Goal: Task Accomplishment & Management: Use online tool/utility

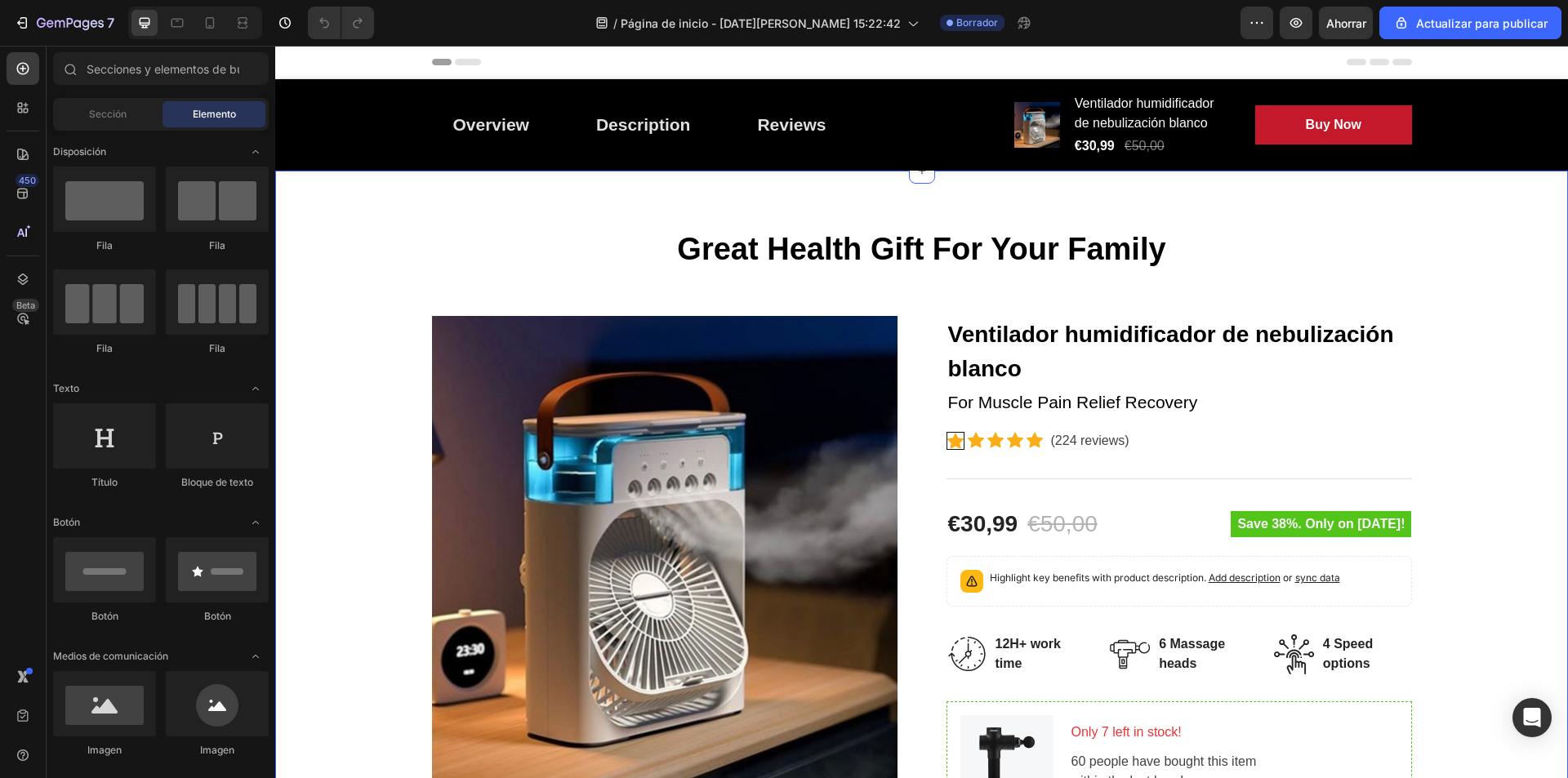
click at [649, 539] on img at bounding box center [664, 548] width 466 height 466
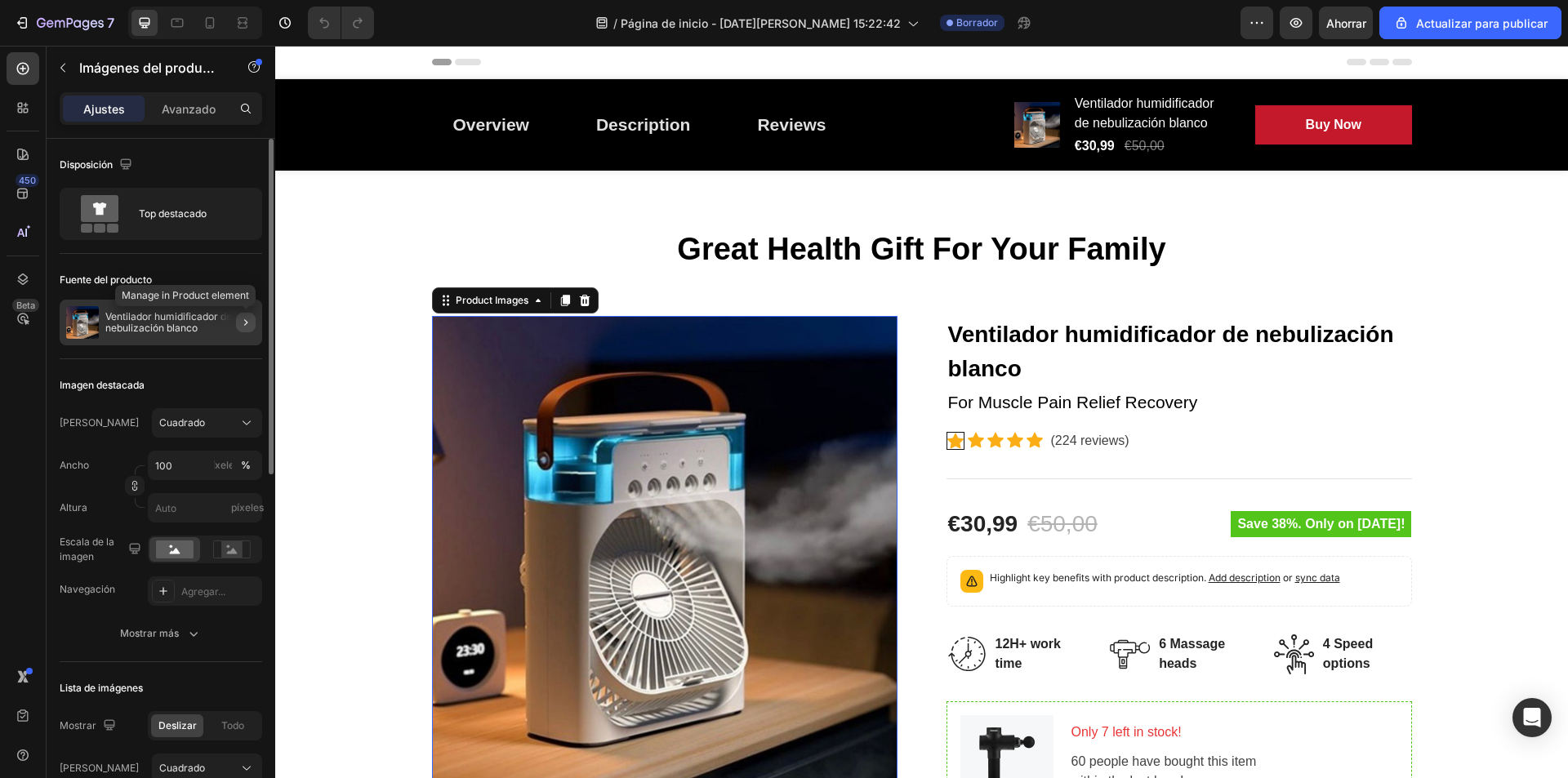
click at [248, 328] on icon "button" at bounding box center [245, 322] width 13 height 13
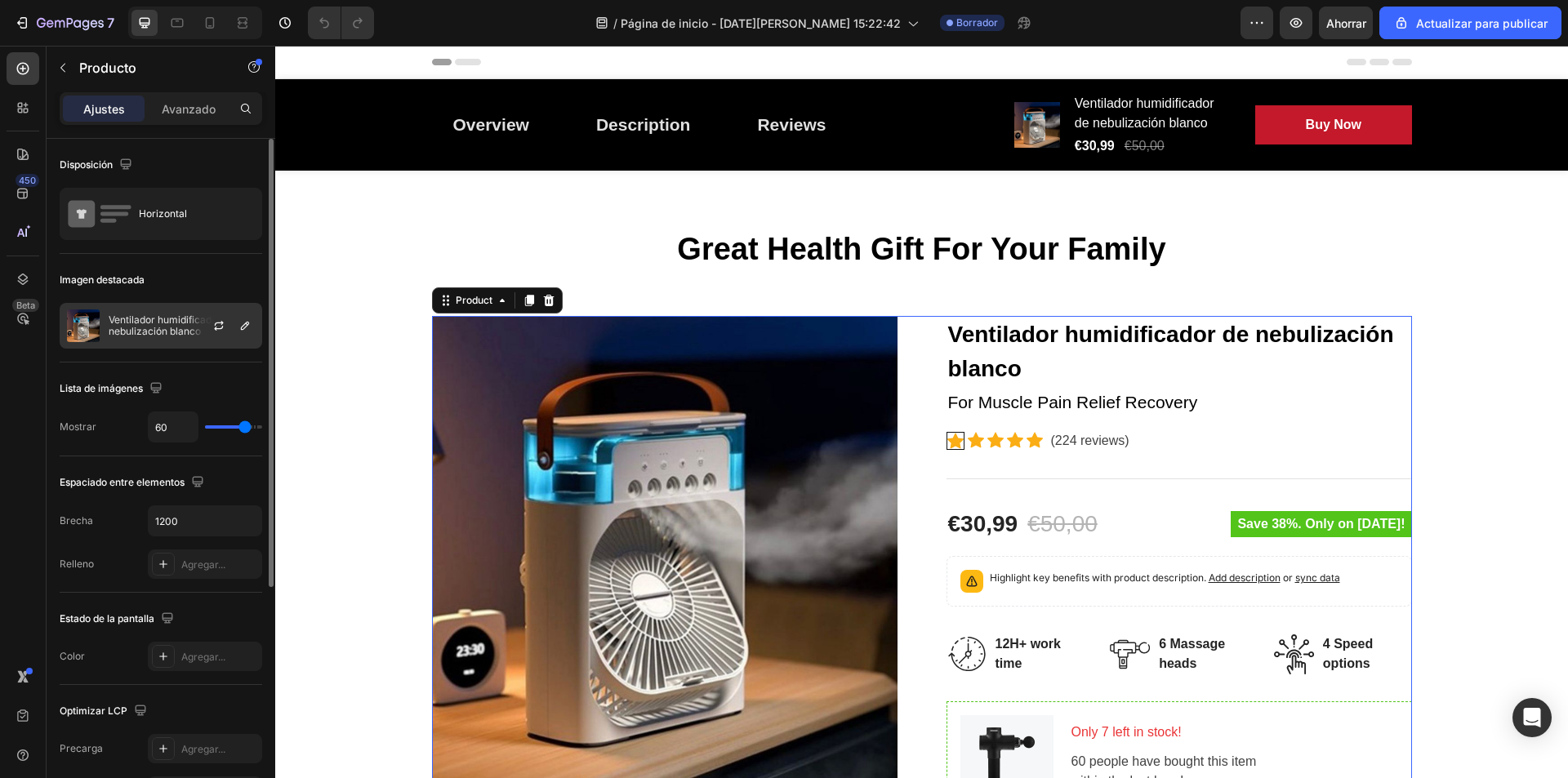
click at [134, 307] on div "Ventilador humidificador de nebulización blanco" at bounding box center [161, 326] width 202 height 46
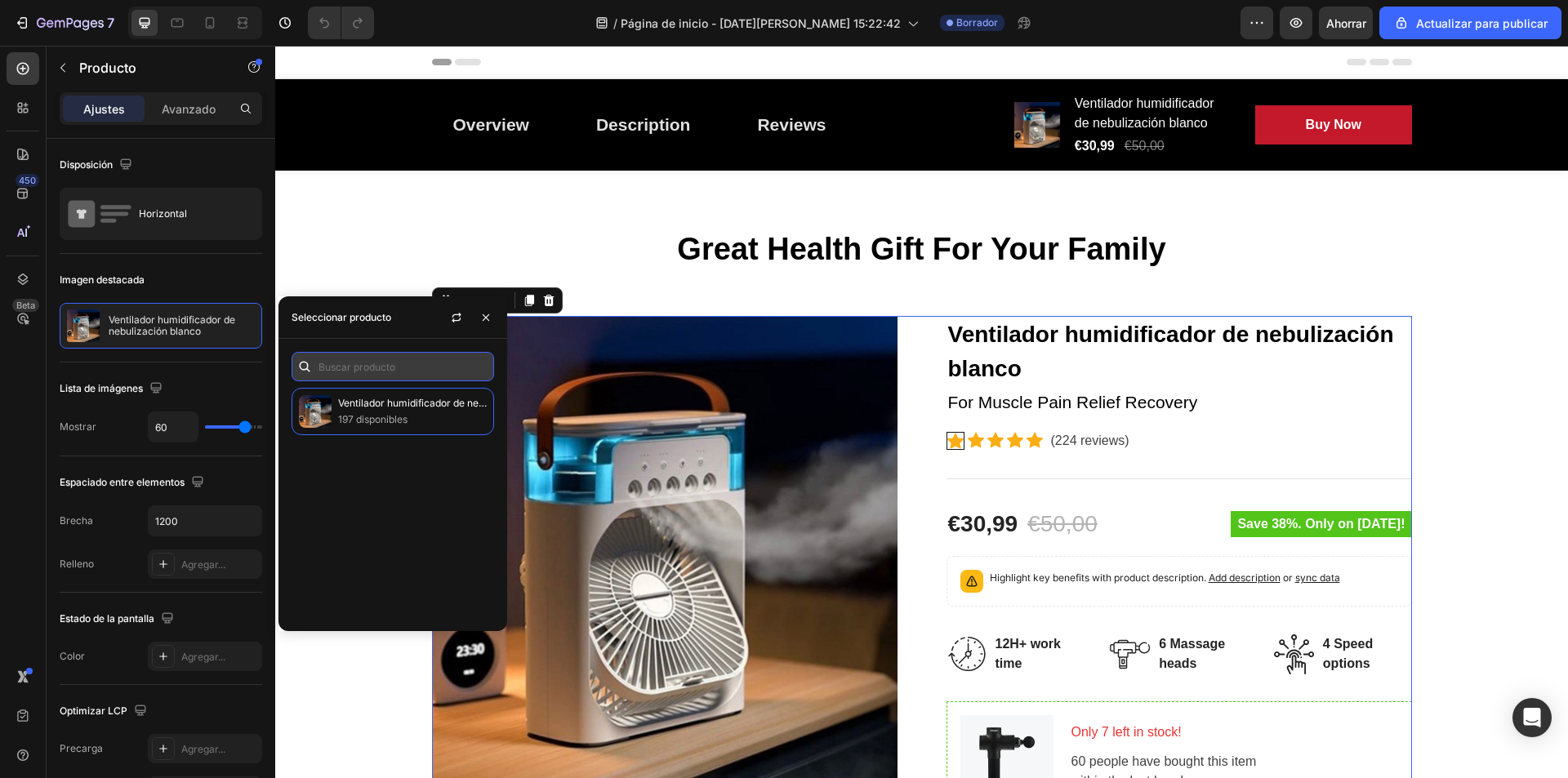
click at [344, 365] on input "text" at bounding box center [392, 367] width 202 height 29
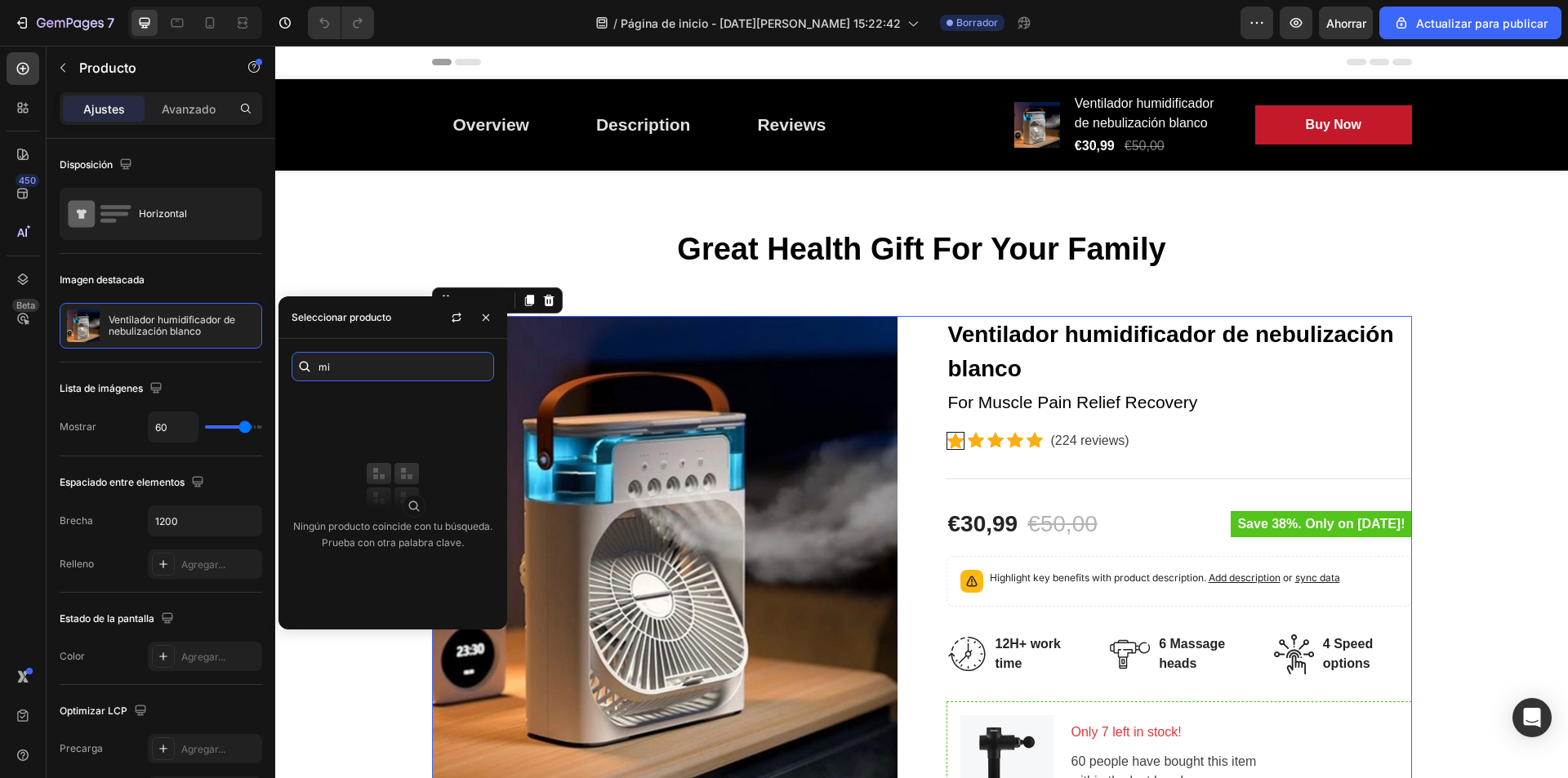
type input "m"
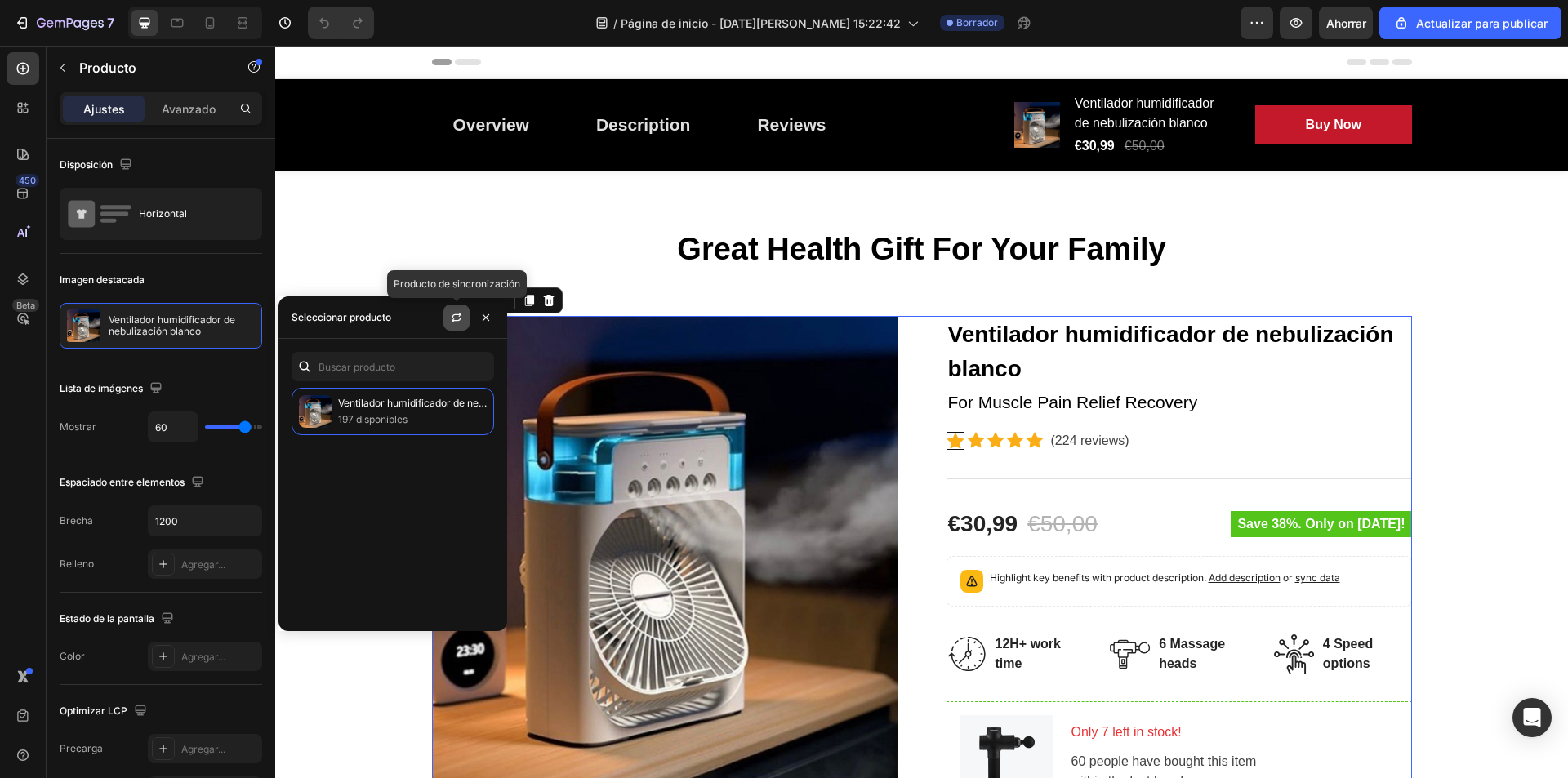
click at [453, 321] on icon "button" at bounding box center [455, 320] width 9 height 5
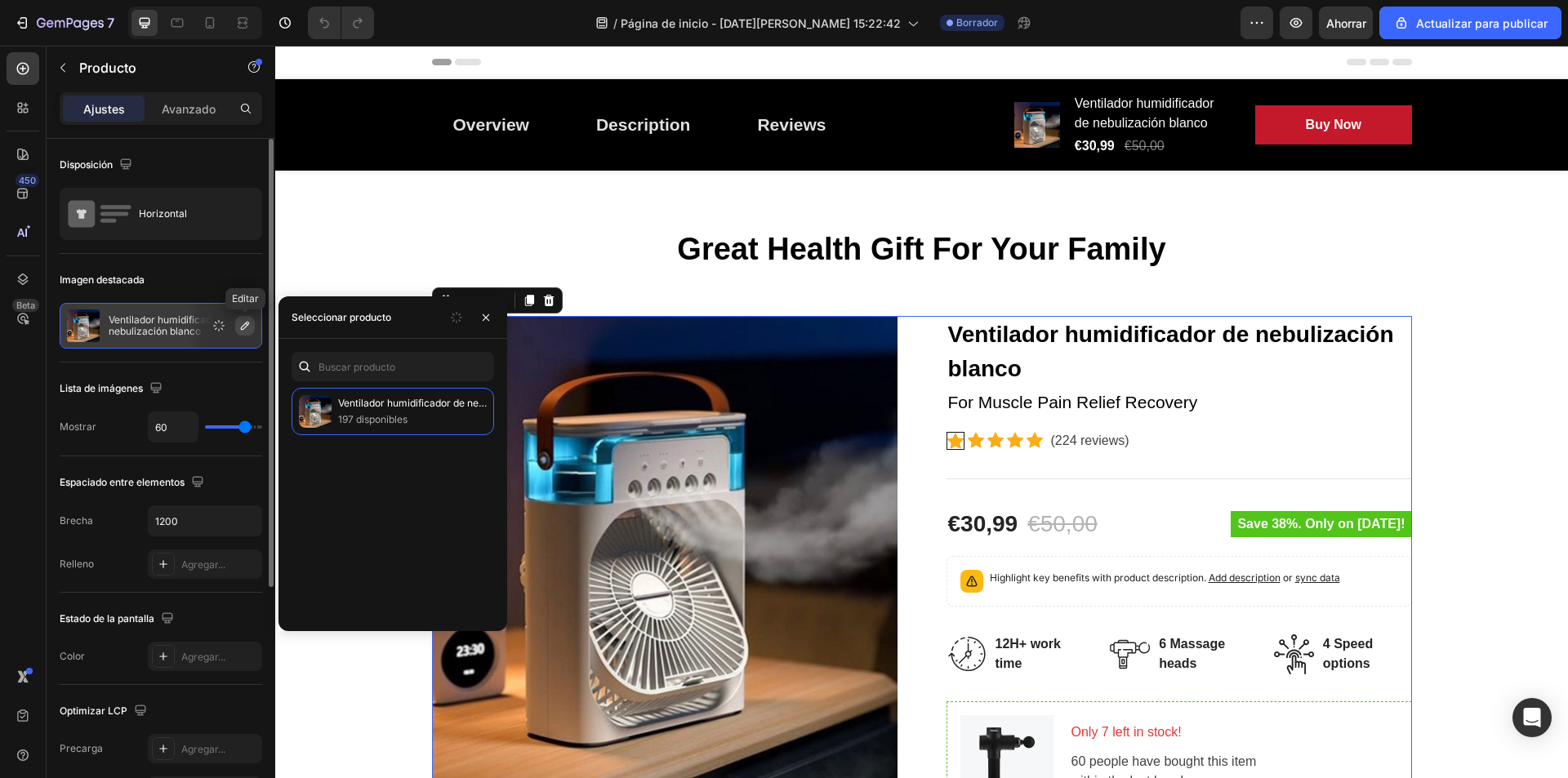
click at [242, 326] on icon "button" at bounding box center [245, 326] width 8 height 8
click at [741, 443] on img at bounding box center [664, 548] width 466 height 466
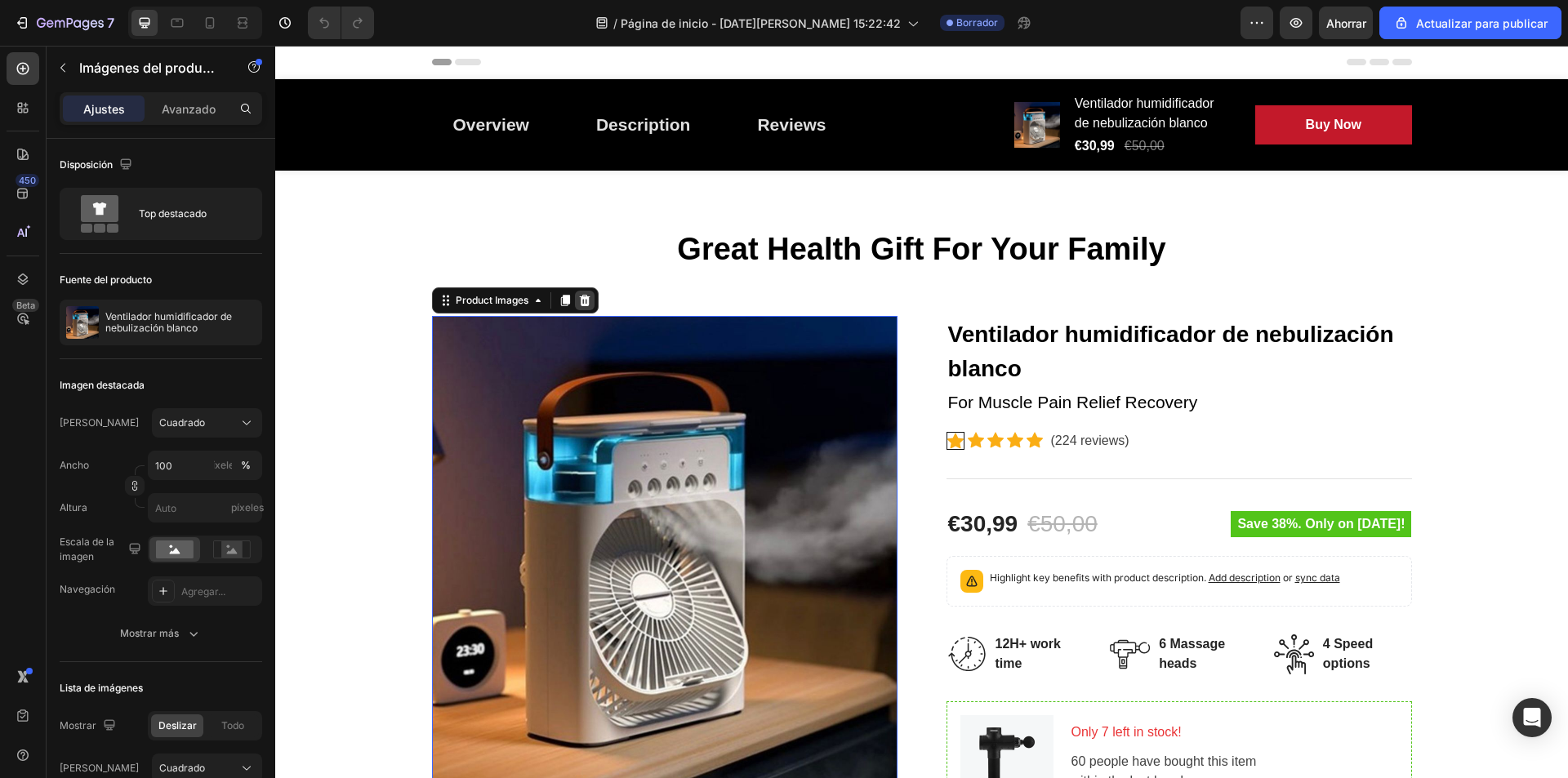
click at [579, 300] on icon at bounding box center [584, 300] width 11 height 12
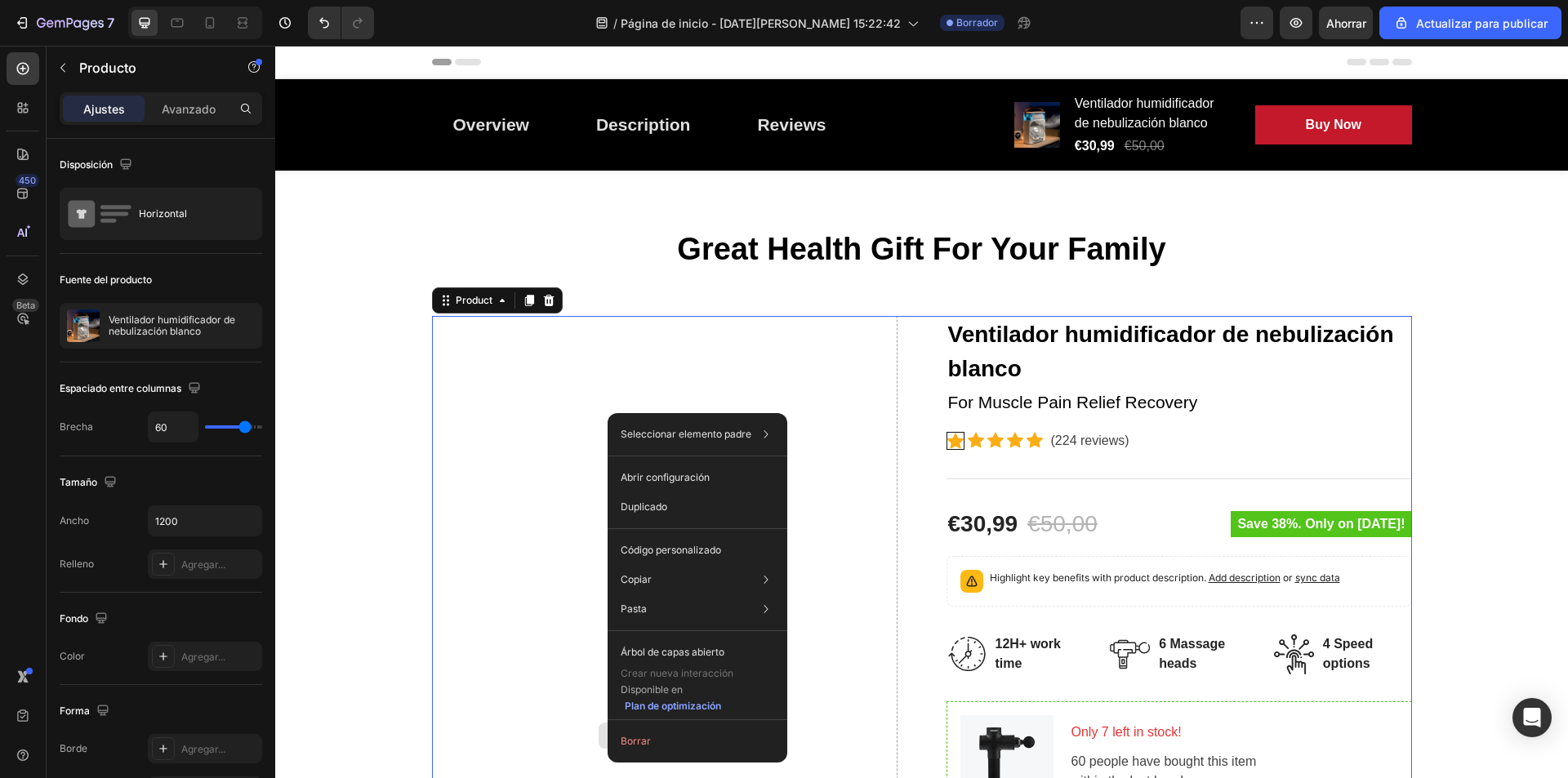
click at [473, 402] on div "Drop element here" at bounding box center [664, 736] width 466 height 841
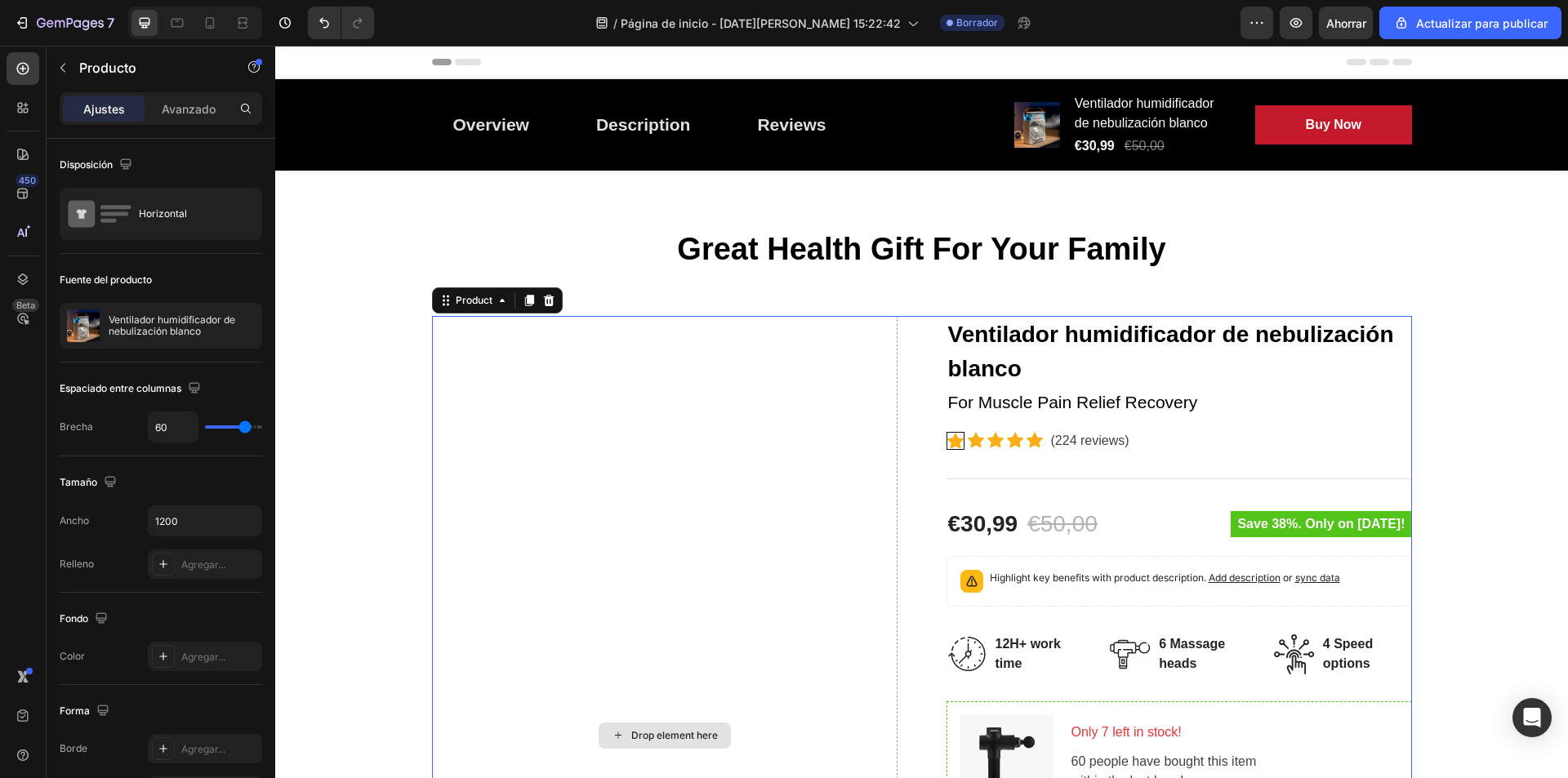
scroll to position [245, 0]
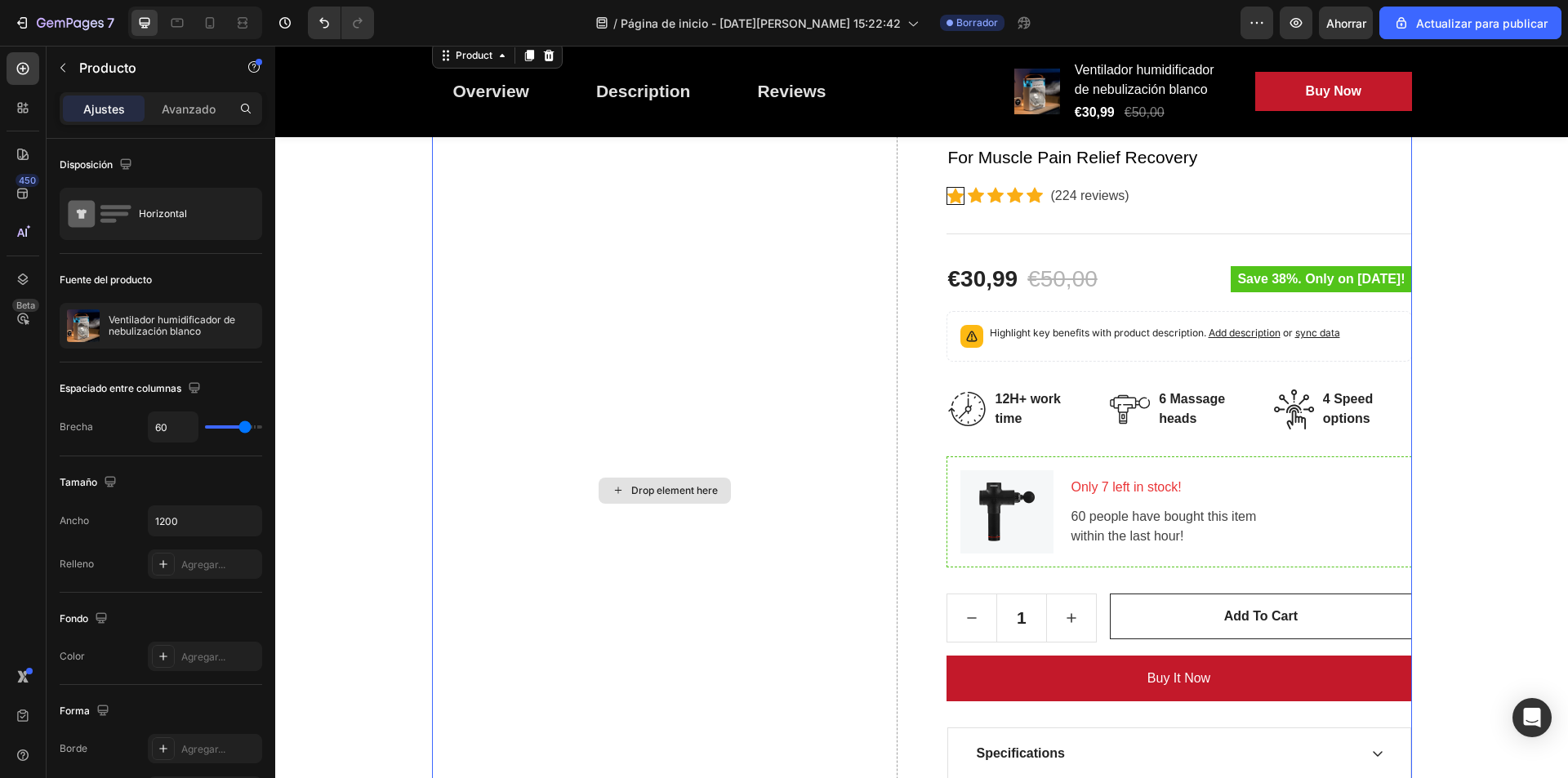
click at [677, 497] on div "Drop element here" at bounding box center [664, 491] width 132 height 26
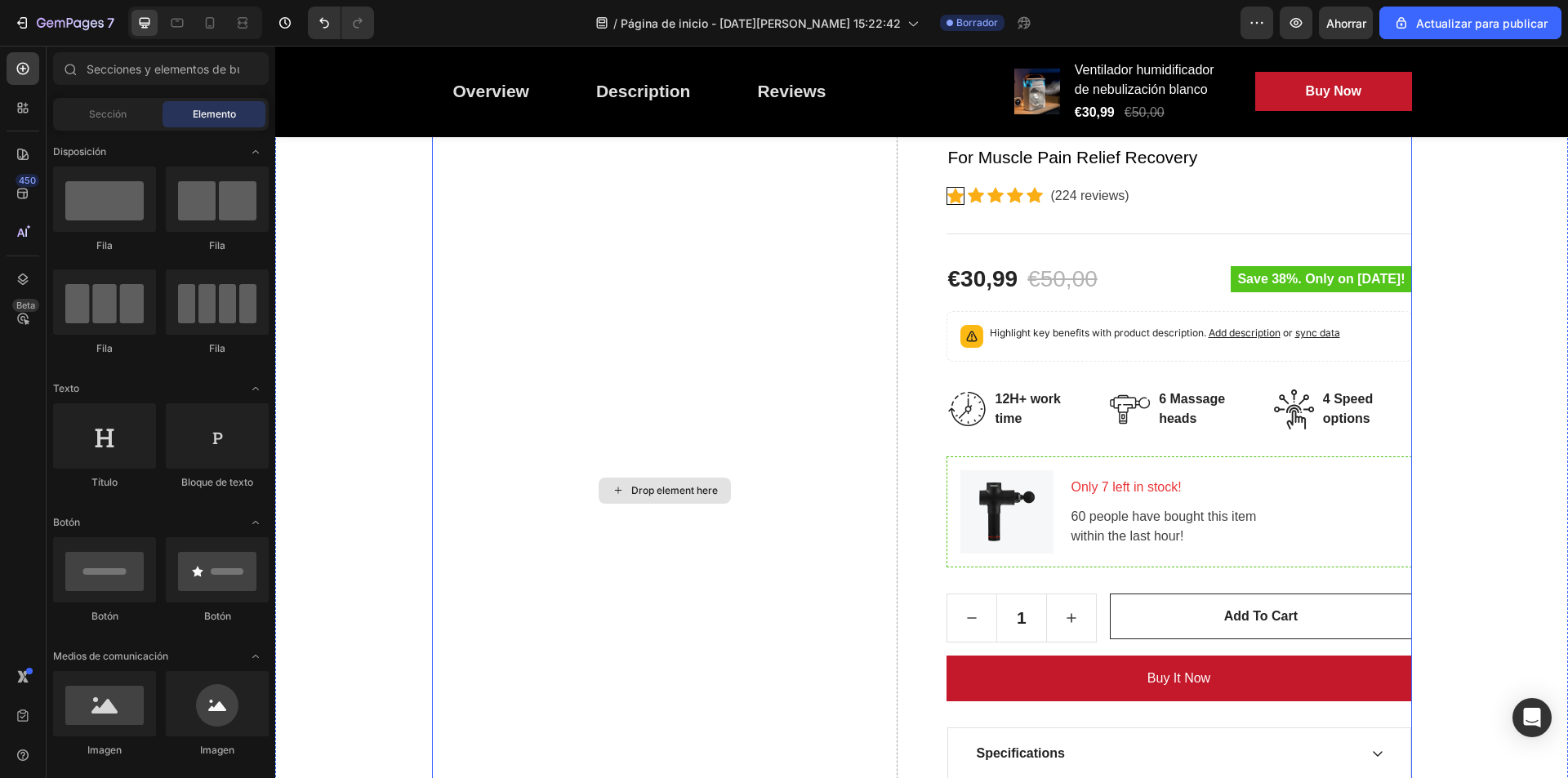
click at [632, 493] on div "Drop element here" at bounding box center [675, 491] width 86 height 13
click at [614, 491] on icon at bounding box center [617, 491] width 7 height 7
click at [699, 347] on div "Drop element here" at bounding box center [664, 491] width 466 height 841
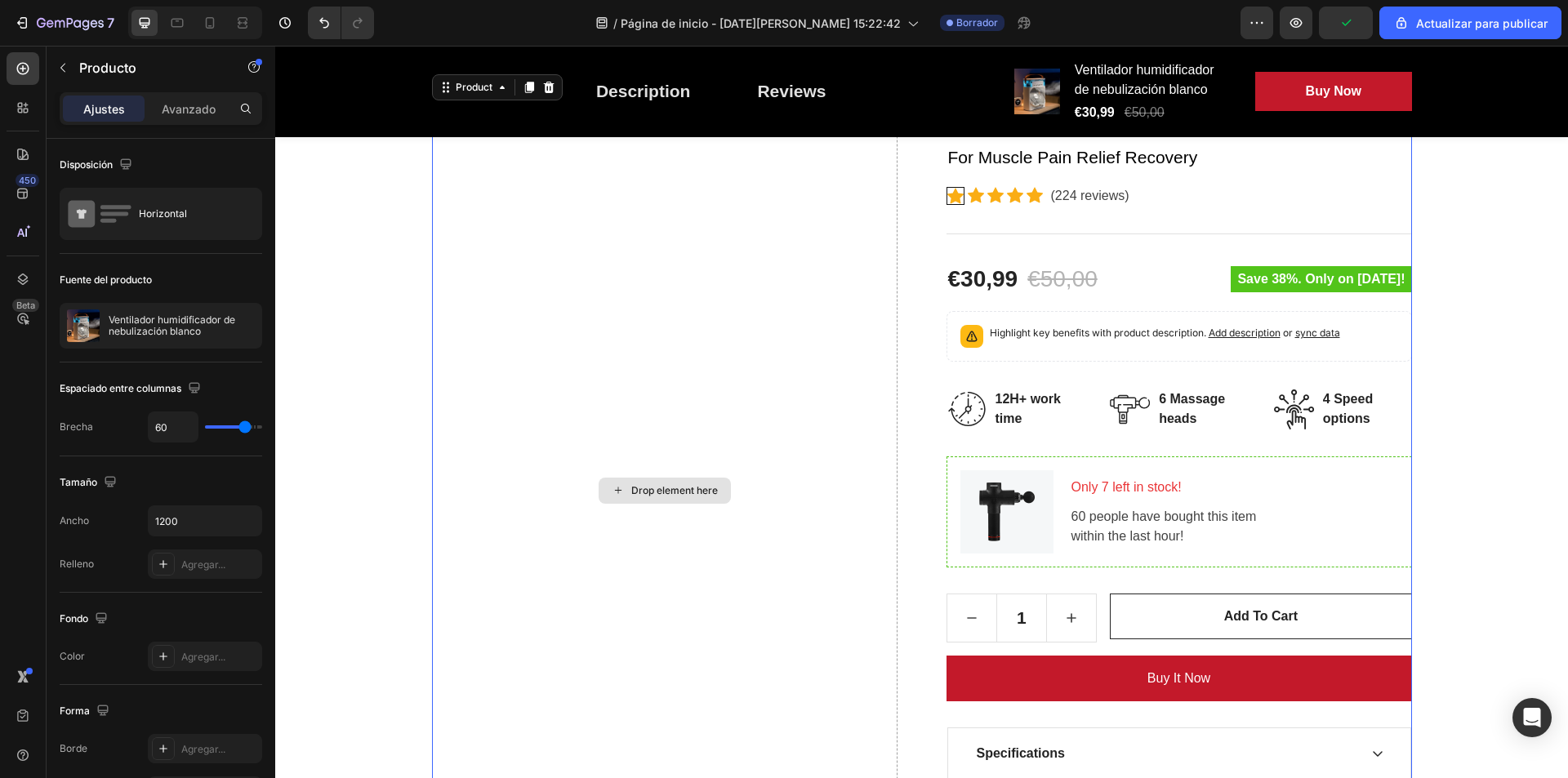
click at [627, 437] on div "Drop element here" at bounding box center [664, 491] width 466 height 841
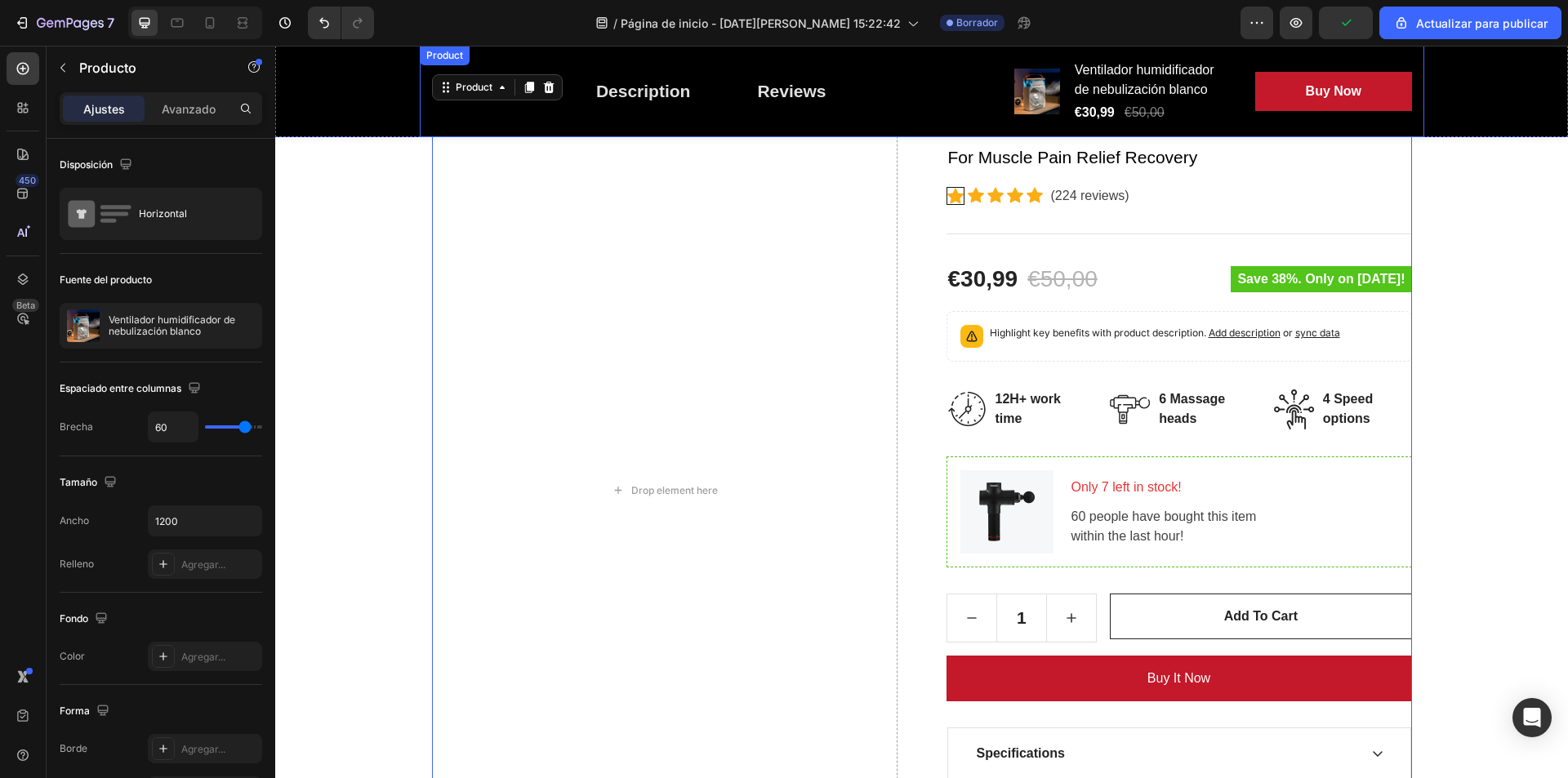
click at [1047, 91] on img at bounding box center [1037, 91] width 46 height 46
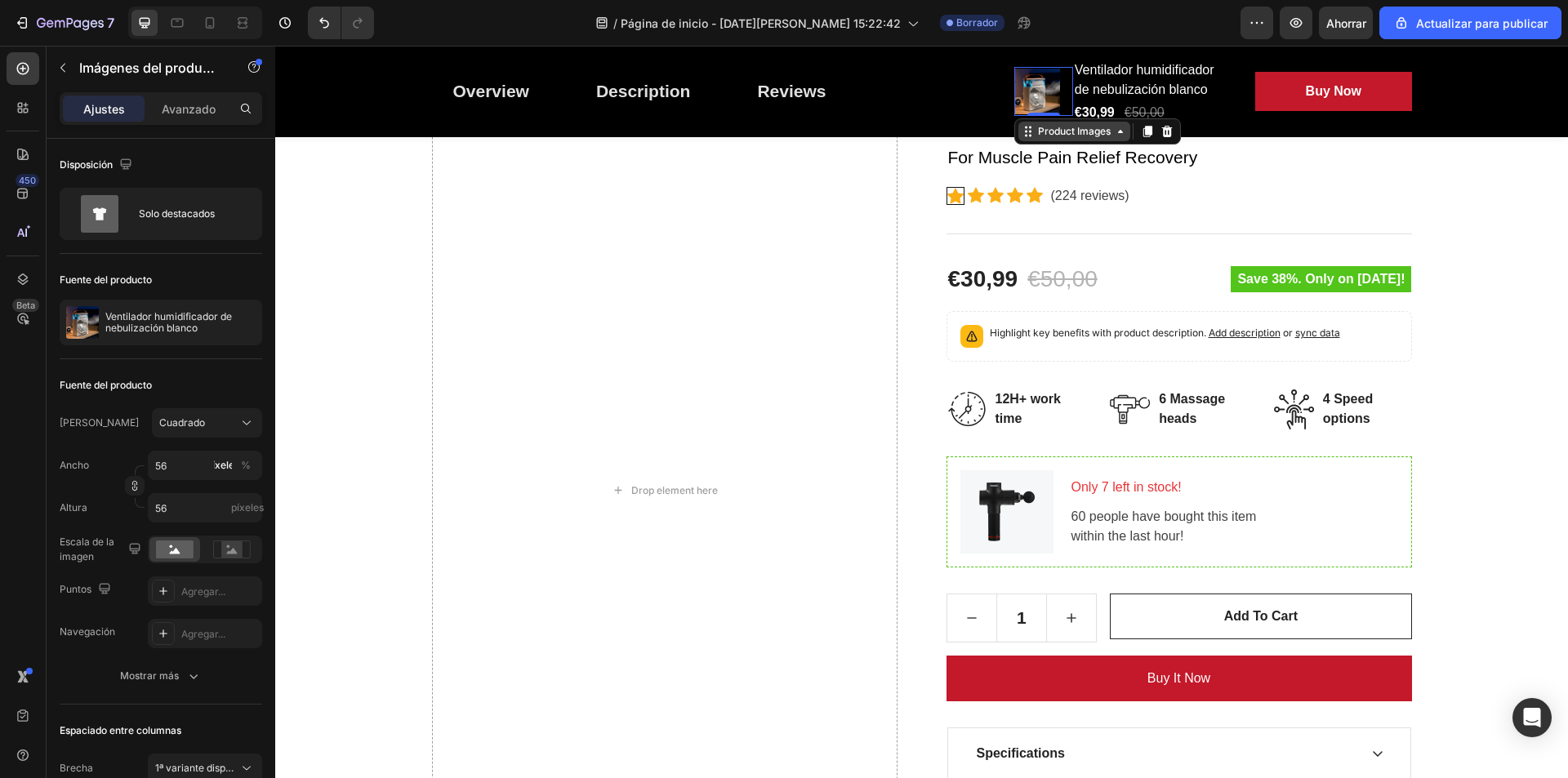
click at [1115, 134] on icon at bounding box center [1121, 130] width 13 height 13
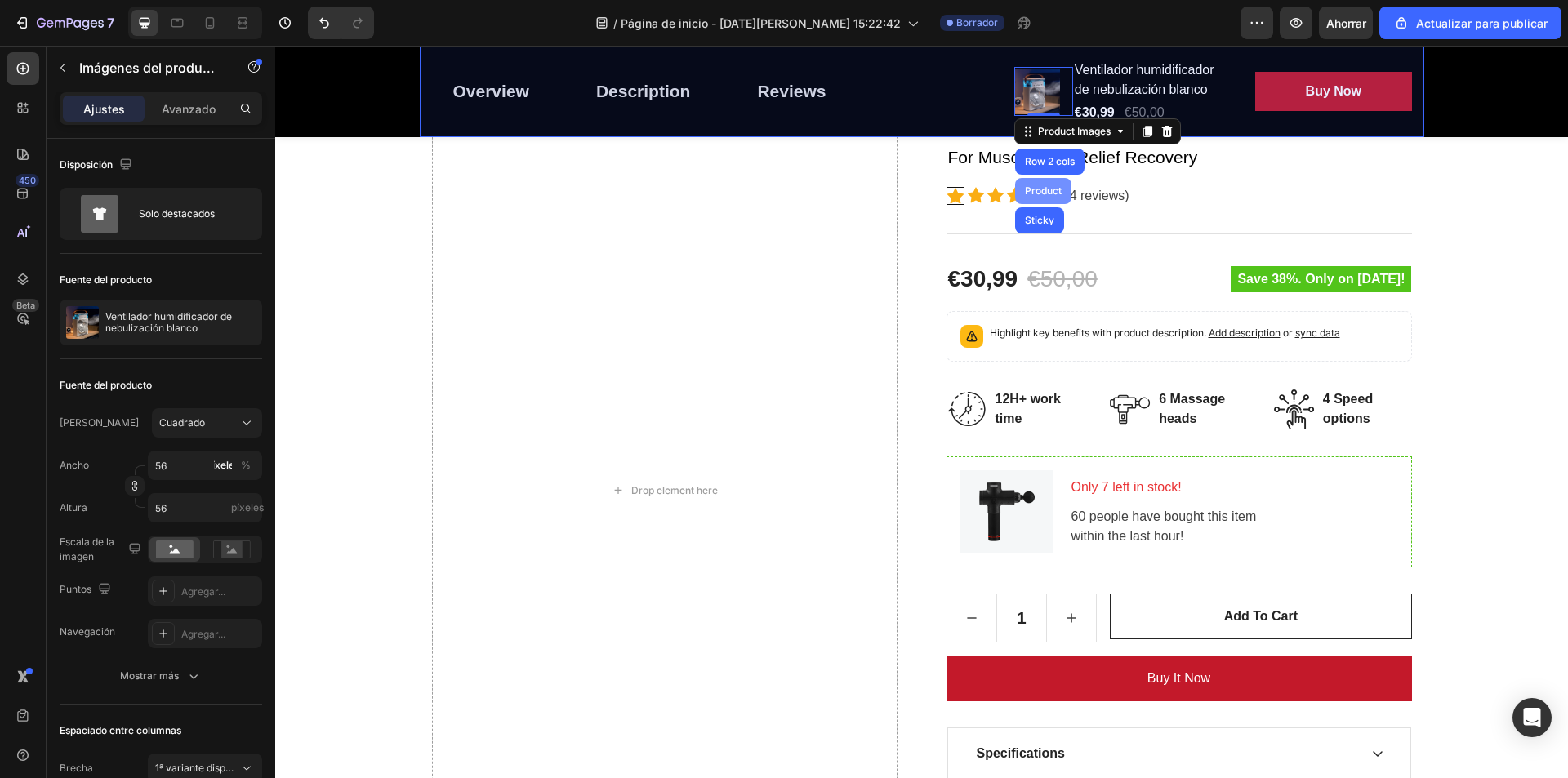
click at [1048, 195] on div "Product" at bounding box center [1044, 191] width 43 height 10
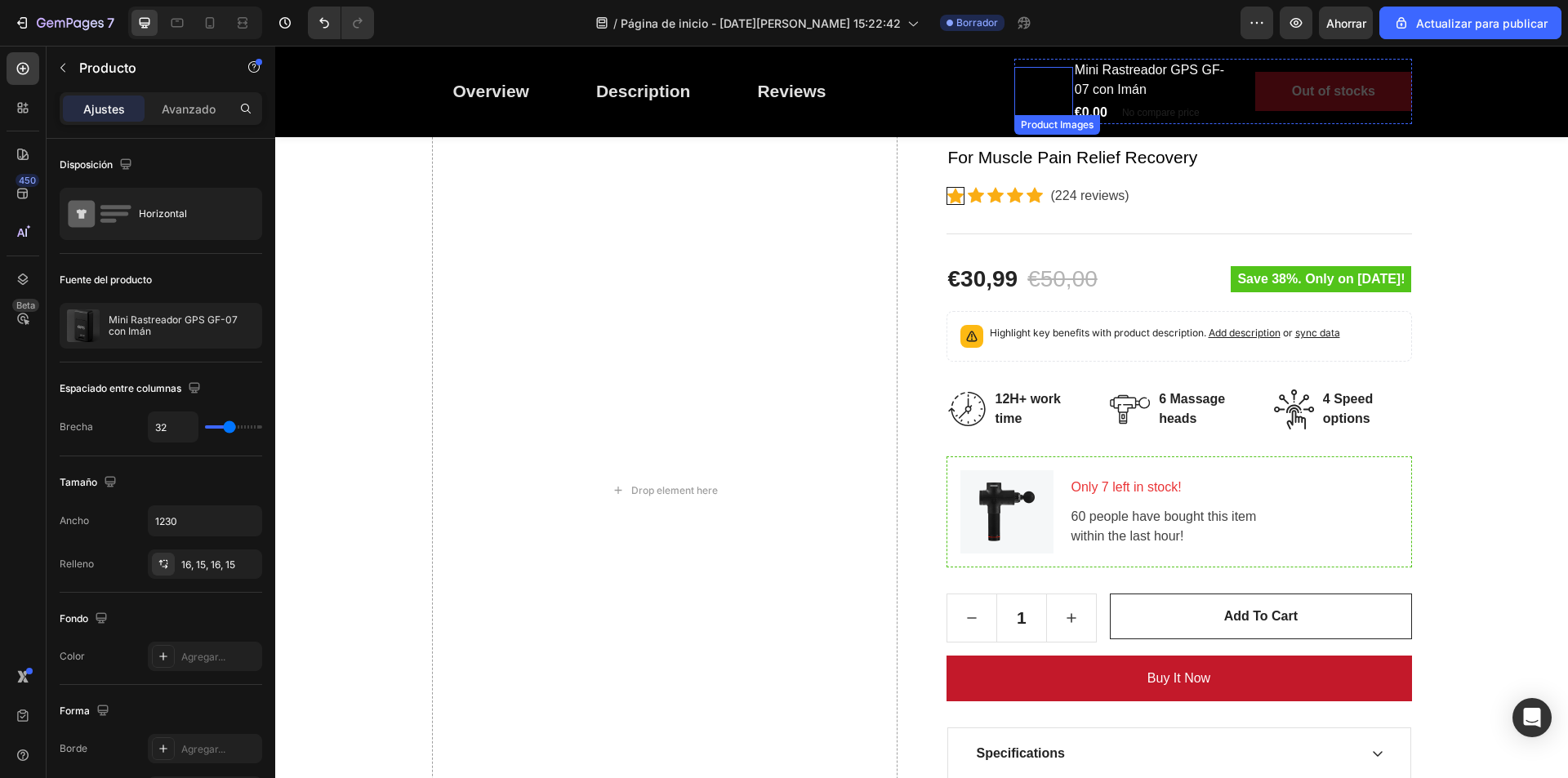
click at [1056, 101] on div at bounding box center [1044, 91] width 59 height 46
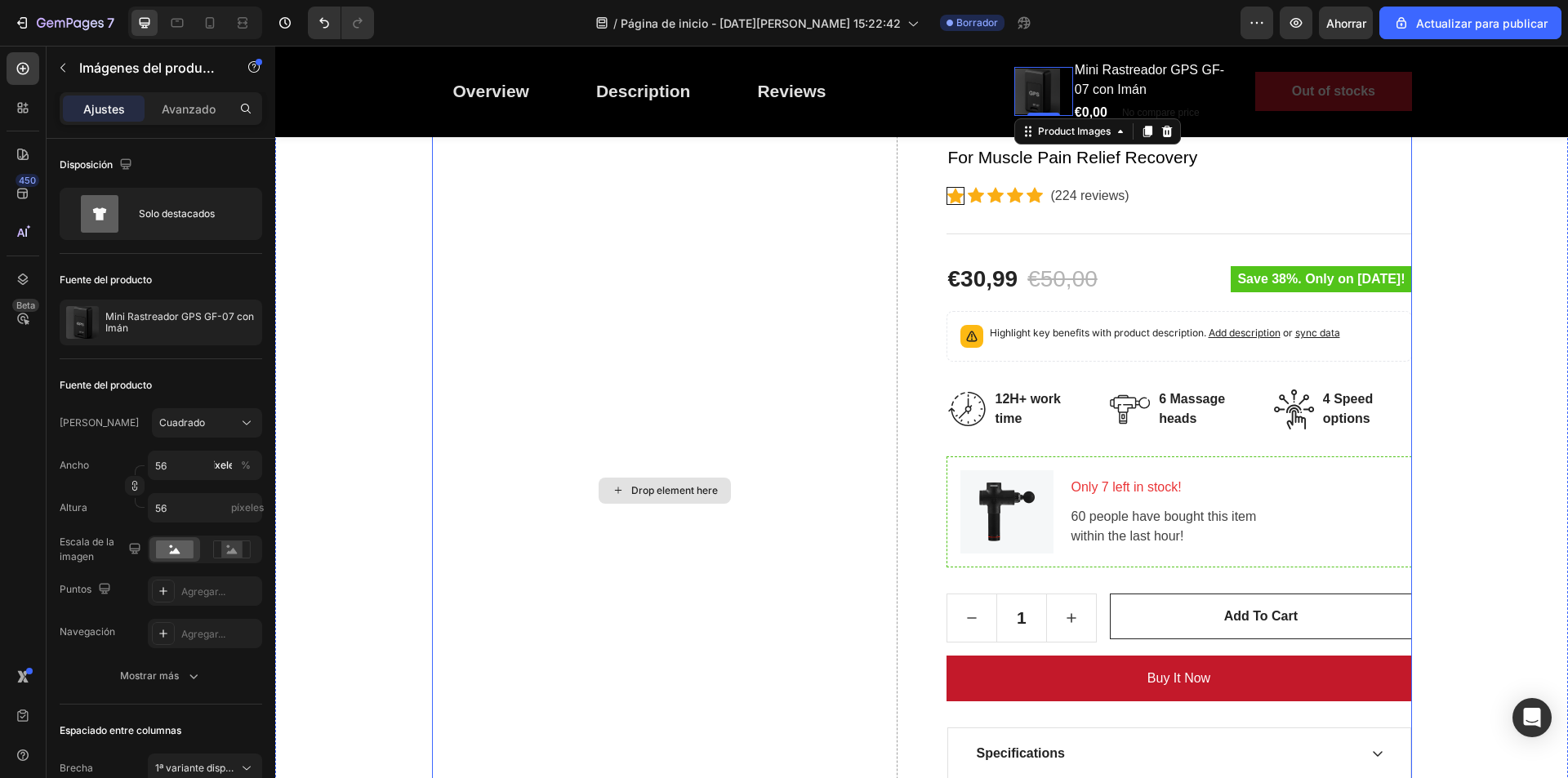
click at [551, 459] on div "Drop element here" at bounding box center [664, 491] width 466 height 841
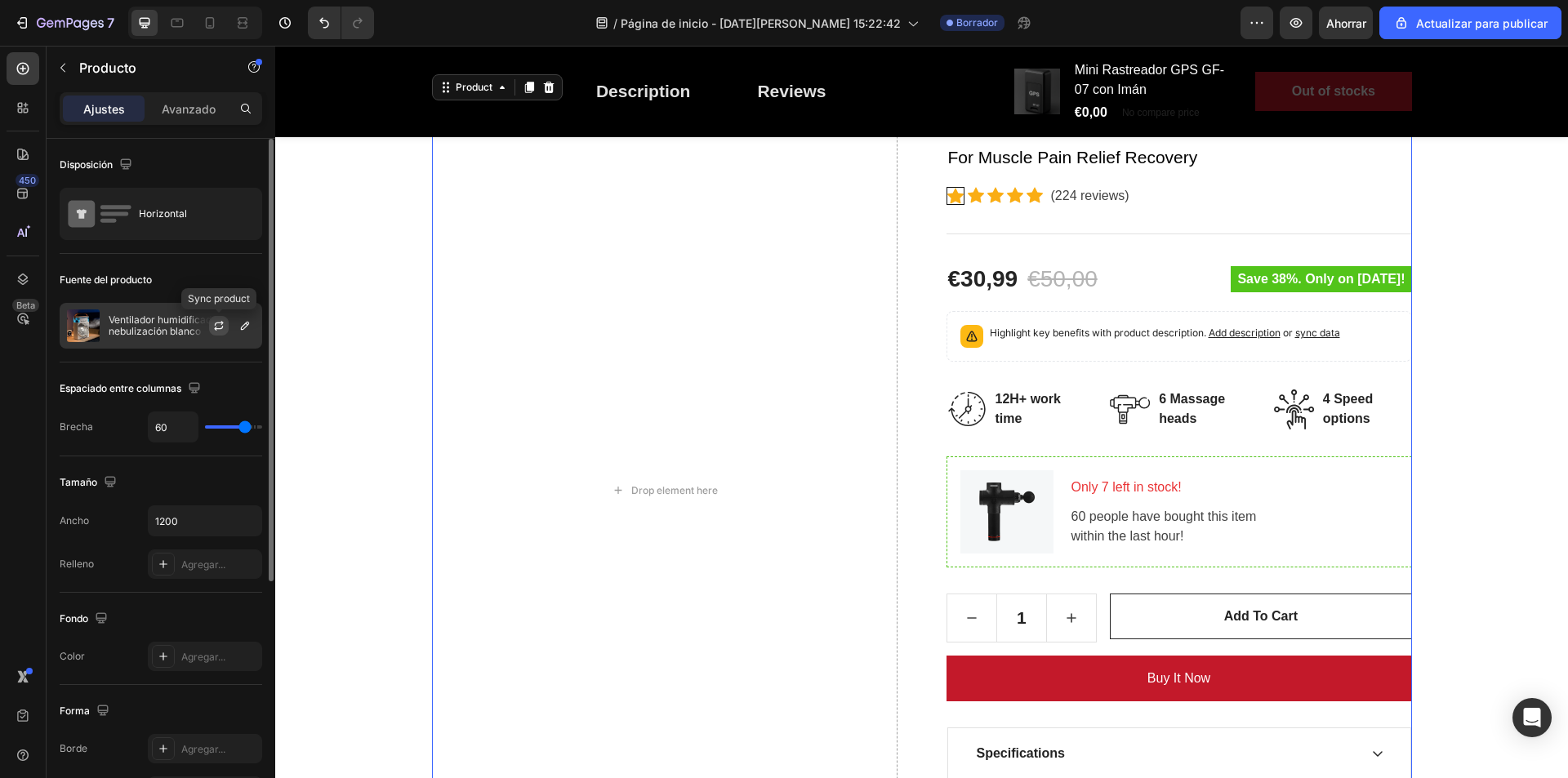
click at [222, 330] on icon "button" at bounding box center [218, 326] width 13 height 13
click at [250, 330] on icon "button" at bounding box center [244, 326] width 13 height 13
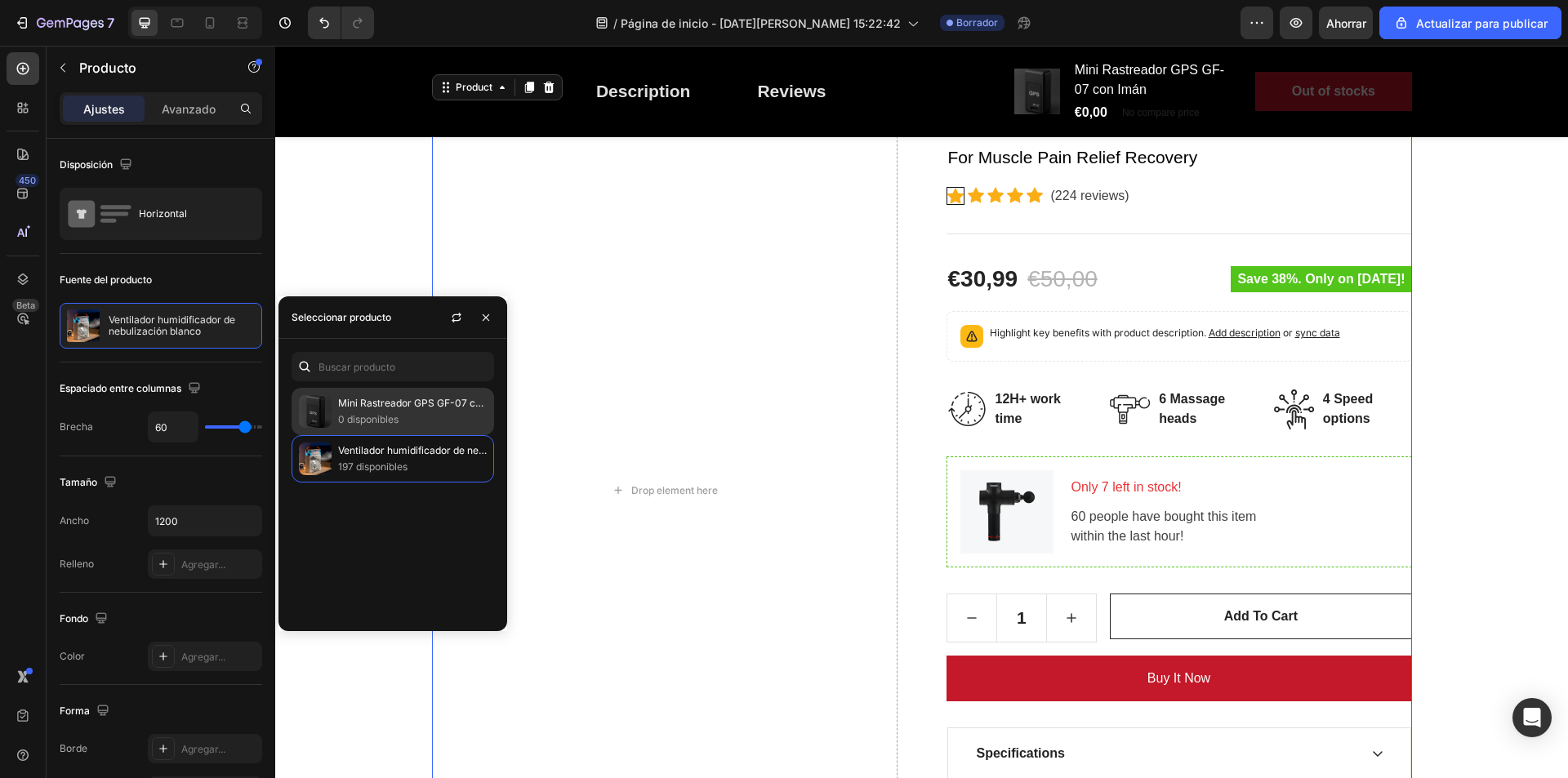
click at [354, 419] on font "0 disponibles" at bounding box center [369, 419] width 61 height 12
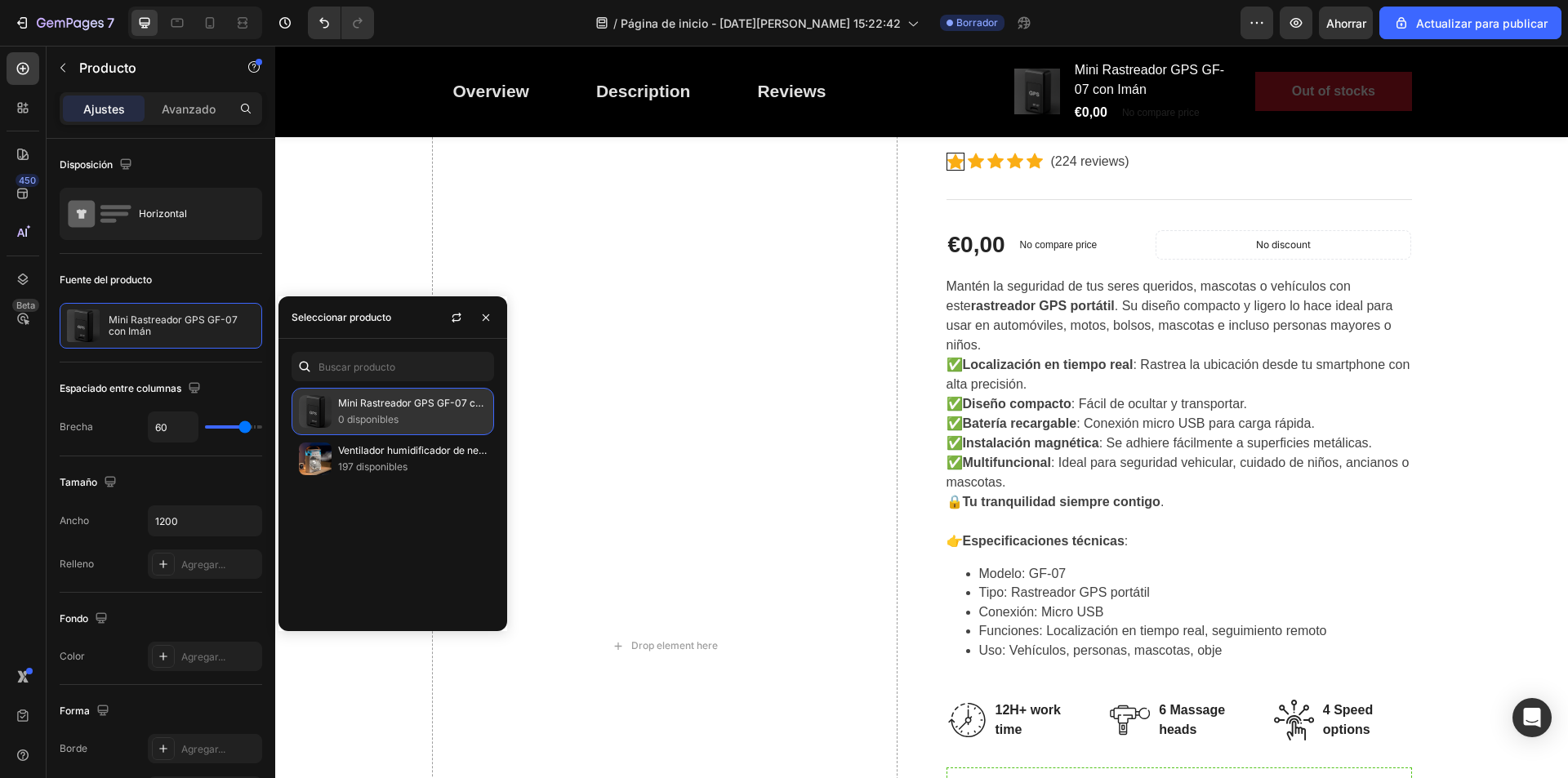
click at [420, 412] on p "0 disponibles" at bounding box center [413, 420] width 149 height 17
click at [575, 353] on div "Drop element here" at bounding box center [664, 646] width 466 height 1151
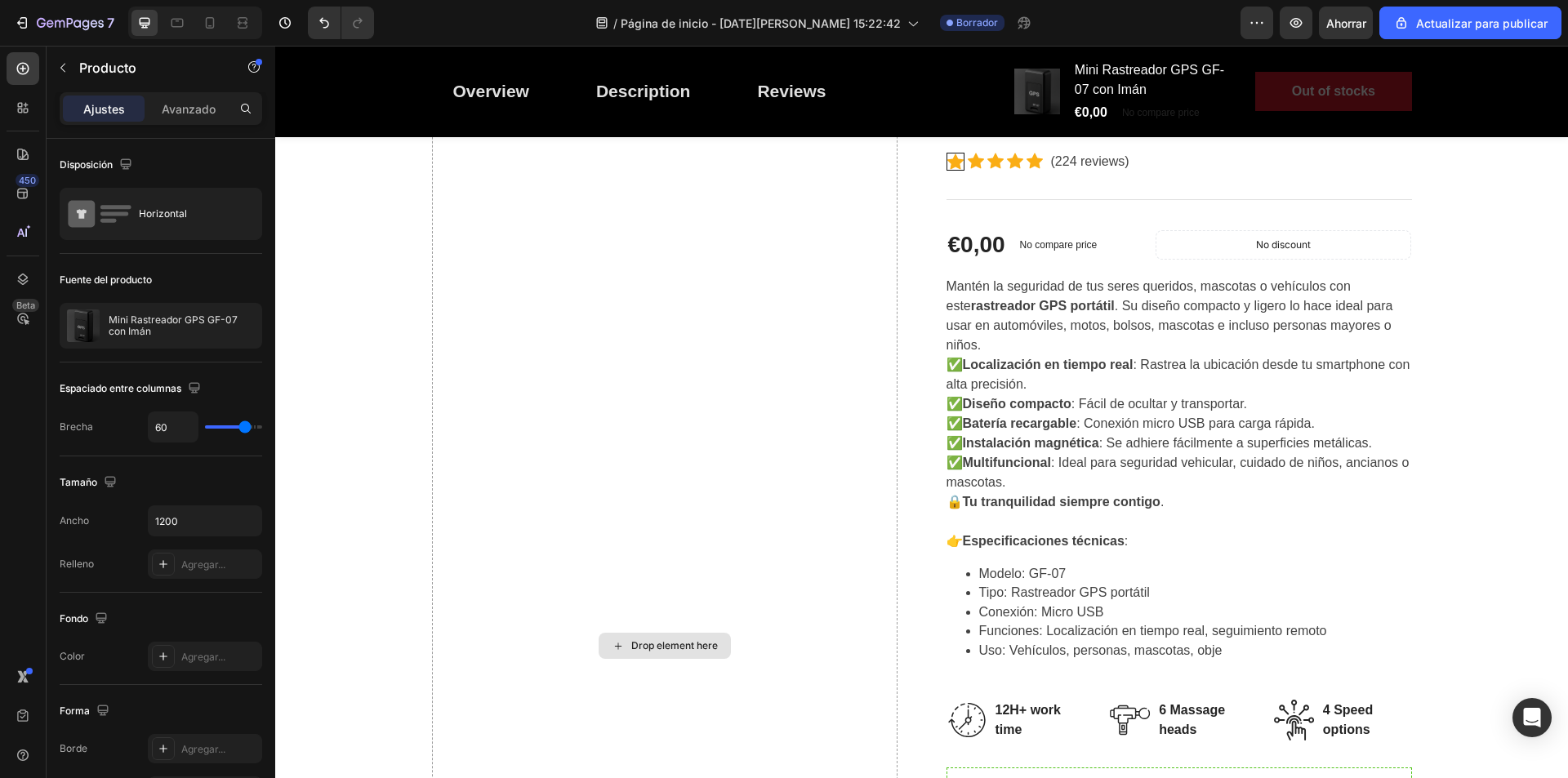
click at [676, 640] on div "Drop element here" at bounding box center [675, 646] width 86 height 13
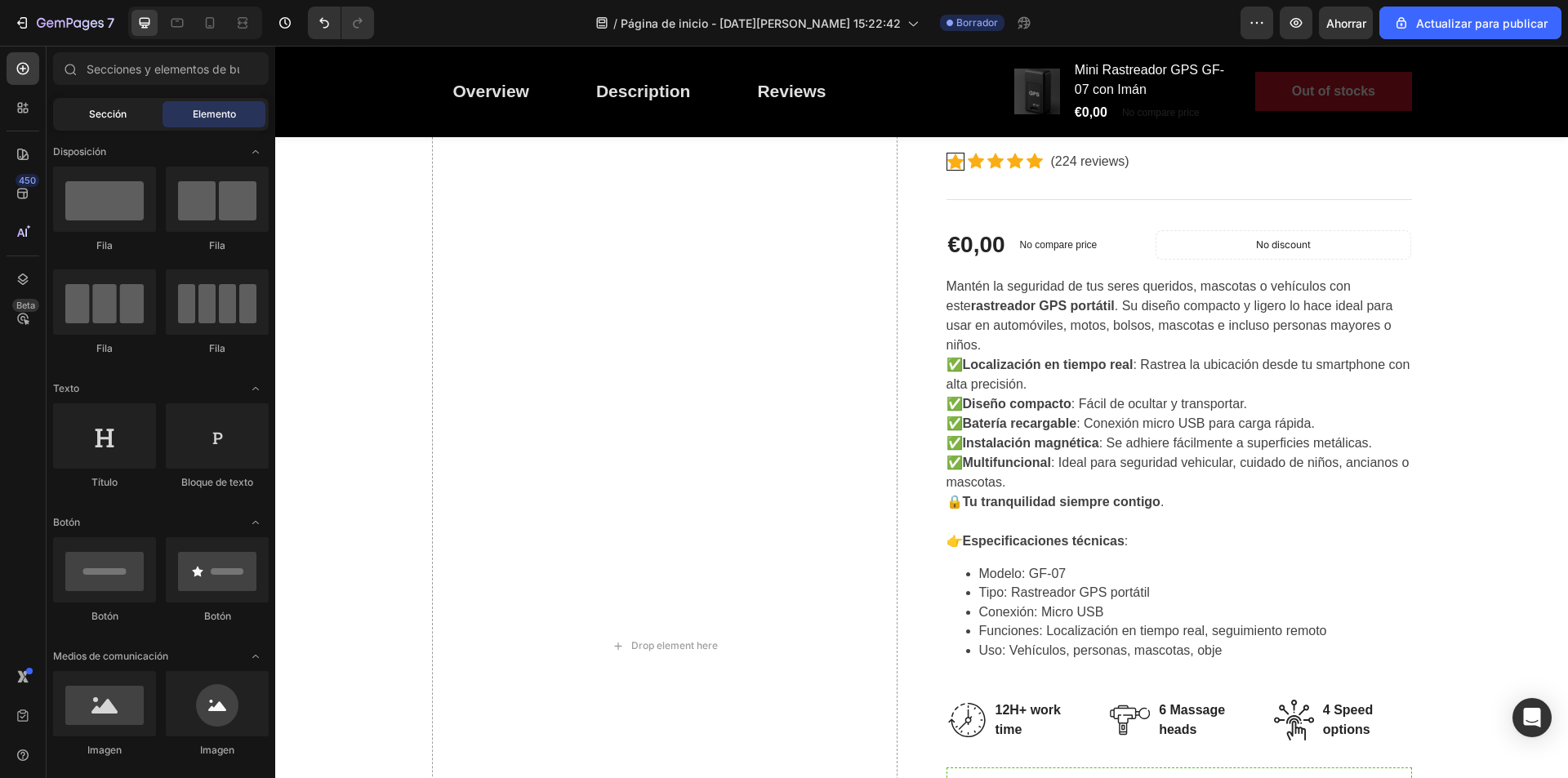
click at [136, 120] on div "Sección" at bounding box center [107, 114] width 103 height 26
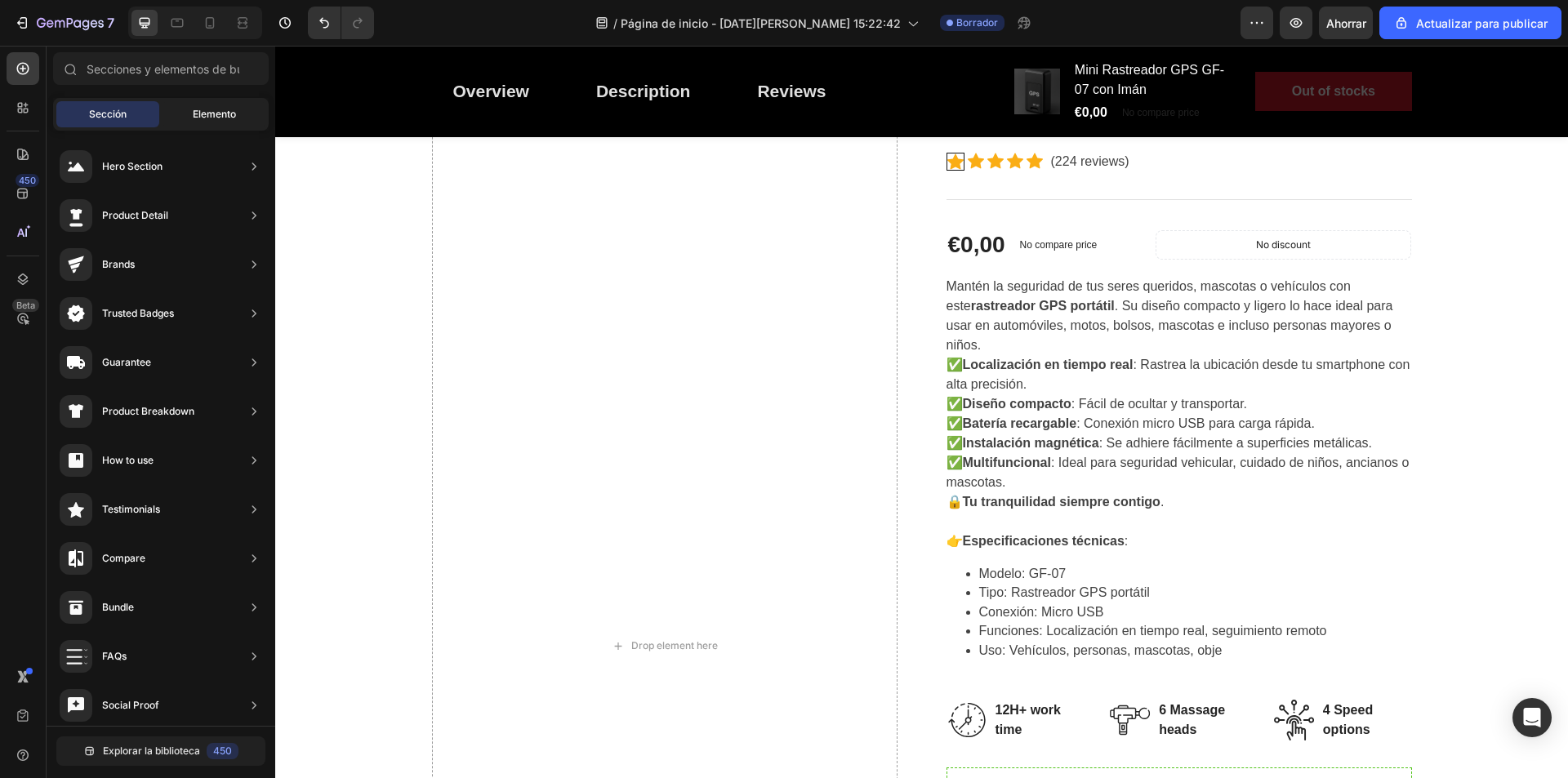
click at [183, 118] on div "Elemento" at bounding box center [214, 114] width 103 height 26
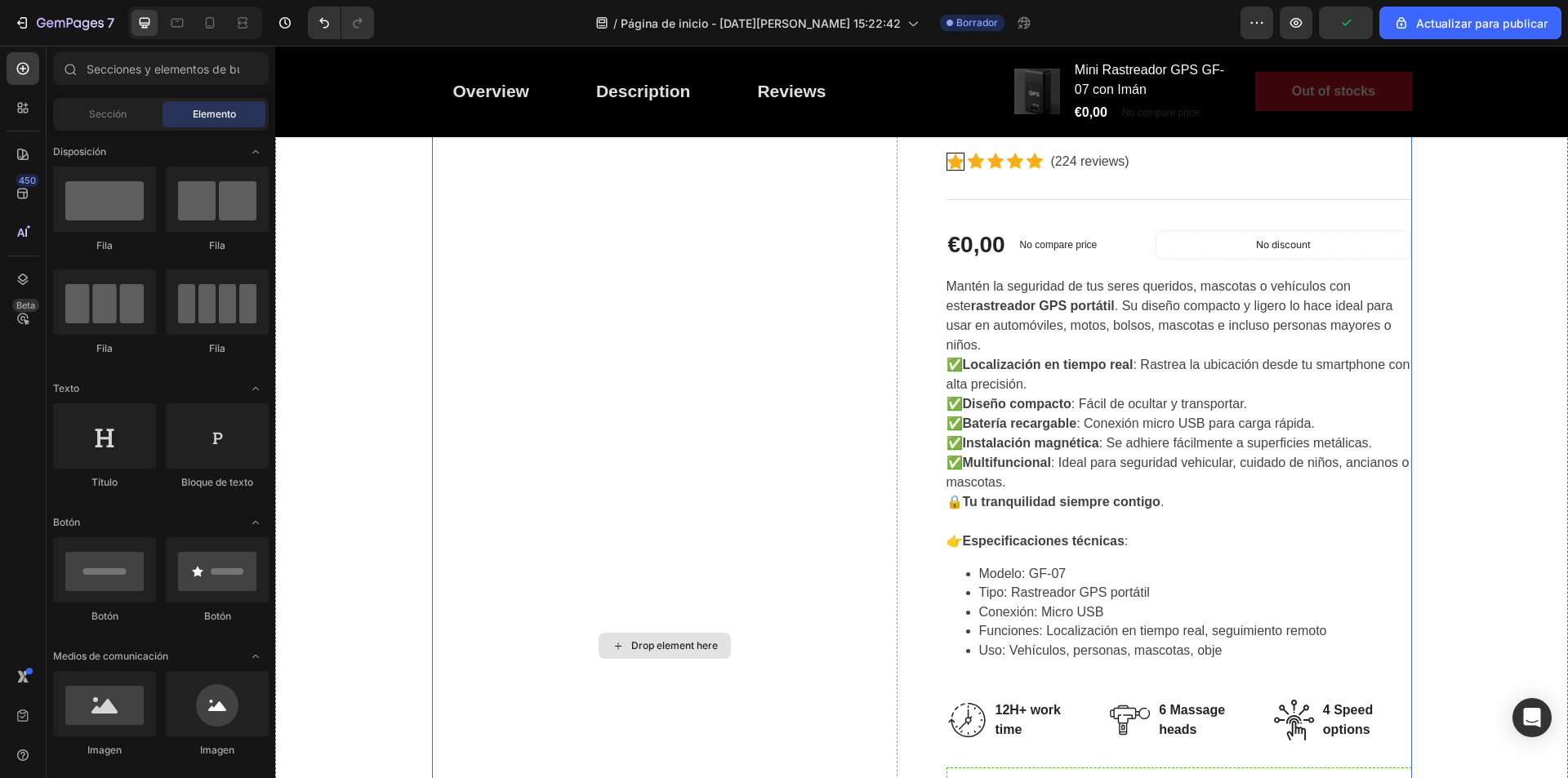
click at [534, 403] on div "Drop element here" at bounding box center [664, 646] width 466 height 1151
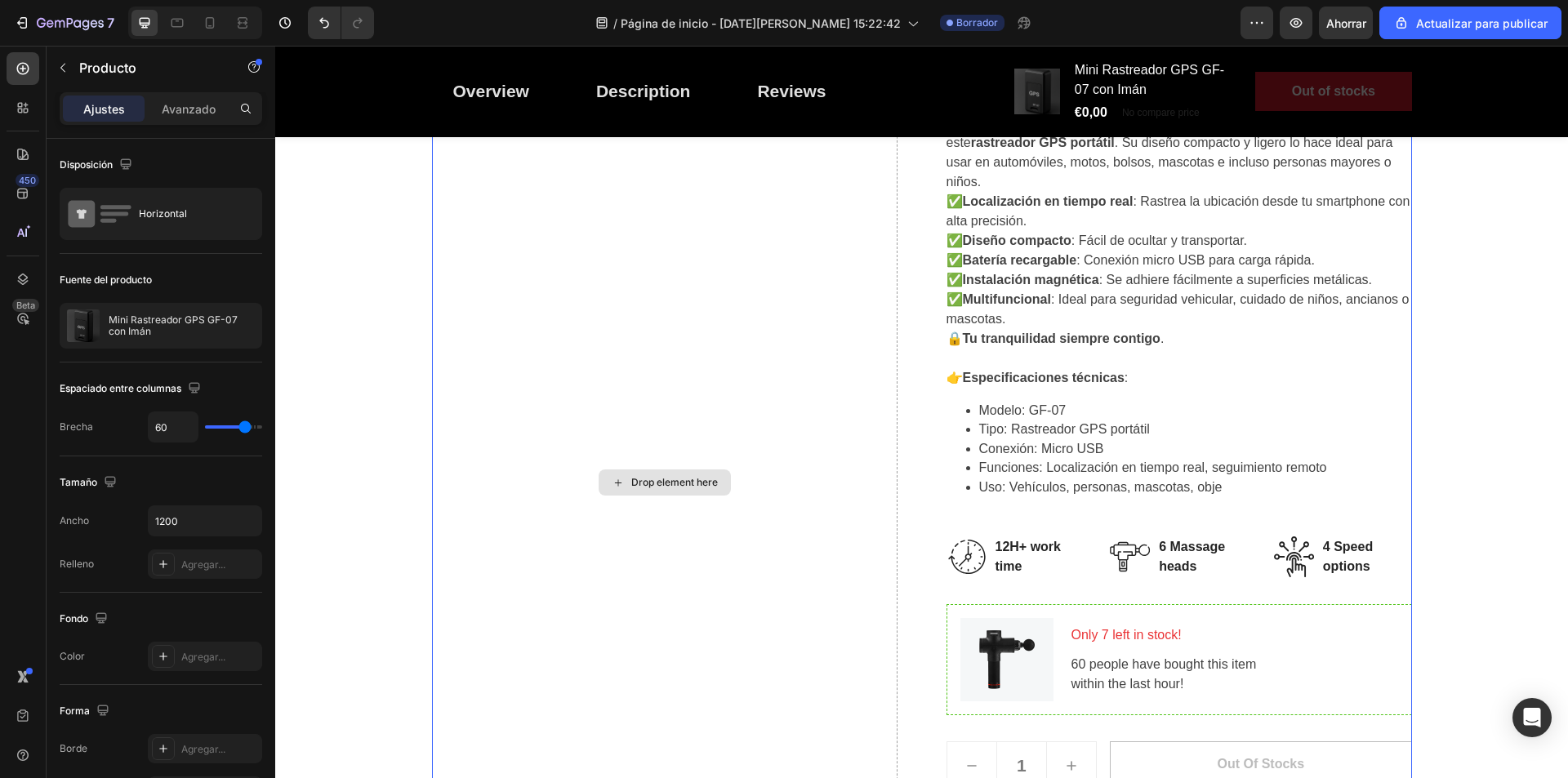
scroll to position [572, 0]
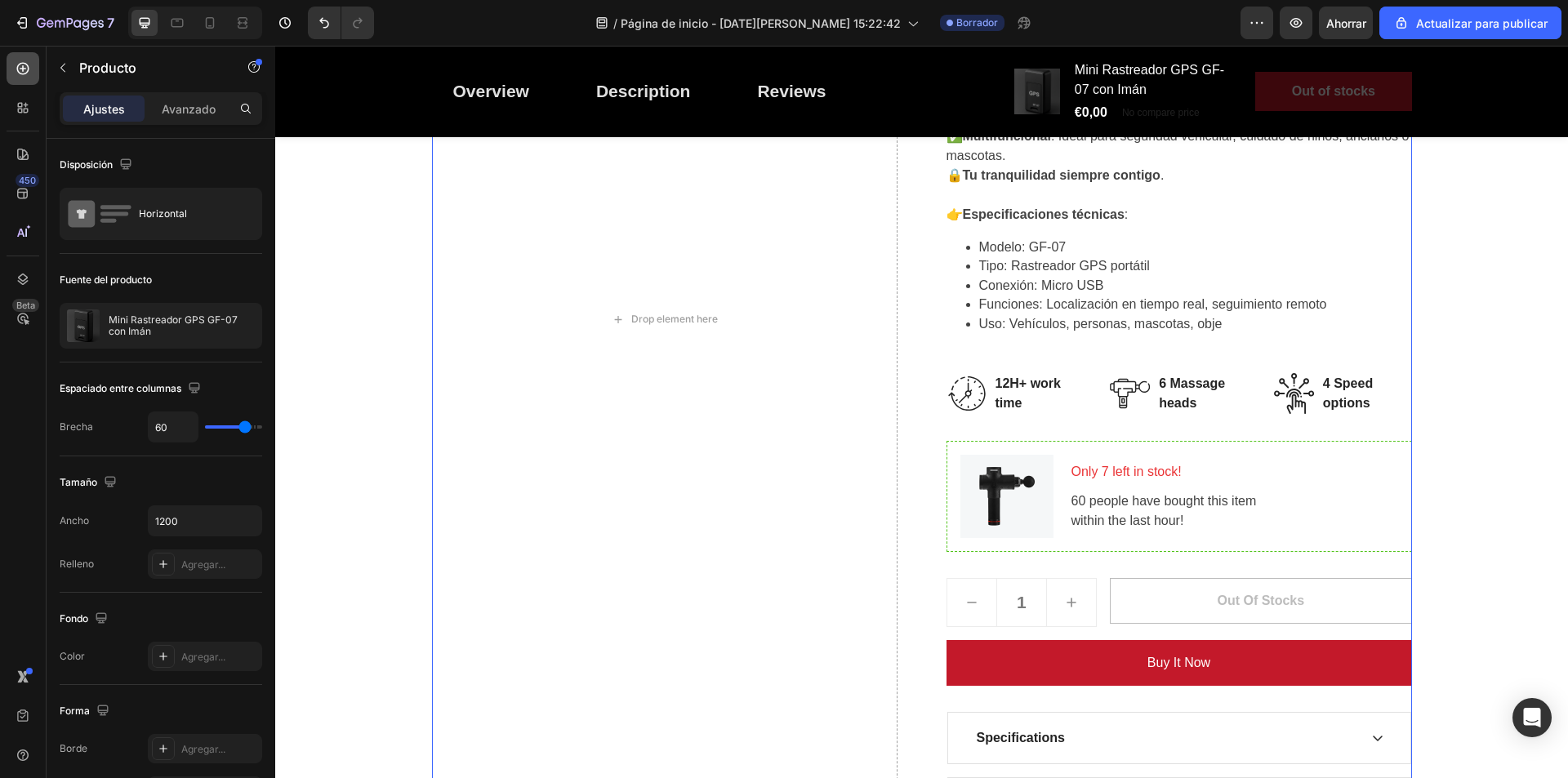
click at [22, 79] on div at bounding box center [23, 68] width 32 height 32
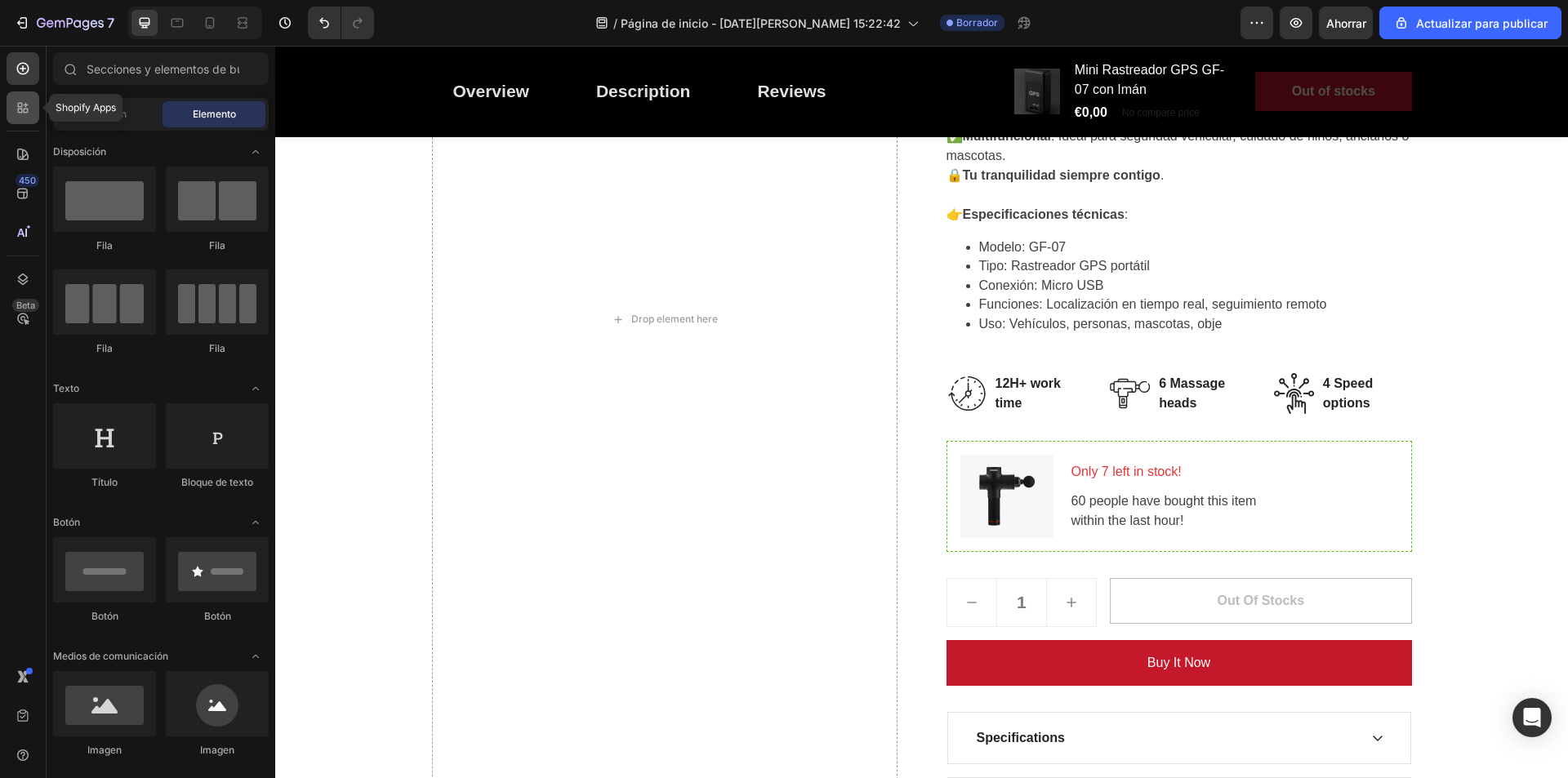
click at [21, 97] on div at bounding box center [23, 107] width 32 height 32
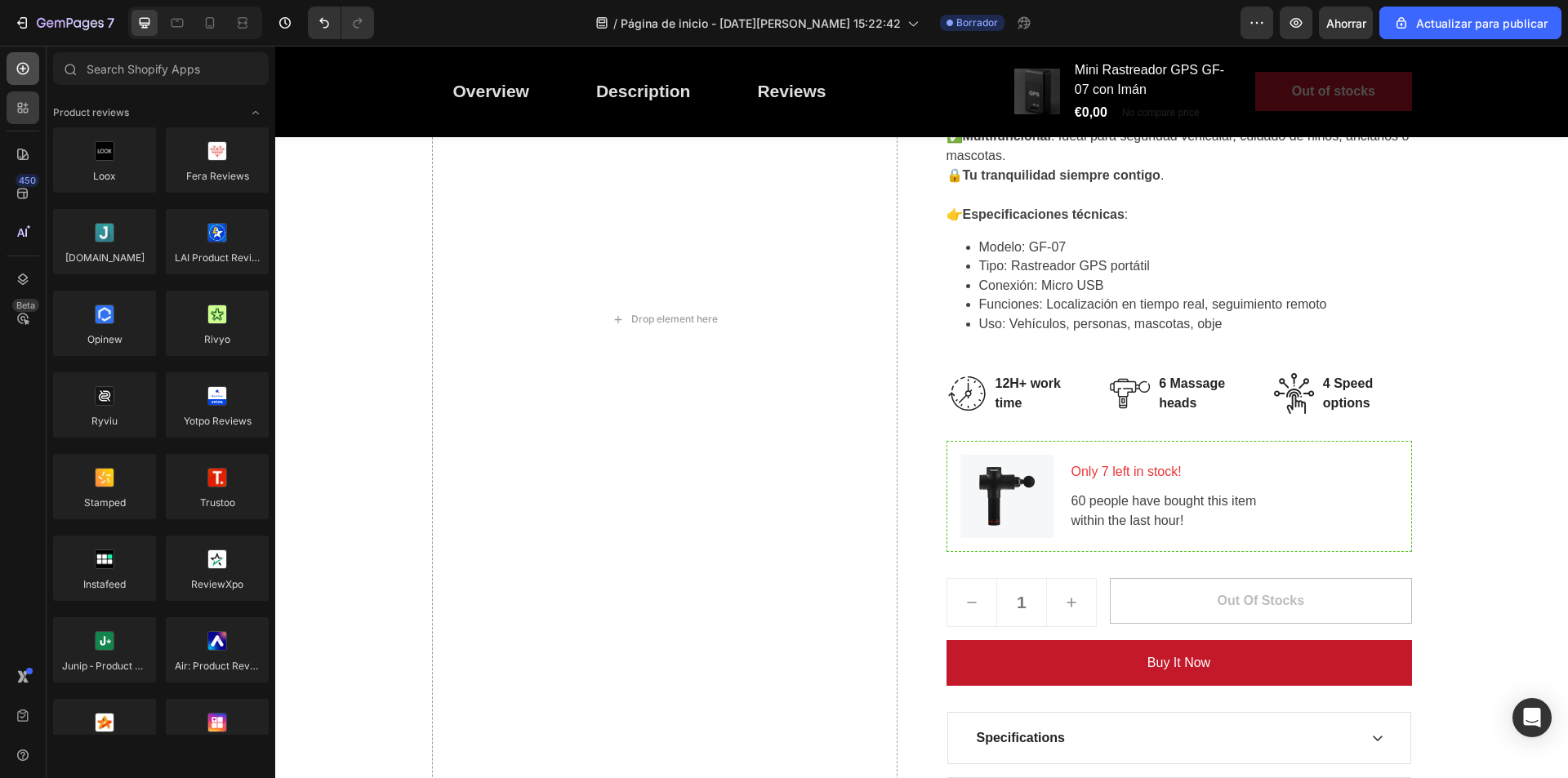
click at [21, 75] on icon at bounding box center [23, 69] width 17 height 17
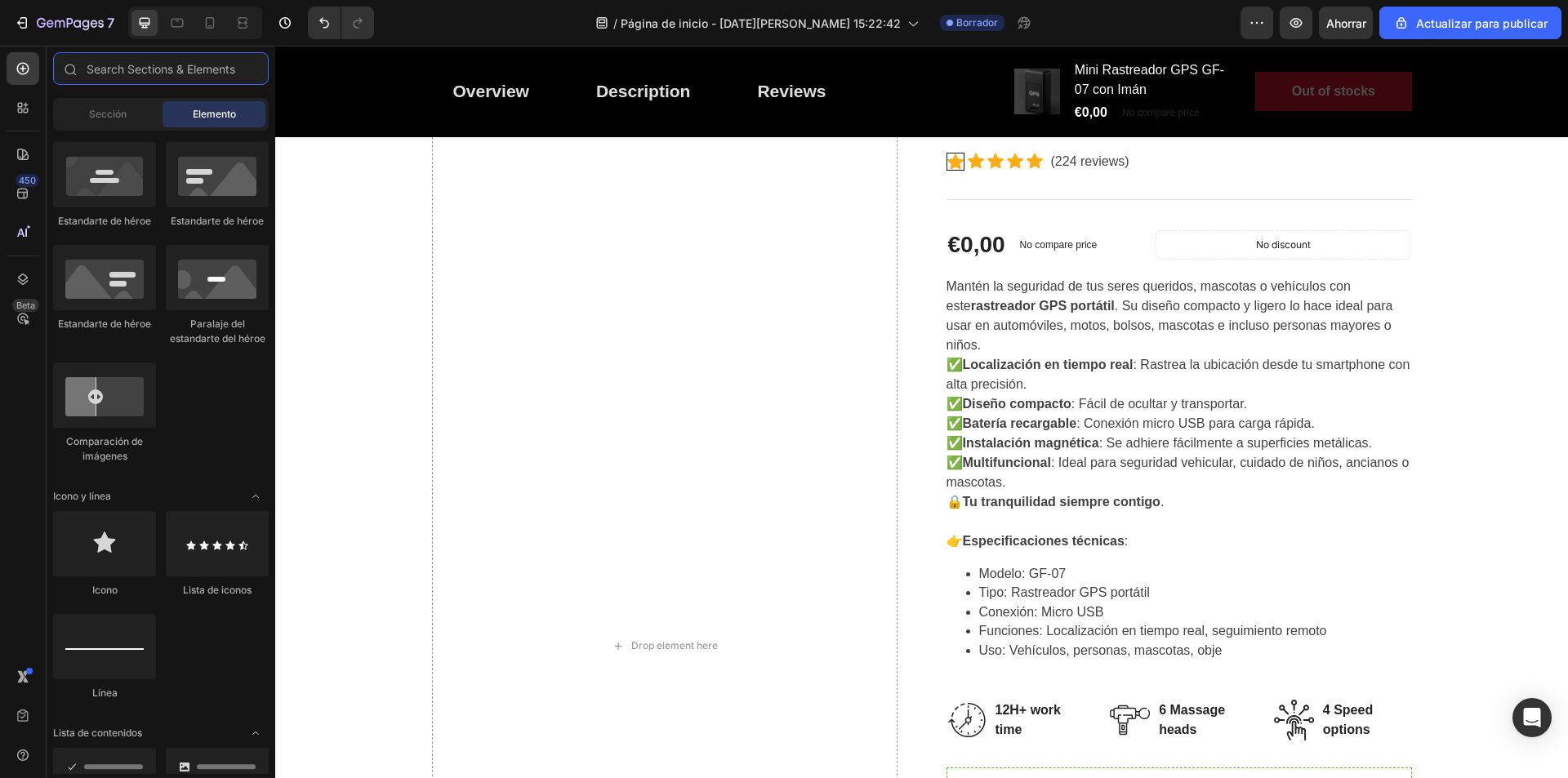
scroll to position [817, 0]
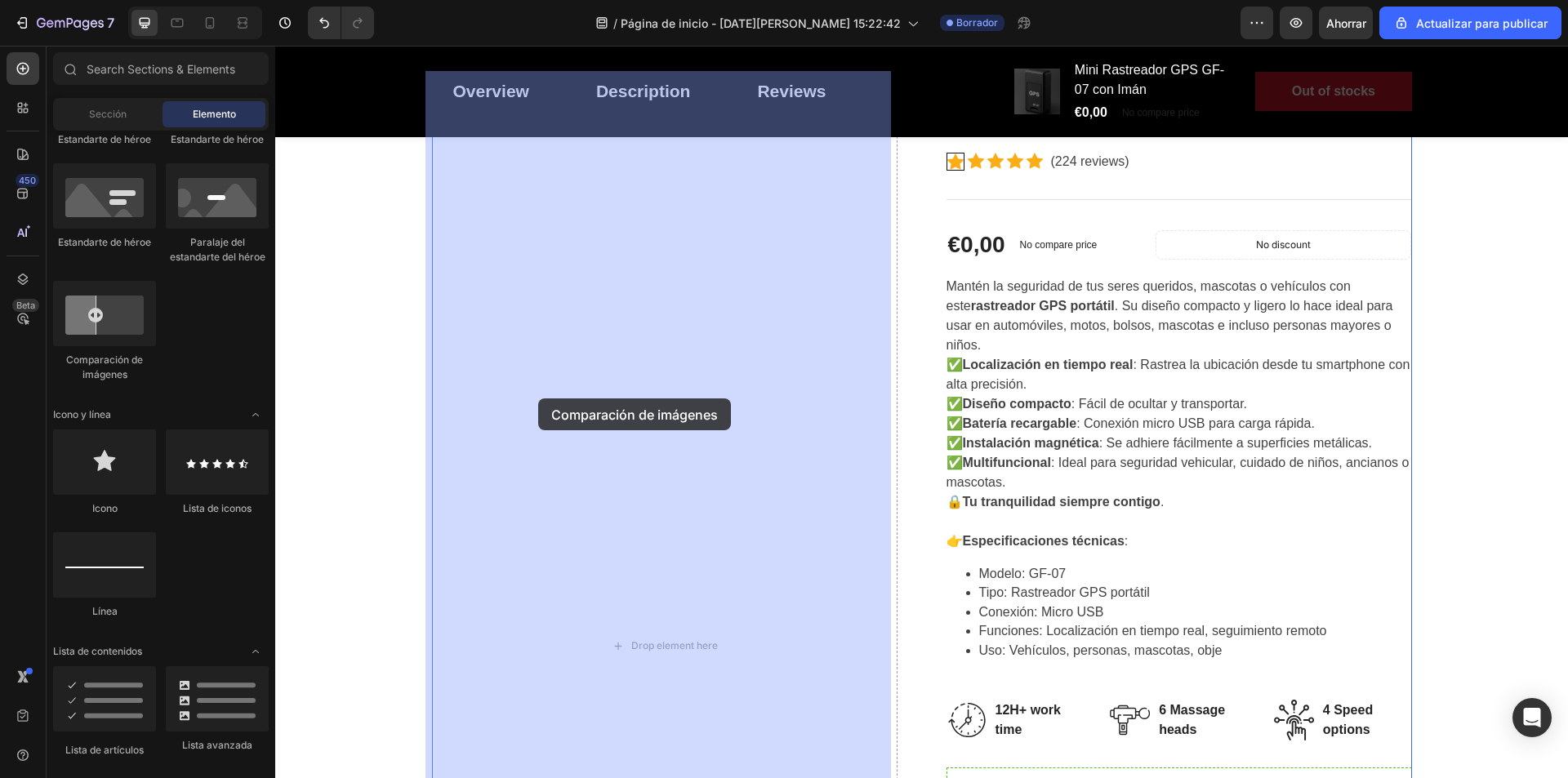
drag, startPoint x: 448, startPoint y: 391, endPoint x: 578, endPoint y: 403, distance: 130.6
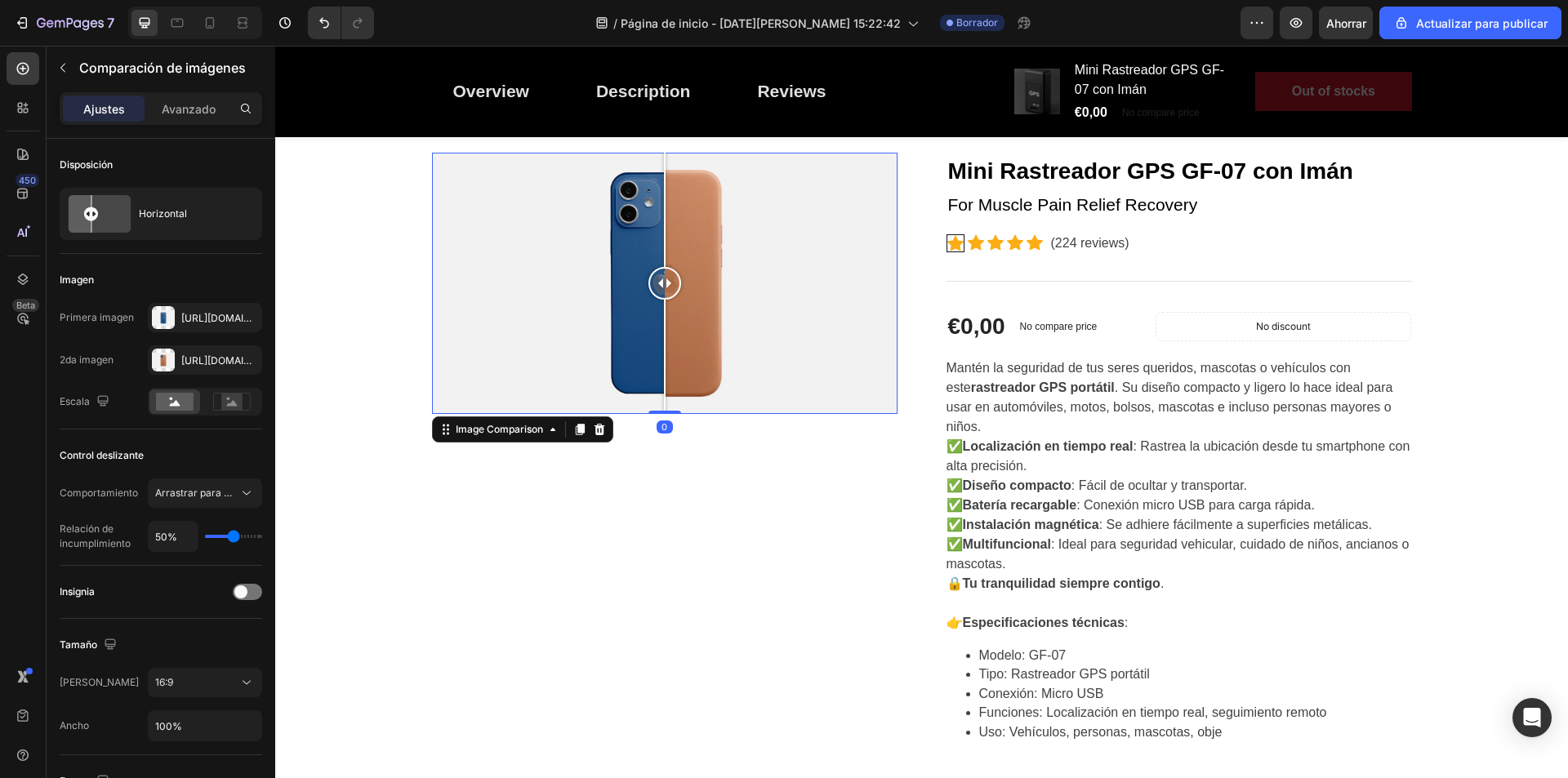
scroll to position [327, 0]
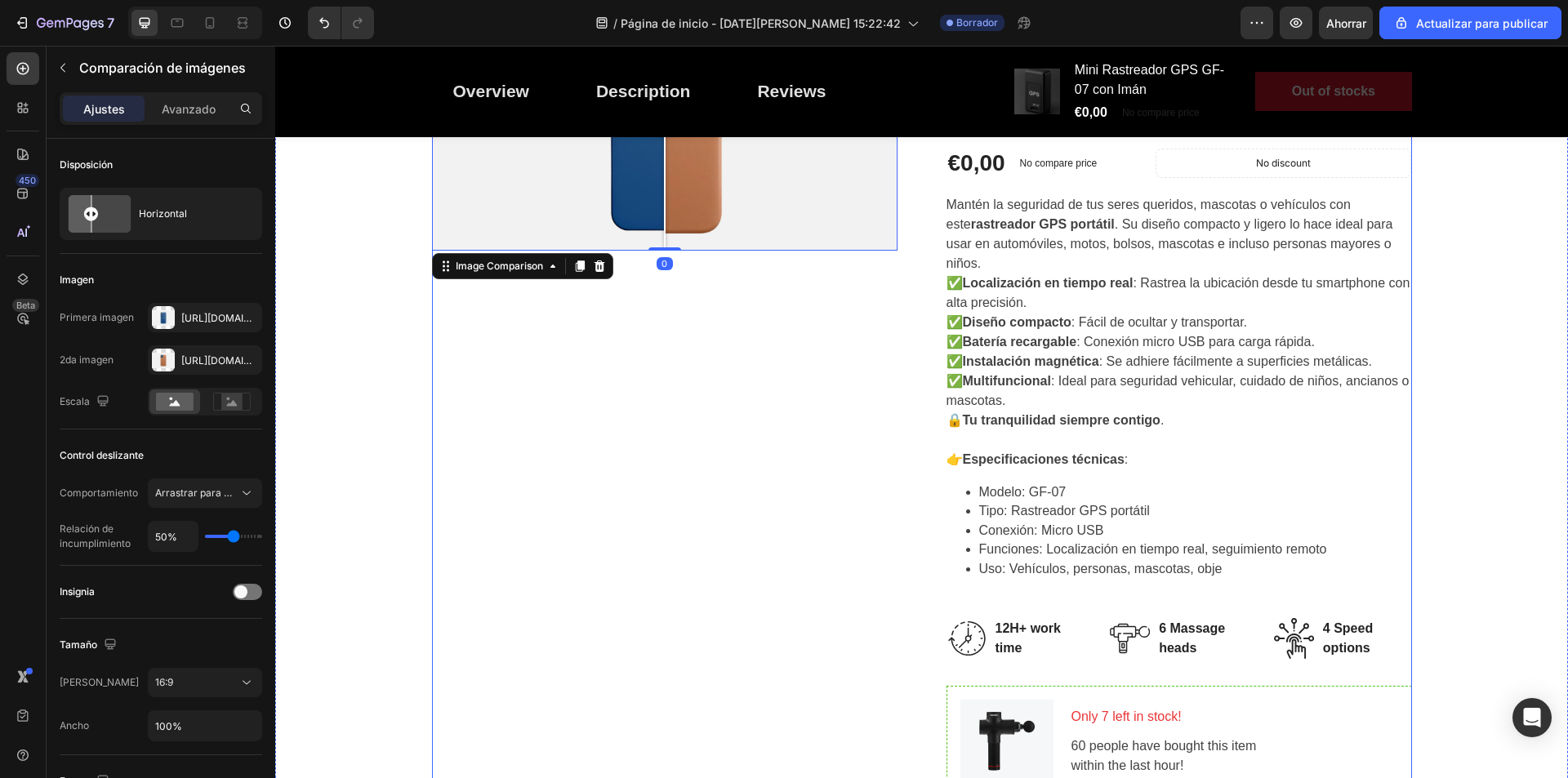
click at [697, 510] on div "Image Comparison 0" at bounding box center [664, 564] width 466 height 1151
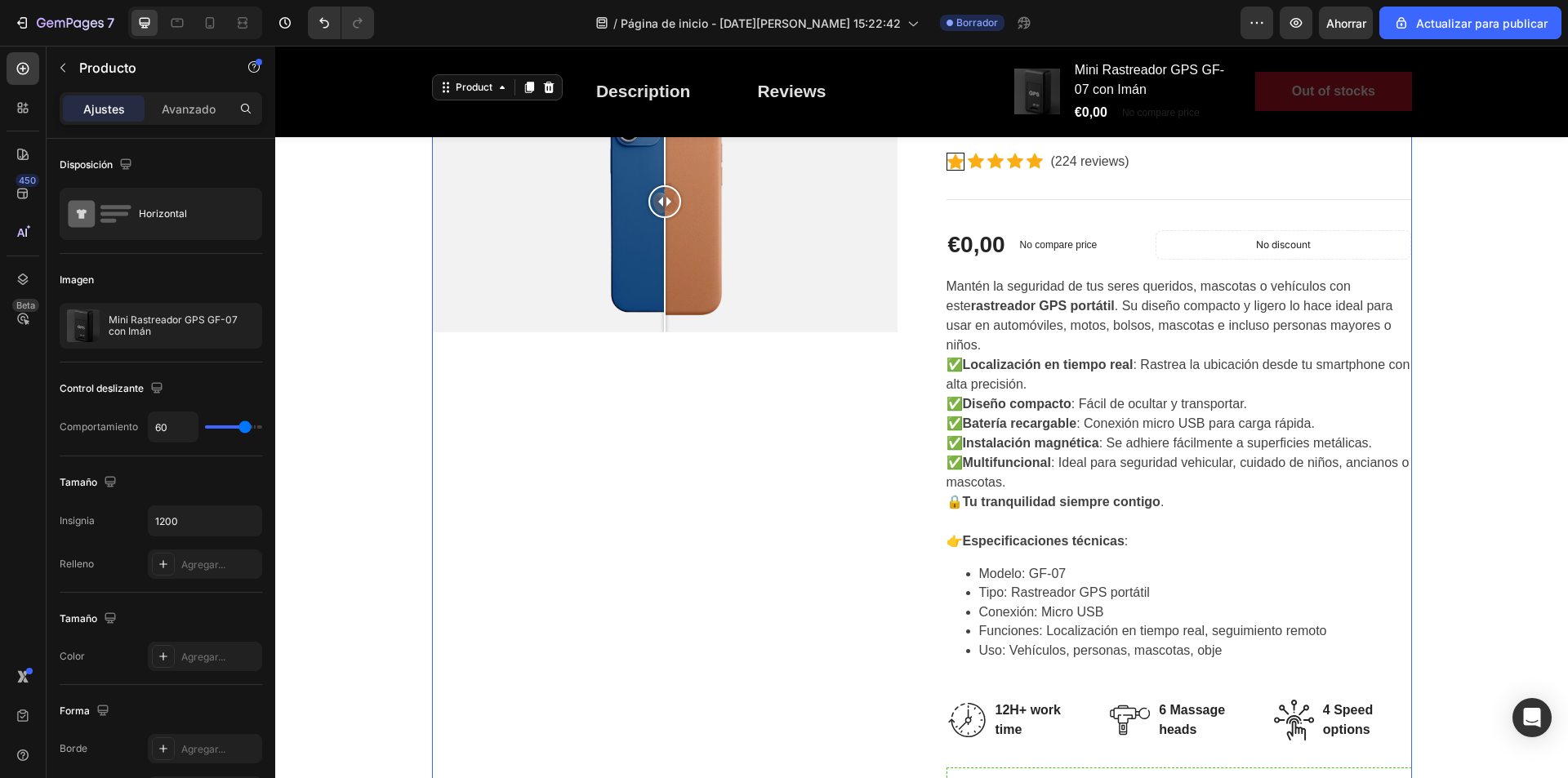
scroll to position [0, 0]
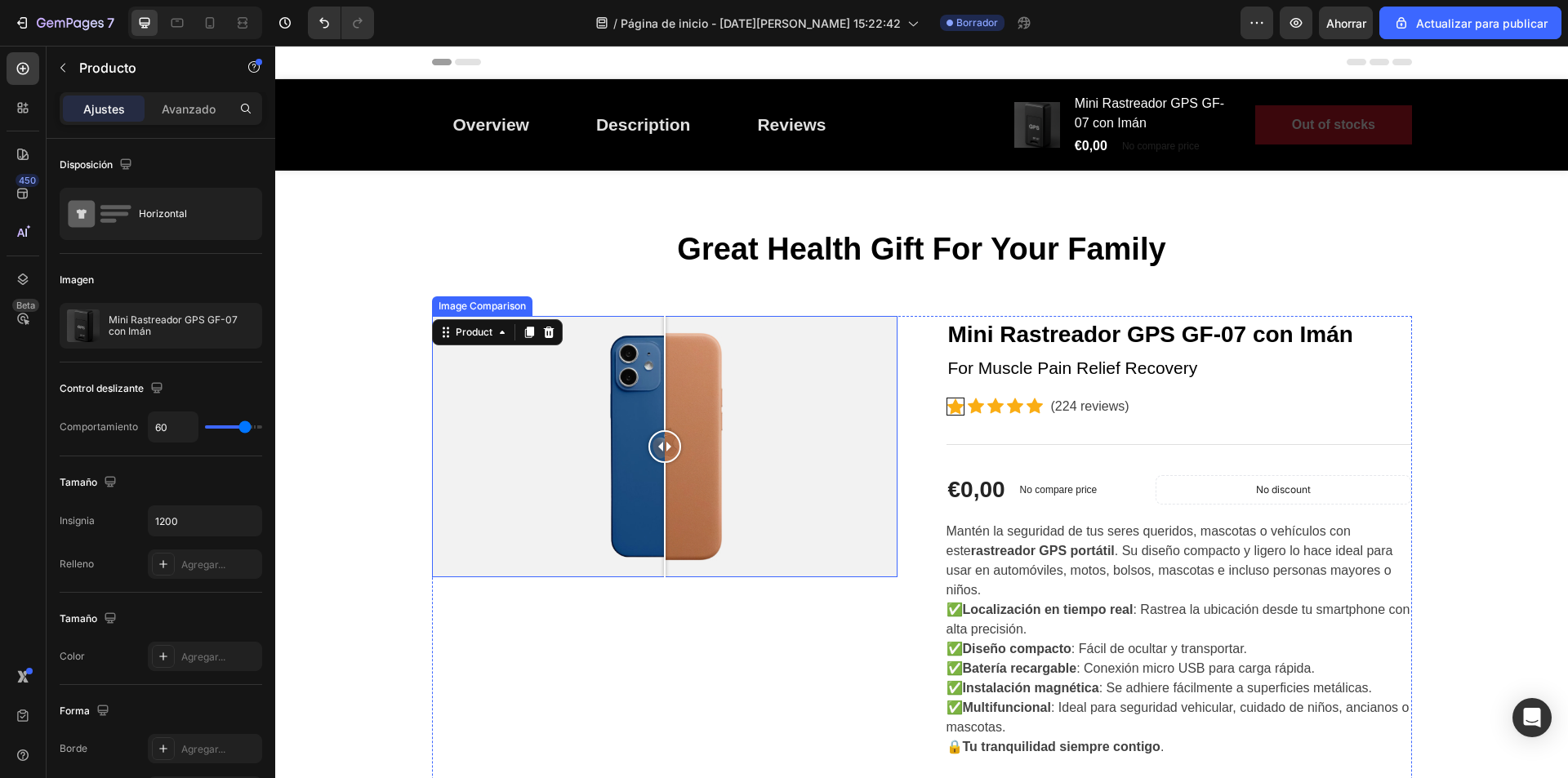
click at [724, 488] on div at bounding box center [664, 446] width 466 height 262
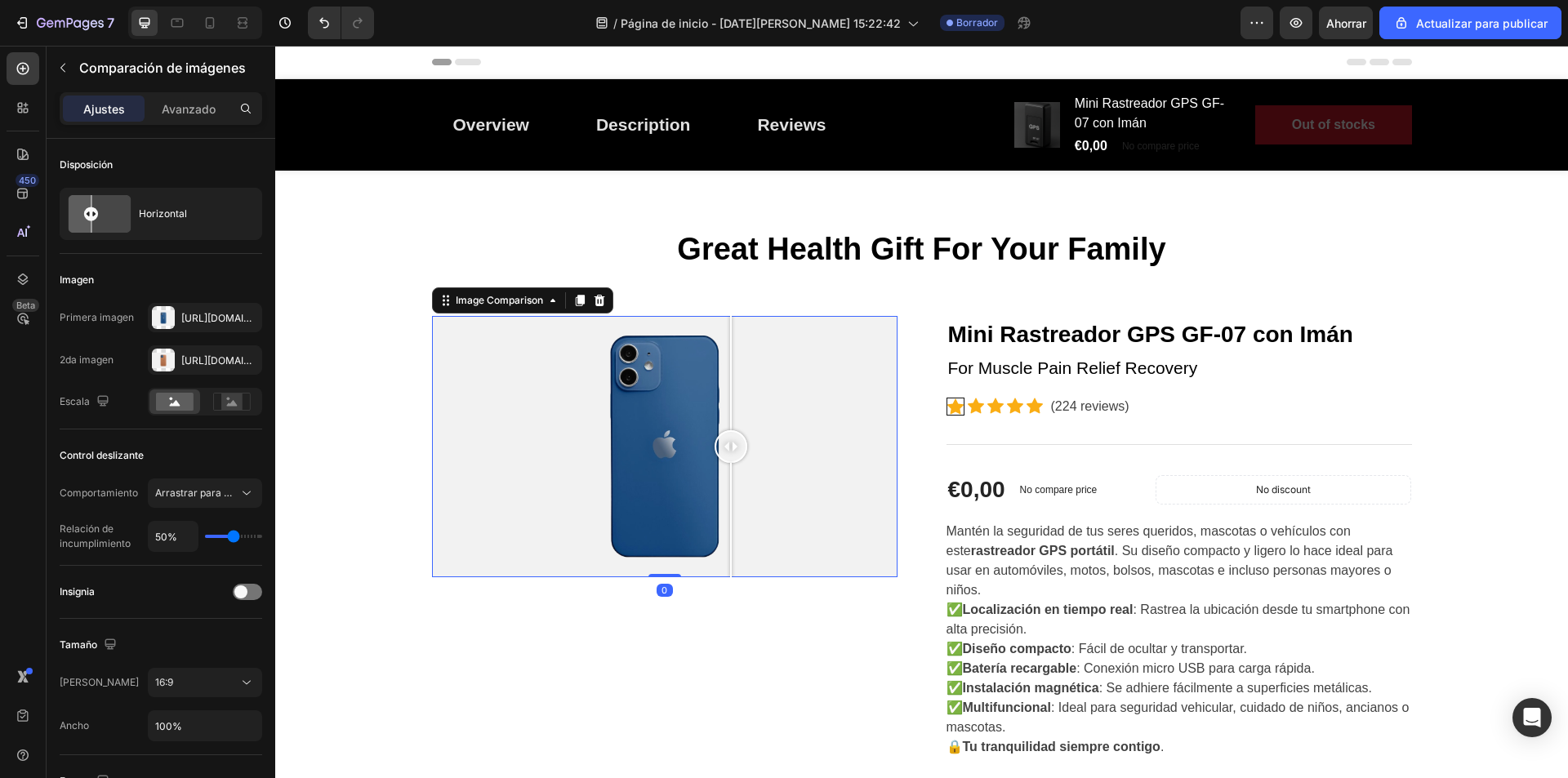
click at [791, 505] on div at bounding box center [664, 446] width 466 height 262
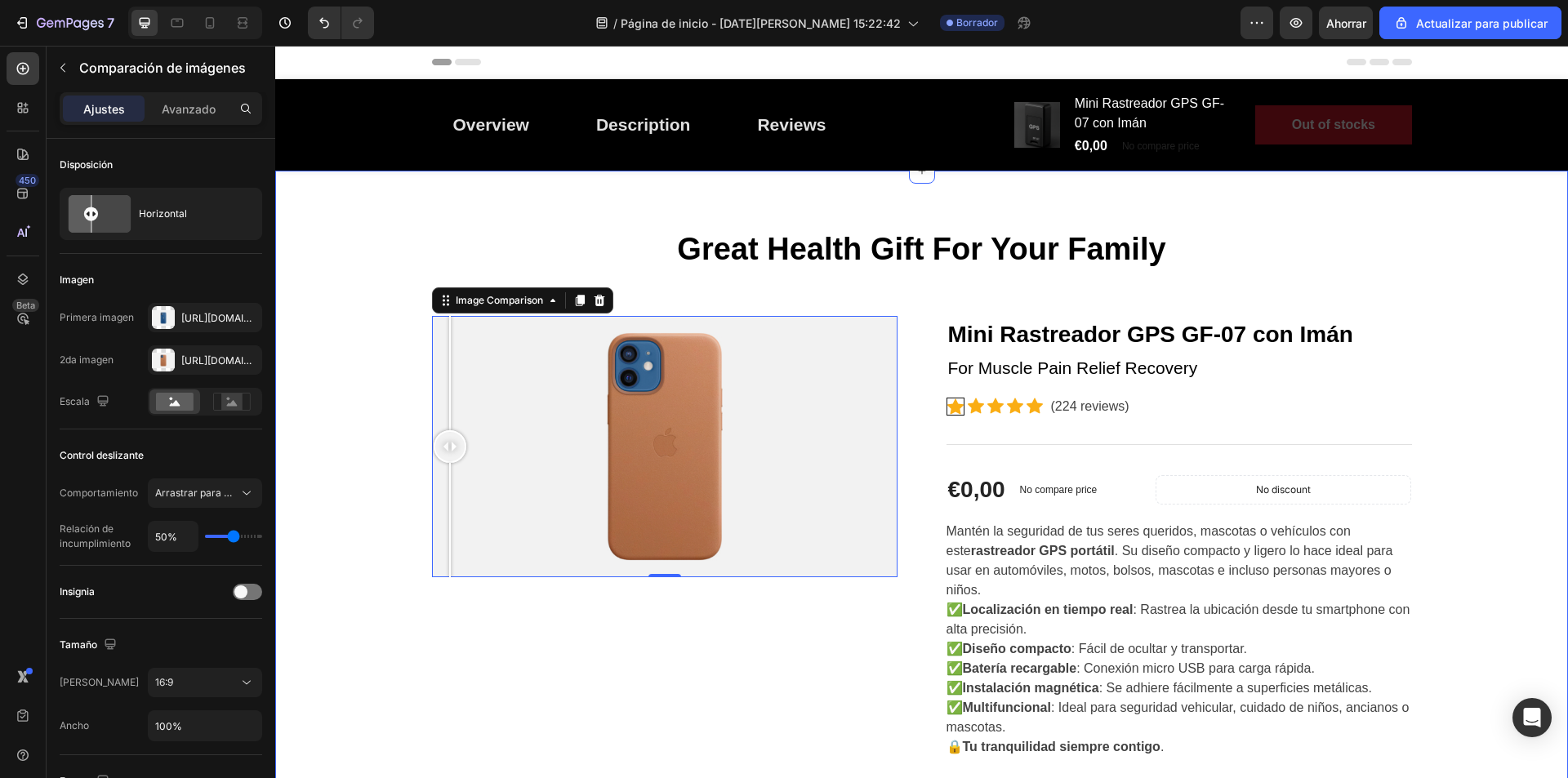
drag, startPoint x: 775, startPoint y: 444, endPoint x: 397, endPoint y: 442, distance: 378.0
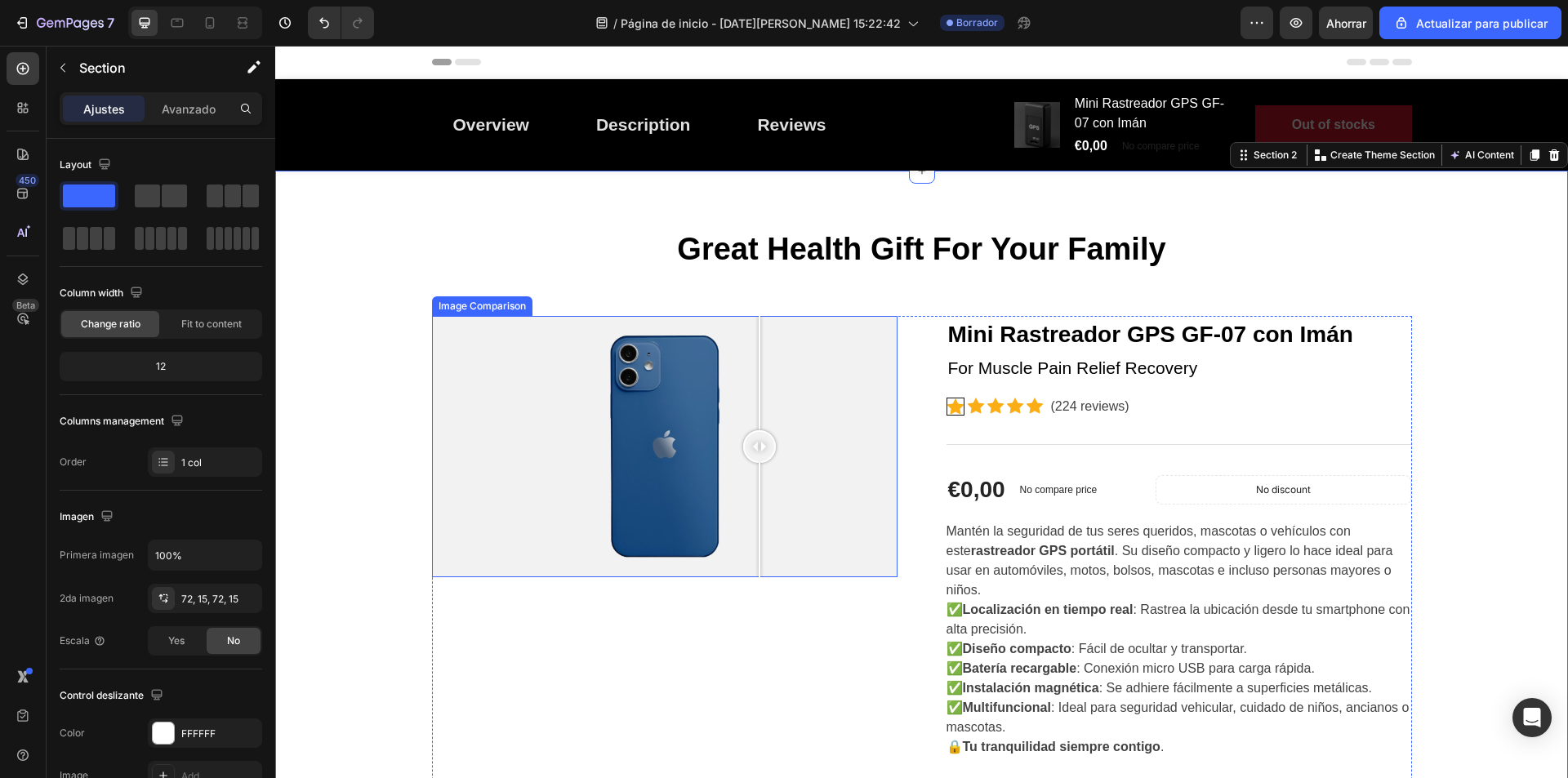
click at [754, 486] on div at bounding box center [664, 446] width 466 height 262
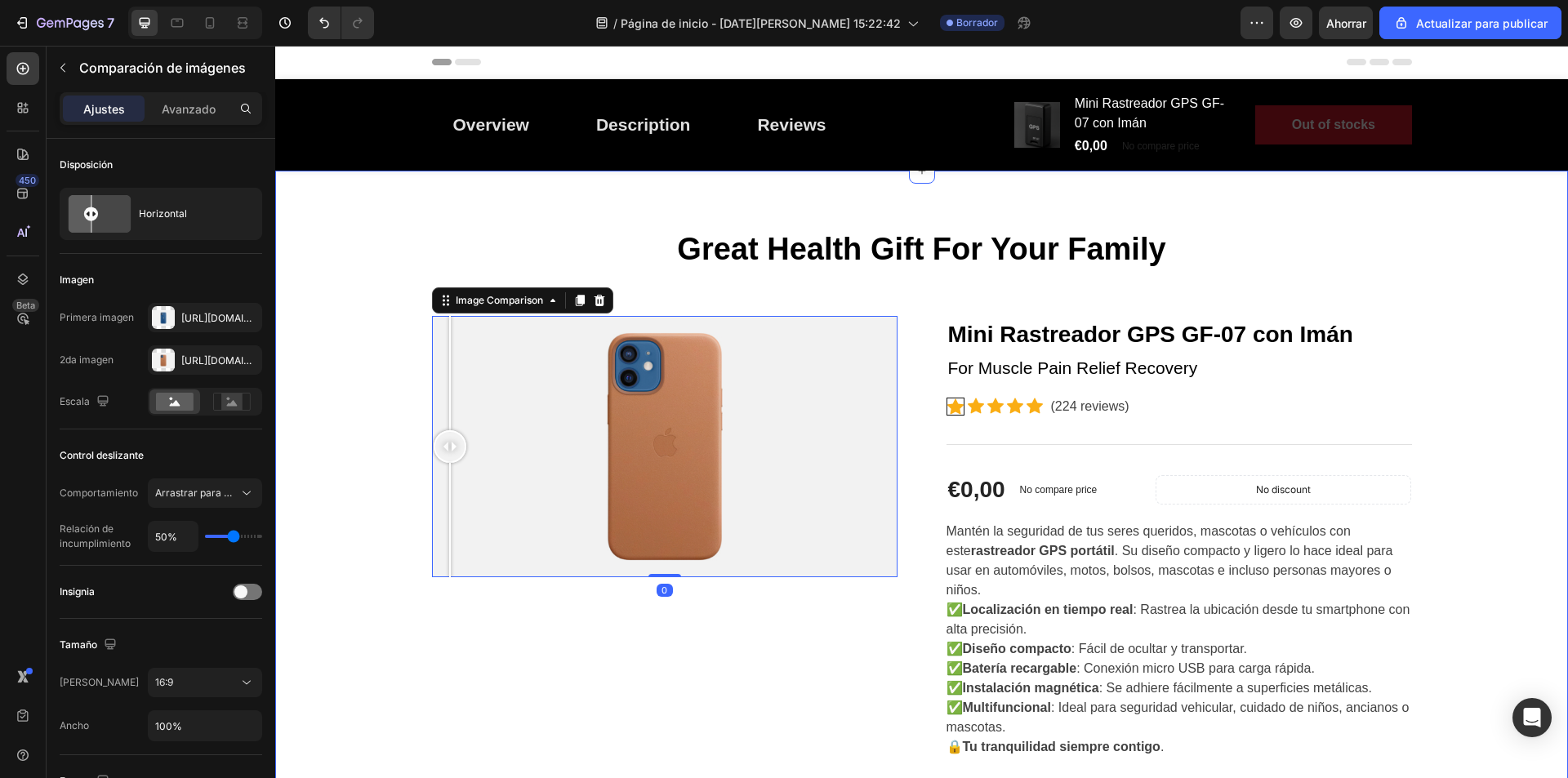
drag, startPoint x: 691, startPoint y: 448, endPoint x: 235, endPoint y: 435, distance: 456.2
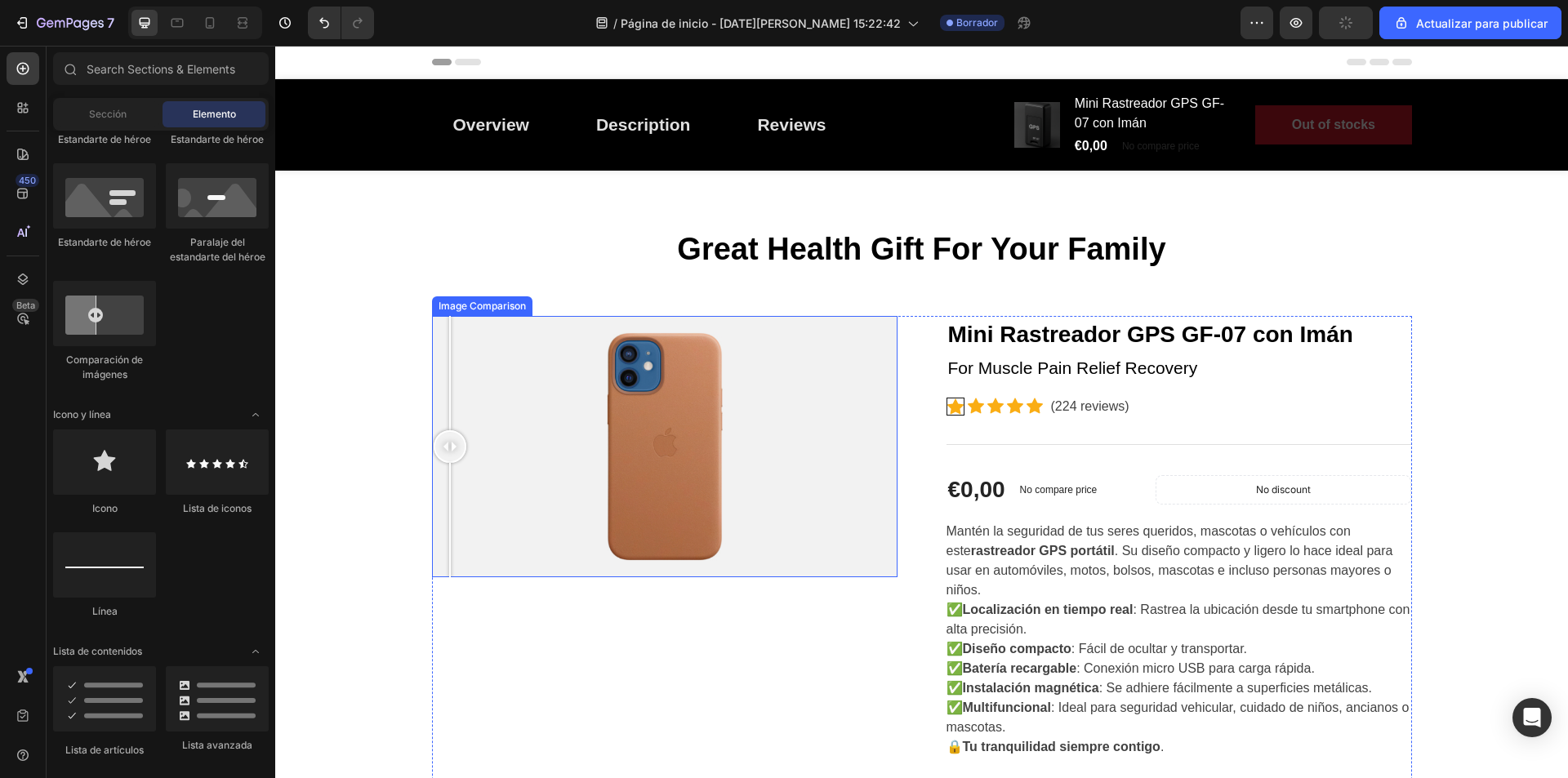
click at [563, 435] on div at bounding box center [664, 446] width 466 height 262
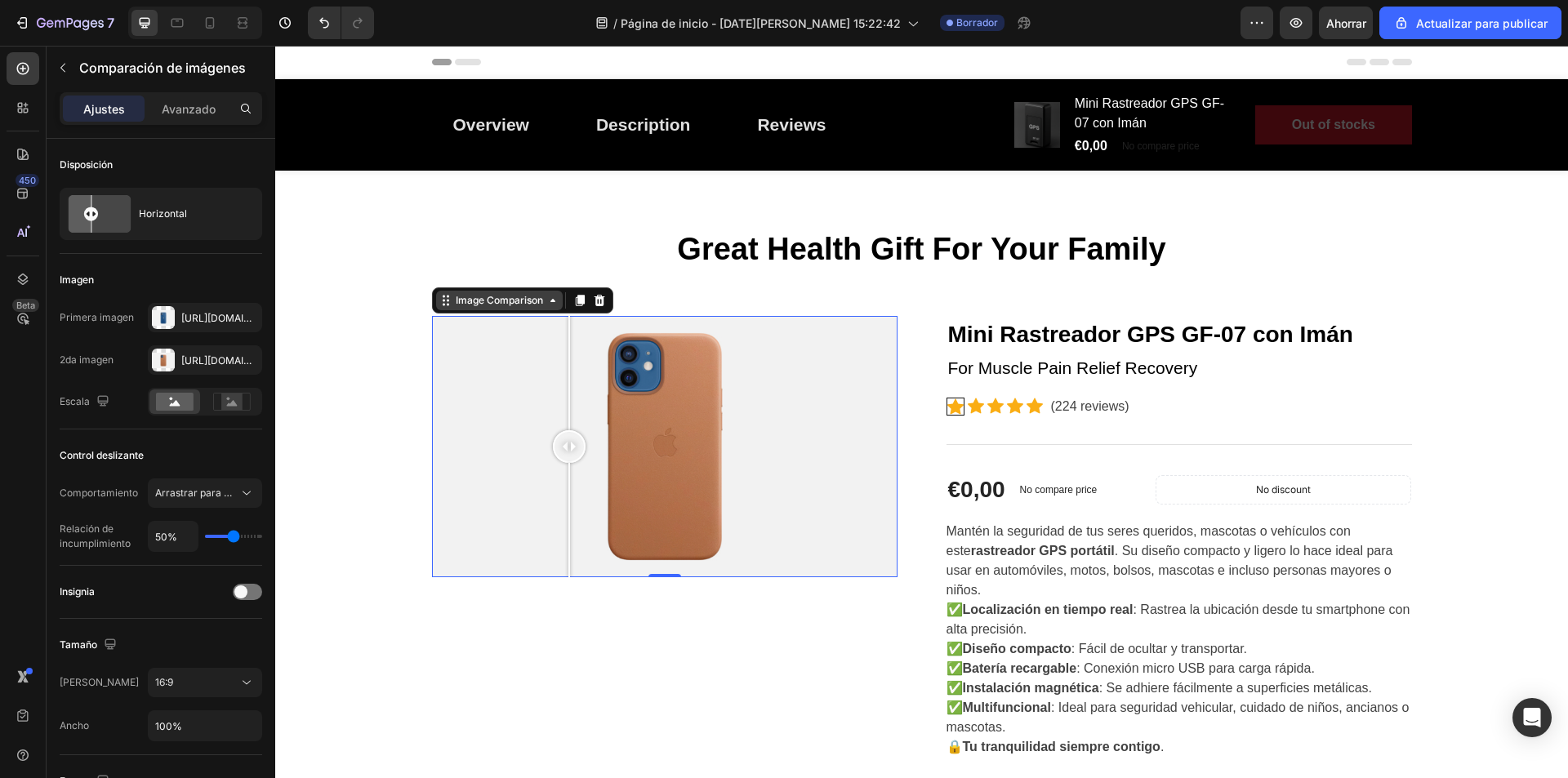
click at [522, 302] on div "Image Comparison" at bounding box center [499, 300] width 94 height 15
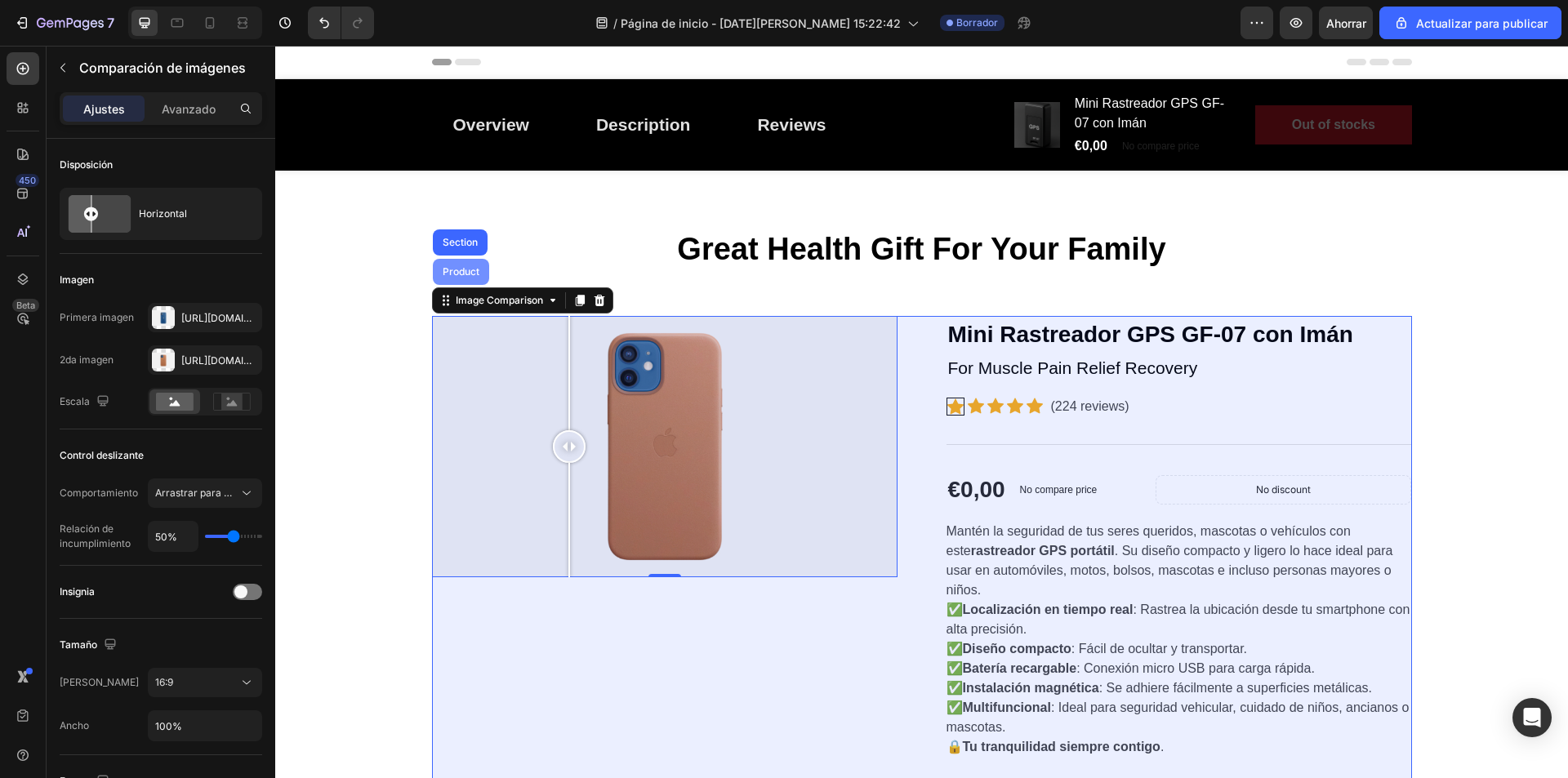
click at [461, 285] on div "Product" at bounding box center [460, 272] width 56 height 26
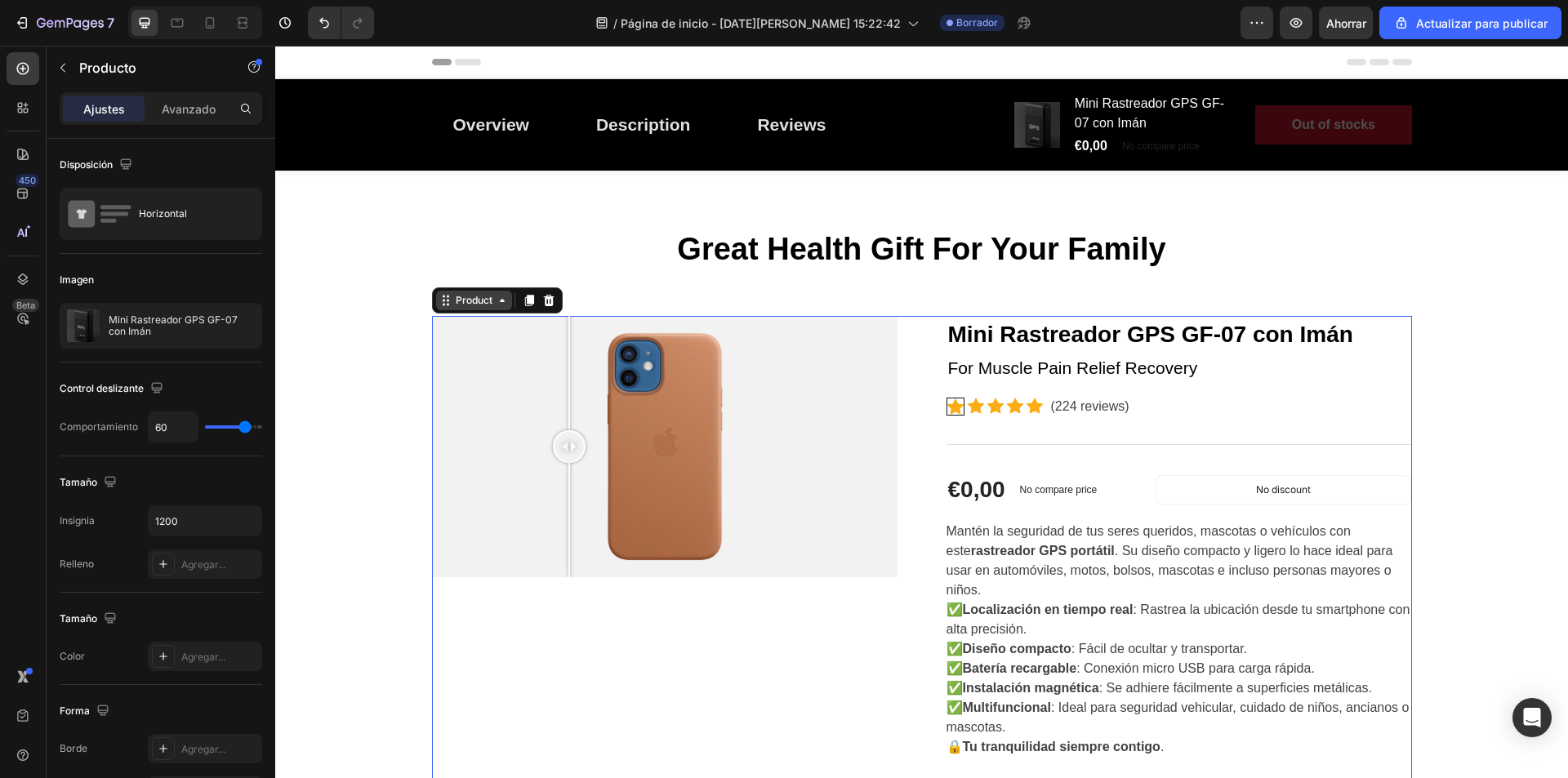
click at [497, 307] on div "Product" at bounding box center [474, 300] width 76 height 20
click at [496, 306] on icon at bounding box center [501, 300] width 13 height 13
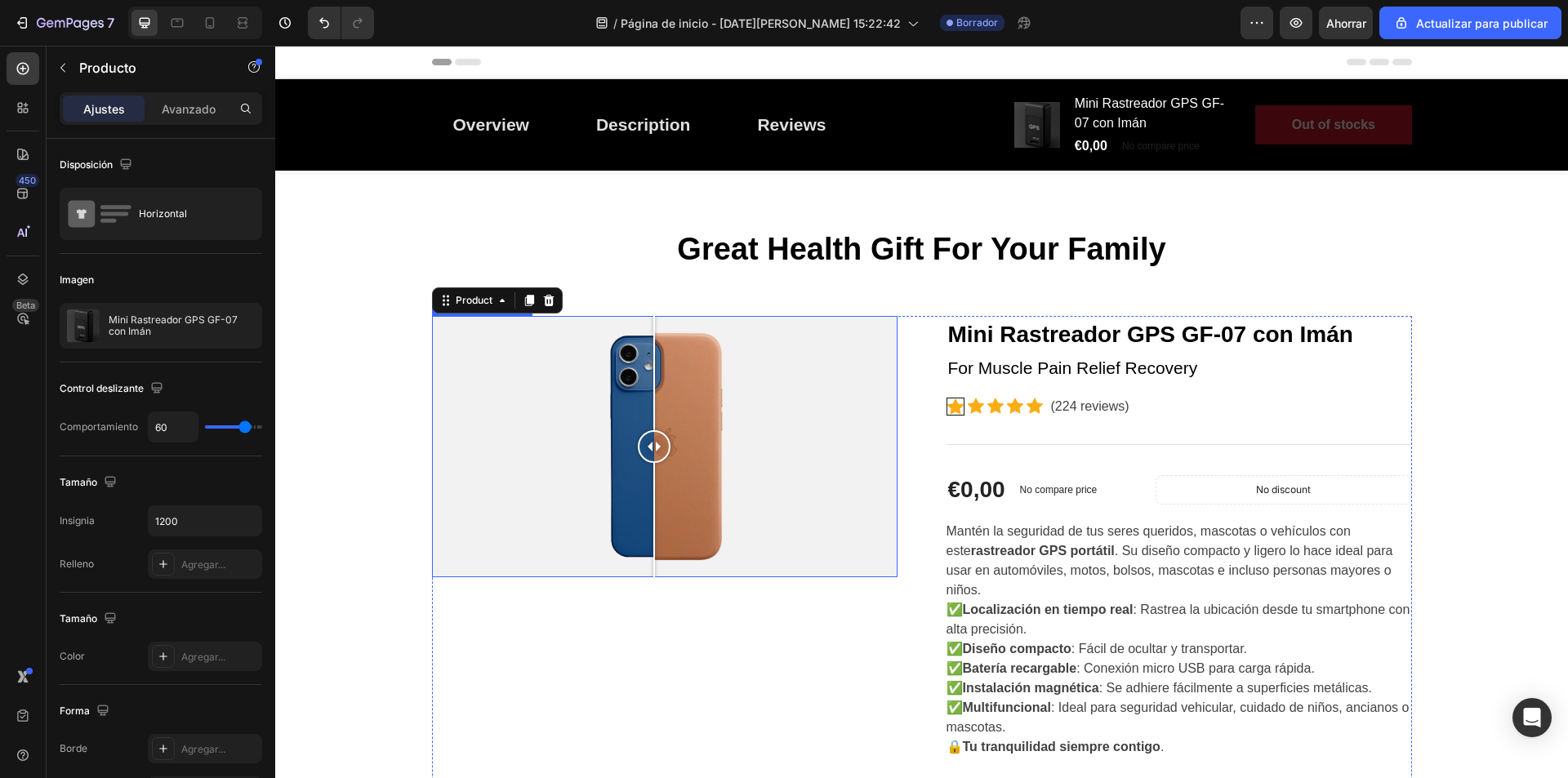
click at [648, 573] on div at bounding box center [664, 446] width 466 height 262
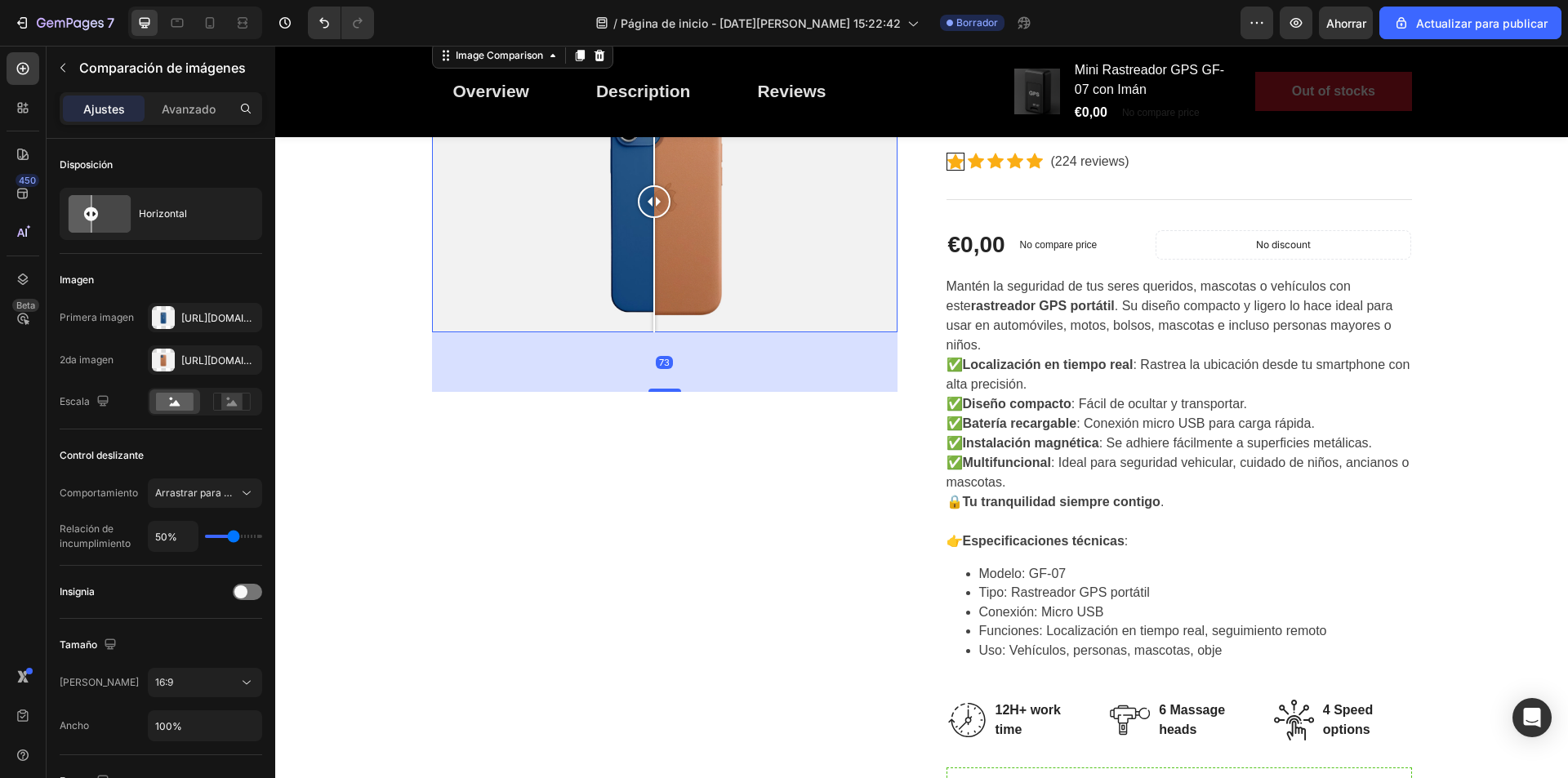
scroll to position [327, 0]
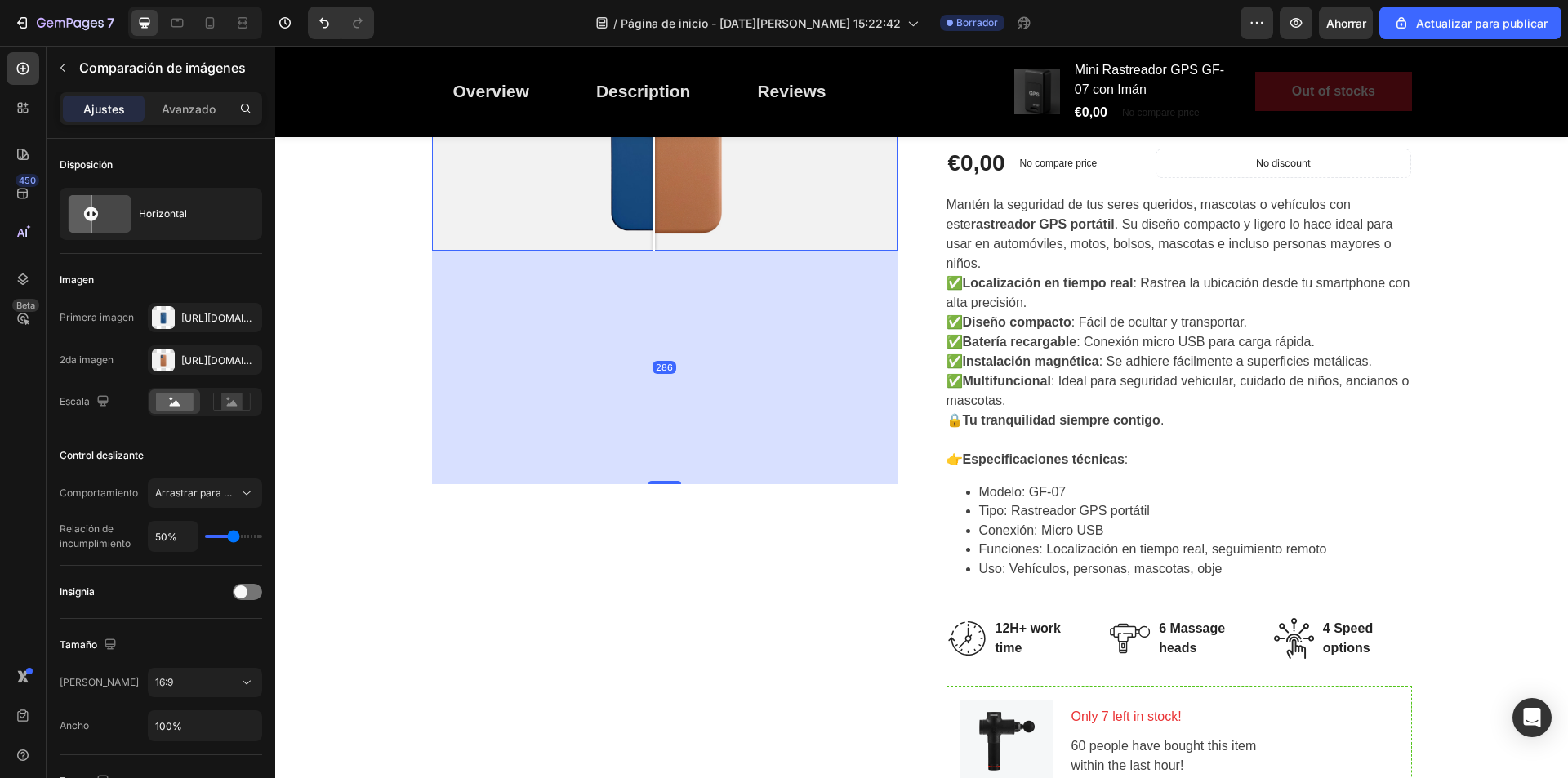
drag, startPoint x: 657, startPoint y: 577, endPoint x: 827, endPoint y: 810, distance: 288.4
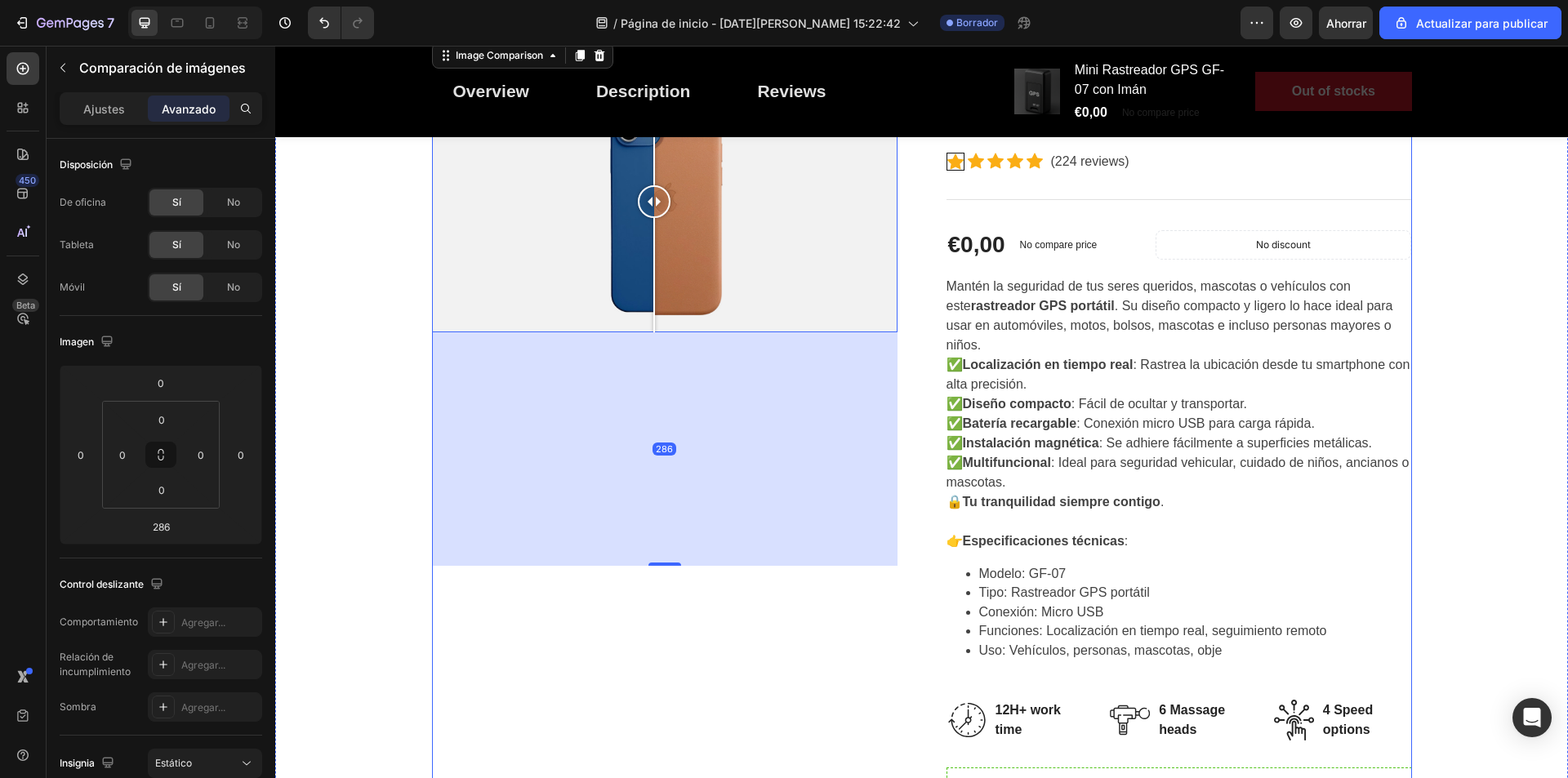
scroll to position [164, 0]
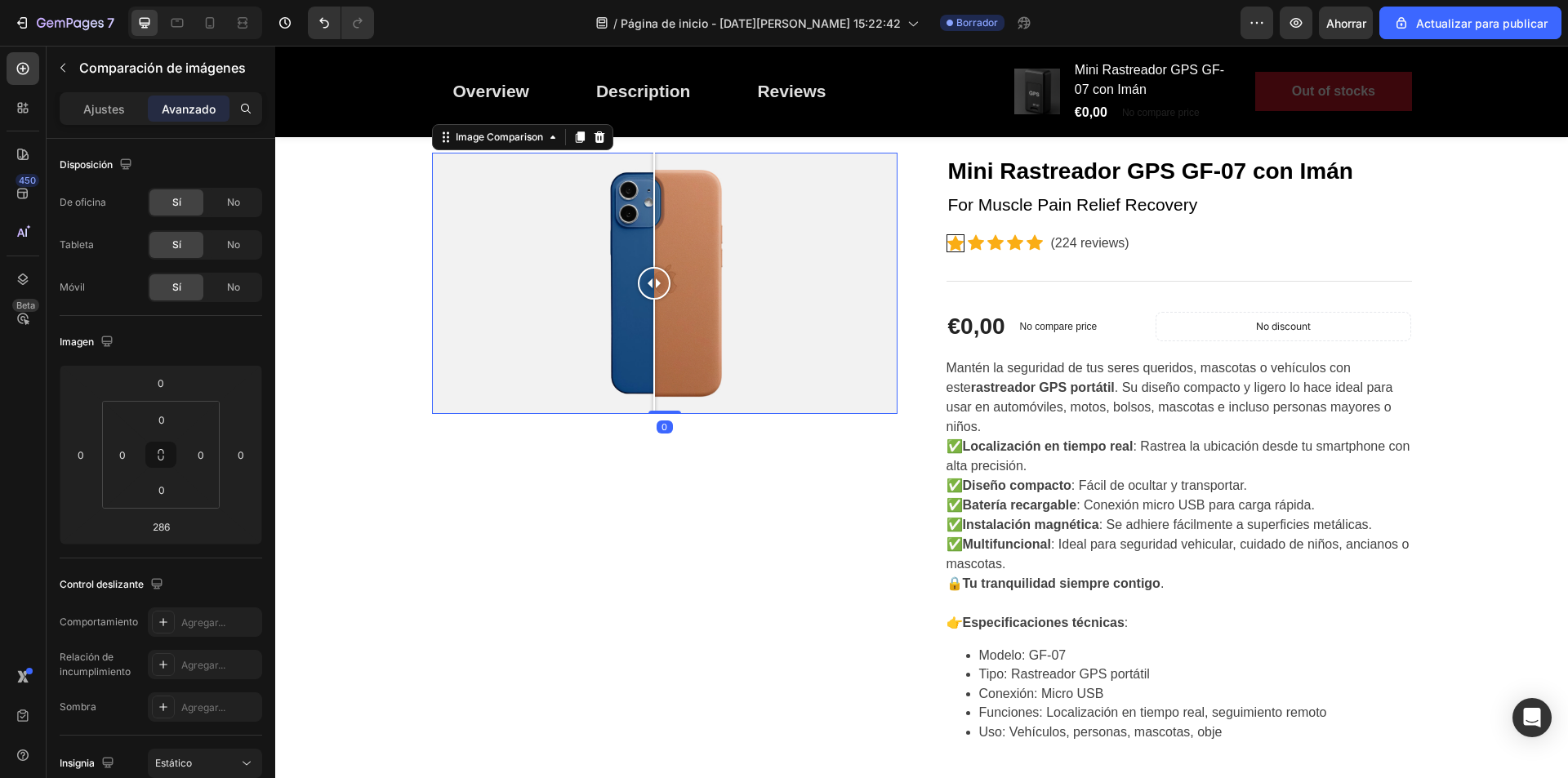
drag, startPoint x: 665, startPoint y: 647, endPoint x: 663, endPoint y: 407, distance: 240.0
click at [663, 407] on div "Image Comparison 0" at bounding box center [664, 284] width 466 height 262
type input "0"
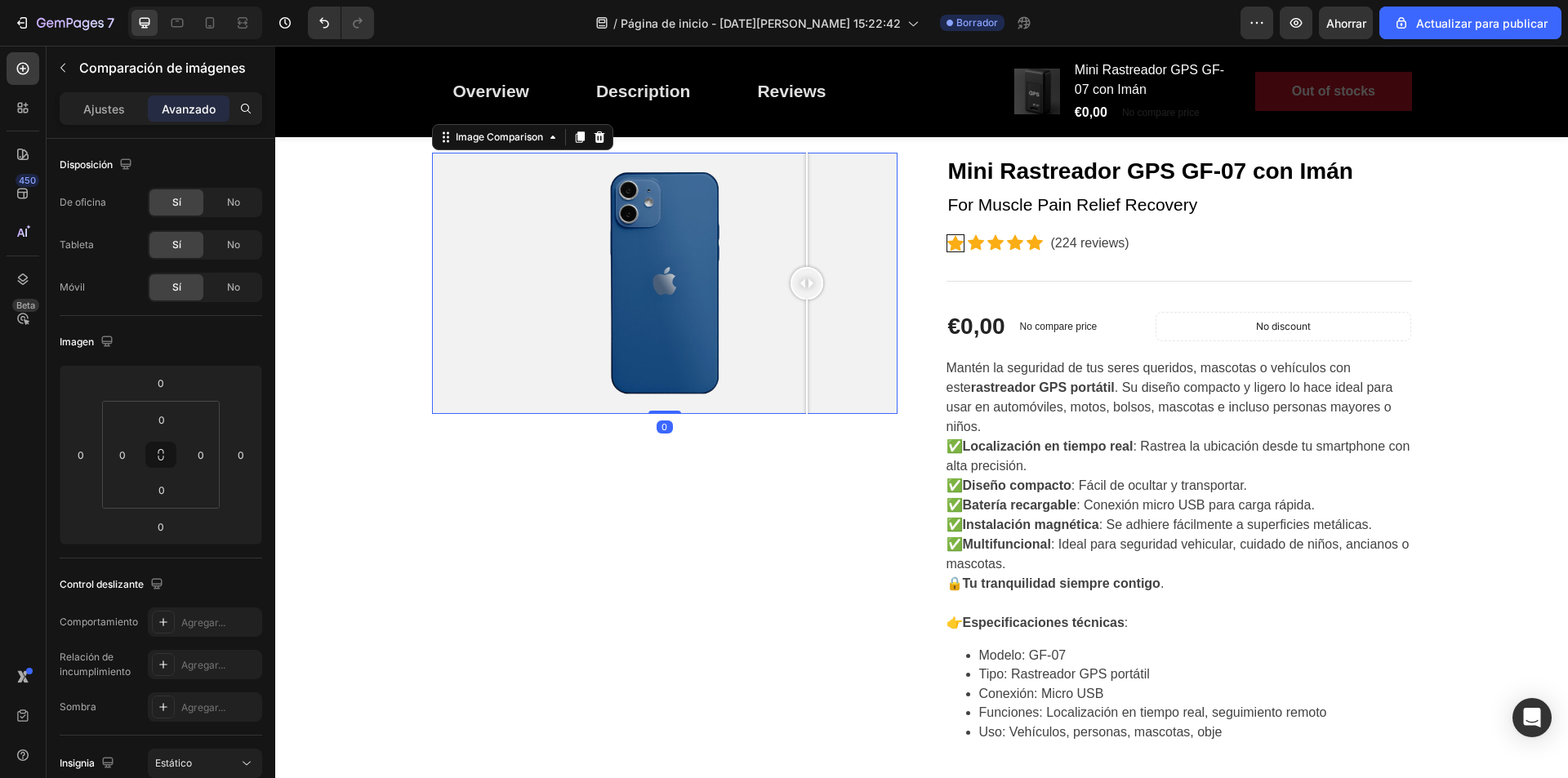
click at [801, 364] on div at bounding box center [664, 284] width 466 height 262
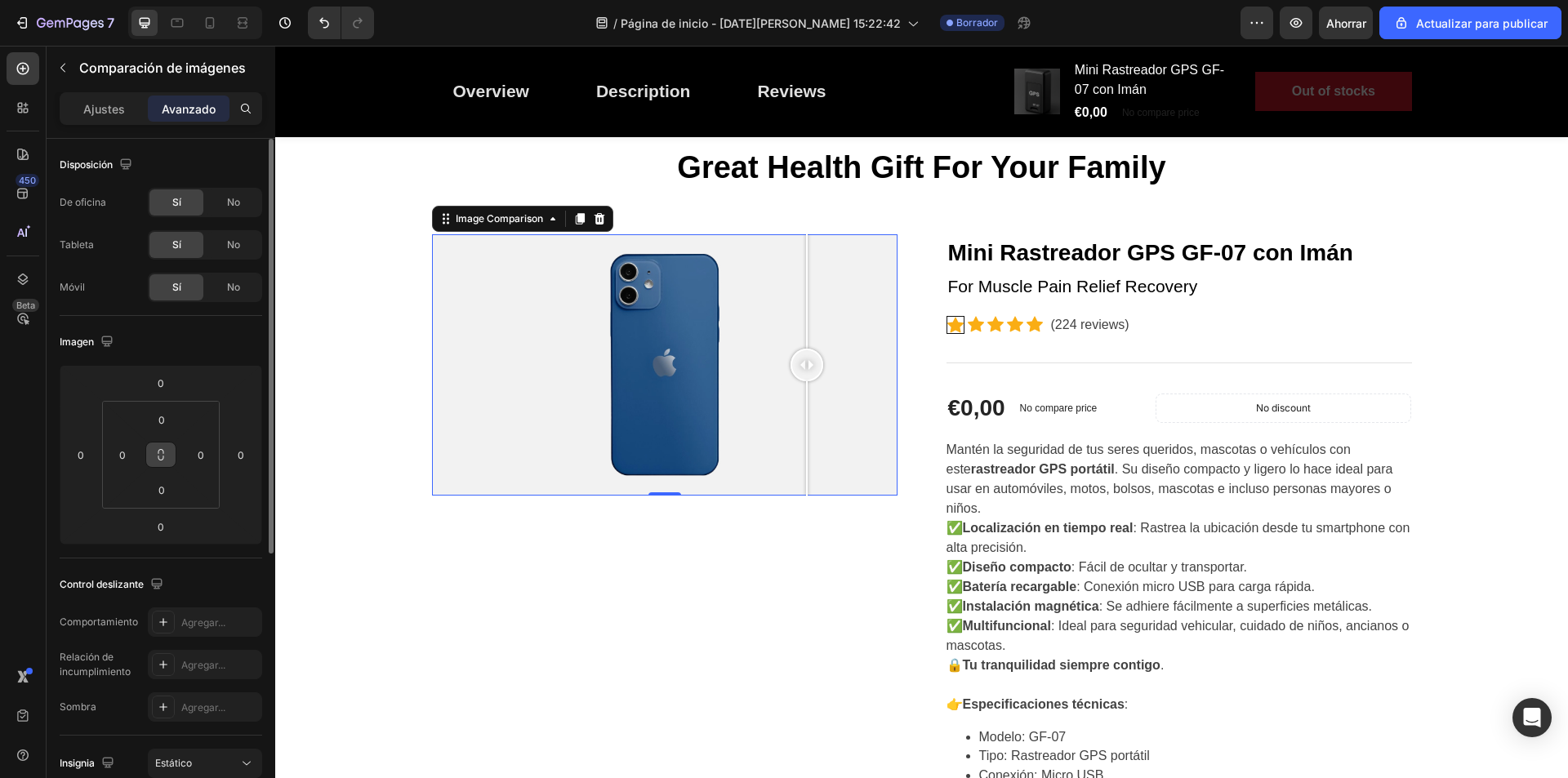
click at [160, 454] on icon at bounding box center [160, 454] width 13 height 13
click at [203, 459] on input "0" at bounding box center [200, 454] width 25 height 25
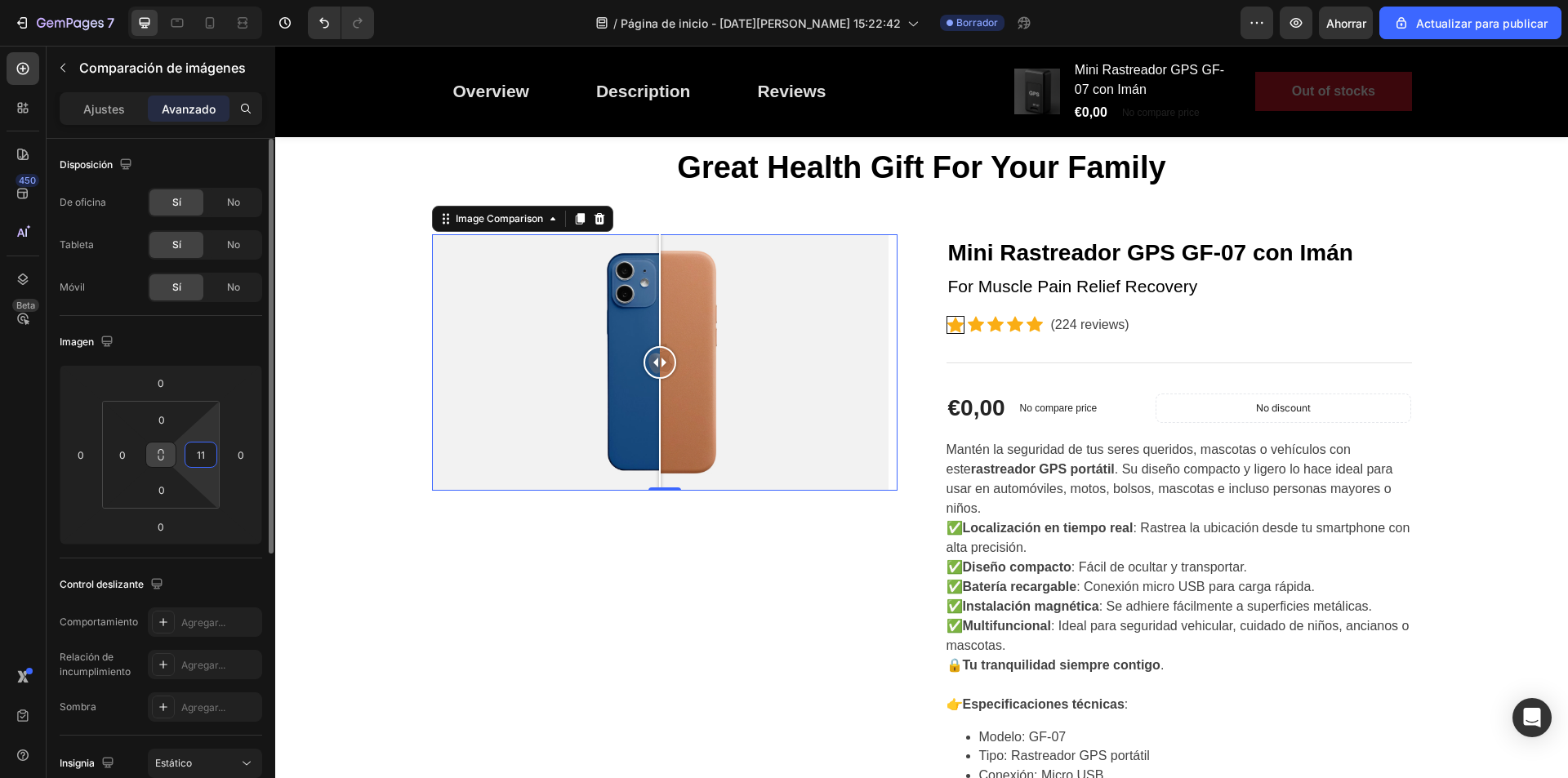
type input "1"
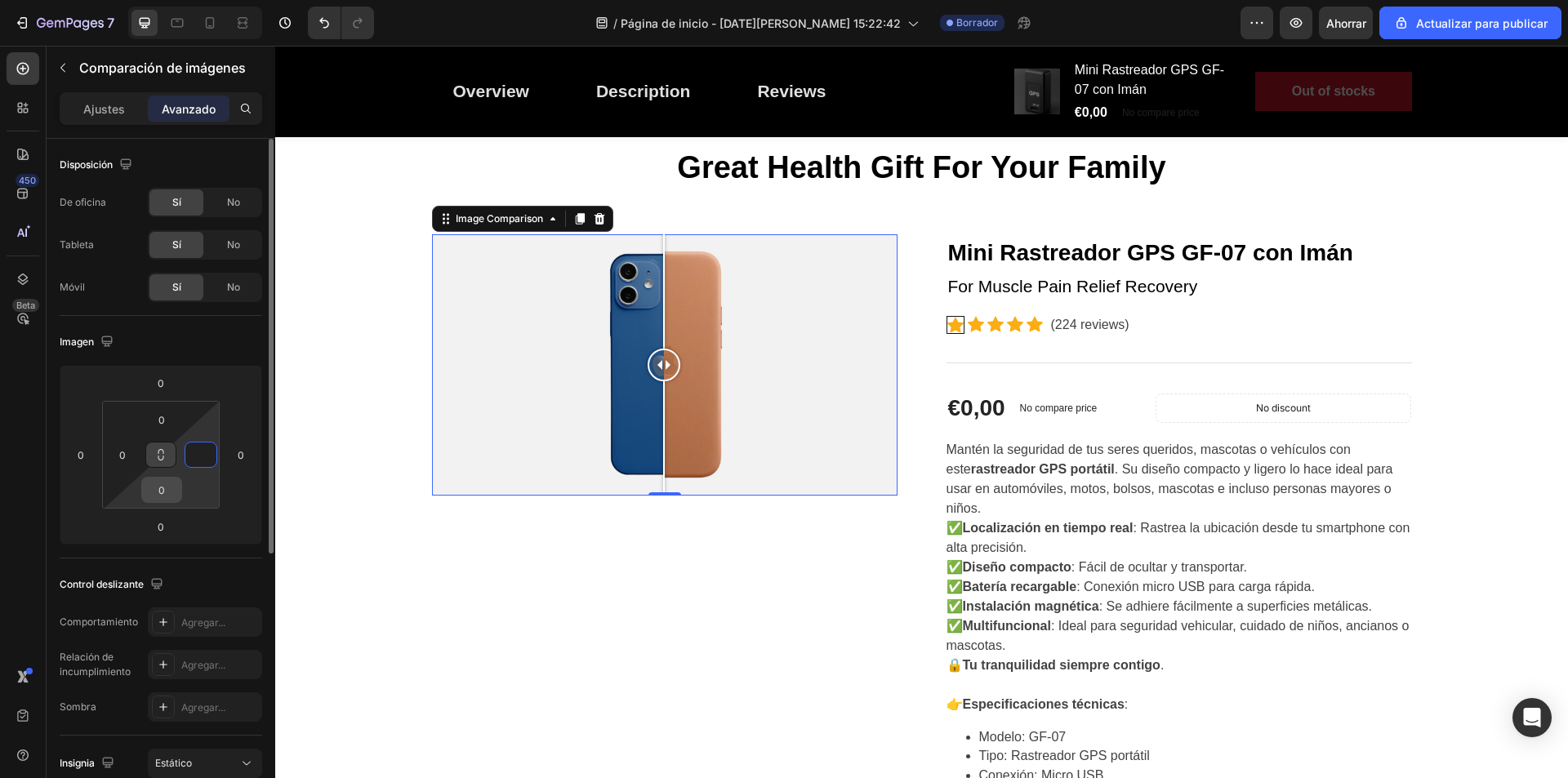
click at [166, 500] on input "0" at bounding box center [161, 490] width 32 height 25
type input "0"
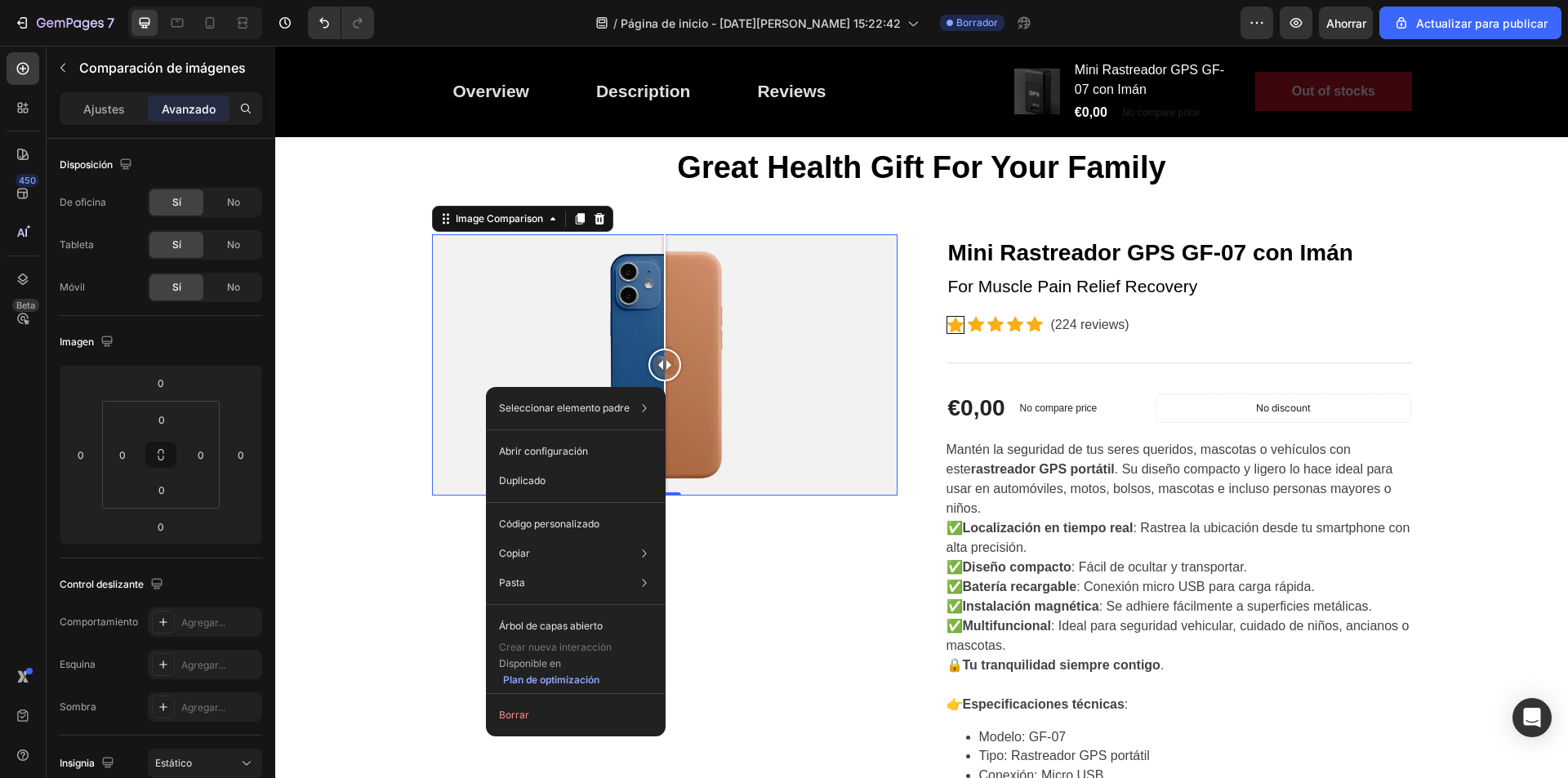
click at [805, 310] on div at bounding box center [664, 365] width 466 height 262
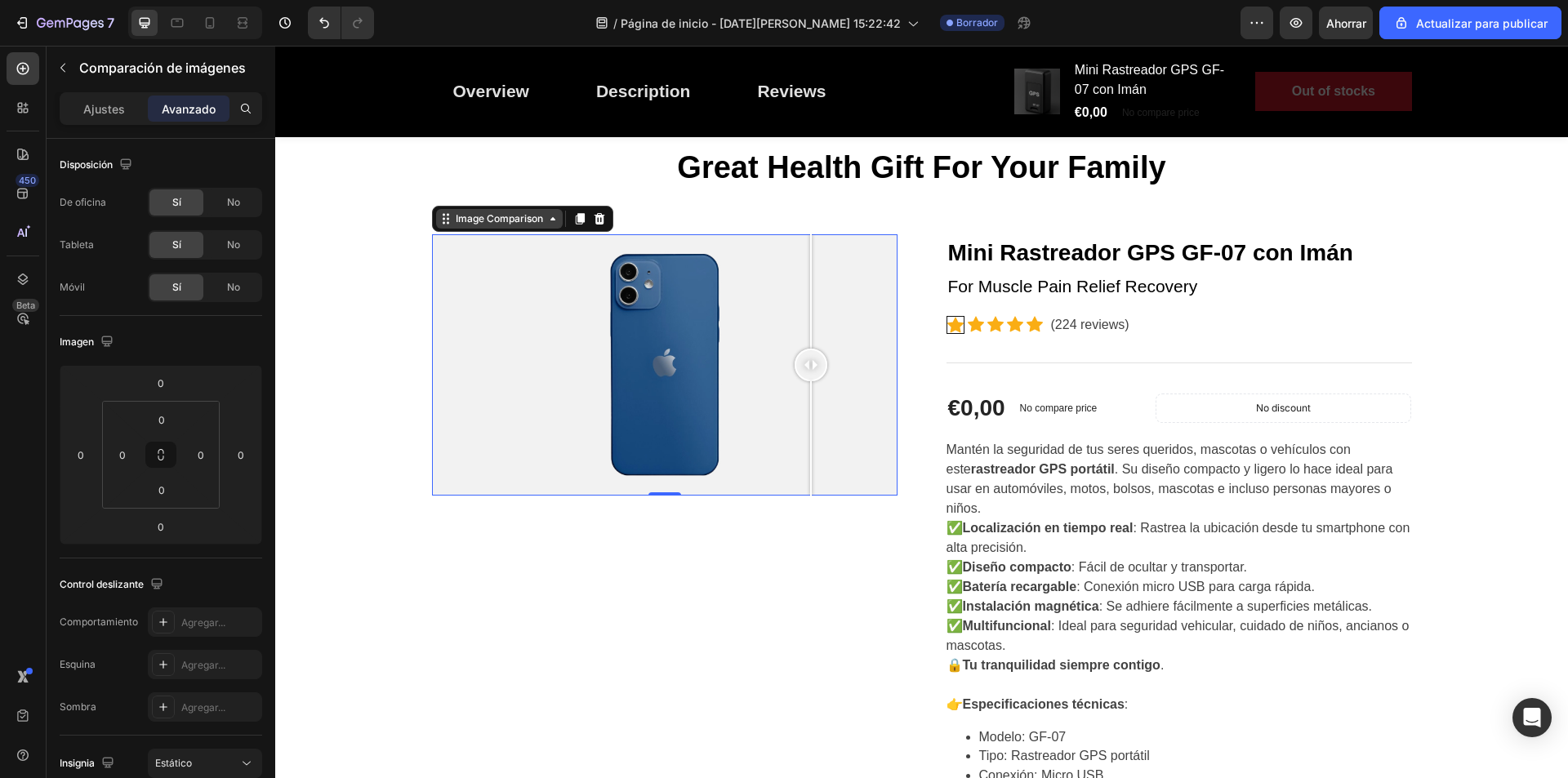
click at [472, 222] on div "Image Comparison" at bounding box center [499, 219] width 94 height 15
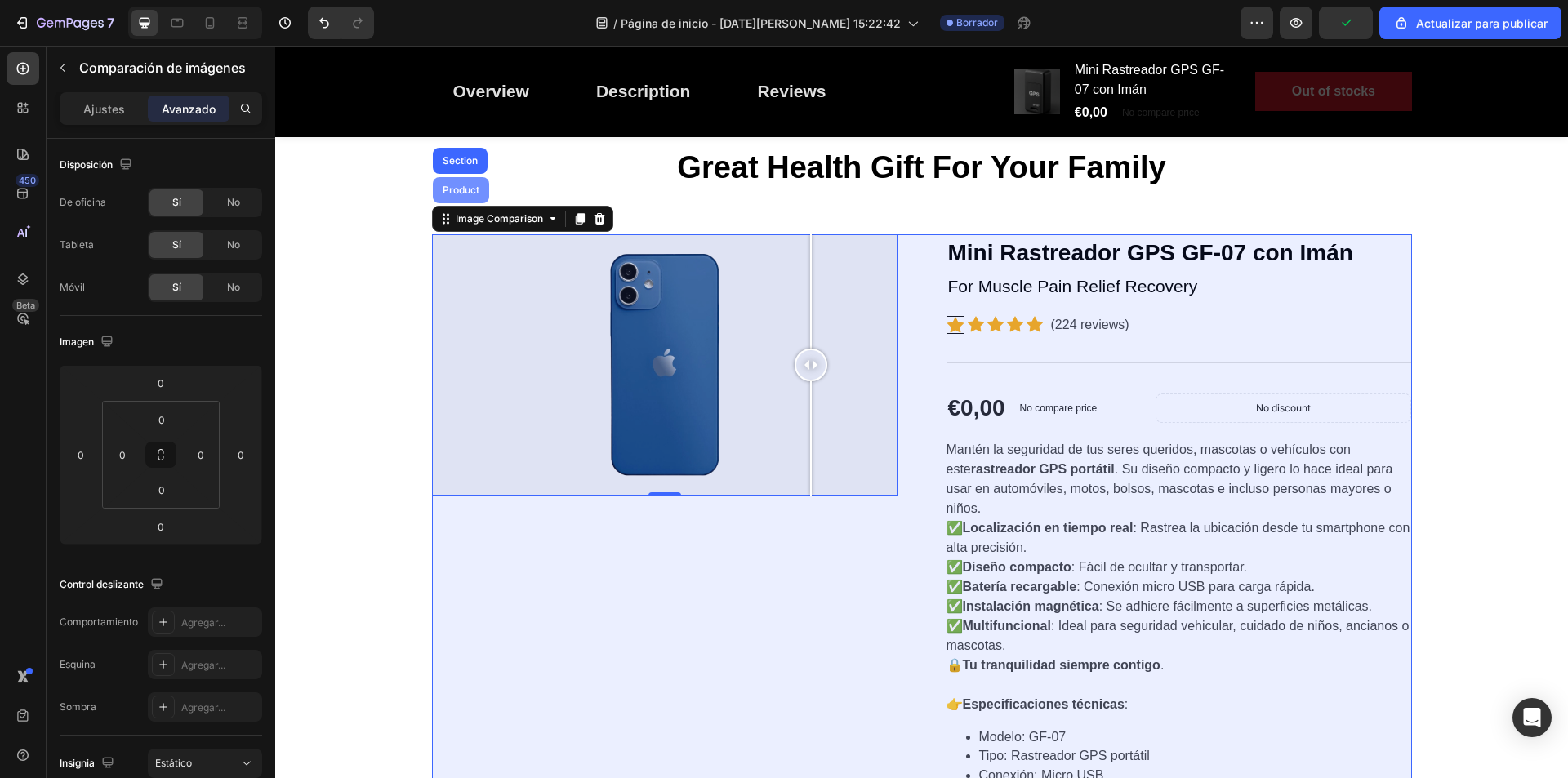
click at [471, 196] on div "Product" at bounding box center [460, 190] width 56 height 26
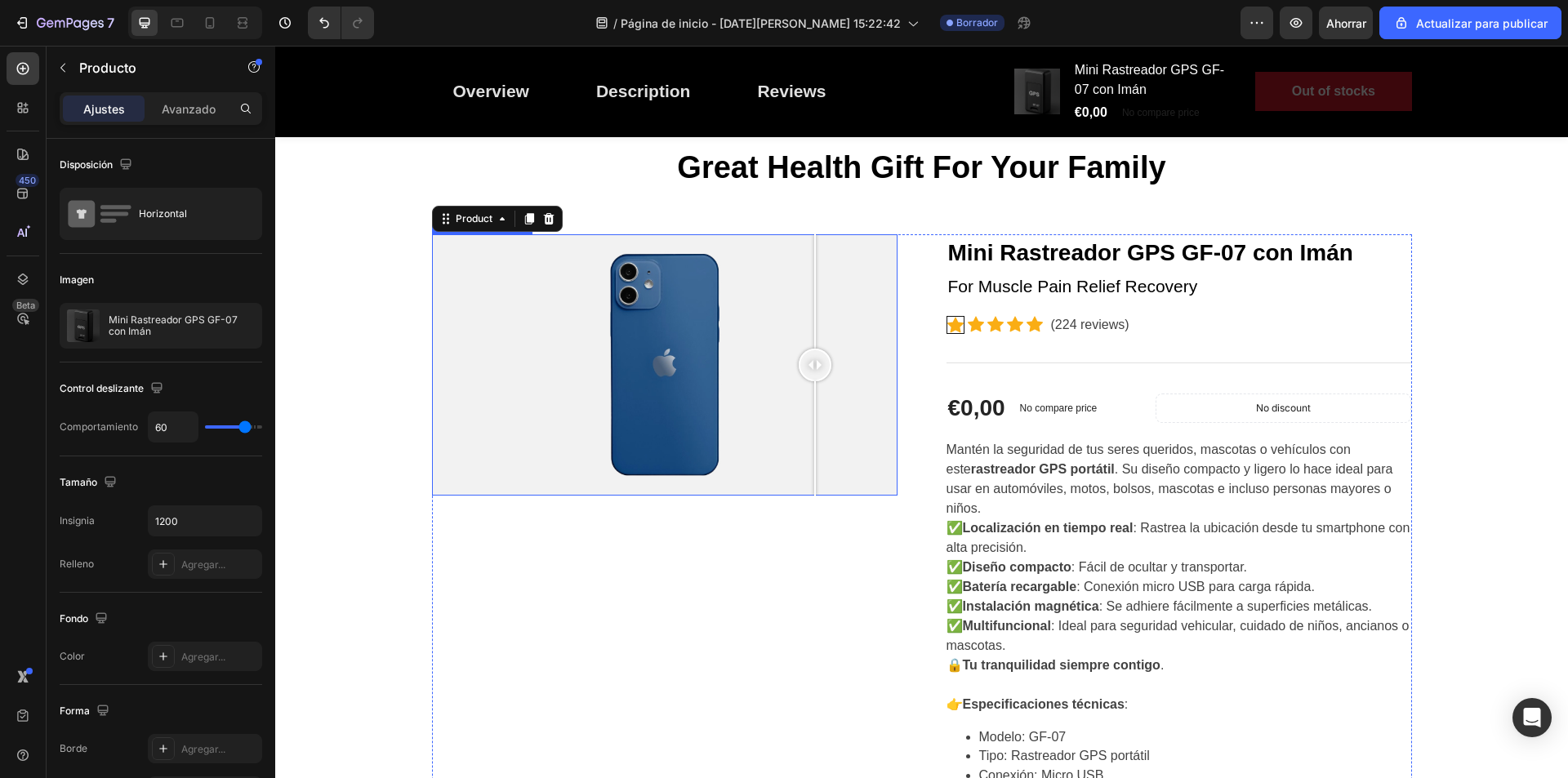
drag, startPoint x: 798, startPoint y: 366, endPoint x: 809, endPoint y: 363, distance: 11.4
click at [809, 363] on div at bounding box center [814, 364] width 32 height 32
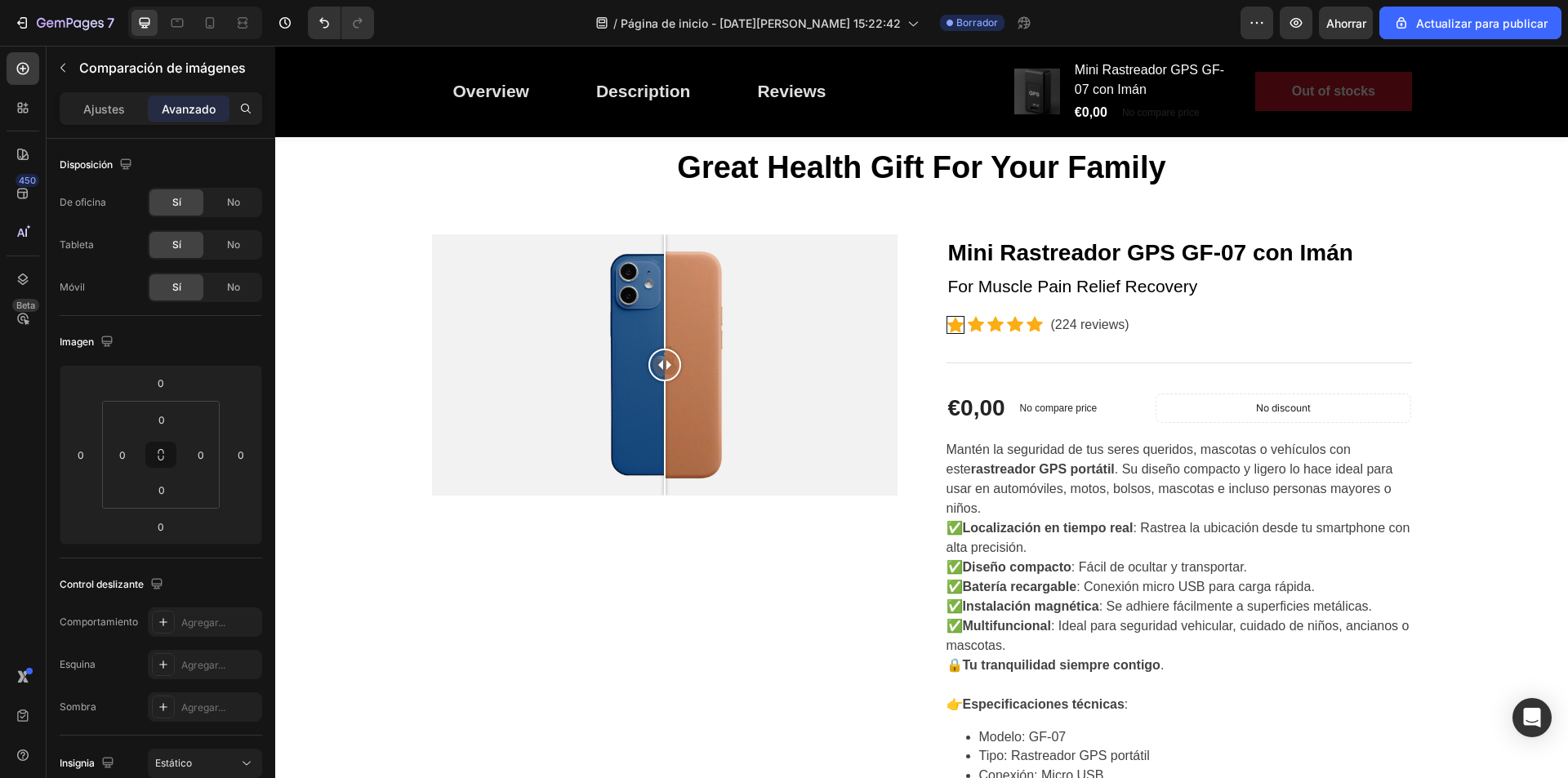
scroll to position [0, 0]
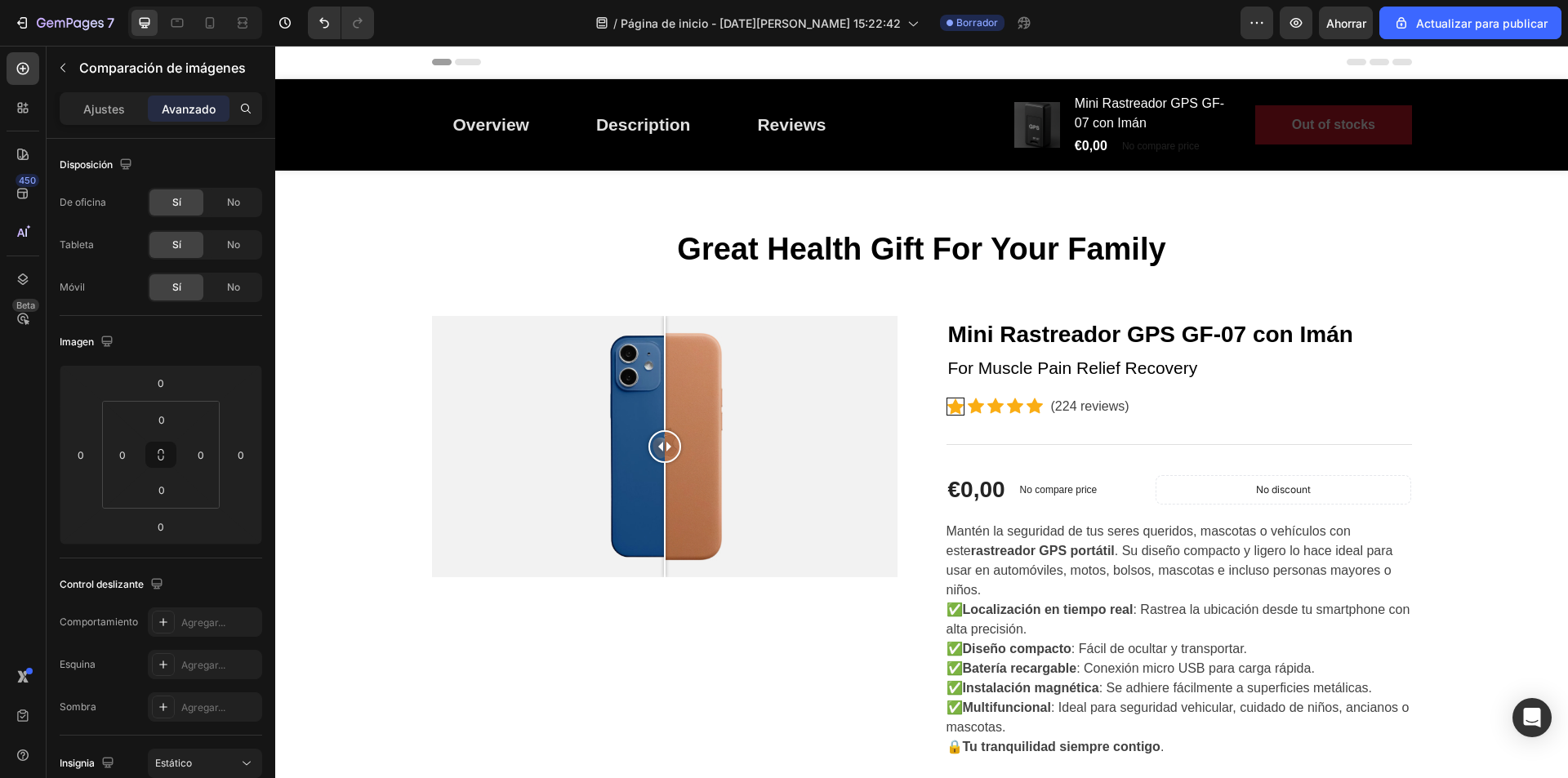
click at [513, 474] on div at bounding box center [664, 446] width 466 height 262
drag, startPoint x: 598, startPoint y: 448, endPoint x: 692, endPoint y: 461, distance: 94.9
click at [536, 456] on div at bounding box center [519, 446] width 32 height 262
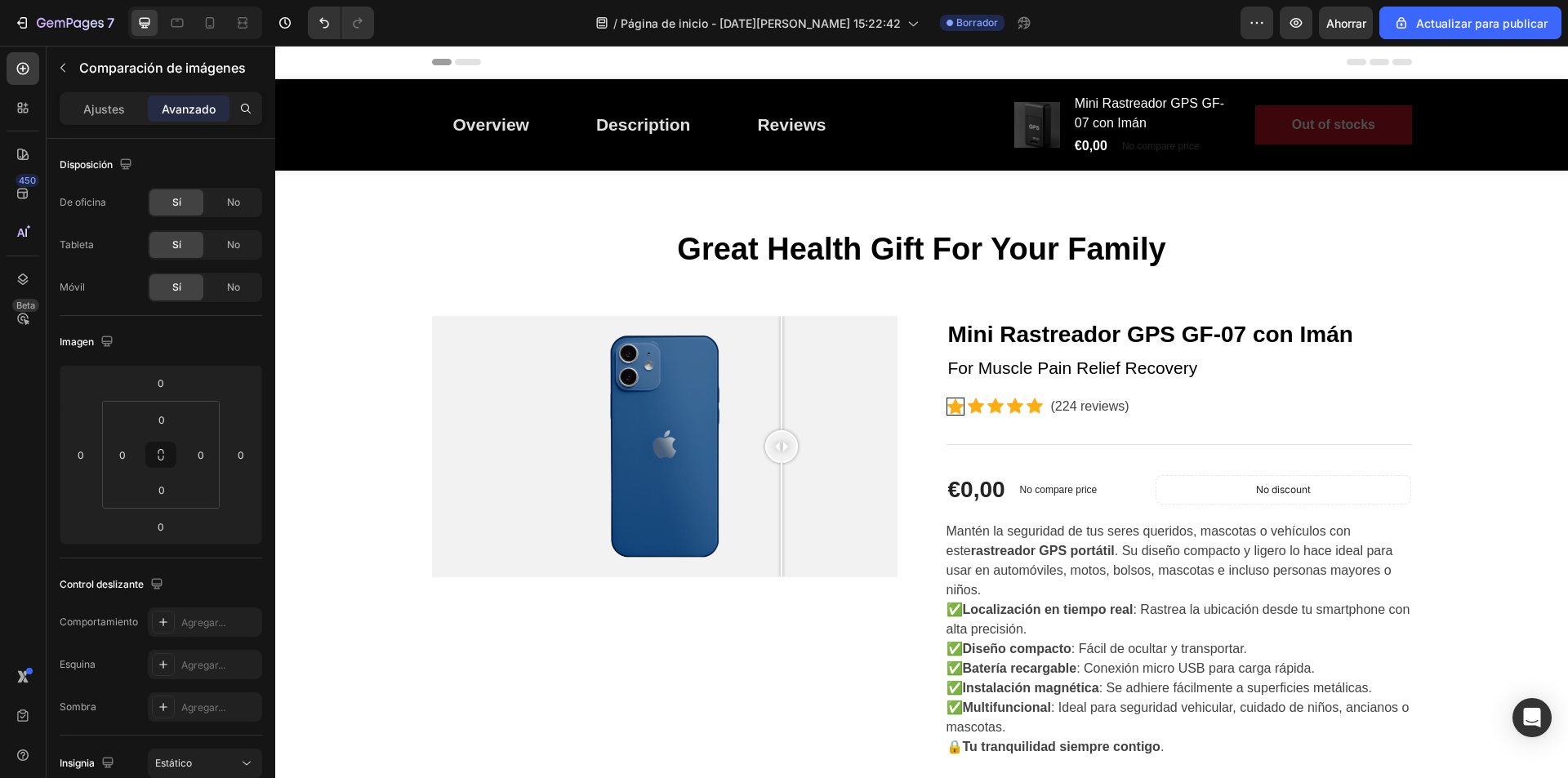
drag, startPoint x: 785, startPoint y: 451, endPoint x: 862, endPoint y: 456, distance: 77.2
click at [798, 456] on div at bounding box center [781, 446] width 32 height 32
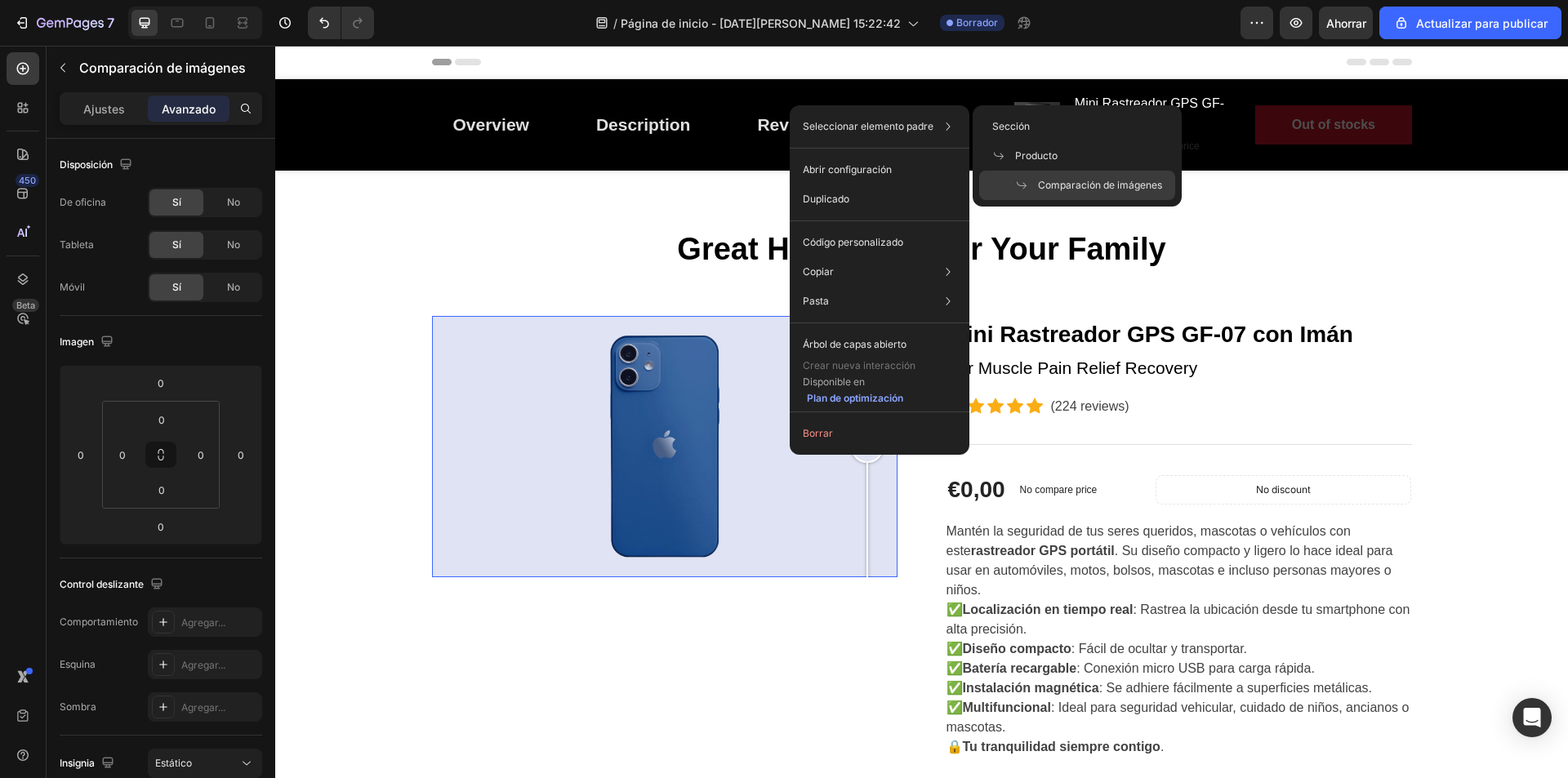
click at [1036, 185] on span at bounding box center [1026, 184] width 23 height 13
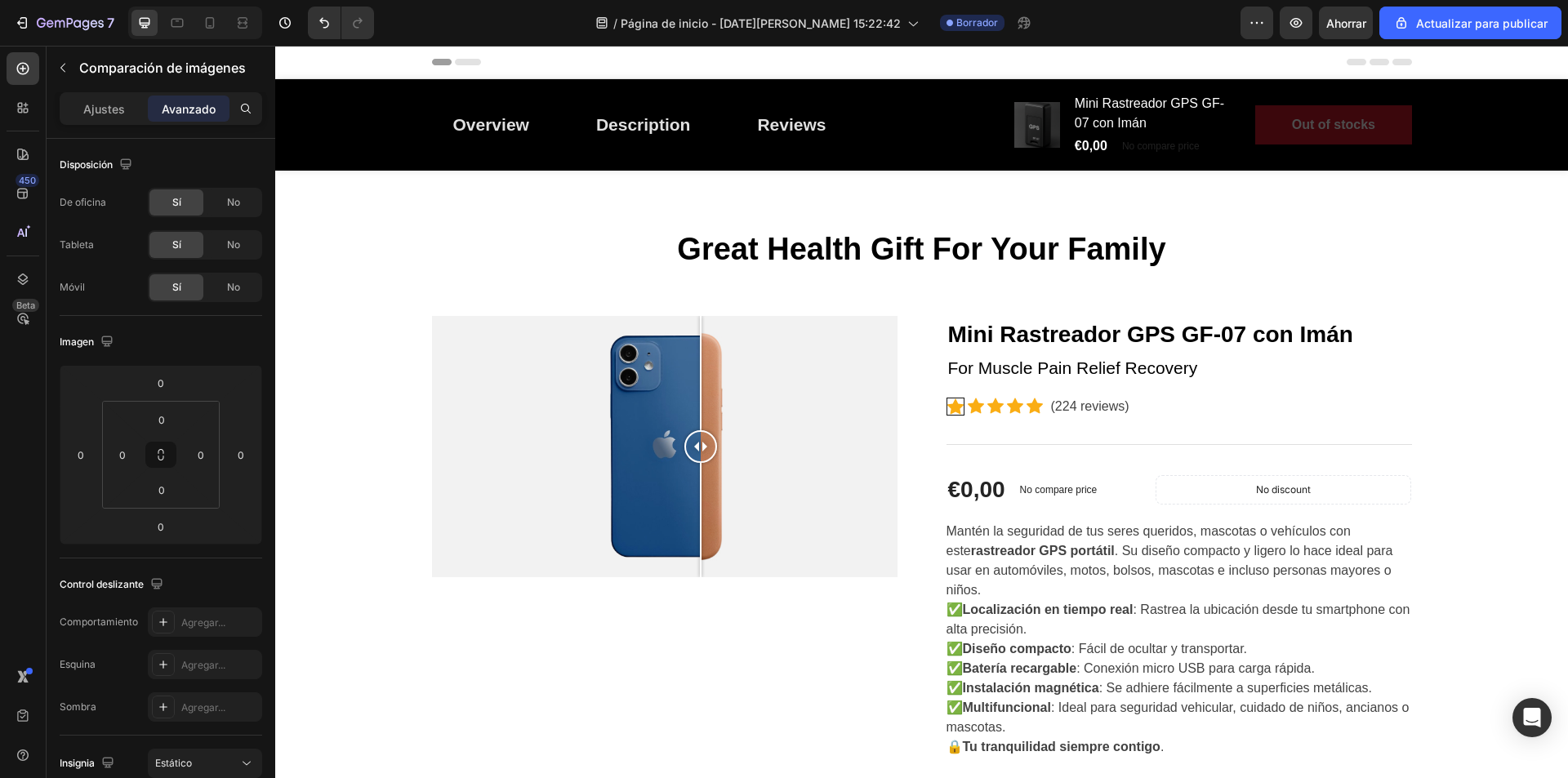
click at [695, 404] on div at bounding box center [664, 446] width 466 height 262
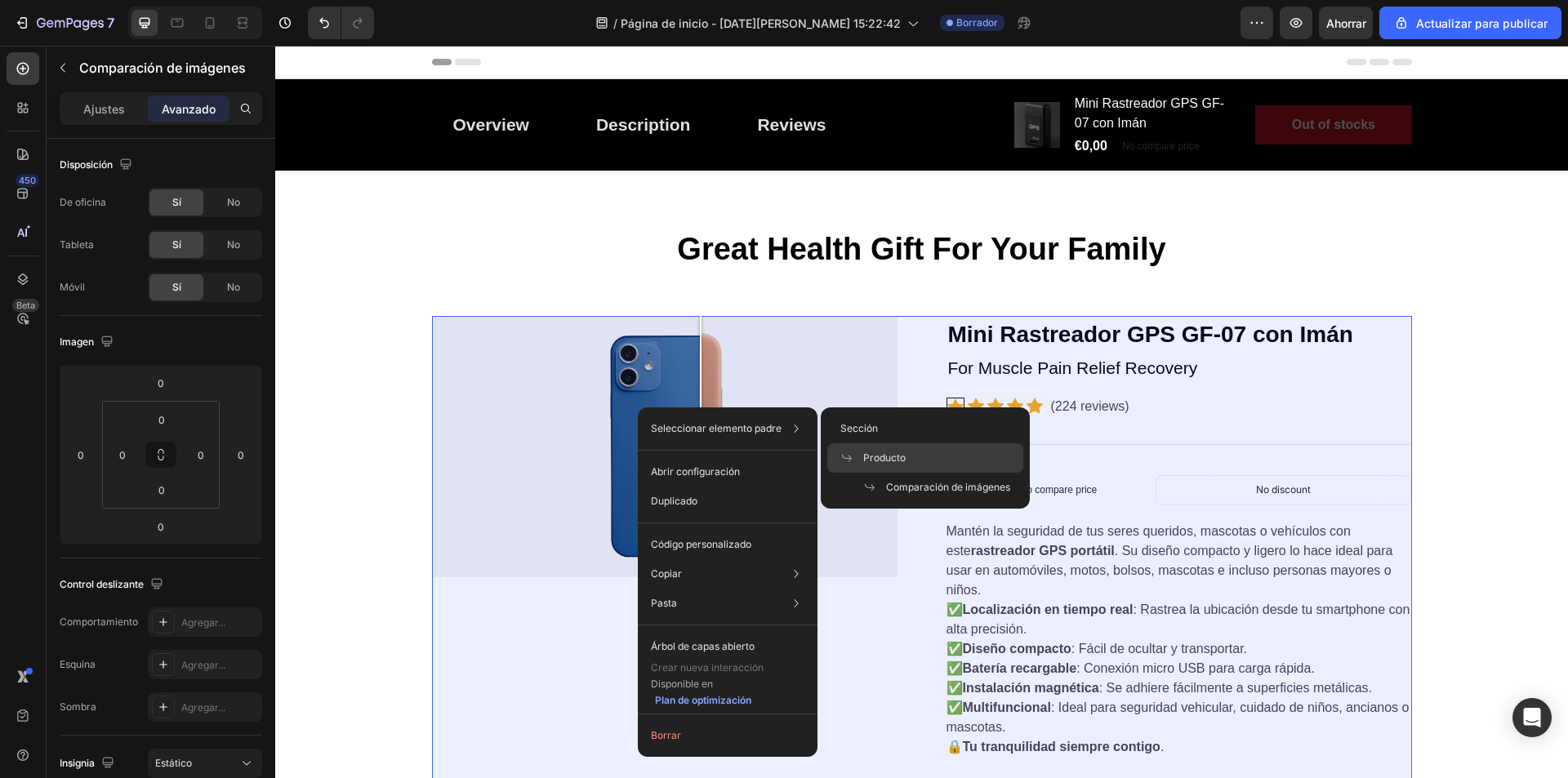
click at [881, 460] on font "Producto" at bounding box center [884, 457] width 42 height 12
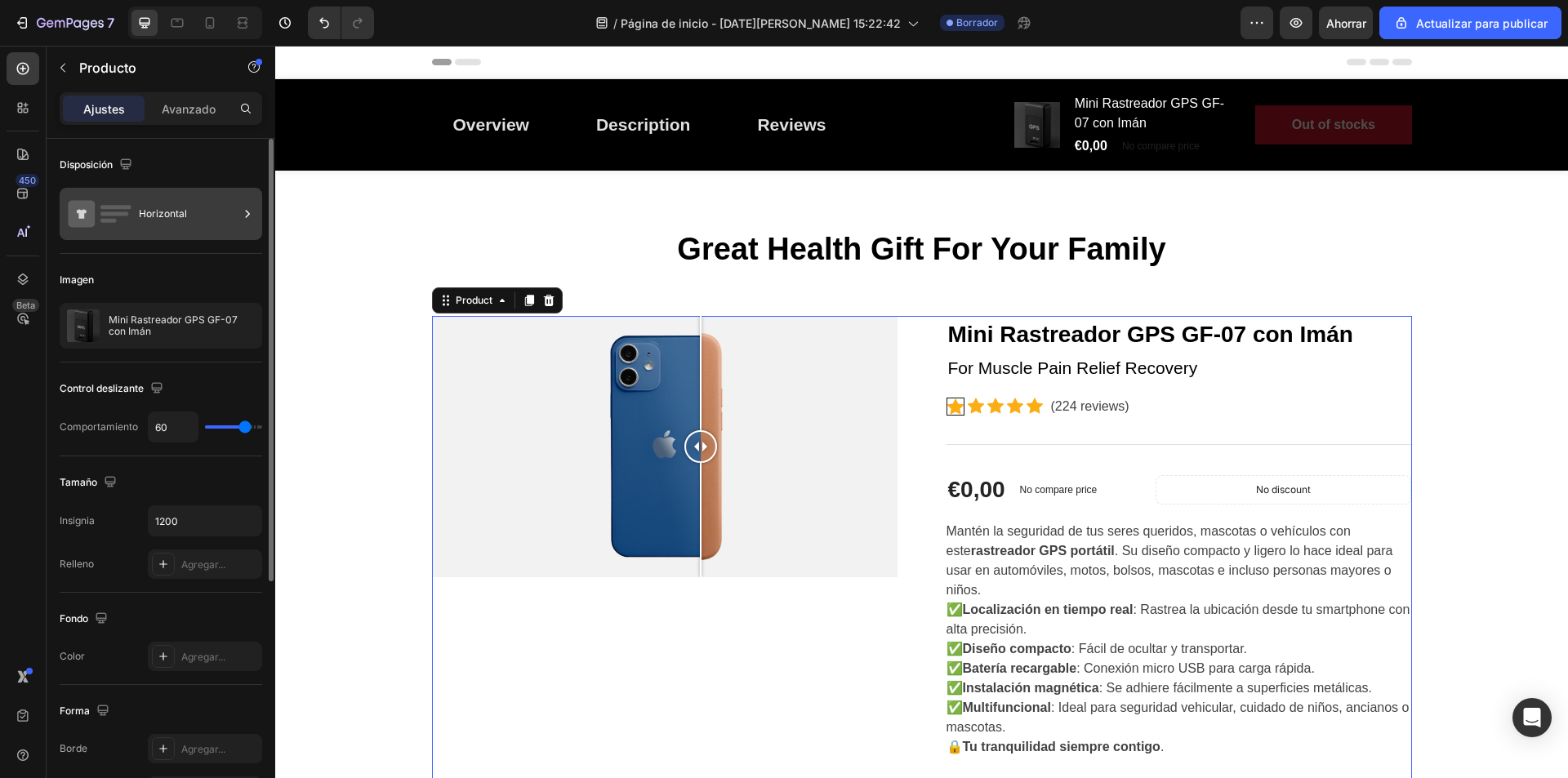
click at [151, 214] on font "Horizontal" at bounding box center [163, 213] width 48 height 12
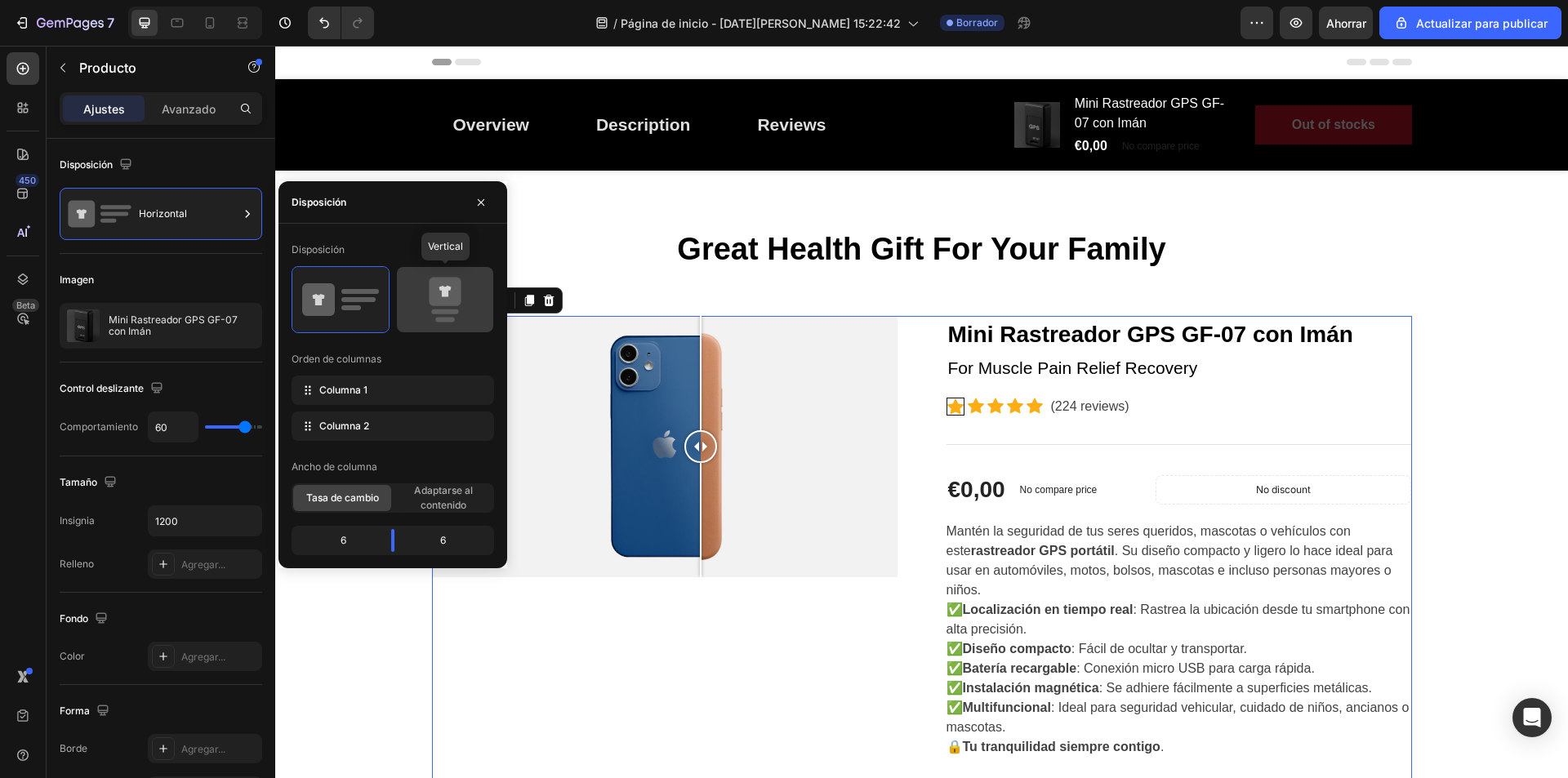
click at [439, 322] on rect at bounding box center [445, 320] width 20 height 5
type input "0"
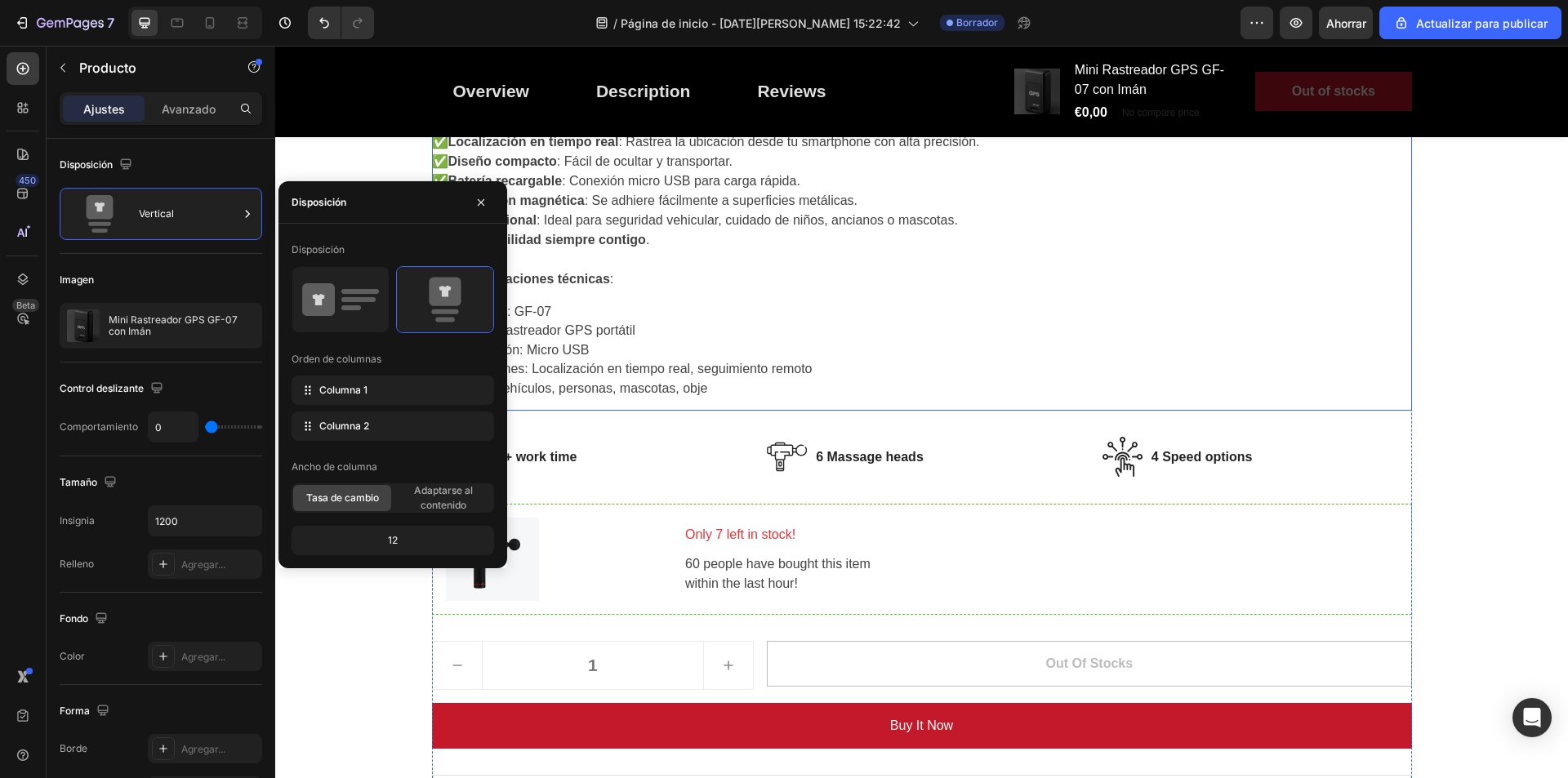
scroll to position [735, 0]
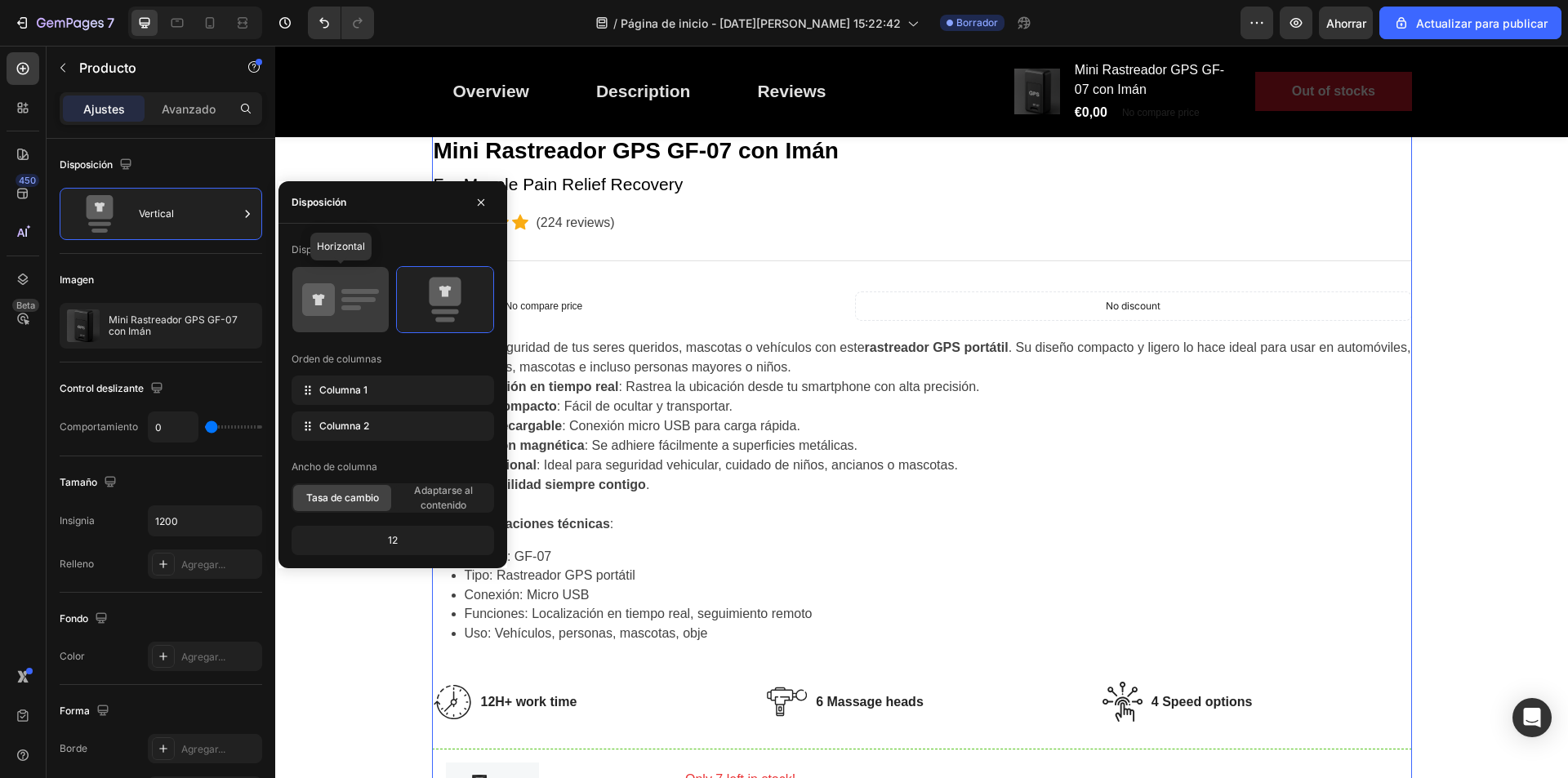
click at [311, 286] on icon at bounding box center [318, 299] width 32 height 32
type input "60"
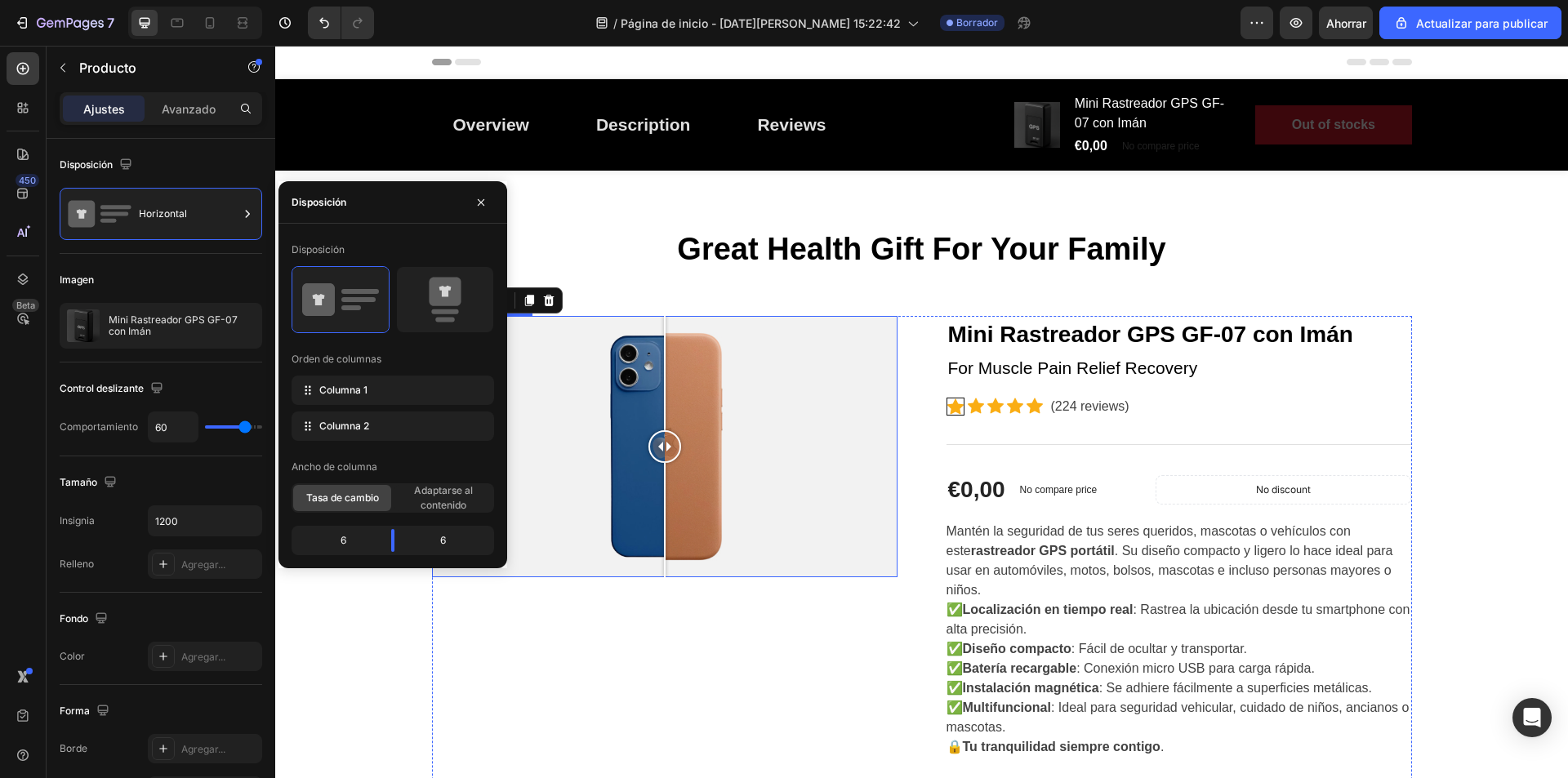
scroll to position [81, 0]
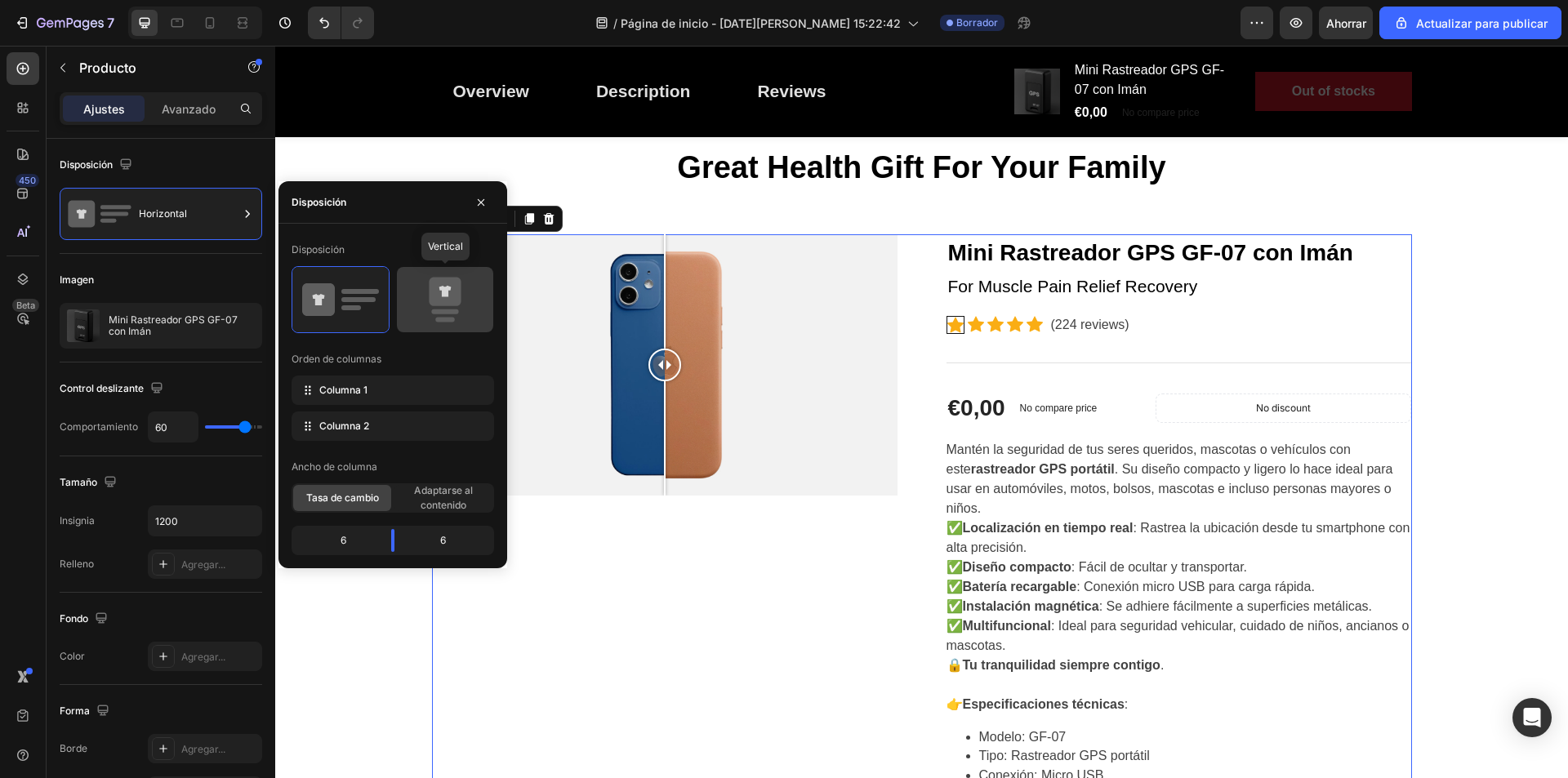
drag, startPoint x: 457, startPoint y: 300, endPoint x: 575, endPoint y: 385, distance: 145.4
click at [457, 300] on icon at bounding box center [444, 291] width 31 height 28
type input "0"
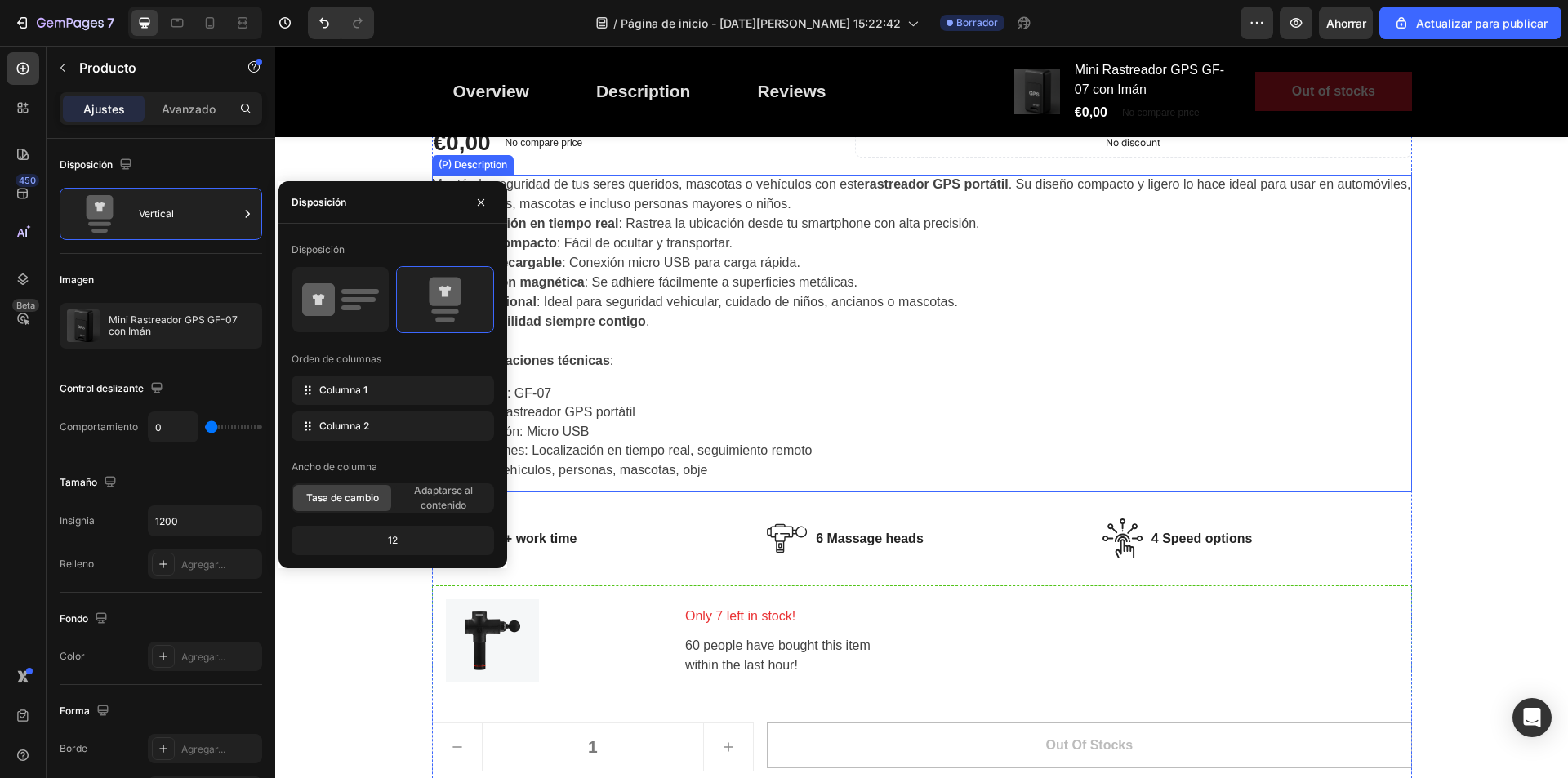
scroll to position [572, 0]
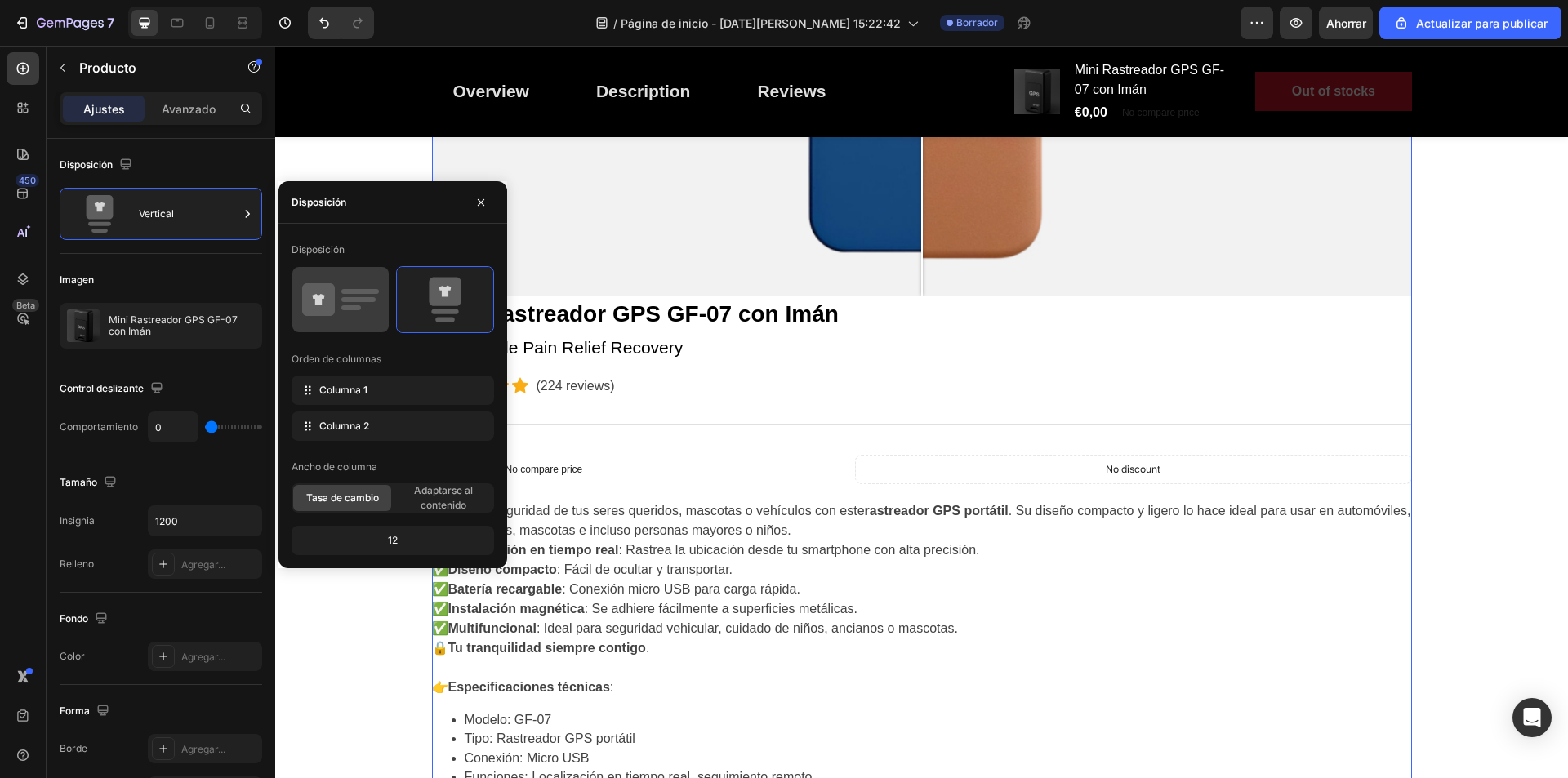
click at [365, 302] on rect at bounding box center [358, 299] width 34 height 5
type input "60"
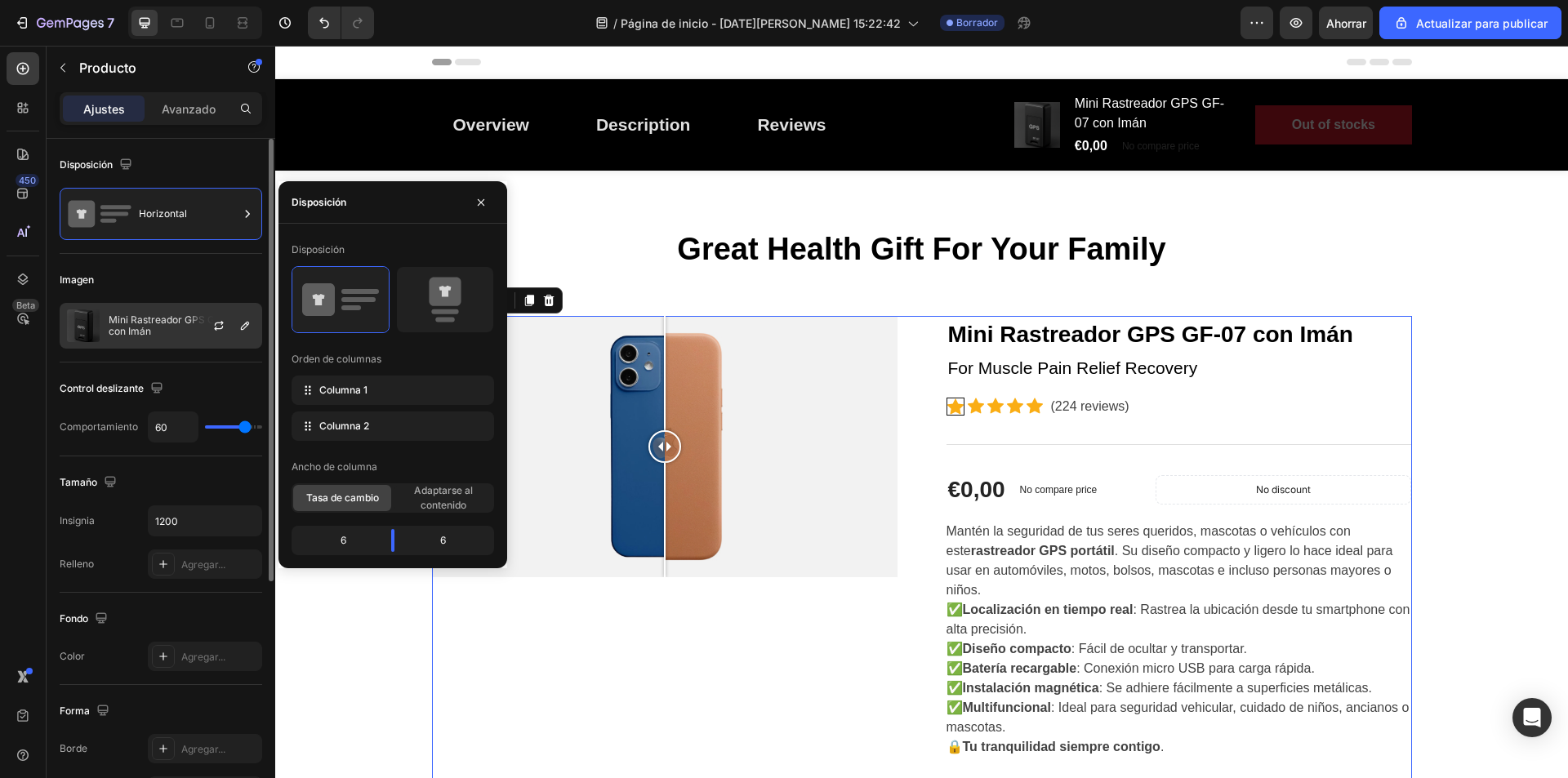
scroll to position [81, 0]
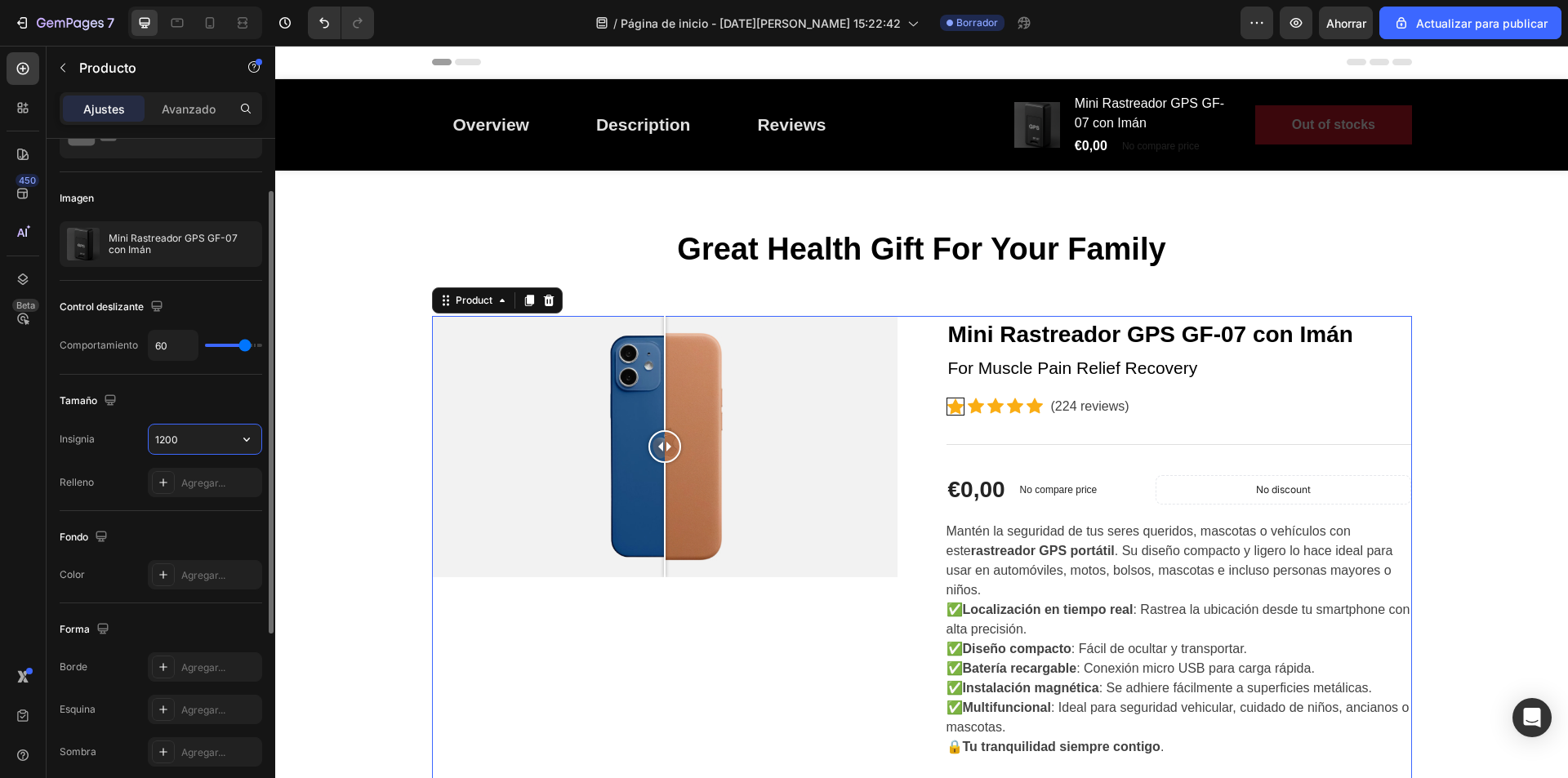
click at [189, 445] on input "1200" at bounding box center [205, 440] width 113 height 29
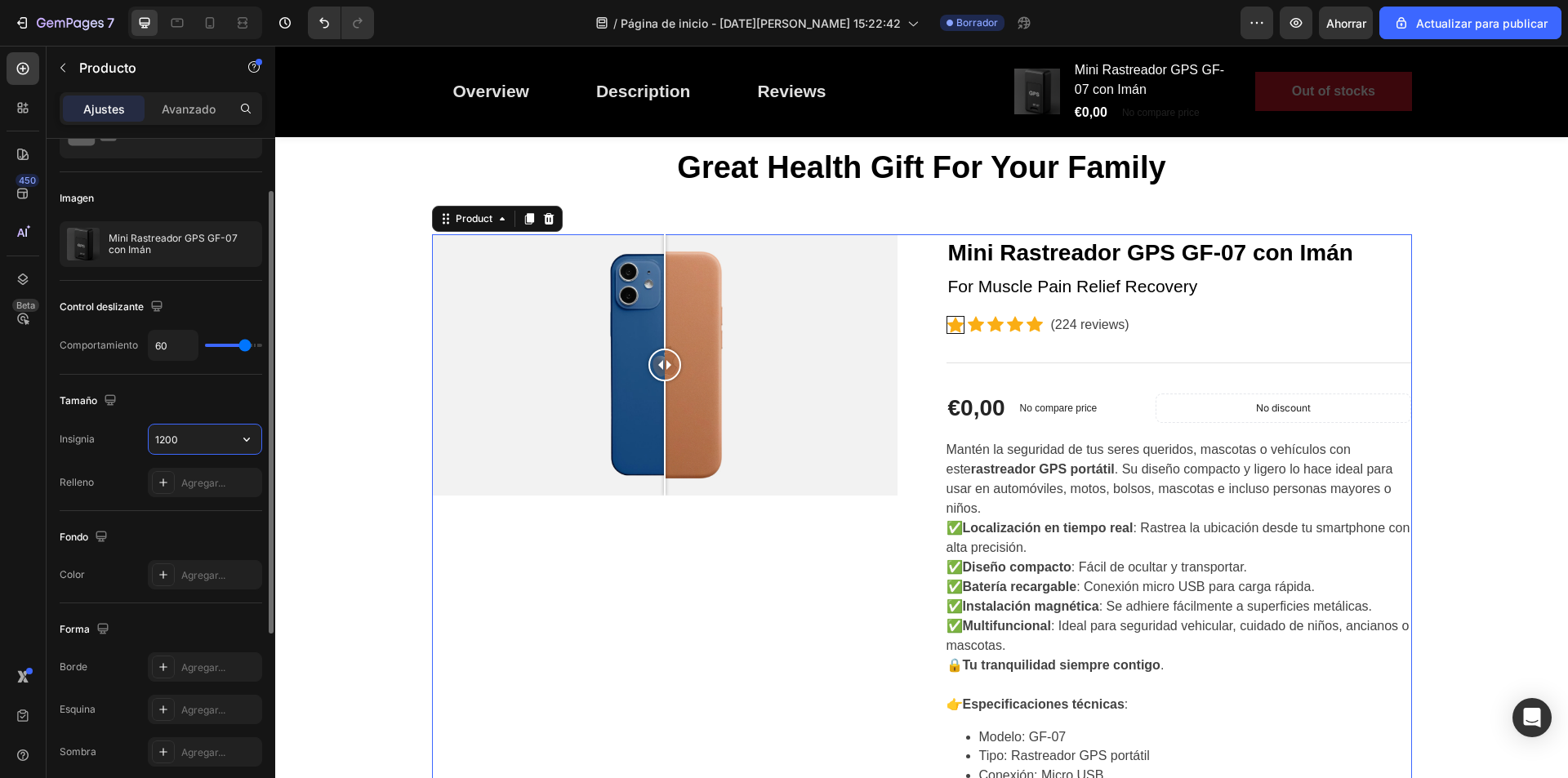
drag, startPoint x: 192, startPoint y: 437, endPoint x: 163, endPoint y: 440, distance: 29.2
click at [163, 440] on input "1200" at bounding box center [205, 440] width 113 height 29
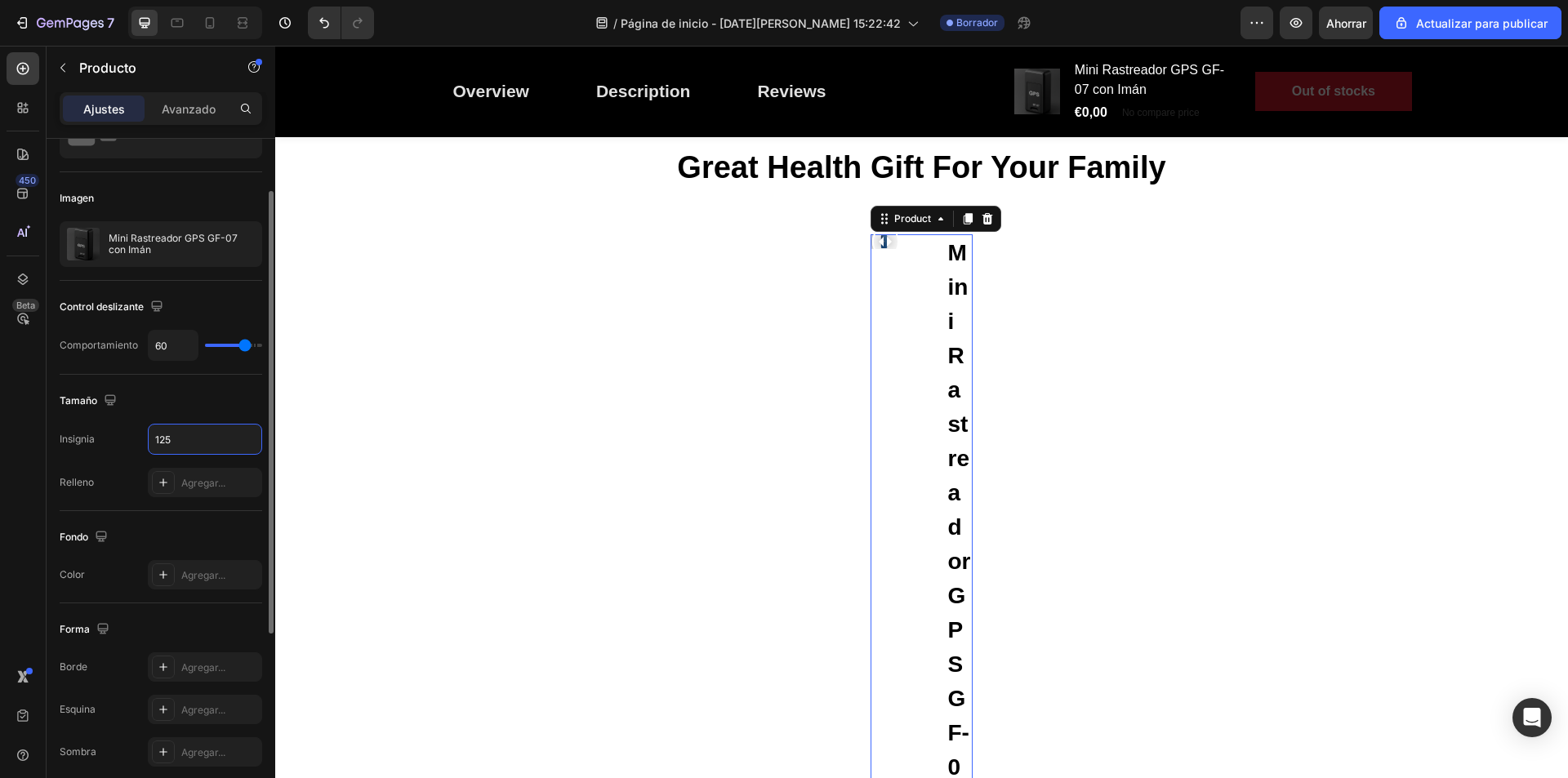
type input "1250"
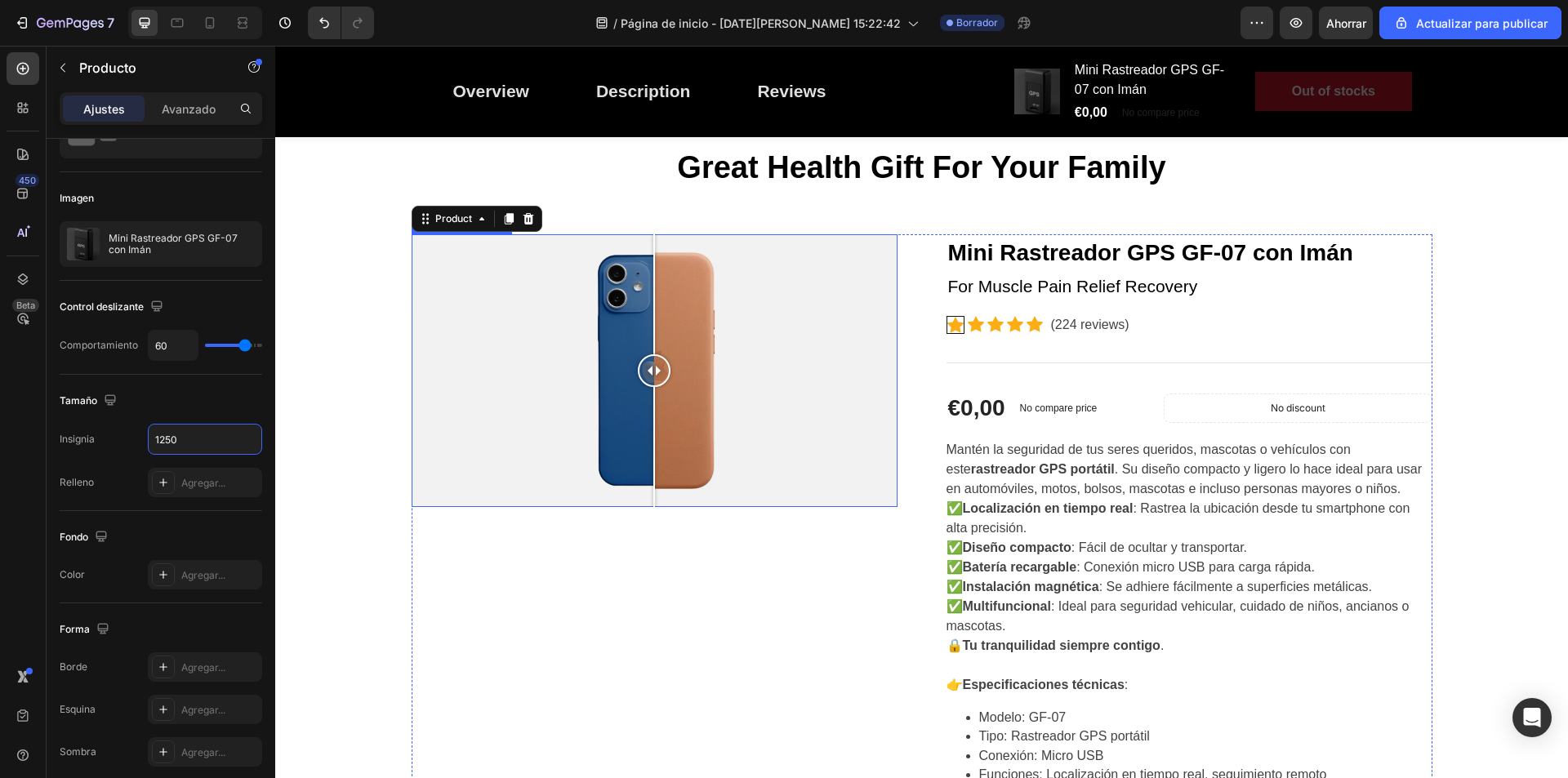
click at [802, 372] on div at bounding box center [654, 371] width 486 height 274
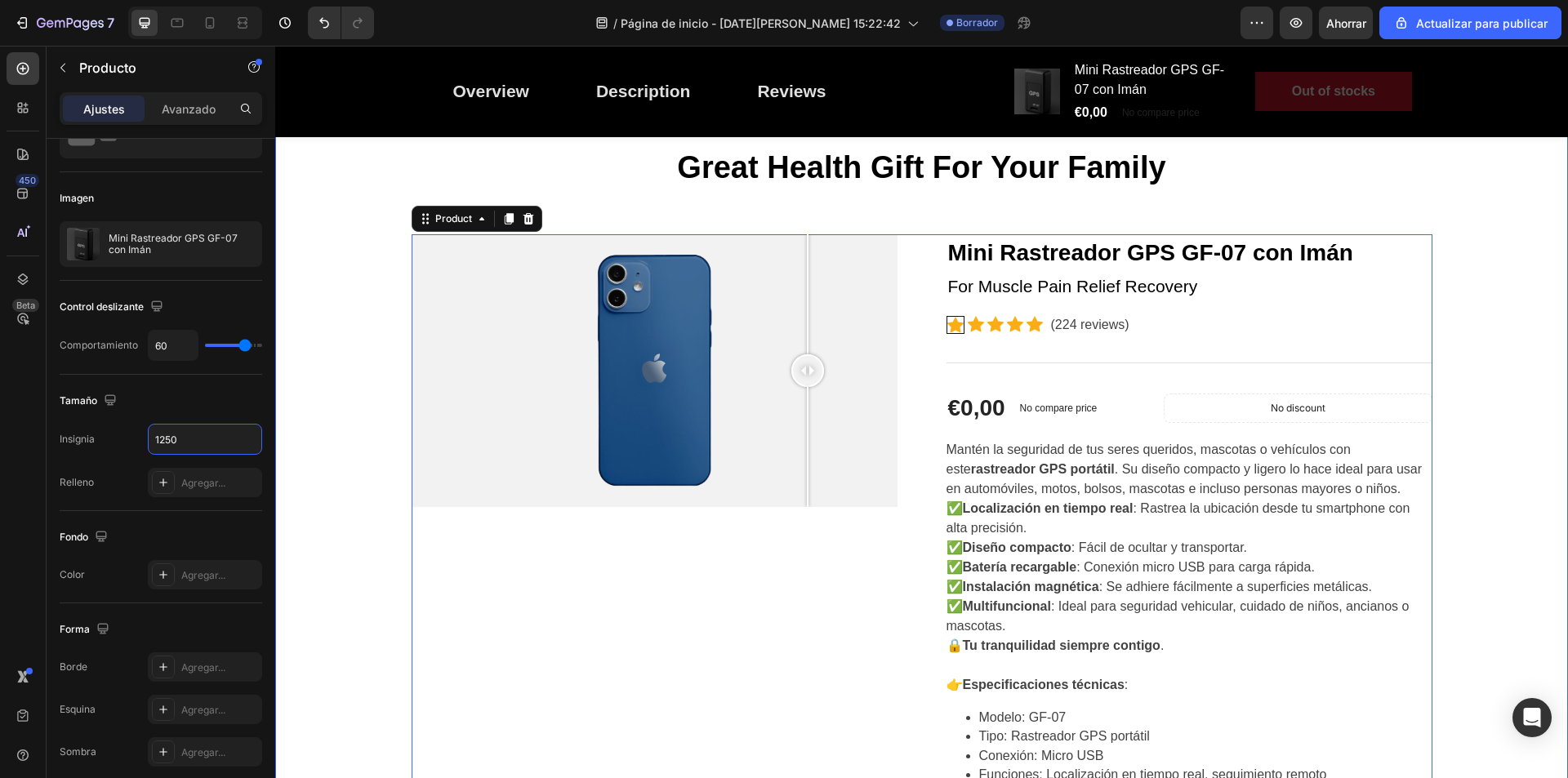
scroll to position [164, 0]
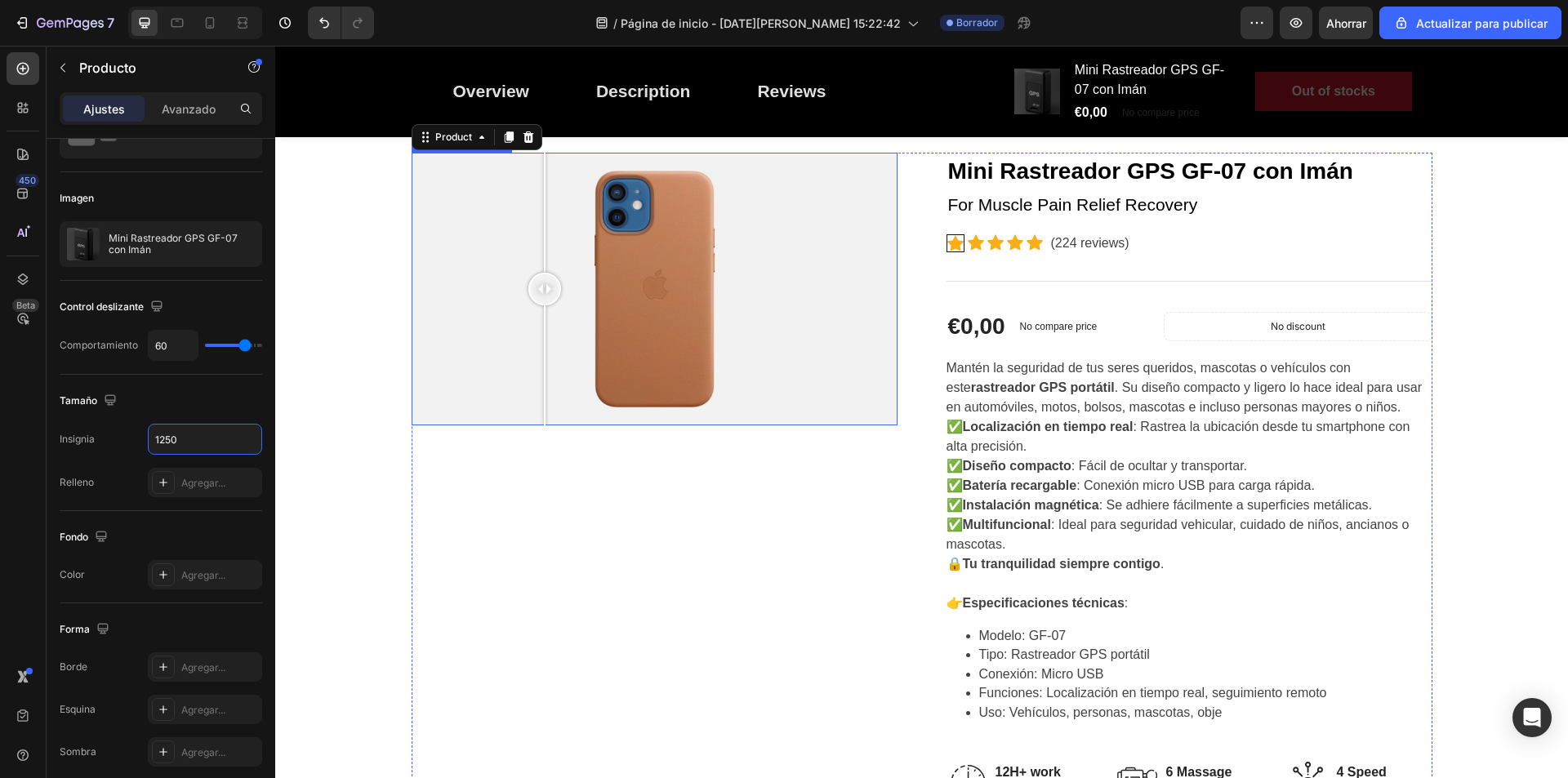
click at [539, 338] on div at bounding box center [654, 289] width 486 height 274
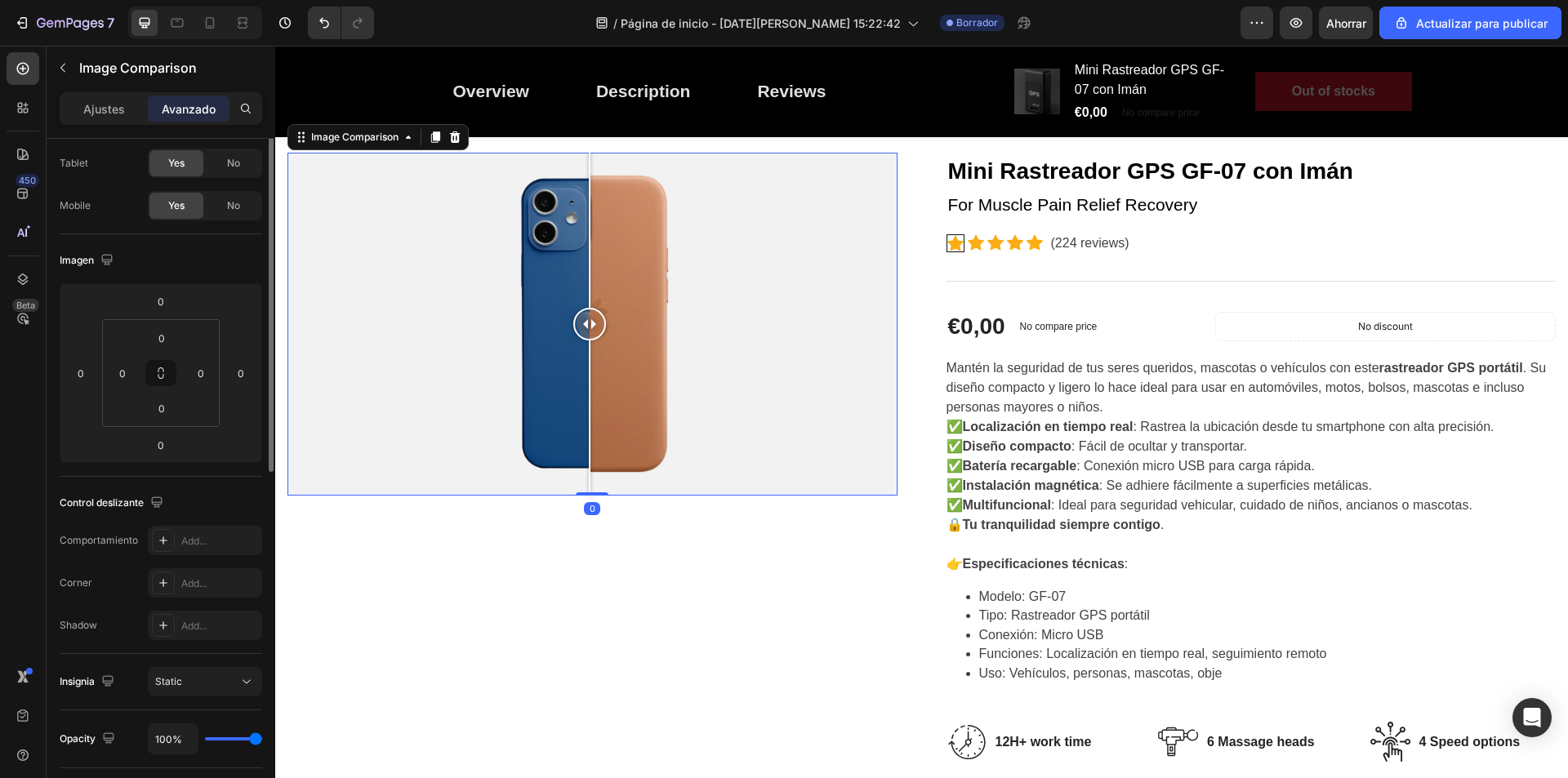
scroll to position [0, 0]
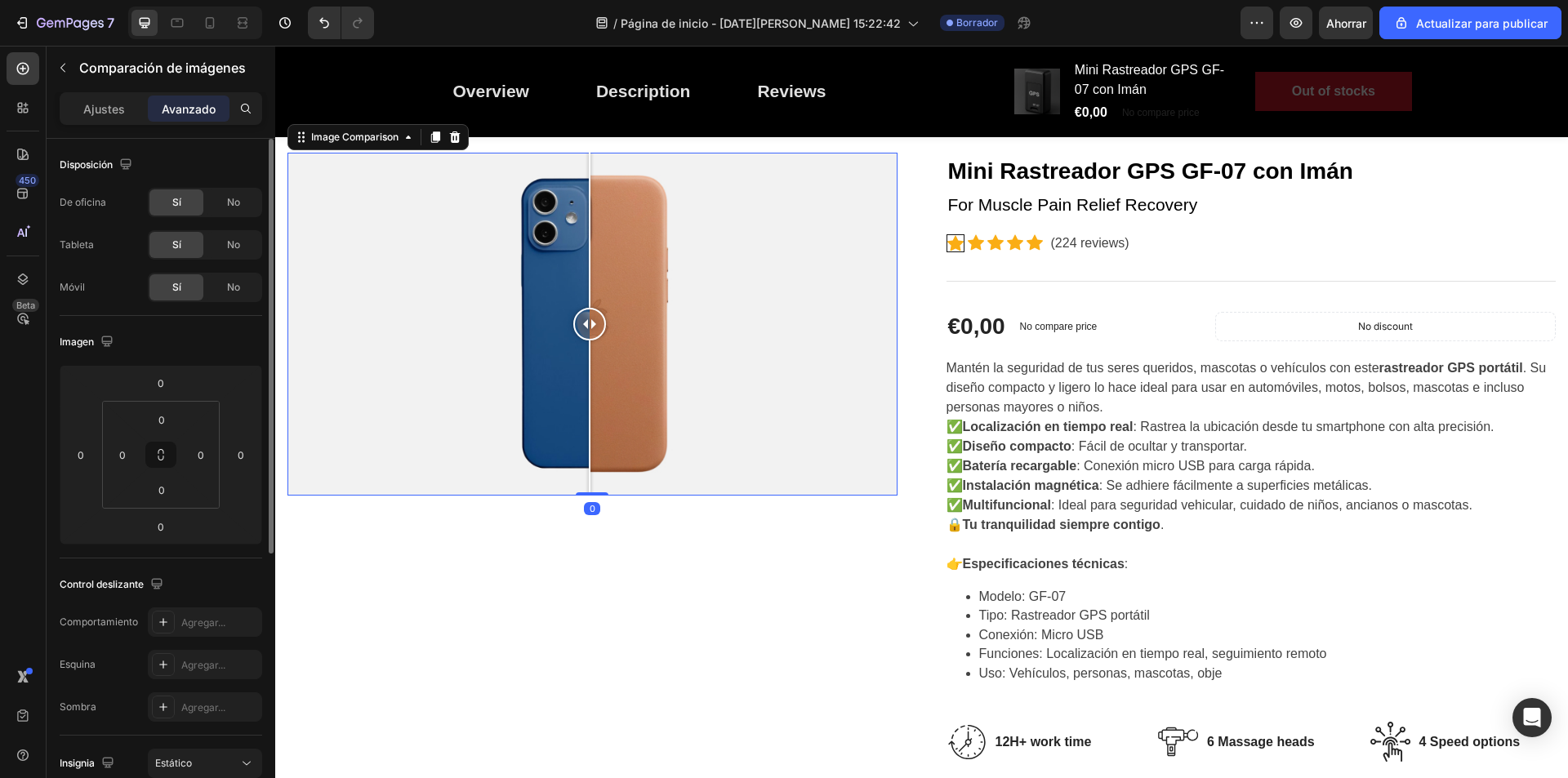
click at [383, 395] on div at bounding box center [593, 325] width 610 height 343
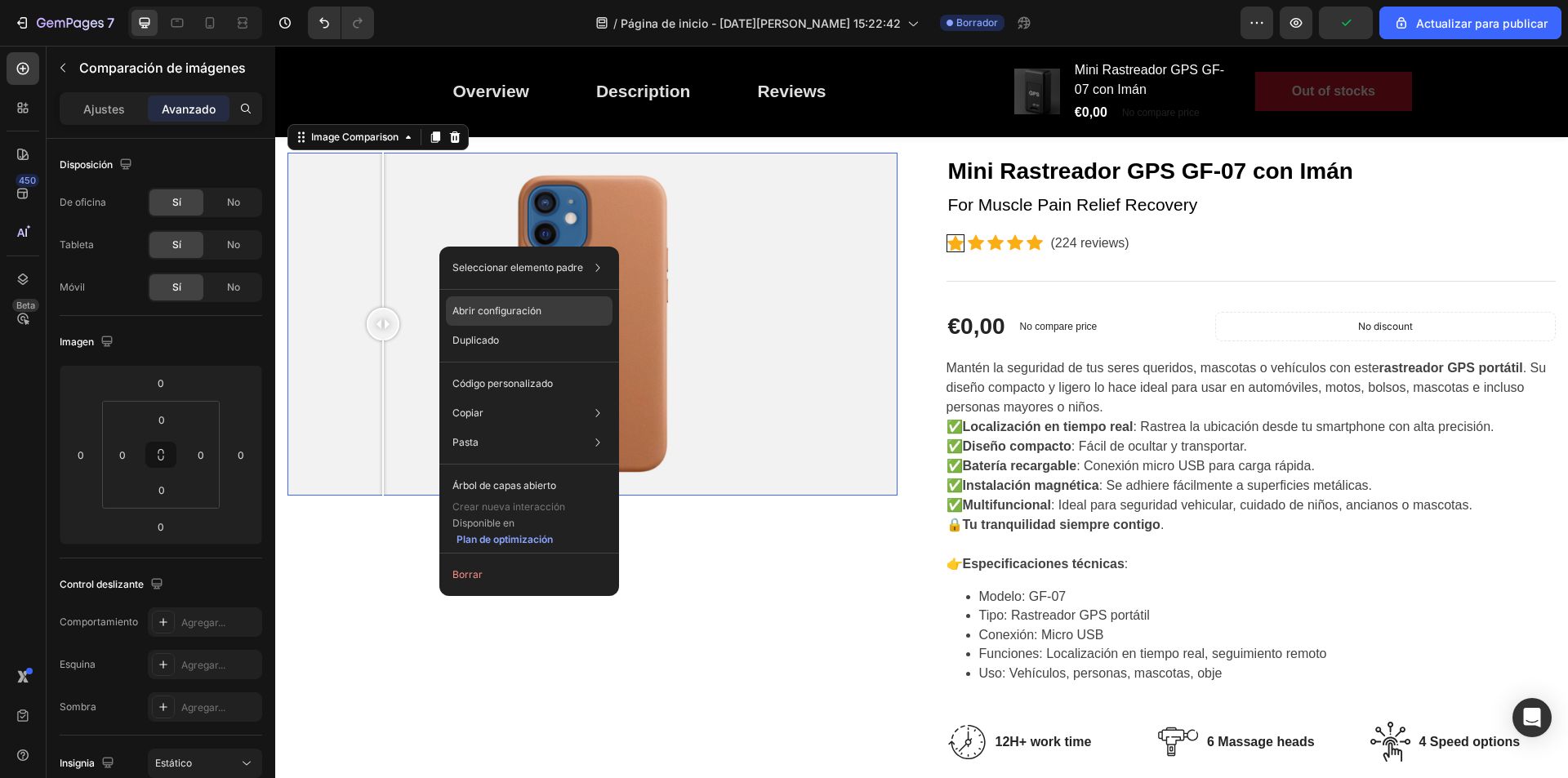
click at [538, 315] on font "Abrir configuración" at bounding box center [497, 311] width 89 height 12
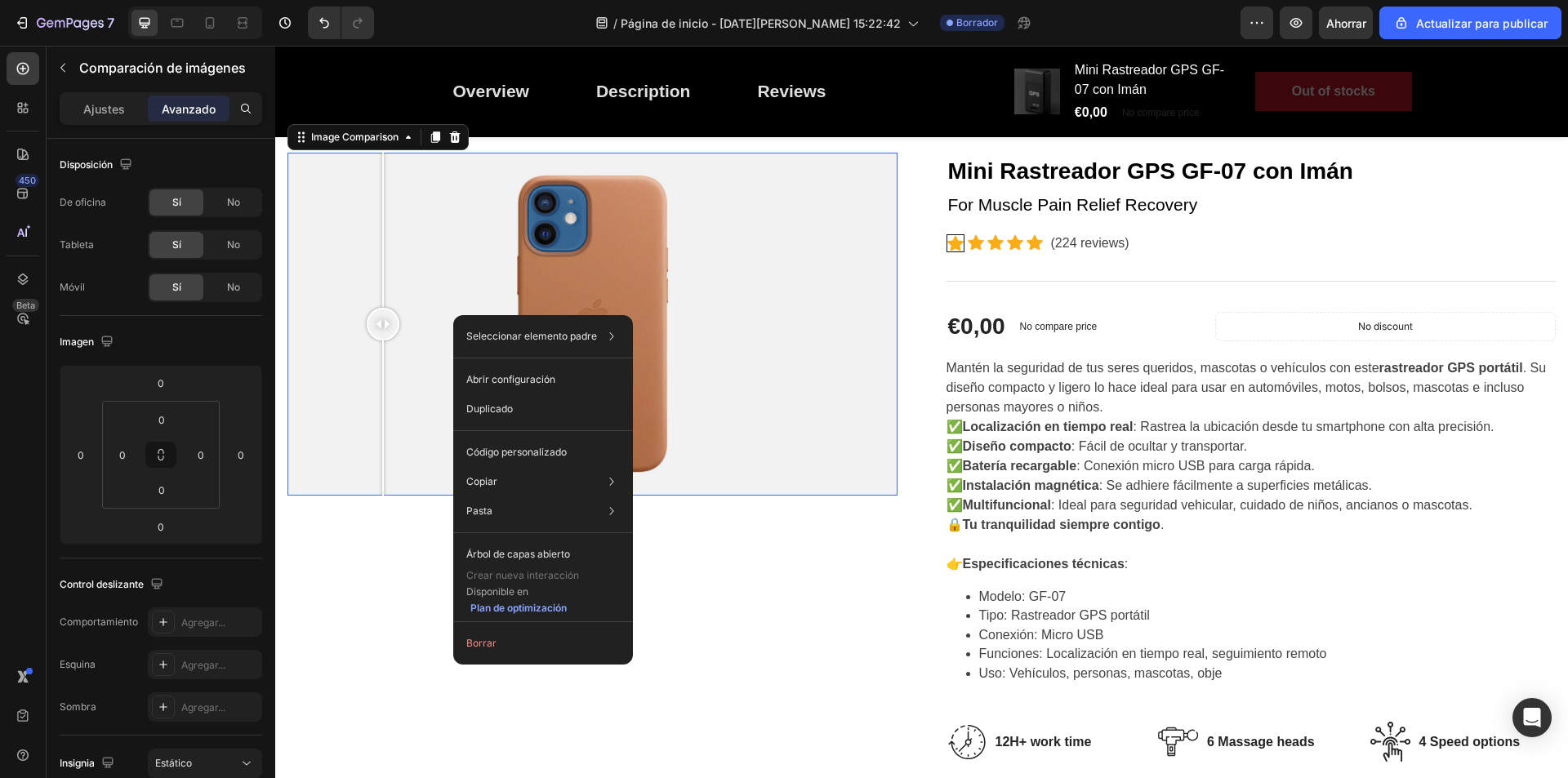
click at [685, 323] on div at bounding box center [593, 325] width 610 height 343
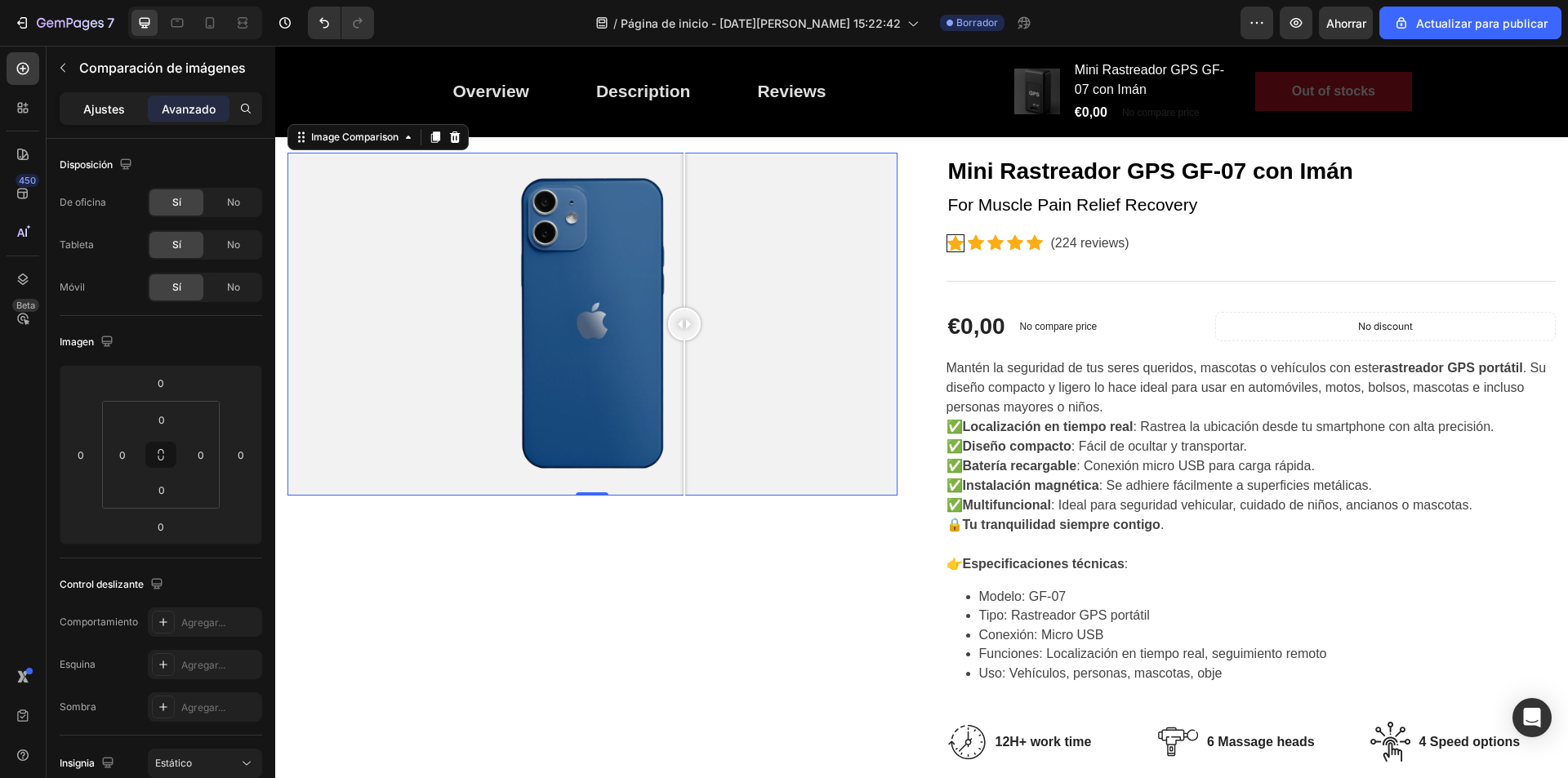
click at [116, 103] on font "Ajustes" at bounding box center [104, 109] width 41 height 14
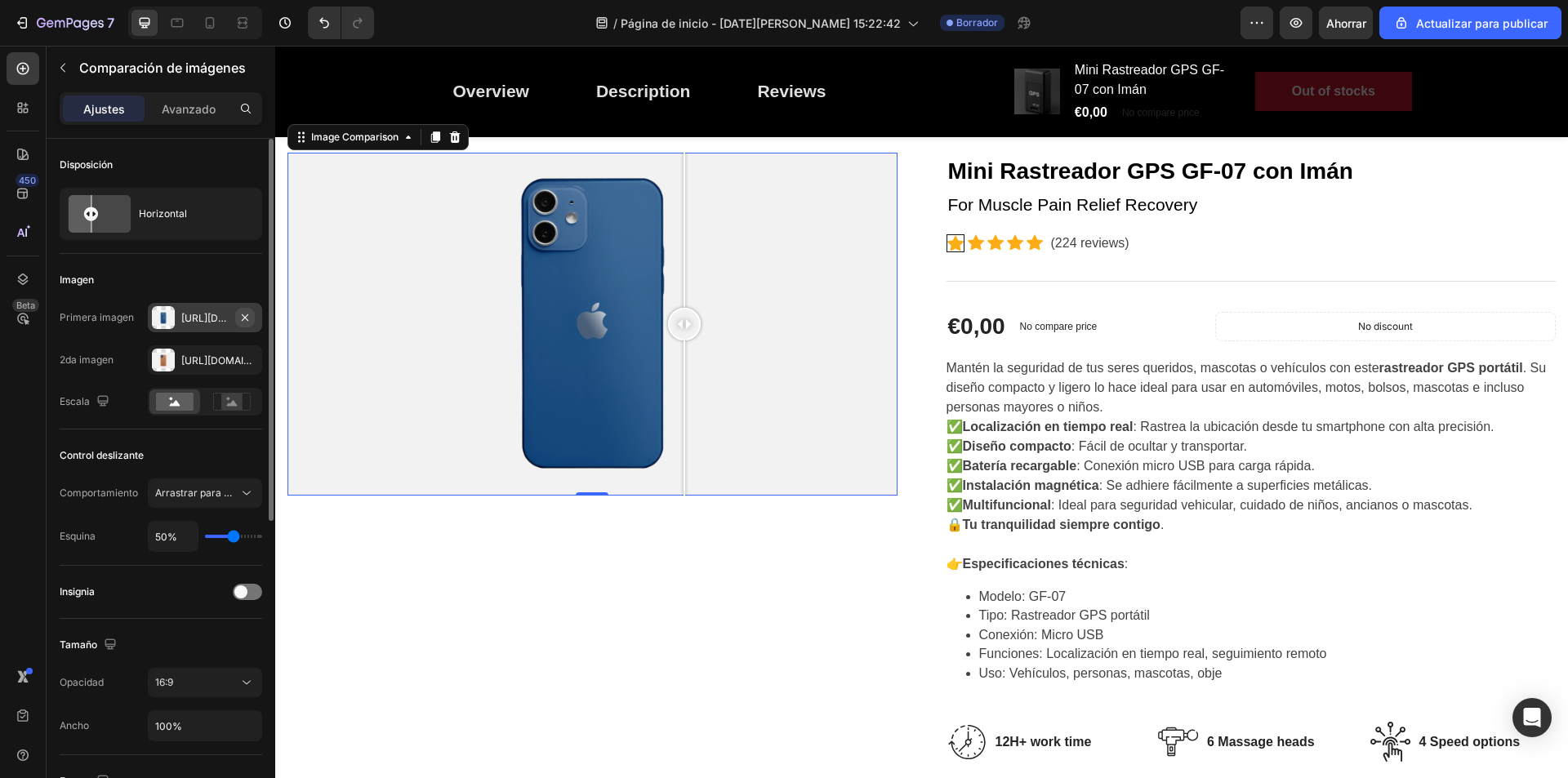
click at [247, 317] on icon "button" at bounding box center [244, 317] width 13 height 13
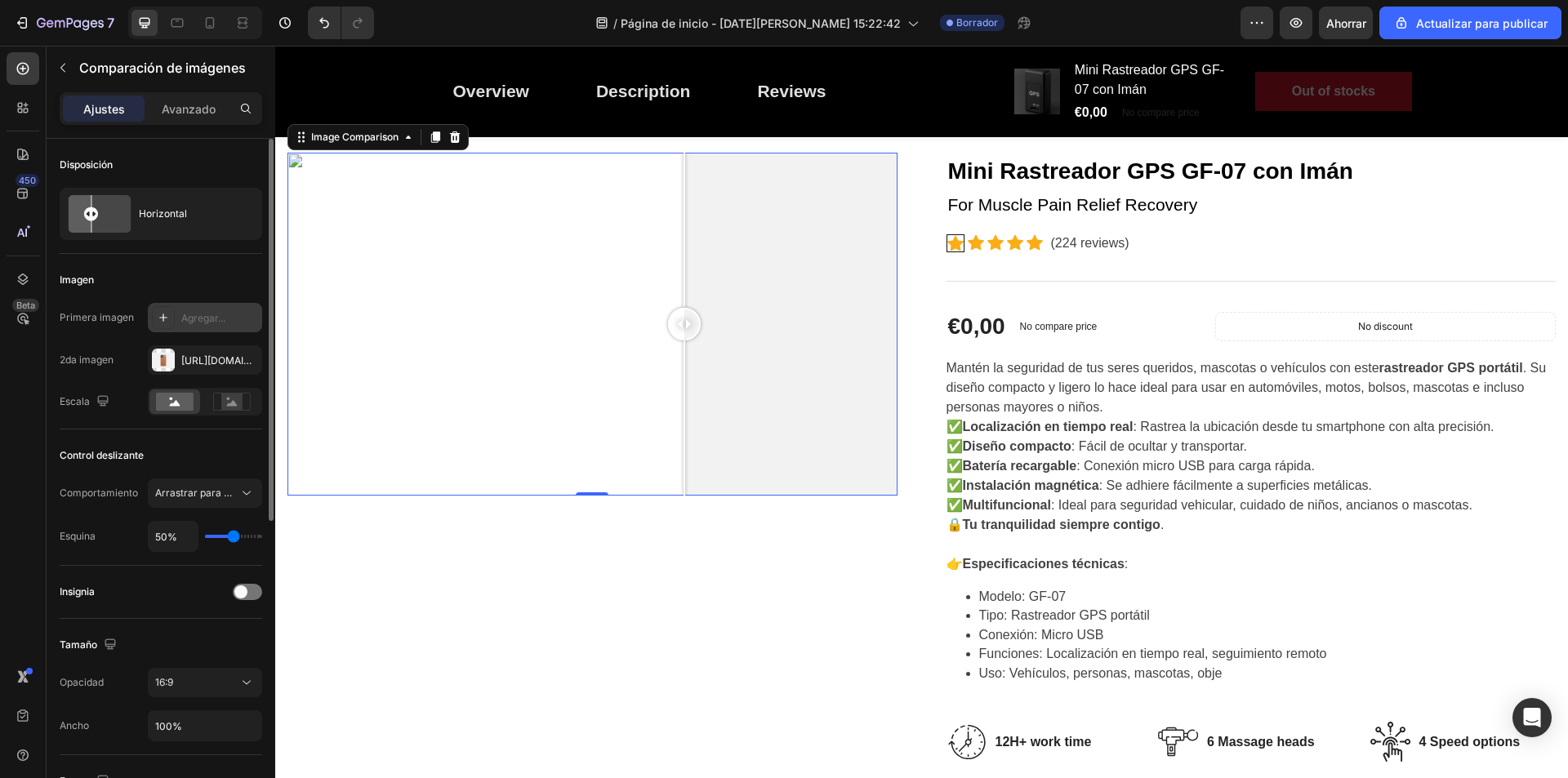
click at [152, 319] on div at bounding box center [163, 317] width 23 height 23
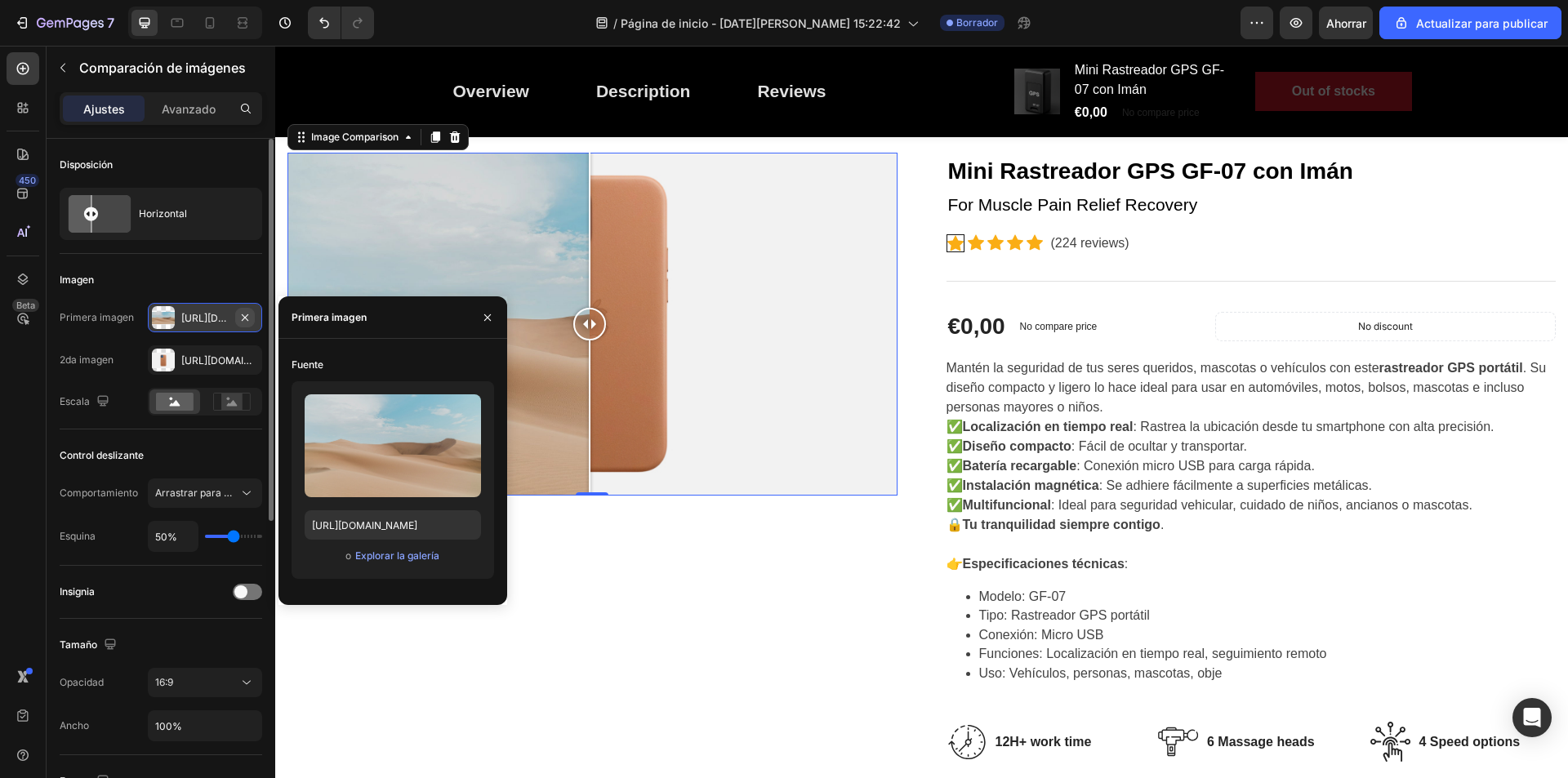
click at [242, 315] on icon "button" at bounding box center [244, 317] width 7 height 7
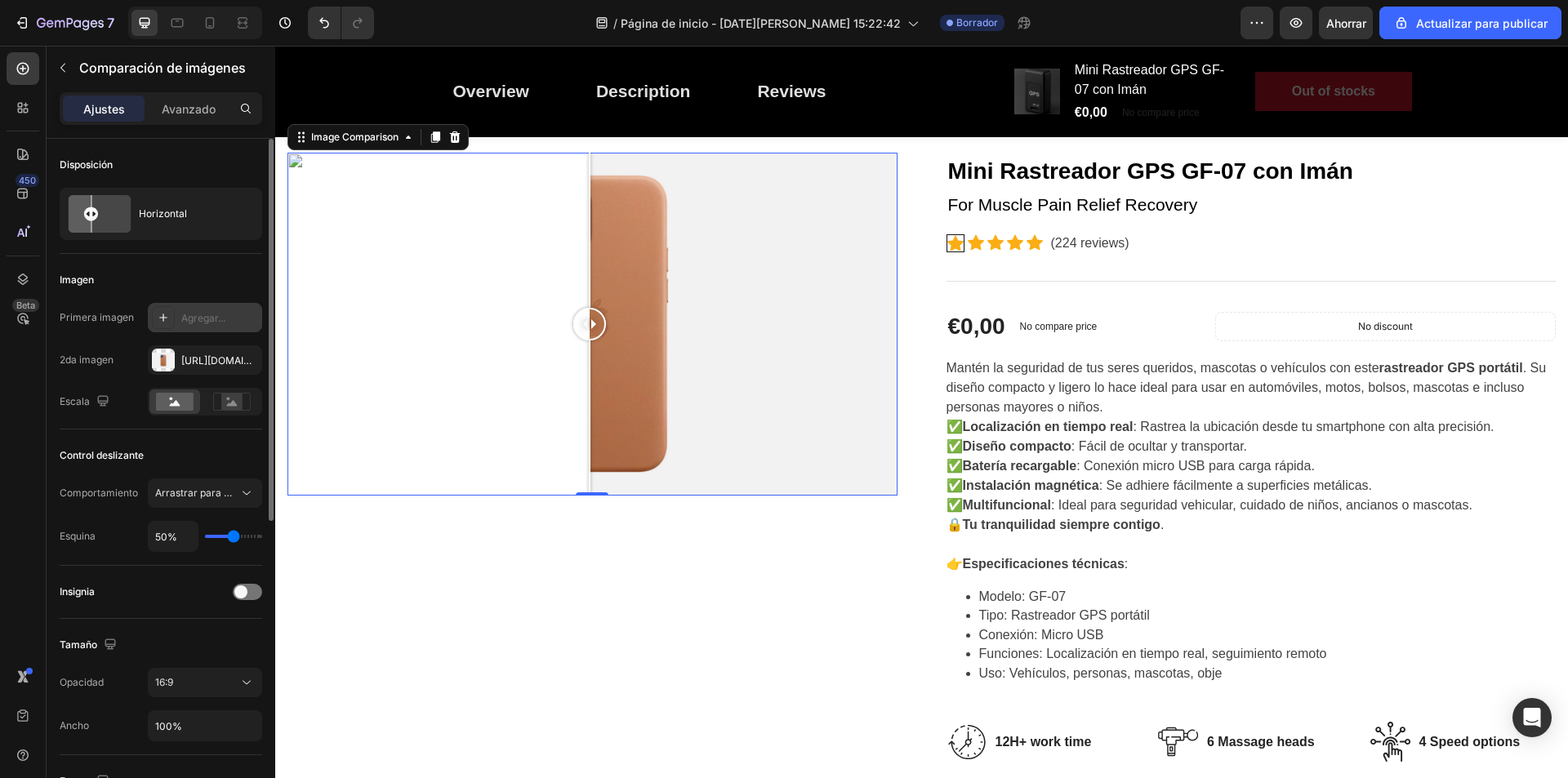
click at [217, 321] on font "Agregar..." at bounding box center [203, 318] width 44 height 12
type input "https://ucarecdn.com/06075225-af9e-460c-8e3c-6be63c0b773a/-/format/auto/"
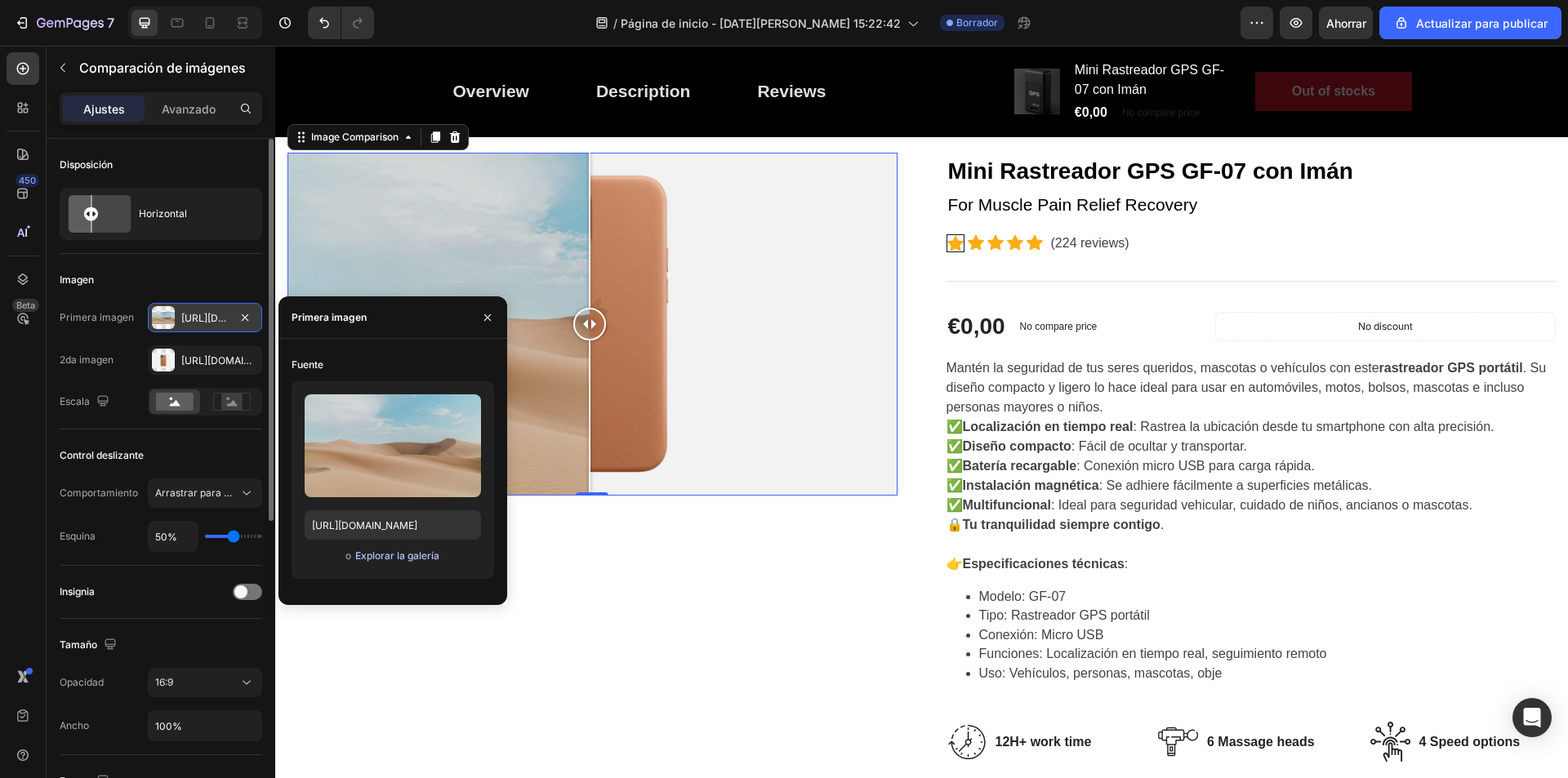
click at [420, 557] on font "Explorar la galería" at bounding box center [397, 555] width 84 height 12
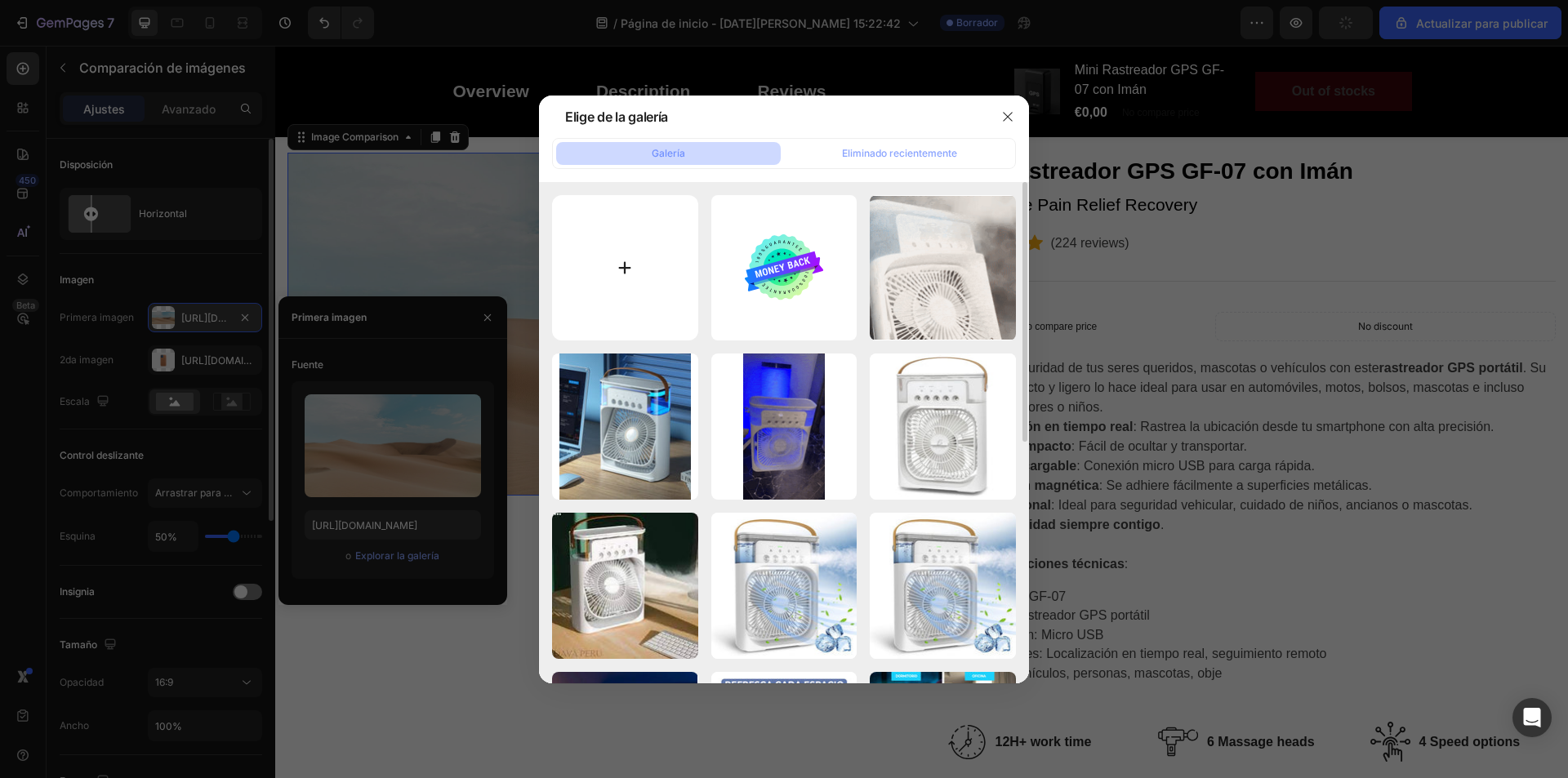
click at [647, 270] on input "file" at bounding box center [625, 268] width 146 height 146
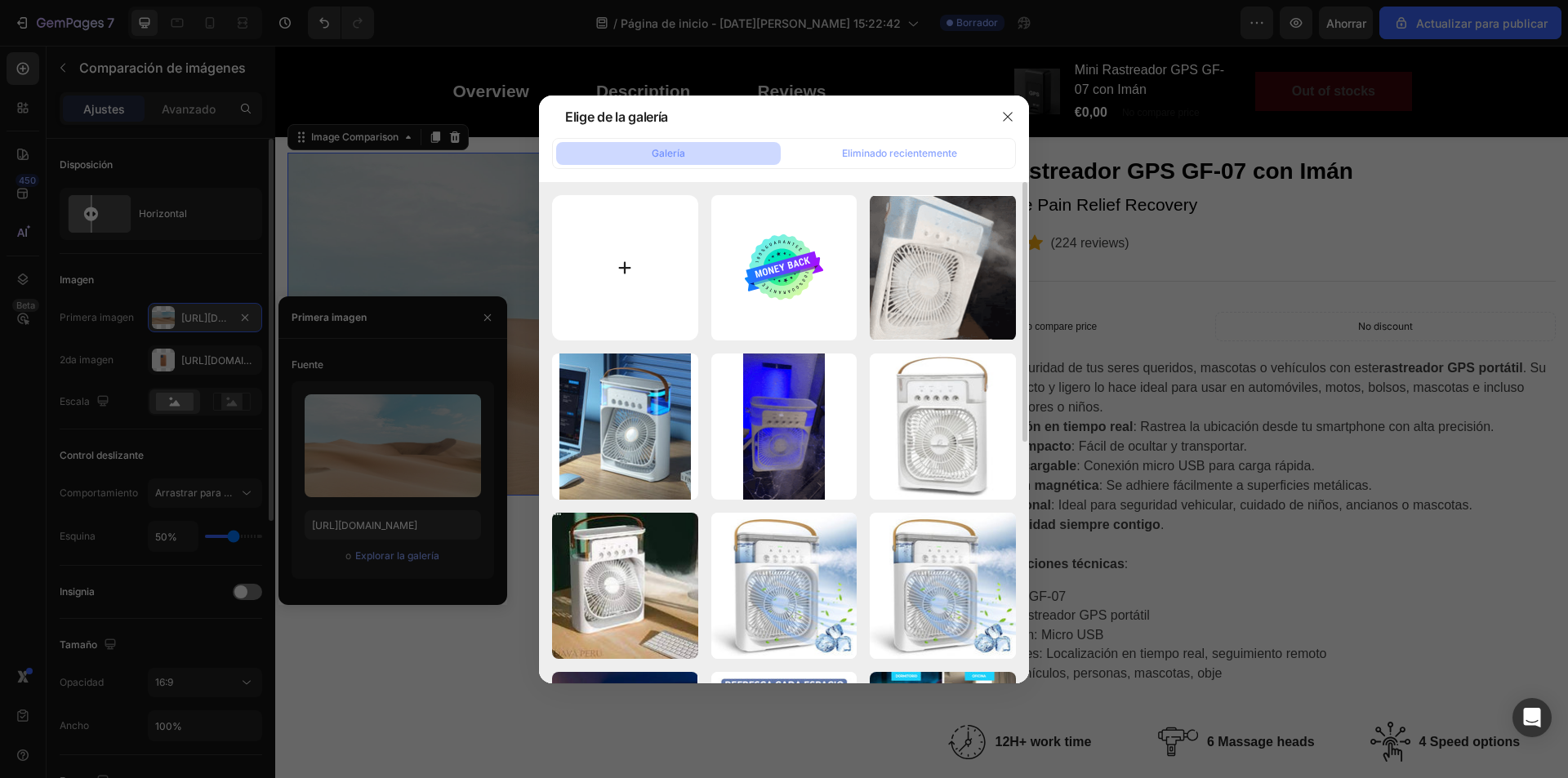
type input "C:\fakepath\dd2c44f9-8bcb-45a8-a6bd-2604631eff79.png"
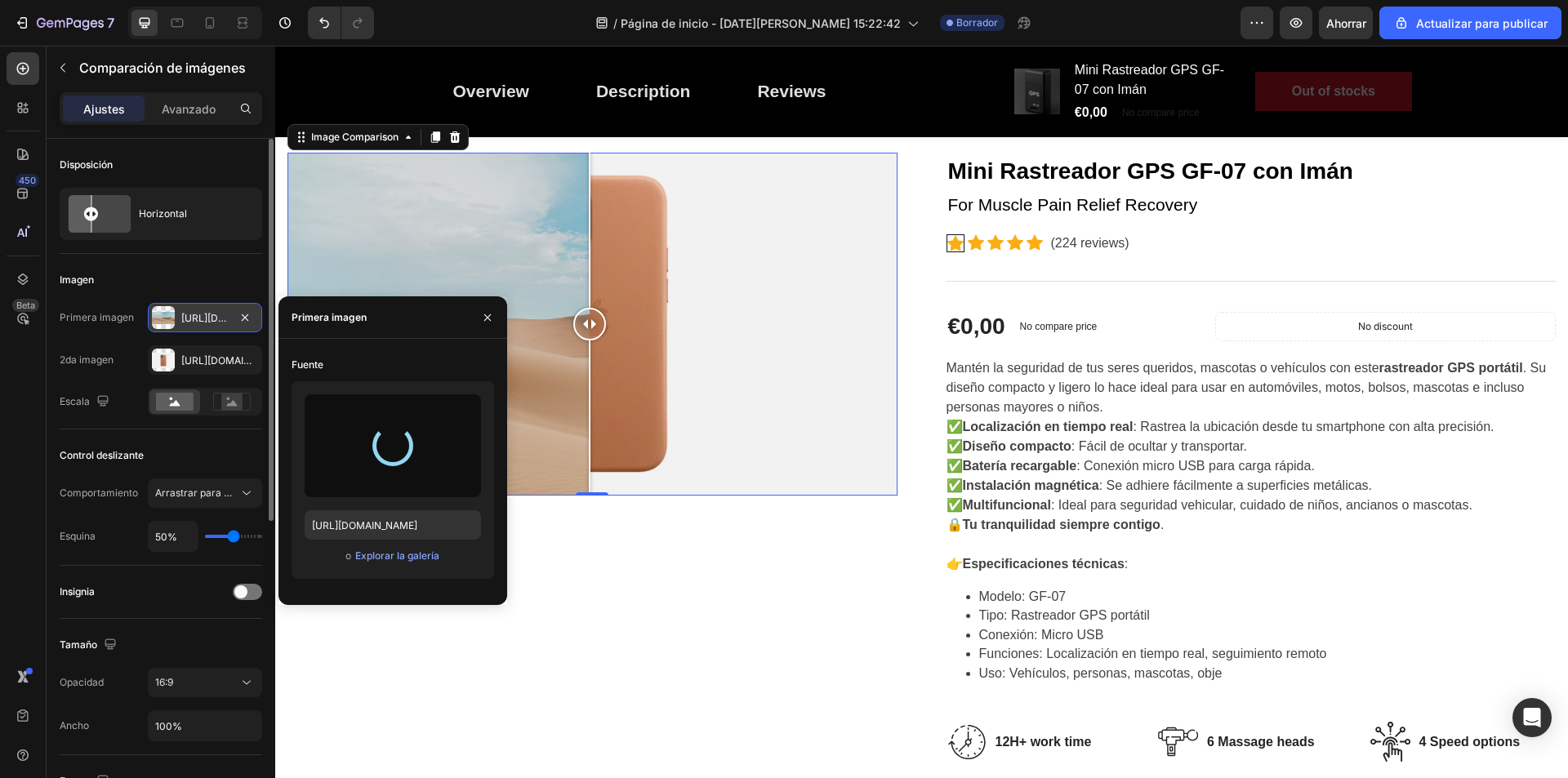
type input "[URL][DOMAIN_NAME]"
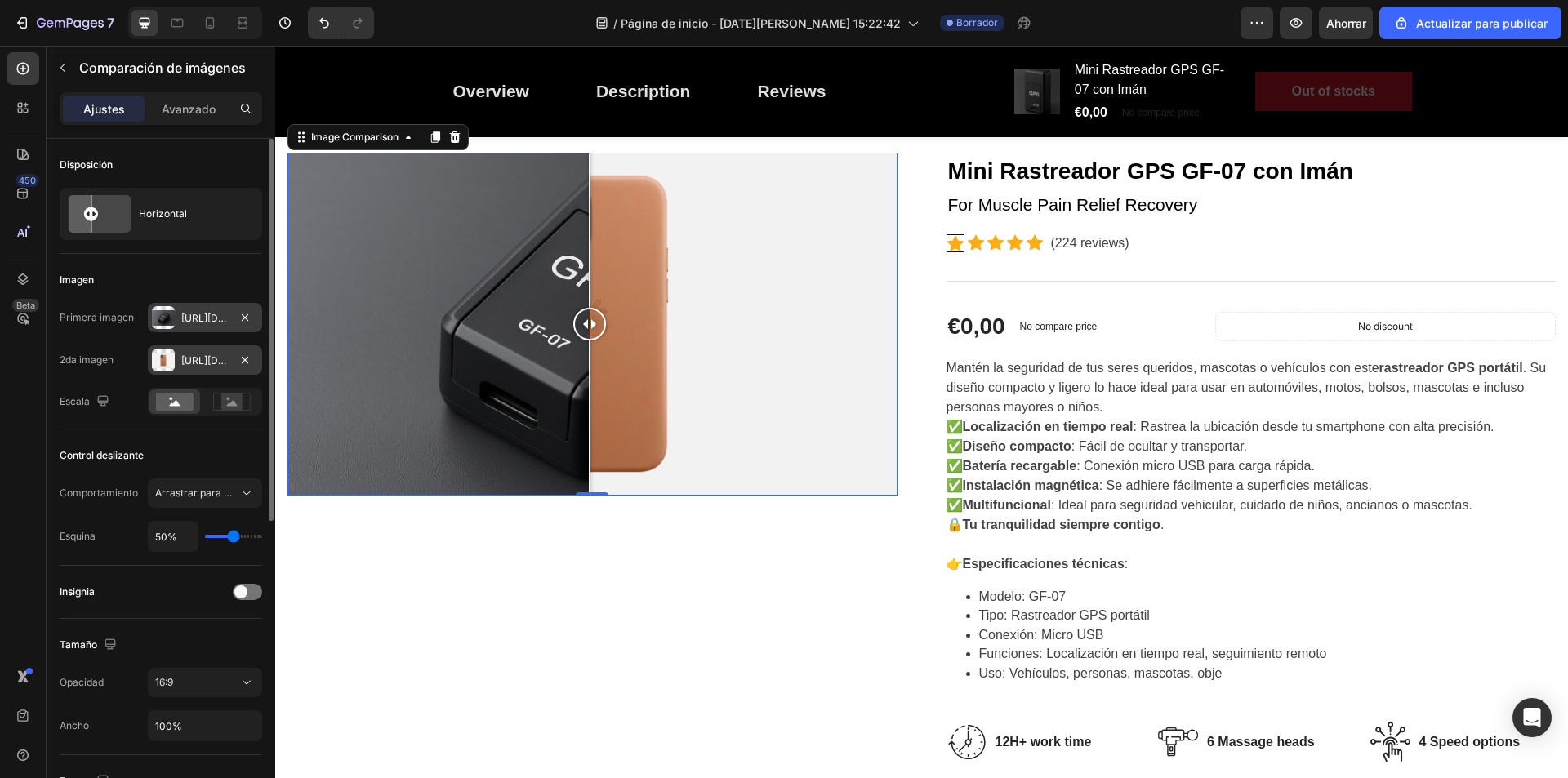
click at [206, 364] on font "https://cdn.Shopify.Com/s/files/1/2005/9307/files/image_compare_after.Png" at bounding box center [234, 360] width 105 height 12
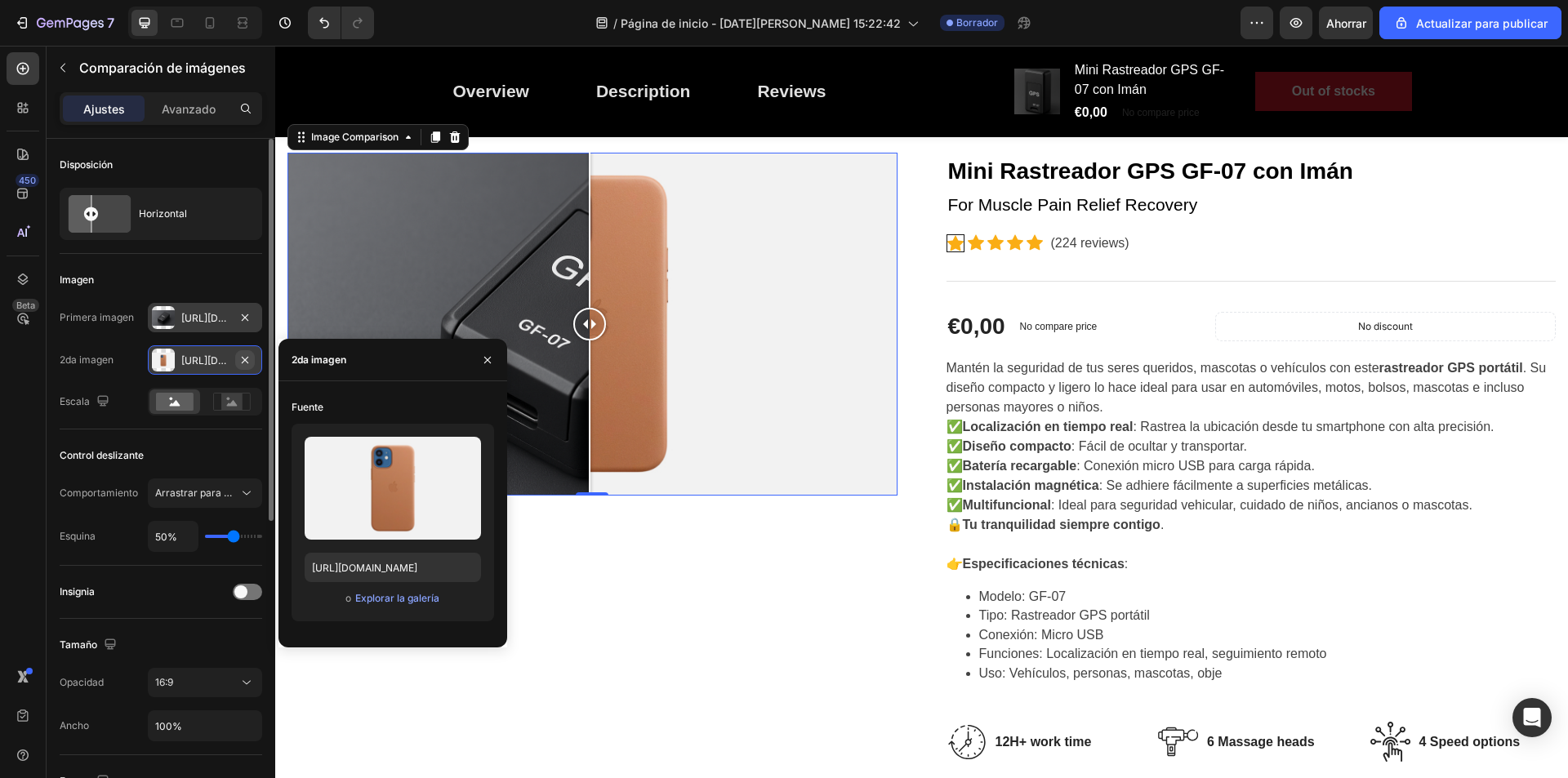
click at [241, 355] on icon "button" at bounding box center [244, 359] width 13 height 13
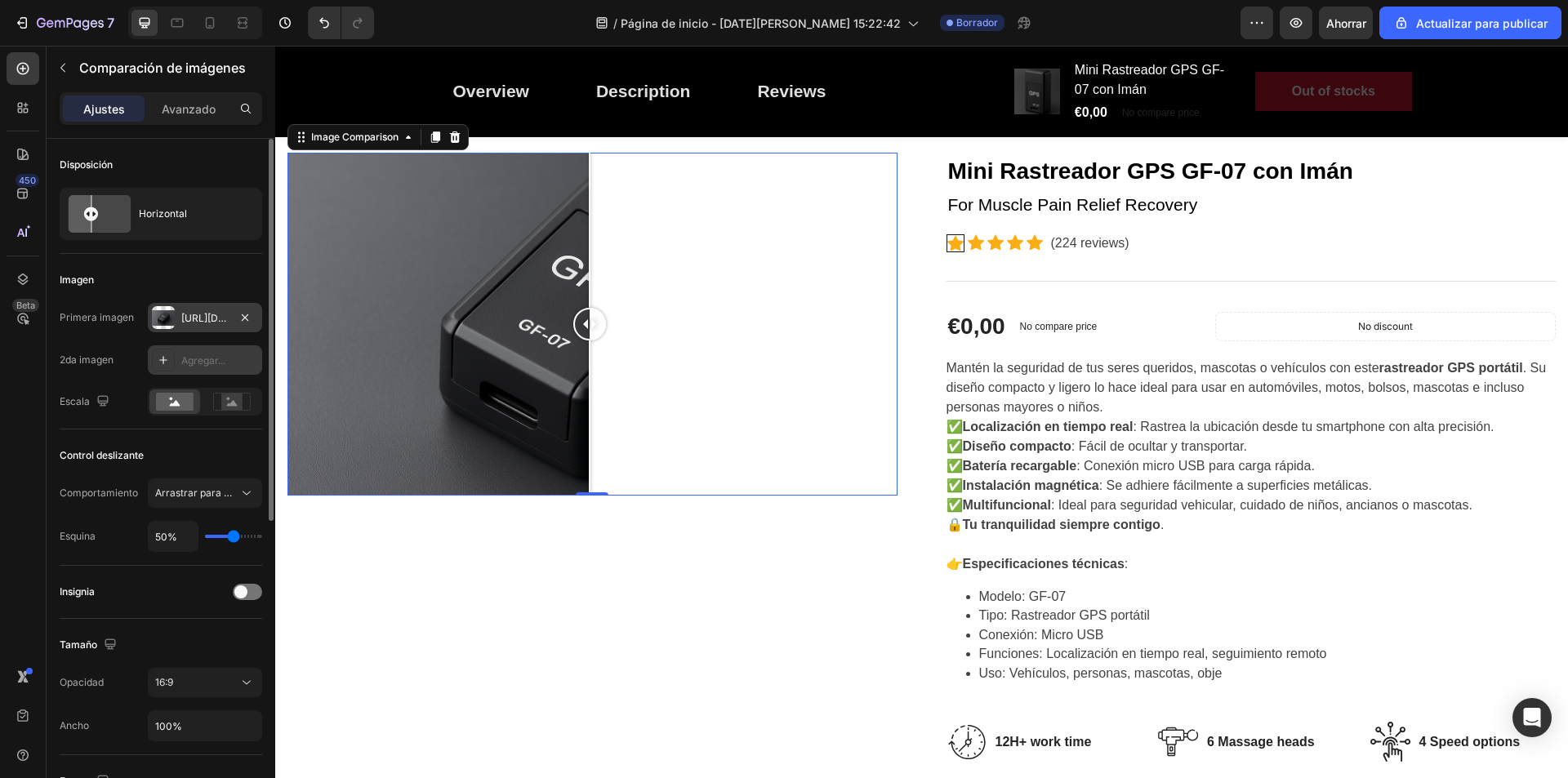
click at [166, 363] on icon at bounding box center [163, 359] width 13 height 13
type input "https://ucarecdn.com/06075225-af9e-460c-8e3c-6be63c0b773a/-/format/auto/"
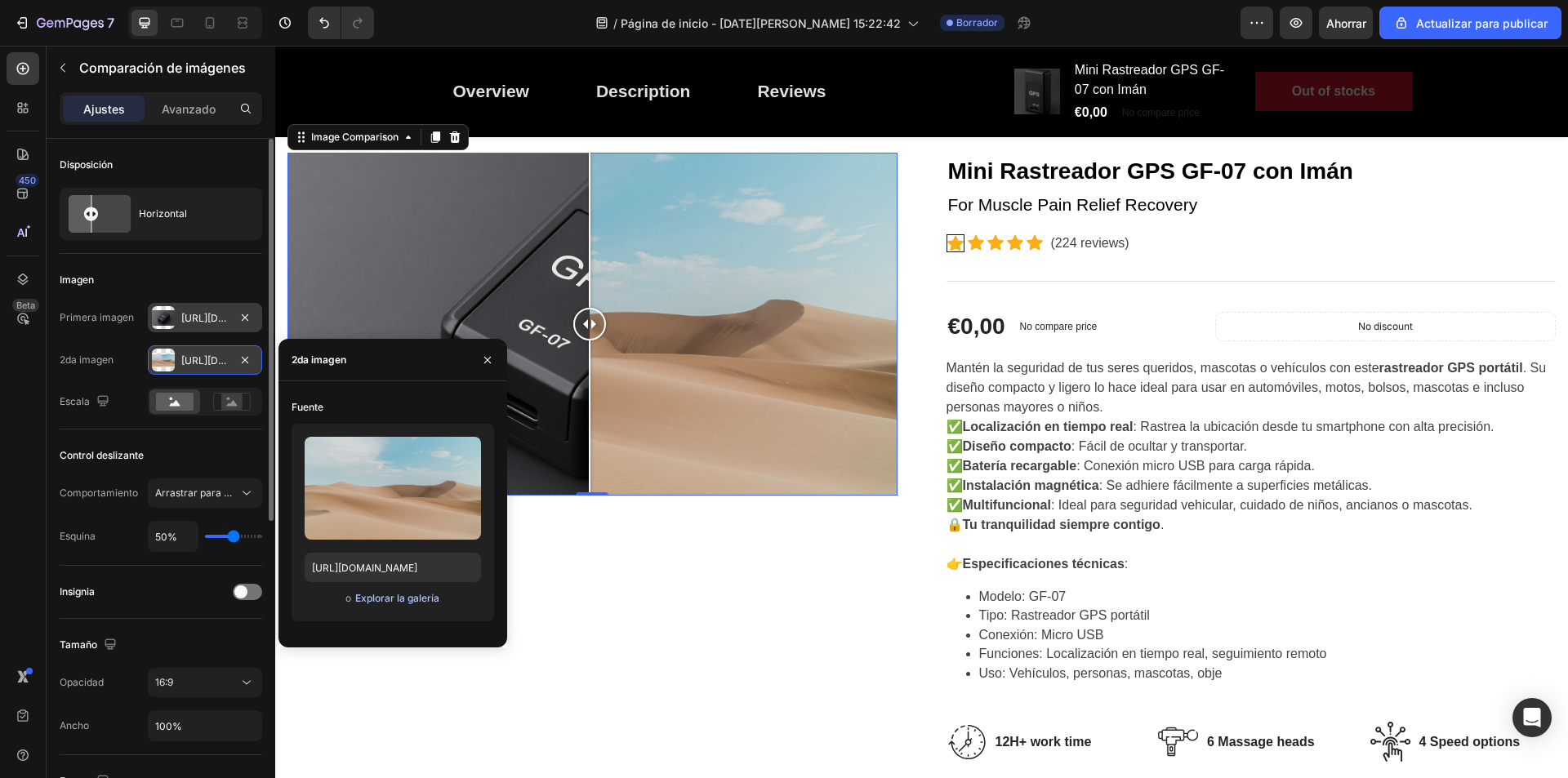
click at [400, 601] on font "Explorar la galería" at bounding box center [397, 598] width 84 height 12
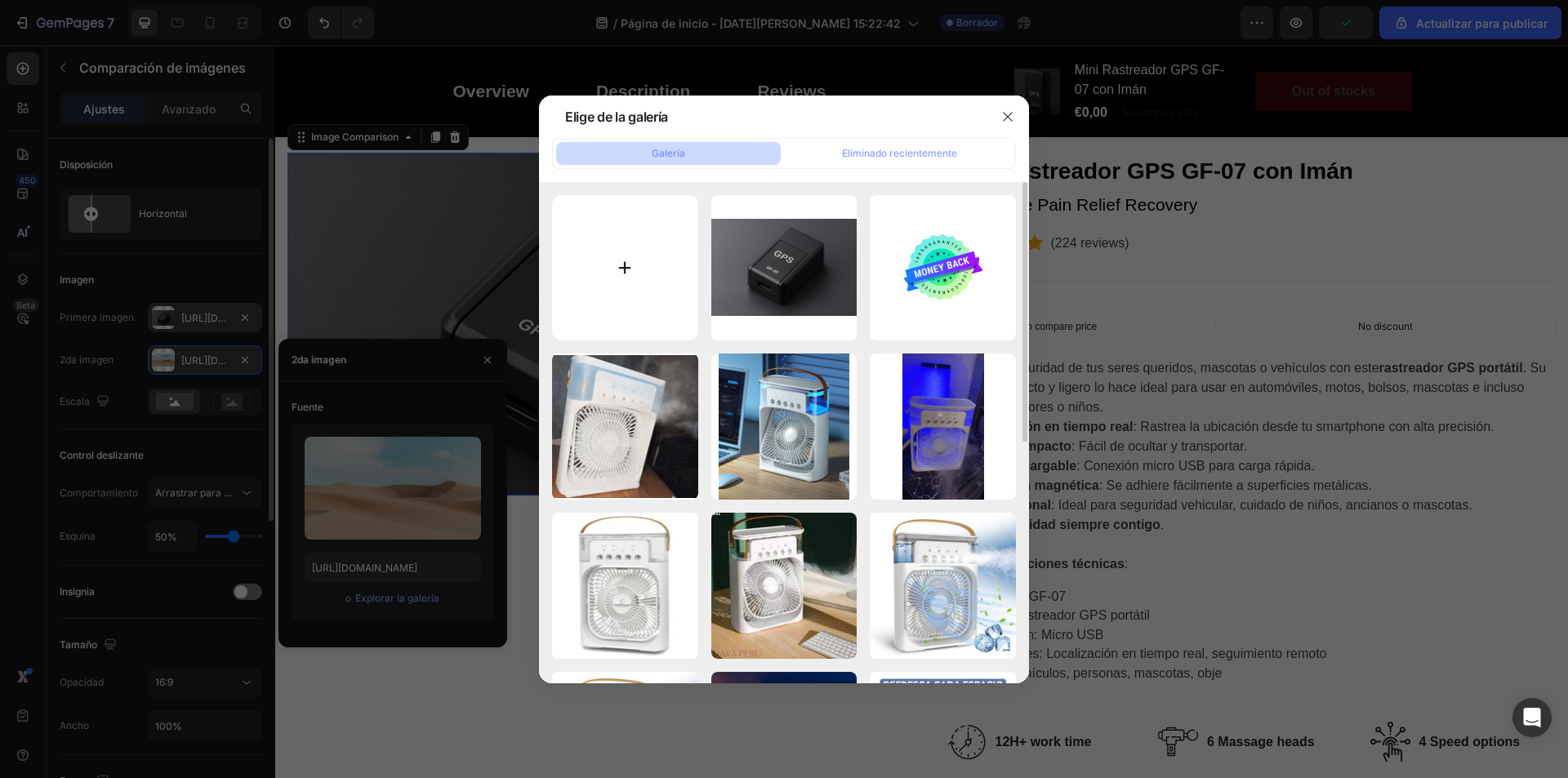
click at [624, 259] on input "file" at bounding box center [625, 268] width 146 height 146
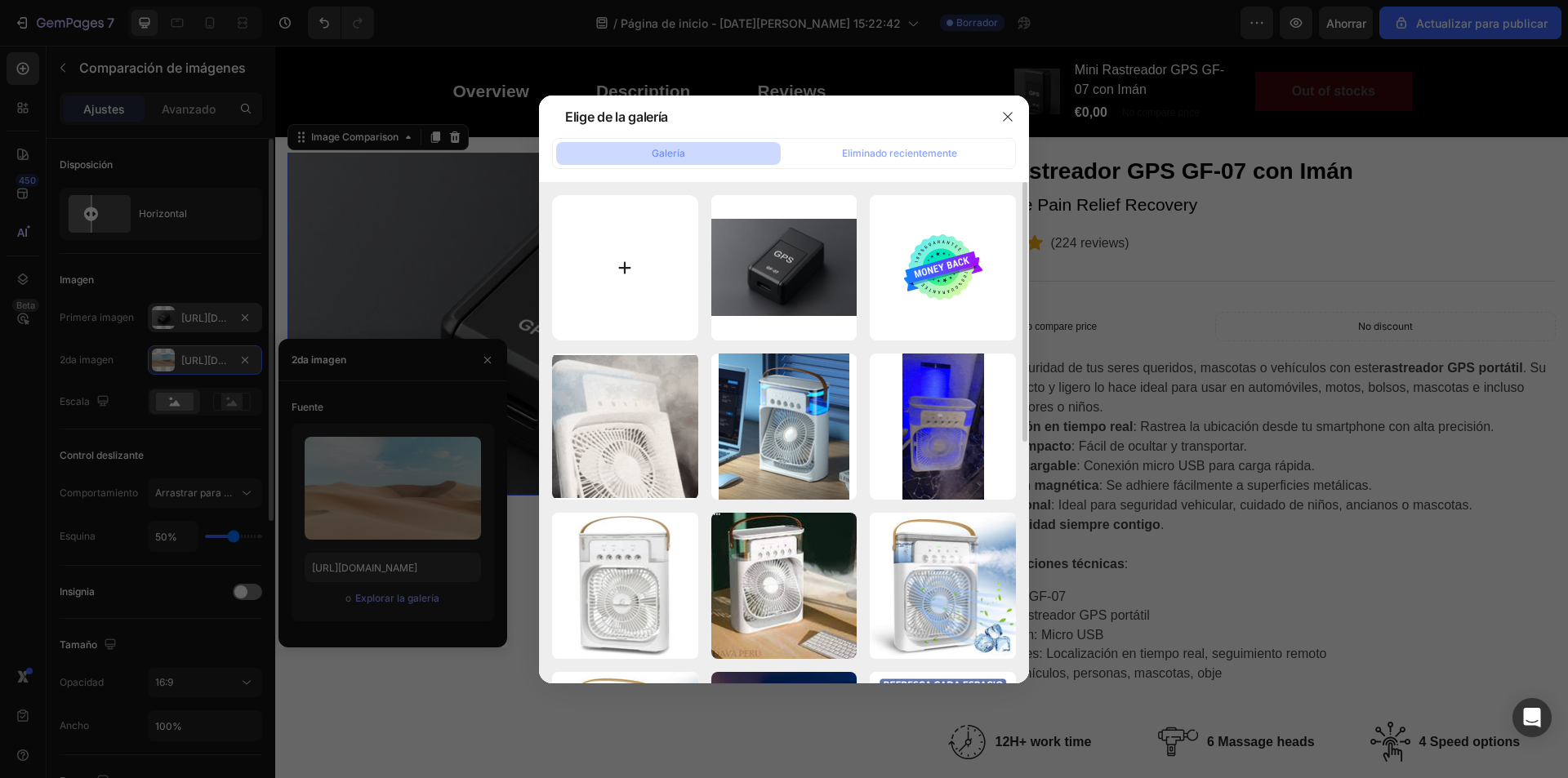
type input "C:\fakepath\f67c5a6e-a1fb-4011-89aa-b7245636d270.png"
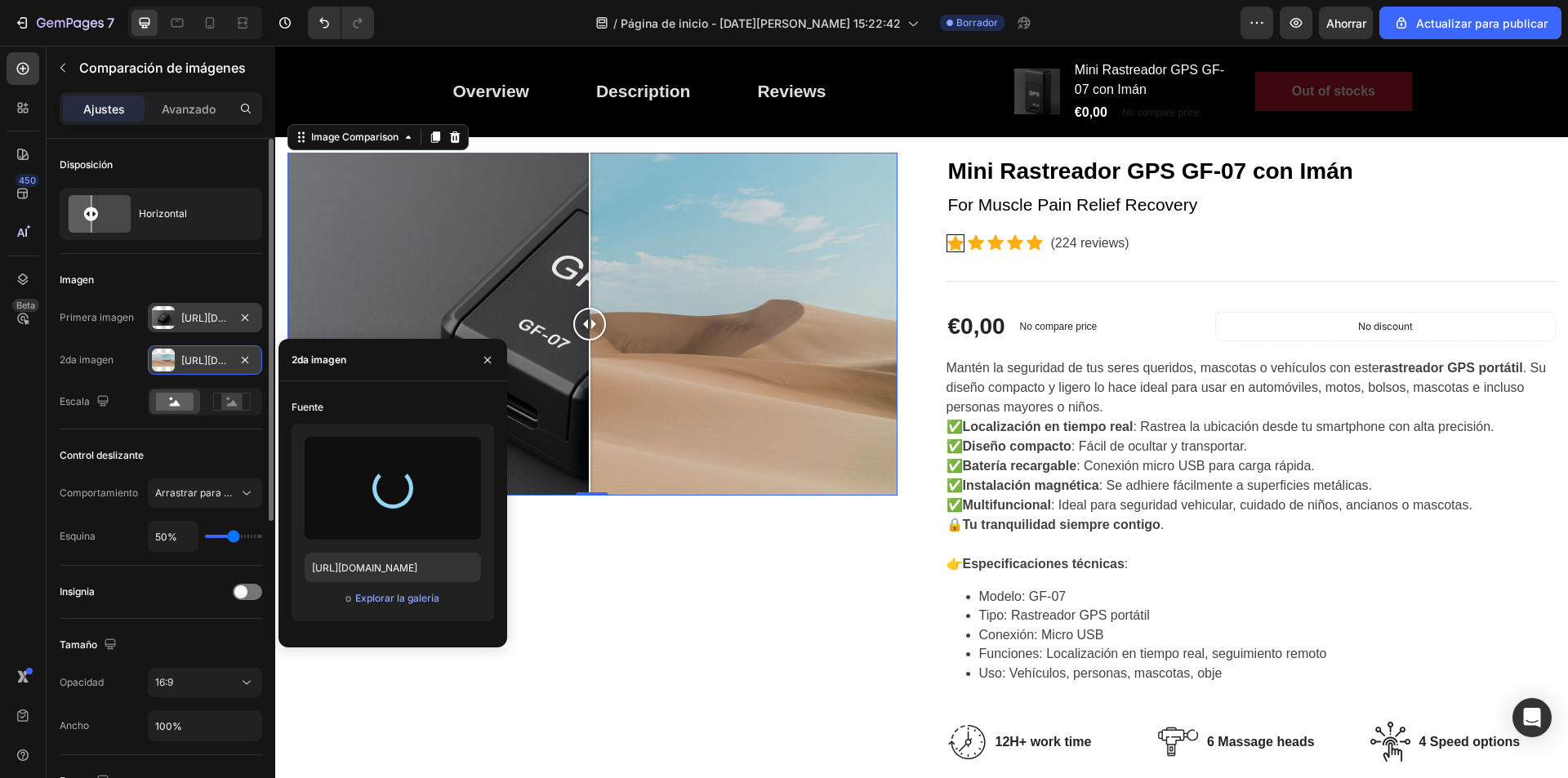
type input "[URL][DOMAIN_NAME]"
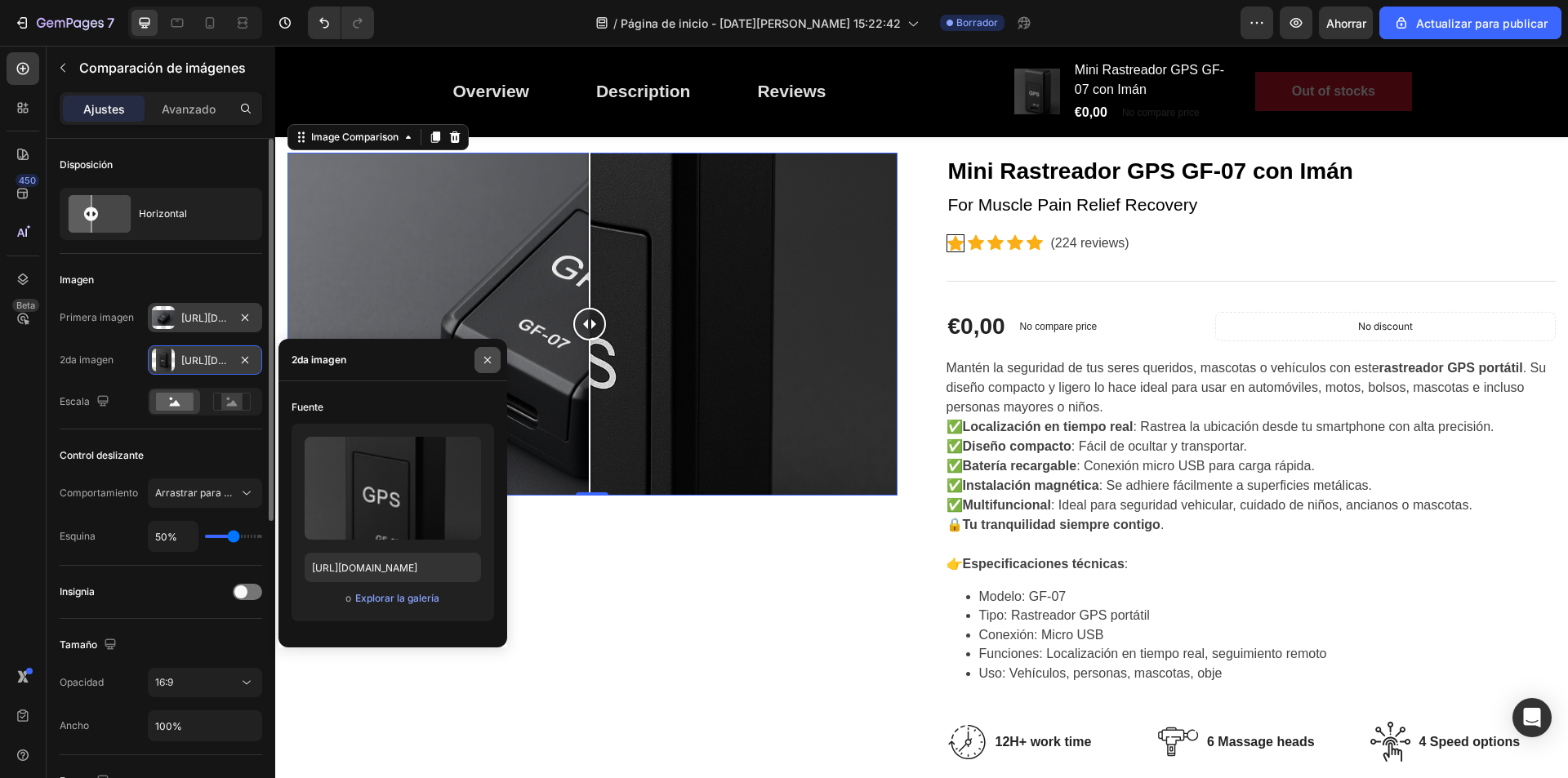
click at [496, 361] on button "button" at bounding box center [488, 360] width 26 height 26
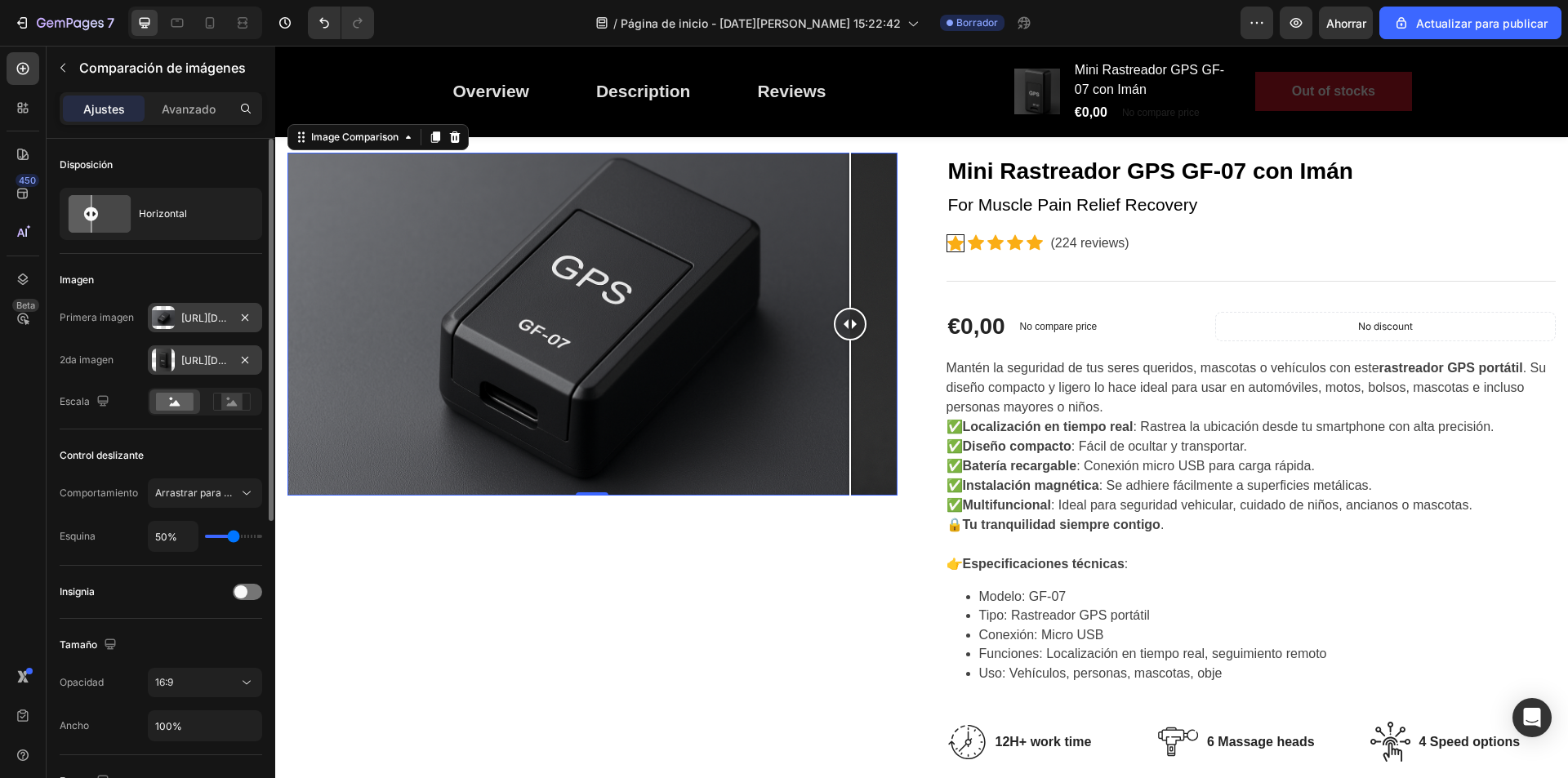
drag, startPoint x: 639, startPoint y: 330, endPoint x: 896, endPoint y: 401, distance: 266.6
click at [910, 402] on div "Image Comparison 0 Mini Rastreador GPS GF-07 con Imán (P) Title For Muscle Pain…" at bounding box center [921, 698] width 1269 height 1090
click at [232, 401] on rect at bounding box center [233, 401] width 22 height 17
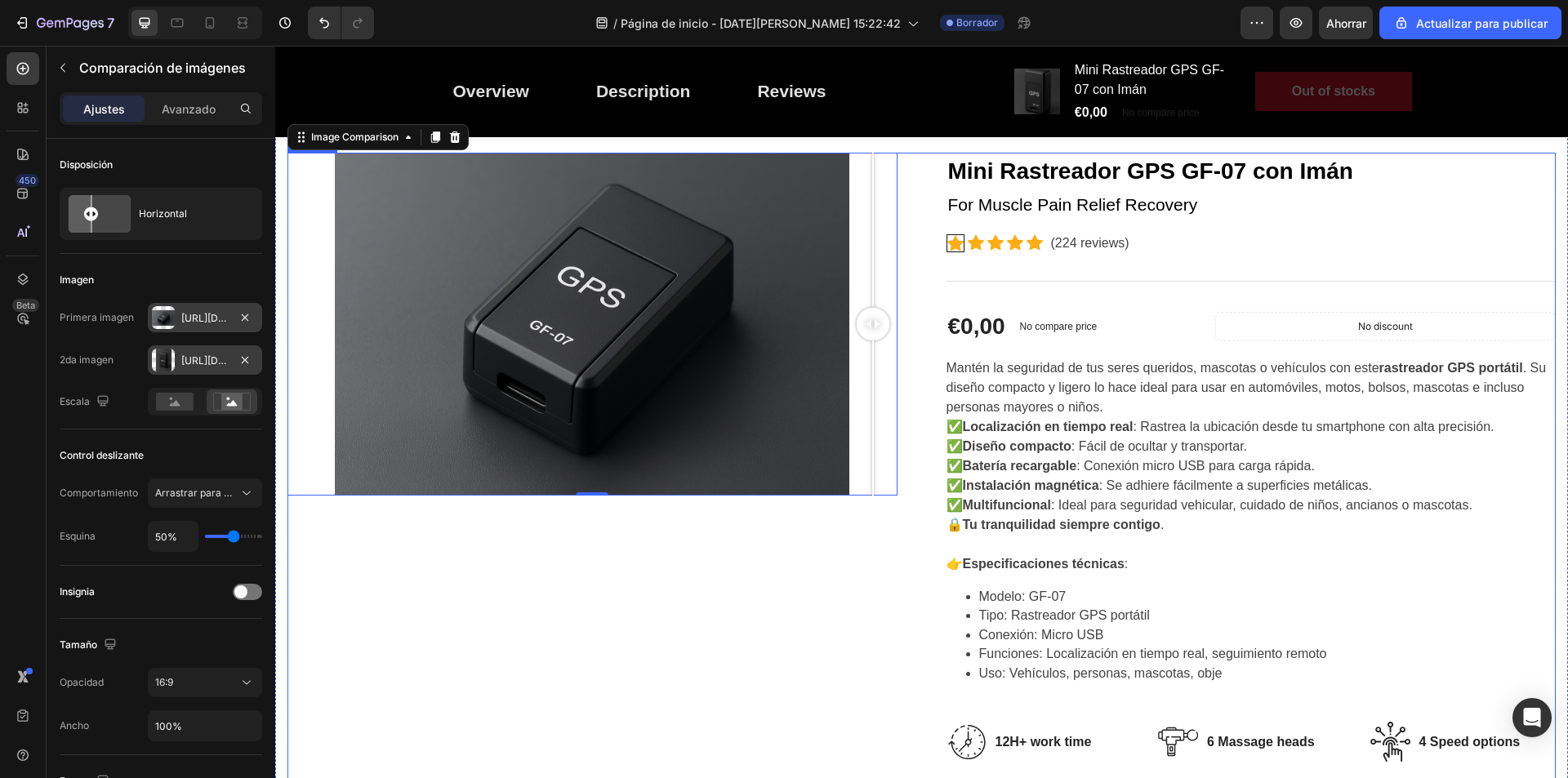
drag, startPoint x: 874, startPoint y: 329, endPoint x: 916, endPoint y: 371, distance: 59.4
click at [916, 371] on div "Image Comparison 0 Mini Rastreador GPS GF-07 con Imán (P) Title For Muscle Pain…" at bounding box center [921, 698] width 1269 height 1090
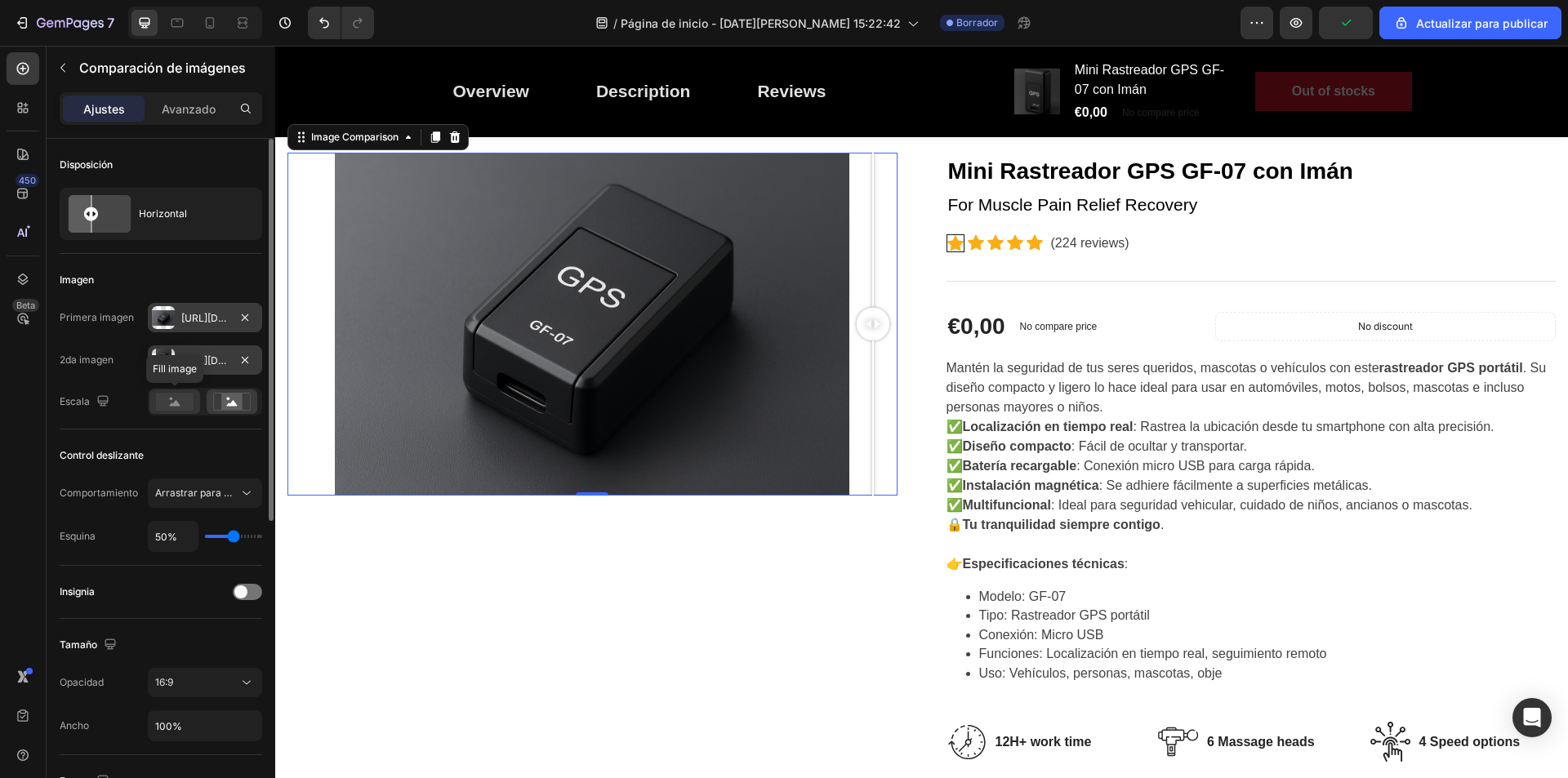
click at [176, 402] on icon at bounding box center [175, 403] width 11 height 6
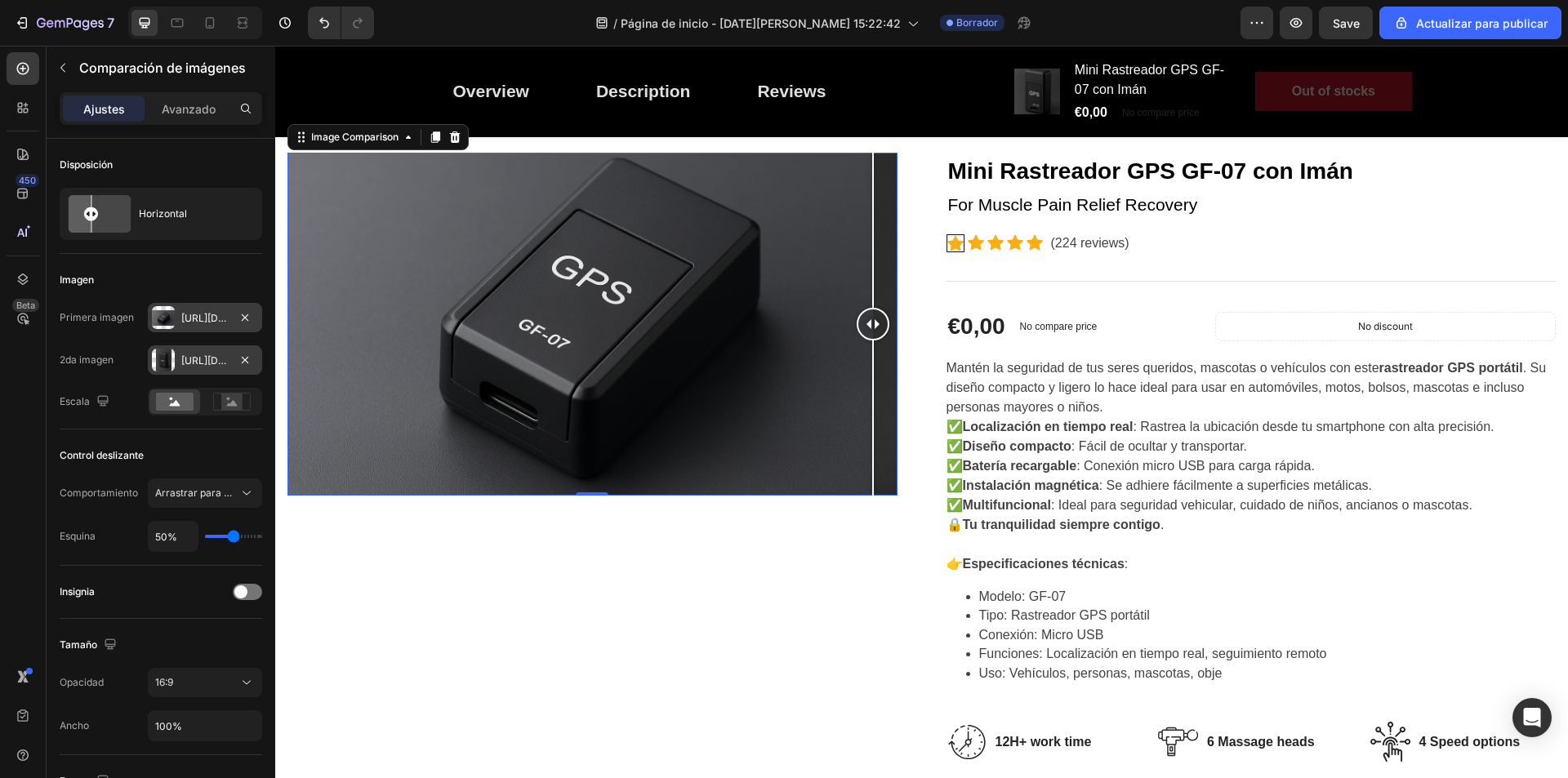
drag, startPoint x: 793, startPoint y: 323, endPoint x: 929, endPoint y: 360, distance: 140.9
click at [930, 360] on div "Image Comparison 0 Mini Rastreador GPS GF-07 con Imán (P) Title For Muscle Pain…" at bounding box center [921, 698] width 1269 height 1090
click at [236, 404] on icon at bounding box center [232, 403] width 11 height 6
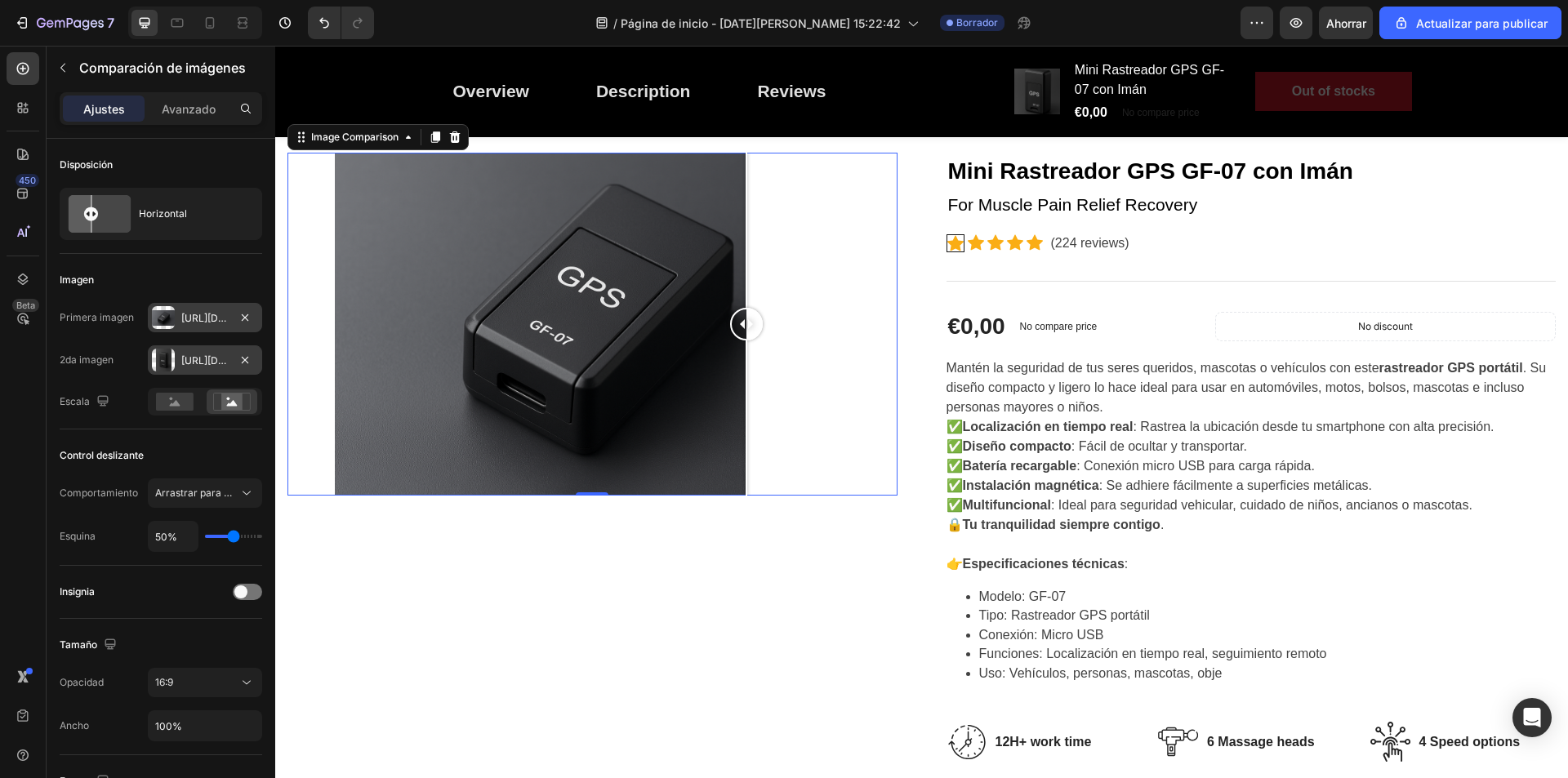
drag, startPoint x: 857, startPoint y: 322, endPoint x: 905, endPoint y: 376, distance: 72.2
click at [905, 376] on div "Image Comparison 0 Mini Rastreador GPS GF-07 con Imán (P) Title For Muscle Pain…" at bounding box center [921, 698] width 1269 height 1090
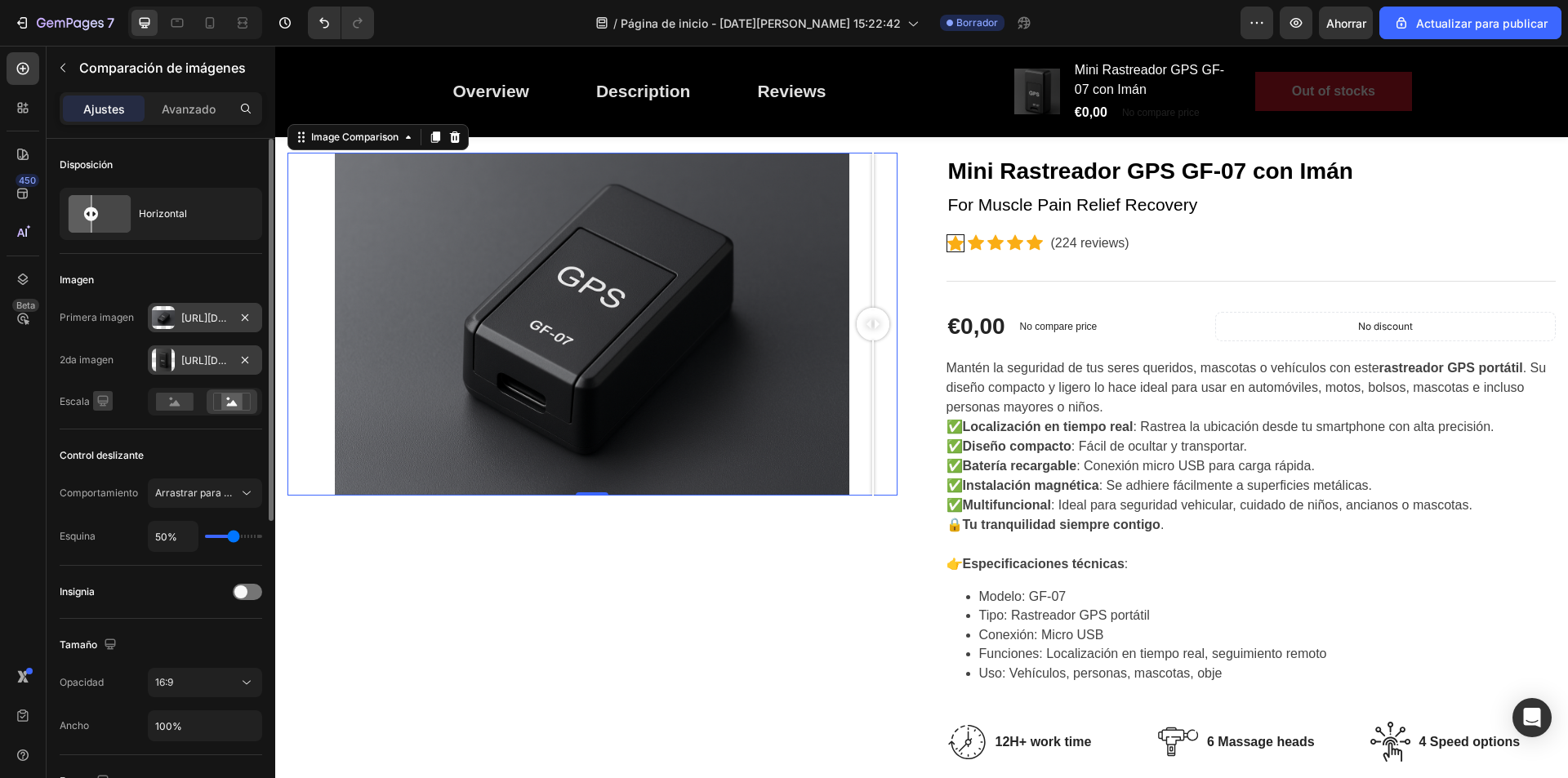
click at [100, 397] on icon "button" at bounding box center [103, 400] width 17 height 17
click at [102, 481] on icon "button" at bounding box center [106, 487] width 9 height 12
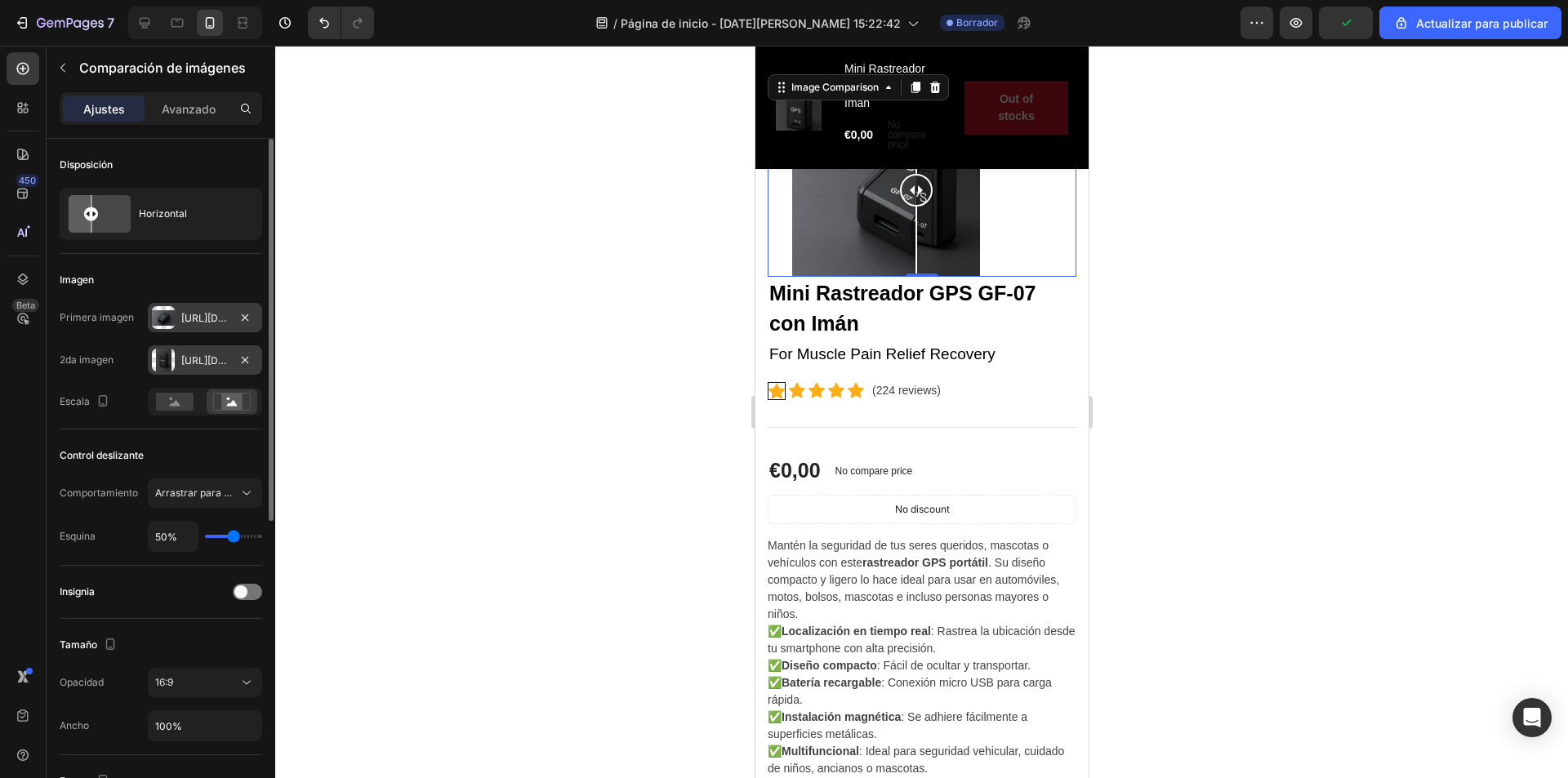
scroll to position [101, 0]
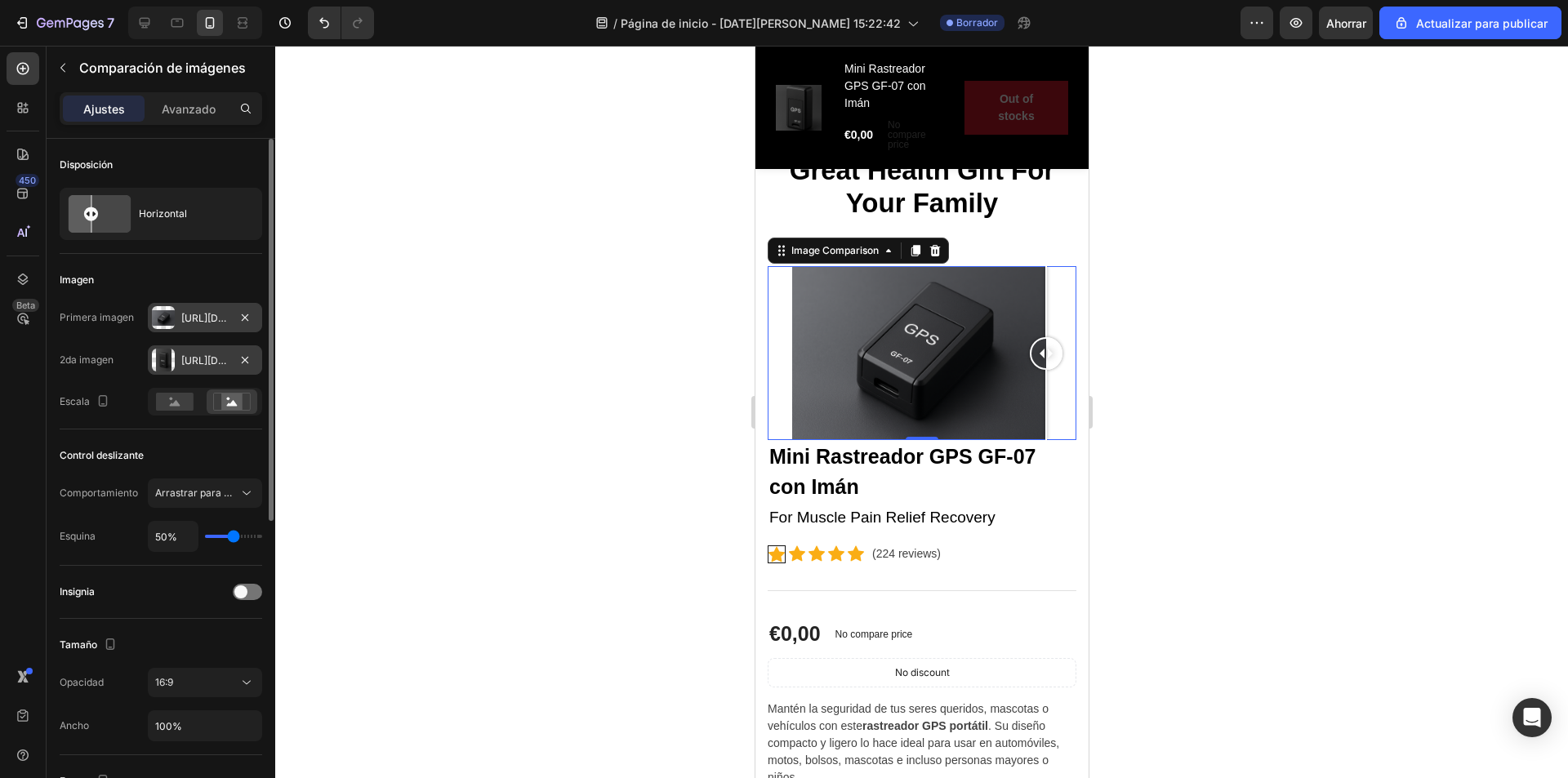
drag, startPoint x: 922, startPoint y: 353, endPoint x: 907, endPoint y: 377, distance: 28.3
click at [100, 400] on icon "button" at bounding box center [103, 400] width 17 height 17
click at [111, 453] on icon "button" at bounding box center [106, 455] width 12 height 9
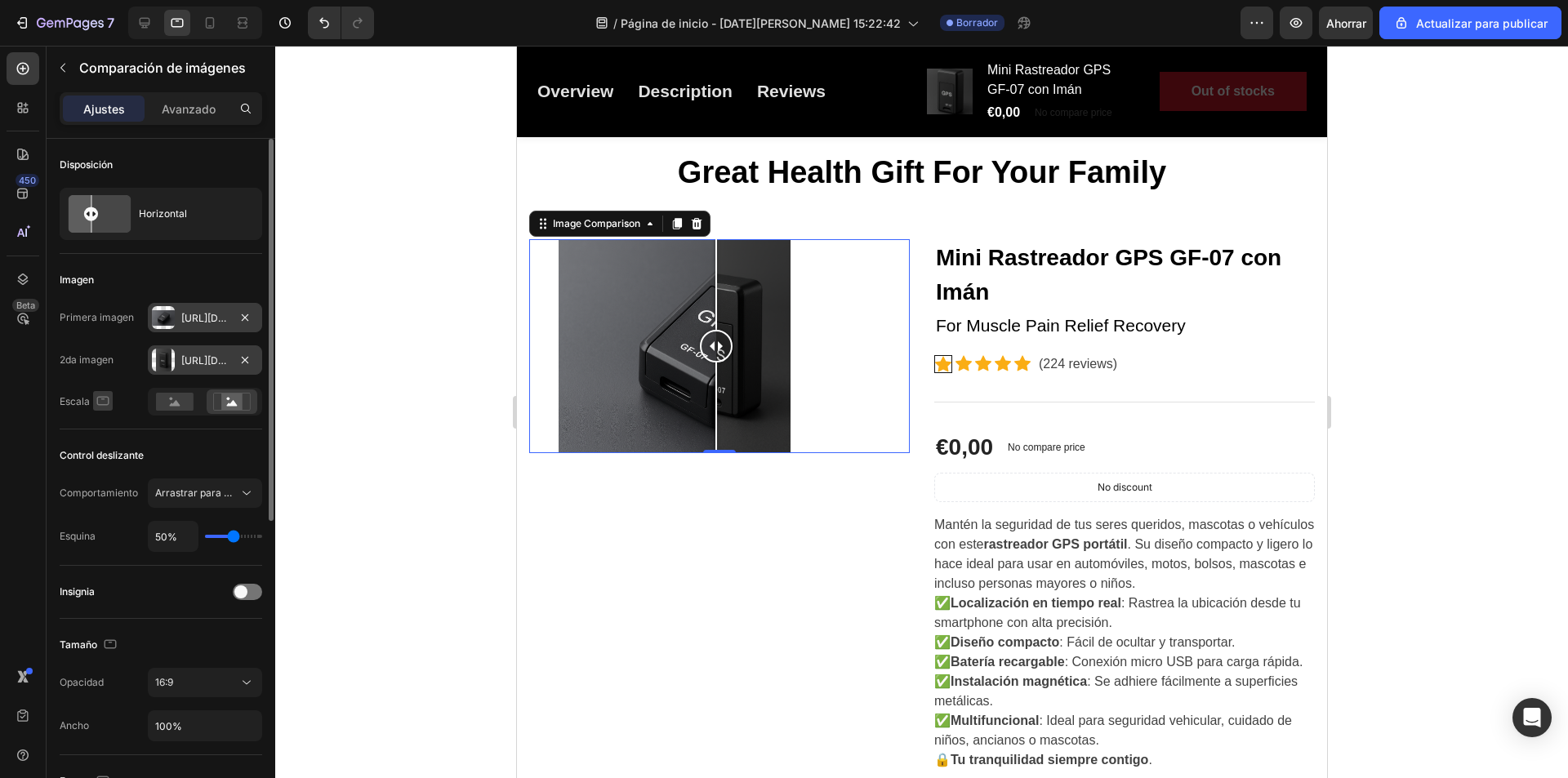
scroll to position [206, 0]
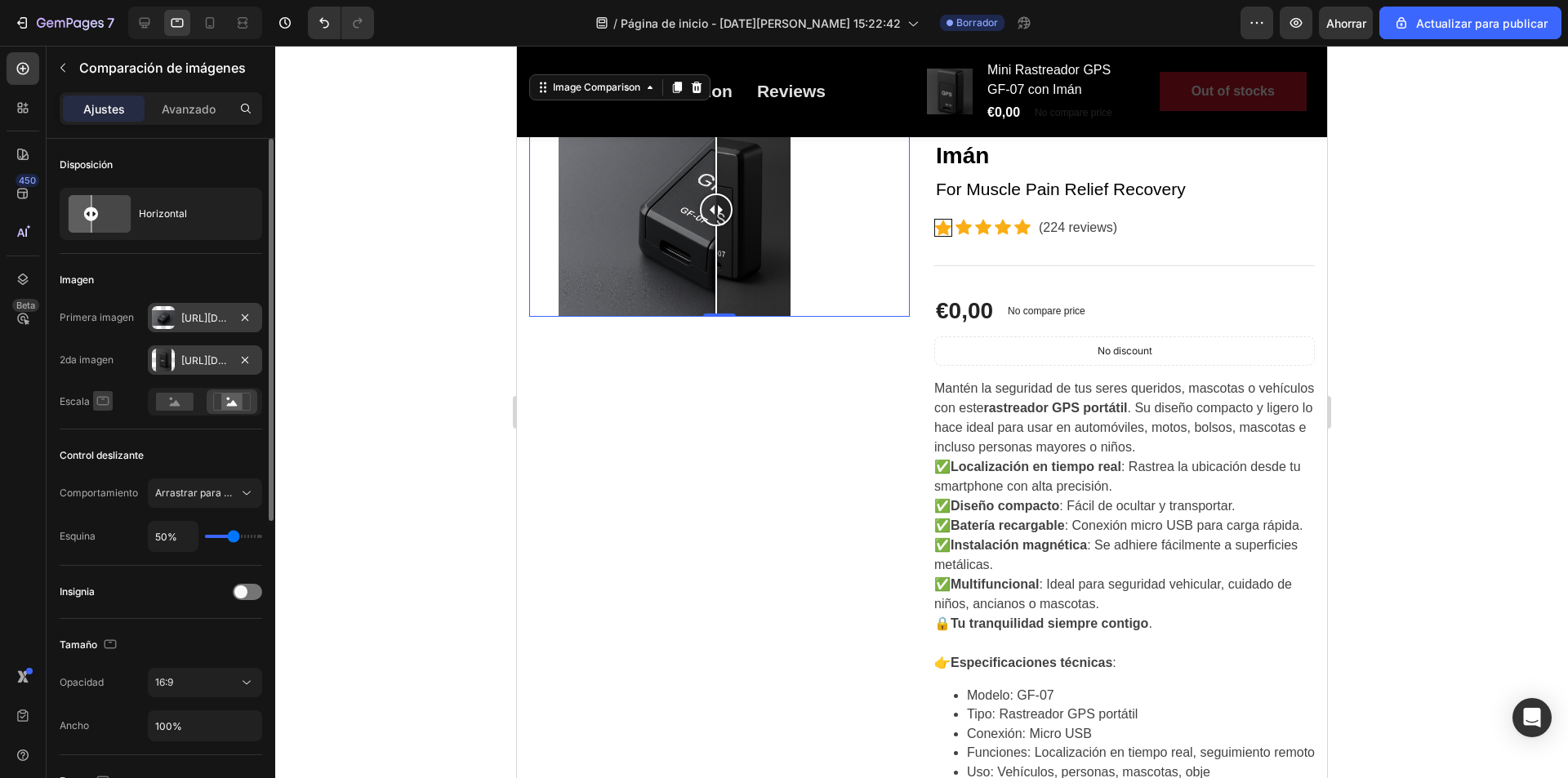
click at [101, 406] on icon "button" at bounding box center [103, 400] width 17 height 17
click at [111, 430] on icon "button" at bounding box center [106, 427] width 17 height 17
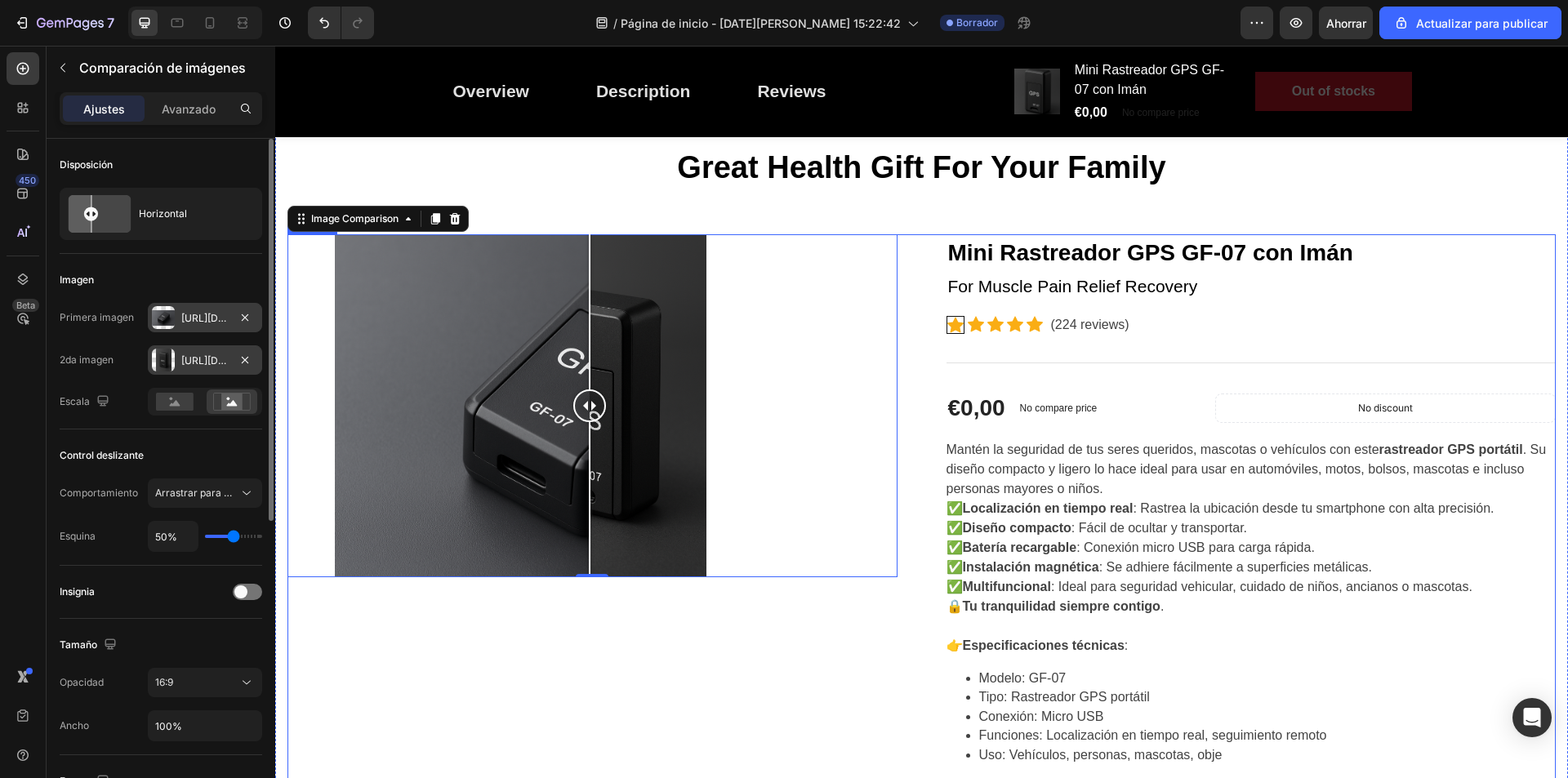
scroll to position [164, 0]
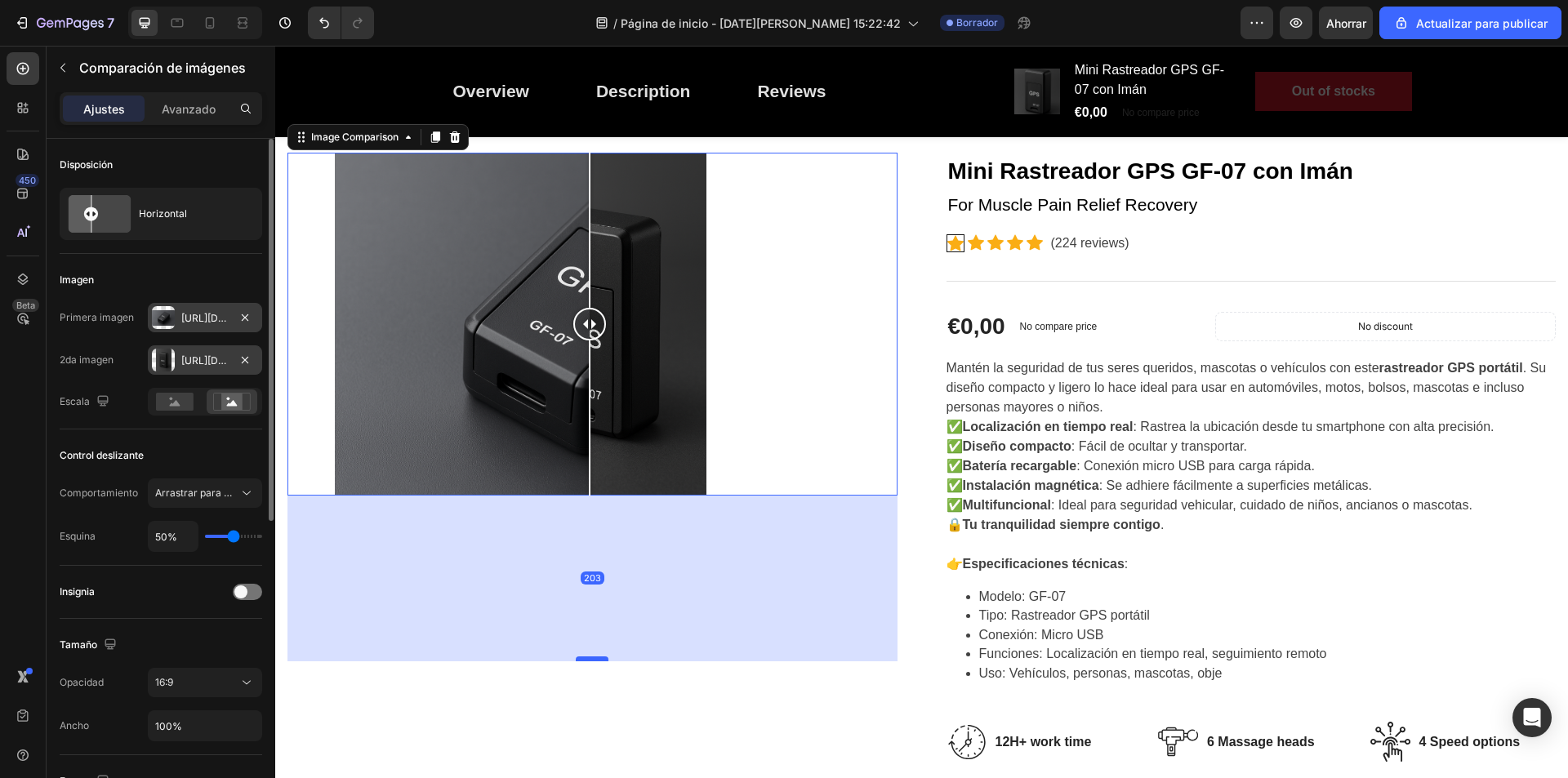
drag, startPoint x: 589, startPoint y: 491, endPoint x: 602, endPoint y: 664, distance: 173.5
click at [602, 661] on div at bounding box center [592, 658] width 32 height 5
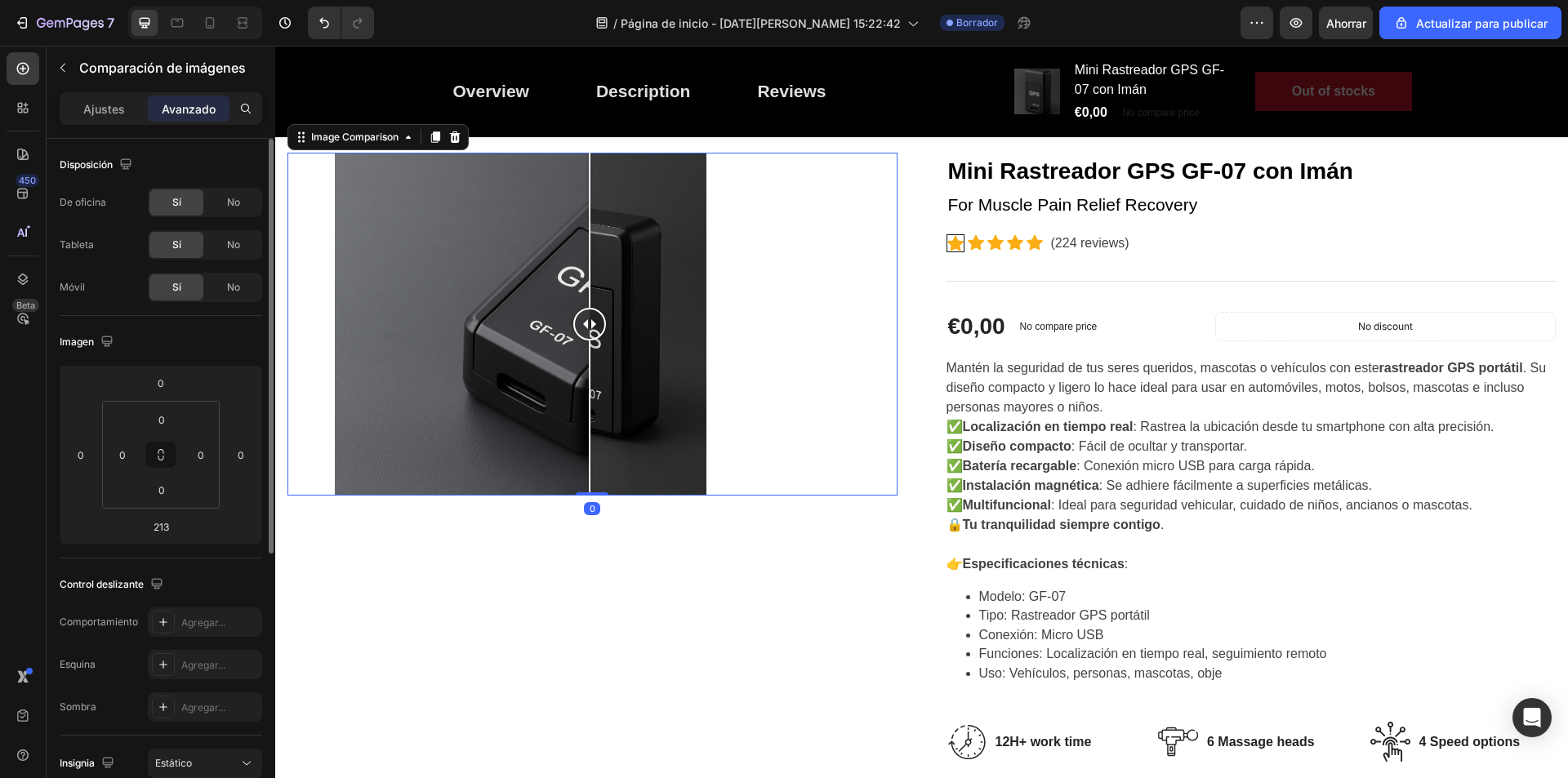
drag, startPoint x: 600, startPoint y: 665, endPoint x: 607, endPoint y: 488, distance: 177.1
click at [607, 488] on div "Image Comparison 0" at bounding box center [593, 325] width 610 height 343
type input "0"
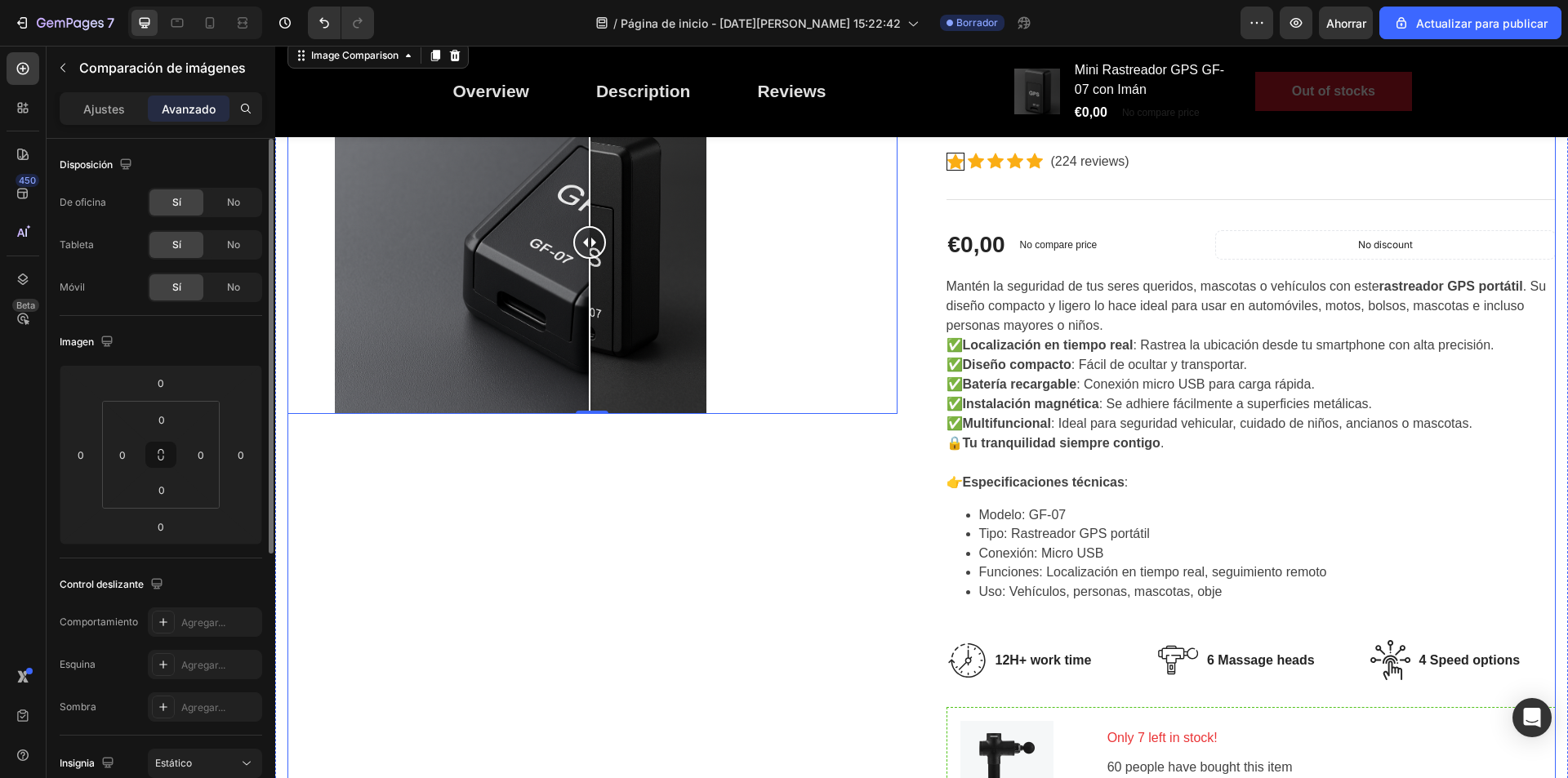
scroll to position [0, 0]
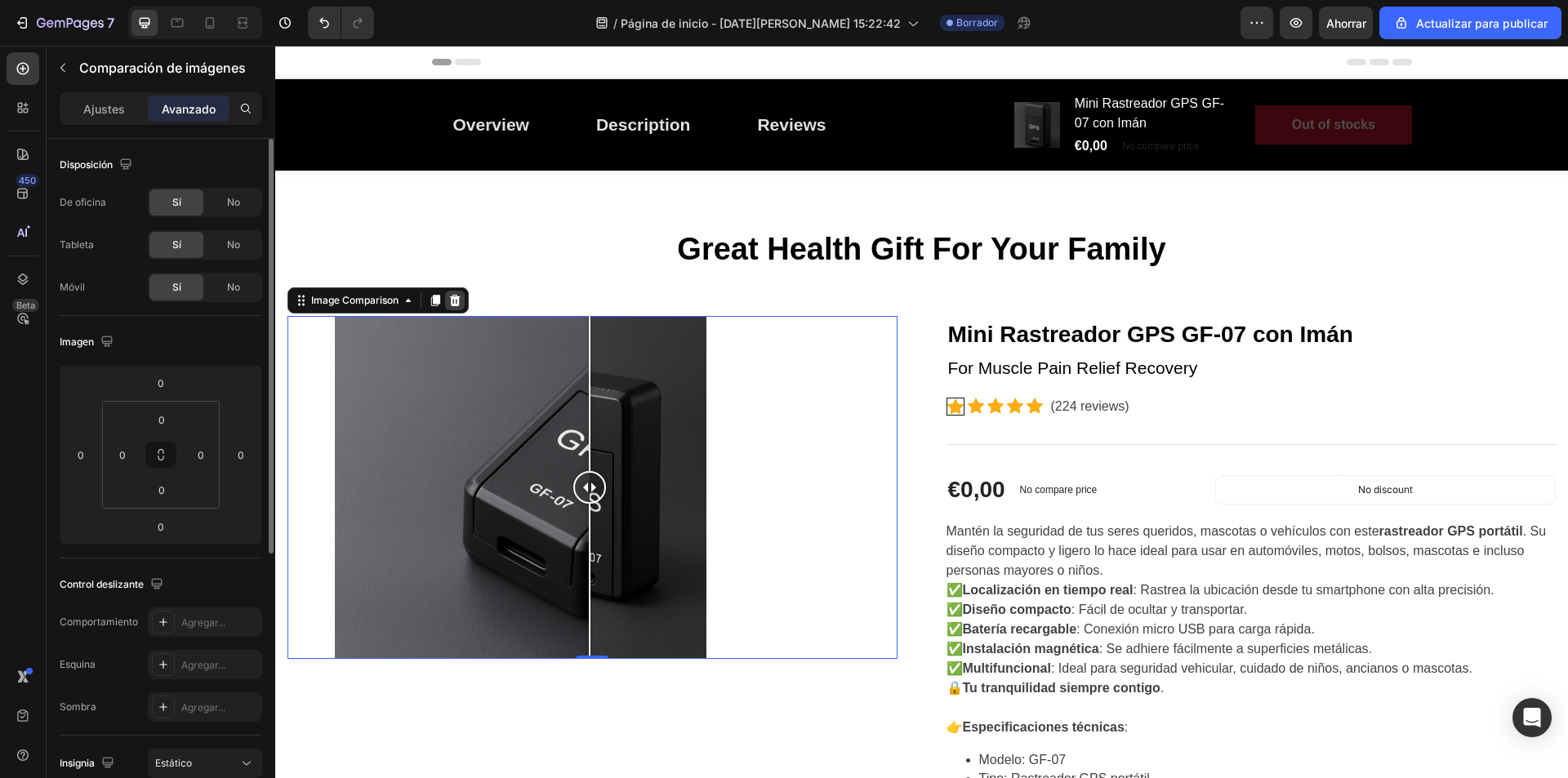
click at [456, 295] on icon at bounding box center [455, 300] width 11 height 12
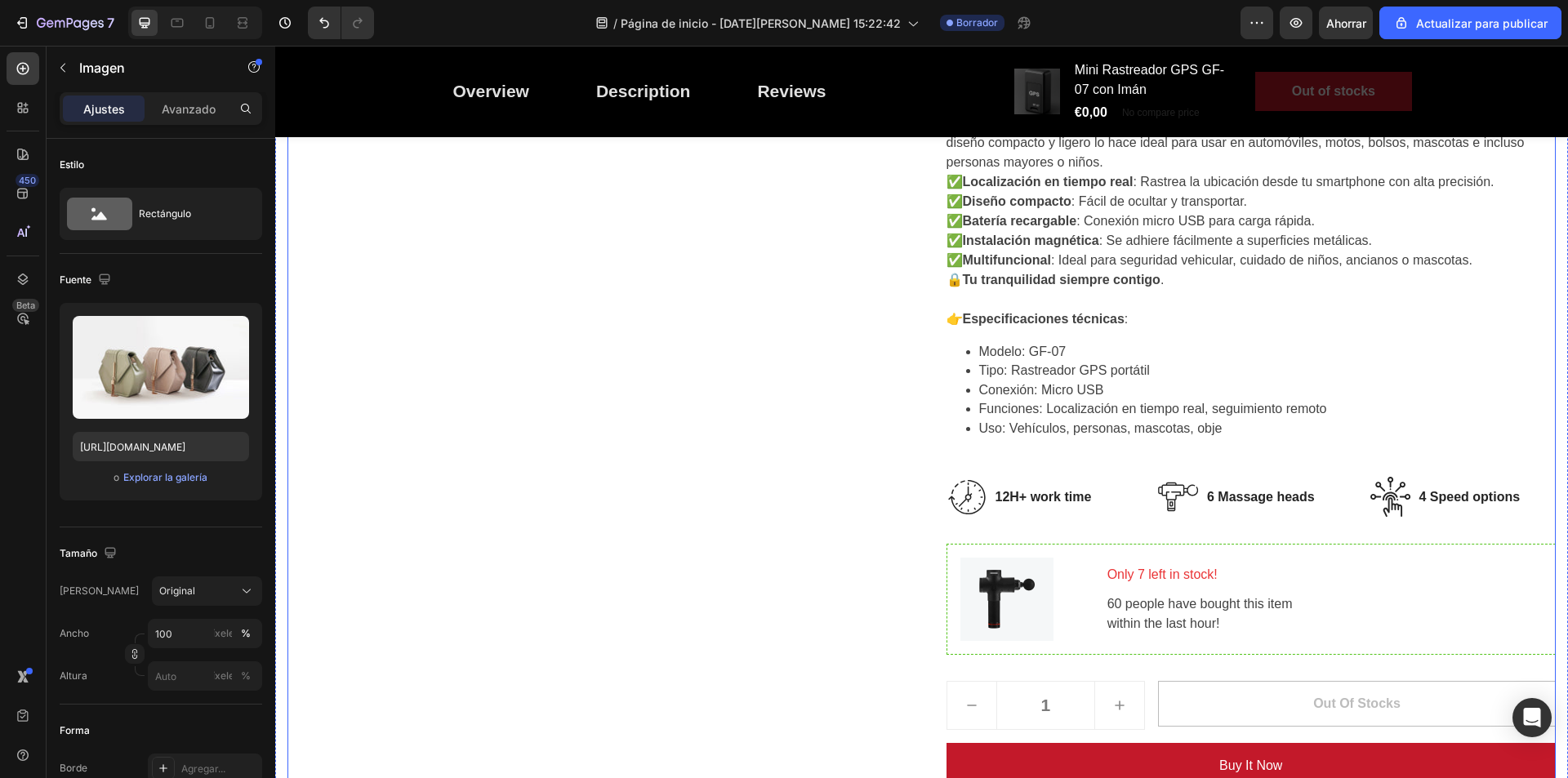
scroll to position [81, 0]
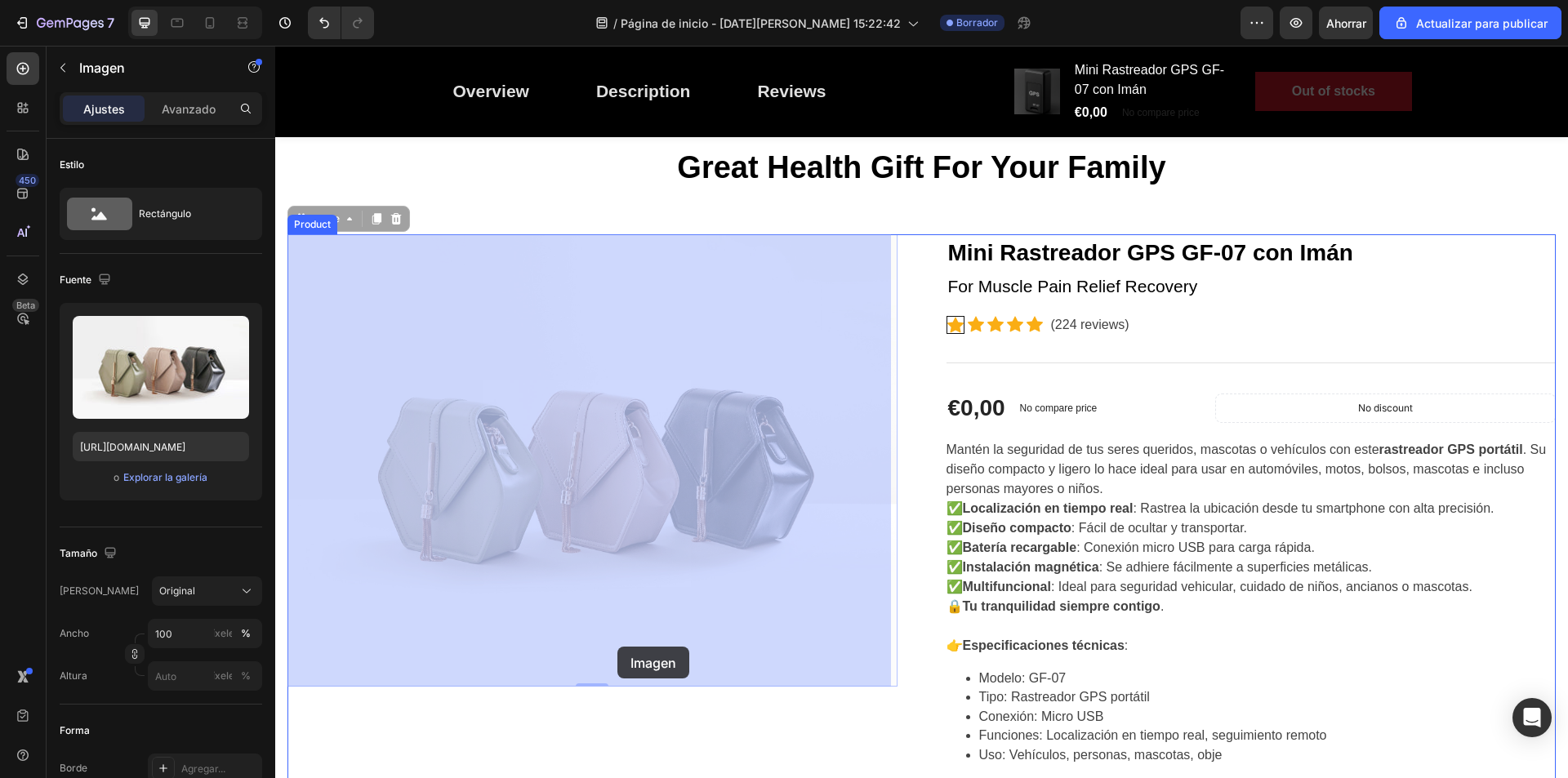
drag, startPoint x: 583, startPoint y: 516, endPoint x: 617, endPoint y: 645, distance: 133.4
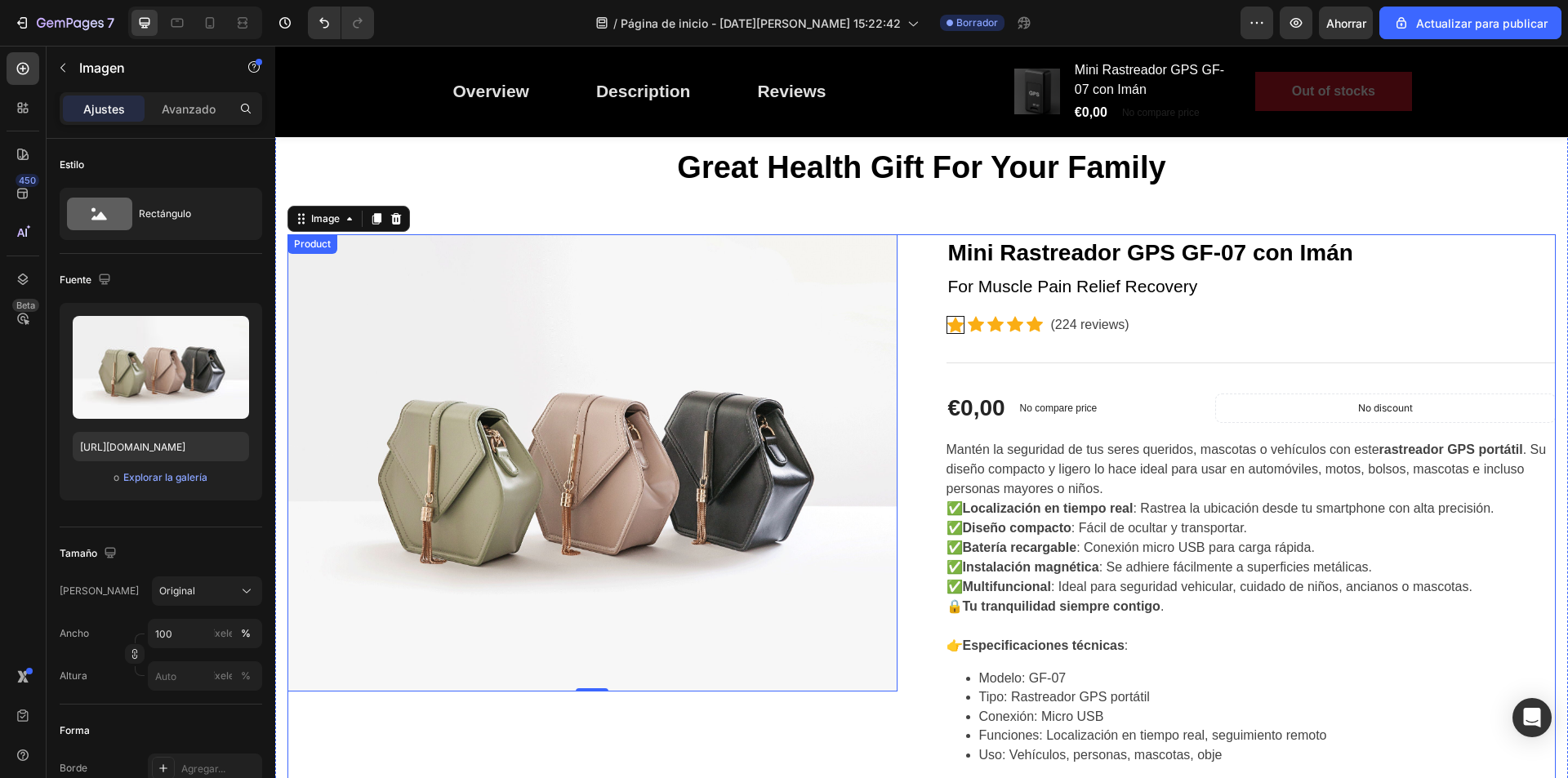
scroll to position [408, 0]
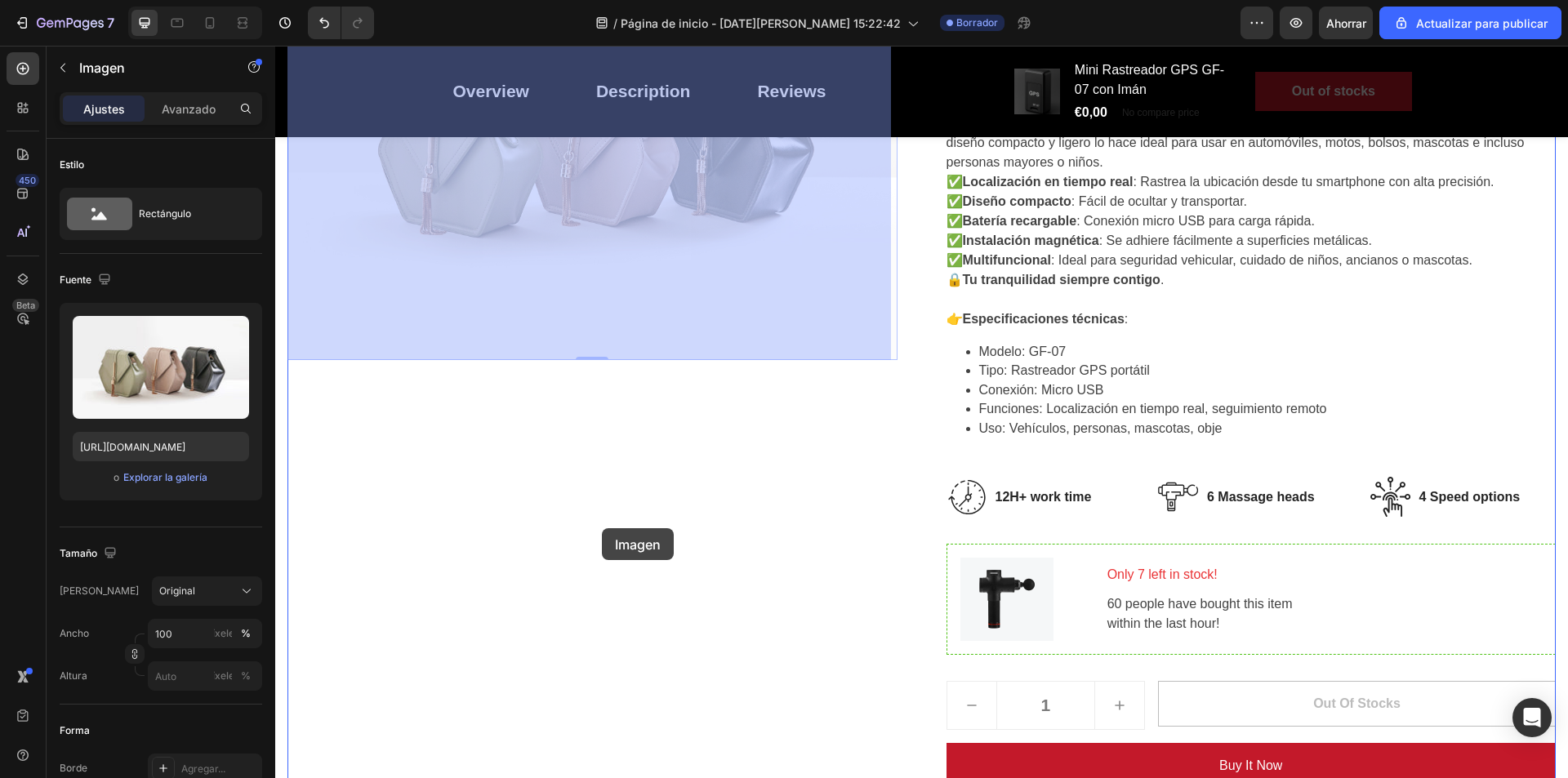
drag, startPoint x: 594, startPoint y: 313, endPoint x: 607, endPoint y: 529, distance: 216.4
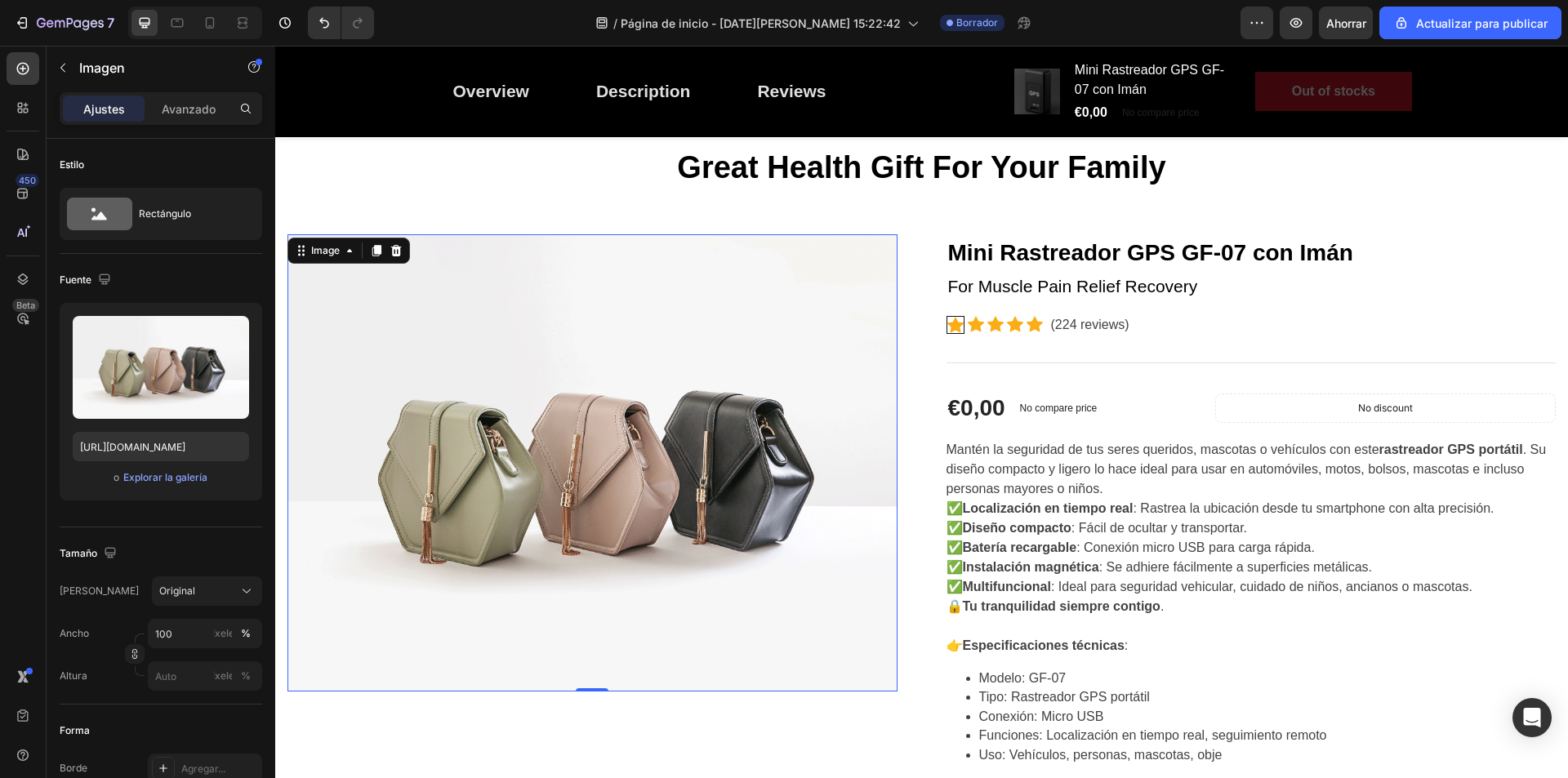
scroll to position [0, 0]
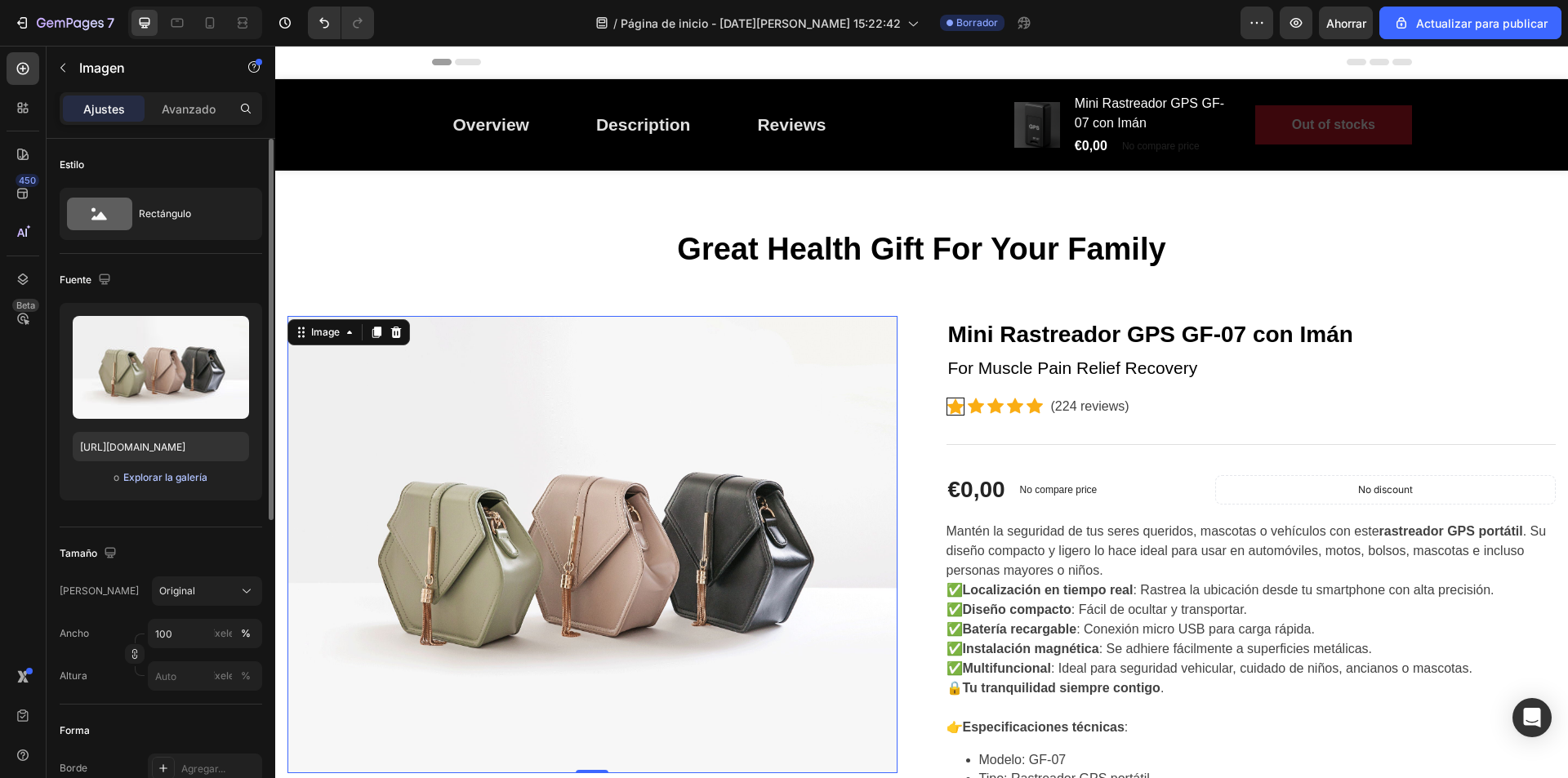
click at [167, 477] on font "Explorar la galería" at bounding box center [166, 477] width 84 height 12
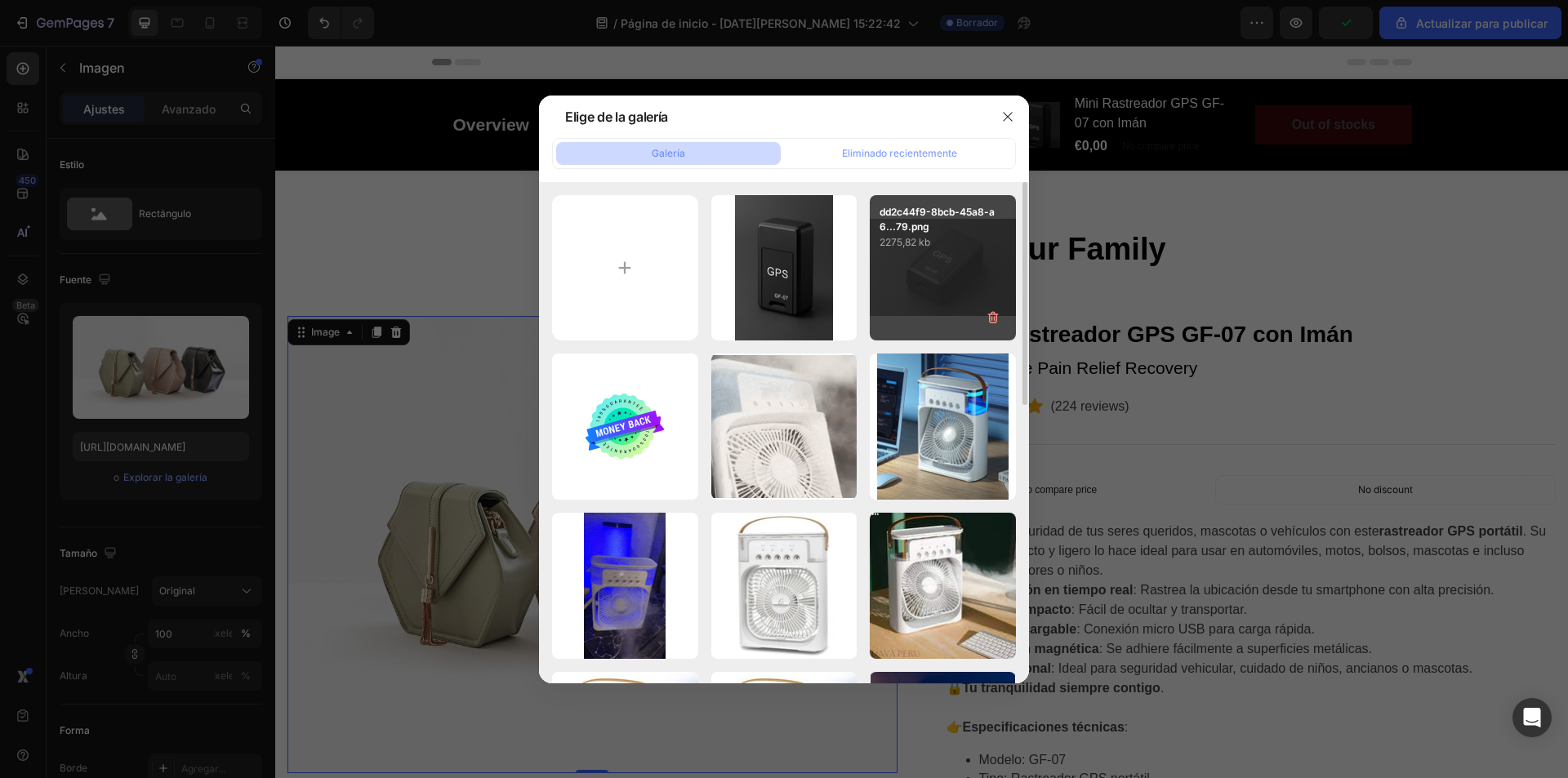
click at [936, 285] on div "dd2c44f9-8bcb-45a8-a6...79.png 2275,82 kb" at bounding box center [943, 268] width 146 height 146
type input "[URL][DOMAIN_NAME]"
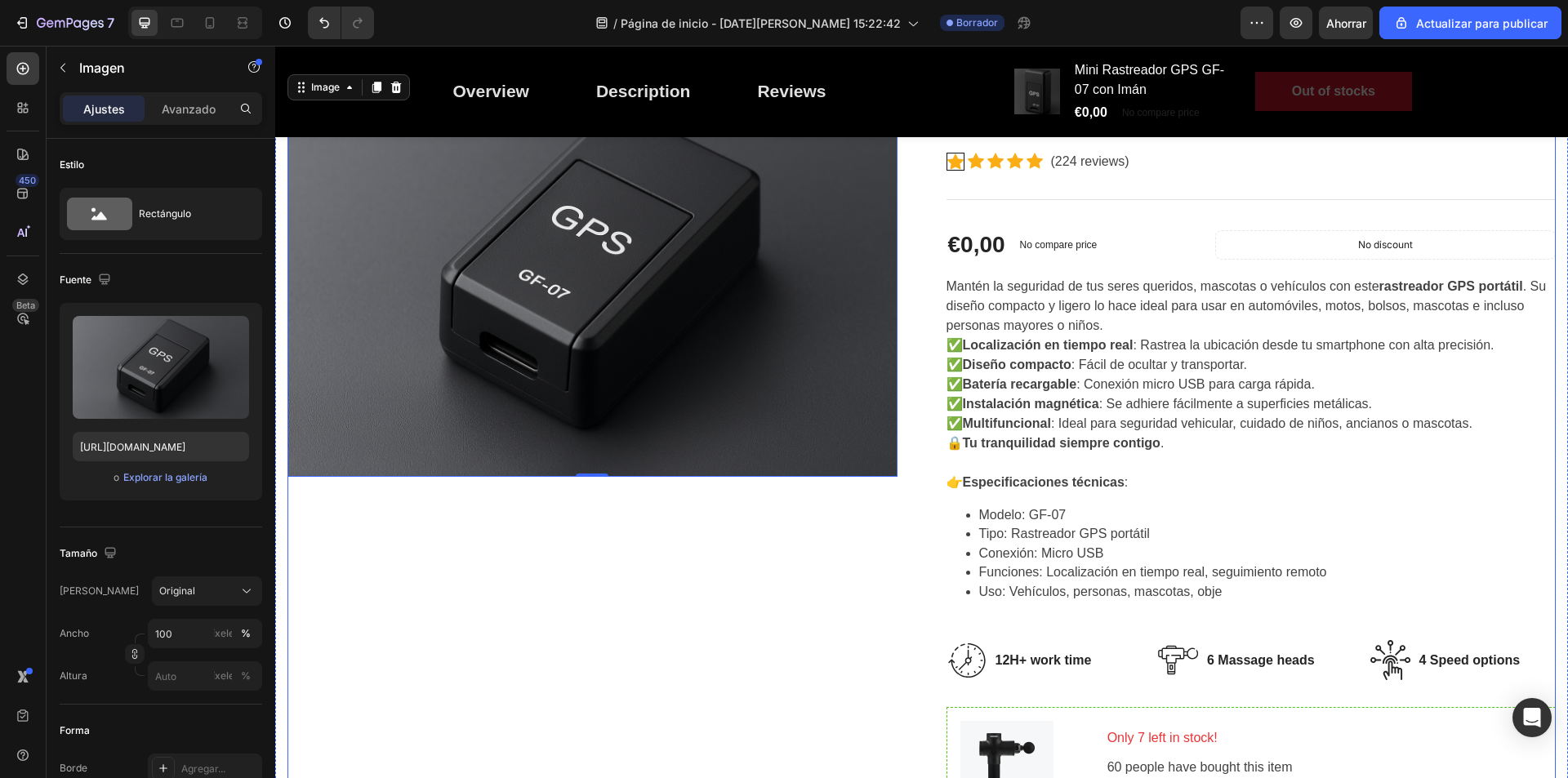
scroll to position [164, 0]
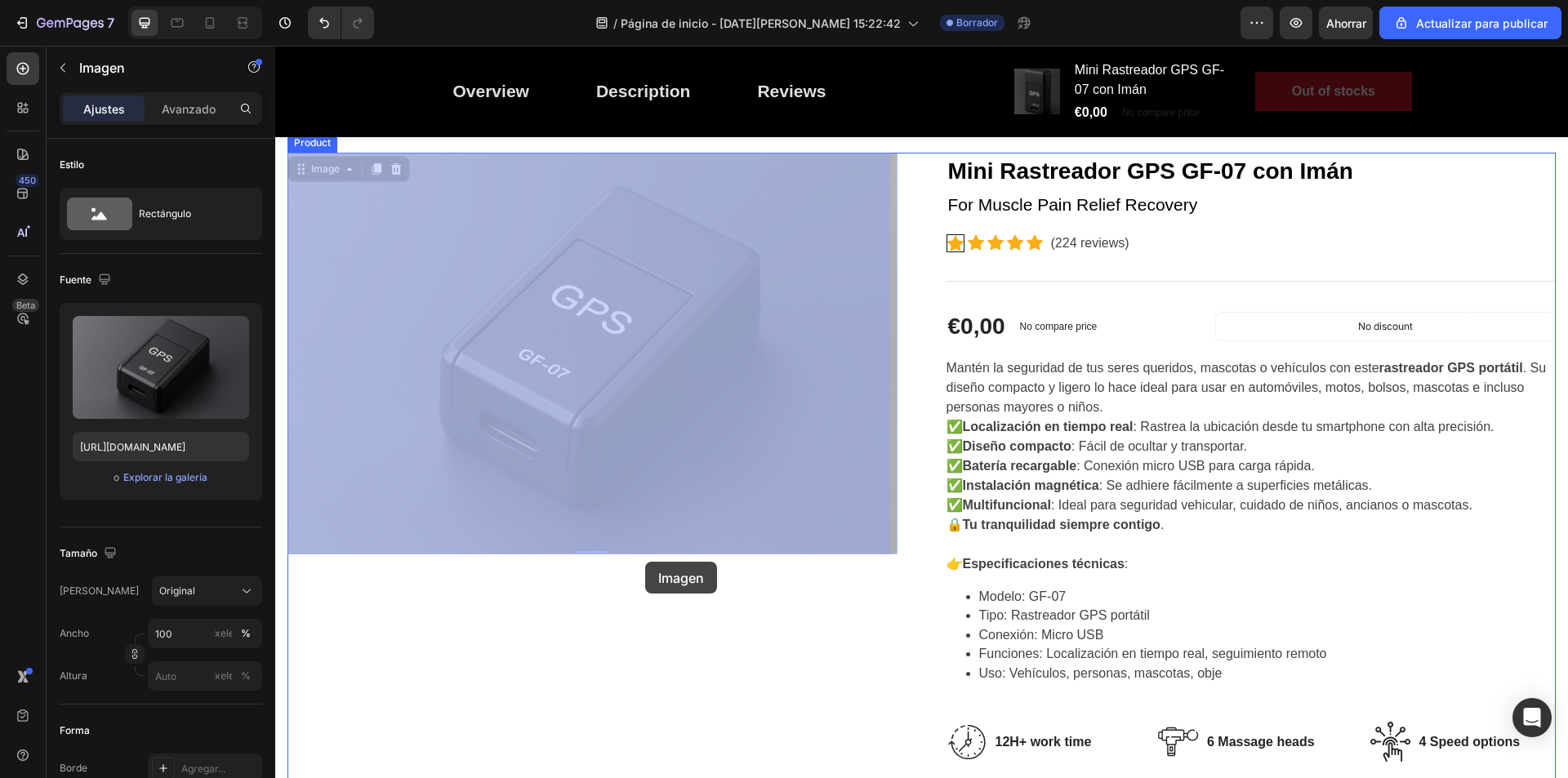
drag, startPoint x: 641, startPoint y: 412, endPoint x: 647, endPoint y: 543, distance: 131.1
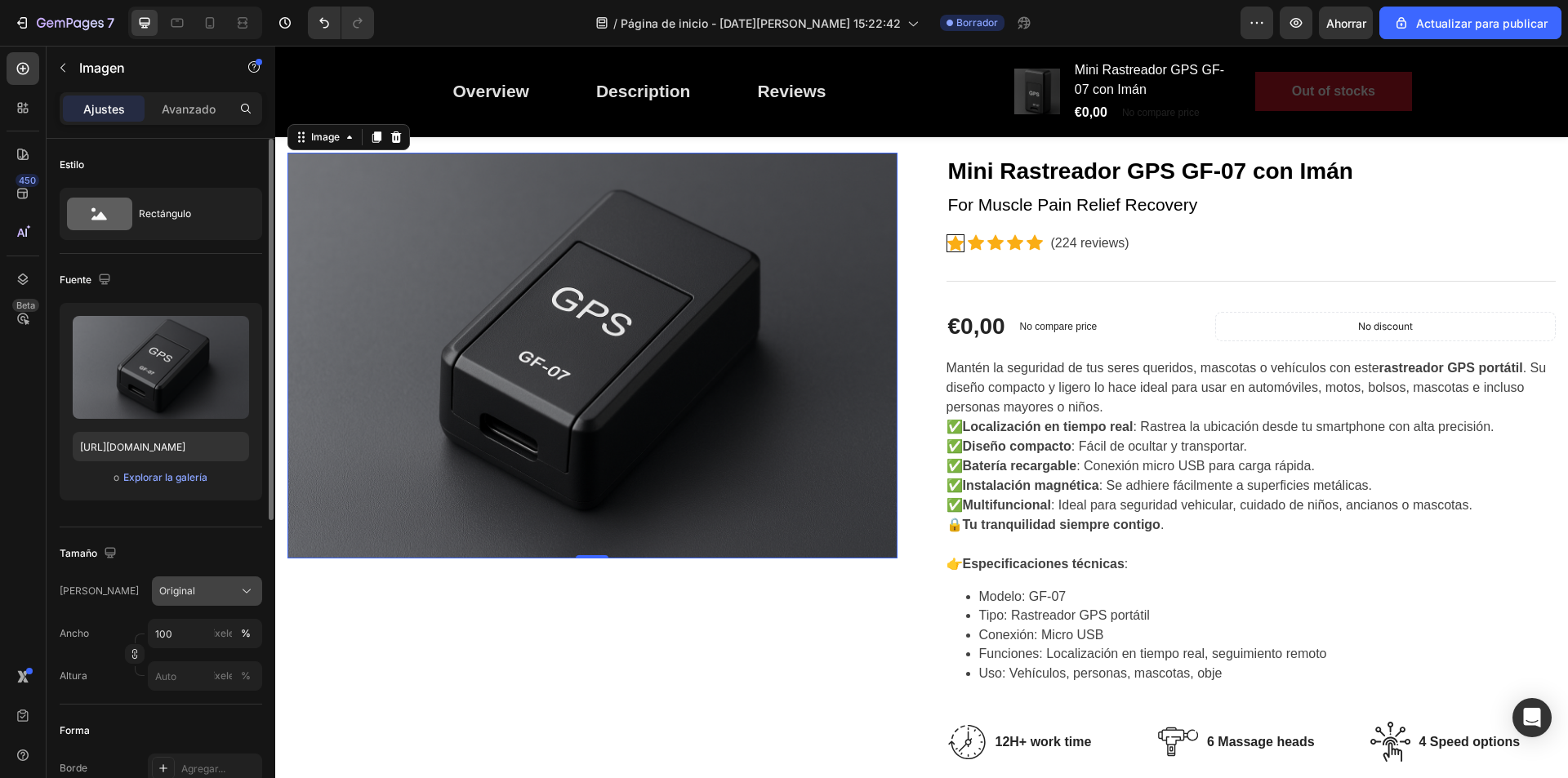
click at [244, 589] on icon at bounding box center [246, 591] width 17 height 17
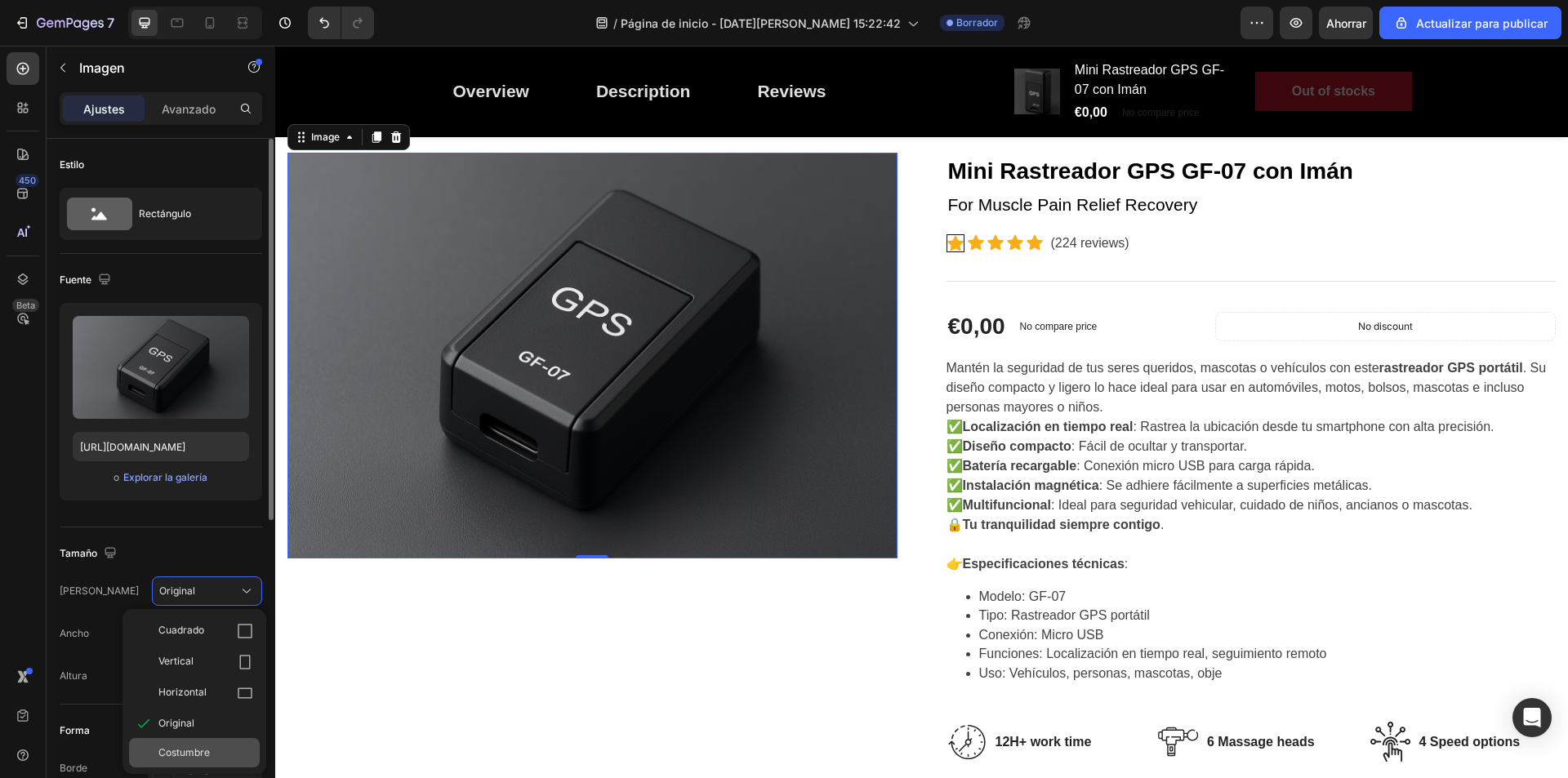
scroll to position [81, 0]
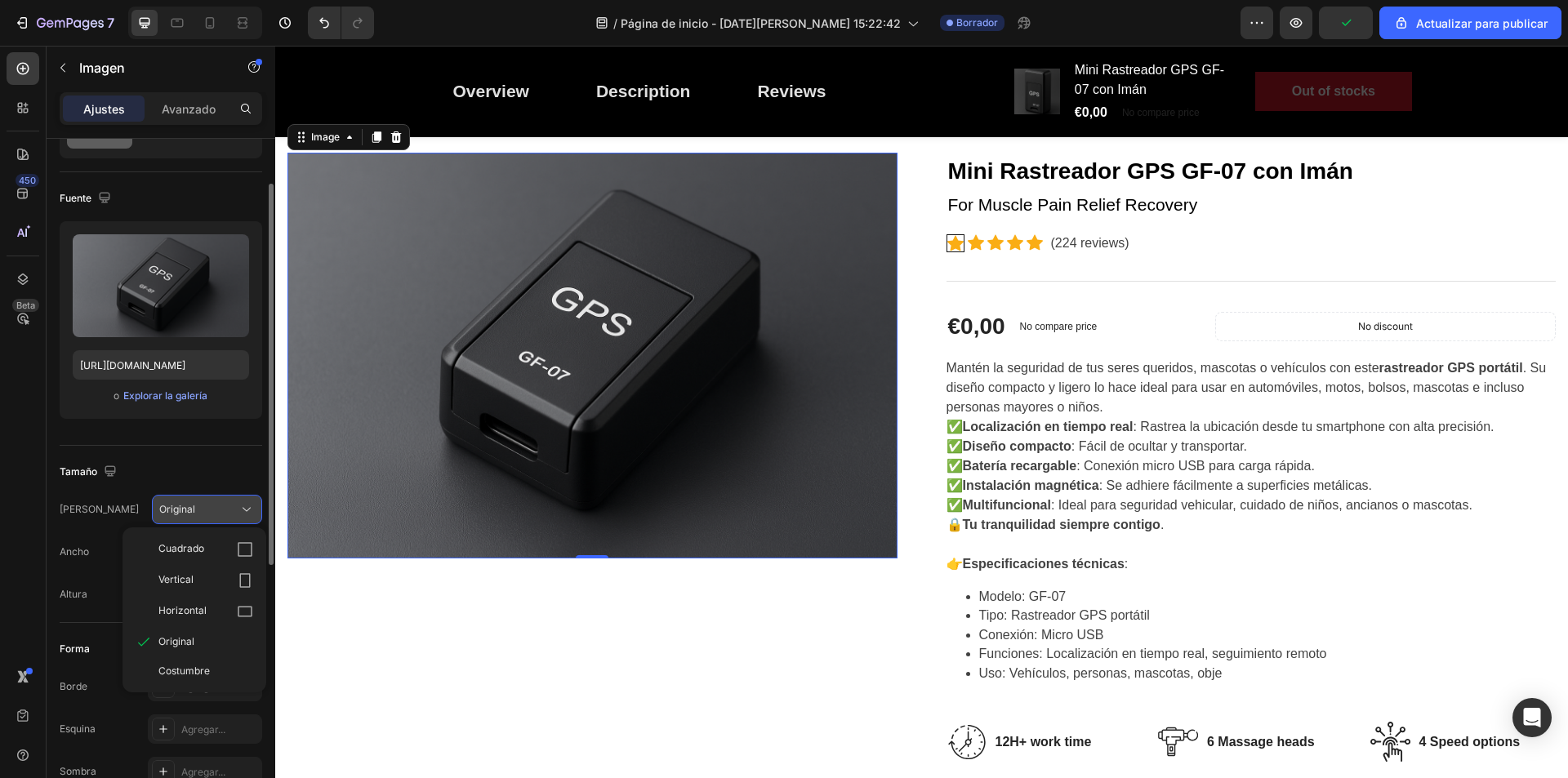
click at [241, 505] on icon at bounding box center [246, 509] width 17 height 17
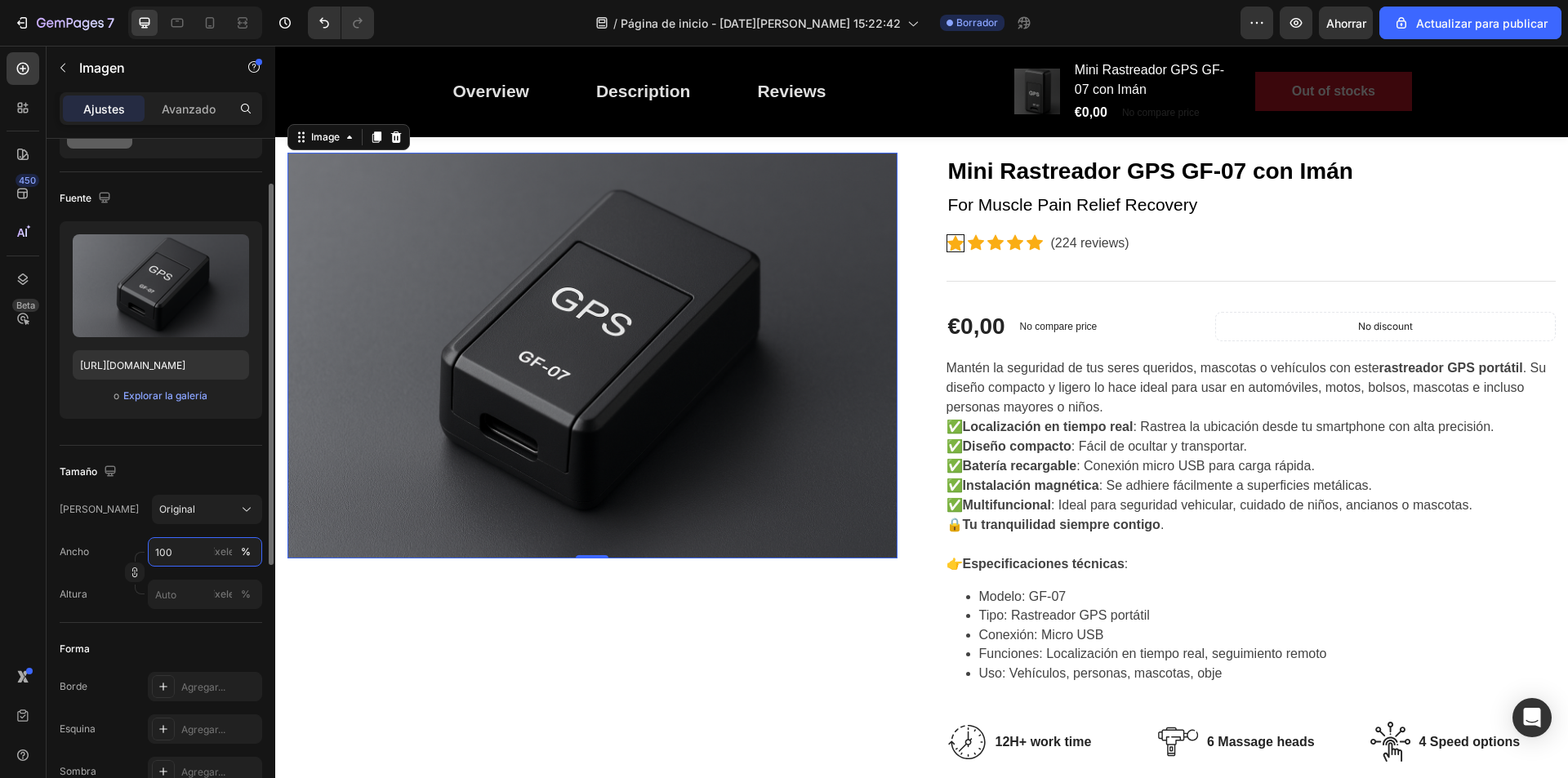
click at [193, 560] on input "100" at bounding box center [205, 552] width 115 height 29
click at [202, 554] on input "100" at bounding box center [205, 552] width 115 height 29
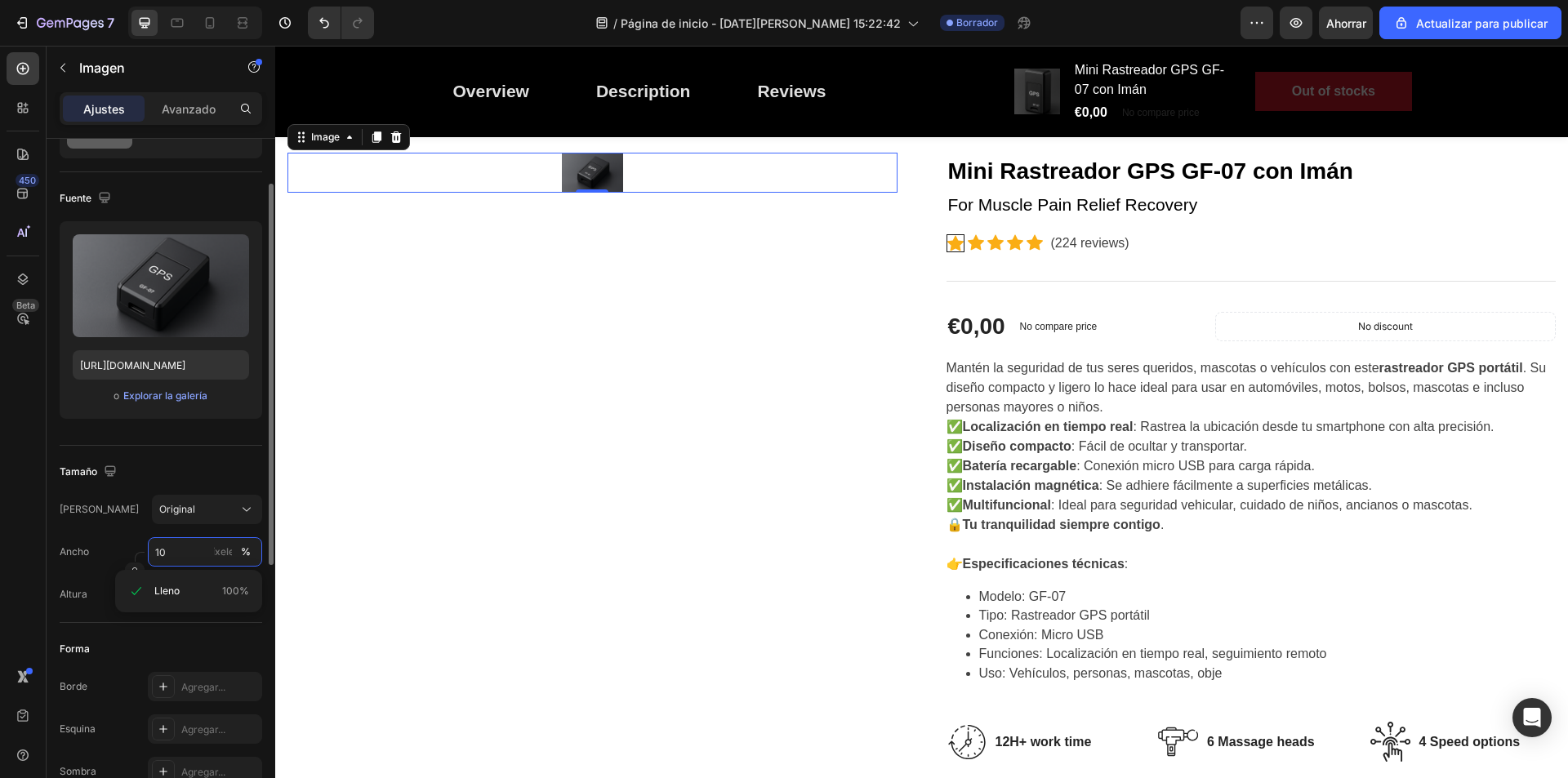
type input "1"
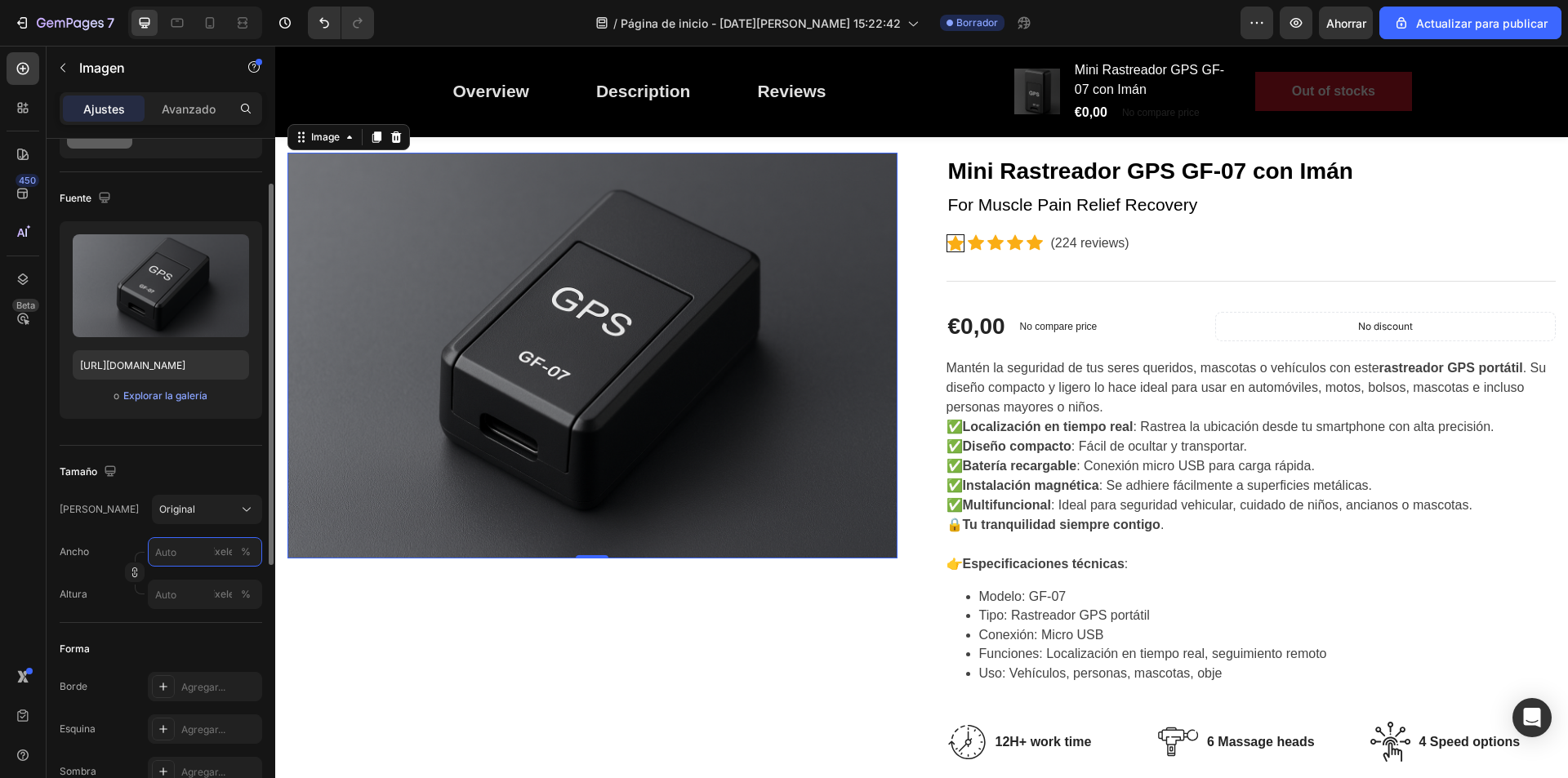
type input "1"
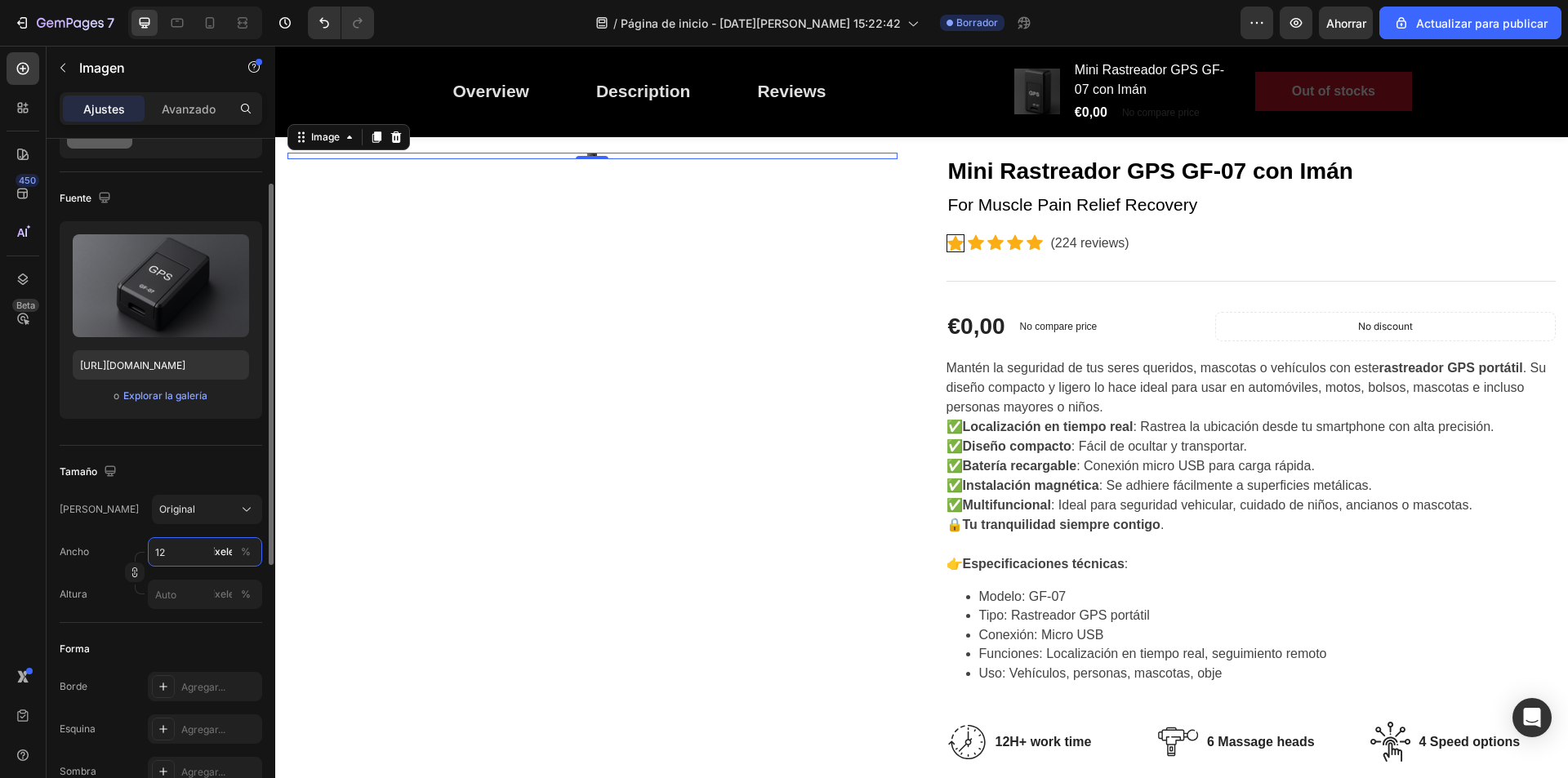
type input "1"
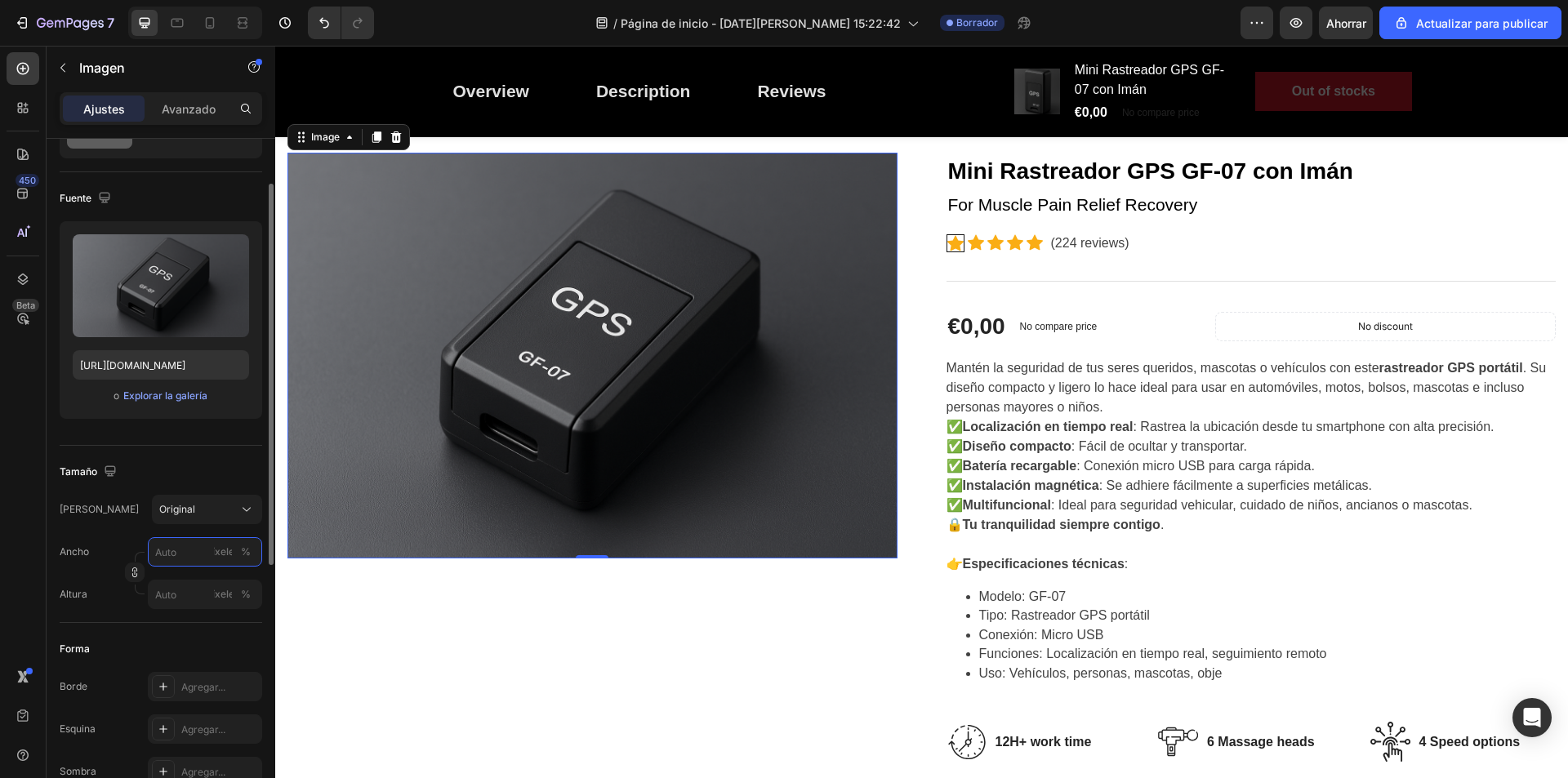
type input "1"
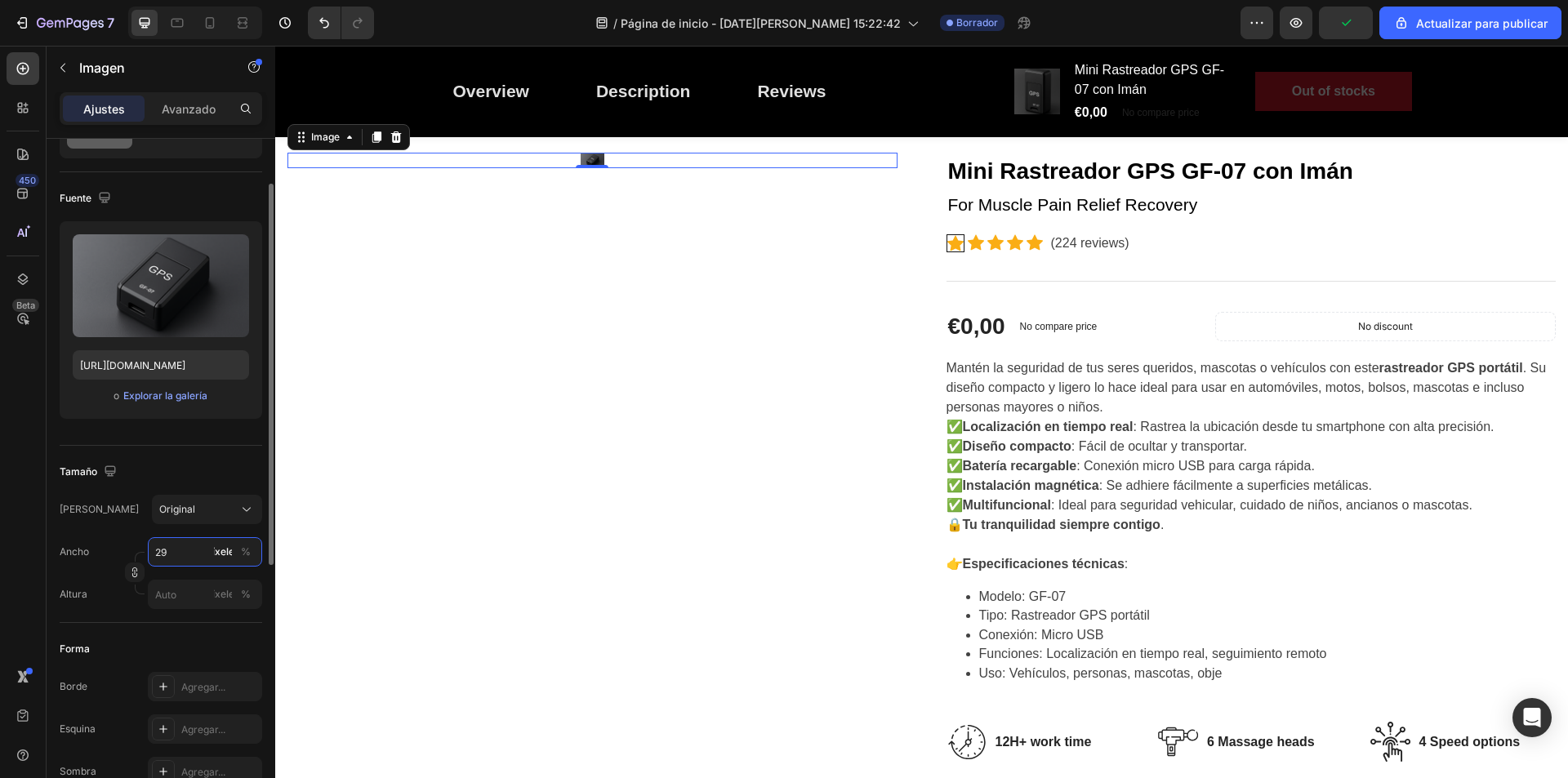
type input "2"
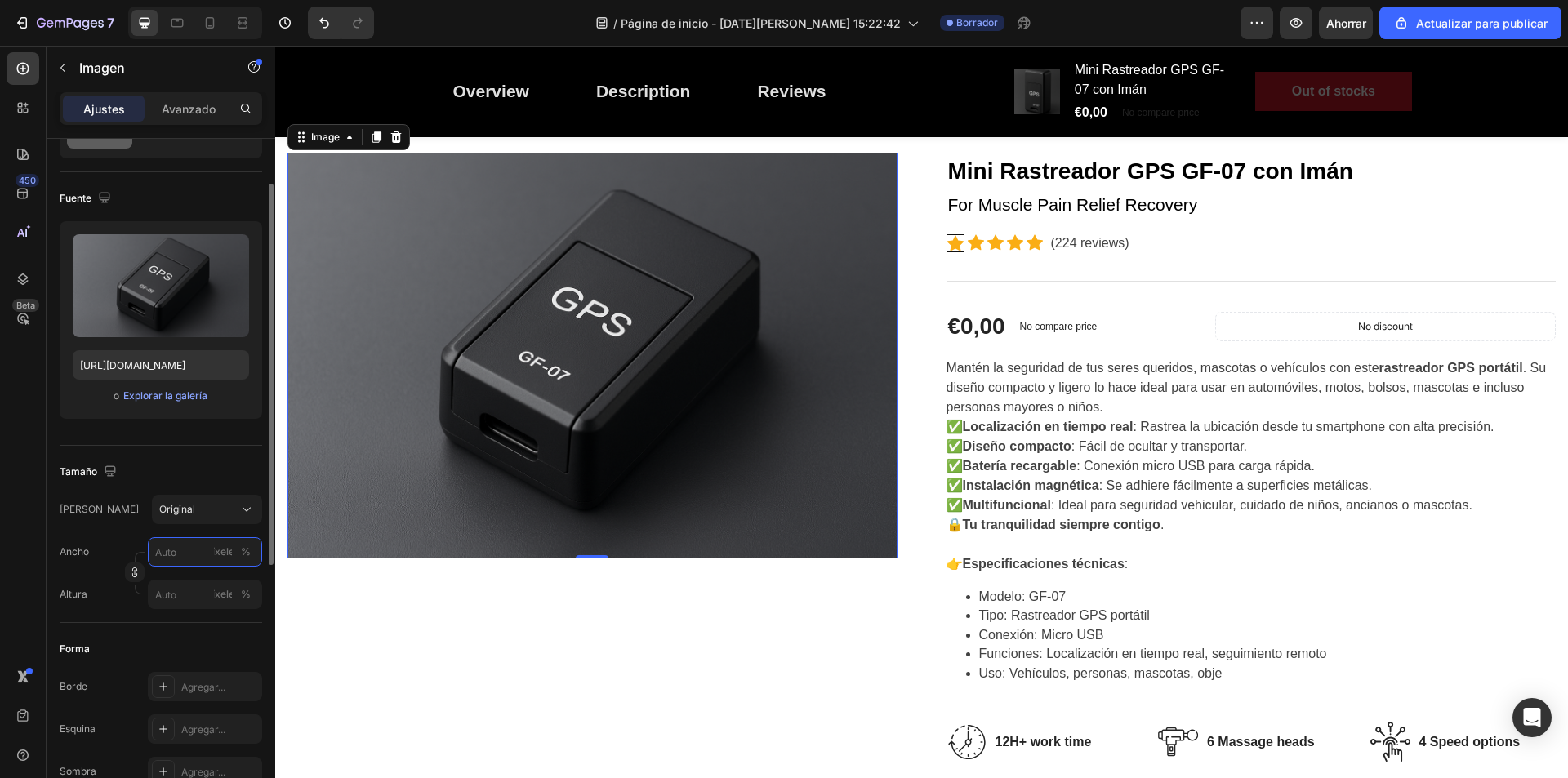
type input "2"
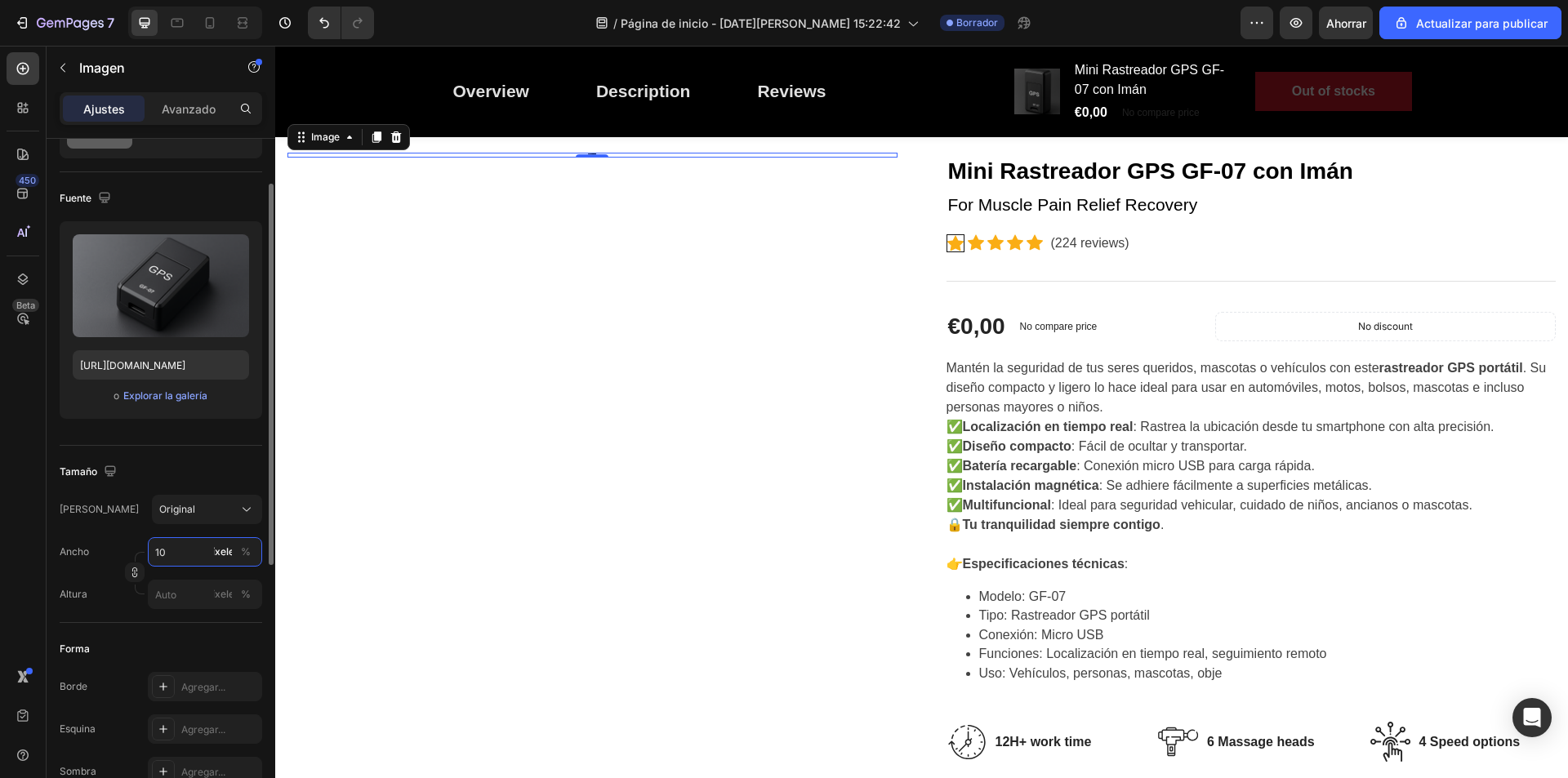
type input "1"
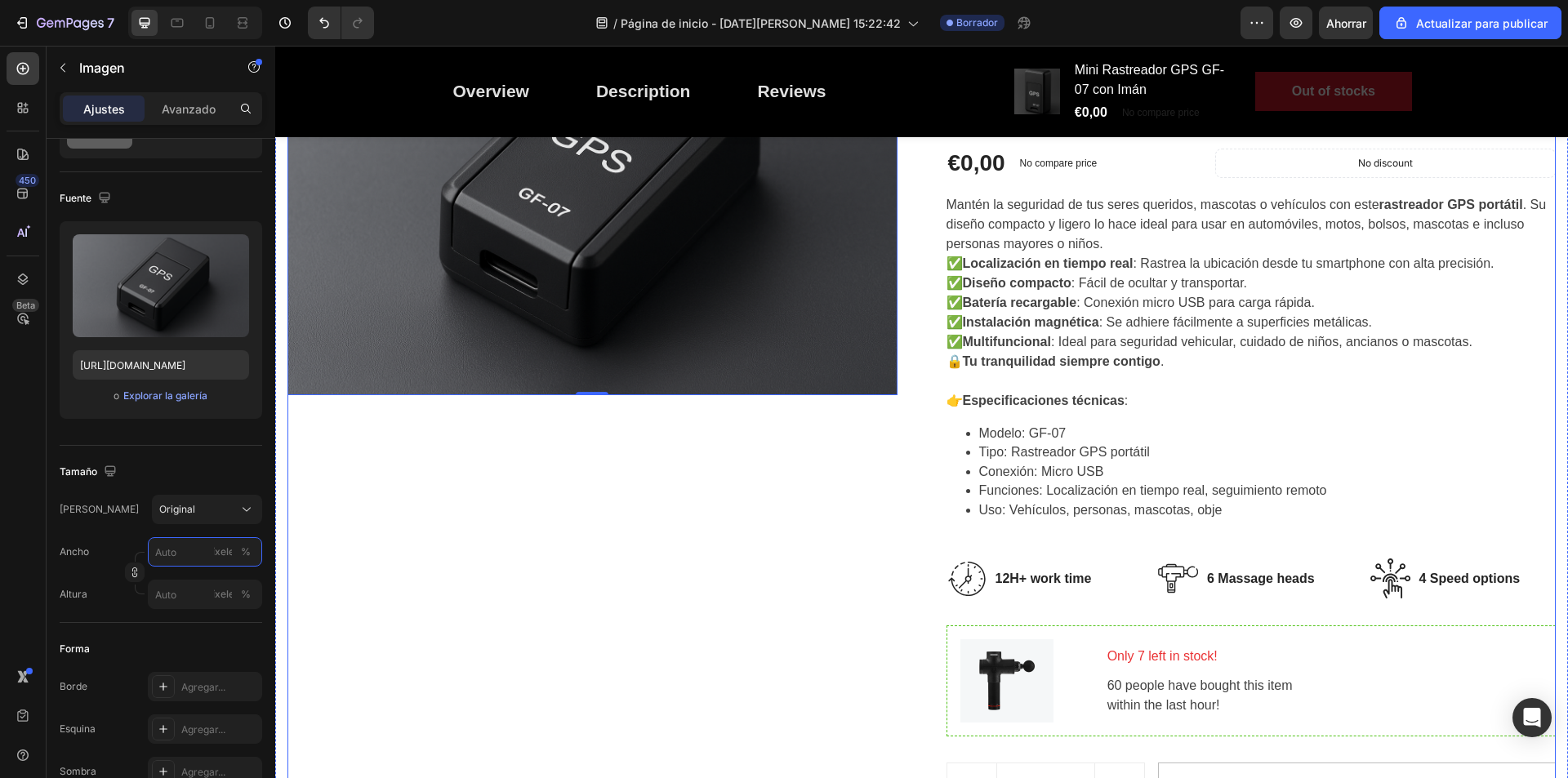
scroll to position [164, 0]
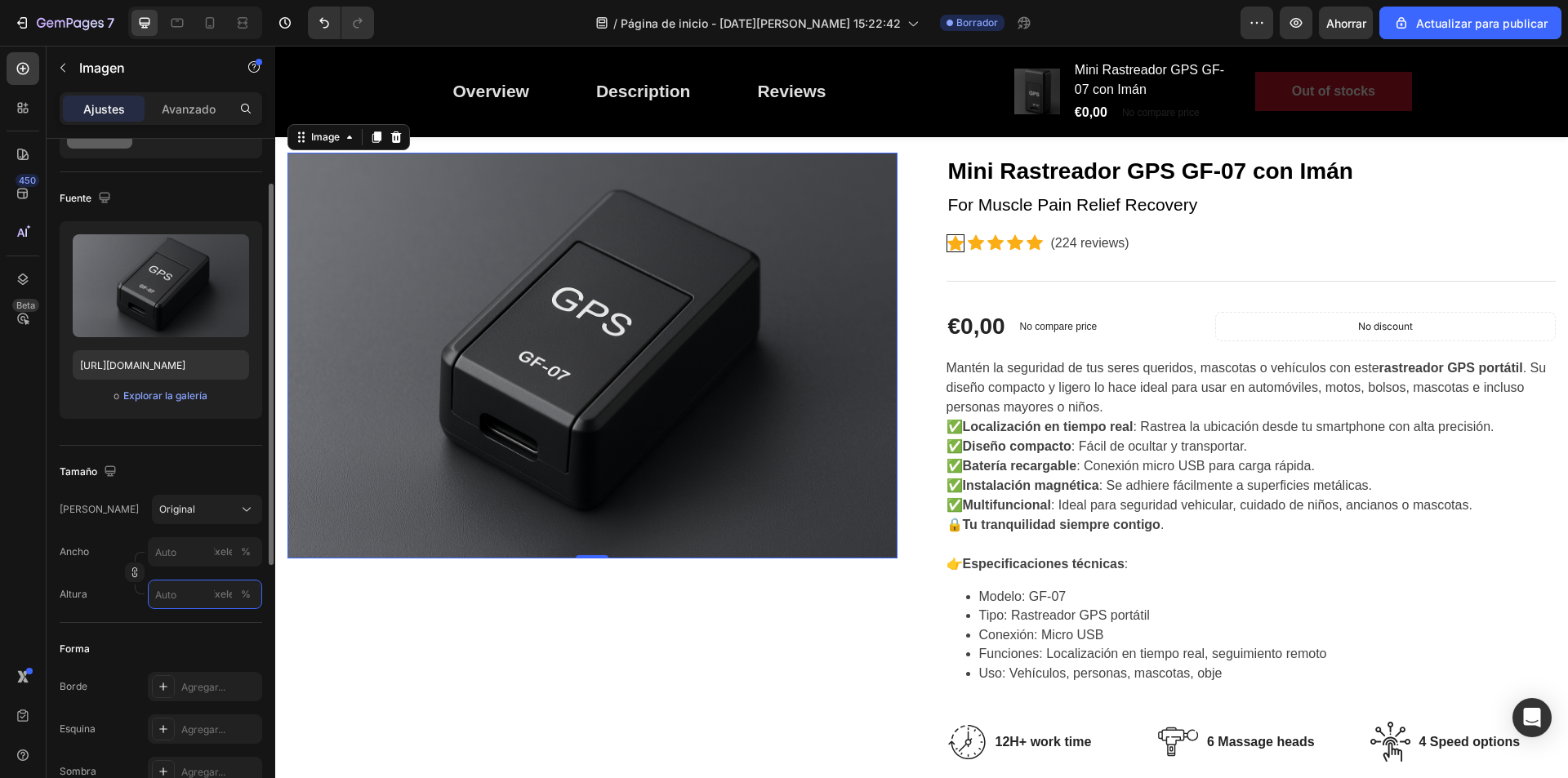
click at [174, 605] on input "píxeles %" at bounding box center [205, 595] width 115 height 29
click at [179, 644] on div "Lleno 100%" at bounding box center [188, 634] width 134 height 29
type input "100"
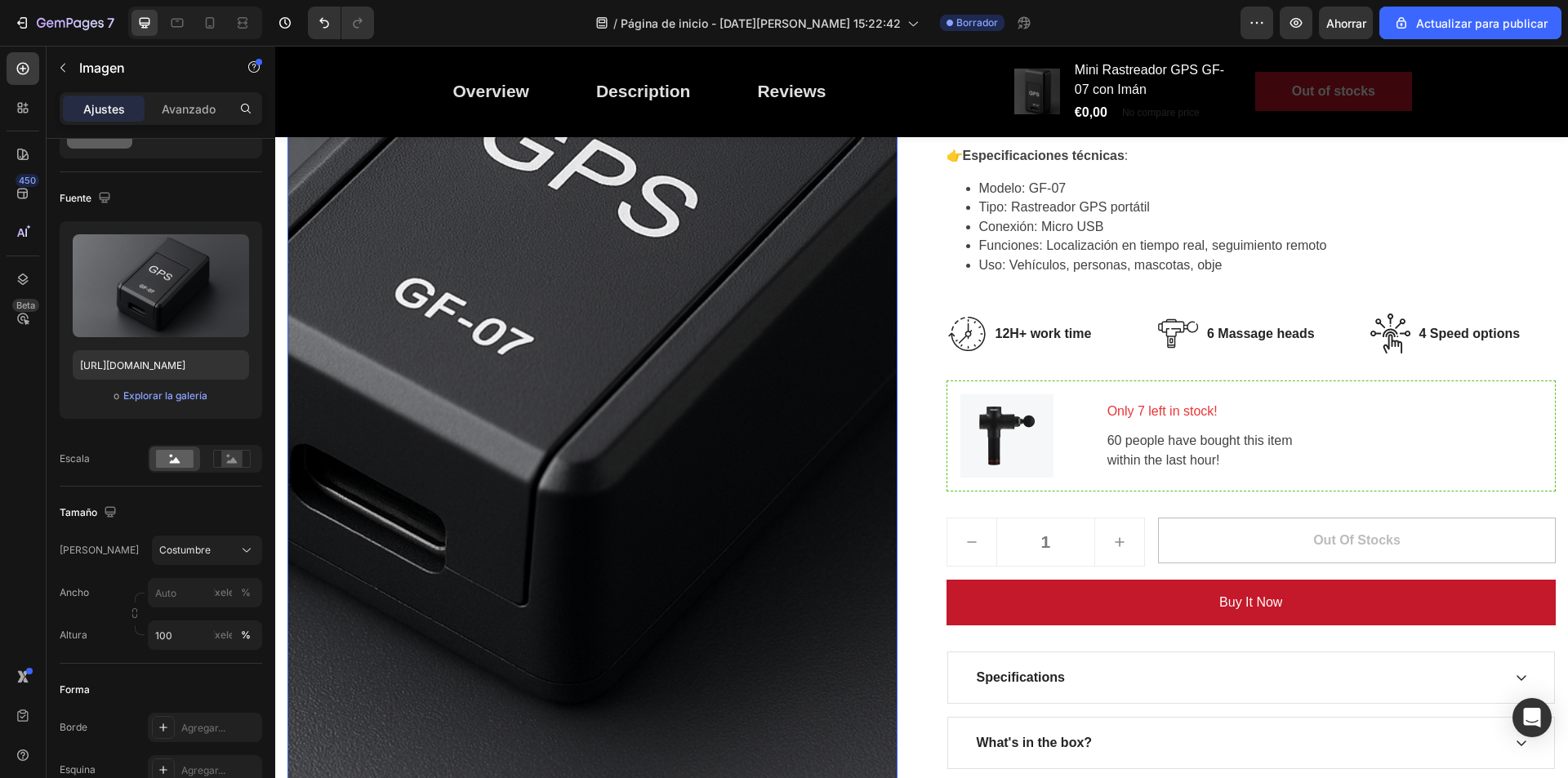
scroll to position [491, 0]
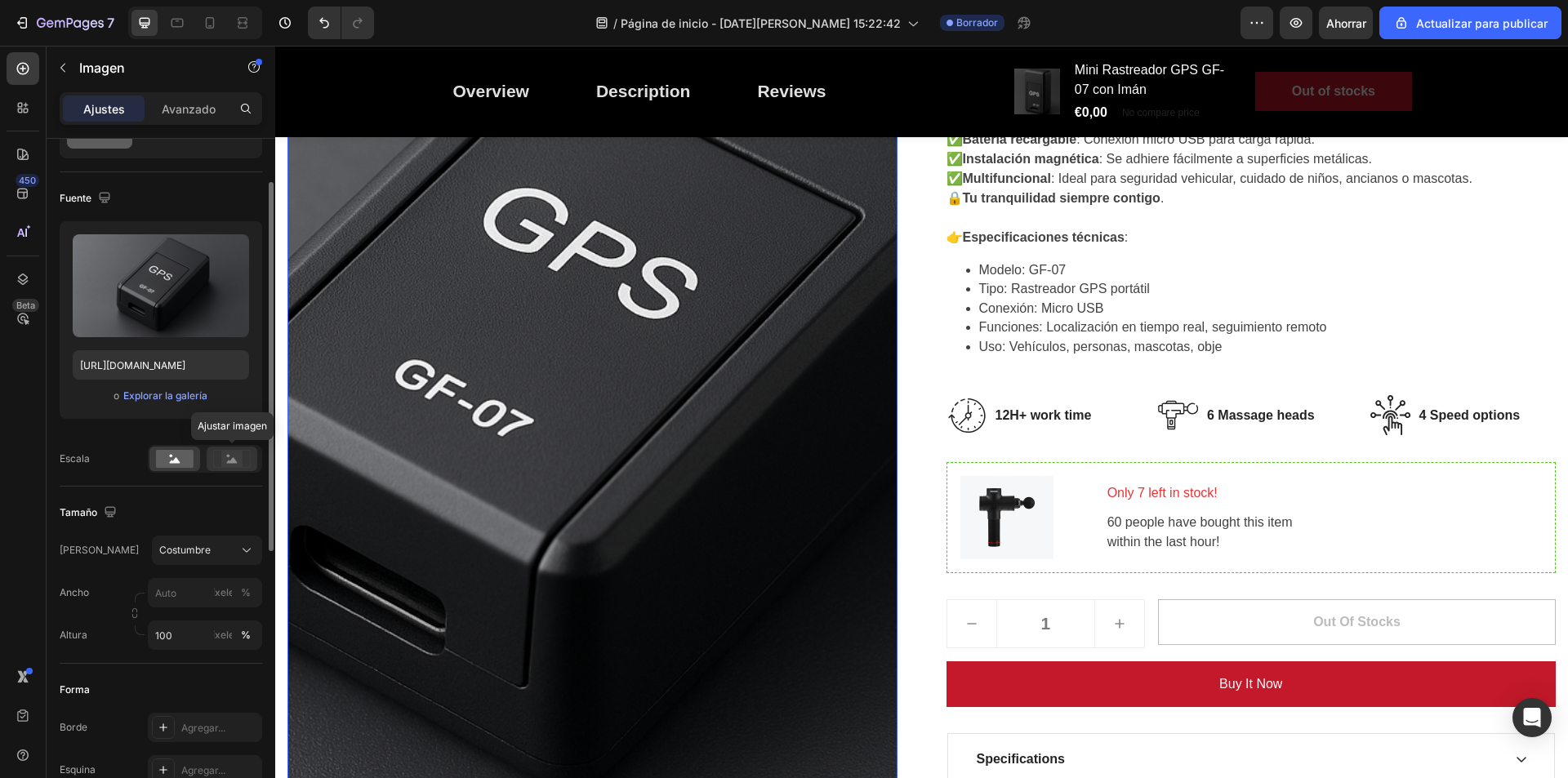
click at [226, 461] on rect at bounding box center [233, 459] width 22 height 17
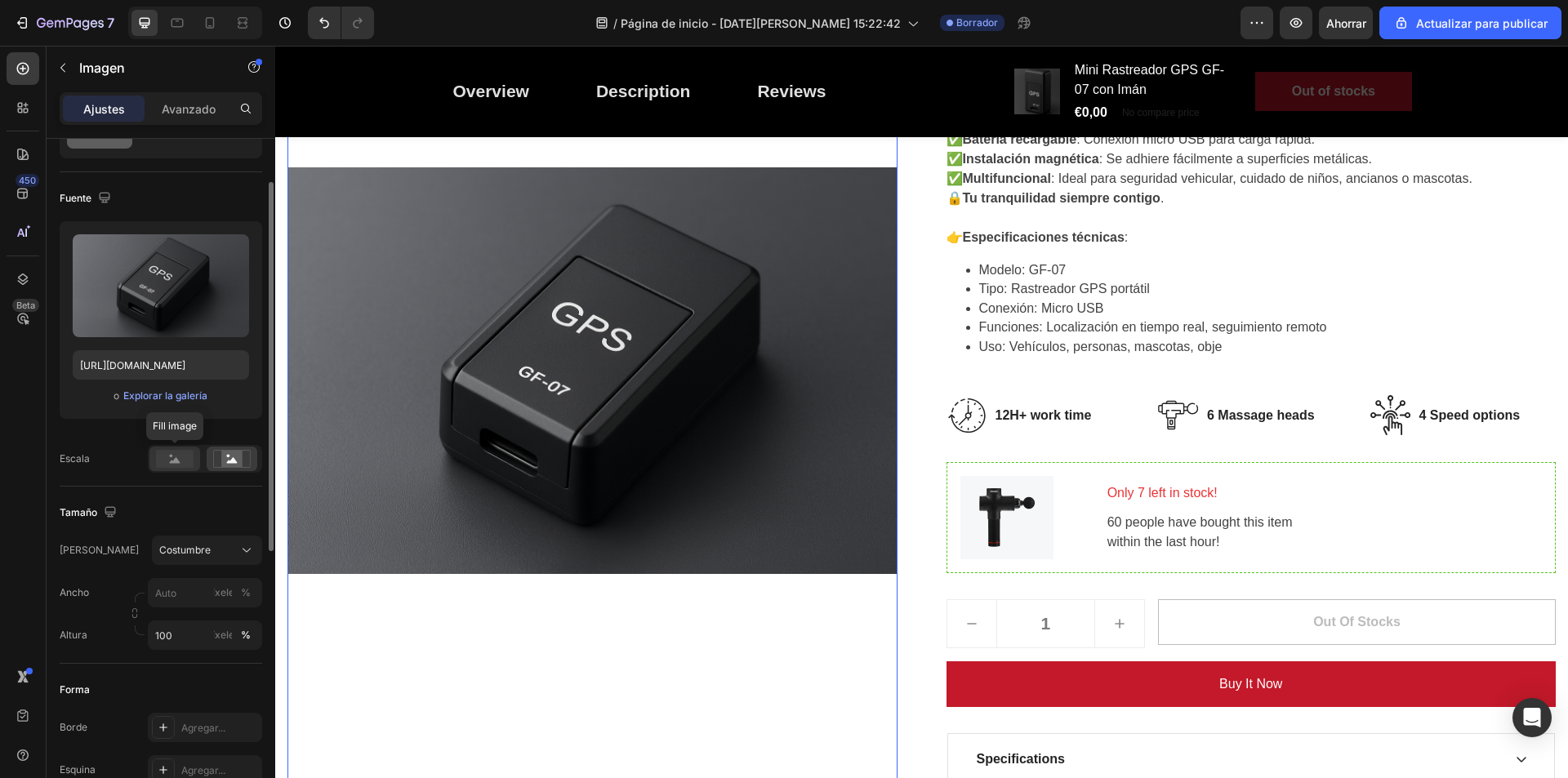
click at [185, 466] on rect at bounding box center [175, 459] width 37 height 18
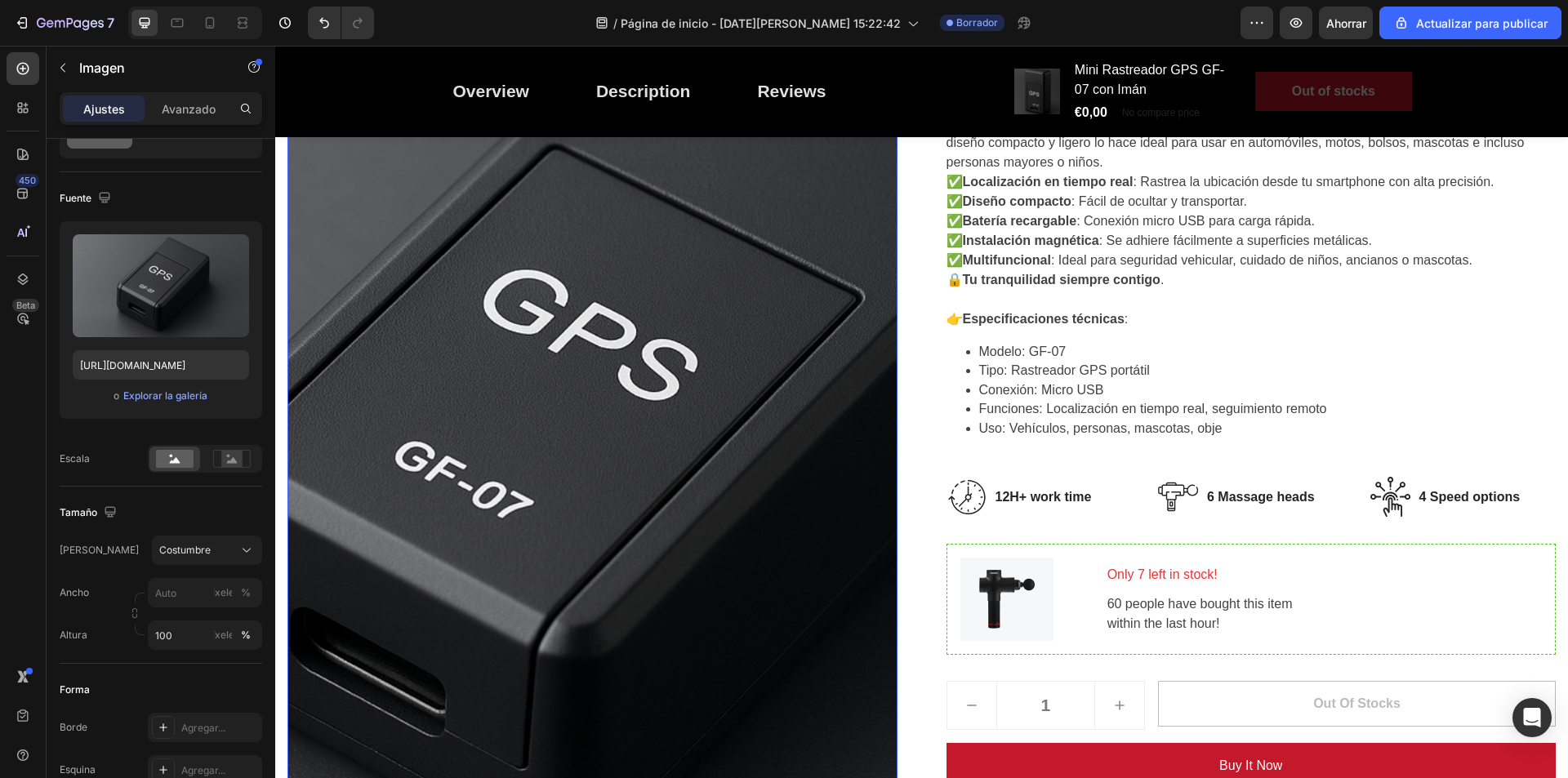
scroll to position [327, 0]
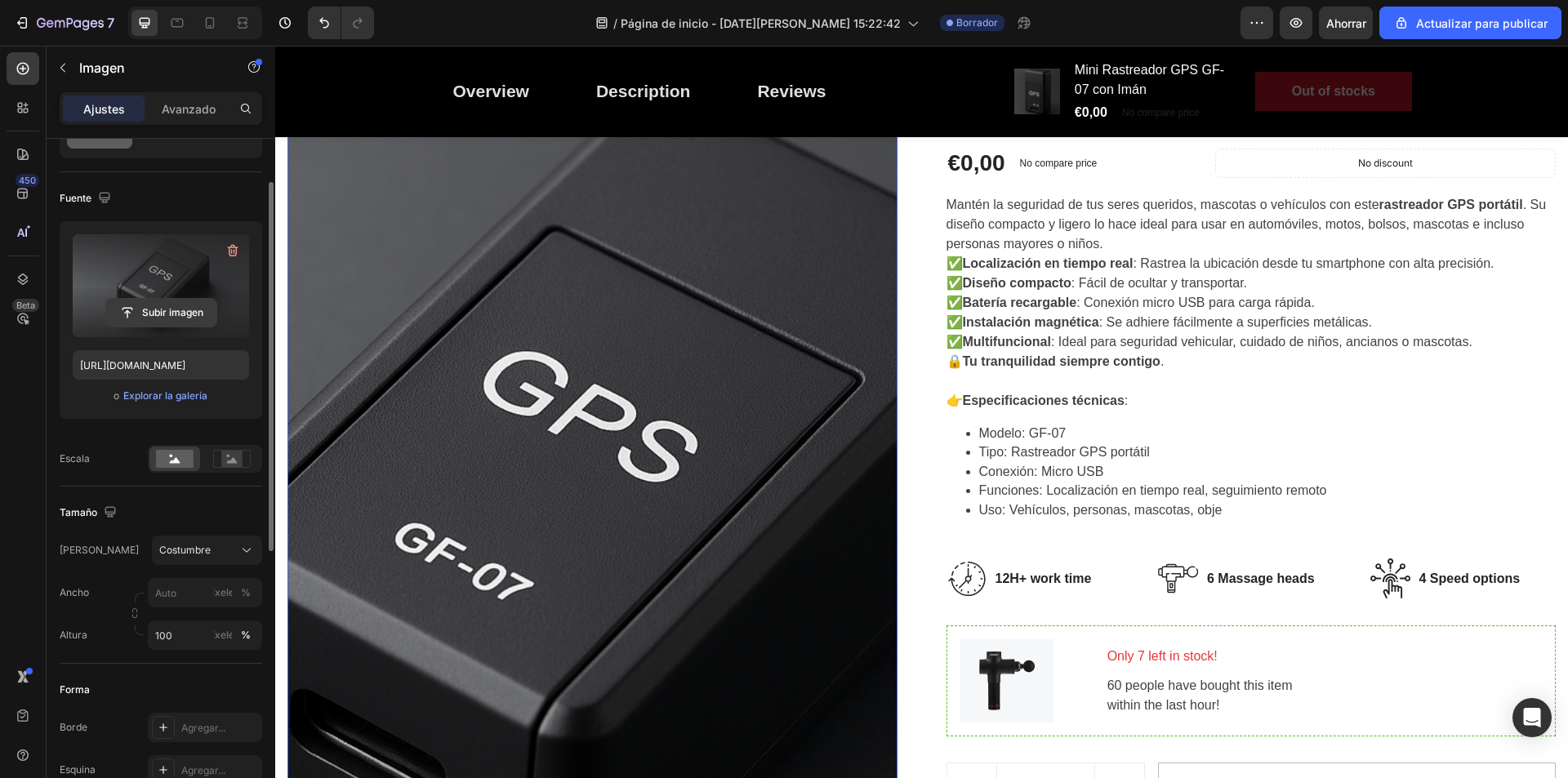
click at [173, 311] on input "file" at bounding box center [161, 313] width 110 height 27
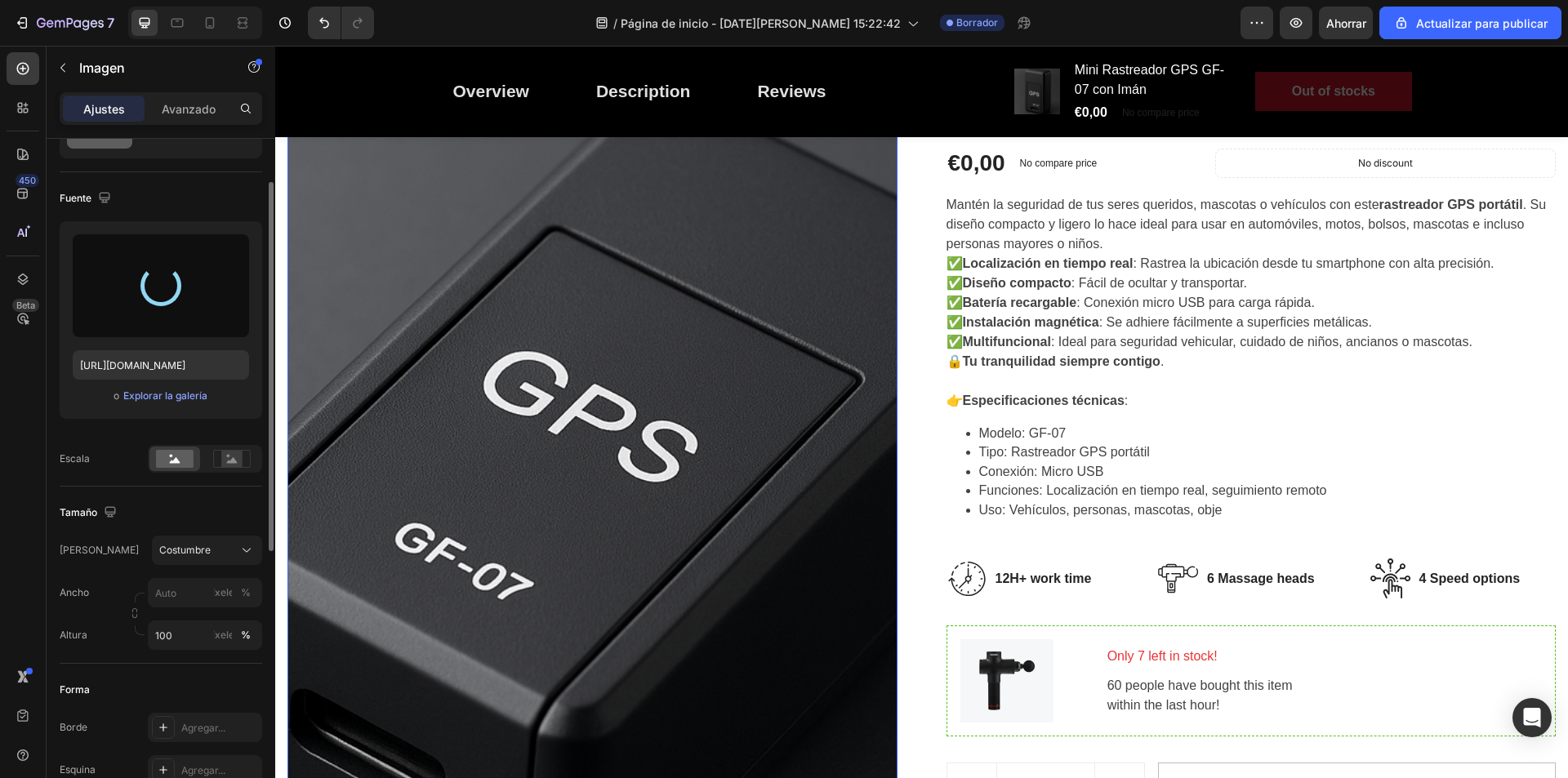
type input "[URL][DOMAIN_NAME]"
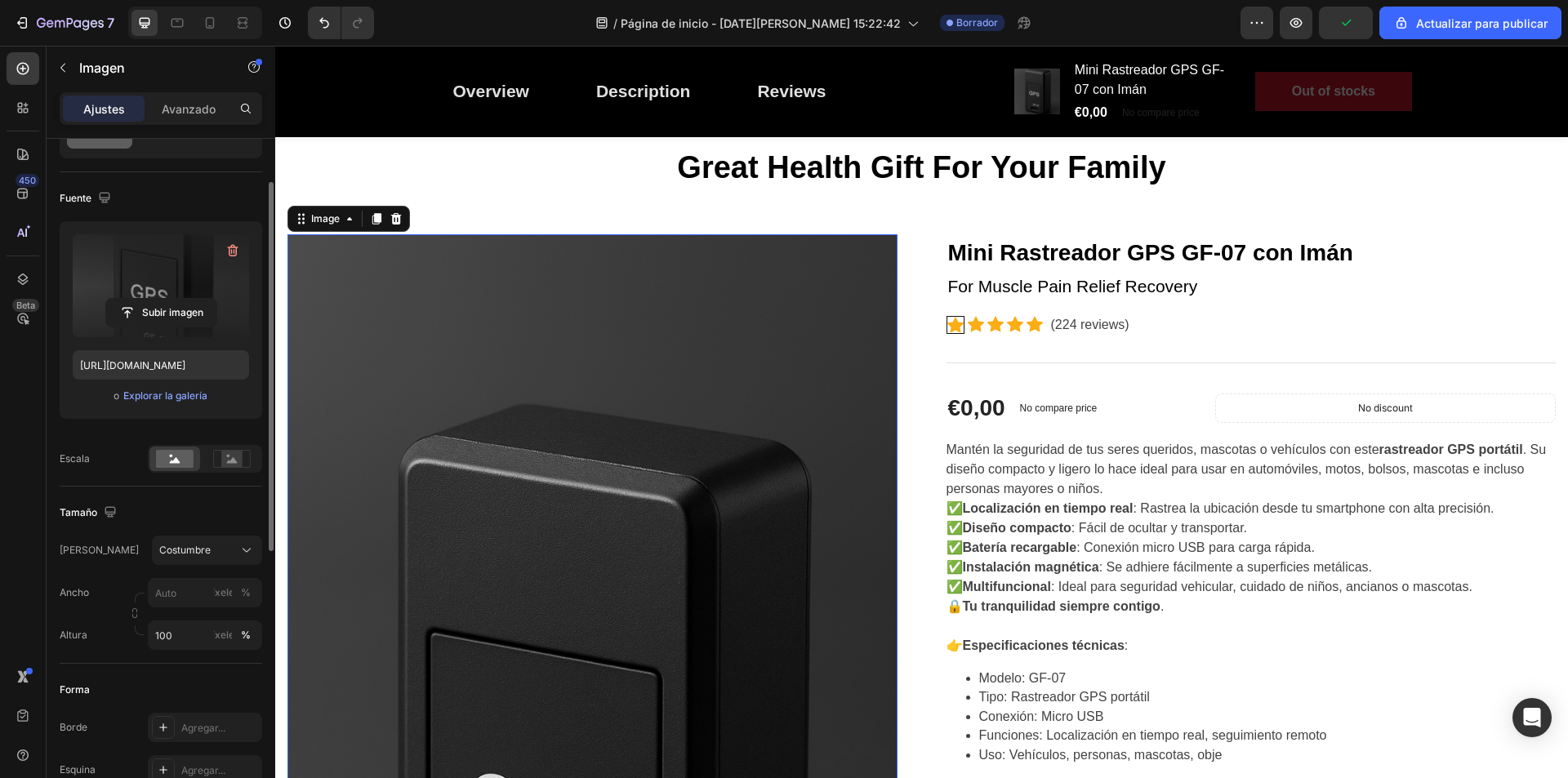
scroll to position [164, 0]
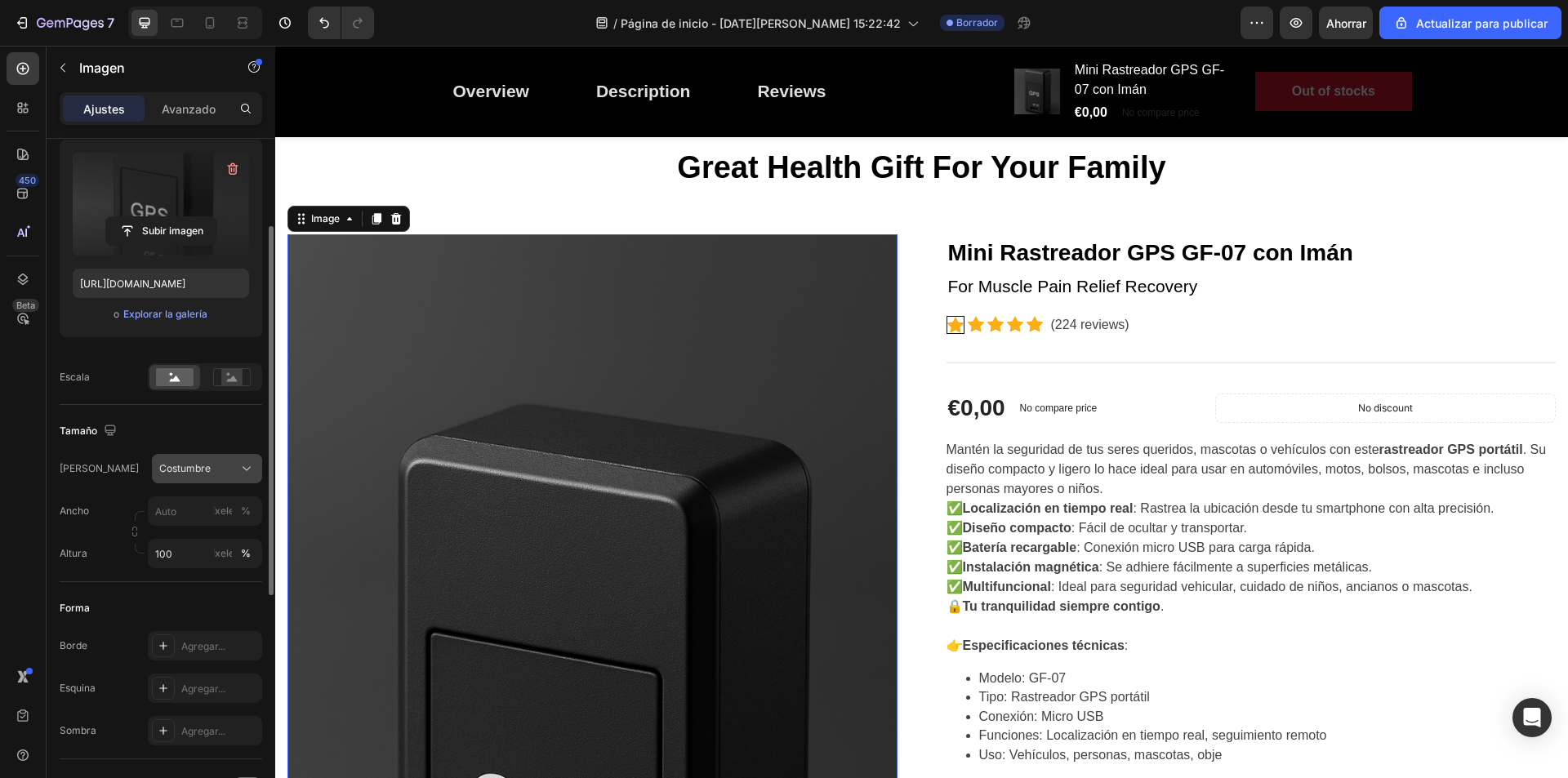
click at [246, 467] on icon at bounding box center [246, 469] width 17 height 17
click at [241, 510] on icon at bounding box center [244, 508] width 17 height 17
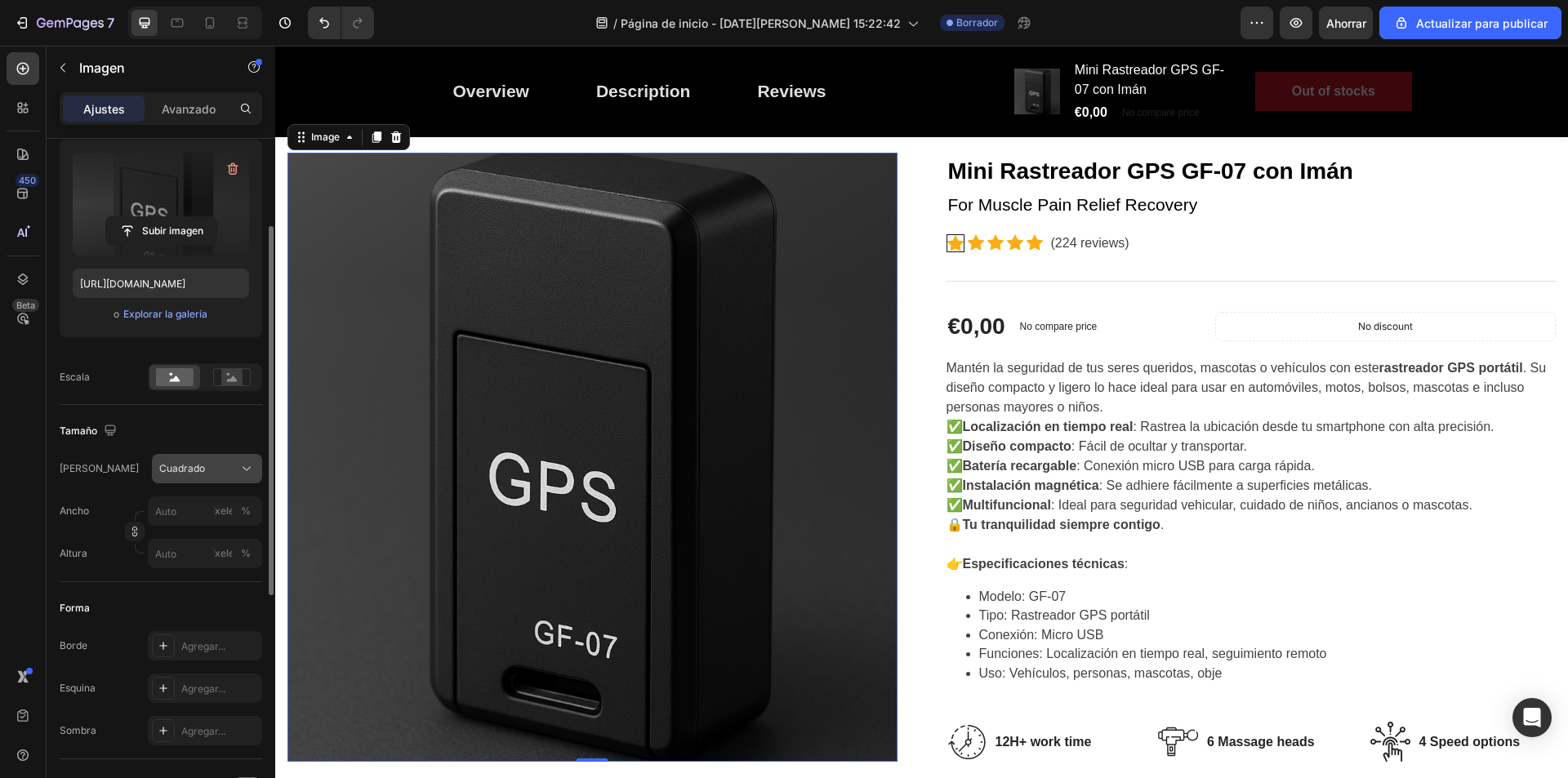
click at [232, 470] on div "Cuadrado" at bounding box center [196, 468] width 76 height 15
click at [187, 596] on font "Original" at bounding box center [177, 600] width 36 height 12
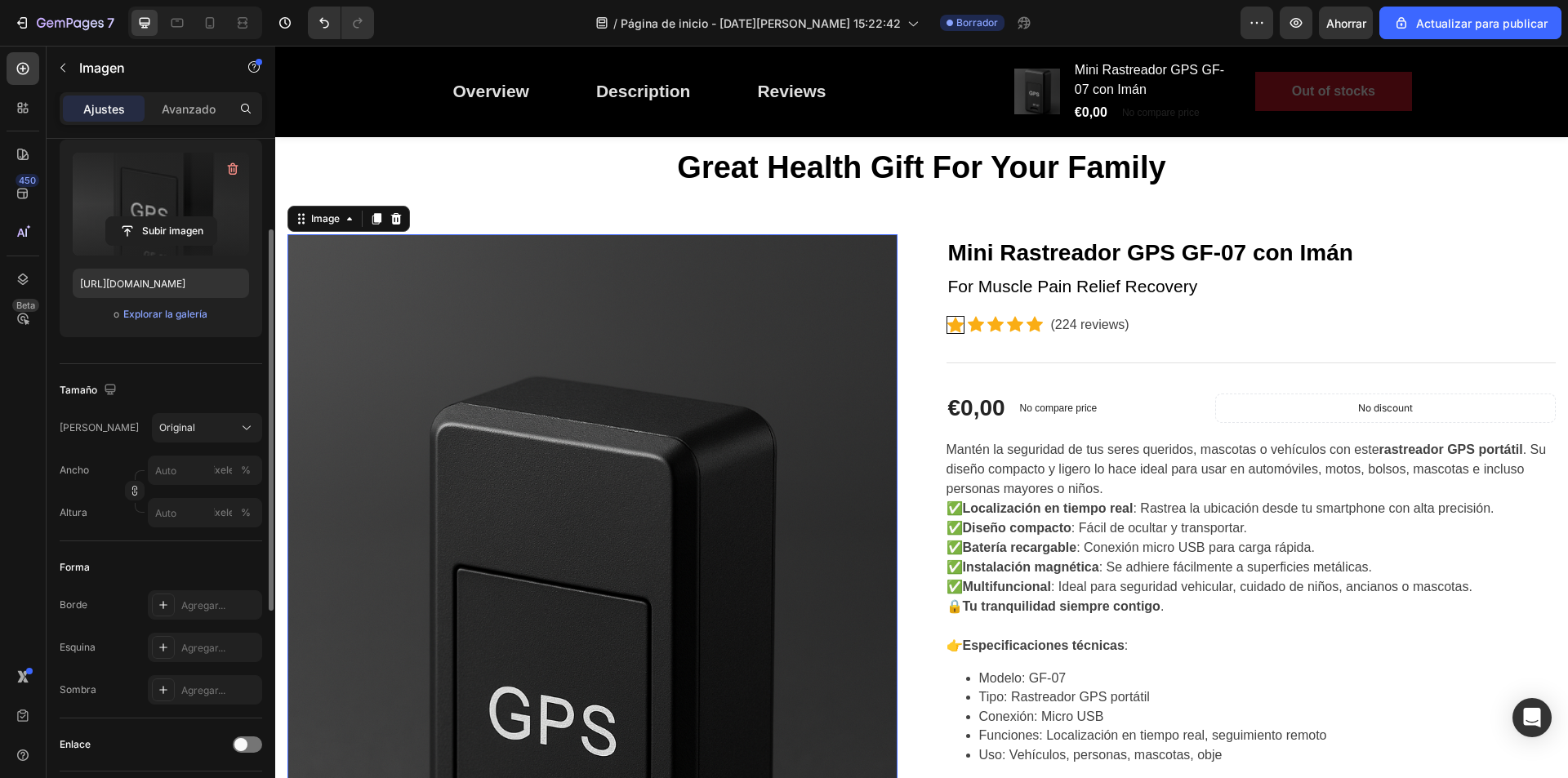
scroll to position [0, 0]
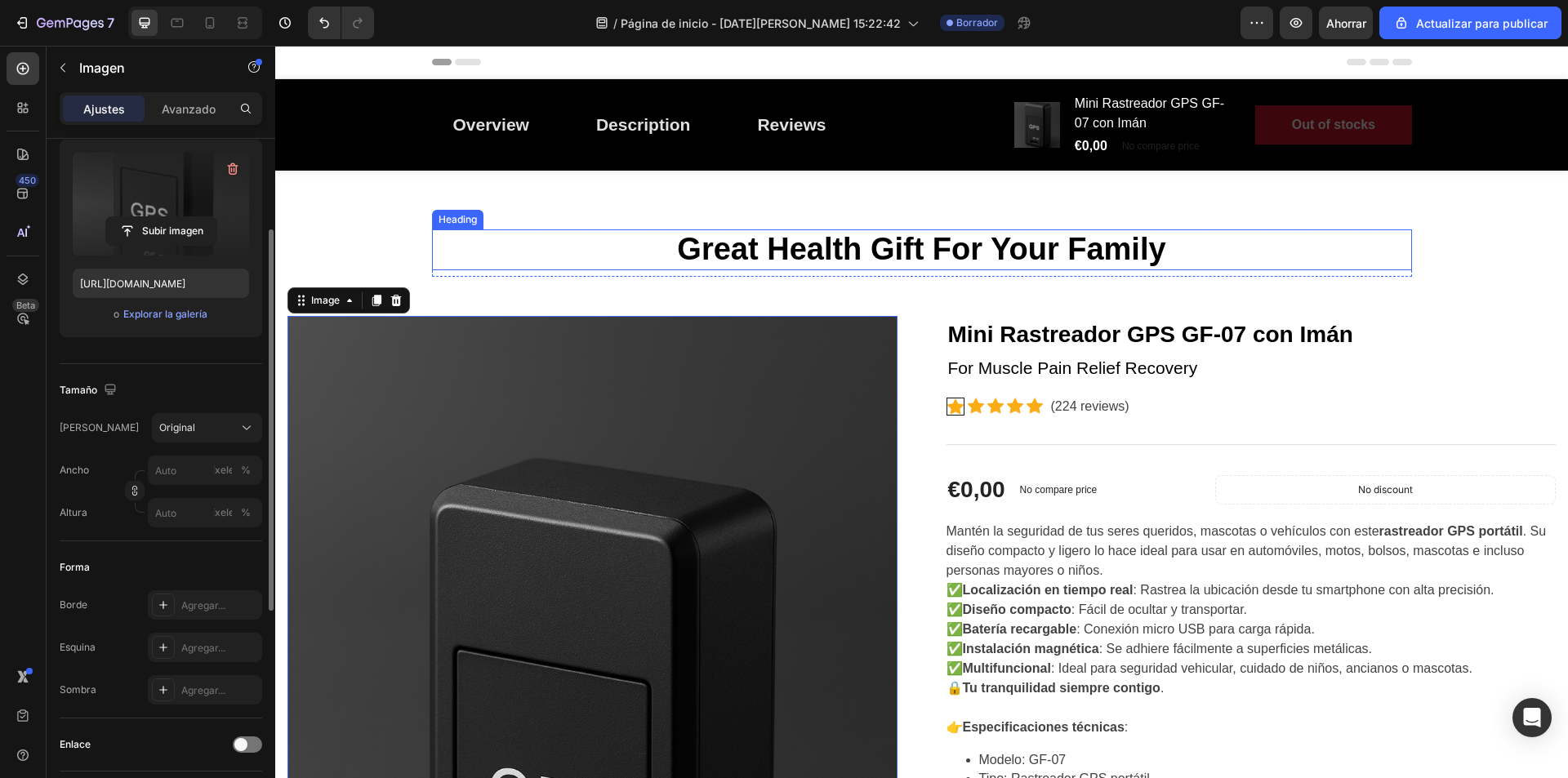
click at [880, 244] on p "Great Health Gift For Your Family" at bounding box center [922, 250] width 977 height 37
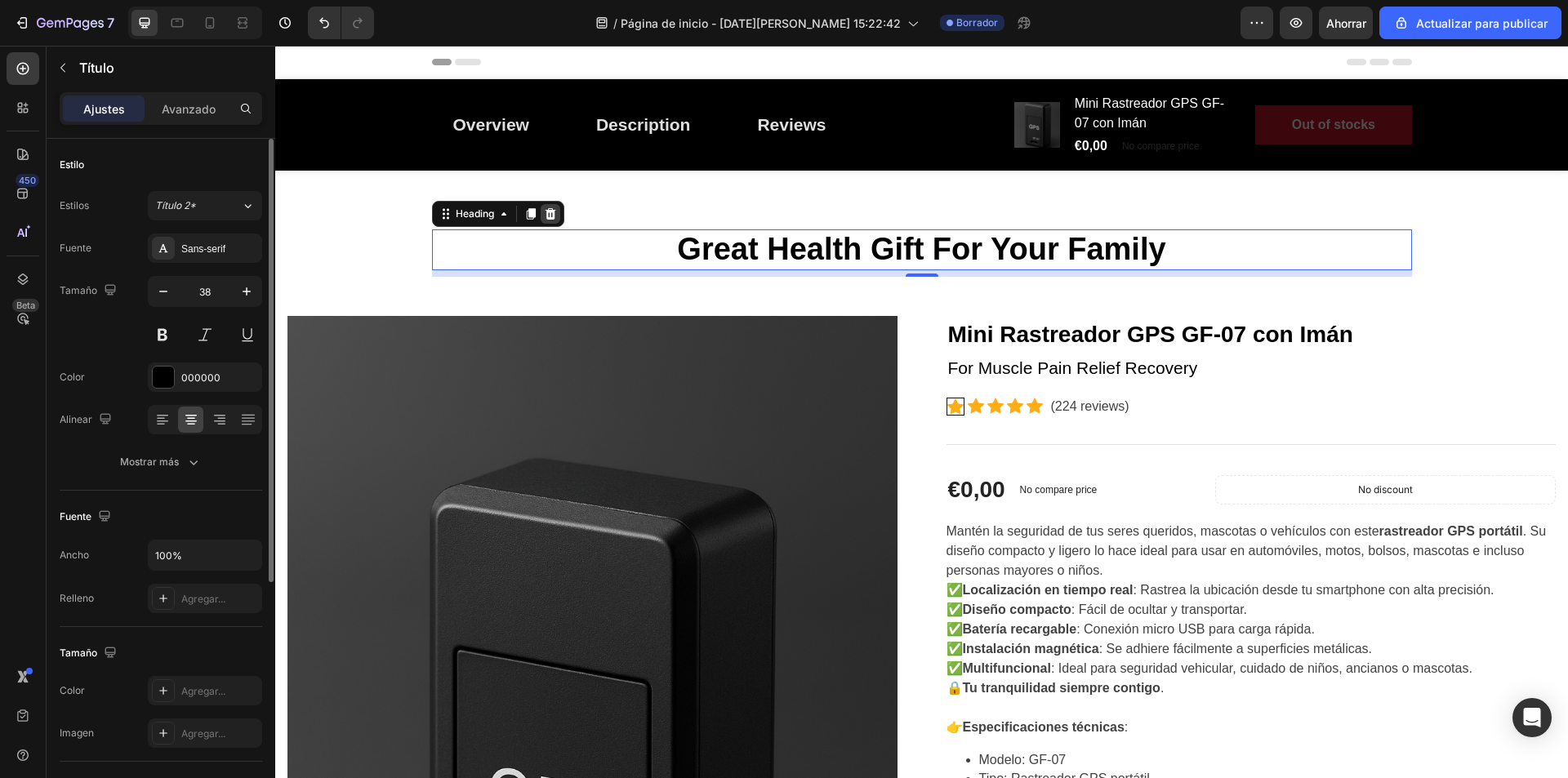
click at [545, 214] on icon at bounding box center [549, 214] width 11 height 12
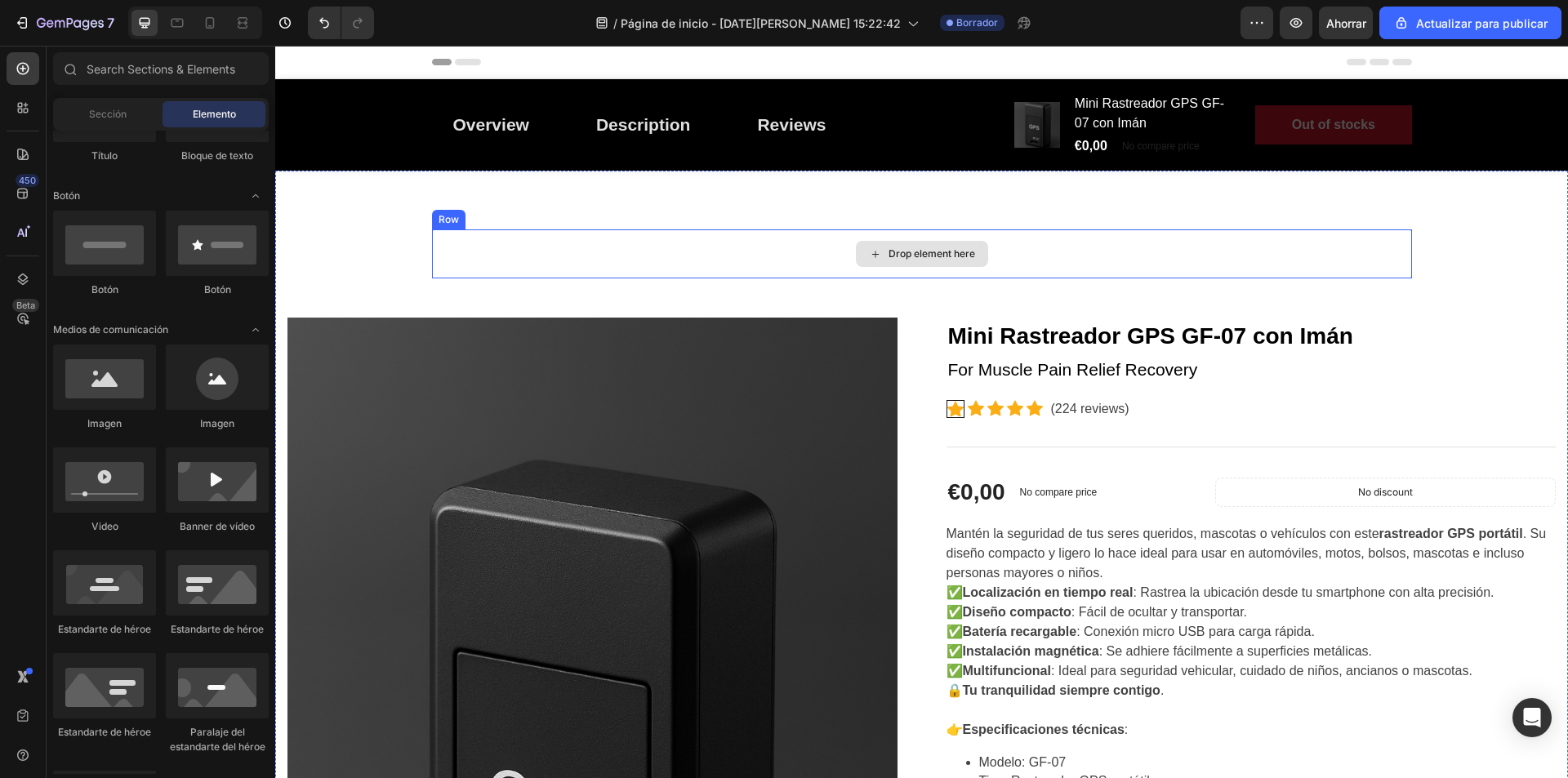
click at [529, 244] on div "Drop element here" at bounding box center [921, 254] width 980 height 49
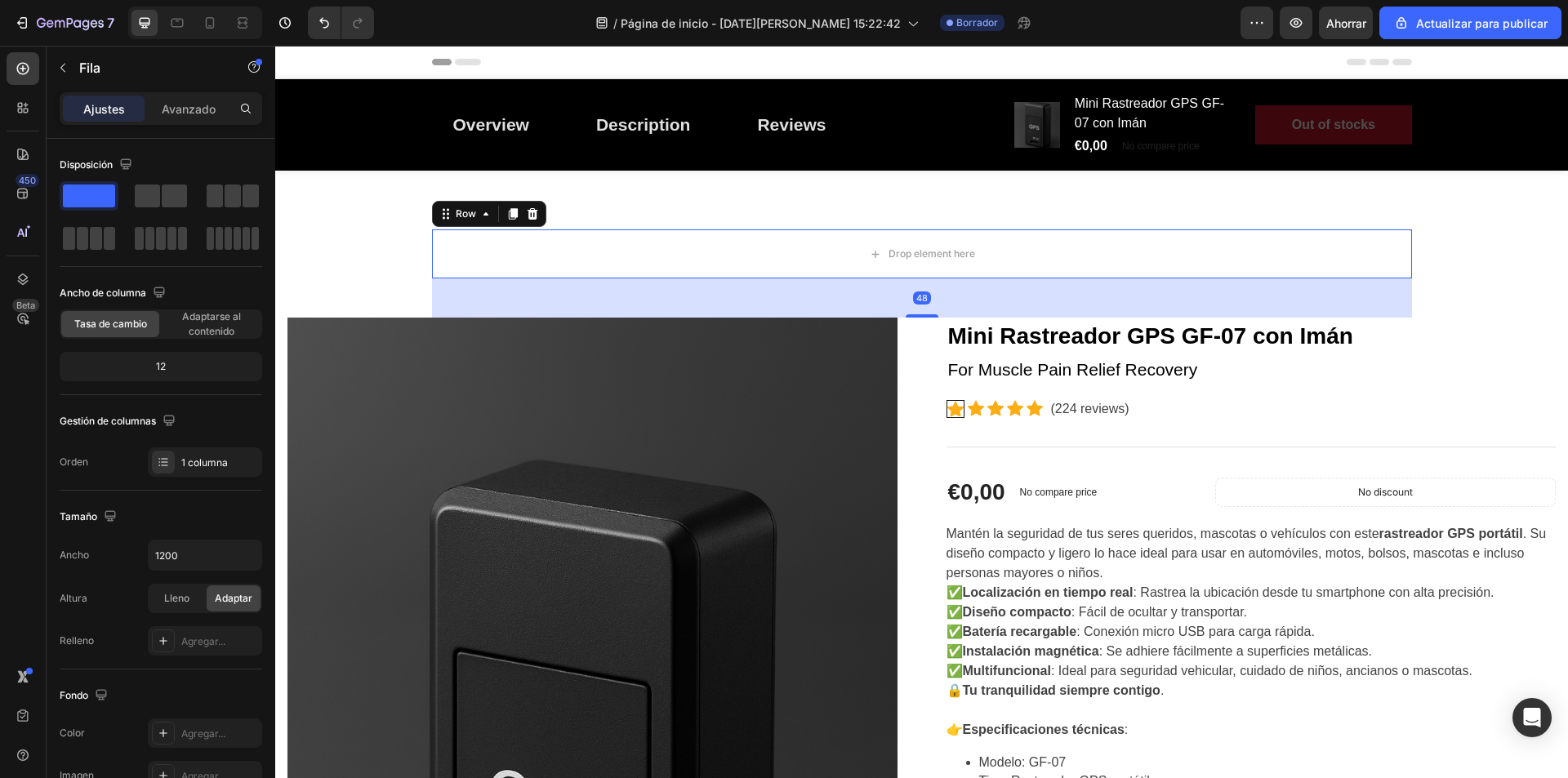
click at [536, 221] on div "Row" at bounding box center [489, 214] width 115 height 26
click at [535, 219] on div at bounding box center [533, 214] width 20 height 20
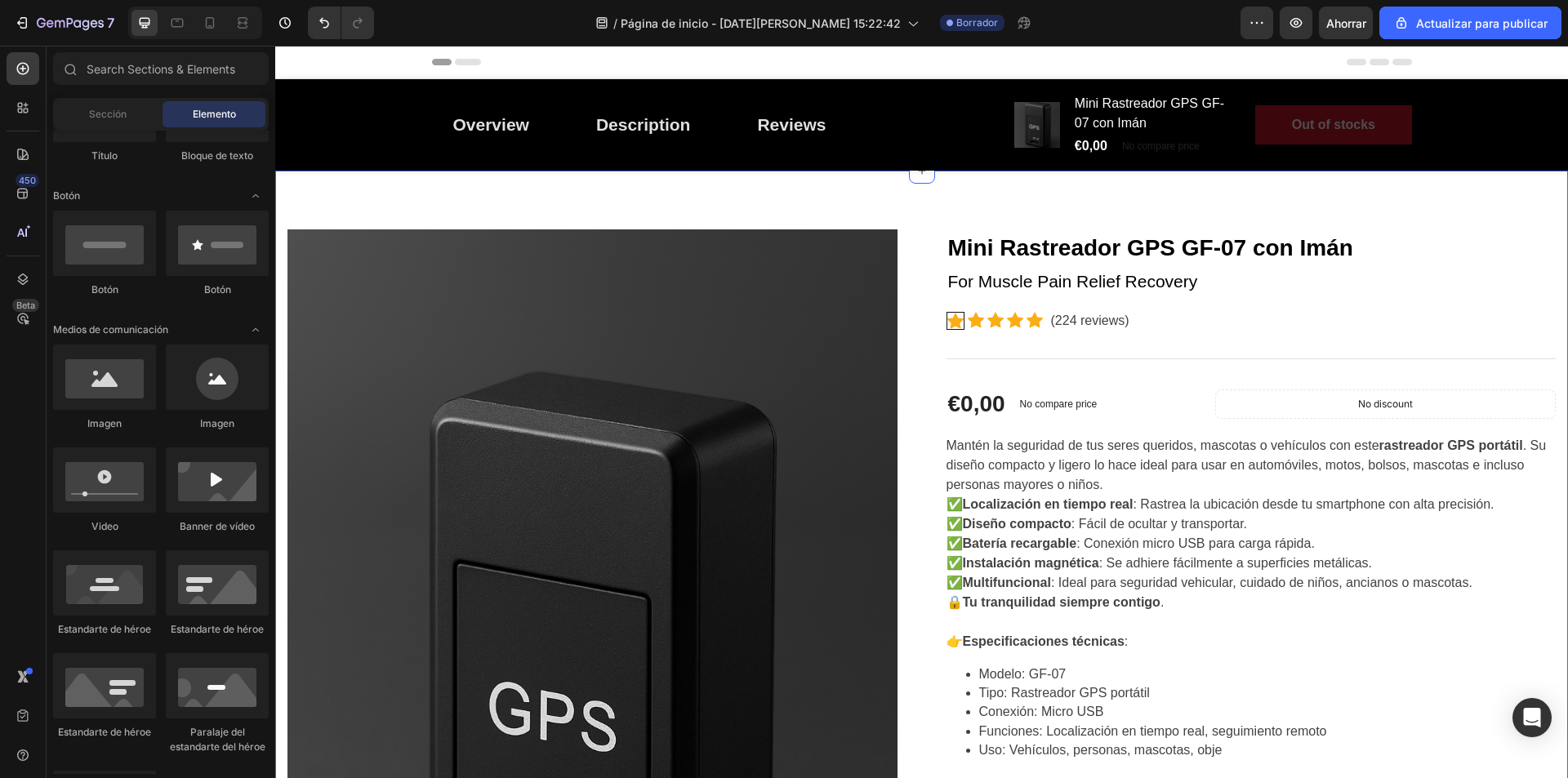
click at [754, 195] on div "Image Mini Rastreador GPS GF-07 con Imán (P) Title For Muscle Pain Relief Recov…" at bounding box center [922, 774] width 1293 height 1208
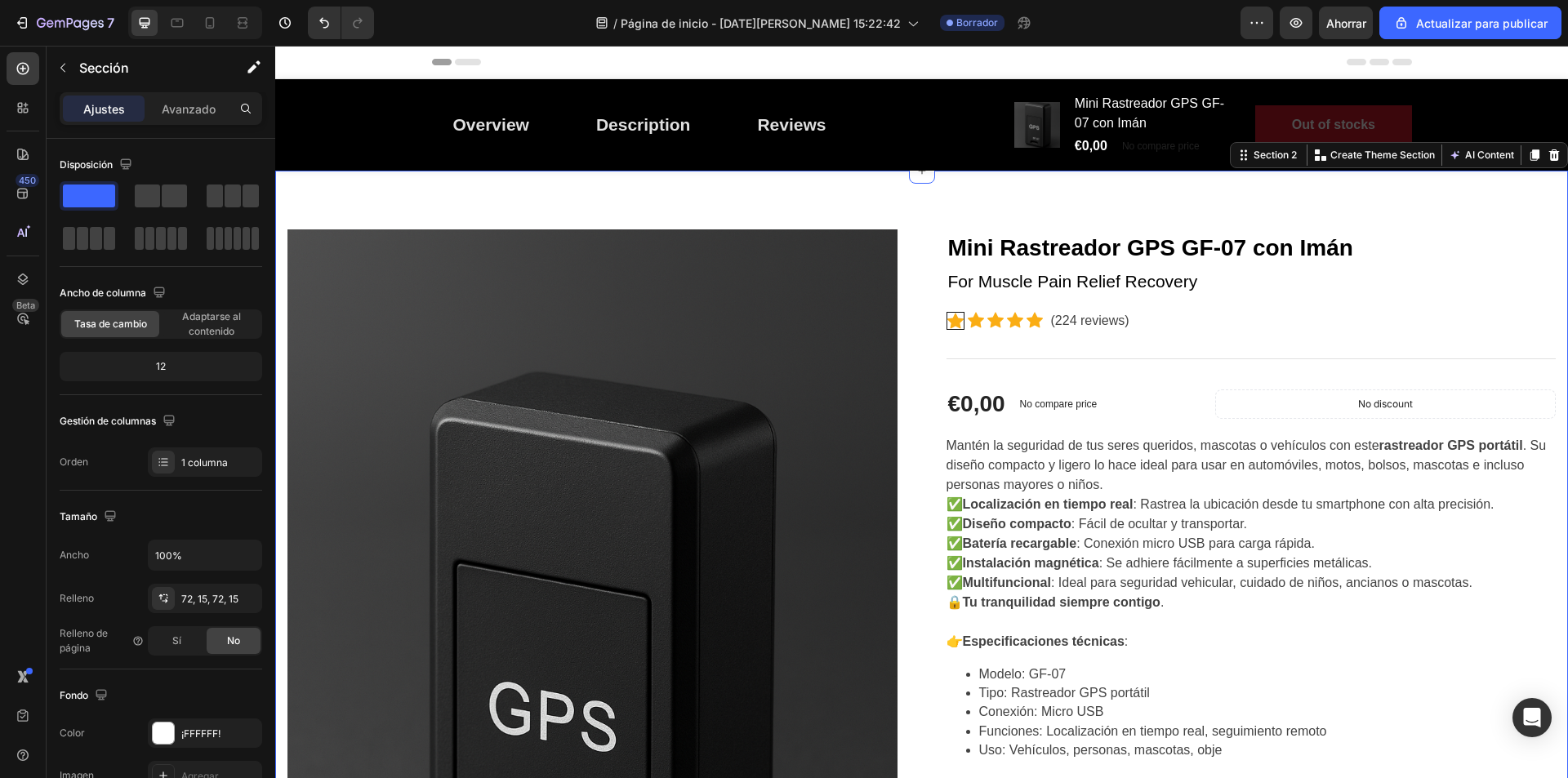
click at [1502, 211] on div "Image Mini Rastreador GPS GF-07 con Imán (P) Title For Muscle Pain Relief Recov…" at bounding box center [922, 774] width 1293 height 1208
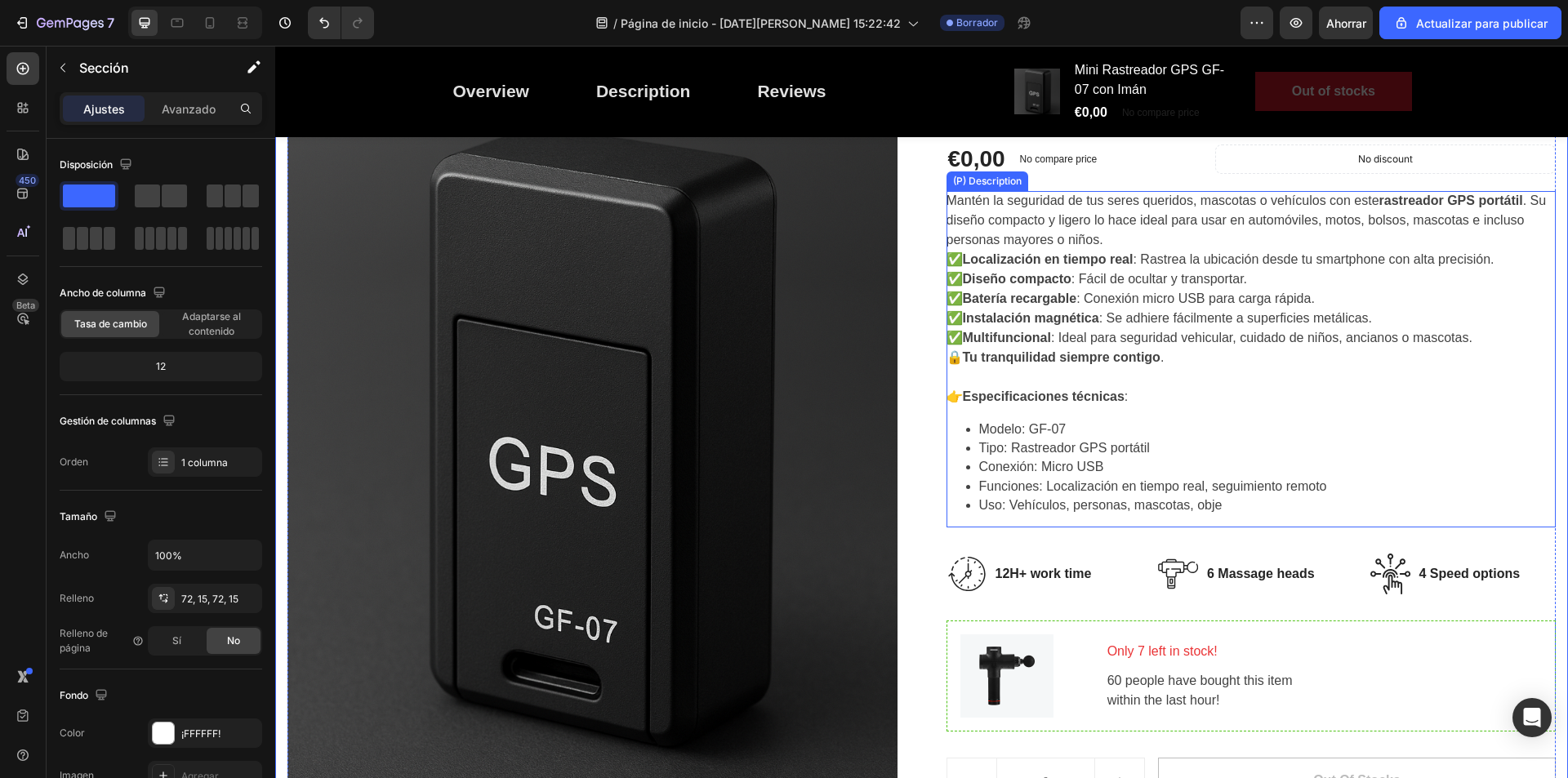
scroll to position [164, 0]
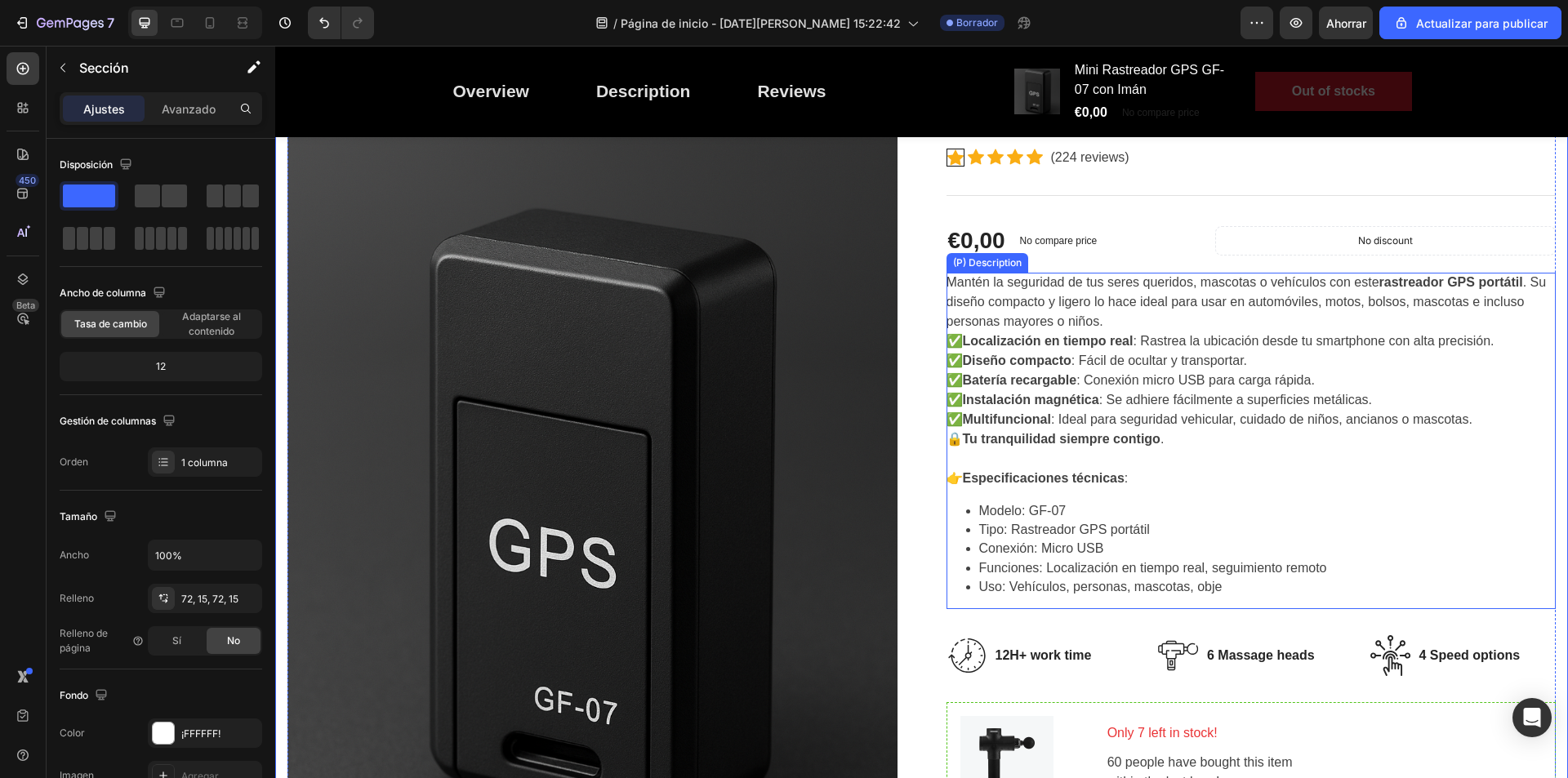
click at [1149, 446] on div "Mantén la seguridad de tus seres queridos, mascotas o vehículos con este rastre…" at bounding box center [1252, 441] width 610 height 337
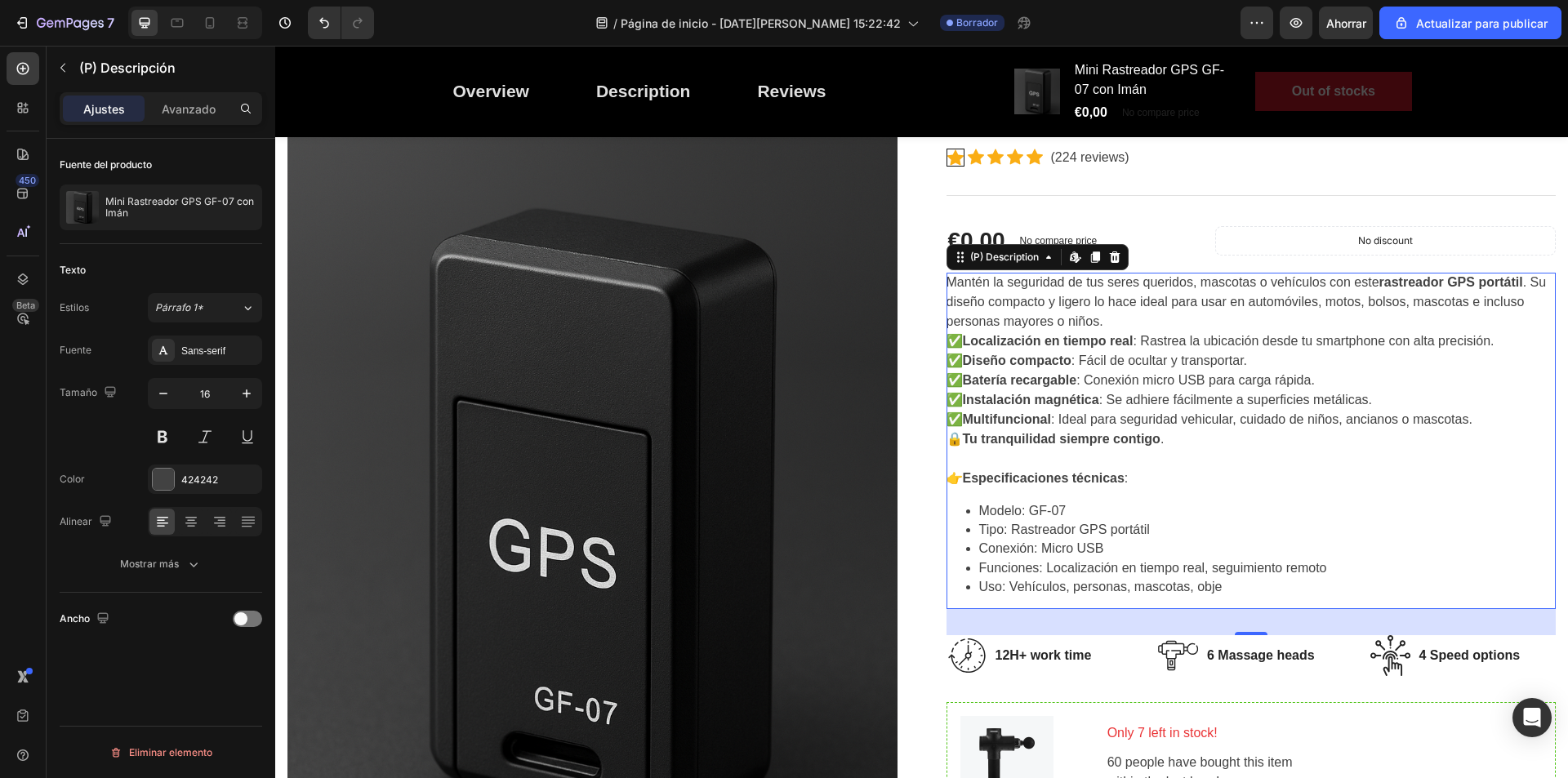
click at [1048, 267] on div "(P) Description Edit content in Shopify" at bounding box center [1038, 257] width 183 height 26
click at [1048, 261] on icon at bounding box center [1048, 257] width 13 height 13
click at [1417, 466] on div "Mantén la seguridad de tus seres queridos, mascotas o vehículos con este rastre…" at bounding box center [1252, 441] width 610 height 337
click at [1395, 486] on div "Mantén la seguridad de tus seres queridos, mascotas o vehículos con este rastre…" at bounding box center [1252, 441] width 610 height 337
click at [231, 306] on div "Párrafo 1*" at bounding box center [197, 307] width 85 height 15
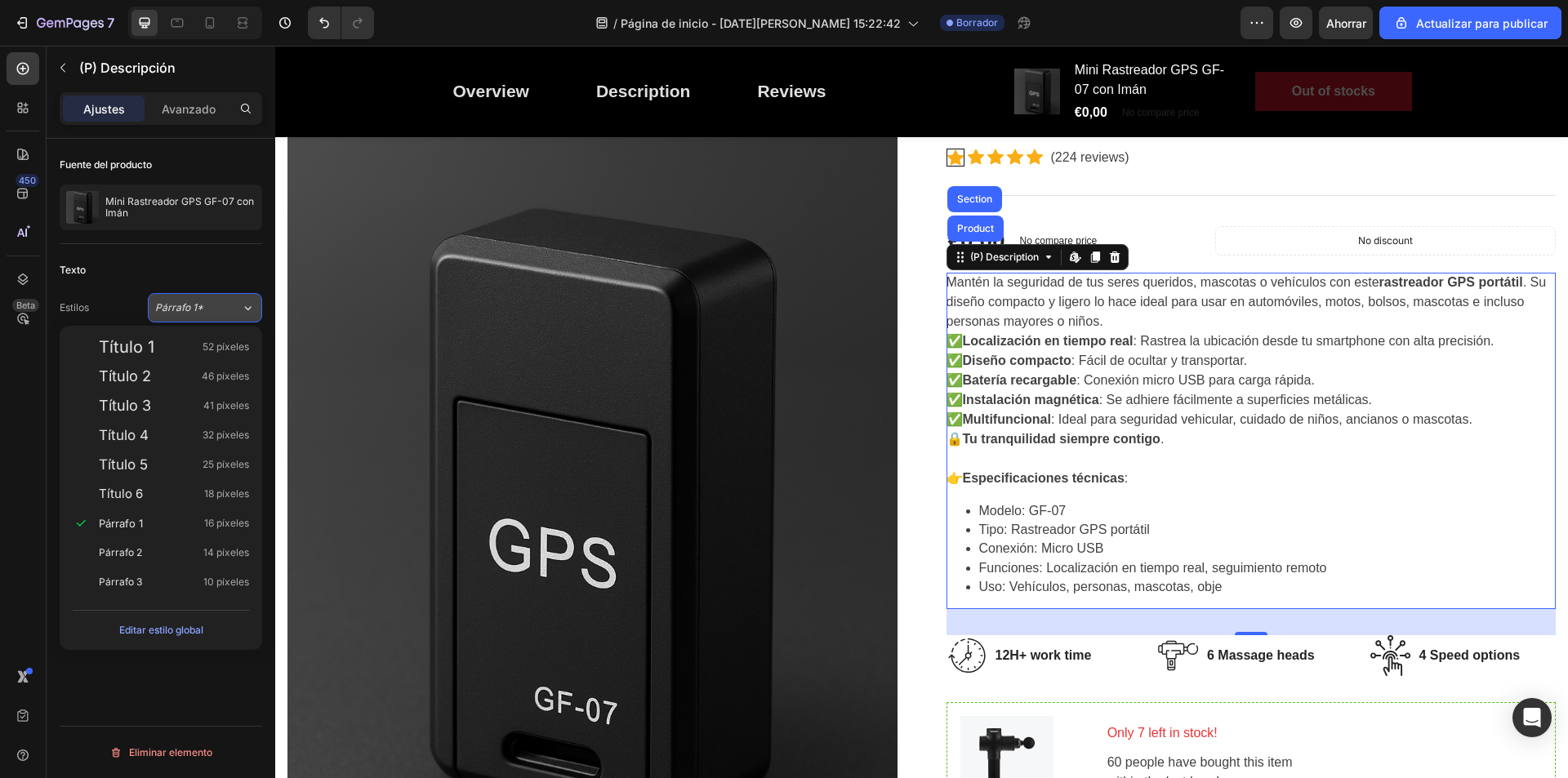
click at [231, 306] on div "Párrafo 1*" at bounding box center [197, 307] width 85 height 15
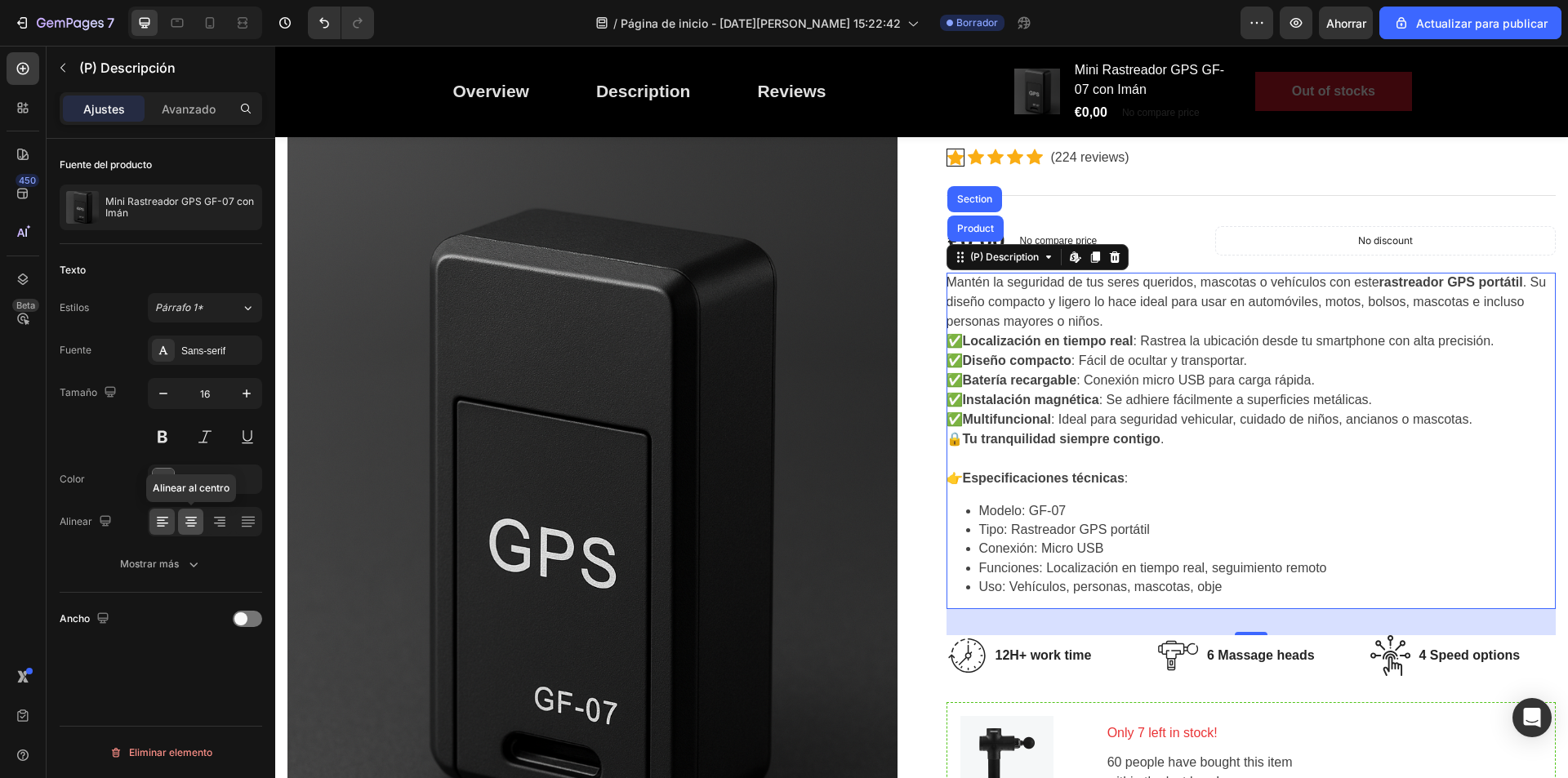
click at [200, 526] on div at bounding box center [190, 522] width 26 height 26
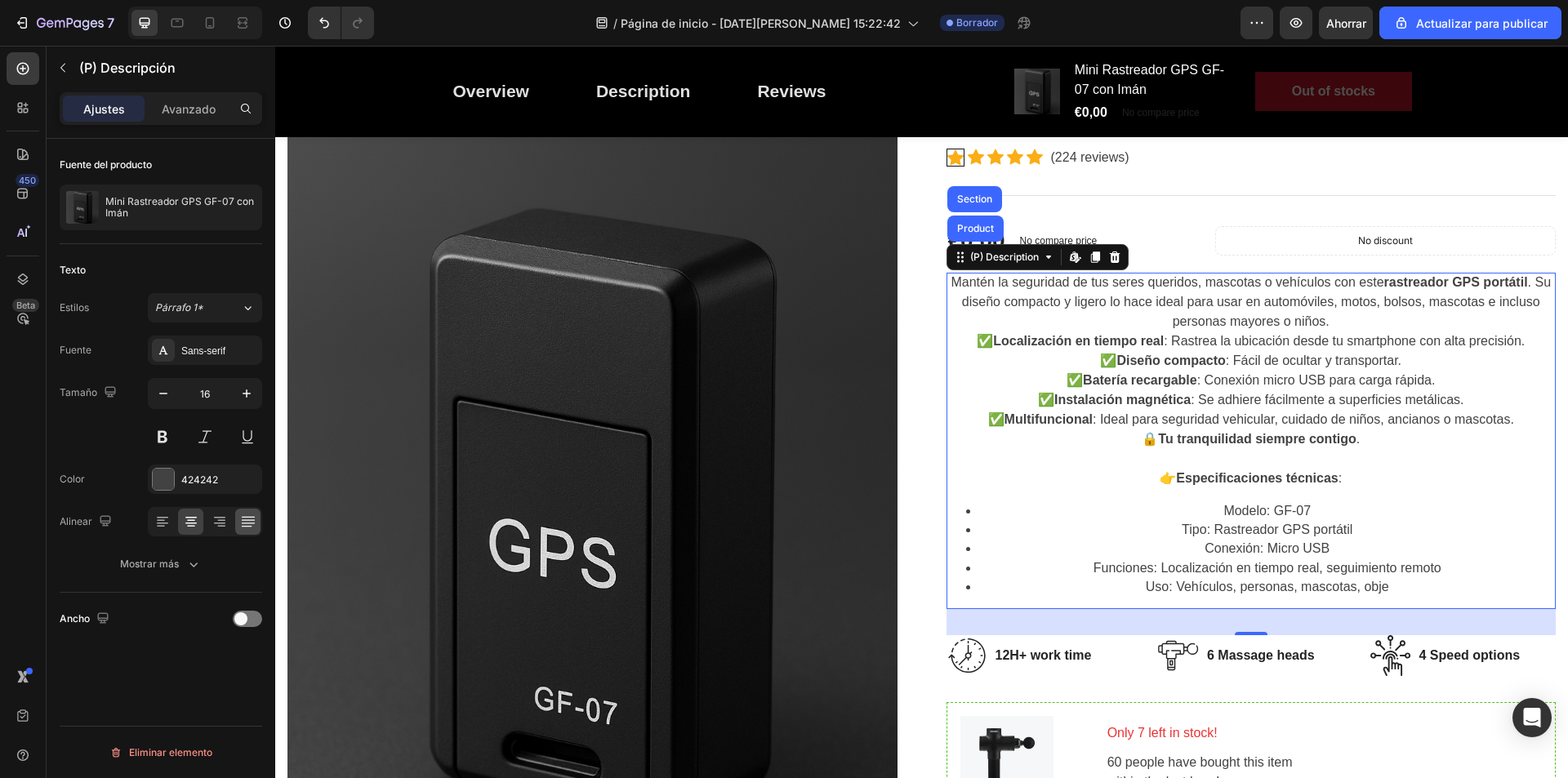
click at [256, 525] on icon at bounding box center [248, 522] width 17 height 17
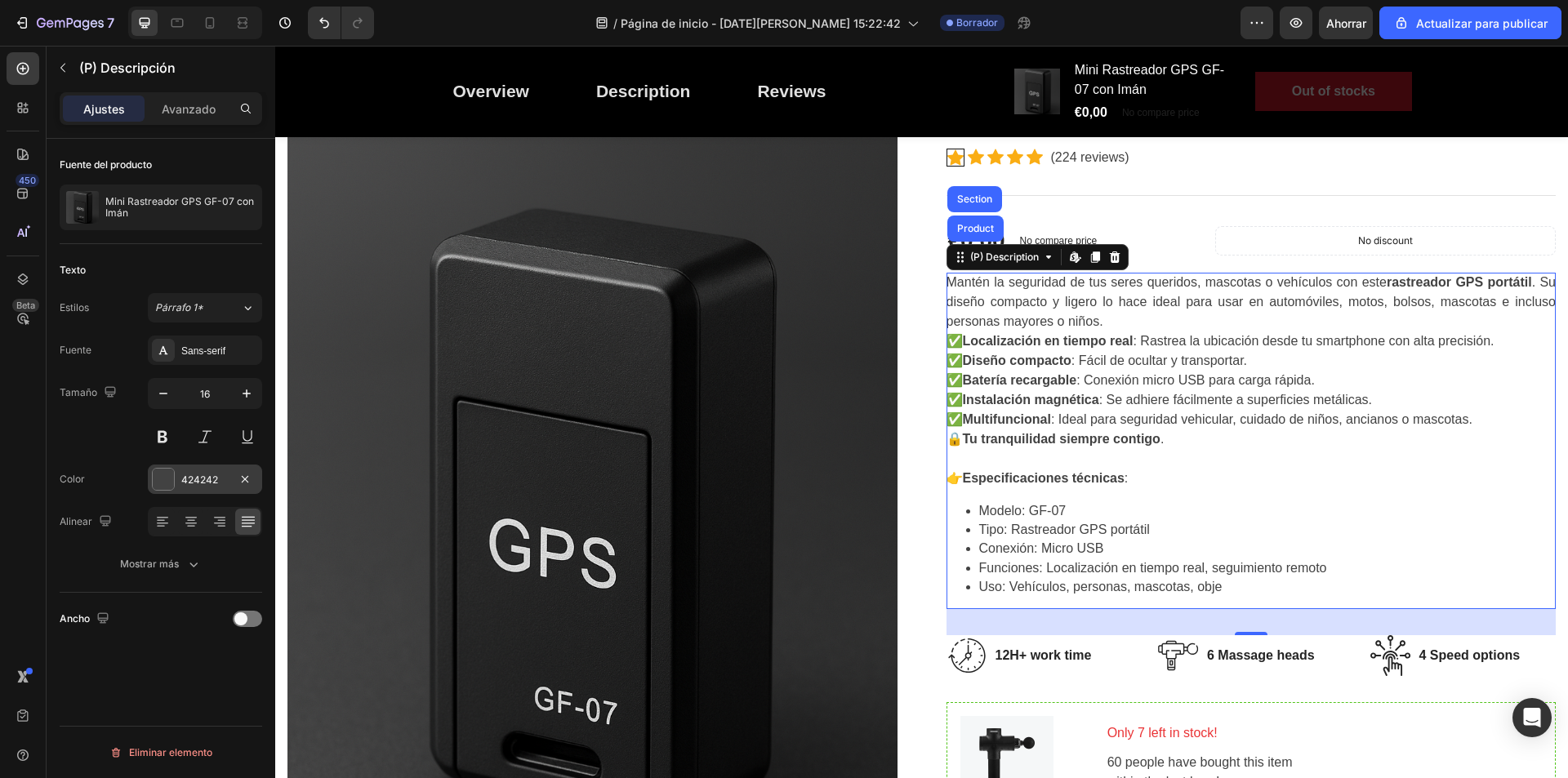
click at [165, 484] on div at bounding box center [164, 480] width 22 height 22
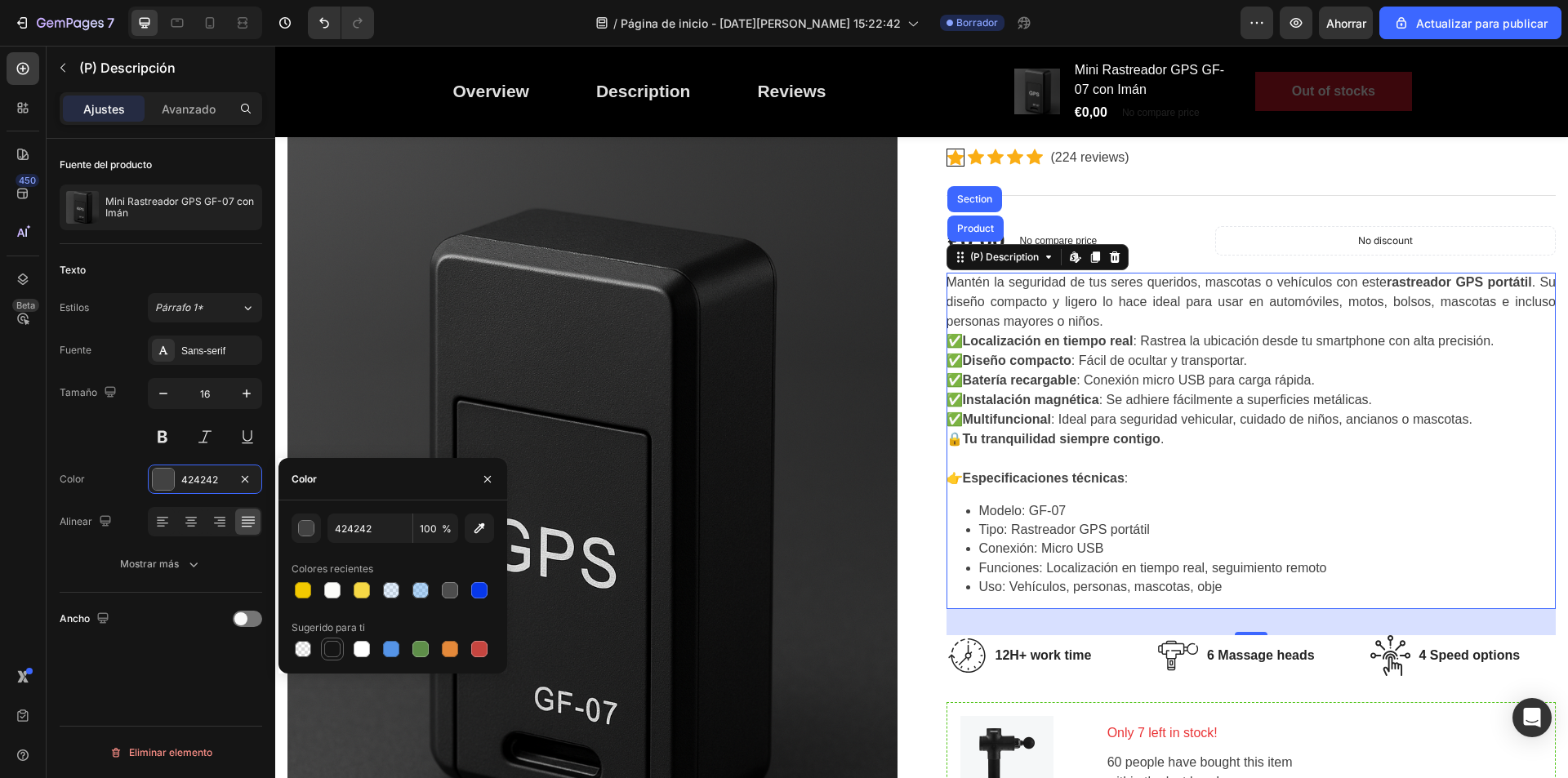
click at [337, 651] on div at bounding box center [333, 649] width 17 height 17
type input "151515"
click at [1319, 518] on p "Modelo: GF-07" at bounding box center [1268, 511] width 578 height 18
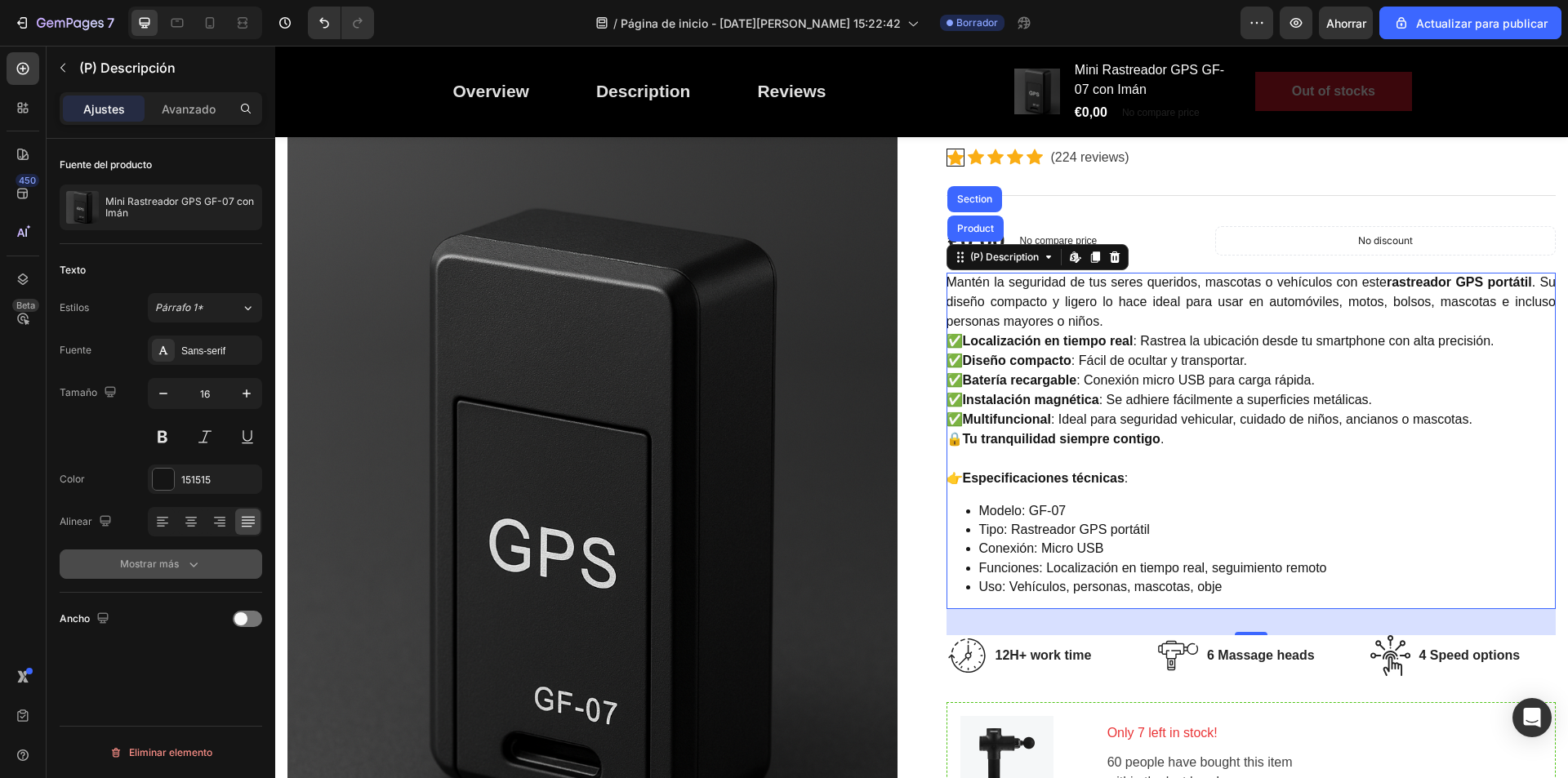
click at [180, 561] on div "Mostrar más" at bounding box center [160, 564] width 81 height 17
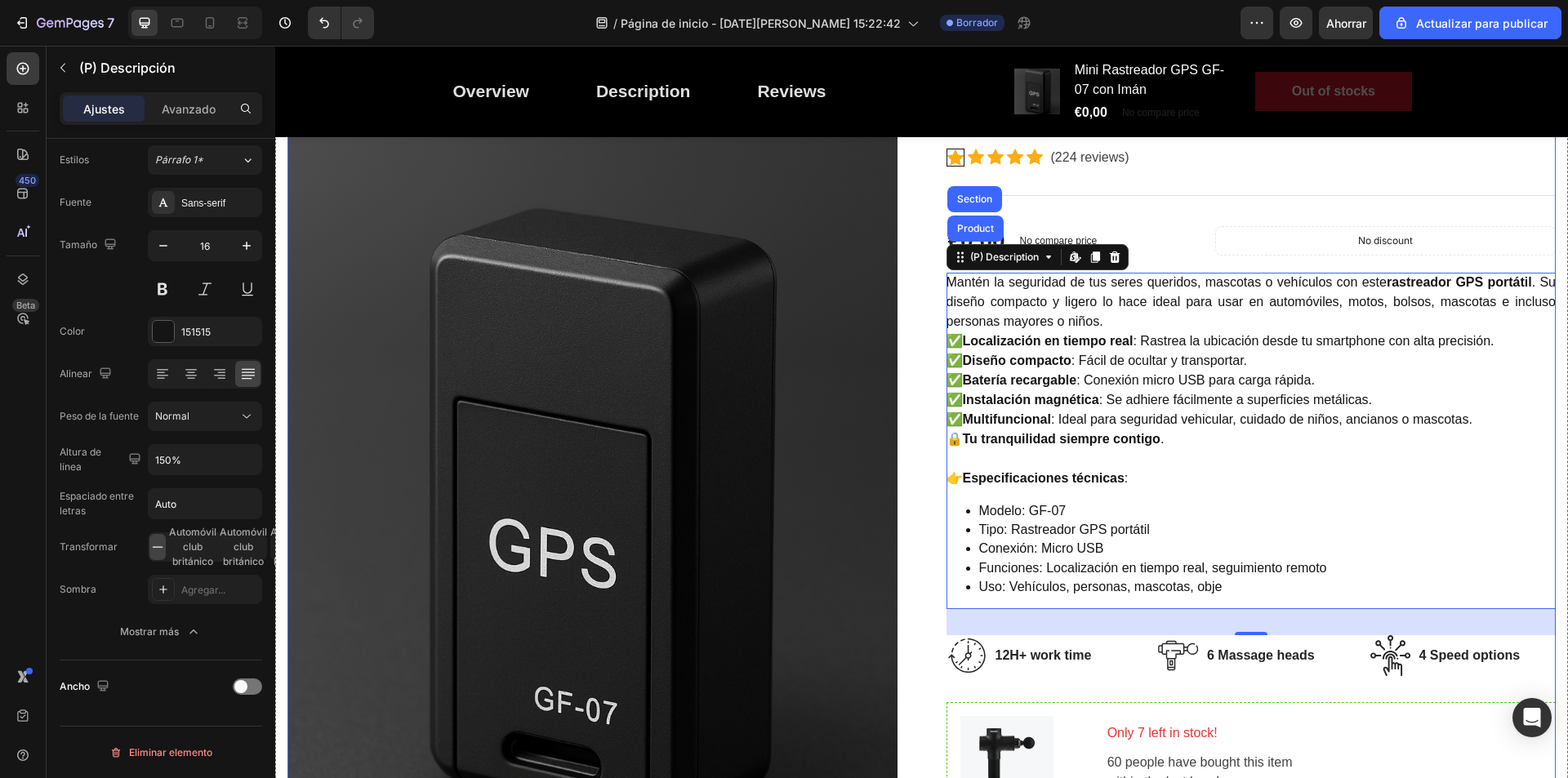
scroll to position [0, 0]
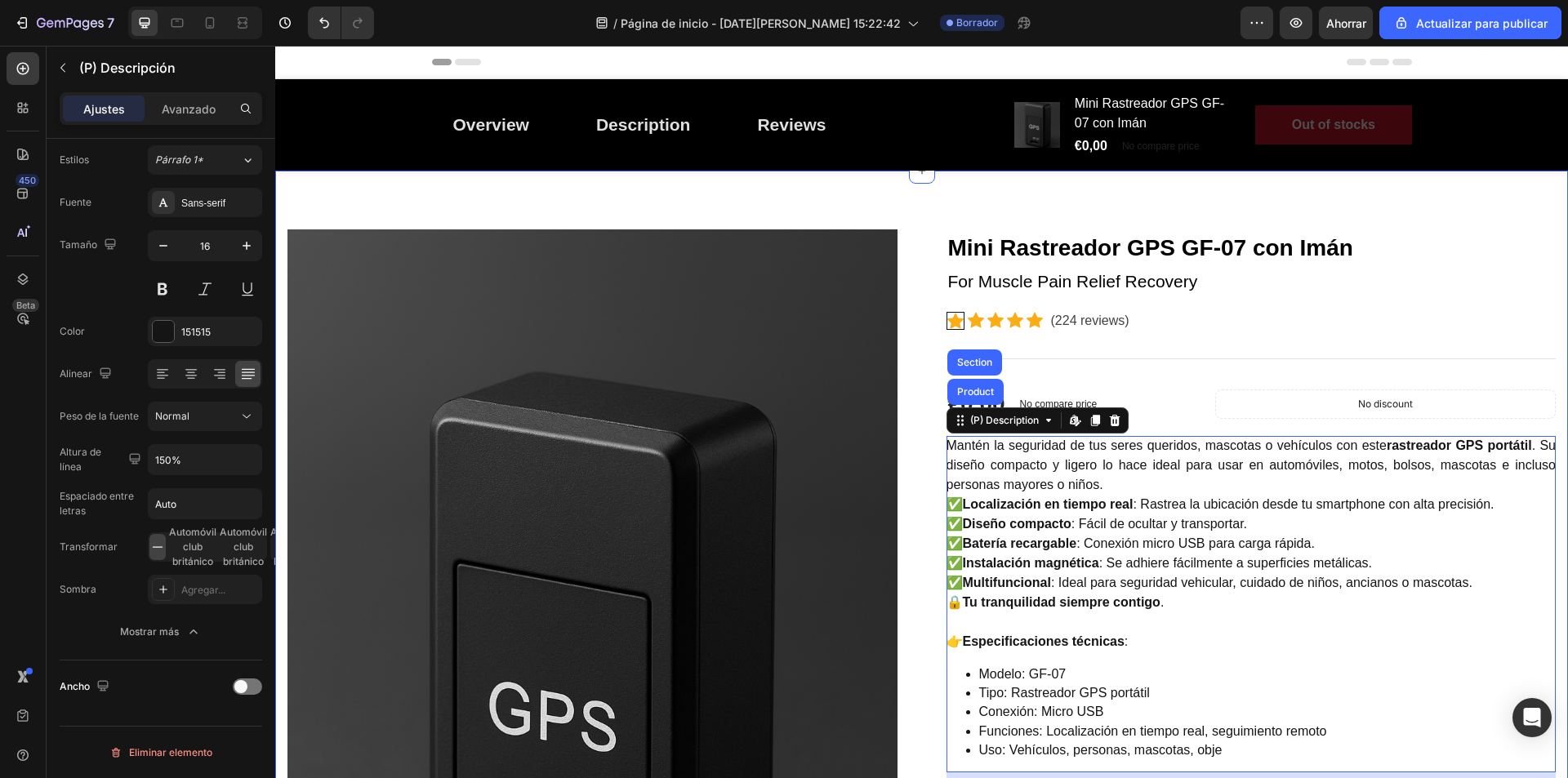
click at [723, 189] on div "Image Mini Rastreador GPS GF-07 con Imán (P) Title For Muscle Pain Relief Recov…" at bounding box center [922, 774] width 1293 height 1208
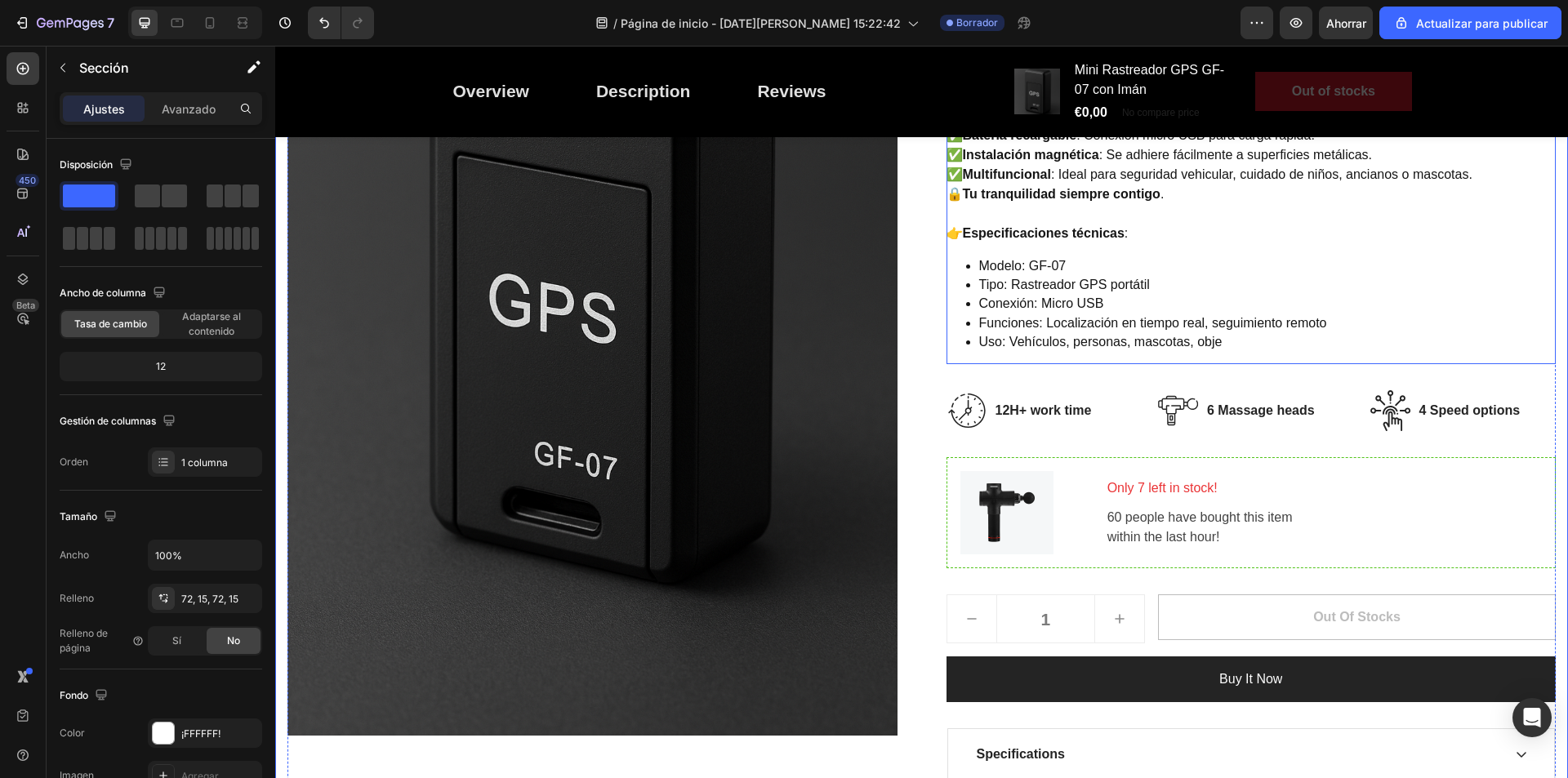
scroll to position [653, 0]
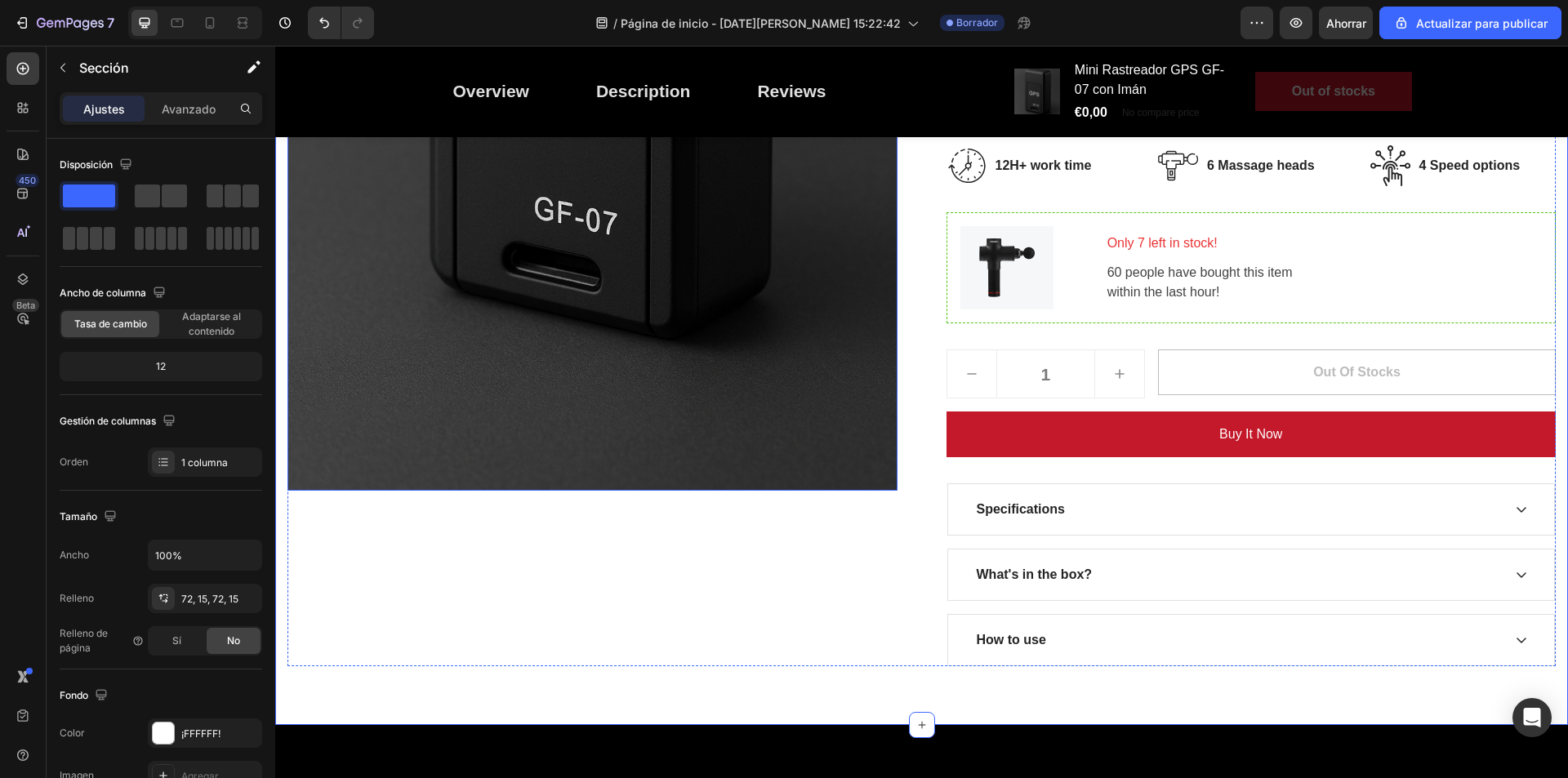
click at [502, 409] on img at bounding box center [593, 33] width 610 height 914
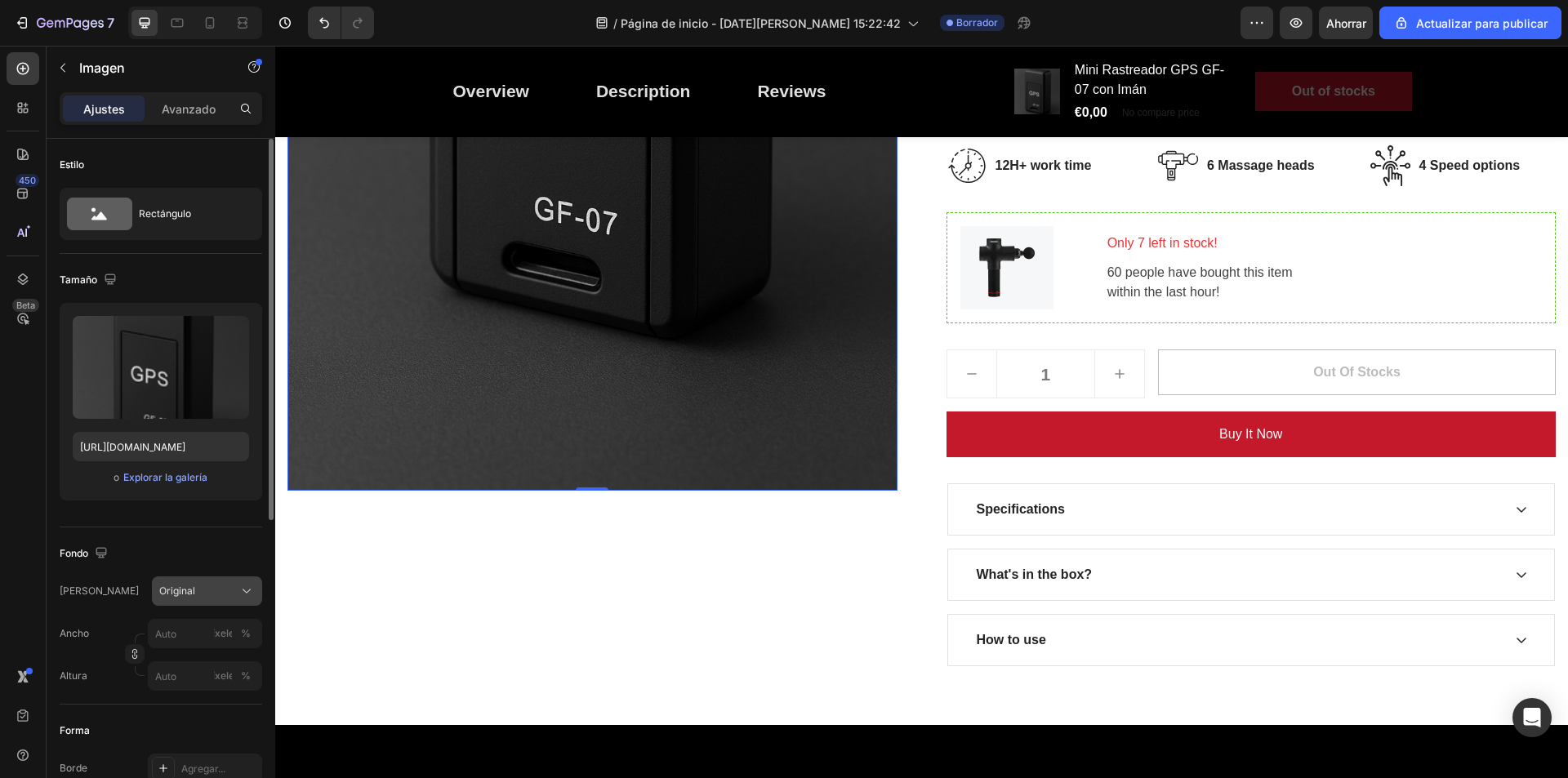
click at [226, 587] on div "Original" at bounding box center [196, 591] width 76 height 15
click at [234, 589] on div "Original" at bounding box center [196, 591] width 76 height 15
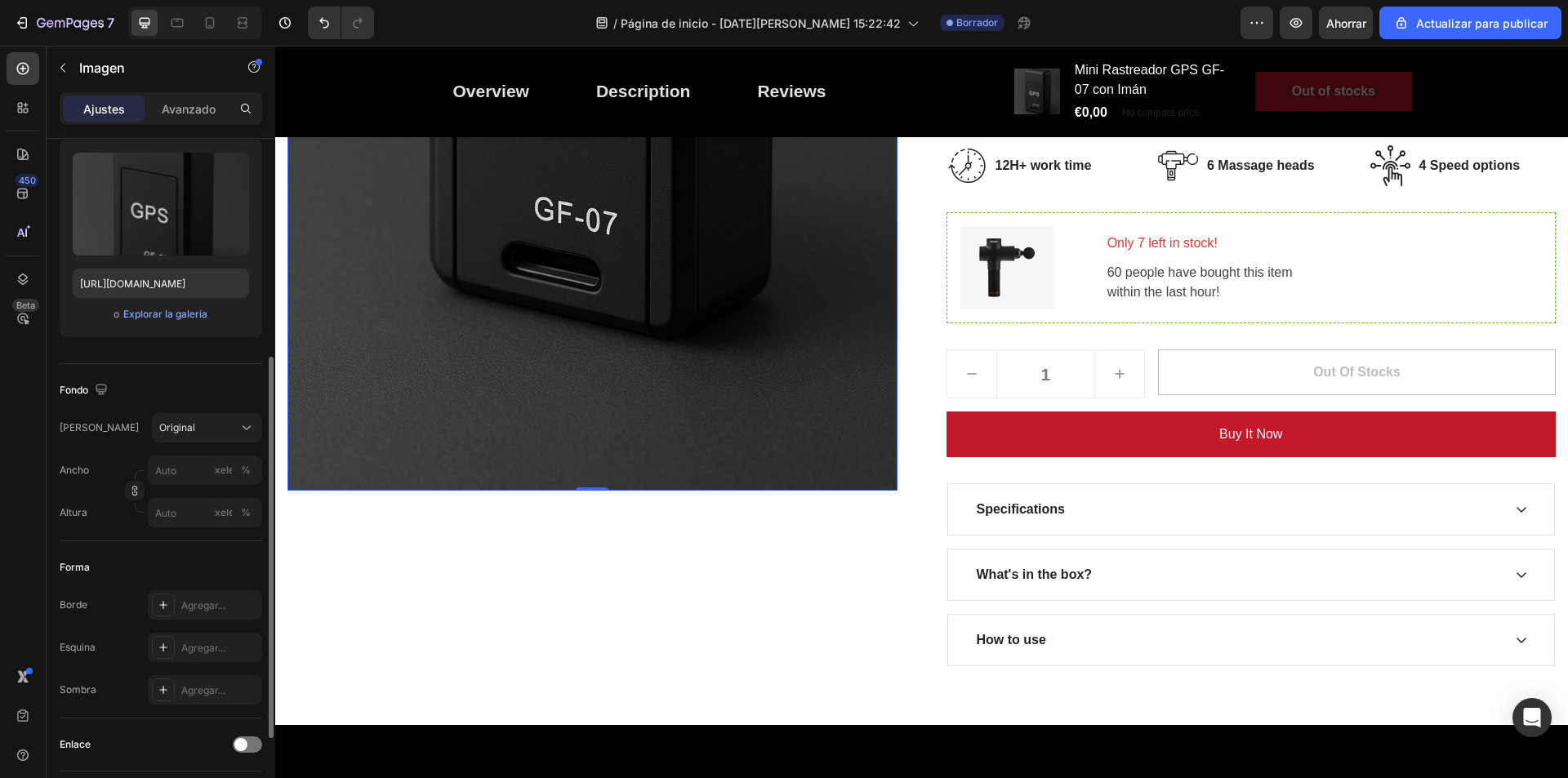
scroll to position [245, 0]
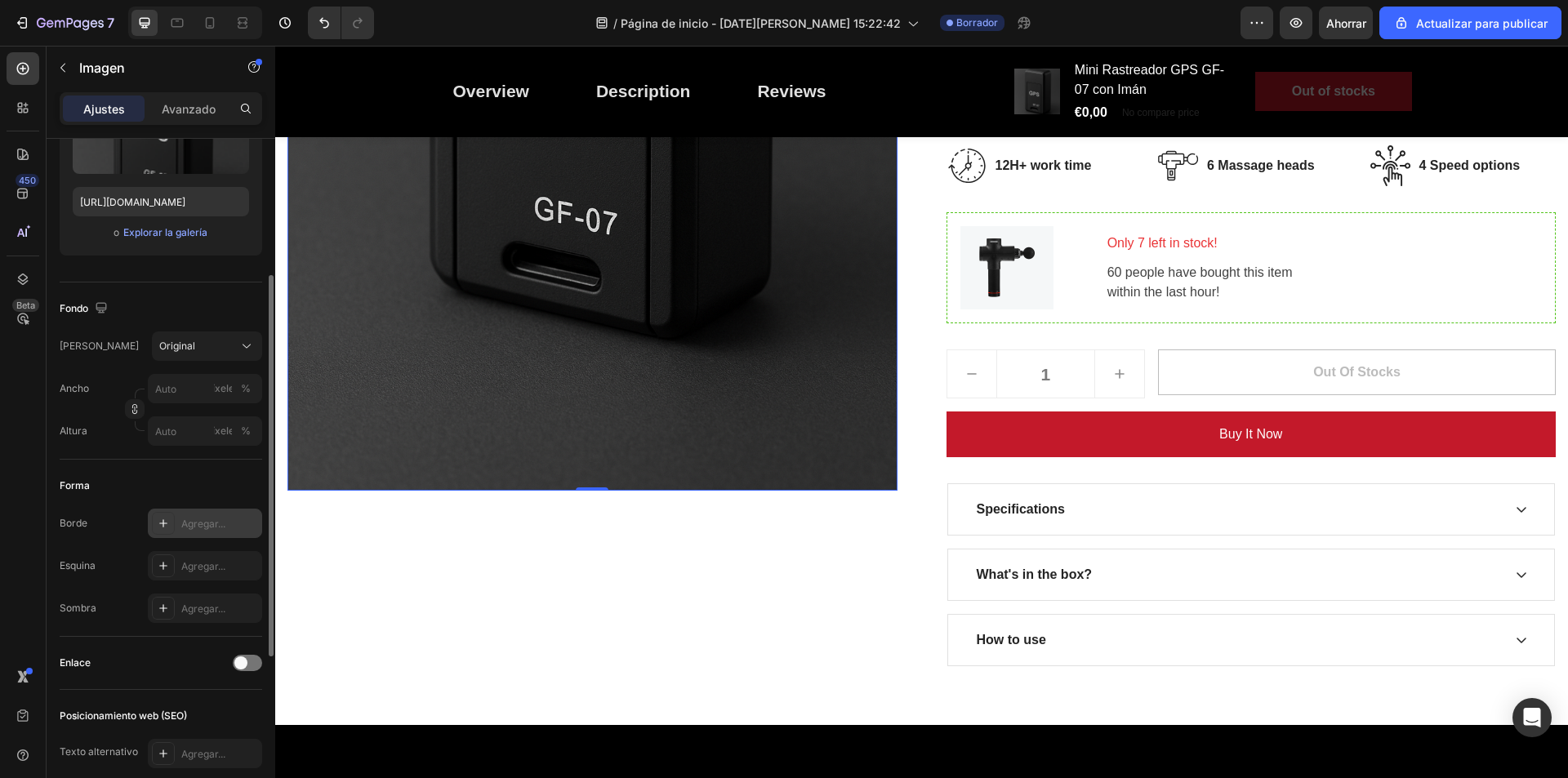
click at [192, 523] on font "Agregar..." at bounding box center [203, 524] width 44 height 12
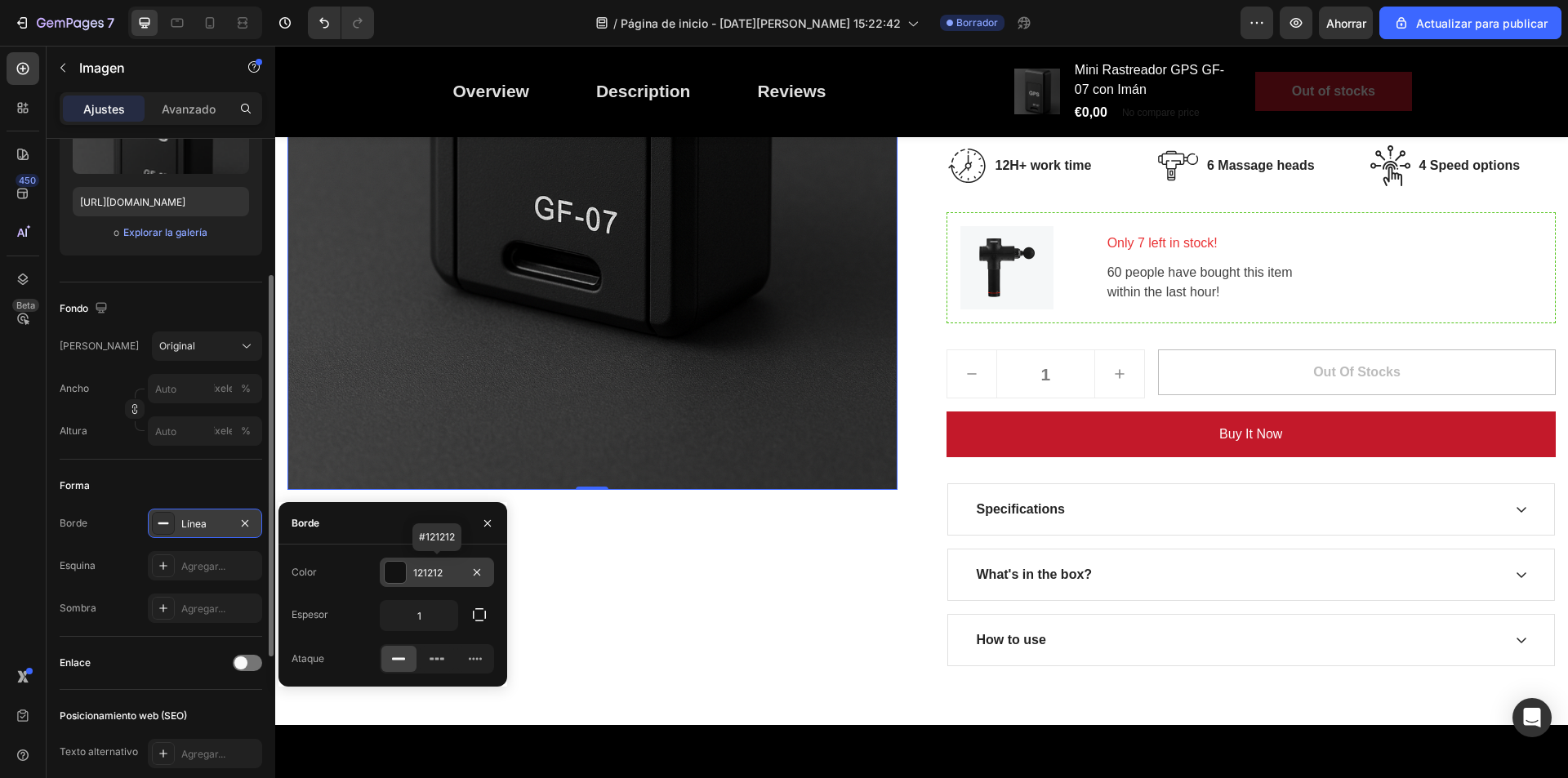
click at [392, 577] on div at bounding box center [395, 573] width 22 height 22
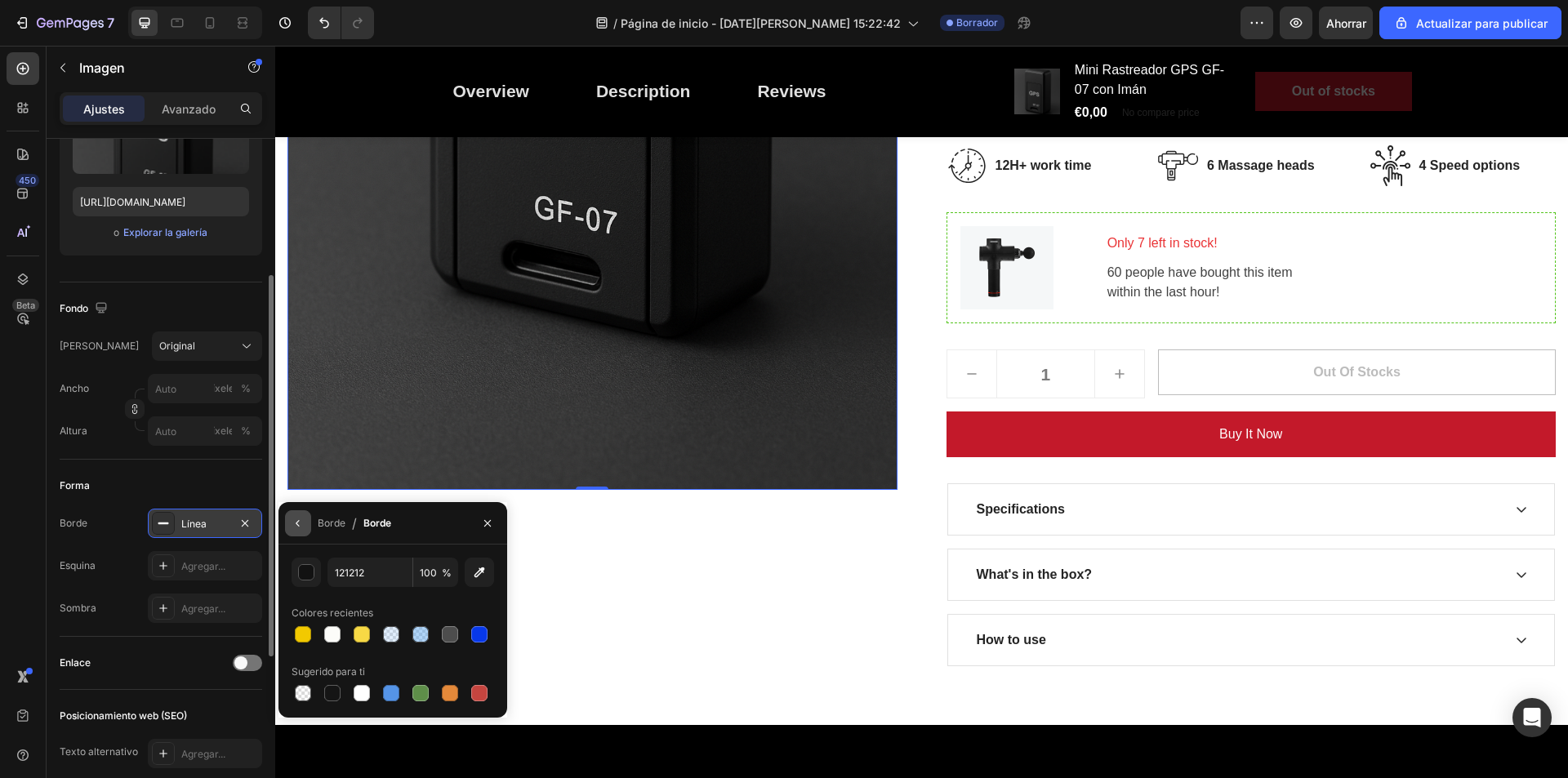
click at [302, 527] on icon "button" at bounding box center [297, 523] width 13 height 13
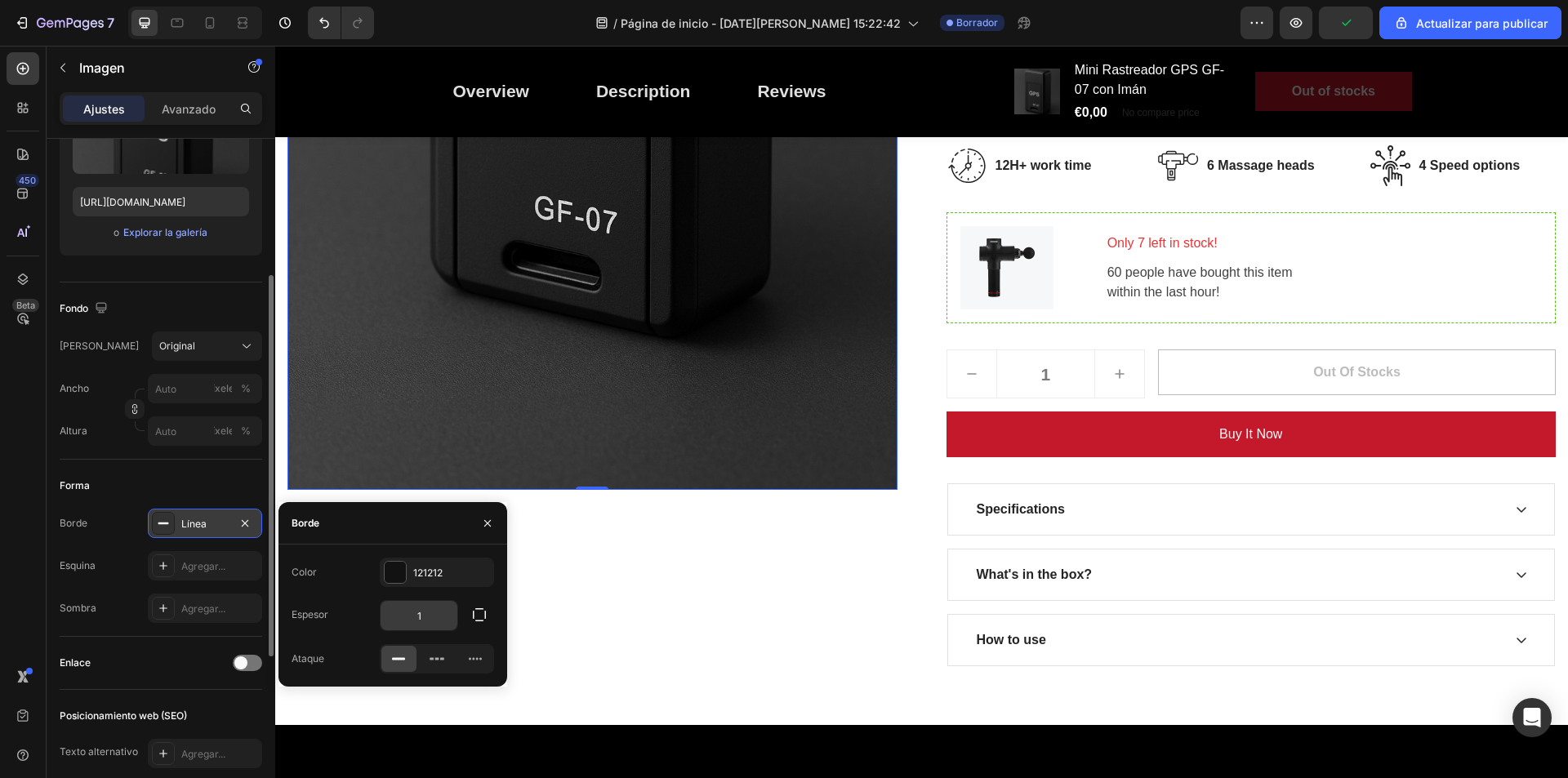
click at [433, 618] on input "1" at bounding box center [419, 616] width 77 height 29
type input "2"
click at [806, 563] on div "Image 0" at bounding box center [593, 121] width 610 height 1090
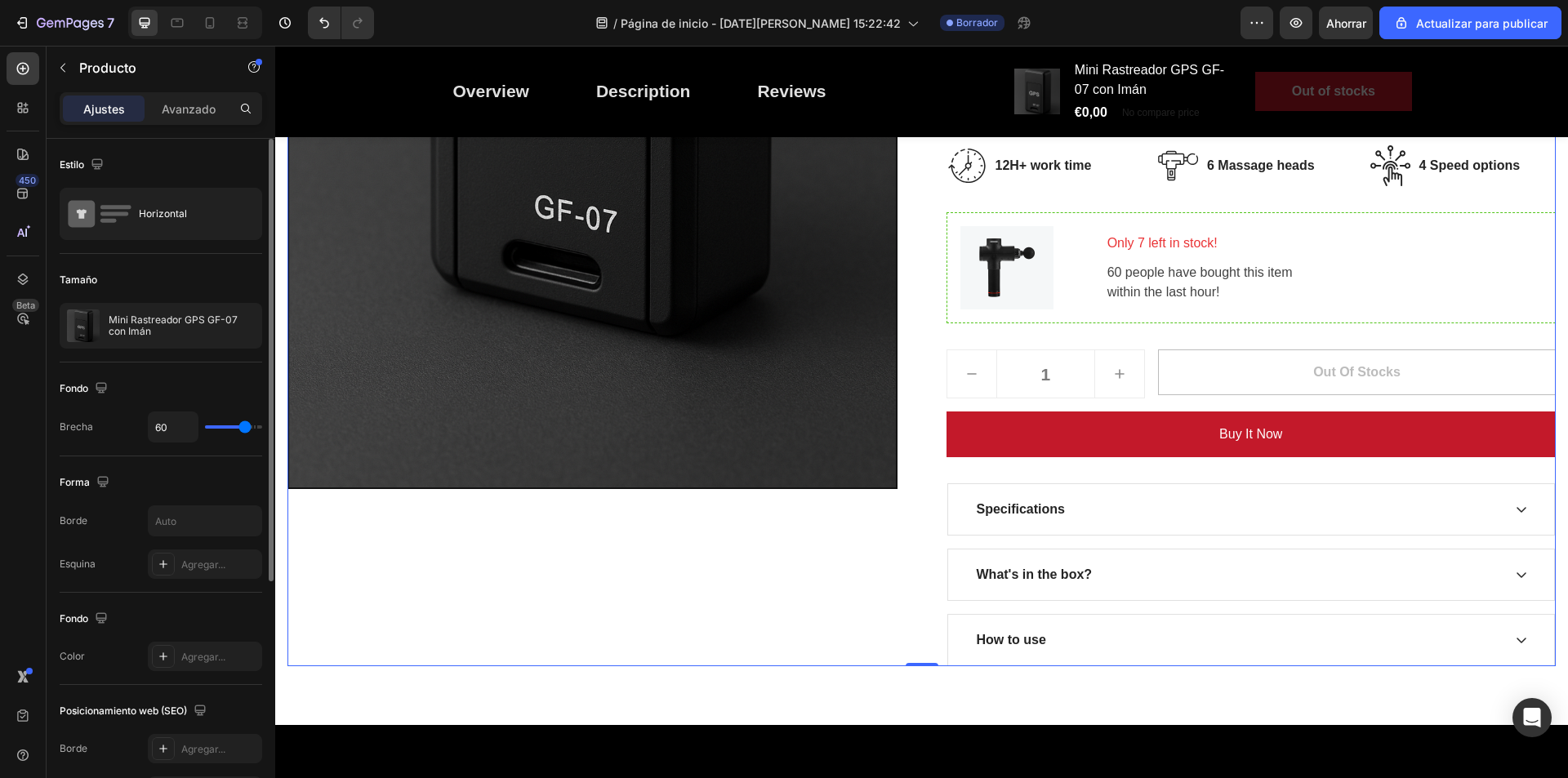
scroll to position [572, 0]
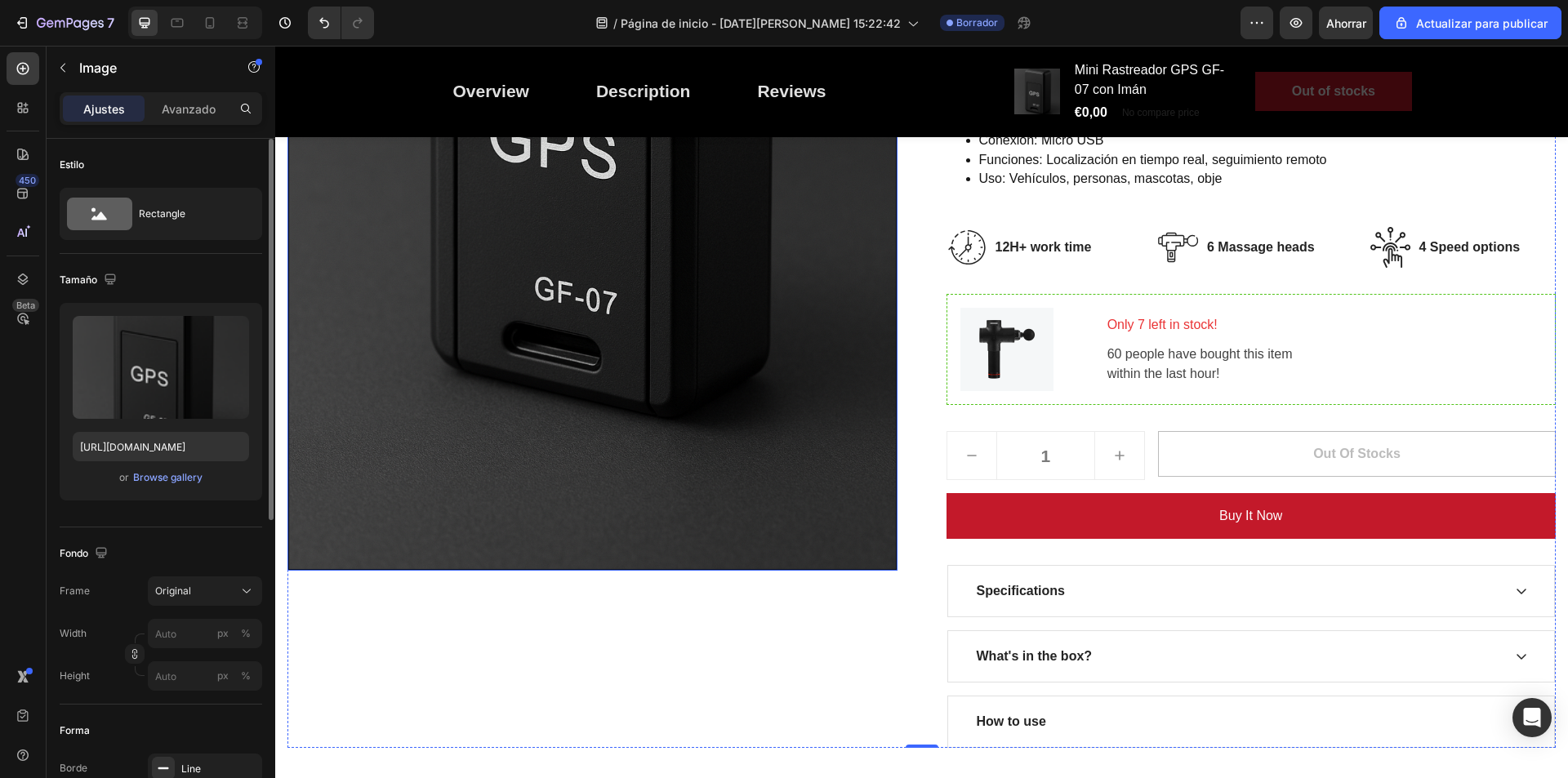
click at [539, 518] on img at bounding box center [593, 114] width 610 height 913
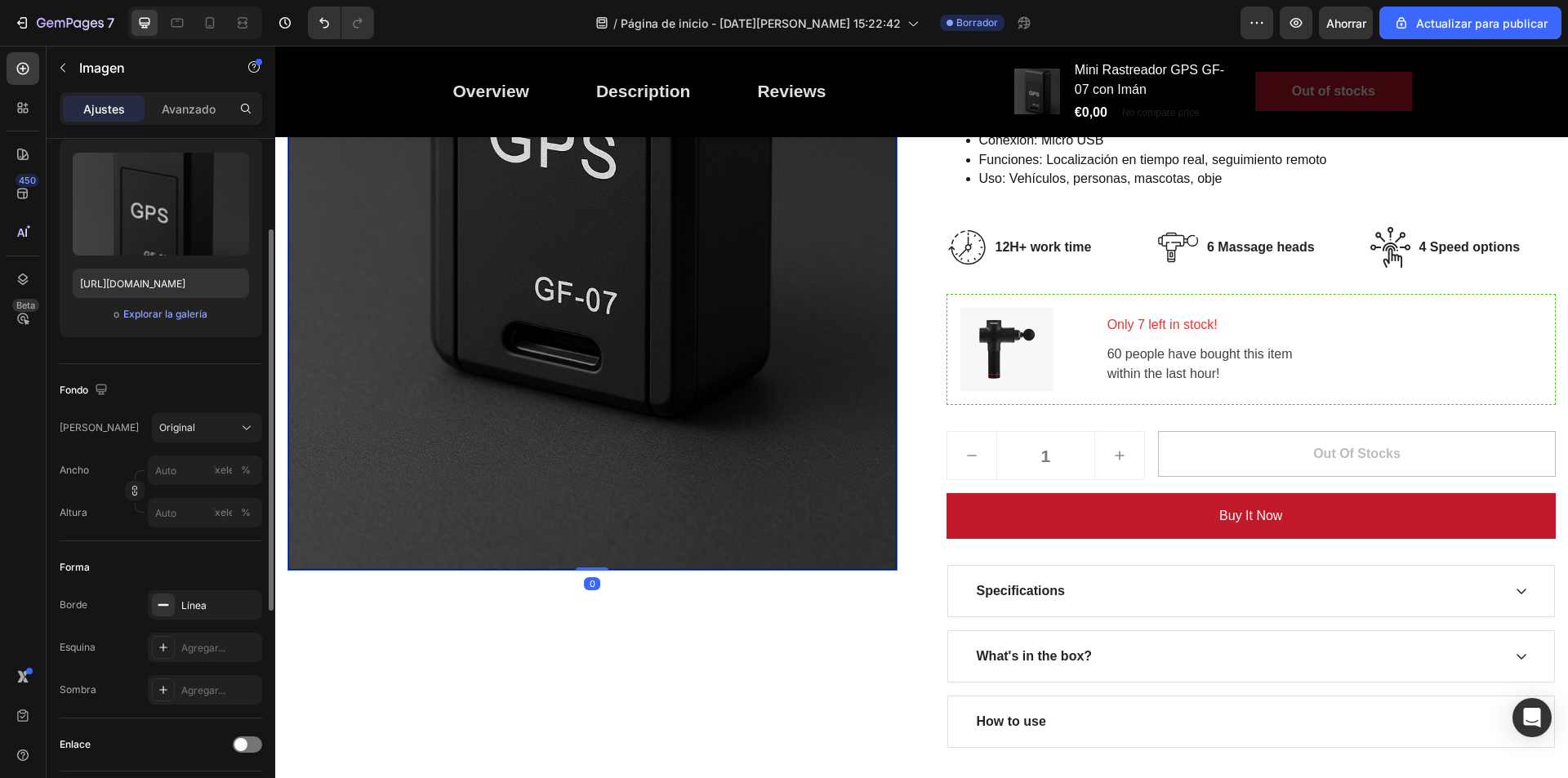
scroll to position [245, 0]
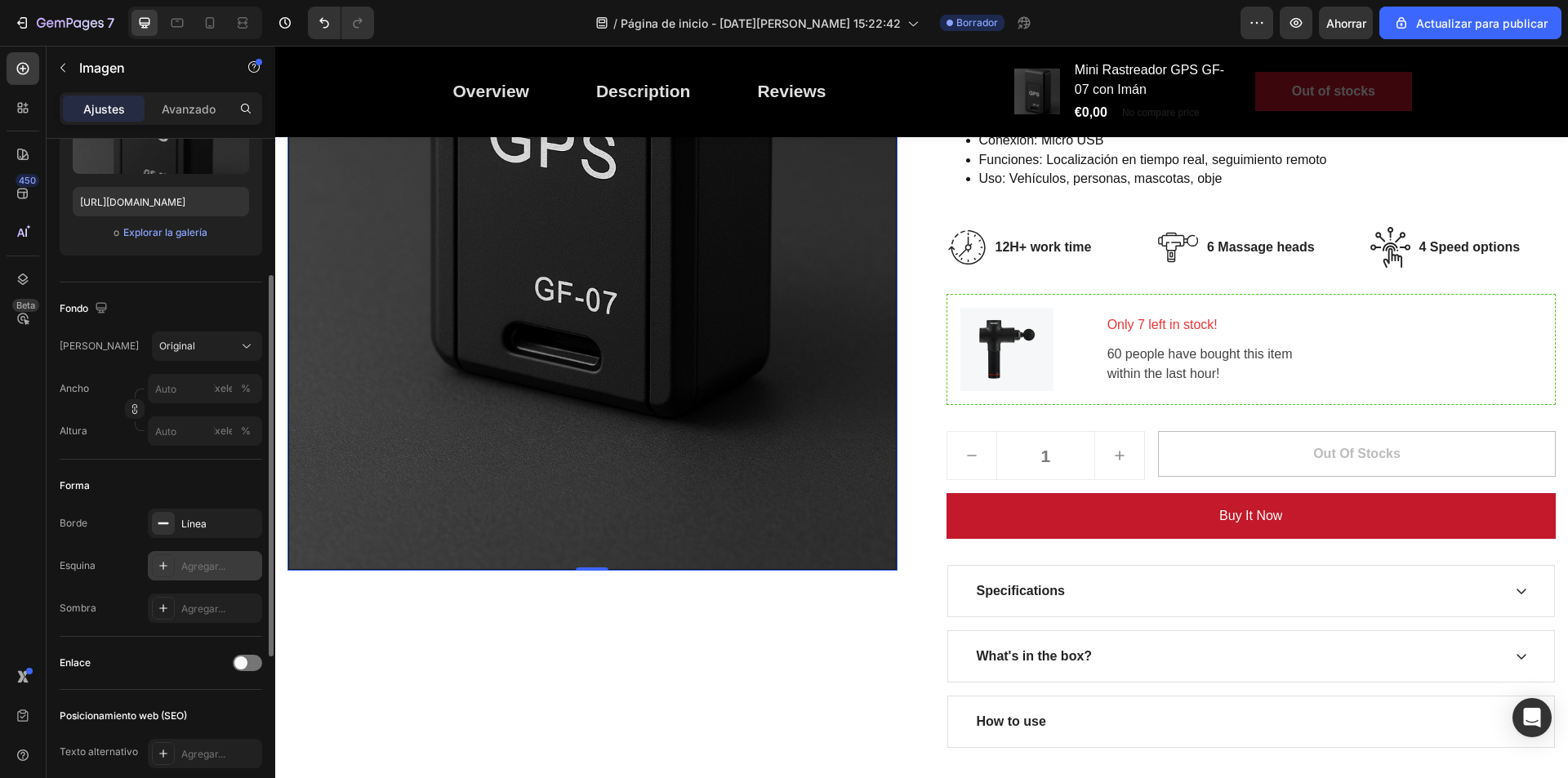
click at [194, 567] on font "Agregar..." at bounding box center [203, 566] width 44 height 12
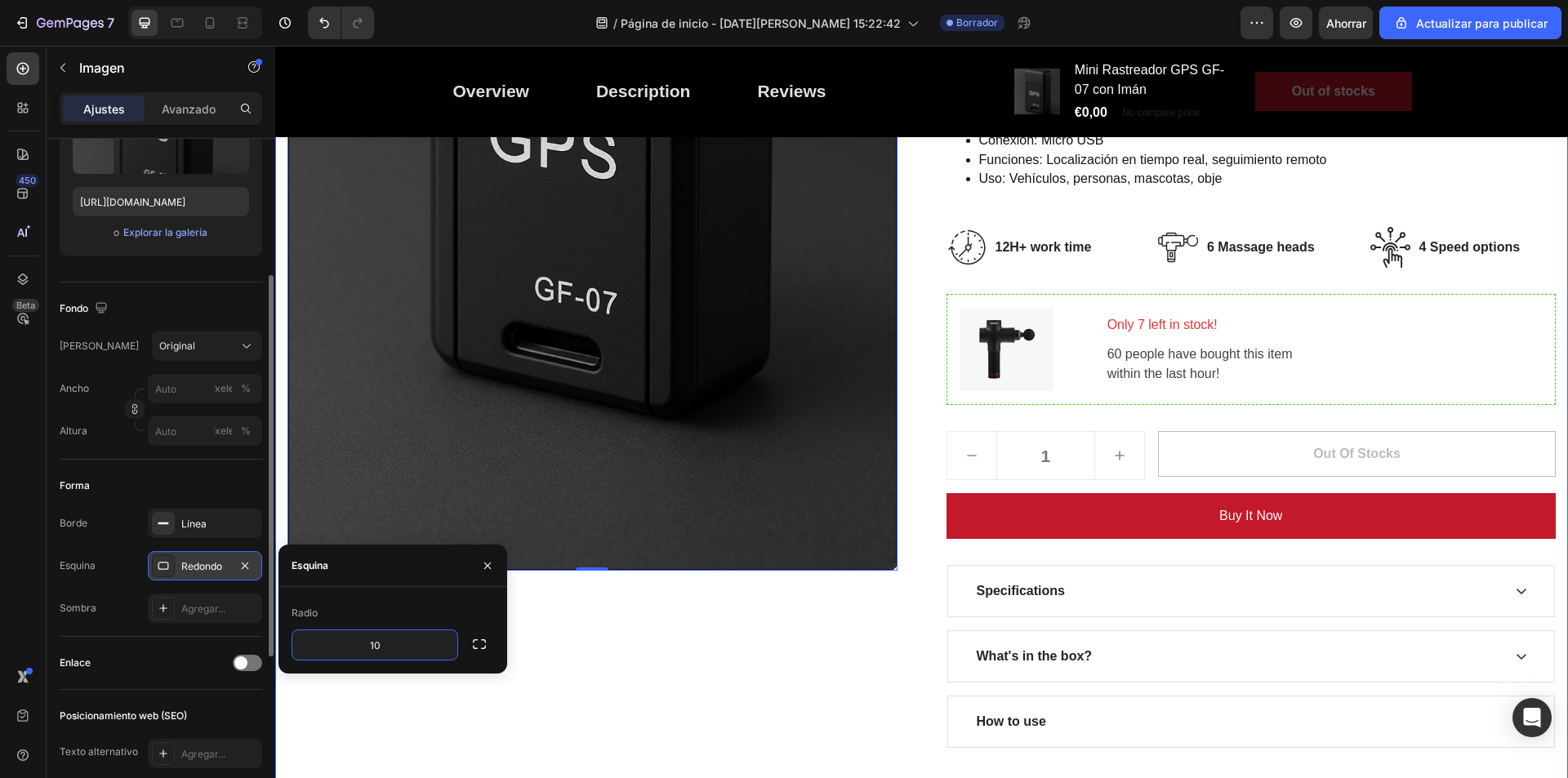
type input "1"
type input "20"
click at [643, 660] on div "Image 0" at bounding box center [593, 202] width 610 height 1090
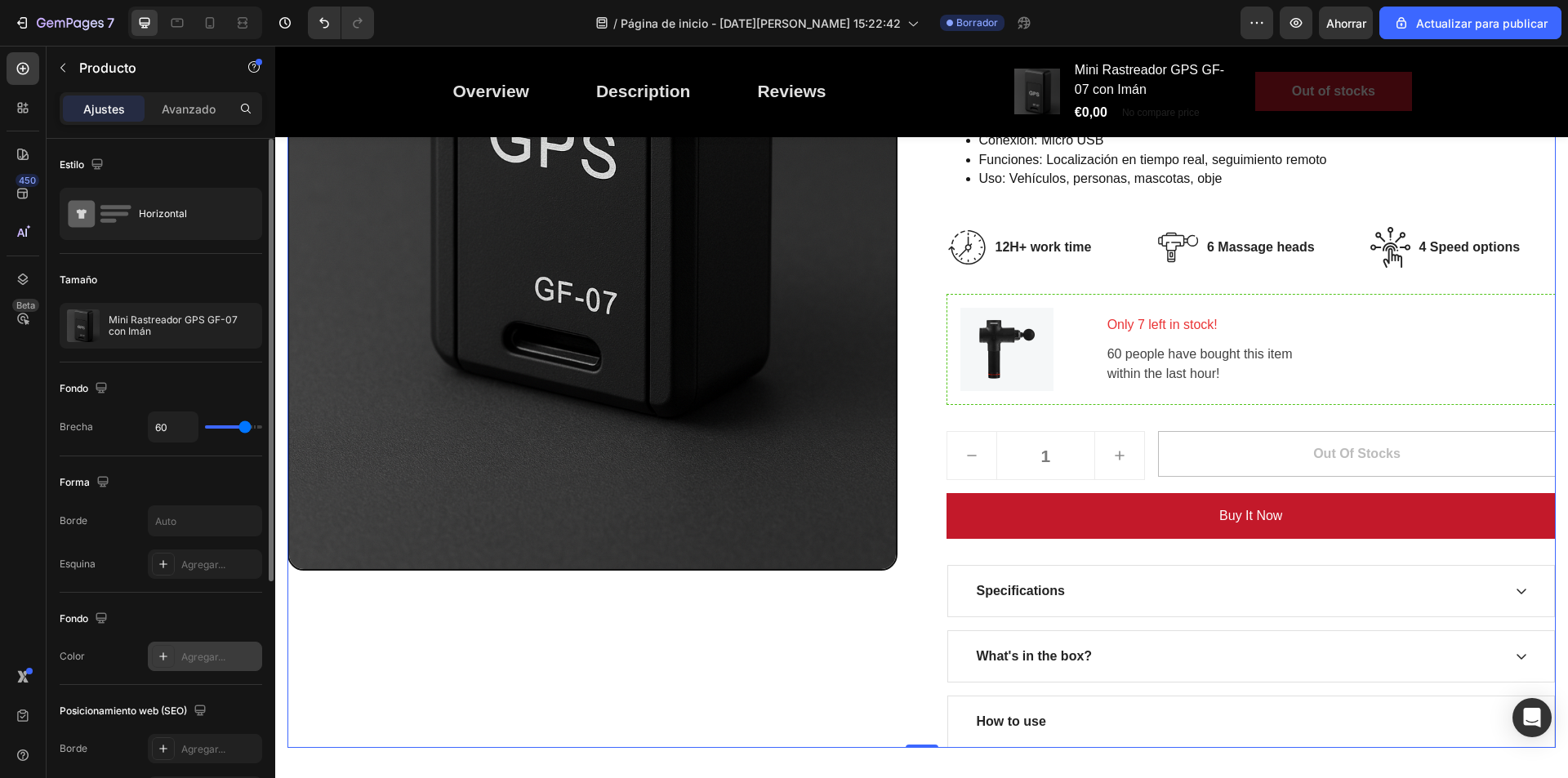
scroll to position [81, 0]
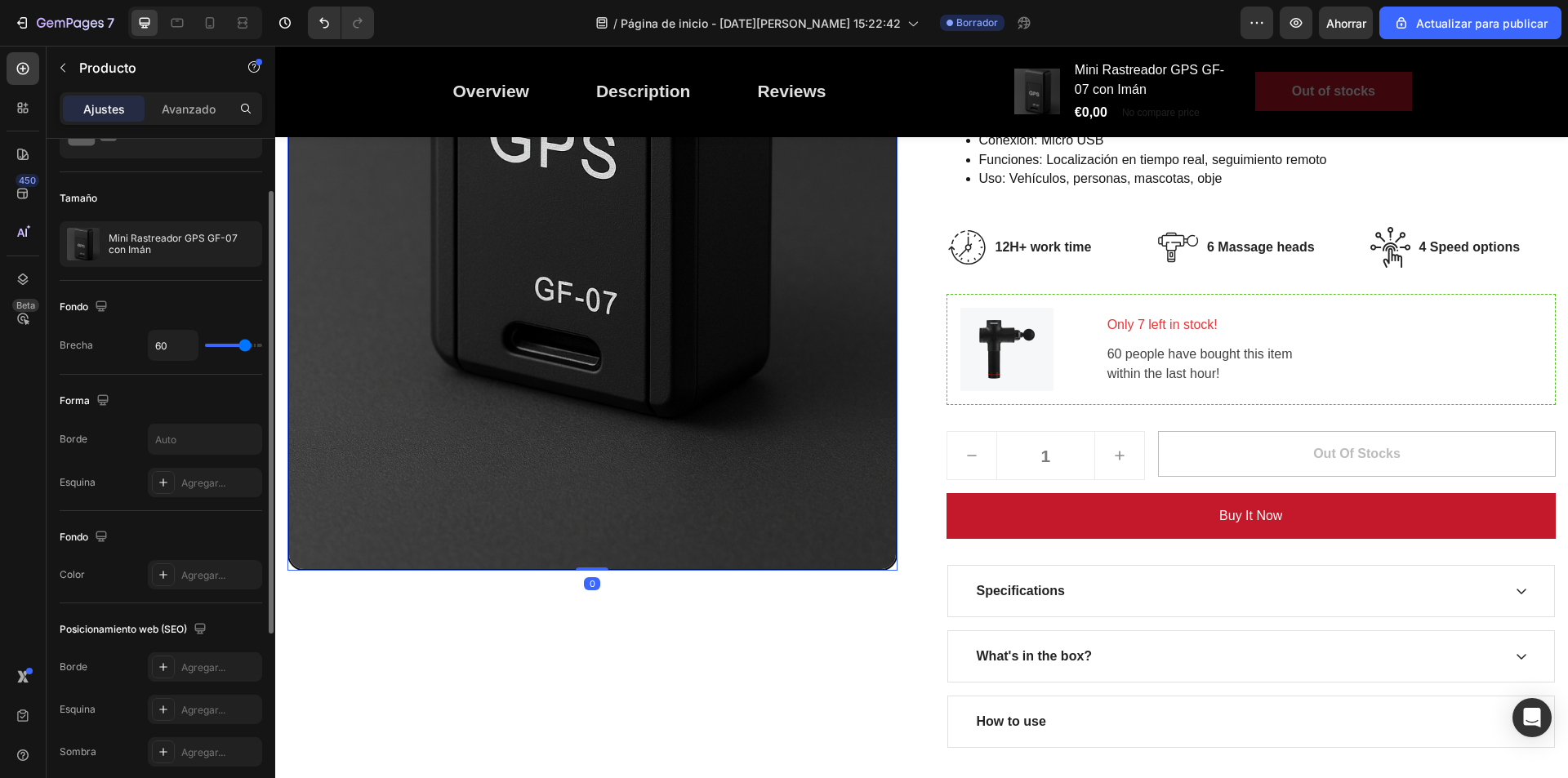
click at [622, 511] on img at bounding box center [593, 114] width 610 height 913
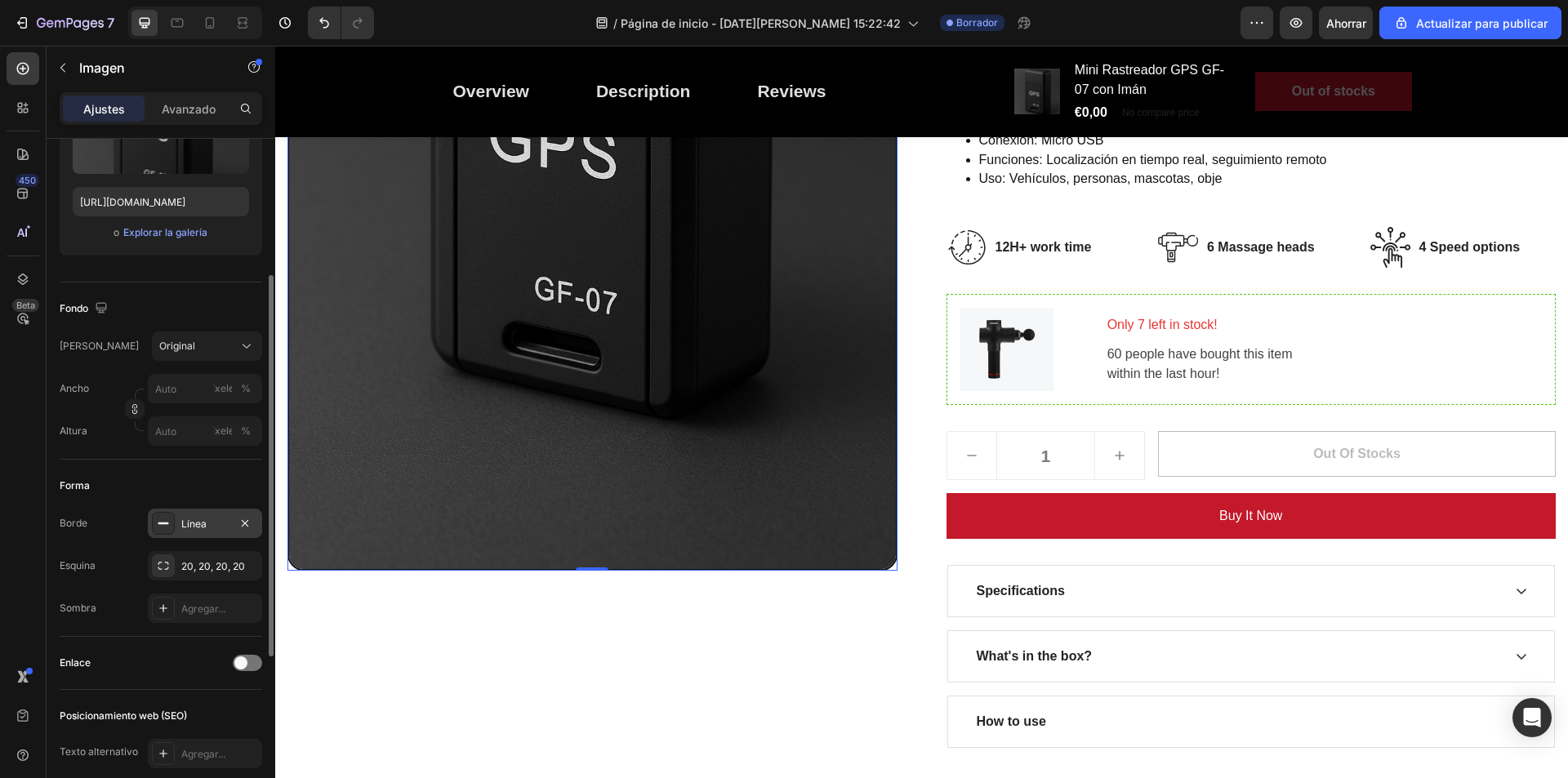
scroll to position [327, 0]
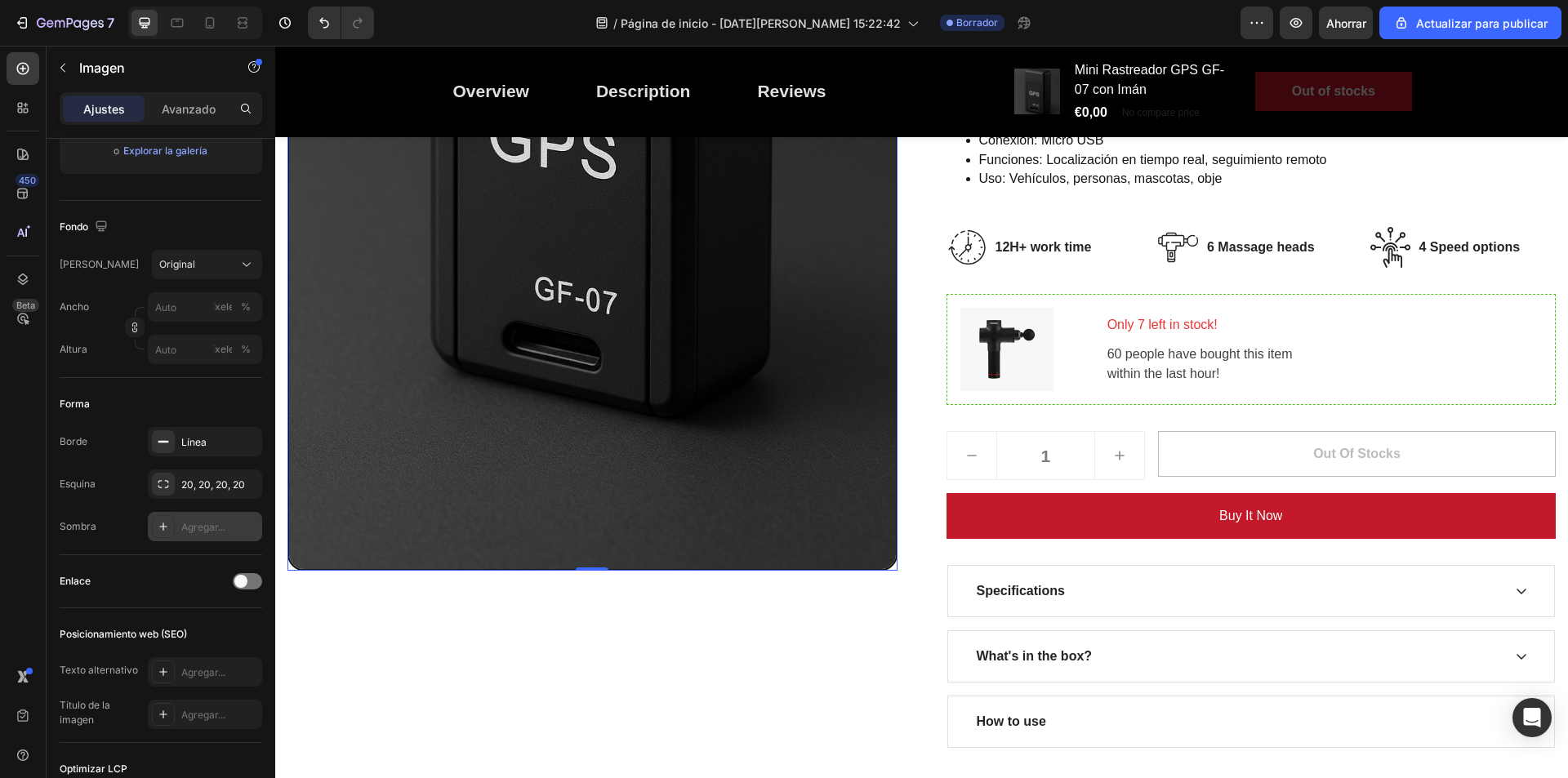
click at [178, 529] on div "Agregar..." at bounding box center [205, 527] width 115 height 29
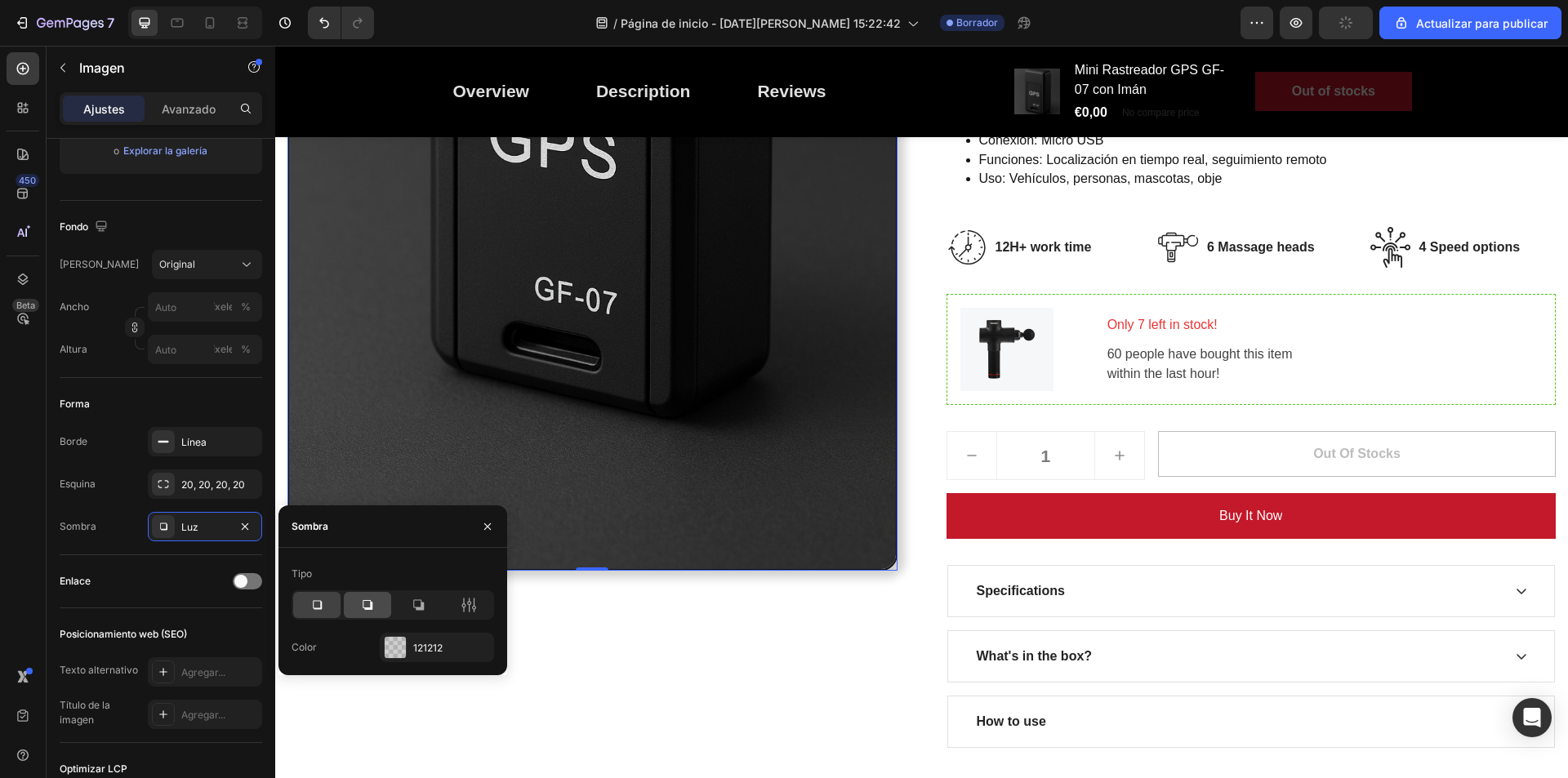
click at [357, 605] on div at bounding box center [368, 605] width 47 height 26
click at [414, 604] on icon at bounding box center [418, 605] width 17 height 17
click at [394, 651] on div at bounding box center [395, 648] width 22 height 22
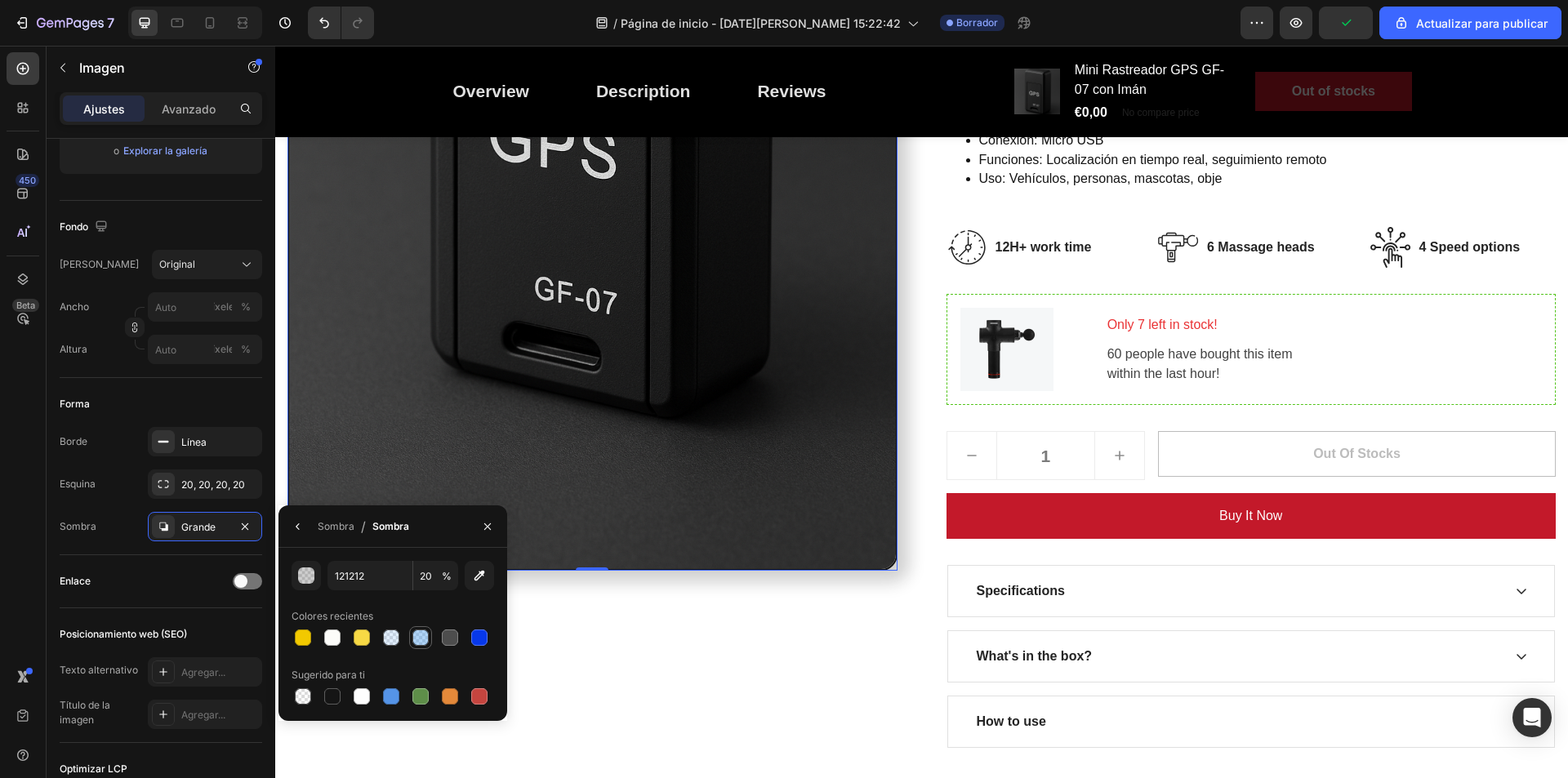
click at [419, 641] on div at bounding box center [420, 638] width 17 height 17
type input "3C96EE"
type input "40"
click at [330, 637] on div at bounding box center [333, 638] width 17 height 17
type input "FCFCF9"
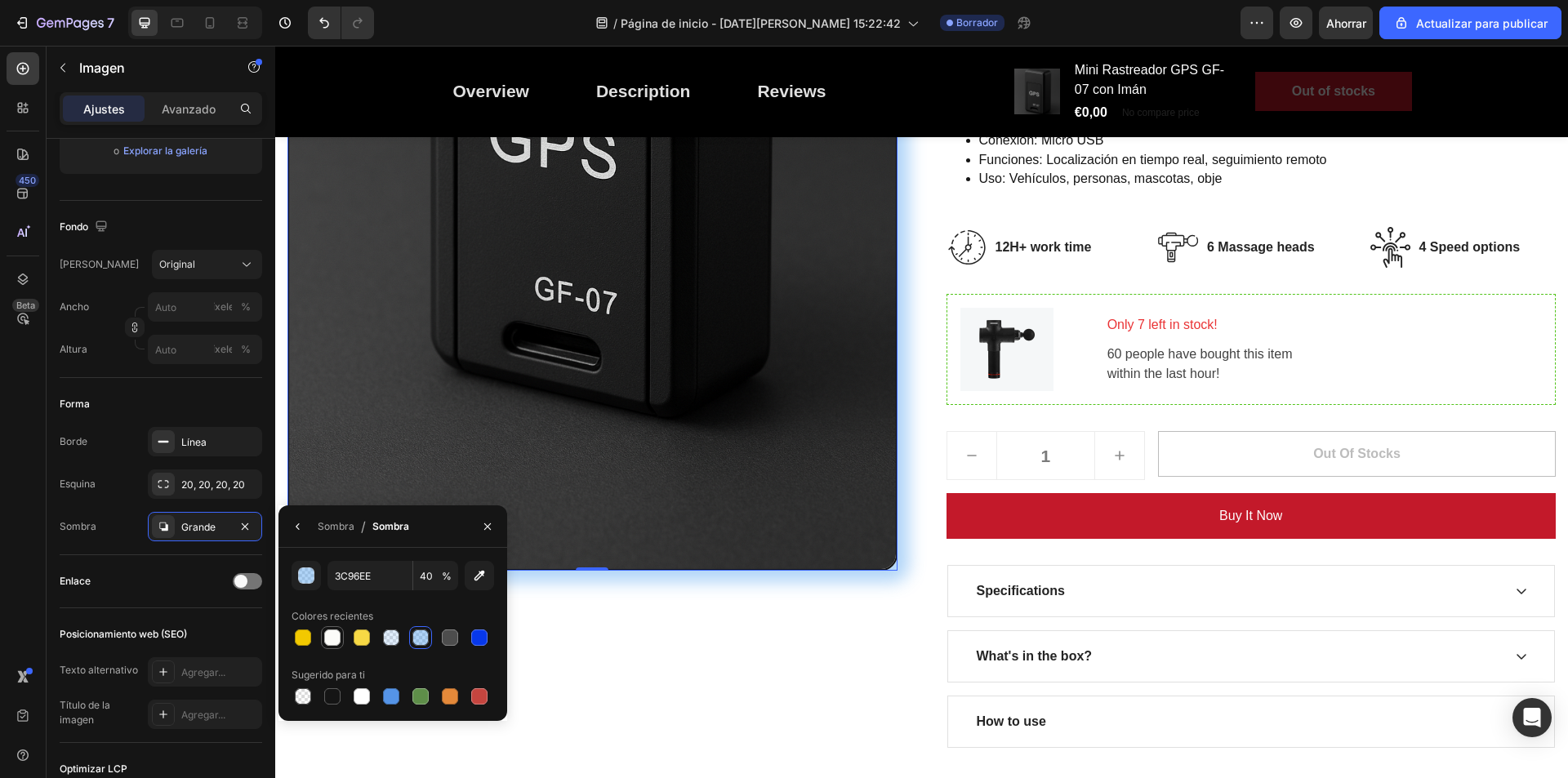
type input "100"
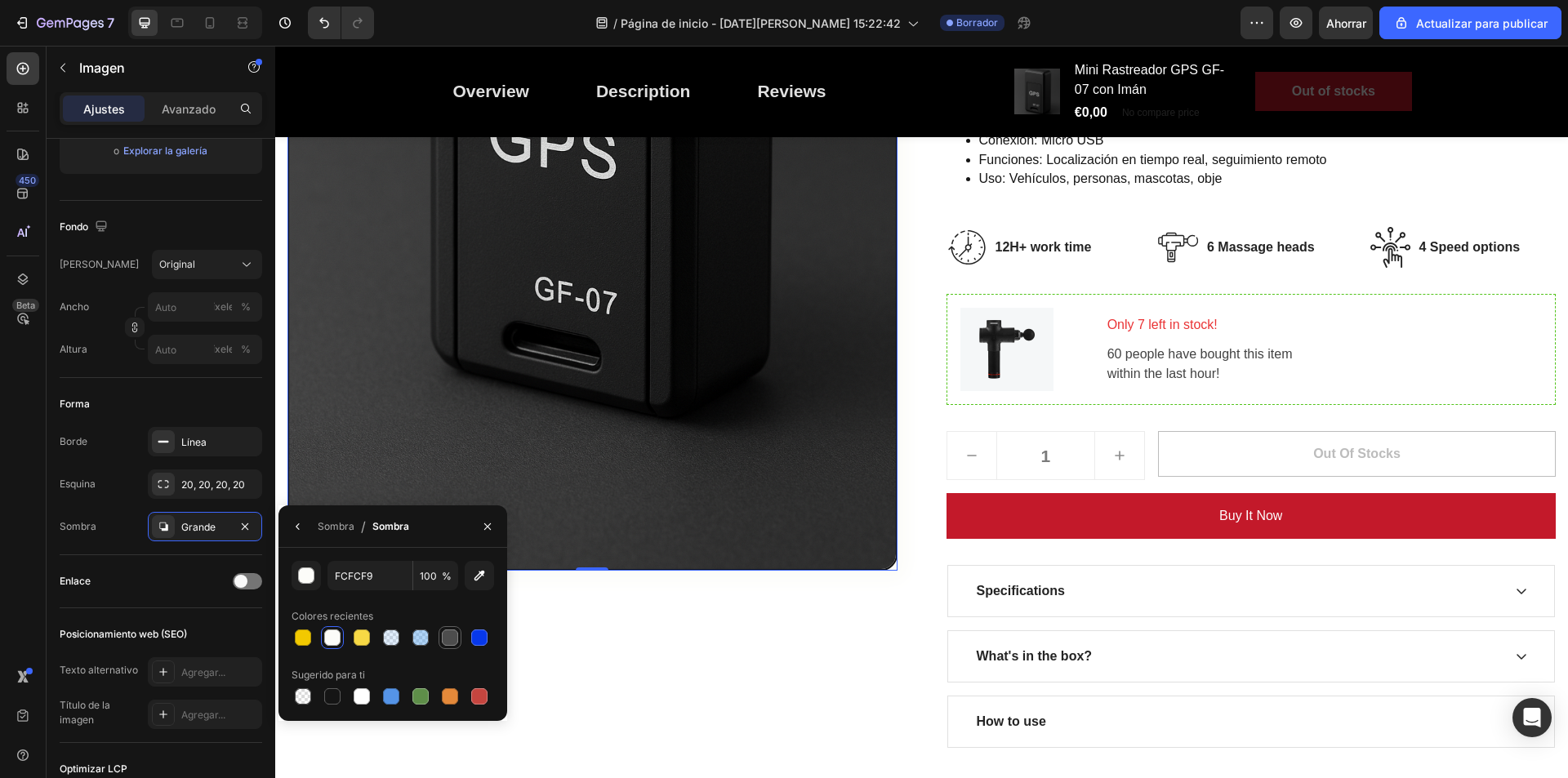
click at [445, 645] on div at bounding box center [449, 638] width 17 height 17
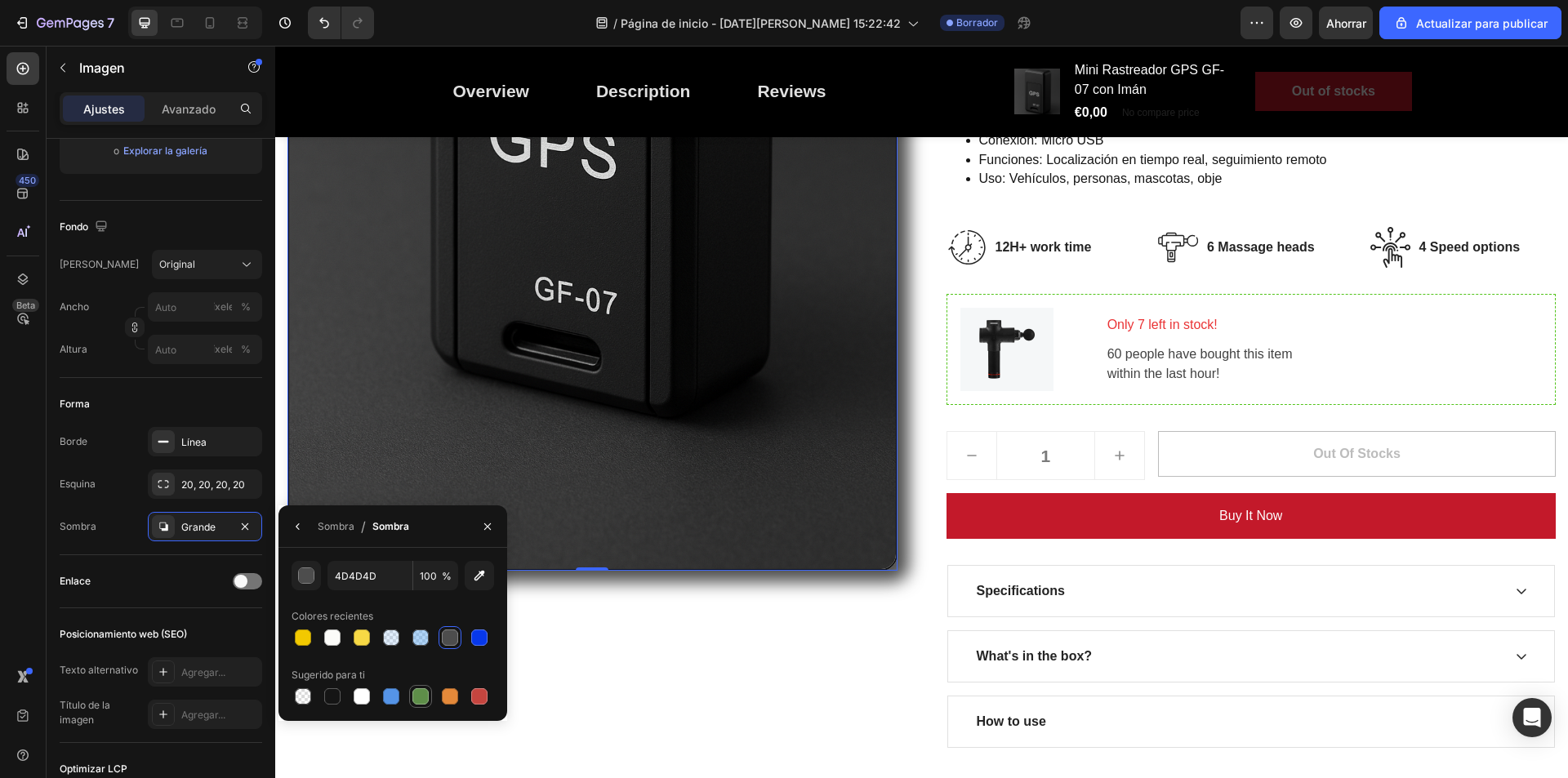
click at [422, 697] on div at bounding box center [420, 697] width 17 height 17
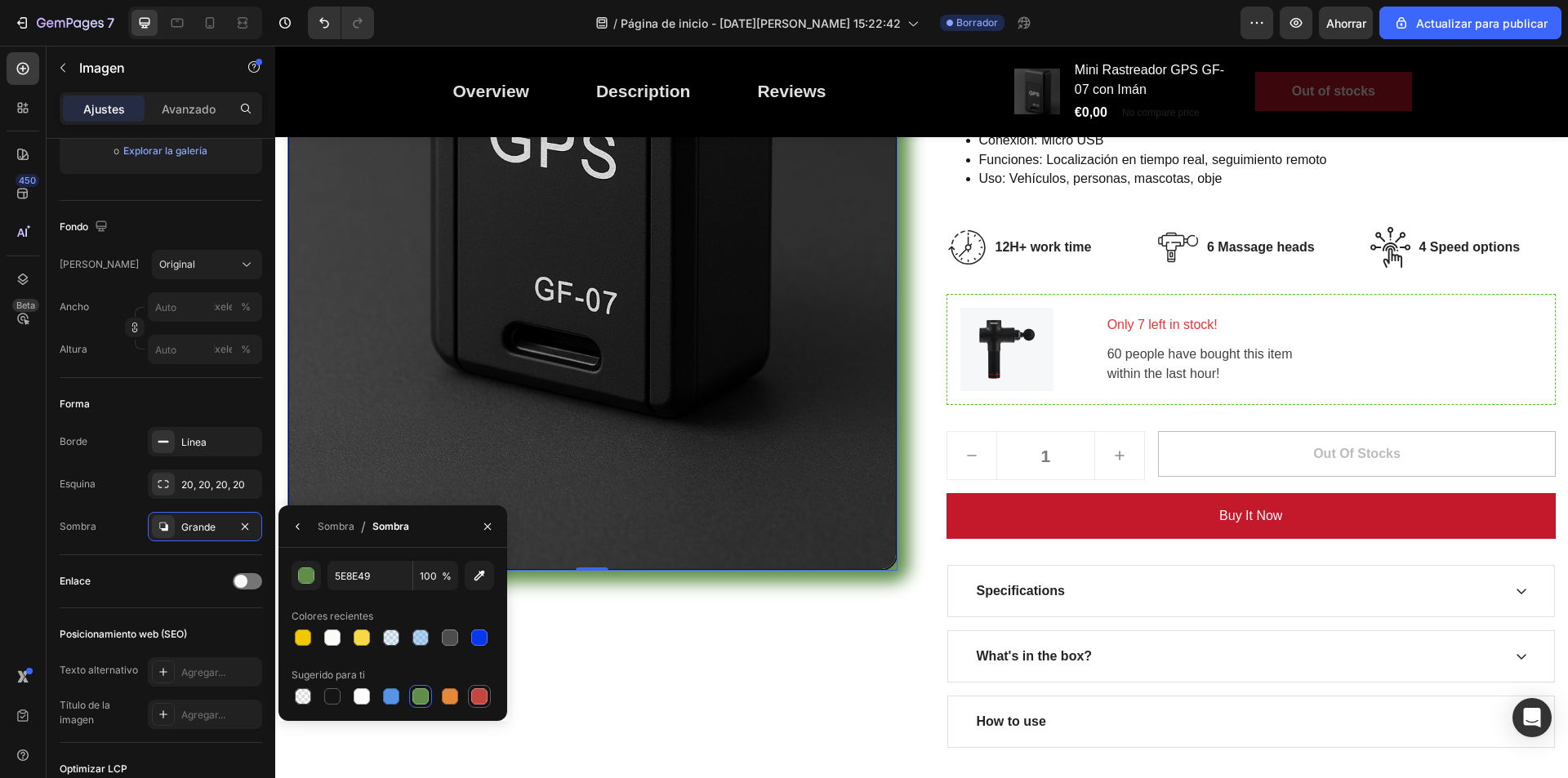
click at [479, 700] on div at bounding box center [479, 697] width 17 height 17
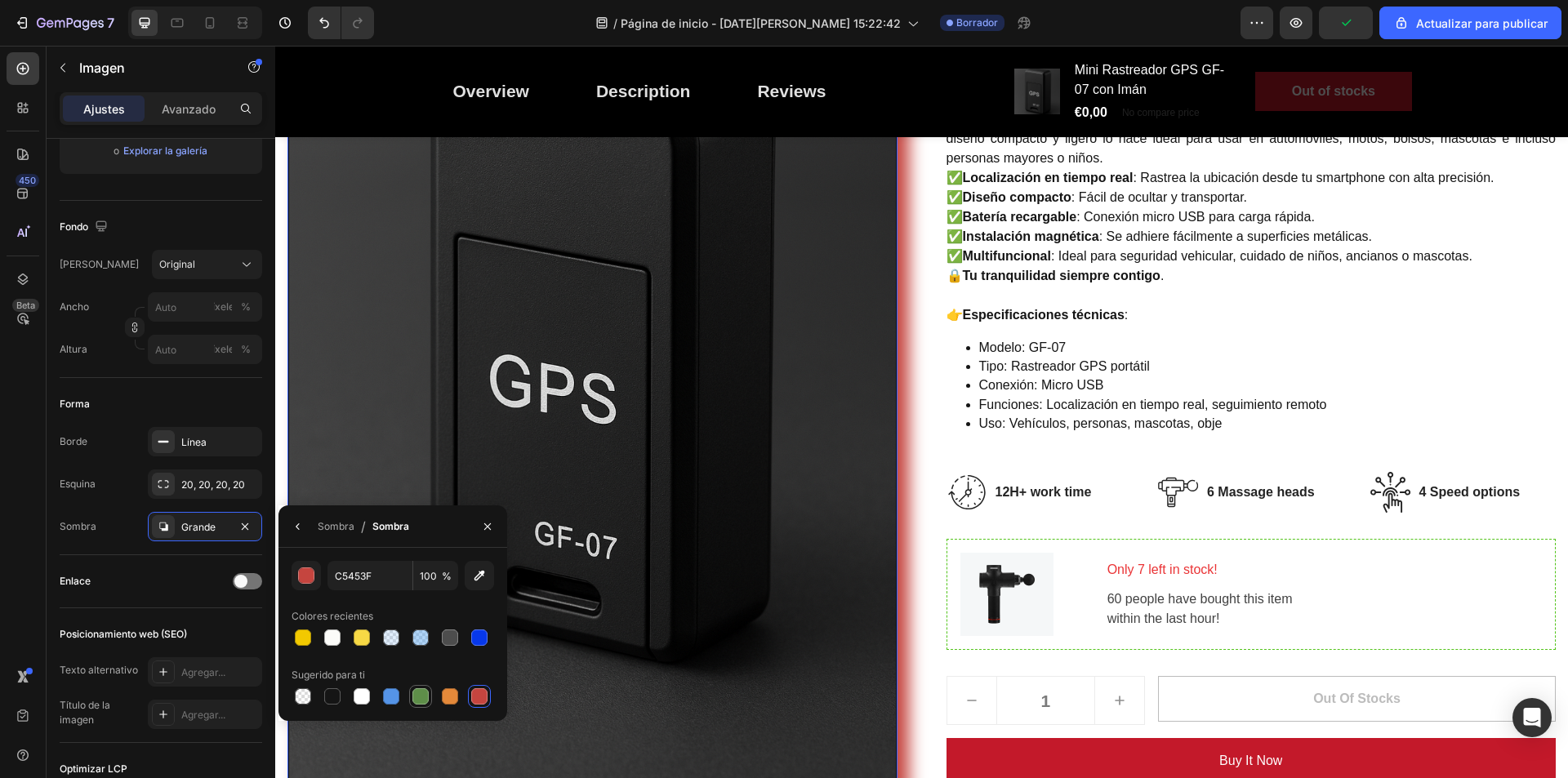
click at [419, 695] on div at bounding box center [420, 697] width 17 height 17
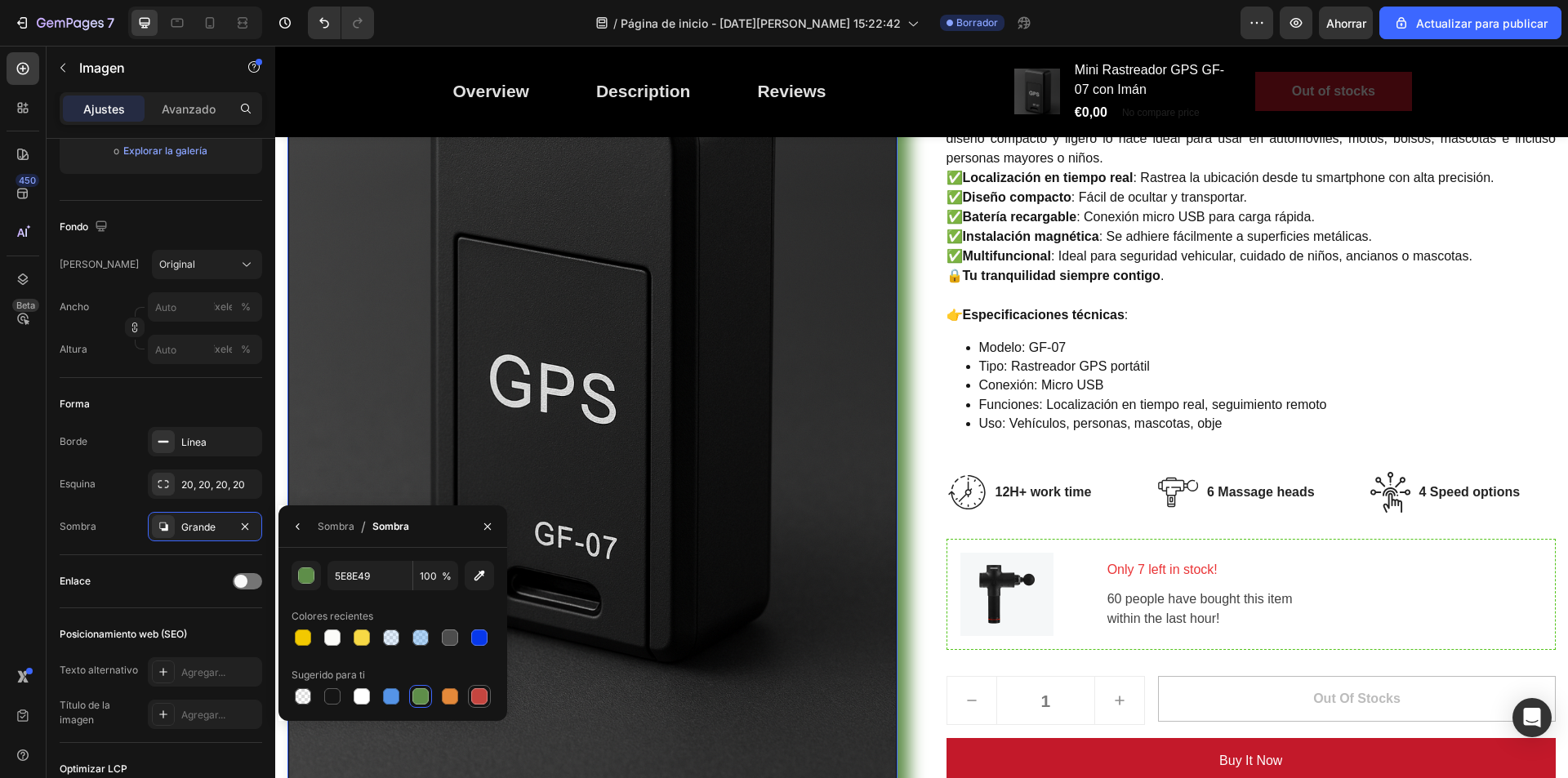
click at [485, 695] on div at bounding box center [479, 697] width 17 height 17
type input "C5453F"
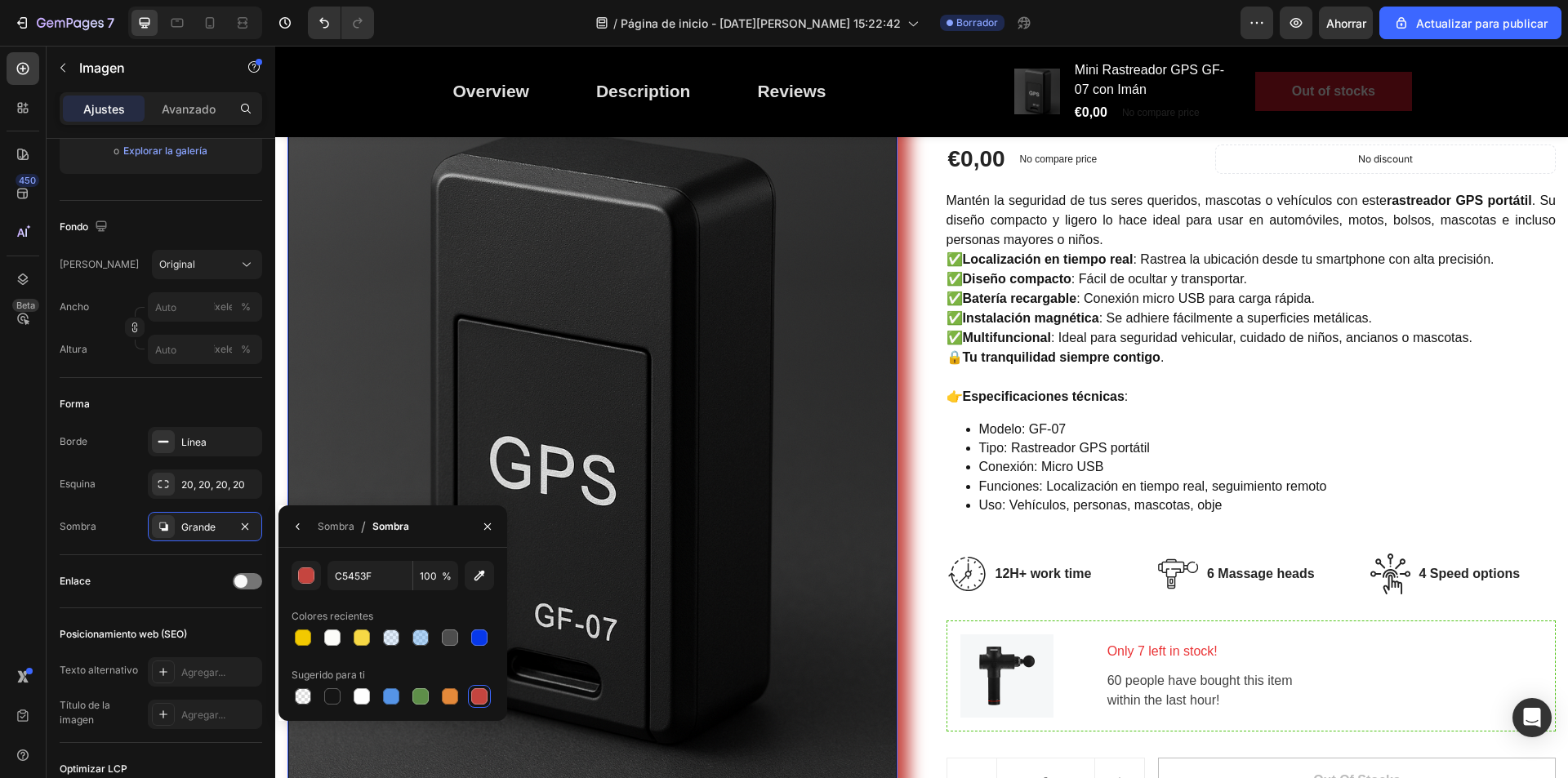
scroll to position [0, 0]
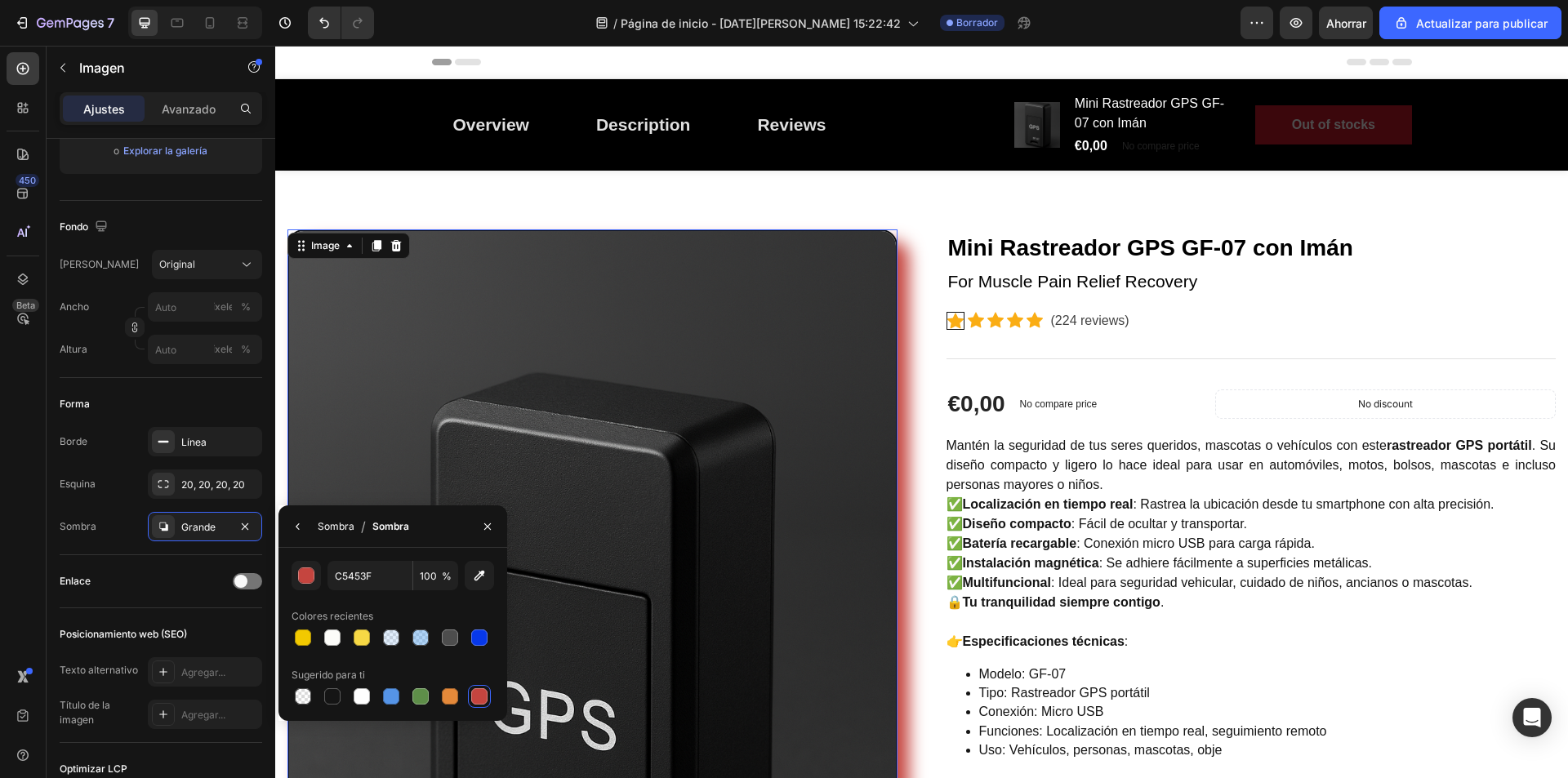
click at [318, 532] on font "Sombra" at bounding box center [336, 526] width 36 height 12
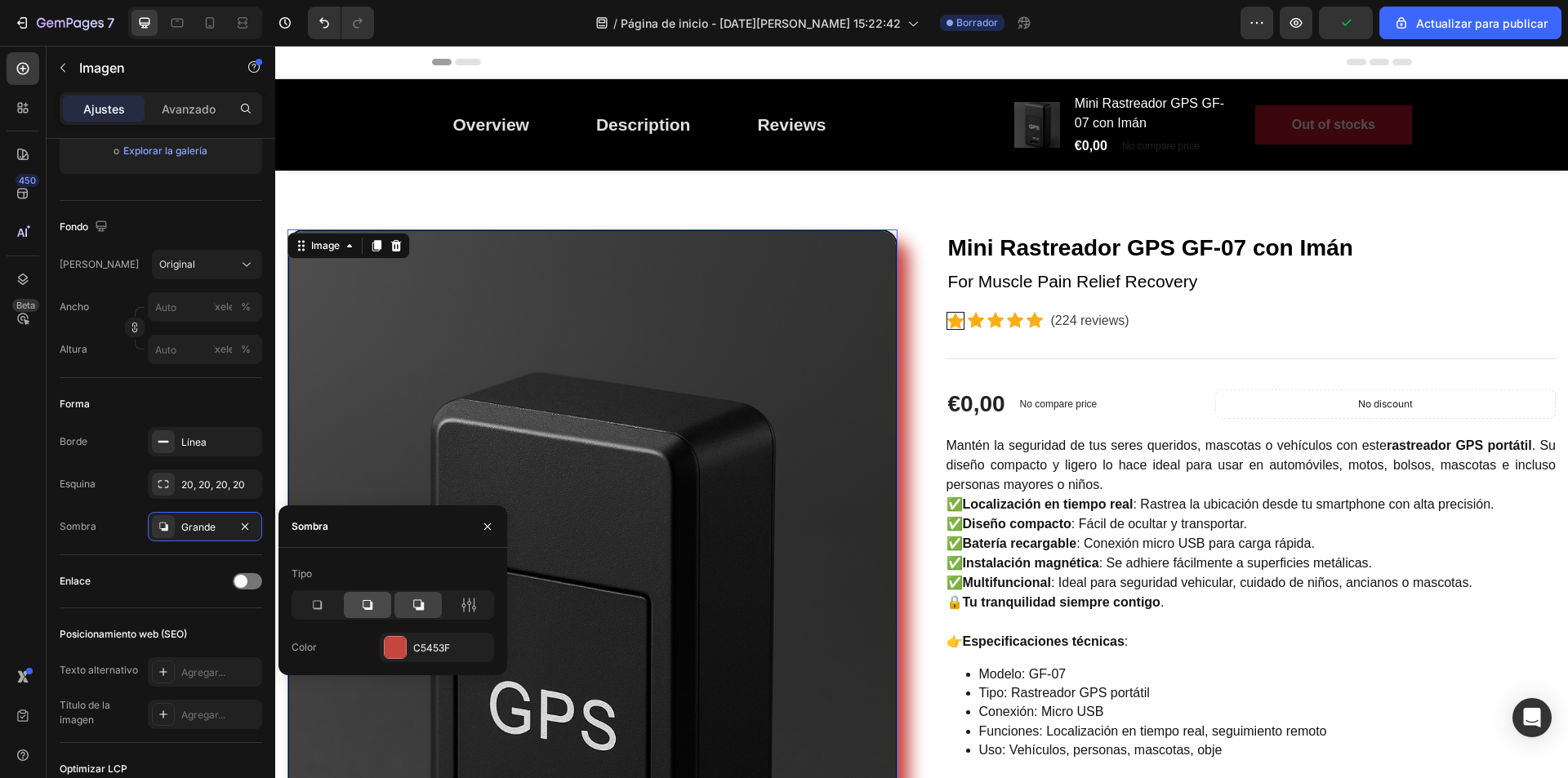
click at [366, 600] on icon at bounding box center [368, 605] width 10 height 10
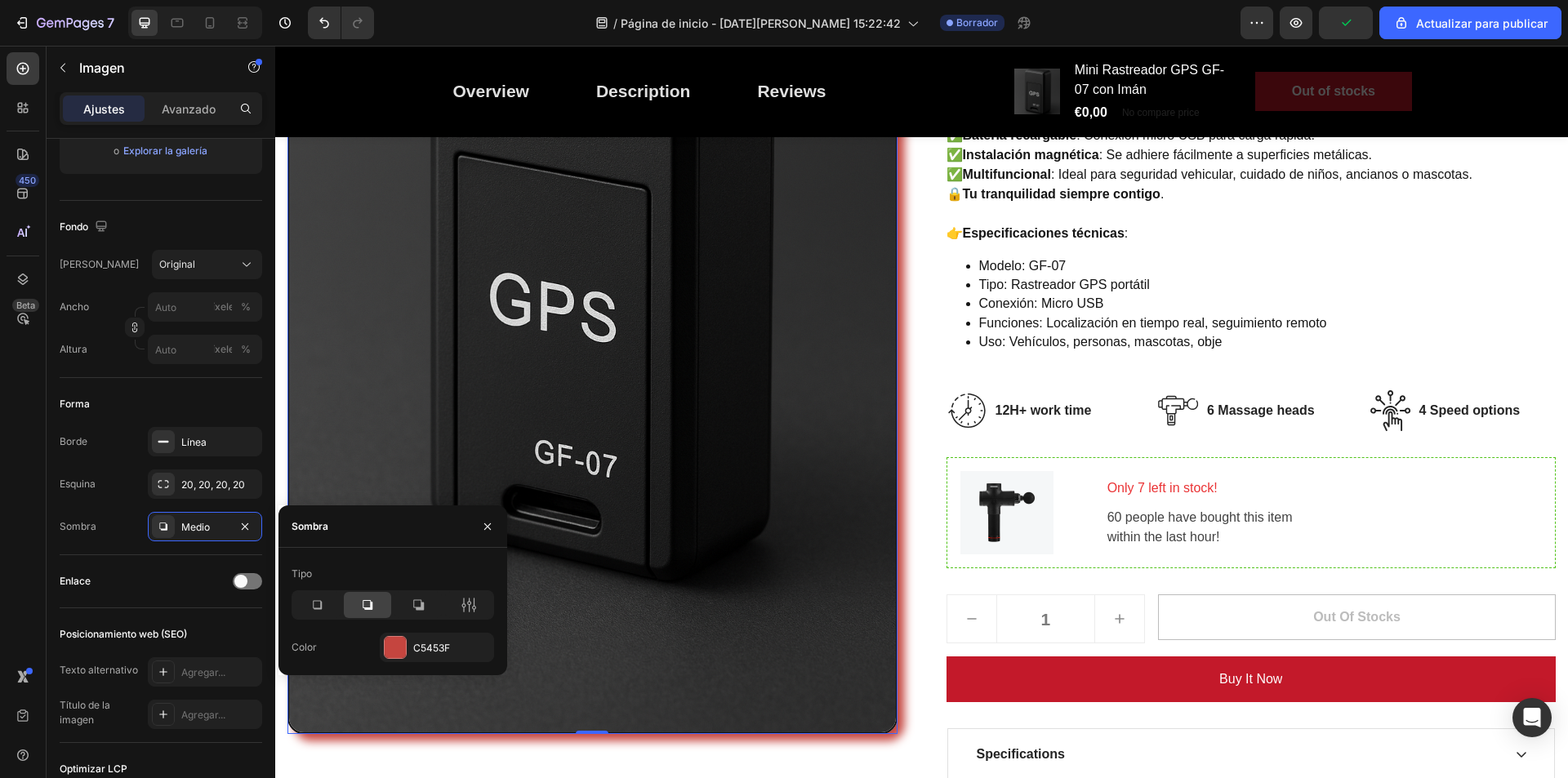
scroll to position [491, 0]
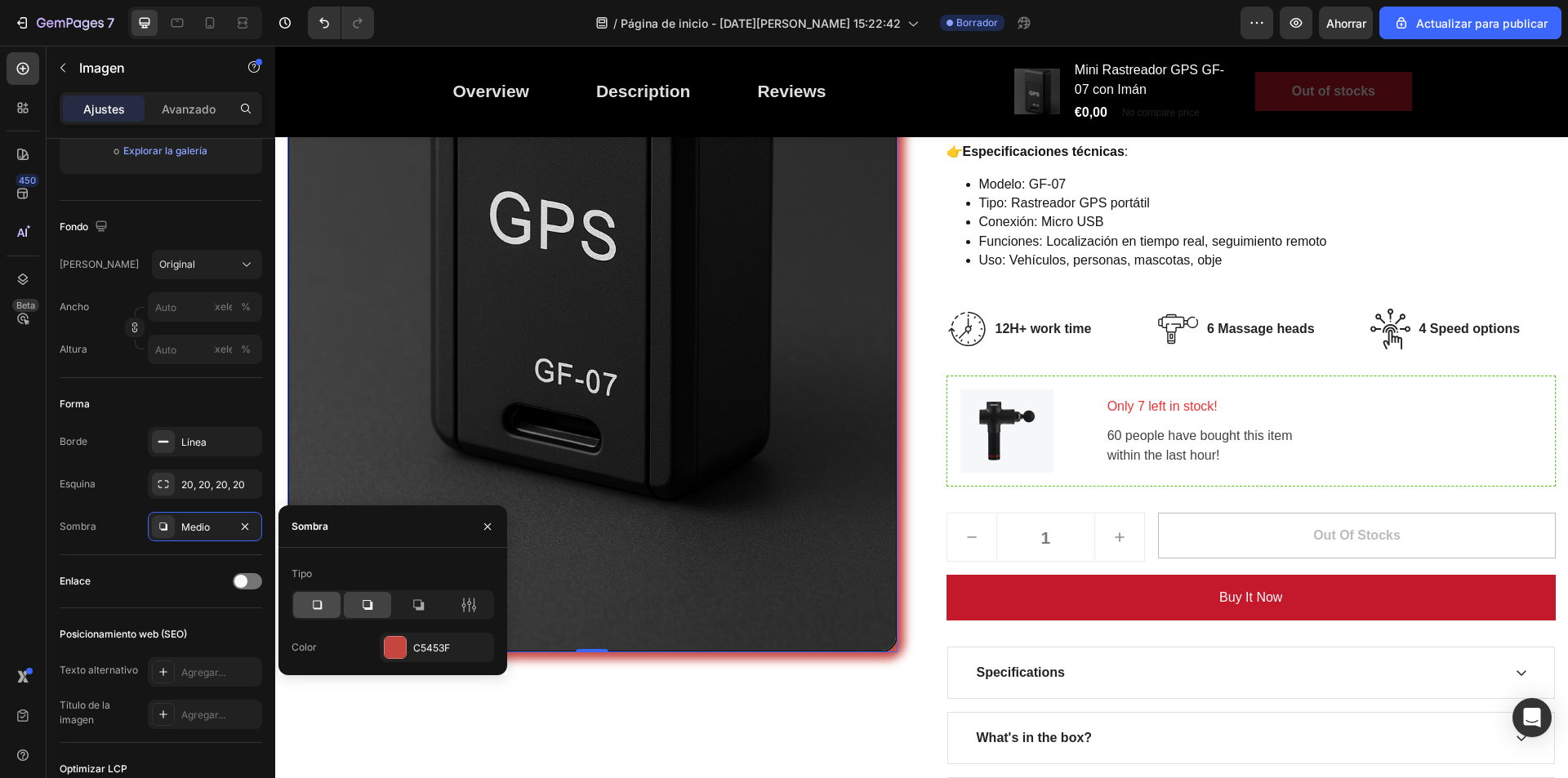
click at [314, 602] on icon at bounding box center [317, 605] width 17 height 17
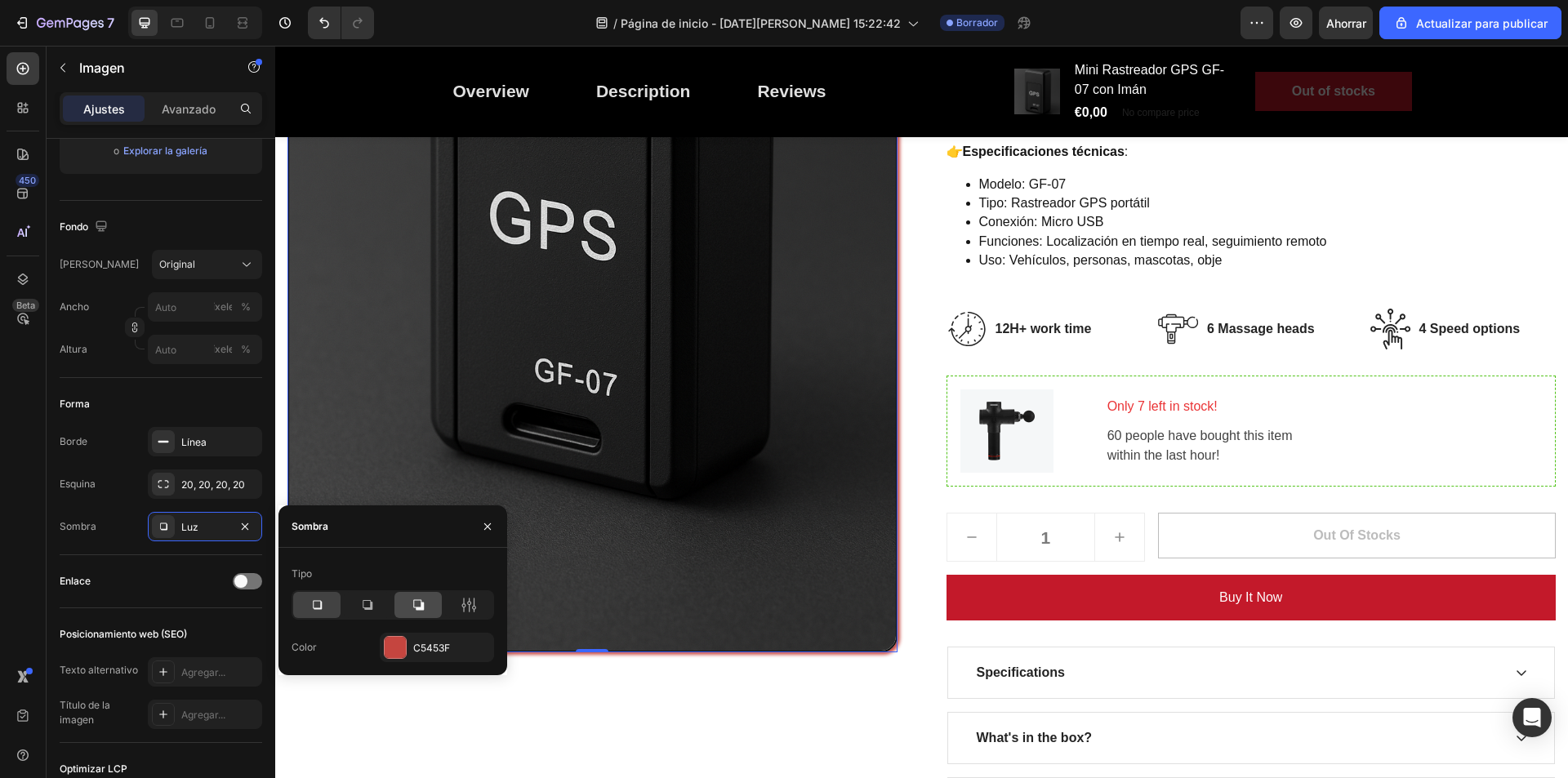
click at [420, 603] on icon at bounding box center [418, 605] width 17 height 17
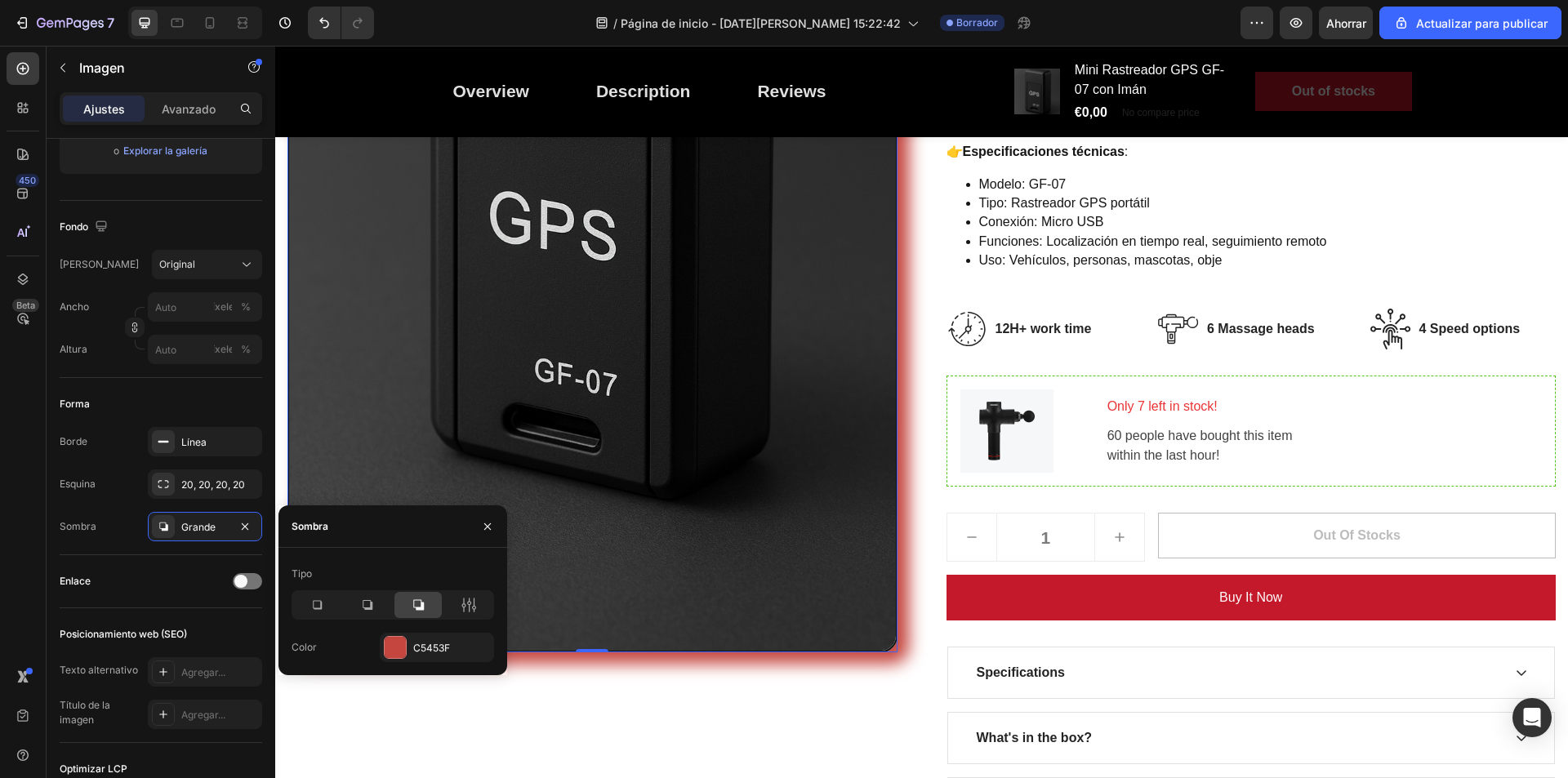
scroll to position [408, 0]
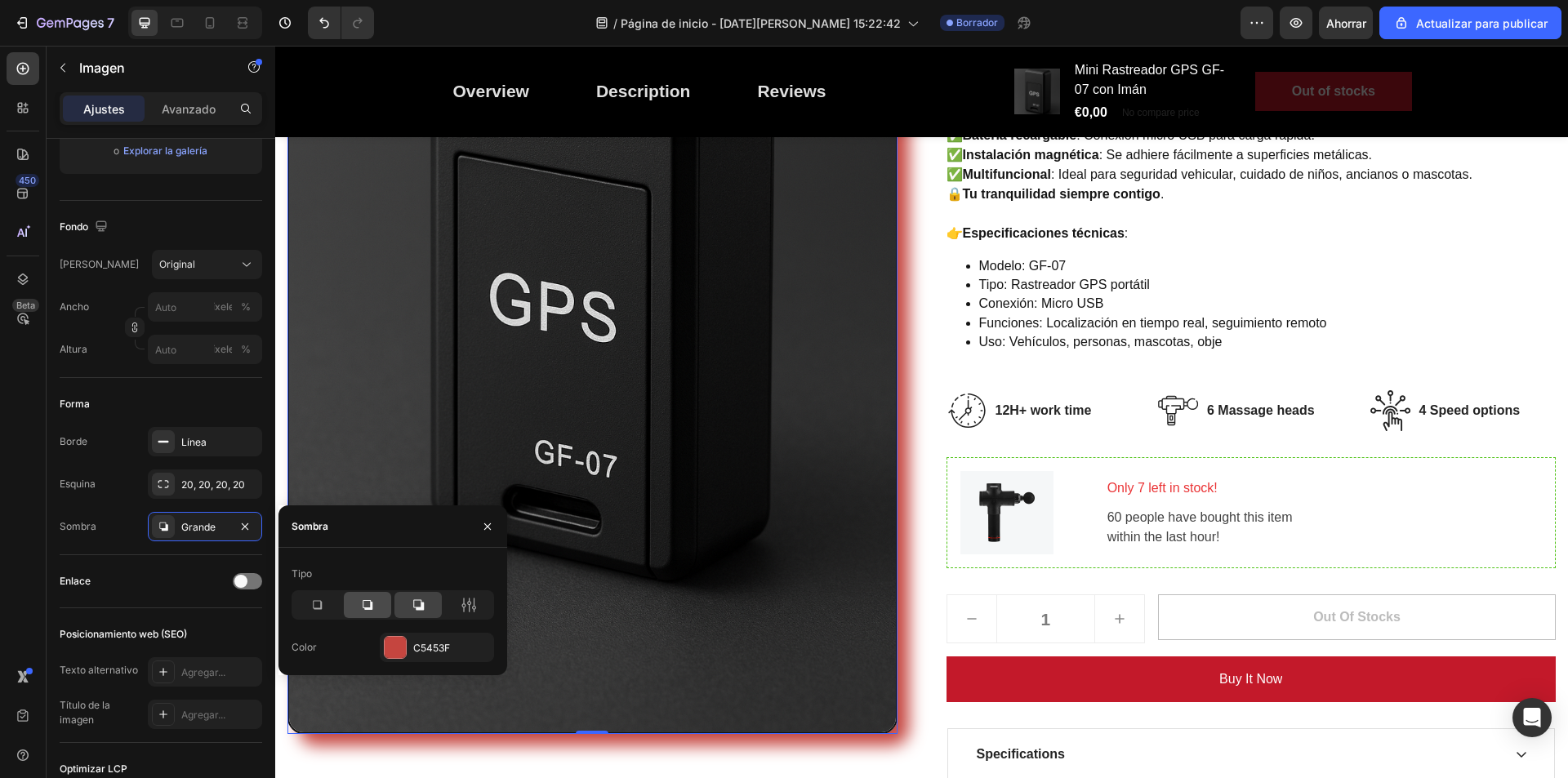
click at [373, 607] on icon at bounding box center [368, 605] width 10 height 10
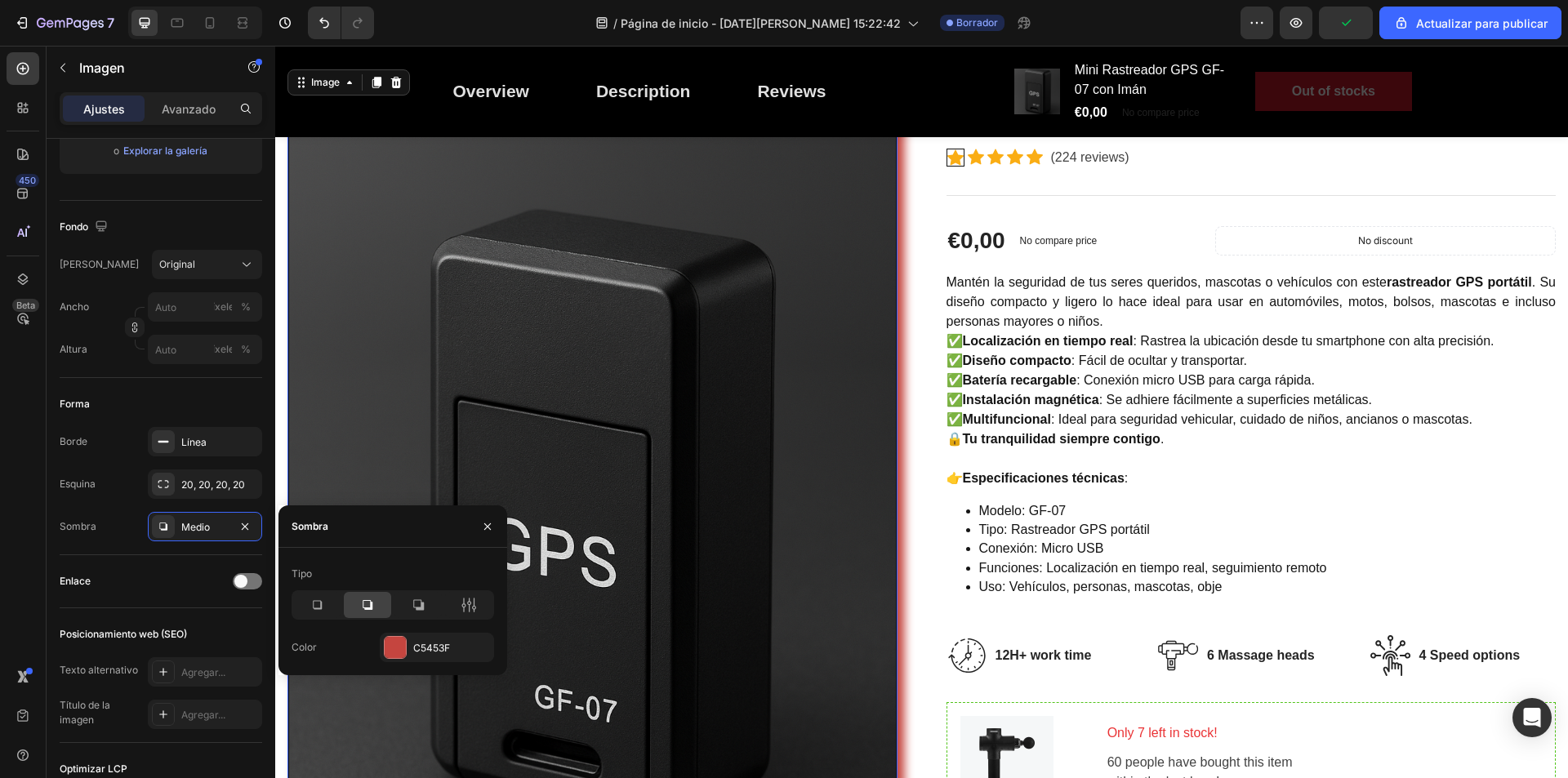
scroll to position [245, 0]
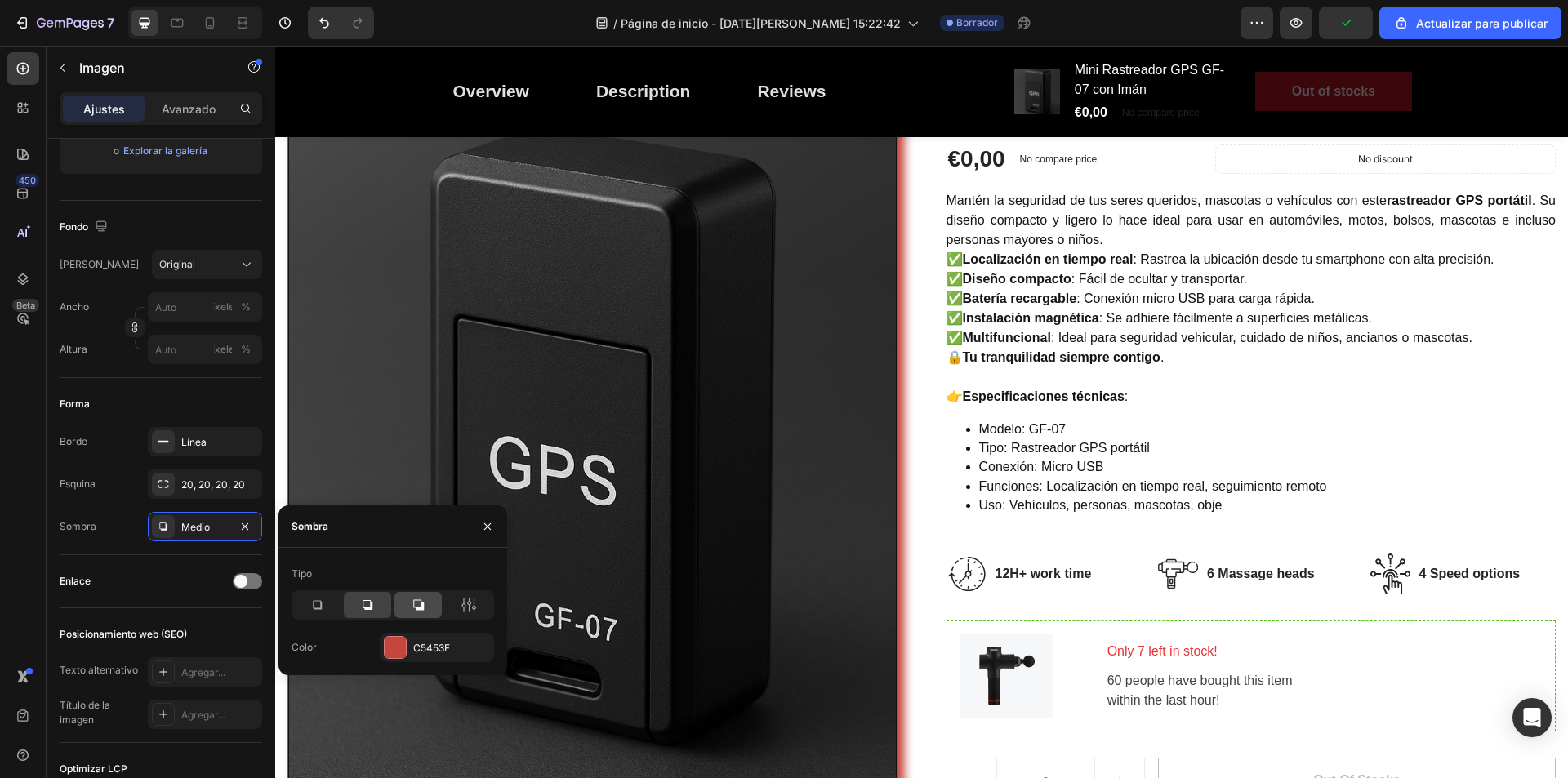
click at [418, 602] on icon at bounding box center [418, 605] width 17 height 17
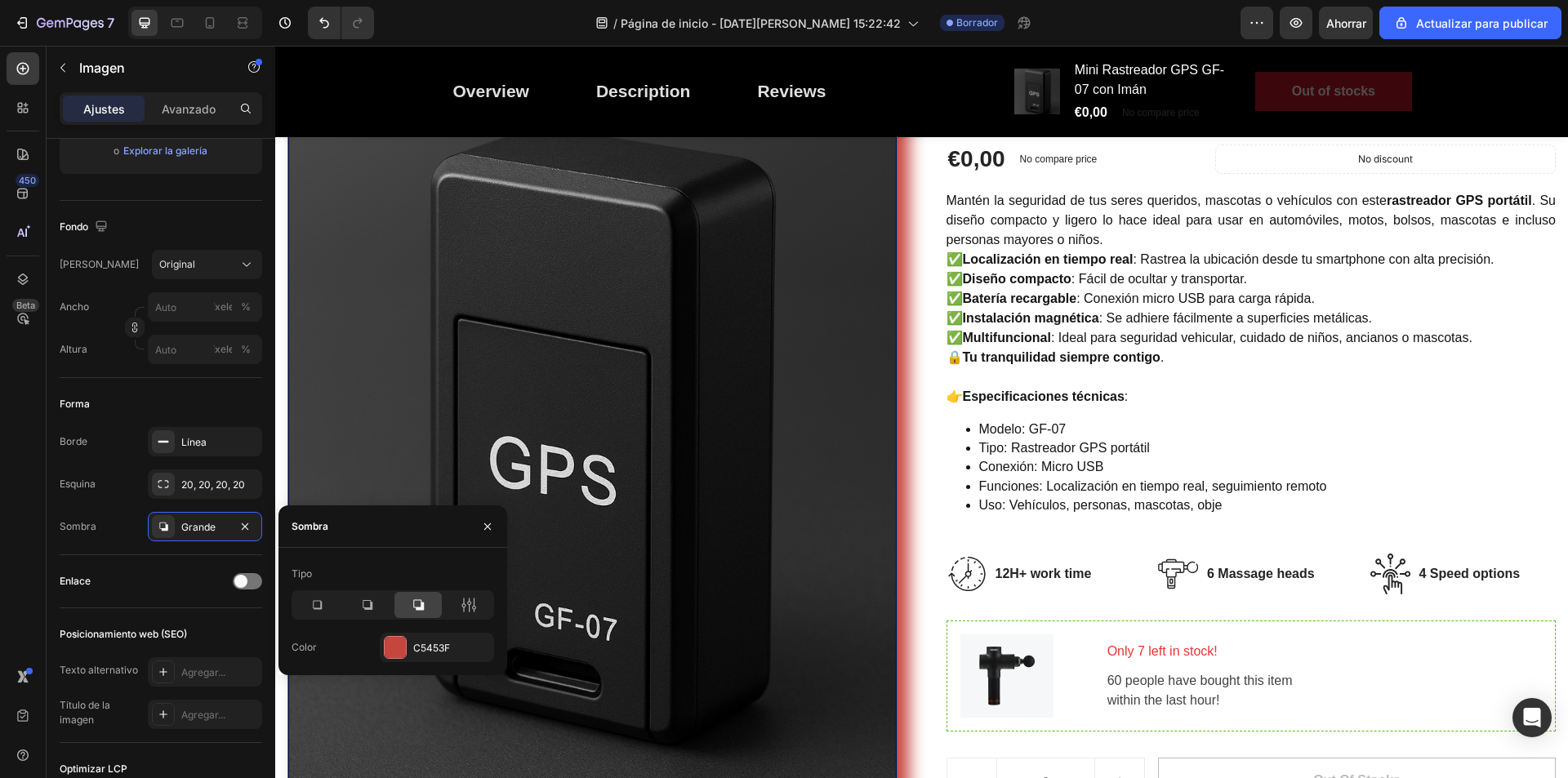
scroll to position [572, 0]
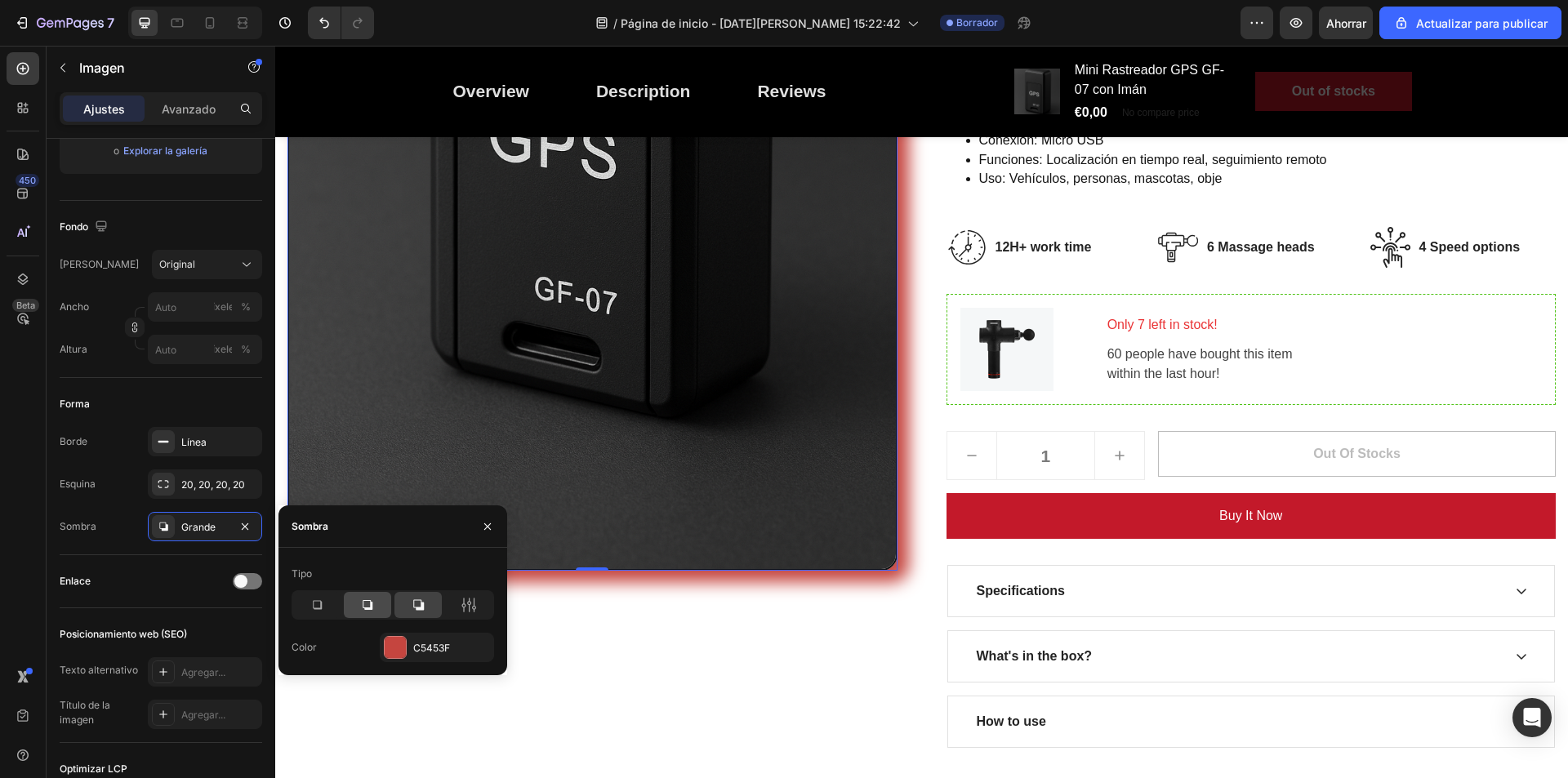
click at [379, 599] on div at bounding box center [368, 605] width 47 height 26
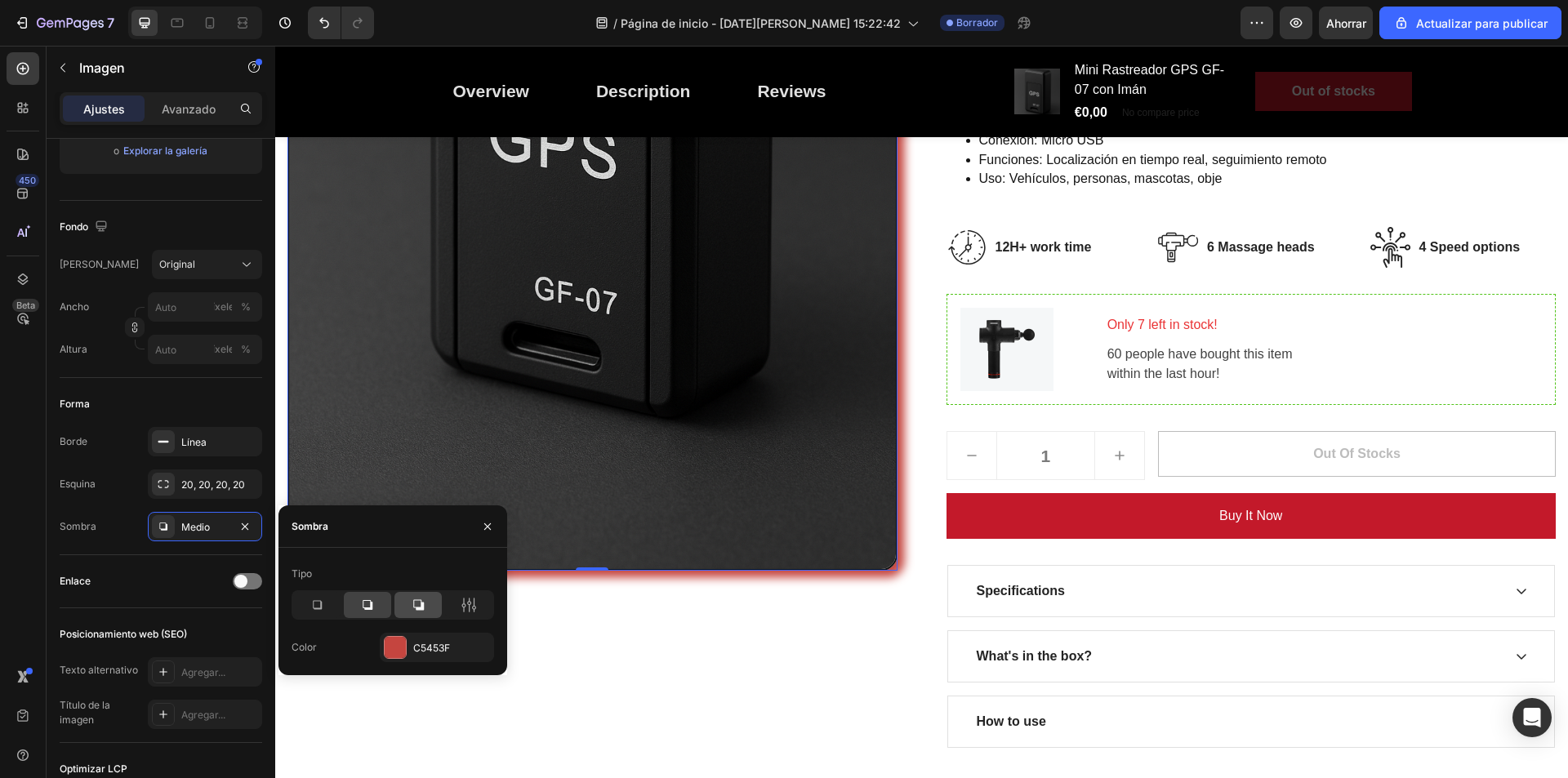
click at [421, 602] on icon at bounding box center [418, 605] width 17 height 17
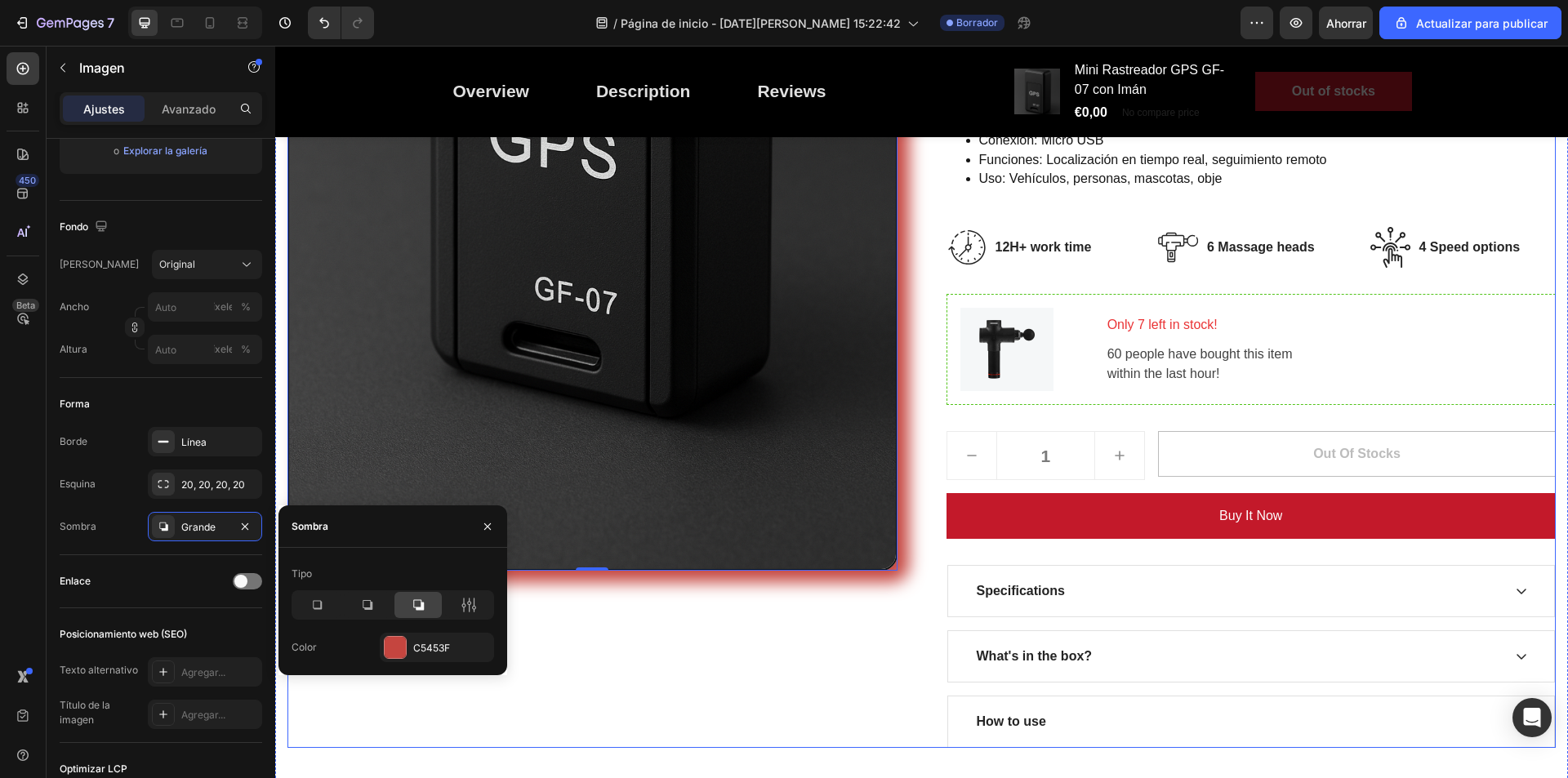
scroll to position [735, 0]
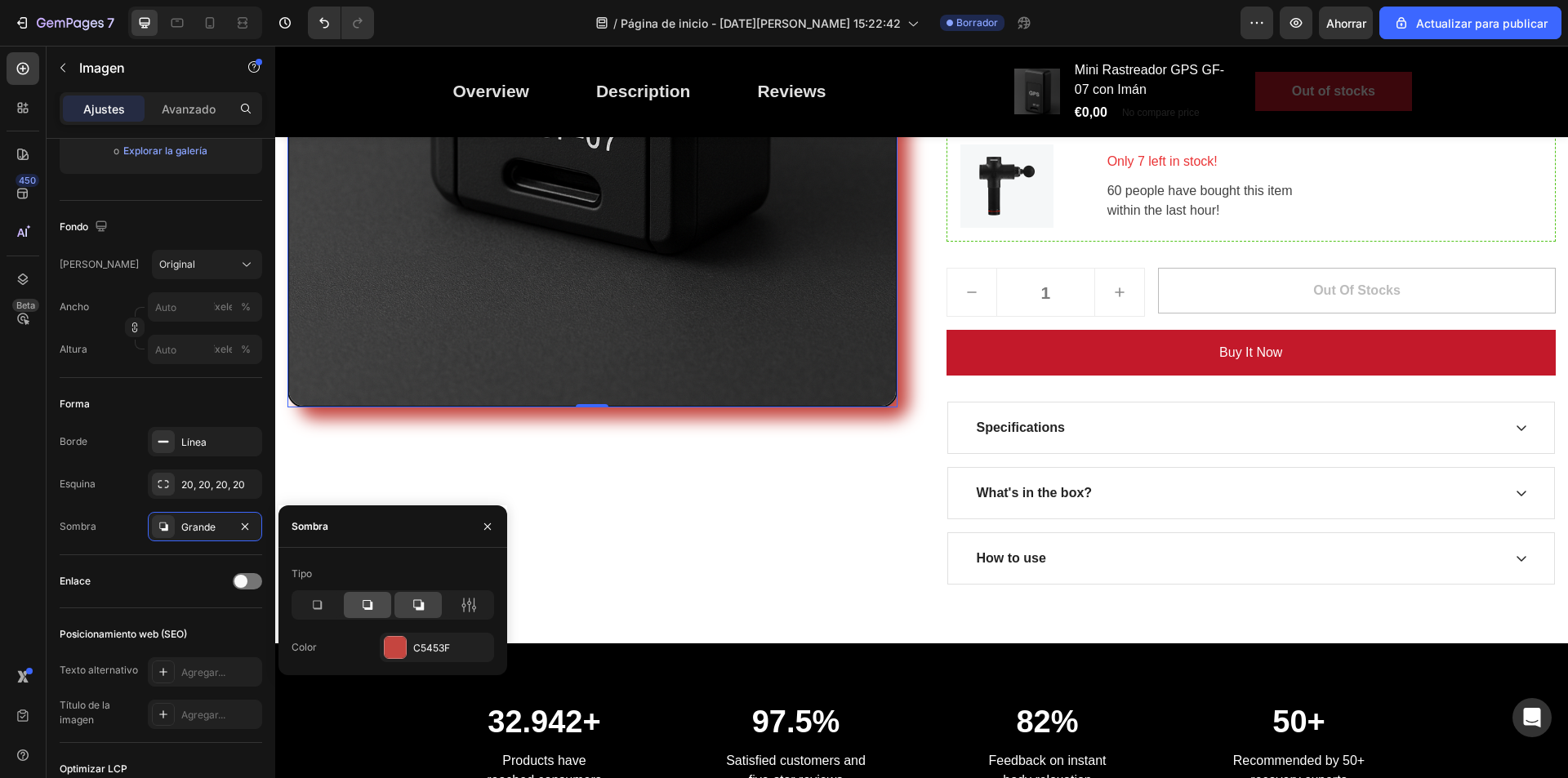
click at [378, 597] on div at bounding box center [368, 605] width 47 height 26
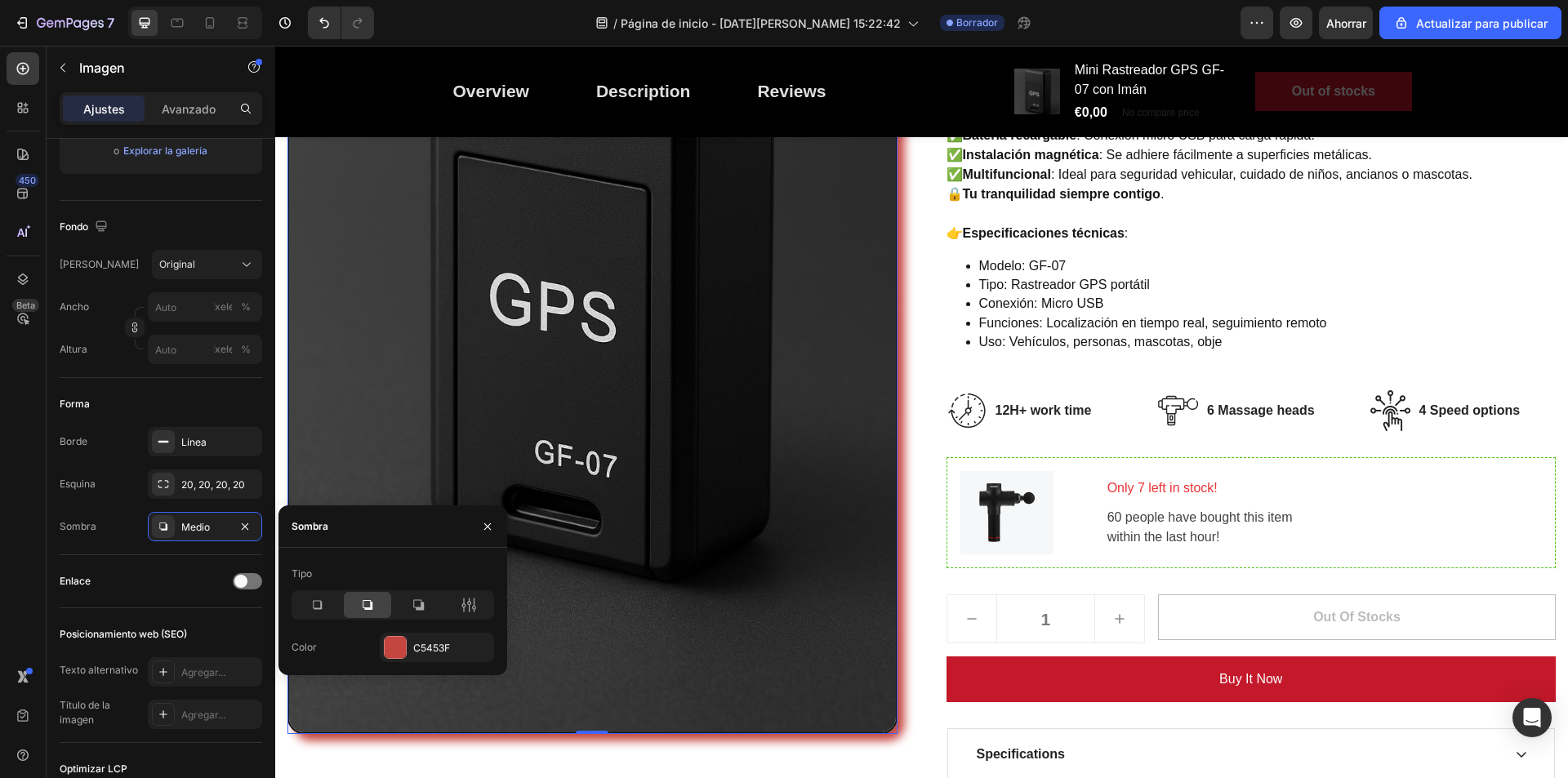
scroll to position [572, 0]
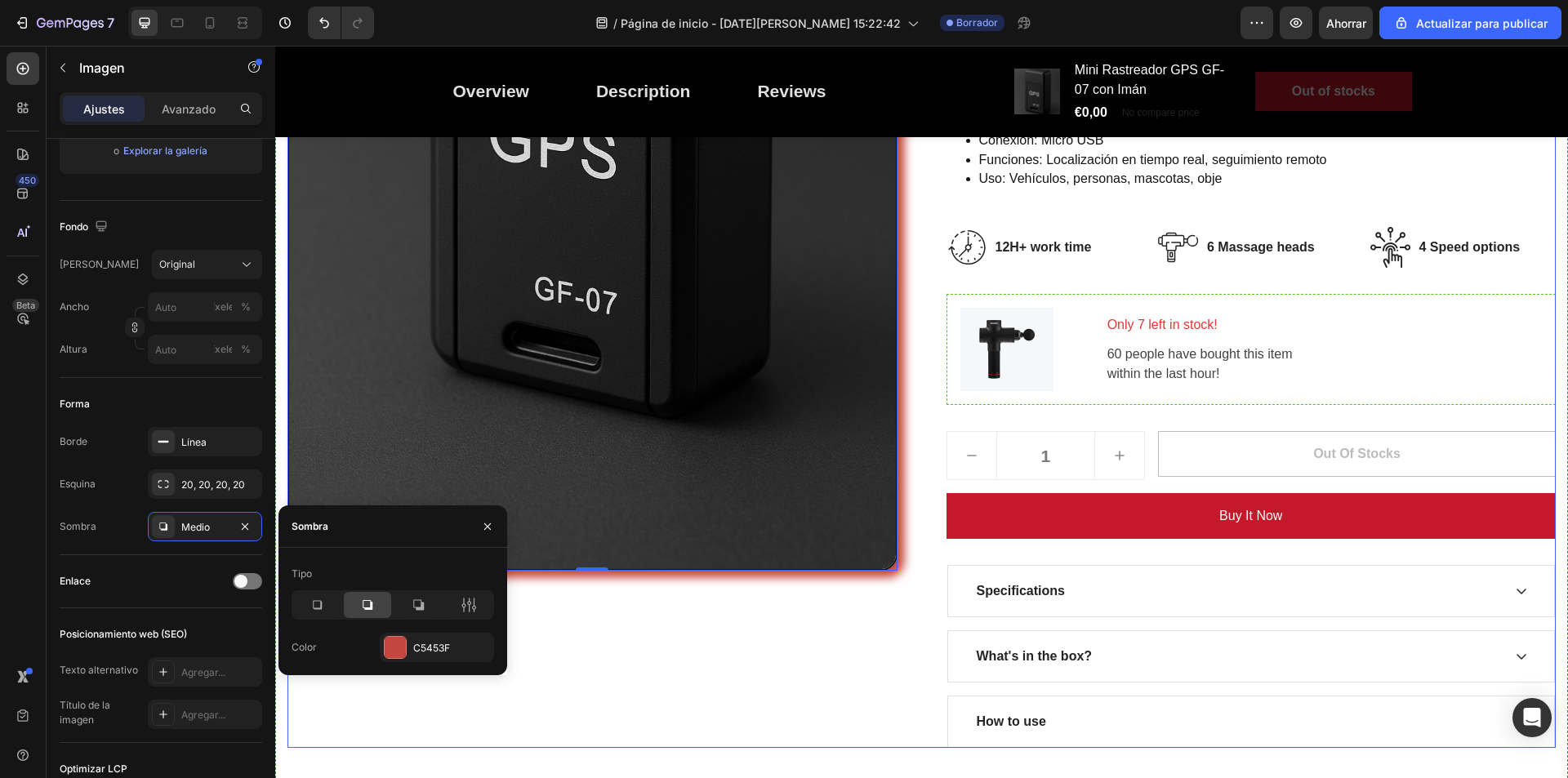
click at [762, 638] on div "Image 0" at bounding box center [593, 202] width 610 height 1090
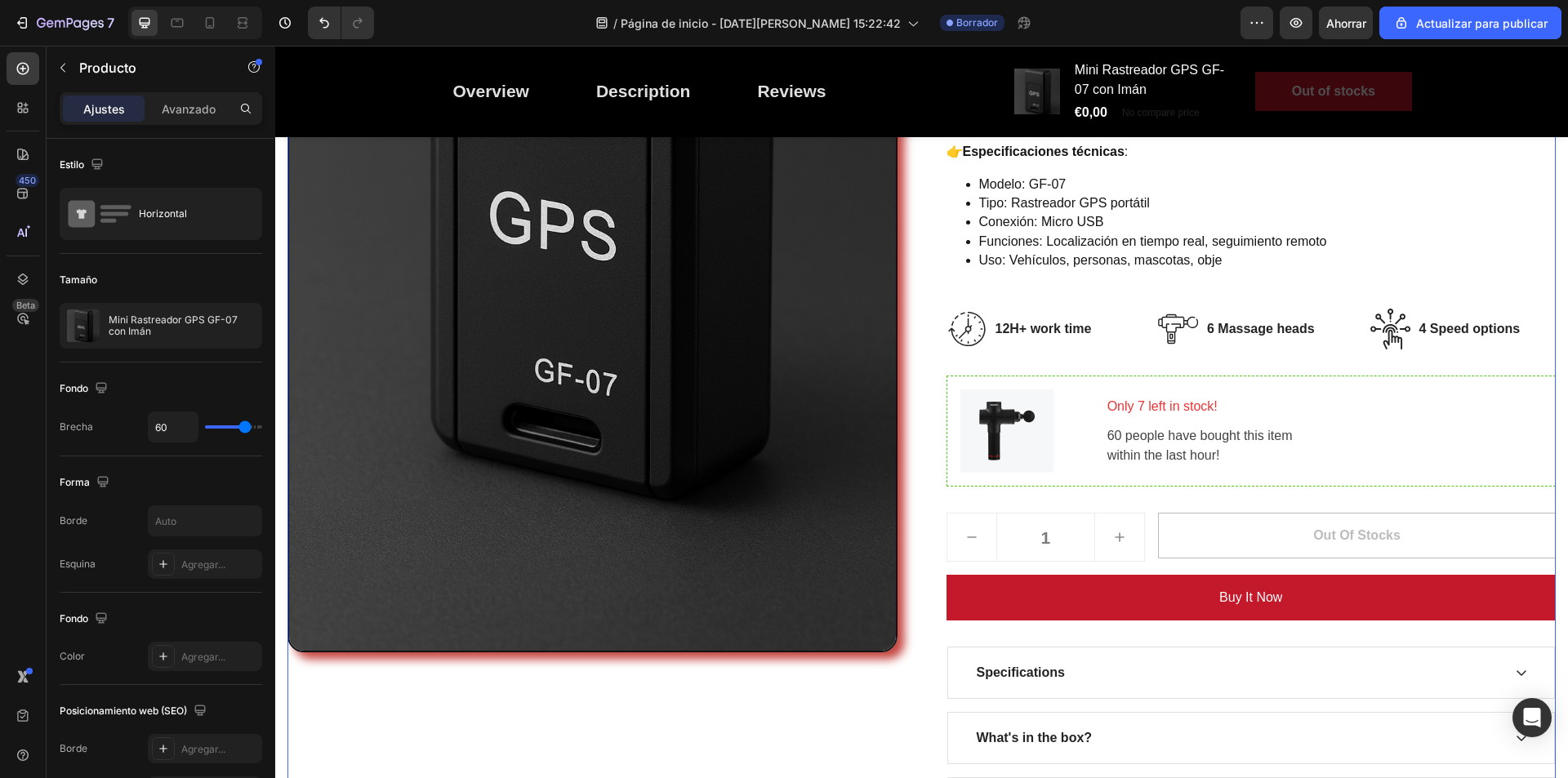
scroll to position [327, 0]
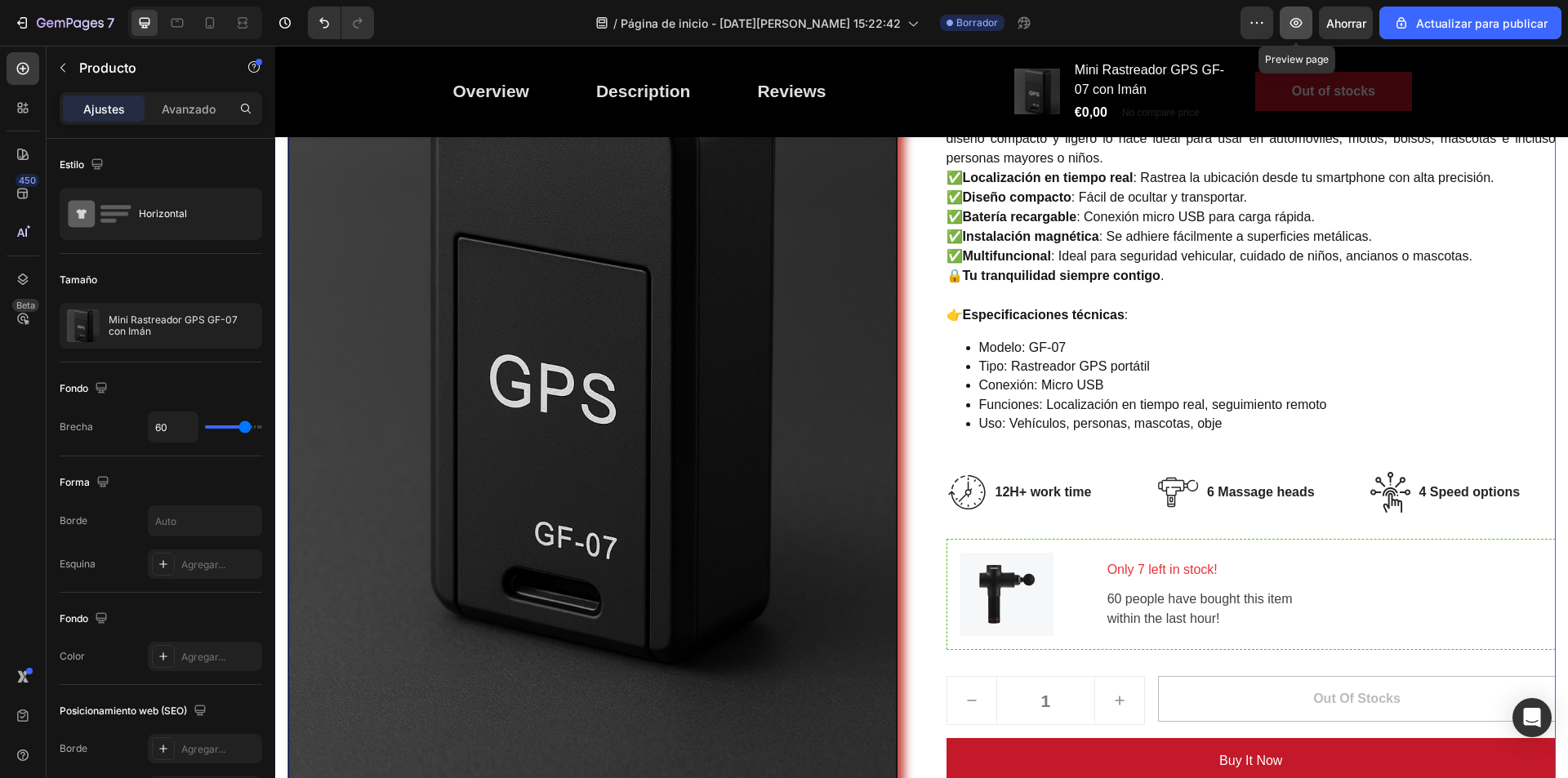
click at [1303, 22] on icon "button" at bounding box center [1296, 23] width 12 height 10
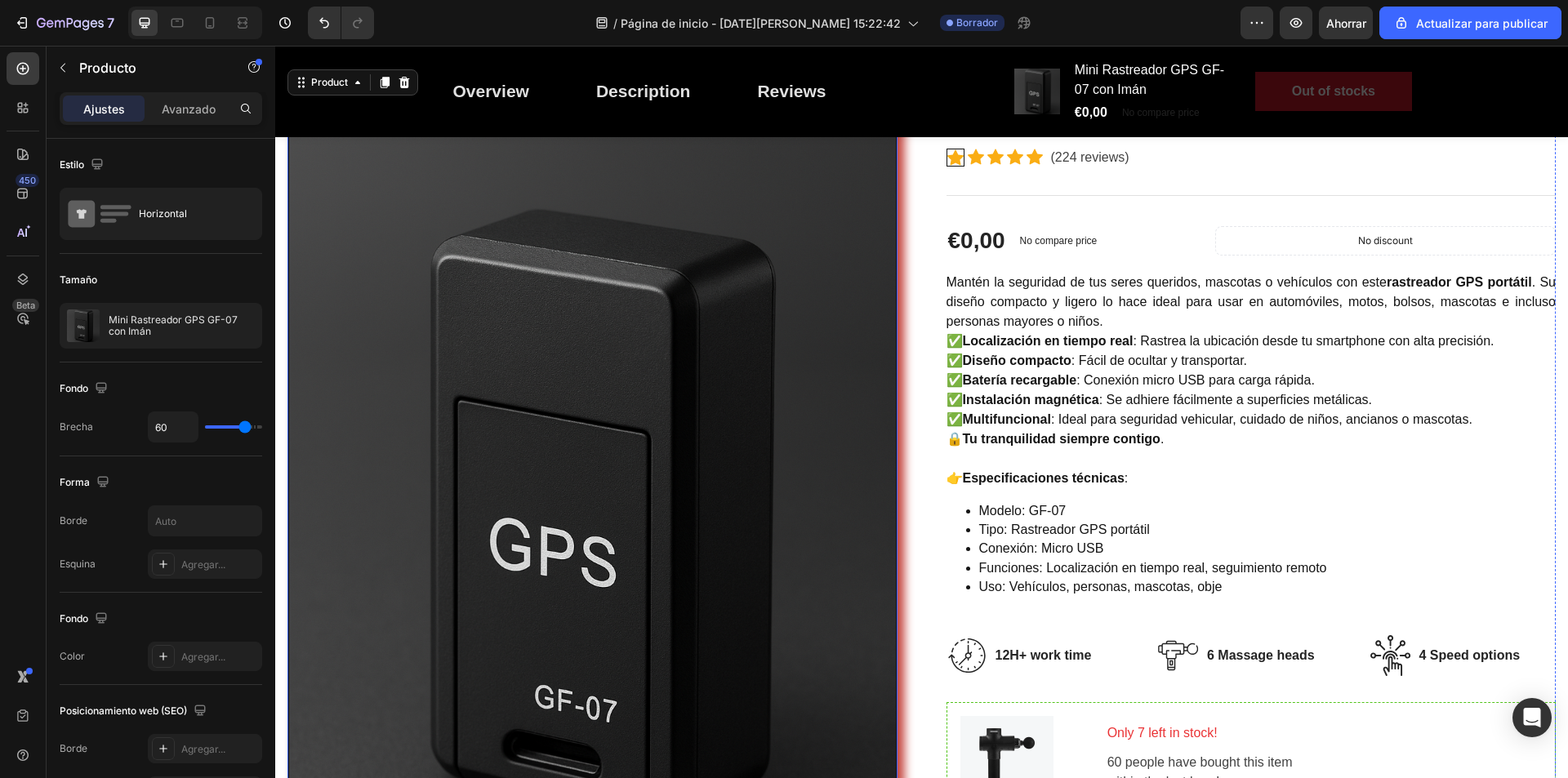
scroll to position [0, 0]
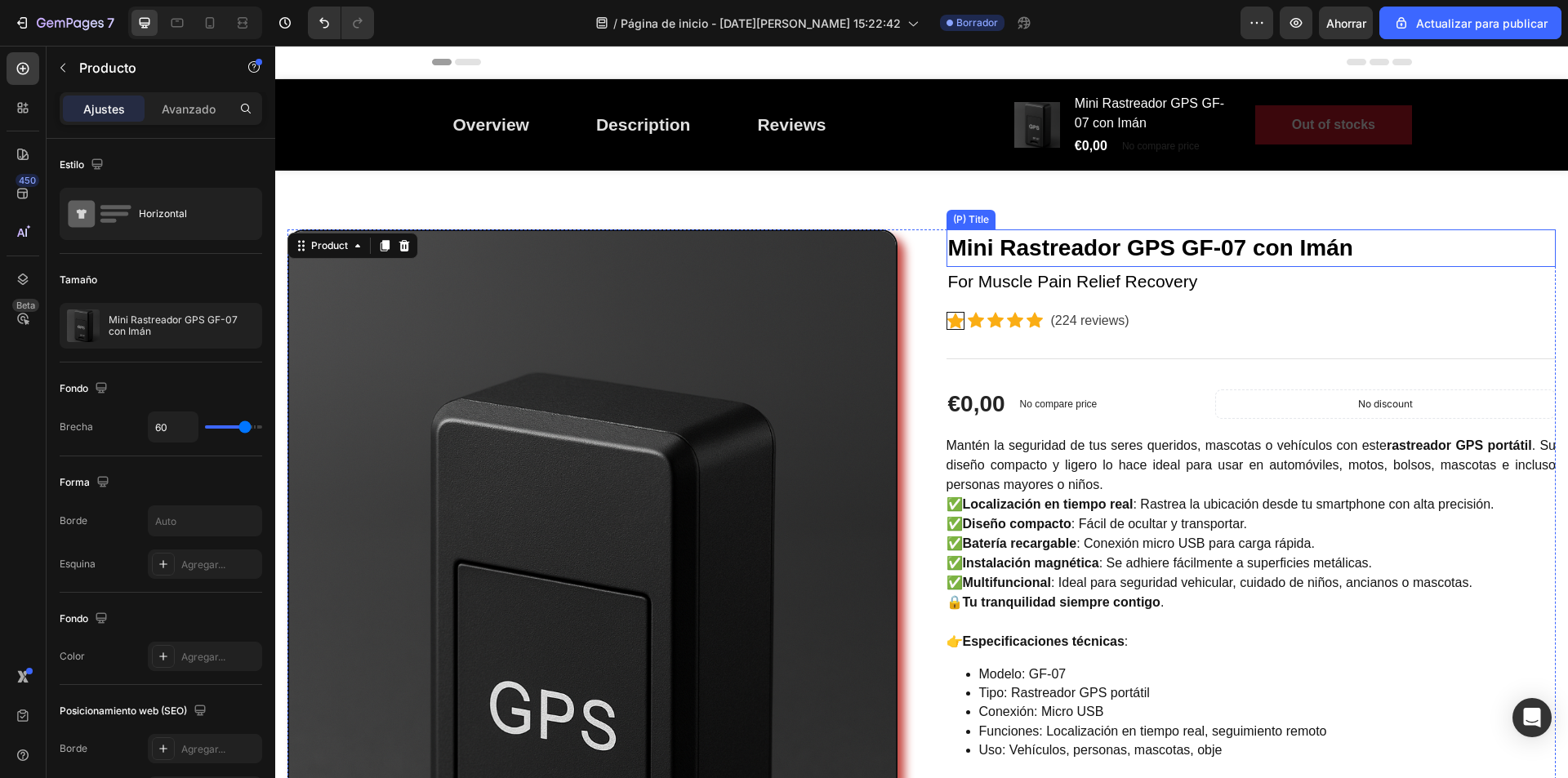
click at [1176, 246] on h2 "Mini Rastreador GPS GF-07 con Imán" at bounding box center [1252, 248] width 610 height 37
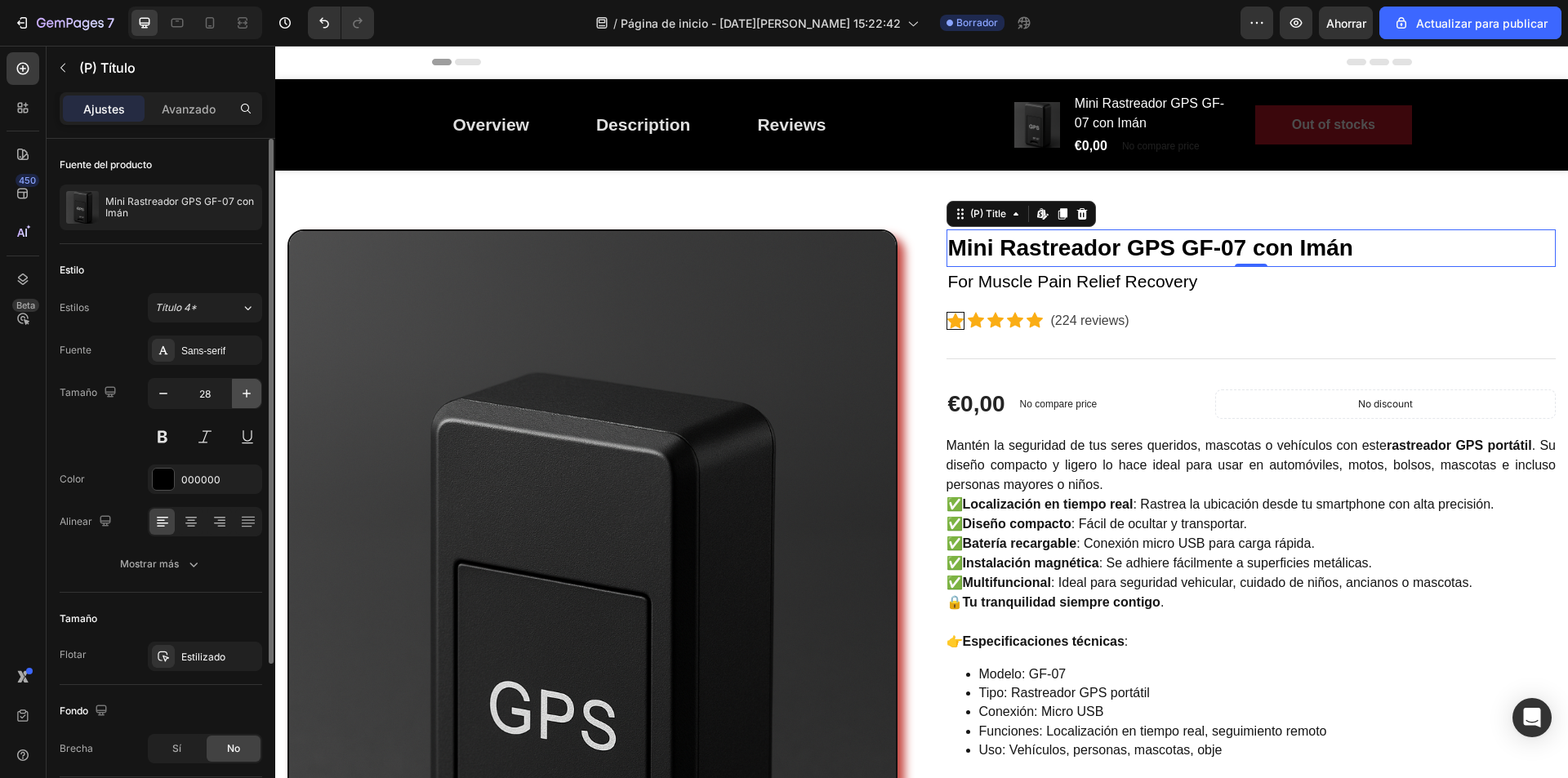
click at [247, 397] on icon "button" at bounding box center [246, 393] width 17 height 17
click at [254, 395] on icon "button" at bounding box center [246, 393] width 17 height 17
type input "30"
click at [248, 520] on icon at bounding box center [247, 519] width 13 height 1
click at [164, 438] on button at bounding box center [163, 437] width 29 height 29
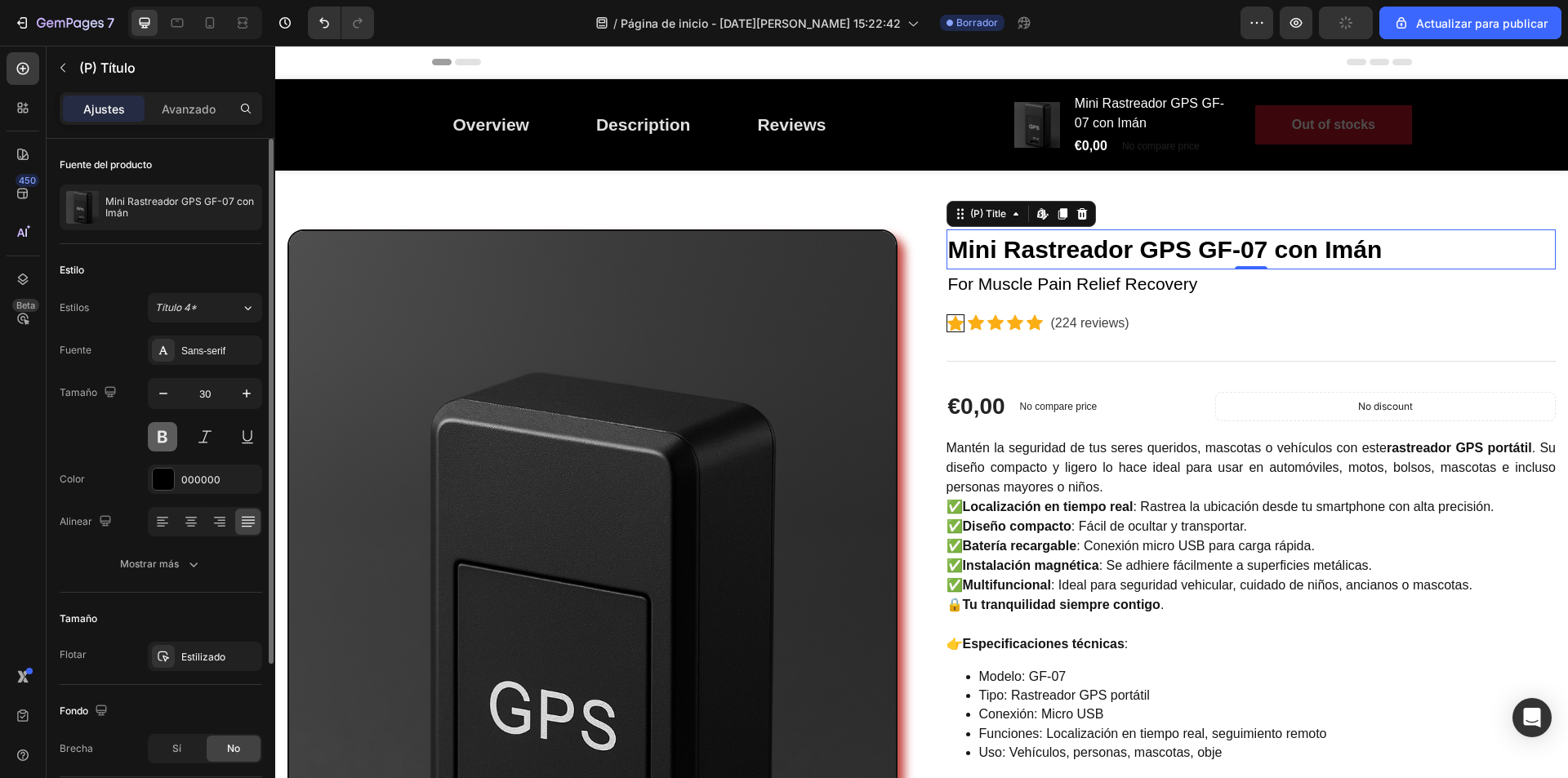
click at [164, 438] on button at bounding box center [163, 437] width 29 height 29
click at [1381, 249] on h2 "Mini Rastreador GPS GF-07 con Imán" at bounding box center [1252, 249] width 610 height 40
click at [1380, 249] on h2 "Mini Rastreador GPS GF-07 con Imán" at bounding box center [1252, 249] width 610 height 40
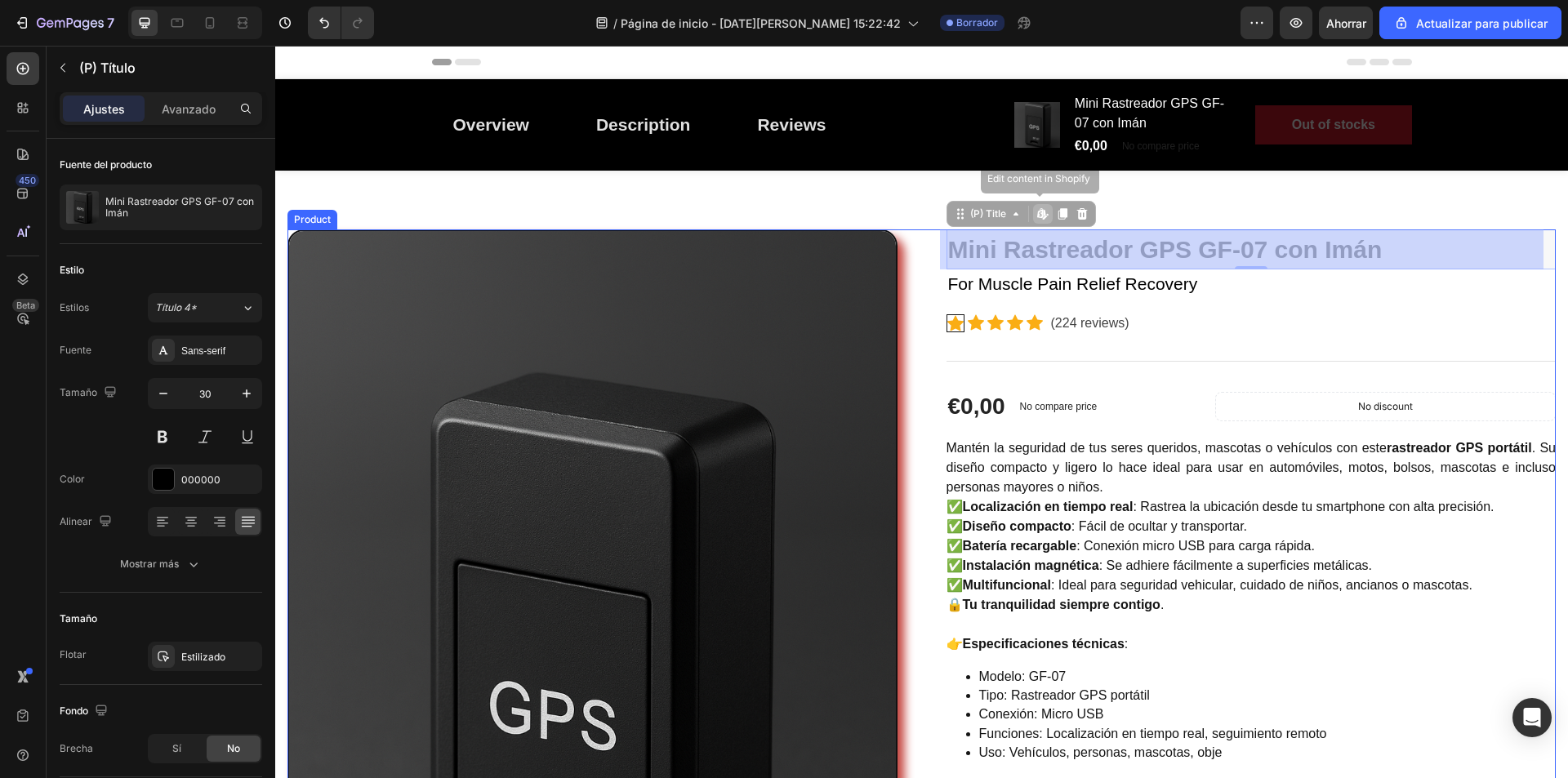
drag, startPoint x: 1380, startPoint y: 249, endPoint x: 1363, endPoint y: 251, distance: 17.1
drag, startPoint x: 1383, startPoint y: 246, endPoint x: 1354, endPoint y: 252, distance: 29.6
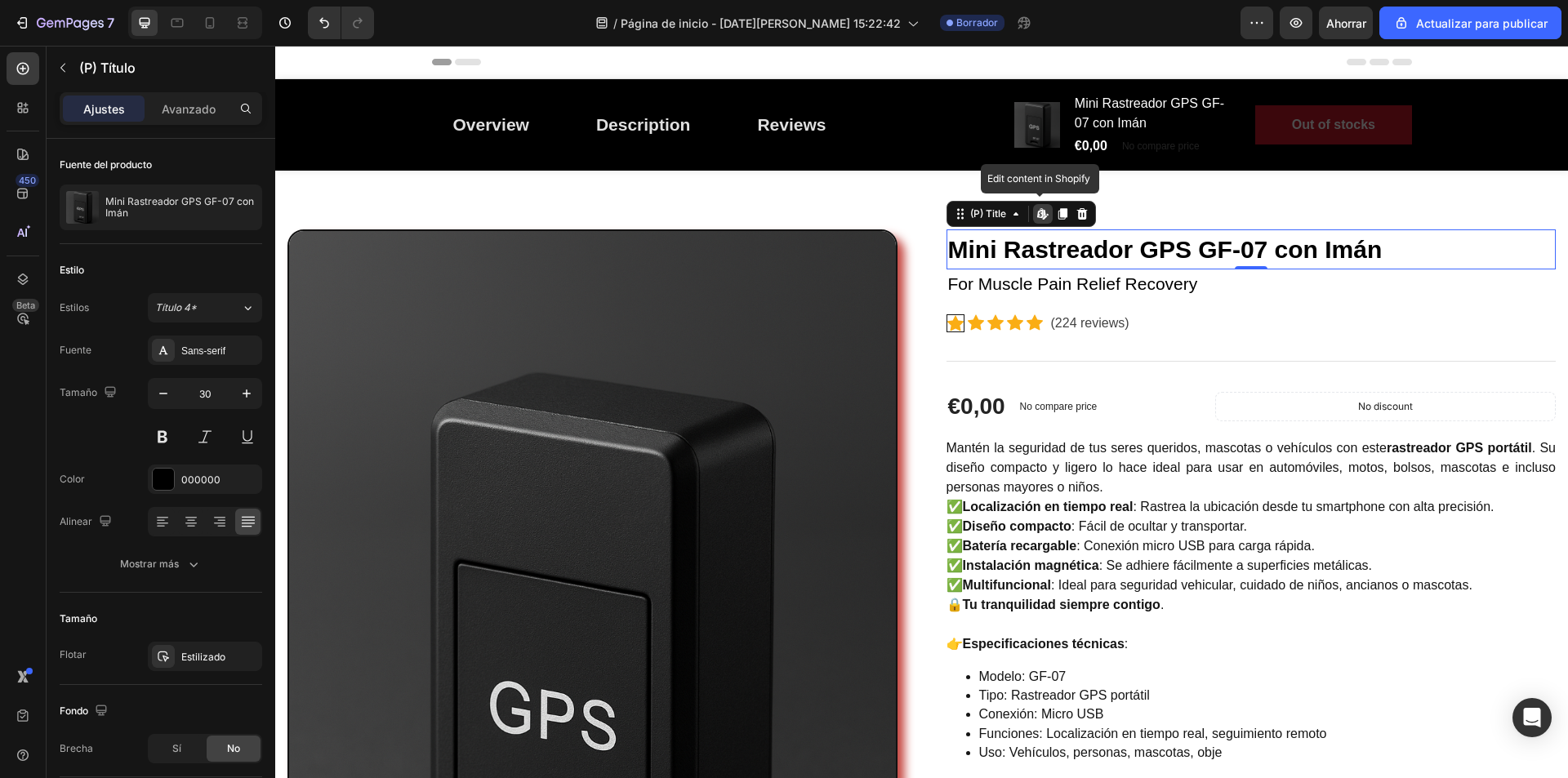
click at [1375, 251] on h2 "Mini Rastreador GPS GF-07 con Imán" at bounding box center [1252, 249] width 610 height 40
click at [1393, 254] on h2 "Mini Rastreador GPS GF-07 con Imán" at bounding box center [1252, 249] width 610 height 40
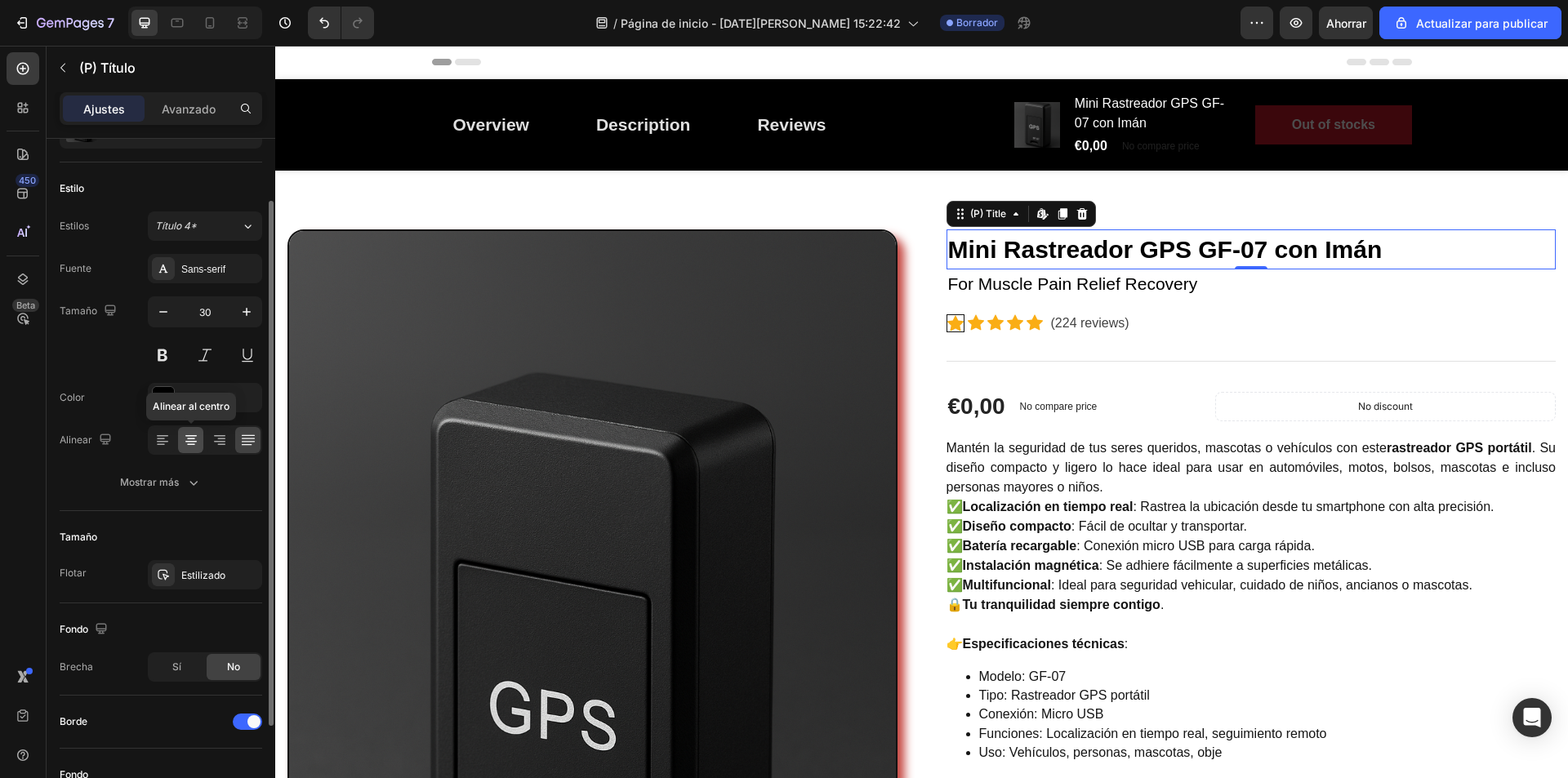
click at [192, 435] on icon at bounding box center [190, 440] width 17 height 17
click at [258, 446] on div at bounding box center [248, 440] width 26 height 26
click at [183, 487] on div "Mostrar más" at bounding box center [160, 483] width 81 height 17
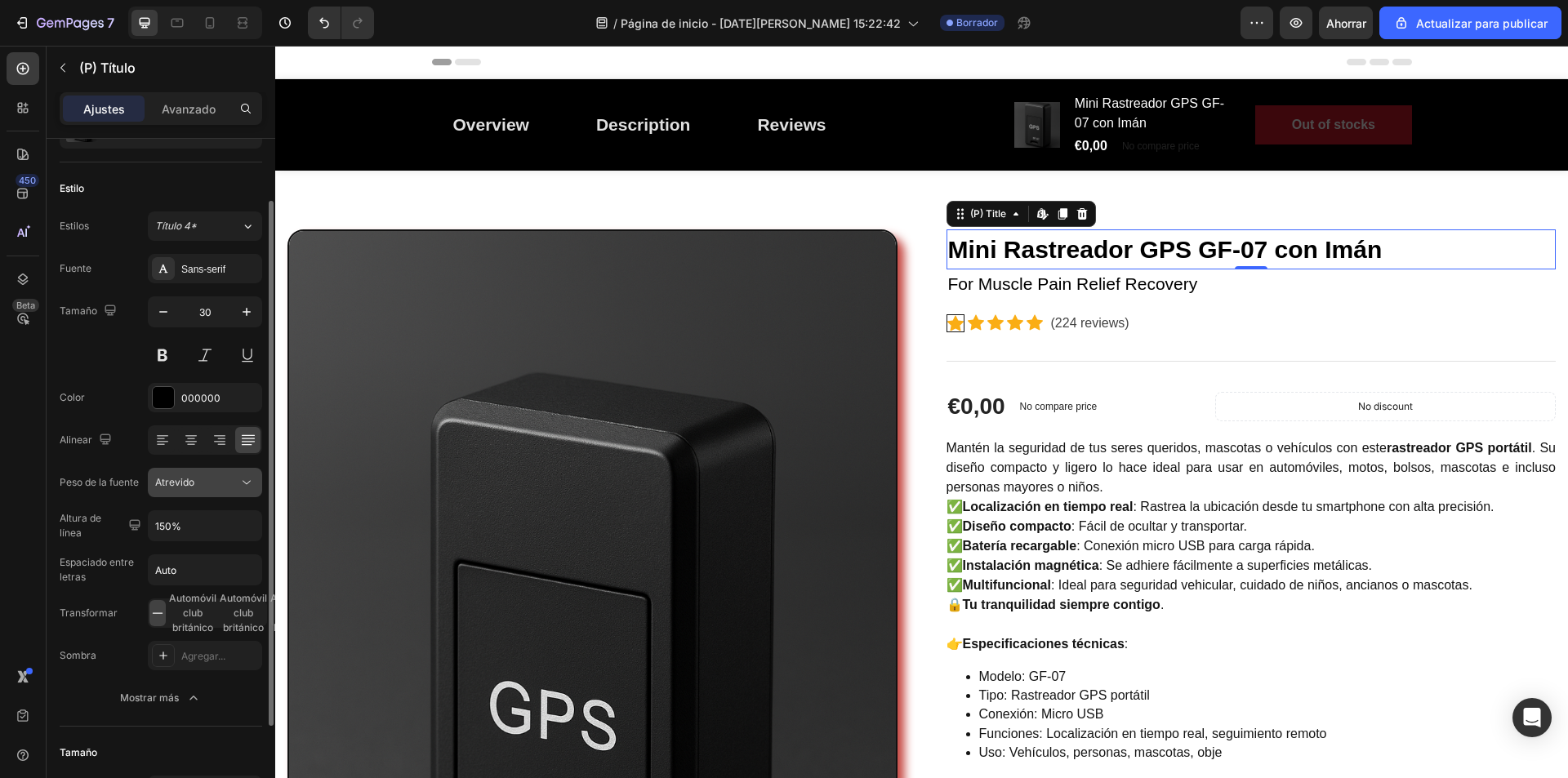
click at [219, 488] on div "Atrevido" at bounding box center [196, 483] width 83 height 15
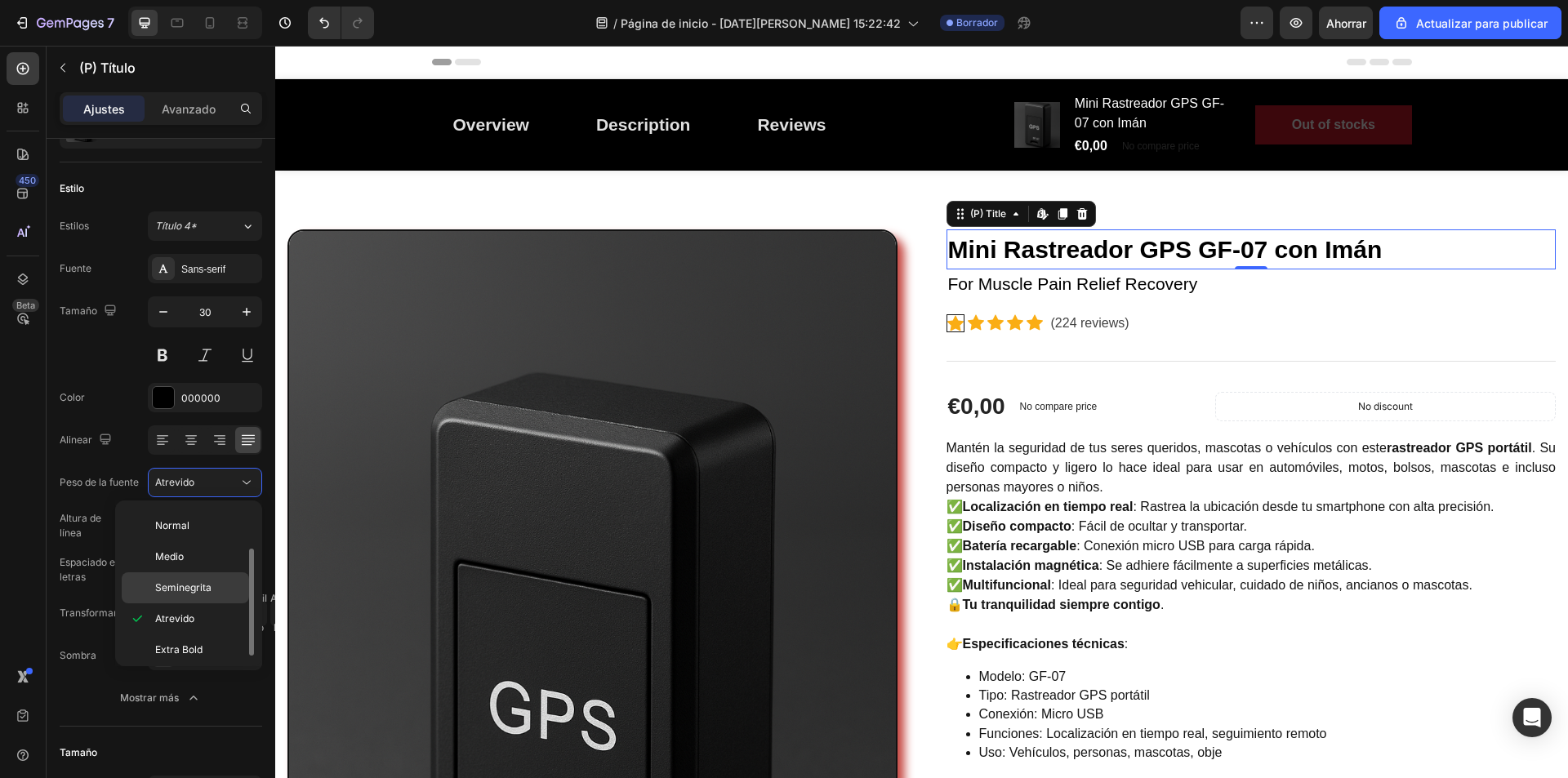
scroll to position [65, 0]
click at [193, 645] on font "Extra Bold" at bounding box center [179, 644] width 47 height 12
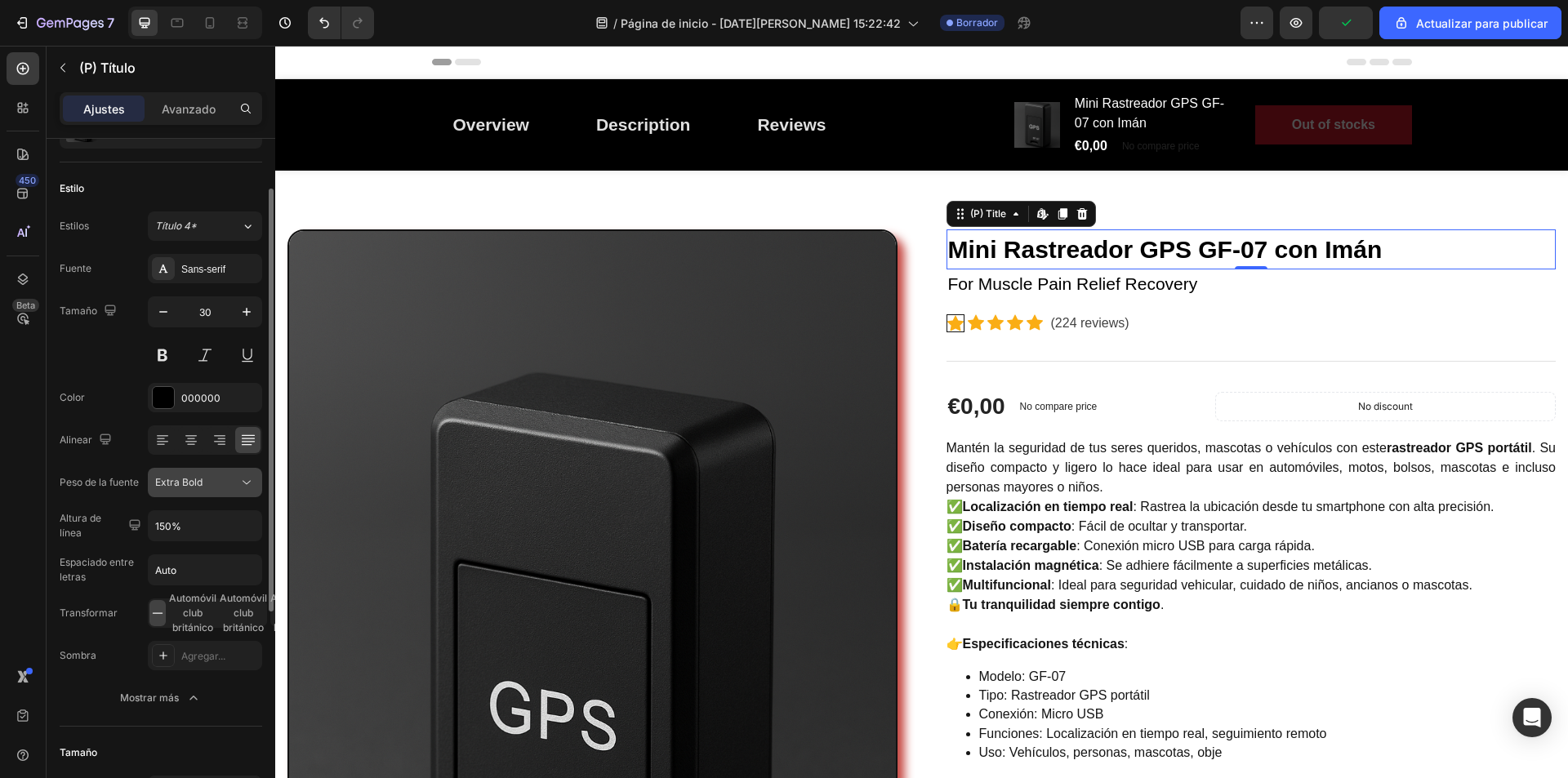
click at [211, 490] on div "Extra Bold" at bounding box center [196, 483] width 83 height 15
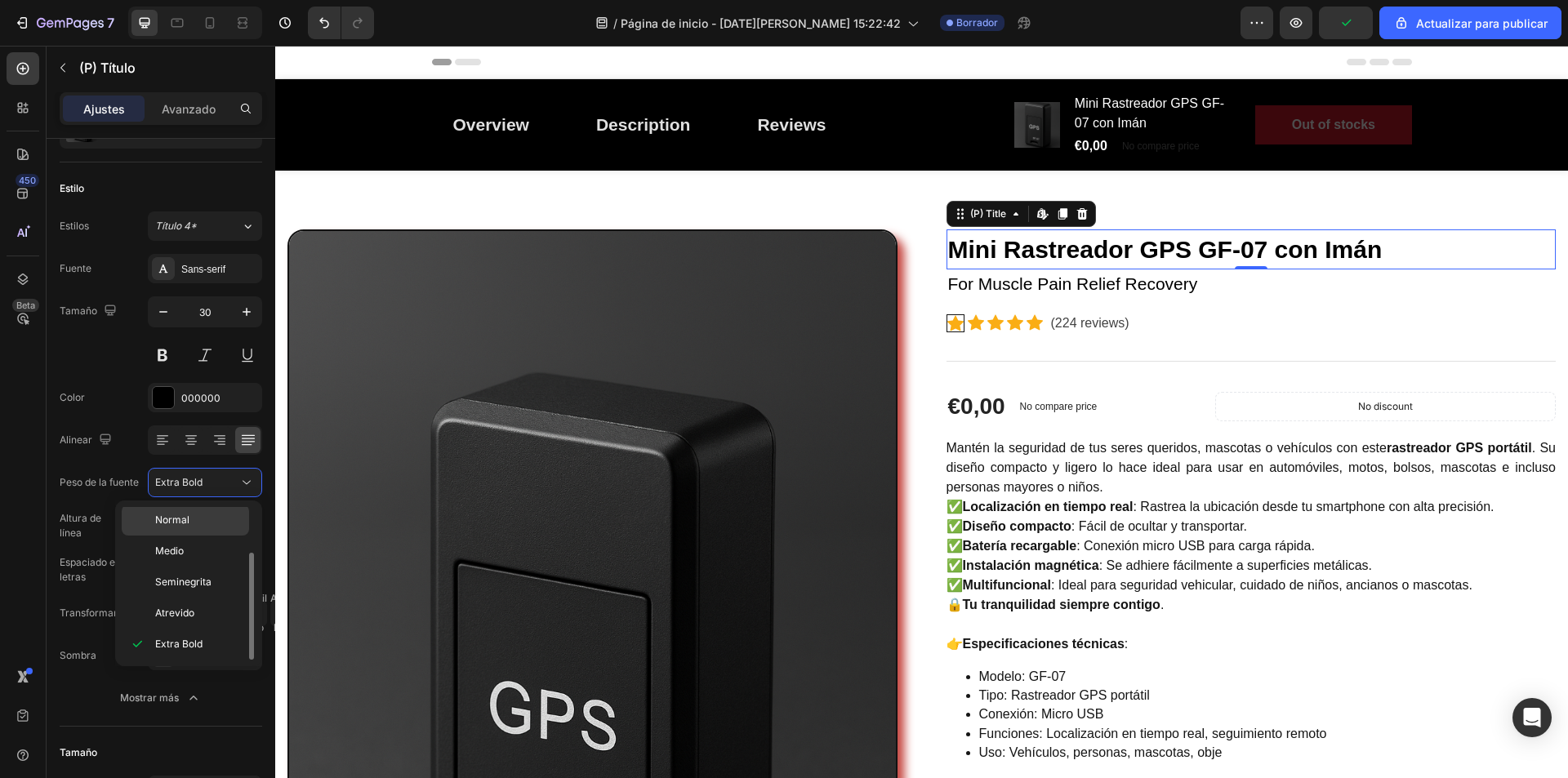
click at [207, 515] on p "Normal" at bounding box center [198, 520] width 86 height 15
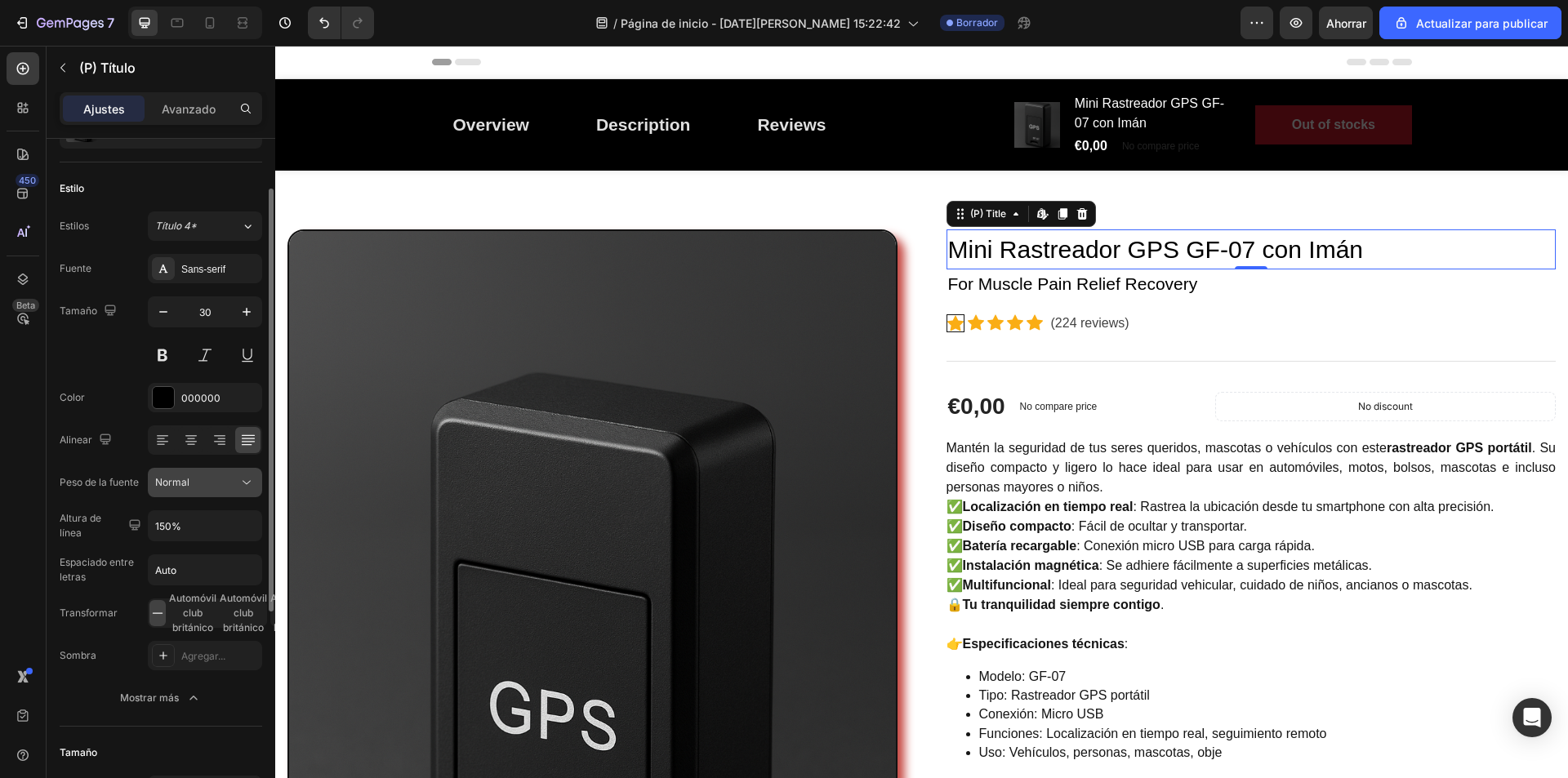
click at [226, 491] on button "Normal" at bounding box center [205, 483] width 115 height 29
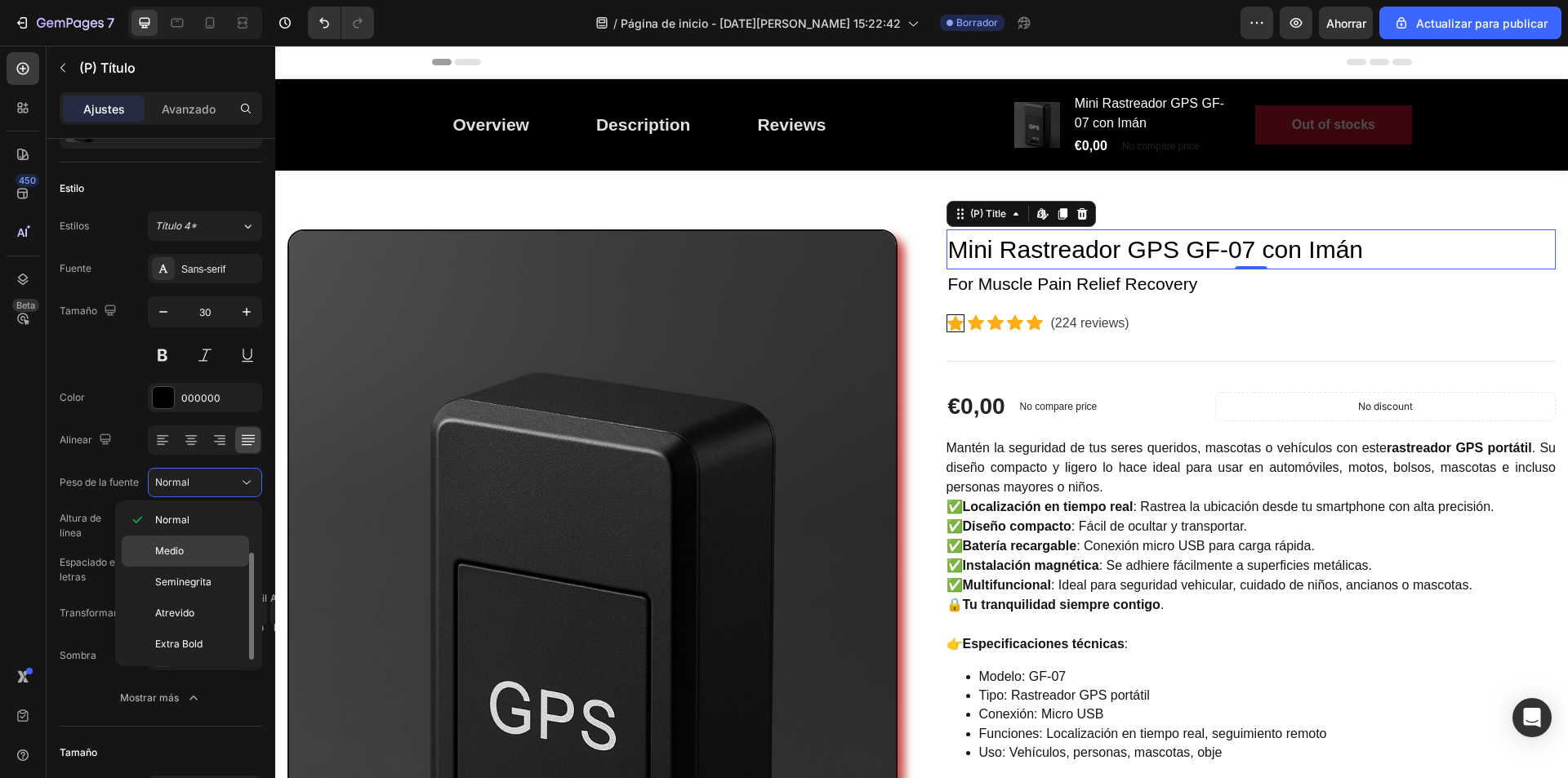
click at [200, 567] on div "Medio" at bounding box center [185, 583] width 128 height 31
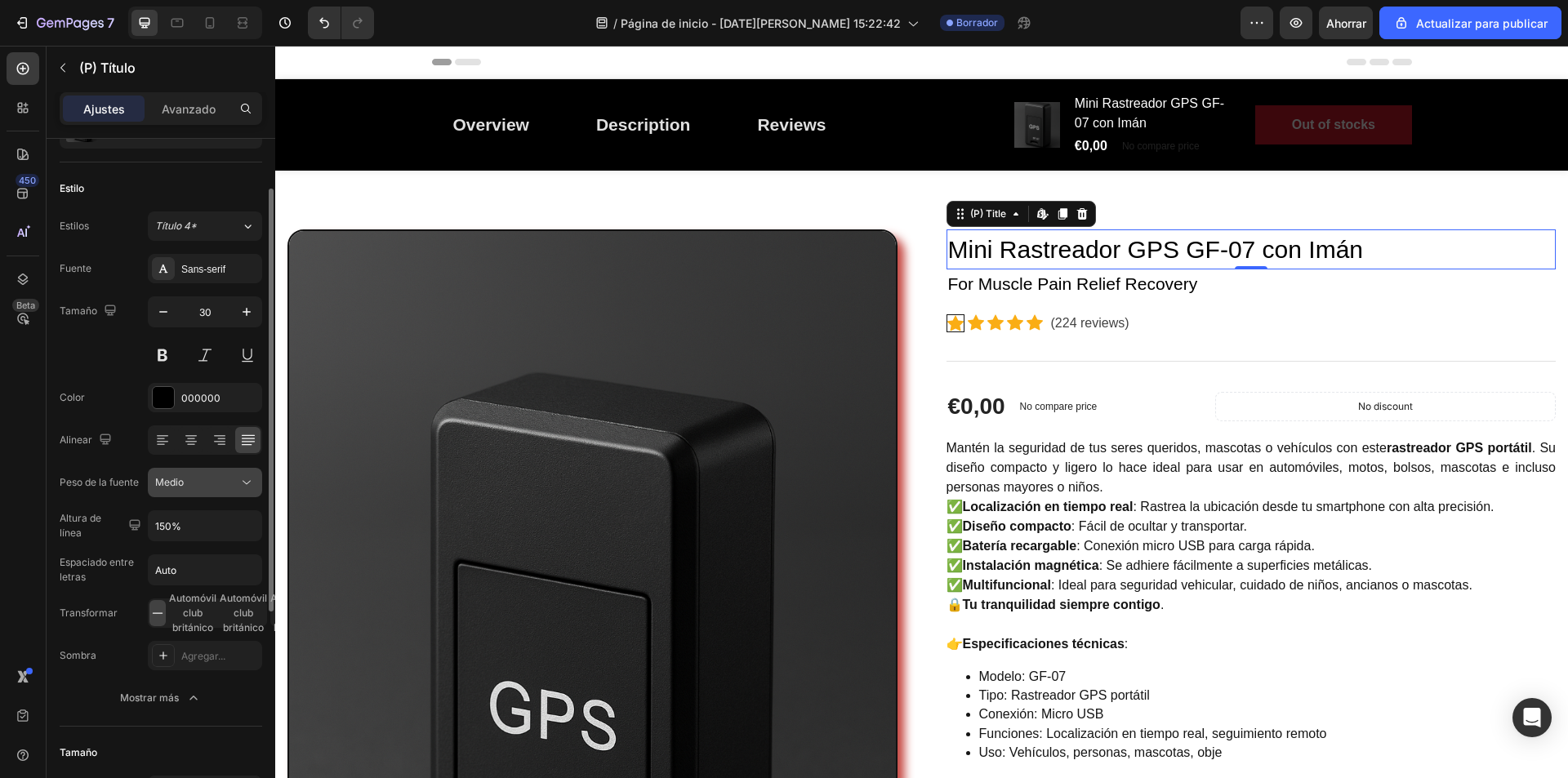
click at [223, 485] on div "Medio" at bounding box center [196, 483] width 83 height 15
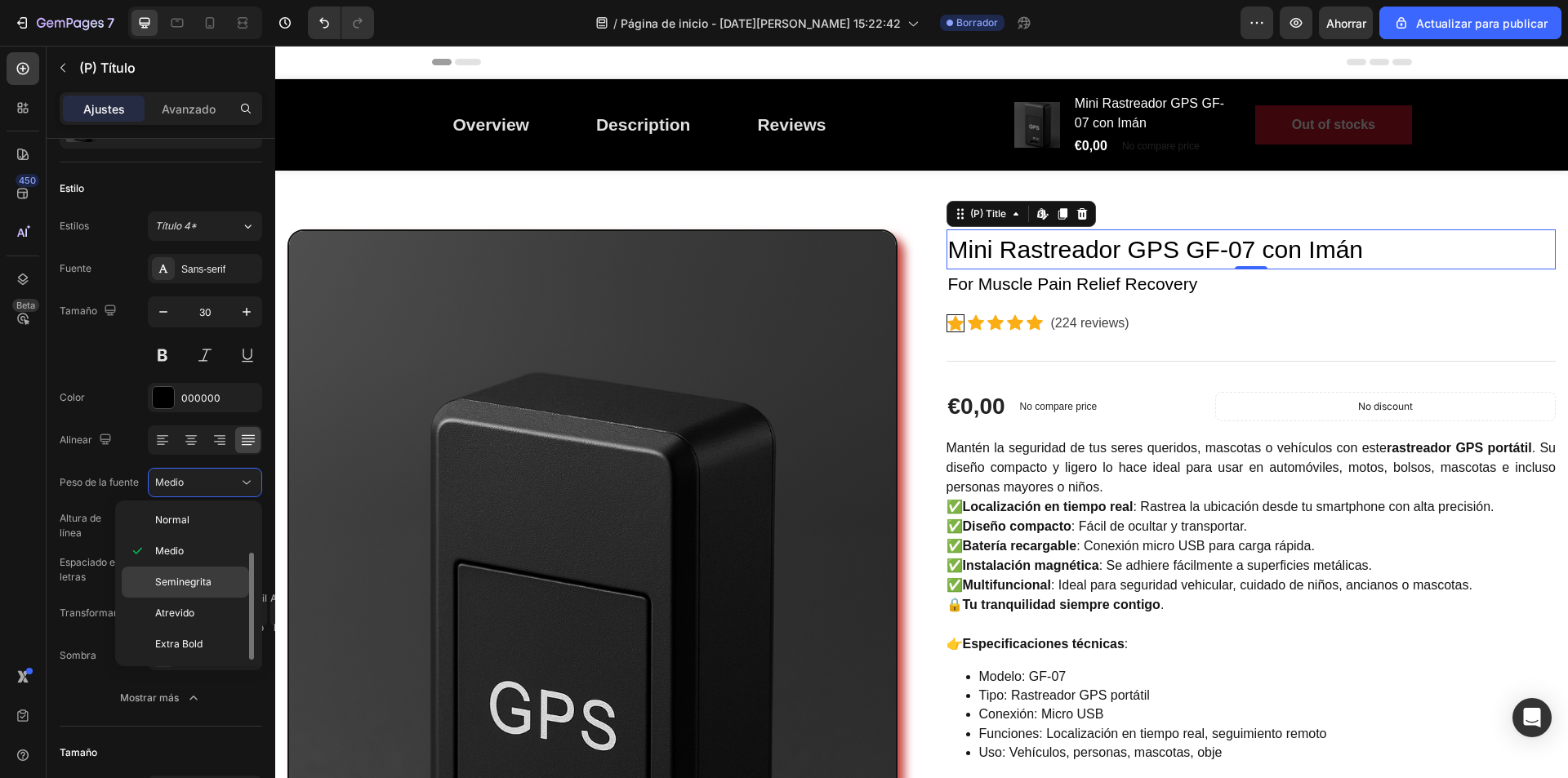
click at [199, 576] on font "Seminegrita" at bounding box center [183, 582] width 56 height 12
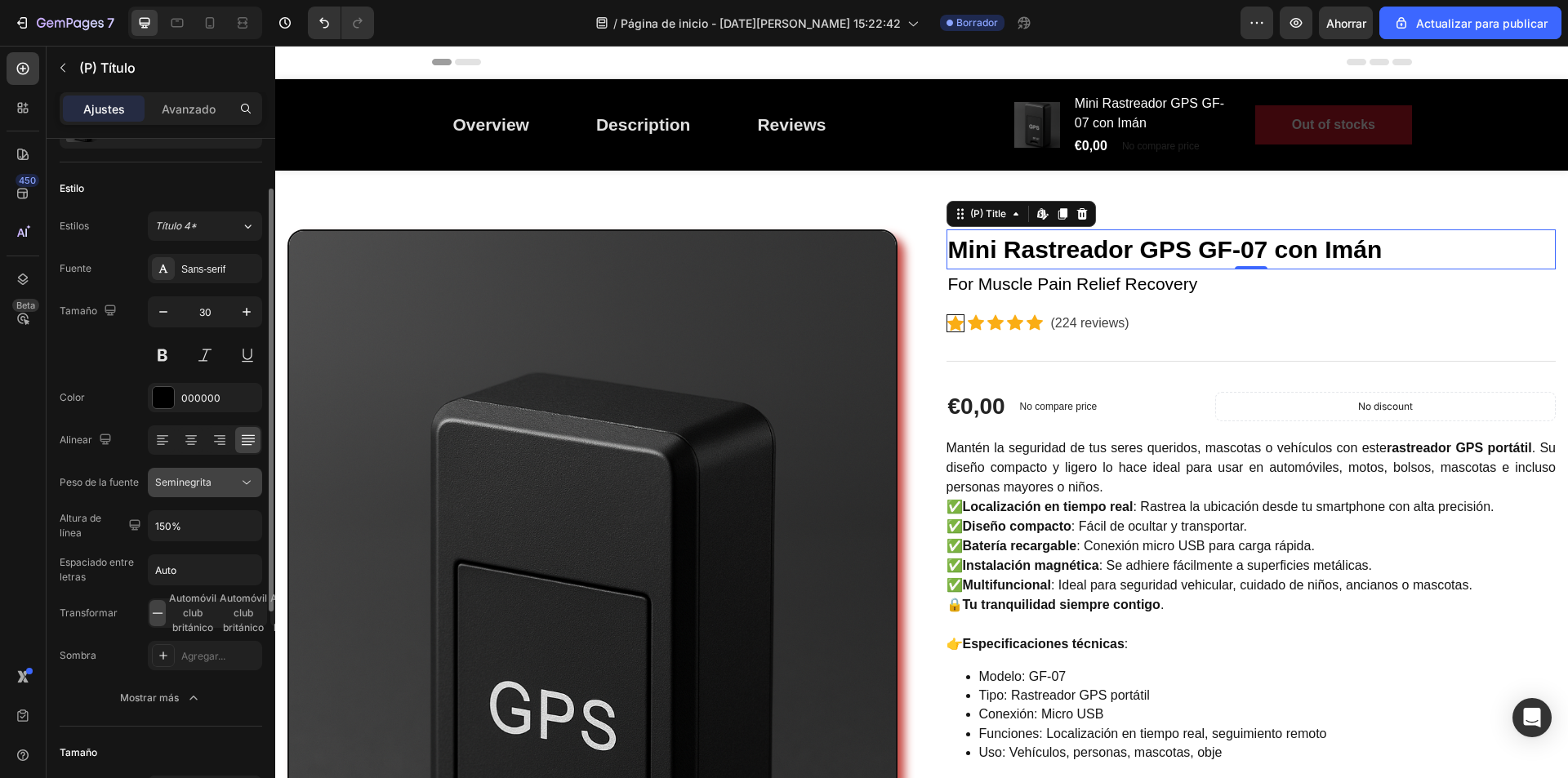
click at [236, 481] on div "Seminegrita" at bounding box center [196, 483] width 83 height 15
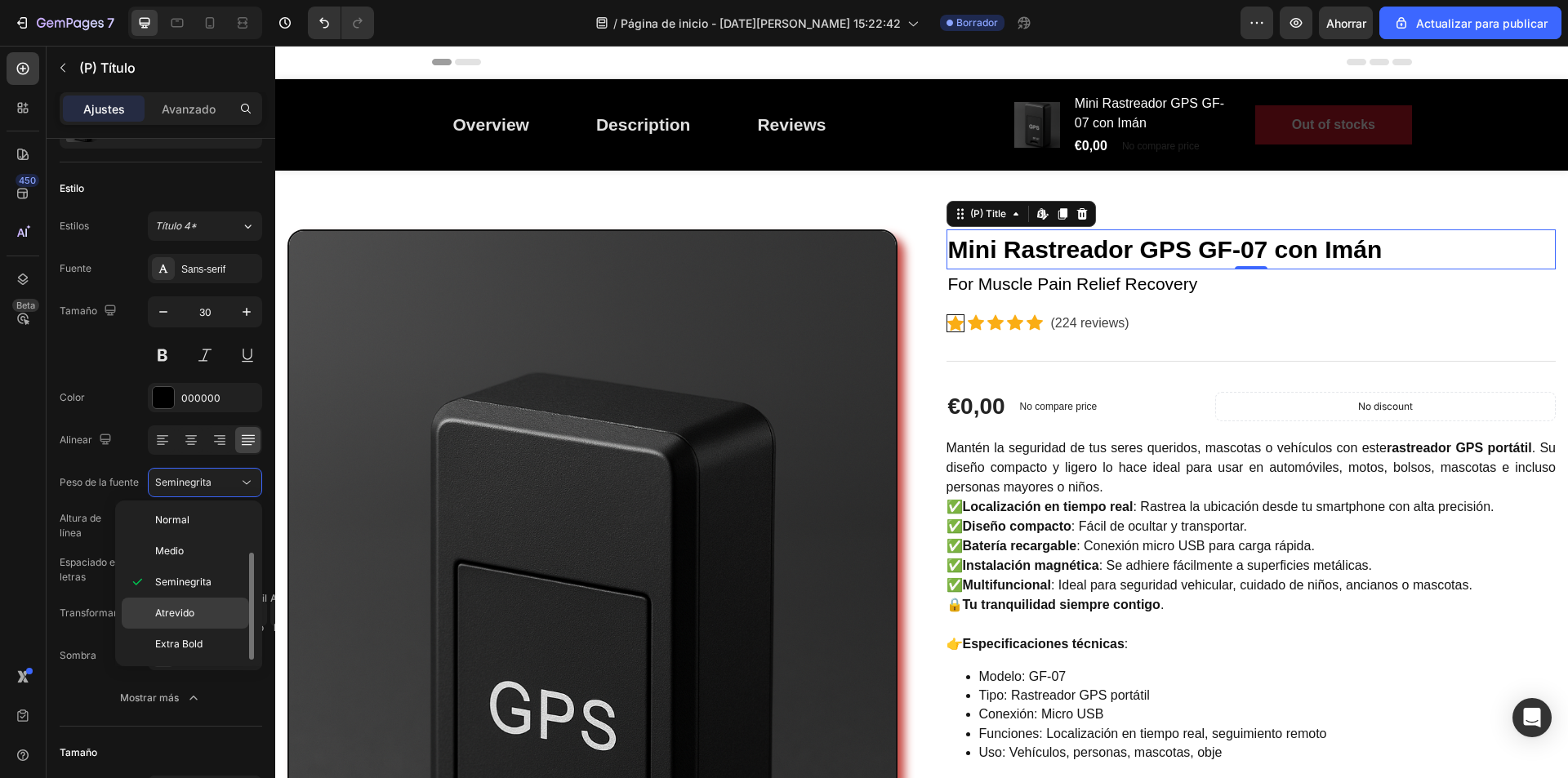
click at [193, 607] on font "Atrevido" at bounding box center [175, 613] width 39 height 12
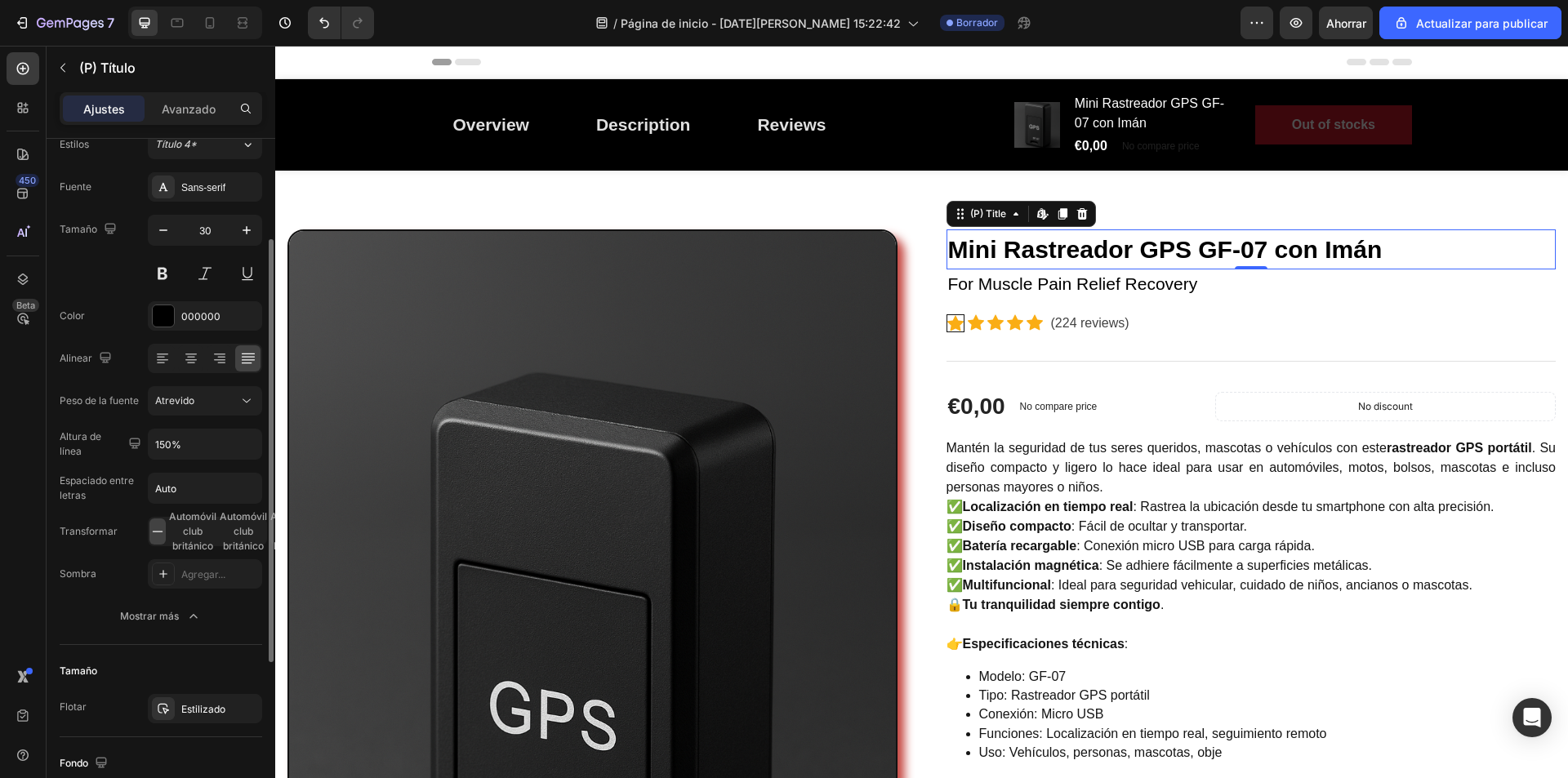
scroll to position [245, 0]
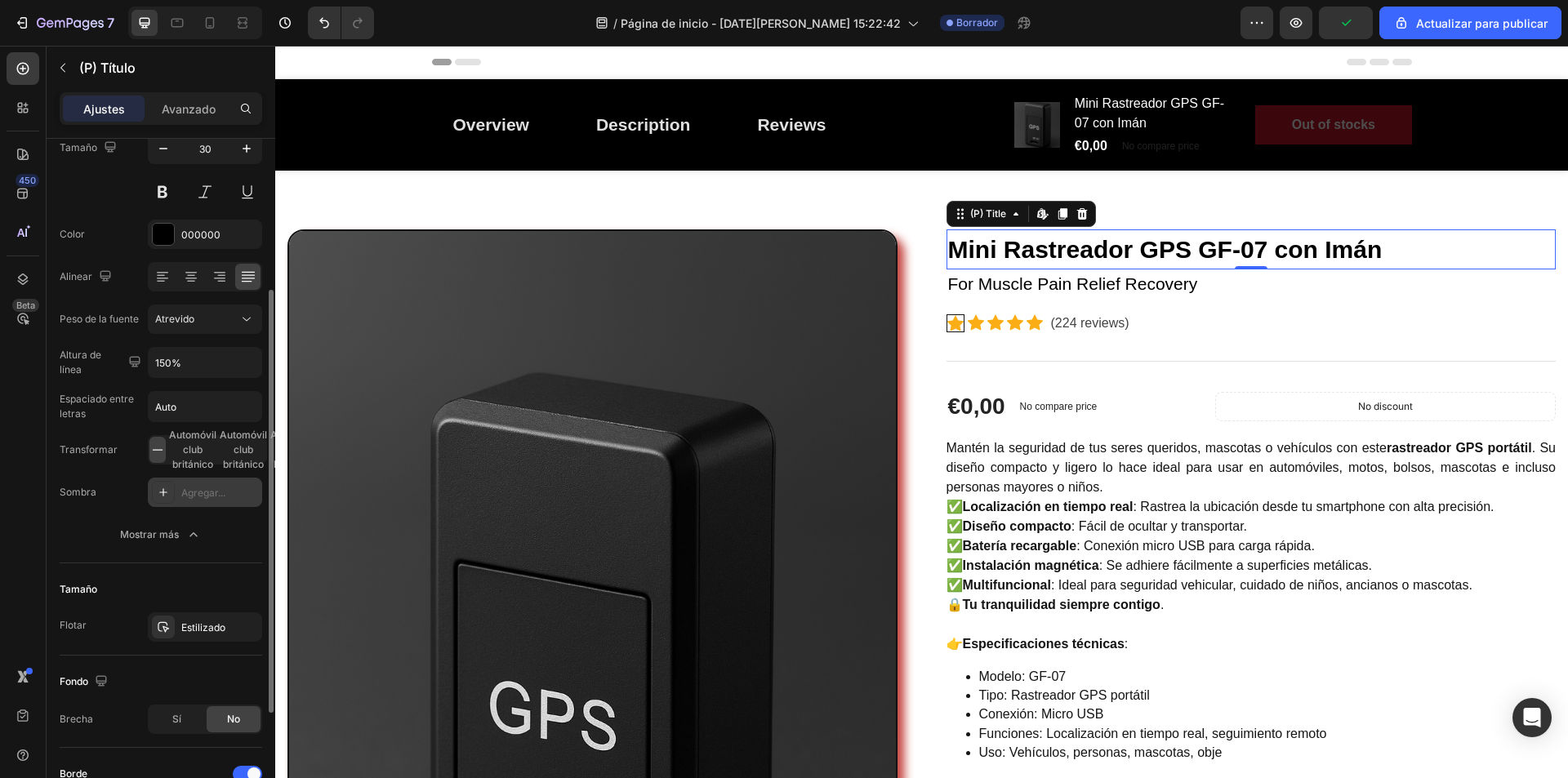
click at [168, 491] on icon at bounding box center [163, 492] width 13 height 13
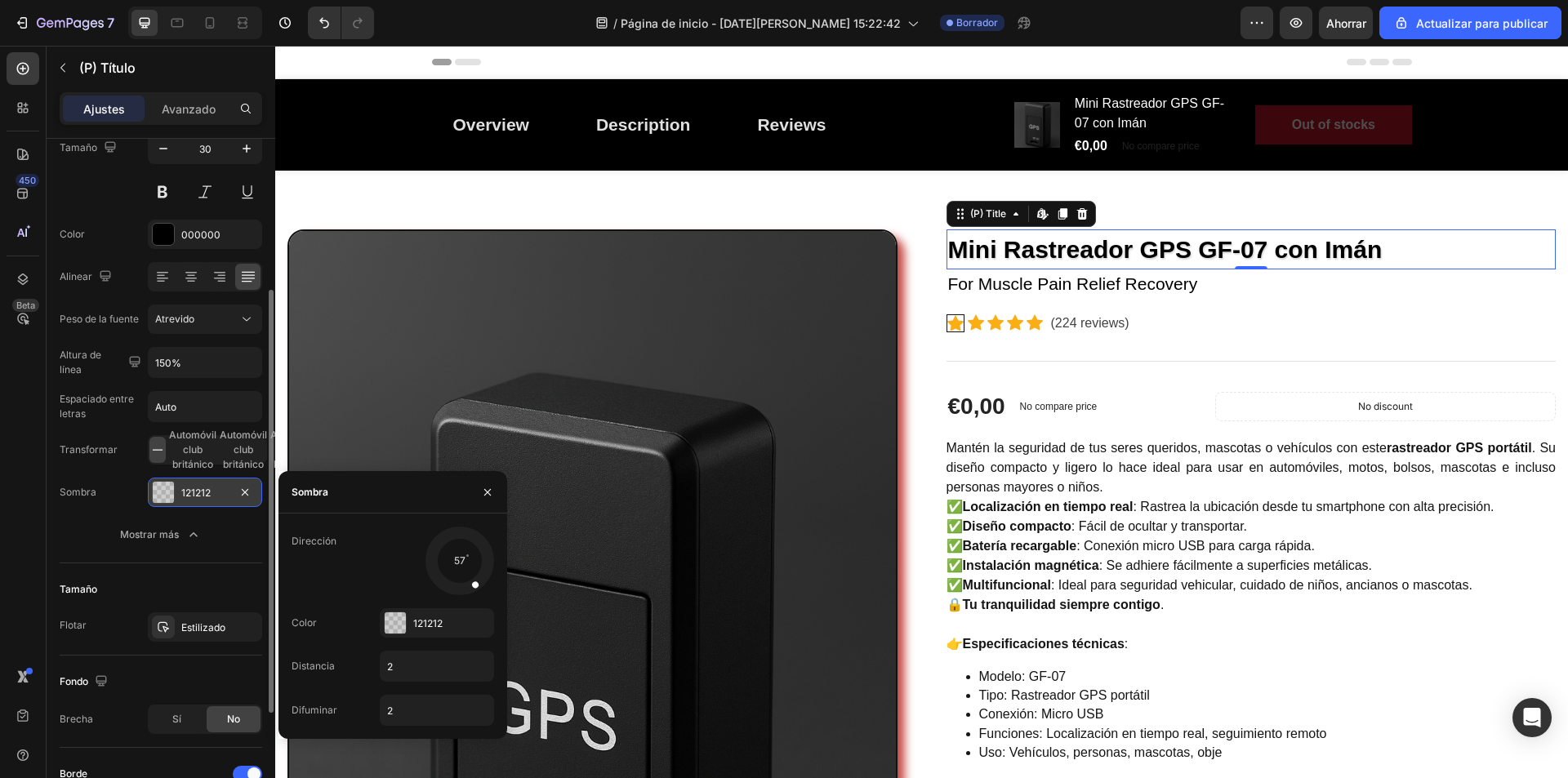
drag, startPoint x: 438, startPoint y: 581, endPoint x: 479, endPoint y: 593, distance: 42.7
click at [479, 593] on div at bounding box center [469, 576] width 27 height 36
click at [401, 672] on input "2" at bounding box center [437, 666] width 113 height 29
type input "4"
click at [402, 710] on input "2" at bounding box center [437, 710] width 113 height 29
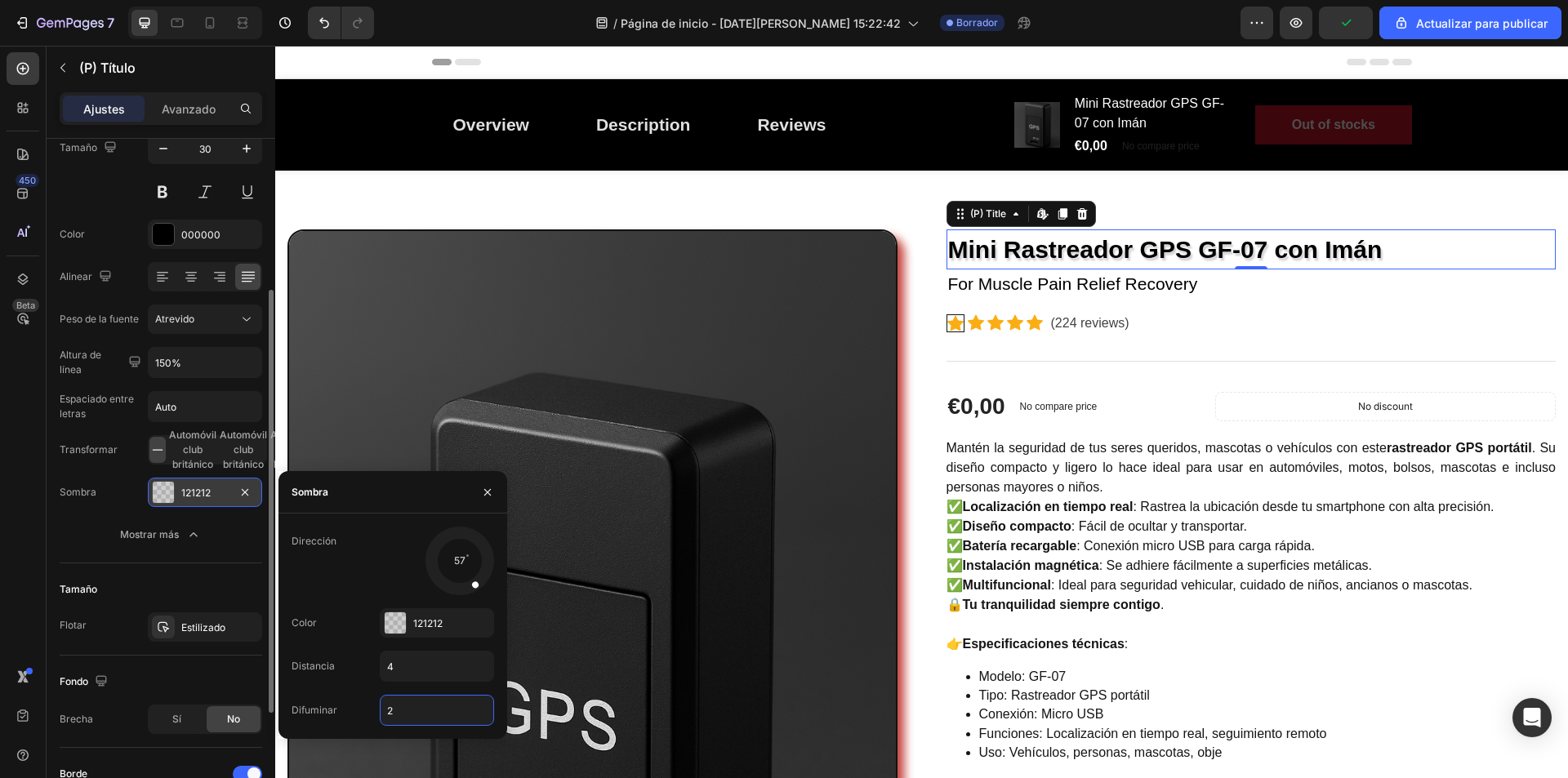
type input "4"
type input "1"
click at [401, 623] on div at bounding box center [395, 623] width 22 height 22
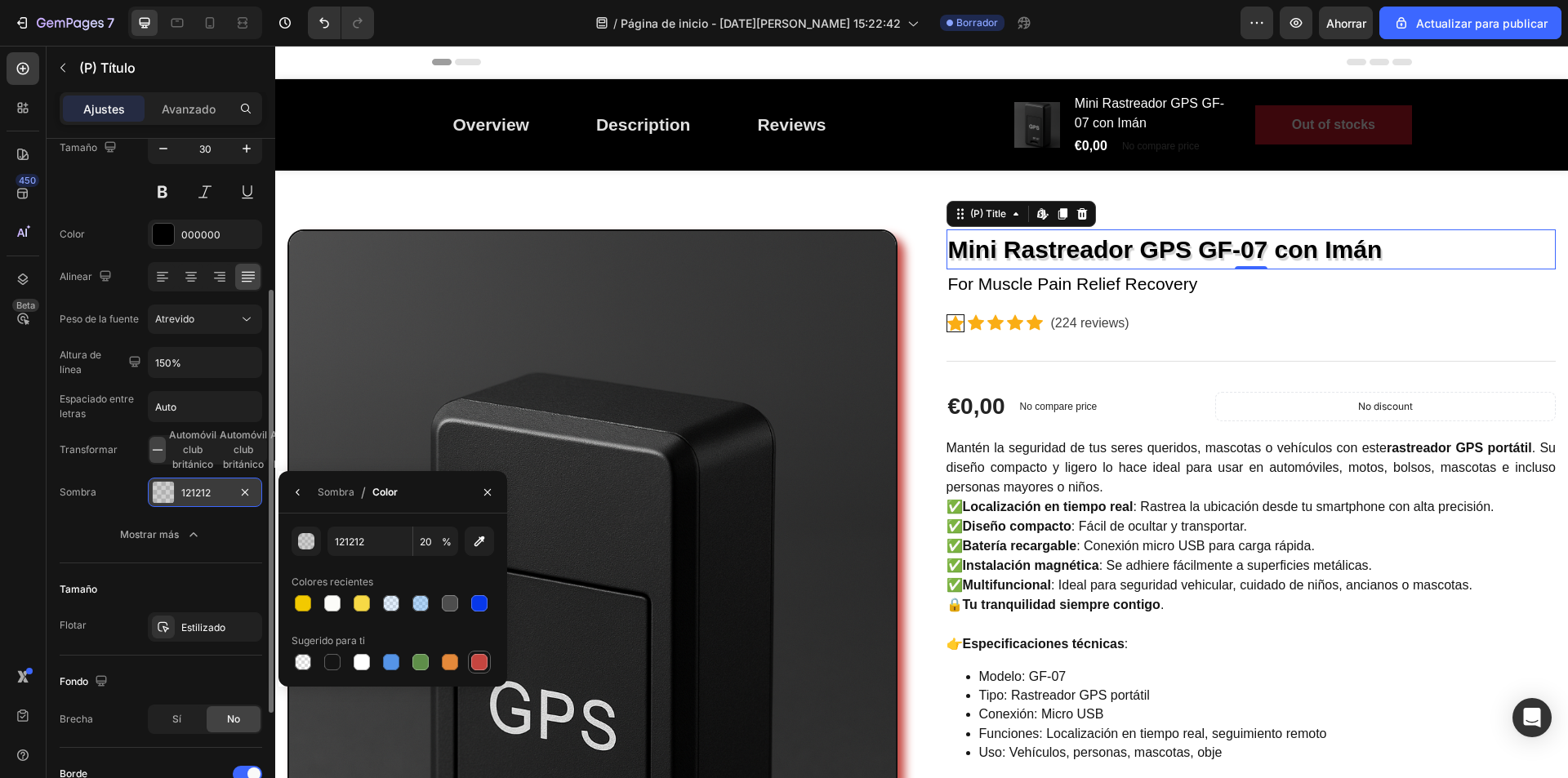
click at [480, 658] on div at bounding box center [479, 662] width 17 height 17
type input "C5453F"
type input "100"
click at [342, 497] on font "Sombra" at bounding box center [336, 492] width 36 height 12
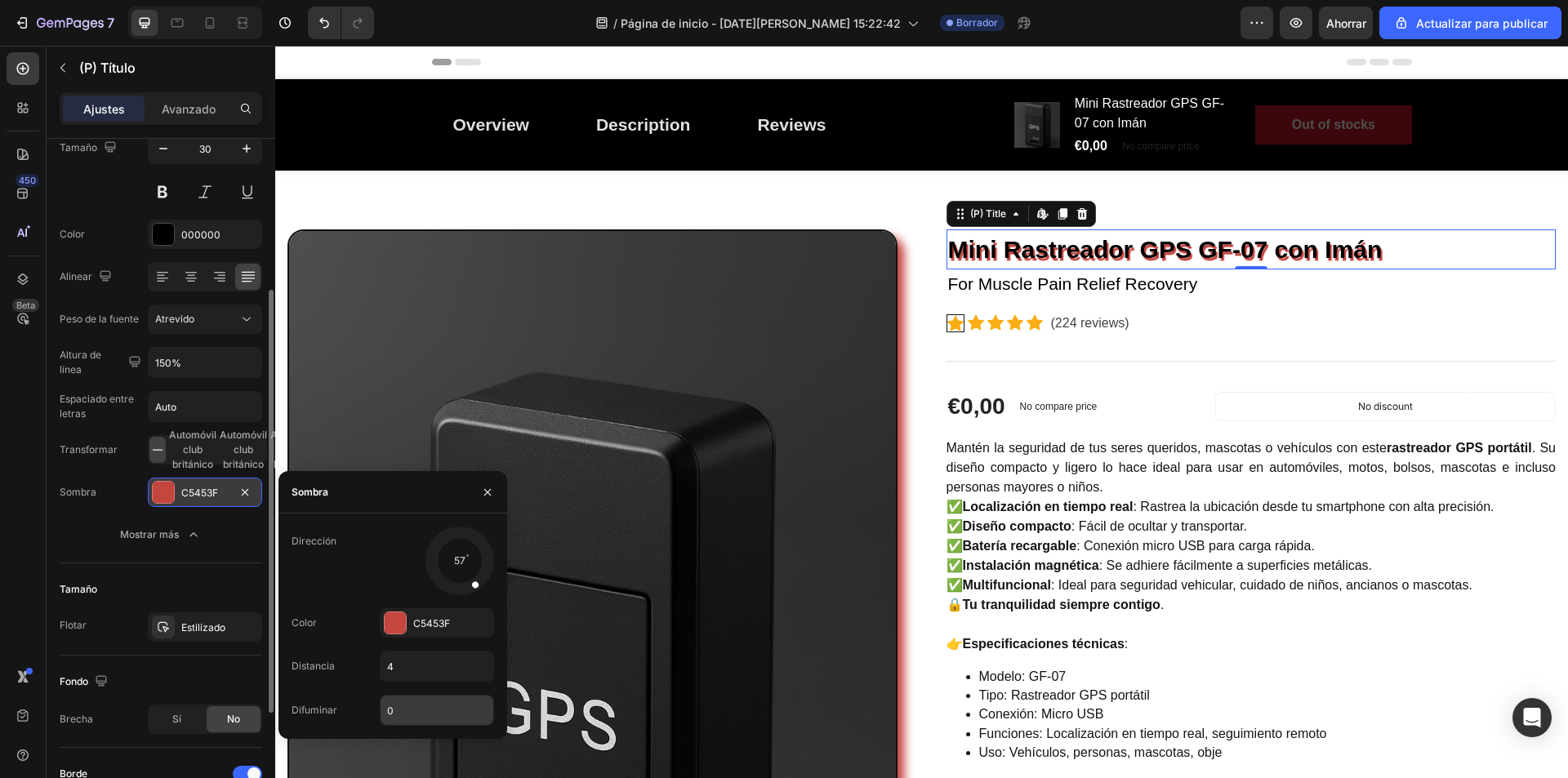
click at [403, 706] on input "0" at bounding box center [437, 710] width 113 height 29
type input "2"
type input "1"
click at [392, 632] on div at bounding box center [395, 623] width 22 height 22
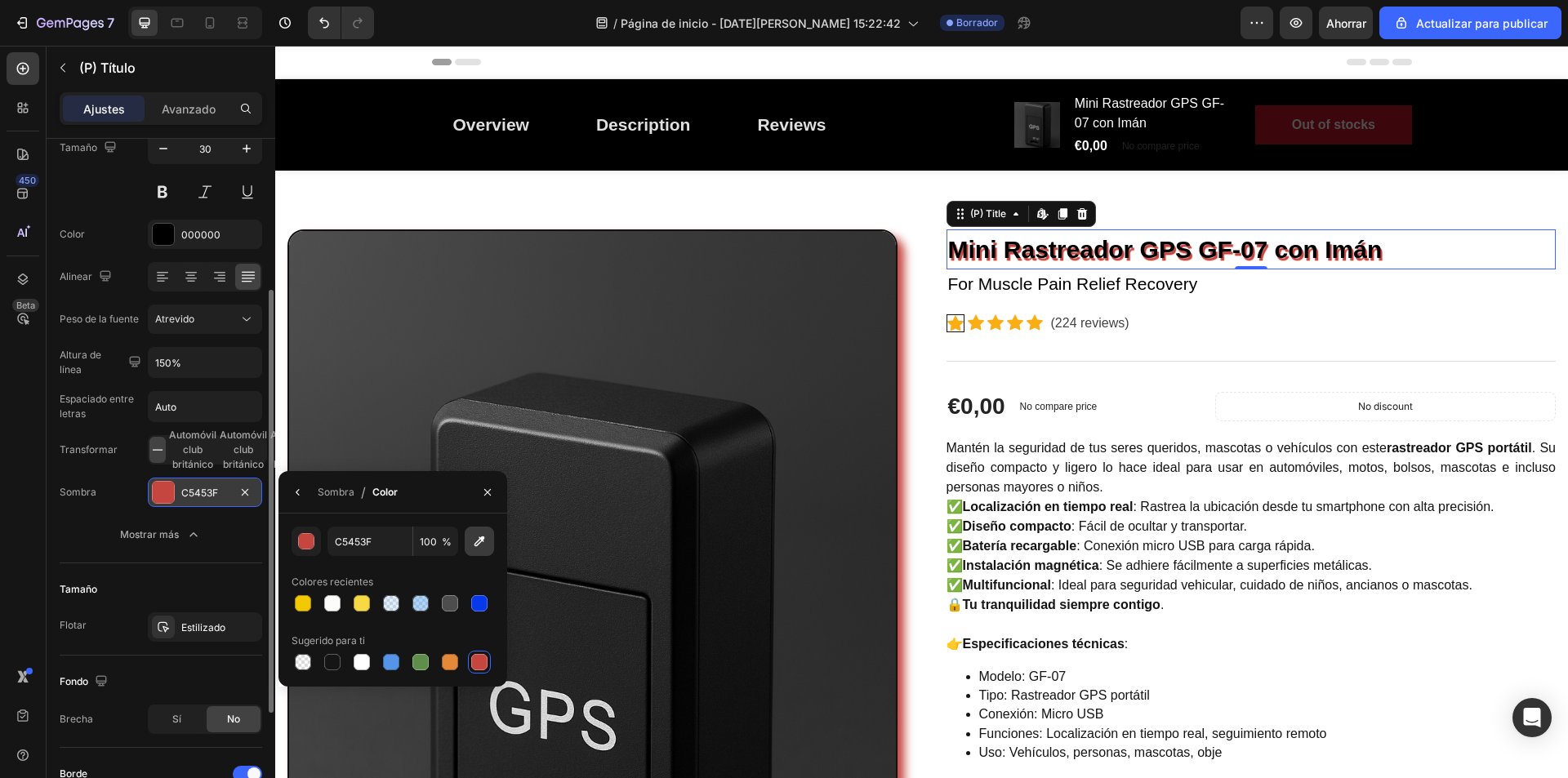
click at [486, 545] on icon "button" at bounding box center [479, 542] width 17 height 17
click at [307, 661] on div at bounding box center [303, 662] width 17 height 17
type input "000000"
type input "0"
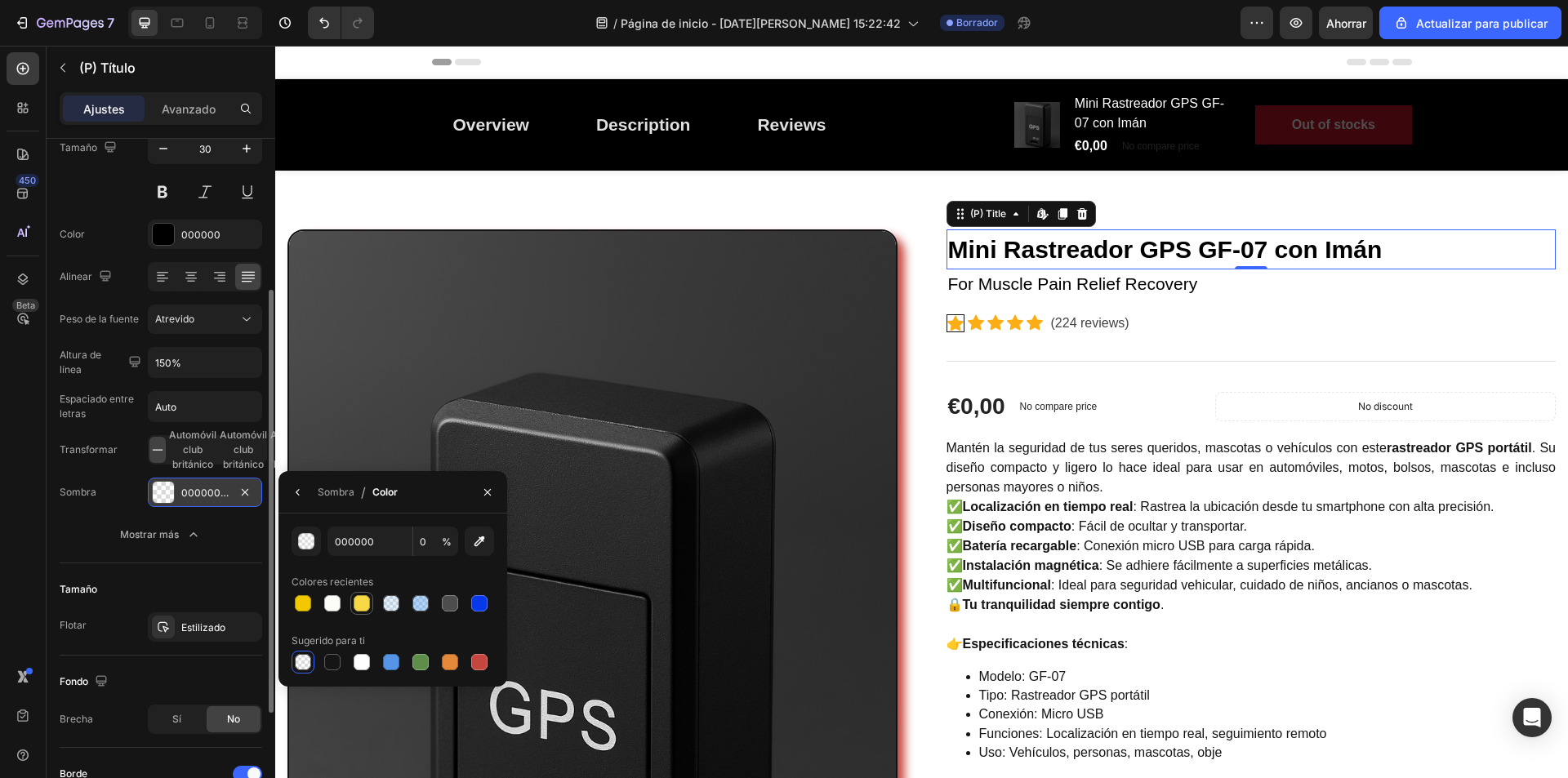
click at [355, 606] on div at bounding box center [361, 603] width 17 height 17
type input "F7D945"
type input "100"
click at [480, 663] on div at bounding box center [479, 662] width 17 height 17
type input "C5453F"
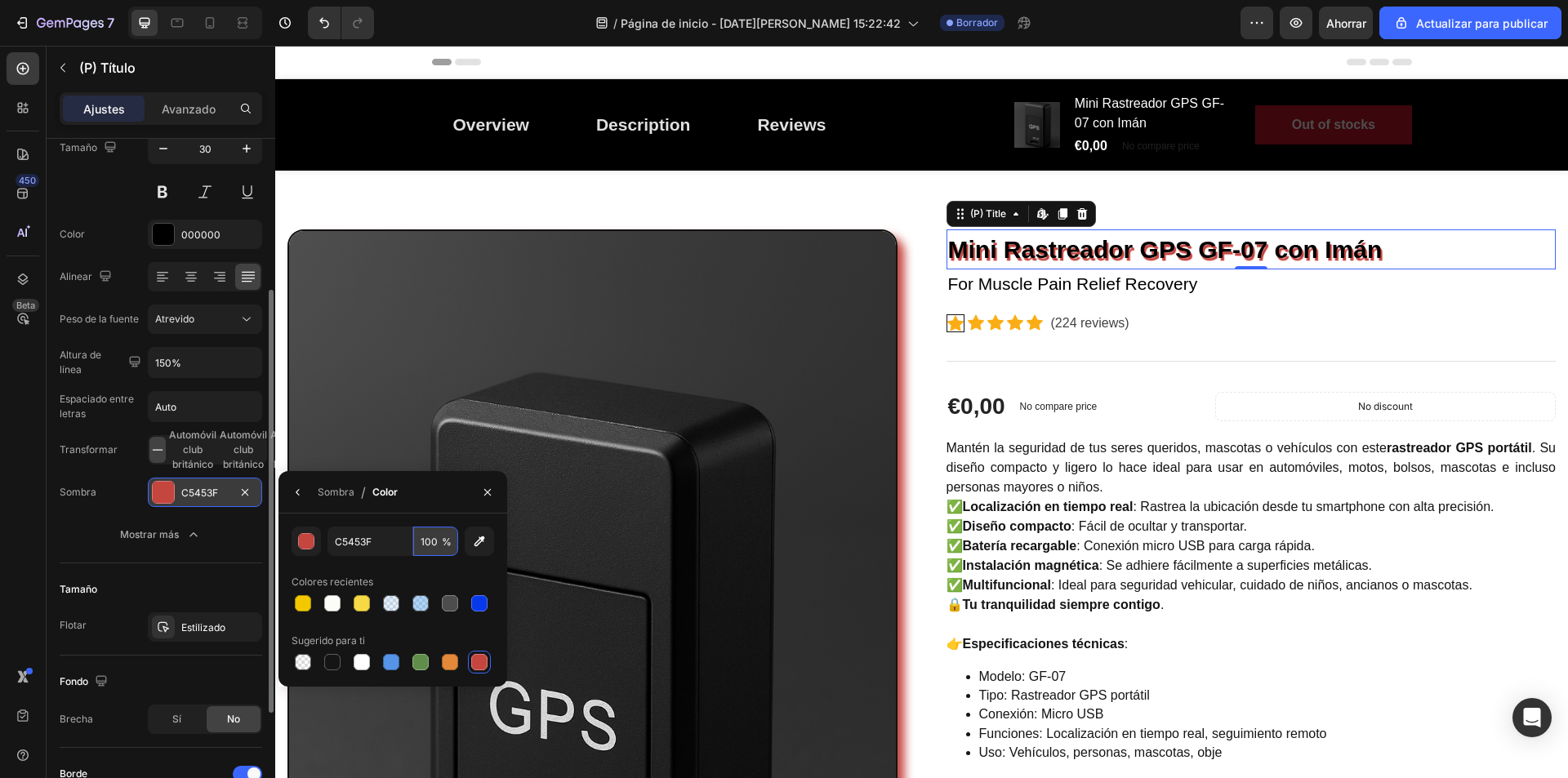
click at [437, 543] on input "100" at bounding box center [436, 542] width 45 height 29
type input "3"
type input "6"
type input "70"
click at [330, 507] on div "Sombra / Color" at bounding box center [341, 492] width 126 height 41
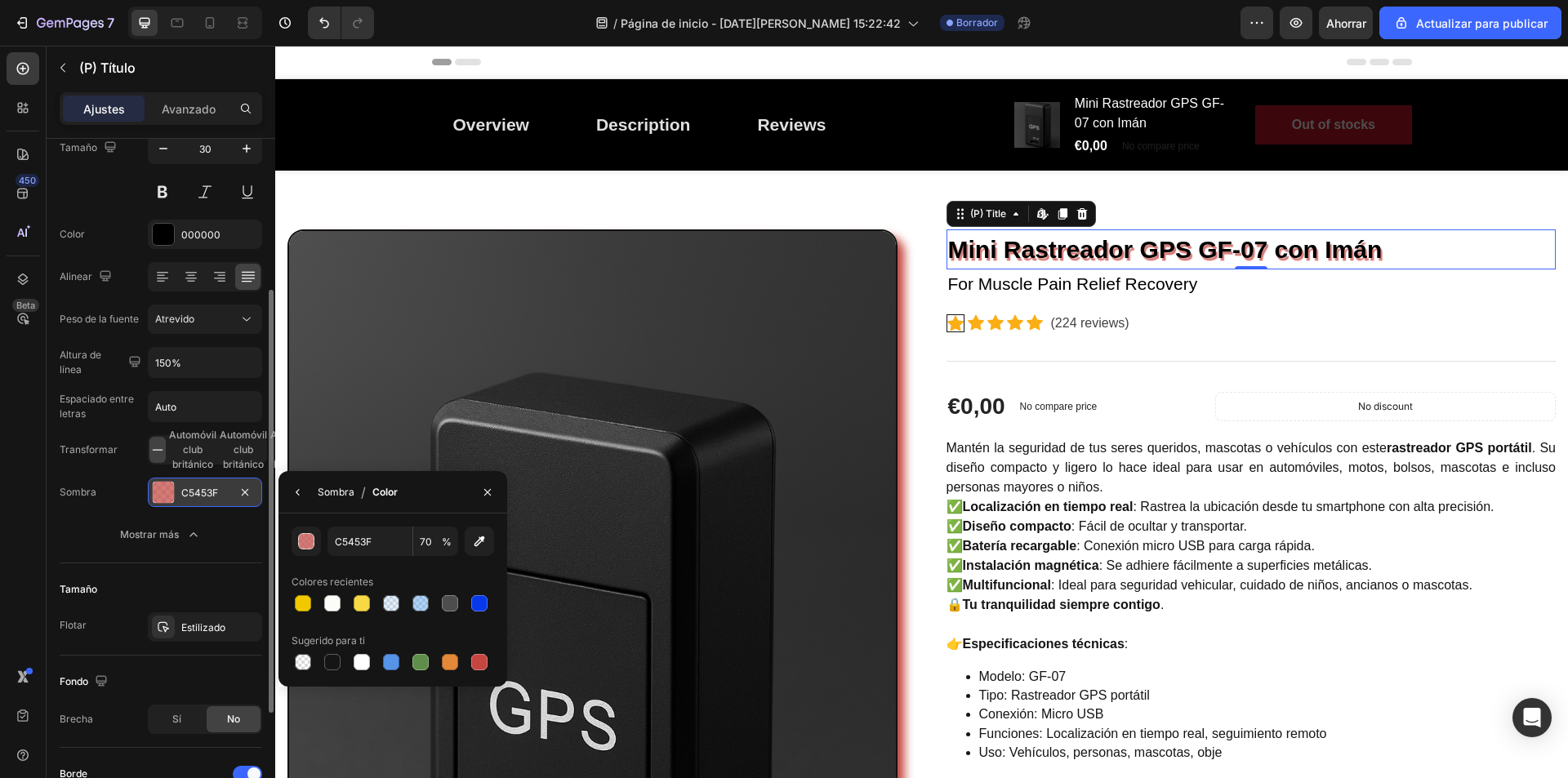
click at [333, 489] on font "Sombra" at bounding box center [336, 492] width 36 height 12
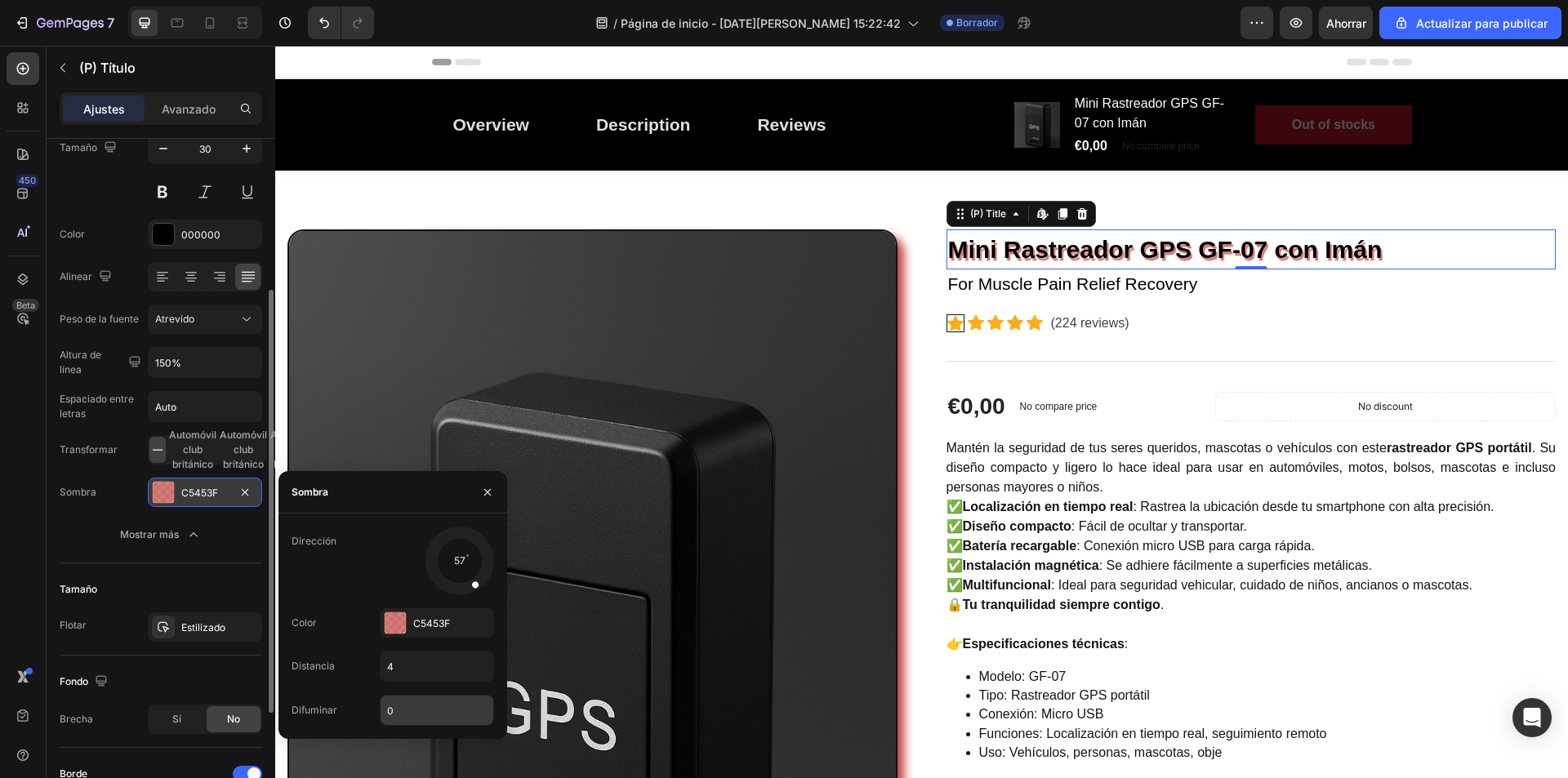
click at [402, 709] on input "0" at bounding box center [437, 710] width 113 height 29
type input "2"
drag, startPoint x: 471, startPoint y: 621, endPoint x: 452, endPoint y: 649, distance: 33.8
click at [472, 621] on icon "button" at bounding box center [477, 623] width 13 height 13
type input "0"
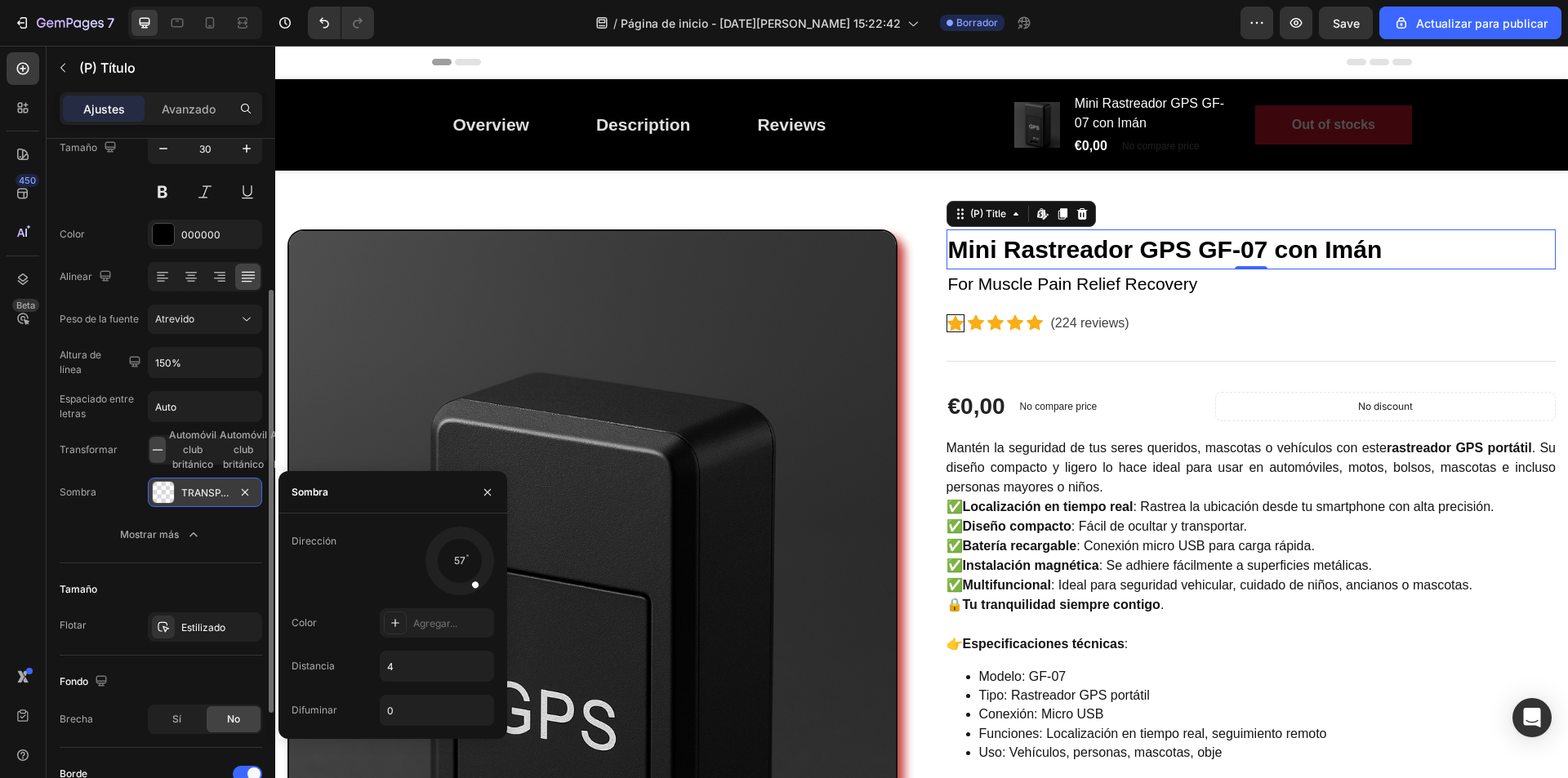
click at [396, 622] on icon at bounding box center [394, 623] width 13 height 13
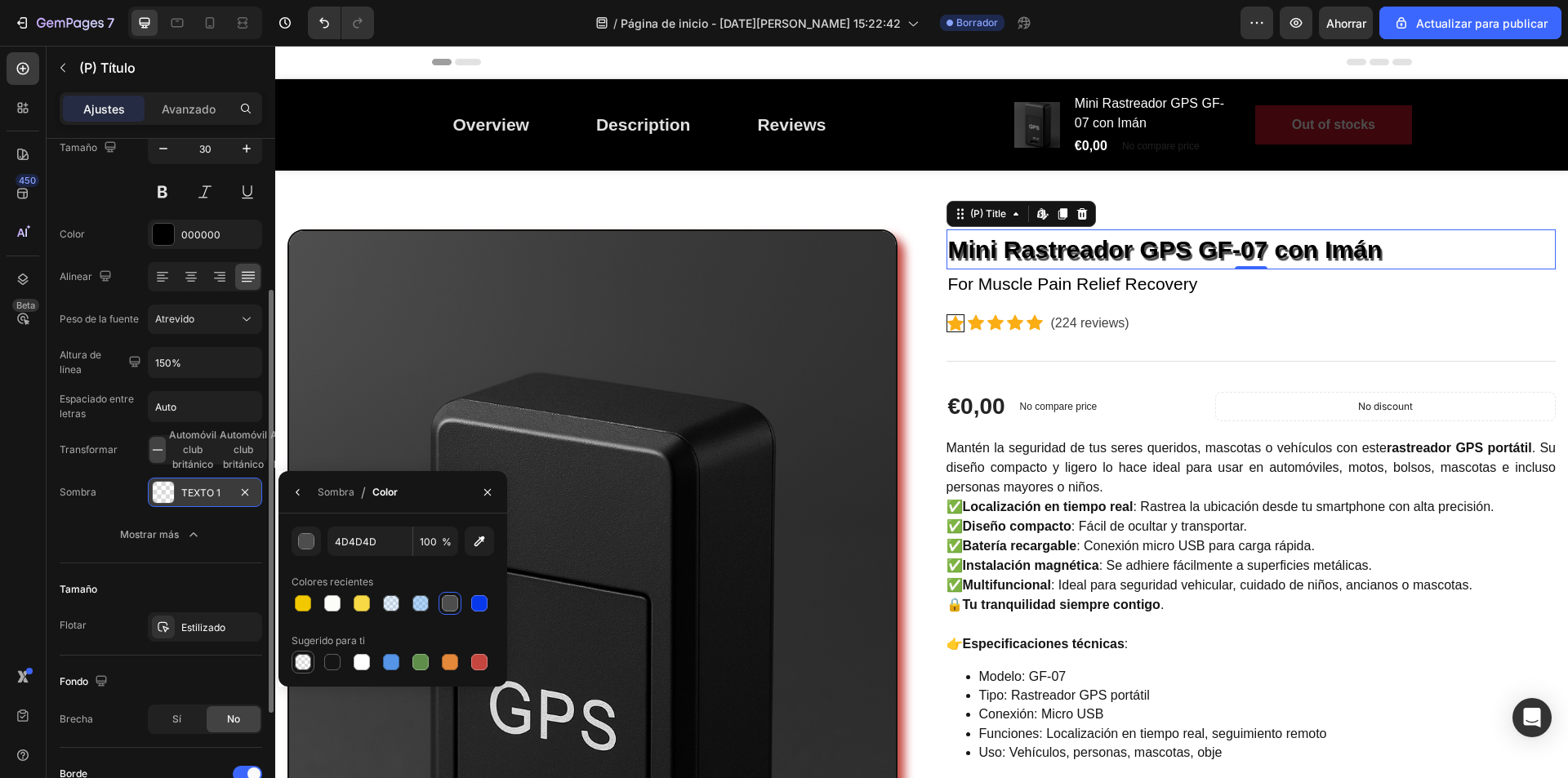
click at [303, 666] on div at bounding box center [303, 662] width 17 height 17
type input "000000"
type input "0"
click at [327, 494] on font "Sombra" at bounding box center [336, 492] width 36 height 12
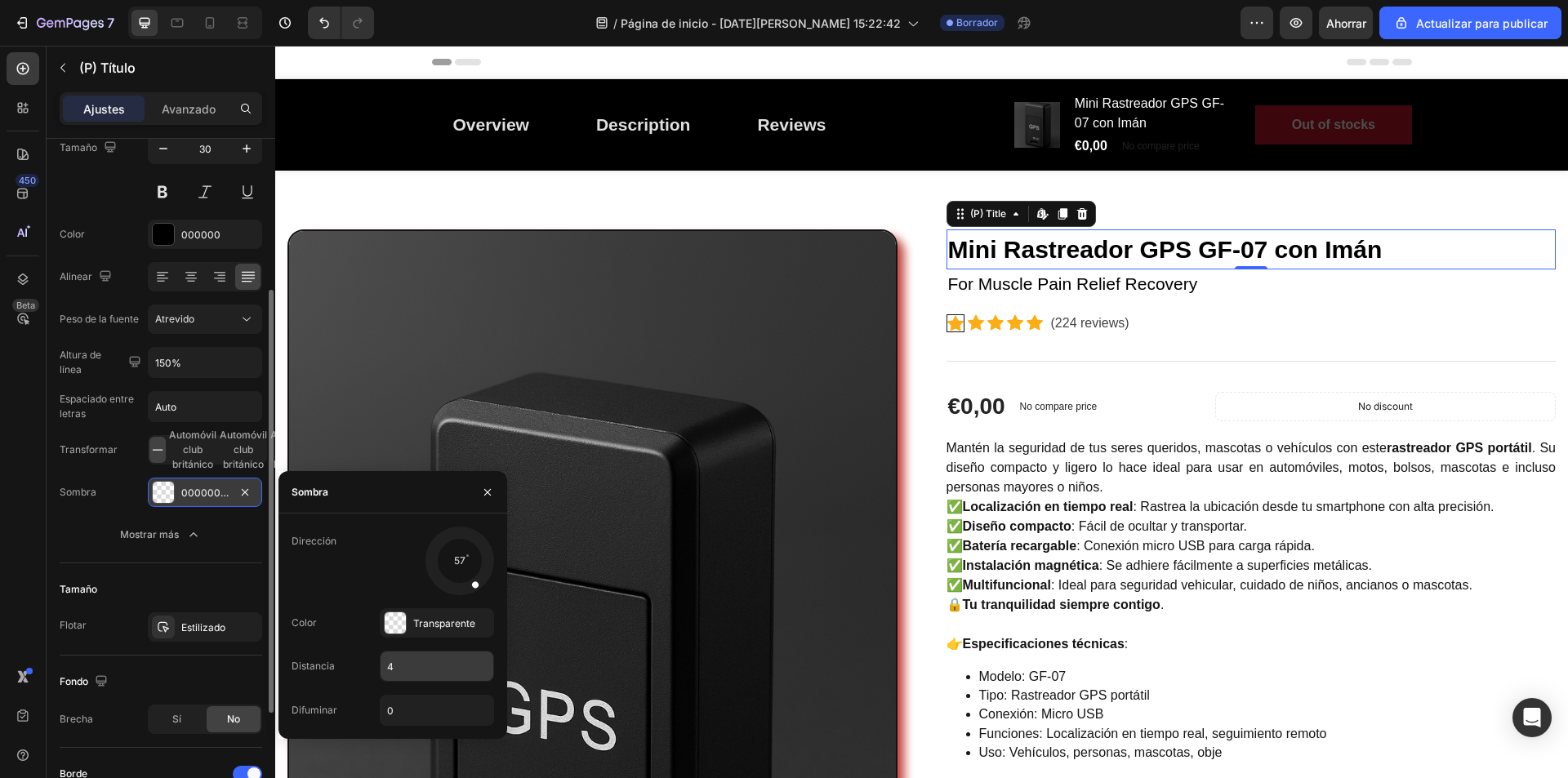
click at [397, 666] on input "4" at bounding box center [437, 666] width 113 height 29
click at [407, 626] on div "Transparente" at bounding box center [437, 623] width 115 height 29
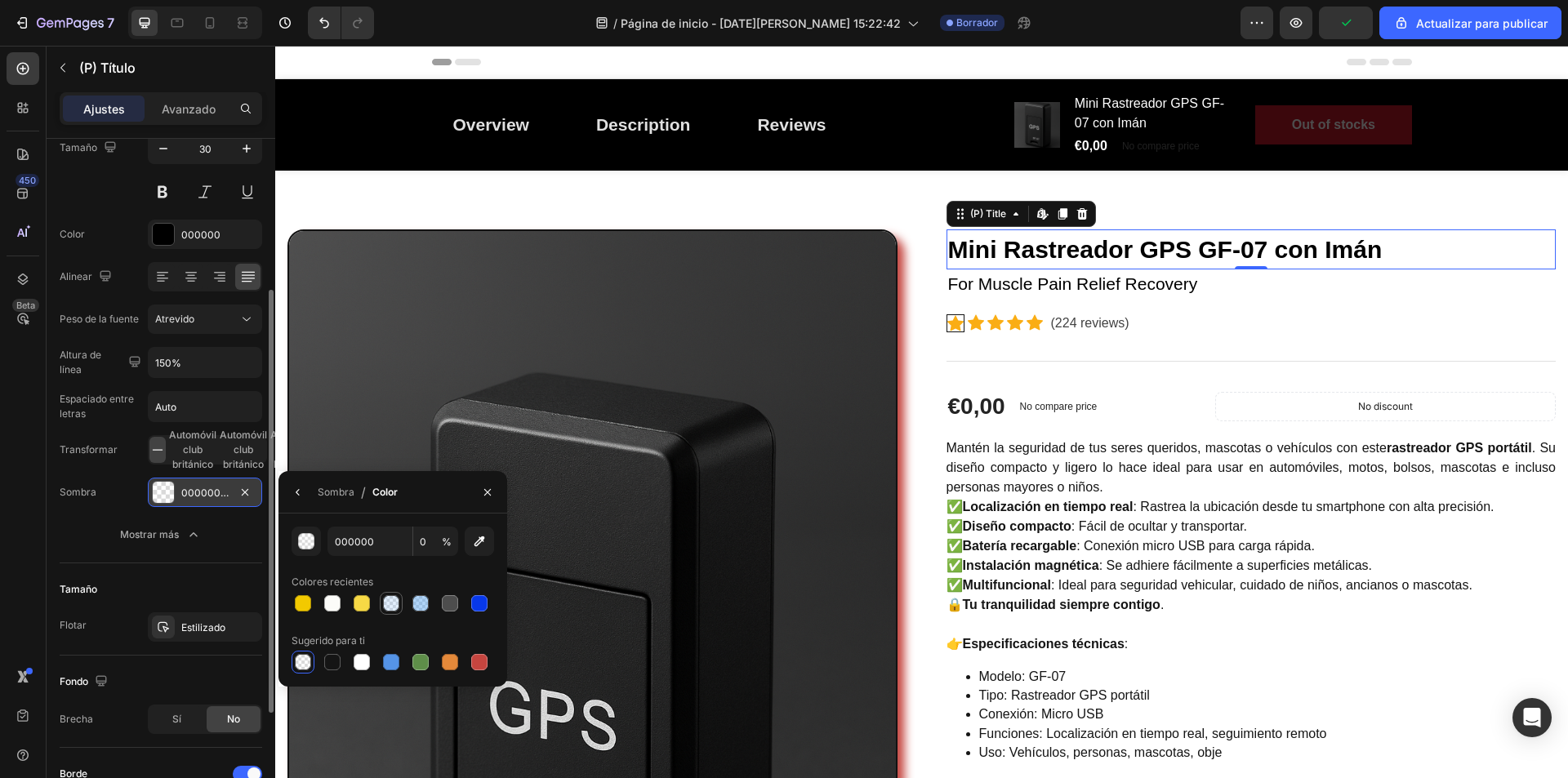
click at [388, 608] on div at bounding box center [391, 603] width 17 height 17
type input "60A9F2"
type input "18"
click at [361, 661] on div at bounding box center [361, 662] width 17 height 17
type input "FFFFFF"
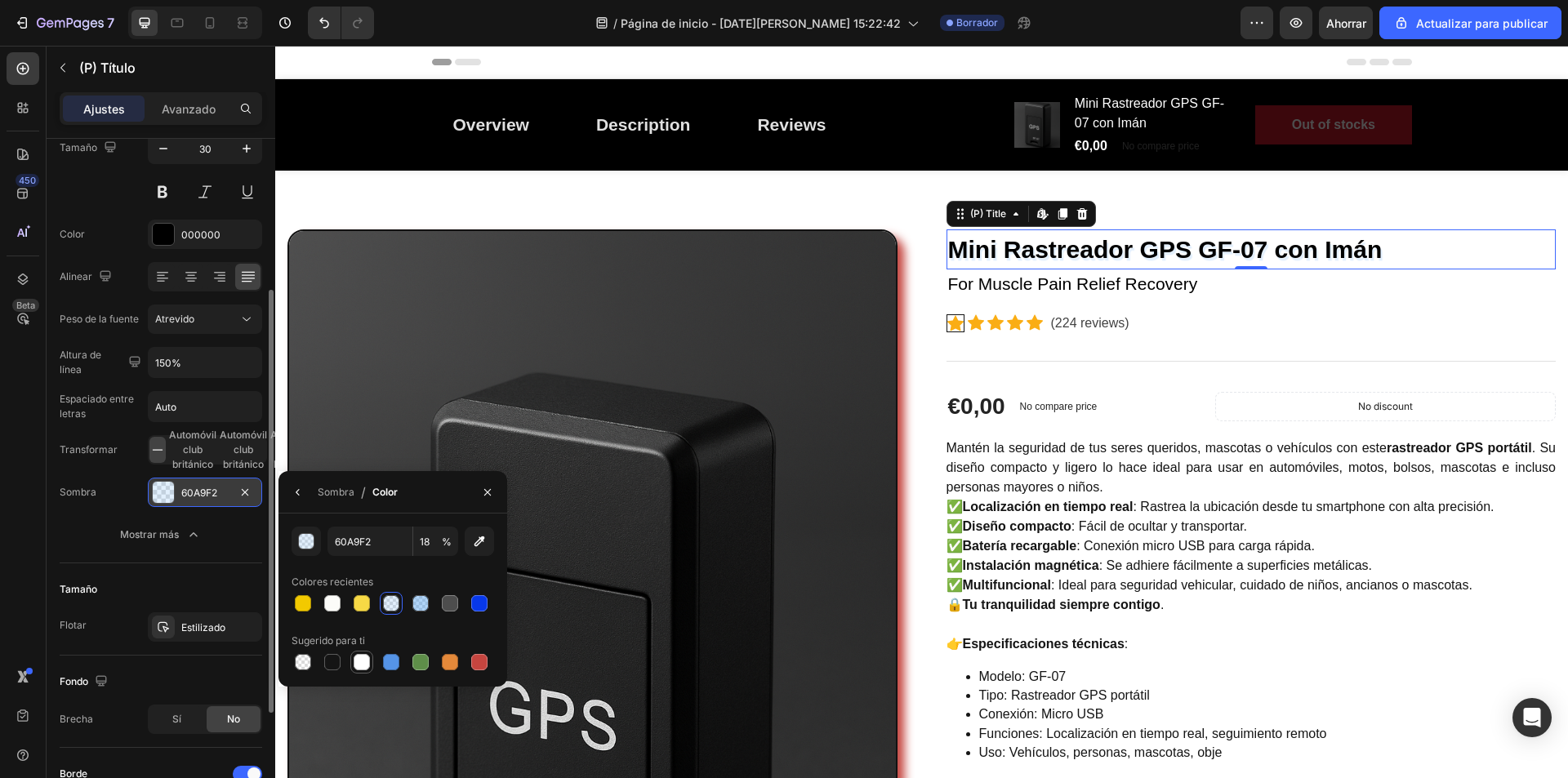
type input "100"
click at [301, 663] on div at bounding box center [303, 662] width 17 height 17
type input "000000"
type input "0"
click at [334, 496] on font "Sombra" at bounding box center [336, 492] width 36 height 12
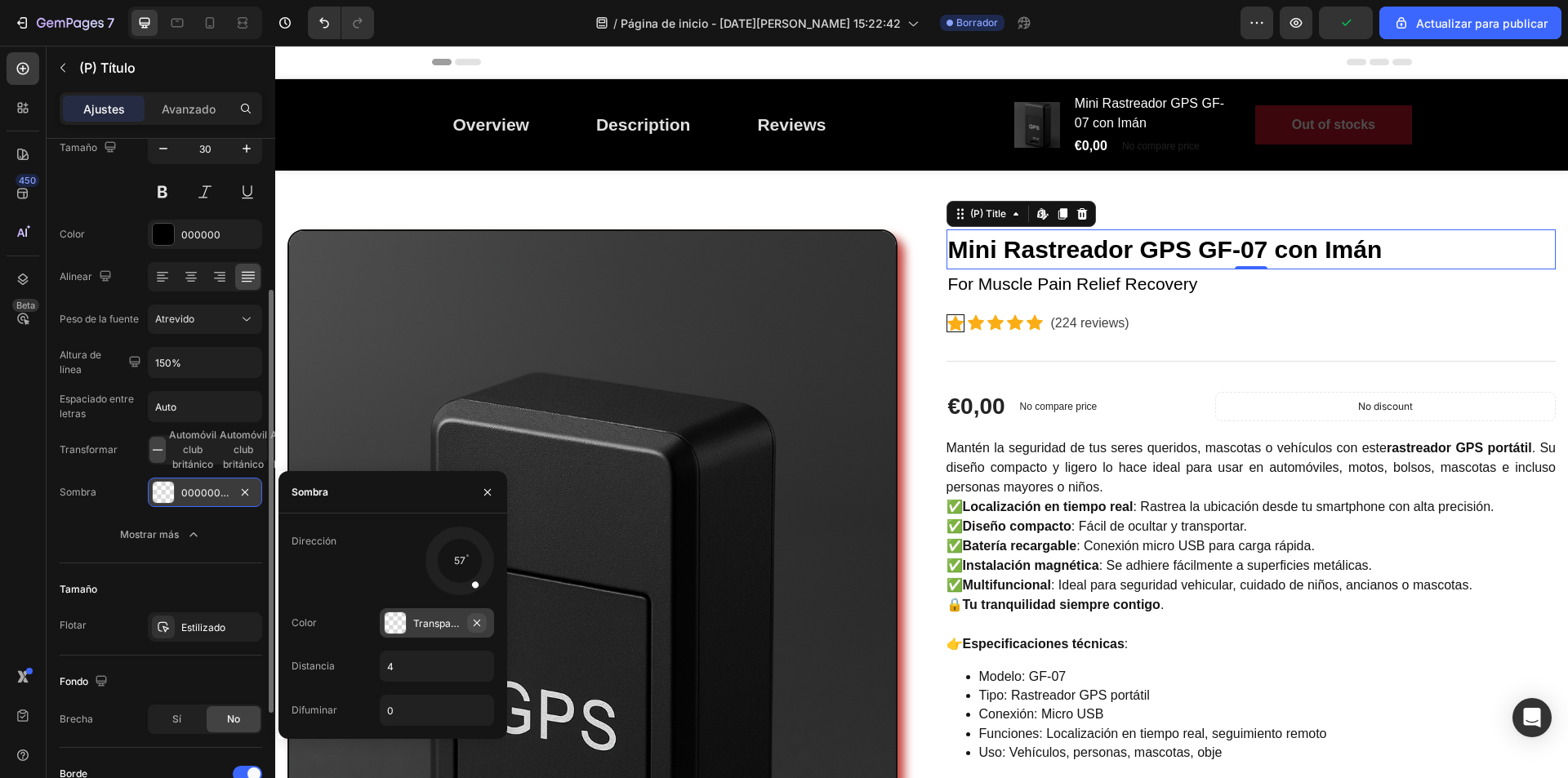
click at [471, 621] on icon "button" at bounding box center [477, 623] width 13 height 13
click at [438, 622] on font "Agregar..." at bounding box center [435, 623] width 44 height 12
type input "4D4D4D"
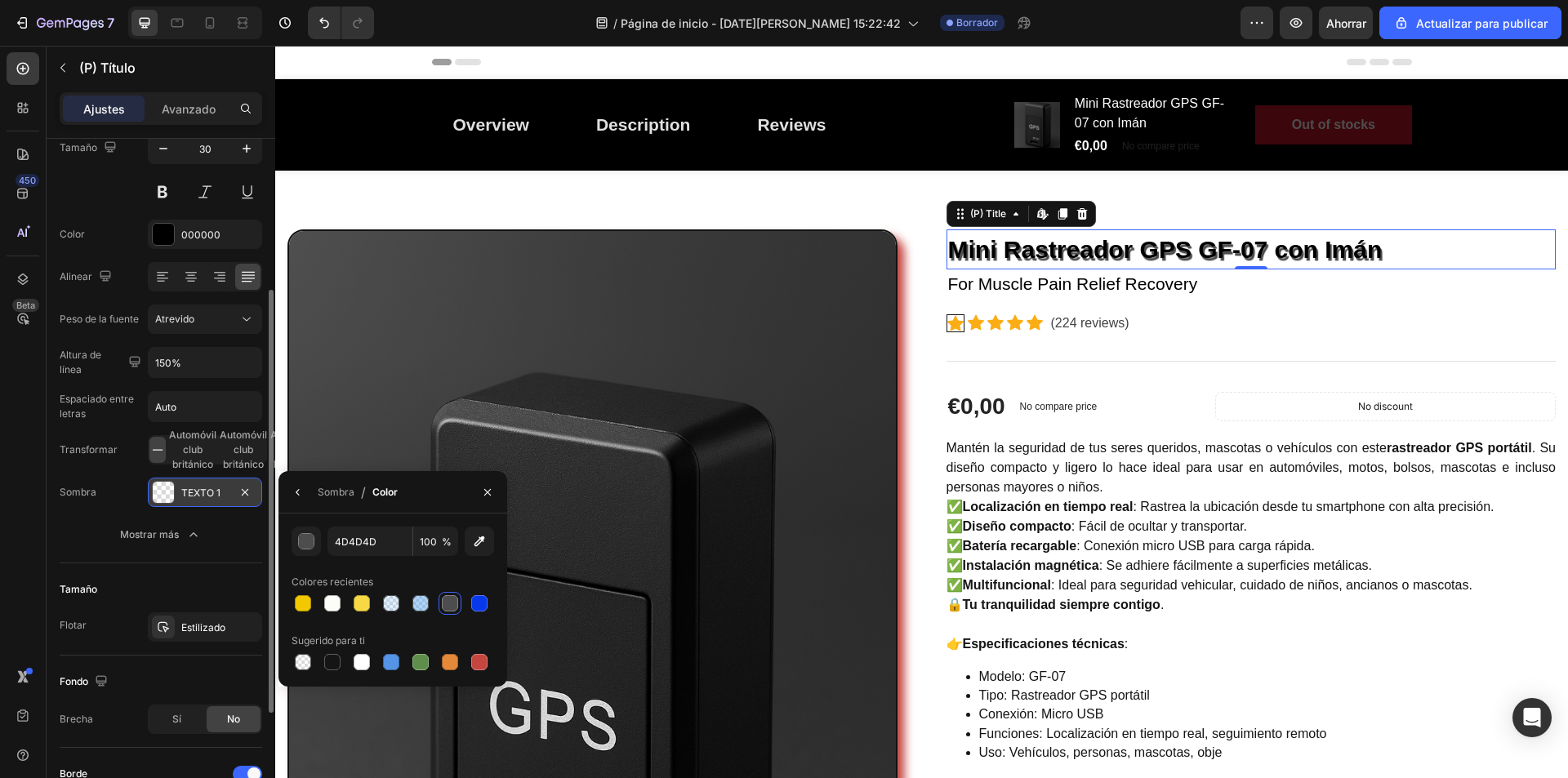
click at [451, 605] on div at bounding box center [449, 603] width 17 height 17
click at [319, 550] on button "button" at bounding box center [306, 542] width 29 height 29
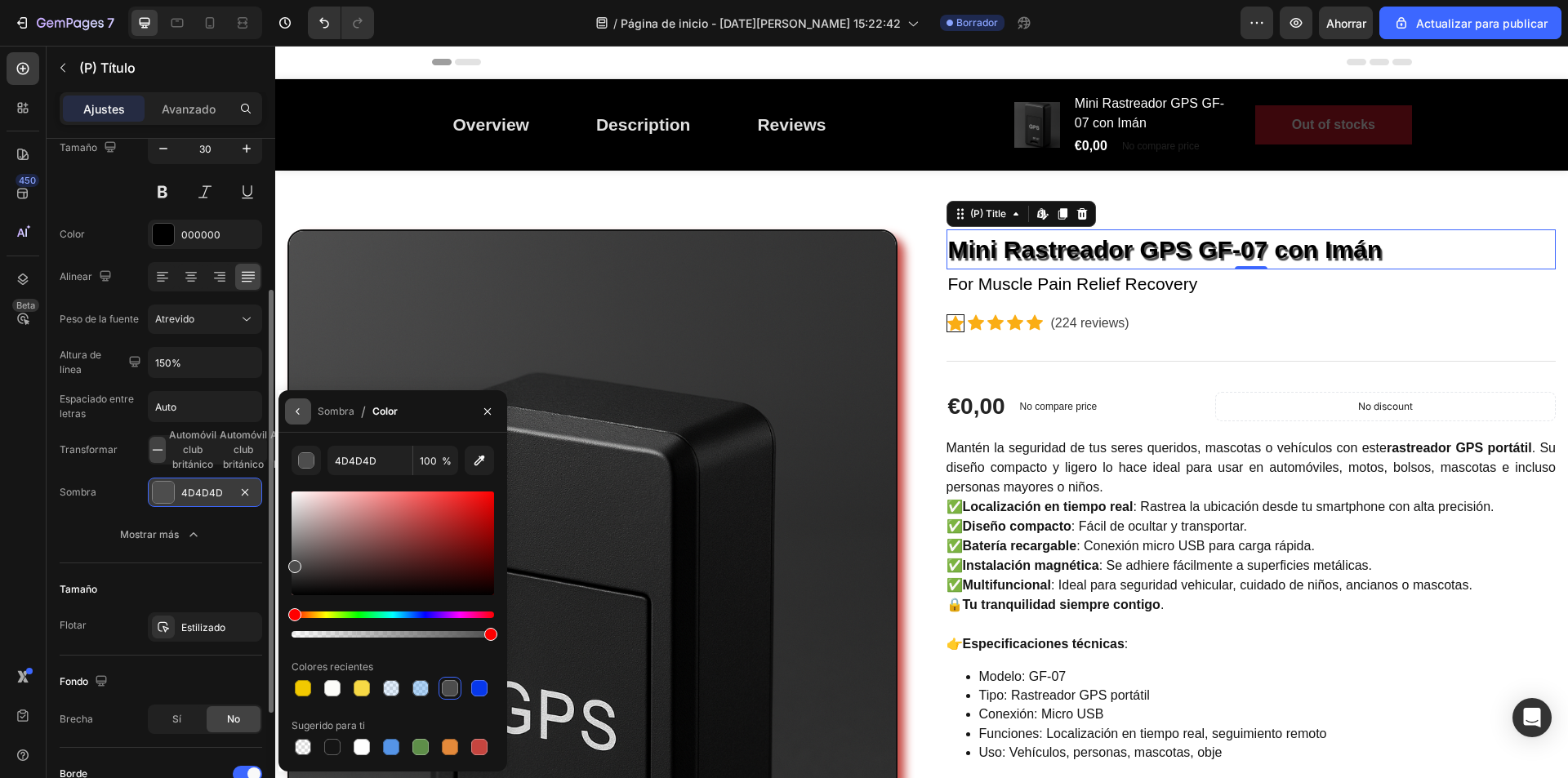
click at [290, 407] on button "button" at bounding box center [298, 411] width 26 height 26
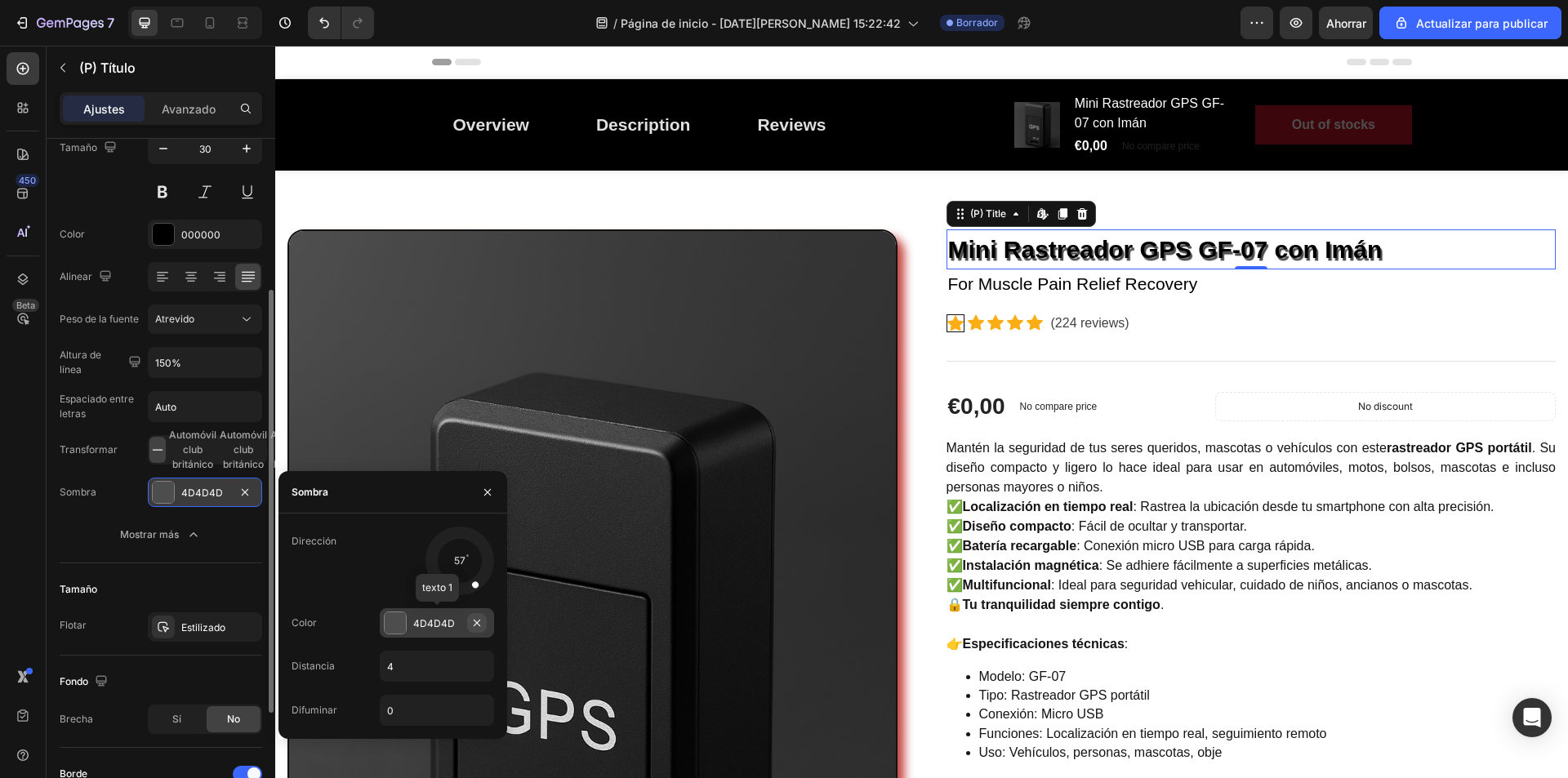
click at [476, 618] on icon "button" at bounding box center [477, 623] width 13 height 13
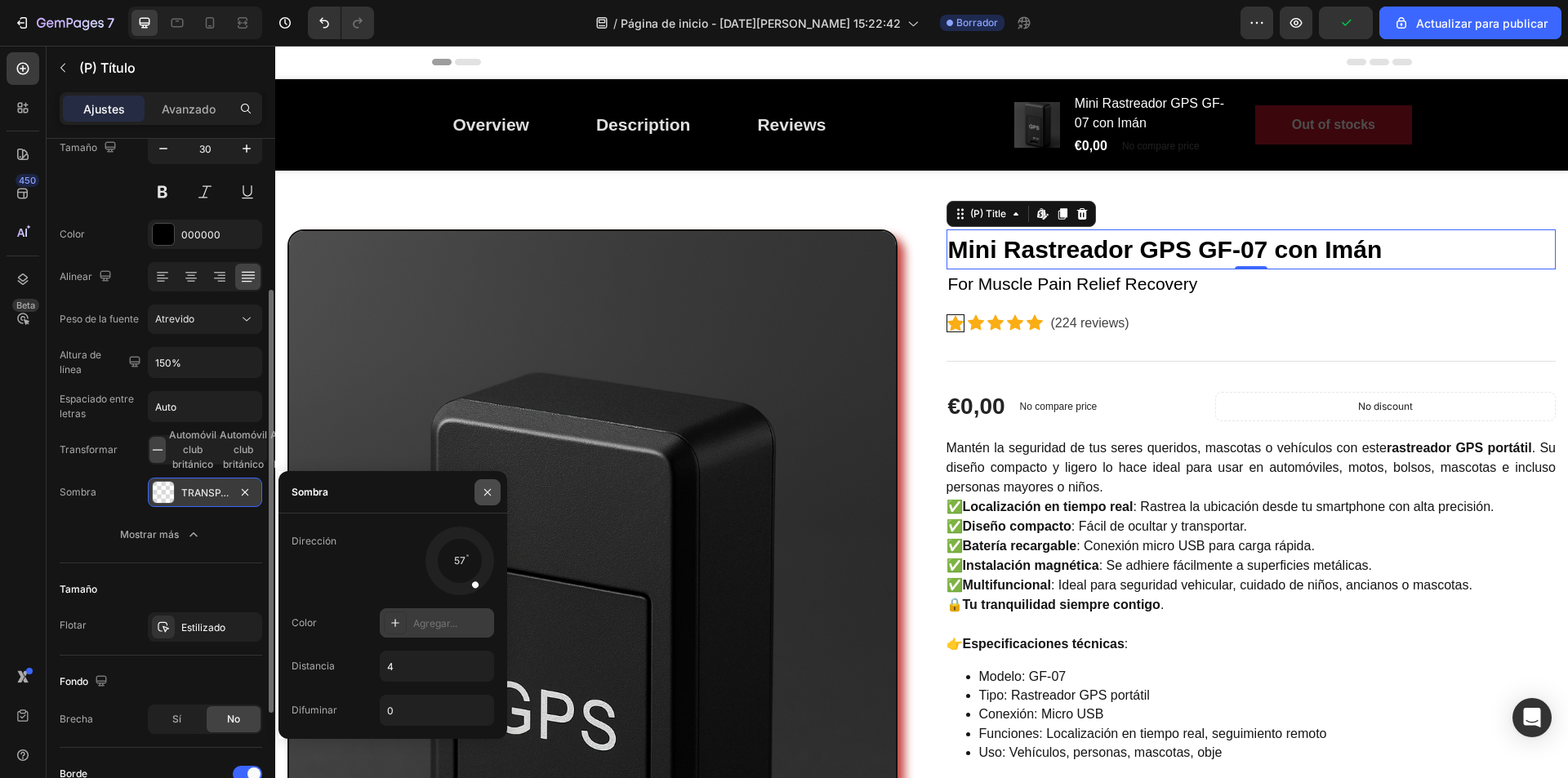
drag, startPoint x: 484, startPoint y: 499, endPoint x: 126, endPoint y: 476, distance: 358.7
click at [484, 499] on button "button" at bounding box center [488, 493] width 26 height 26
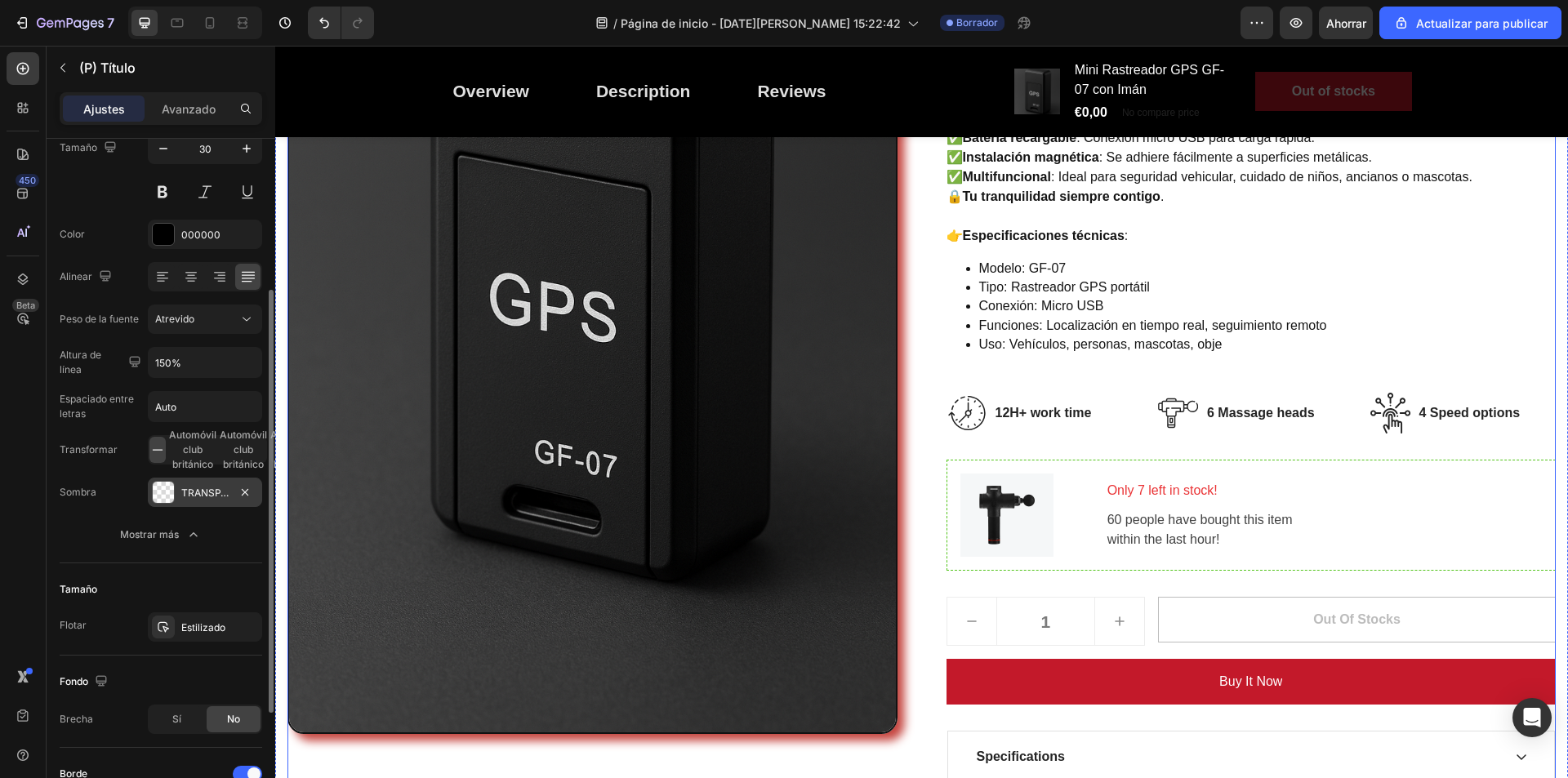
scroll to position [0, 0]
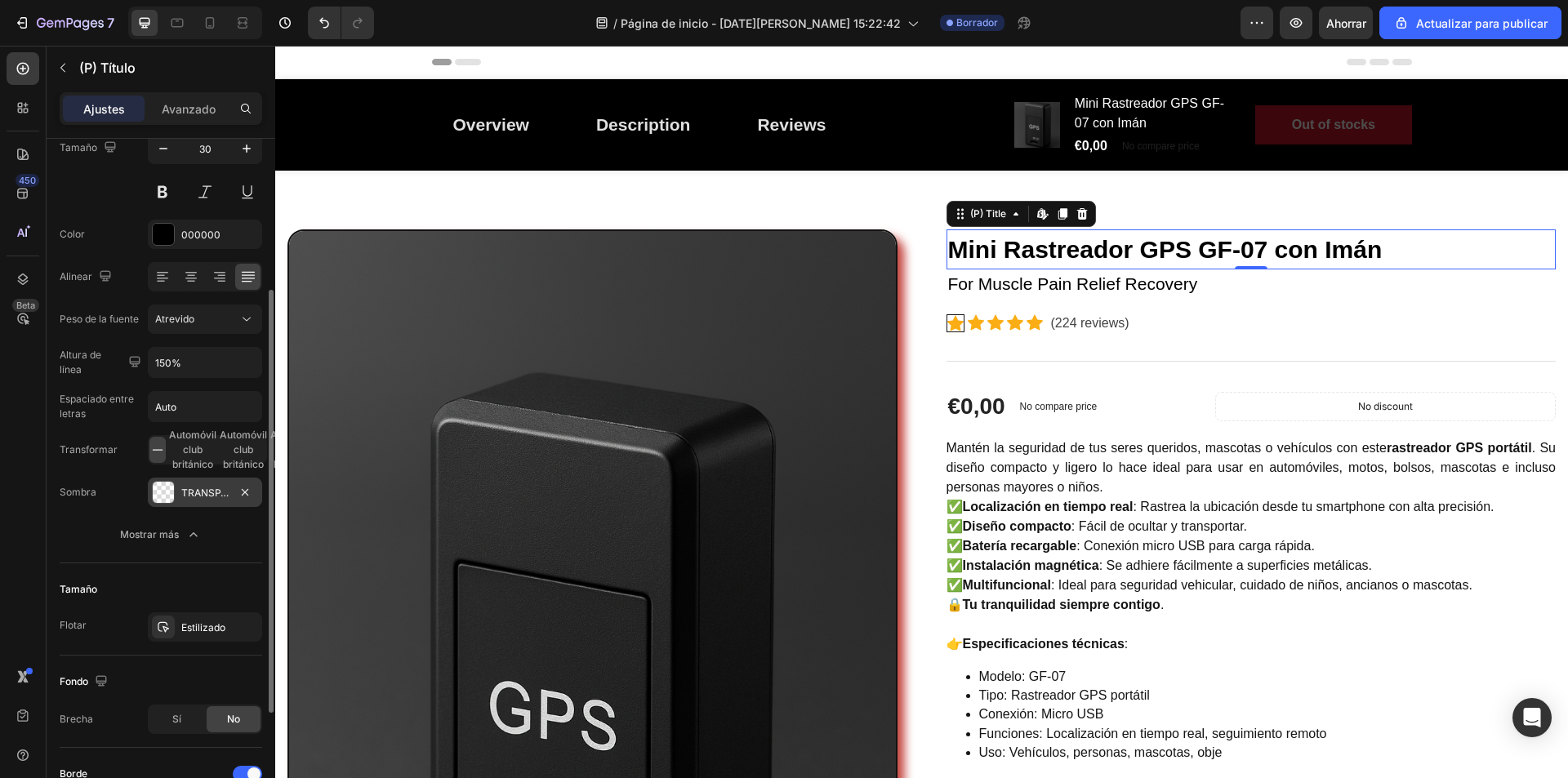
click at [1402, 254] on h2 "Mini Rastreador GPS GF-07 con Imán" at bounding box center [1252, 249] width 610 height 40
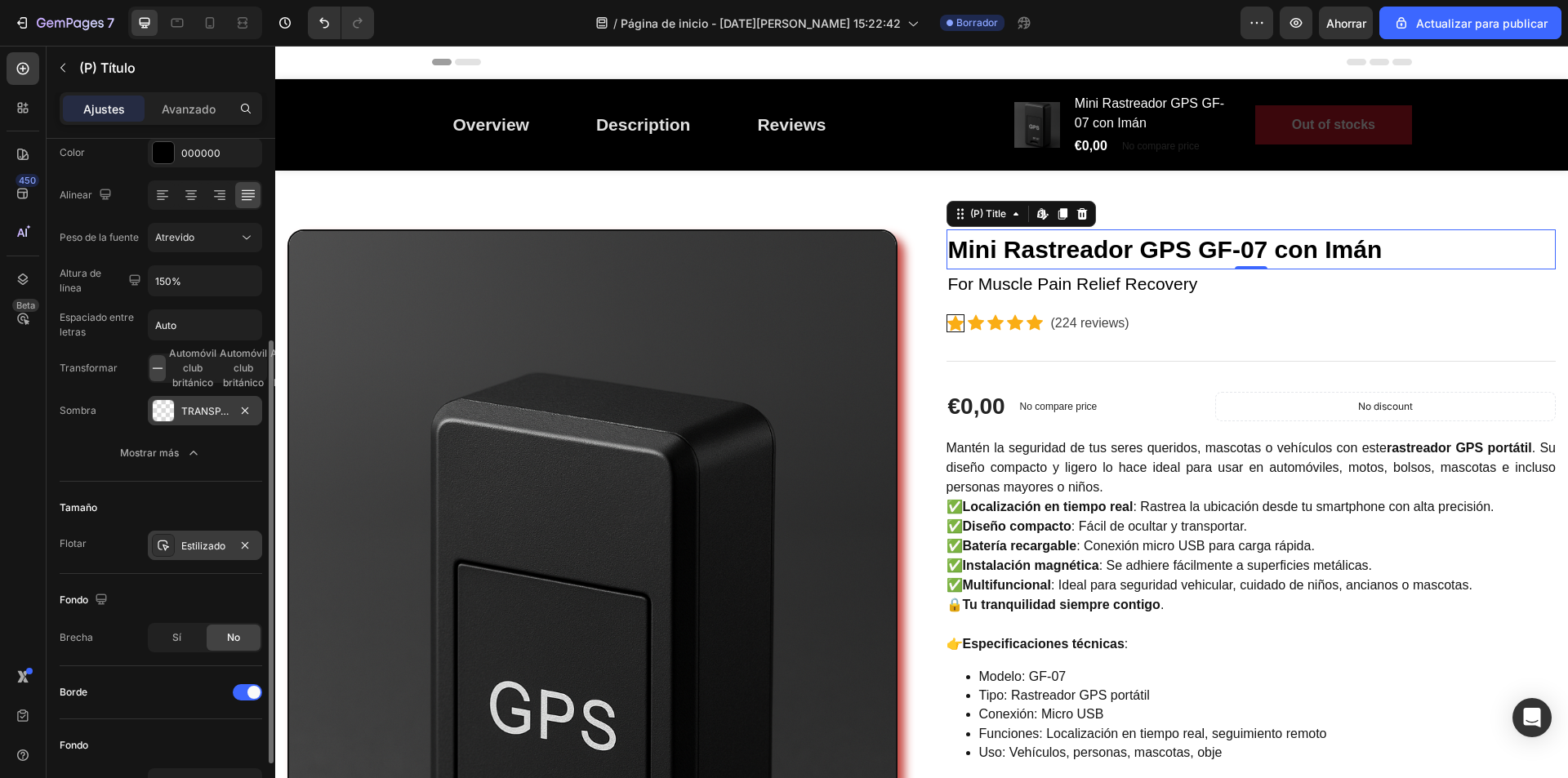
click at [202, 552] on div "Estilizado" at bounding box center [205, 545] width 47 height 15
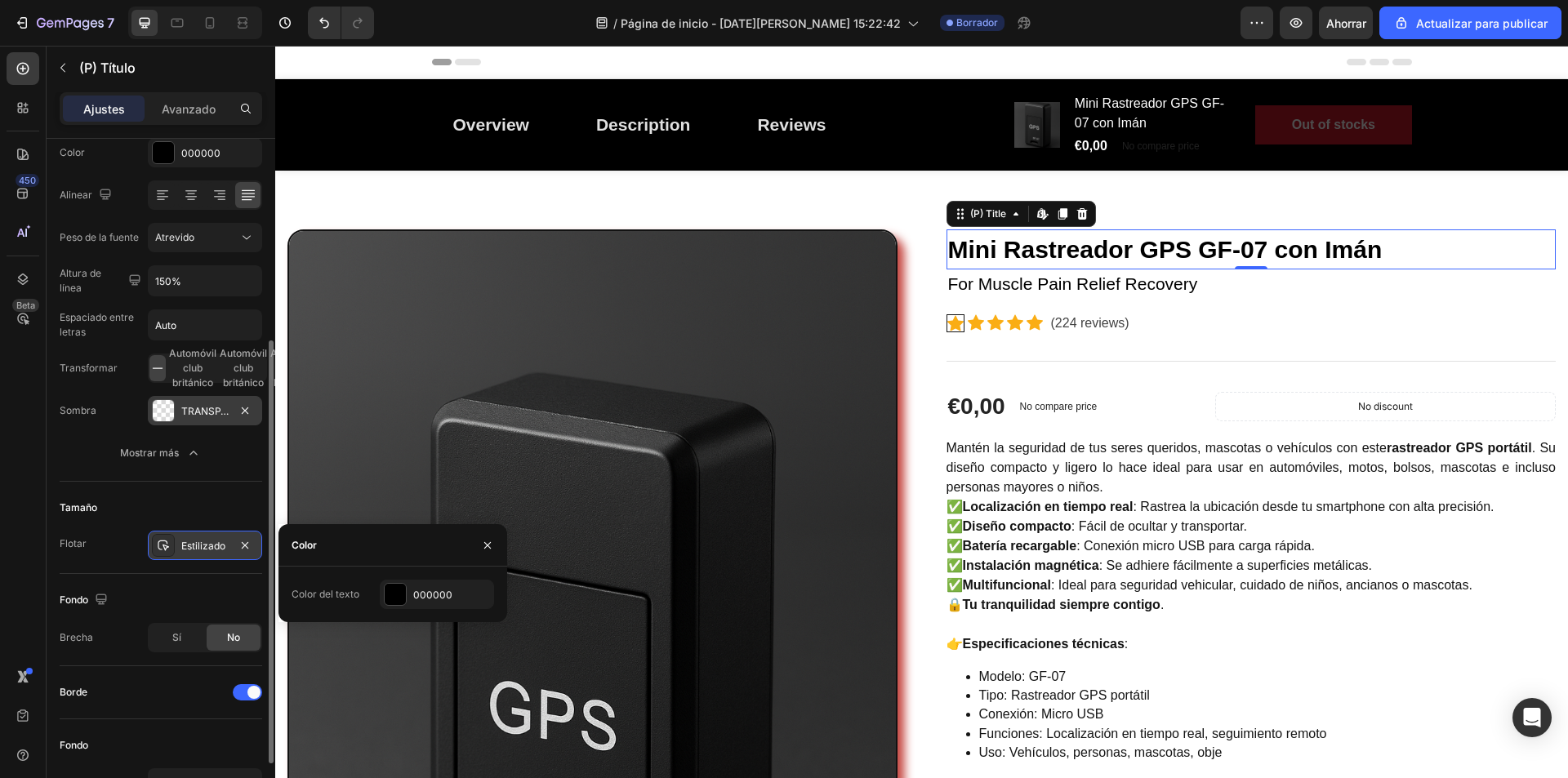
click at [202, 552] on div "Estilizado" at bounding box center [205, 545] width 47 height 15
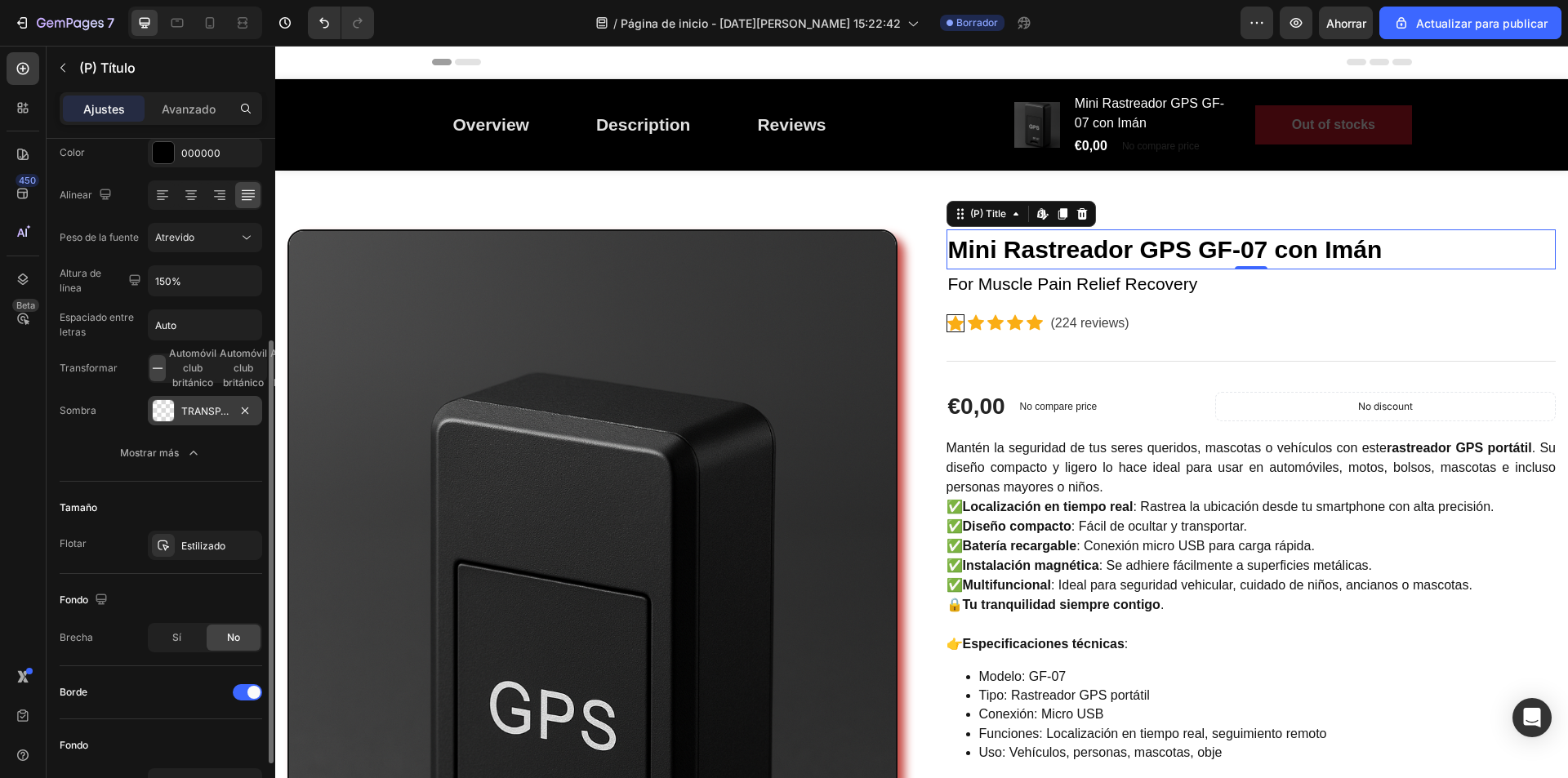
scroll to position [408, 0]
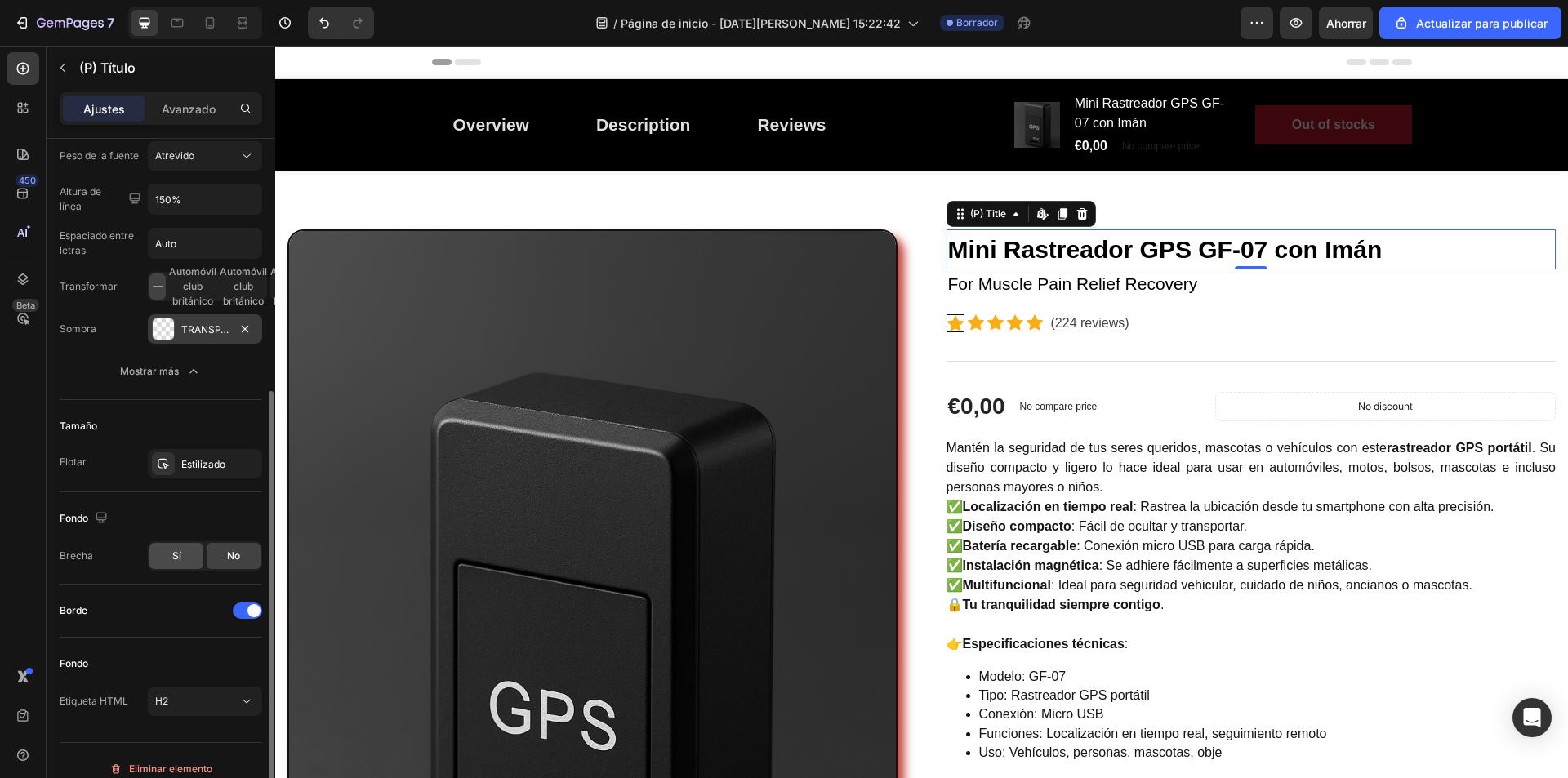
click at [166, 554] on div "Sí" at bounding box center [176, 556] width 54 height 26
click at [235, 559] on font "No" at bounding box center [233, 555] width 13 height 12
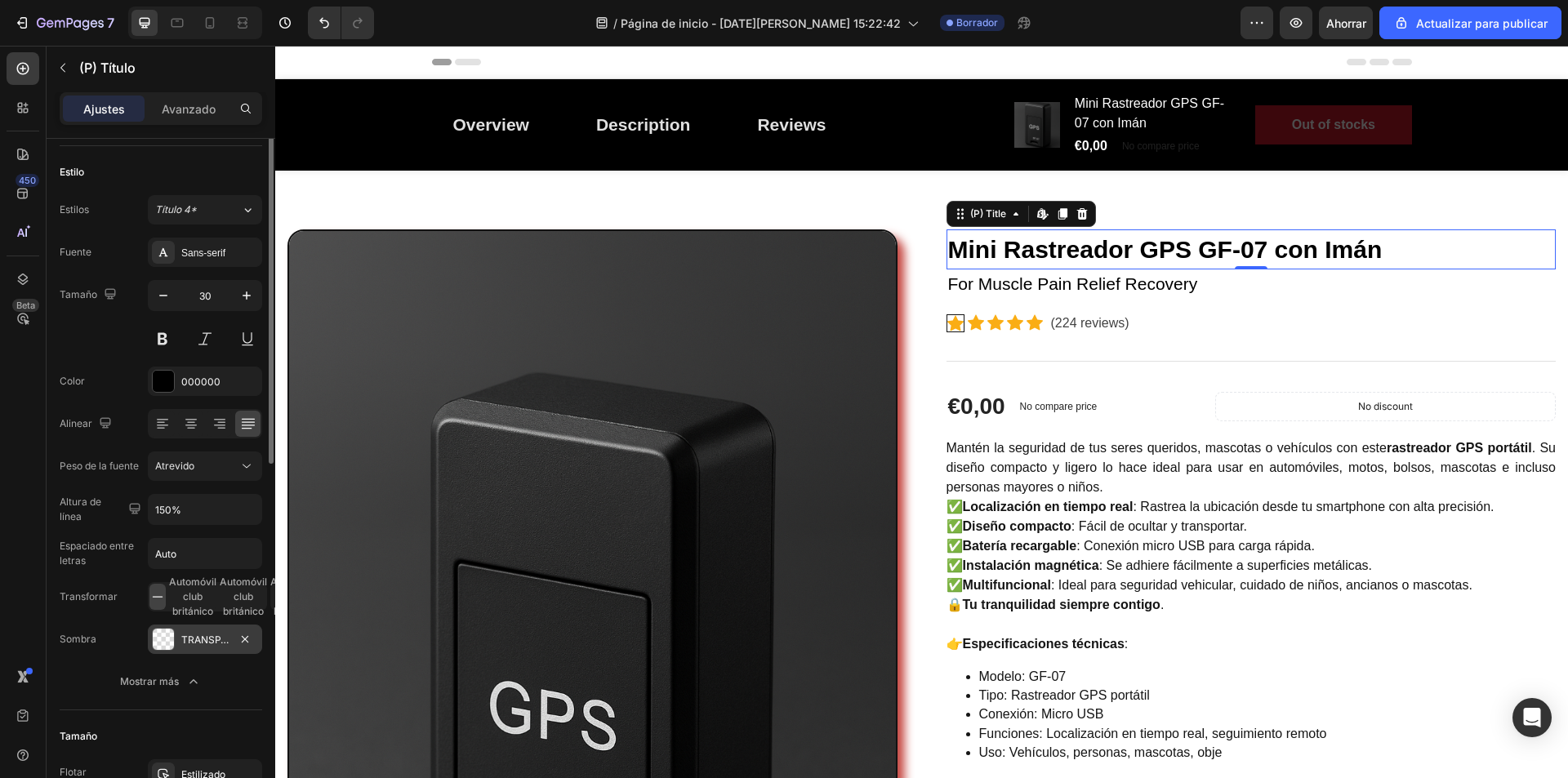
scroll to position [0, 0]
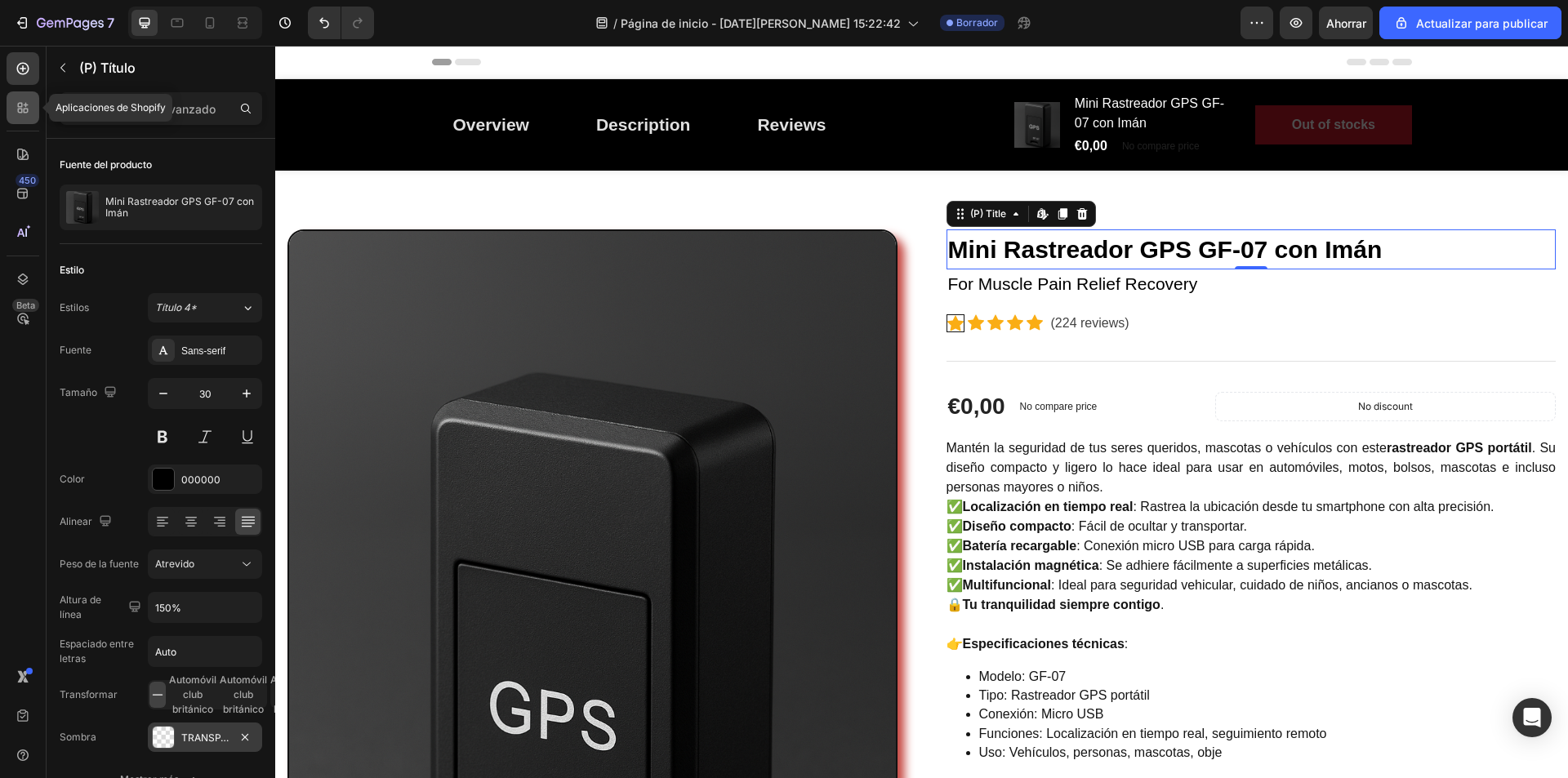
click at [29, 107] on icon at bounding box center [23, 108] width 17 height 17
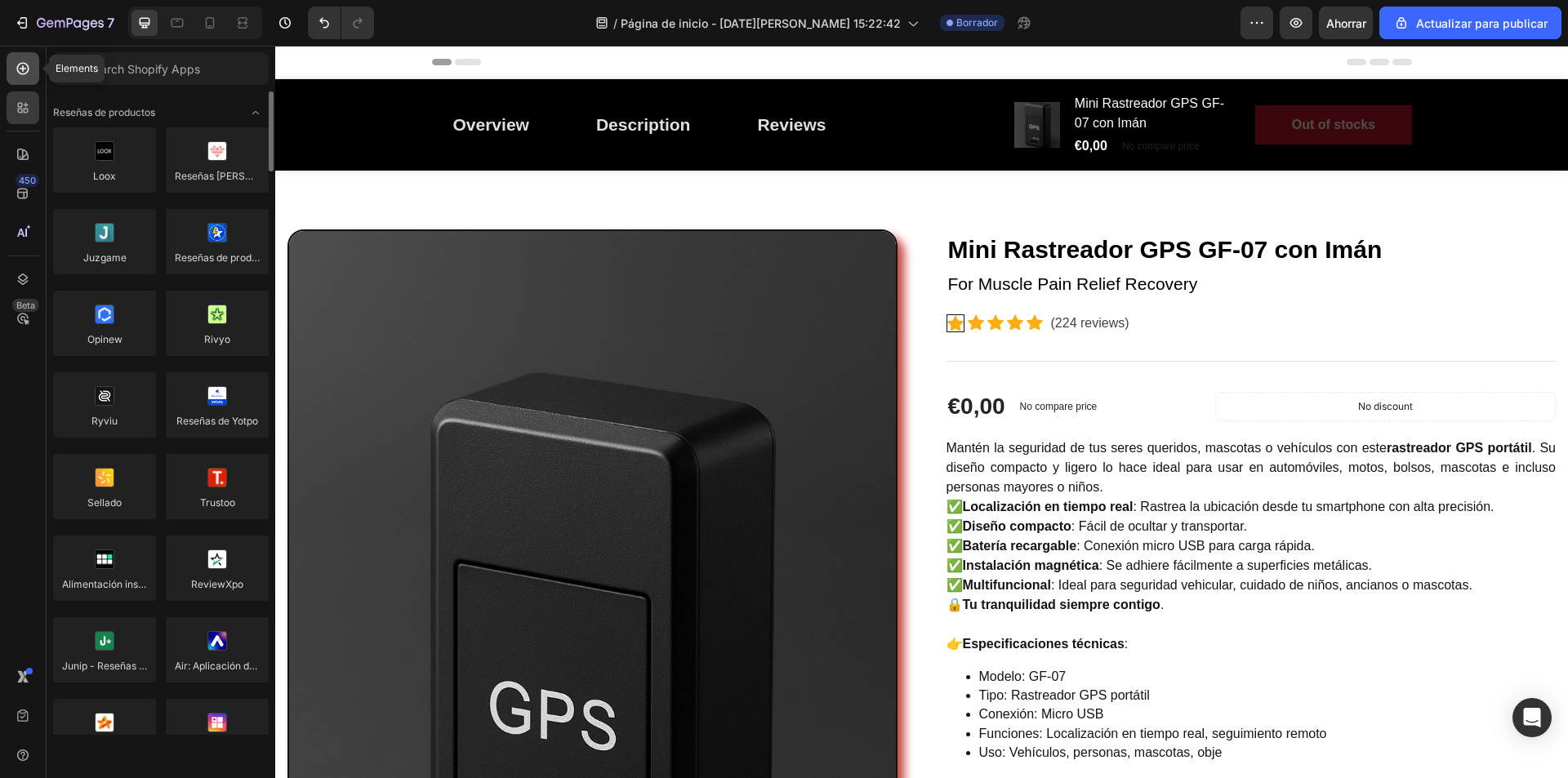
click at [28, 74] on icon at bounding box center [23, 69] width 17 height 17
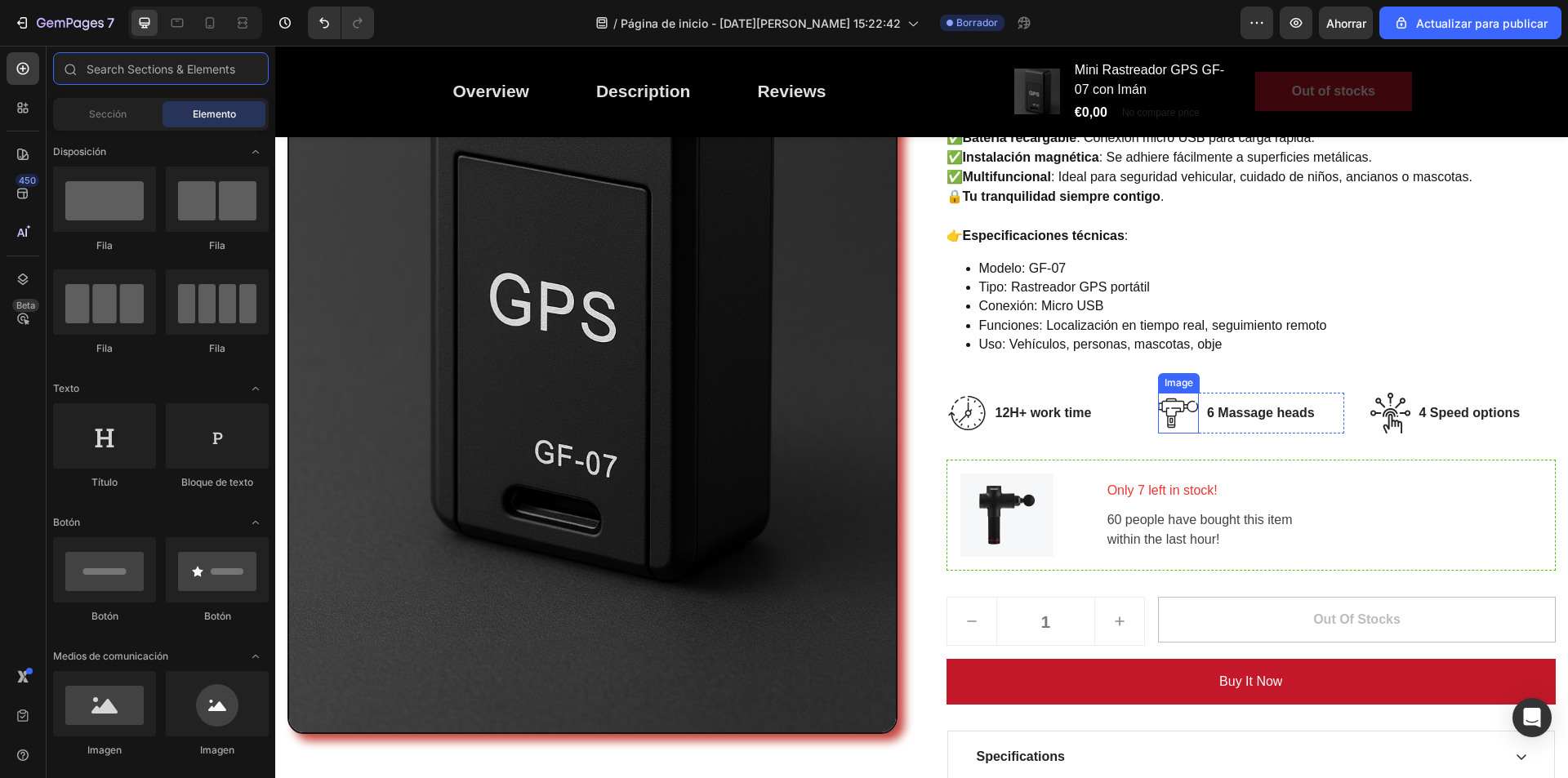
scroll to position [327, 0]
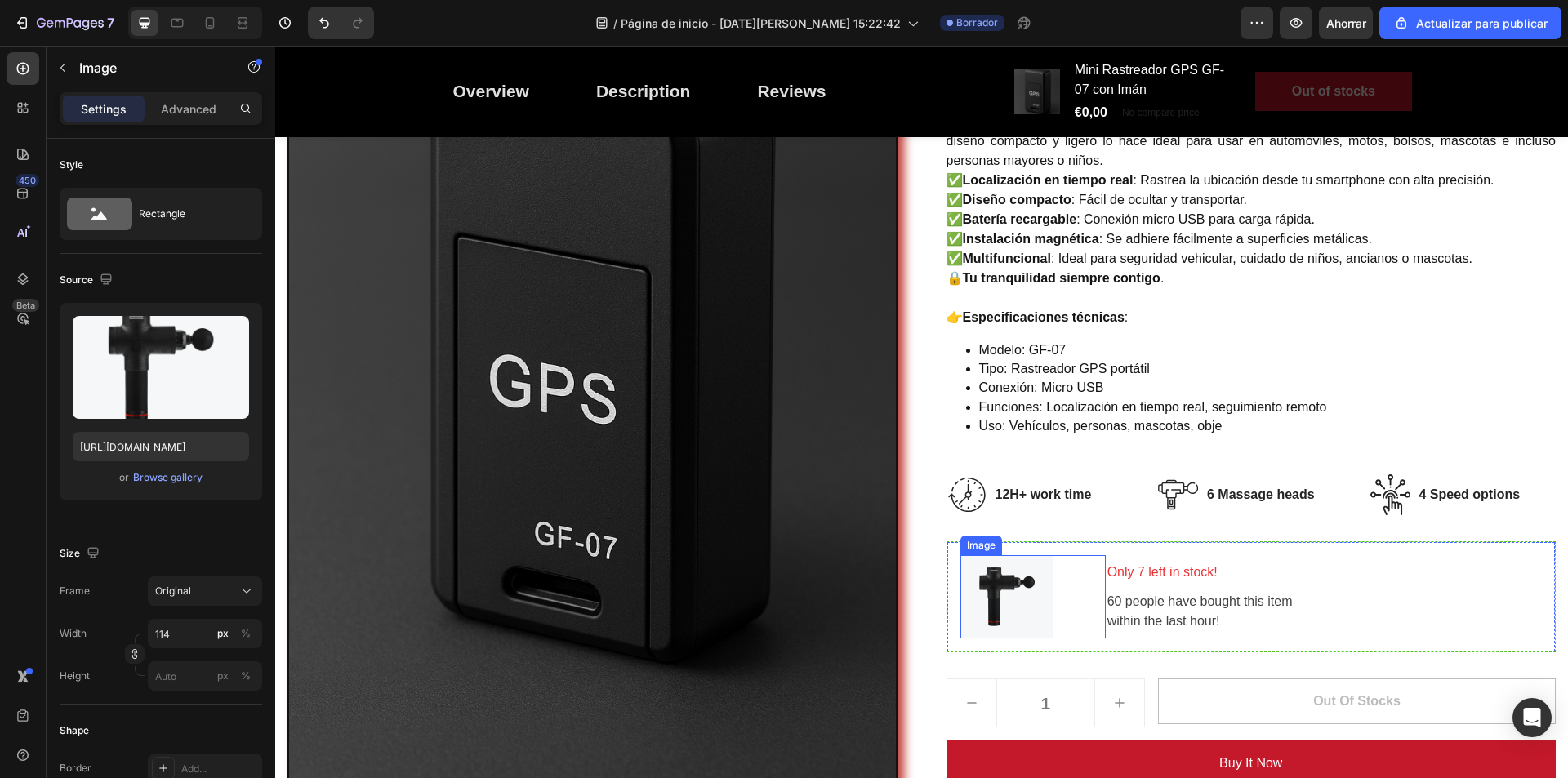
click at [1007, 584] on img at bounding box center [1007, 596] width 93 height 83
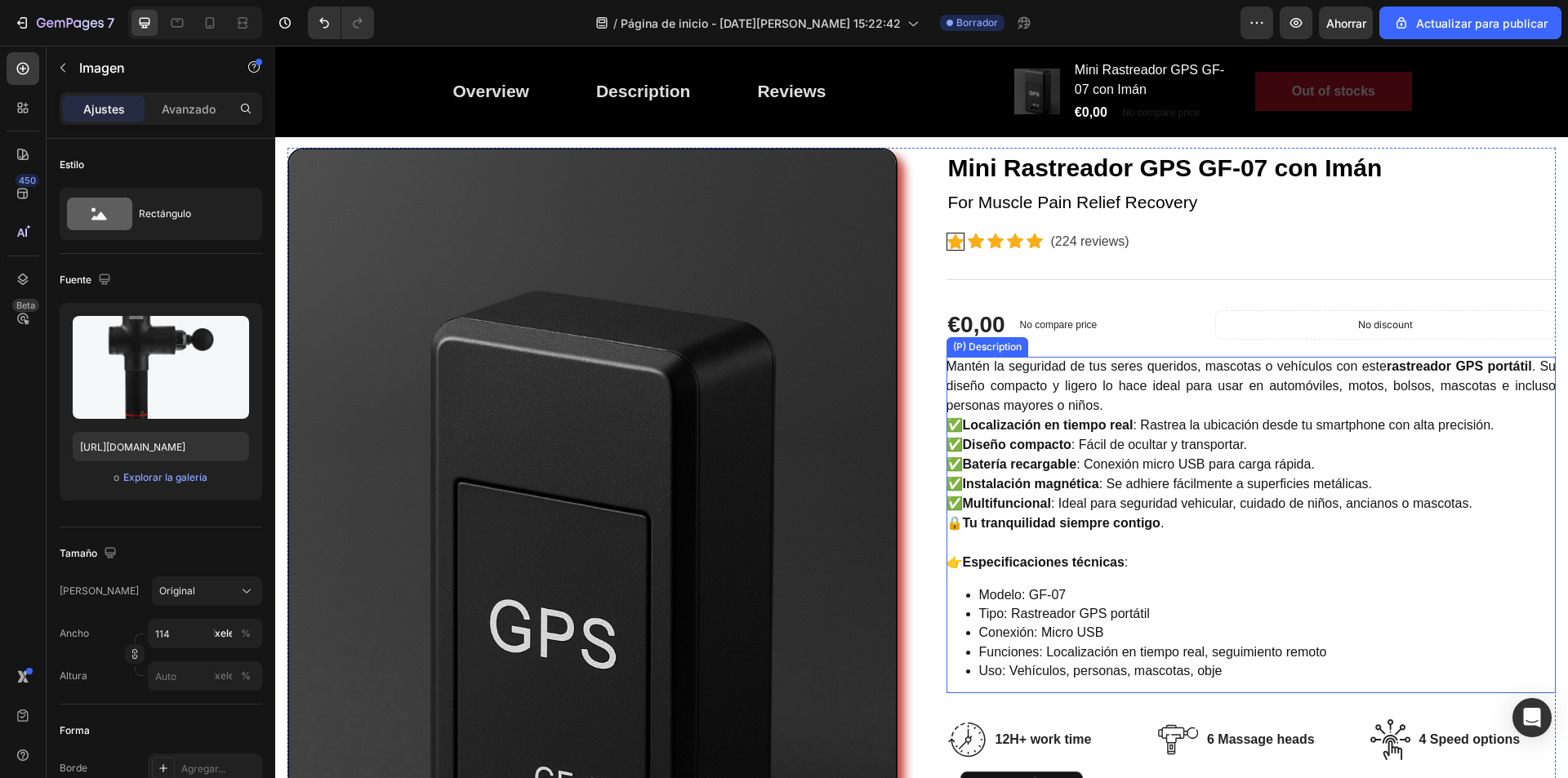
scroll to position [491, 0]
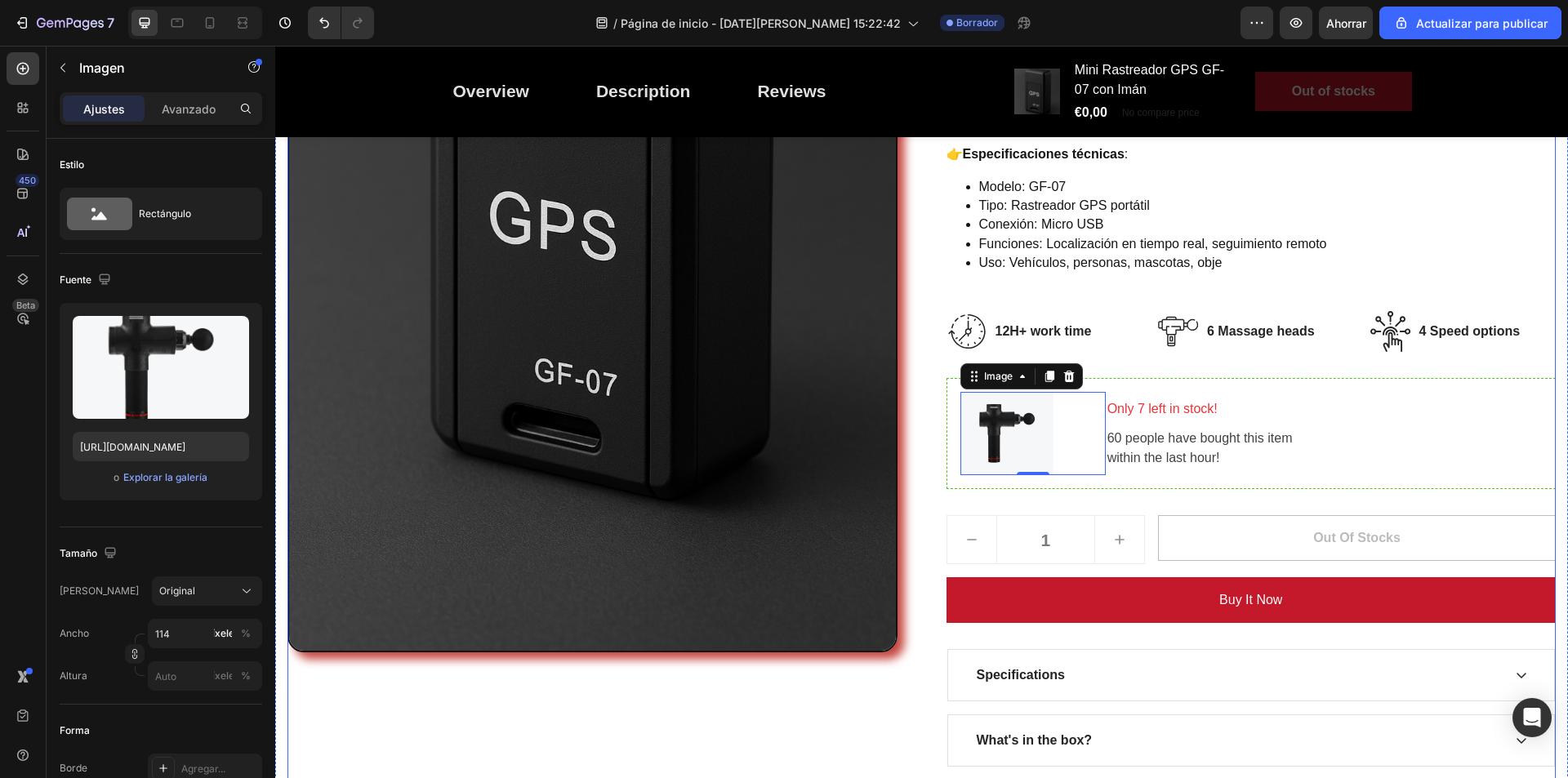
click at [1061, 494] on div "Mini Rastreador GPS GF-07 con Imán (P) Title For Muscle Pain Relief Recovery Te…" at bounding box center [1252, 285] width 610 height 1093
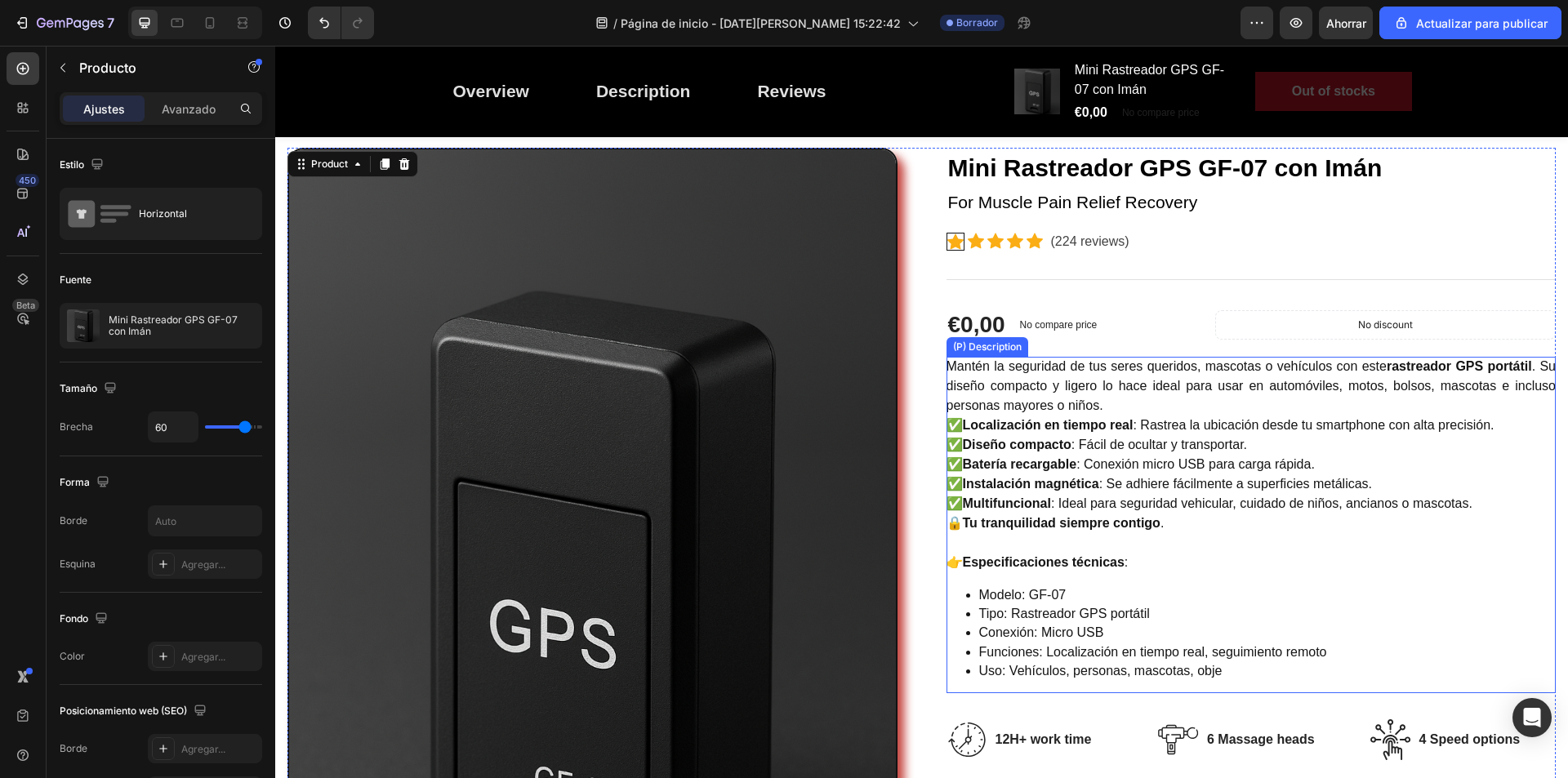
scroll to position [0, 0]
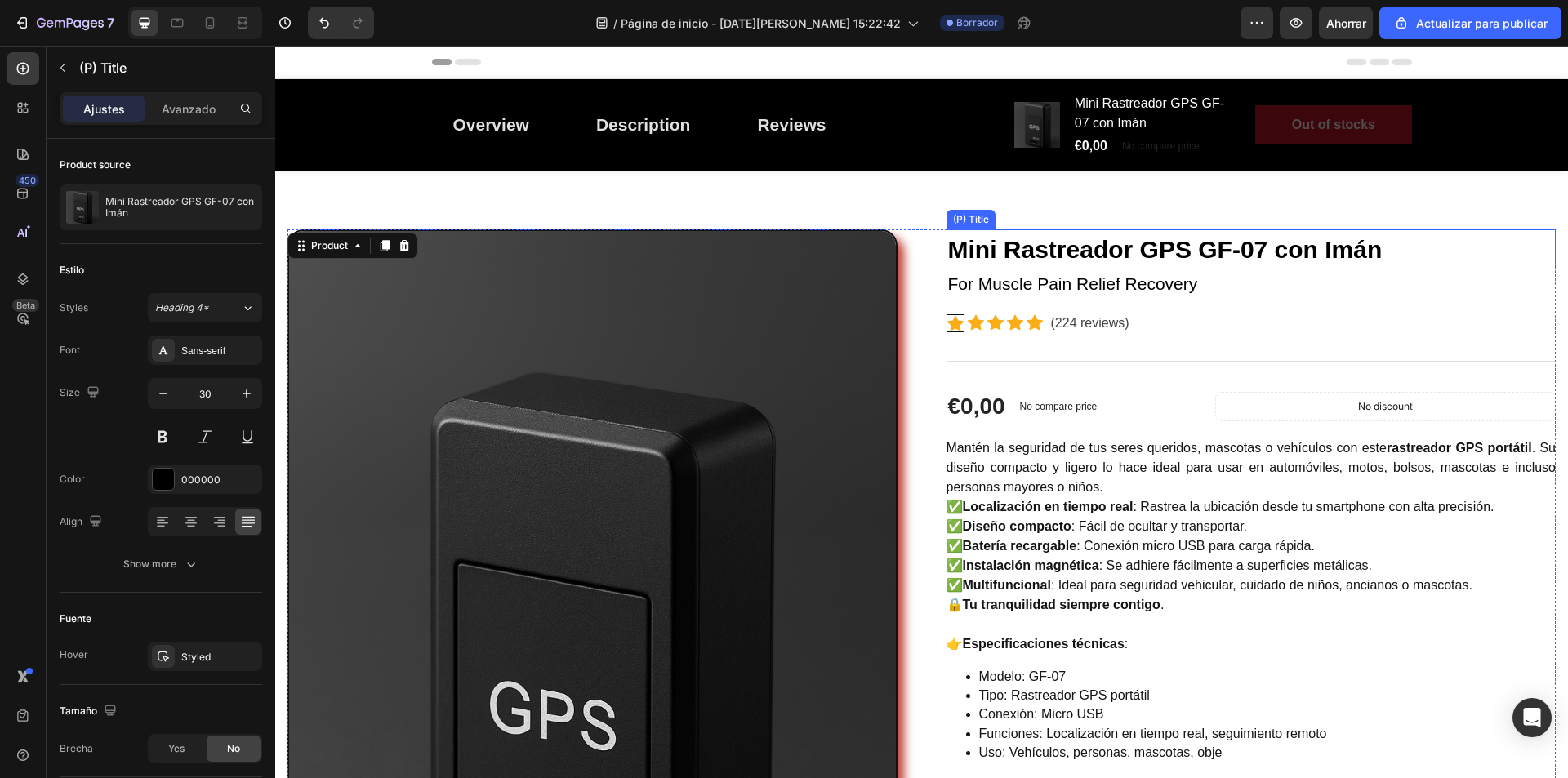
click at [1379, 250] on h2 "Mini Rastreador GPS GF-07 con Imán" at bounding box center [1252, 249] width 610 height 40
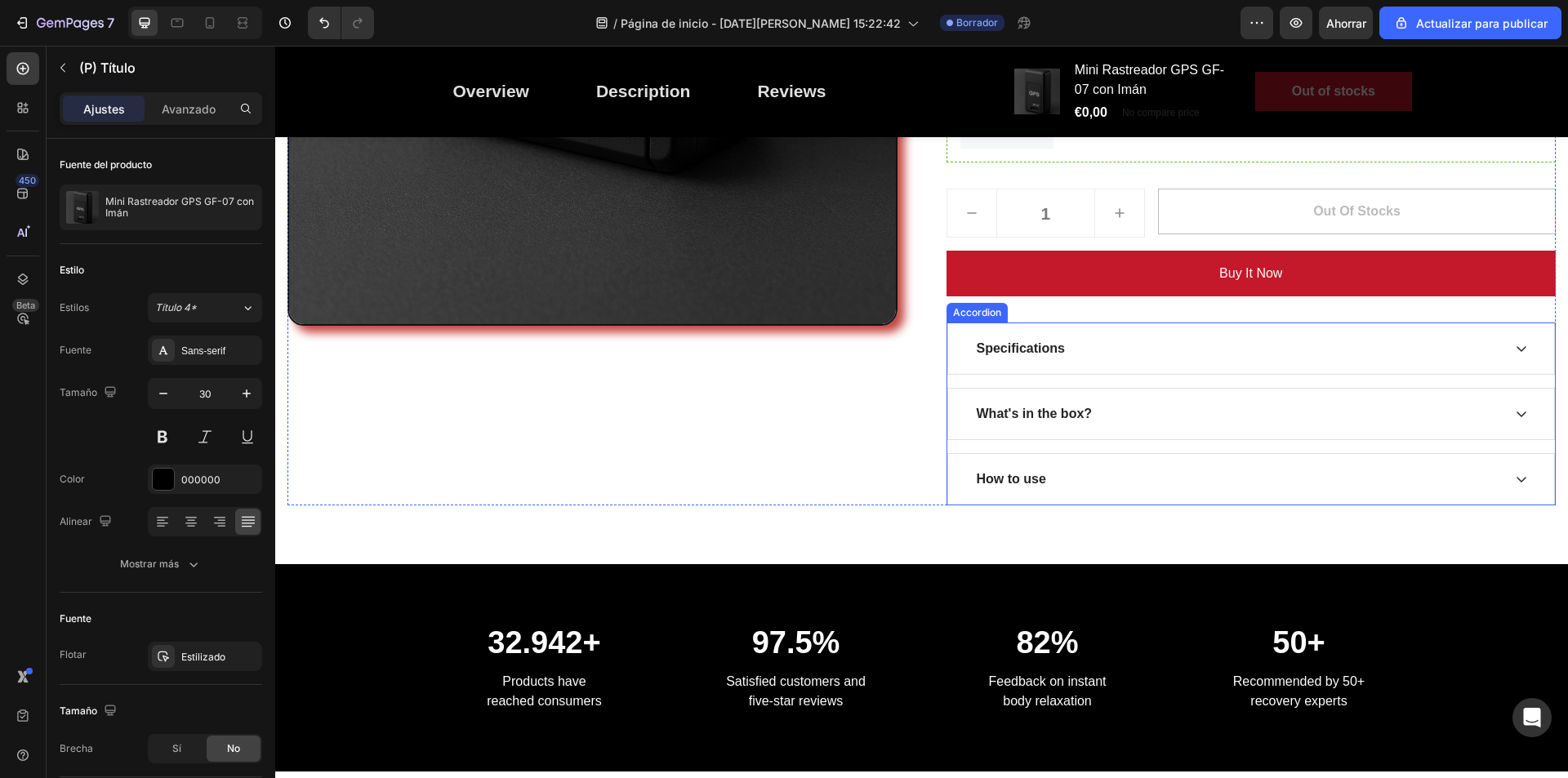
scroll to position [653, 0]
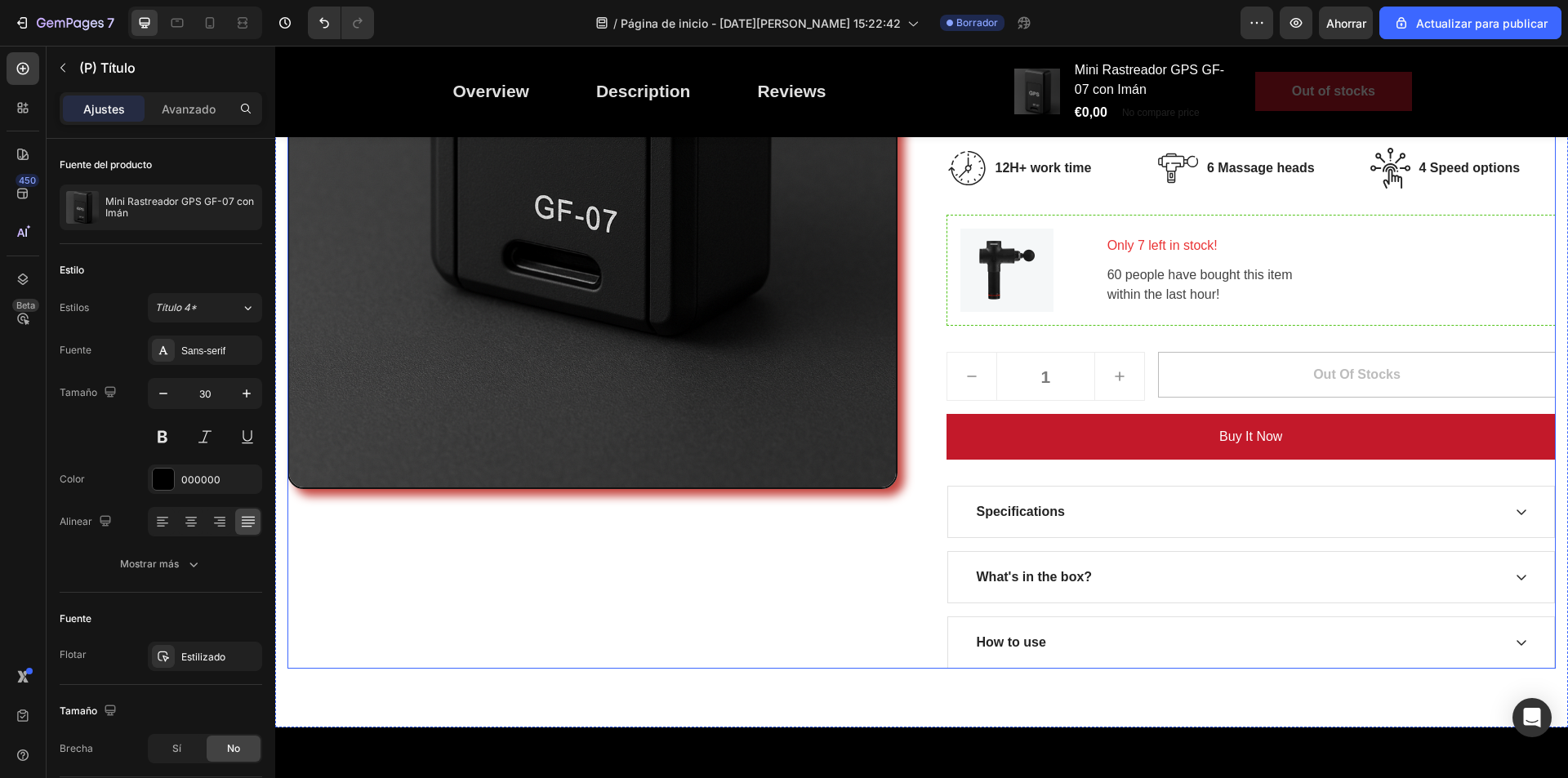
click at [1143, 337] on div "Mini Rastreador GPS GF-07 con Imán (P) Title Edit content in Shopify 0 For Musc…" at bounding box center [1252, 123] width 610 height 1093
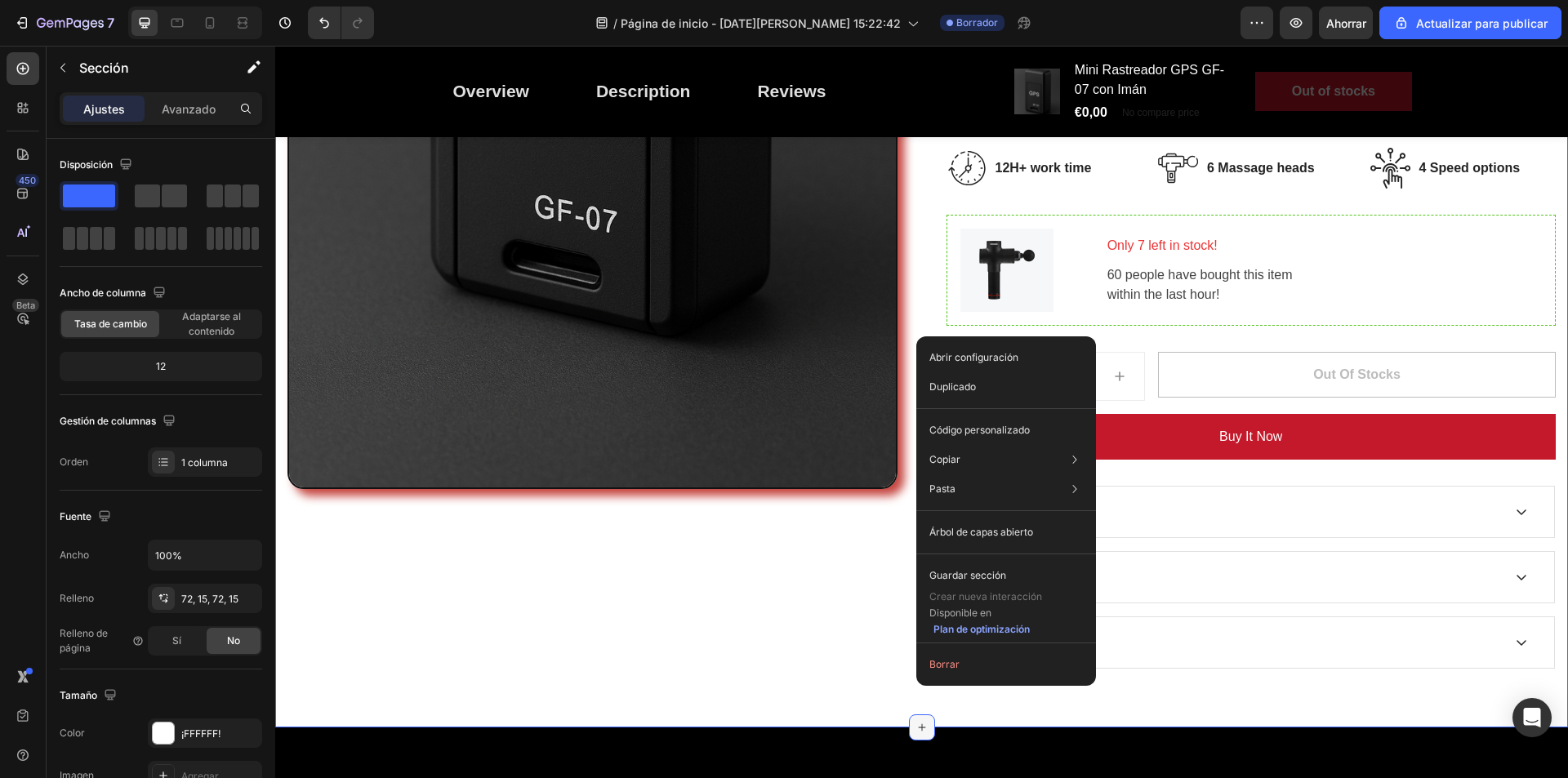
click at [915, 727] on icon at bounding box center [921, 727] width 13 height 13
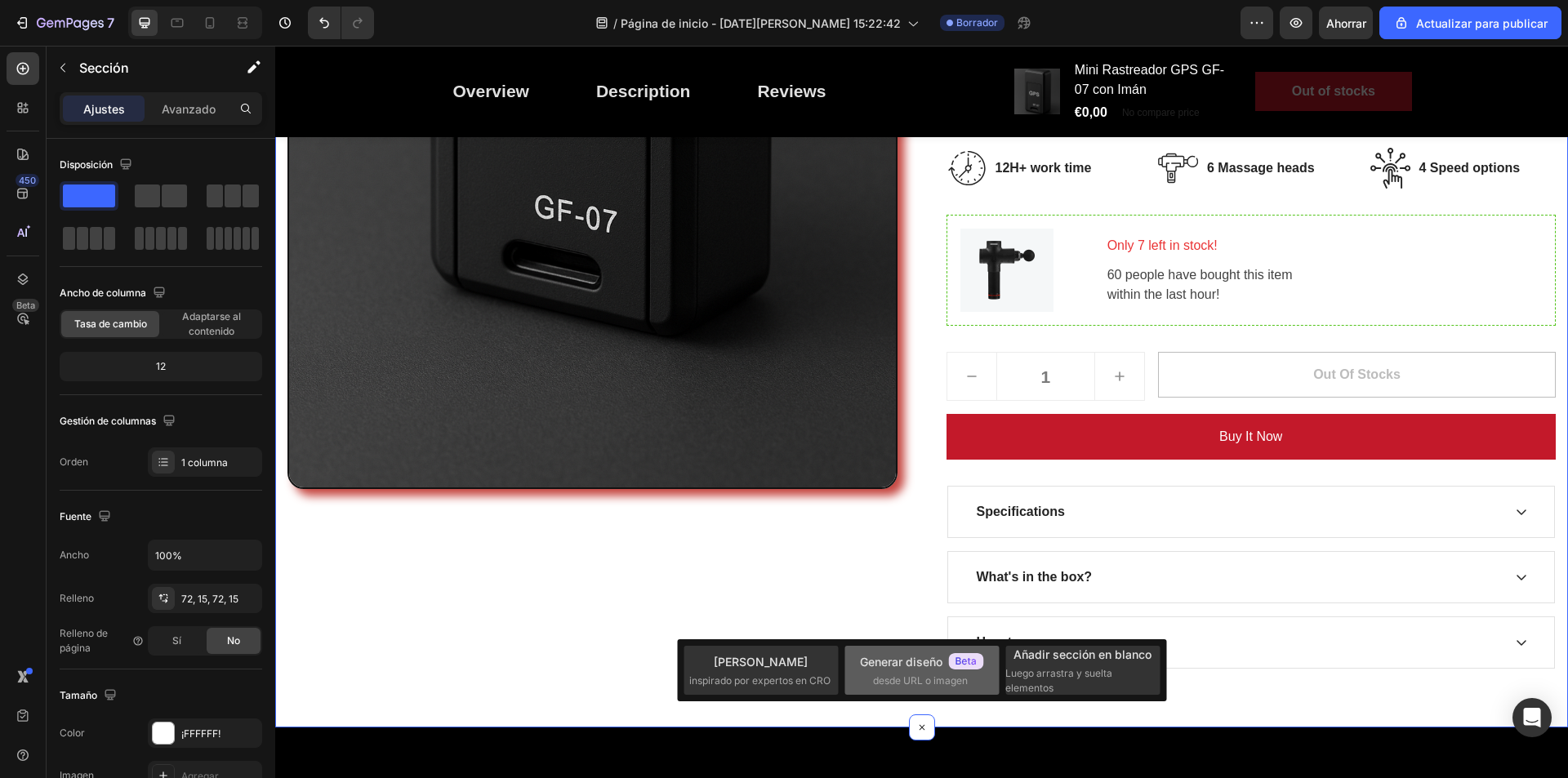
click at [935, 685] on font "desde URL o imagen" at bounding box center [920, 681] width 95 height 12
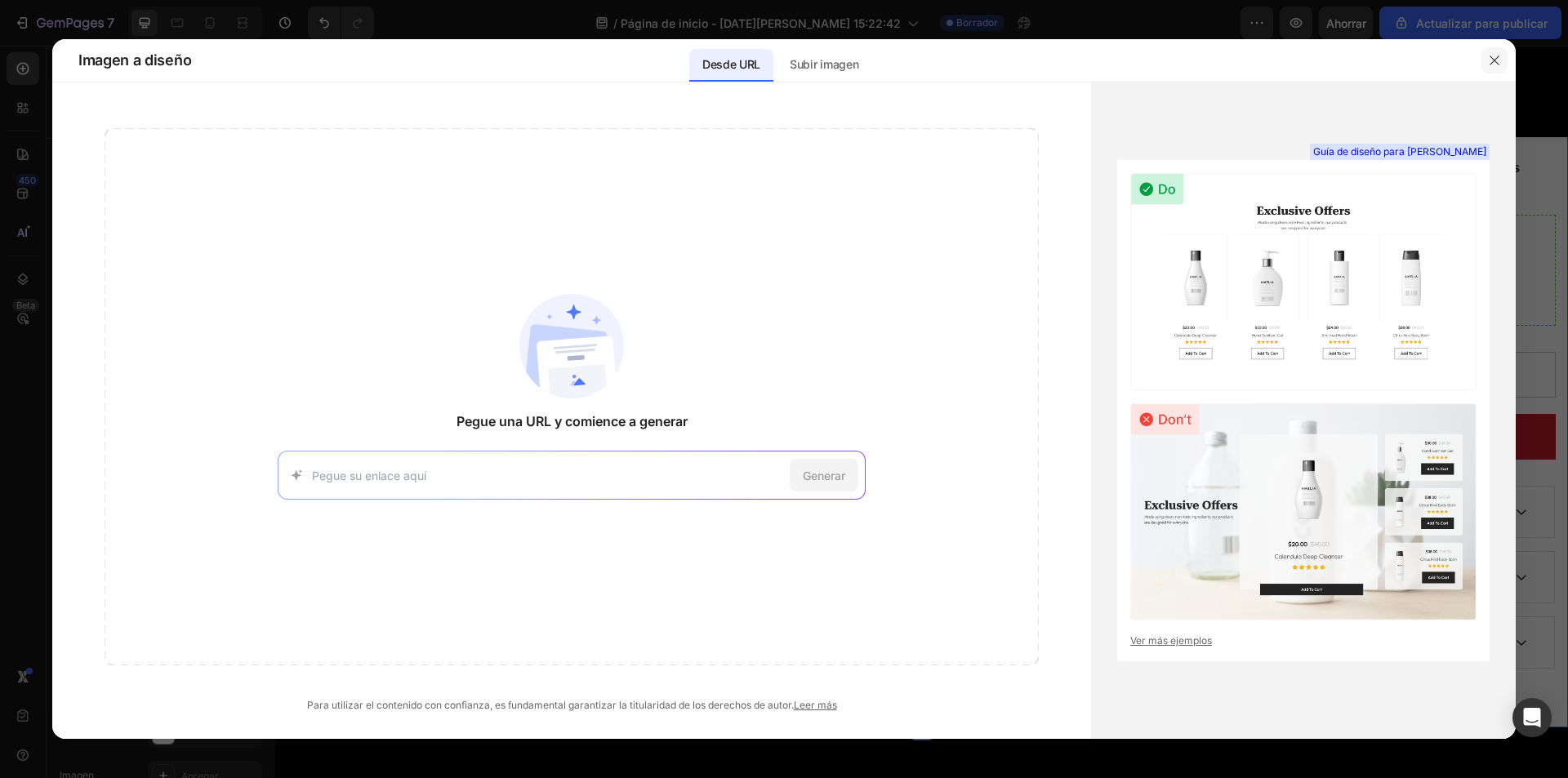
click at [1495, 61] on icon "button" at bounding box center [1494, 60] width 13 height 13
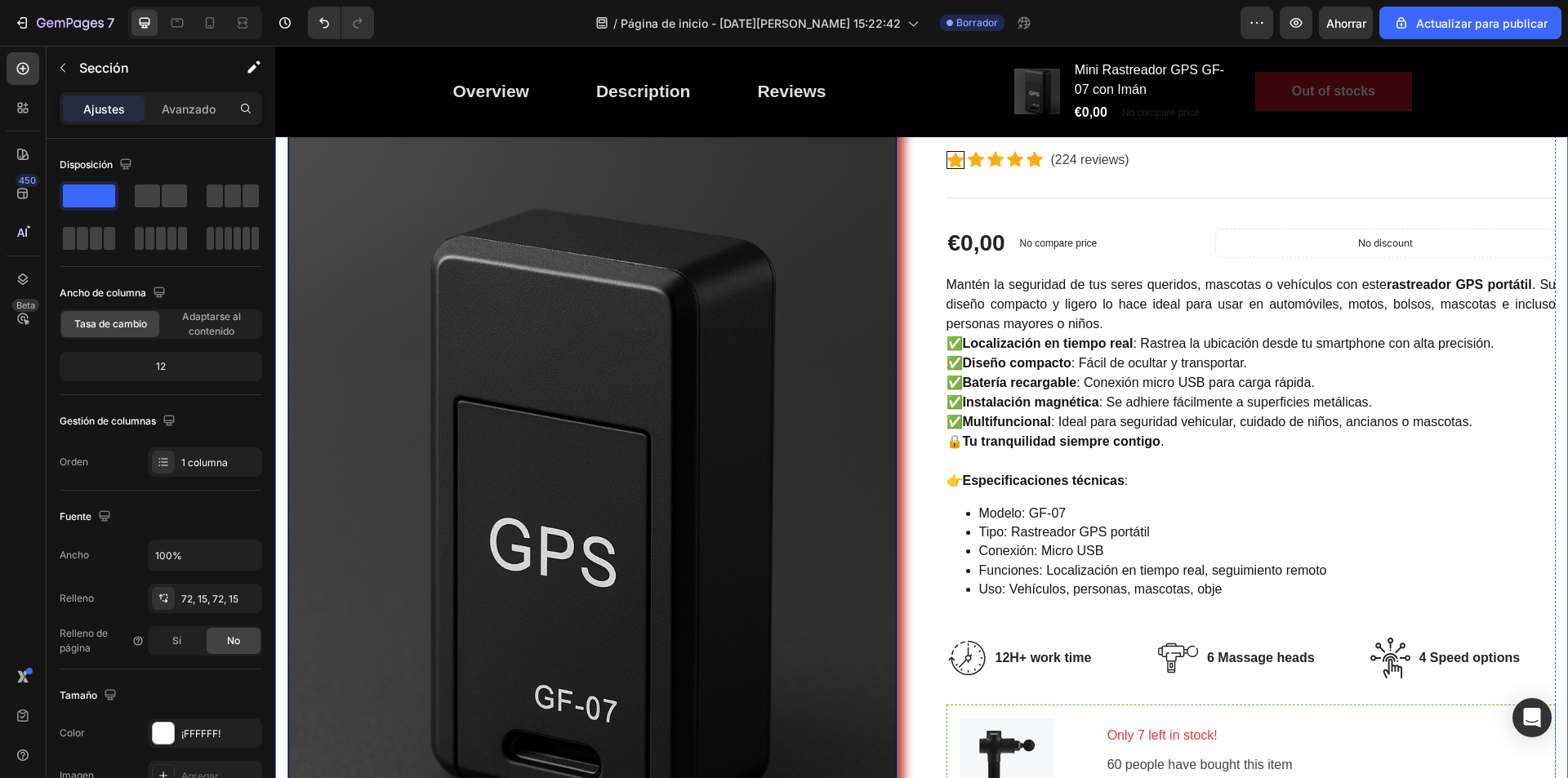
scroll to position [0, 0]
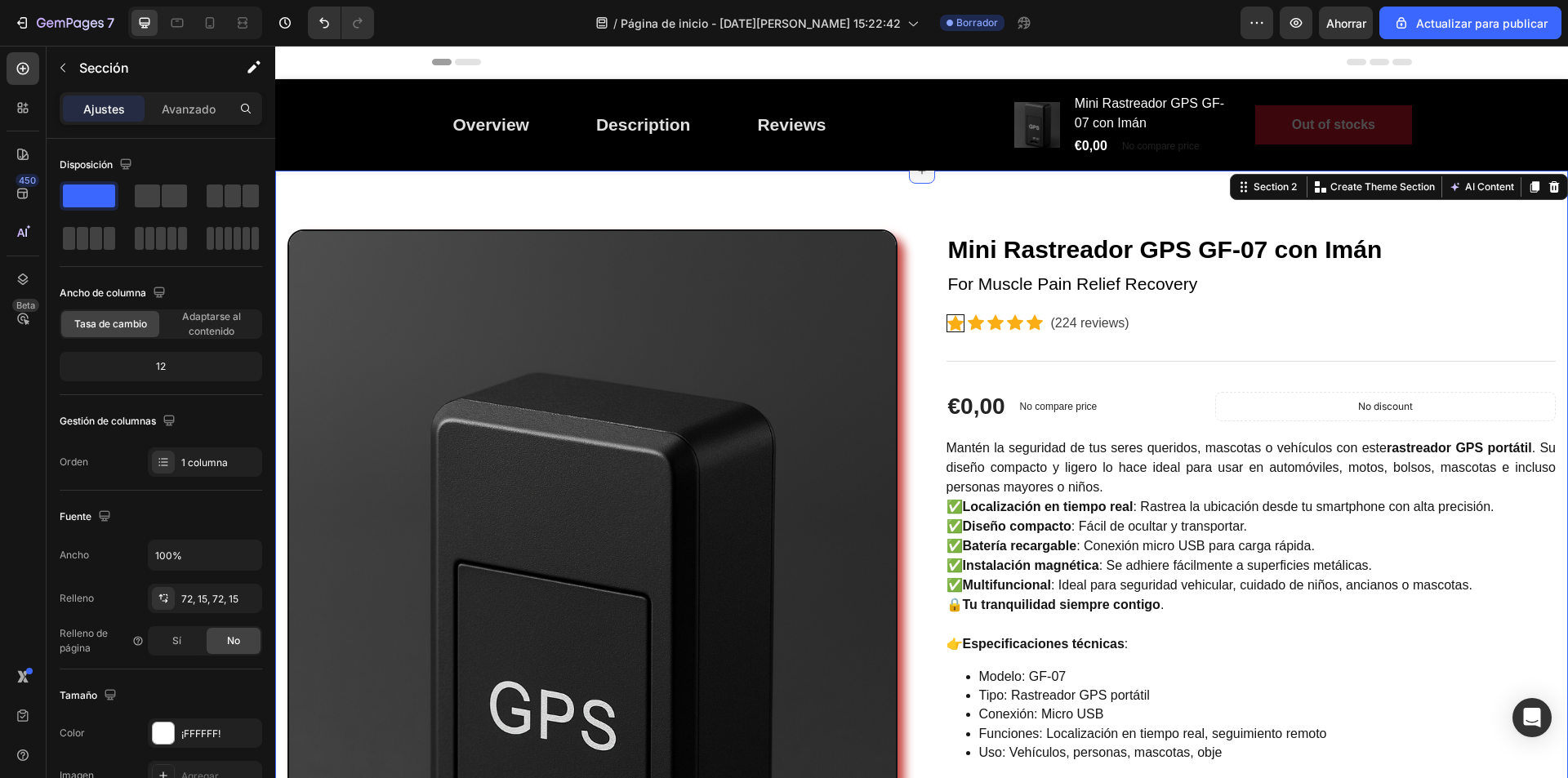
click at [916, 177] on icon at bounding box center [921, 170] width 13 height 13
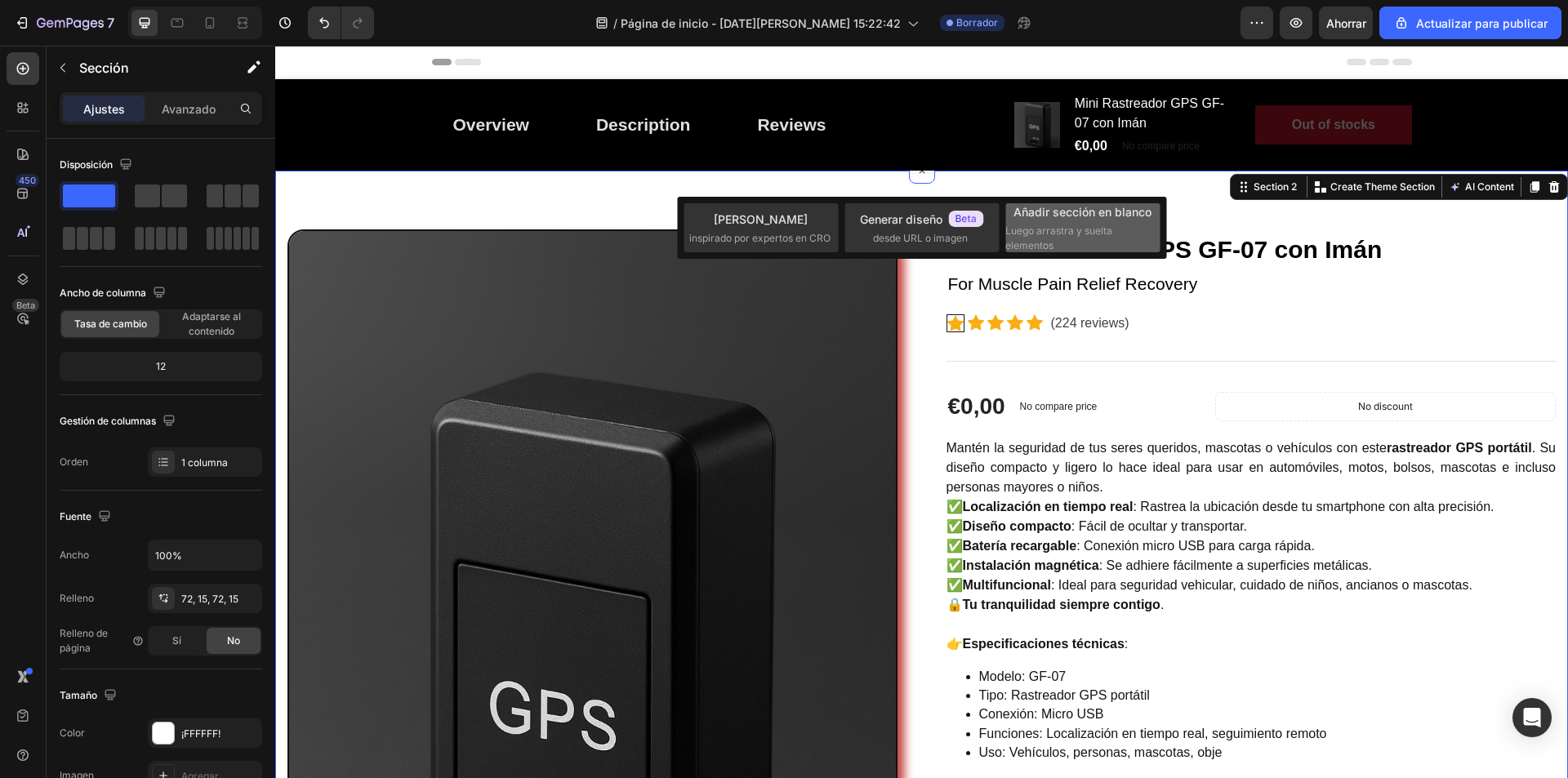
click at [1079, 232] on font "Luego arrastra y suelta elementos" at bounding box center [1059, 237] width 107 height 26
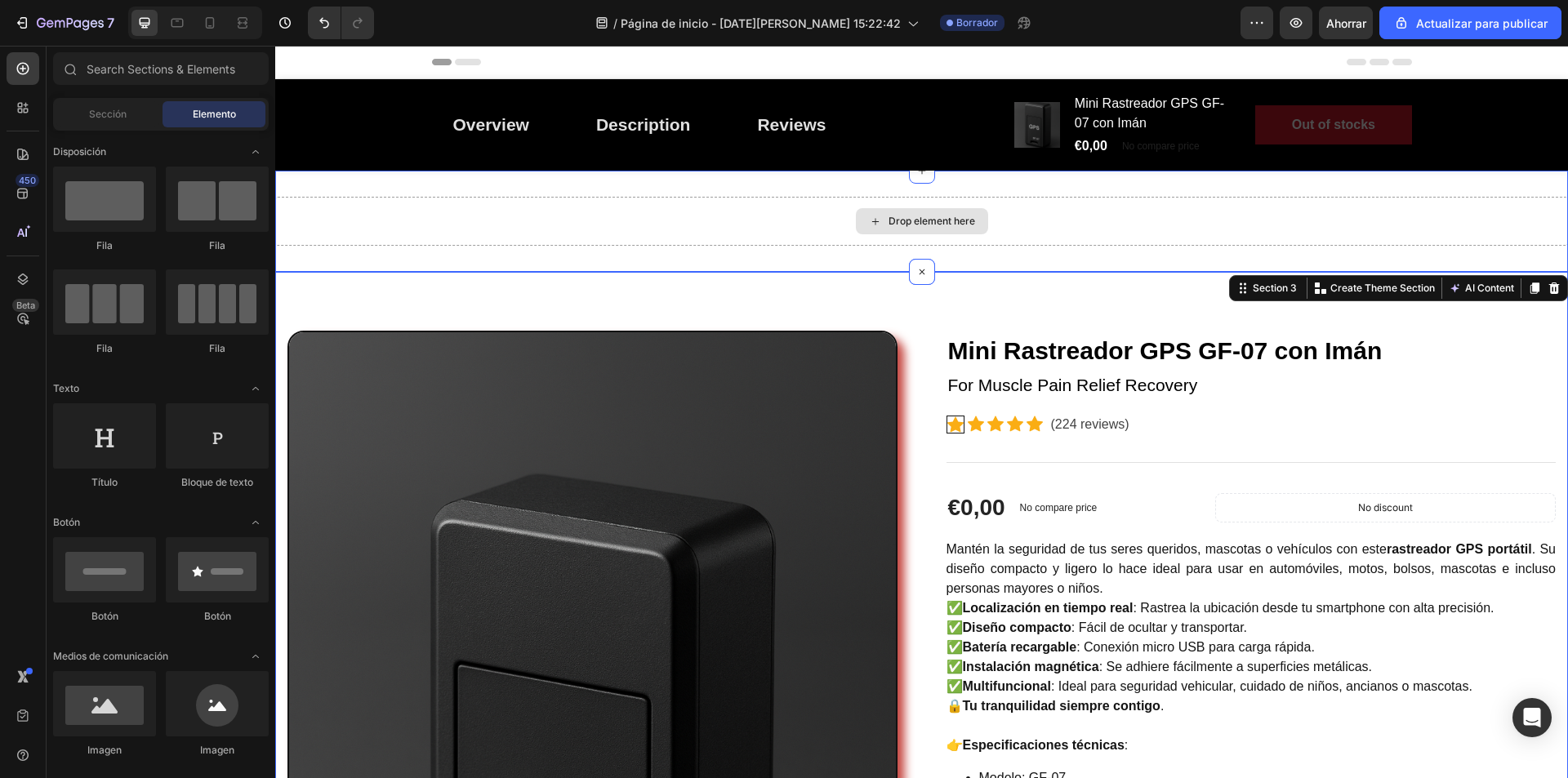
click at [934, 219] on div "Drop element here" at bounding box center [932, 221] width 86 height 13
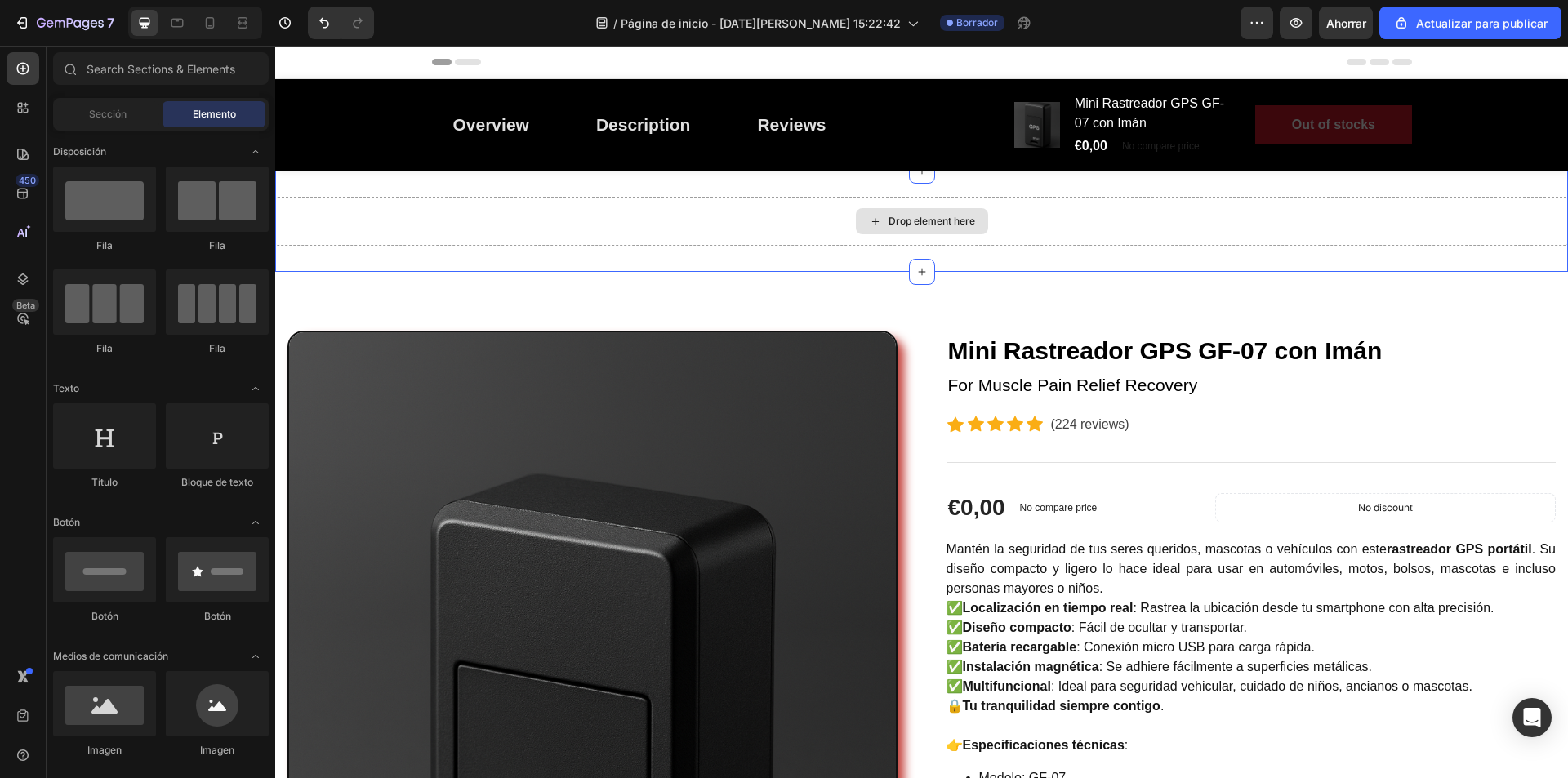
click at [901, 222] on div "Drop element here" at bounding box center [932, 221] width 86 height 13
click at [869, 221] on icon at bounding box center [875, 222] width 13 height 14
click at [913, 178] on div at bounding box center [922, 171] width 26 height 26
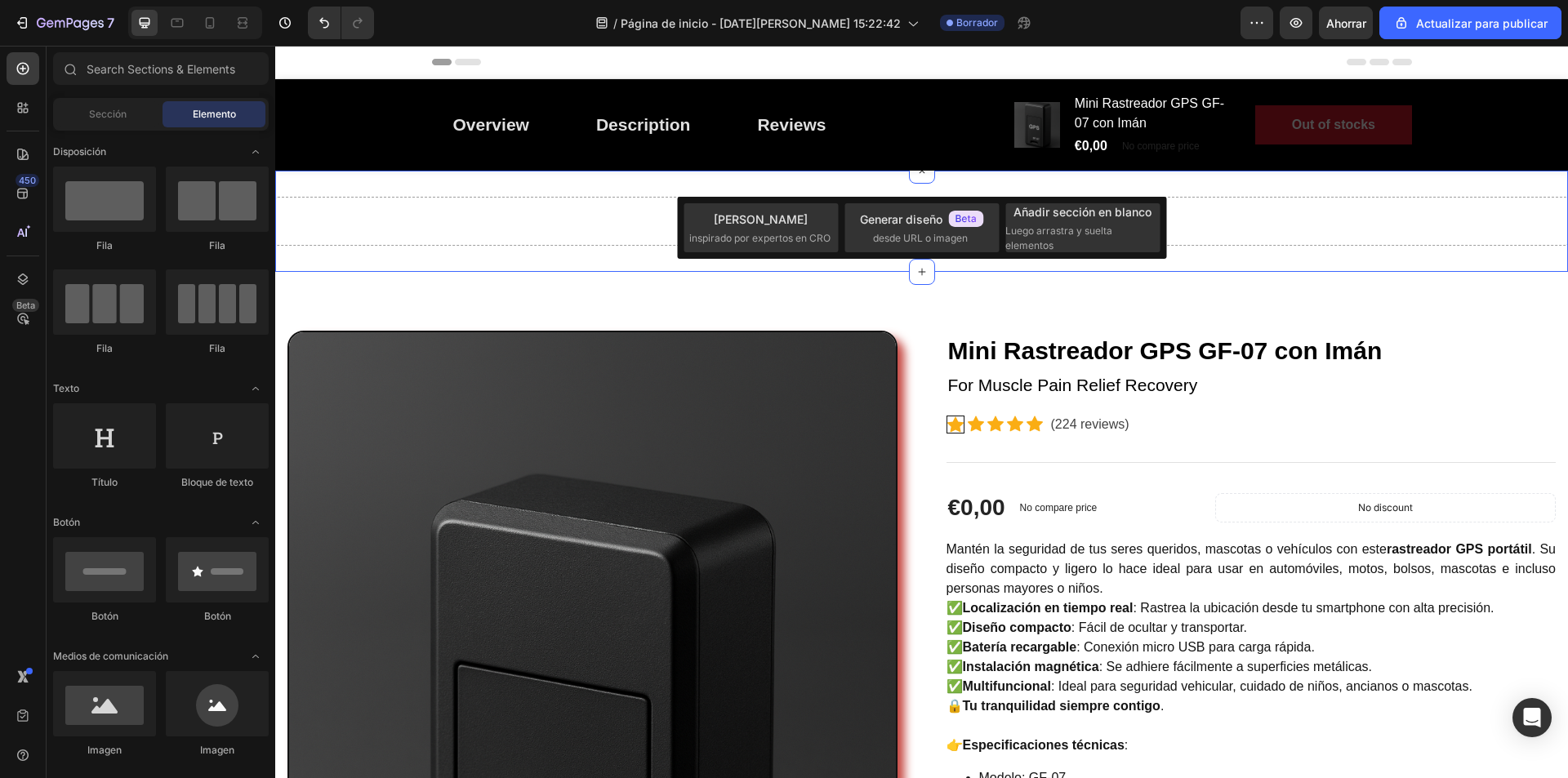
click at [1266, 229] on div "Drop element here" at bounding box center [922, 222] width 1293 height 49
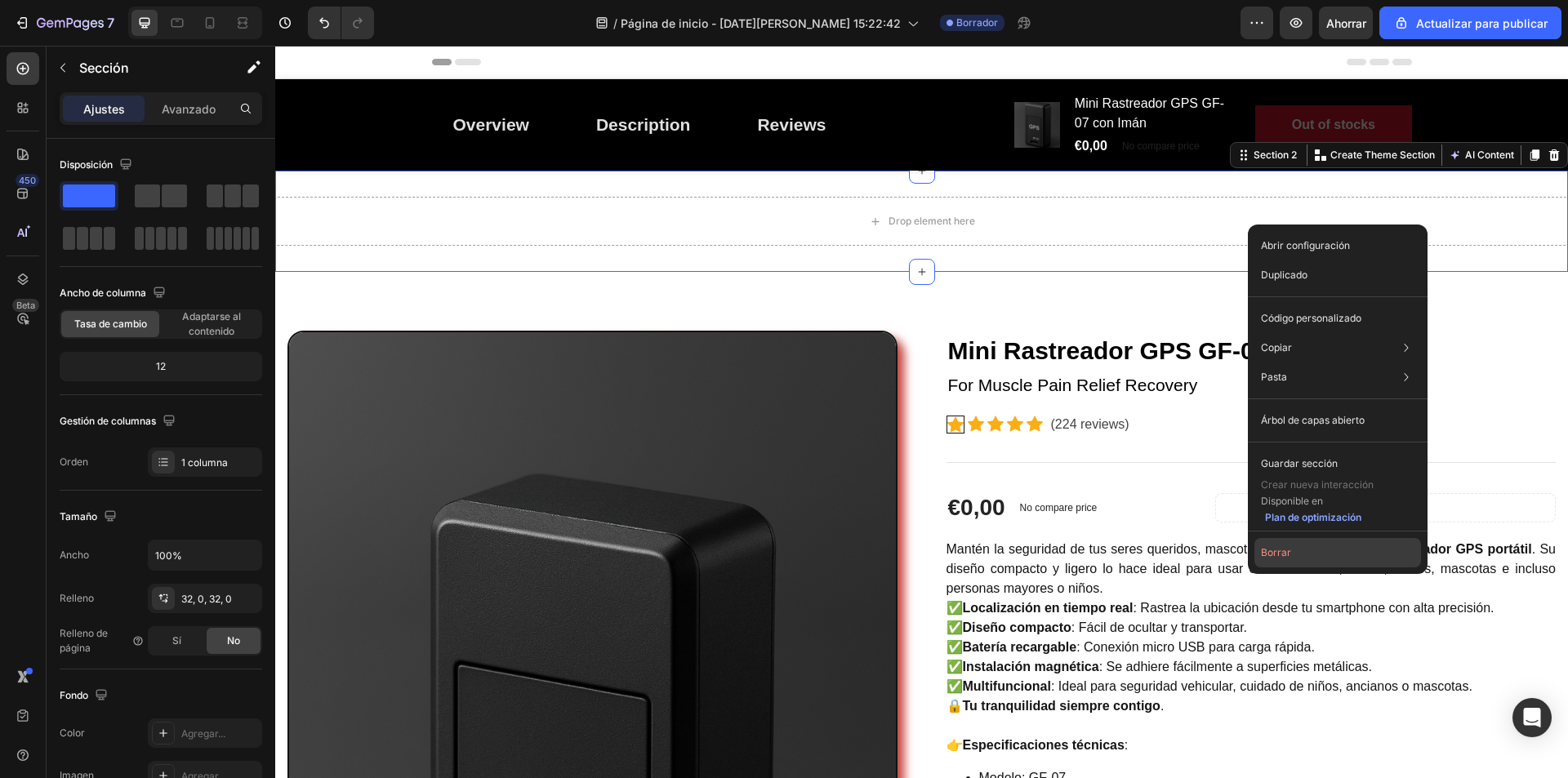
click at [1309, 548] on button "Borrar" at bounding box center [1338, 553] width 167 height 29
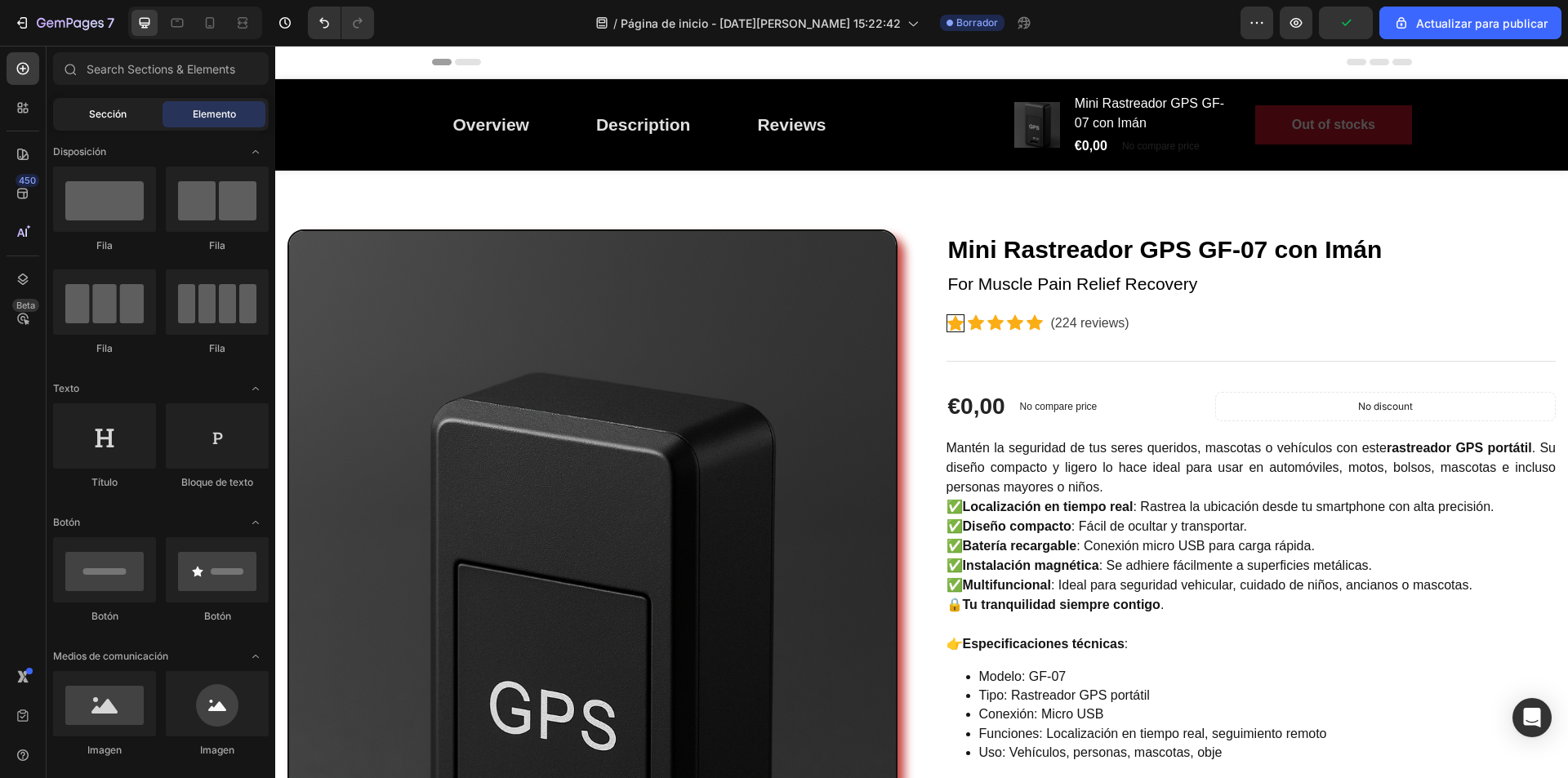
click at [123, 115] on font "Sección" at bounding box center [108, 114] width 37 height 12
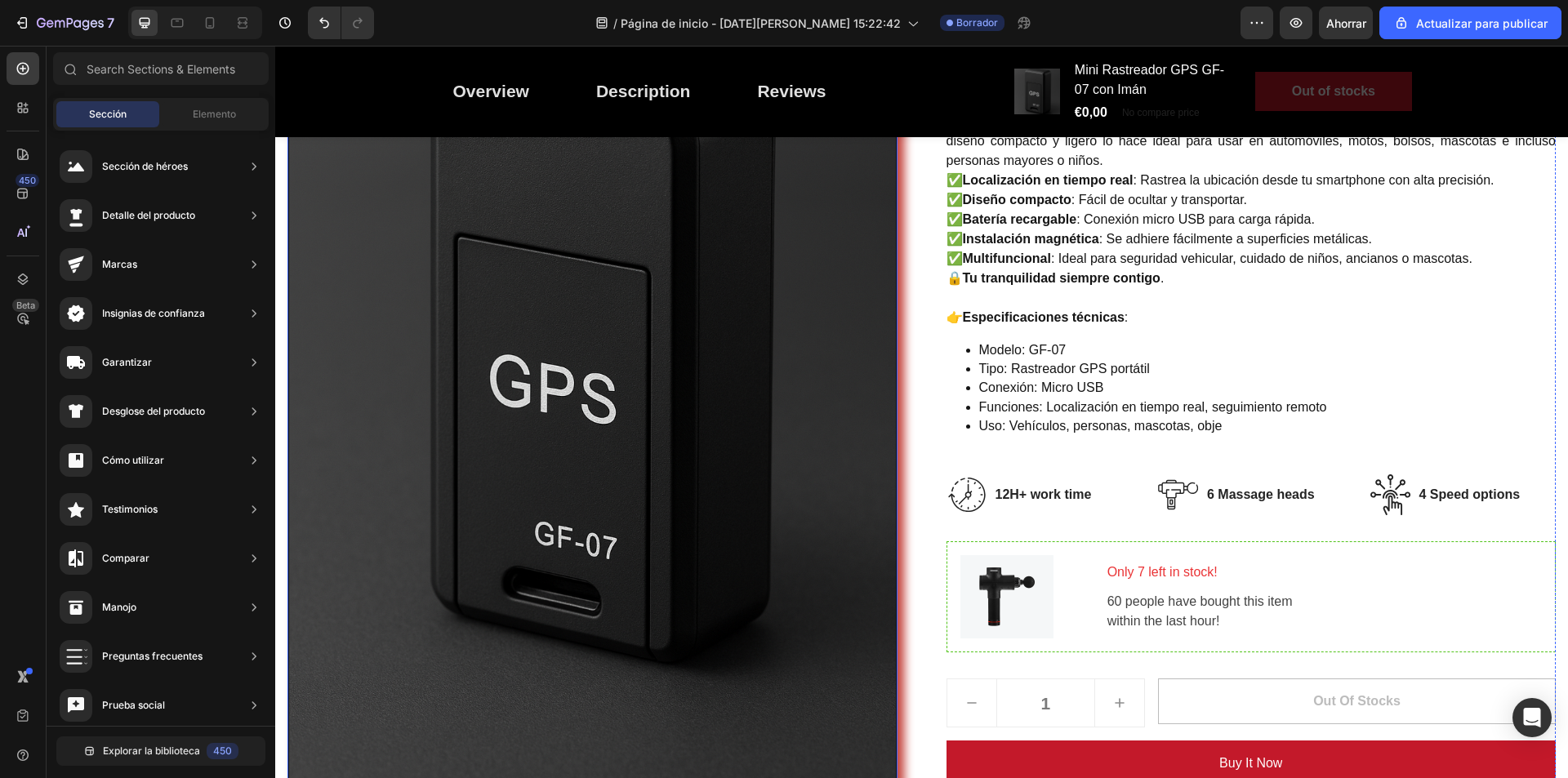
scroll to position [408, 0]
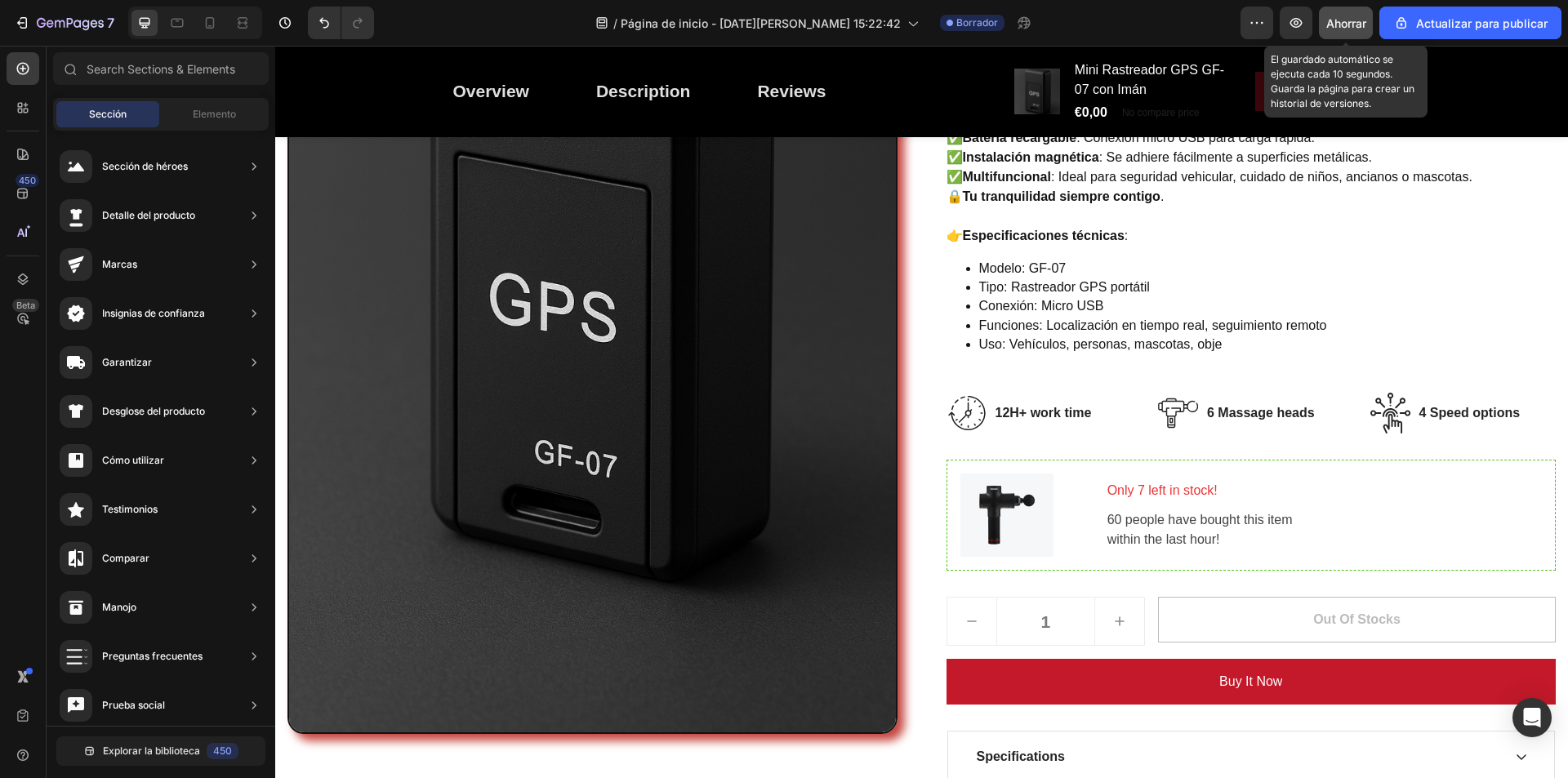
click at [1344, 30] on div "Ahorrar" at bounding box center [1346, 23] width 40 height 17
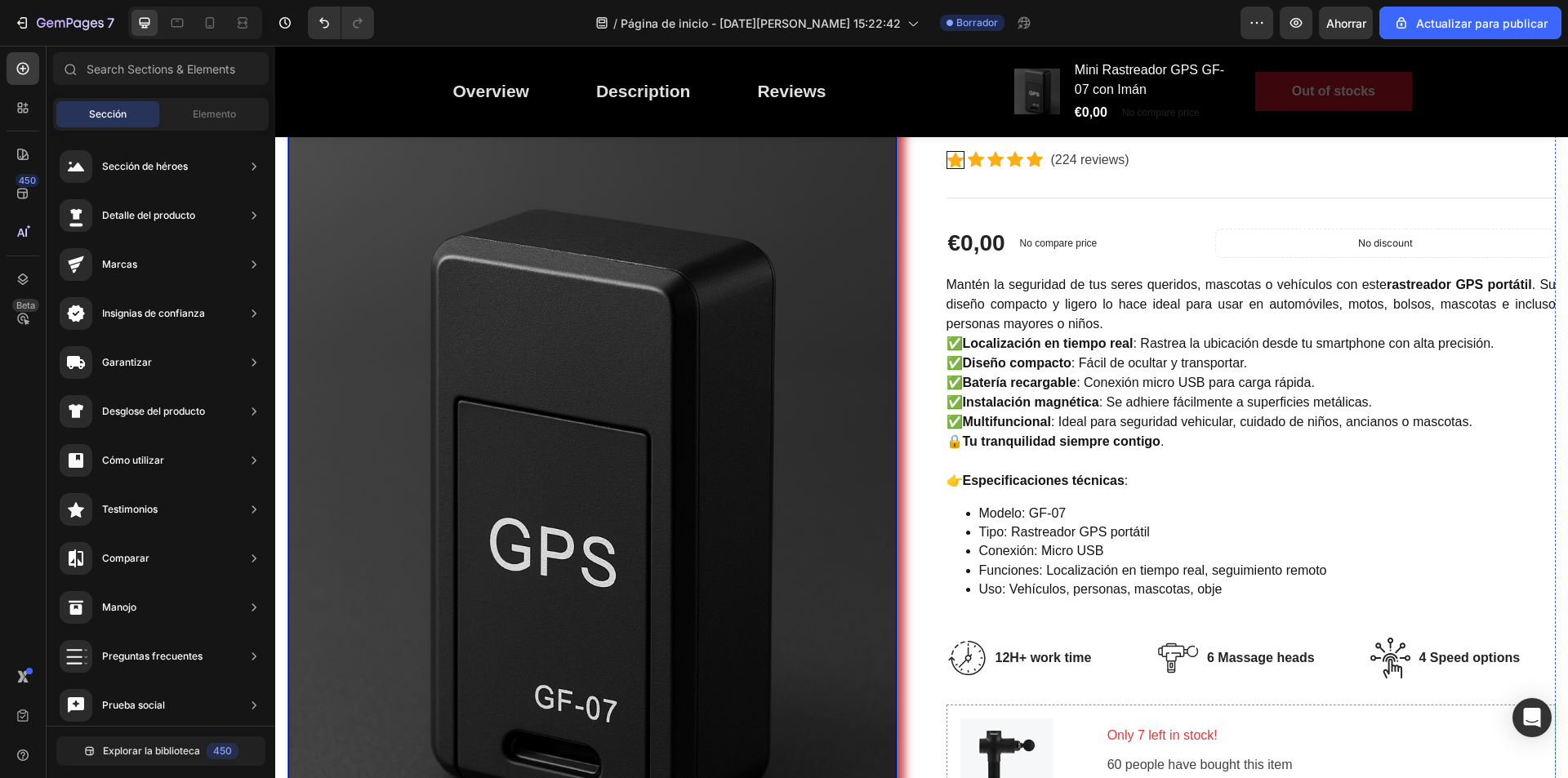
scroll to position [0, 0]
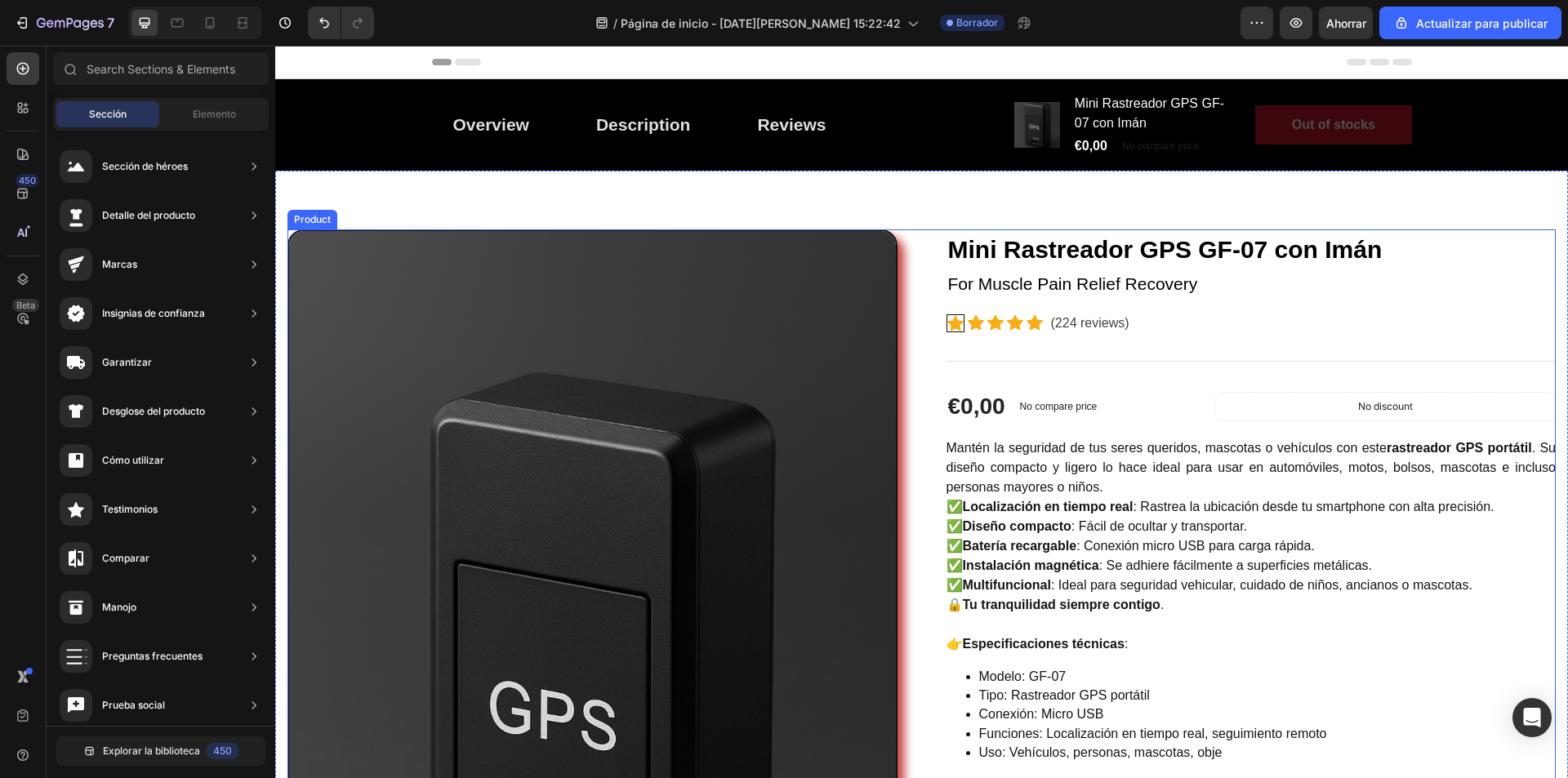
click at [928, 310] on div "Image Mini Rastreador GPS GF-07 con Imán (P) Title For Muscle Pain Relief Recov…" at bounding box center [921, 776] width 1269 height 1093
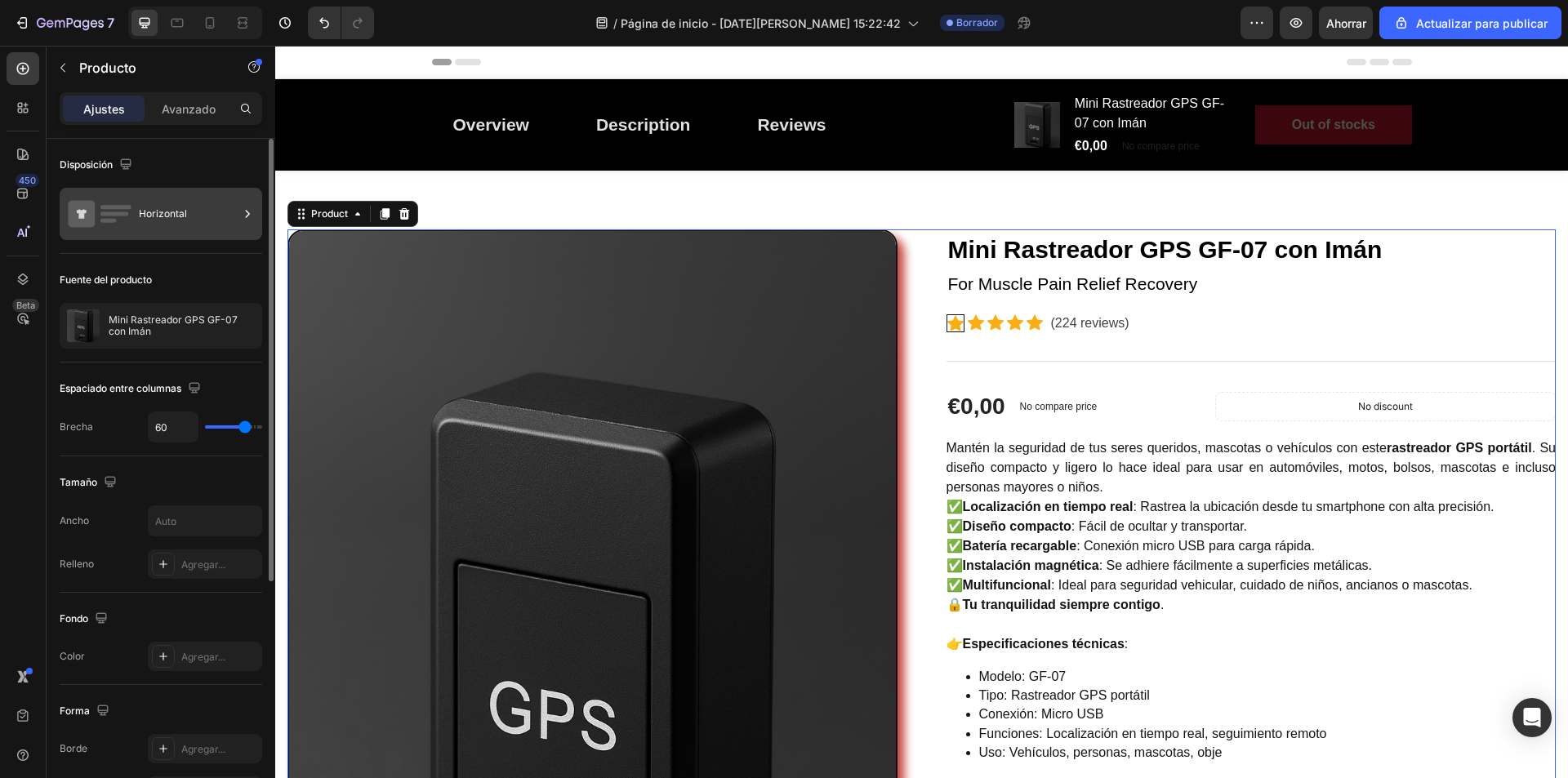
click at [244, 209] on icon at bounding box center [247, 214] width 17 height 17
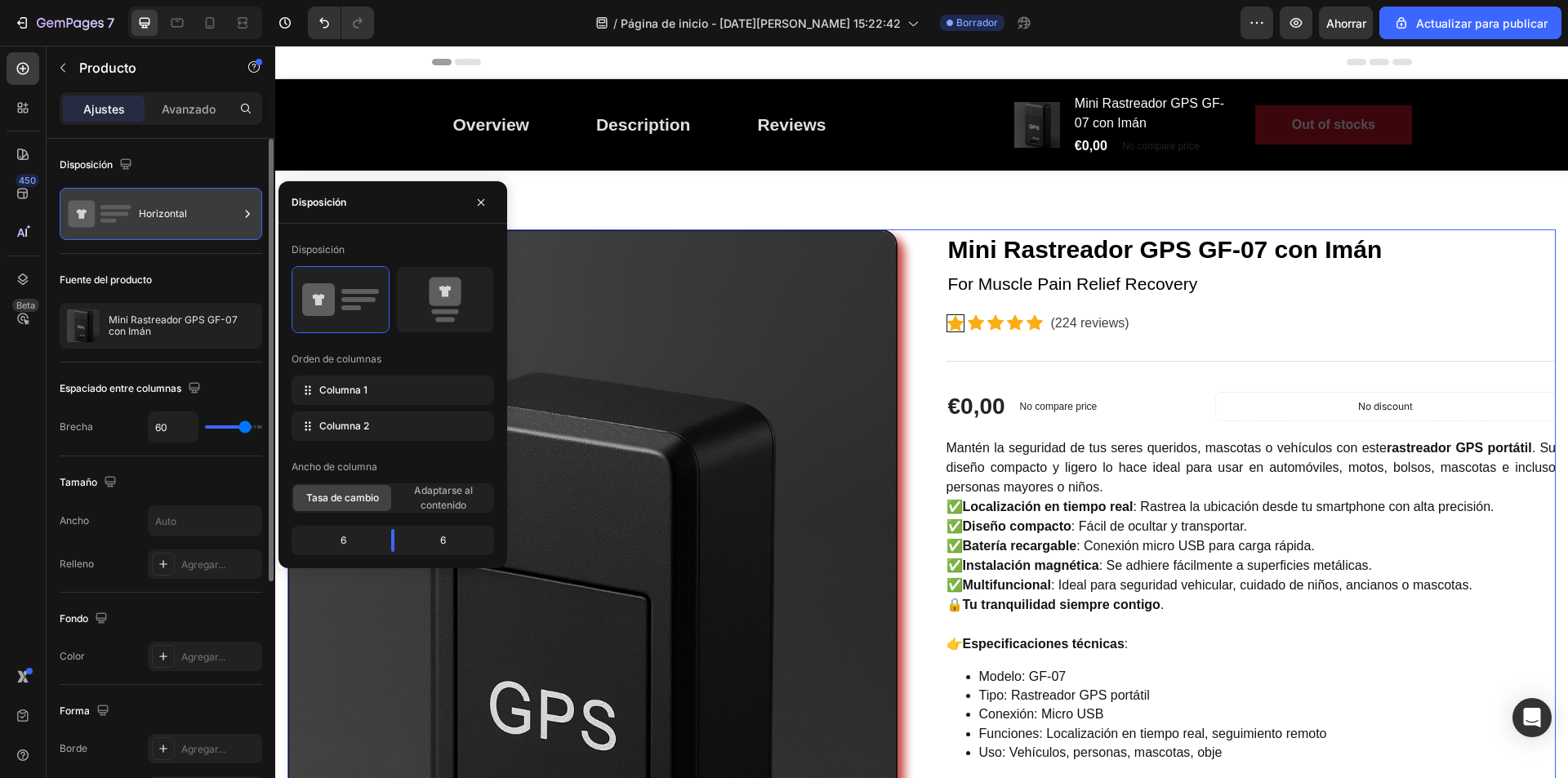
click at [244, 209] on icon at bounding box center [247, 214] width 17 height 17
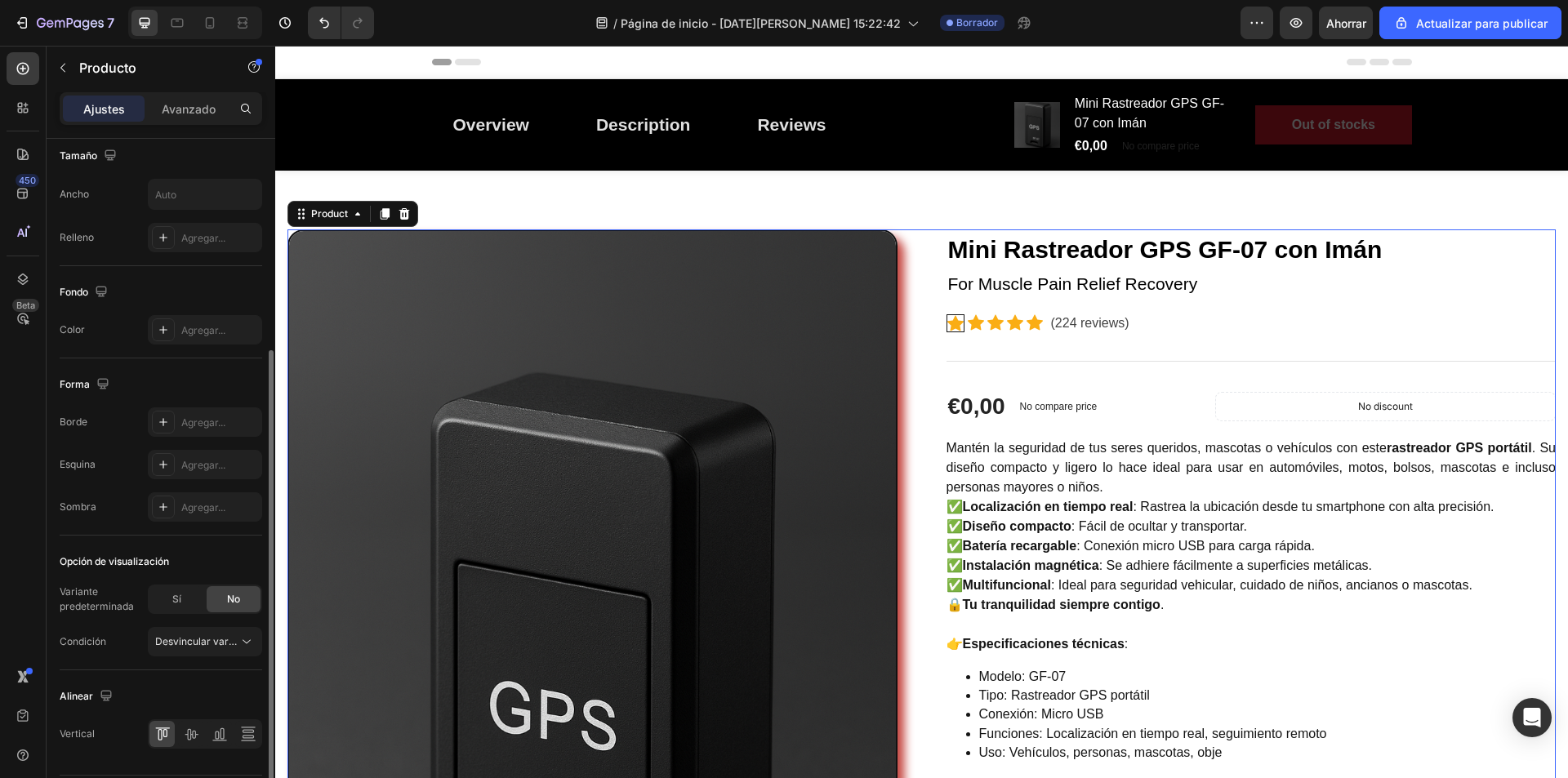
scroll to position [376, 0]
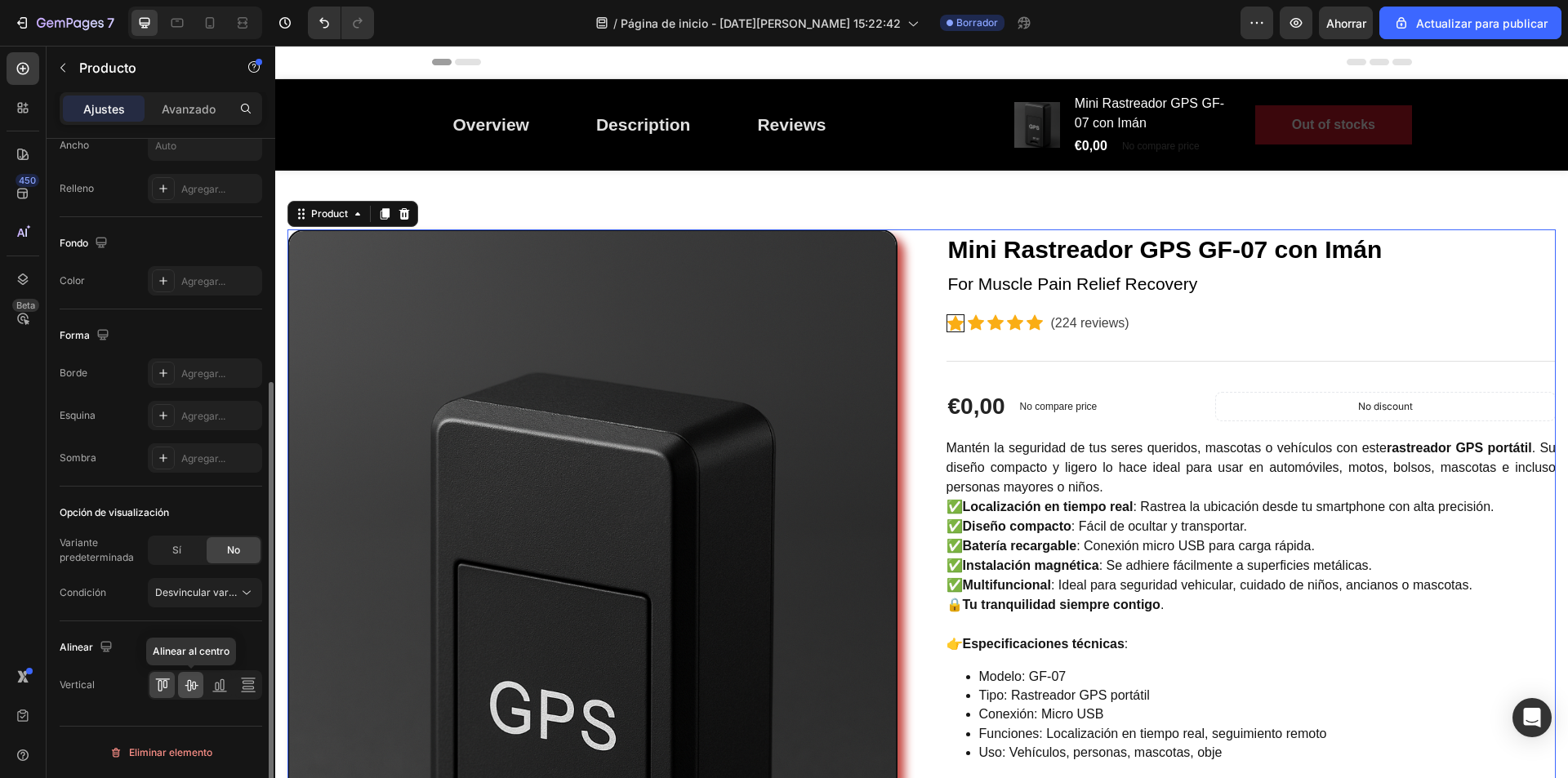
click at [189, 687] on icon at bounding box center [190, 685] width 17 height 17
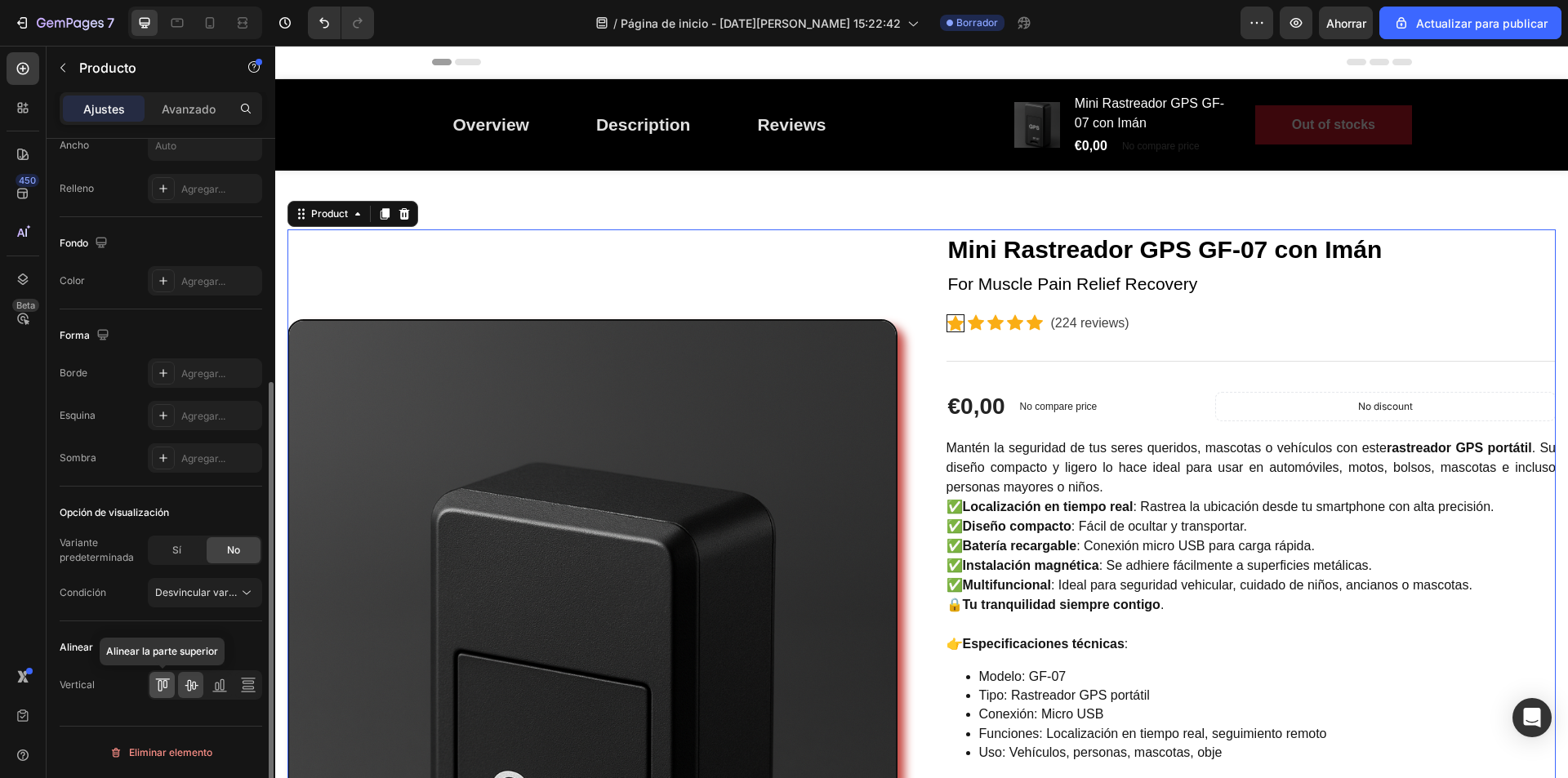
click at [166, 692] on icon at bounding box center [162, 685] width 17 height 17
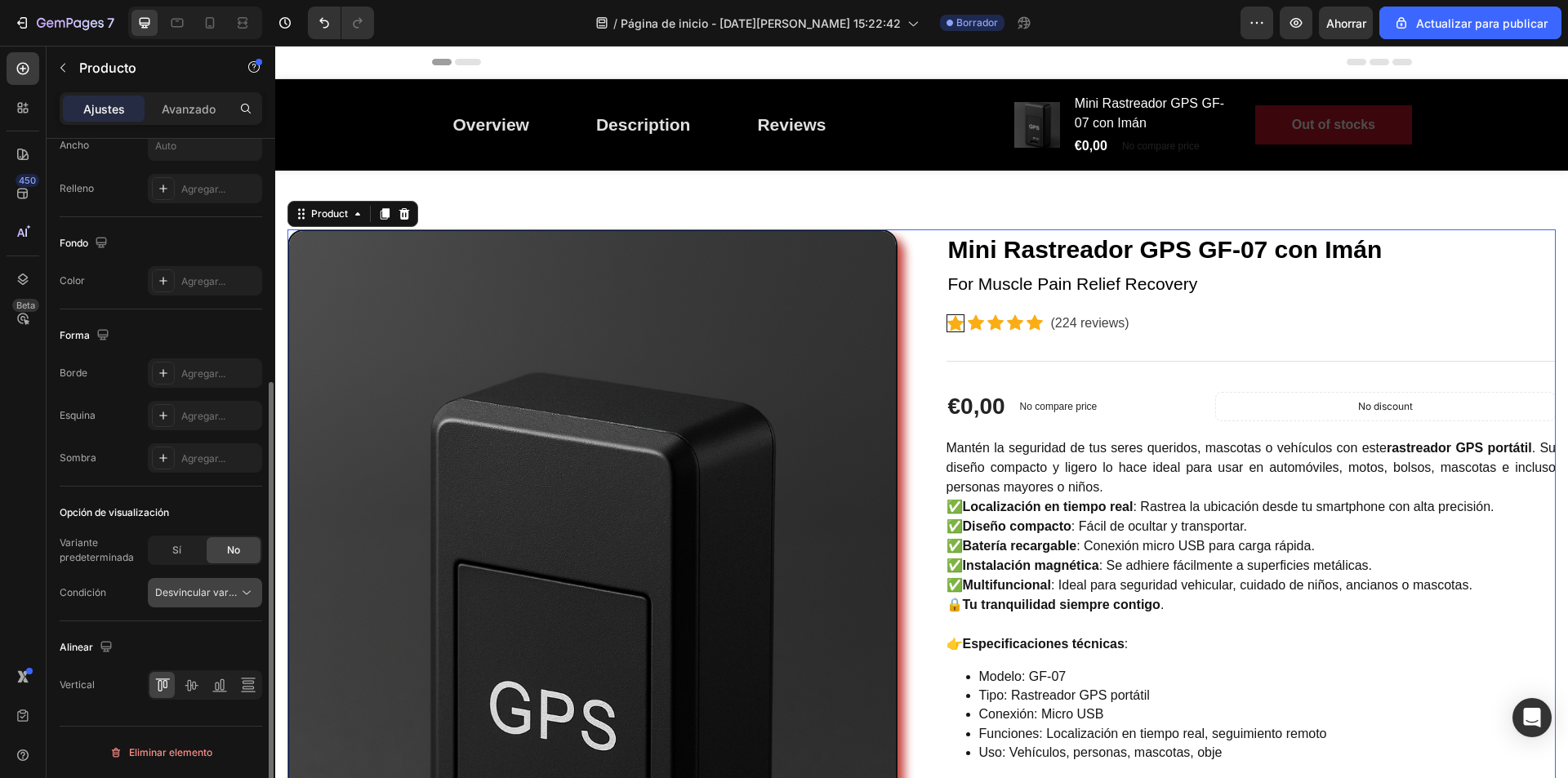
click at [239, 597] on icon at bounding box center [246, 593] width 17 height 17
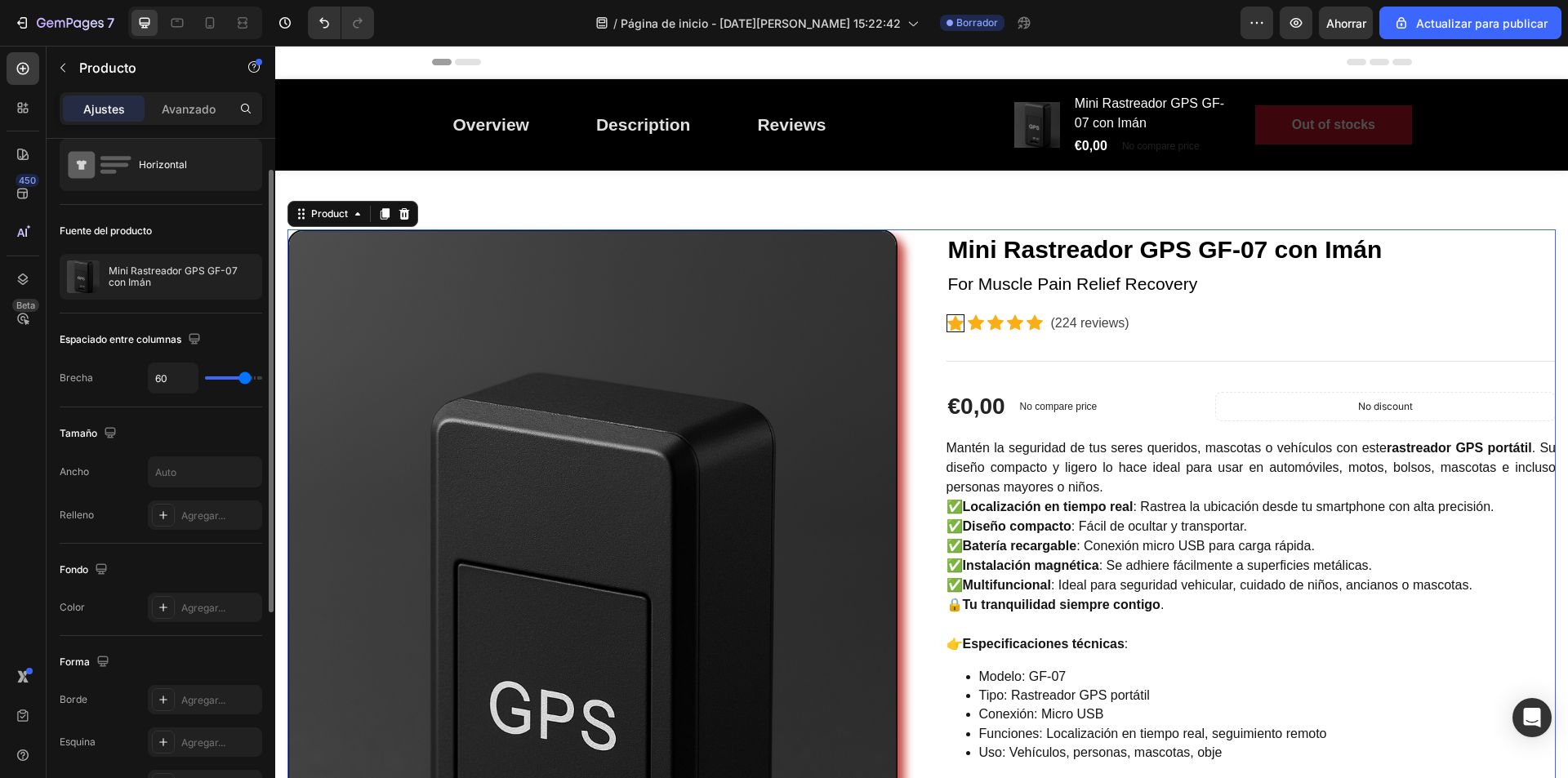
scroll to position [0, 0]
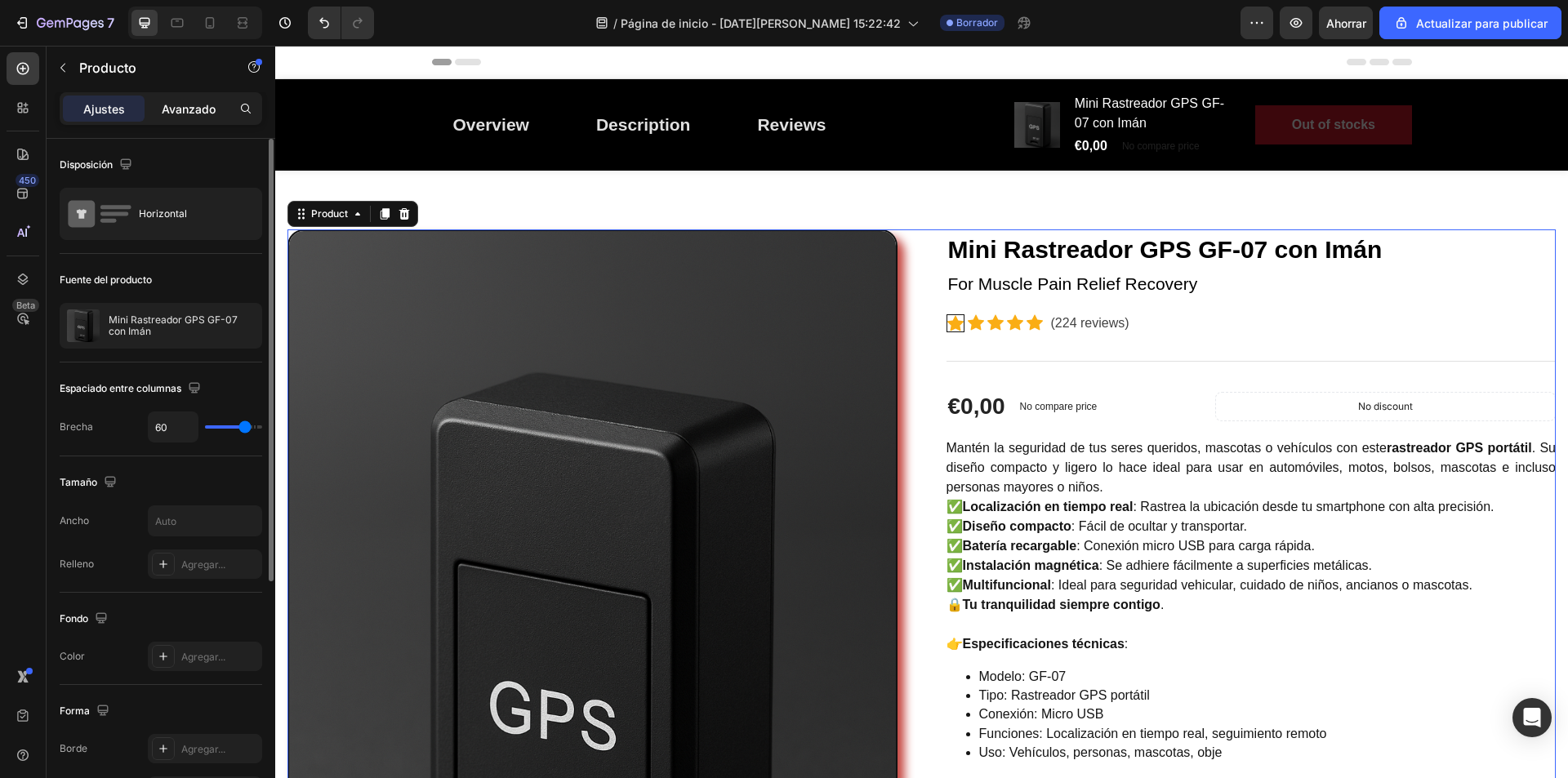
click at [169, 110] on font "Avanzado" at bounding box center [188, 109] width 54 height 14
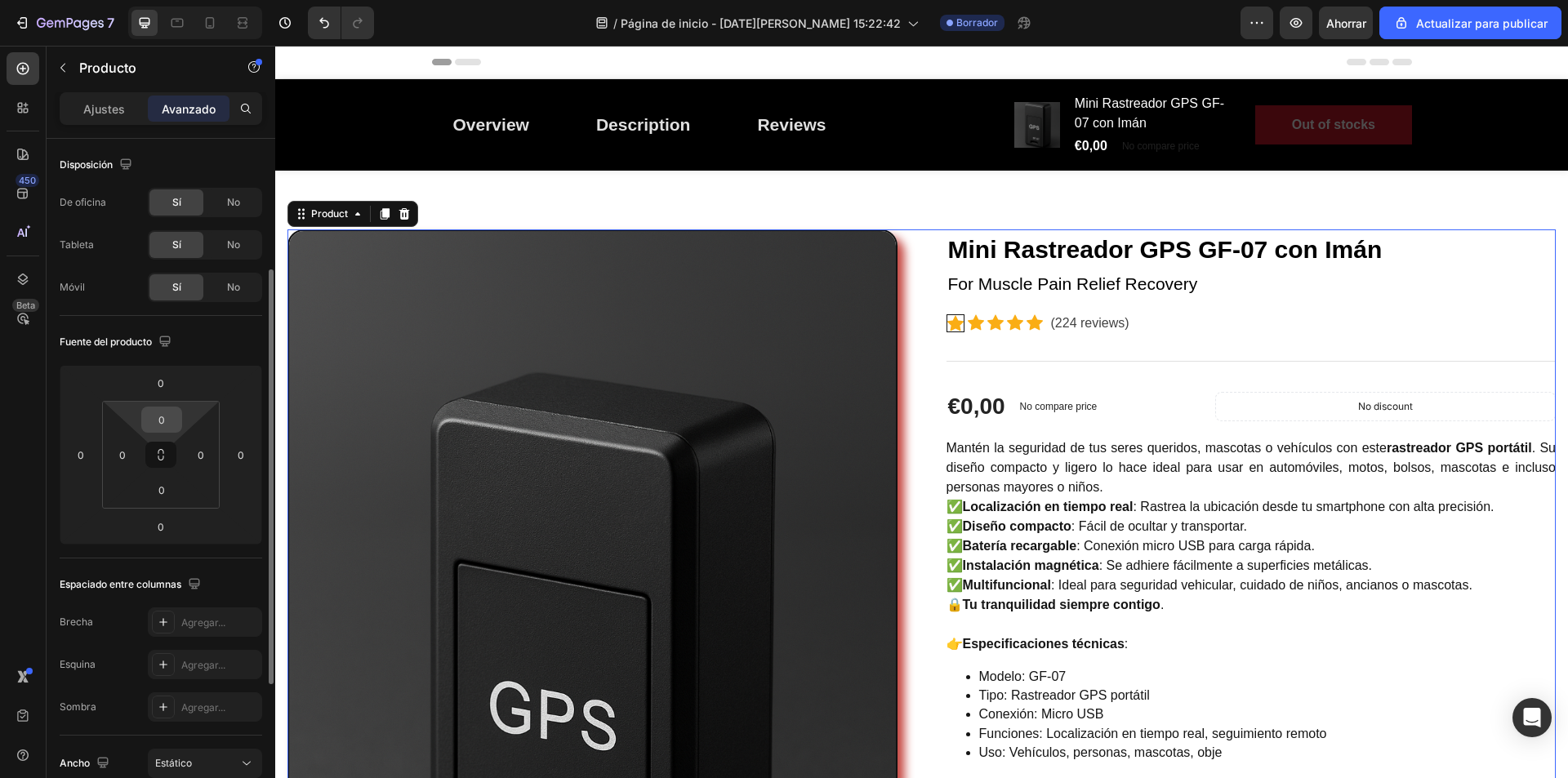
scroll to position [81, 0]
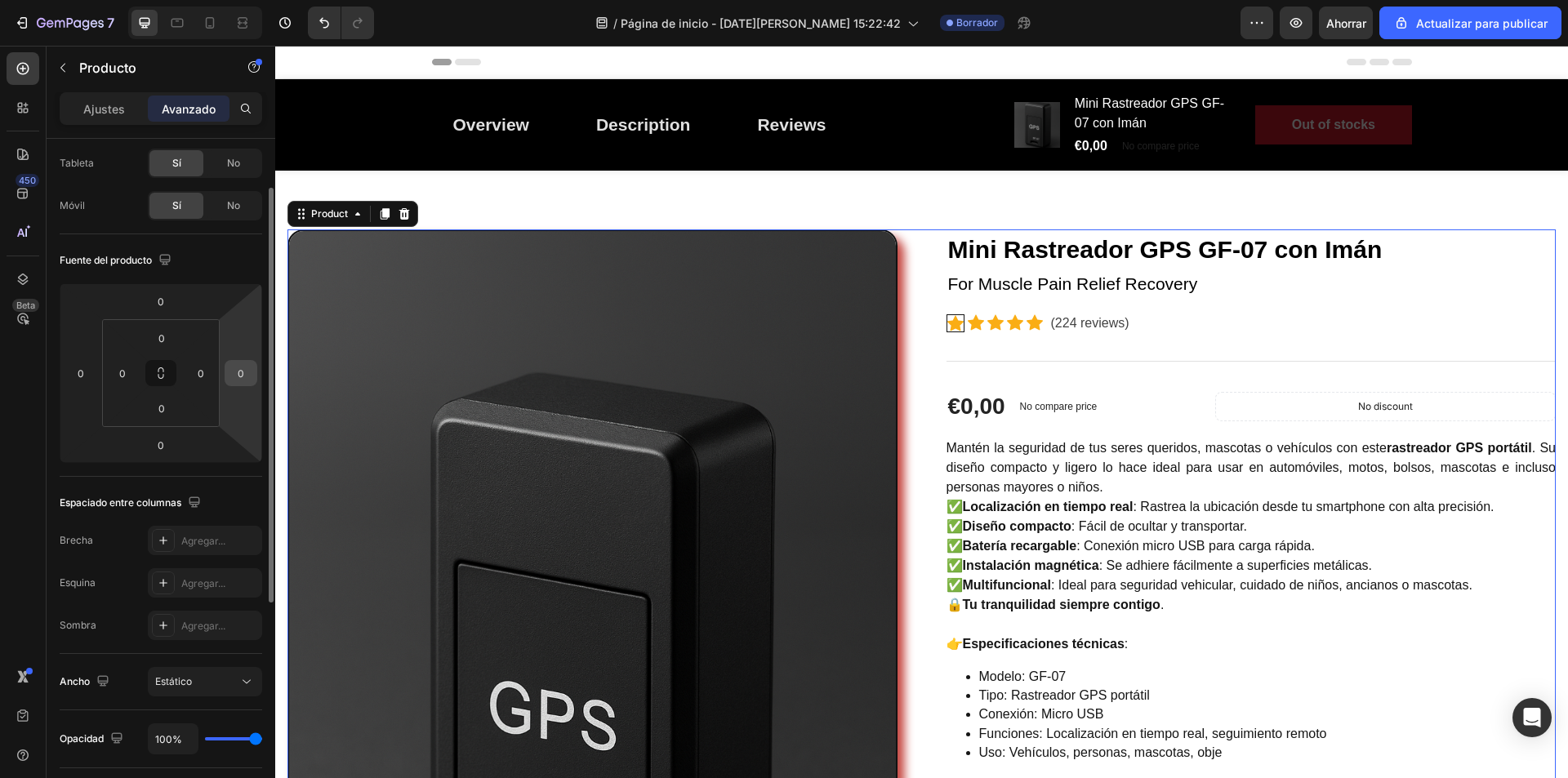
click at [246, 373] on input "0" at bounding box center [240, 373] width 25 height 25
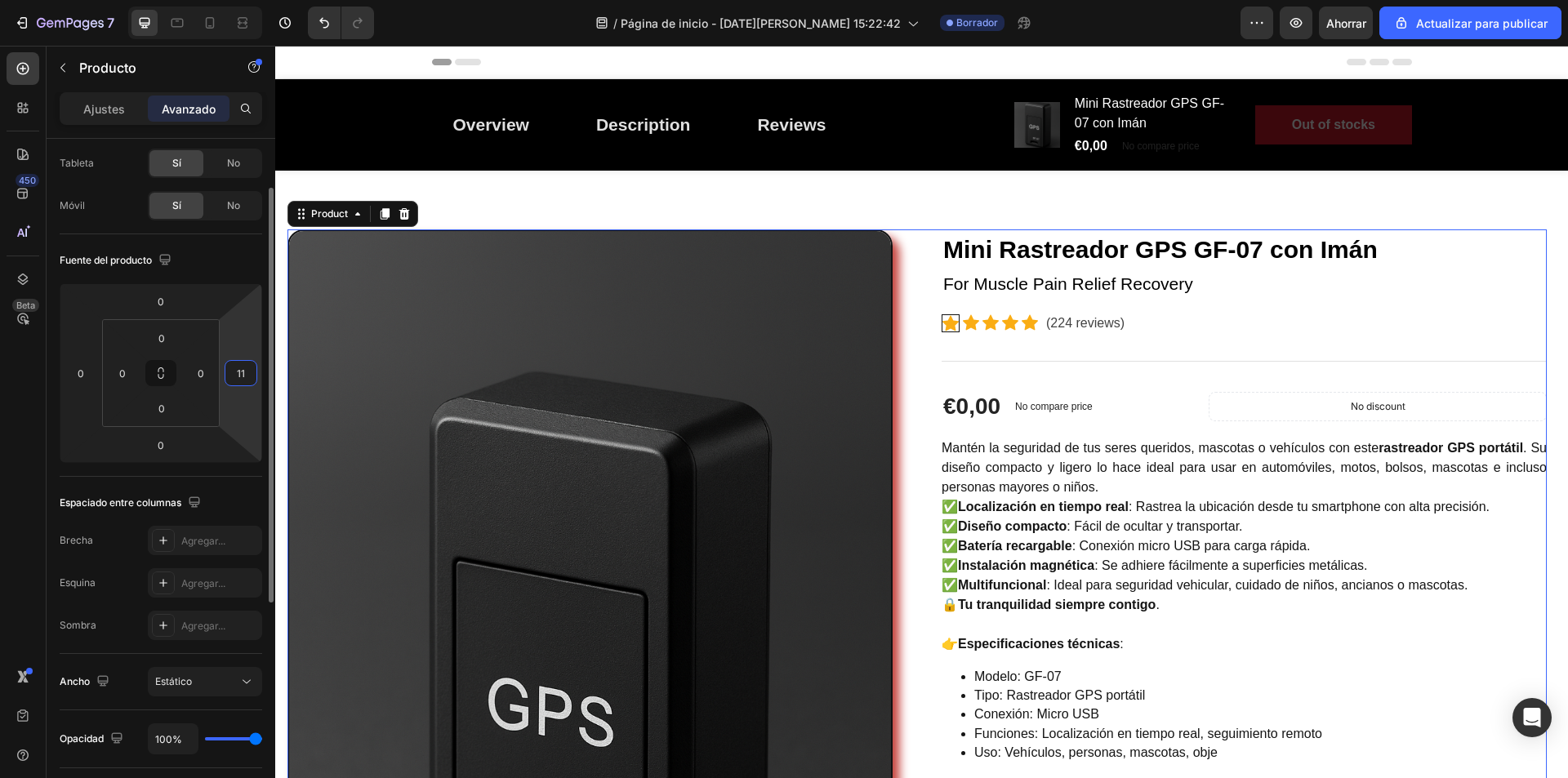
type input "1"
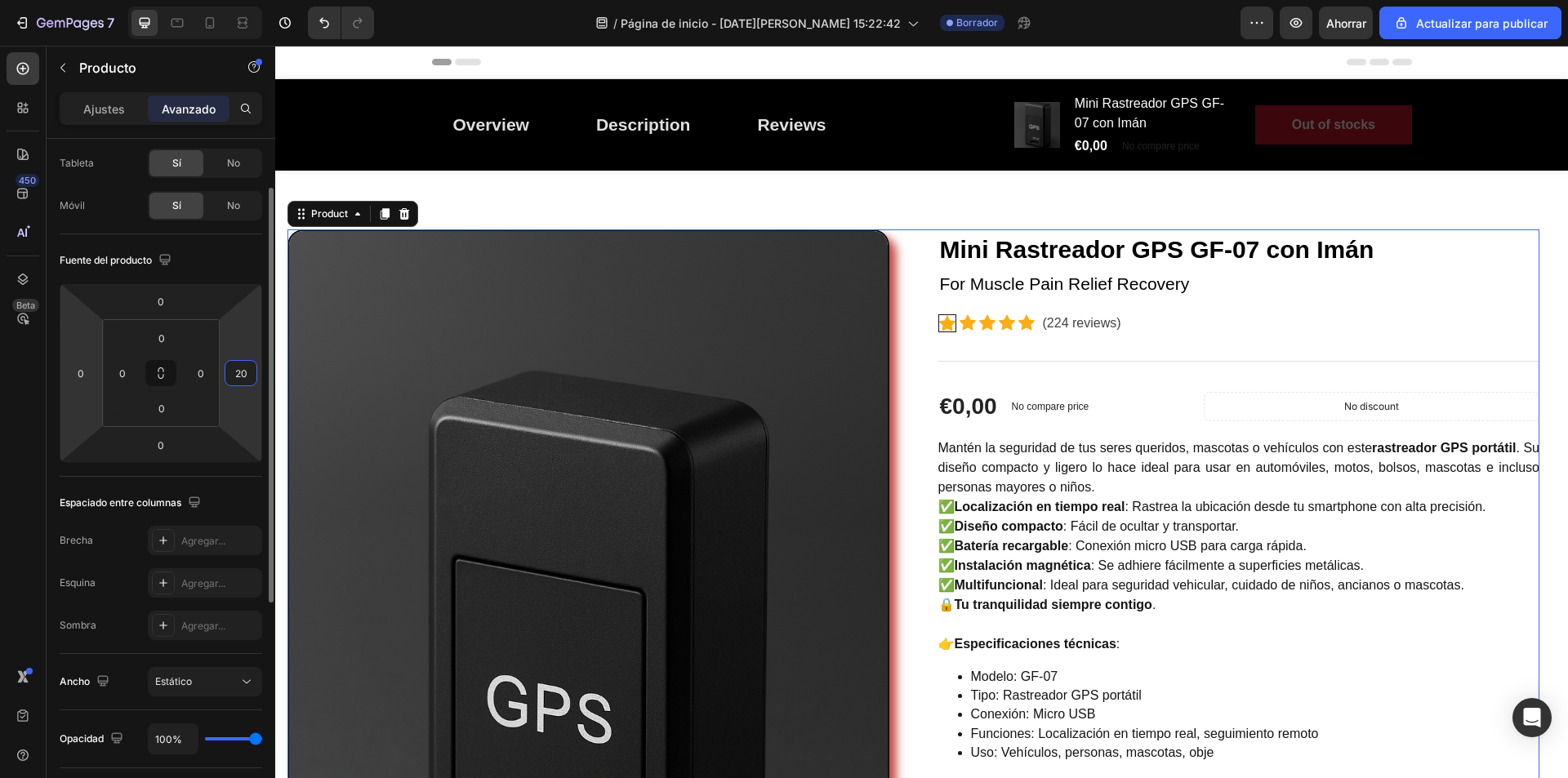
type input "20"
click at [78, 0] on html "7 / Página de inicio - 27 de agosto, 15:22:42 Borrador Avance Ahorrar Actualiza…" at bounding box center [784, 0] width 1568 height 0
click at [90, 374] on input "0" at bounding box center [80, 373] width 25 height 25
type input "0"
type input "20"
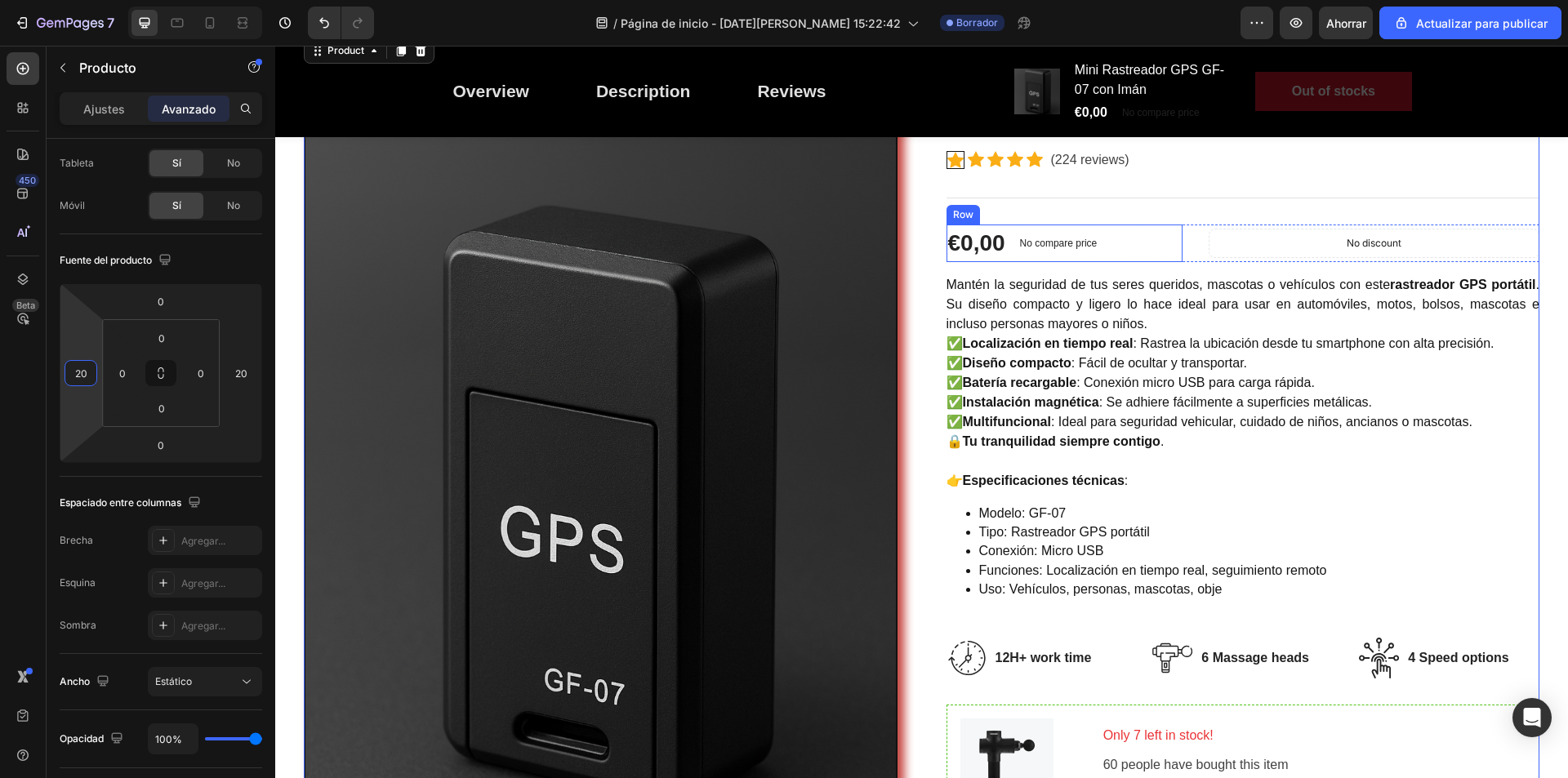
scroll to position [408, 0]
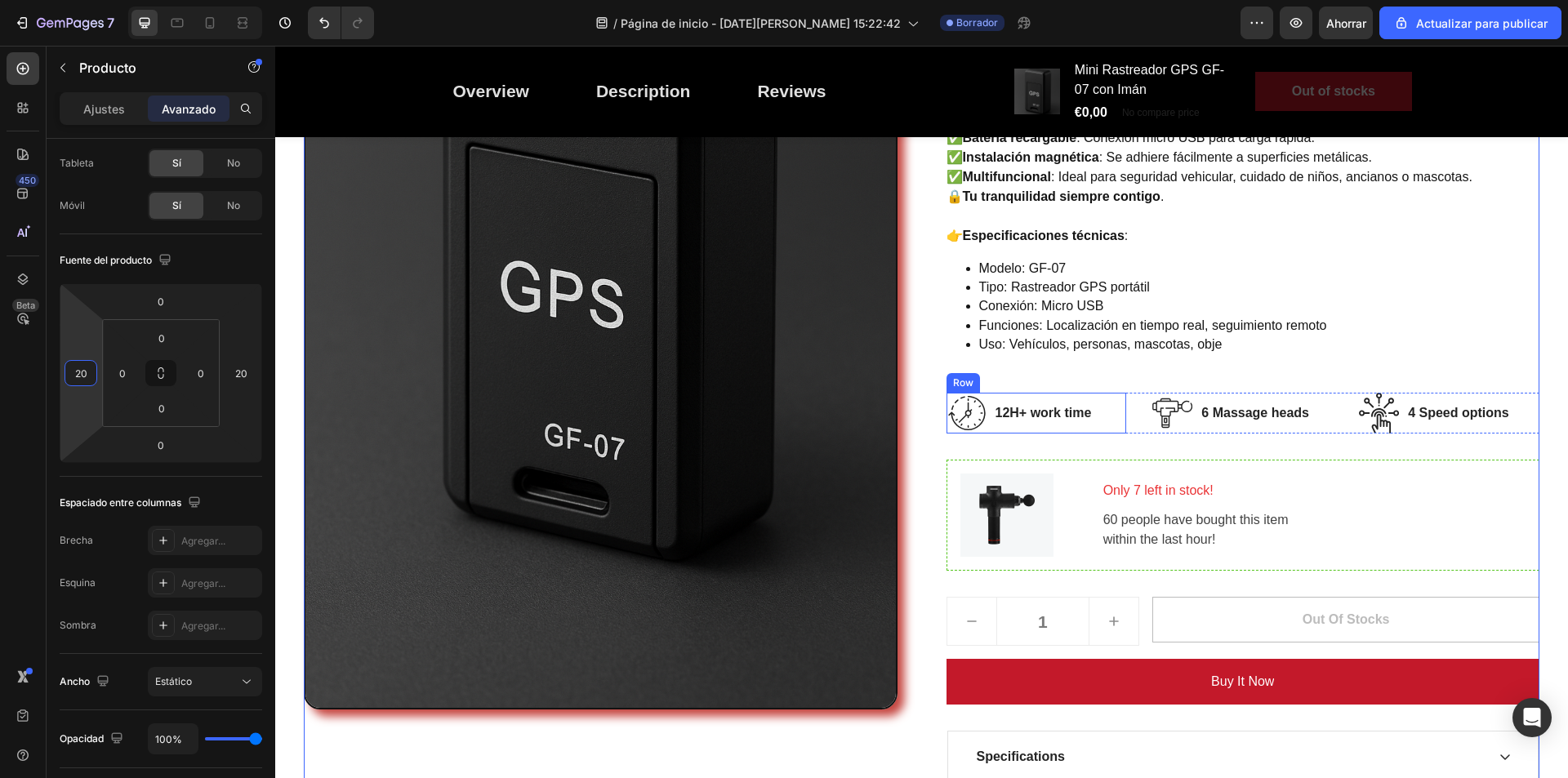
click at [1108, 417] on div "Image 12H+ work time Text block Row" at bounding box center [1037, 413] width 181 height 41
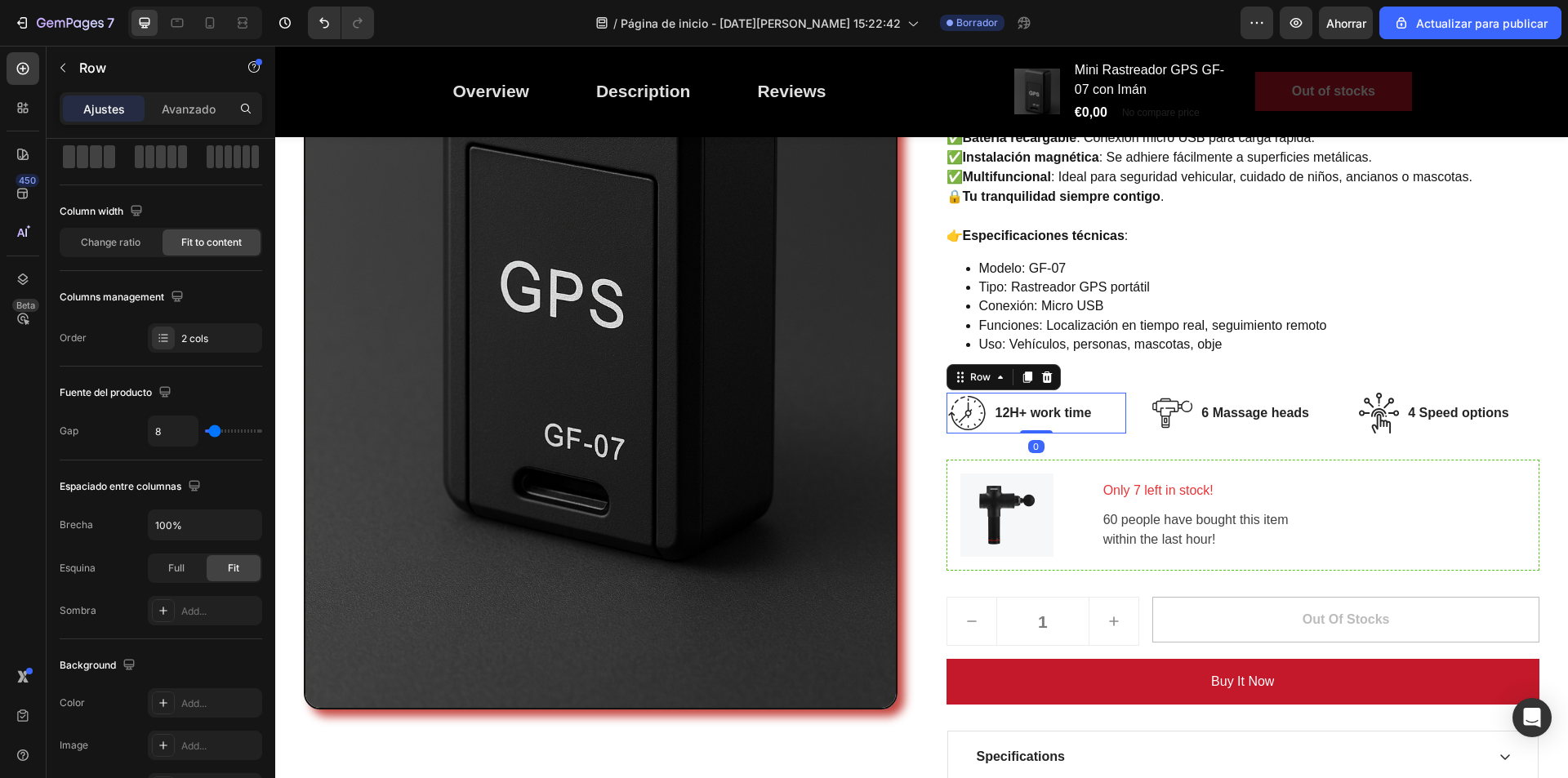
scroll to position [0, 0]
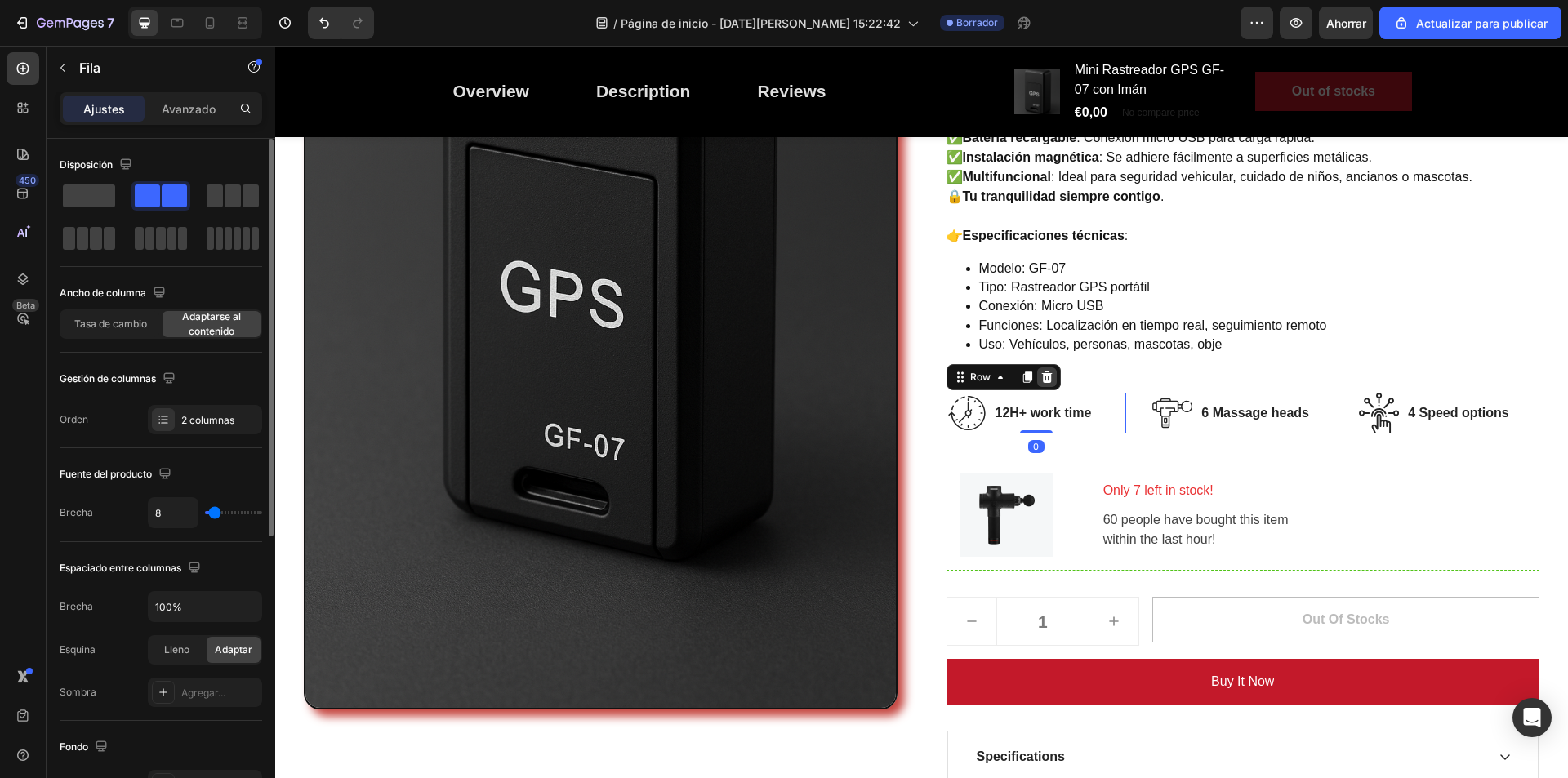
click at [1045, 381] on icon at bounding box center [1047, 377] width 13 height 13
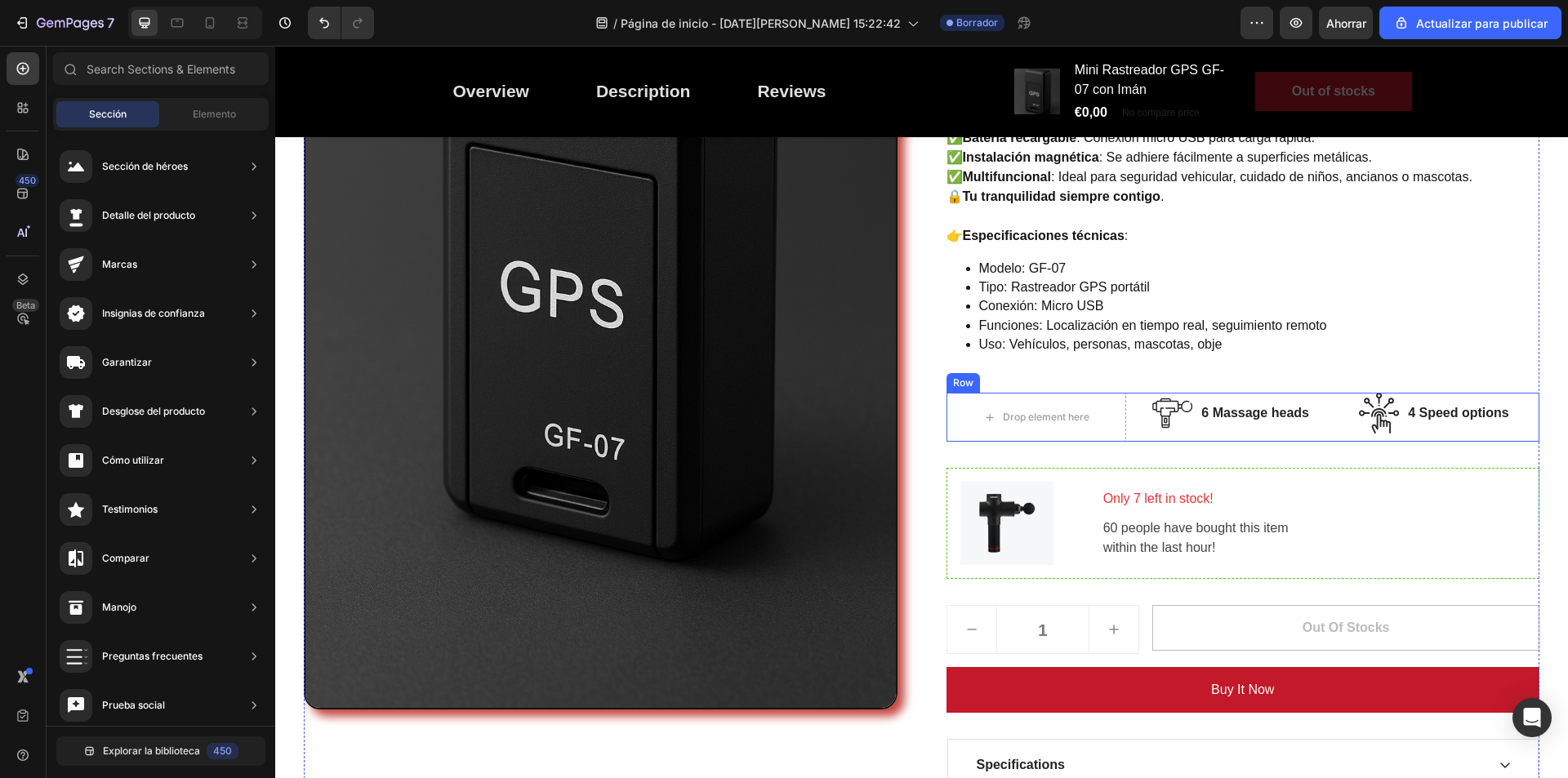
click at [1140, 422] on div "Drop element here Image 6 Massage heads Text block Row Image 4 Speed options Te…" at bounding box center [1243, 417] width 594 height 49
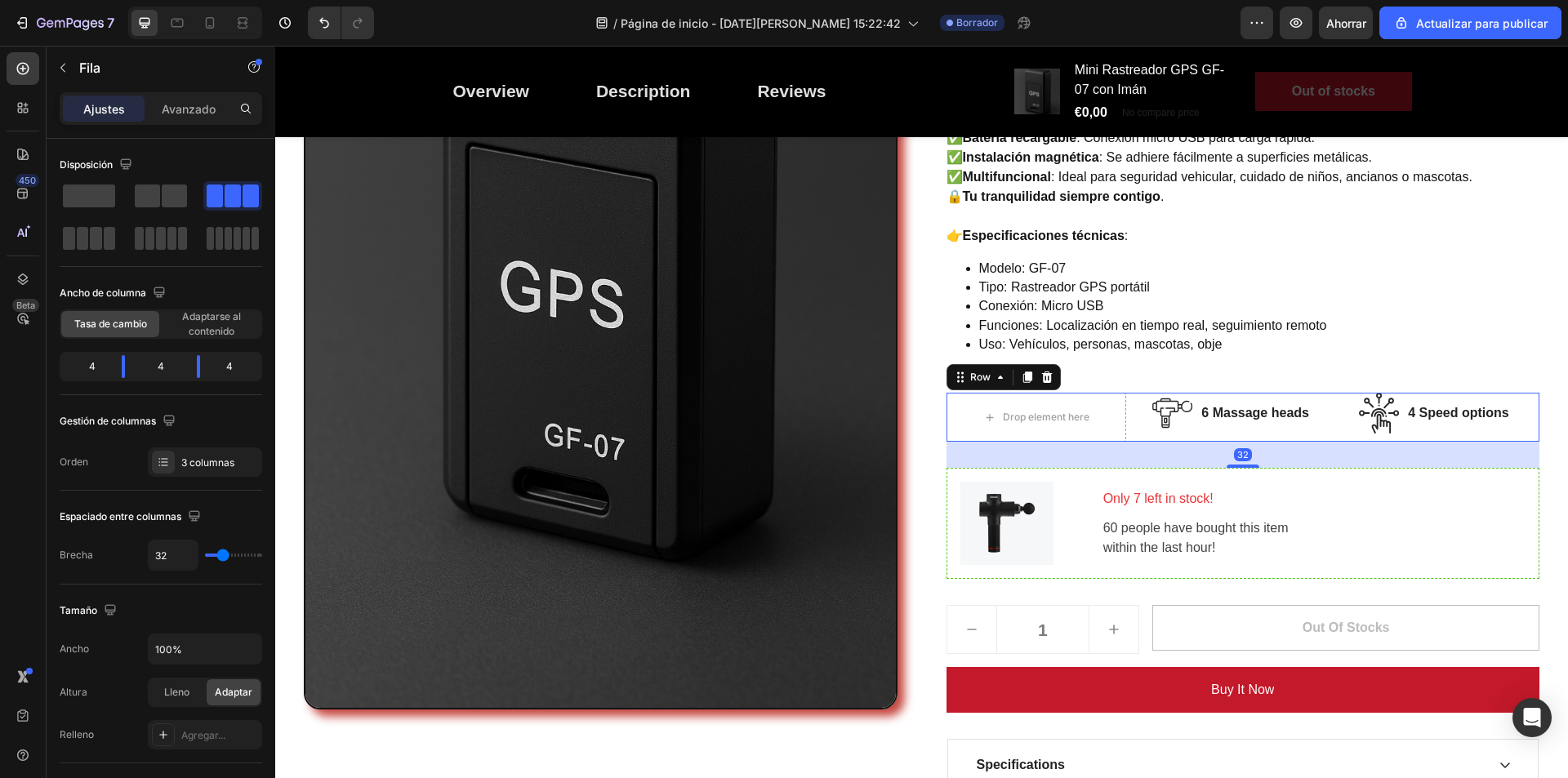
click at [1051, 382] on div "Row" at bounding box center [1004, 377] width 115 height 26
click at [1043, 381] on icon at bounding box center [1046, 378] width 11 height 12
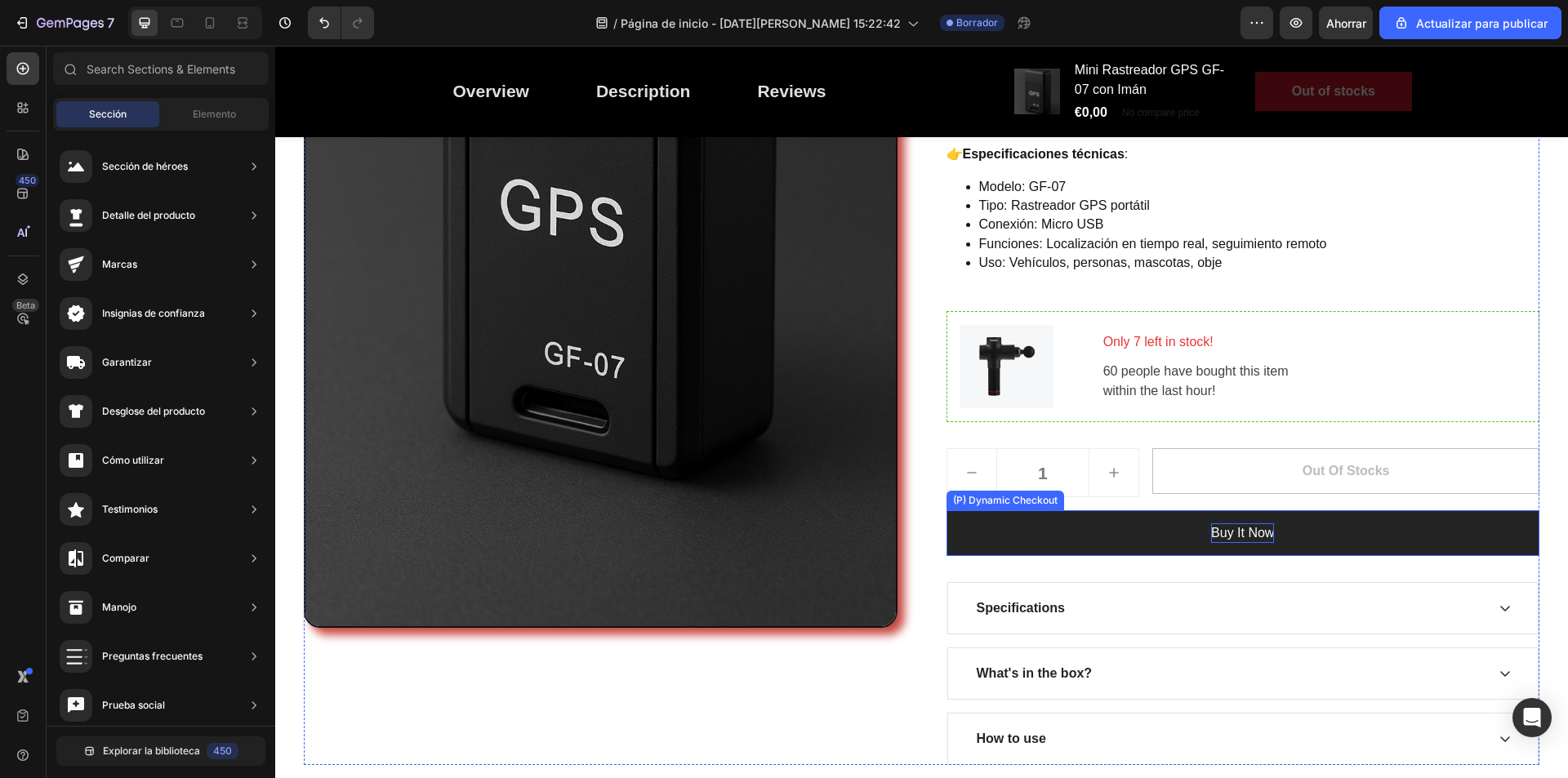
scroll to position [572, 0]
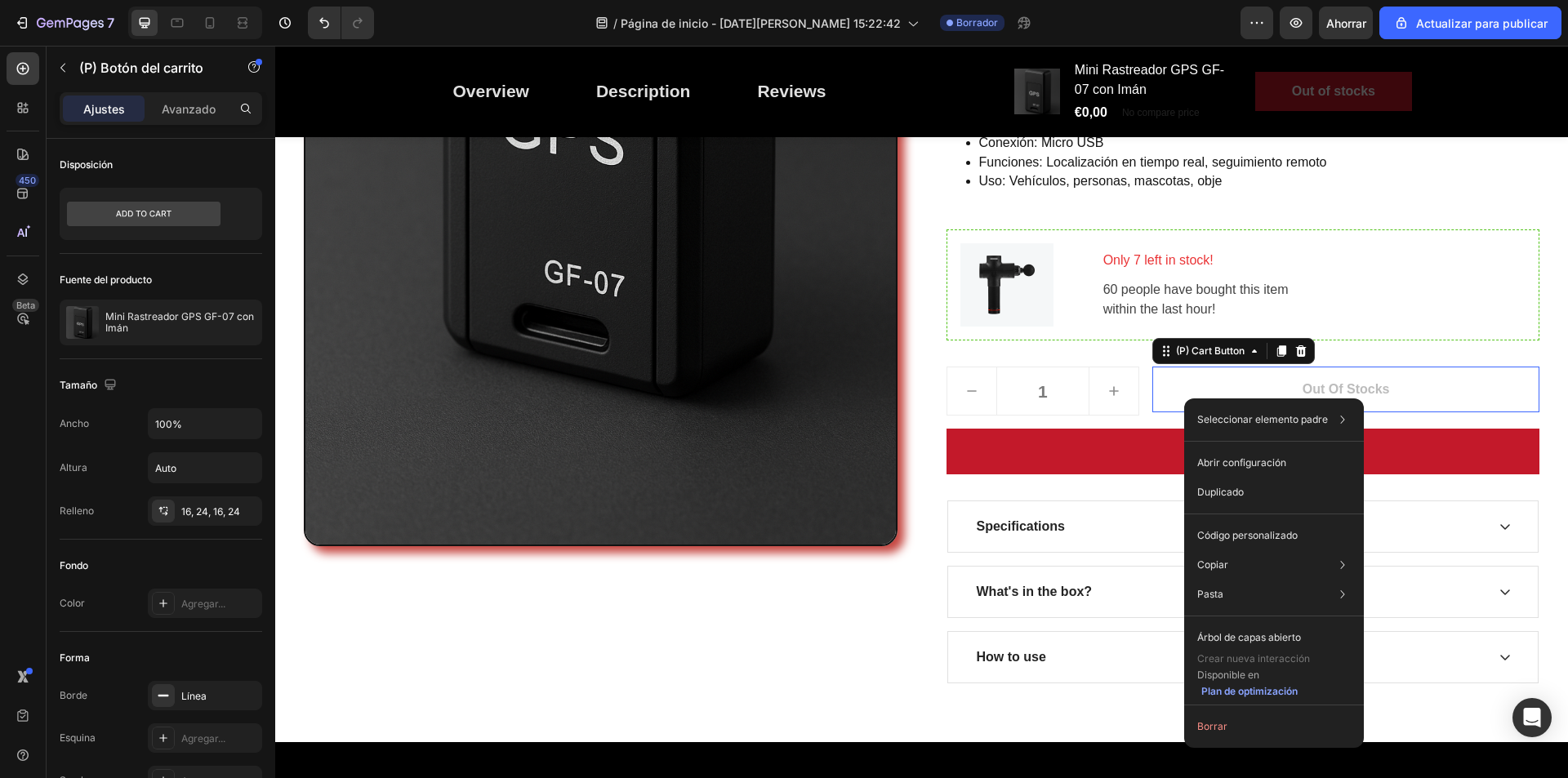
click at [1153, 398] on button "Out of stocks" at bounding box center [1346, 389] width 388 height 46
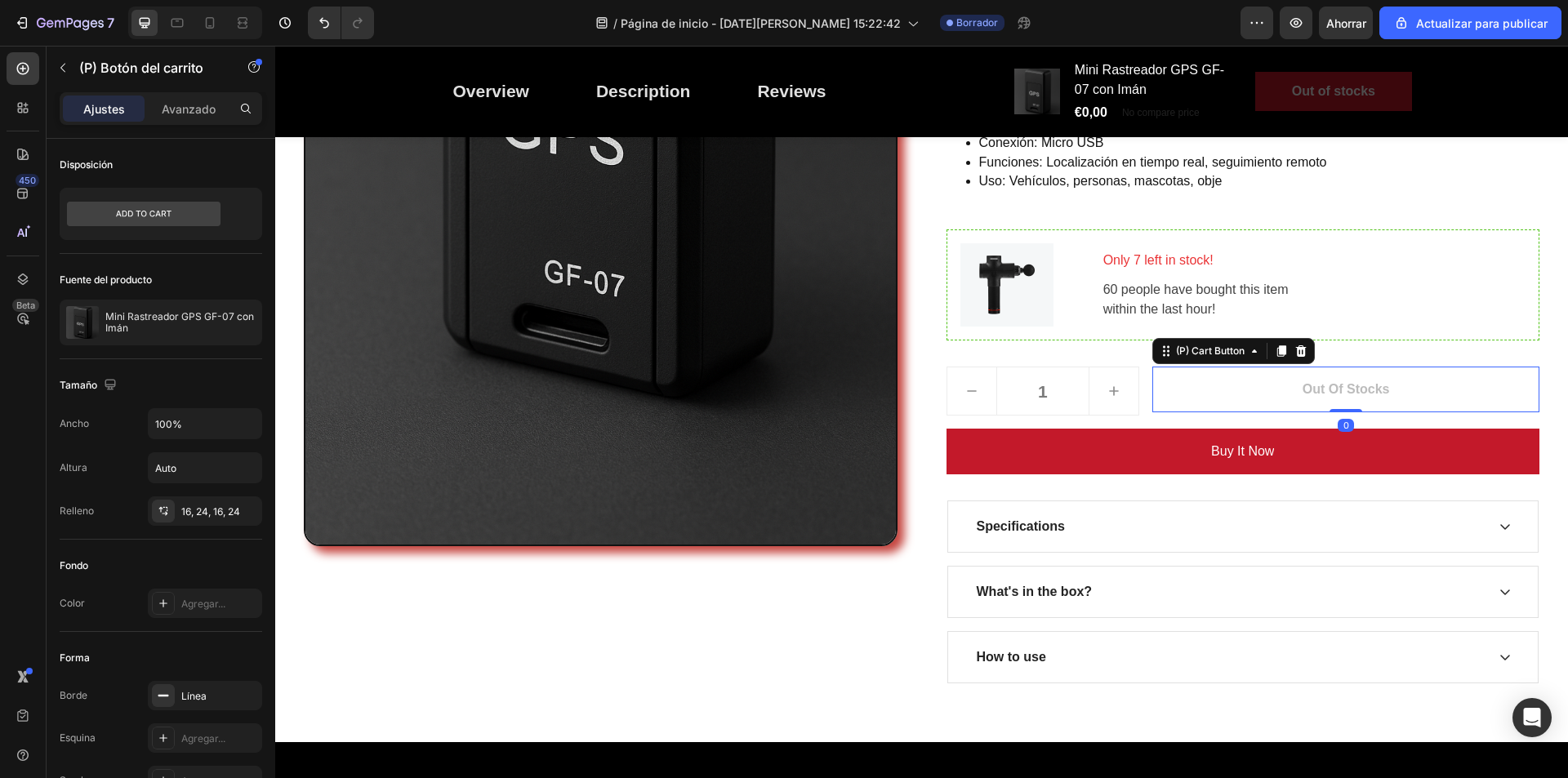
drag, startPoint x: 1164, startPoint y: 400, endPoint x: 1441, endPoint y: 450, distance: 281.5
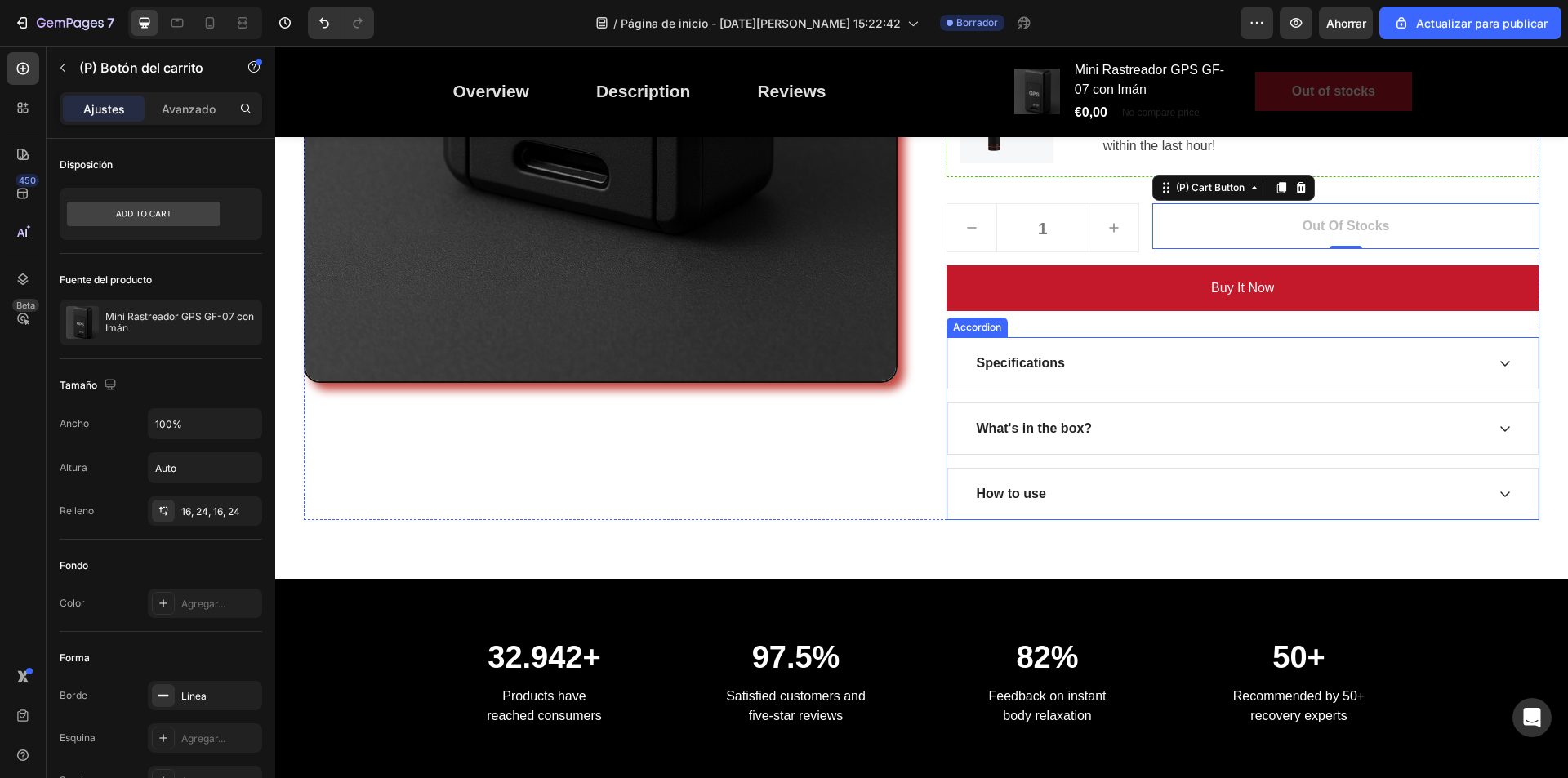
scroll to position [653, 0]
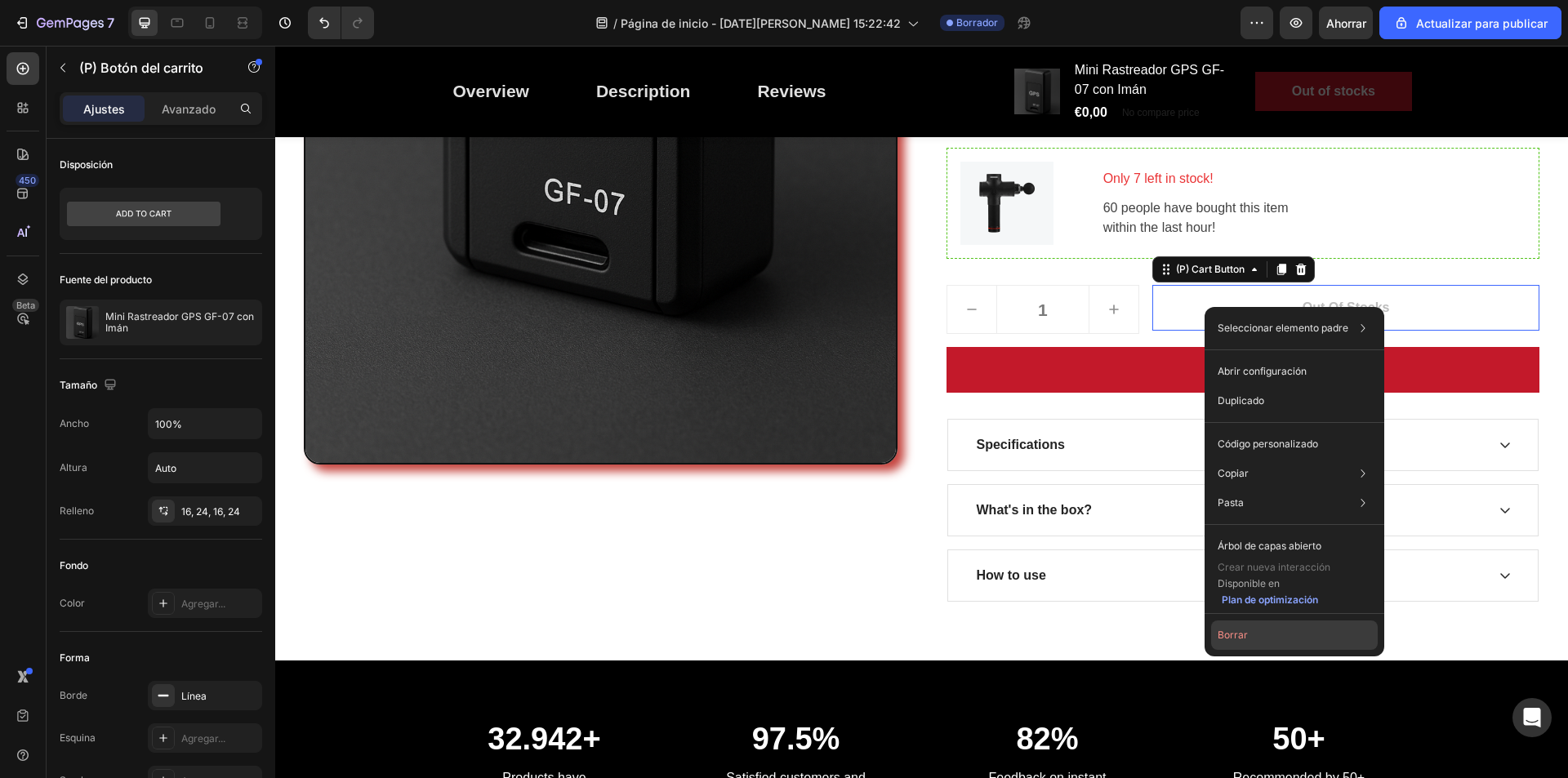
click at [1244, 641] on font "Borrar" at bounding box center [1232, 635] width 30 height 12
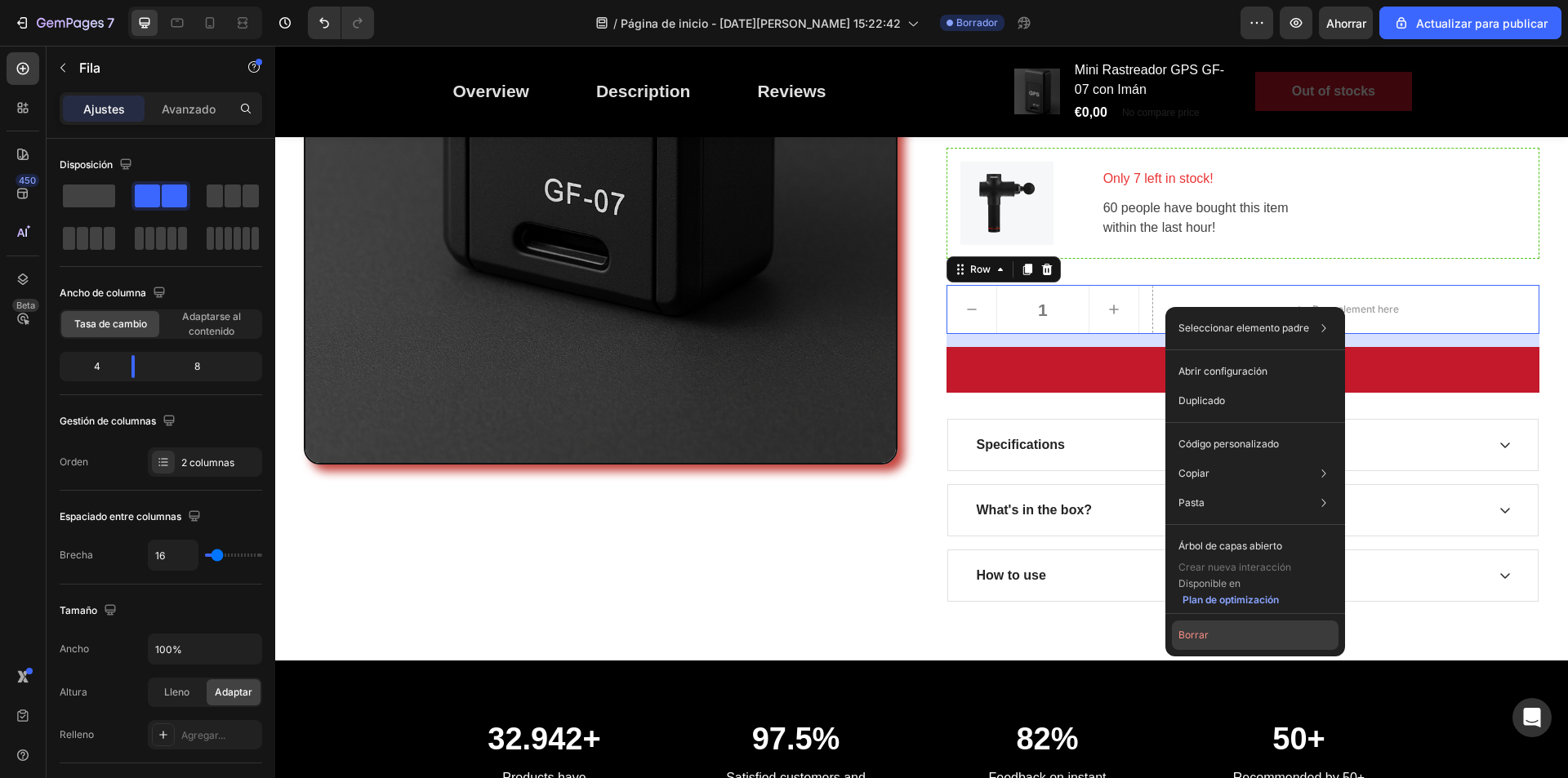
drag, startPoint x: 1214, startPoint y: 640, endPoint x: 939, endPoint y: 593, distance: 279.0
click at [1214, 640] on button "Borrar" at bounding box center [1256, 636] width 167 height 29
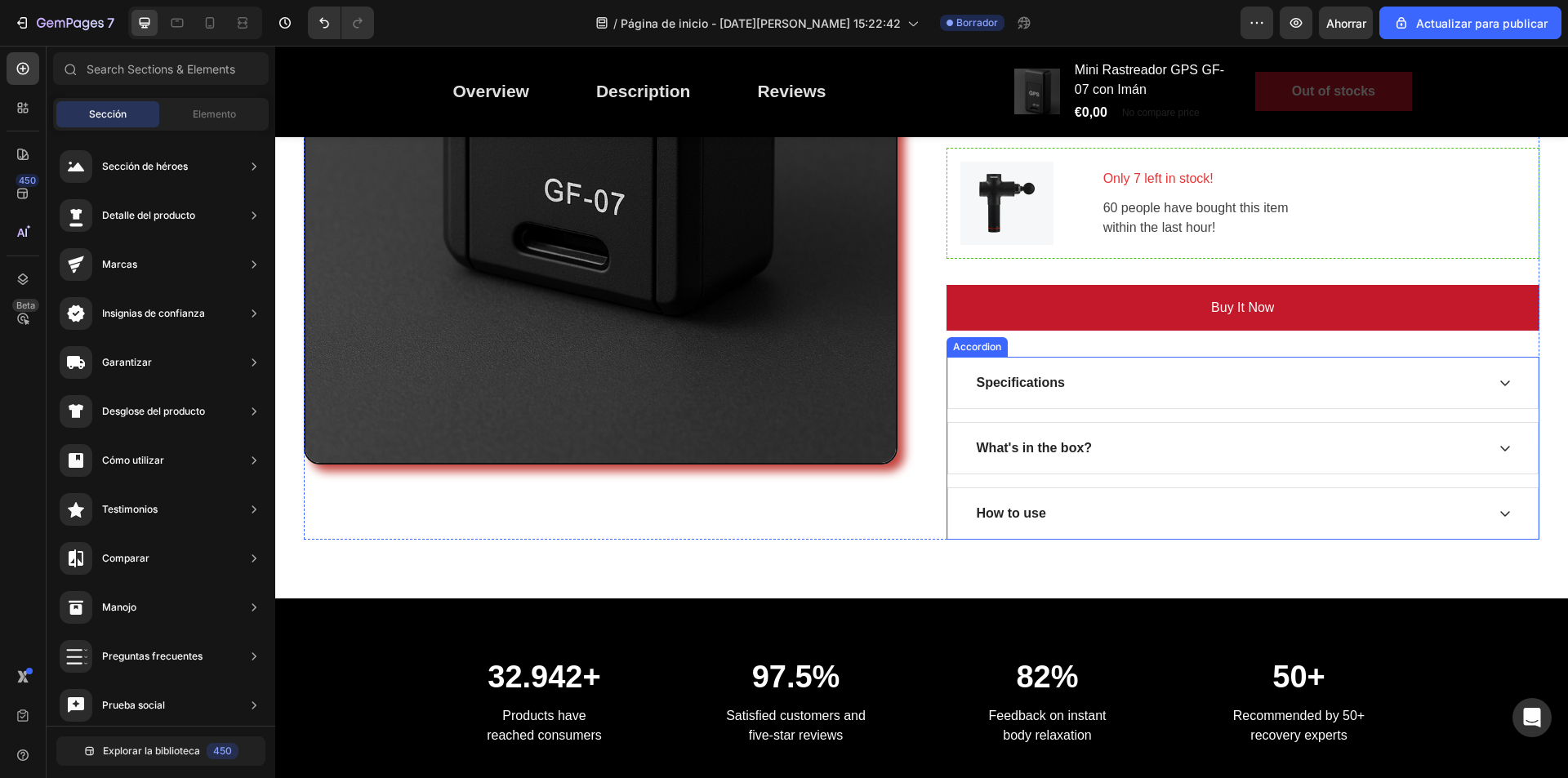
scroll to position [572, 0]
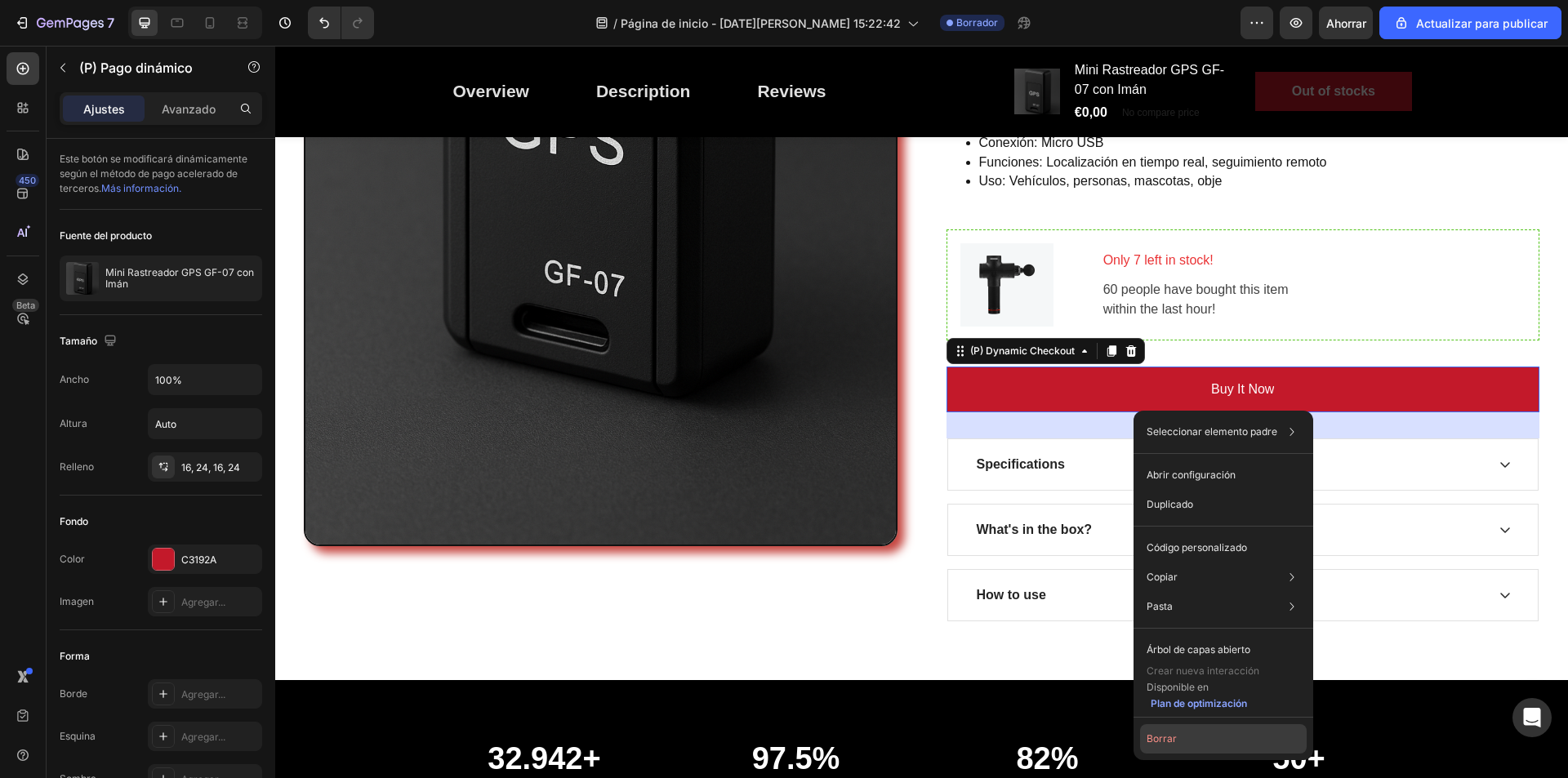
click at [1201, 733] on button "Borrar" at bounding box center [1224, 739] width 167 height 29
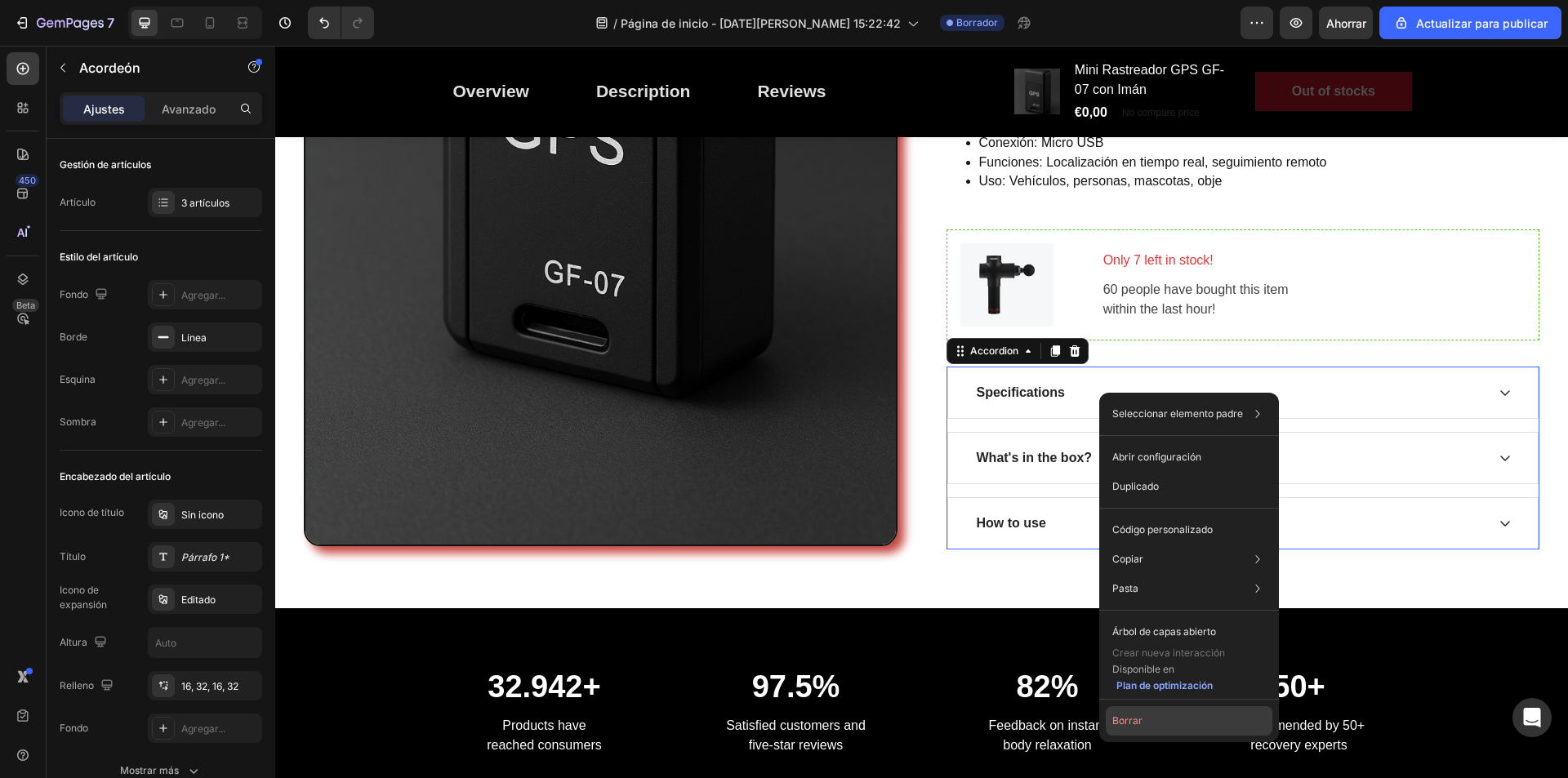
drag, startPoint x: 1171, startPoint y: 714, endPoint x: 896, endPoint y: 667, distance: 279.0
click at [1171, 714] on button "Borrar" at bounding box center [1189, 721] width 167 height 29
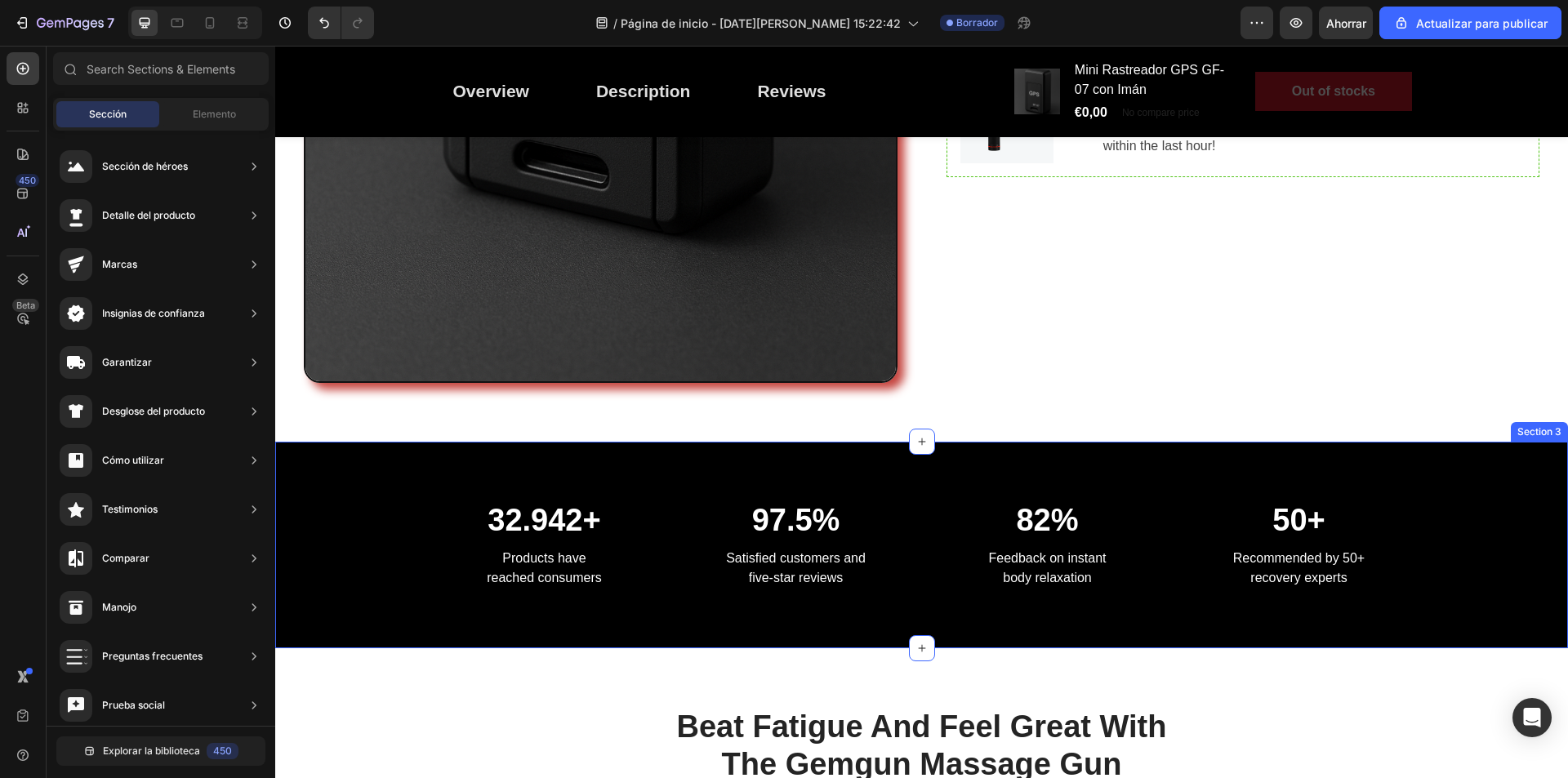
scroll to position [408, 0]
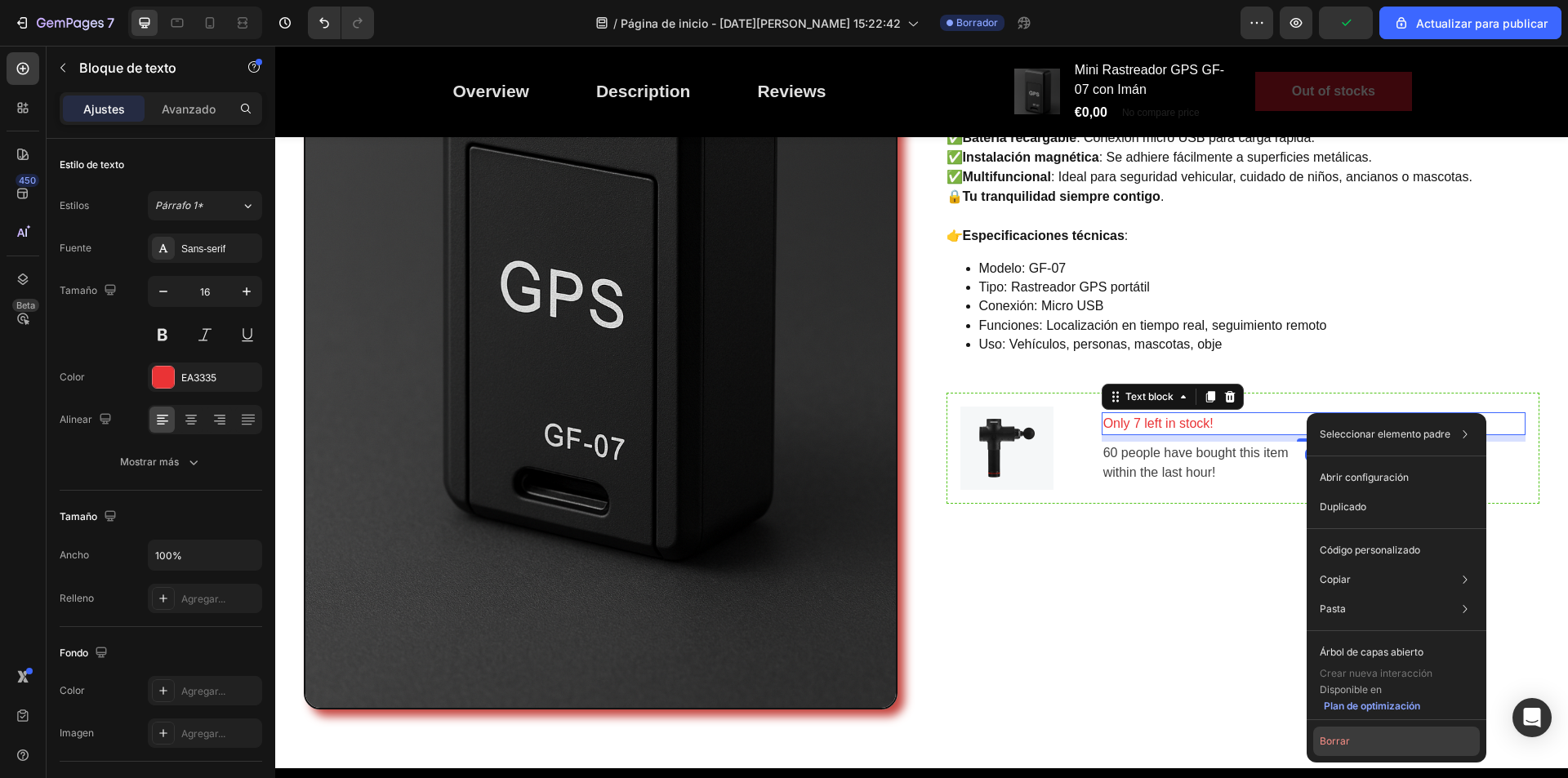
drag, startPoint x: 1336, startPoint y: 736, endPoint x: 1066, endPoint y: 645, distance: 284.9
click at [1336, 736] on font "Borrar" at bounding box center [1334, 741] width 30 height 12
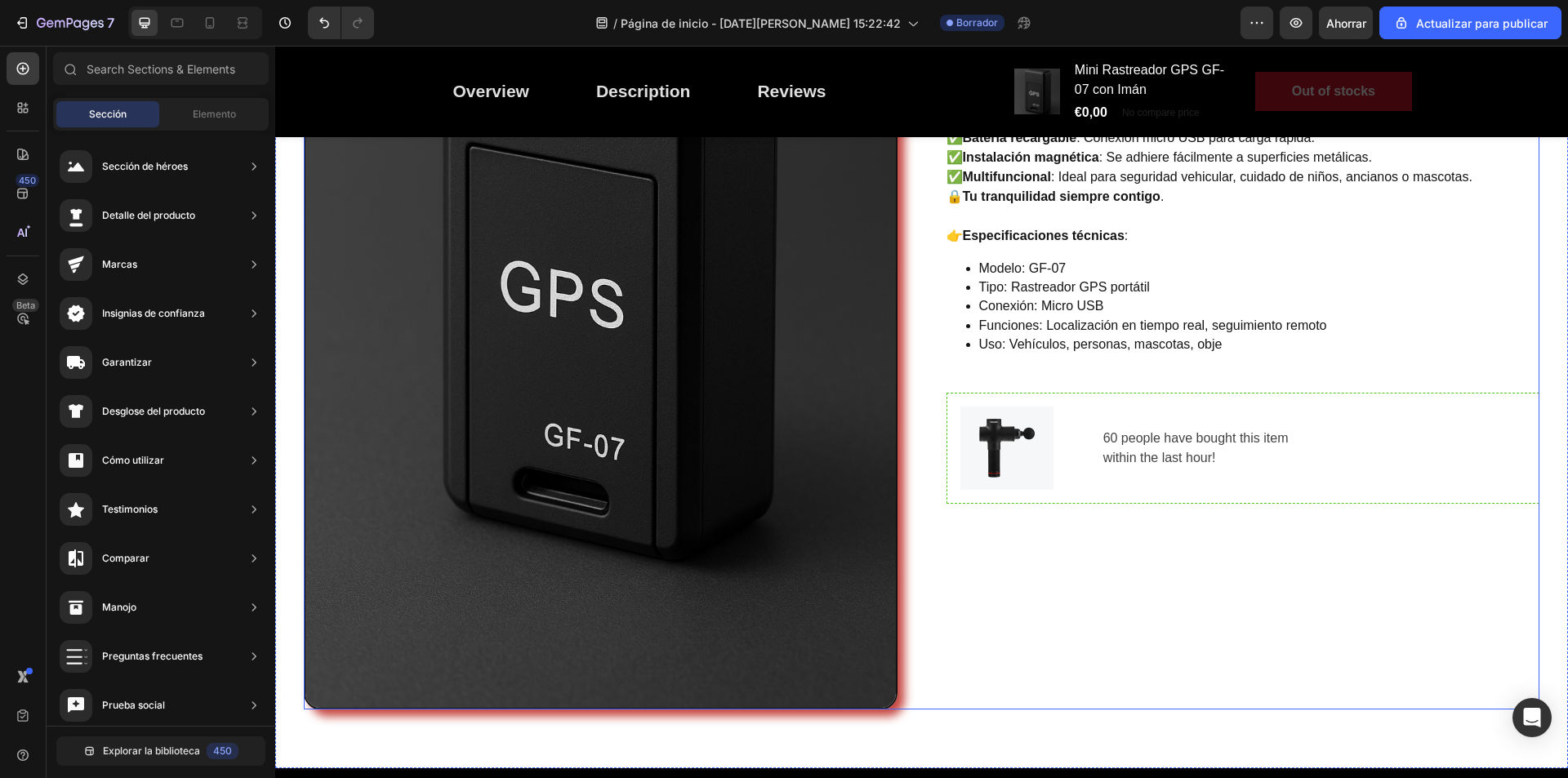
click at [1344, 500] on div "Image 60 people have bought this item within the last hour! Text block Row" at bounding box center [1243, 447] width 594 height 111
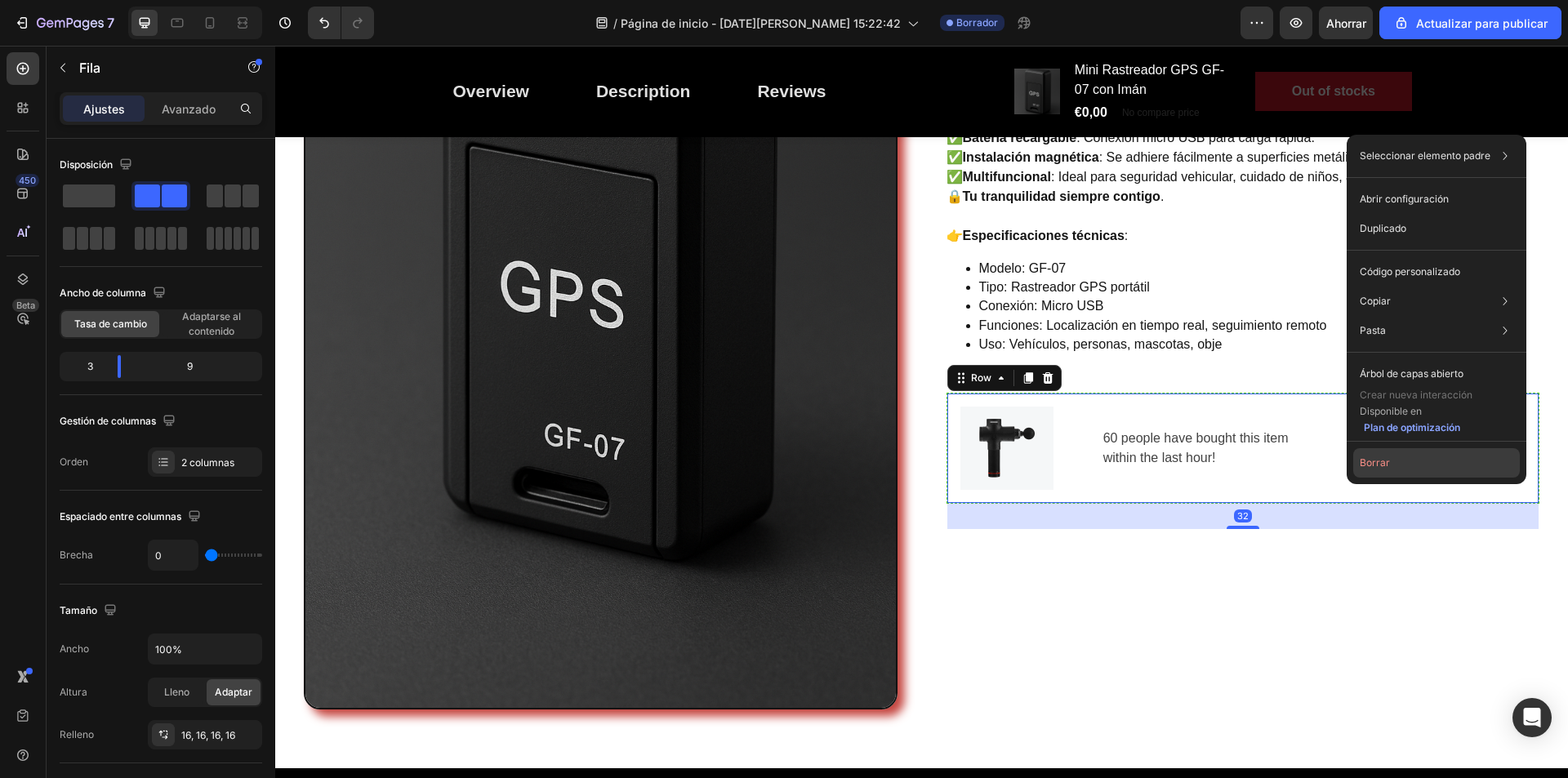
click at [1378, 466] on font "Borrar" at bounding box center [1375, 462] width 30 height 12
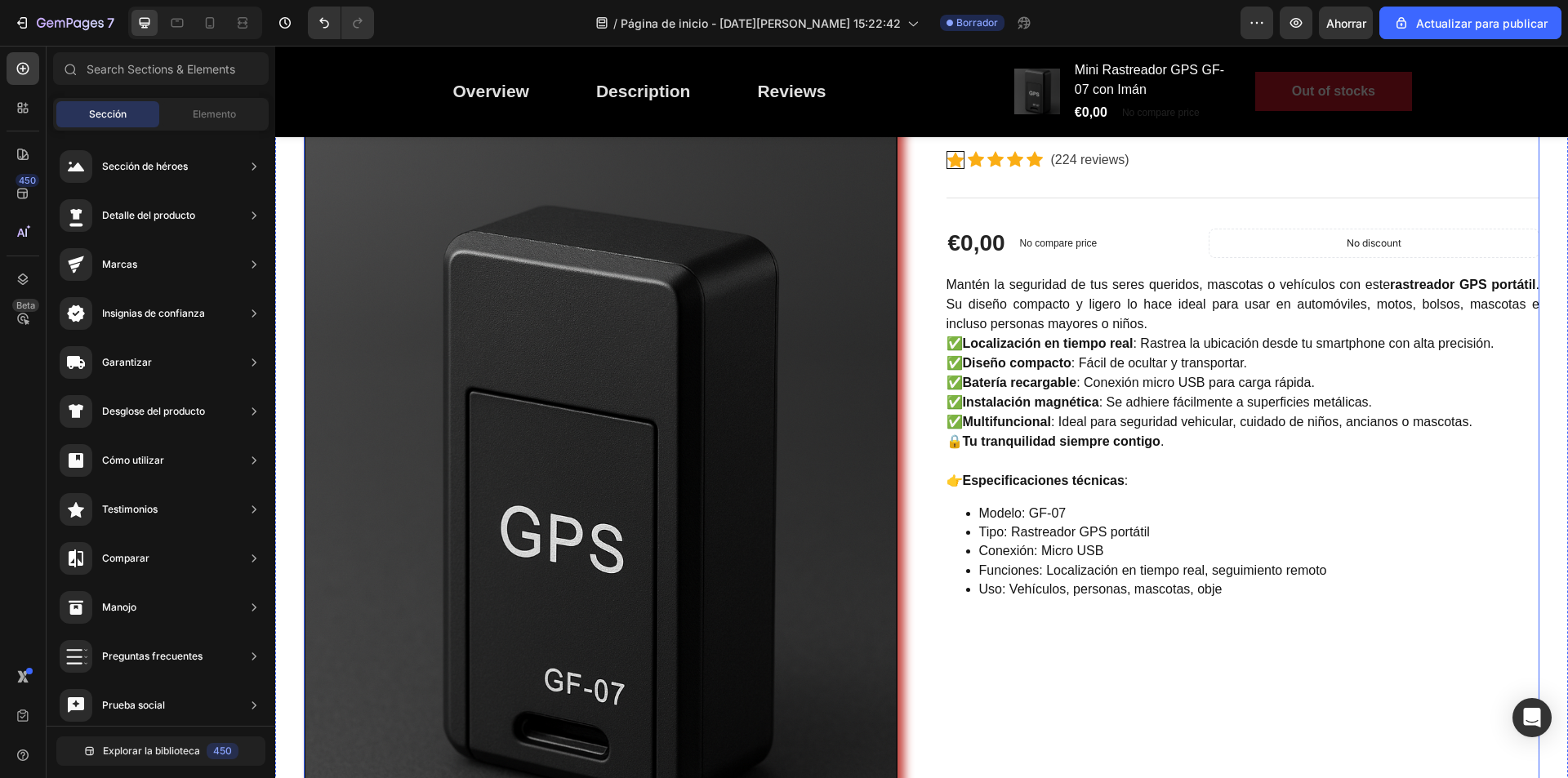
scroll to position [0, 0]
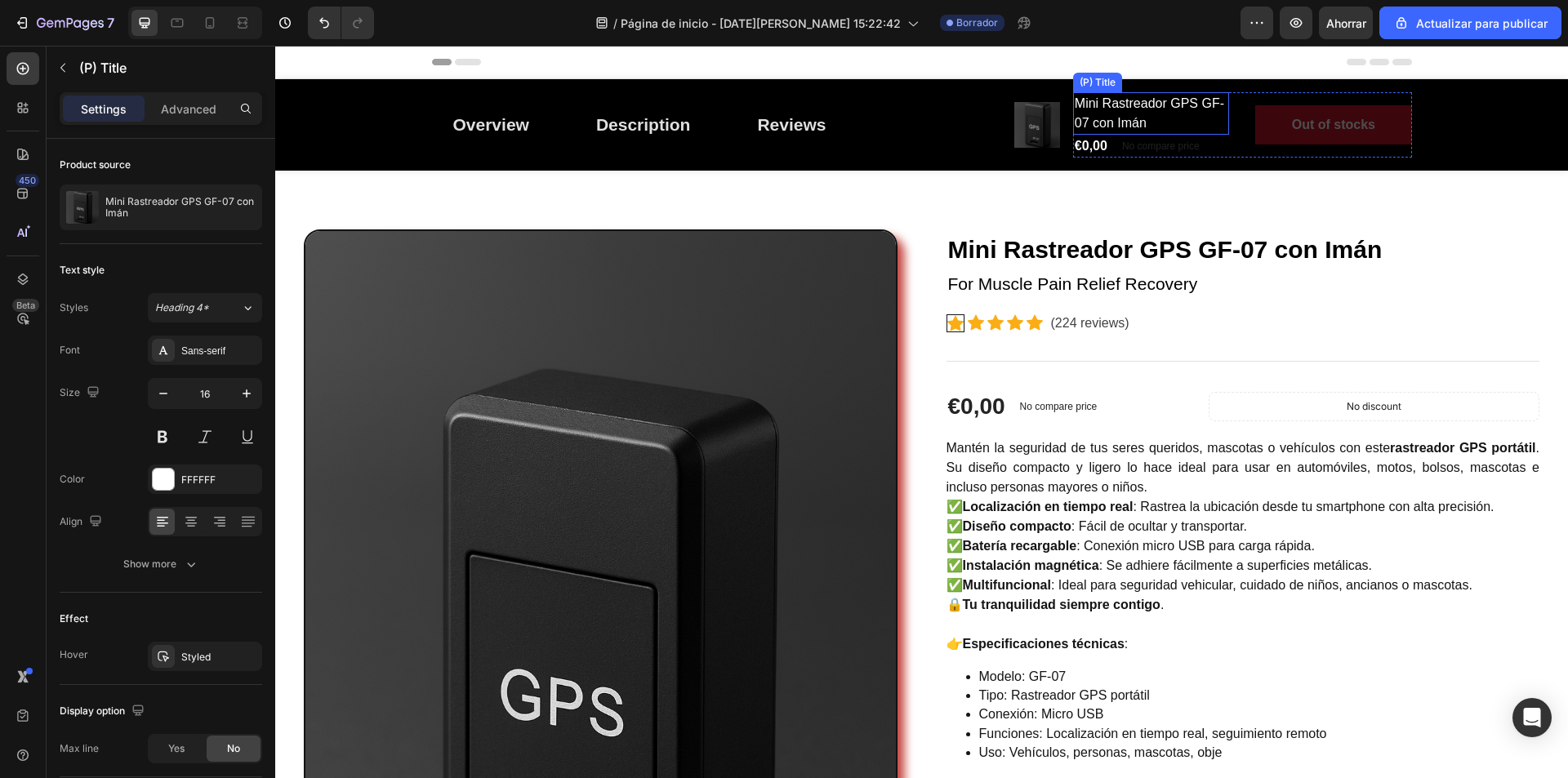
click at [1172, 124] on h2 "Mini Rastreador GPS GF-07 con Imán" at bounding box center [1151, 113] width 156 height 42
click at [1213, 117] on h2 "Mini Rastreador GPS GF-07 con Imán" at bounding box center [1151, 113] width 156 height 42
click at [1020, 125] on img at bounding box center [1037, 125] width 46 height 46
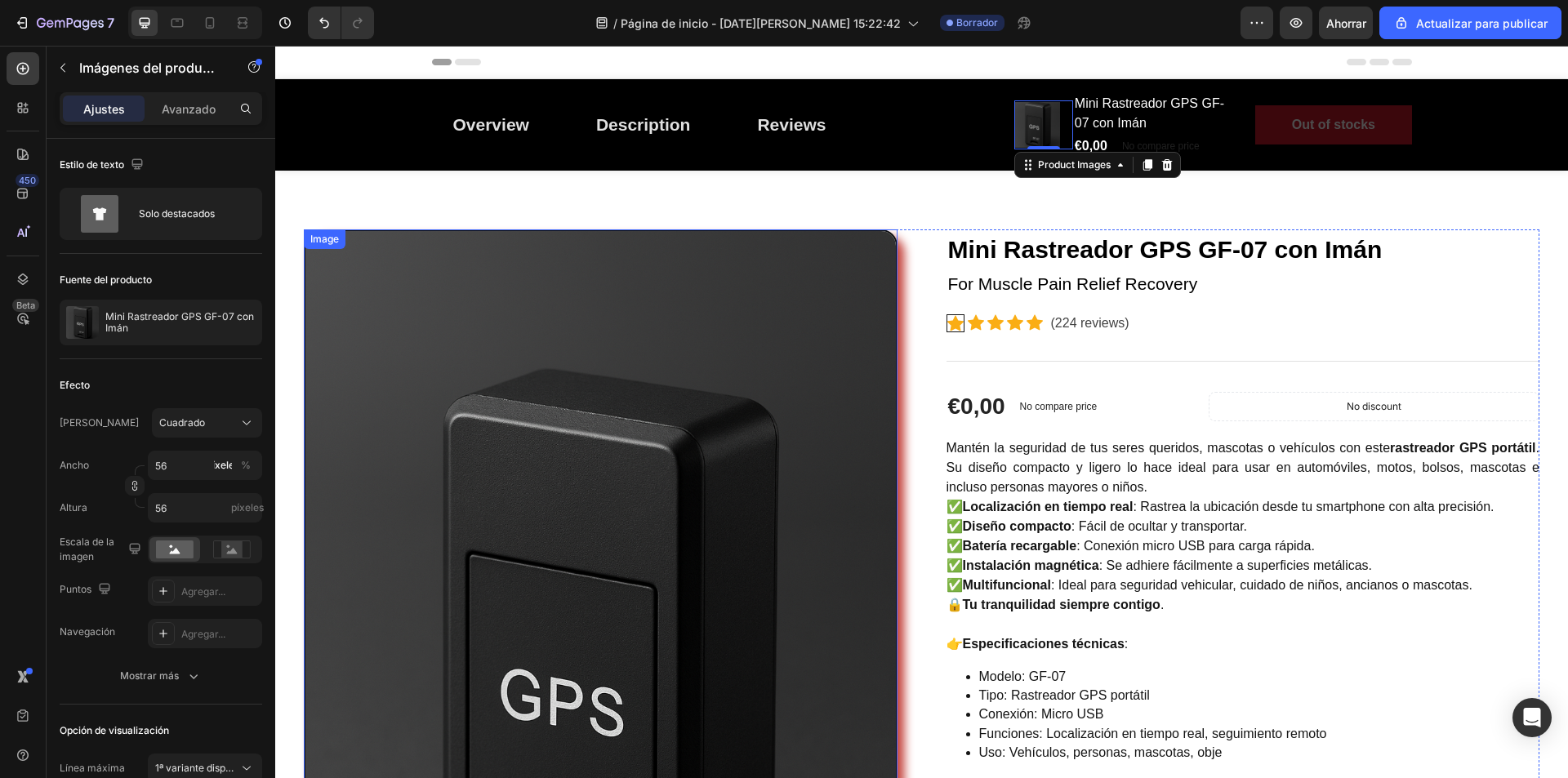
scroll to position [245, 0]
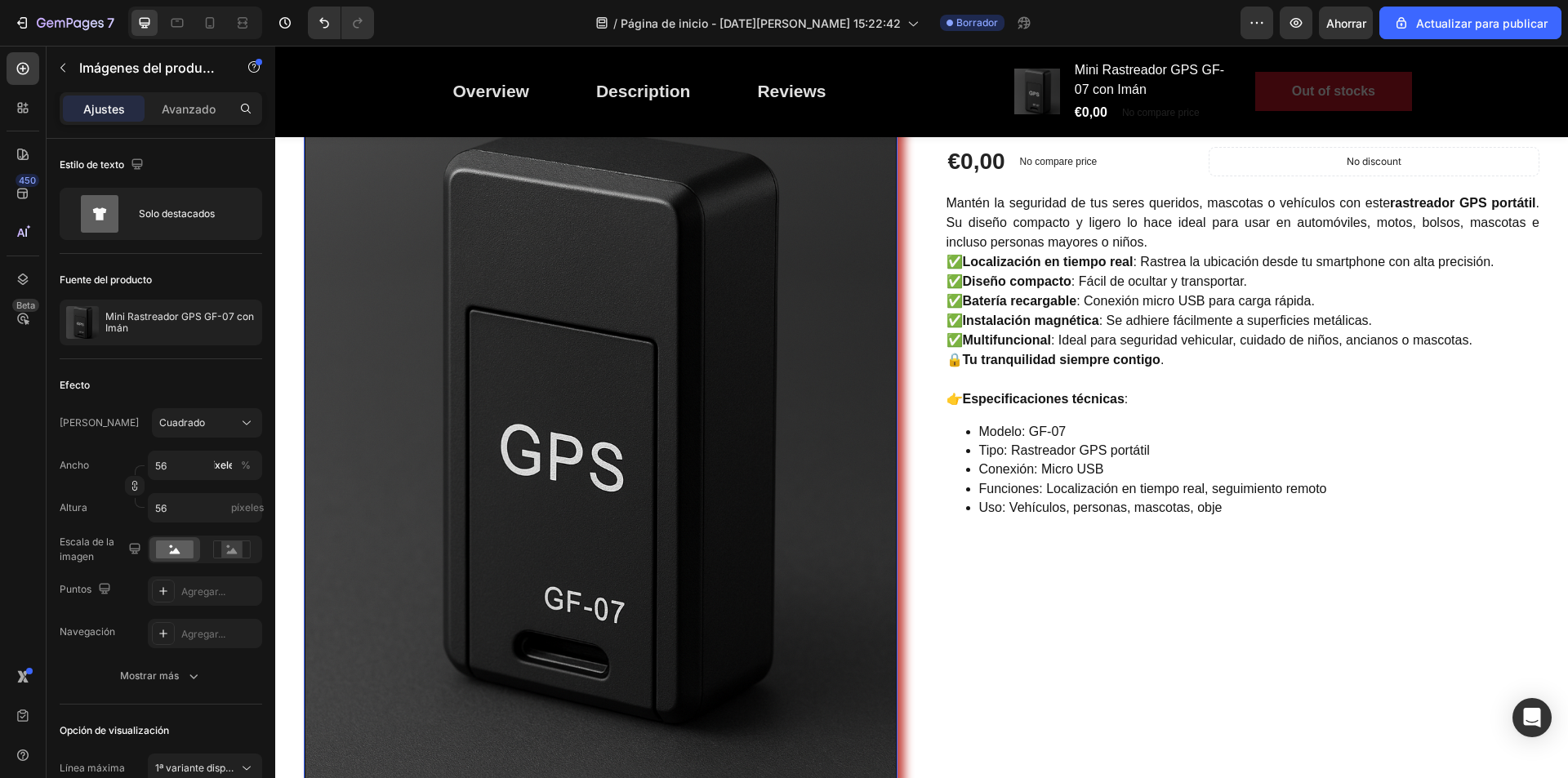
click at [437, 430] on img at bounding box center [601, 429] width 594 height 889
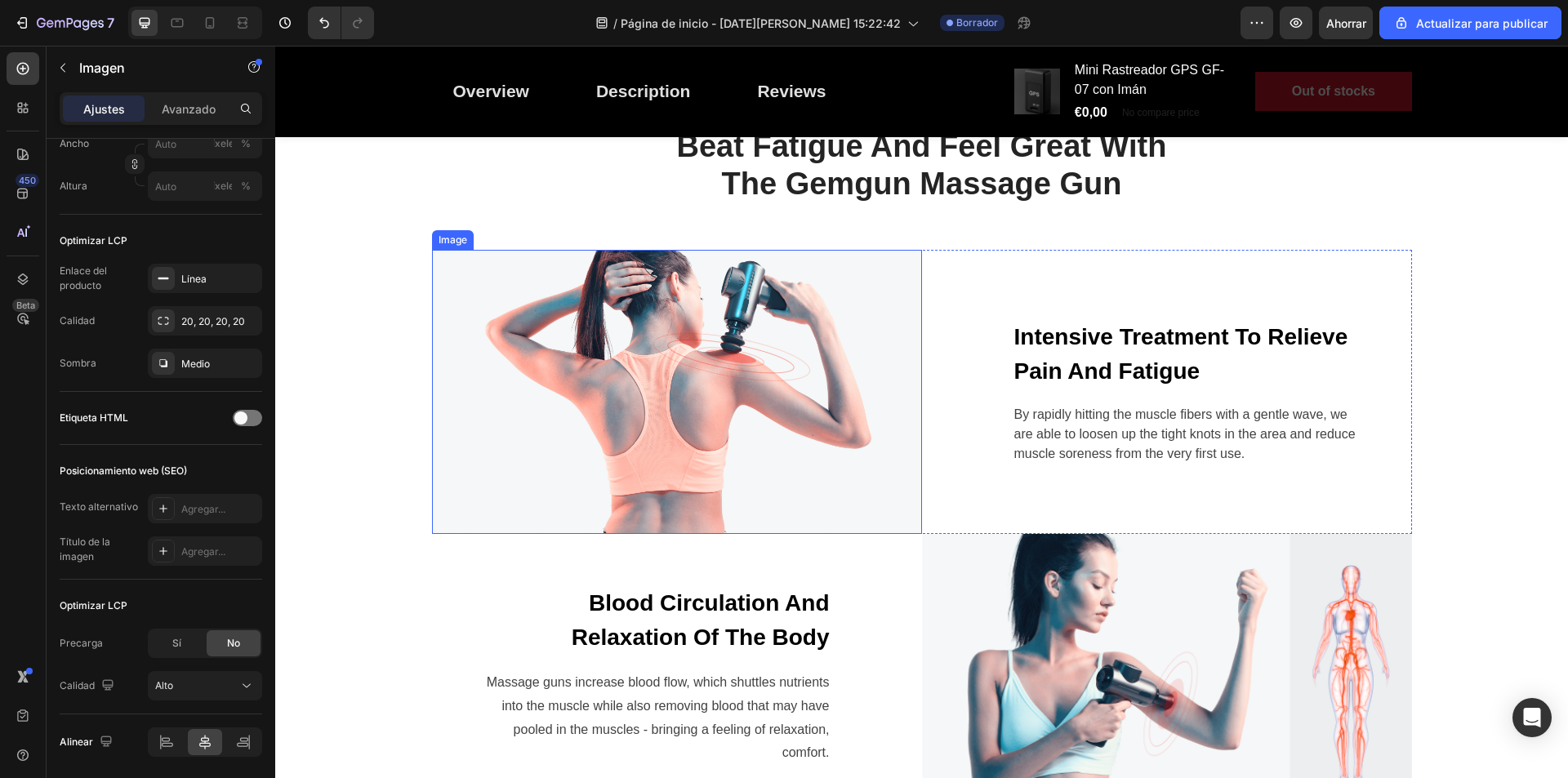
scroll to position [1388, 0]
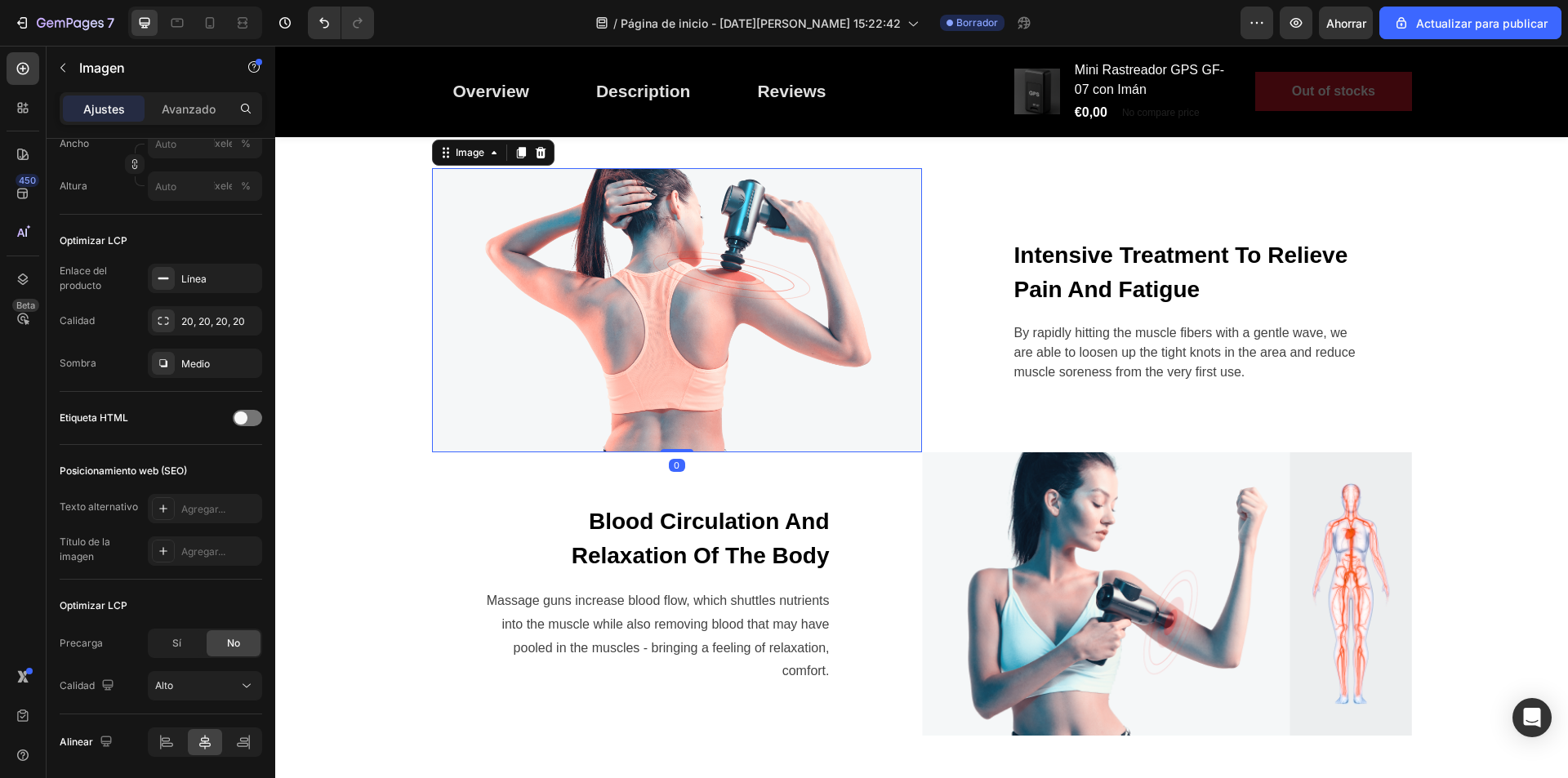
click at [615, 390] on img at bounding box center [677, 311] width 491 height 285
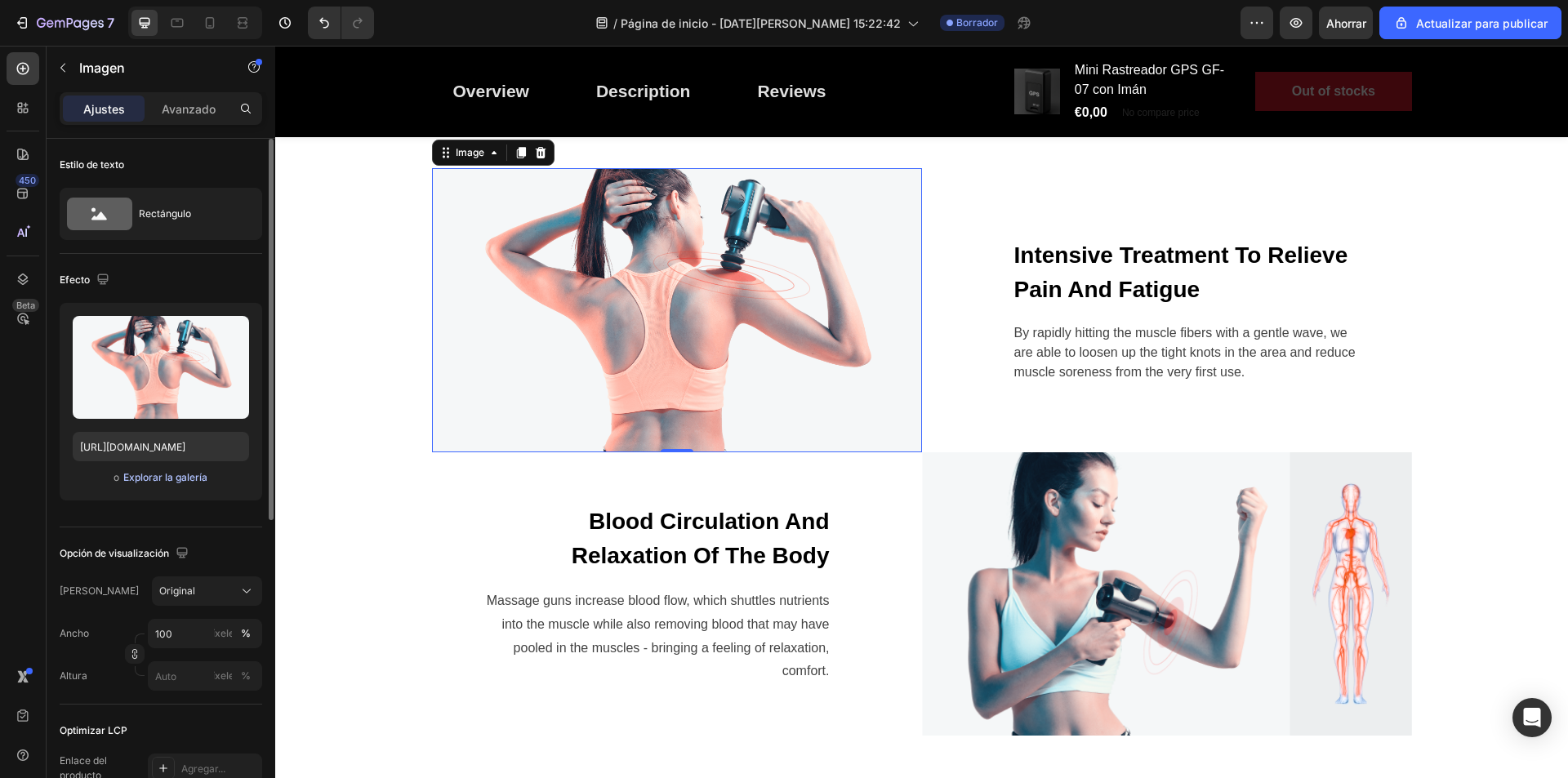
click at [167, 479] on font "Explorar la galería" at bounding box center [166, 477] width 84 height 12
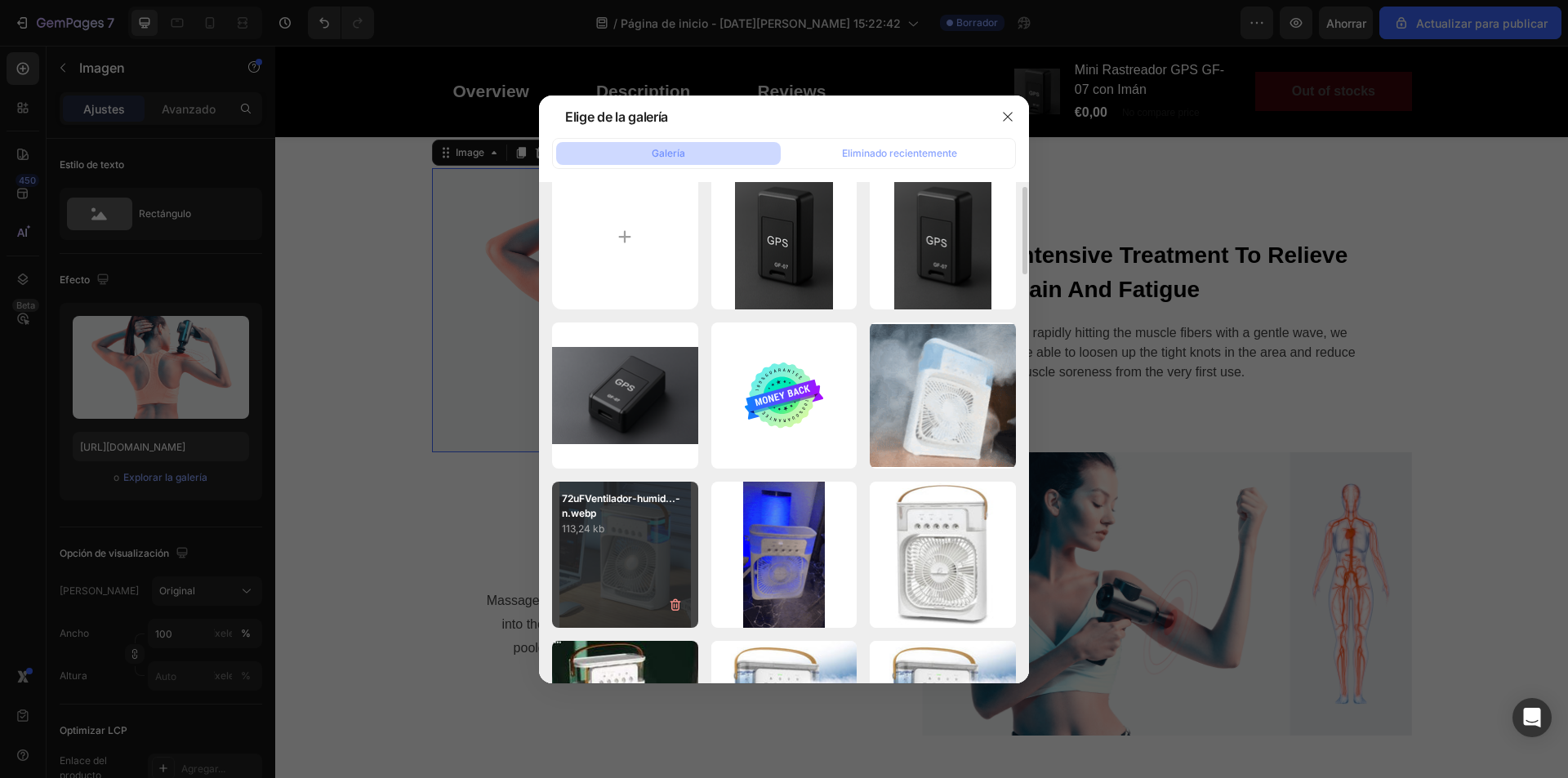
scroll to position [0, 0]
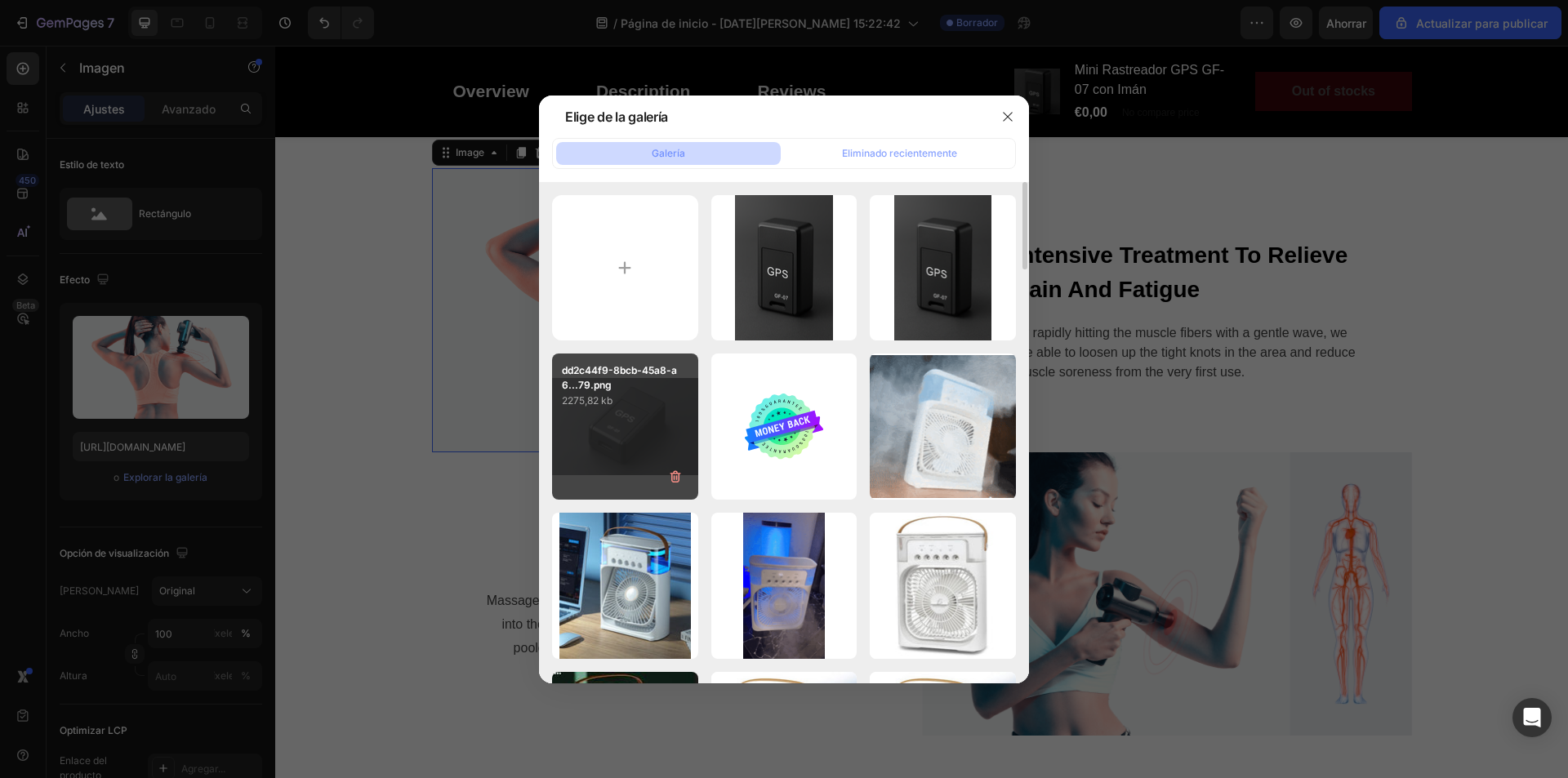
click at [643, 417] on div "dd2c44f9-8bcb-45a8-a6...79.png 2275,82 kb" at bounding box center [625, 426] width 146 height 146
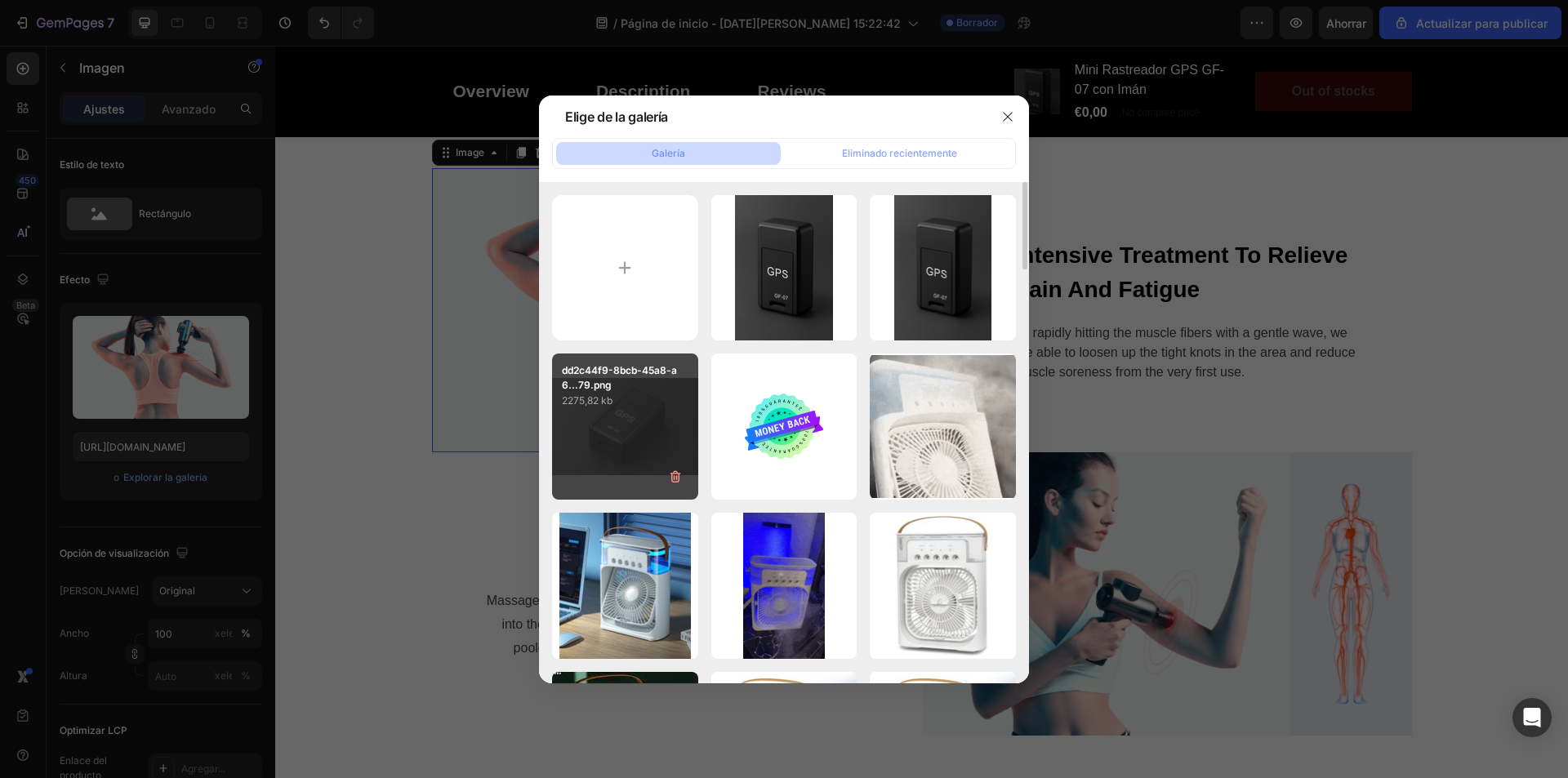
type input "[URL][DOMAIN_NAME]"
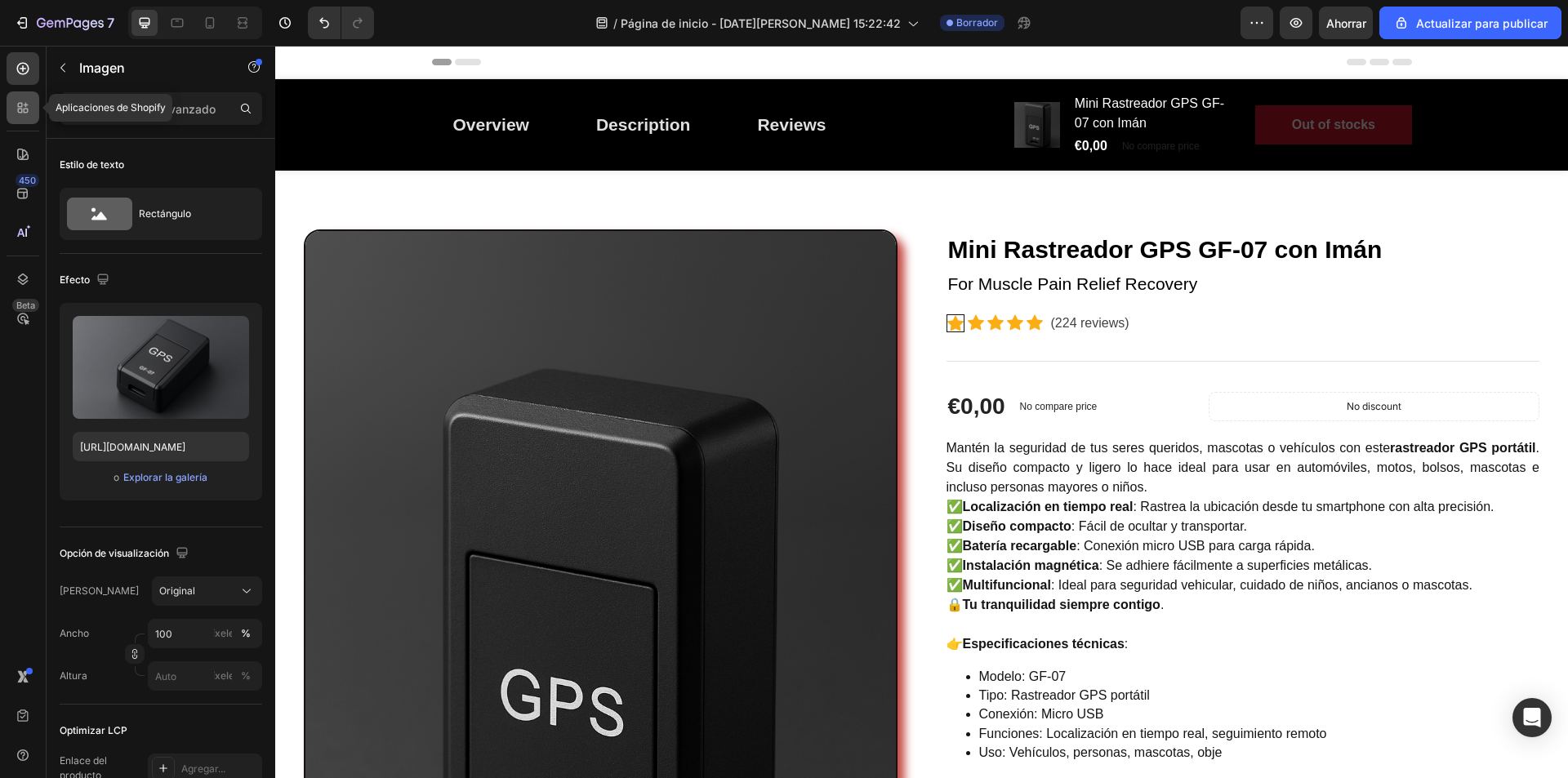
click at [10, 113] on div at bounding box center [23, 107] width 32 height 32
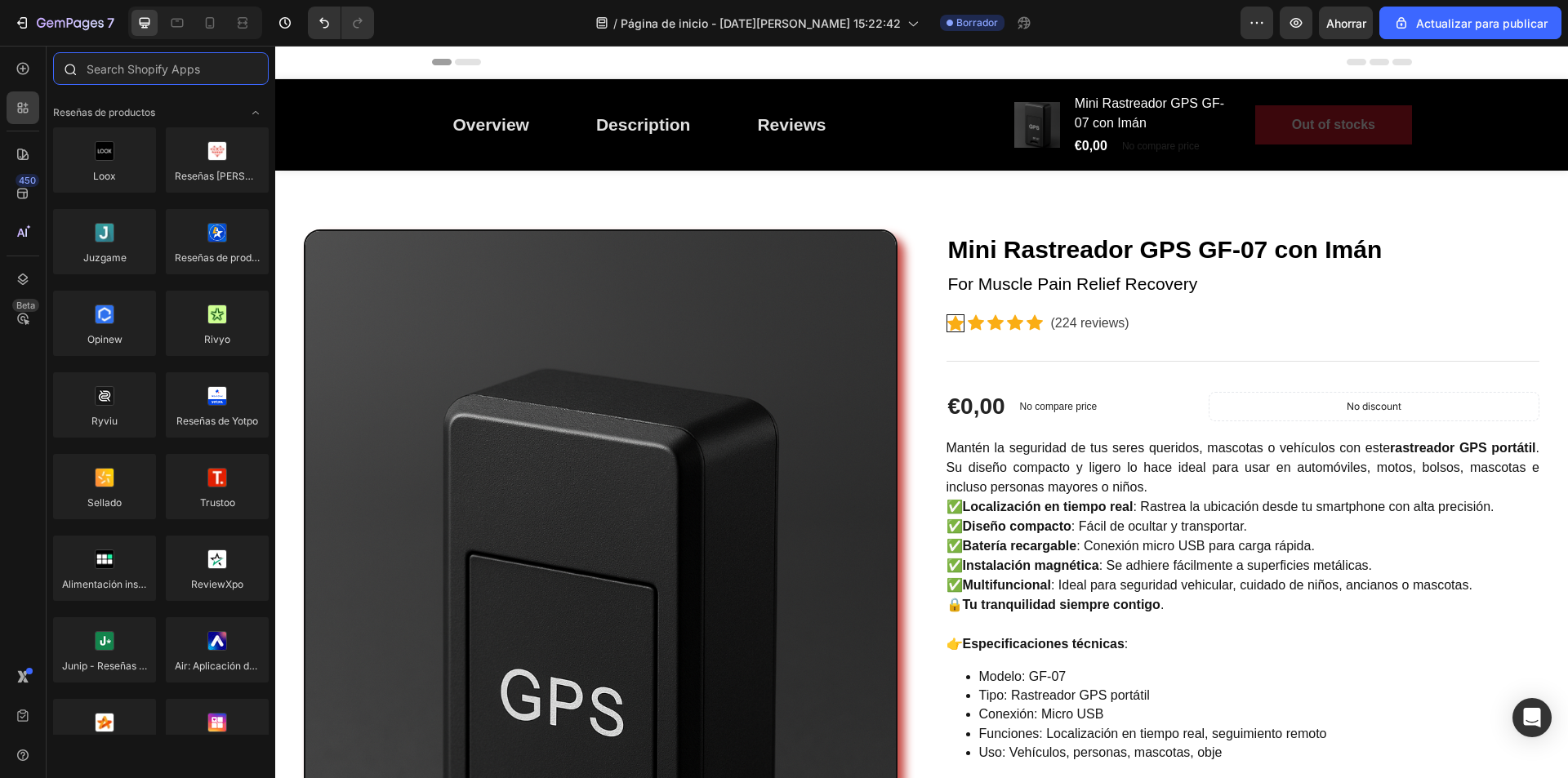
click at [141, 69] on input "text" at bounding box center [161, 68] width 216 height 32
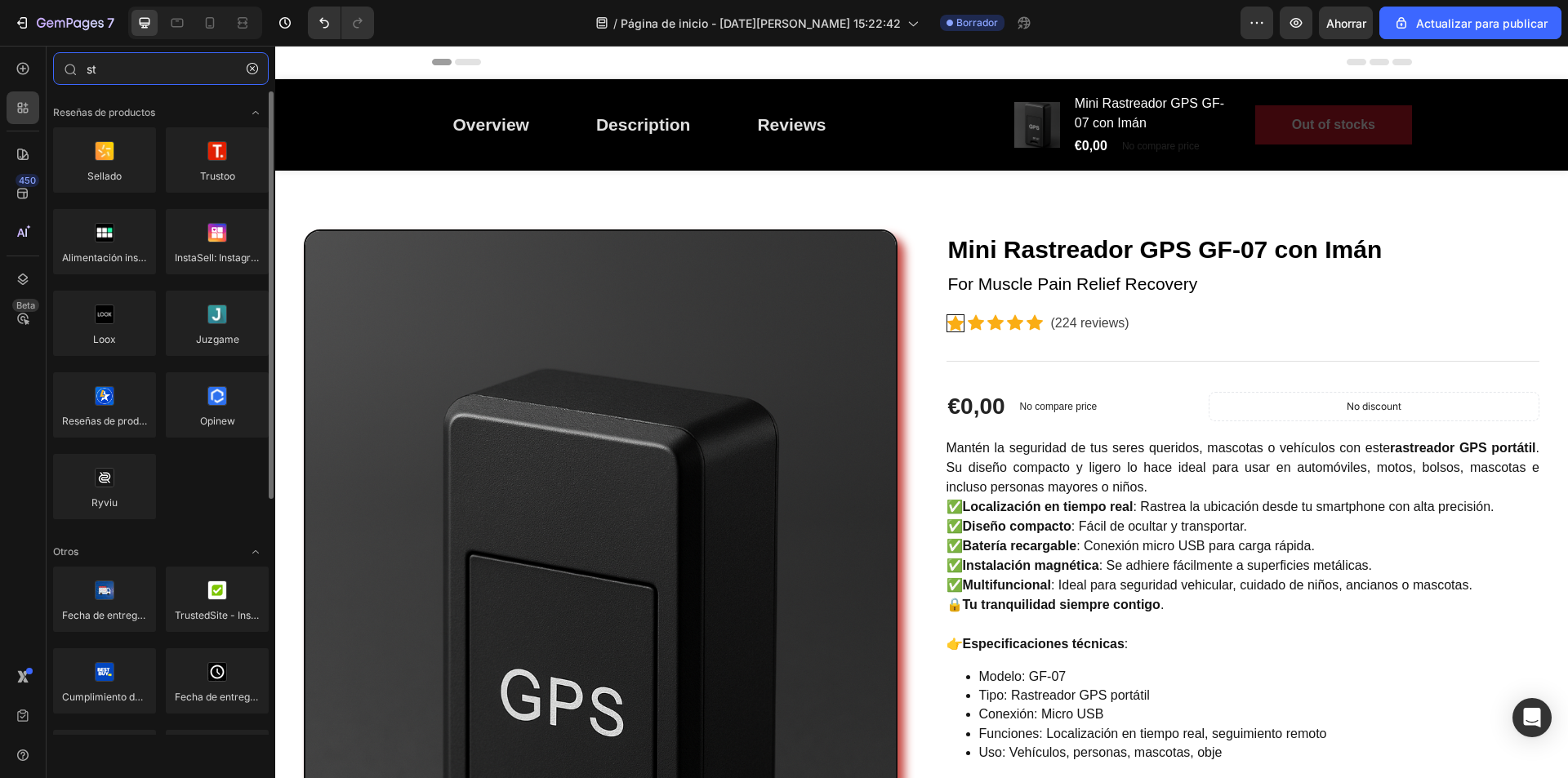
type input "s"
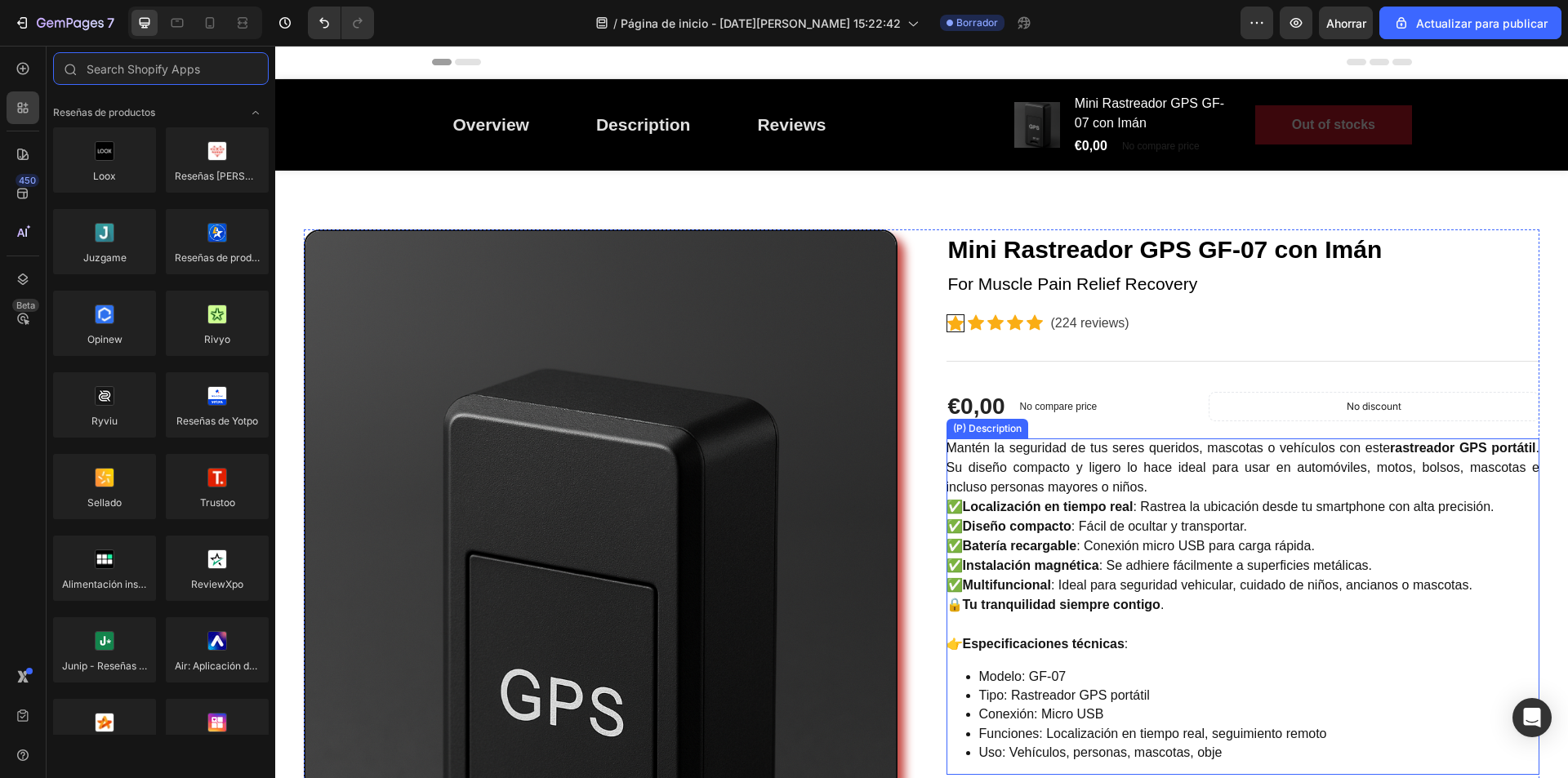
scroll to position [408, 0]
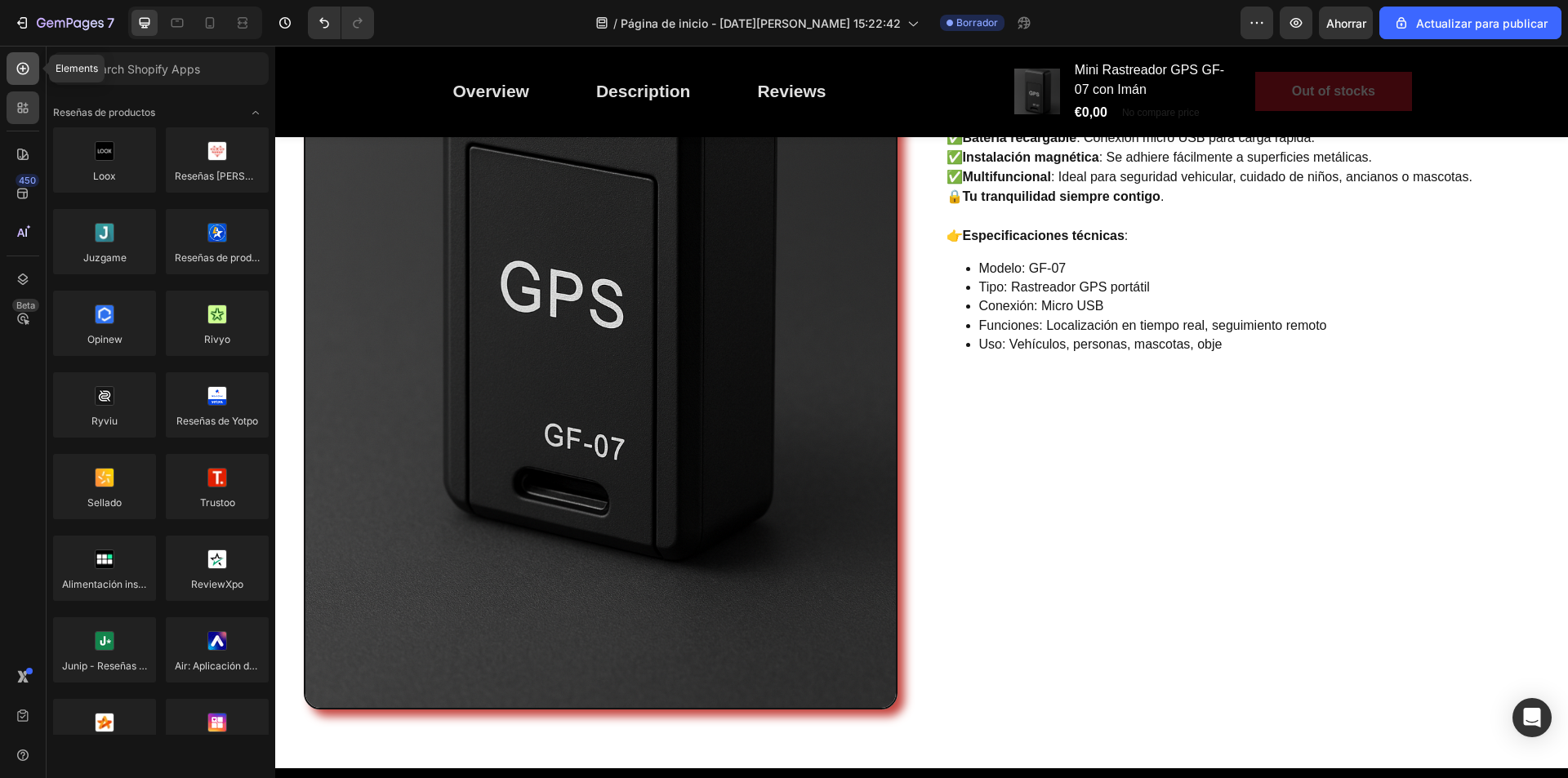
click at [17, 76] on icon at bounding box center [23, 69] width 17 height 17
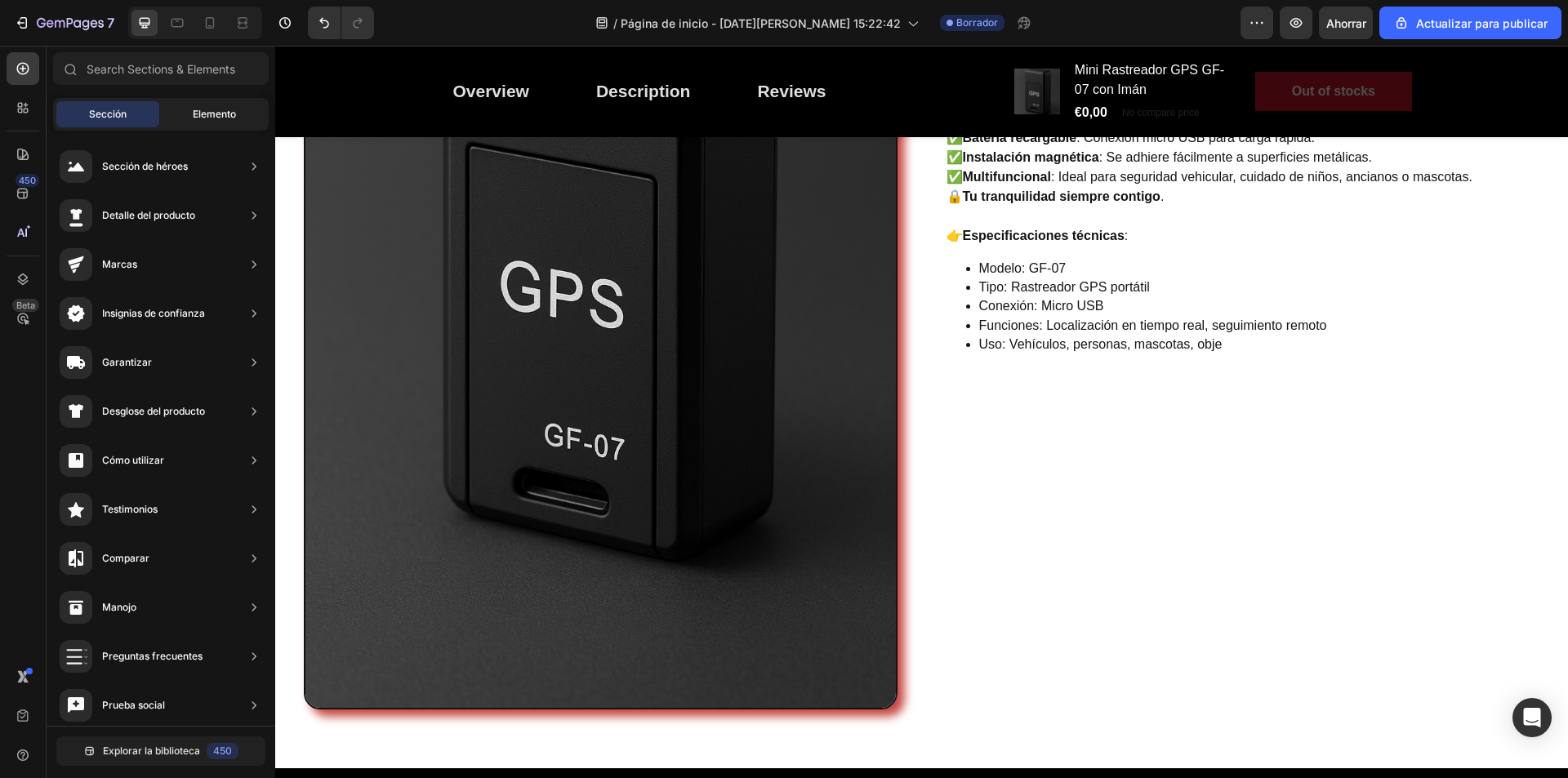
click at [194, 110] on font "Elemento" at bounding box center [214, 114] width 43 height 12
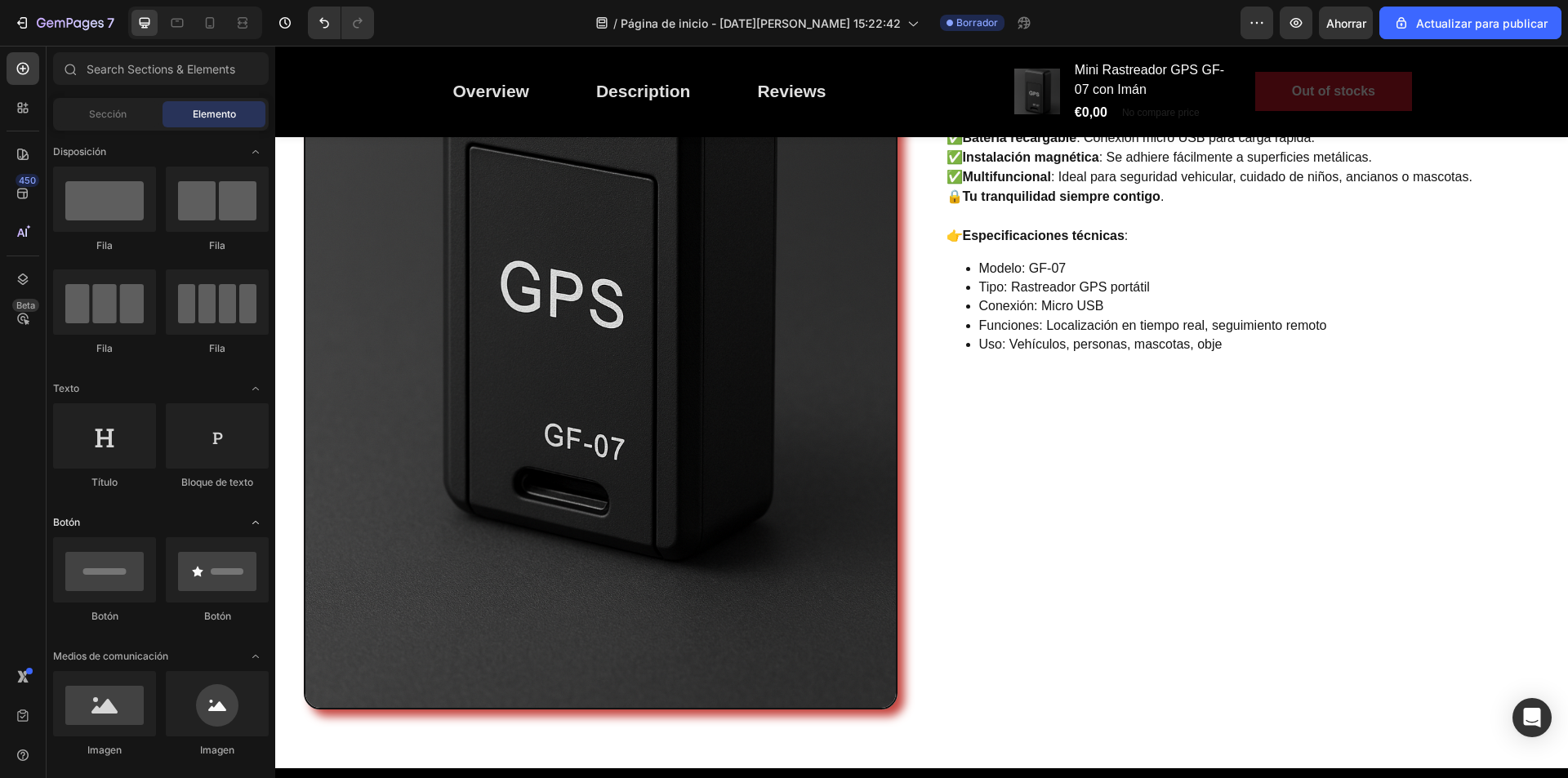
scroll to position [81, 0]
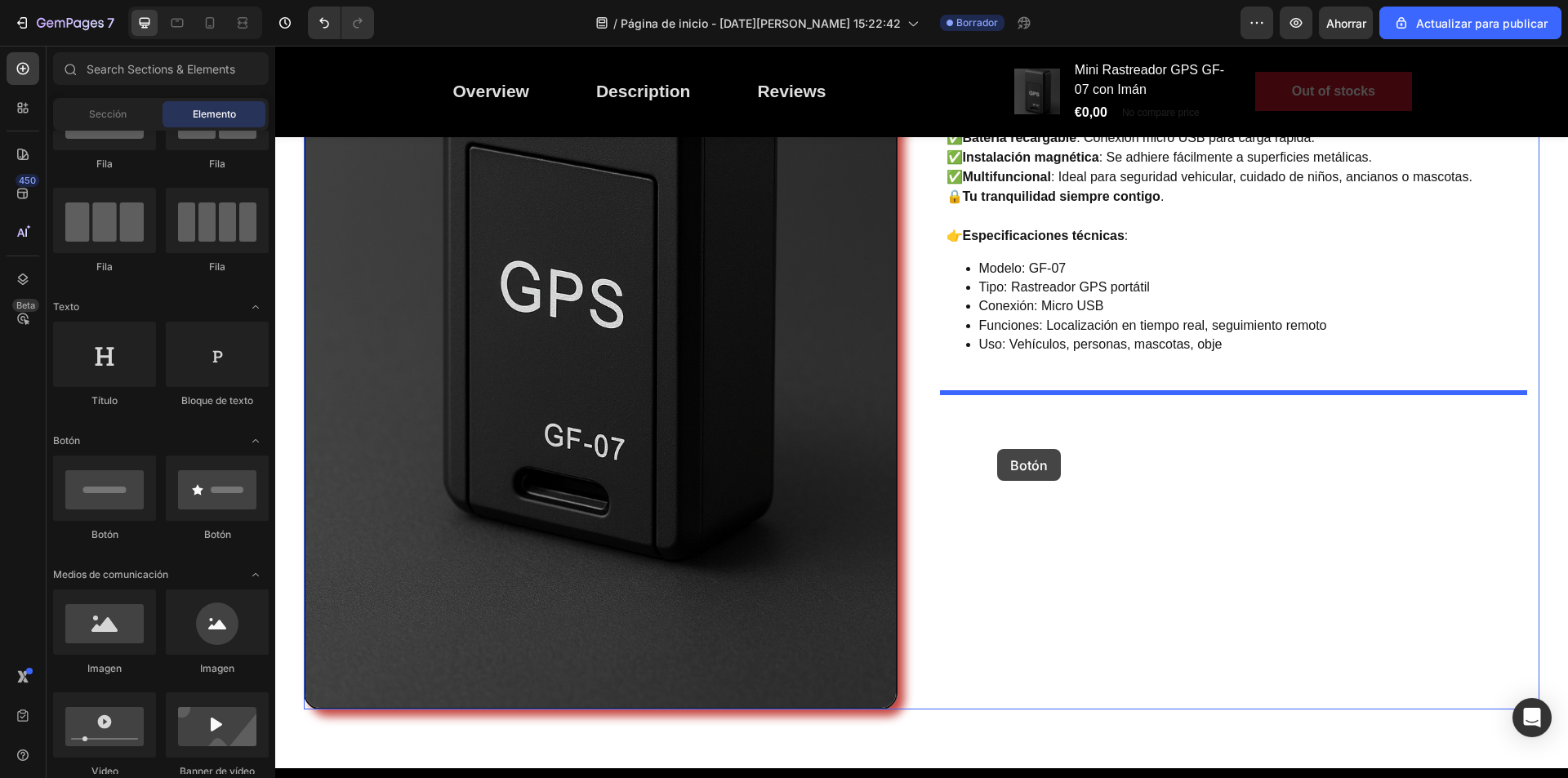
drag, startPoint x: 544, startPoint y: 569, endPoint x: 998, endPoint y: 449, distance: 469.6
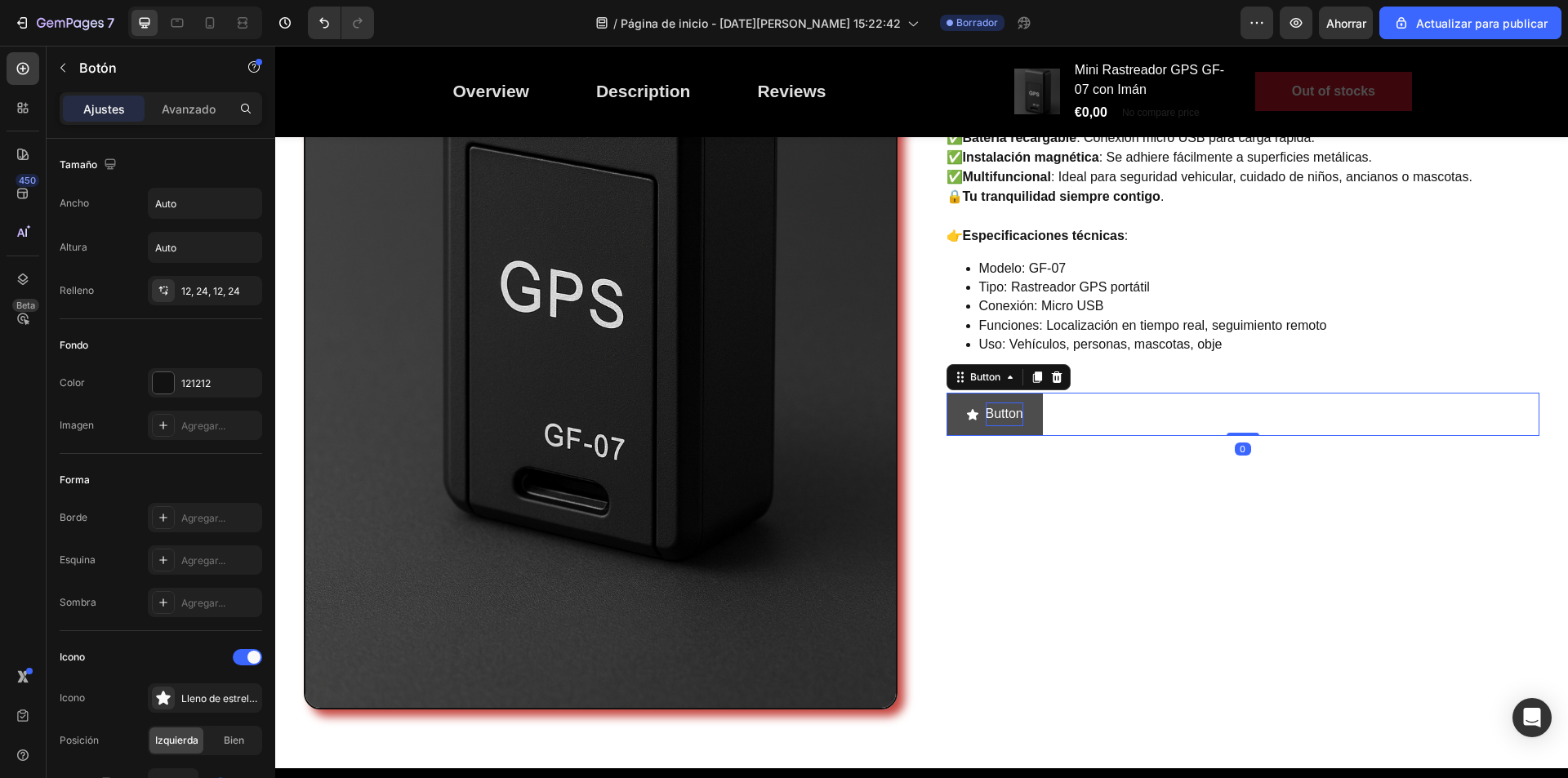
click at [1013, 418] on p "Button" at bounding box center [1005, 414] width 37 height 24
click at [1018, 413] on button "Button" at bounding box center [995, 414] width 96 height 43
click at [968, 417] on icon at bounding box center [973, 414] width 12 height 11
click at [1051, 379] on icon at bounding box center [1056, 378] width 11 height 12
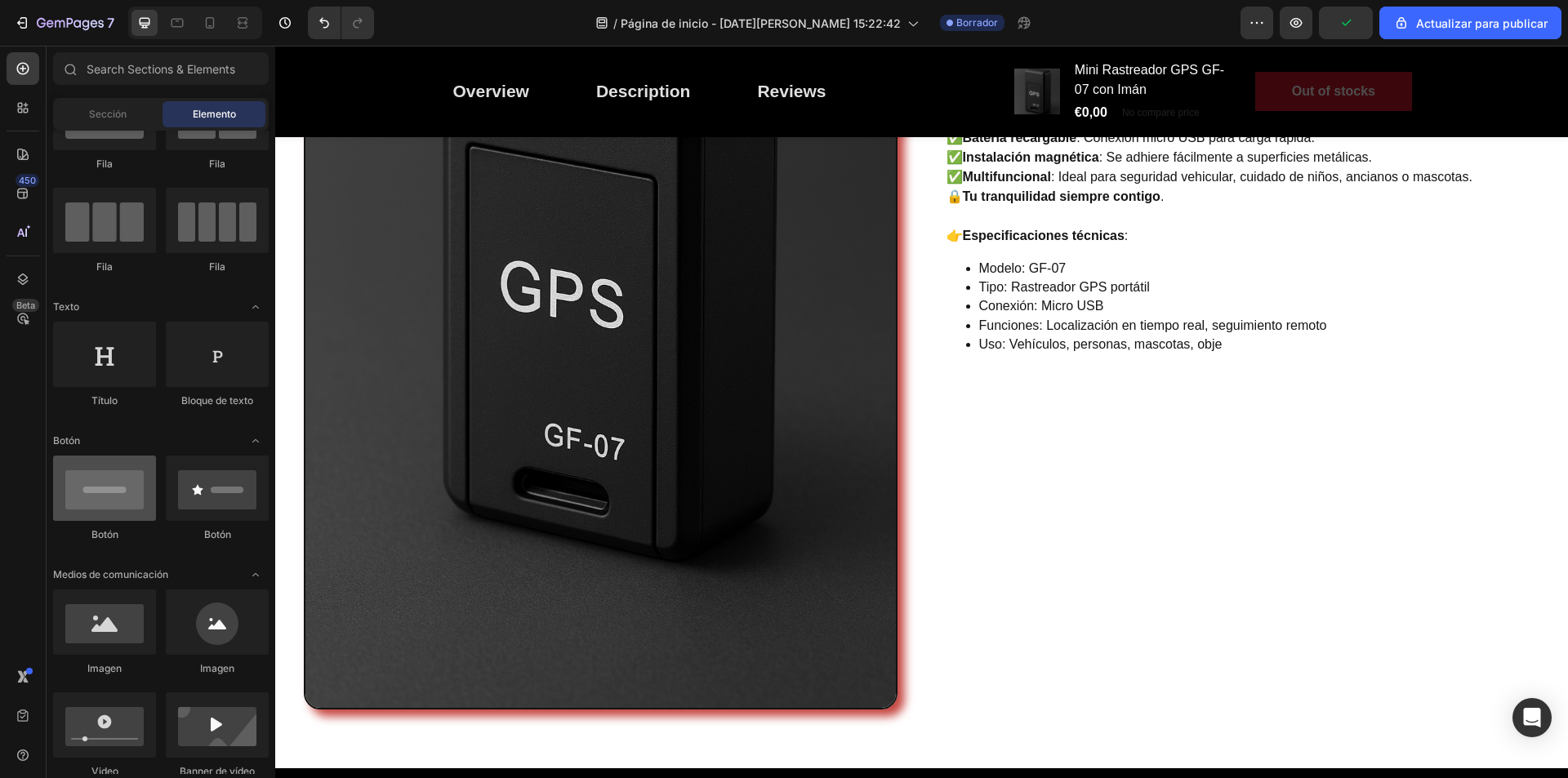
click at [120, 507] on div at bounding box center [104, 489] width 103 height 66
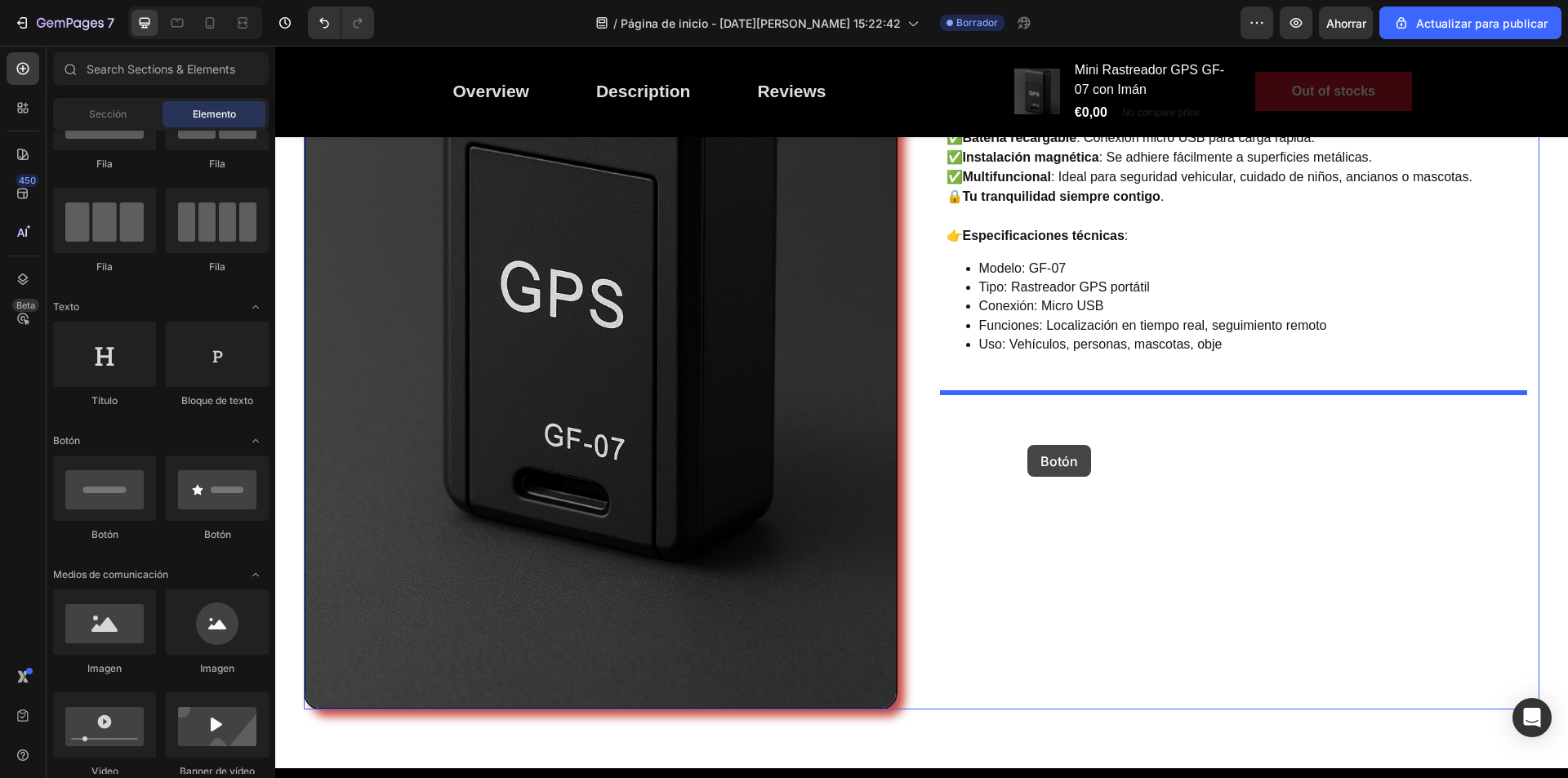
drag, startPoint x: 368, startPoint y: 544, endPoint x: 1025, endPoint y: 454, distance: 663.1
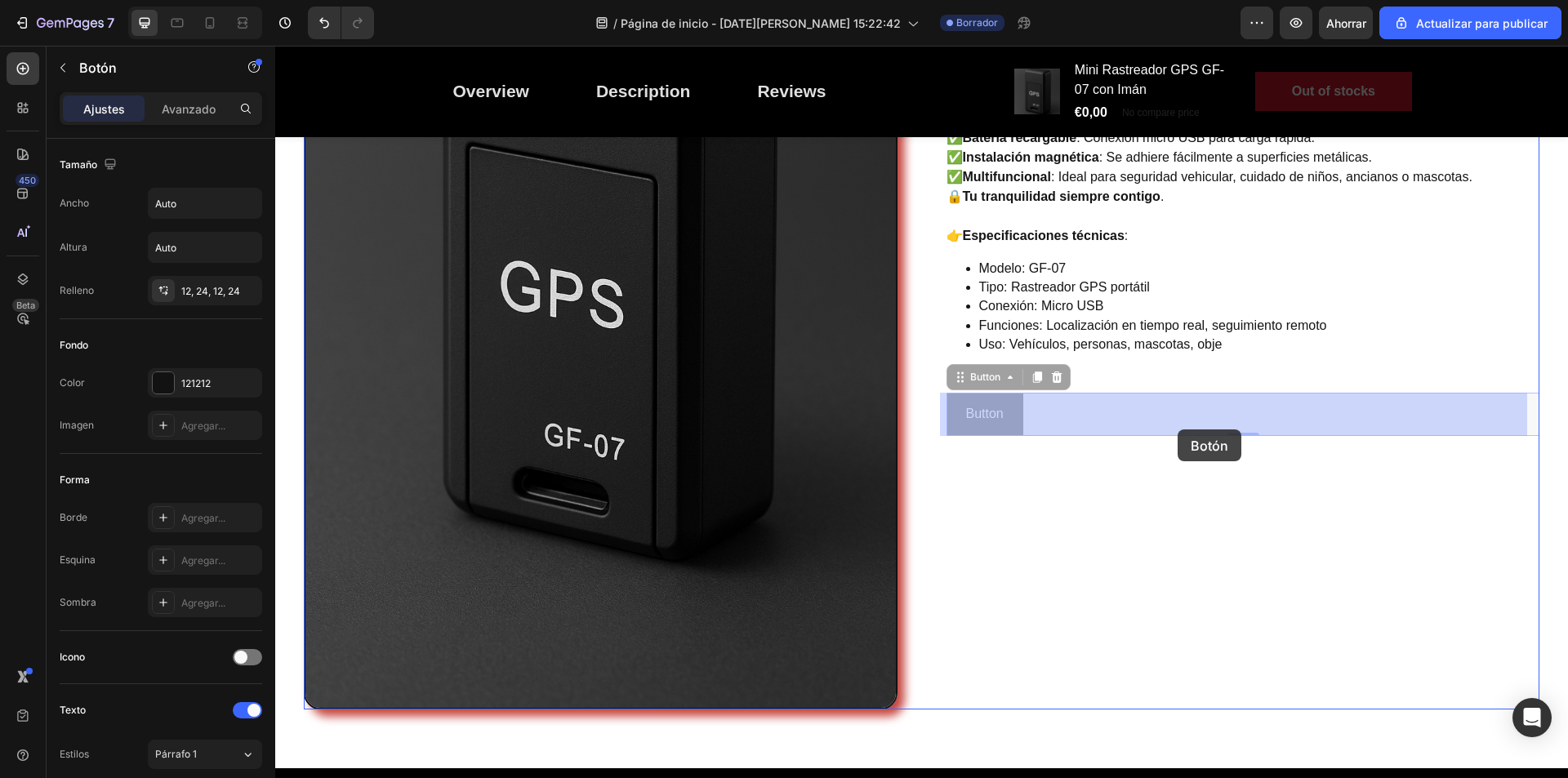
drag, startPoint x: 1016, startPoint y: 417, endPoint x: 1176, endPoint y: 430, distance: 160.5
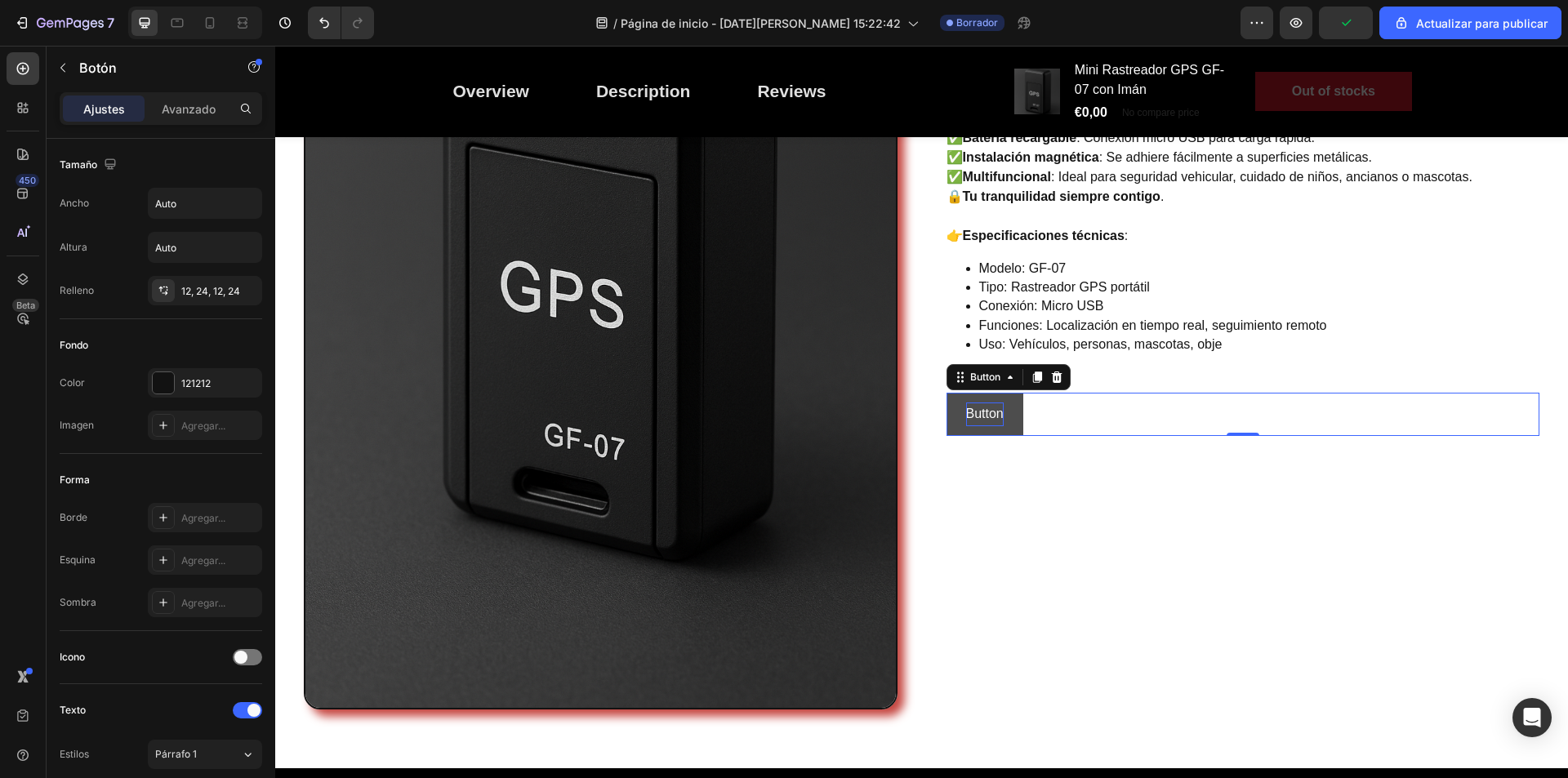
click at [993, 412] on p "Button" at bounding box center [985, 414] width 37 height 24
click at [1001, 413] on button "Button" at bounding box center [985, 414] width 77 height 43
click at [998, 413] on button "Button" at bounding box center [985, 414] width 77 height 43
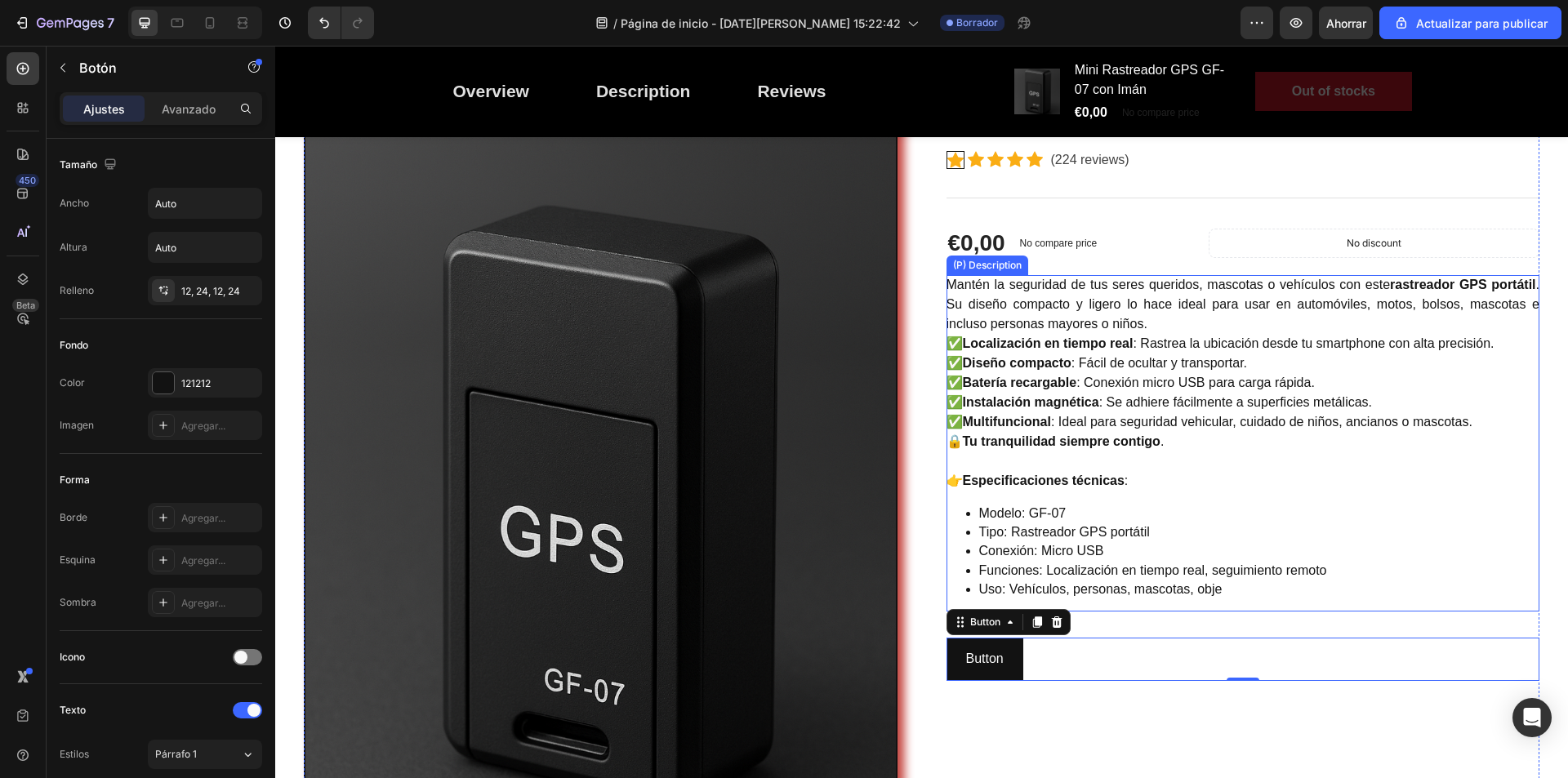
scroll to position [0, 0]
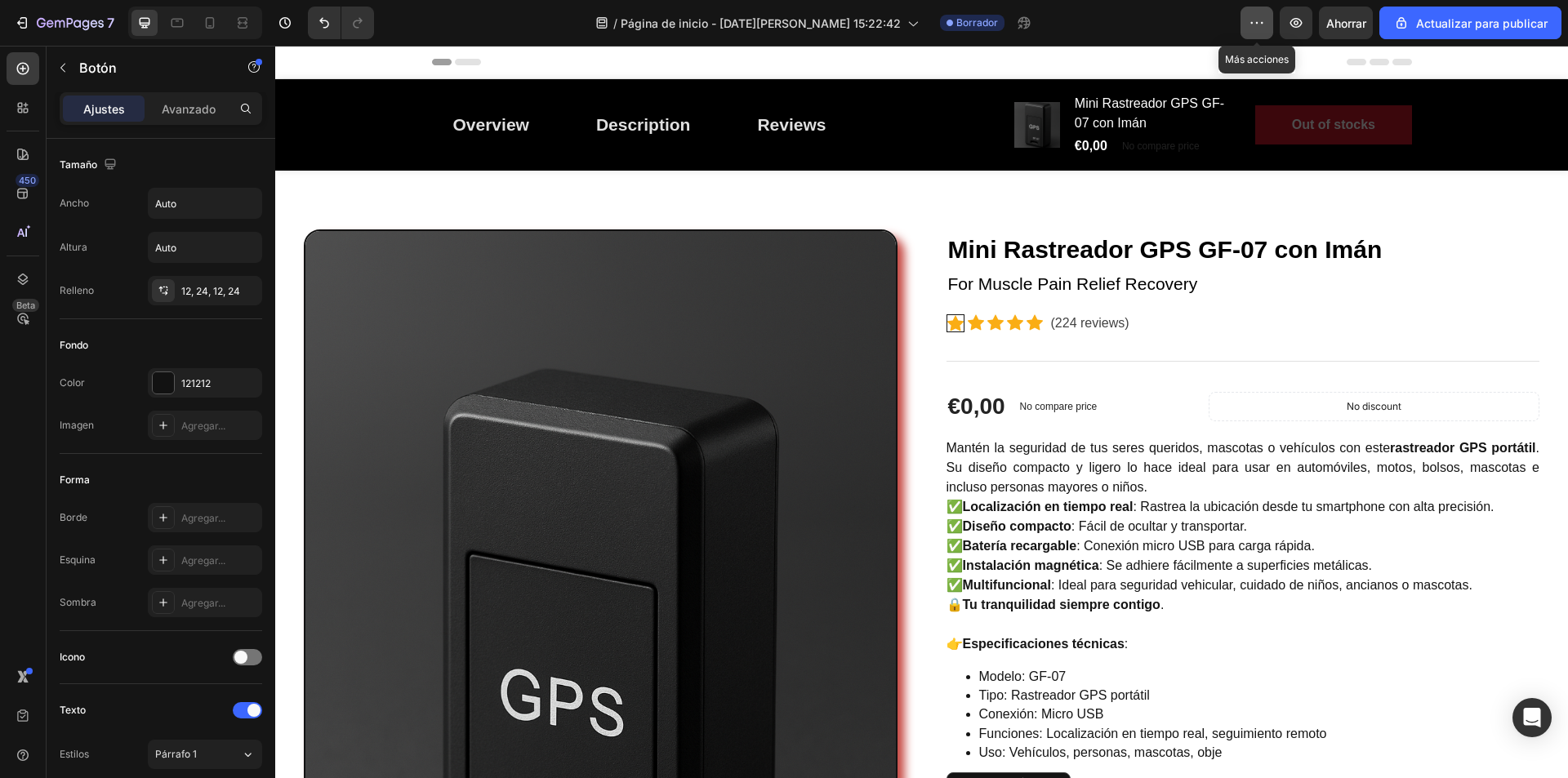
click at [1261, 31] on button "button" at bounding box center [1257, 23] width 32 height 32
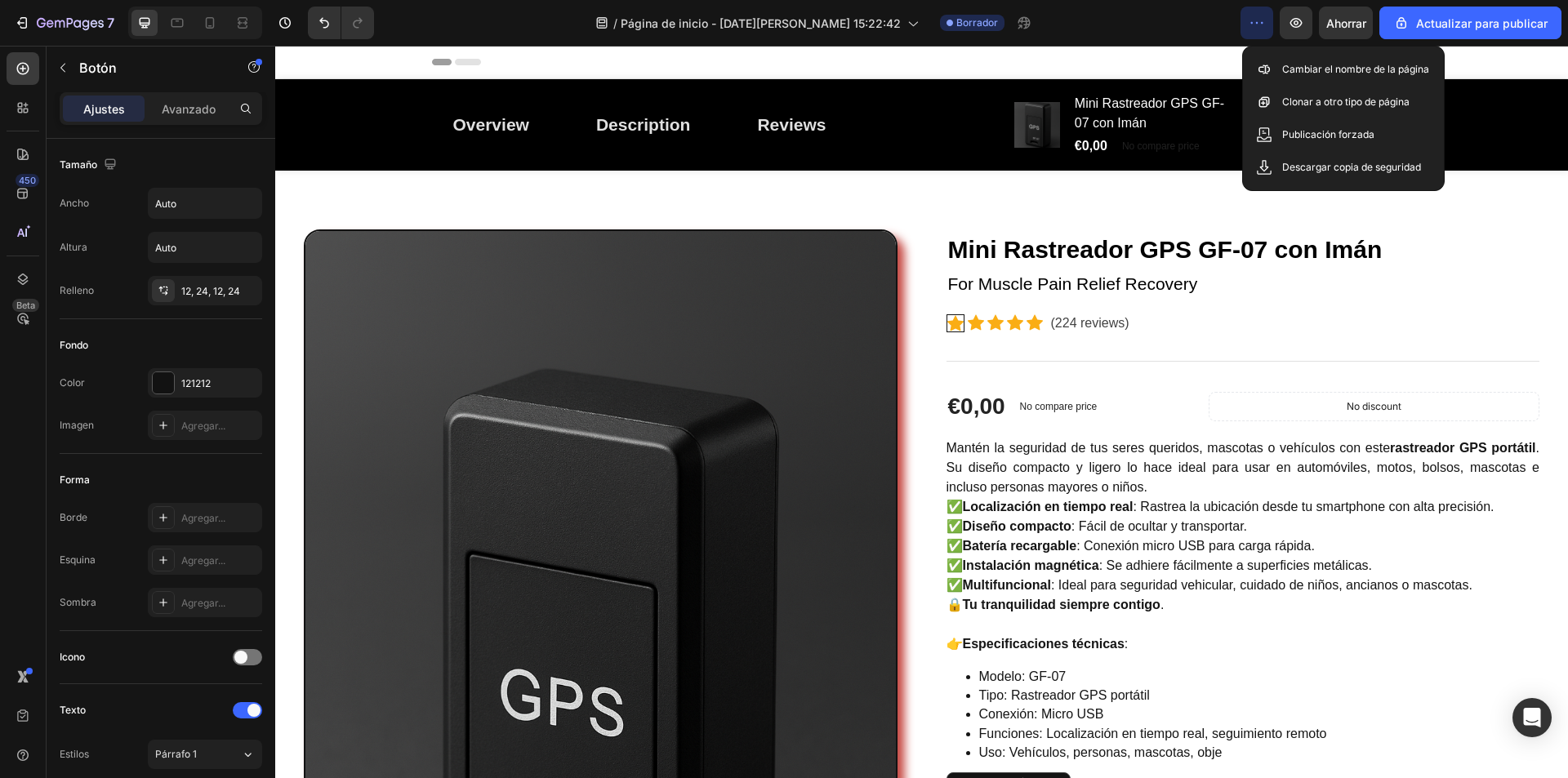
click at [1261, 29] on icon "button" at bounding box center [1257, 23] width 17 height 17
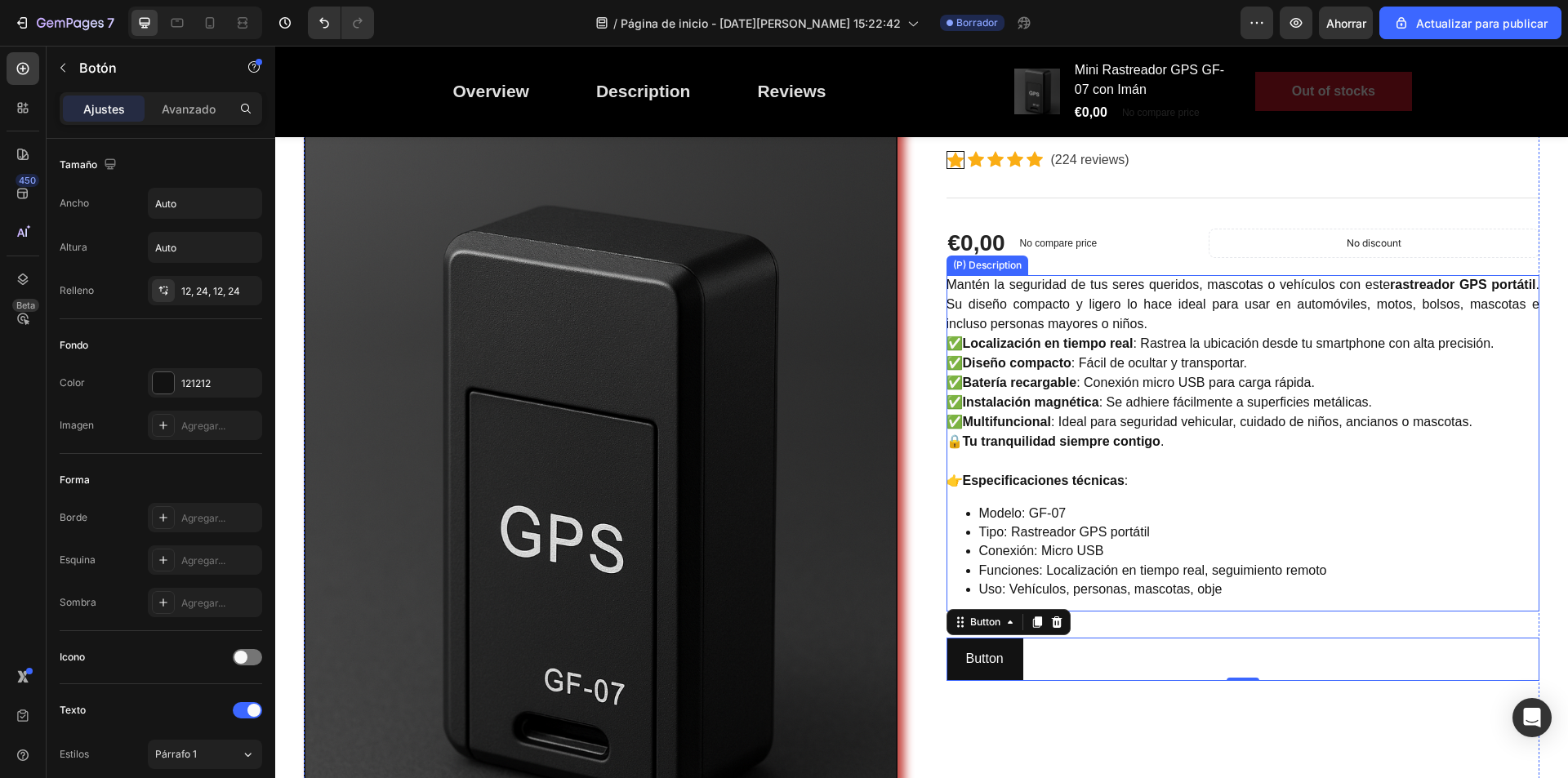
scroll to position [408, 0]
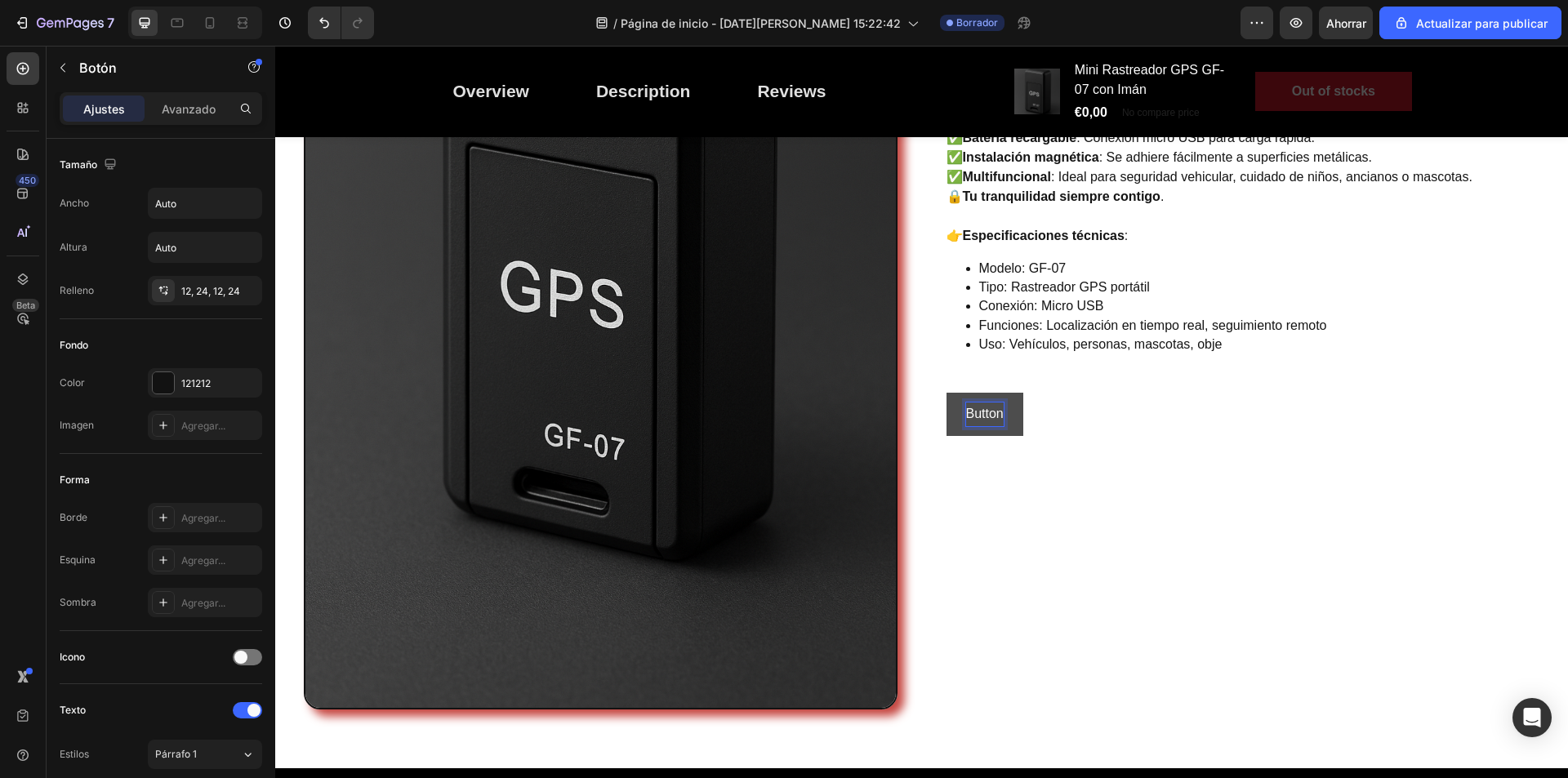
click at [1003, 417] on button "Button" at bounding box center [985, 414] width 77 height 43
click at [998, 416] on p "Button" at bounding box center [985, 414] width 37 height 24
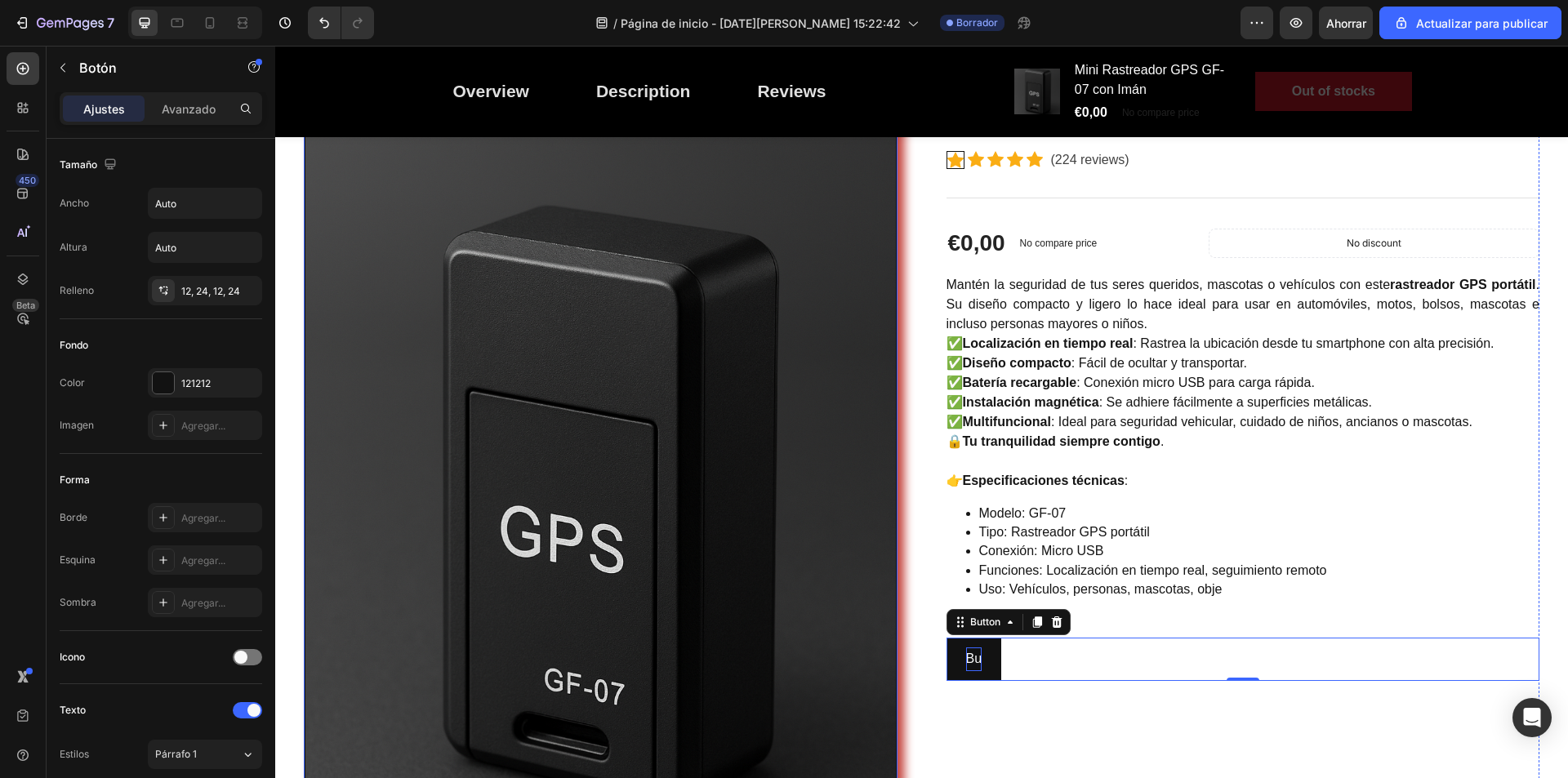
scroll to position [81, 0]
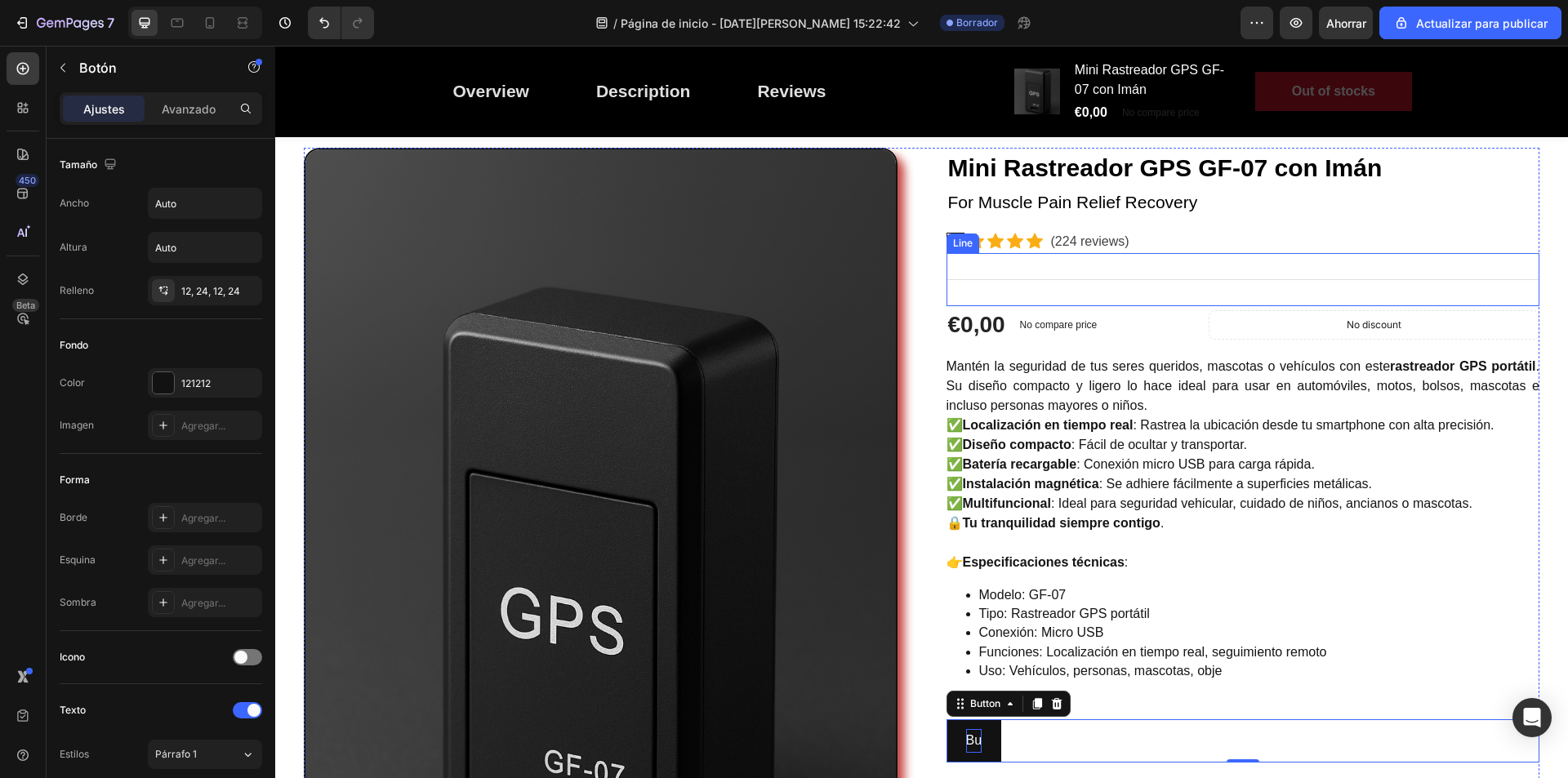
click at [1027, 213] on div "Icon" at bounding box center [1044, 223] width 34 height 20
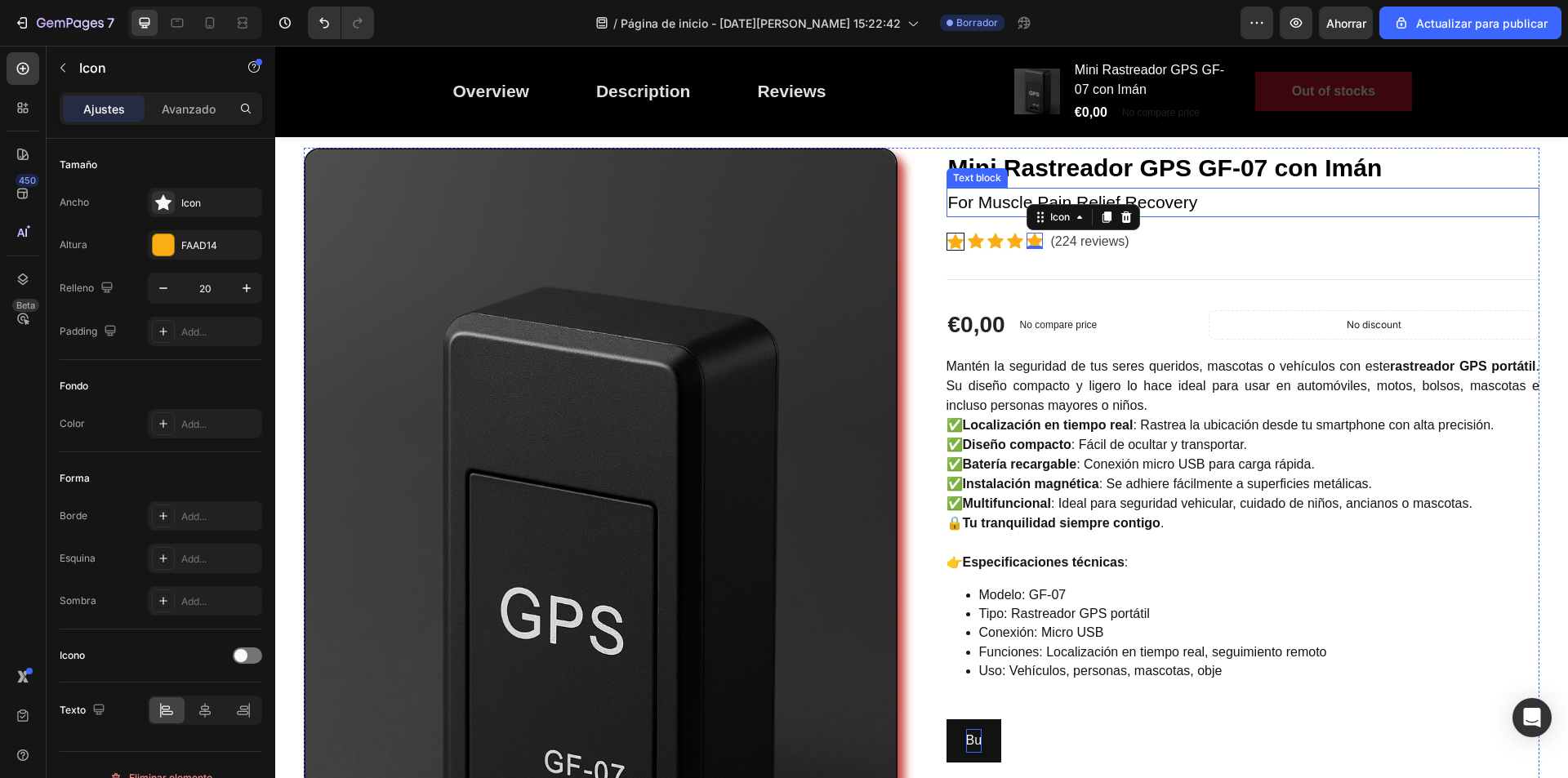
click at [1081, 202] on p "For Muscle Pain Relief Recovery" at bounding box center [1244, 202] width 591 height 26
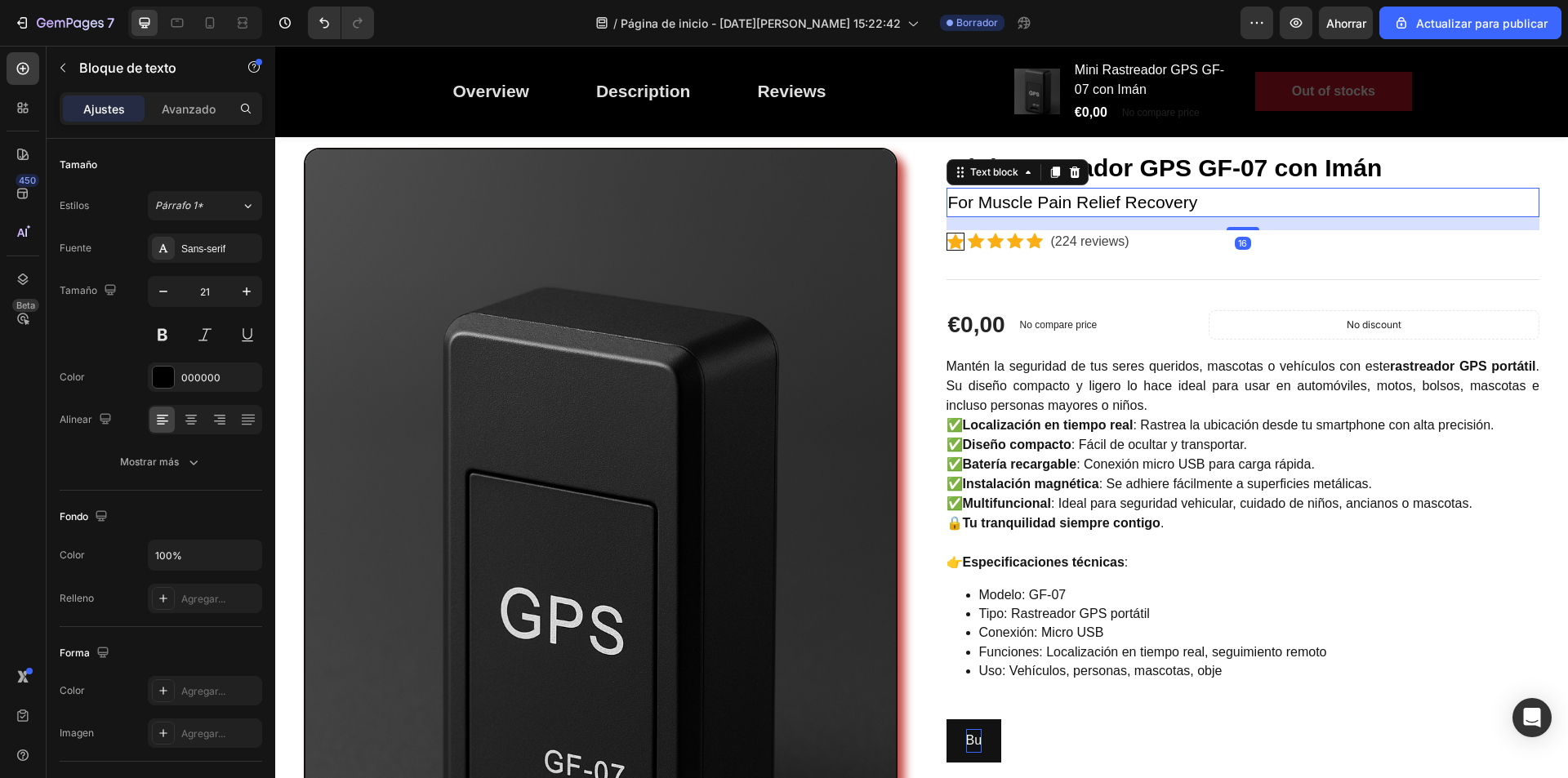
click at [1166, 201] on p "For Muscle Pain Relief Recovery" at bounding box center [1244, 202] width 591 height 26
click at [1197, 201] on p "For Muscle Pain Relief Recovery" at bounding box center [1244, 202] width 591 height 26
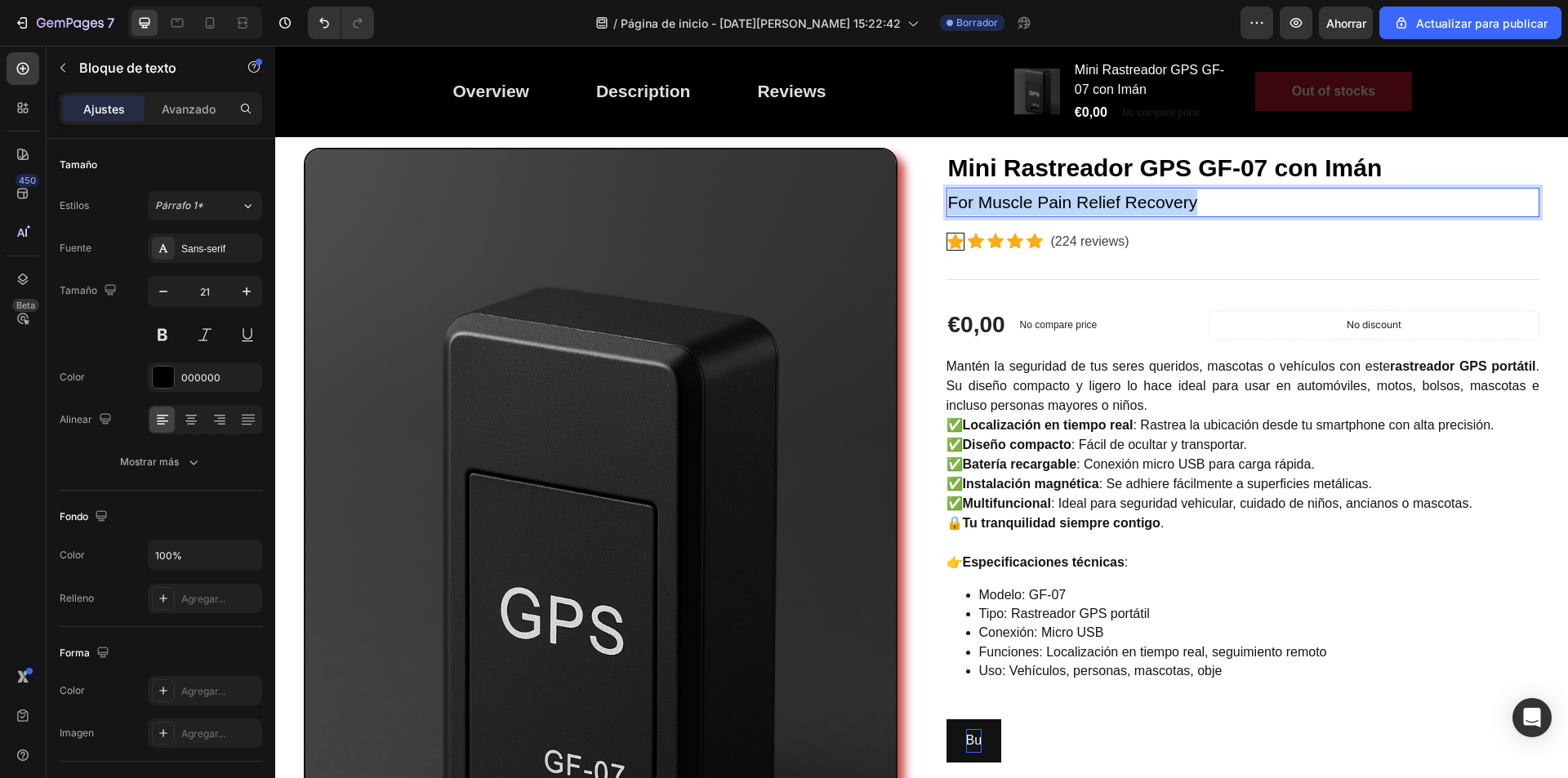
drag, startPoint x: 1197, startPoint y: 201, endPoint x: 847, endPoint y: 207, distance: 350.1
click at [847, 207] on div "Image Mini Rastreador GPS GF-07 con Imán (P) Title For Muscle Pain Relief Recov…" at bounding box center [922, 593] width 1236 height 889
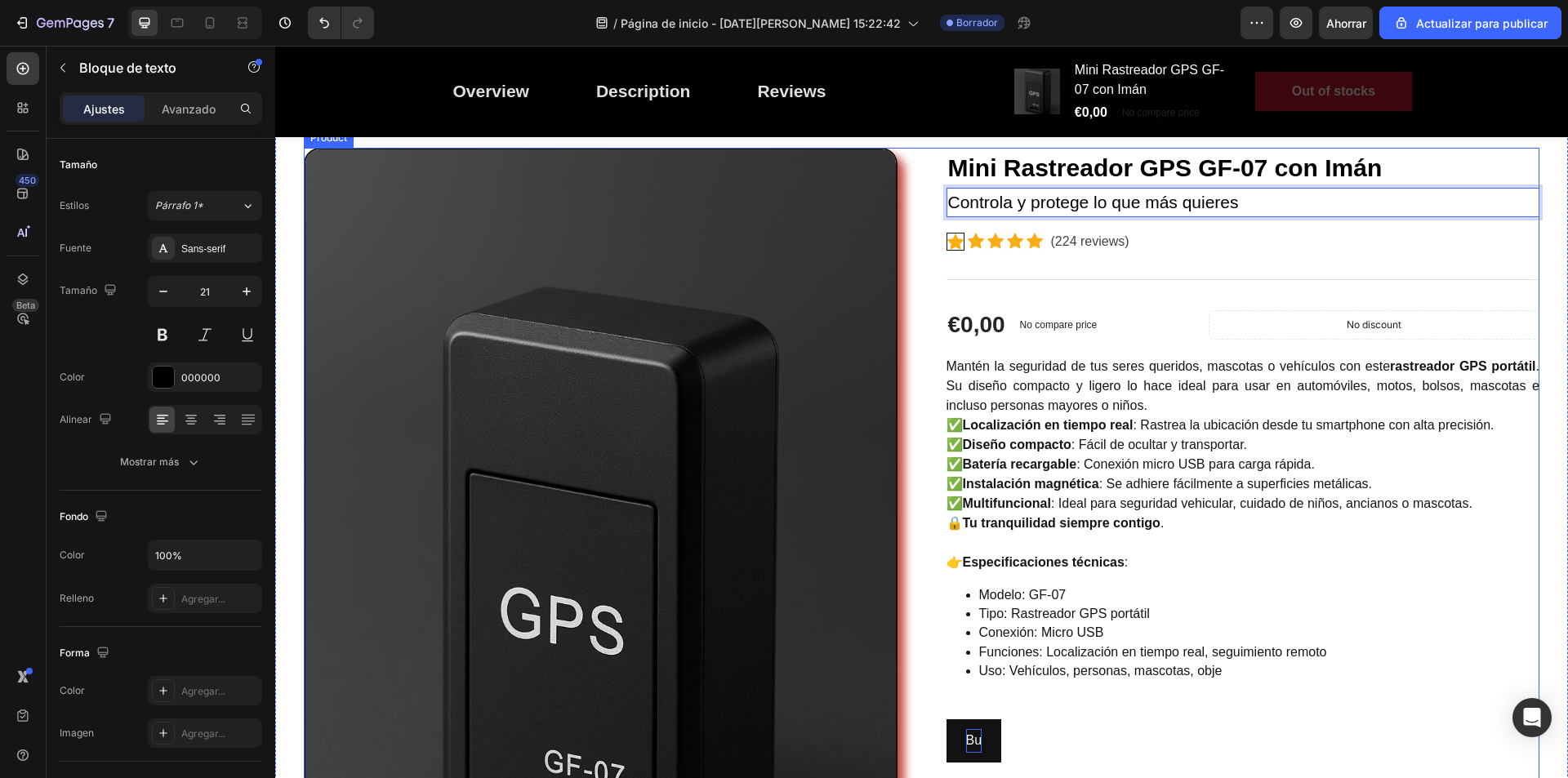
scroll to position [245, 0]
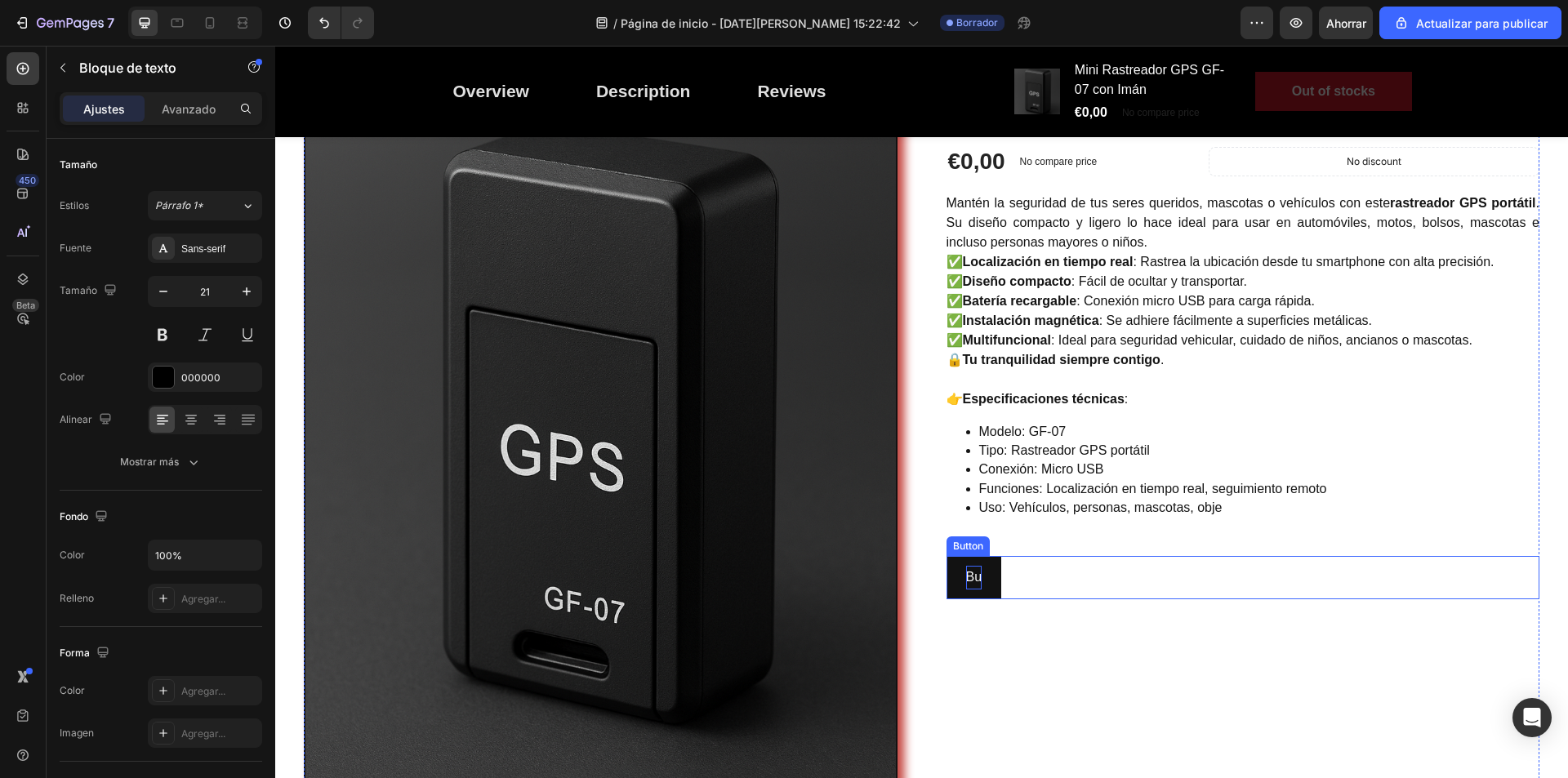
click at [975, 574] on p "Bu" at bounding box center [974, 578] width 17 height 24
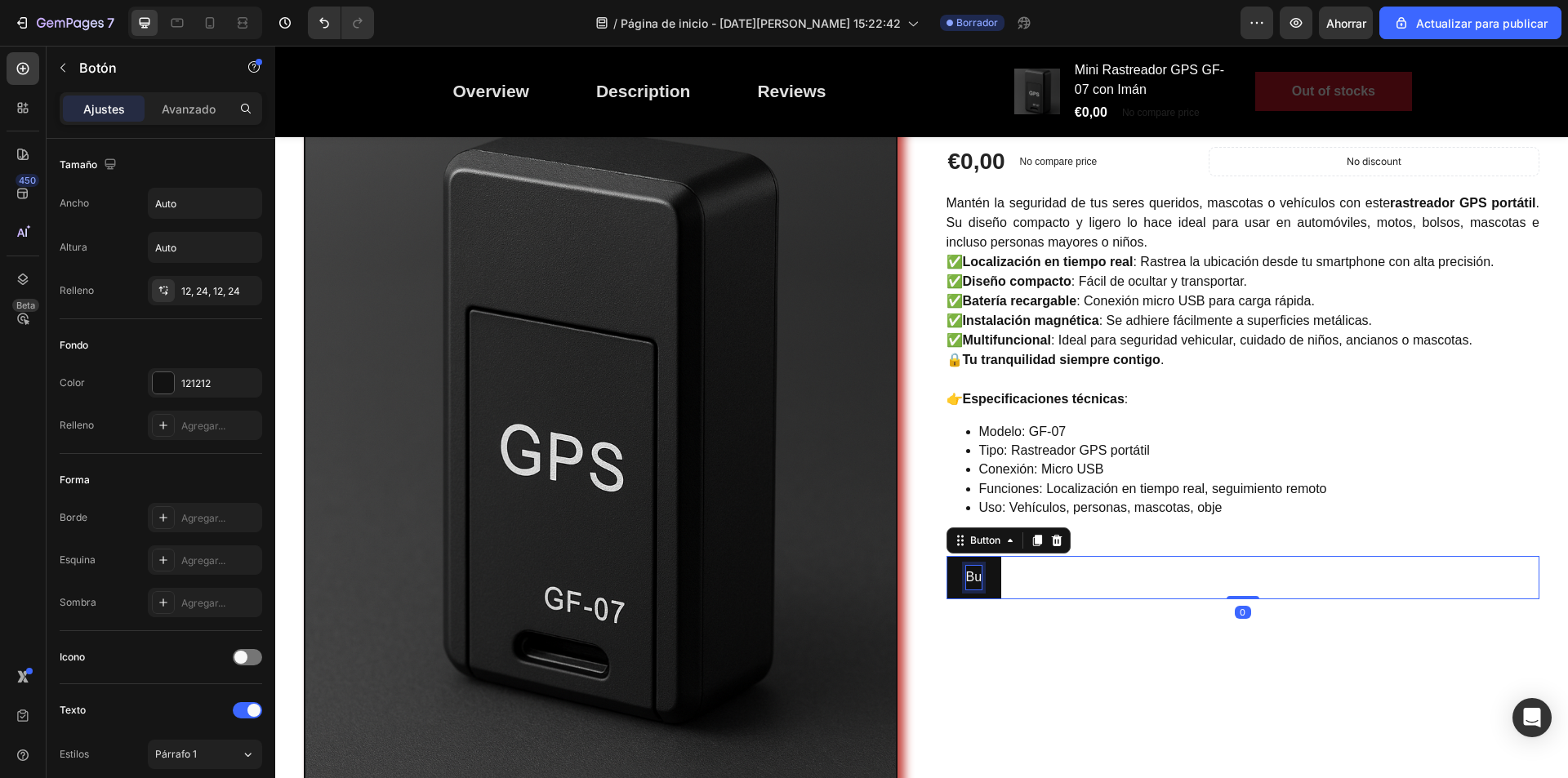
click at [972, 578] on p "Bu" at bounding box center [974, 578] width 17 height 24
click at [973, 578] on p "Bu" at bounding box center [974, 578] width 17 height 24
drag, startPoint x: 973, startPoint y: 578, endPoint x: 954, endPoint y: 582, distance: 19.4
click at [954, 582] on button "Bu" at bounding box center [974, 578] width 56 height 43
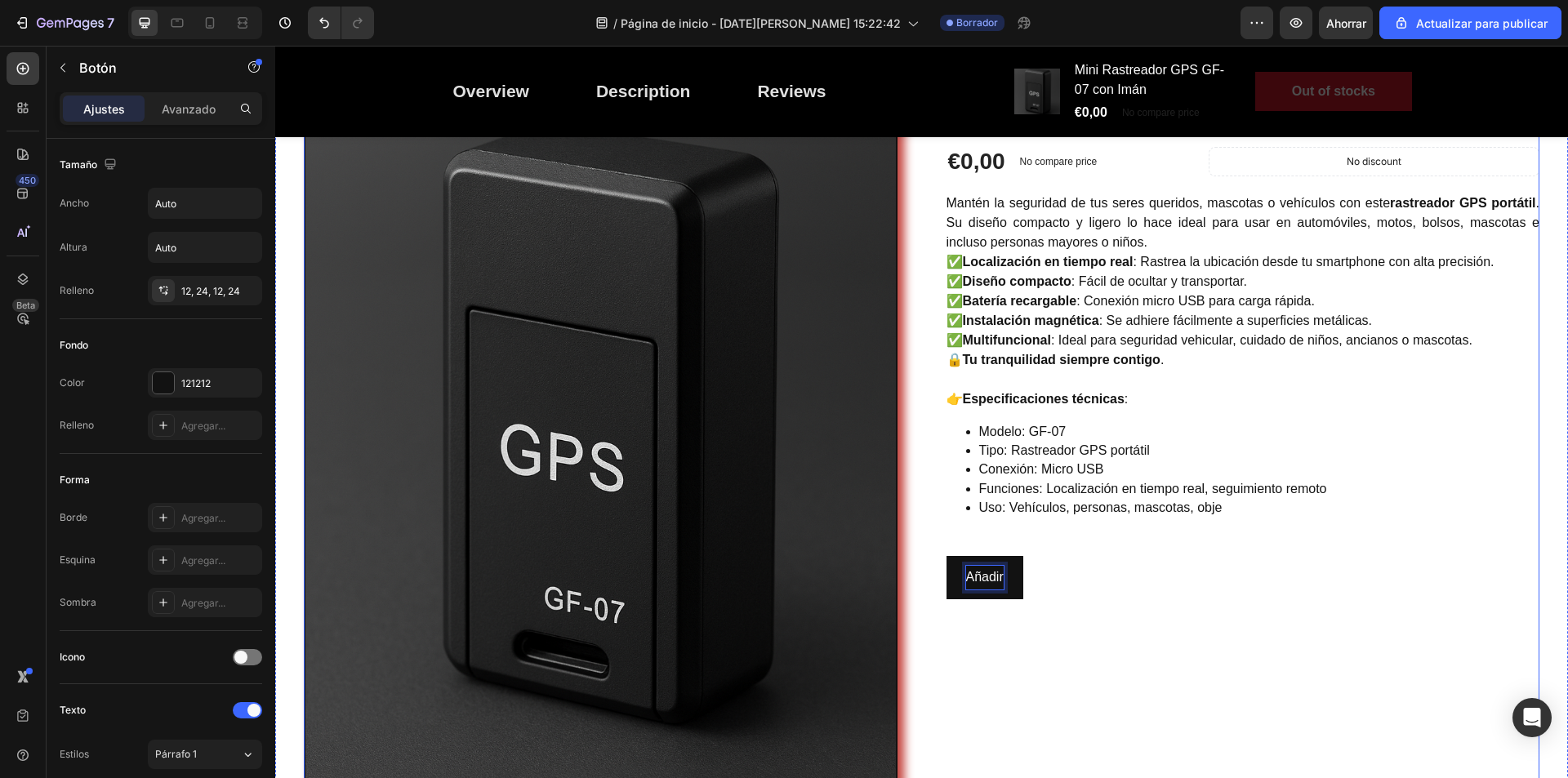
click at [947, 556] on button "Añadir" at bounding box center [985, 578] width 77 height 43
click at [947, 556] on button "Añadir a" at bounding box center [991, 578] width 88 height 43
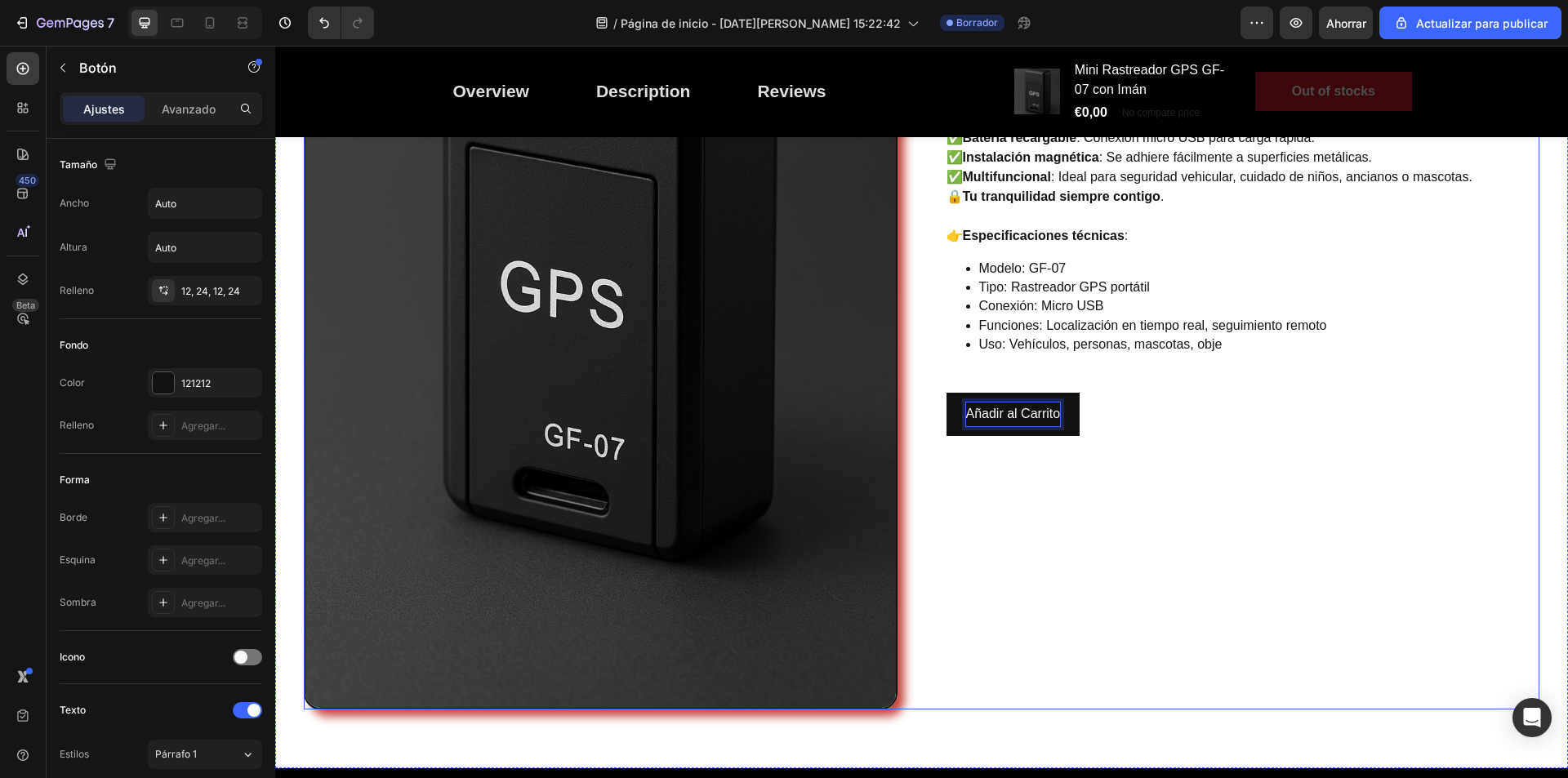
scroll to position [327, 0]
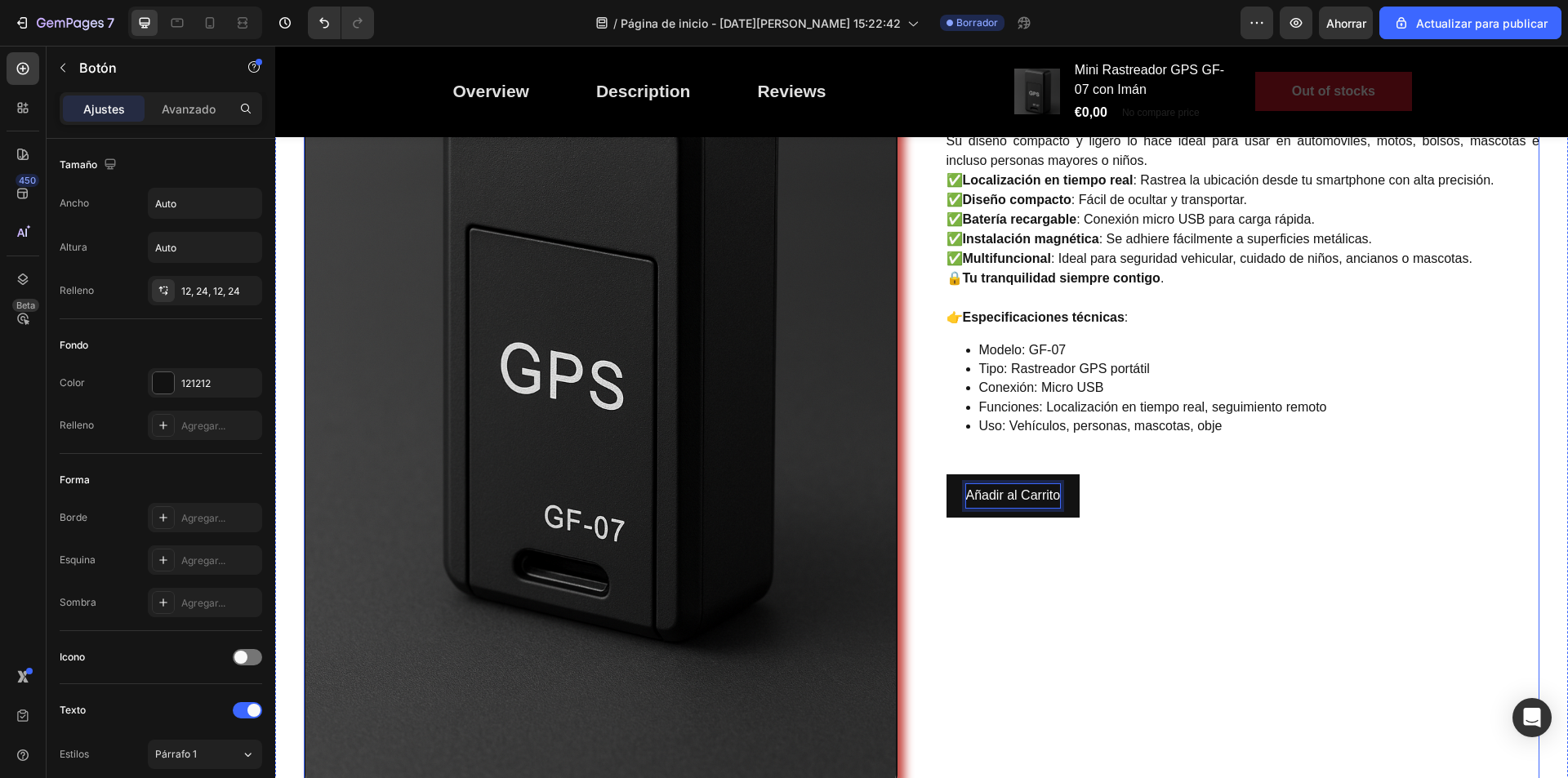
click at [970, 457] on div "Mini Rastreador GPS GF-07 con Imán (P) Title Controla y protege lo que más quie…" at bounding box center [1243, 347] width 594 height 889
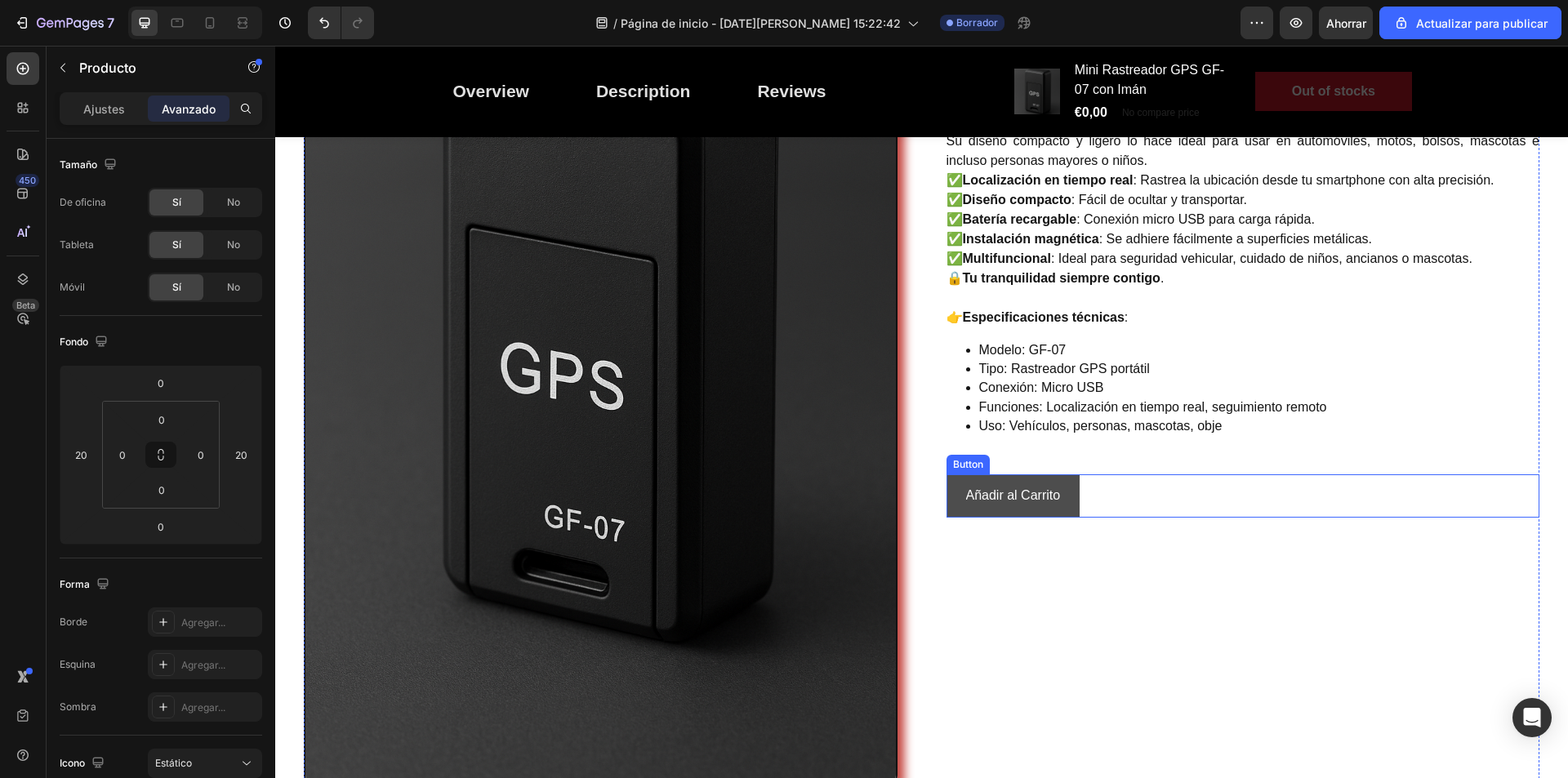
click at [1064, 505] on button "Añadir al Carrito" at bounding box center [1014, 496] width 134 height 43
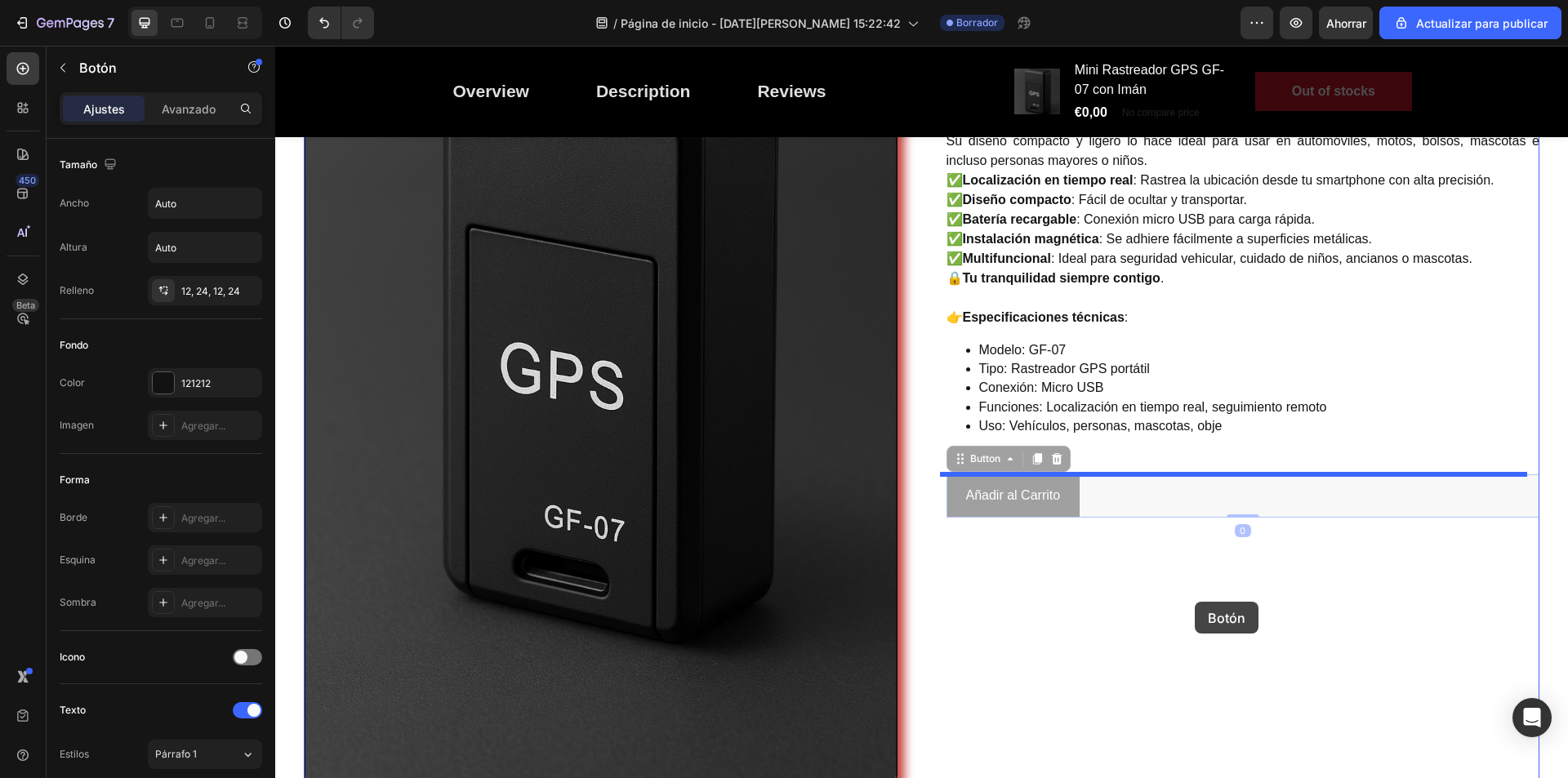
drag, startPoint x: 1188, startPoint y: 510, endPoint x: 1195, endPoint y: 602, distance: 92.3
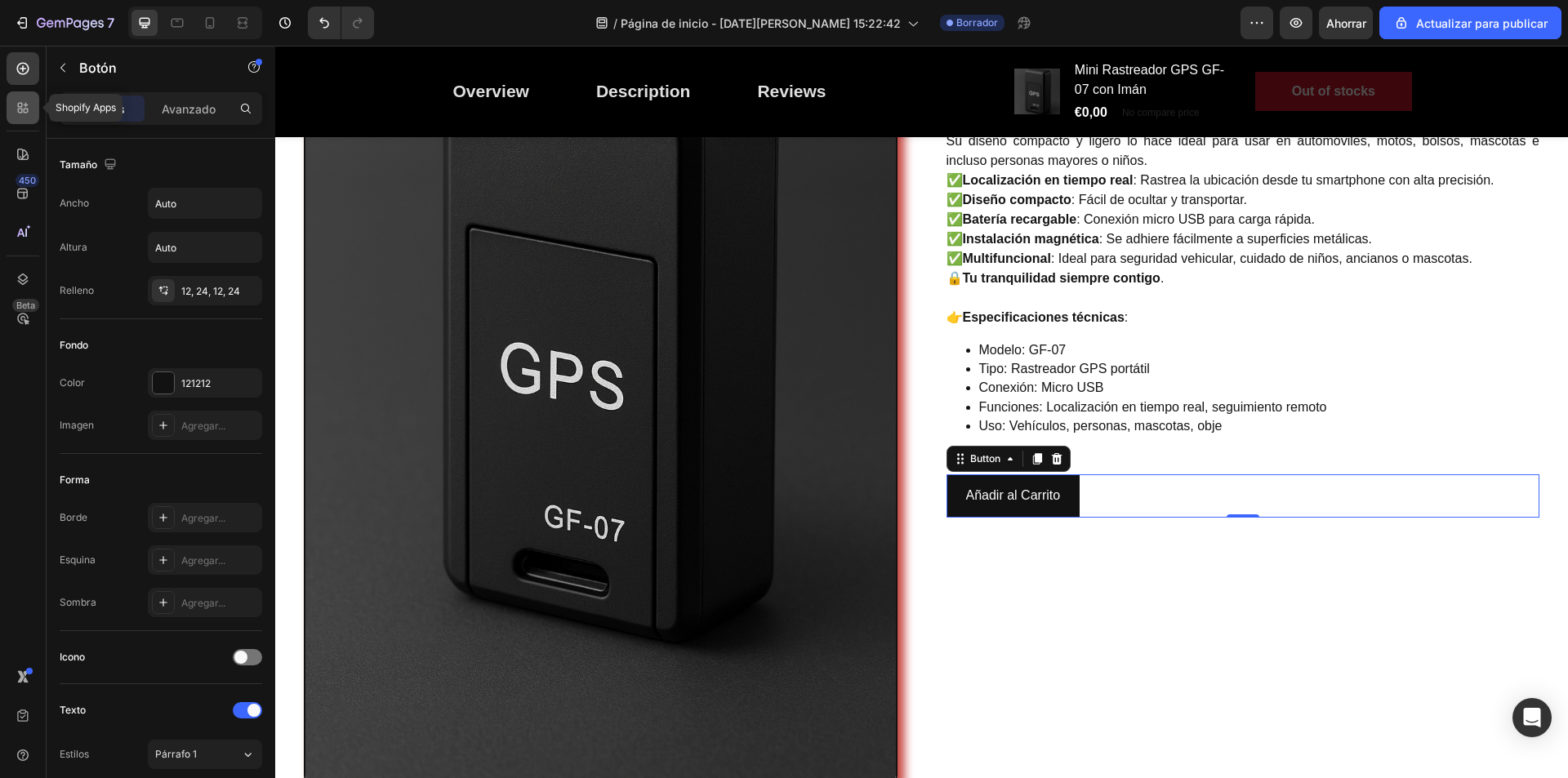
click at [20, 109] on icon at bounding box center [20, 111] width 5 height 5
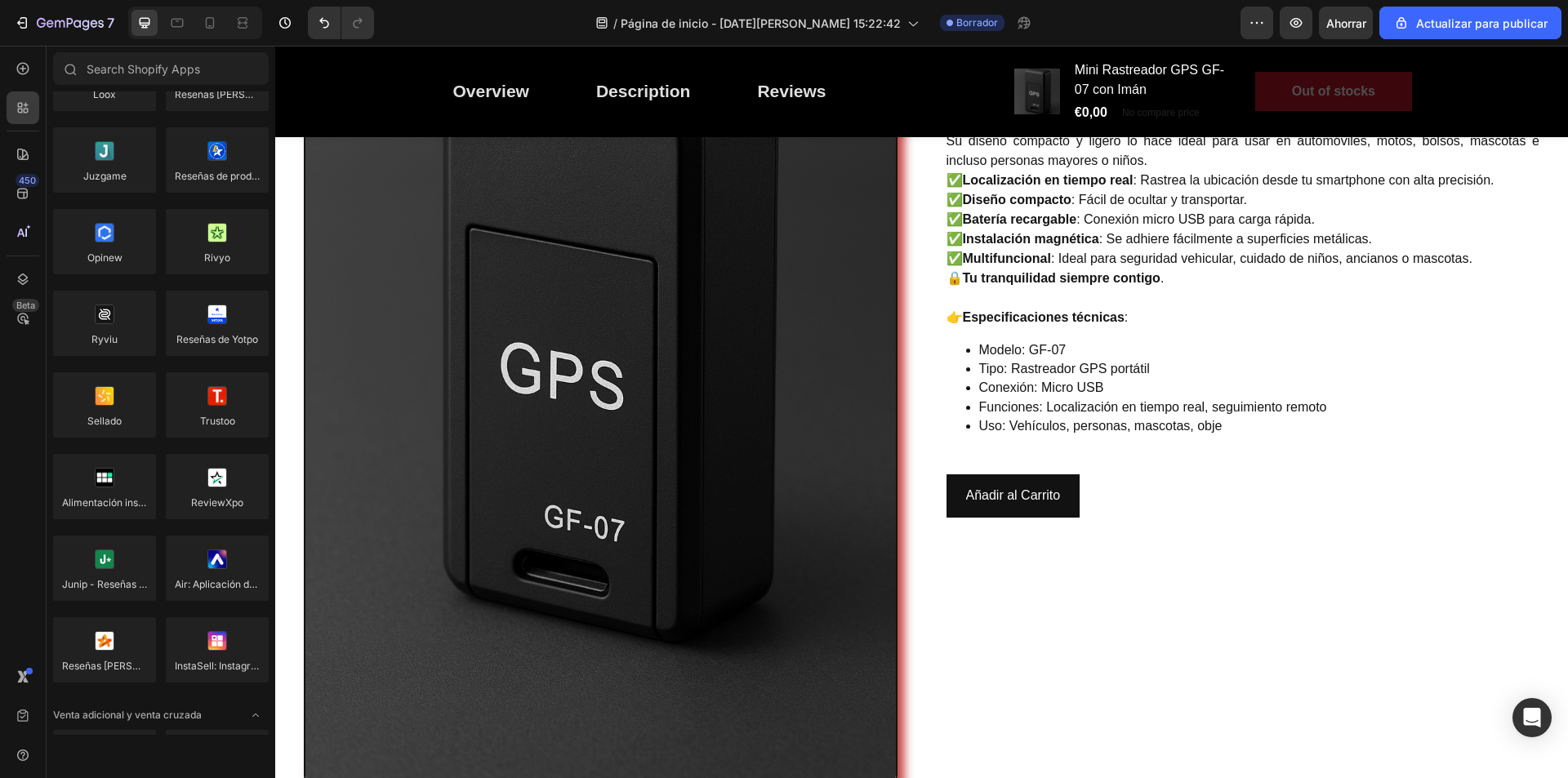
click at [26, 82] on div at bounding box center [23, 68] width 32 height 32
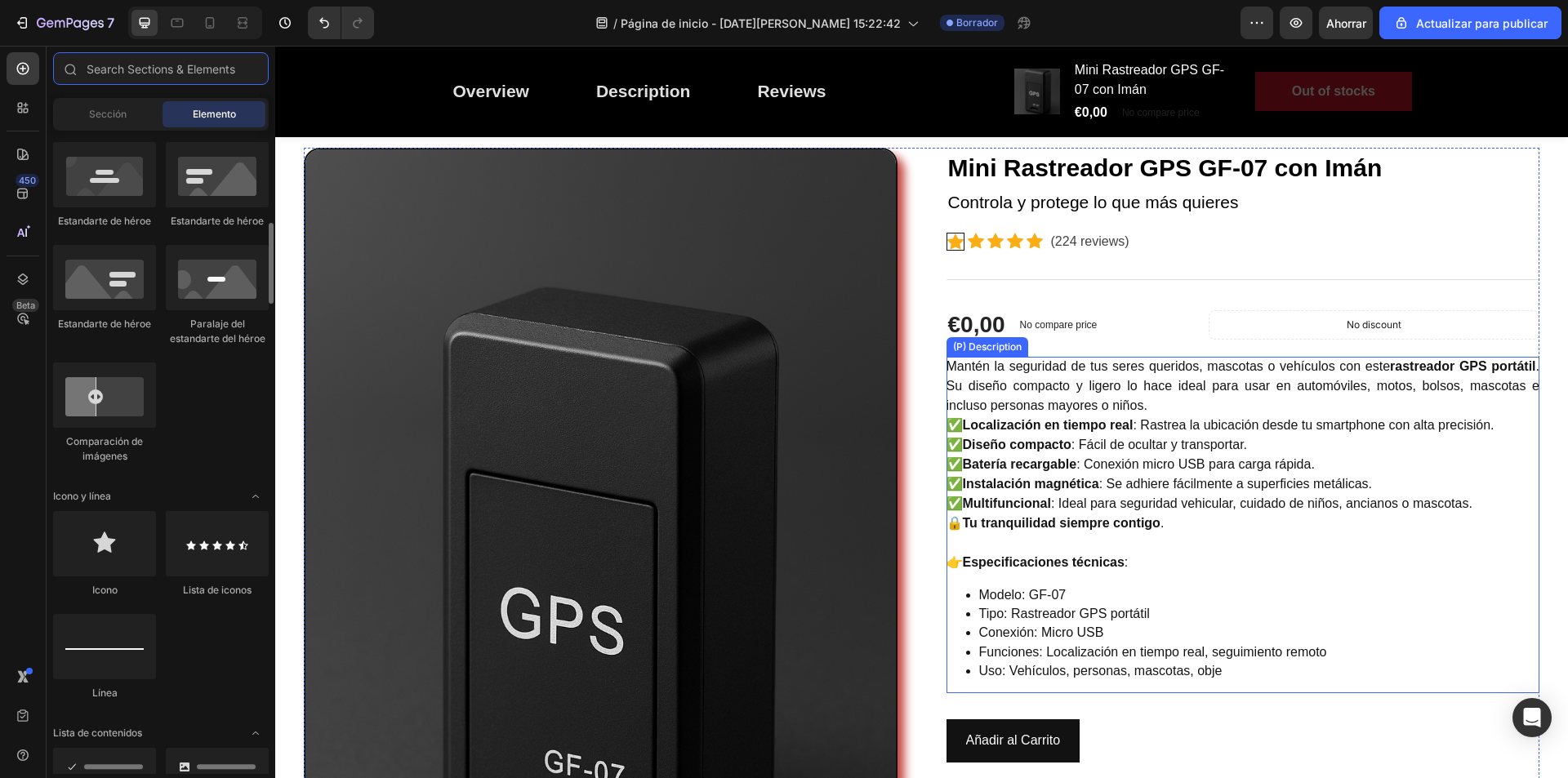
scroll to position [0, 0]
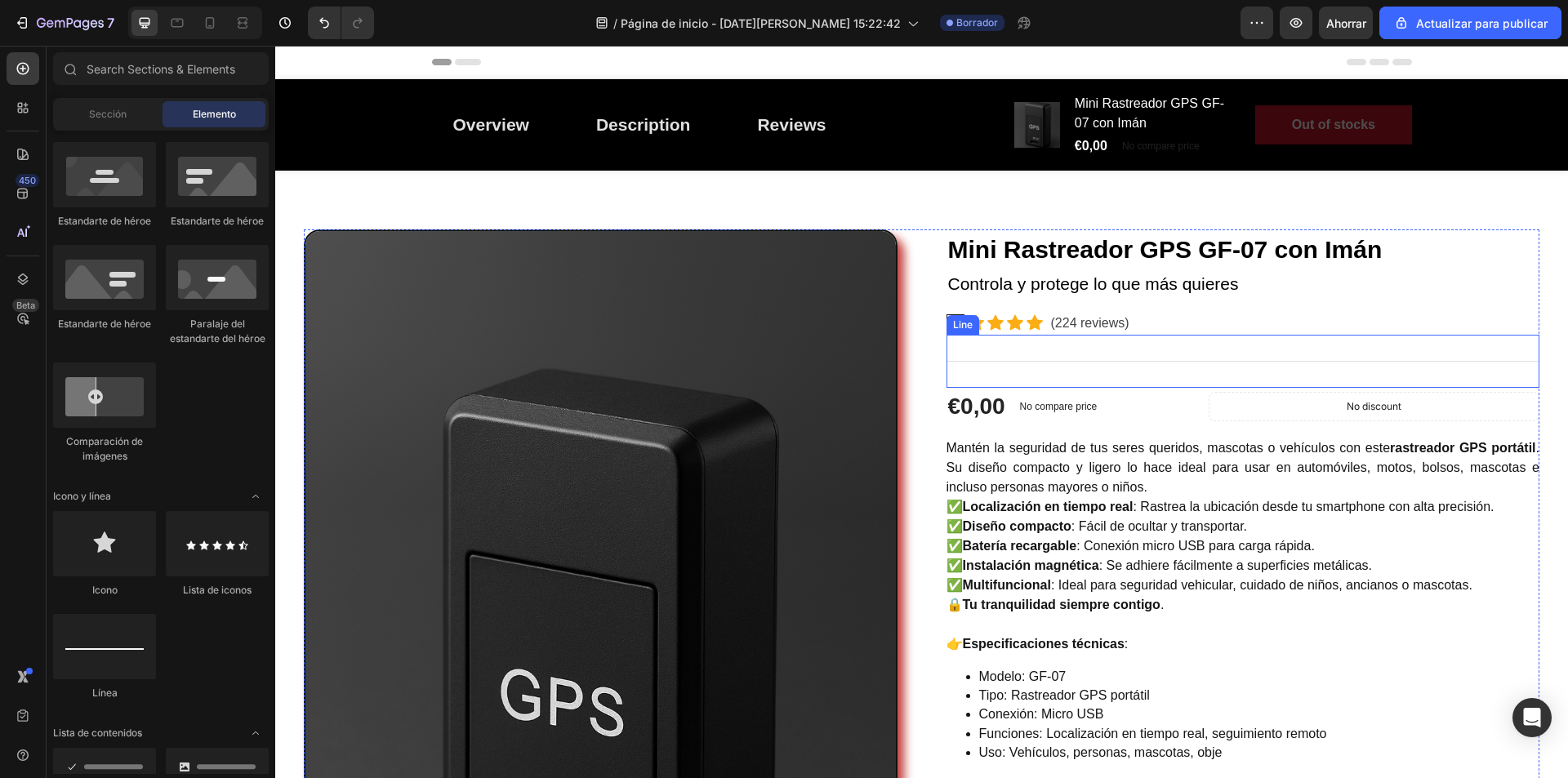
click at [1121, 362] on div "Title Line" at bounding box center [1243, 361] width 594 height 53
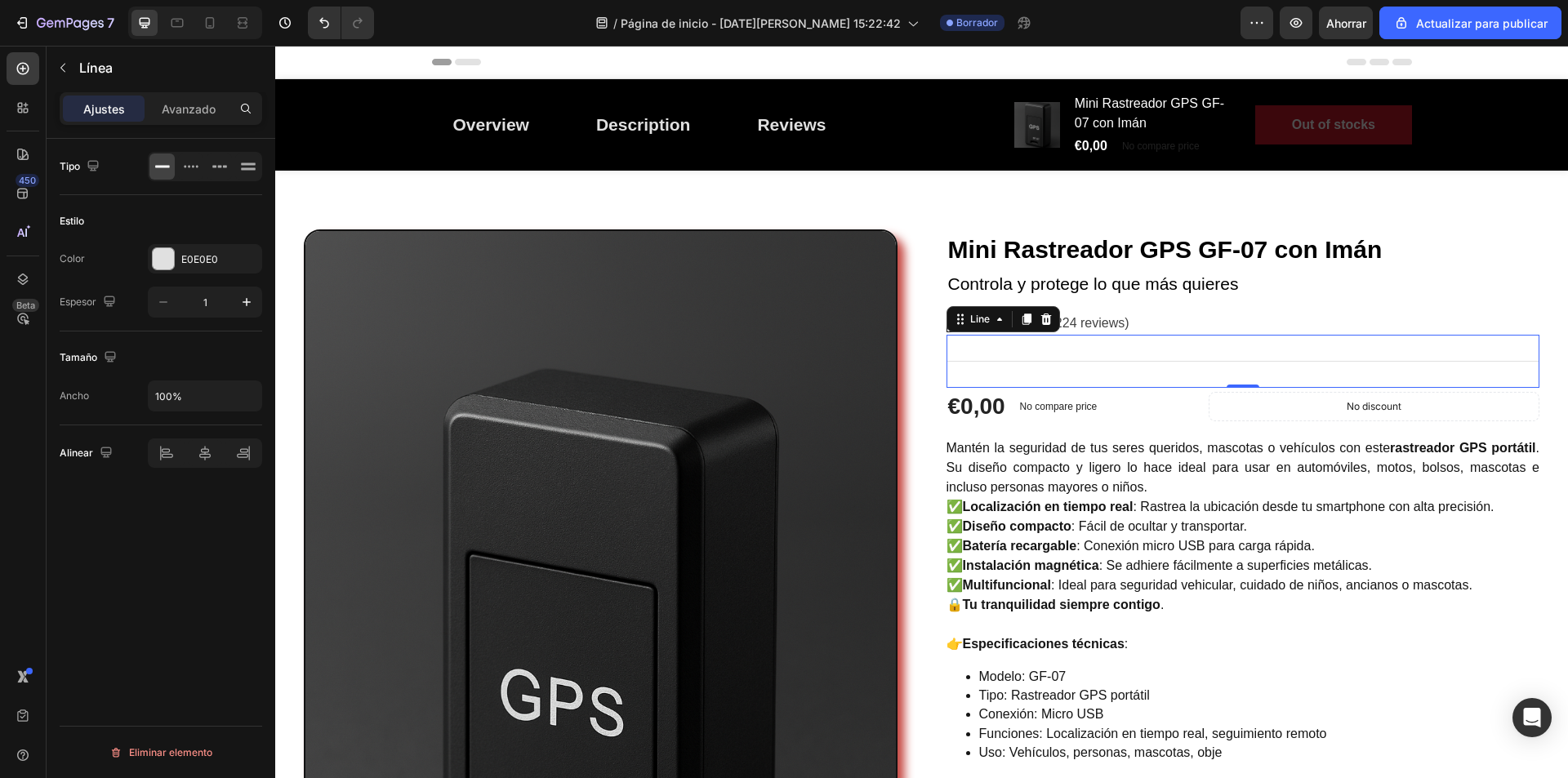
click at [1041, 320] on icon at bounding box center [1046, 319] width 11 height 12
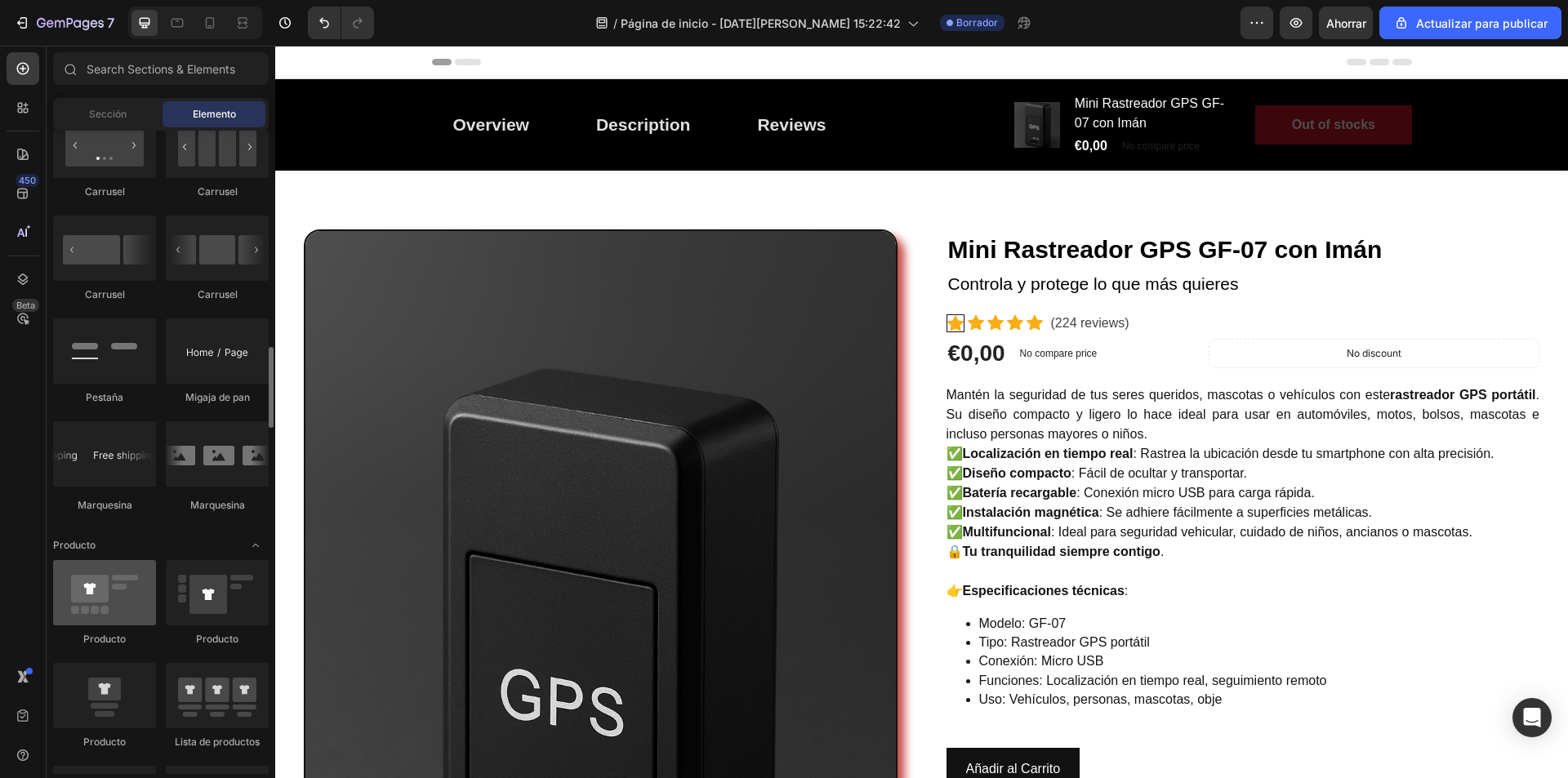
scroll to position [1797, 0]
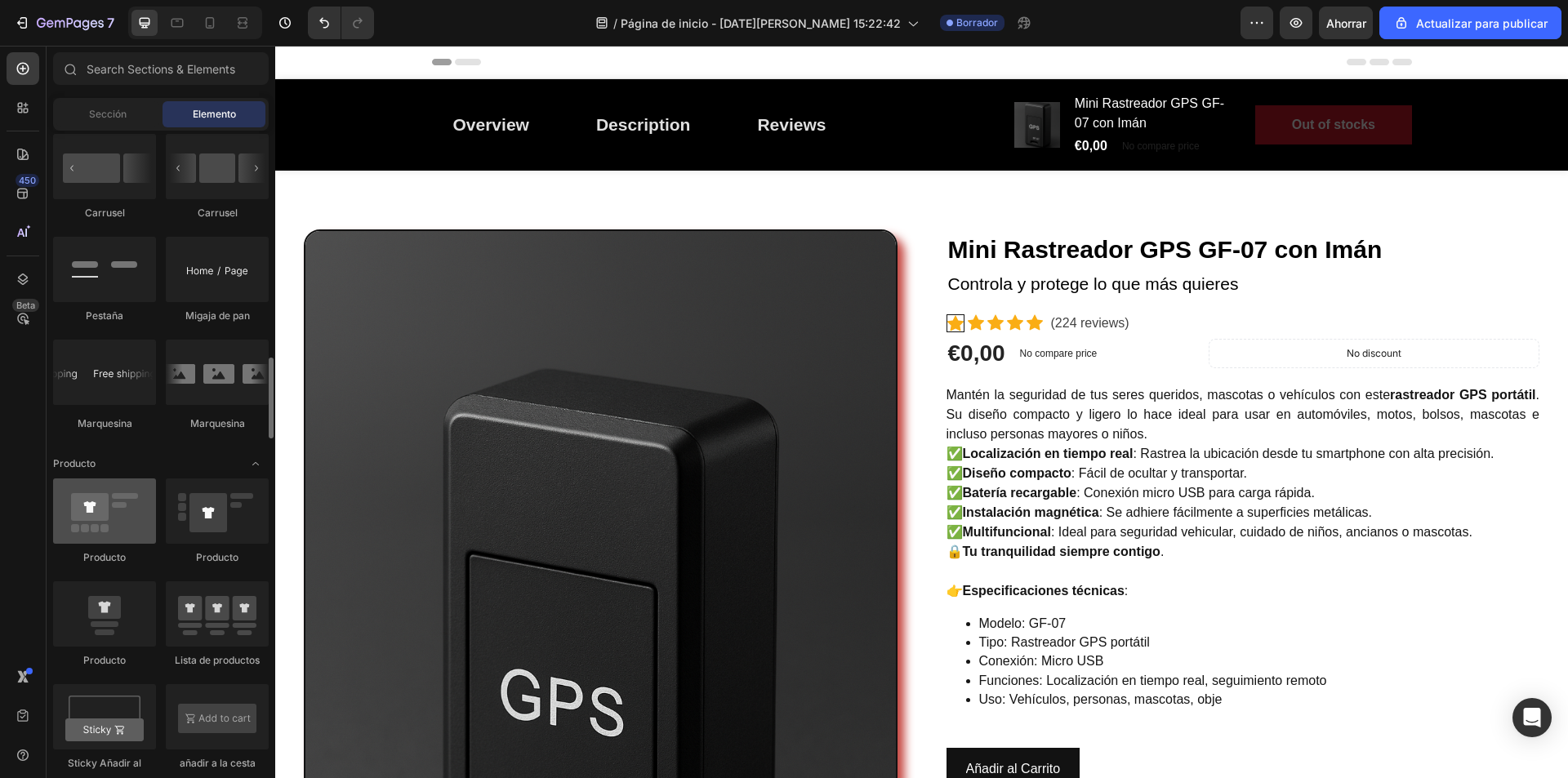
click at [125, 520] on div at bounding box center [104, 511] width 103 height 66
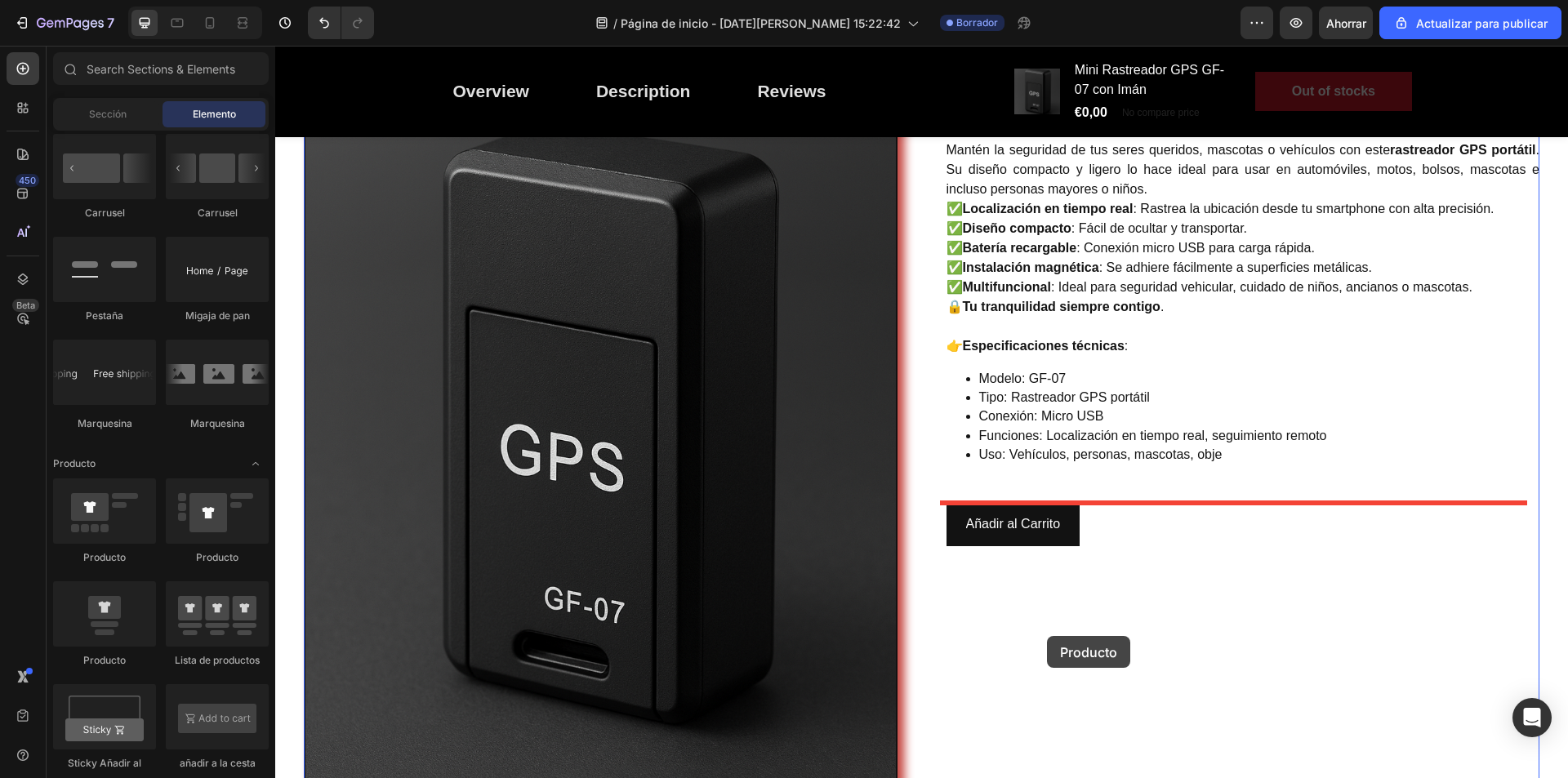
scroll to position [491, 0]
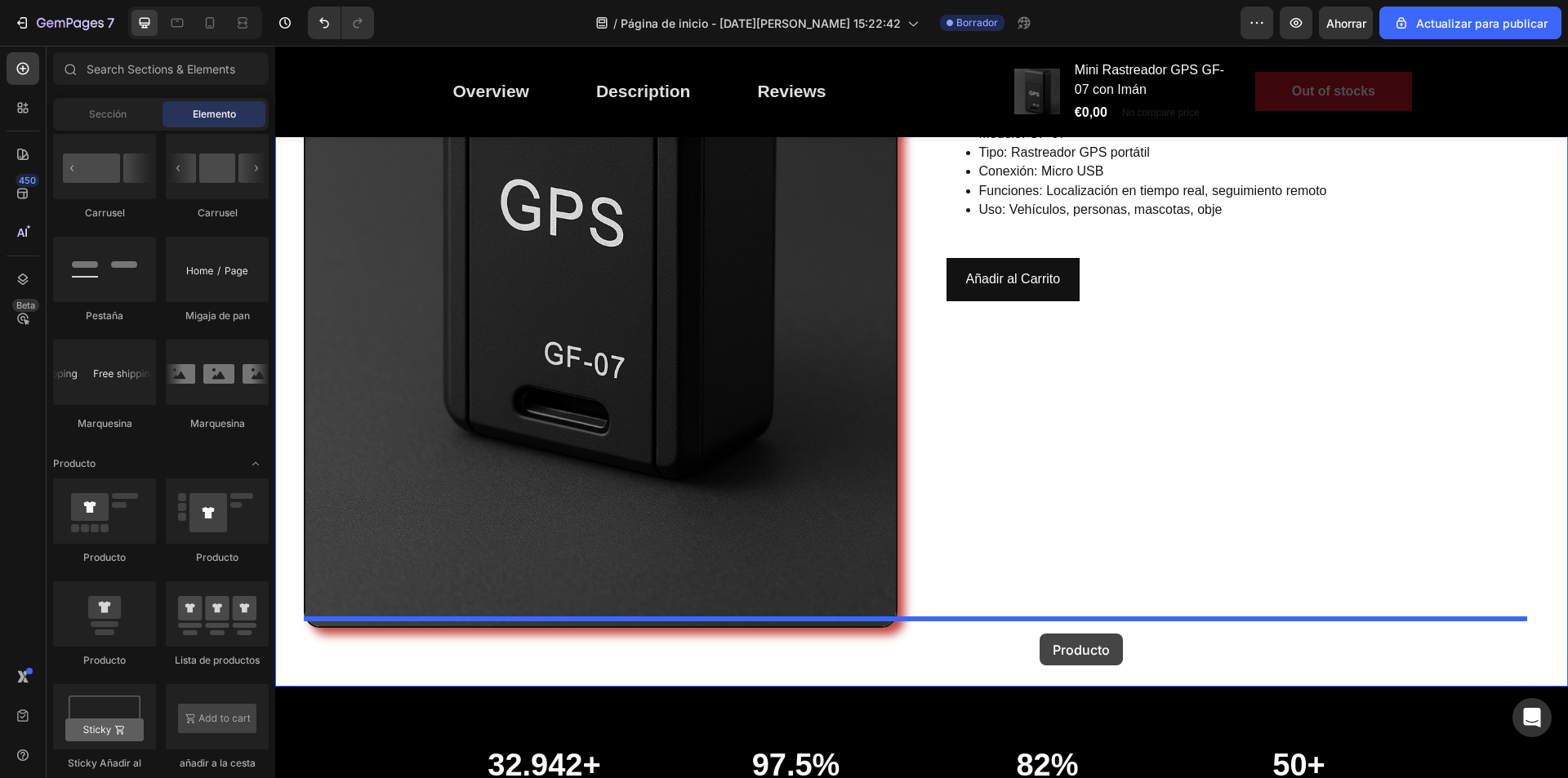
drag, startPoint x: 399, startPoint y: 566, endPoint x: 1040, endPoint y: 634, distance: 644.6
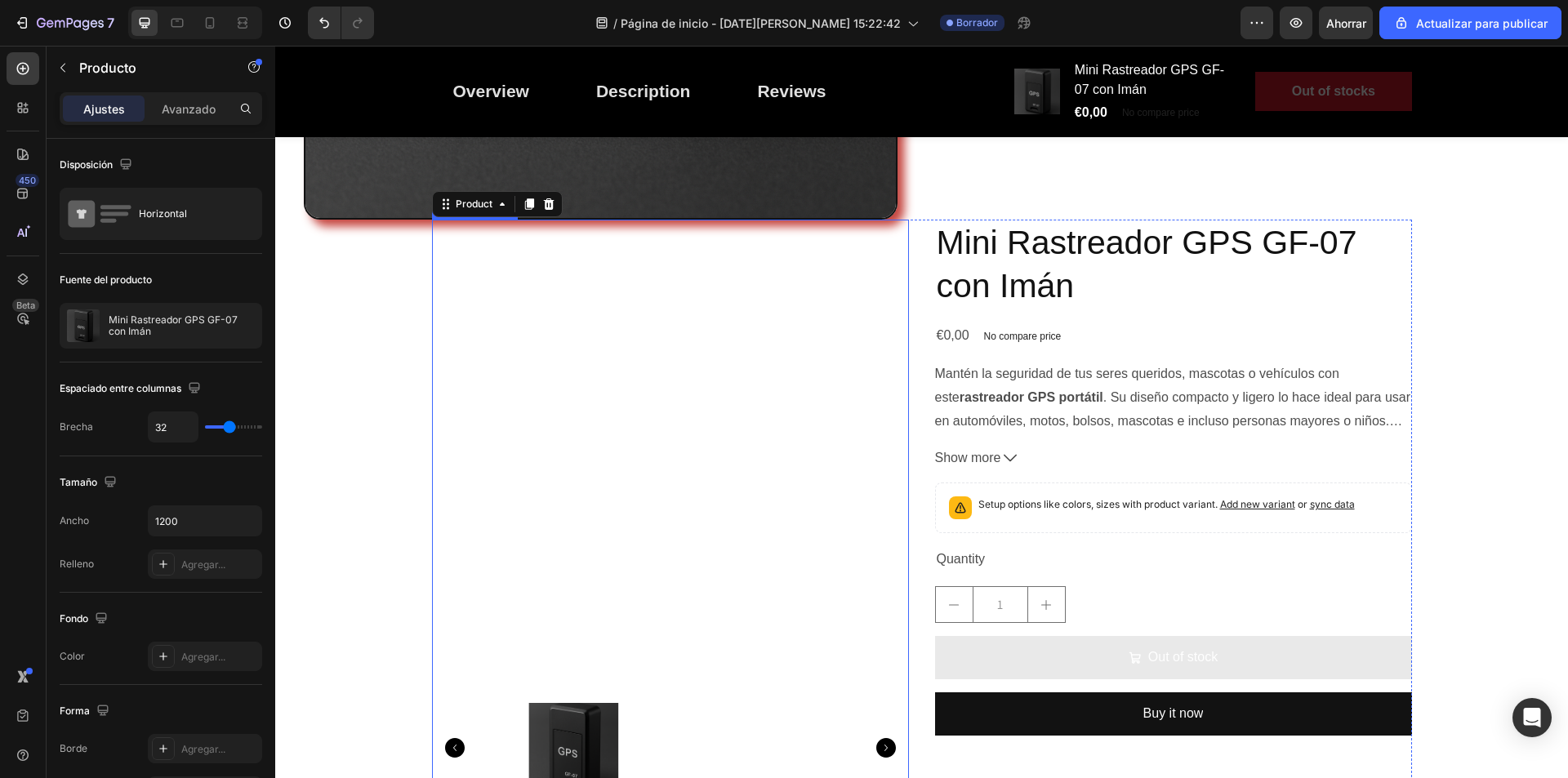
scroll to position [980, 0]
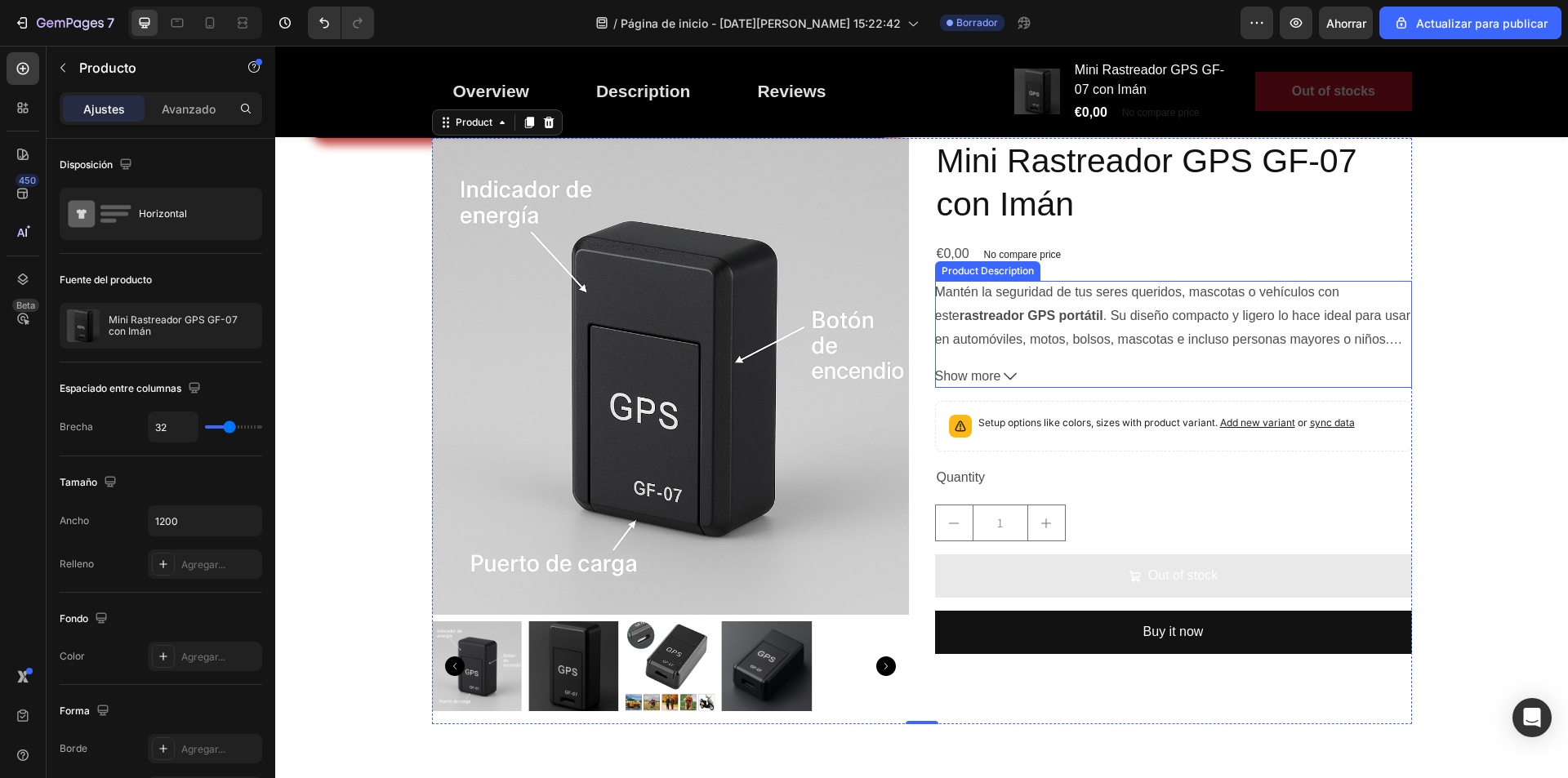
click at [992, 365] on span "Show more" at bounding box center [967, 377] width 66 height 24
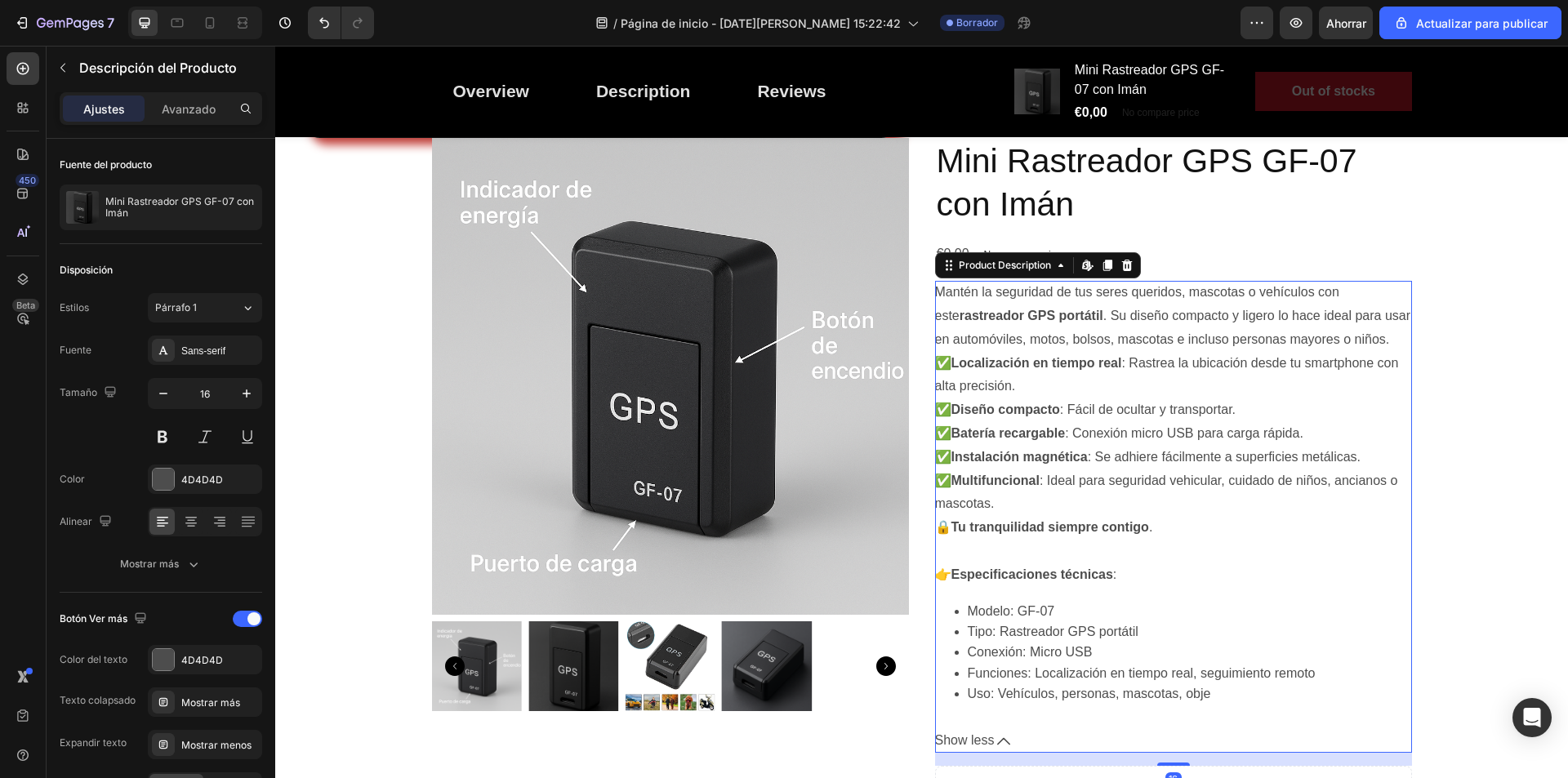
scroll to position [1062, 0]
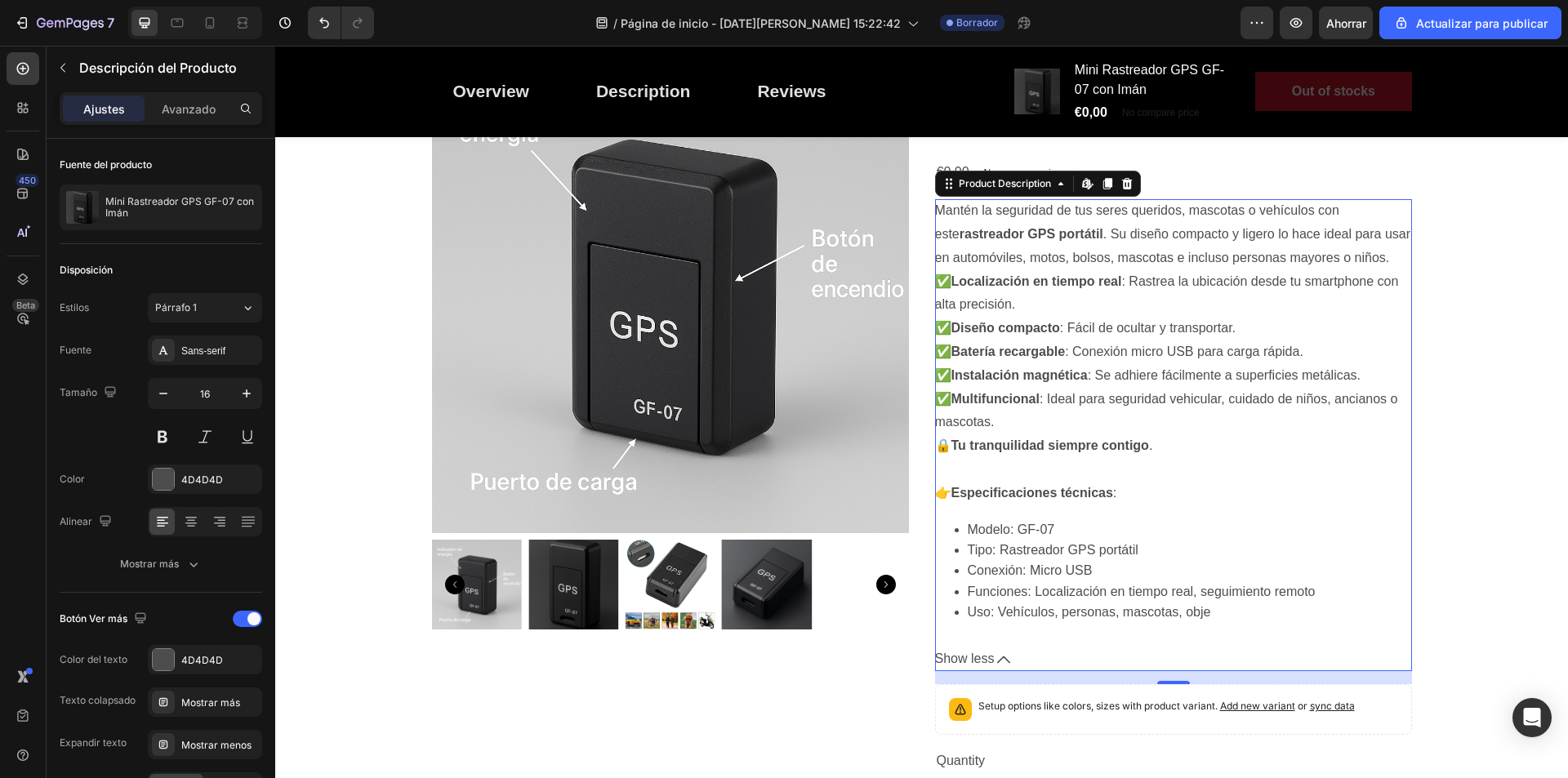
click at [1005, 648] on button "Show less" at bounding box center [1174, 659] width 477 height 24
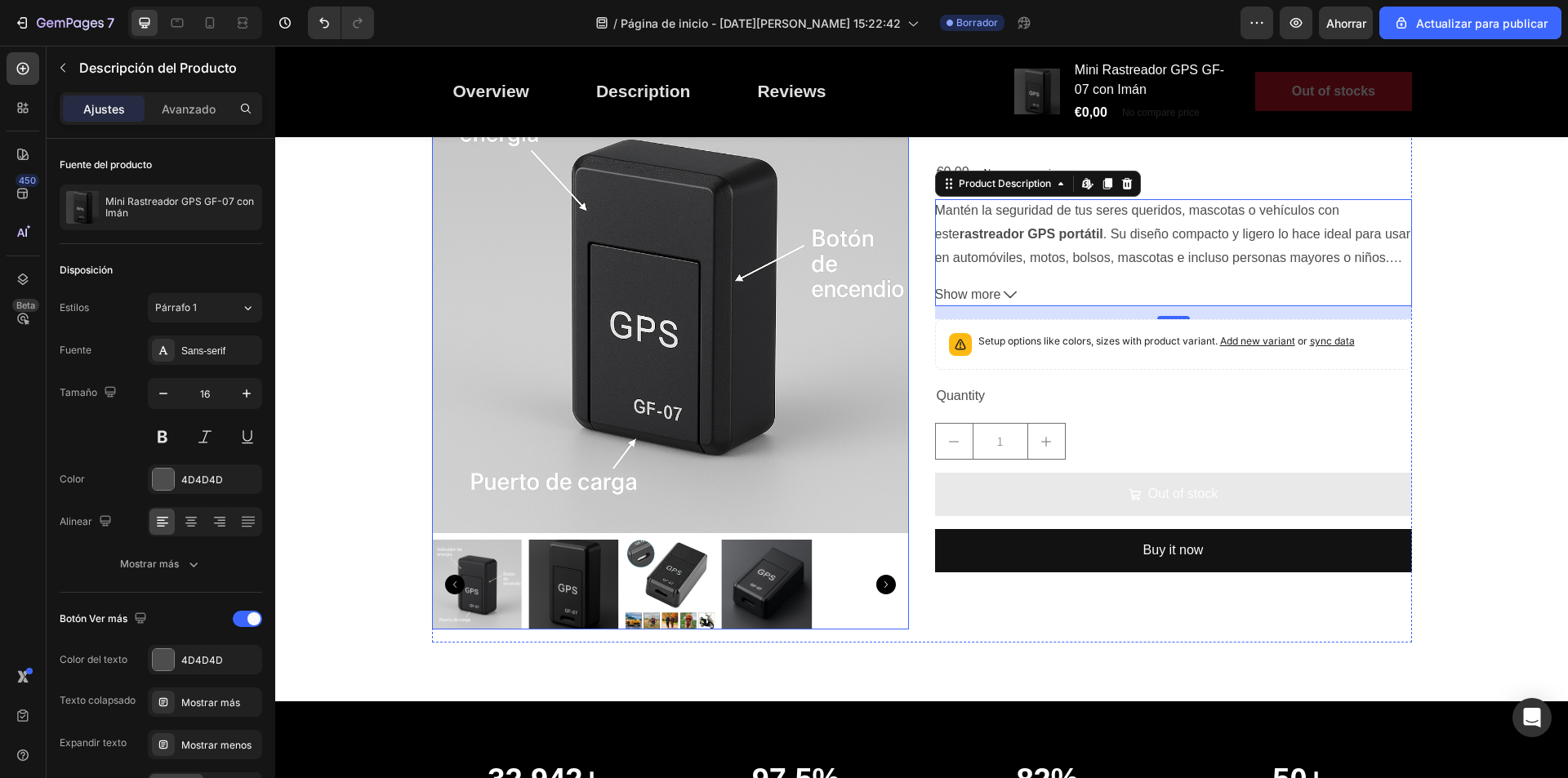
scroll to position [899, 0]
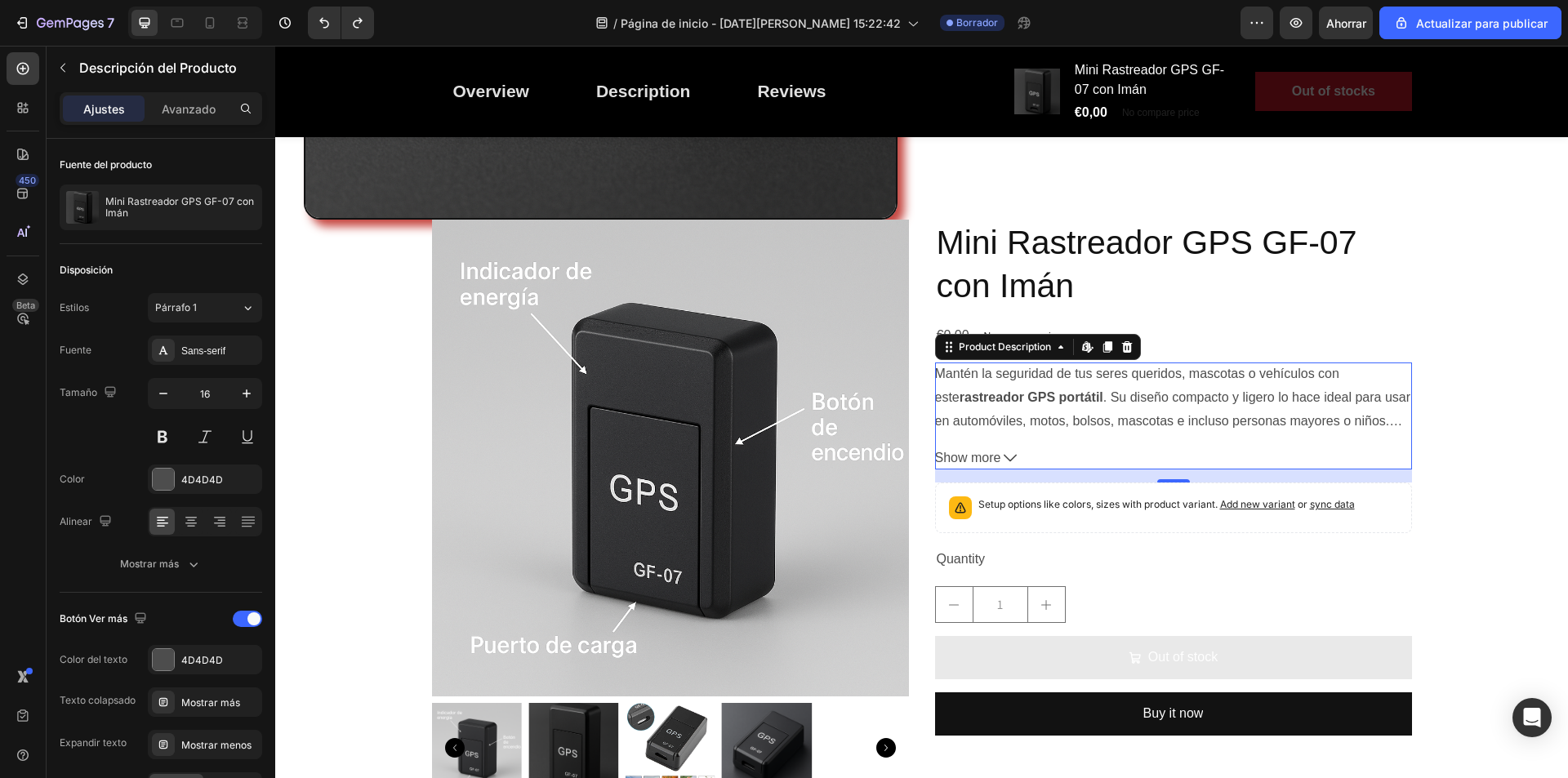
click at [1344, 323] on div "€0,00 Product Price Product Price No compare price Product Price Row" at bounding box center [1174, 336] width 477 height 26
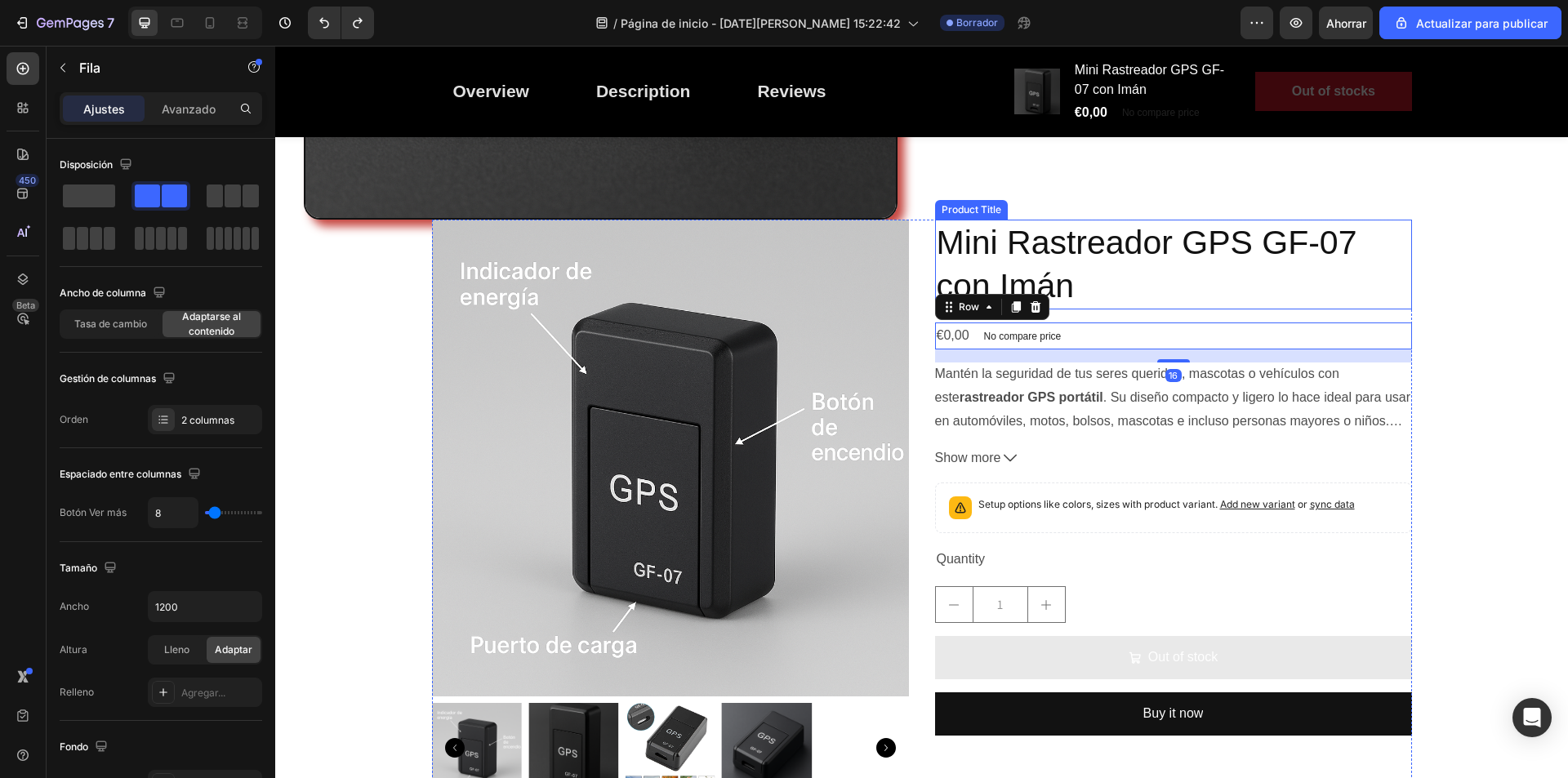
click at [1398, 278] on h2 "Mini Rastreador GPS GF-07 con Imán" at bounding box center [1174, 265] width 477 height 90
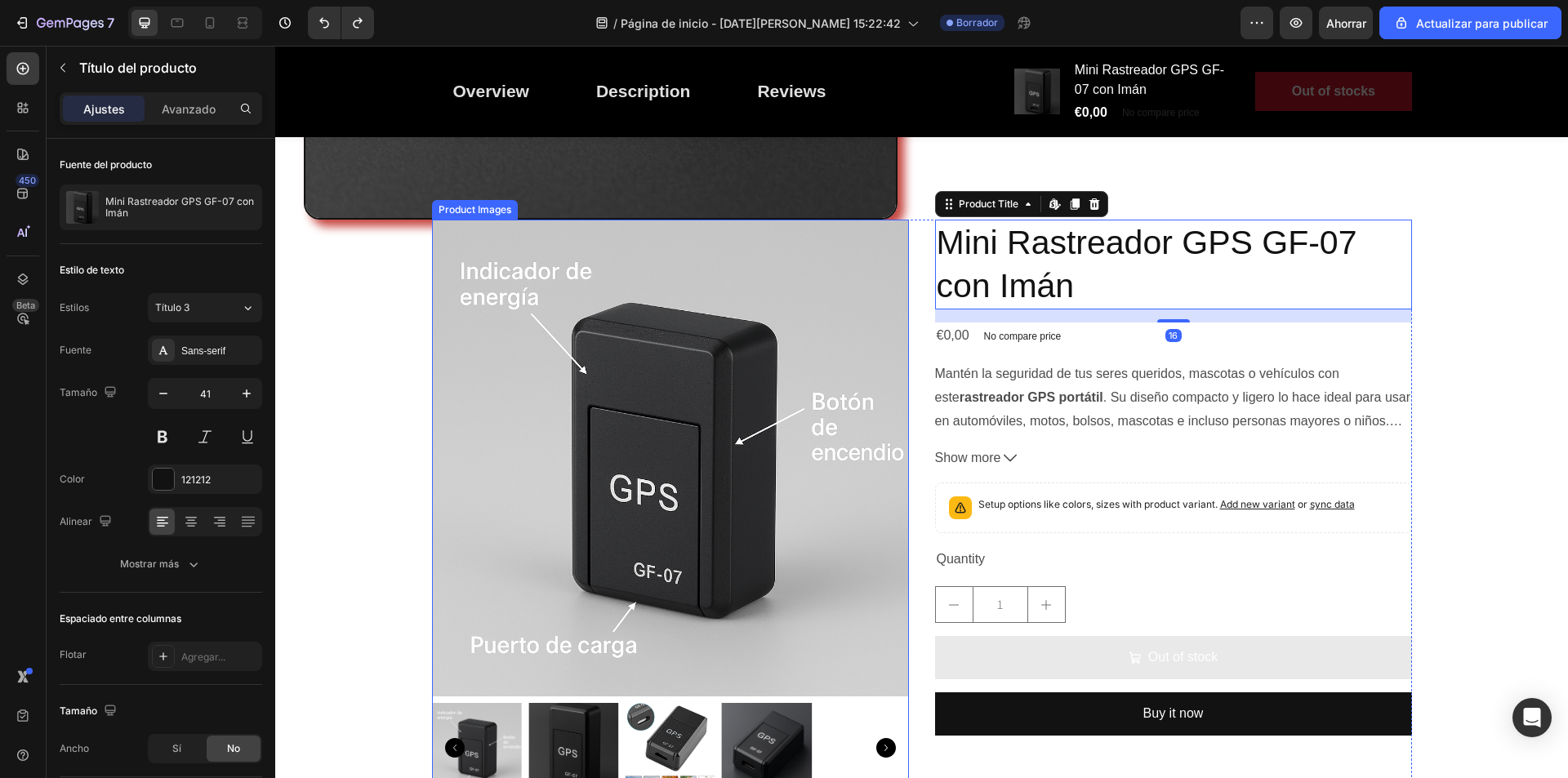
click at [783, 325] on img at bounding box center [670, 458] width 477 height 477
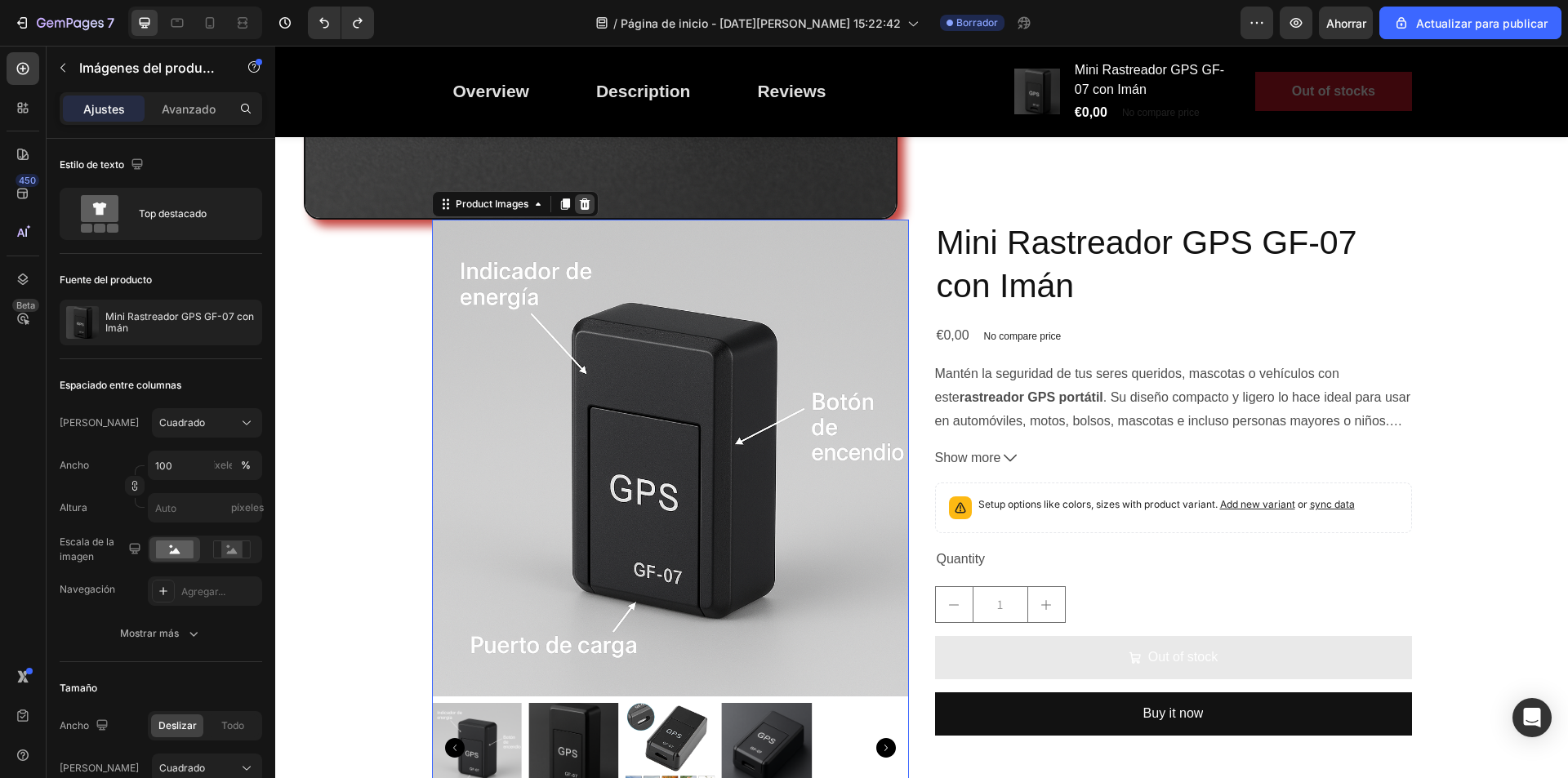
click at [582, 198] on icon at bounding box center [584, 204] width 11 height 12
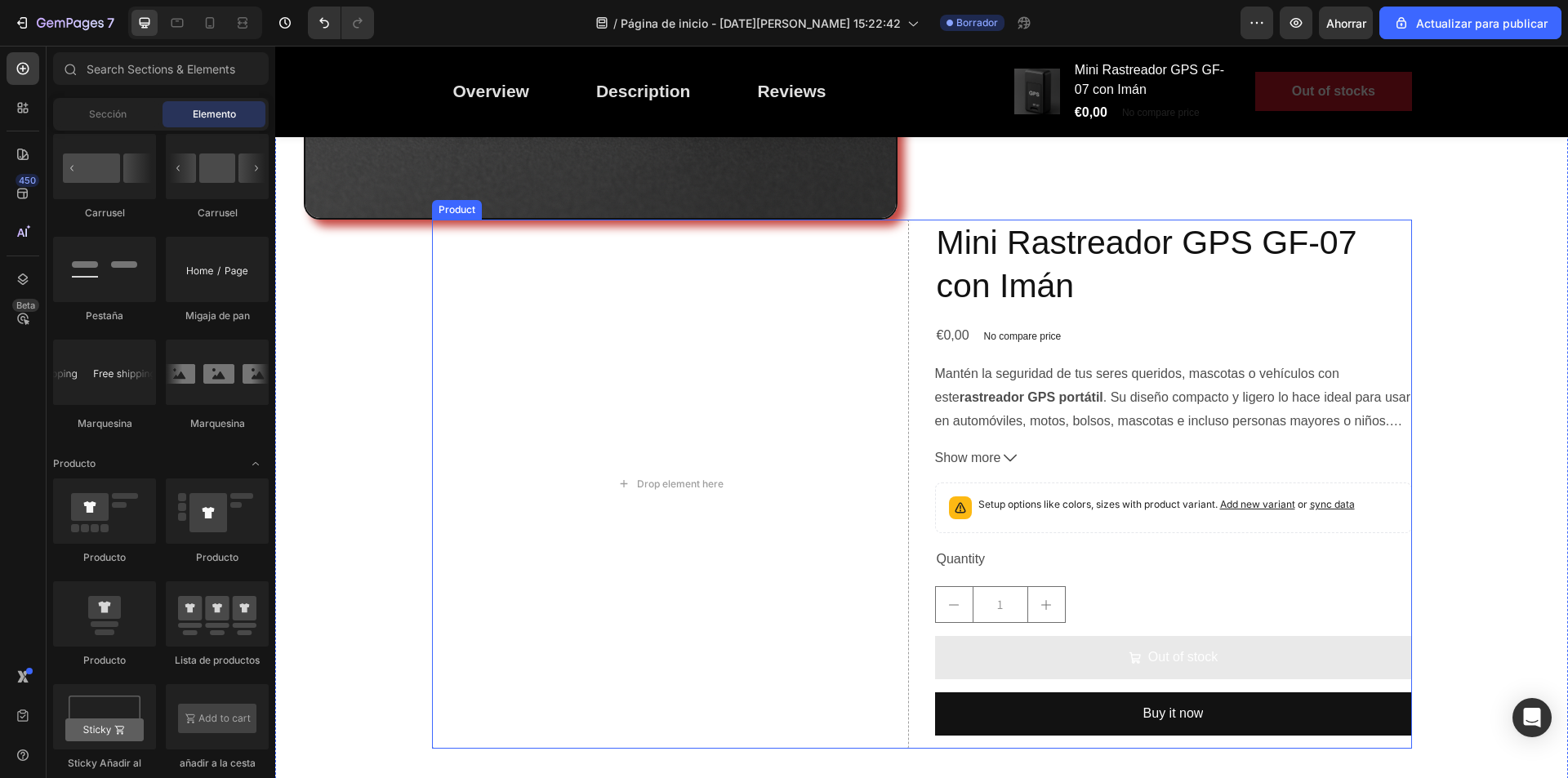
click at [1045, 345] on div "Mini Rastreador GPS GF-07 con Imán Product Title €0,00 Product Price Product Pr…" at bounding box center [1174, 484] width 477 height 529
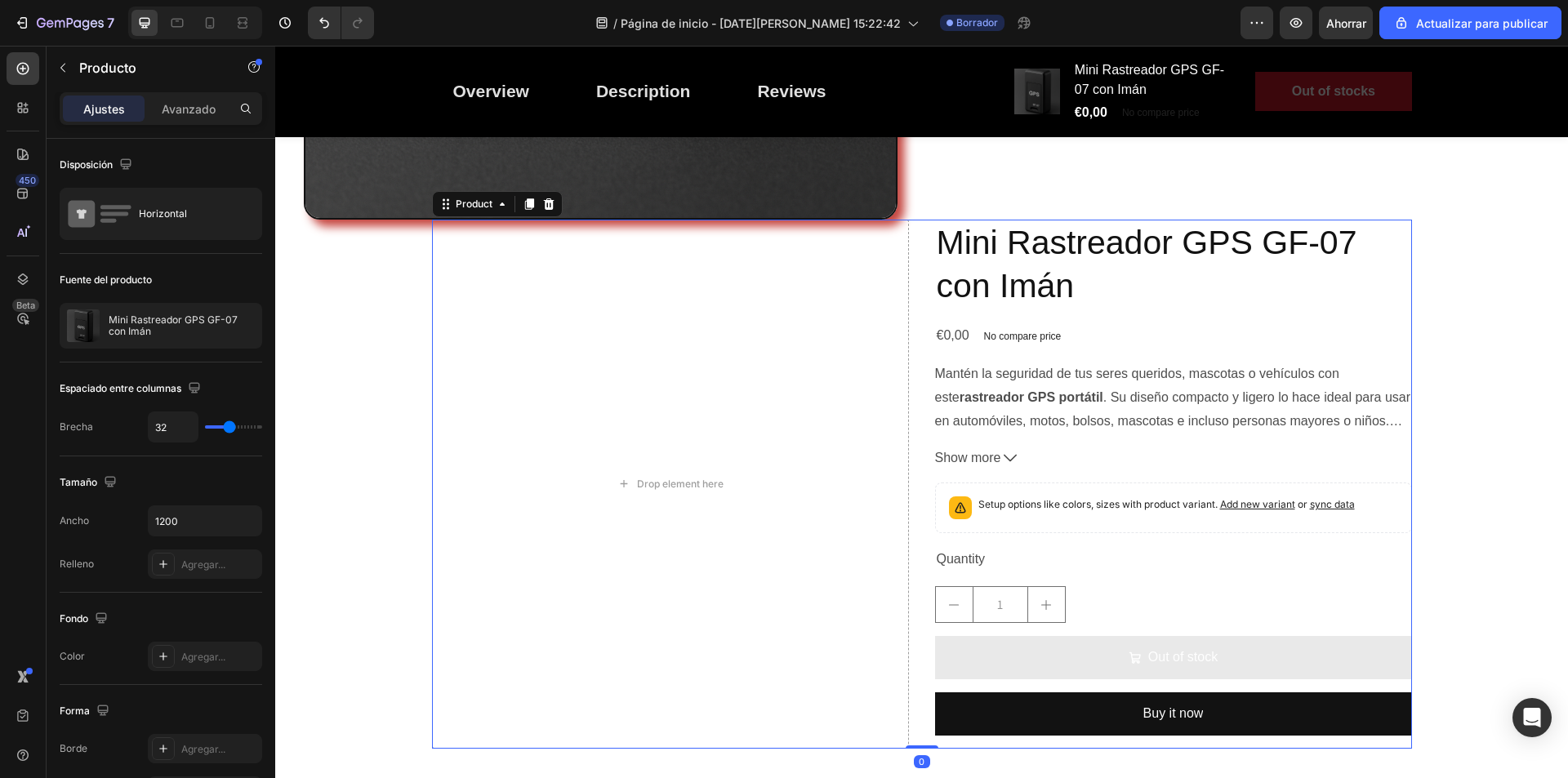
click at [1117, 310] on div "Mini Rastreador GPS GF-07 con Imán Product Title €0,00 Product Price Product Pr…" at bounding box center [1174, 484] width 477 height 529
click at [544, 197] on icon at bounding box center [549, 203] width 13 height 13
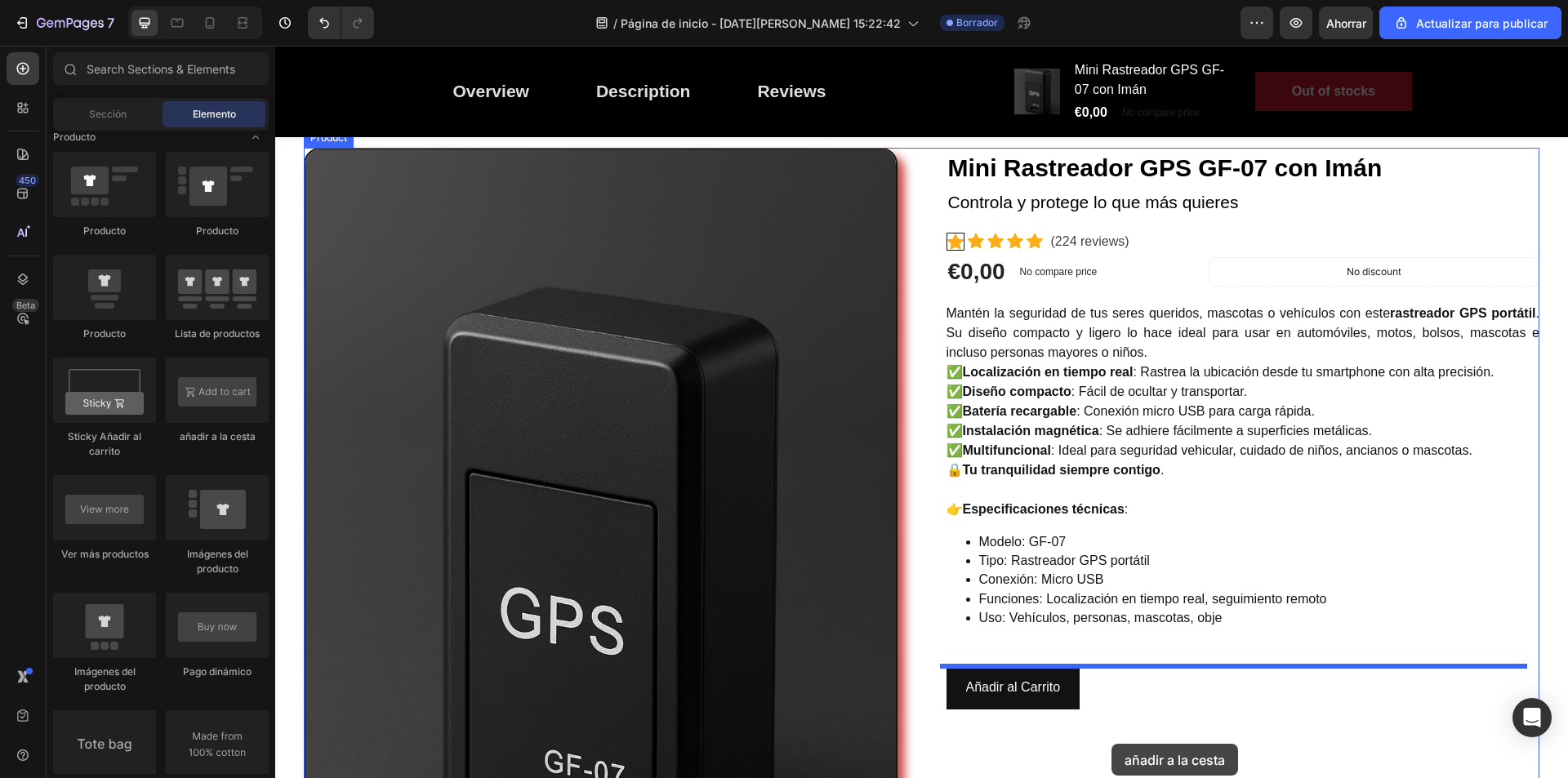
scroll to position [241, 0]
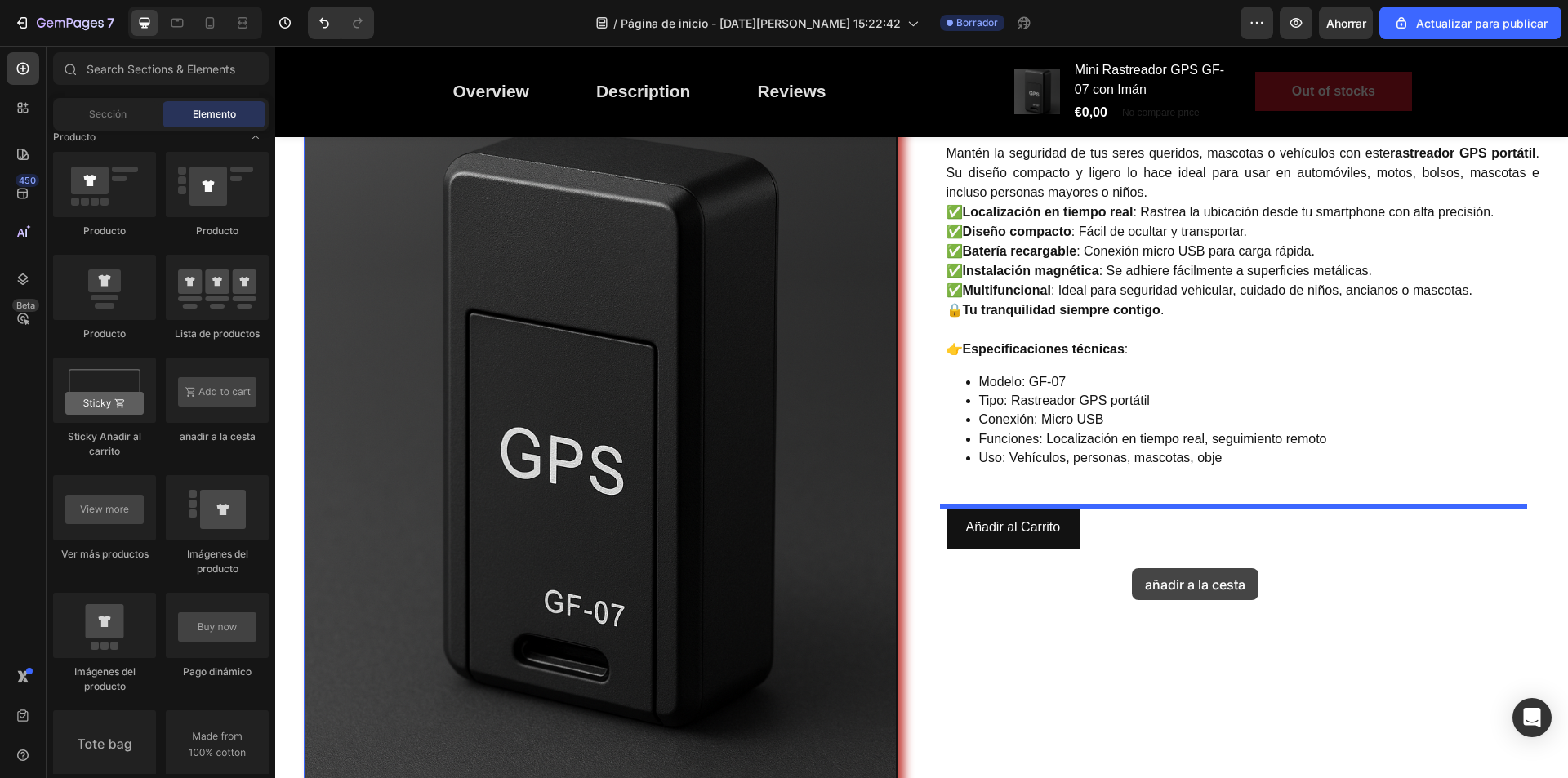
drag, startPoint x: 498, startPoint y: 456, endPoint x: 1134, endPoint y: 552, distance: 643.2
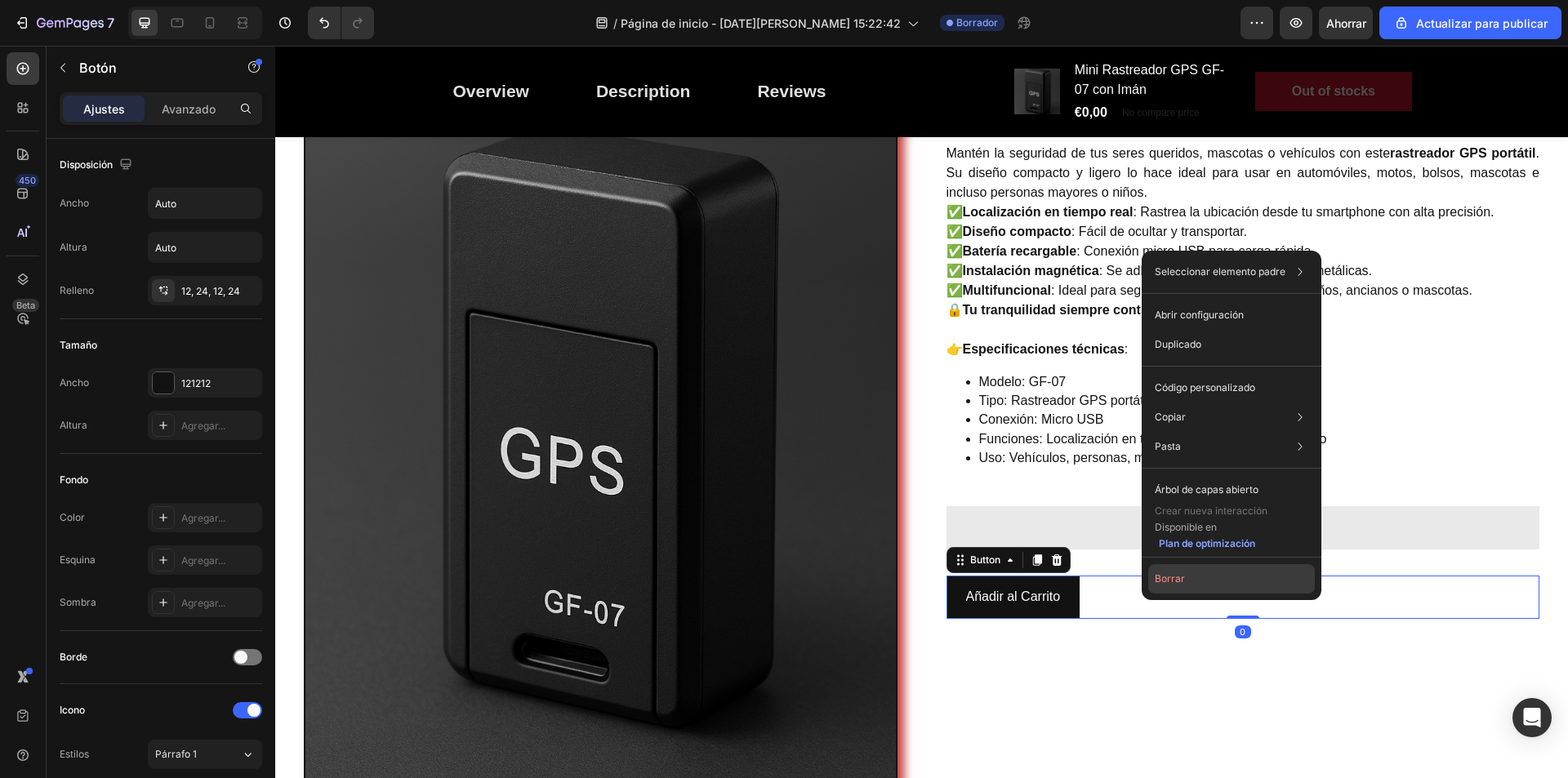
click at [1173, 588] on button "Borrar" at bounding box center [1232, 579] width 167 height 29
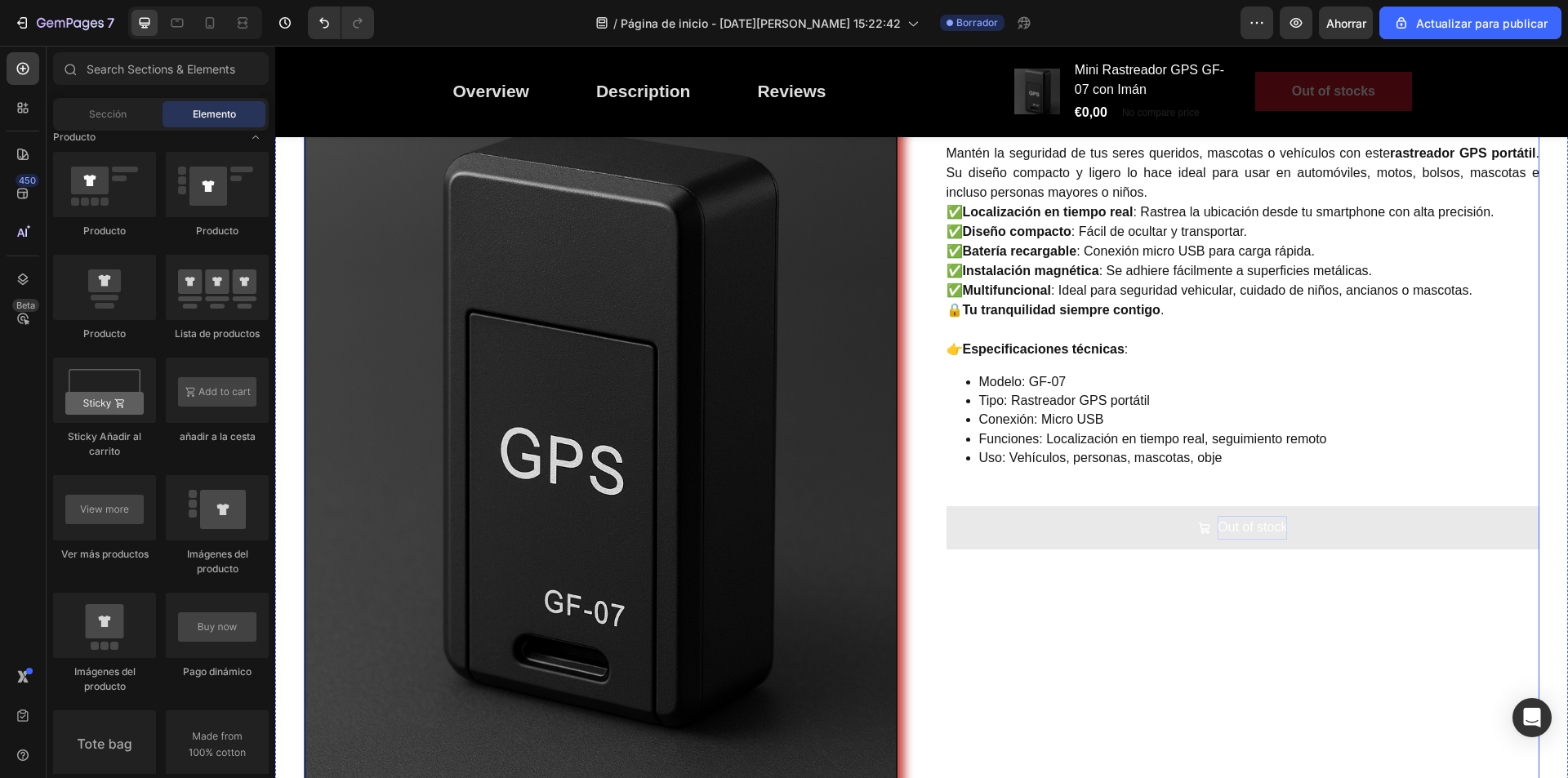
click at [1242, 519] on div "Out of stock" at bounding box center [1252, 528] width 70 height 24
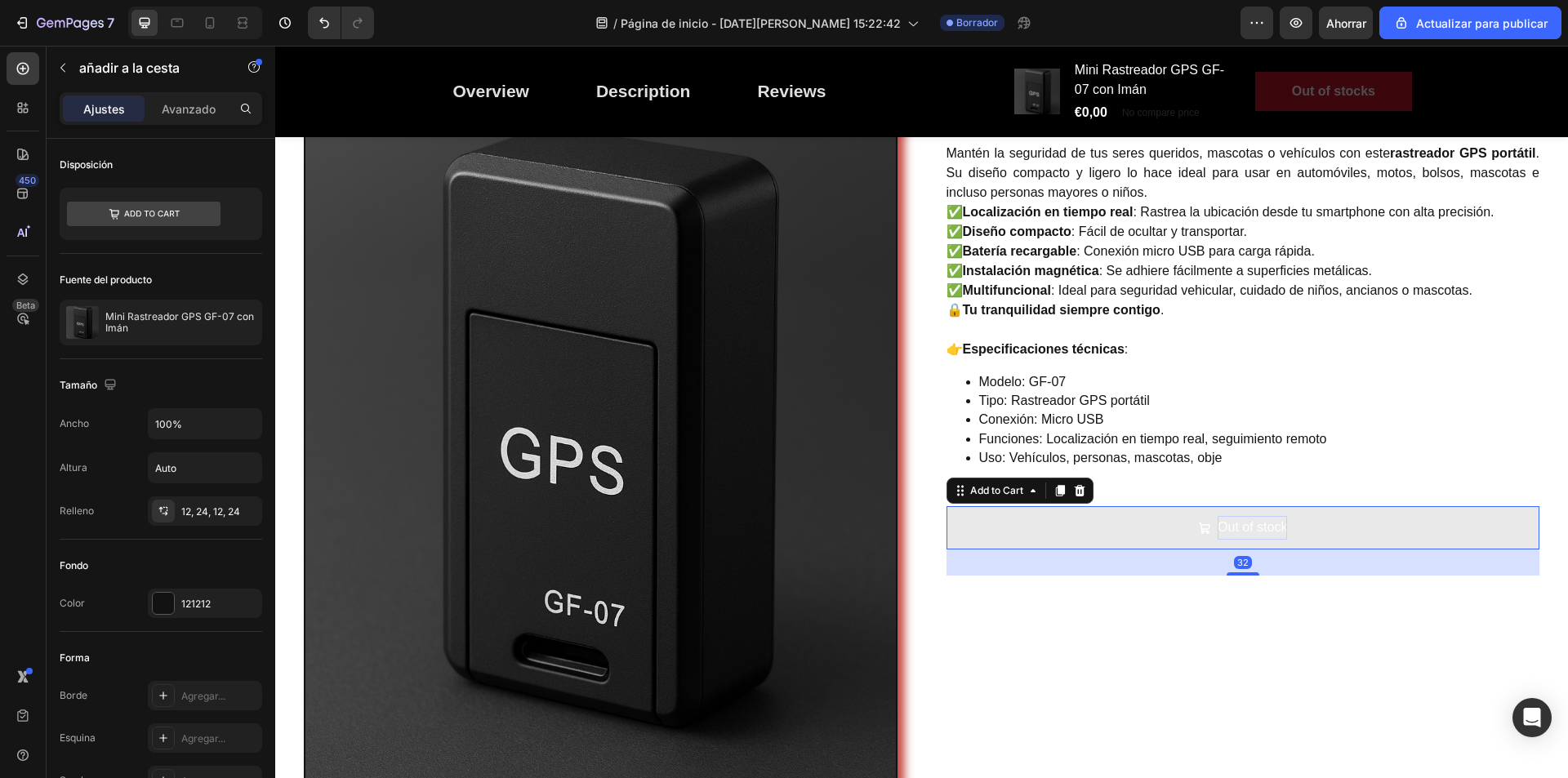
click at [1262, 529] on div "Out of stock" at bounding box center [1252, 528] width 70 height 24
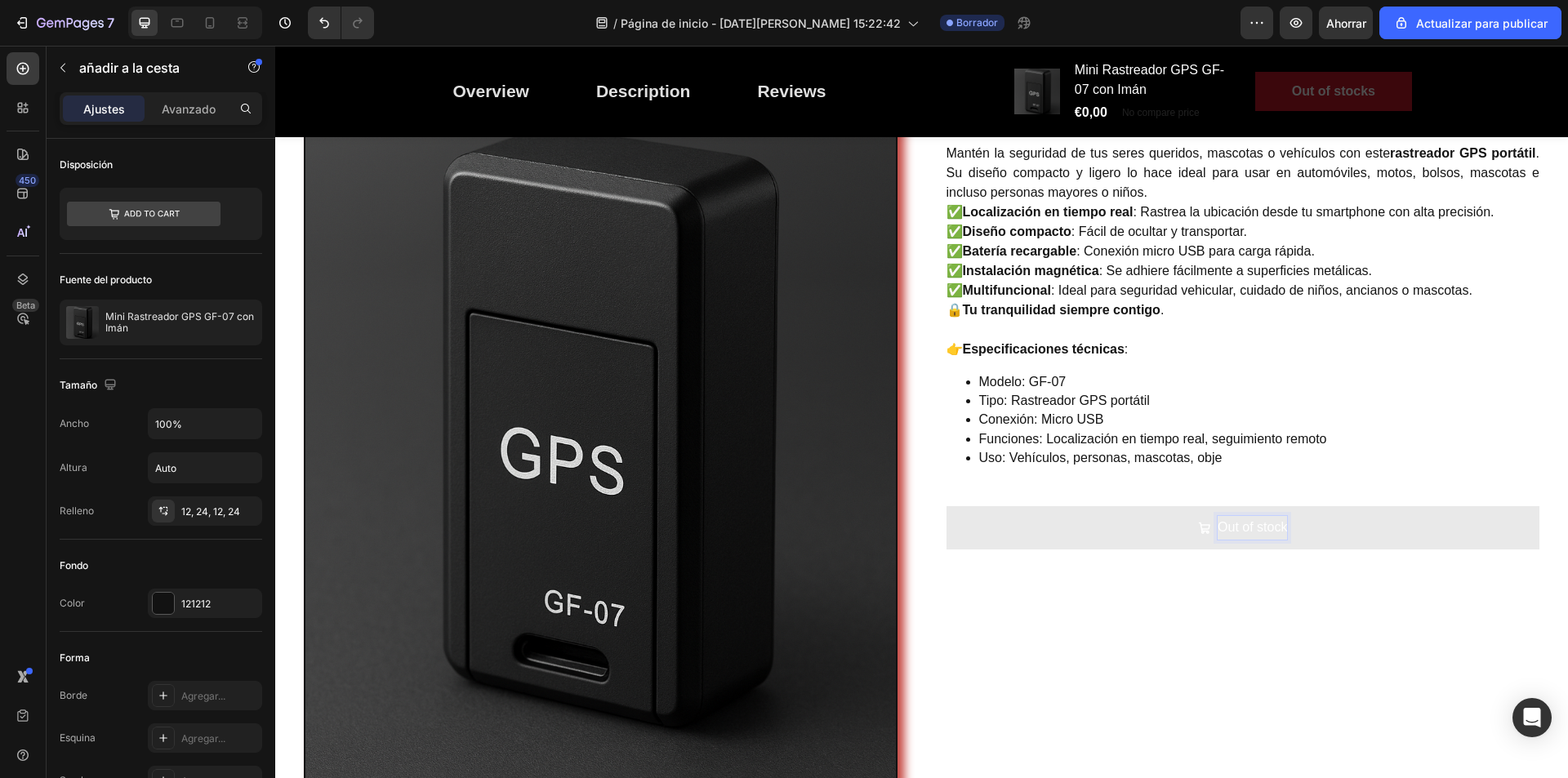
click at [1271, 529] on p "Out of stock" at bounding box center [1252, 528] width 70 height 24
click at [1277, 529] on p "Out of stock" at bounding box center [1252, 528] width 70 height 24
click at [947, 506] on button "Añadir" at bounding box center [1243, 528] width 594 height 43
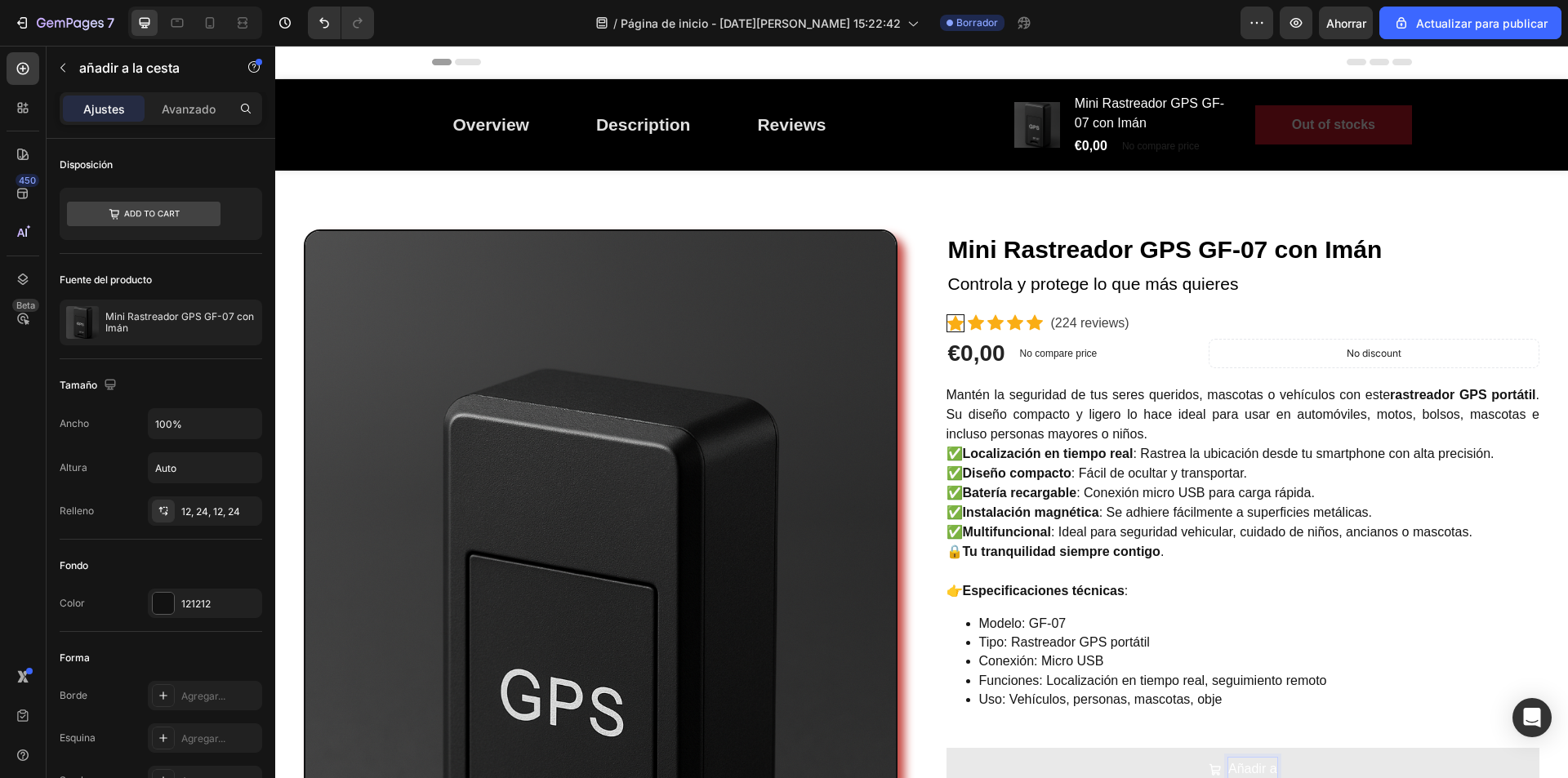
scroll to position [241, 0]
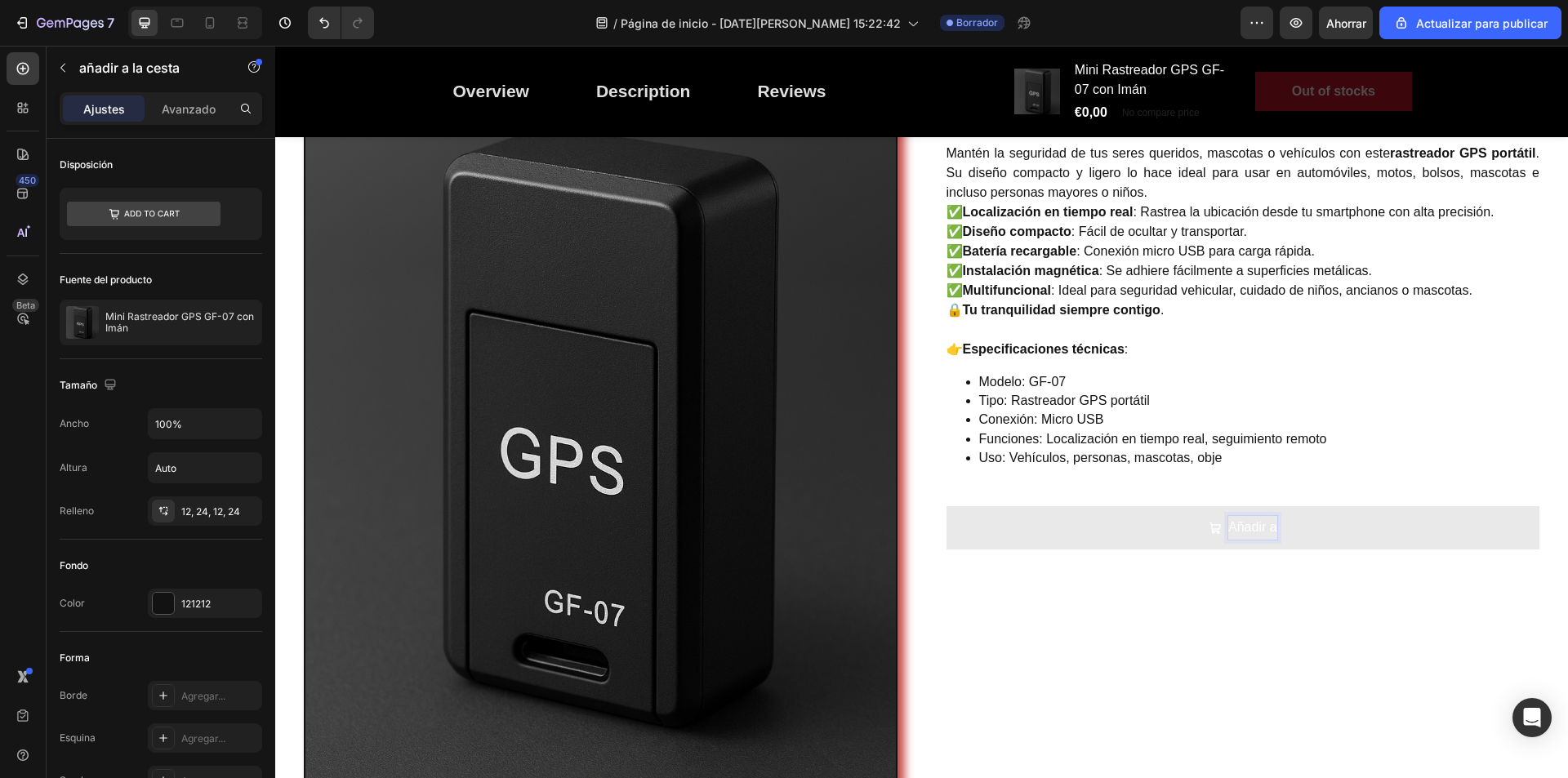
click at [947, 506] on button "Añadir a" at bounding box center [1243, 528] width 594 height 43
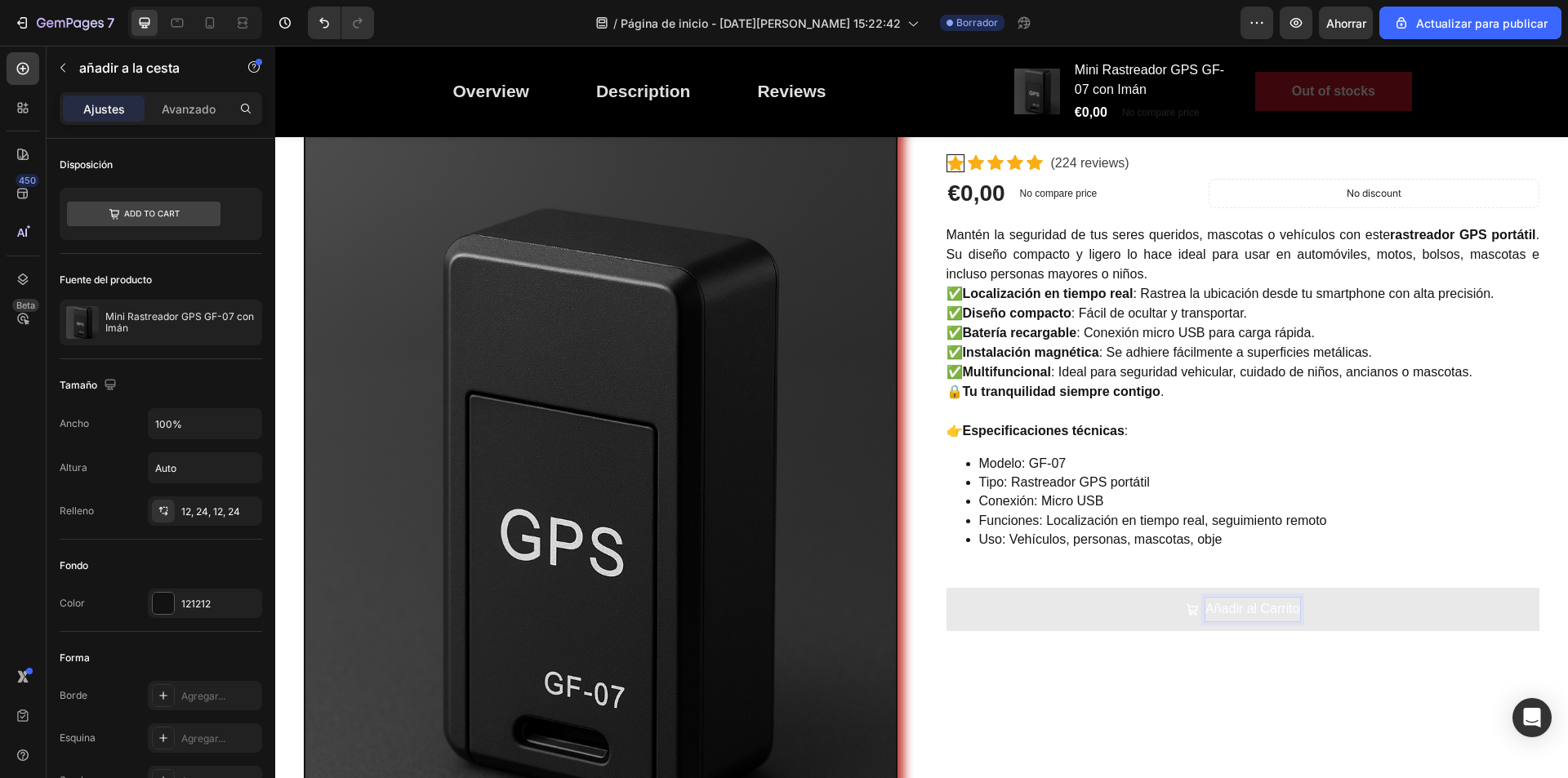
click at [1054, 622] on button "Añadir al Carrito" at bounding box center [1243, 609] width 594 height 43
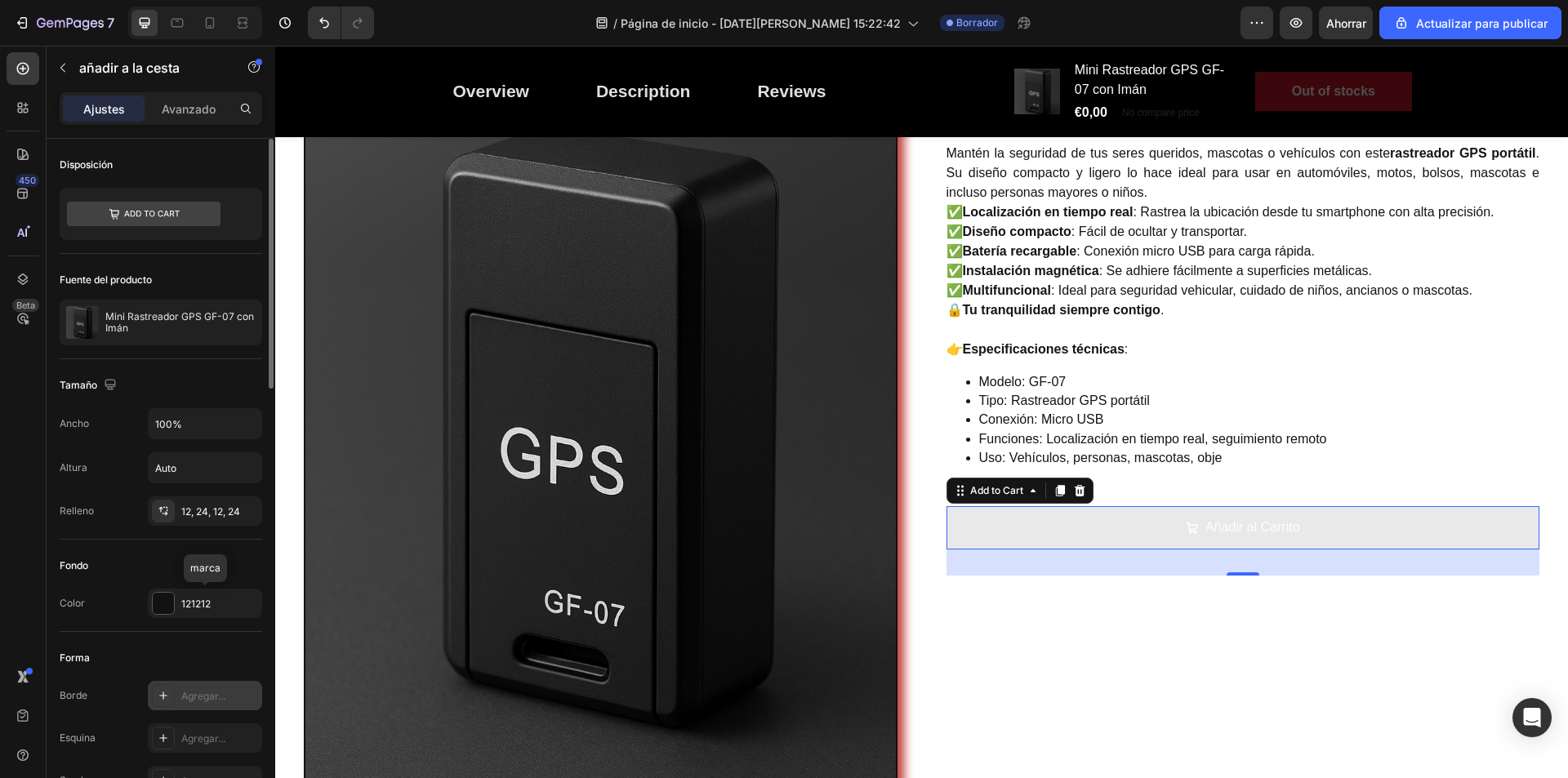
scroll to position [81, 0]
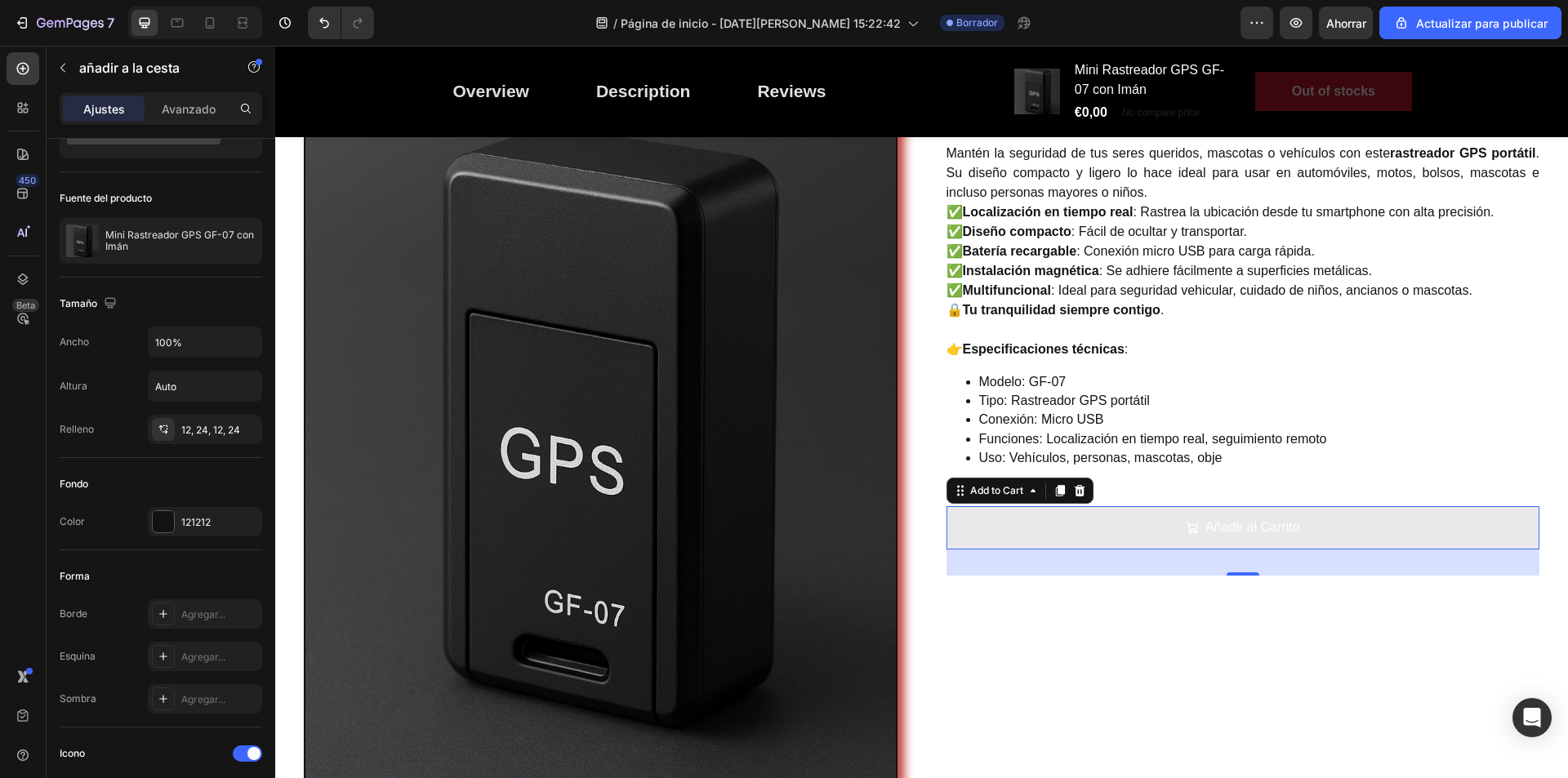
click at [1074, 537] on button "Añadir al Carrito" at bounding box center [1243, 528] width 594 height 43
click at [165, 523] on div at bounding box center [164, 522] width 22 height 22
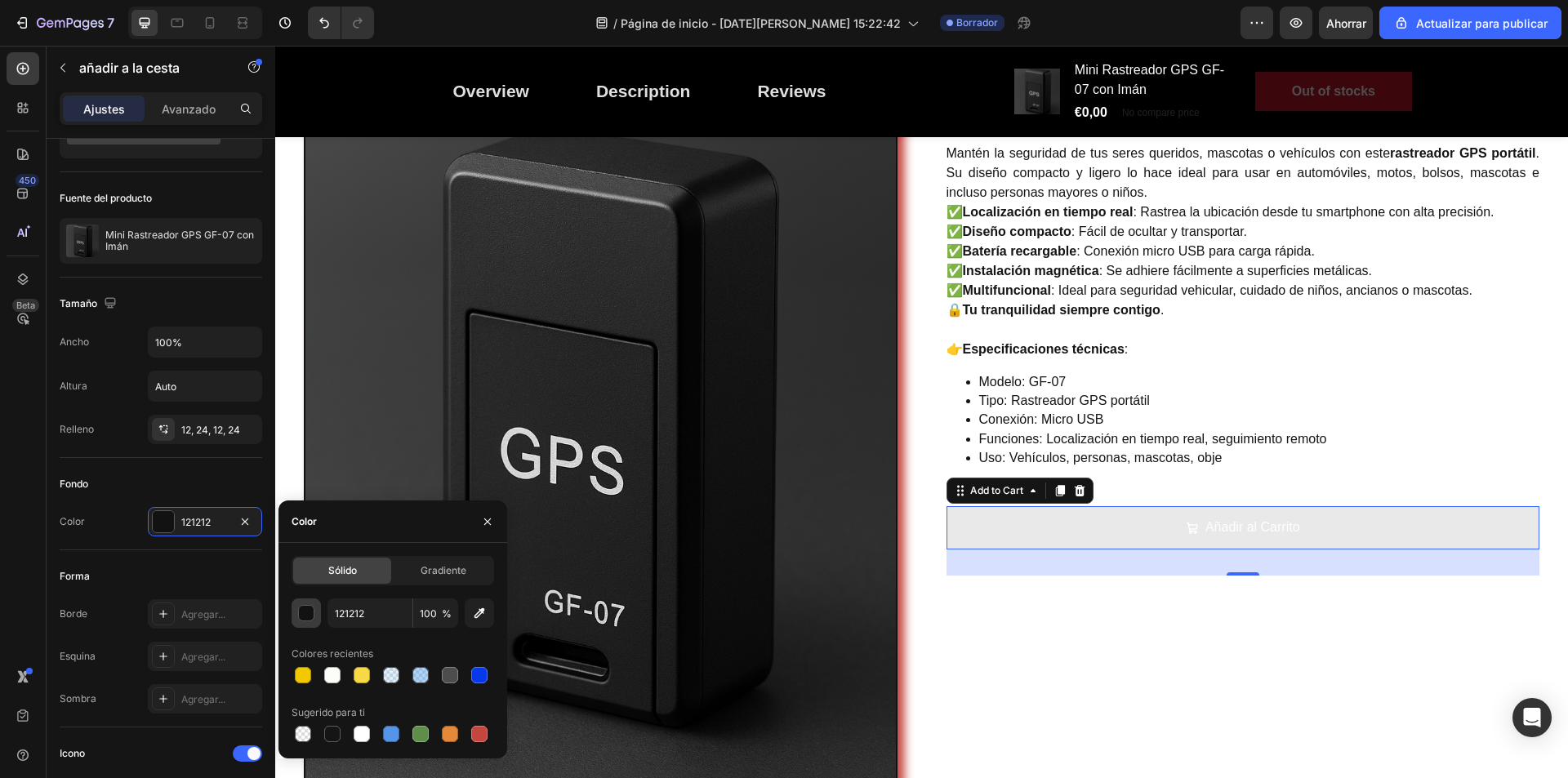
click at [308, 607] on div "button" at bounding box center [307, 614] width 17 height 17
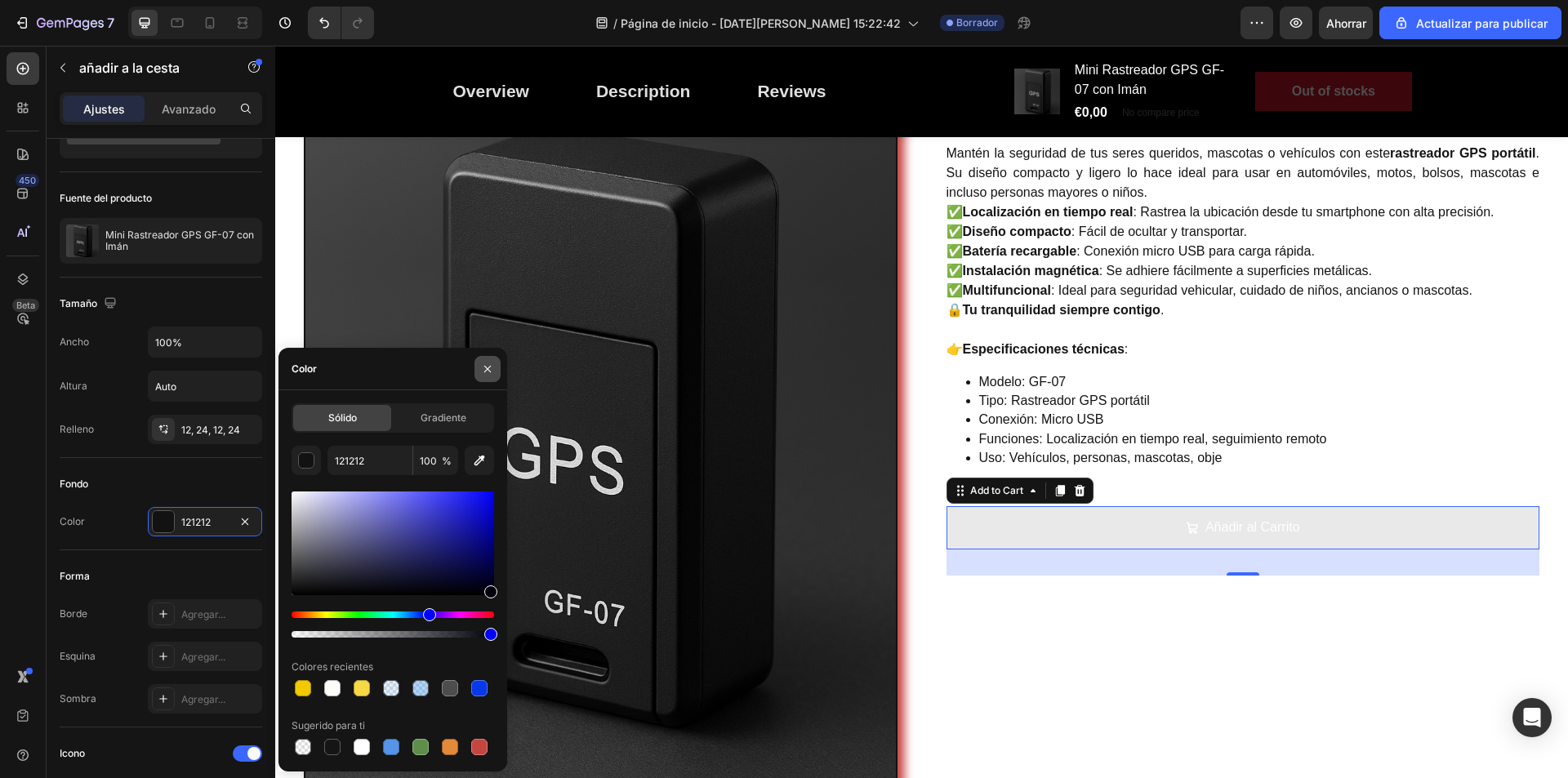
click at [484, 363] on icon "button" at bounding box center [487, 369] width 13 height 13
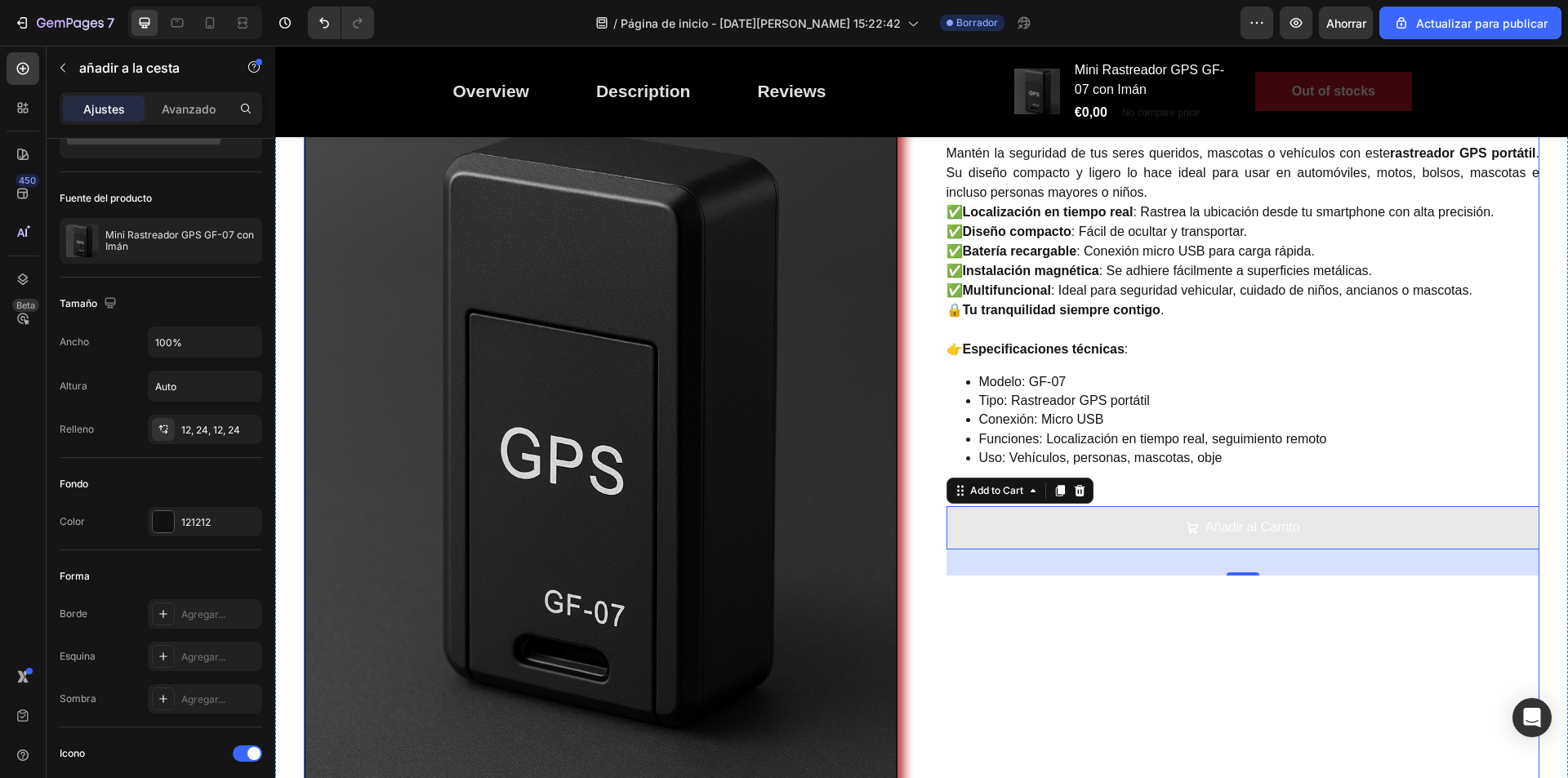
click at [1129, 622] on div "Mini Rastreador GPS GF-07 con Imán (P) Title Controla y protege lo que más quie…" at bounding box center [1243, 433] width 594 height 889
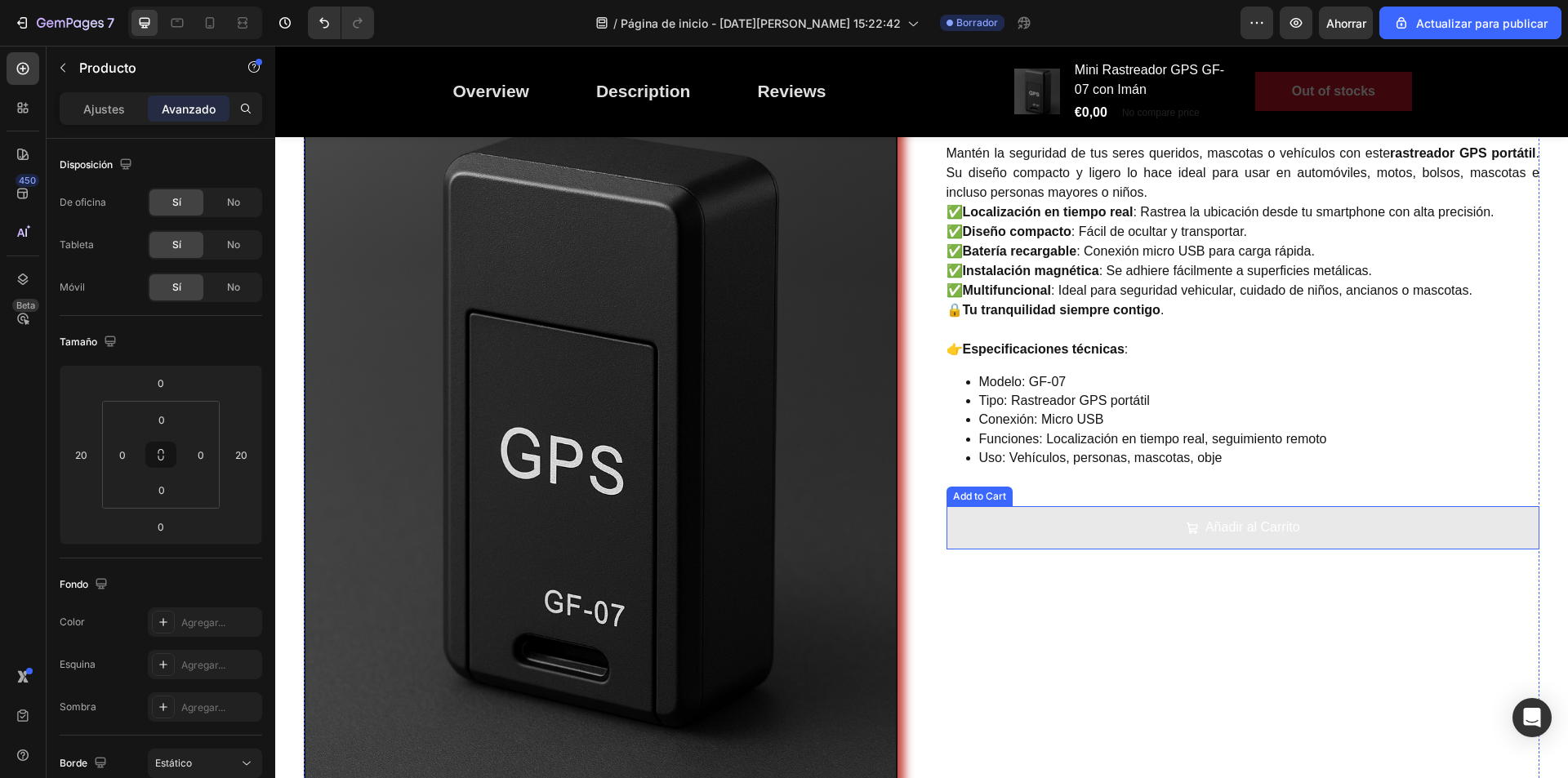
click at [1079, 533] on button "Añadir al Carrito" at bounding box center [1243, 528] width 594 height 43
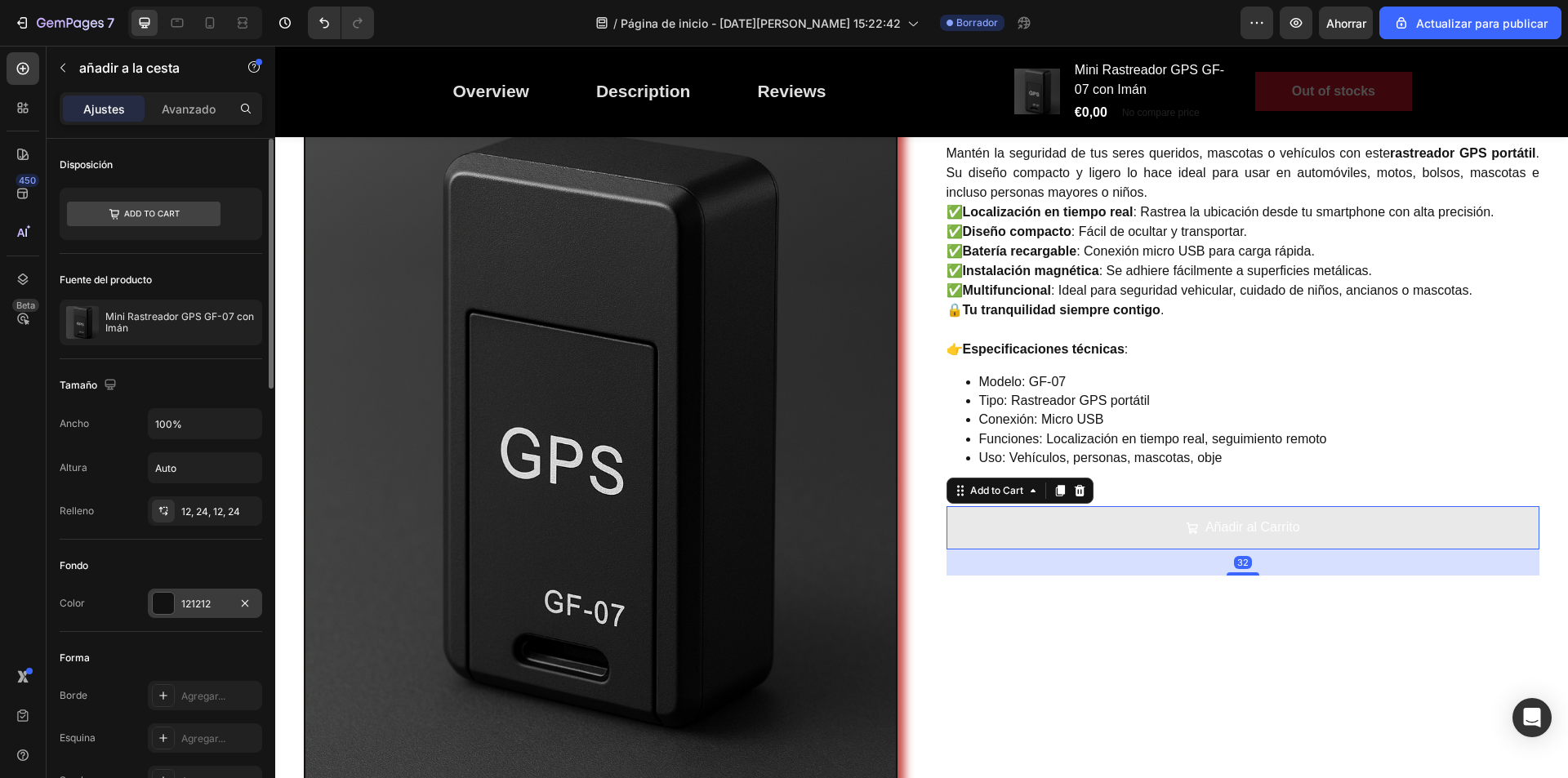
click at [168, 607] on div at bounding box center [164, 603] width 22 height 22
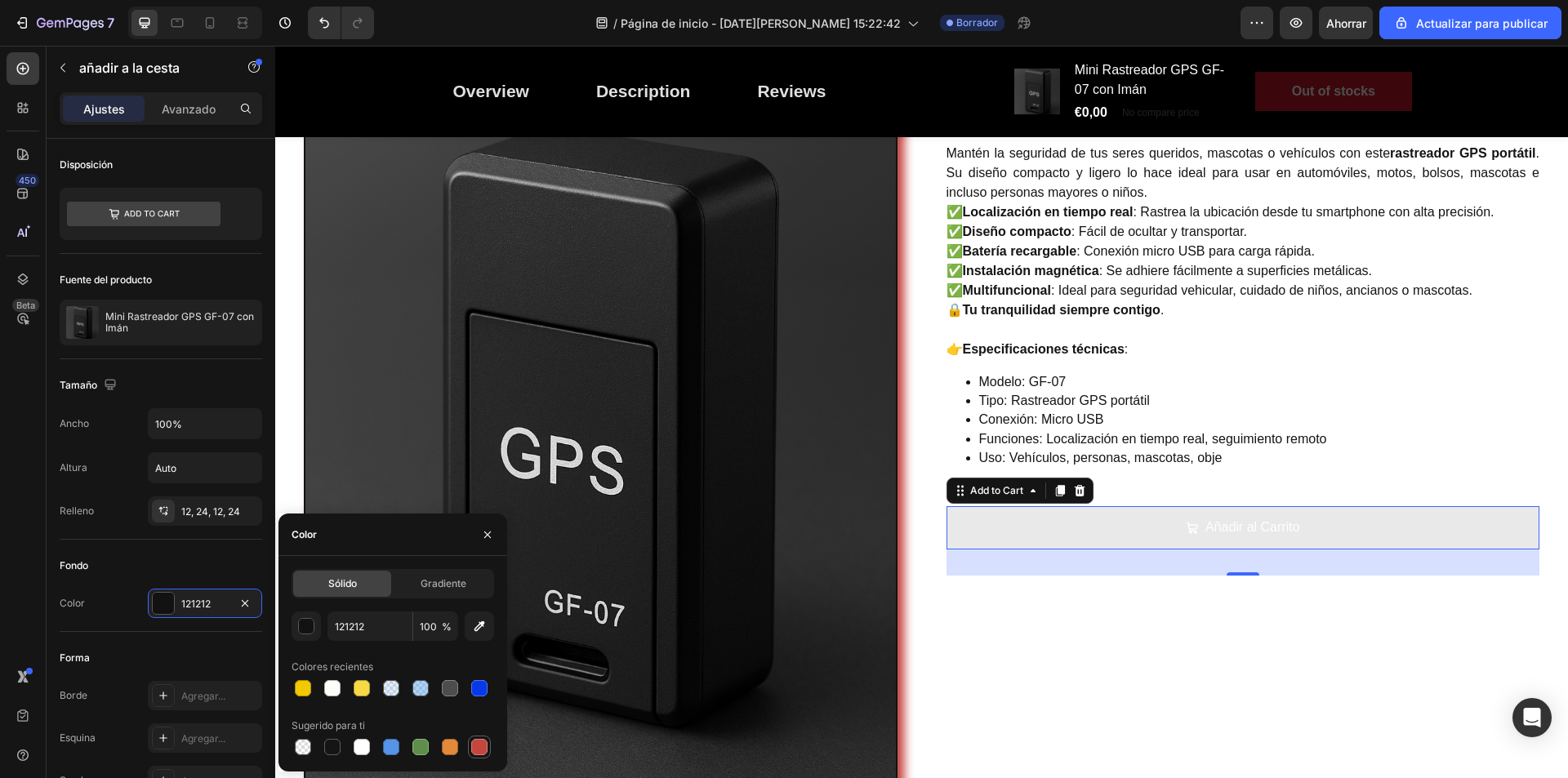
click at [488, 743] on div at bounding box center [480, 748] width 20 height 20
type input "C5453F"
click at [1147, 676] on div "Mini Rastreador GPS GF-07 con Imán (P) Title Controla y protege lo que más quie…" at bounding box center [1243, 433] width 594 height 889
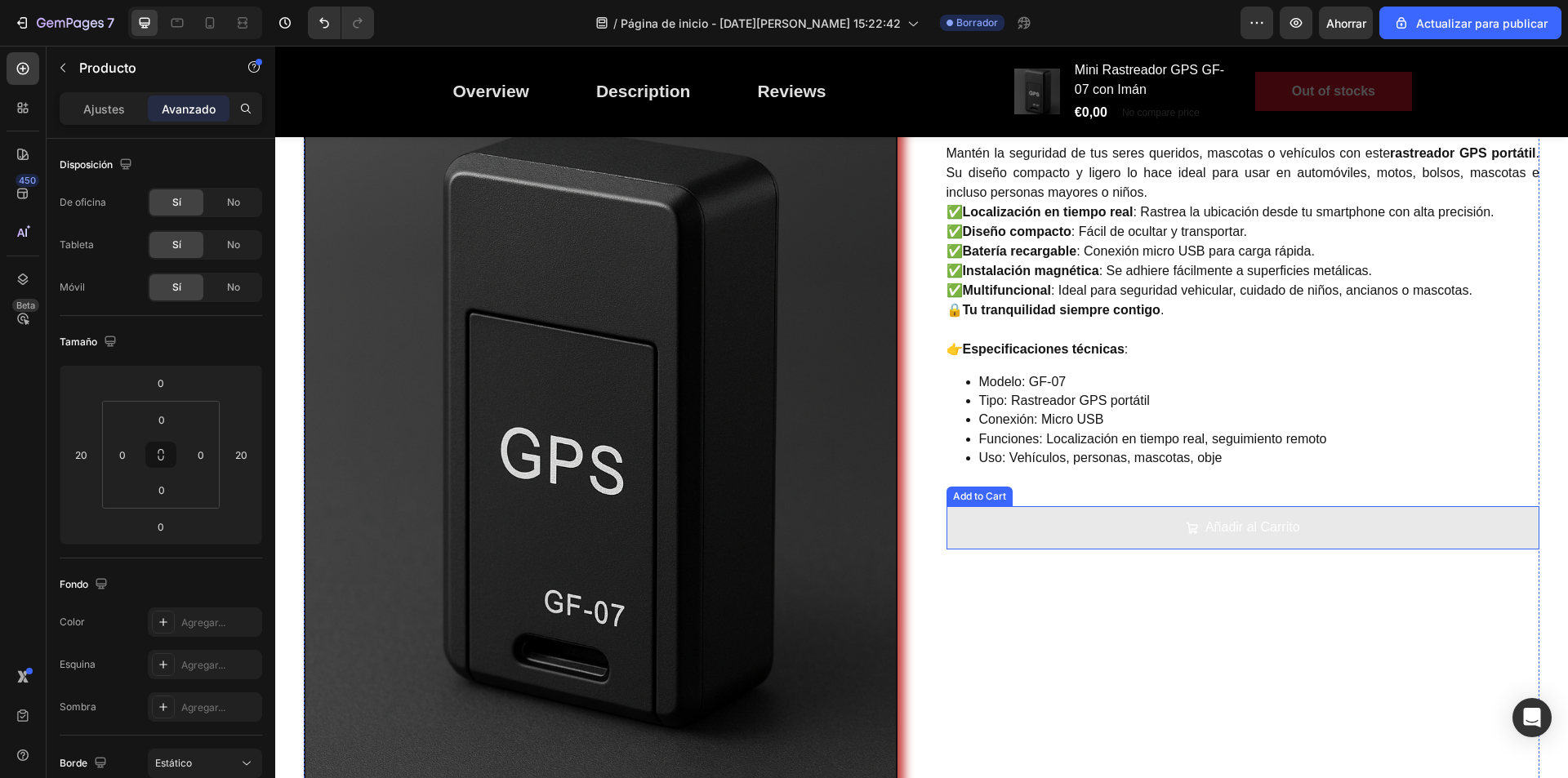
scroll to position [160, 0]
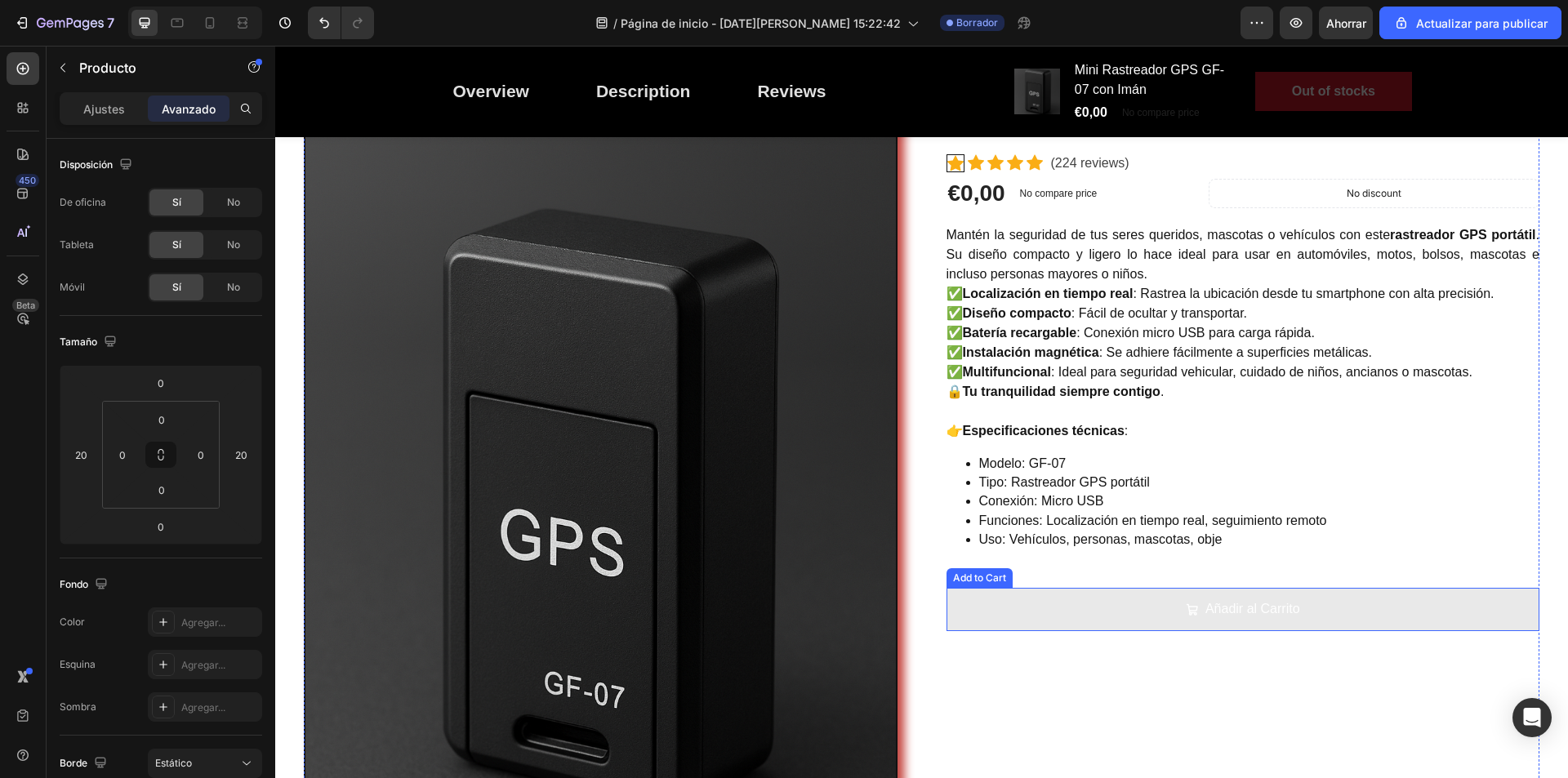
click at [1072, 621] on button "Añadir al Carrito" at bounding box center [1243, 609] width 594 height 43
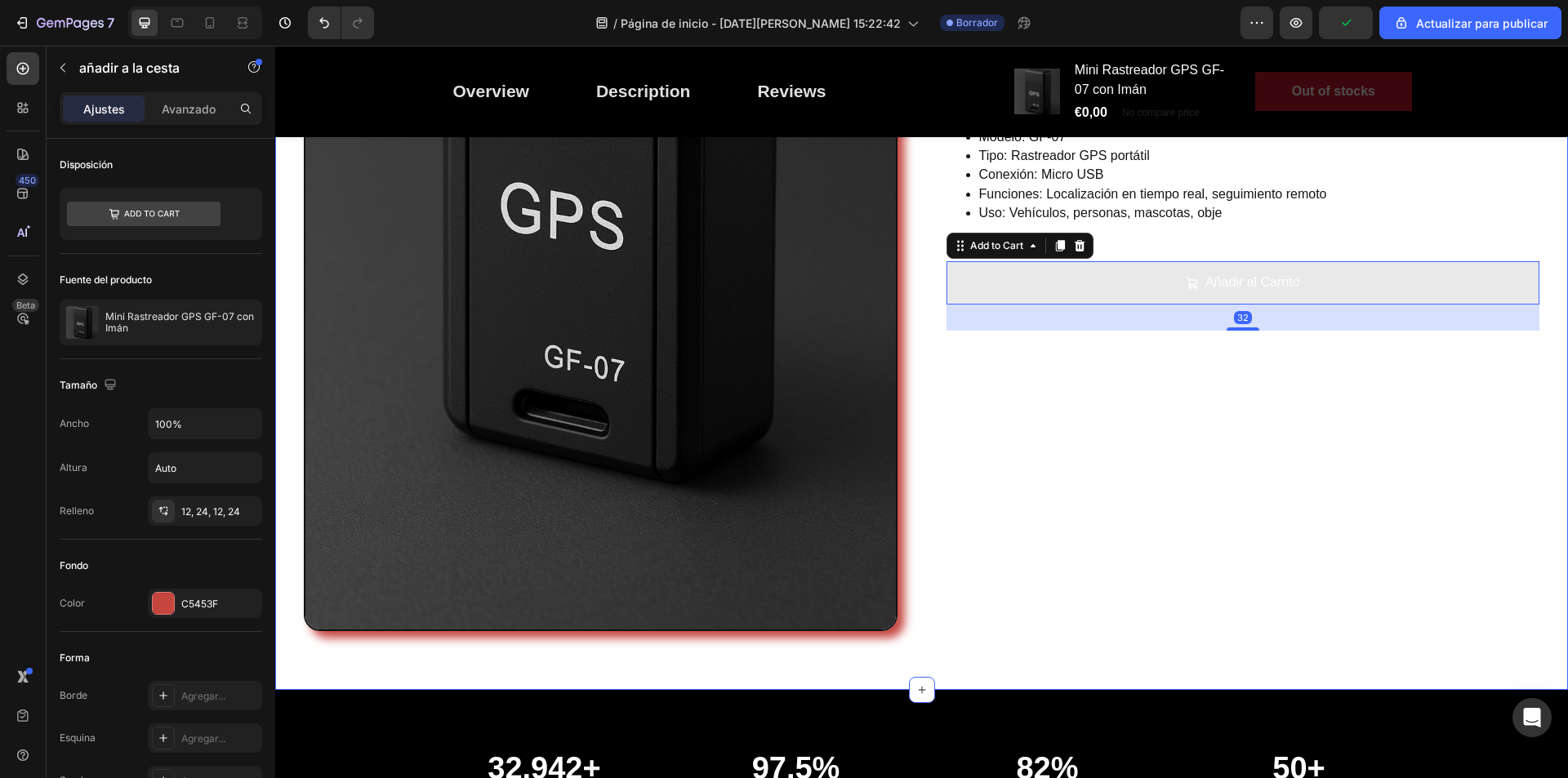
scroll to position [568, 0]
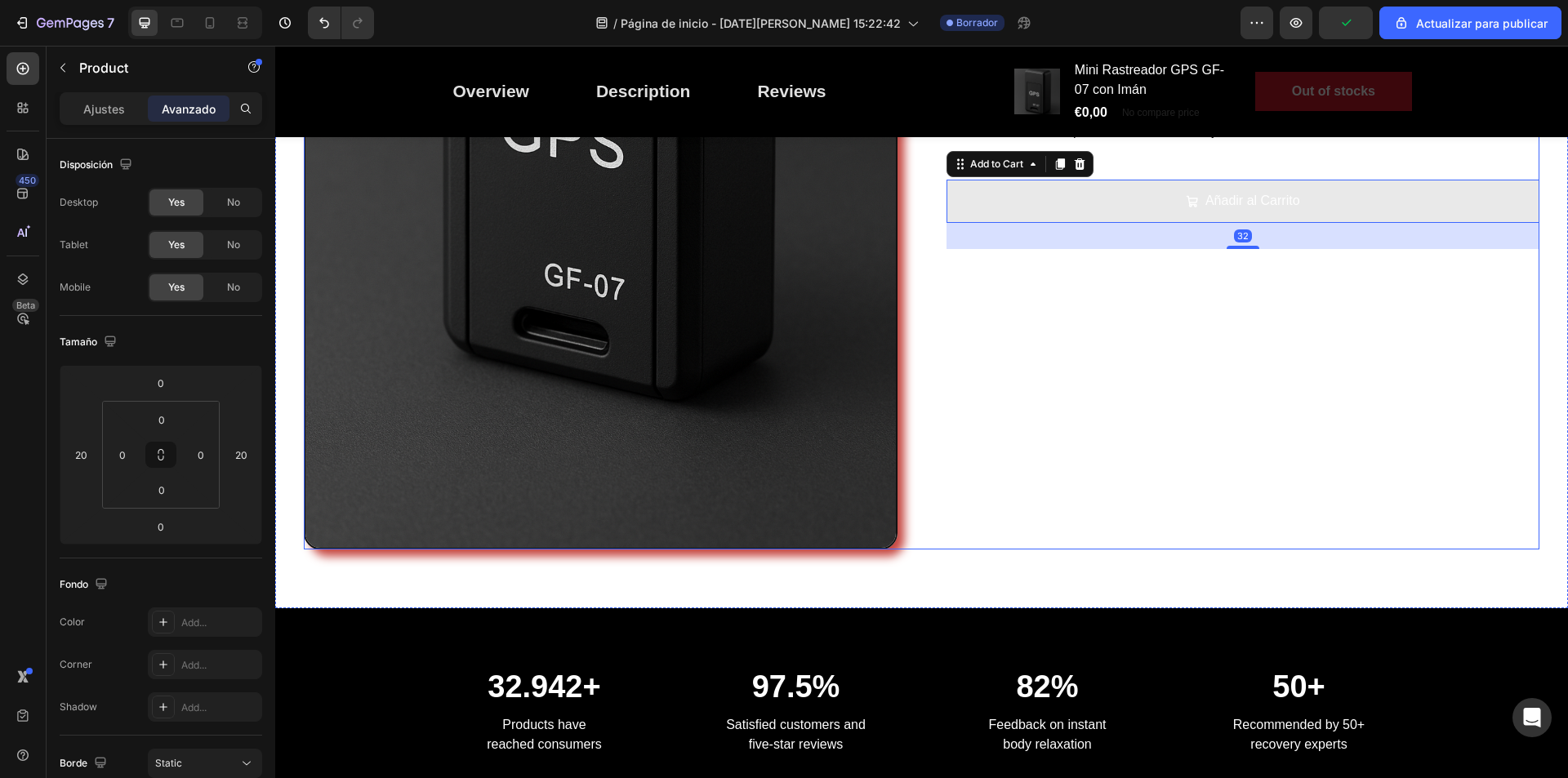
click at [1095, 460] on div "Mini Rastreador GPS GF-07 con Imán (P) Title Controla y protege lo que más quie…" at bounding box center [1243, 105] width 594 height 889
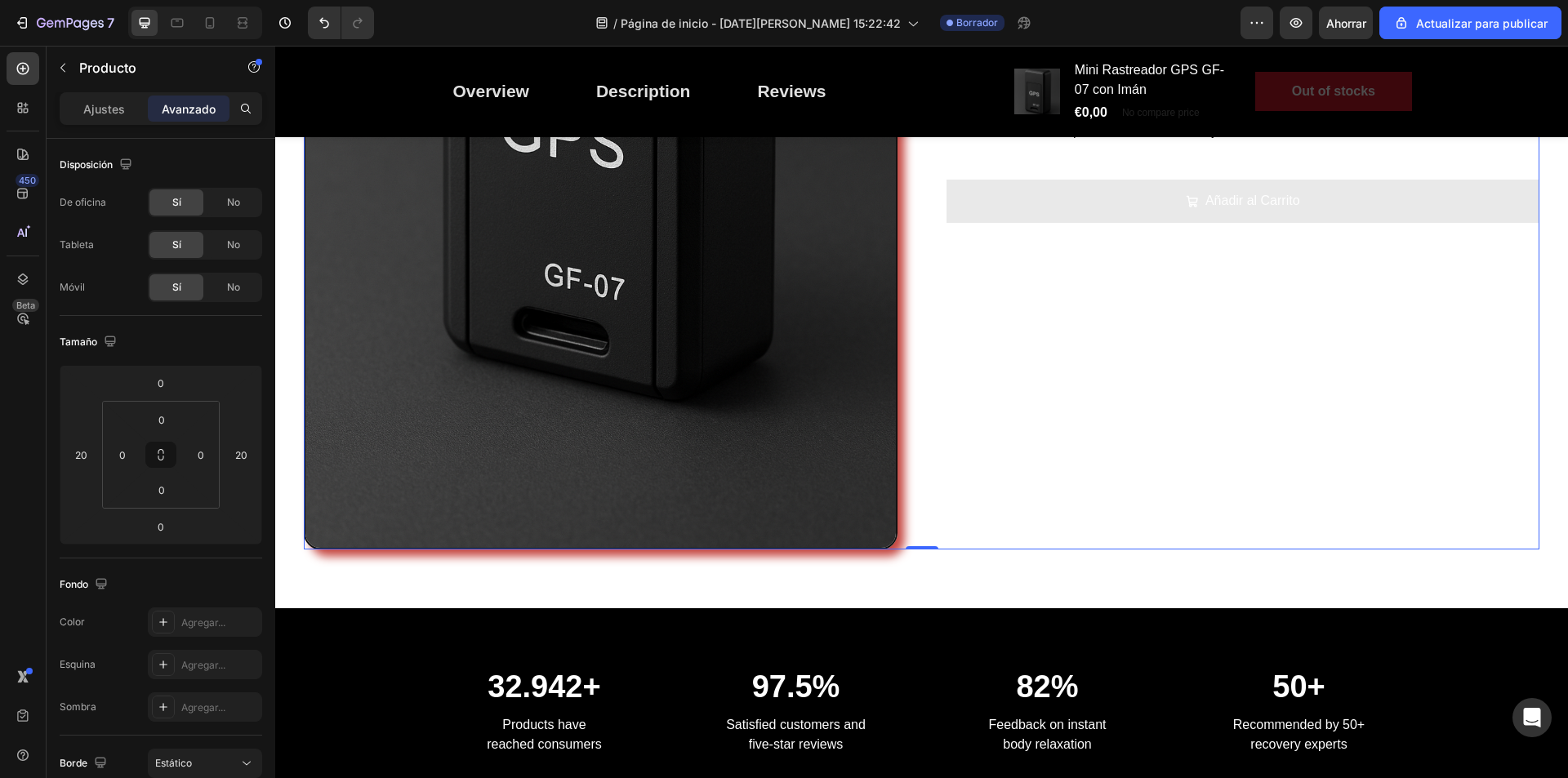
scroll to position [324, 0]
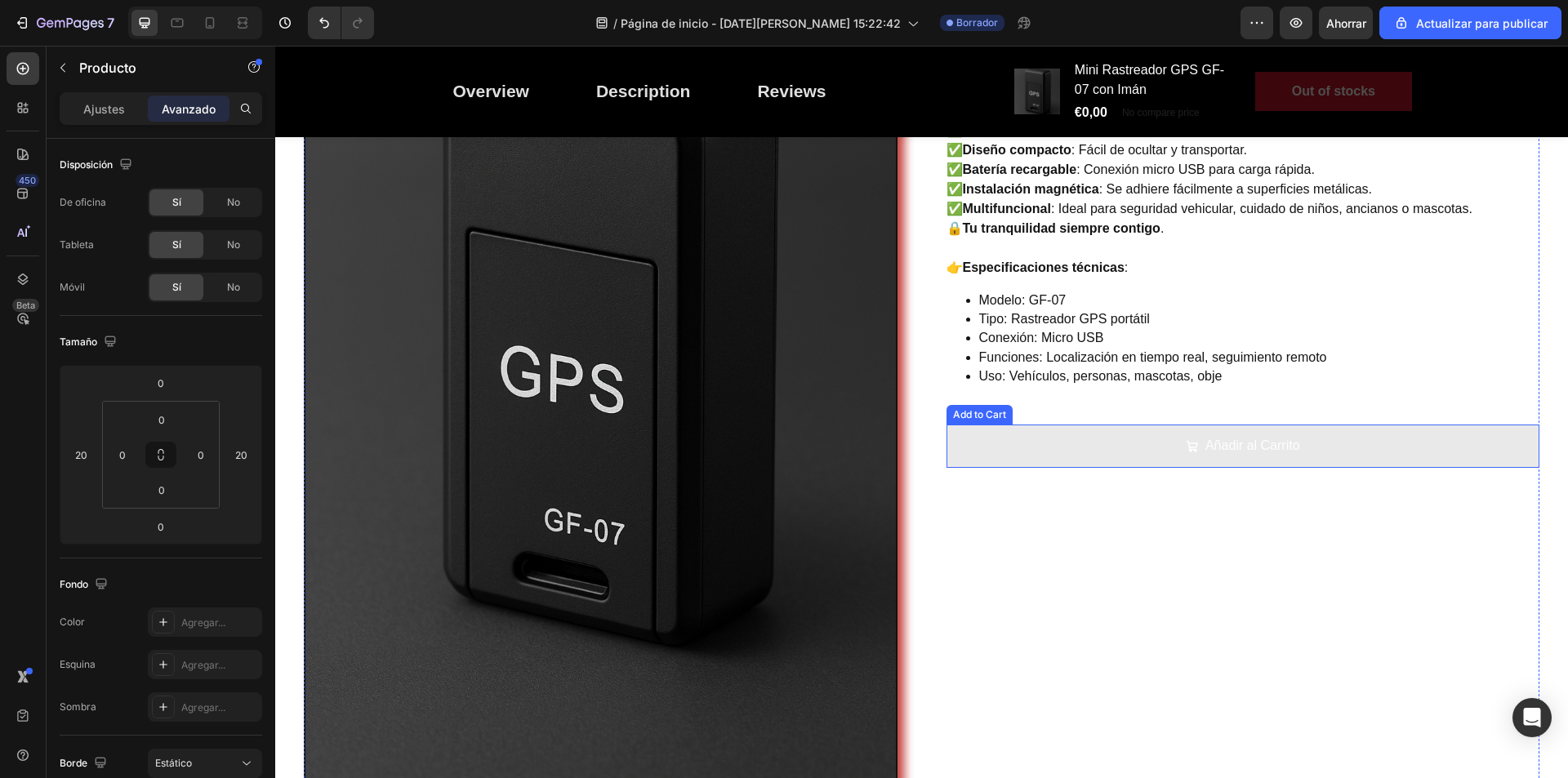
click at [1095, 441] on button "Añadir al Carrito" at bounding box center [1243, 446] width 594 height 43
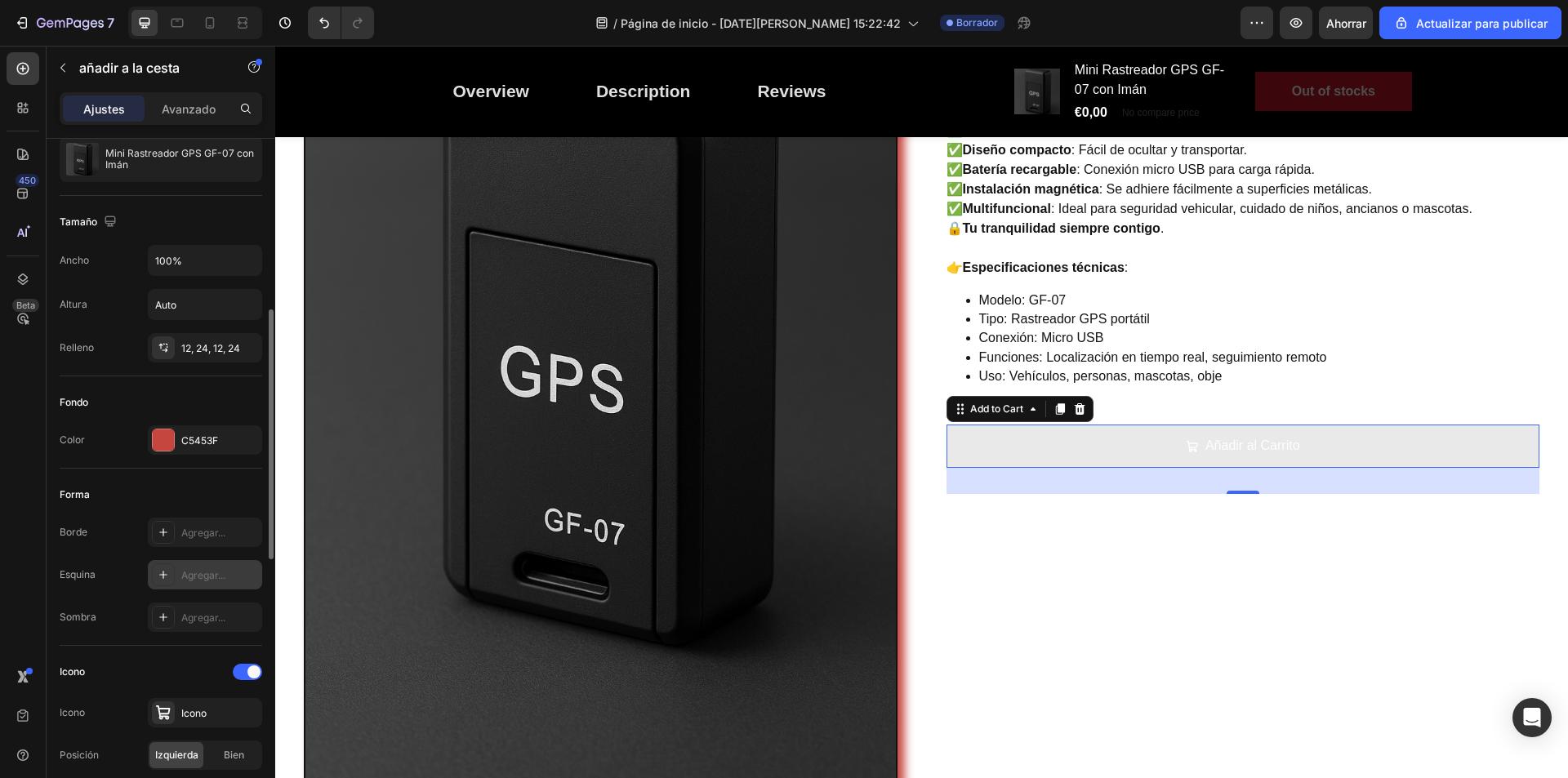
scroll to position [245, 0]
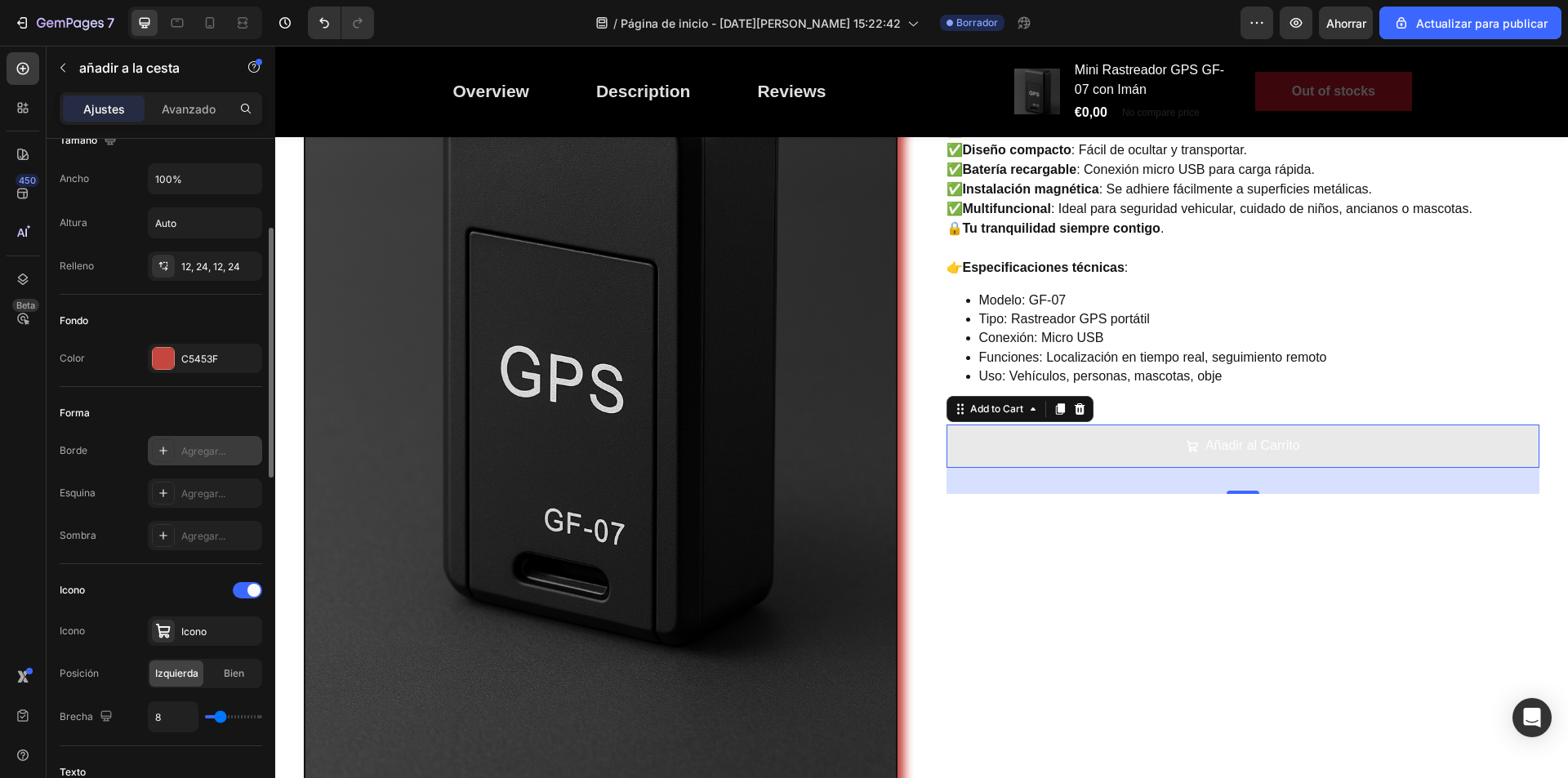
click at [192, 454] on font "Agregar..." at bounding box center [203, 451] width 44 height 12
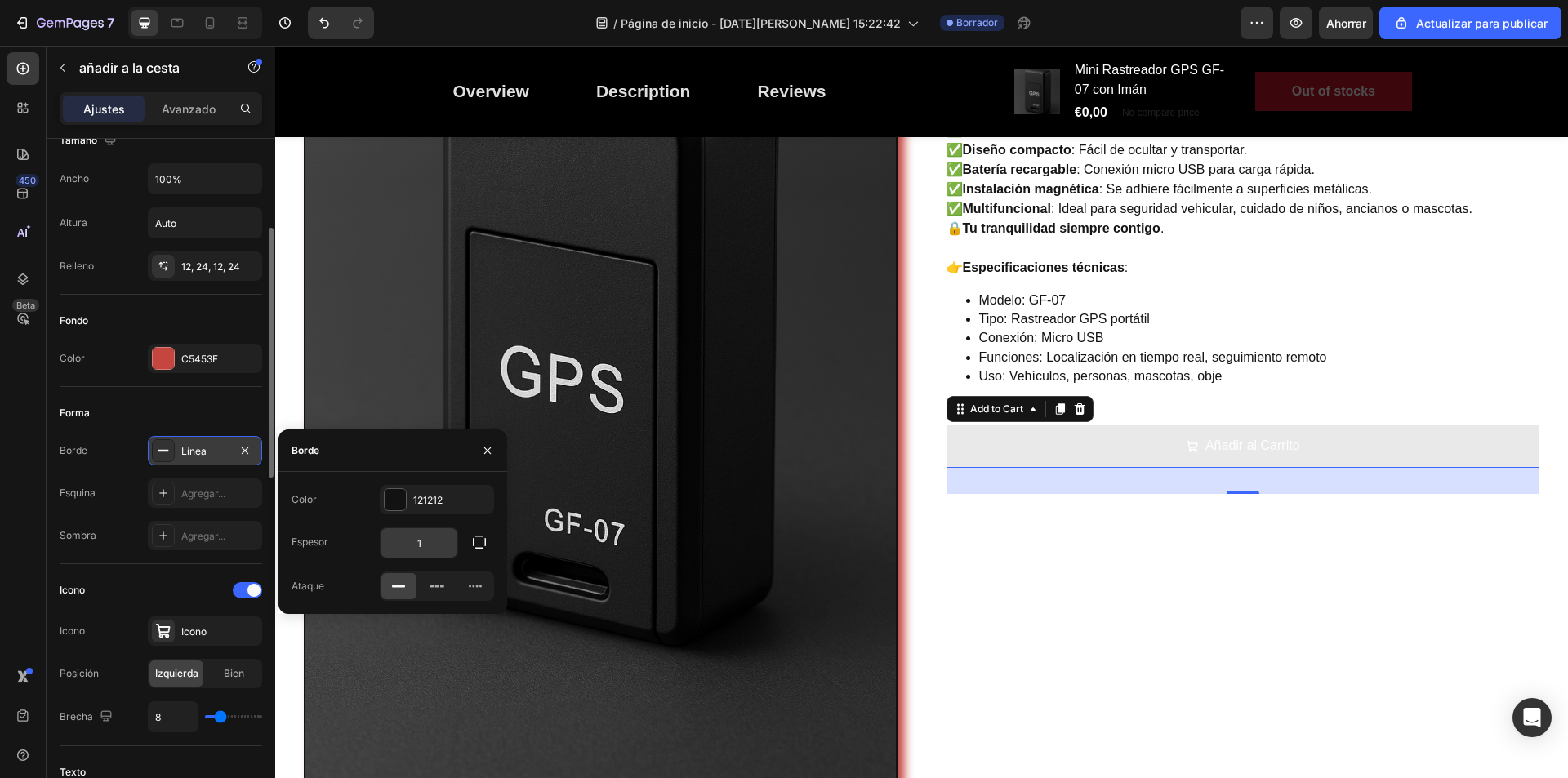
click at [427, 541] on input "1" at bounding box center [419, 544] width 77 height 29
type input "2"
click at [397, 500] on div at bounding box center [395, 500] width 22 height 22
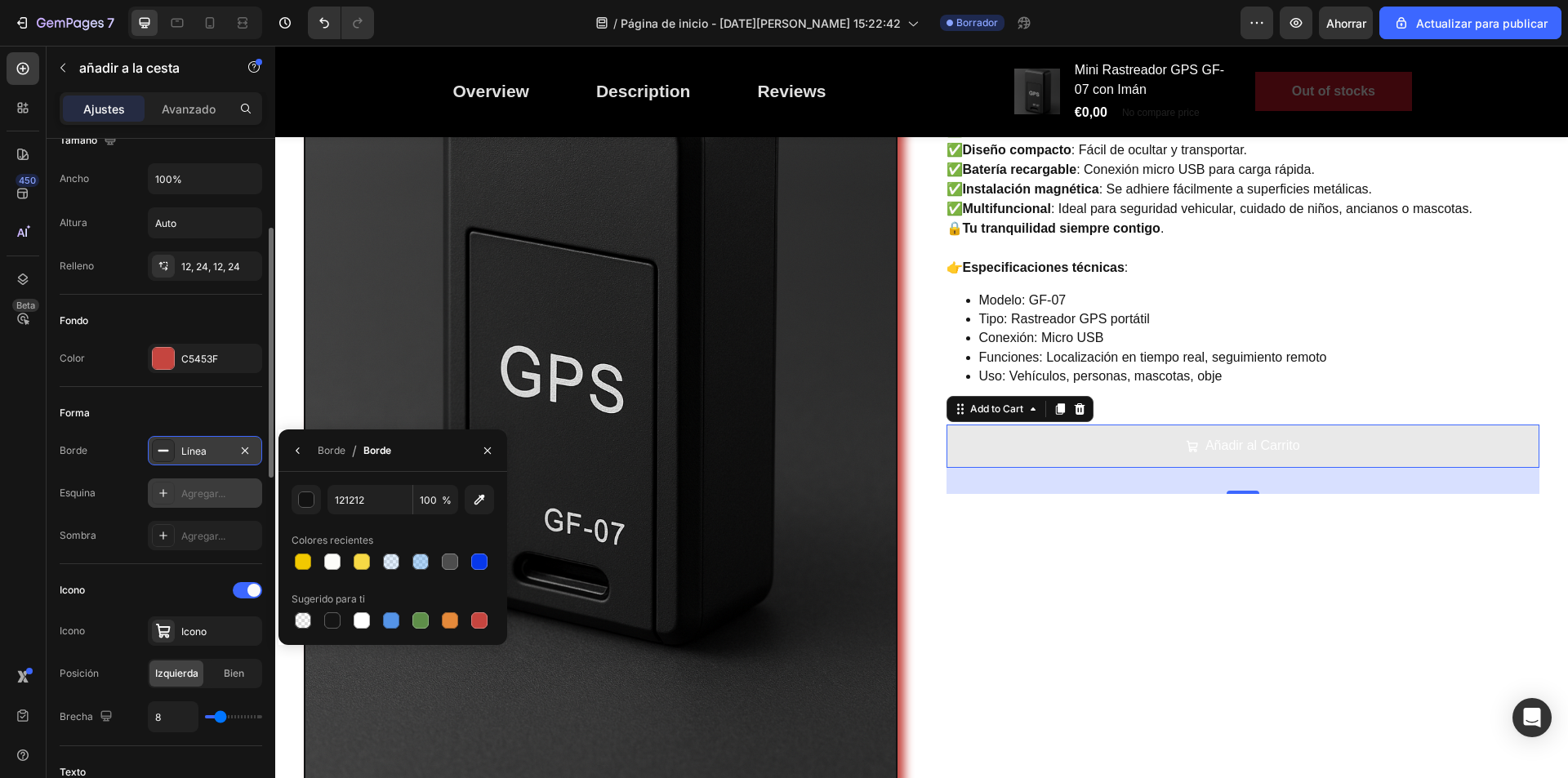
click at [184, 495] on font "Agregar..." at bounding box center [203, 493] width 44 height 12
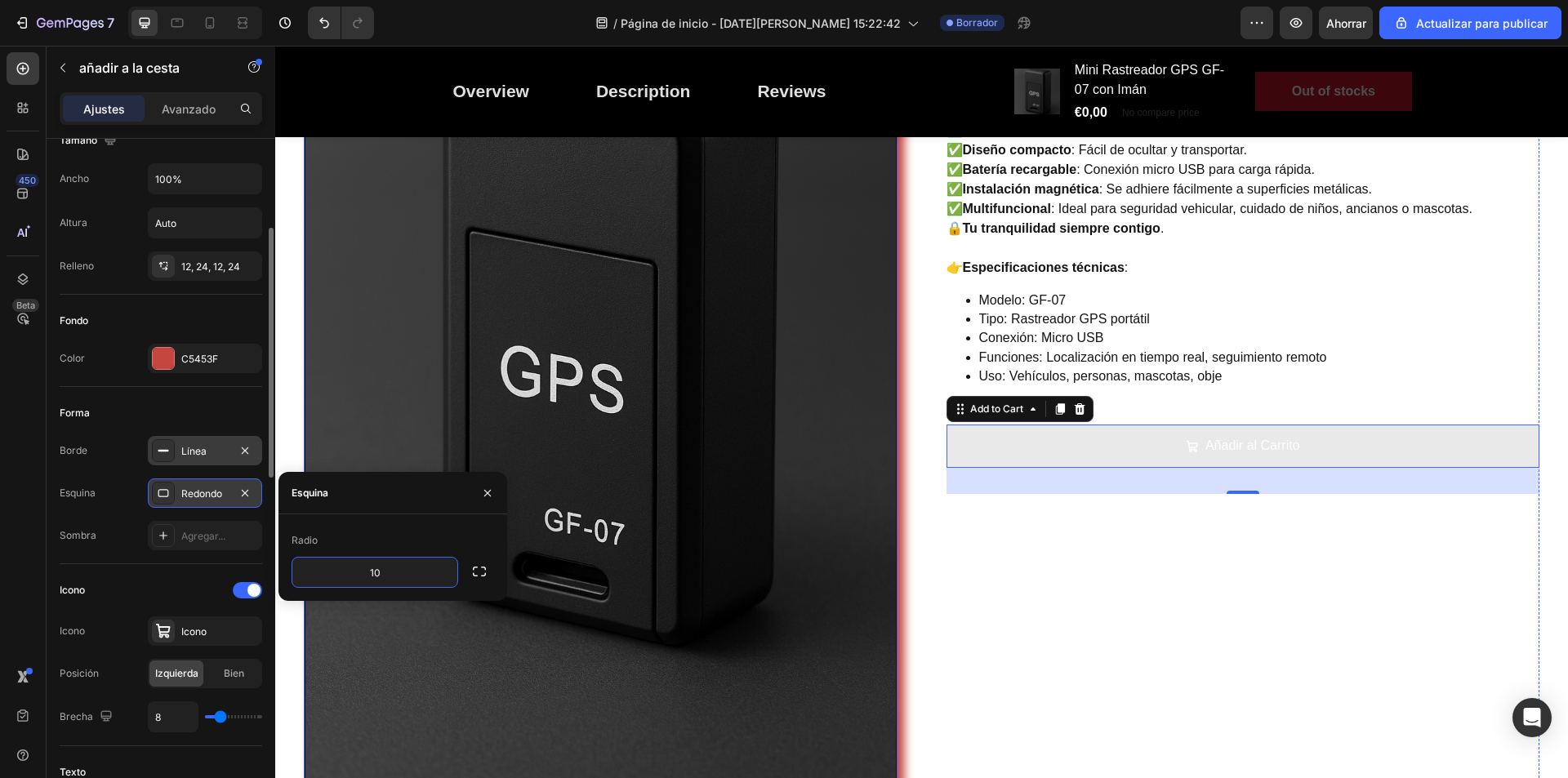
type input "1"
click at [967, 460] on button "Añadir al Carrito" at bounding box center [1243, 446] width 594 height 43
type input "10"
click at [416, 642] on img at bounding box center [601, 350] width 594 height 889
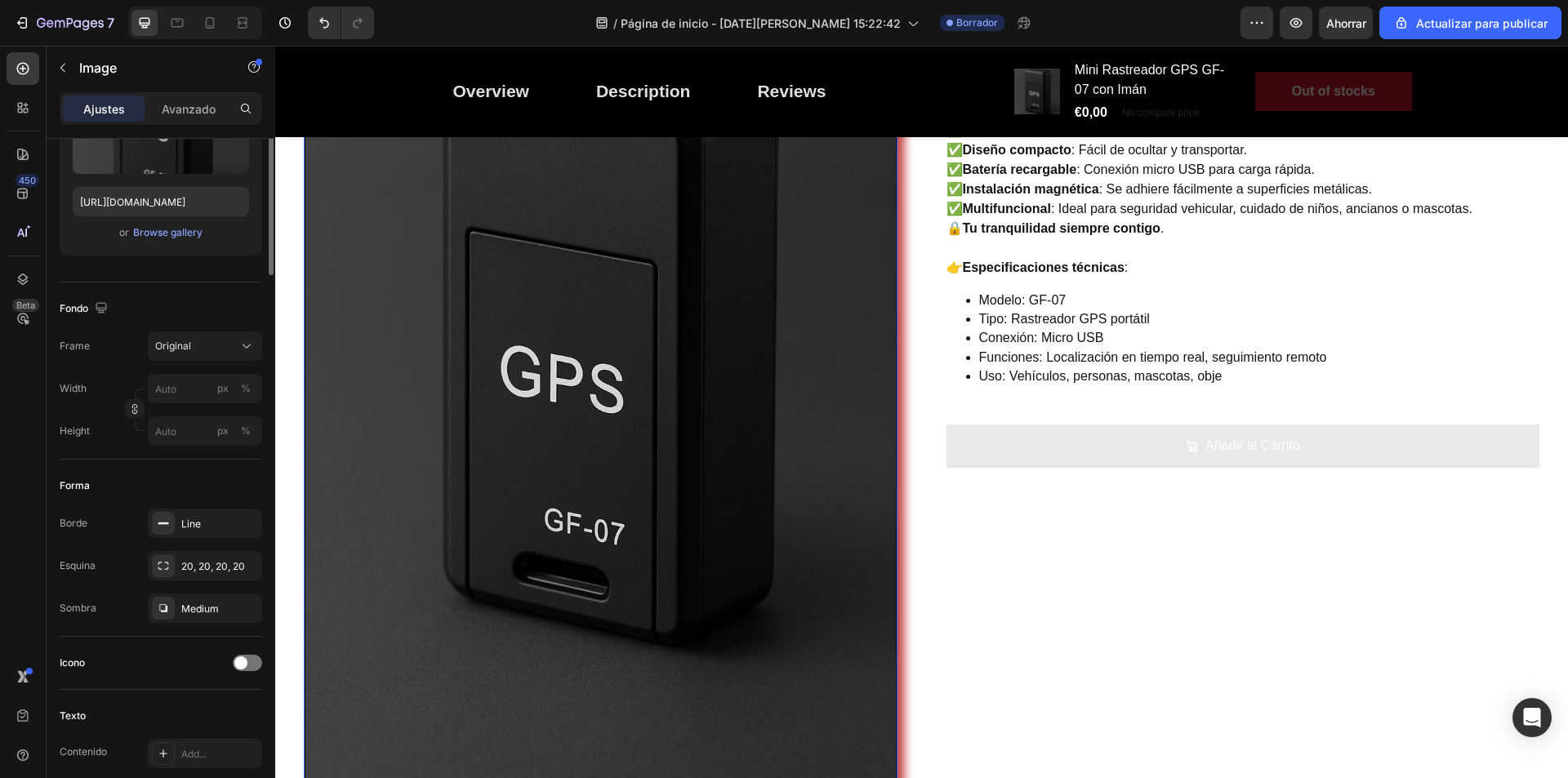
scroll to position [0, 0]
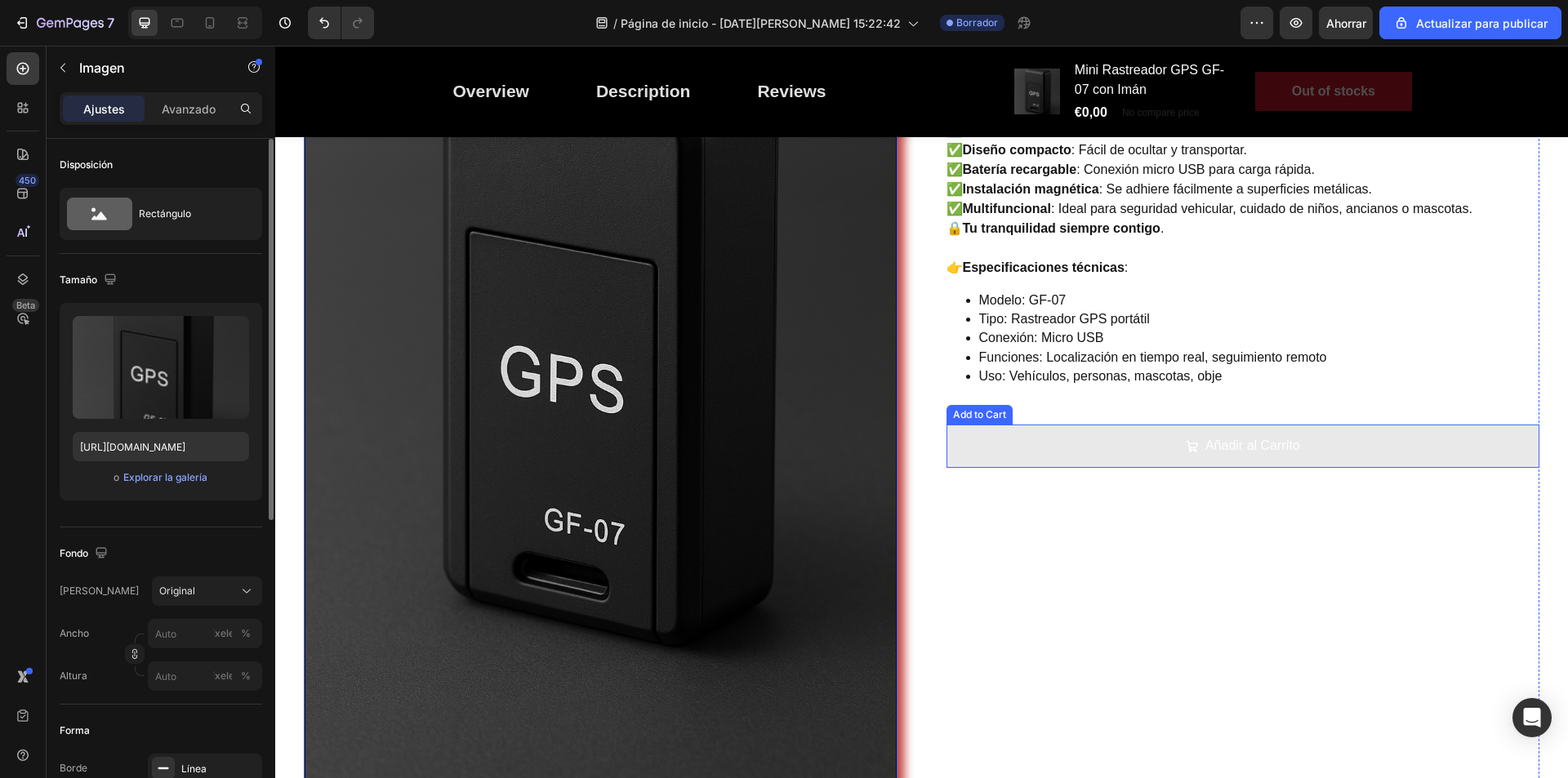
click at [1085, 452] on button "Añadir al Carrito" at bounding box center [1243, 446] width 594 height 43
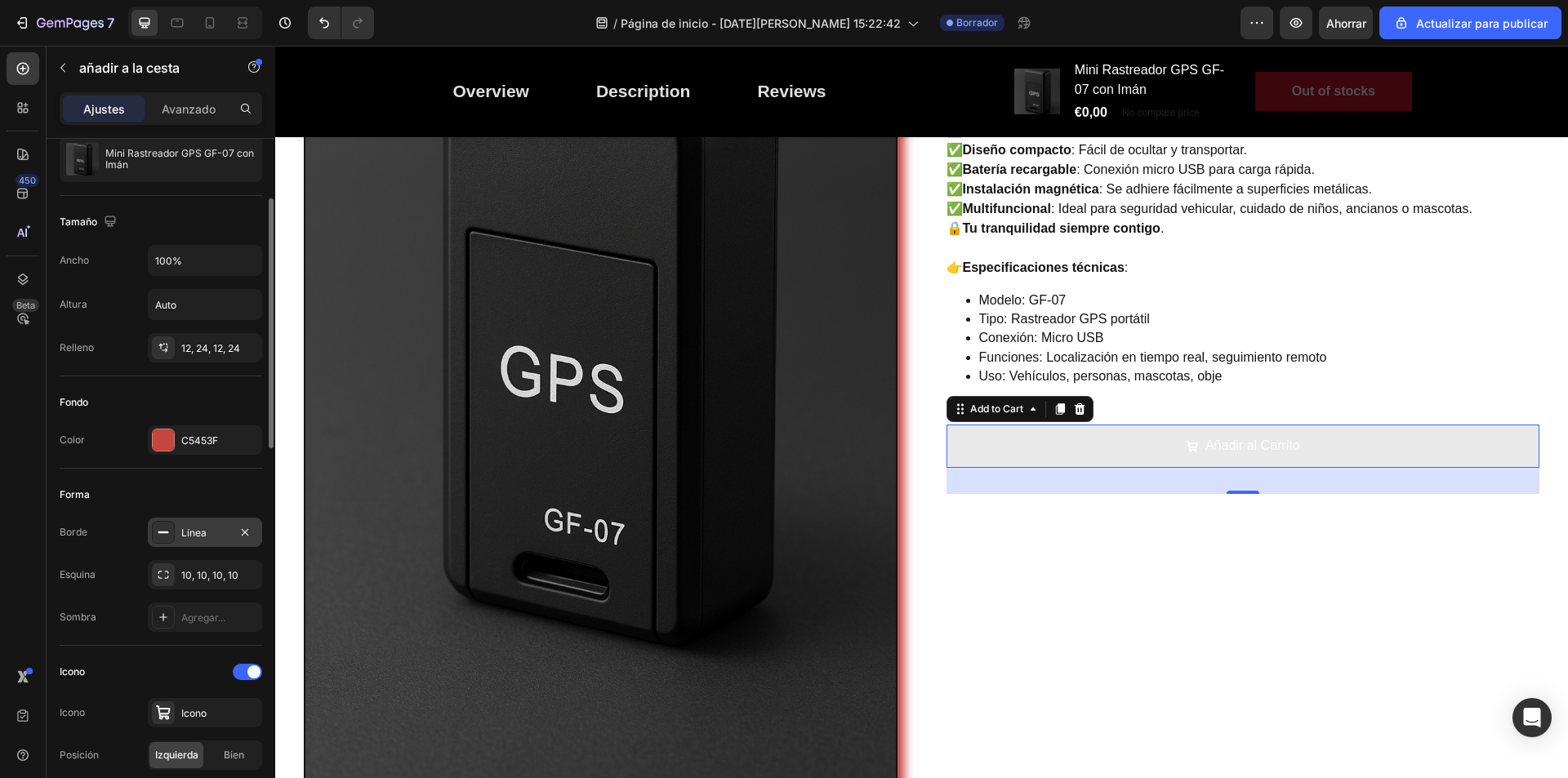
scroll to position [245, 0]
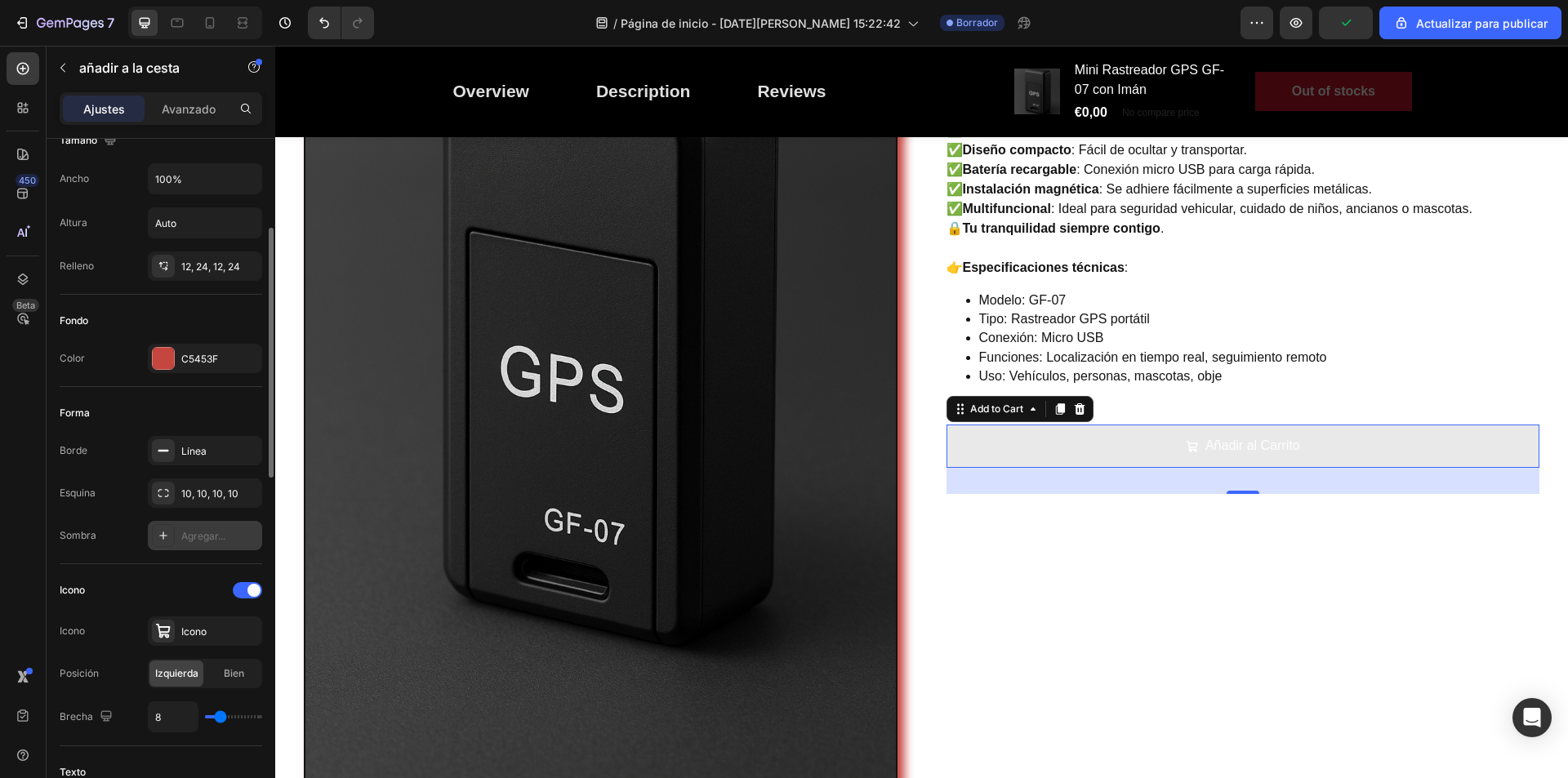
click at [186, 534] on font "Agregar..." at bounding box center [203, 536] width 44 height 12
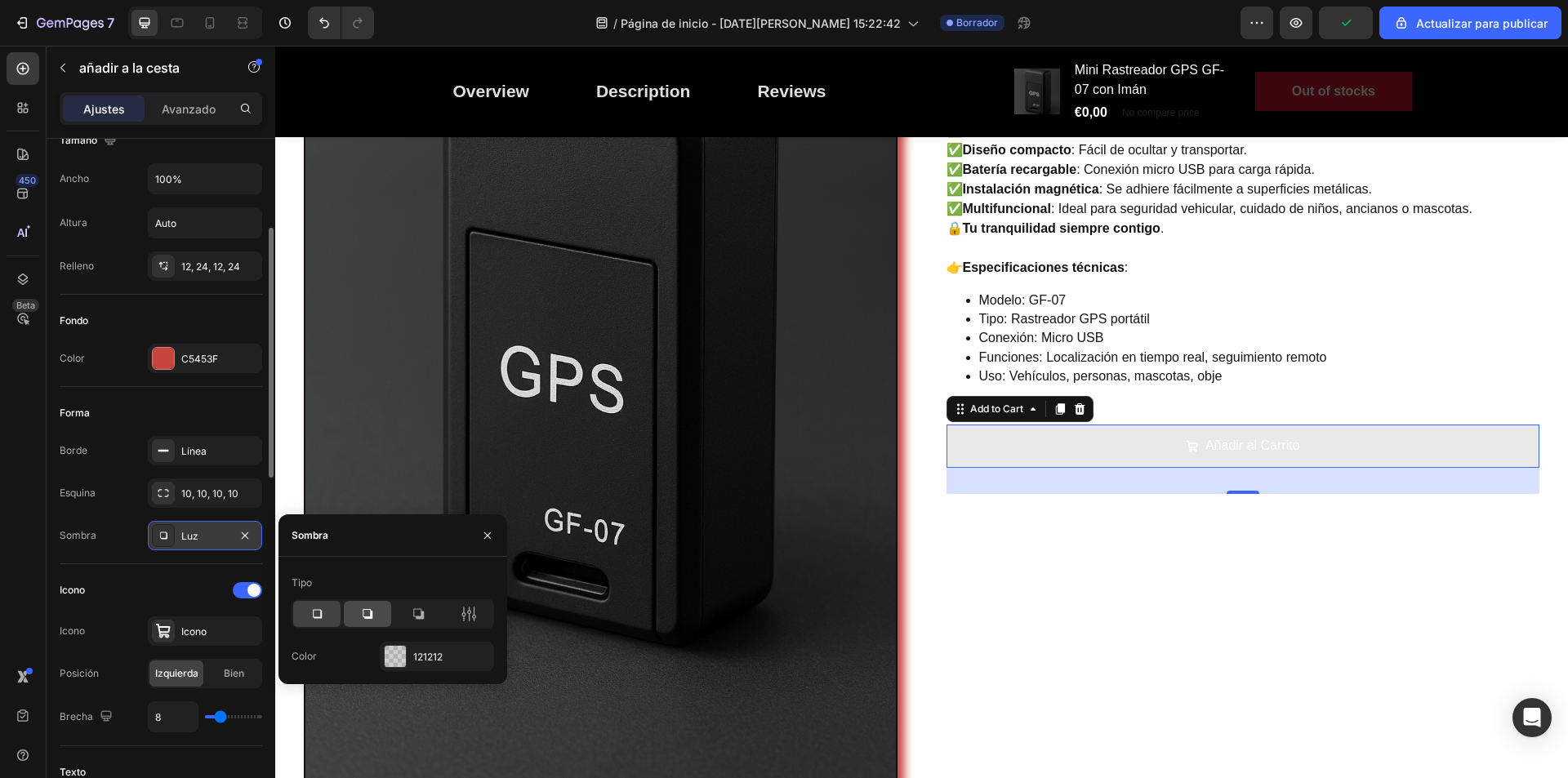
click at [362, 616] on icon at bounding box center [367, 614] width 17 height 17
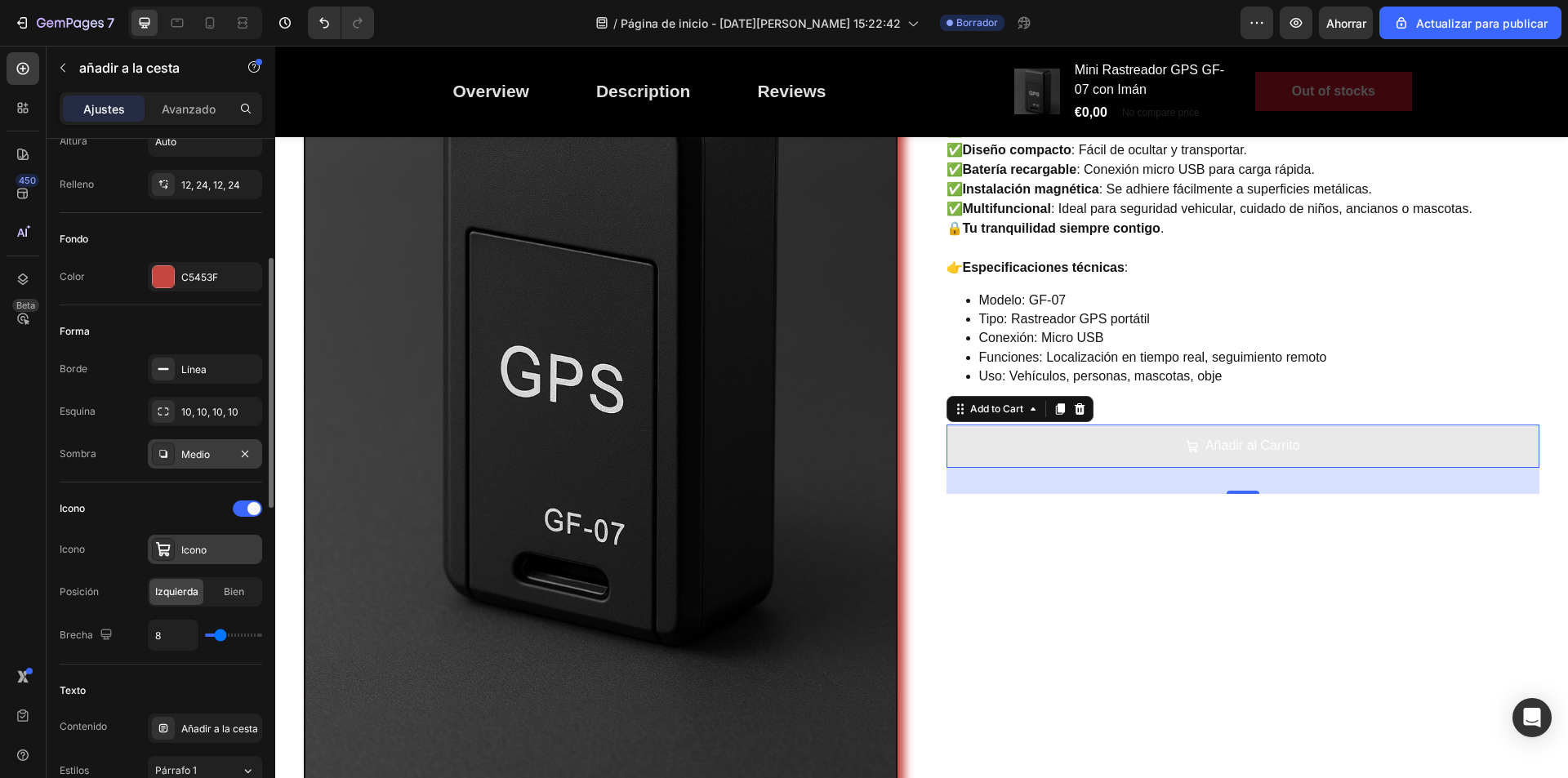
click at [211, 553] on div "Icono" at bounding box center [220, 550] width 77 height 15
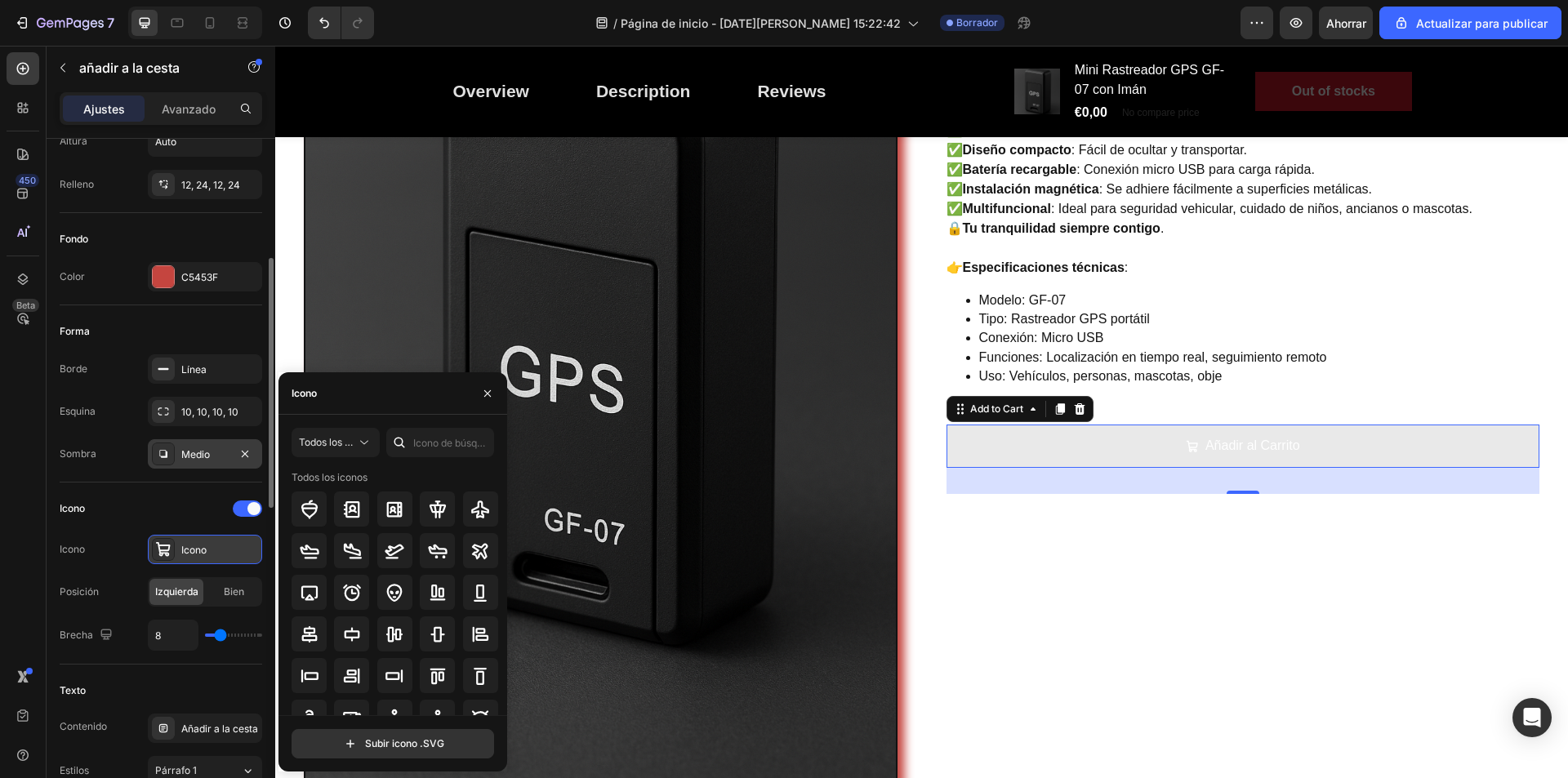
click at [170, 549] on icon at bounding box center [163, 549] width 17 height 17
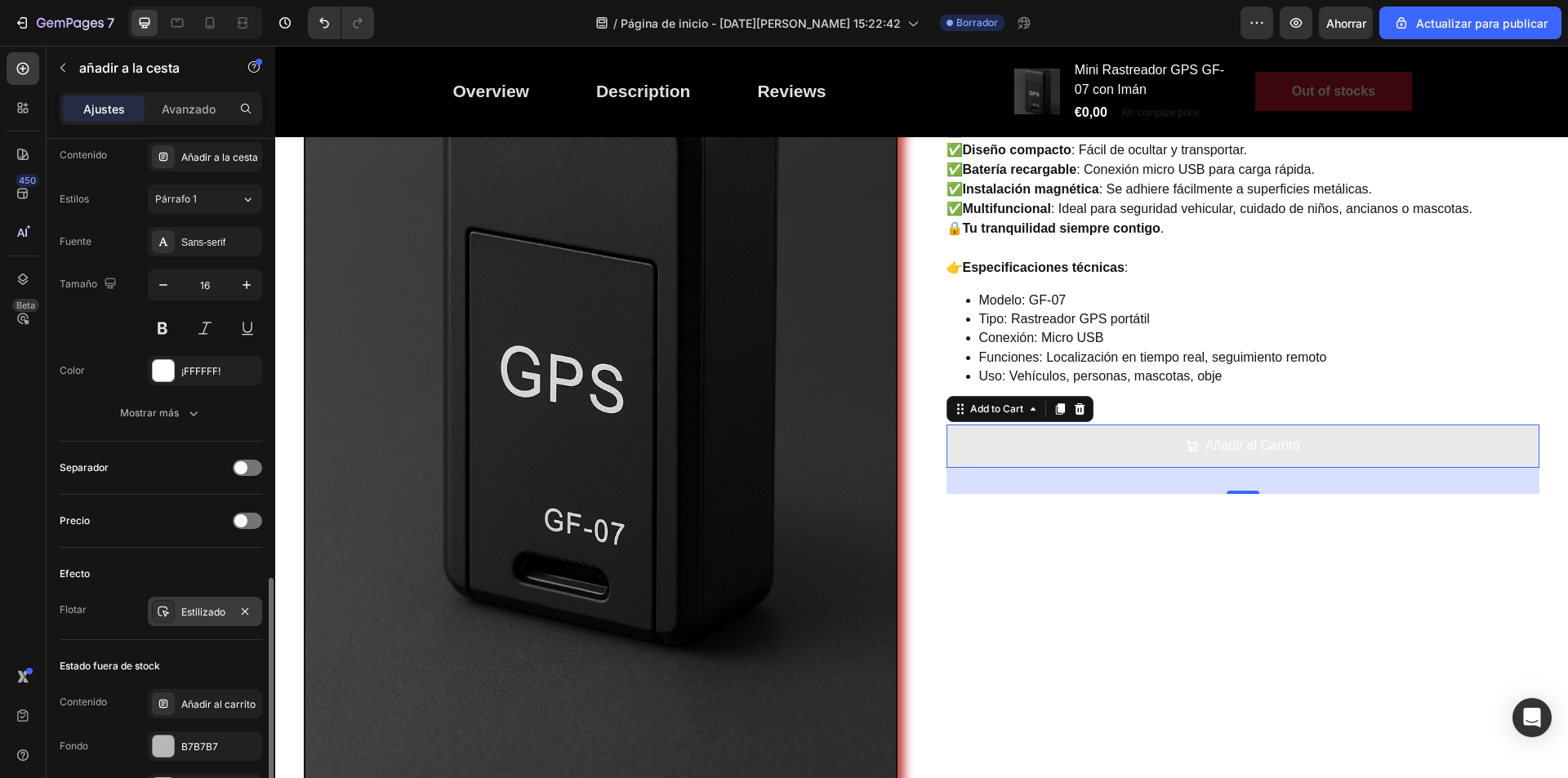
scroll to position [980, 0]
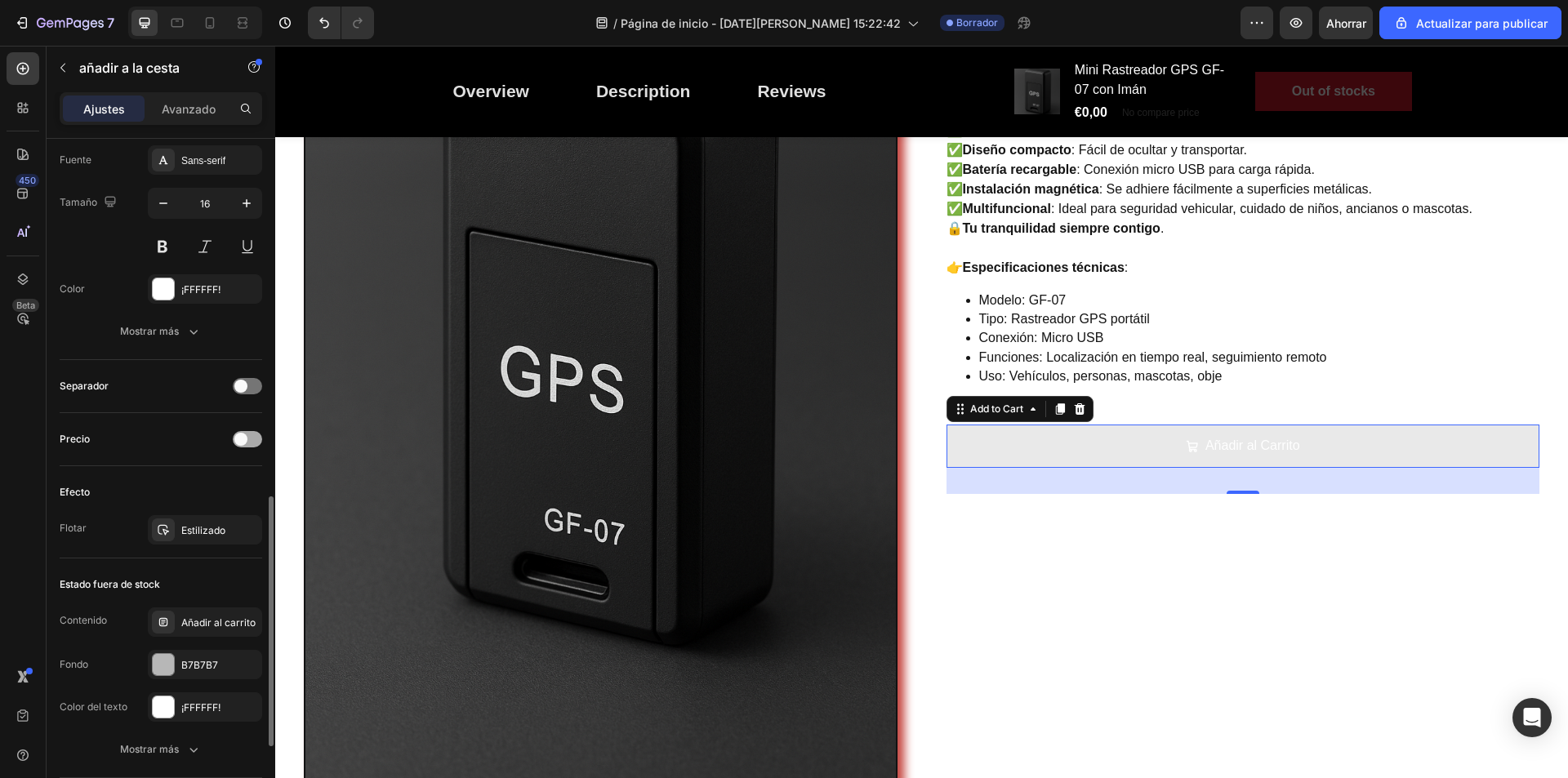
click at [237, 444] on span at bounding box center [240, 439] width 13 height 13
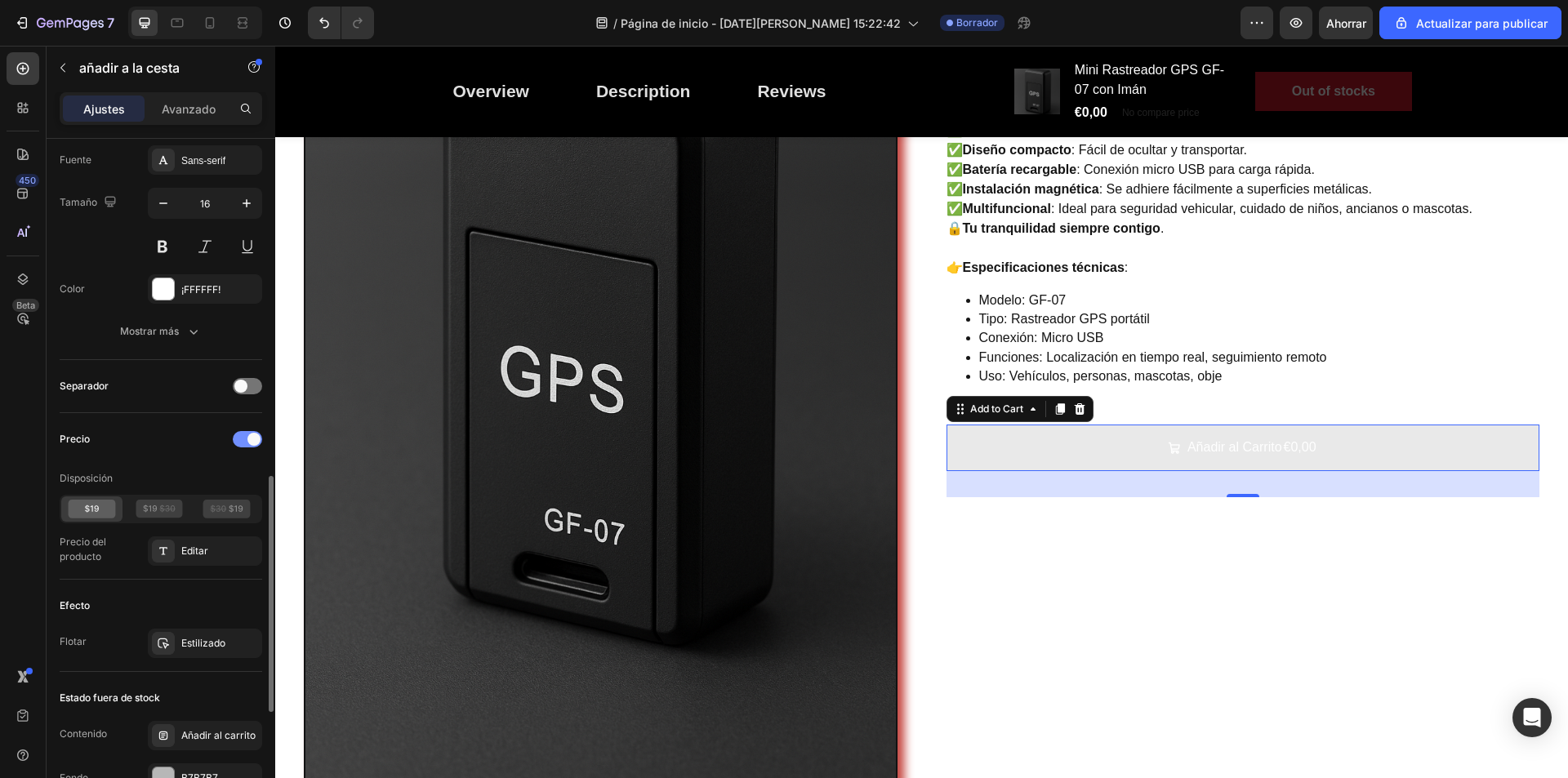
click at [245, 442] on div at bounding box center [247, 440] width 29 height 17
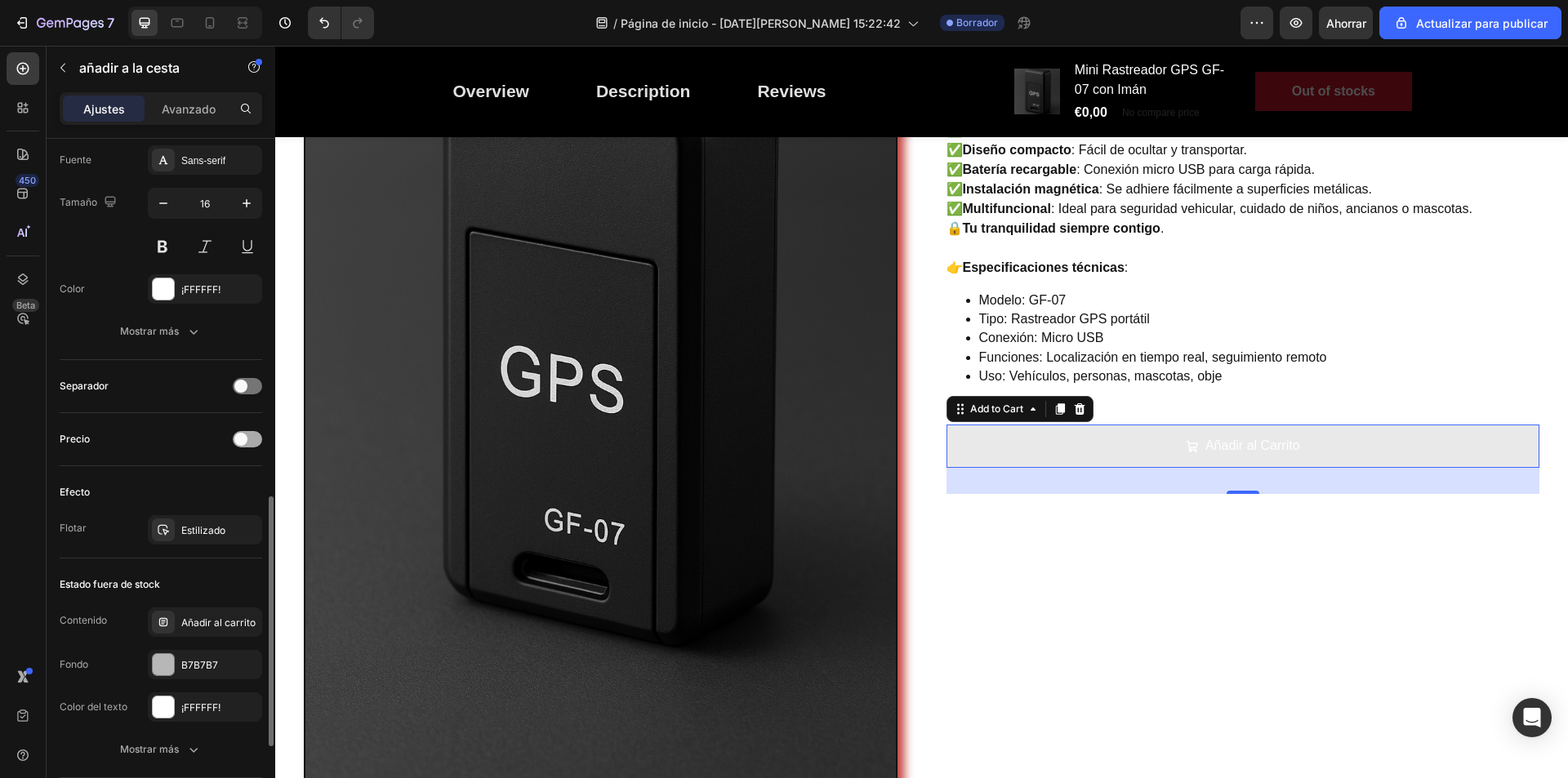
click at [245, 442] on span at bounding box center [240, 439] width 13 height 13
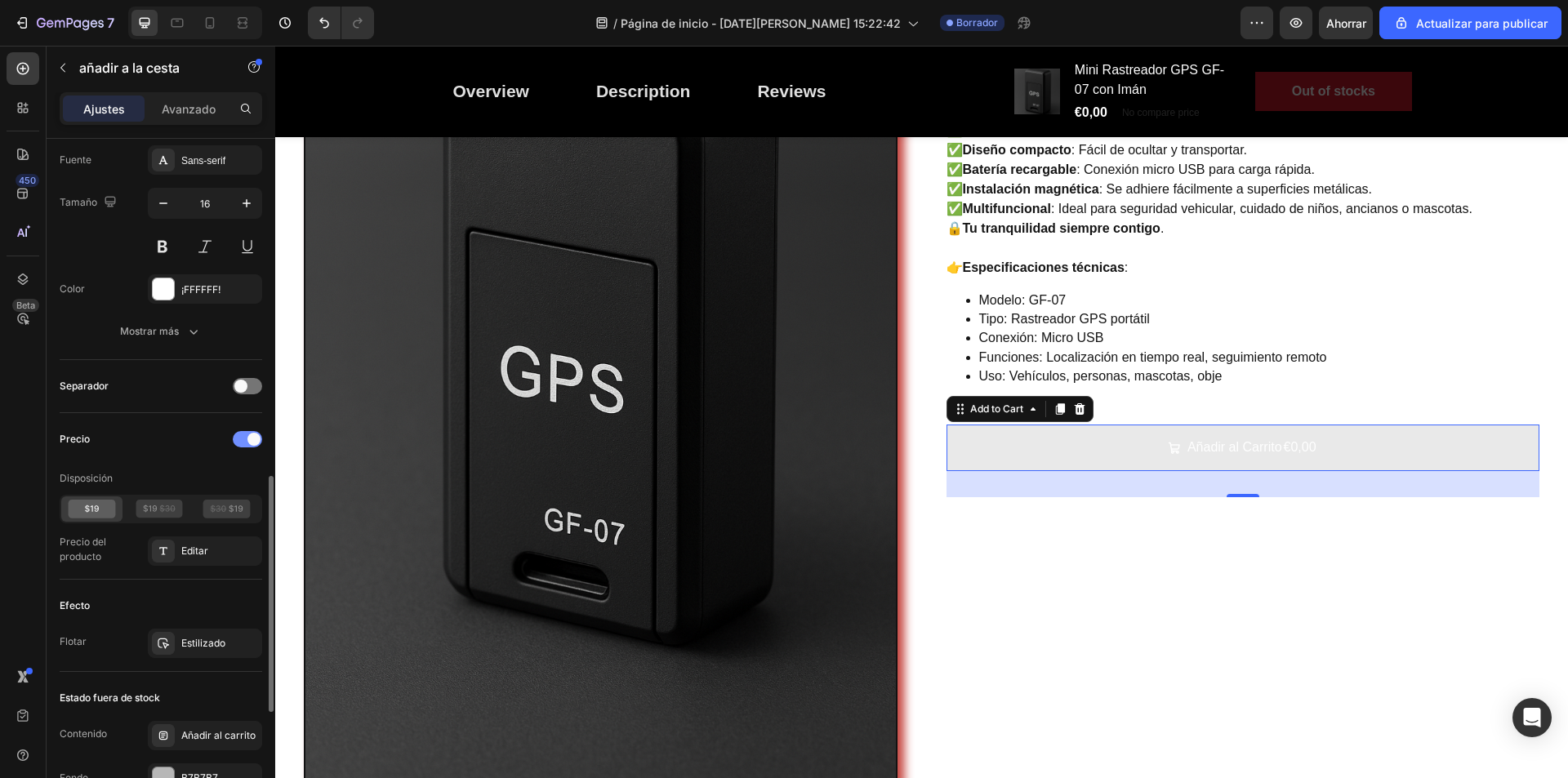
click at [245, 442] on div at bounding box center [247, 440] width 29 height 17
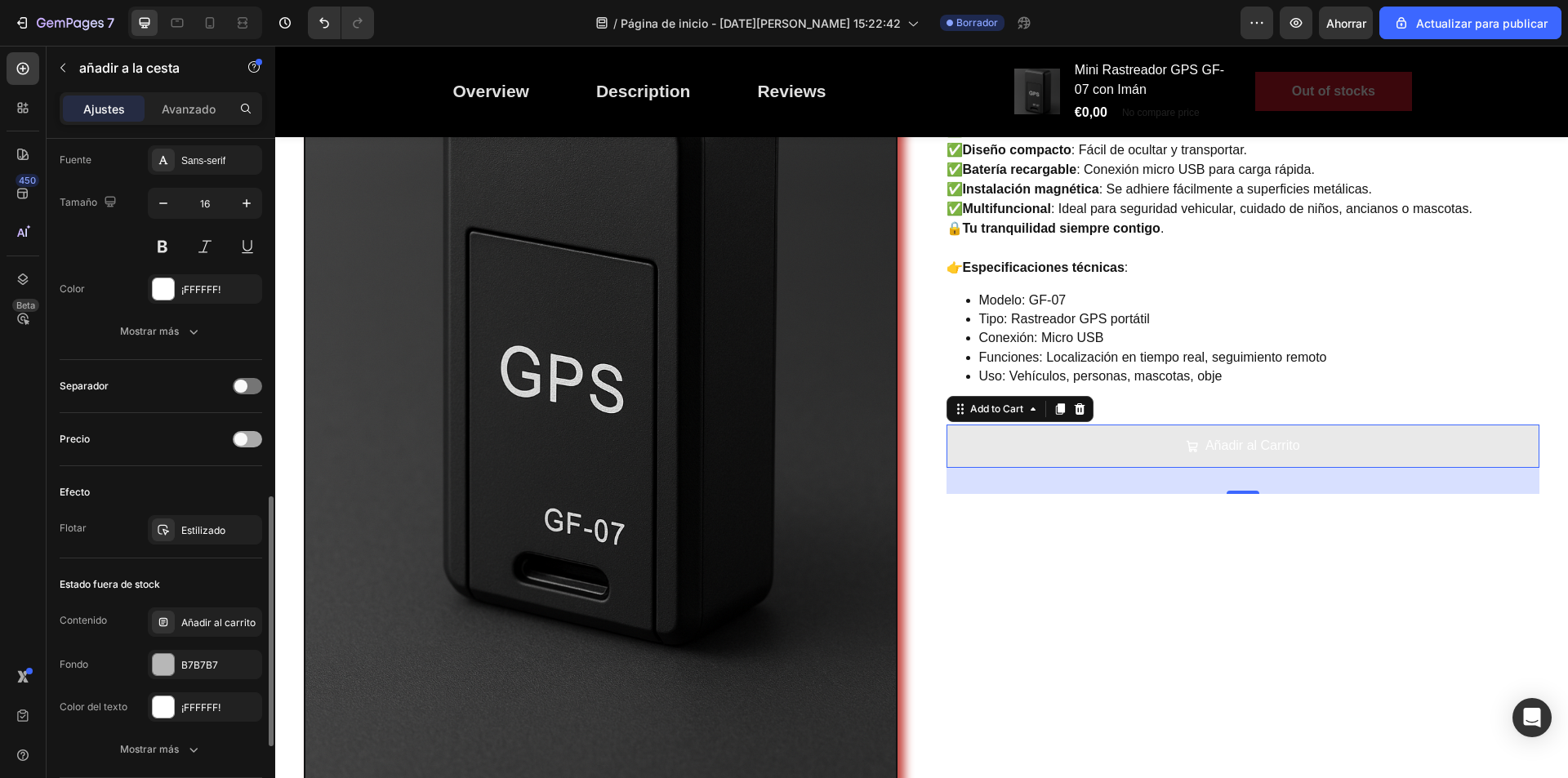
click at [246, 437] on span at bounding box center [240, 439] width 13 height 13
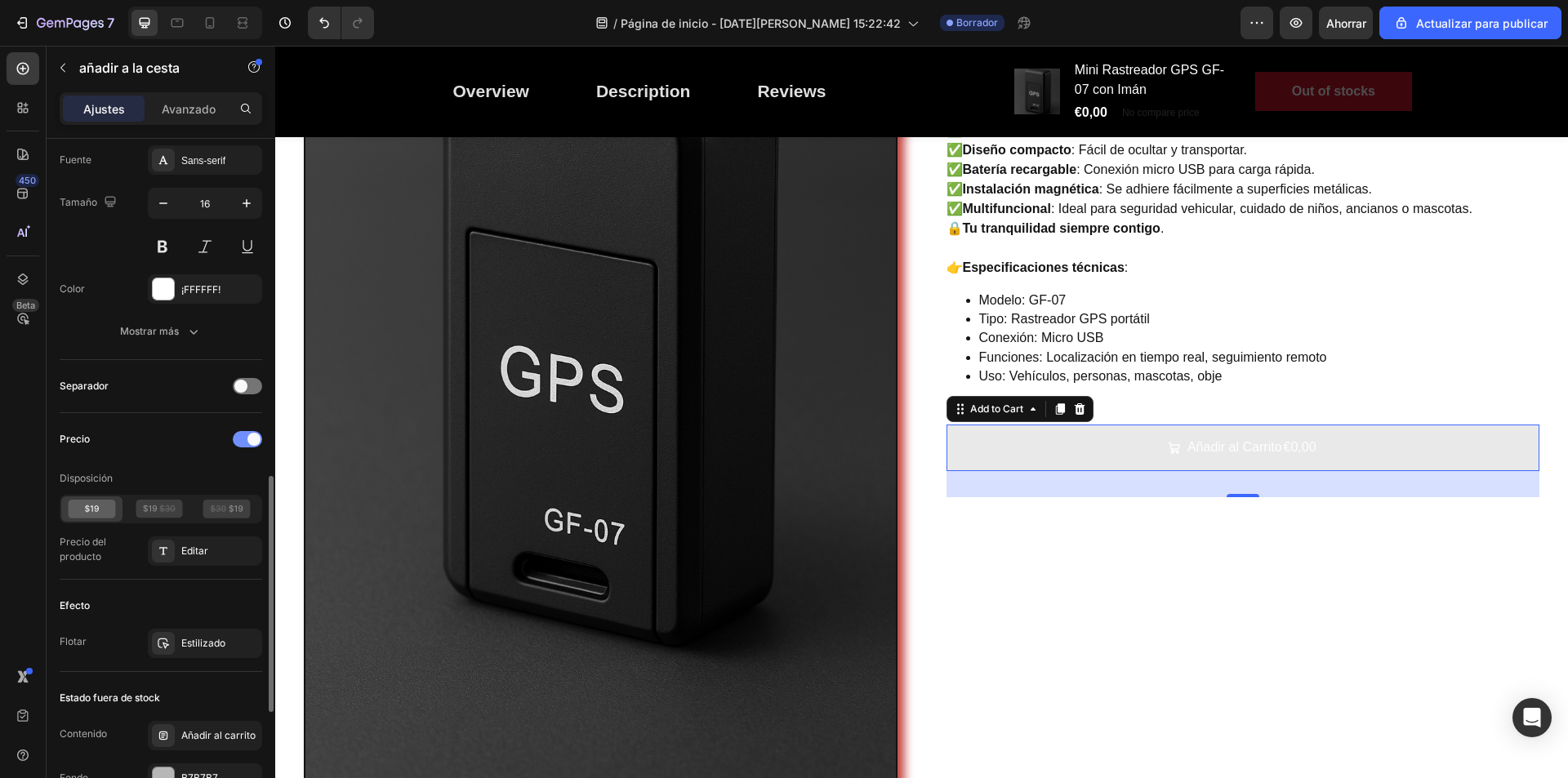
click at [246, 437] on div at bounding box center [247, 440] width 29 height 17
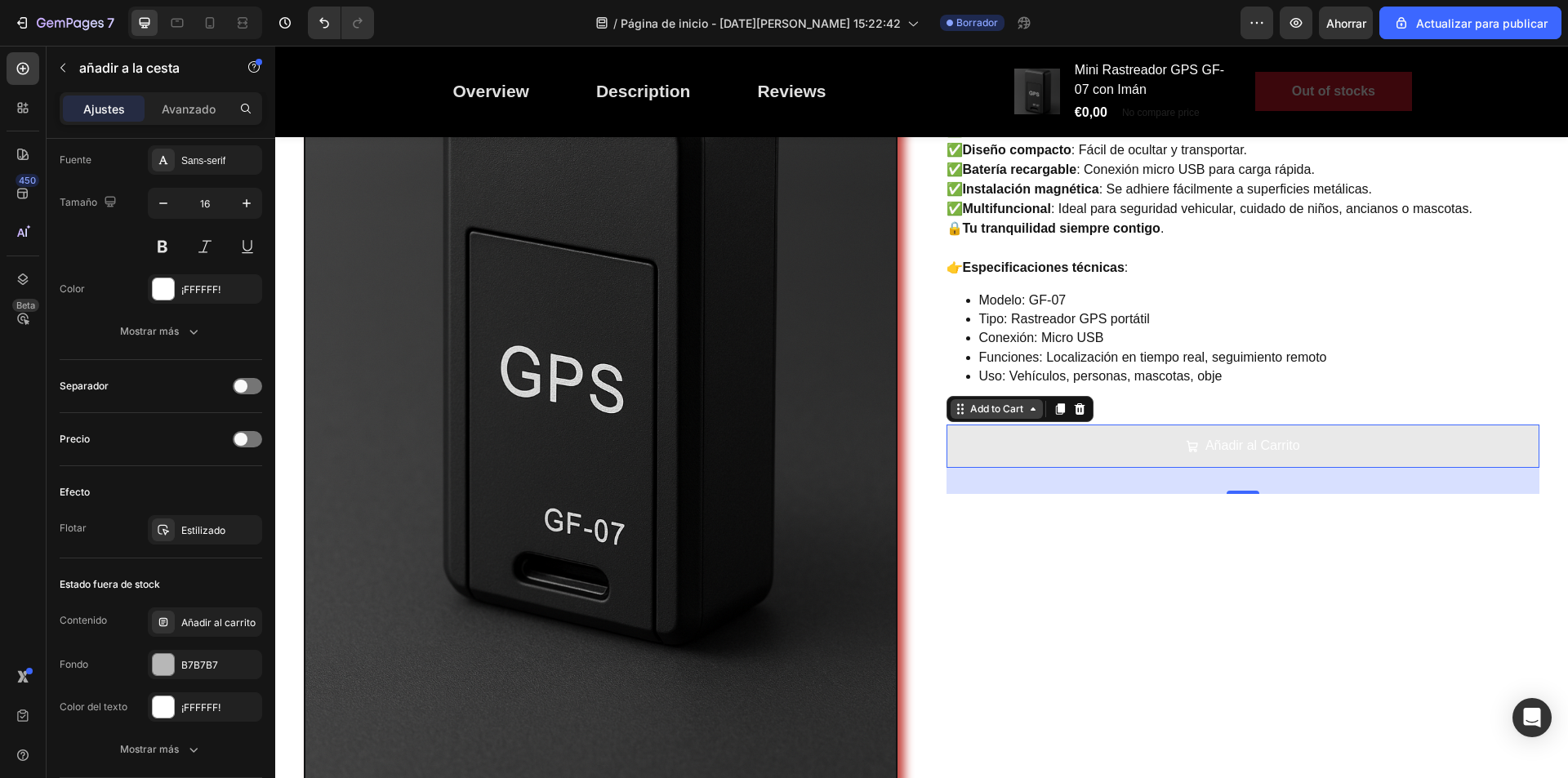
click at [1027, 413] on icon at bounding box center [1033, 408] width 13 height 13
click at [1027, 415] on icon at bounding box center [1033, 408] width 13 height 13
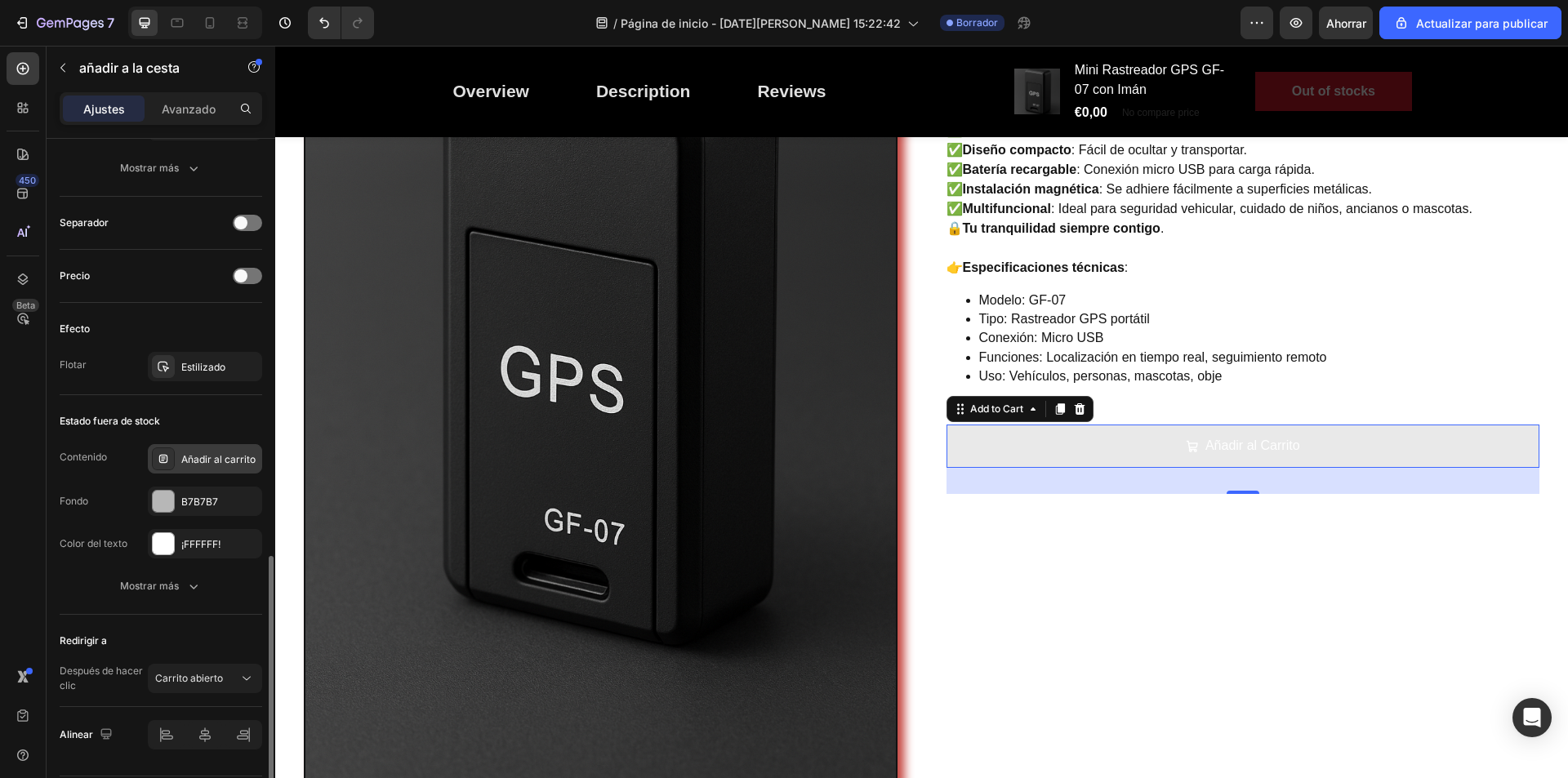
scroll to position [1193, 0]
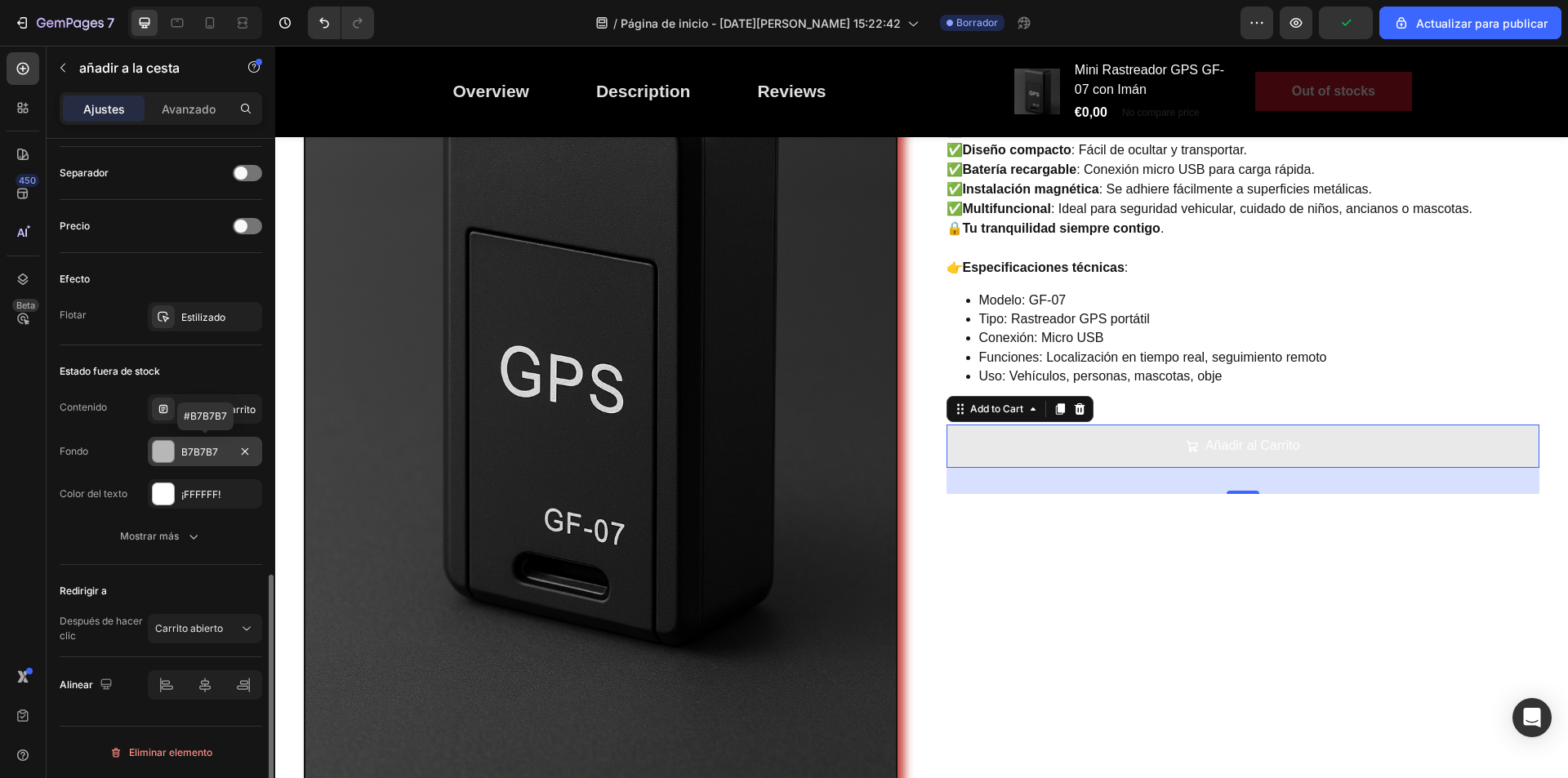
click at [169, 458] on div at bounding box center [164, 452] width 22 height 22
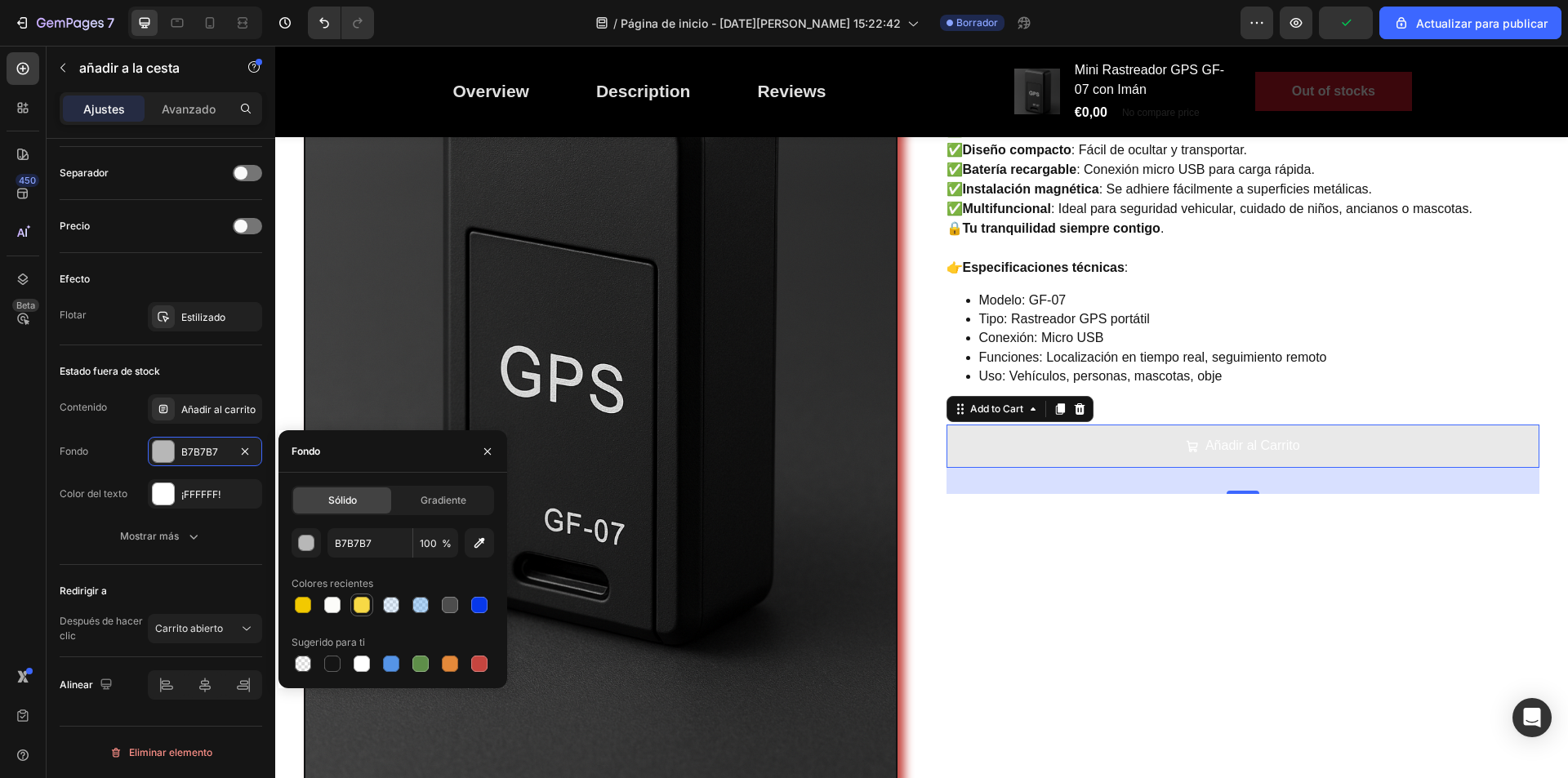
click at [355, 597] on div at bounding box center [361, 605] width 17 height 17
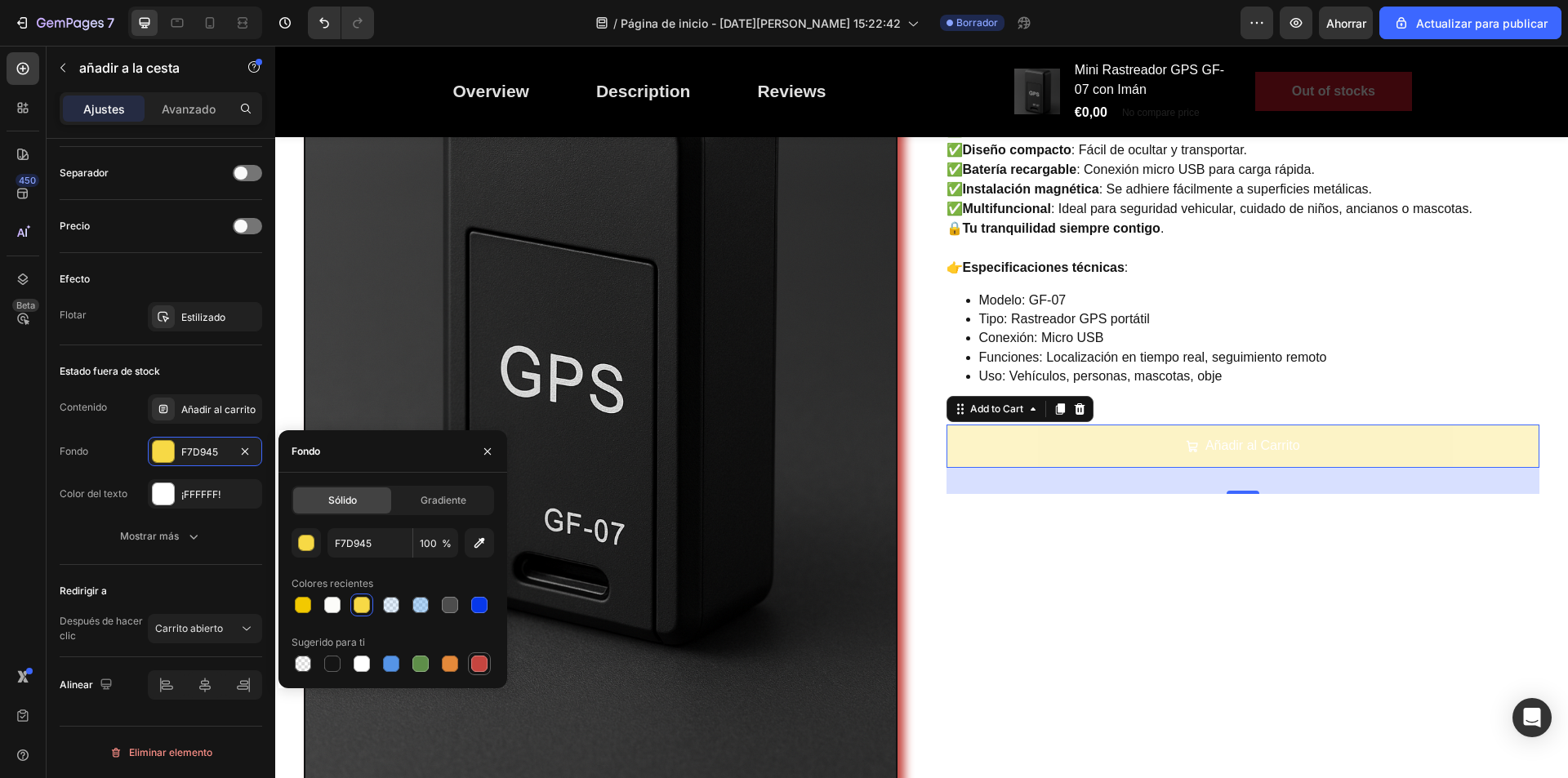
click at [476, 661] on div at bounding box center [479, 664] width 17 height 17
type input "C5453F"
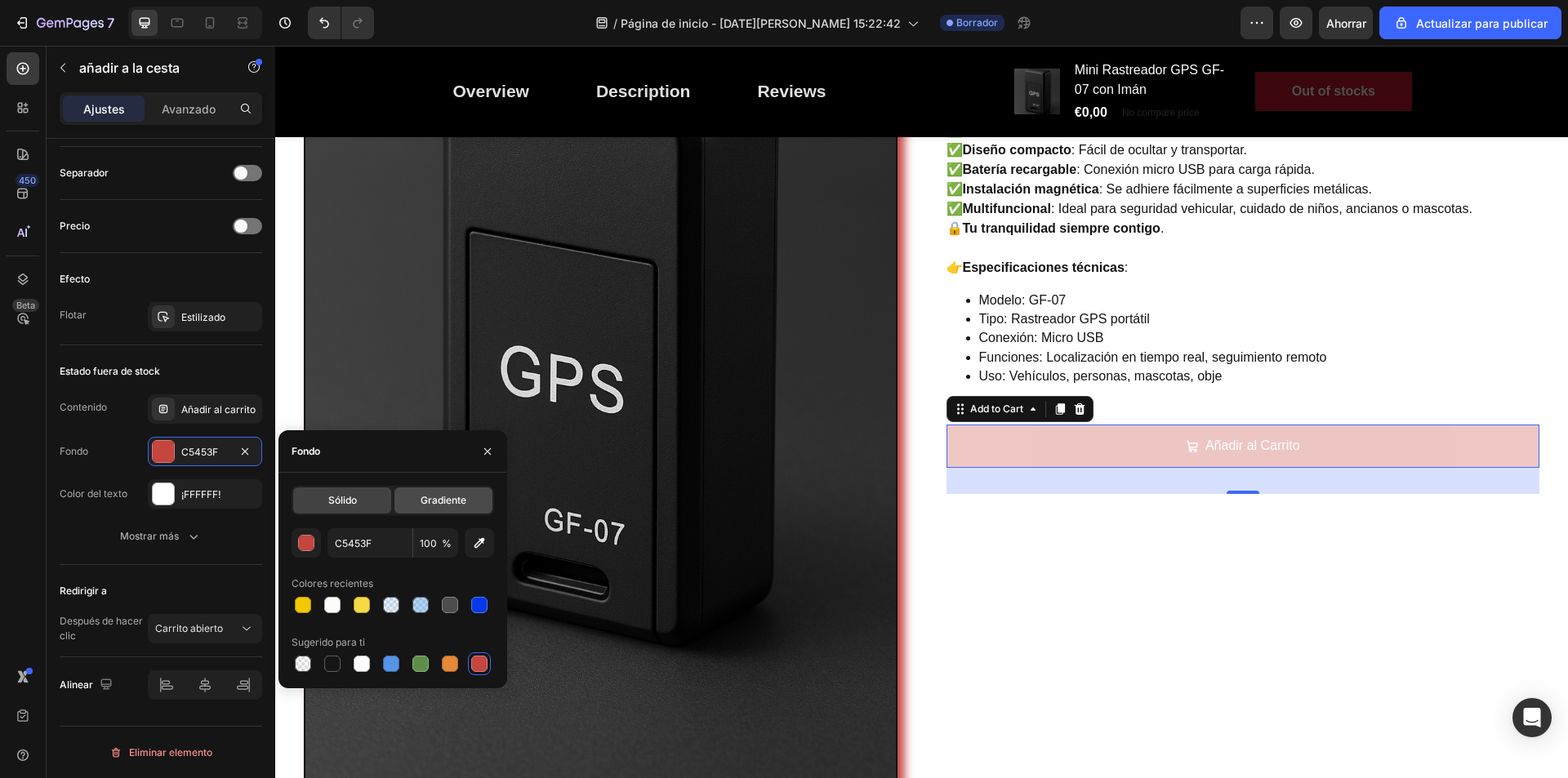
click at [446, 503] on font "Gradiente" at bounding box center [444, 500] width 46 height 12
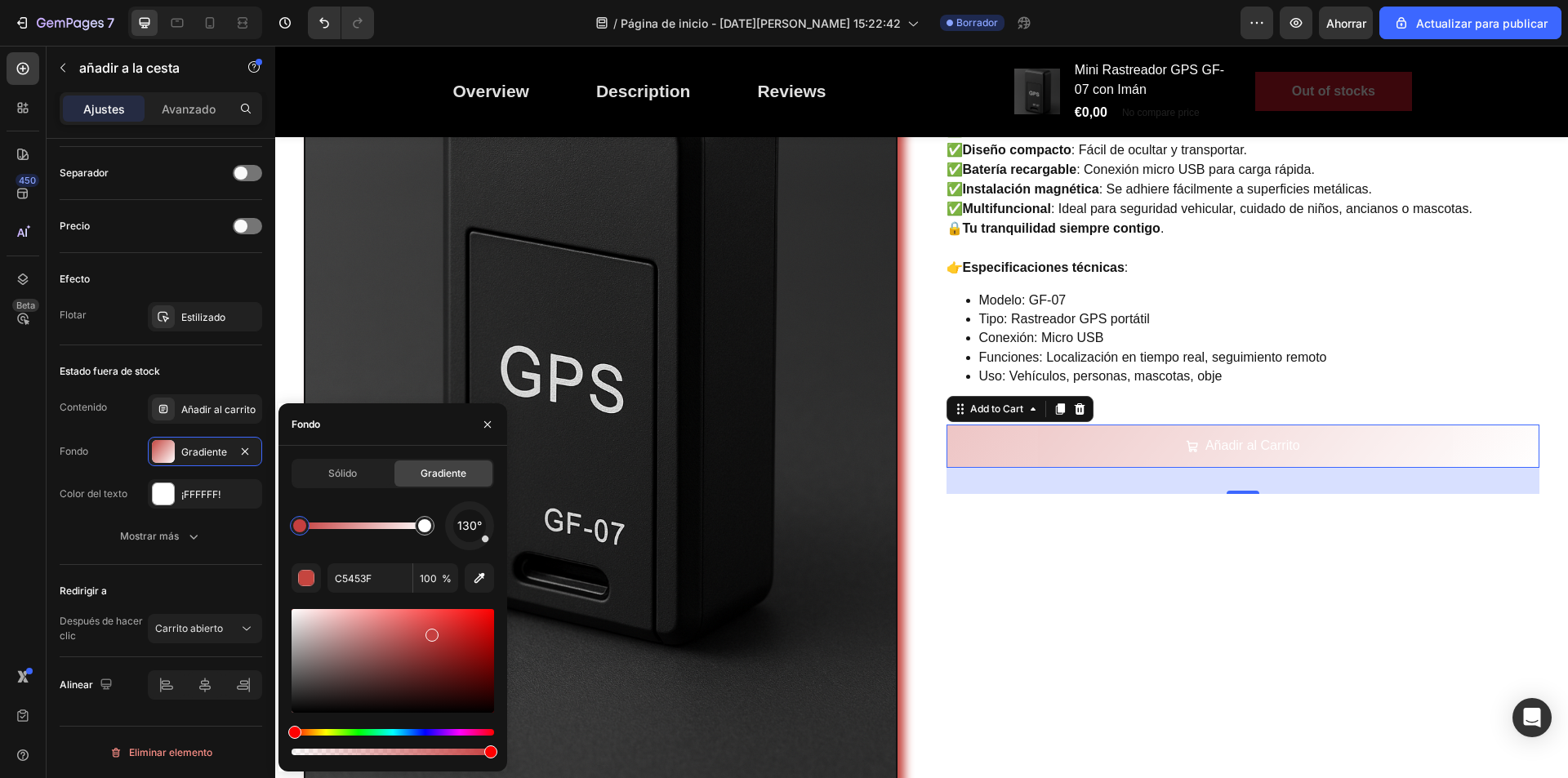
drag, startPoint x: 297, startPoint y: 730, endPoint x: 281, endPoint y: 733, distance: 16.3
click at [281, 733] on div "Sólido Gradiente 130° C5453F 100 %" at bounding box center [392, 609] width 229 height 300
drag, startPoint x: 449, startPoint y: 640, endPoint x: 454, endPoint y: 630, distance: 11.2
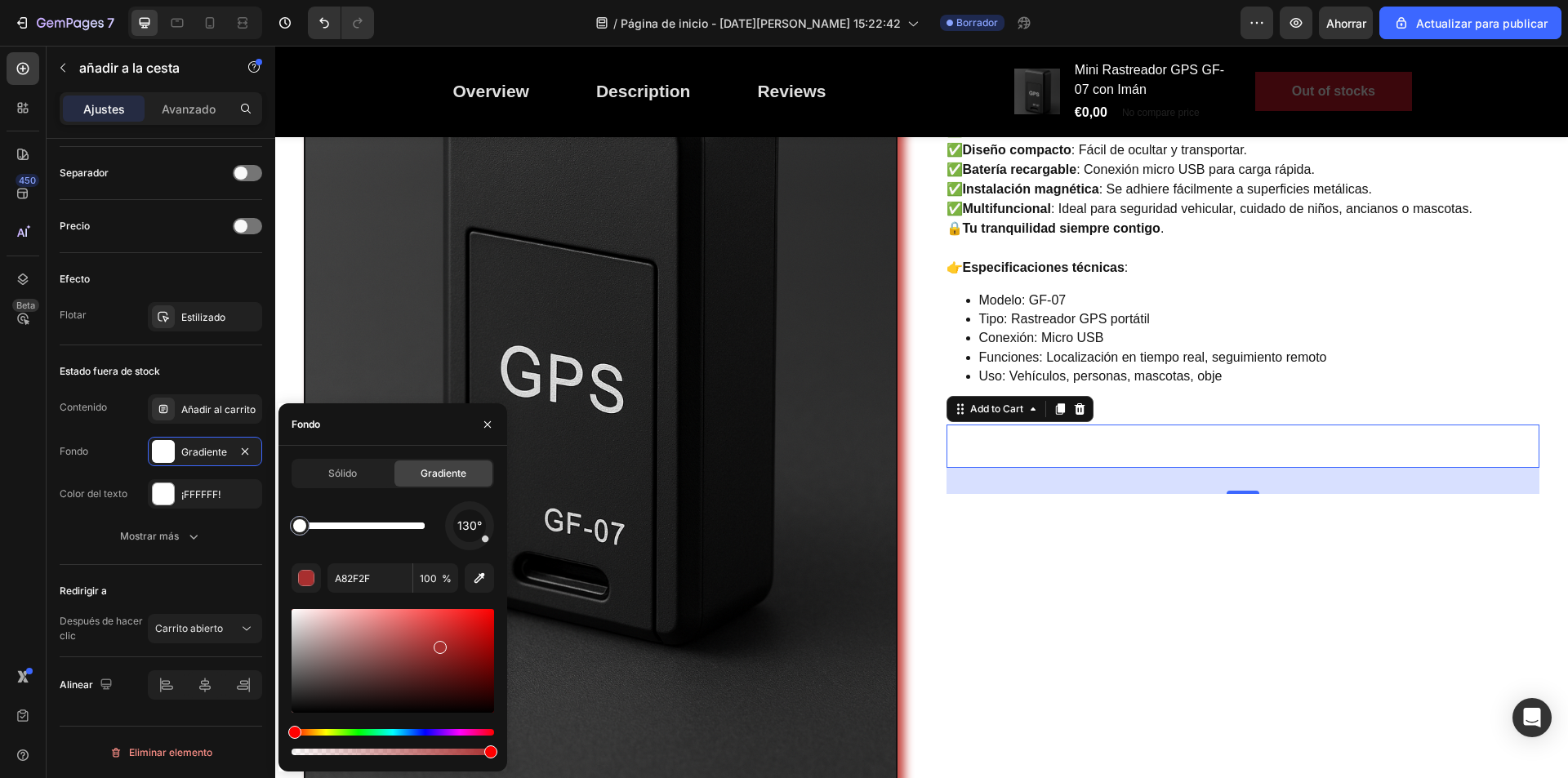
drag, startPoint x: 422, startPoint y: 533, endPoint x: 349, endPoint y: 530, distance: 73.1
drag, startPoint x: 293, startPoint y: 527, endPoint x: 448, endPoint y: 536, distance: 155.3
click at [445, 535] on div "130°" at bounding box center [392, 526] width 202 height 49
type input "A82F2F"
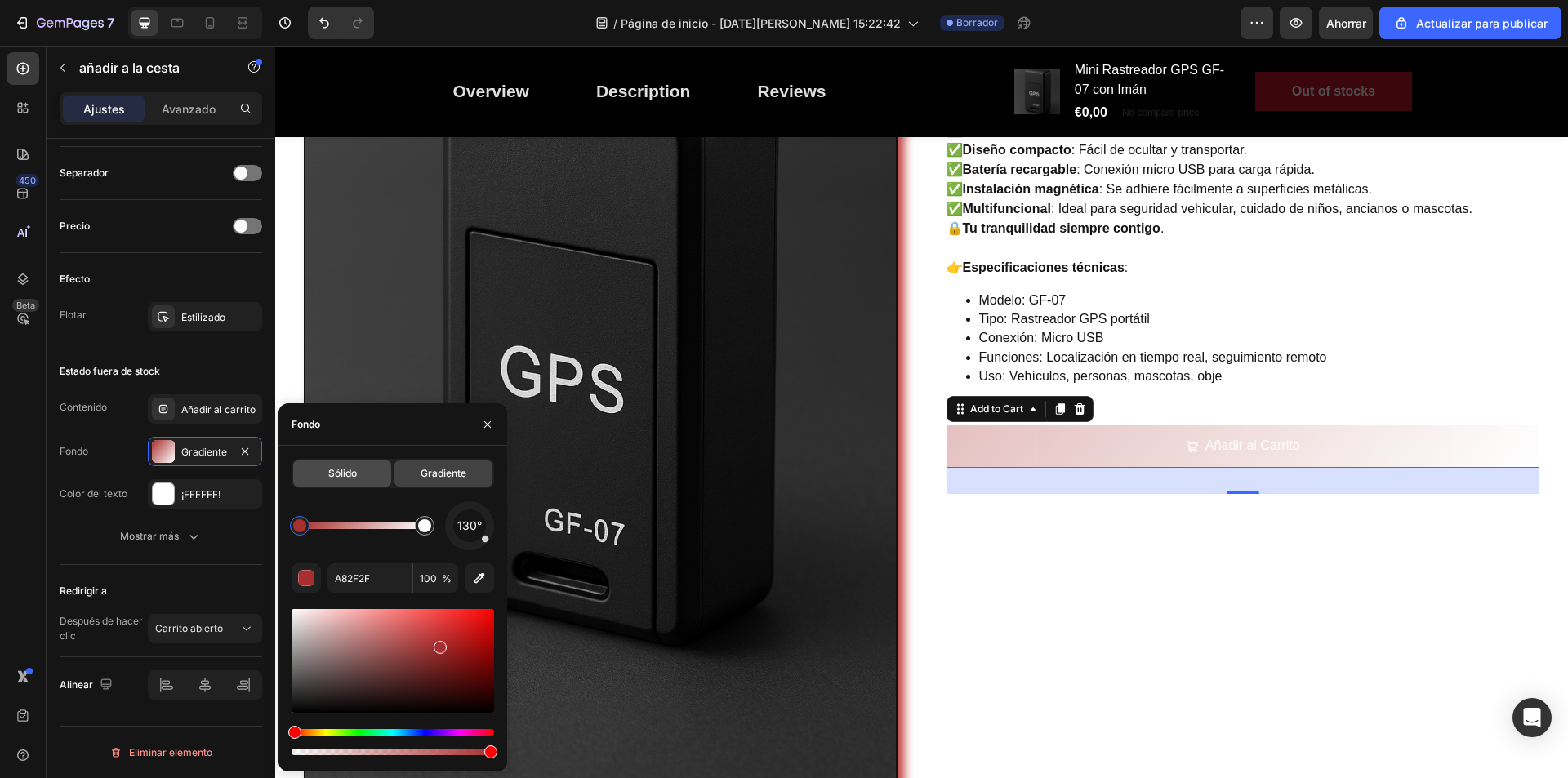
click at [348, 475] on font "Sólido" at bounding box center [342, 473] width 28 height 12
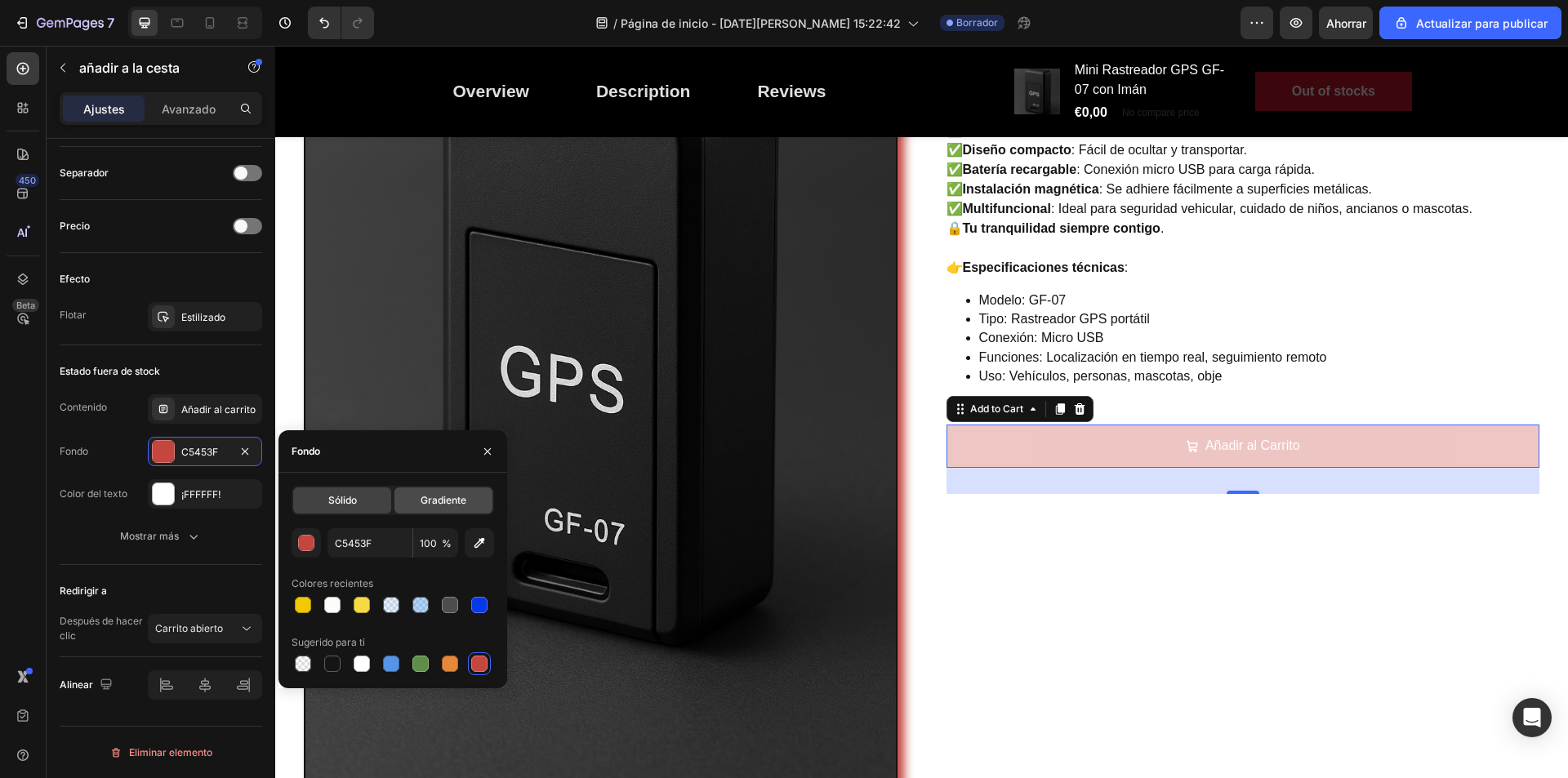
click at [431, 499] on font "Gradiente" at bounding box center [444, 500] width 46 height 12
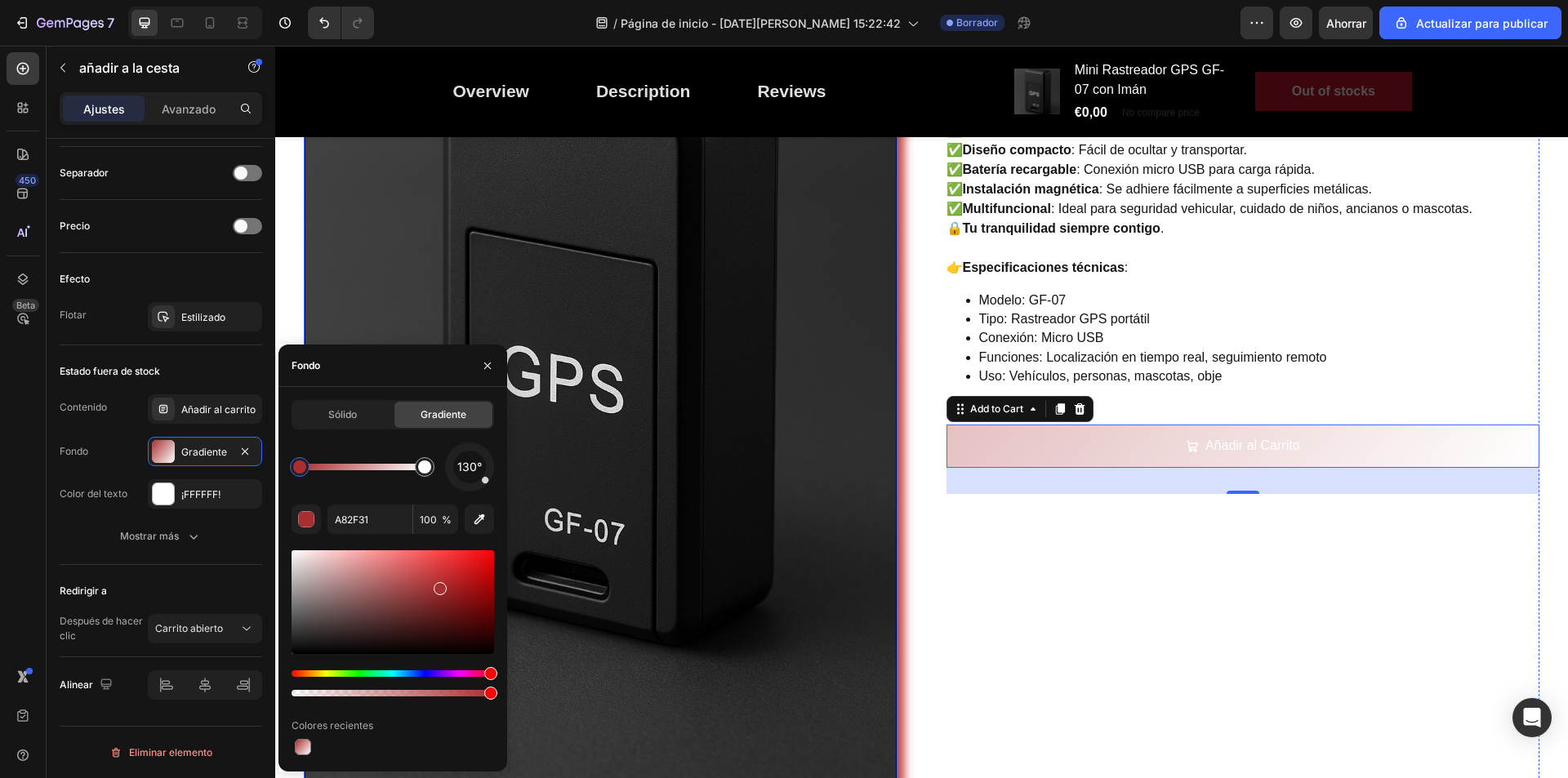
drag, startPoint x: 573, startPoint y: 714, endPoint x: 553, endPoint y: 681, distance: 38.6
click at [442, 586] on div at bounding box center [392, 602] width 202 height 104
type input "A82D2F"
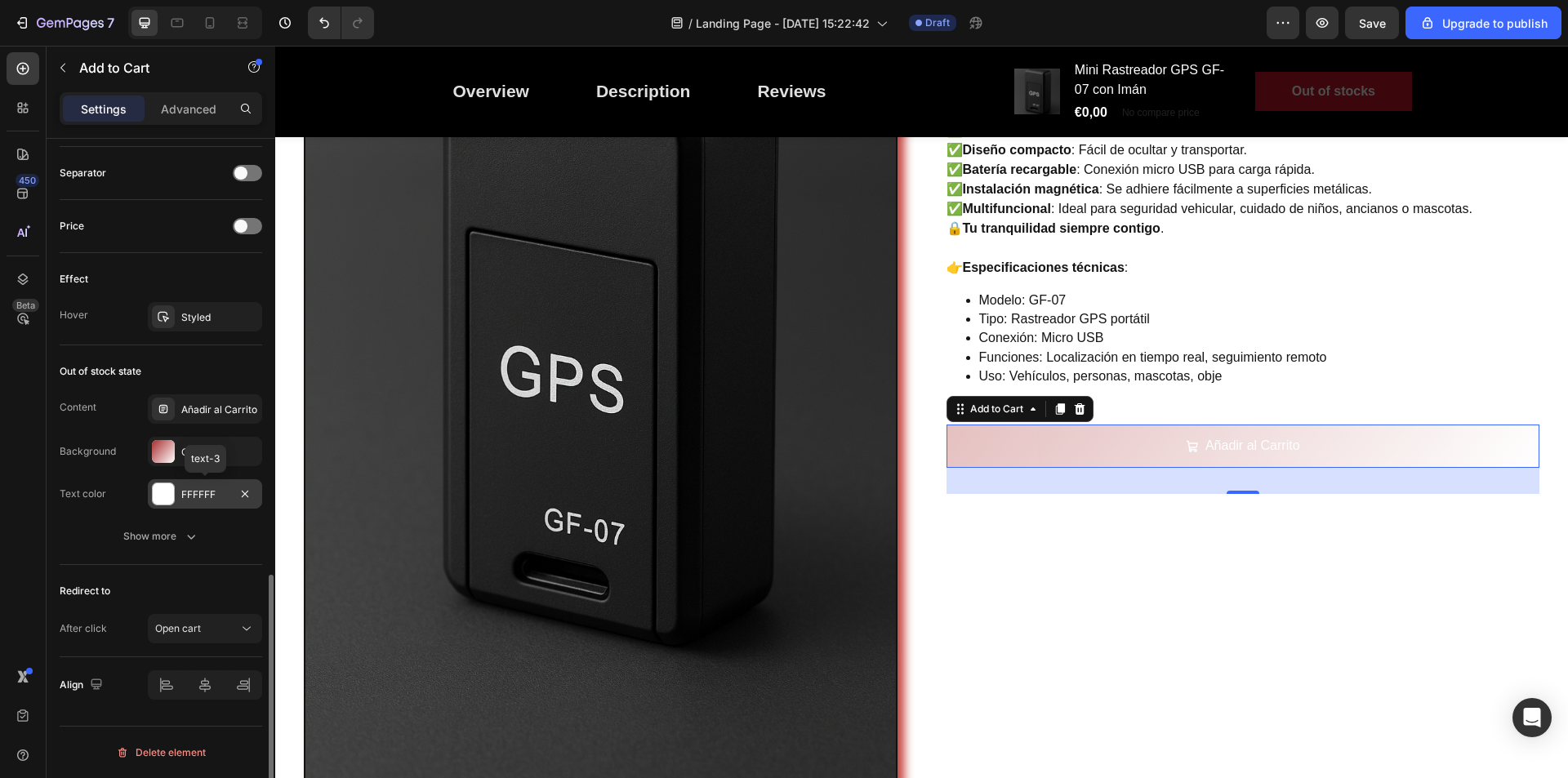
click at [166, 498] on div at bounding box center [164, 494] width 22 height 22
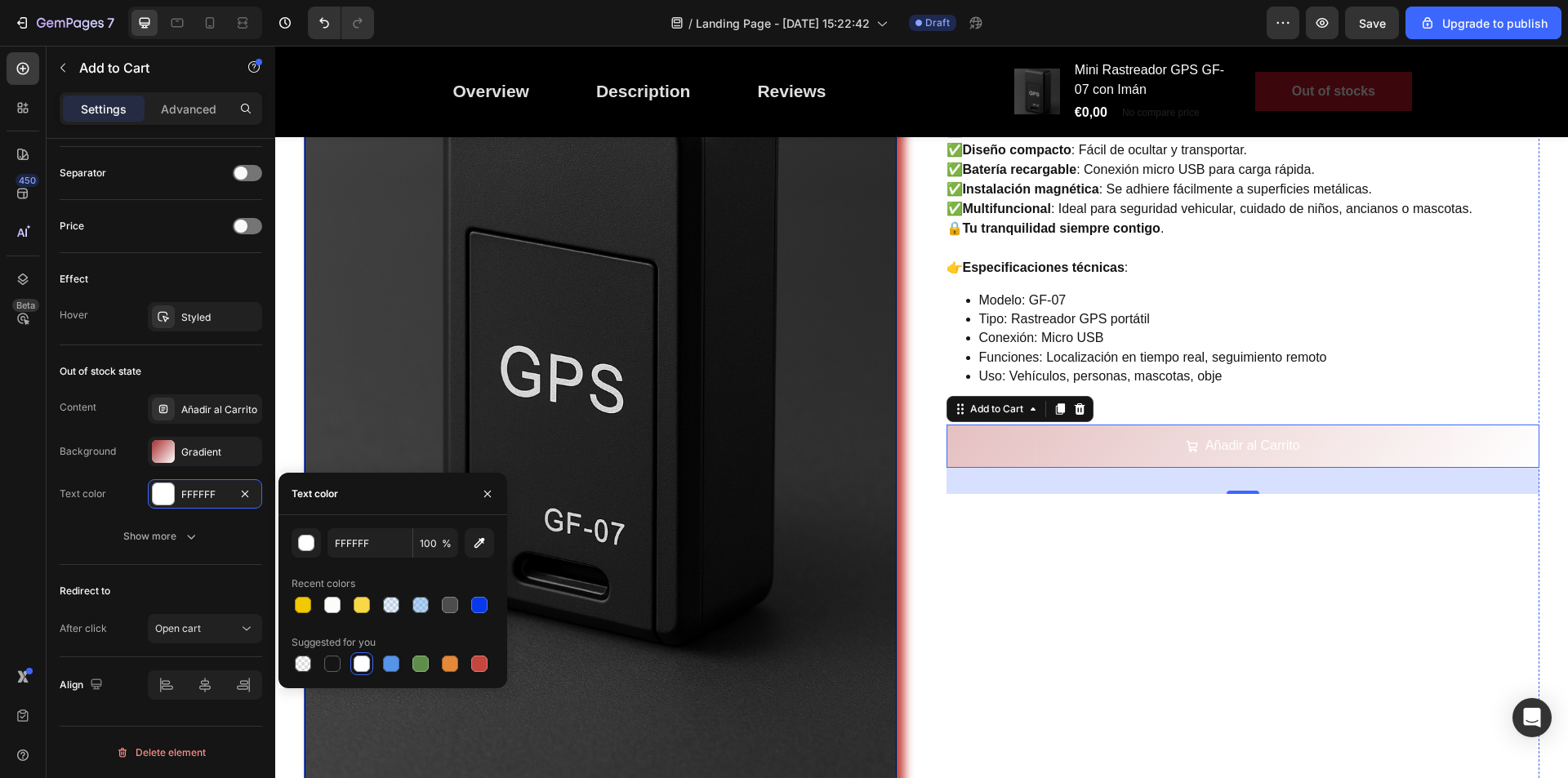
click at [555, 647] on img at bounding box center [601, 350] width 594 height 889
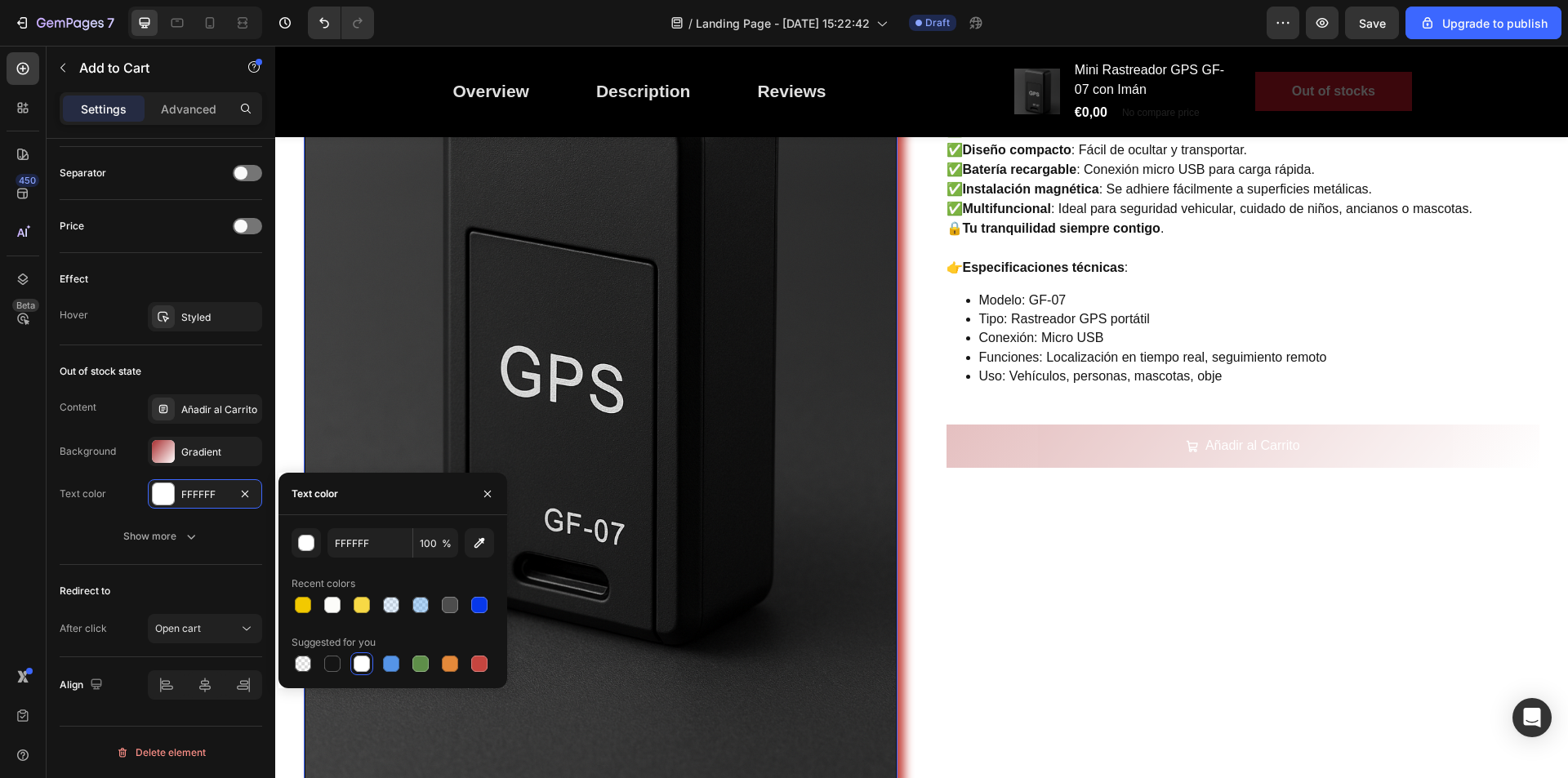
scroll to position [0, 0]
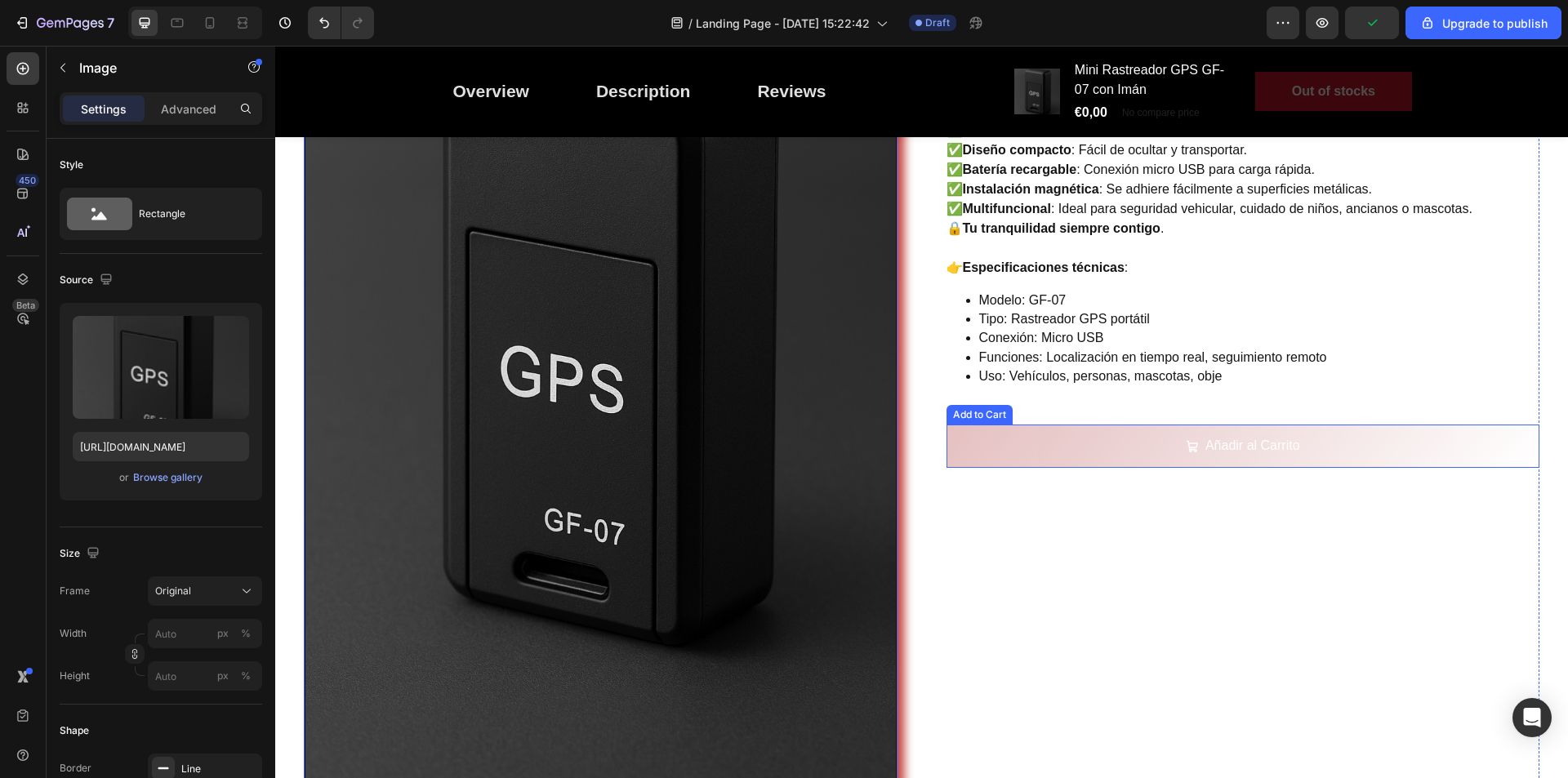
click at [1164, 444] on button "Añadir al Carrito" at bounding box center [1243, 446] width 594 height 43
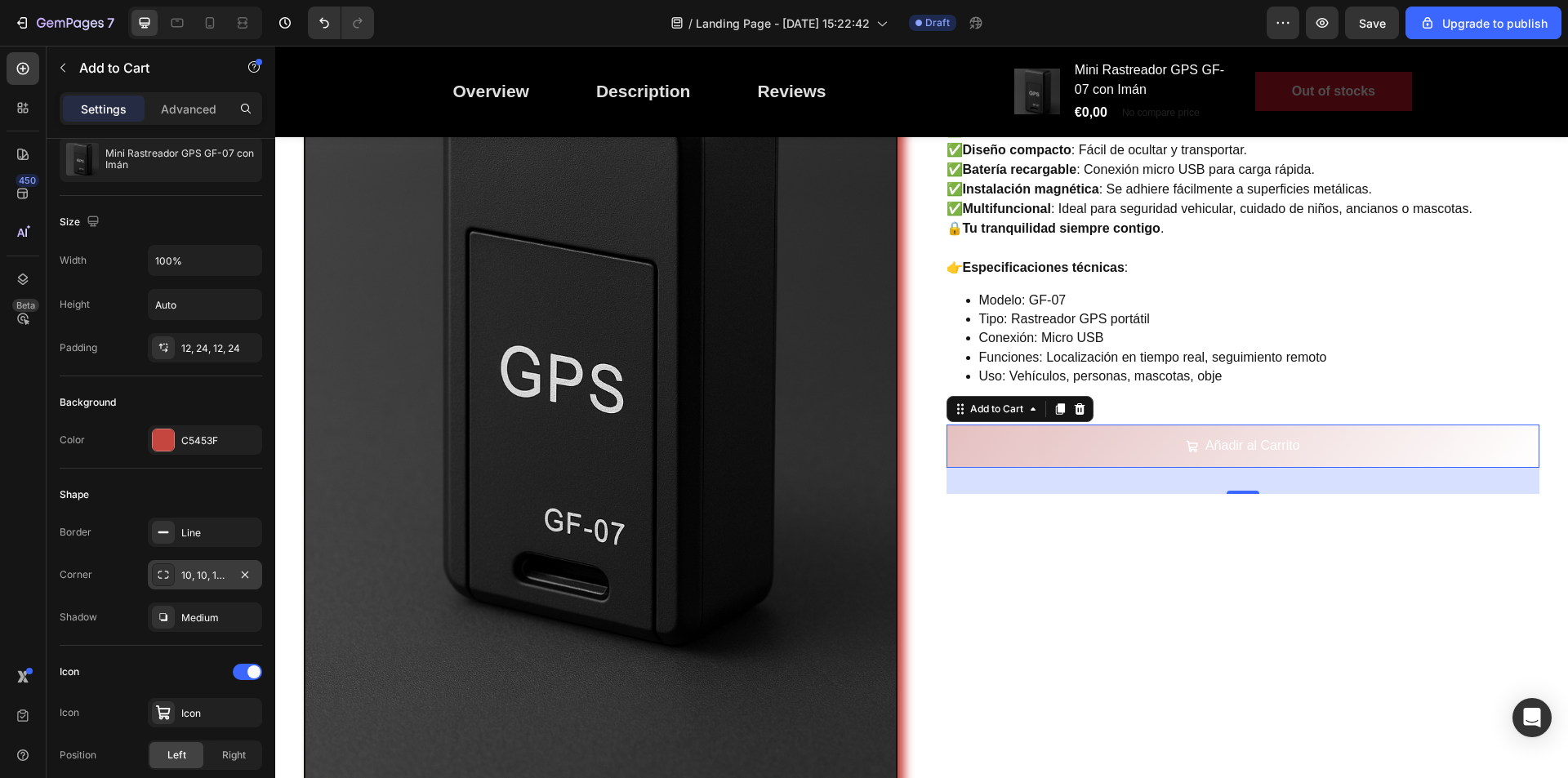
scroll to position [245, 0]
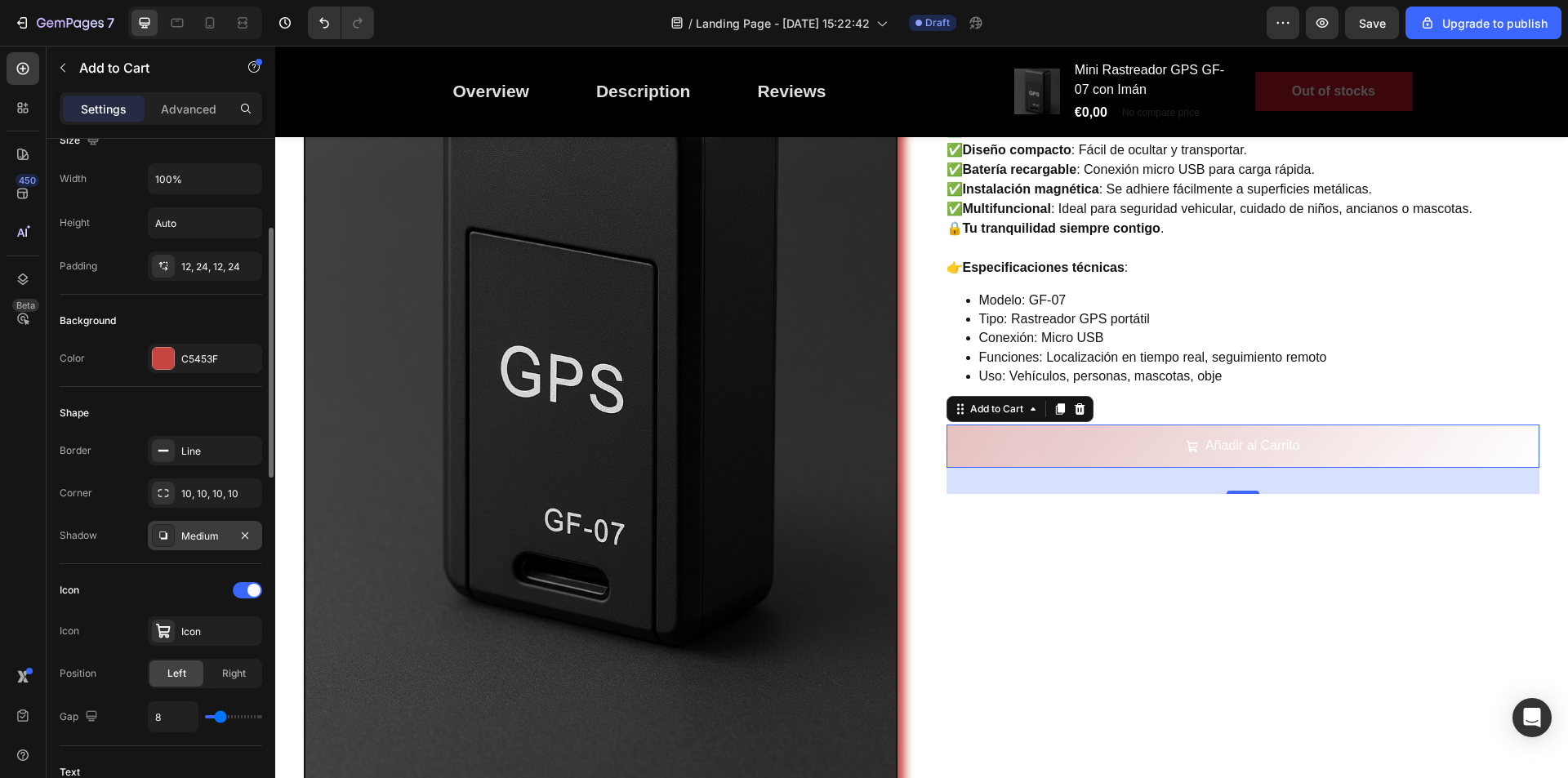
click at [196, 539] on div "Medium" at bounding box center [205, 536] width 47 height 15
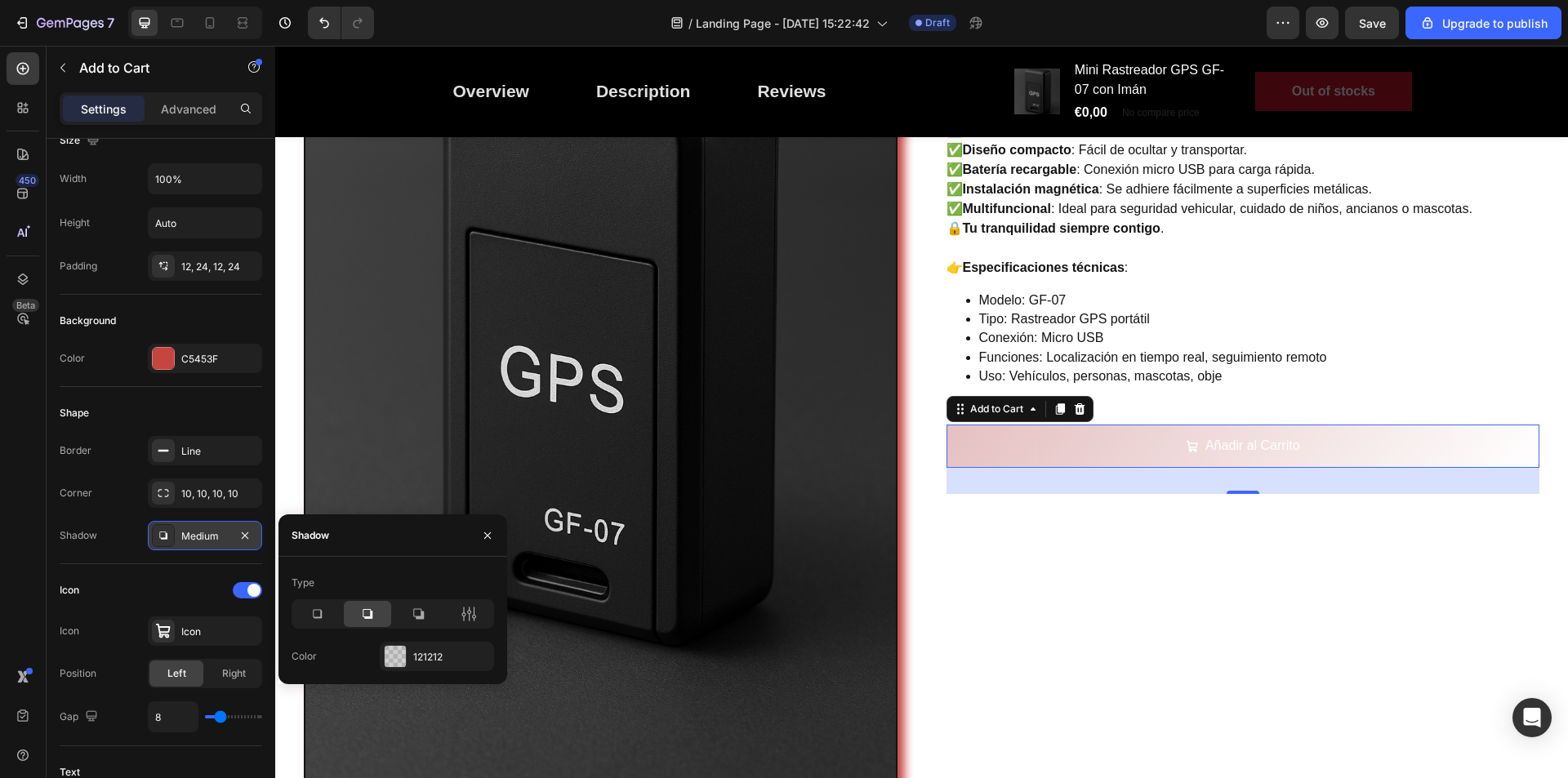
click at [202, 538] on div "Medium" at bounding box center [205, 536] width 47 height 15
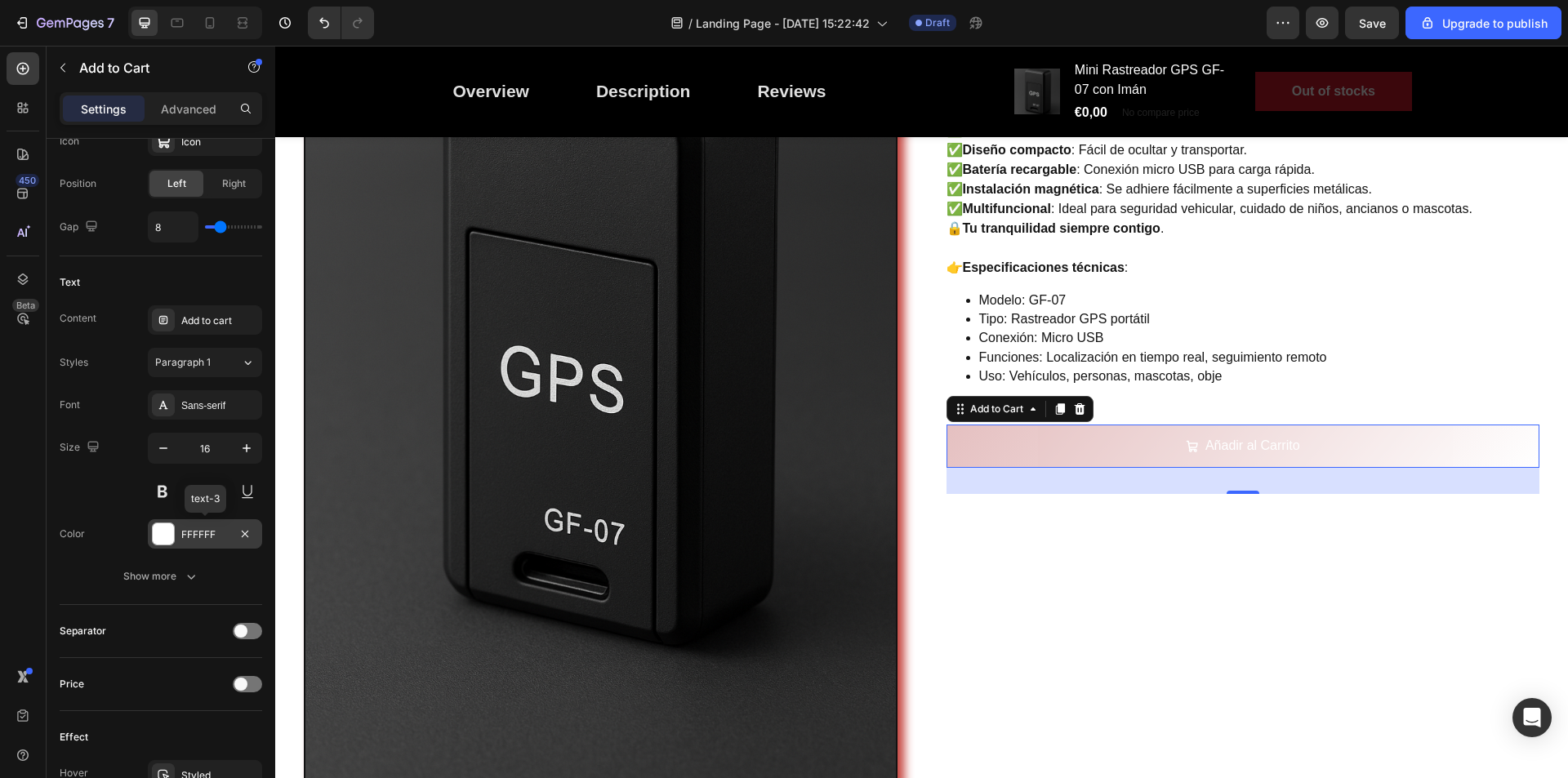
scroll to position [817, 0]
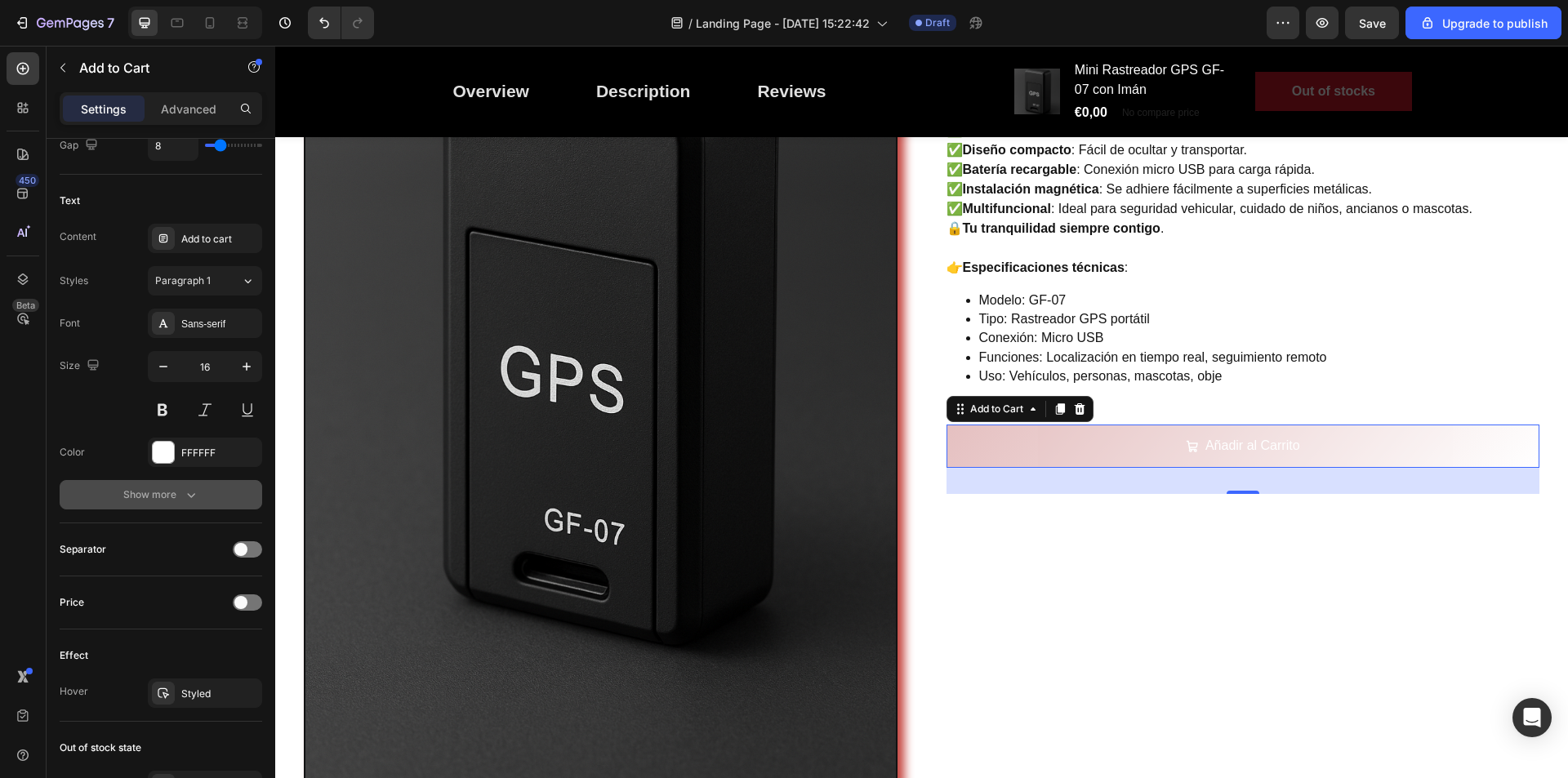
click at [185, 496] on icon "button" at bounding box center [190, 494] width 17 height 17
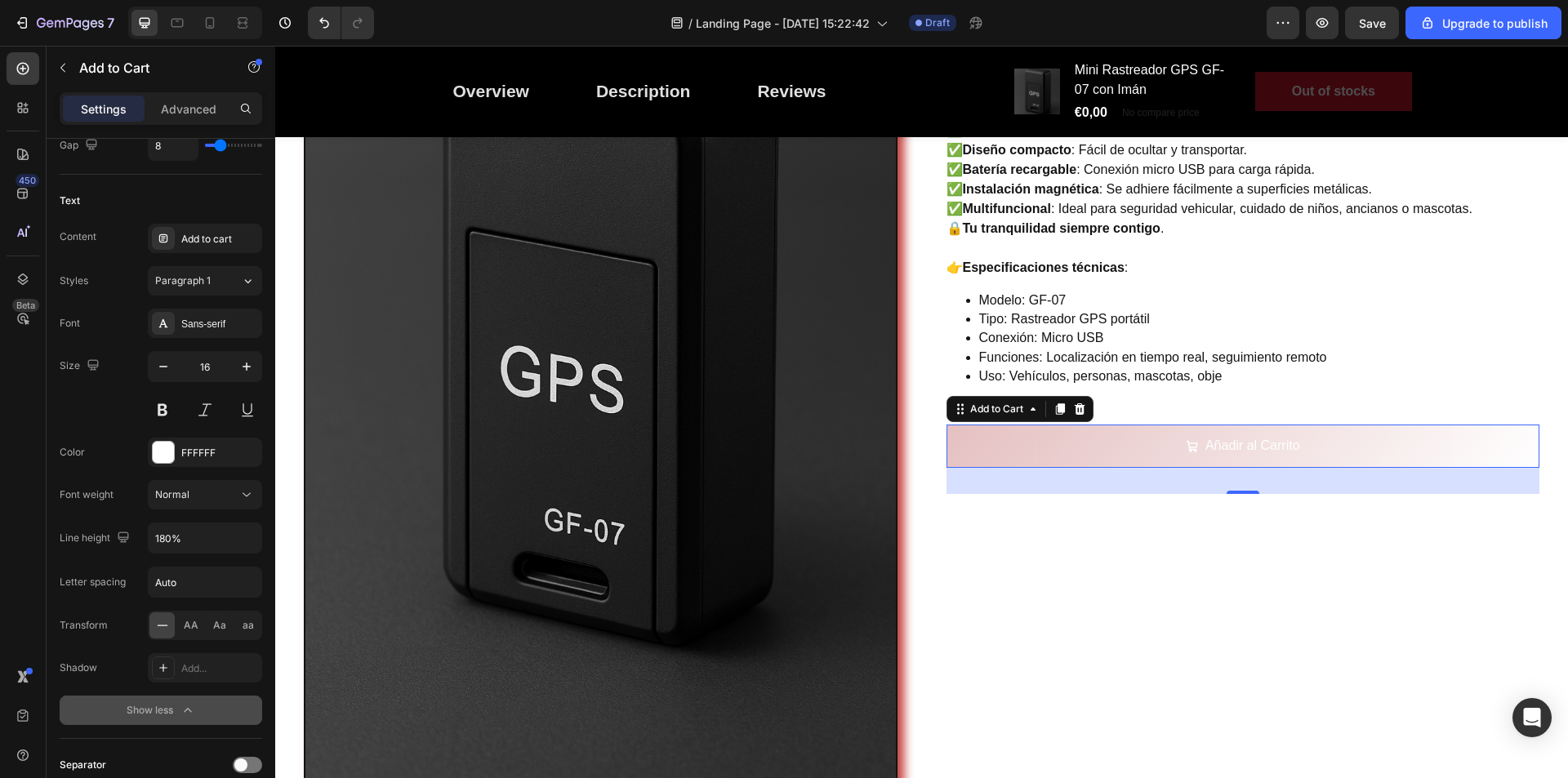
scroll to position [899, 0]
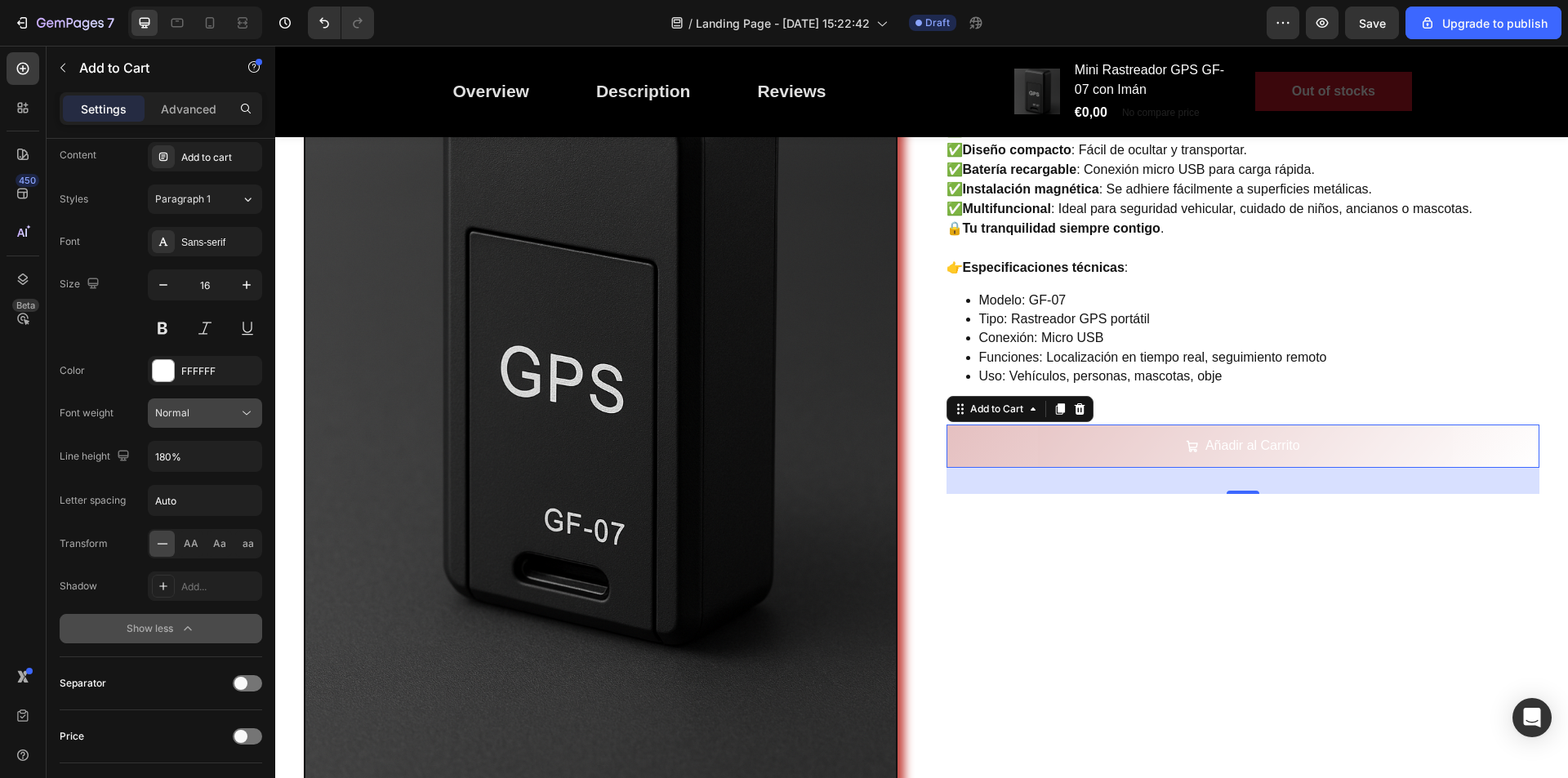
click at [230, 415] on div "Normal" at bounding box center [196, 413] width 83 height 15
click at [187, 479] on p "Light" at bounding box center [198, 484] width 86 height 15
click at [214, 416] on div "Light" at bounding box center [196, 413] width 83 height 15
click at [195, 512] on p "Normal" at bounding box center [198, 515] width 86 height 15
click at [227, 422] on button "Normal" at bounding box center [205, 413] width 115 height 29
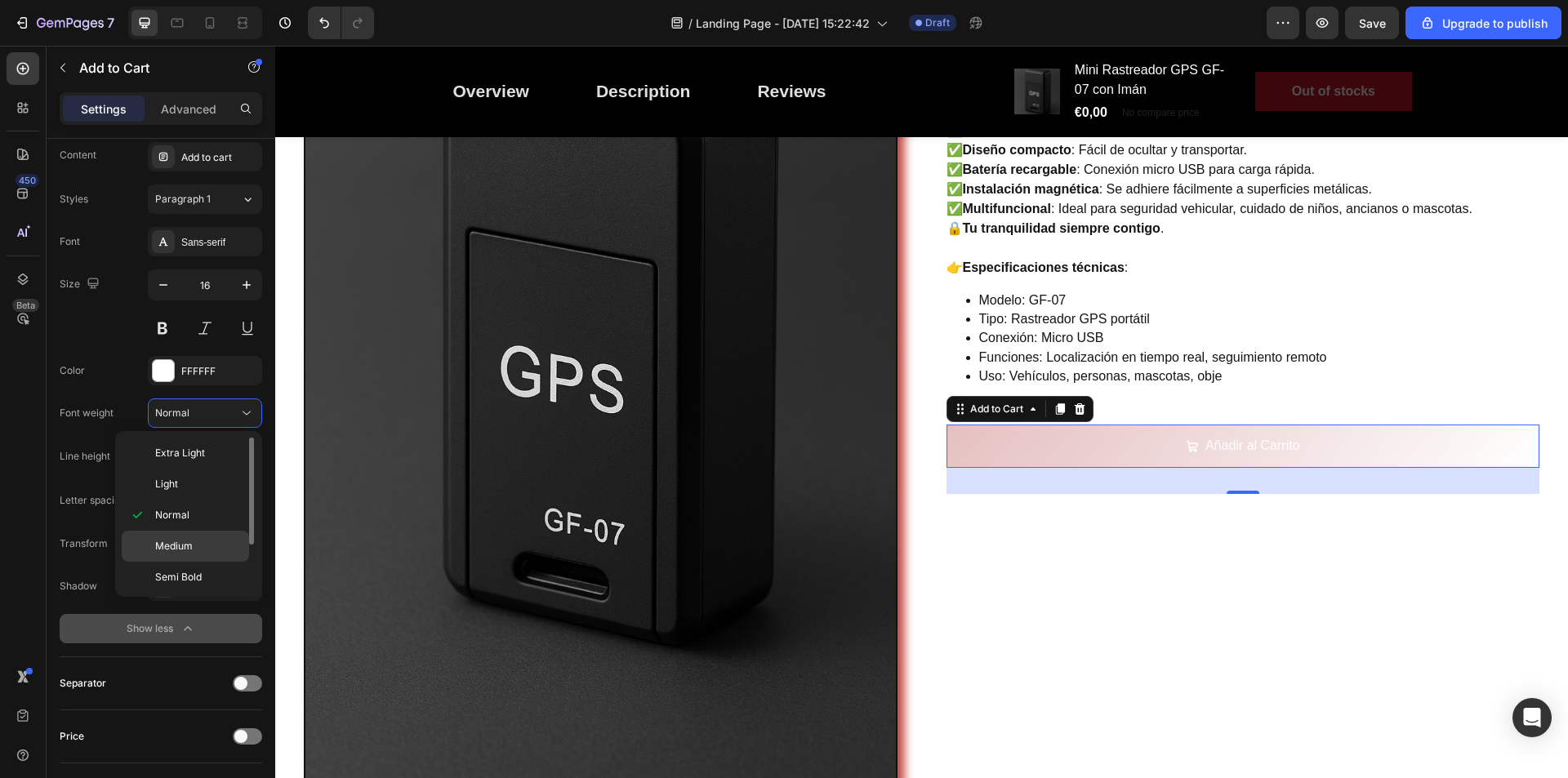
click at [194, 546] on p "Medium" at bounding box center [198, 545] width 86 height 15
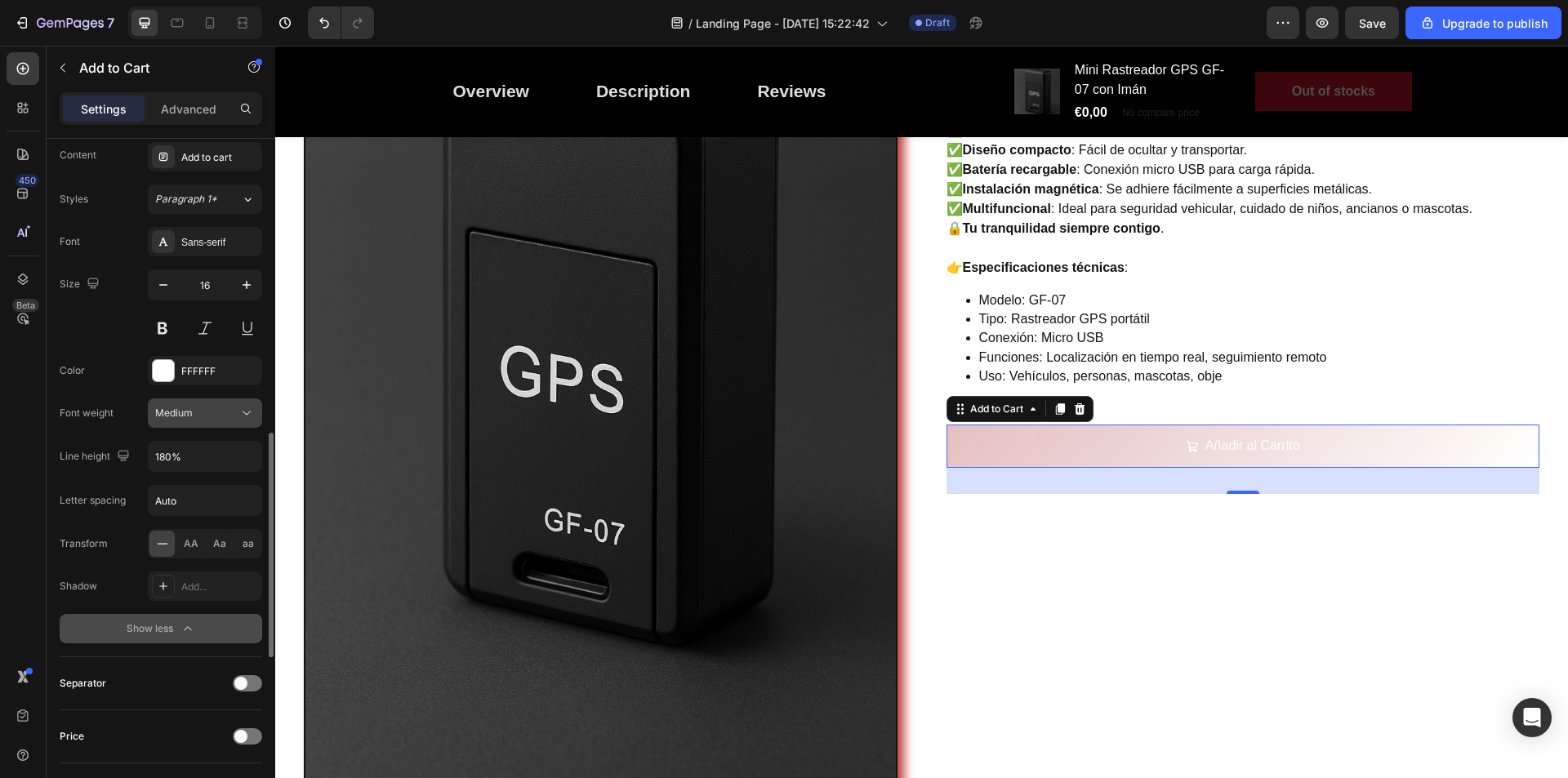
click at [235, 415] on div "Medium" at bounding box center [196, 413] width 83 height 15
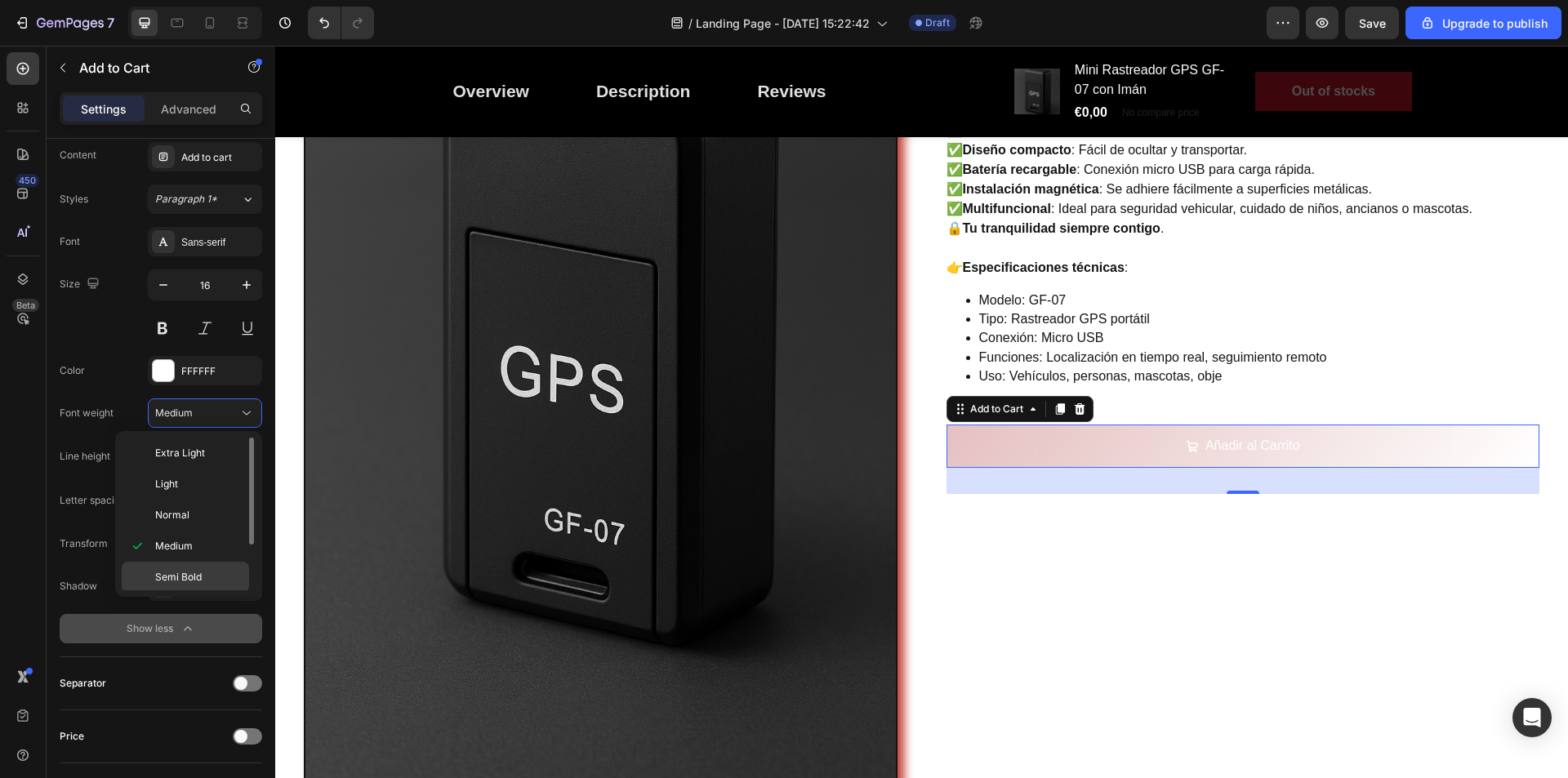
click at [183, 577] on span "Semi Bold" at bounding box center [178, 577] width 46 height 15
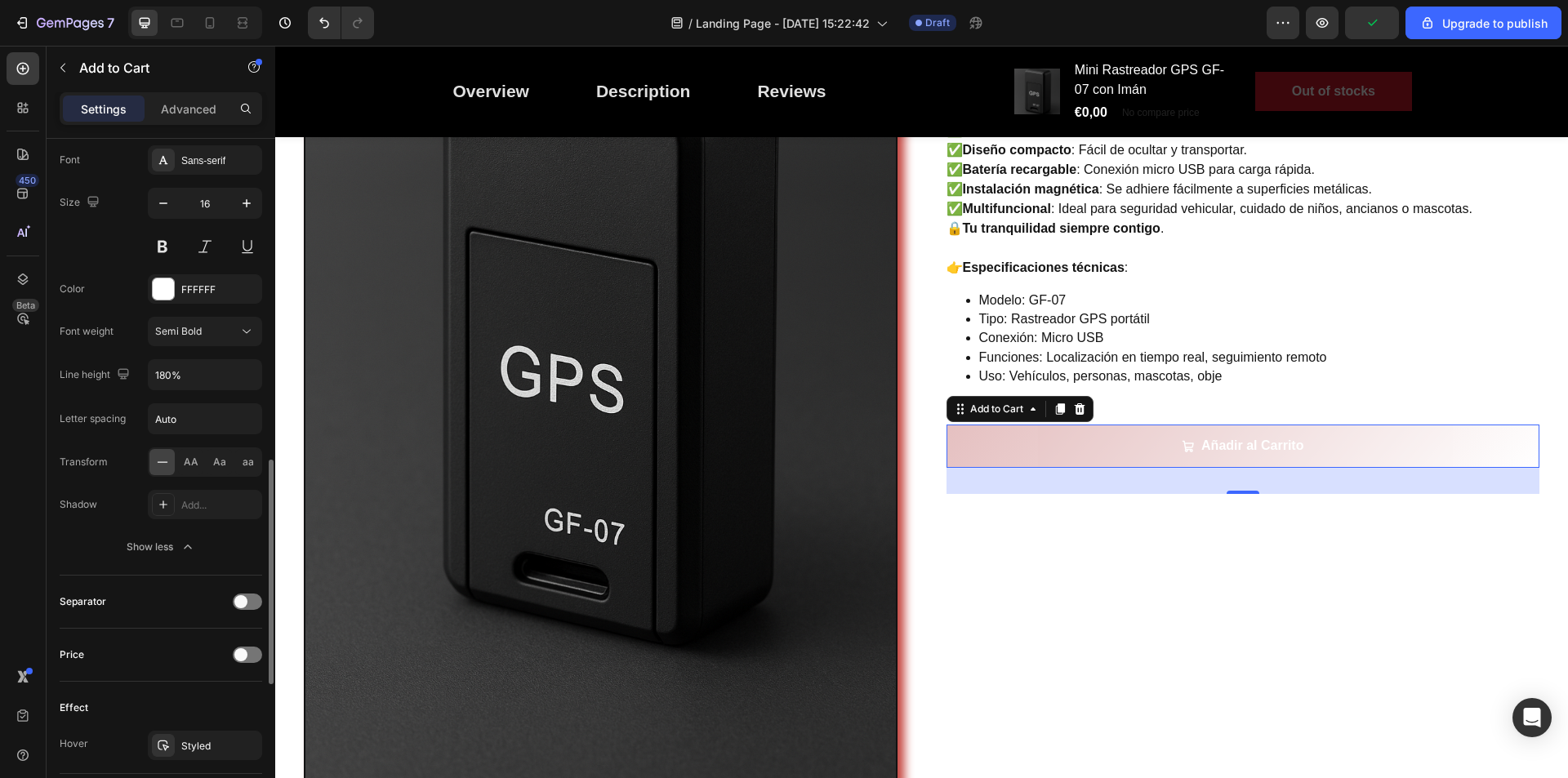
click at [172, 539] on div "Show less" at bounding box center [161, 546] width 70 height 17
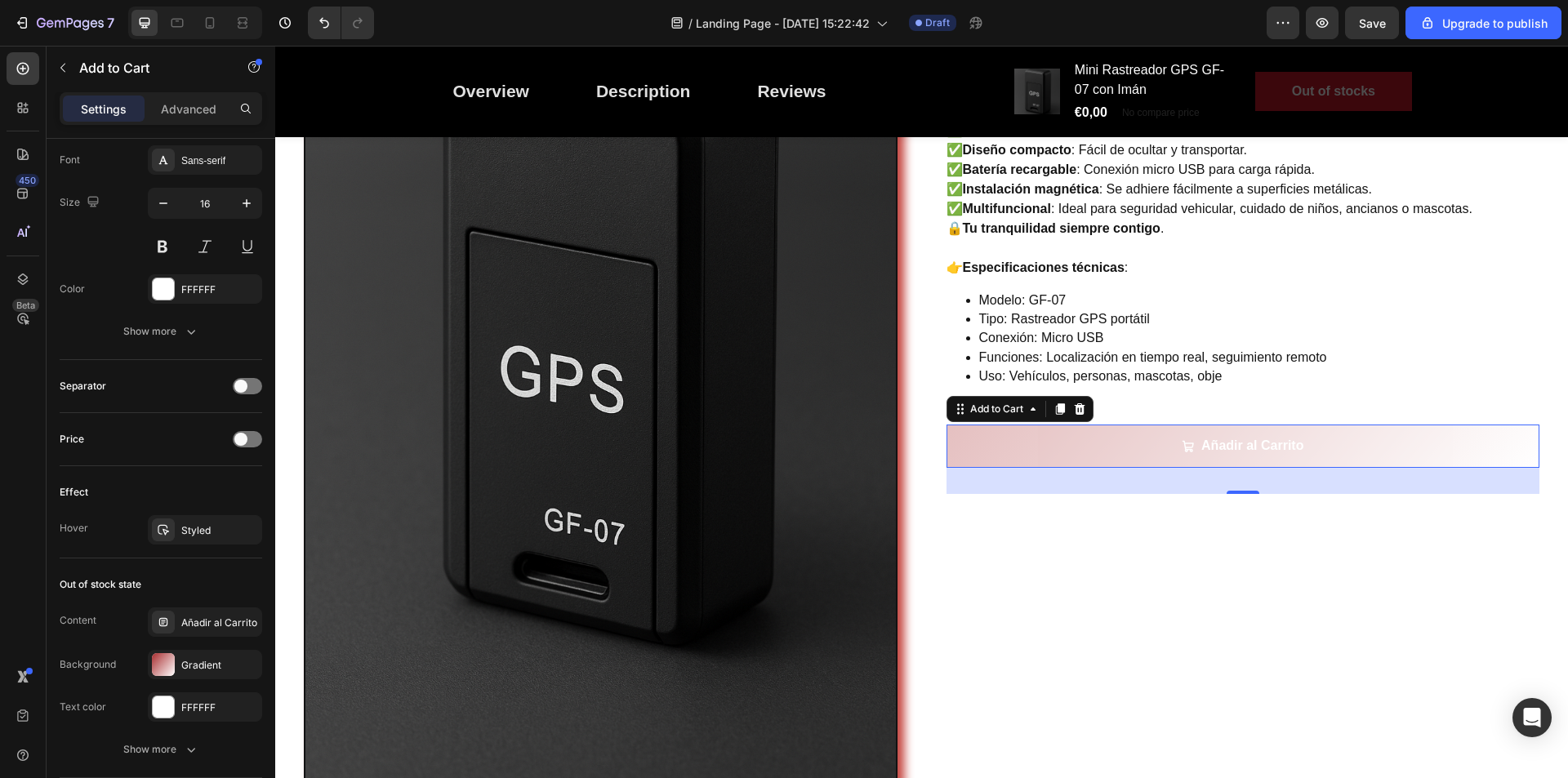
click at [179, 344] on button "Show more" at bounding box center [161, 332] width 202 height 29
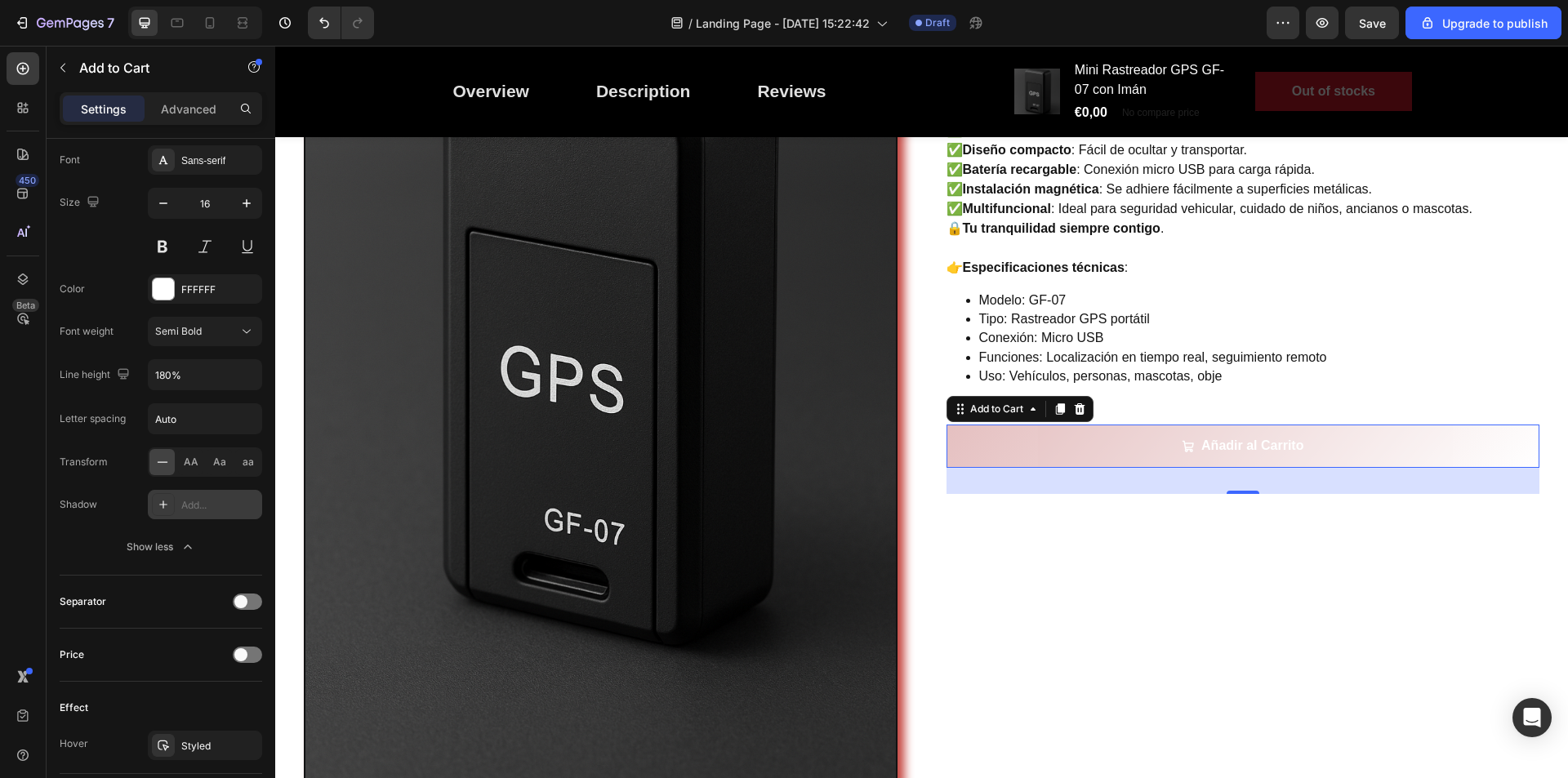
click at [206, 505] on div "Add..." at bounding box center [220, 505] width 77 height 15
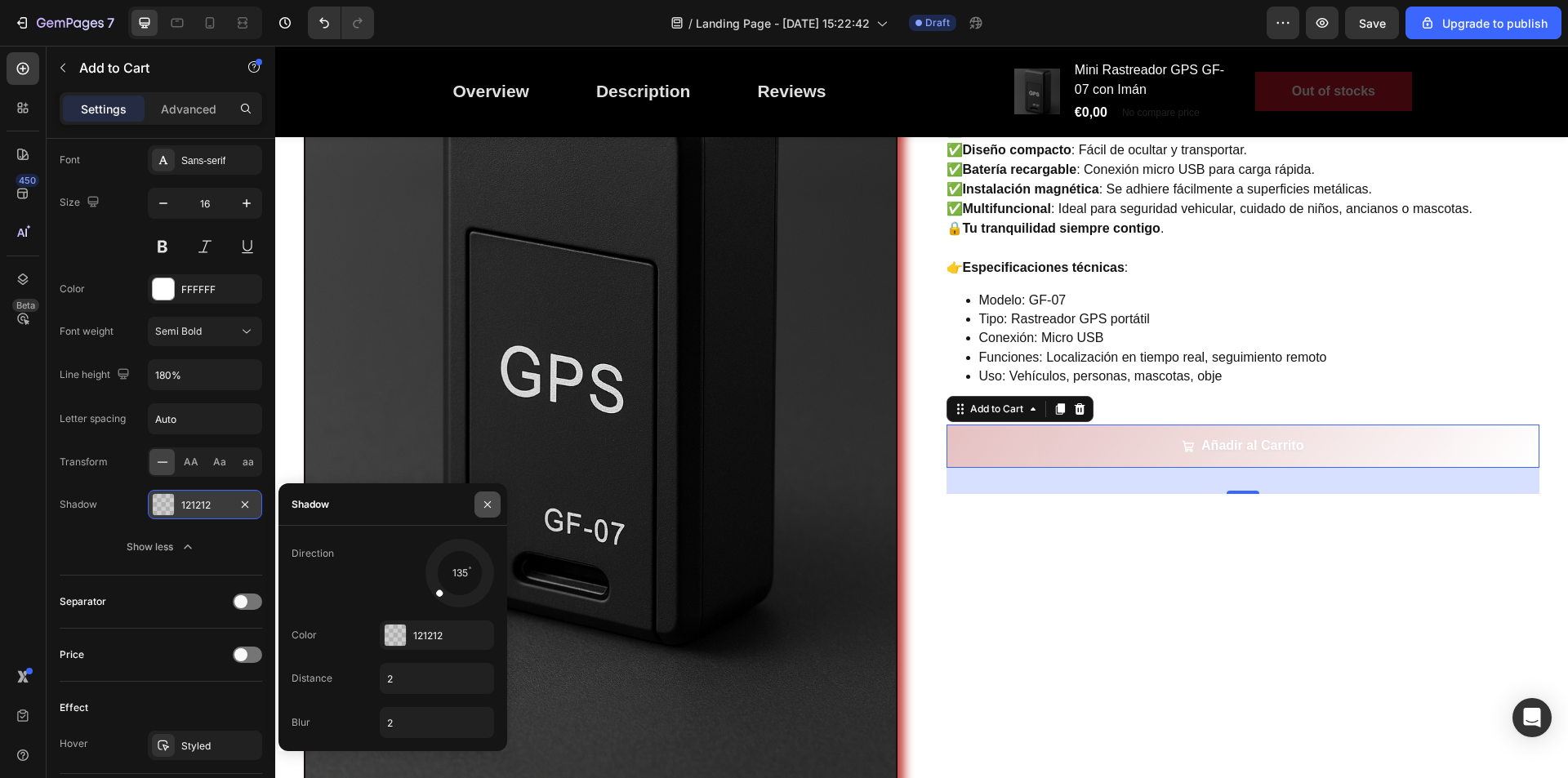
click at [487, 507] on icon "button" at bounding box center [487, 504] width 13 height 13
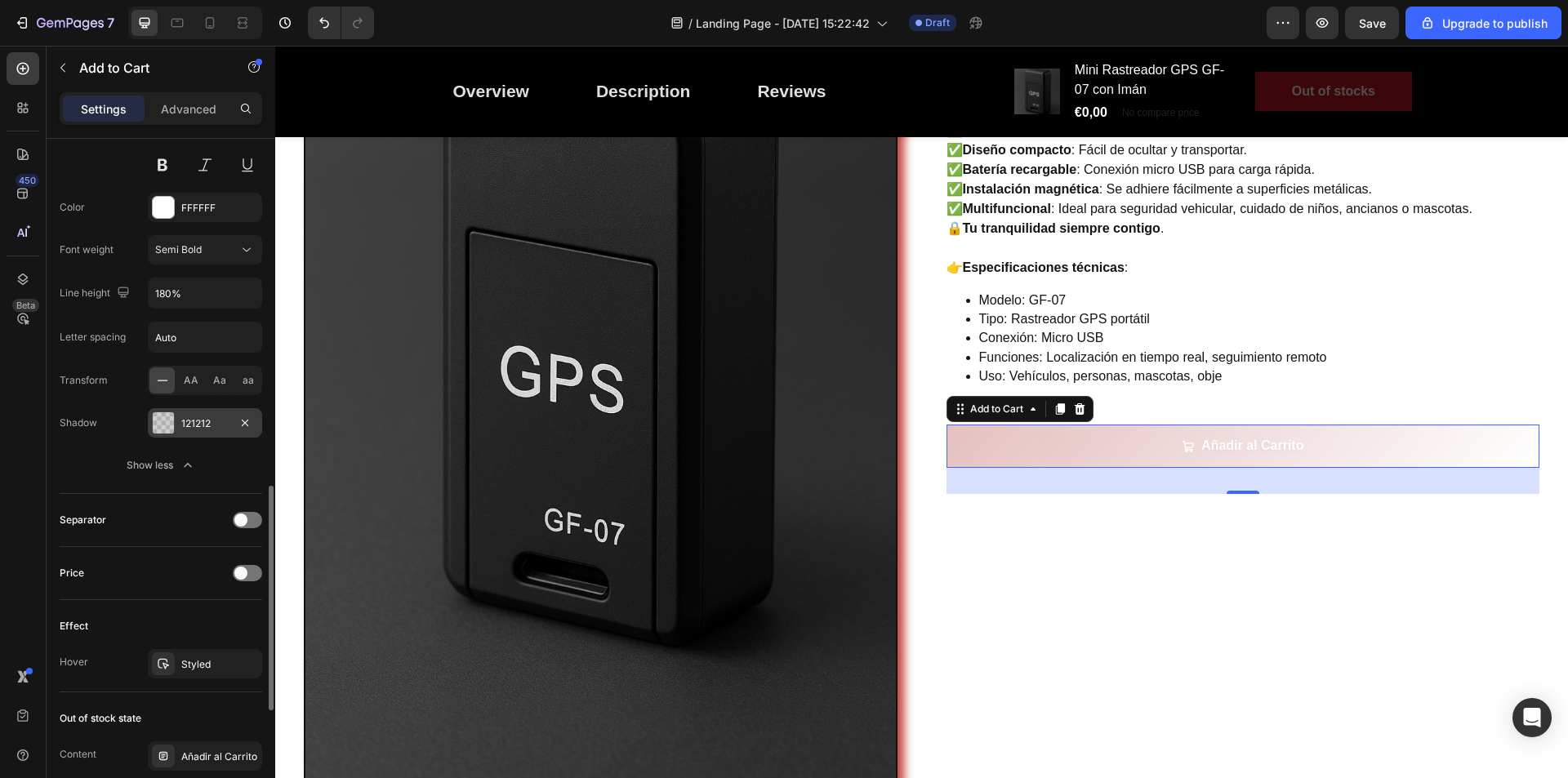
scroll to position [1144, 0]
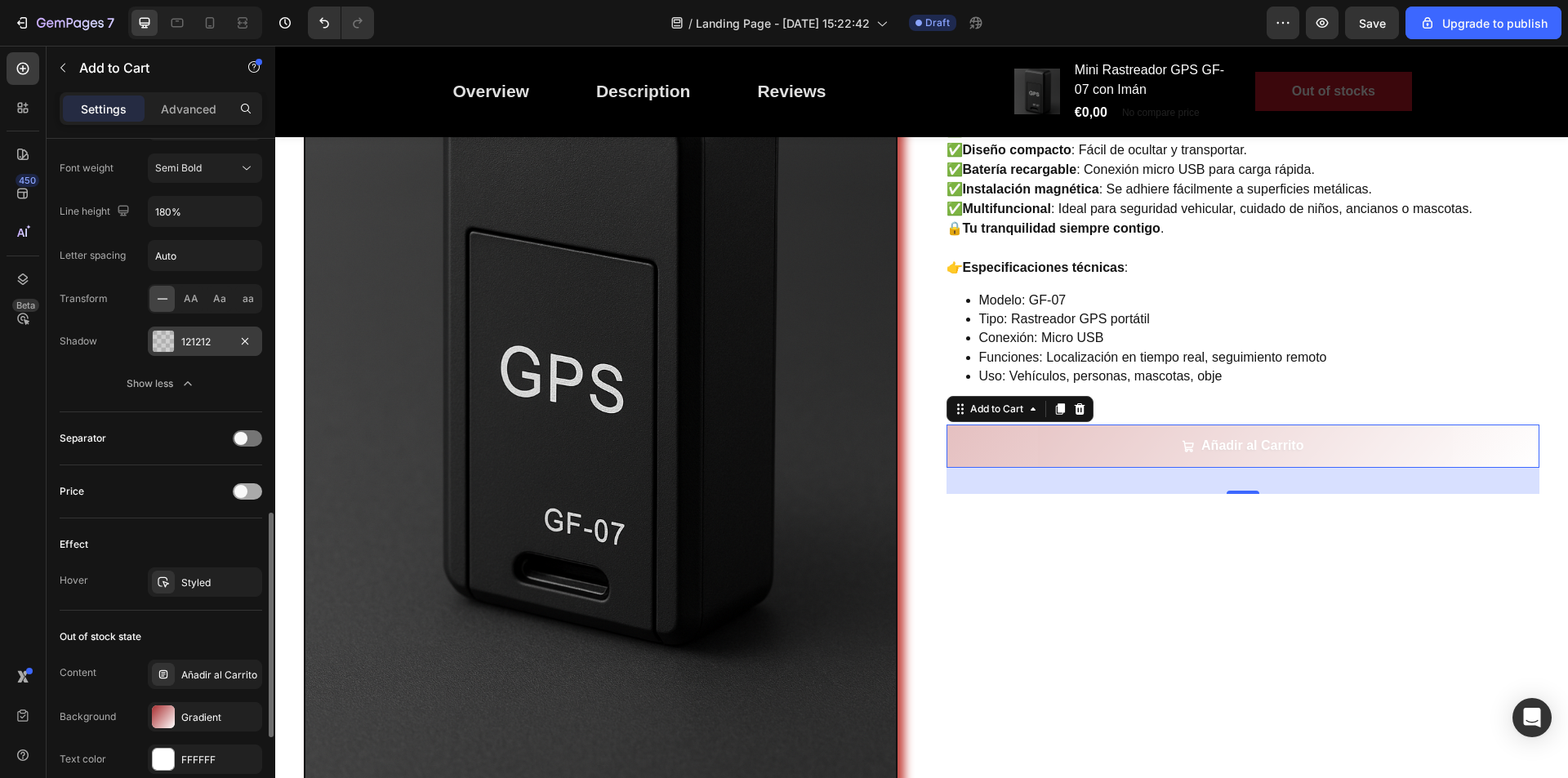
click at [248, 491] on div at bounding box center [247, 492] width 29 height 17
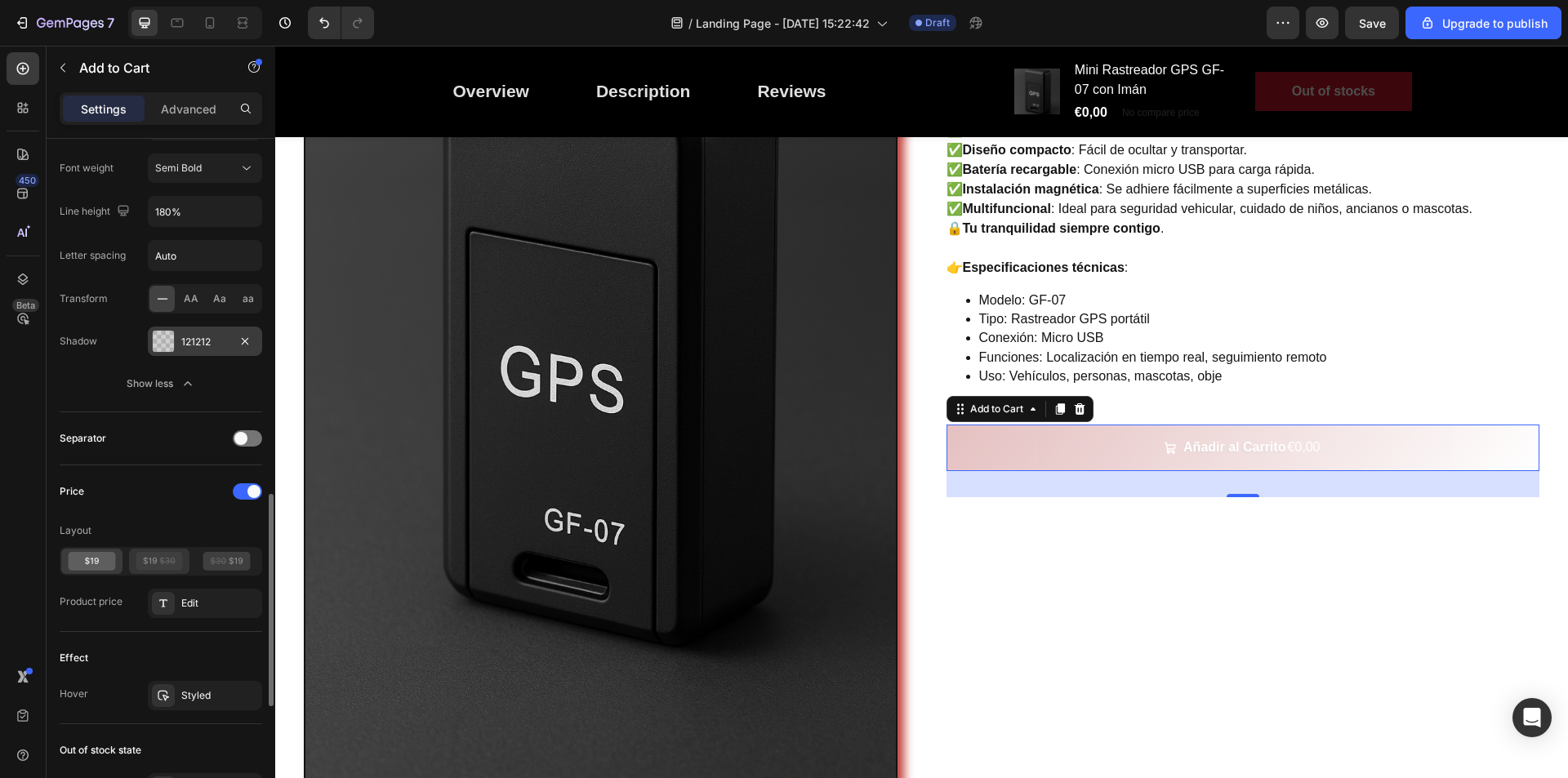
click at [152, 566] on icon at bounding box center [159, 561] width 47 height 19
click at [110, 558] on icon at bounding box center [92, 561] width 47 height 19
click at [242, 491] on div at bounding box center [247, 492] width 29 height 17
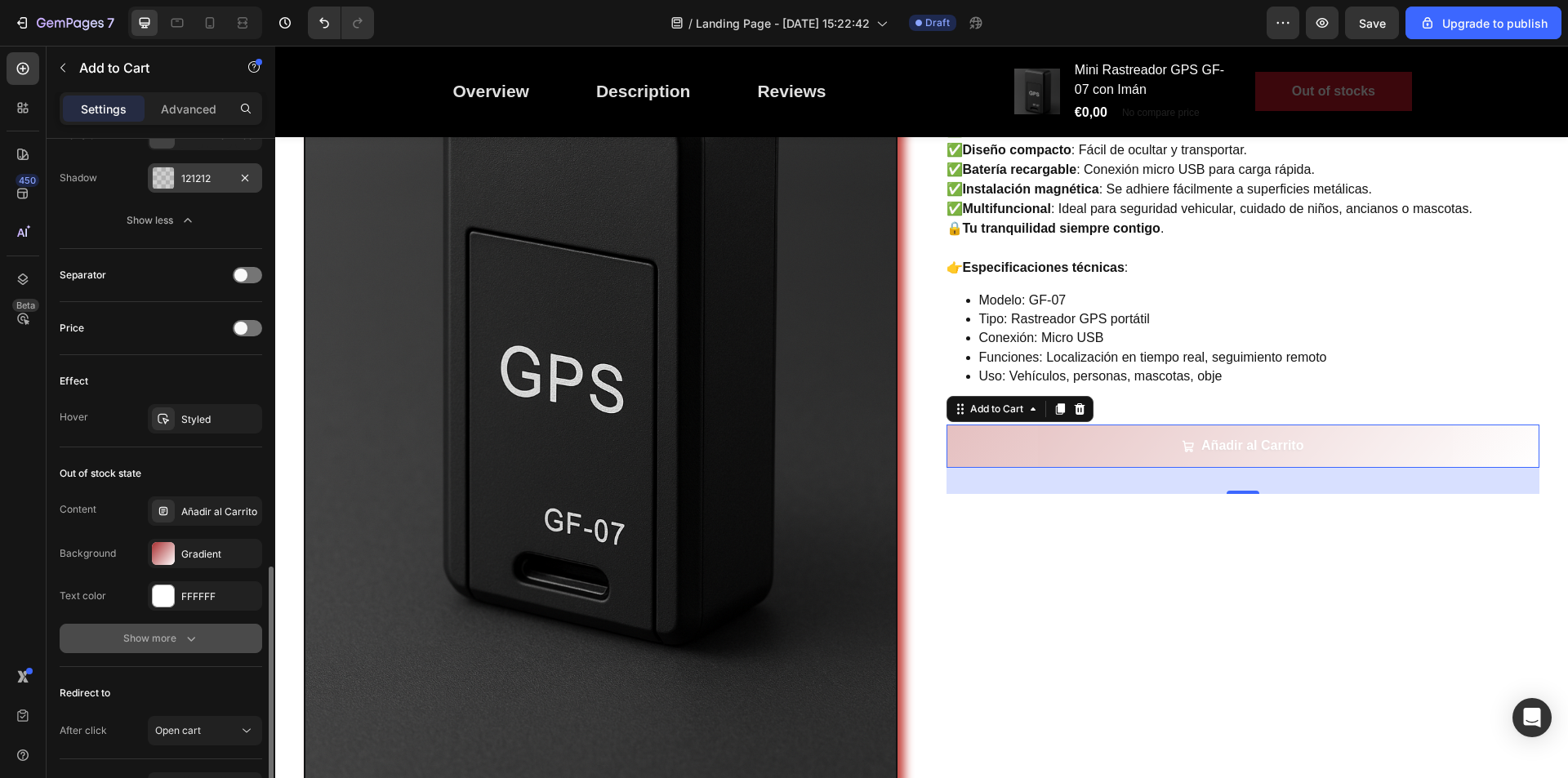
scroll to position [1388, 0]
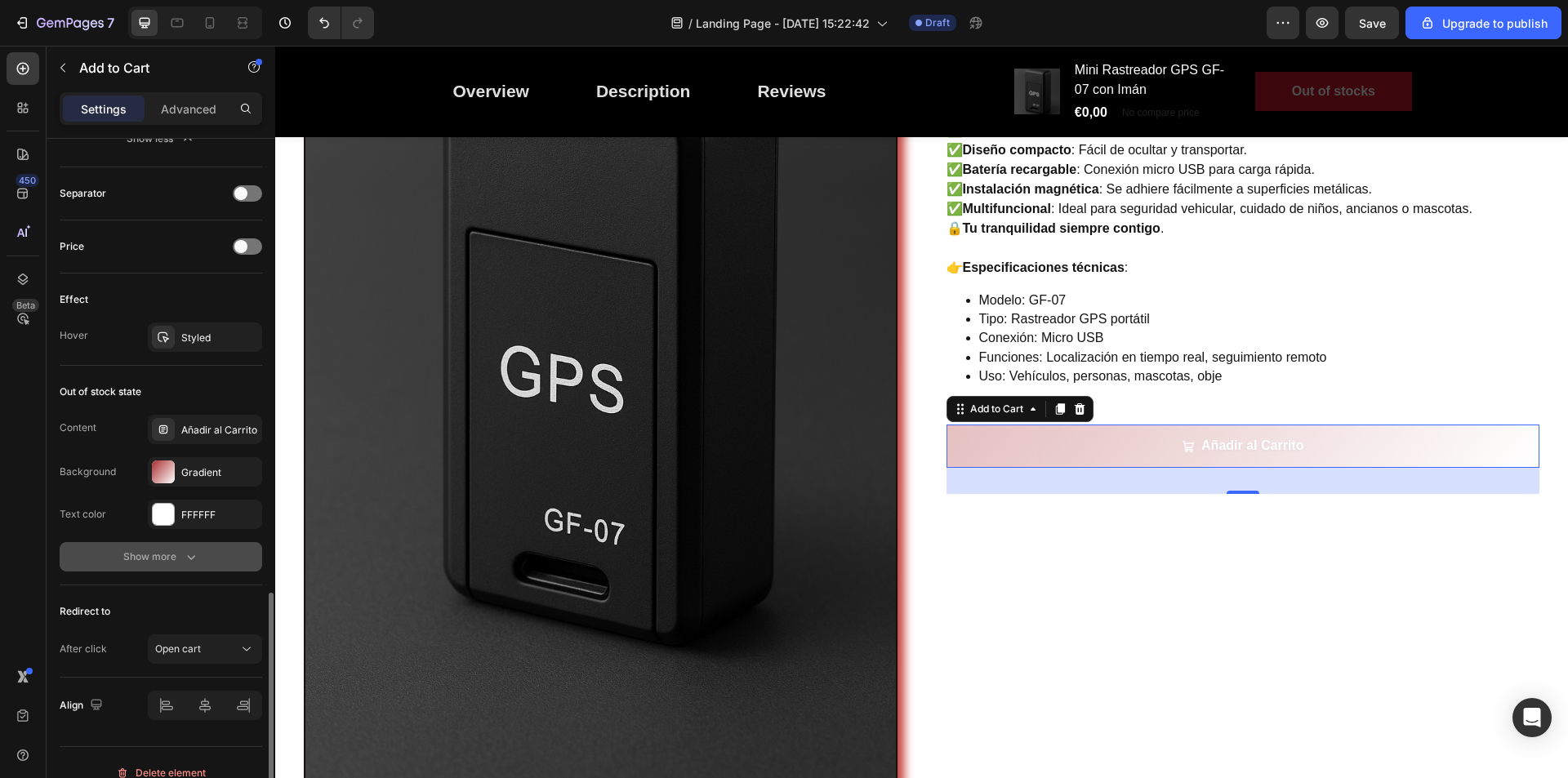
click at [185, 563] on icon "button" at bounding box center [190, 556] width 17 height 17
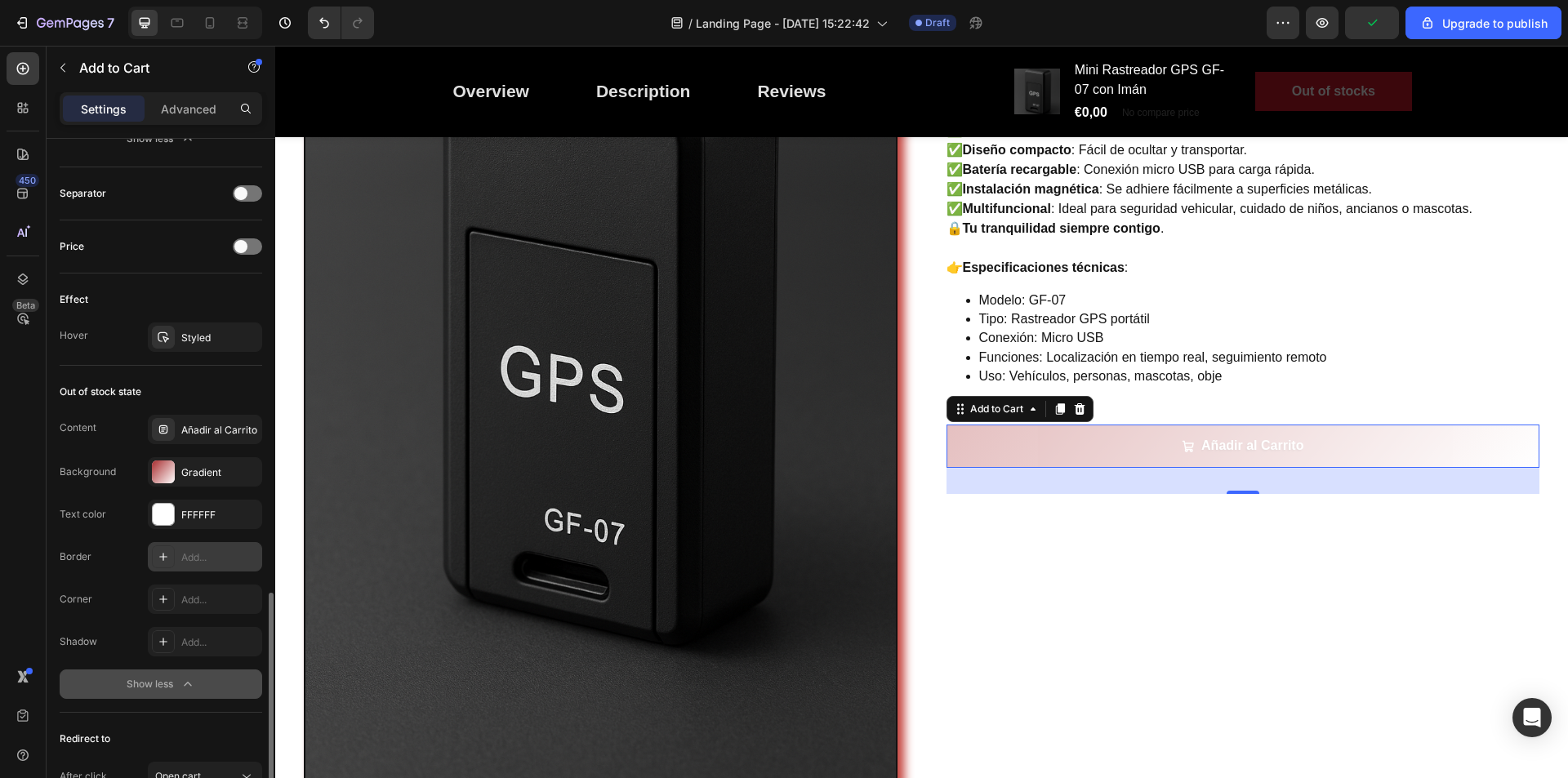
click at [186, 555] on div "Add..." at bounding box center [220, 557] width 77 height 15
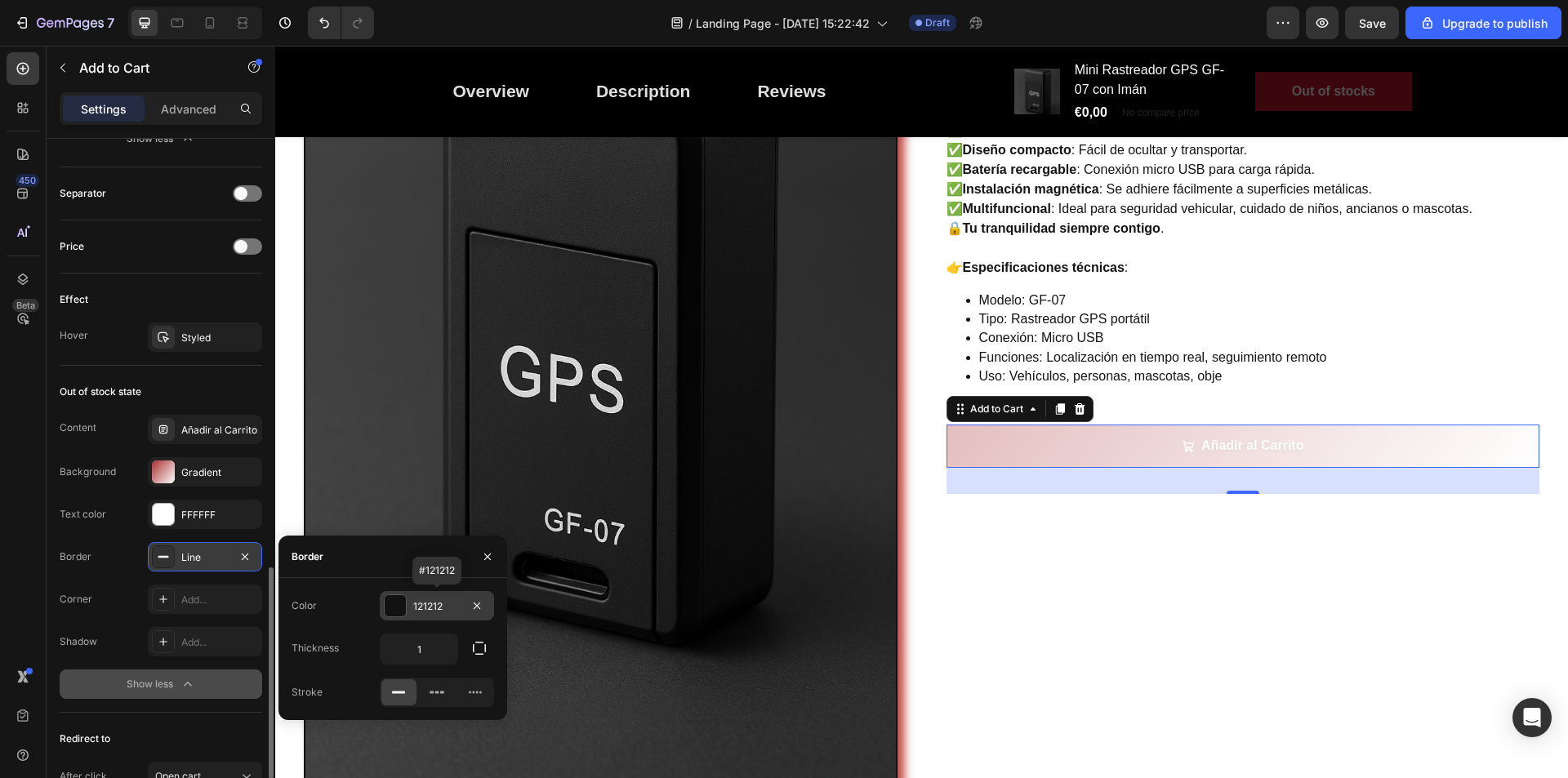
click at [395, 603] on div at bounding box center [395, 606] width 22 height 22
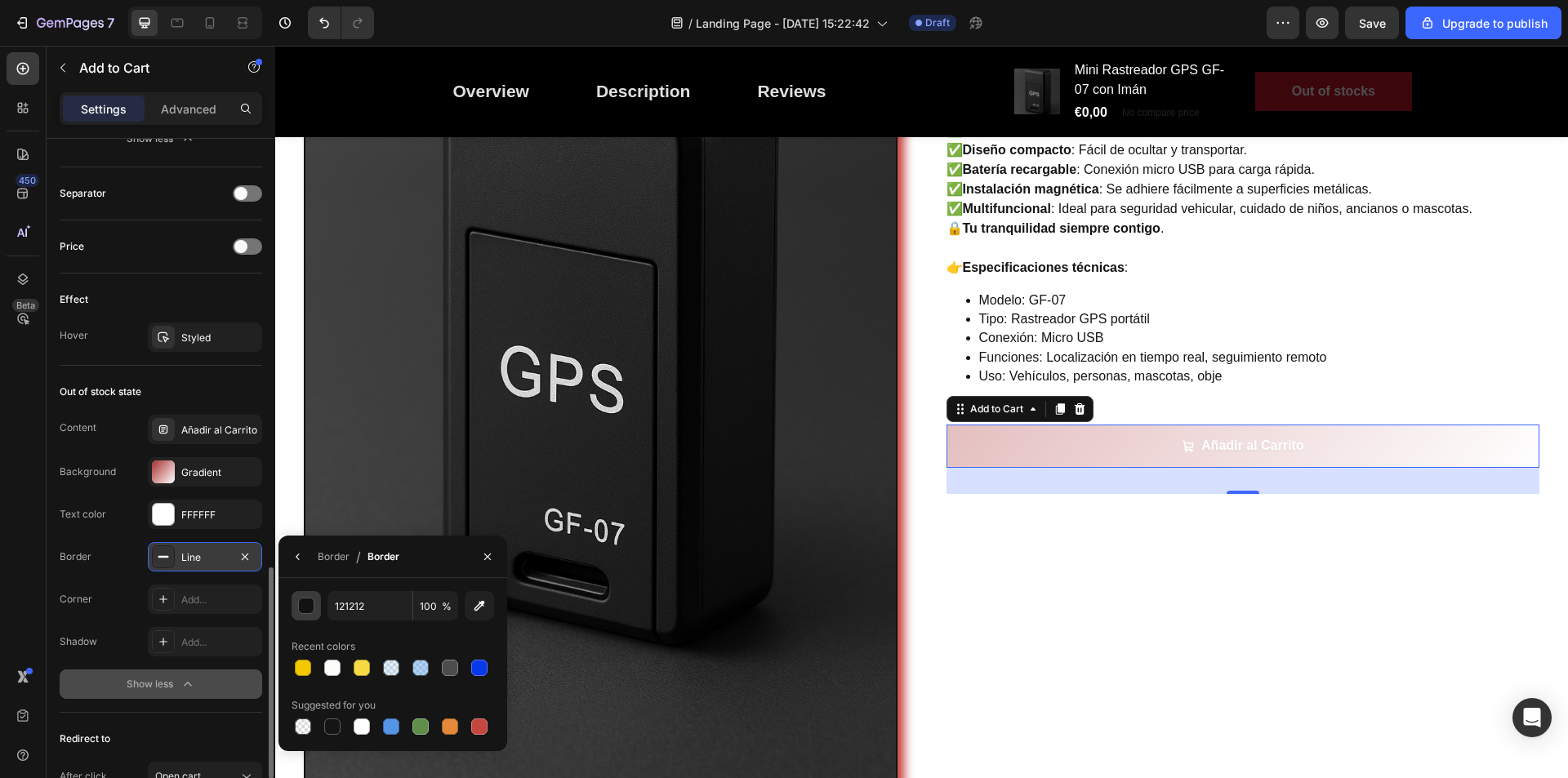
click at [309, 612] on div "button" at bounding box center [307, 606] width 17 height 17
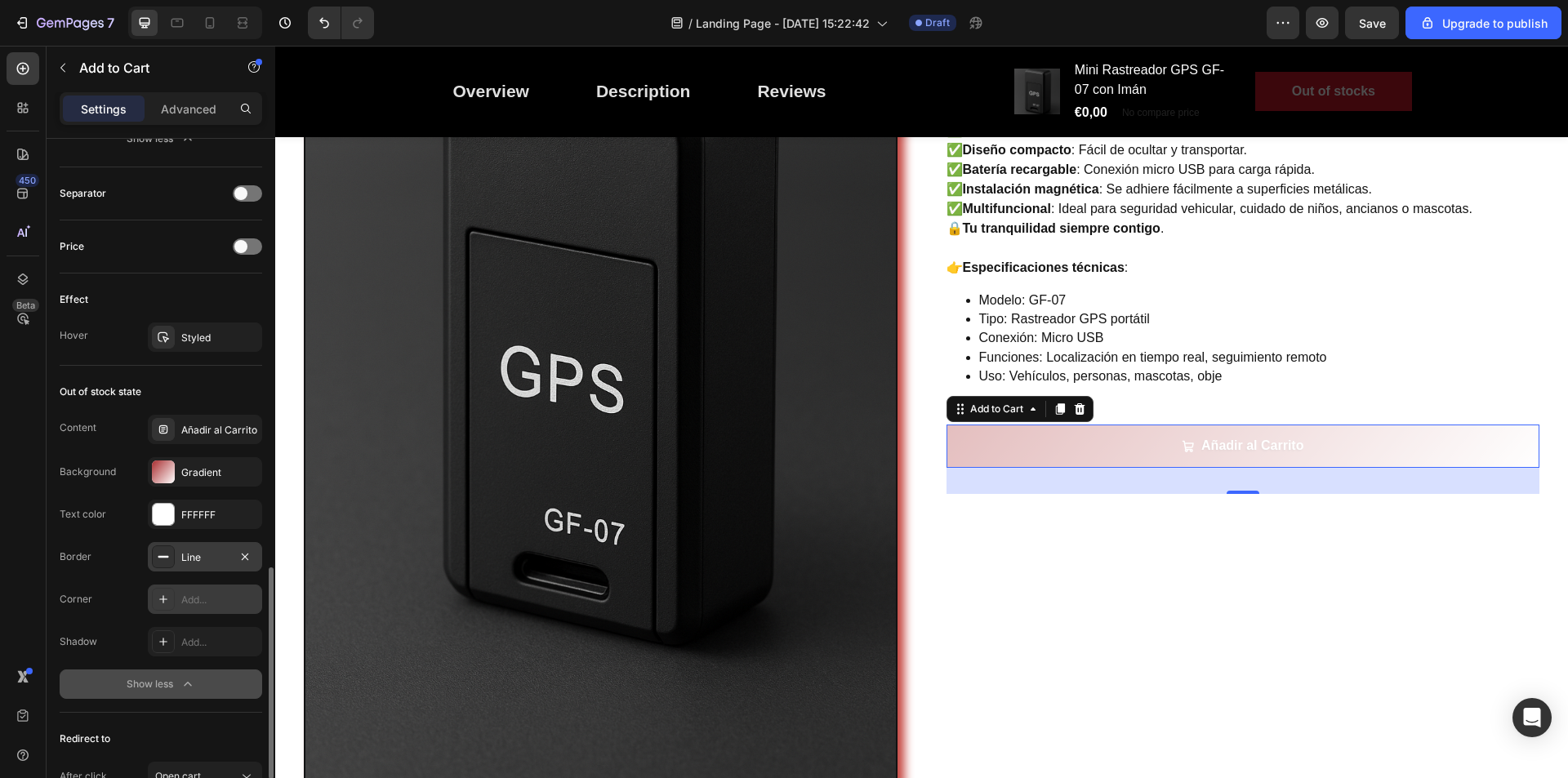
click at [192, 600] on div "Add..." at bounding box center [220, 599] width 77 height 15
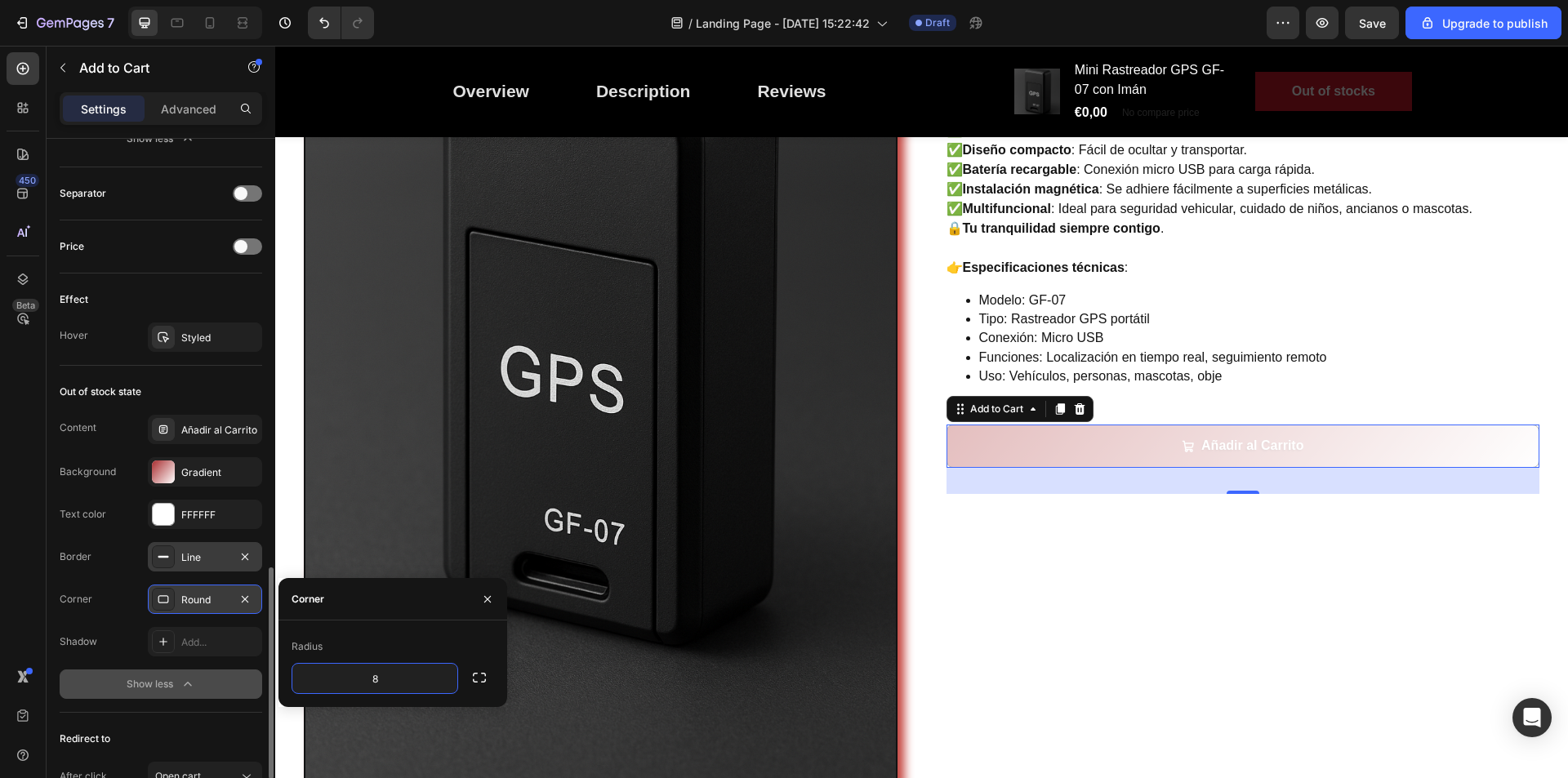
click at [209, 598] on div "Round" at bounding box center [205, 599] width 47 height 15
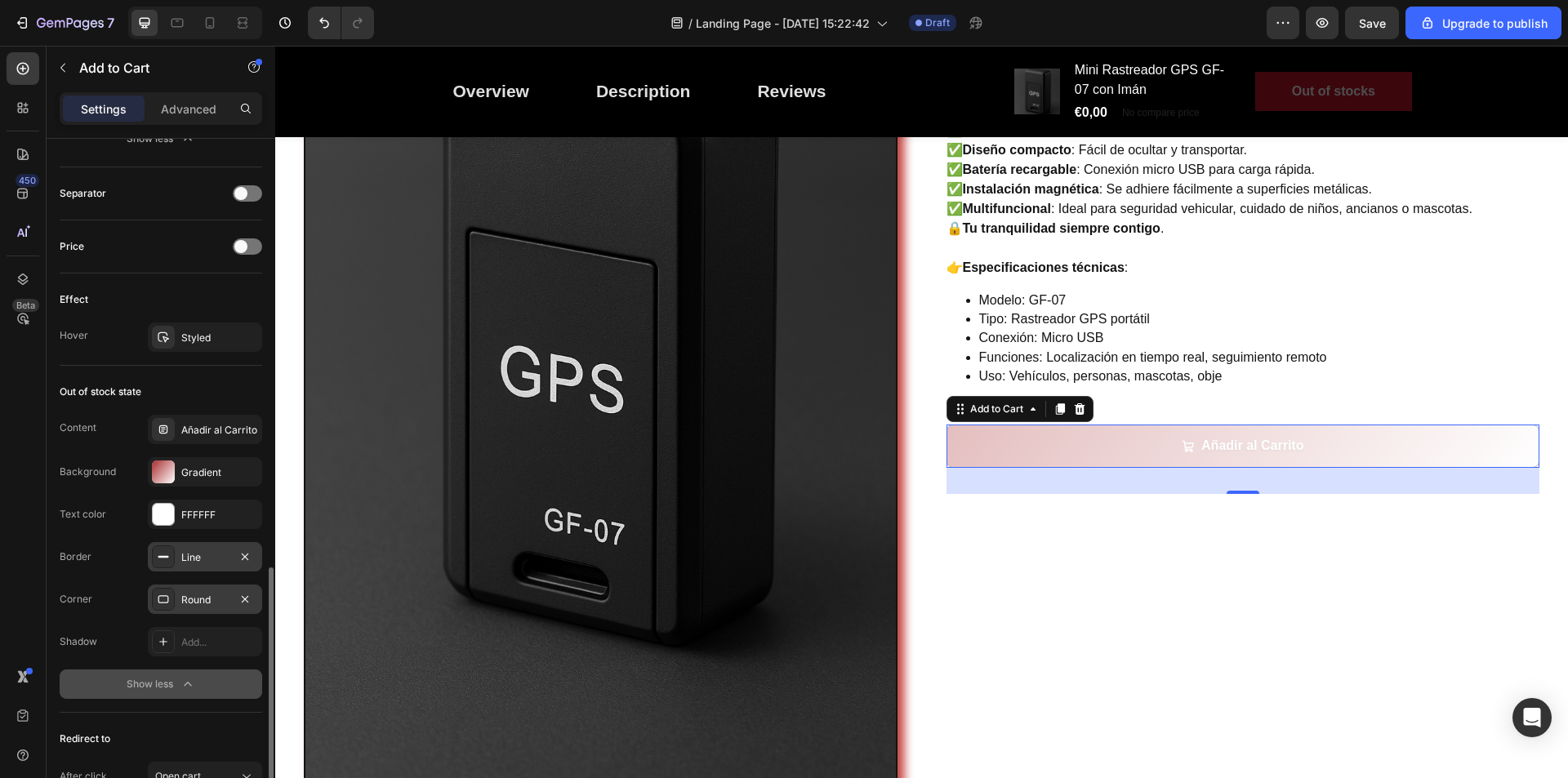
click at [195, 600] on div "Round" at bounding box center [205, 599] width 47 height 15
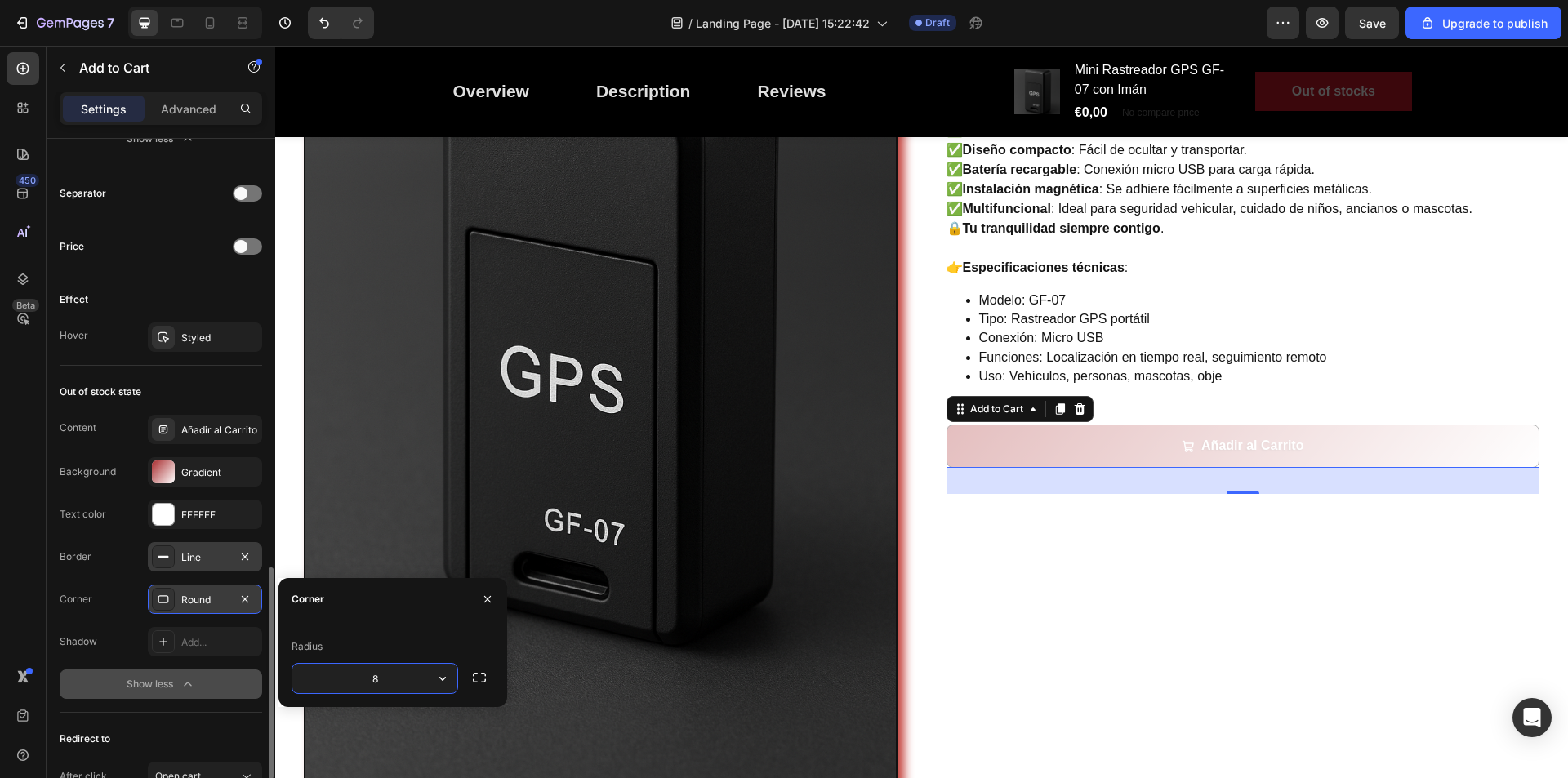
click at [167, 600] on icon at bounding box center [163, 598] width 13 height 13
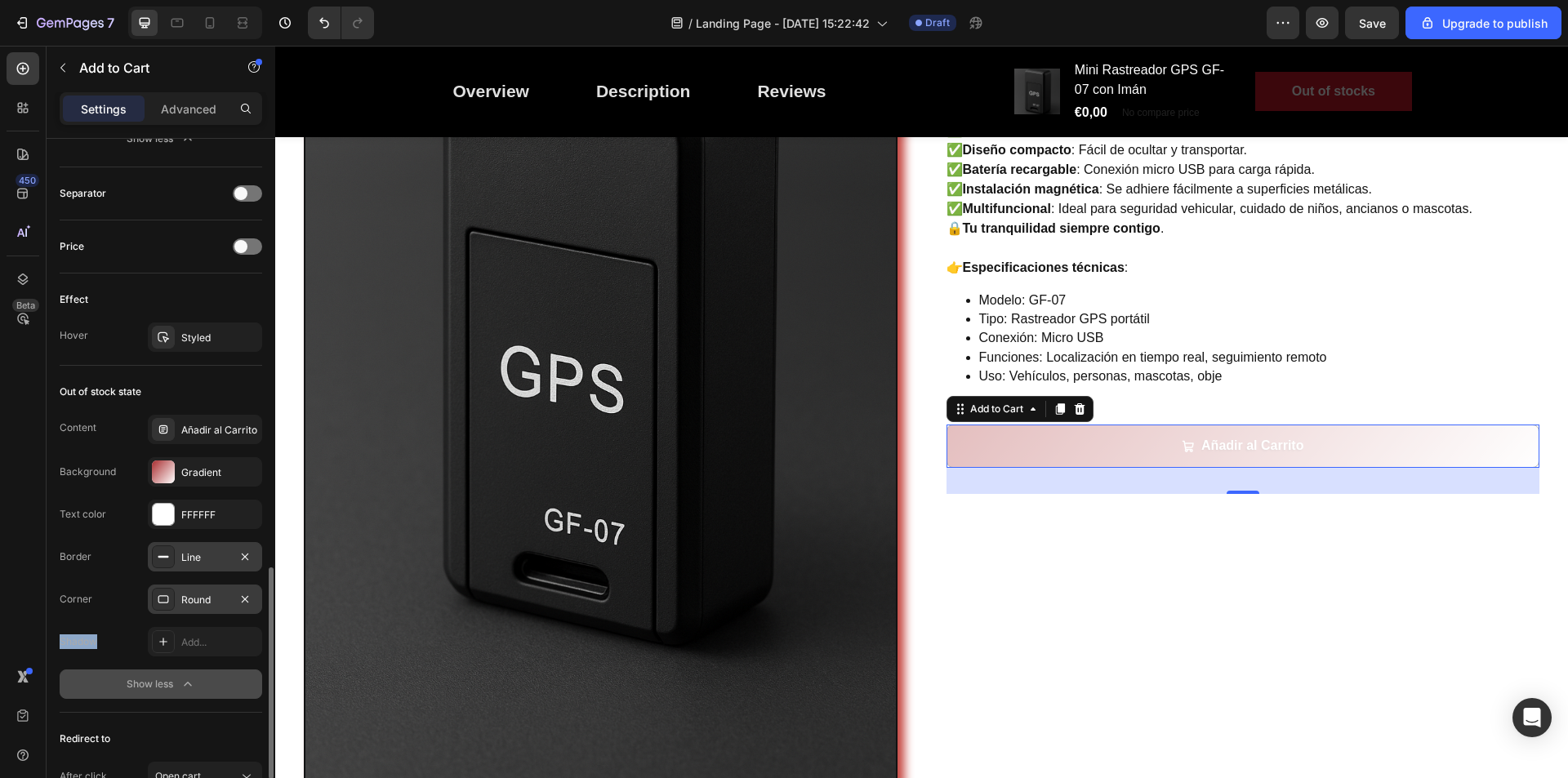
click at [167, 600] on icon at bounding box center [163, 598] width 13 height 13
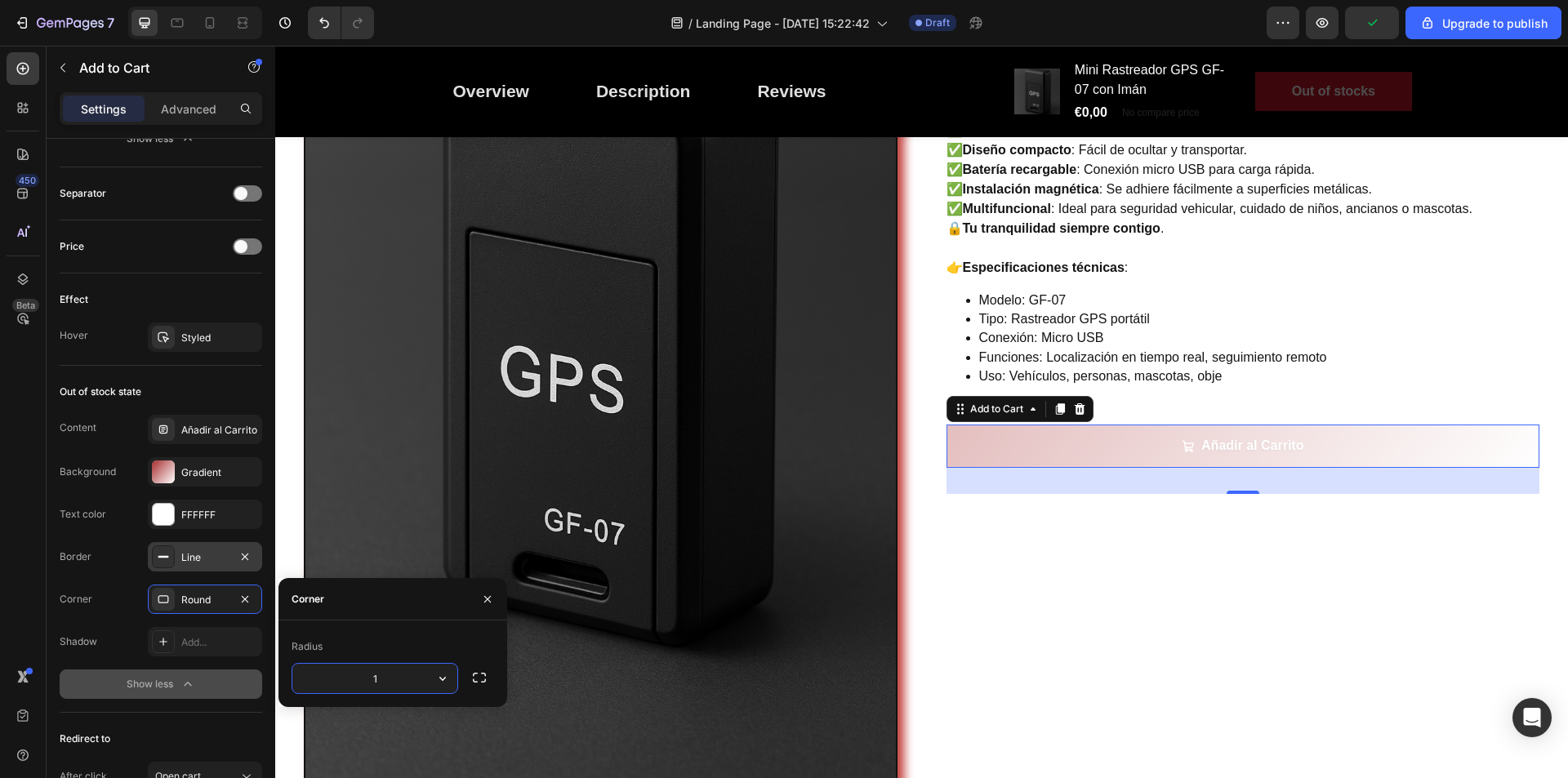
type input "10"
click at [192, 642] on div "Add..." at bounding box center [220, 643] width 77 height 15
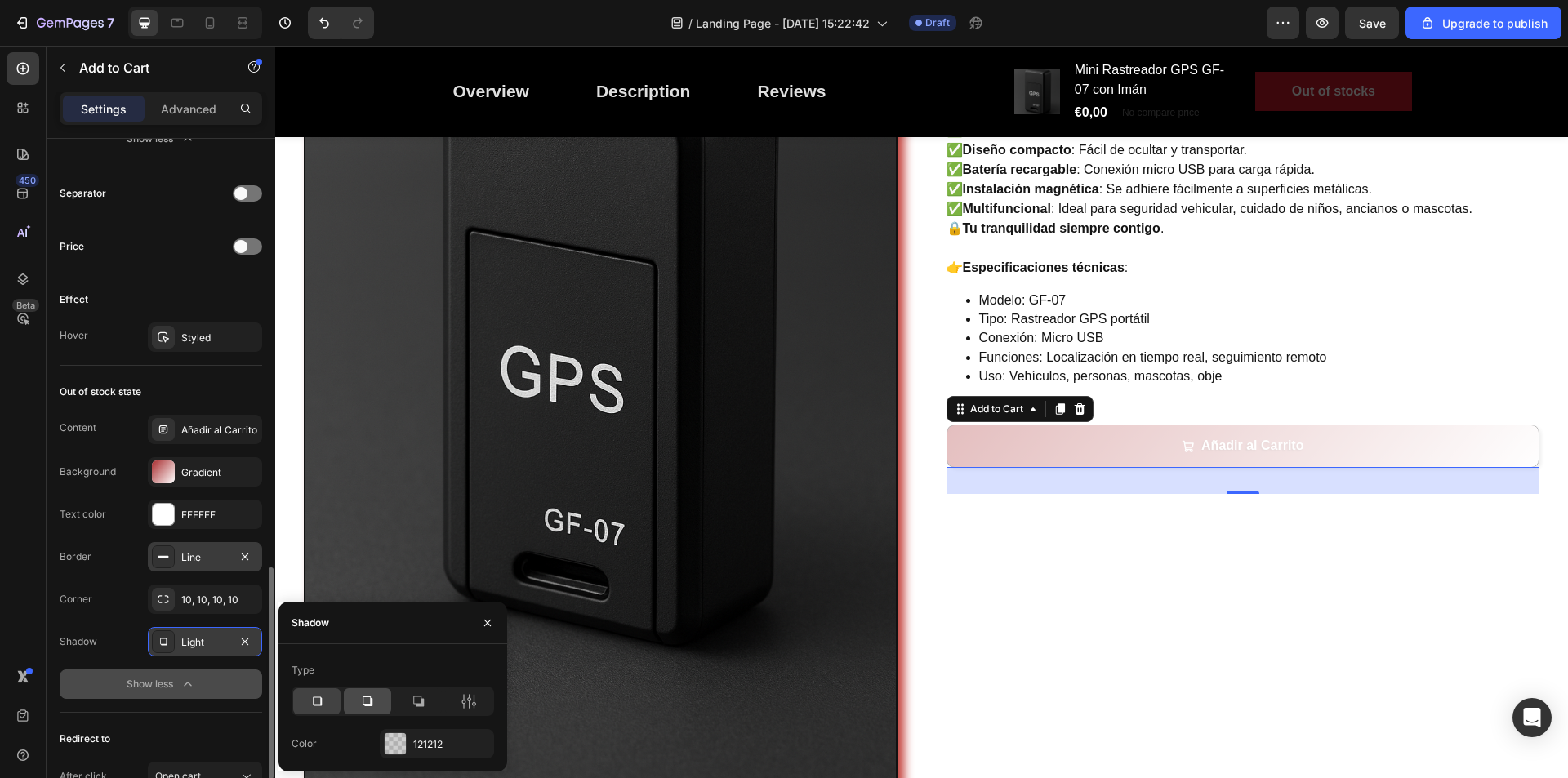
click at [361, 700] on icon at bounding box center [367, 701] width 17 height 17
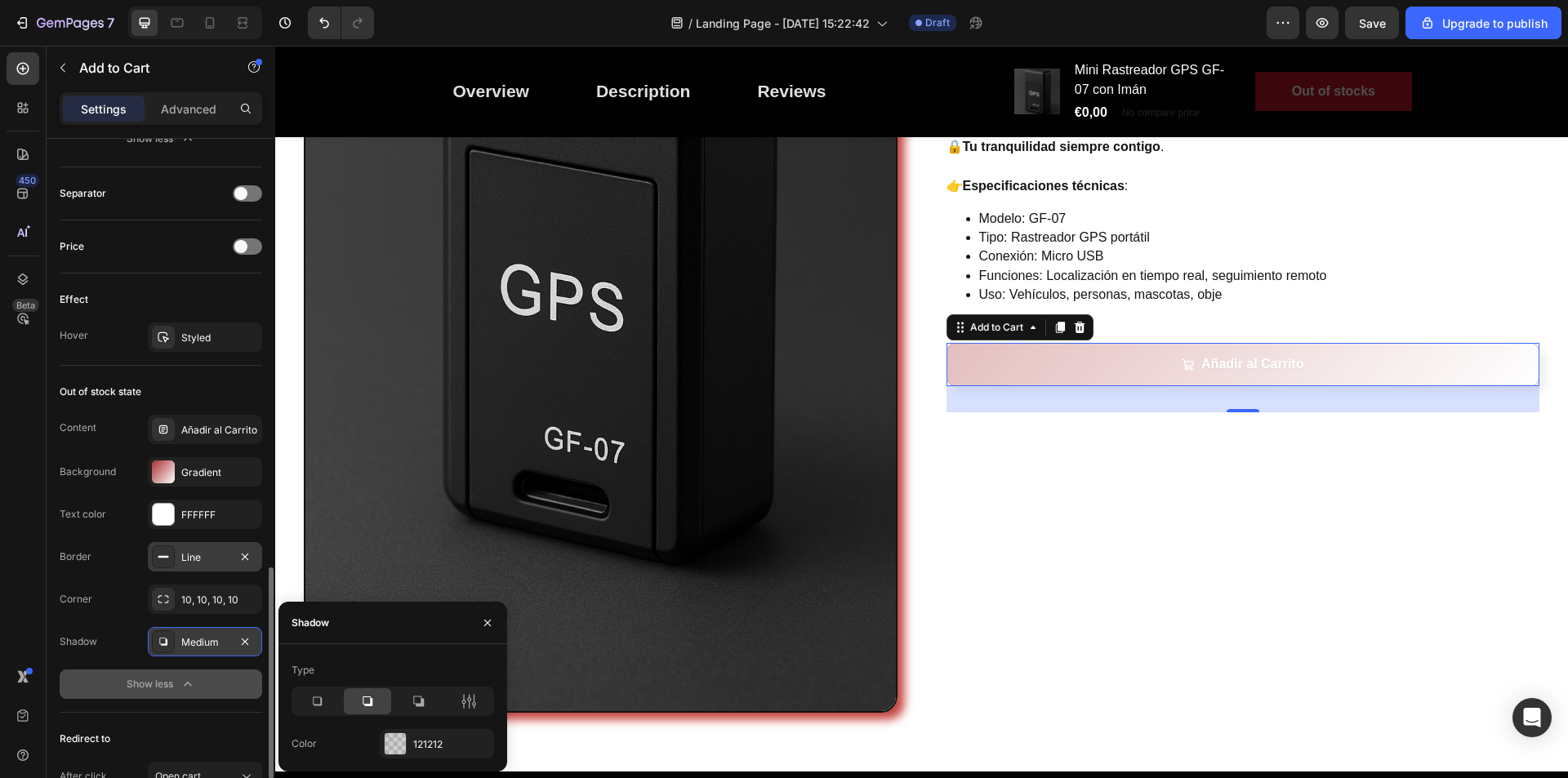
click at [188, 681] on icon "button" at bounding box center [187, 684] width 17 height 17
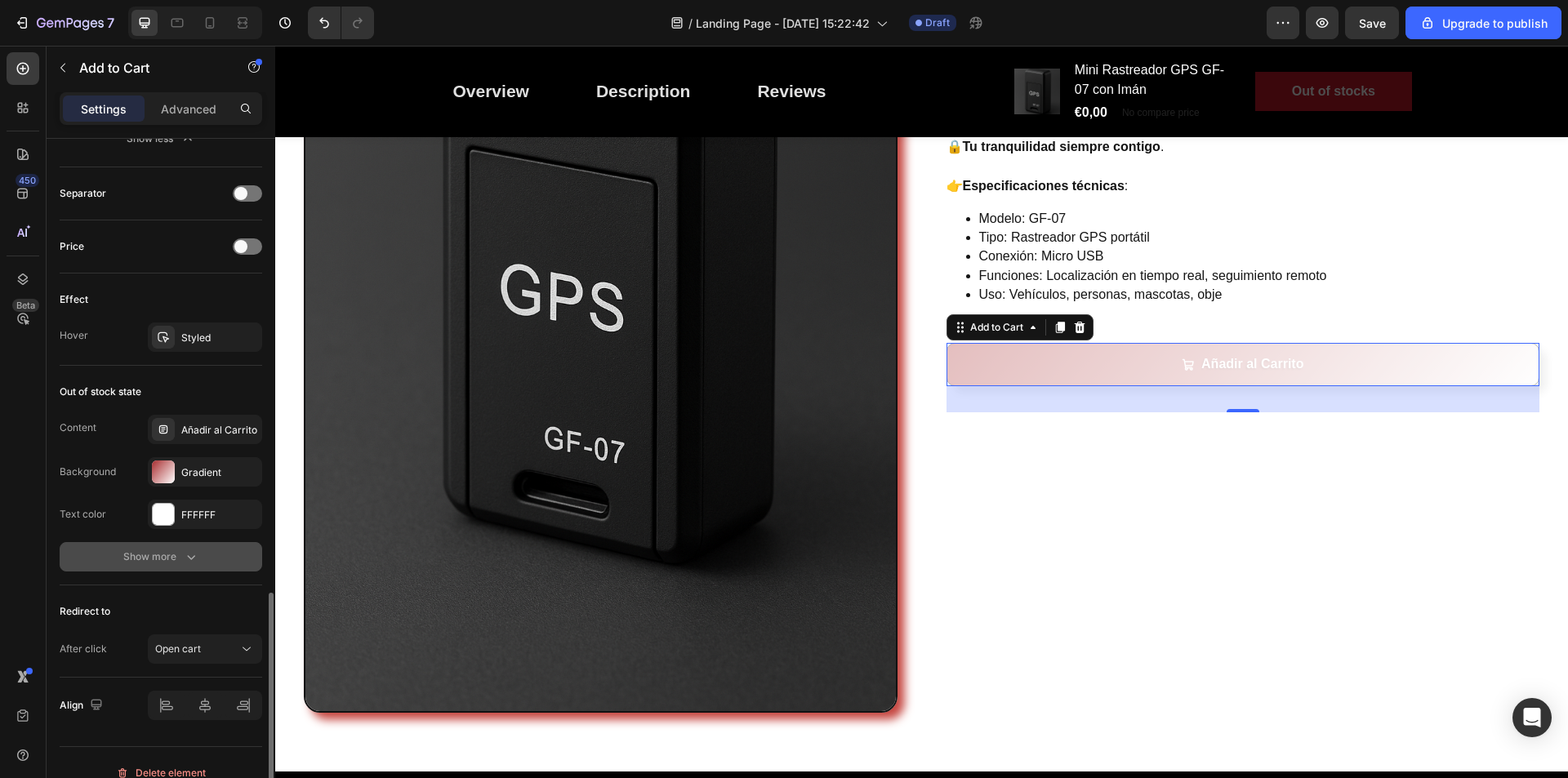
click at [212, 548] on button "Show more" at bounding box center [161, 557] width 202 height 29
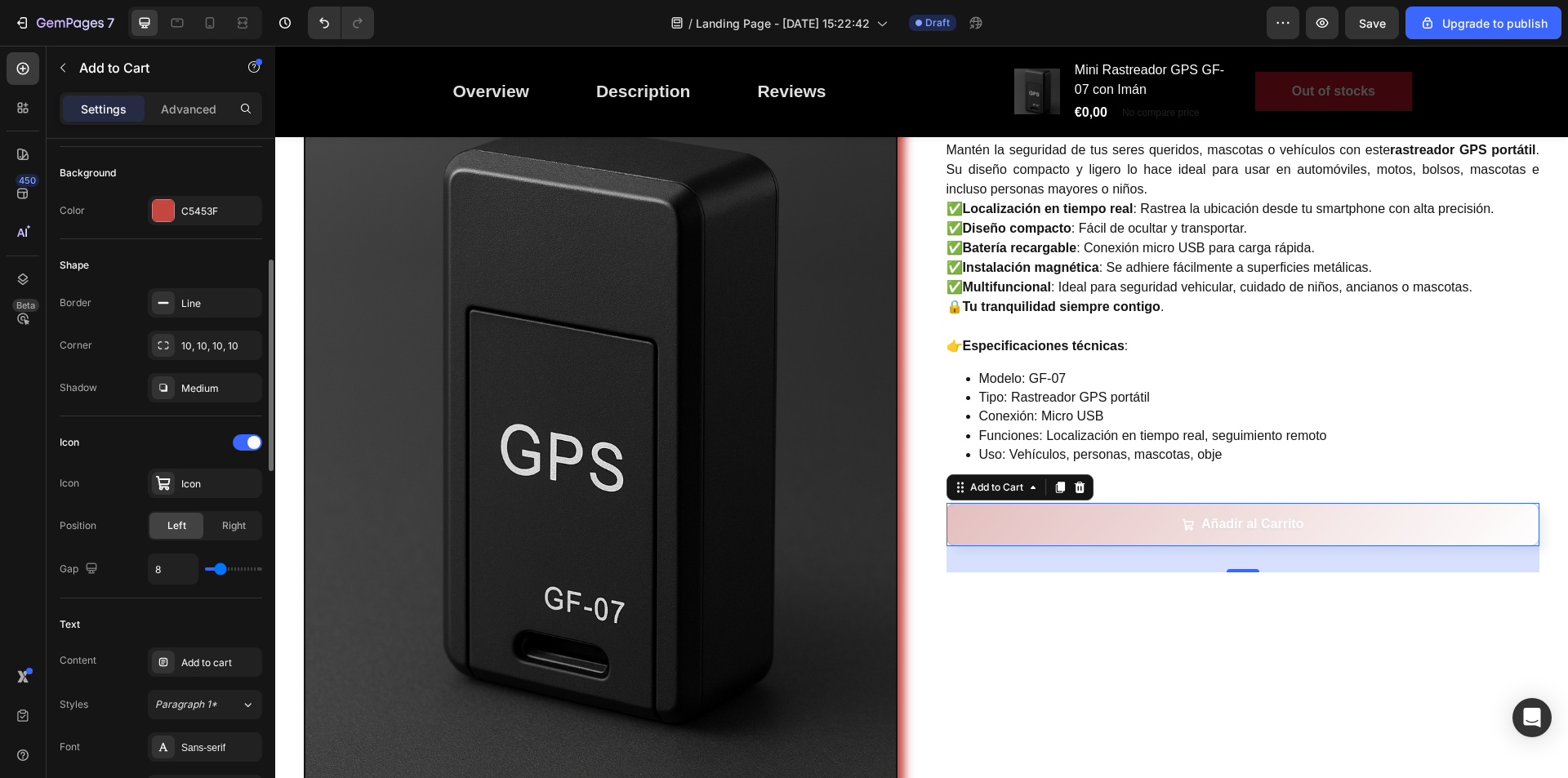
scroll to position [0, 0]
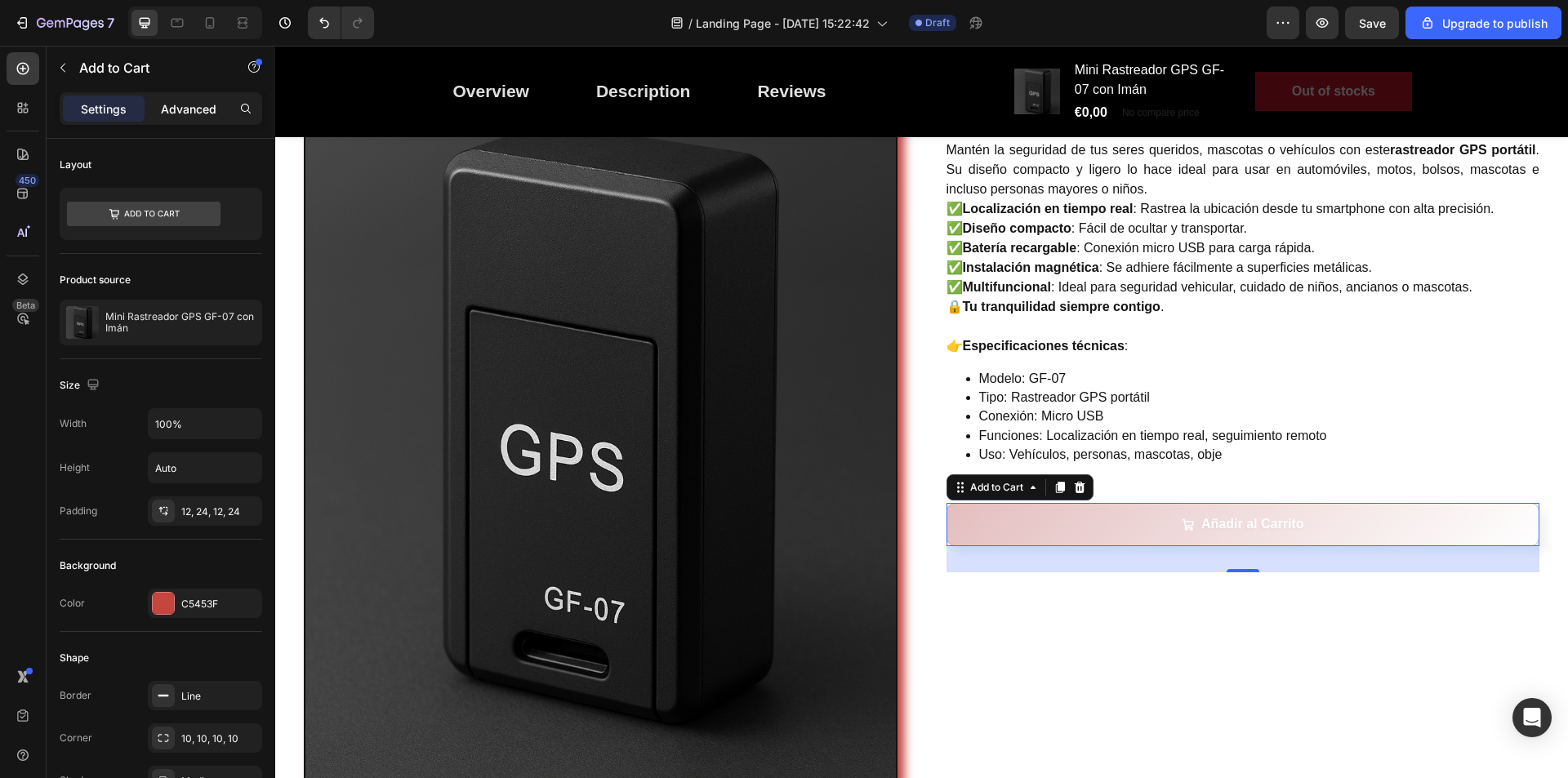
click at [173, 119] on div "Advanced" at bounding box center [188, 108] width 81 height 26
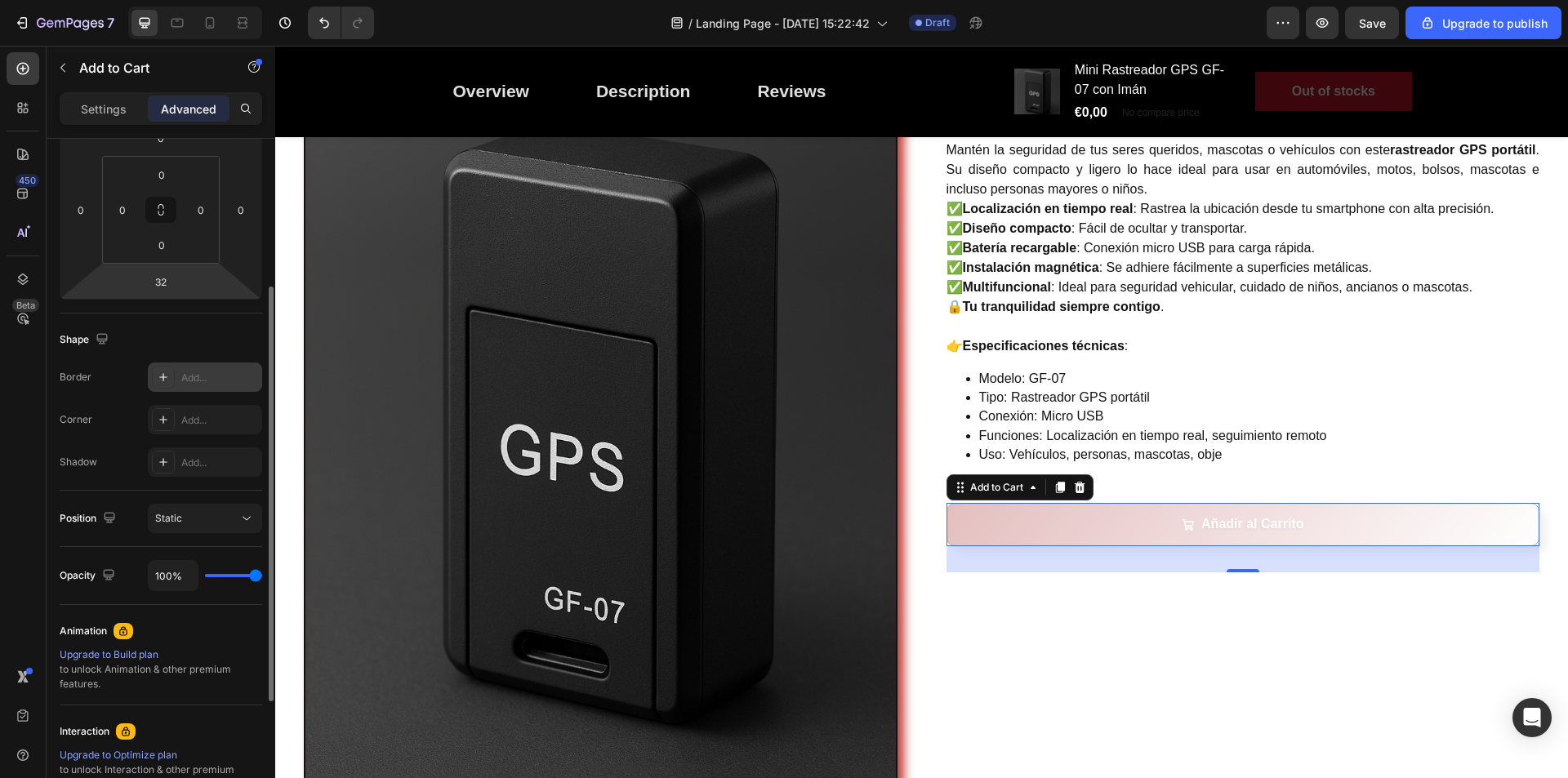
scroll to position [327, 0]
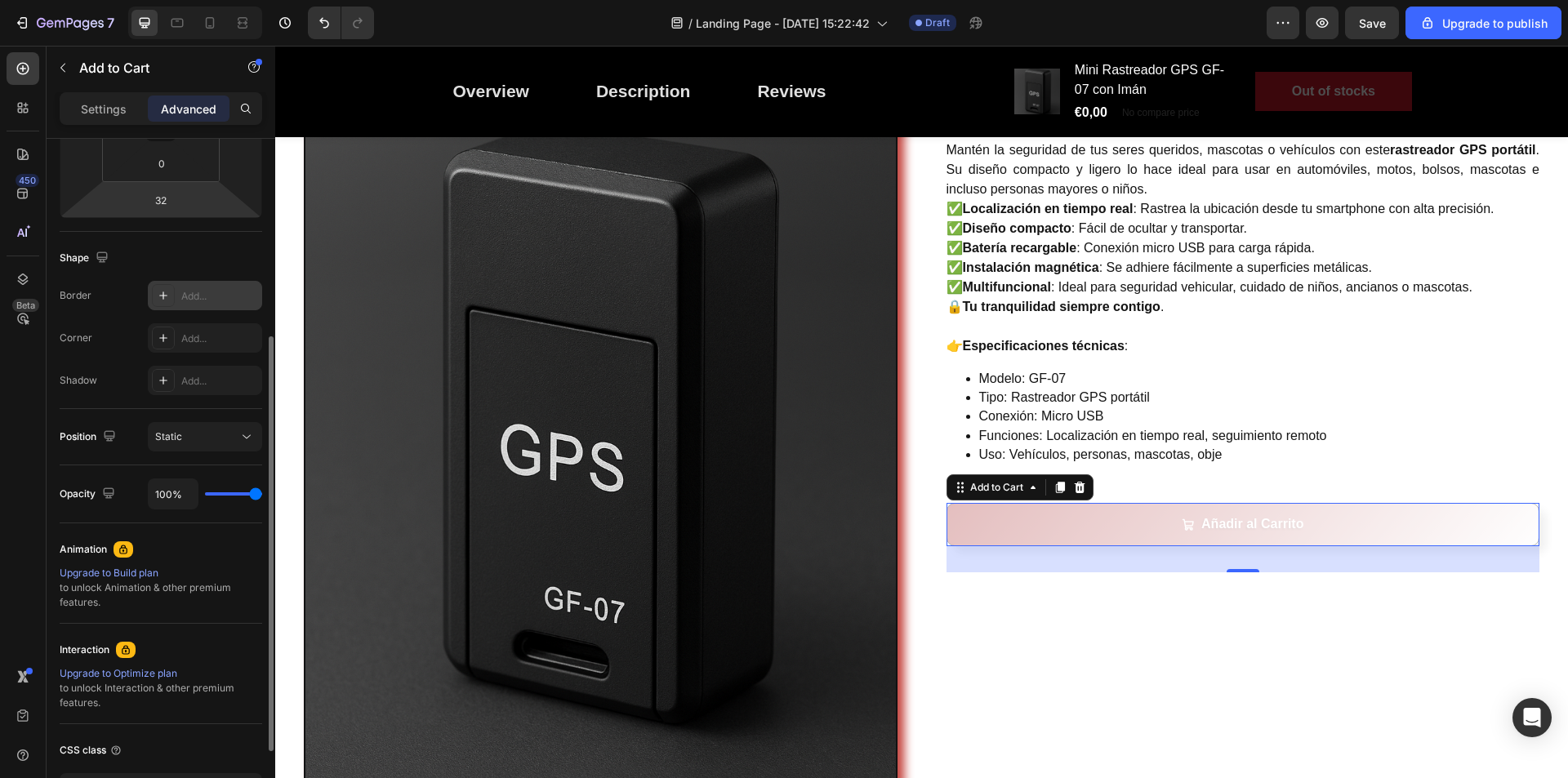
click at [192, 295] on div "Add..." at bounding box center [220, 296] width 77 height 15
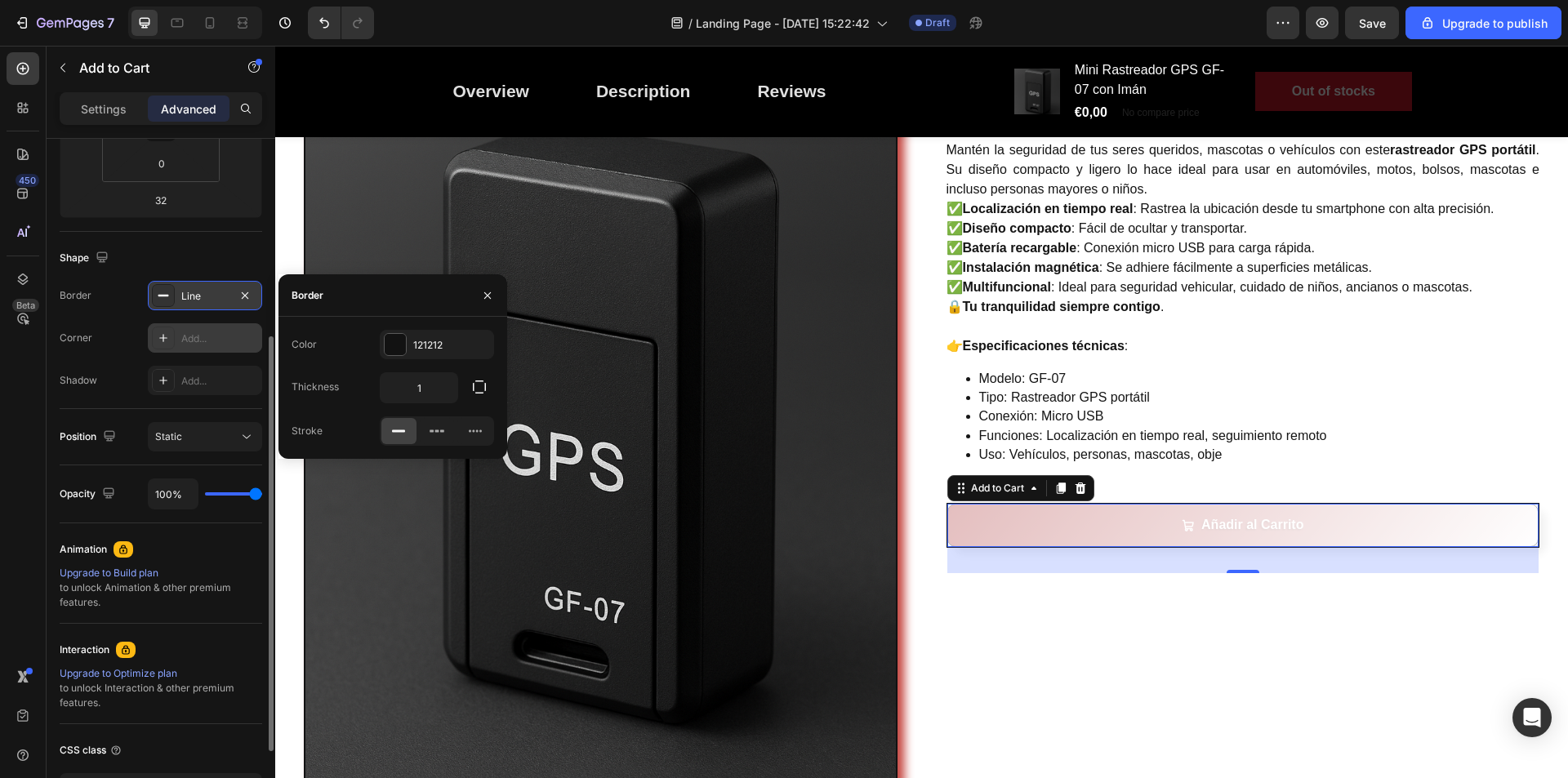
click at [219, 333] on div "Add..." at bounding box center [220, 338] width 77 height 15
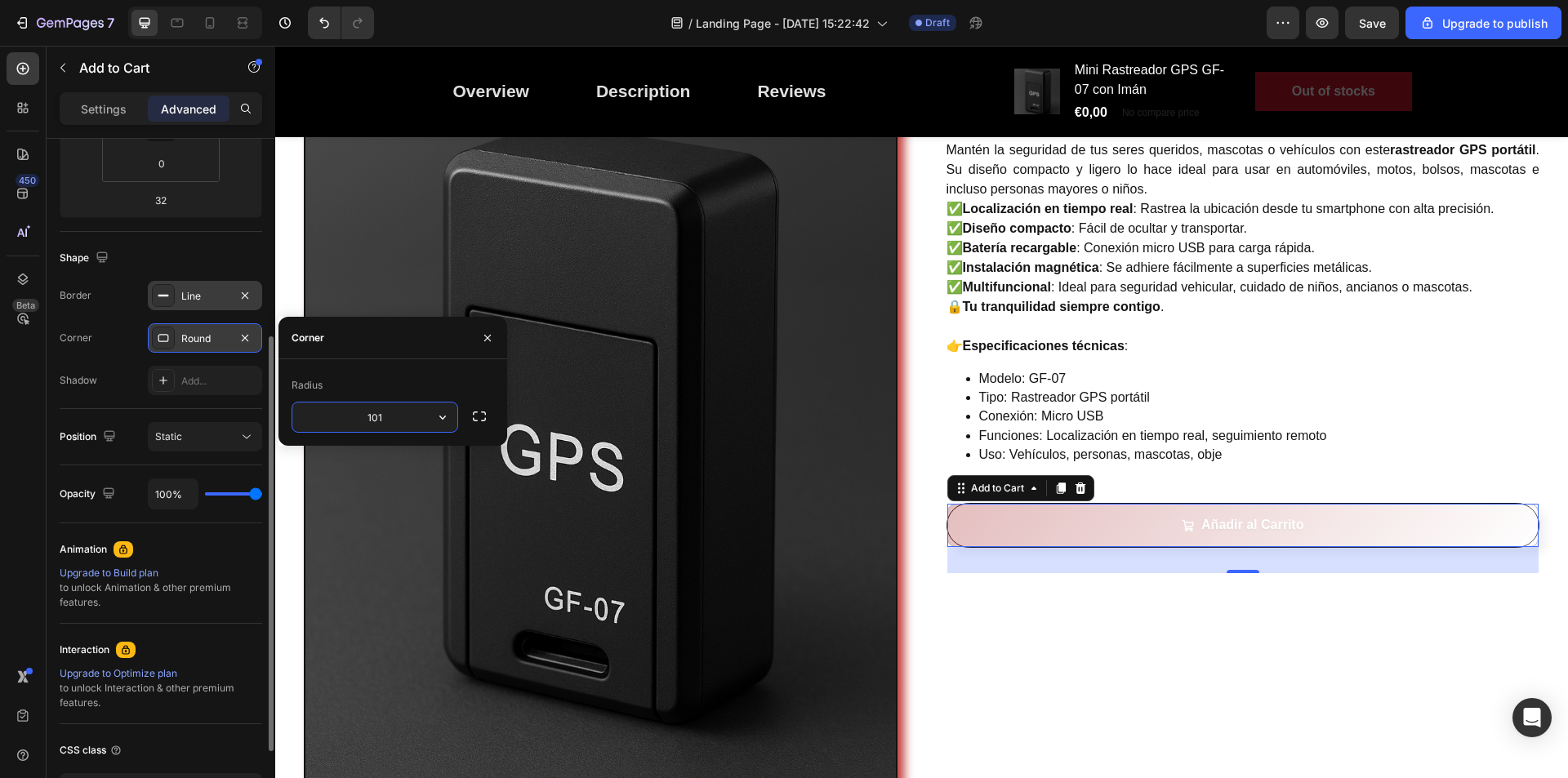
type input "10"
click at [208, 383] on div "Add..." at bounding box center [220, 381] width 77 height 15
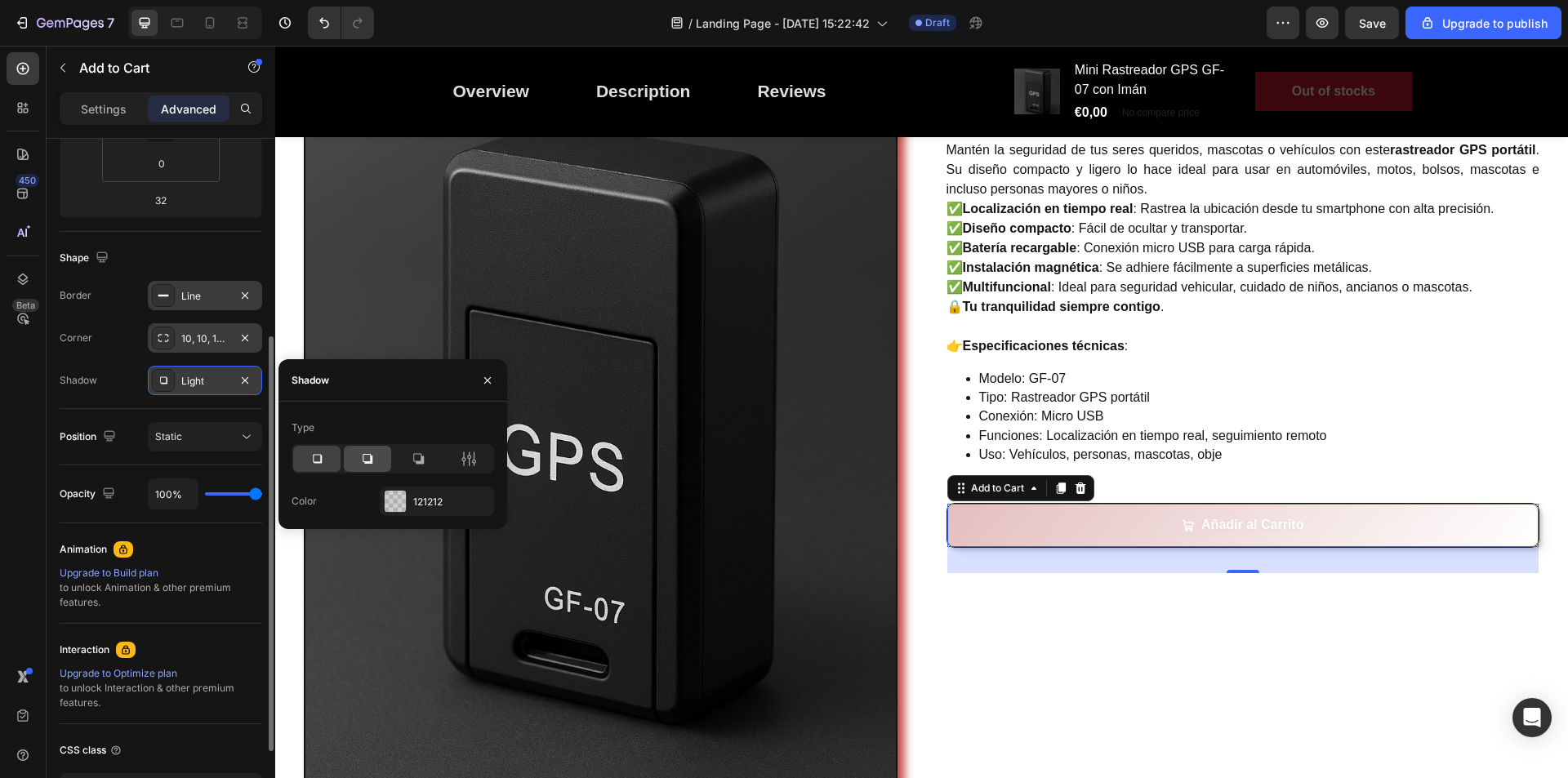
click at [378, 460] on div at bounding box center [368, 459] width 47 height 26
click at [192, 441] on div "Static" at bounding box center [196, 437] width 83 height 15
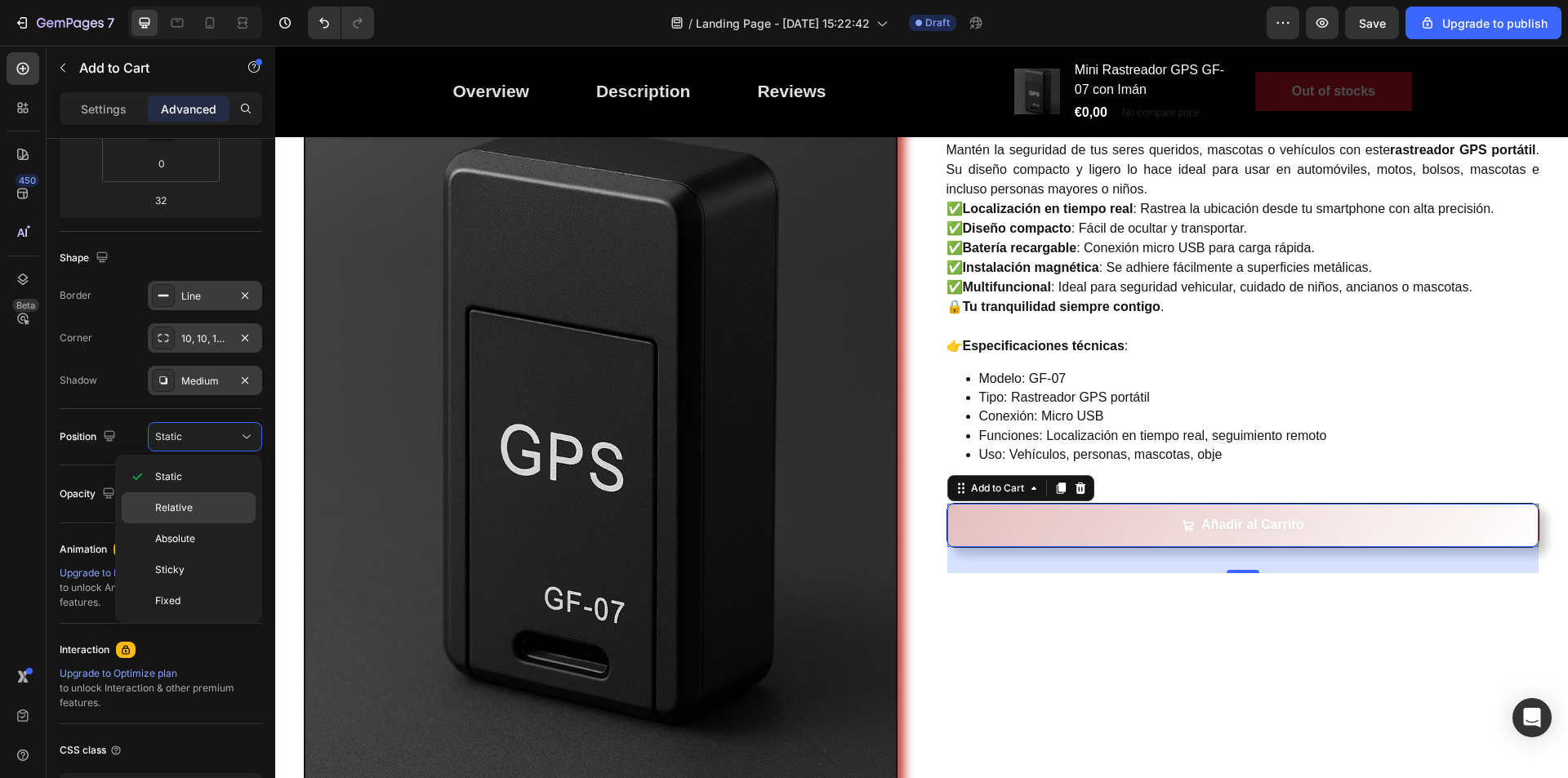
click at [206, 504] on p "Relative" at bounding box center [201, 507] width 93 height 15
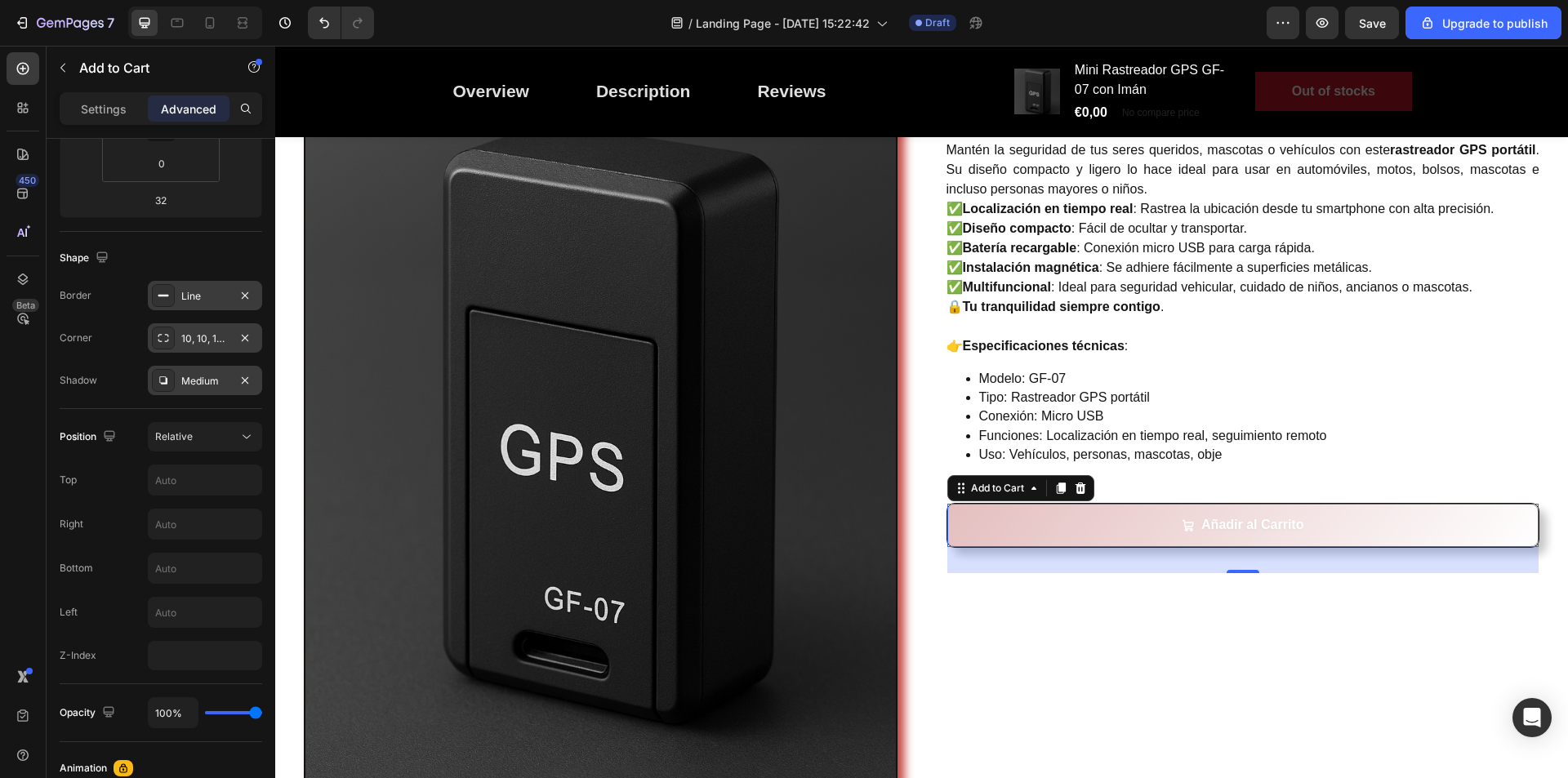
click at [222, 391] on div "Medium" at bounding box center [205, 381] width 115 height 29
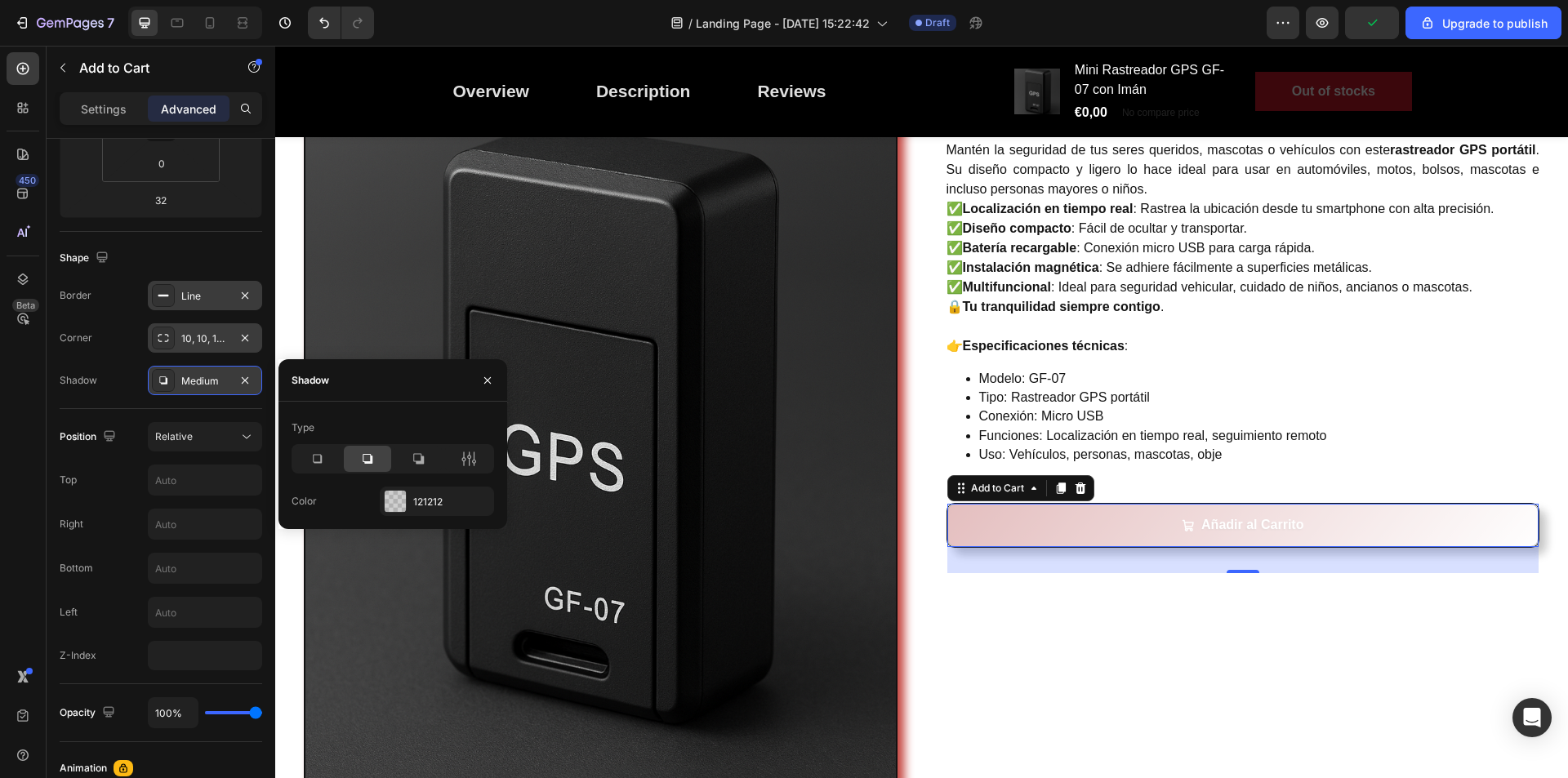
click at [219, 387] on div "Medium" at bounding box center [205, 381] width 47 height 15
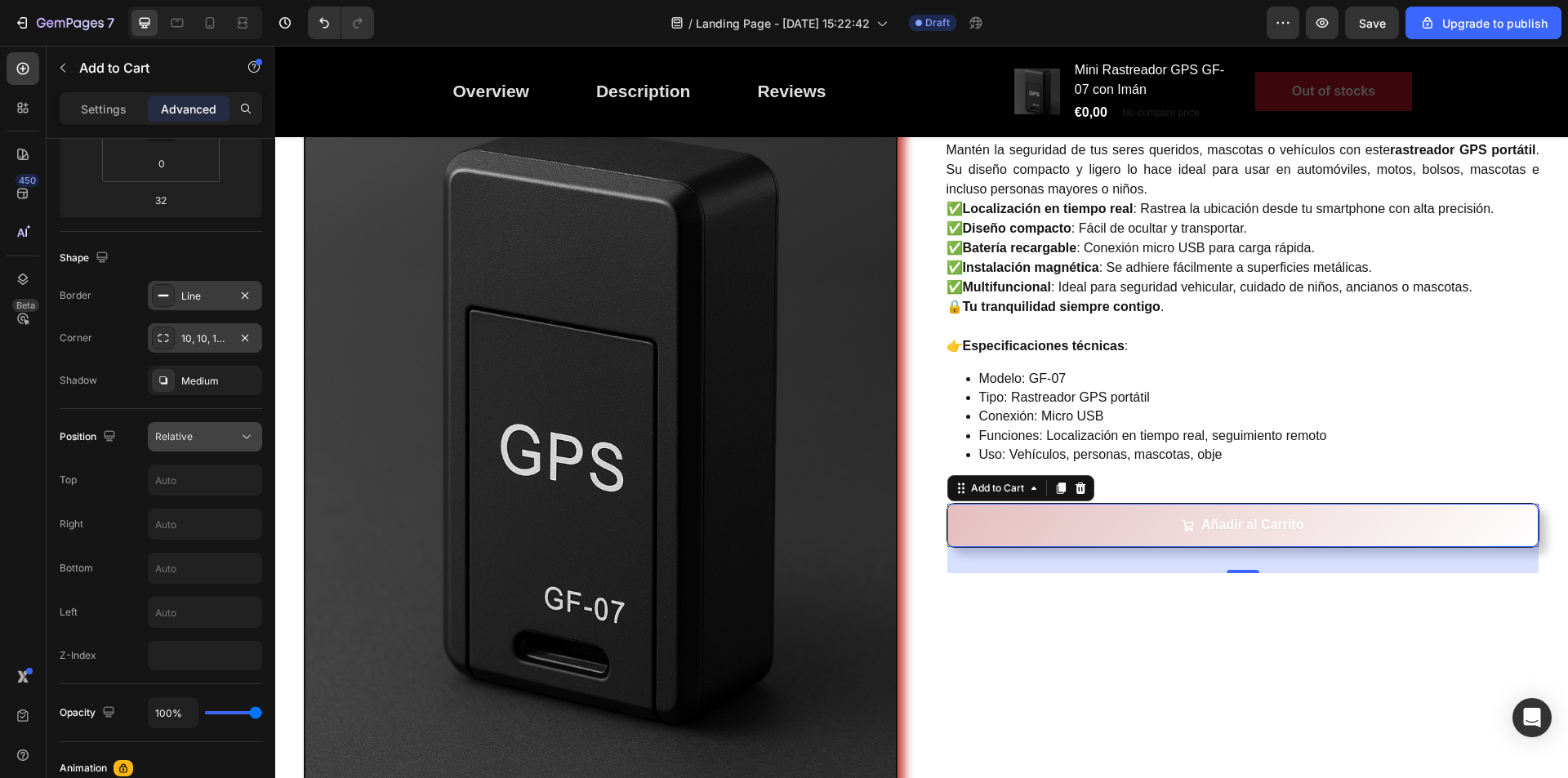
click at [204, 436] on div "Relative" at bounding box center [196, 437] width 83 height 15
click at [180, 590] on div "Fixed" at bounding box center [188, 601] width 134 height 31
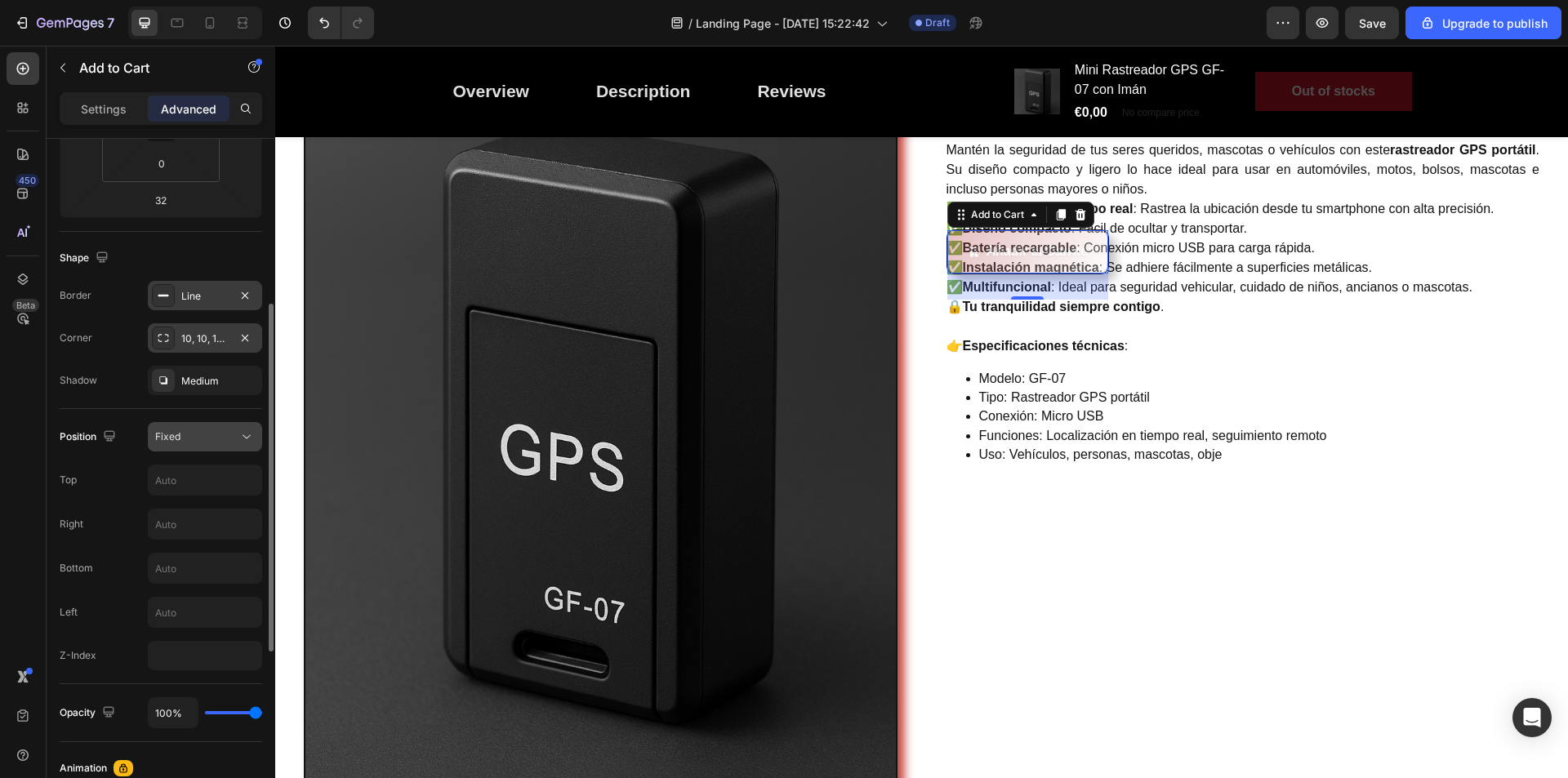
click at [197, 449] on button "Fixed" at bounding box center [205, 437] width 115 height 29
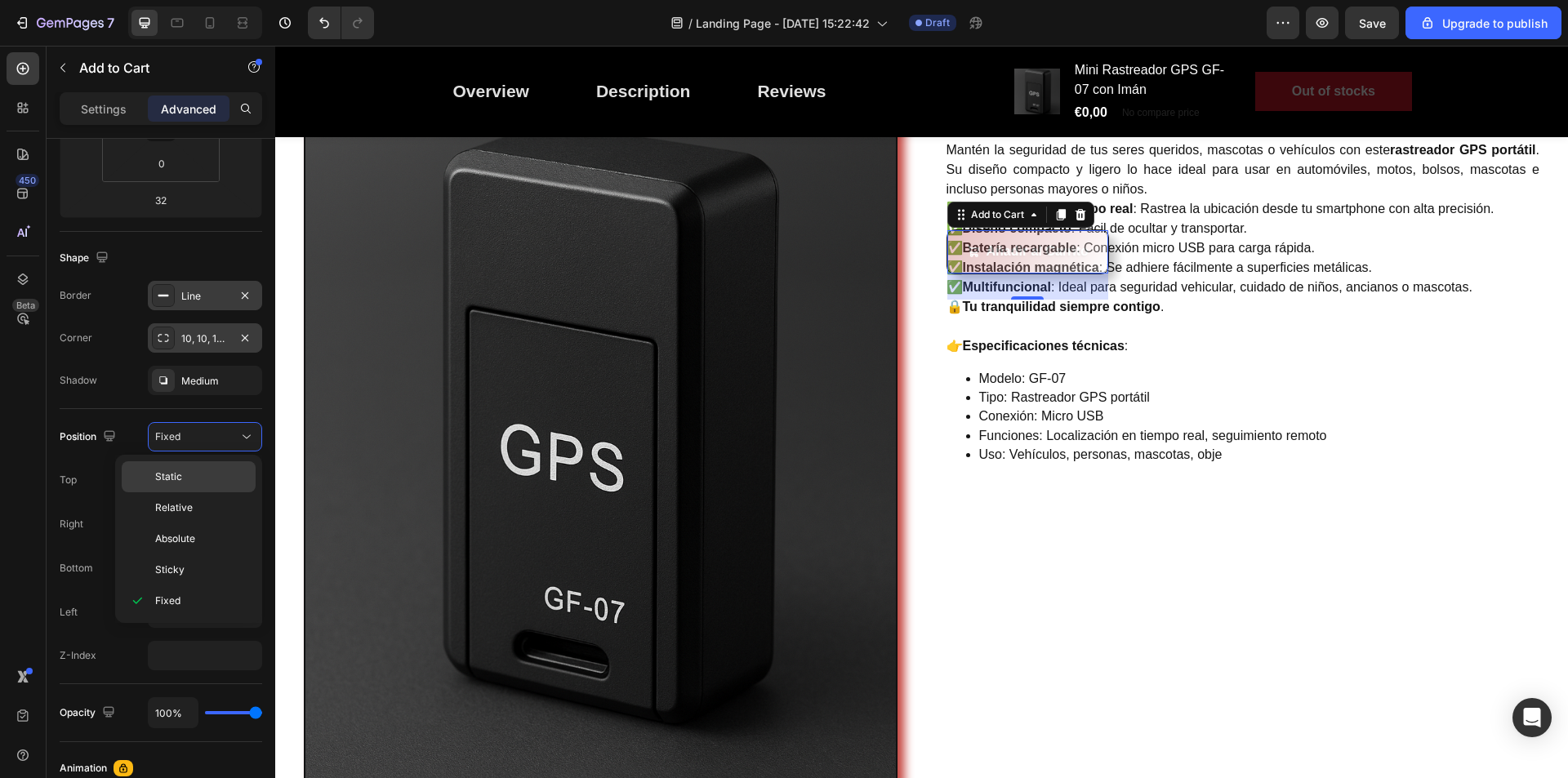
click at [195, 484] on p "Static" at bounding box center [201, 477] width 93 height 15
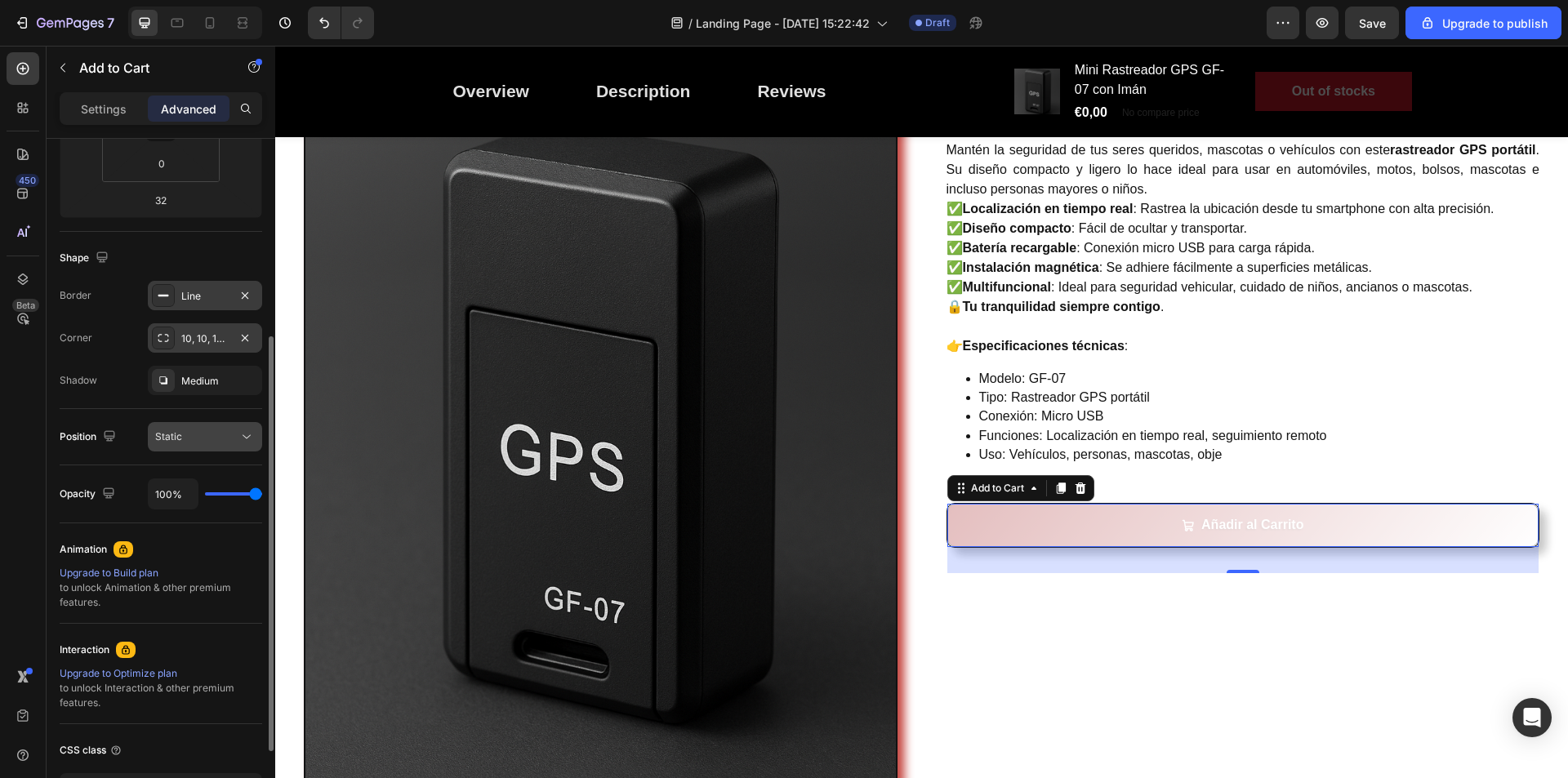
click at [217, 439] on div "Static" at bounding box center [196, 437] width 83 height 15
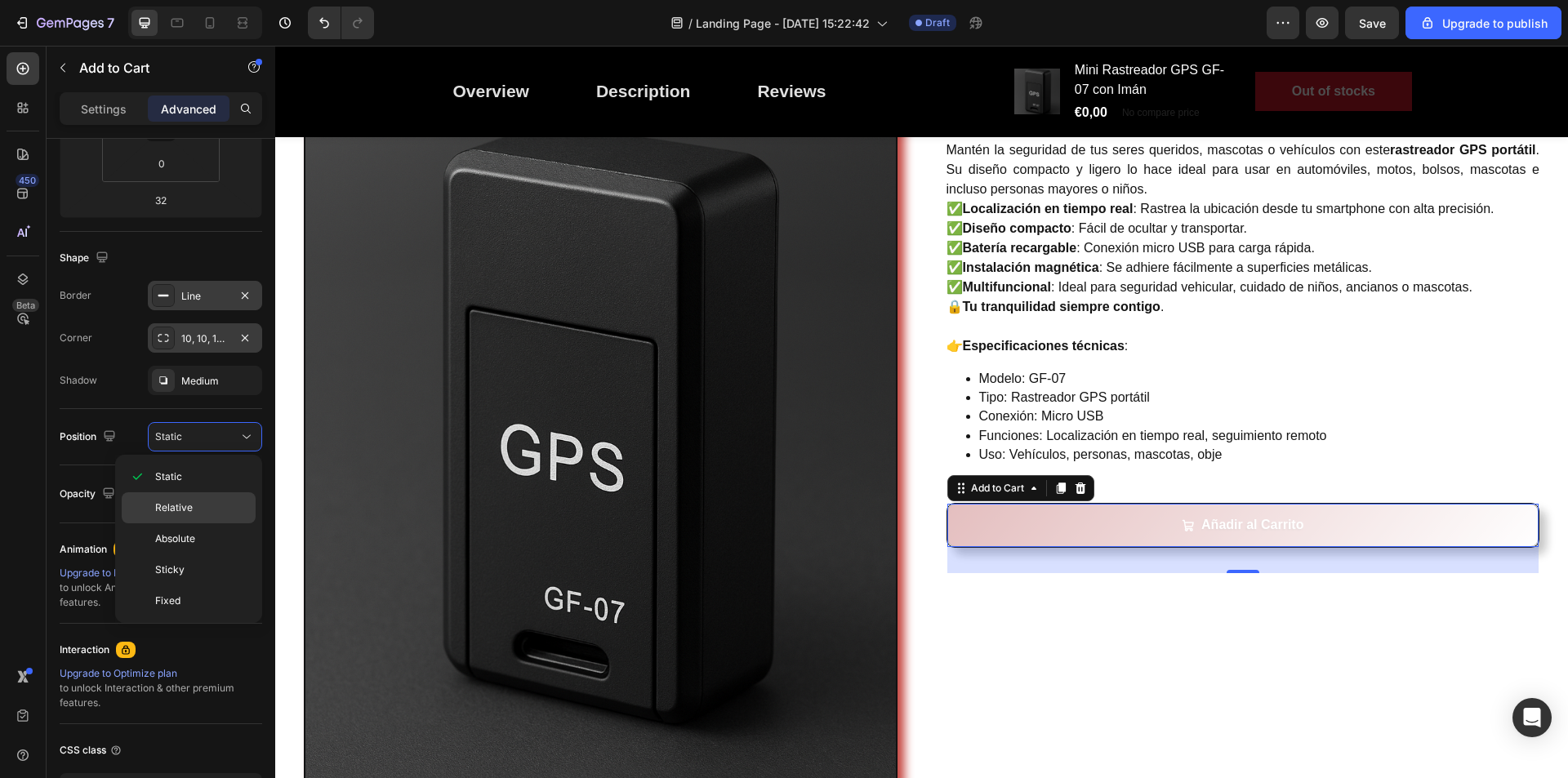
click at [201, 505] on p "Relative" at bounding box center [201, 507] width 93 height 15
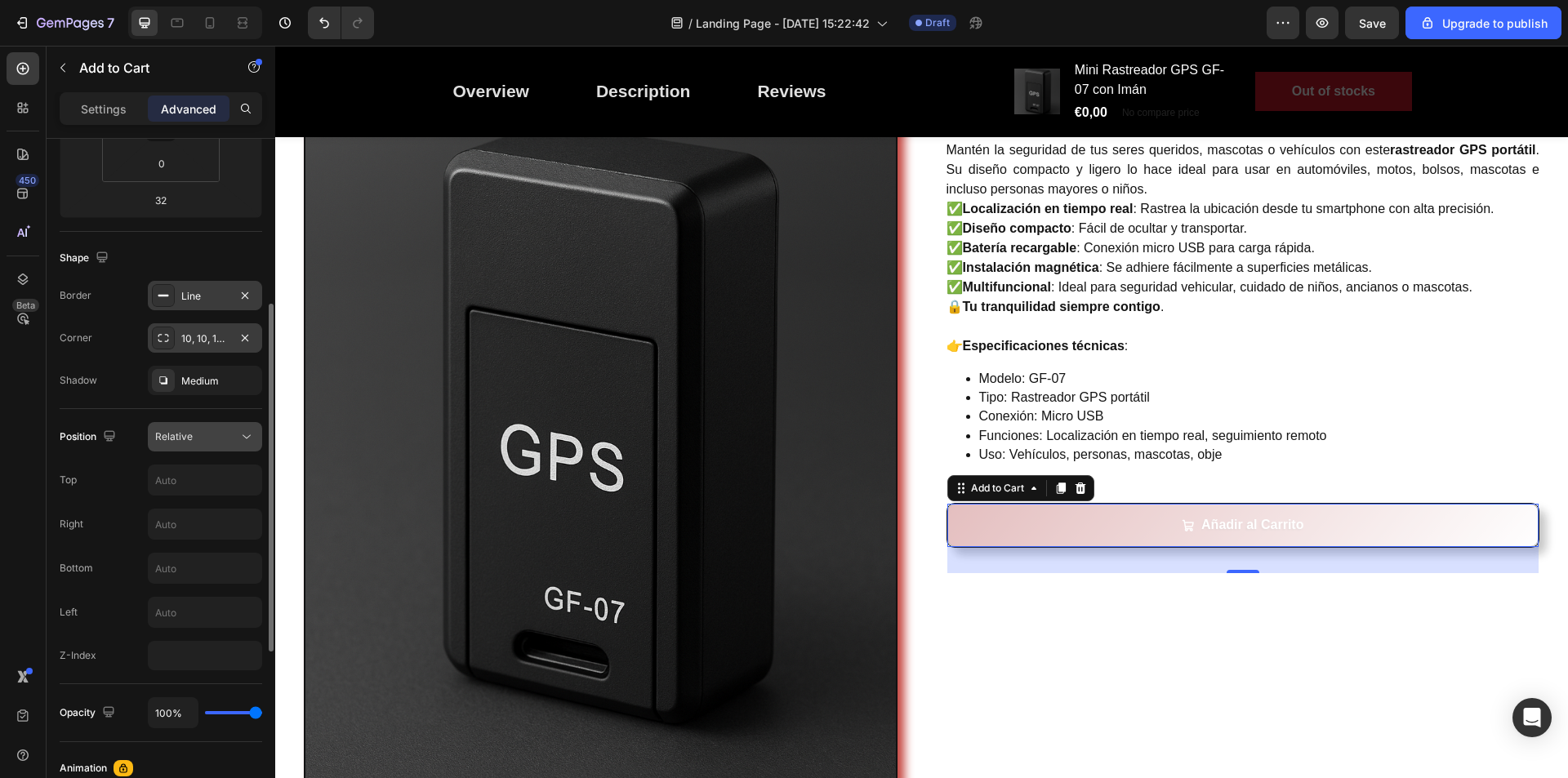
click at [203, 443] on div "Relative" at bounding box center [196, 437] width 83 height 15
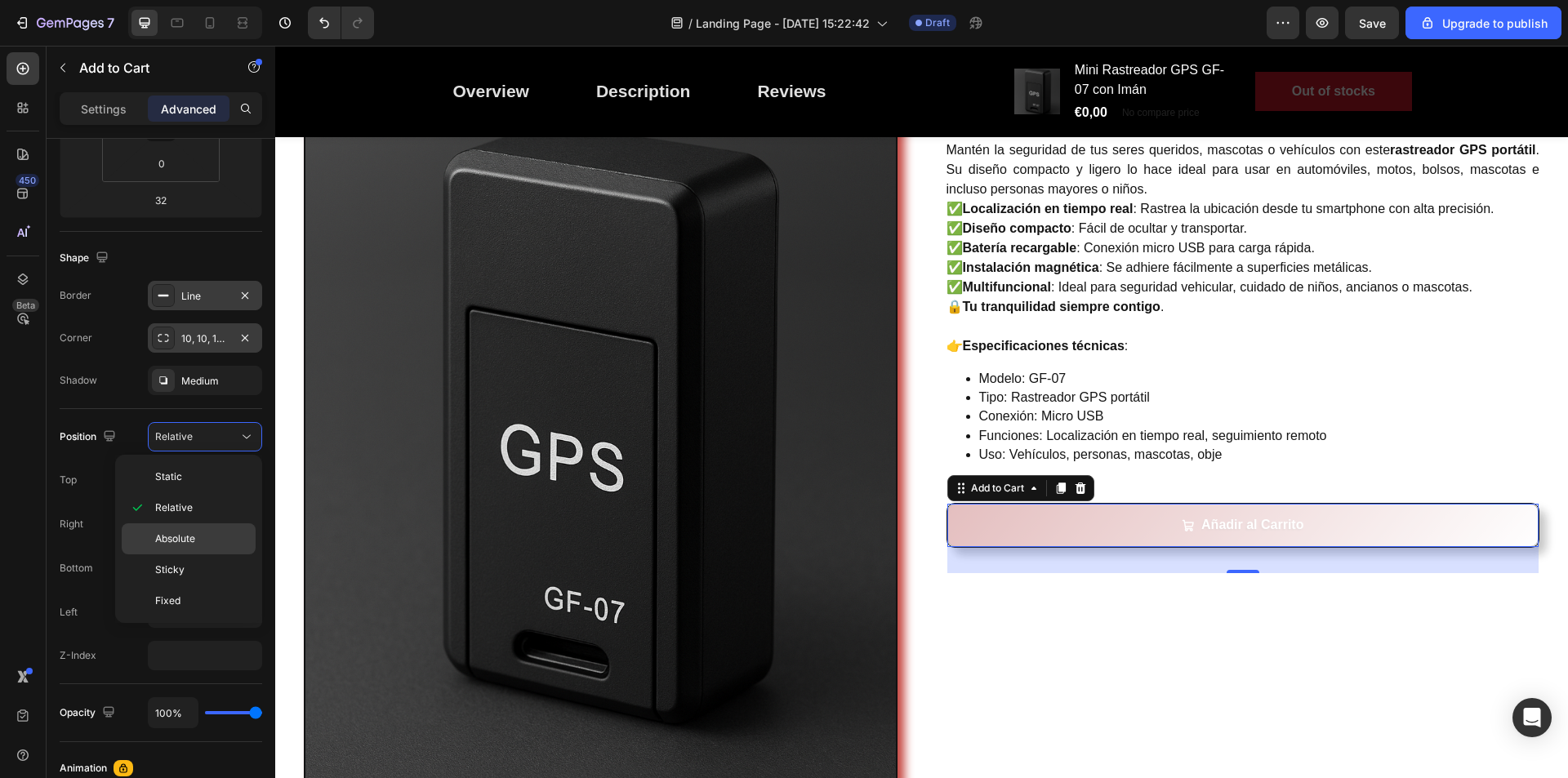
click at [179, 534] on span "Absolute" at bounding box center [175, 539] width 40 height 15
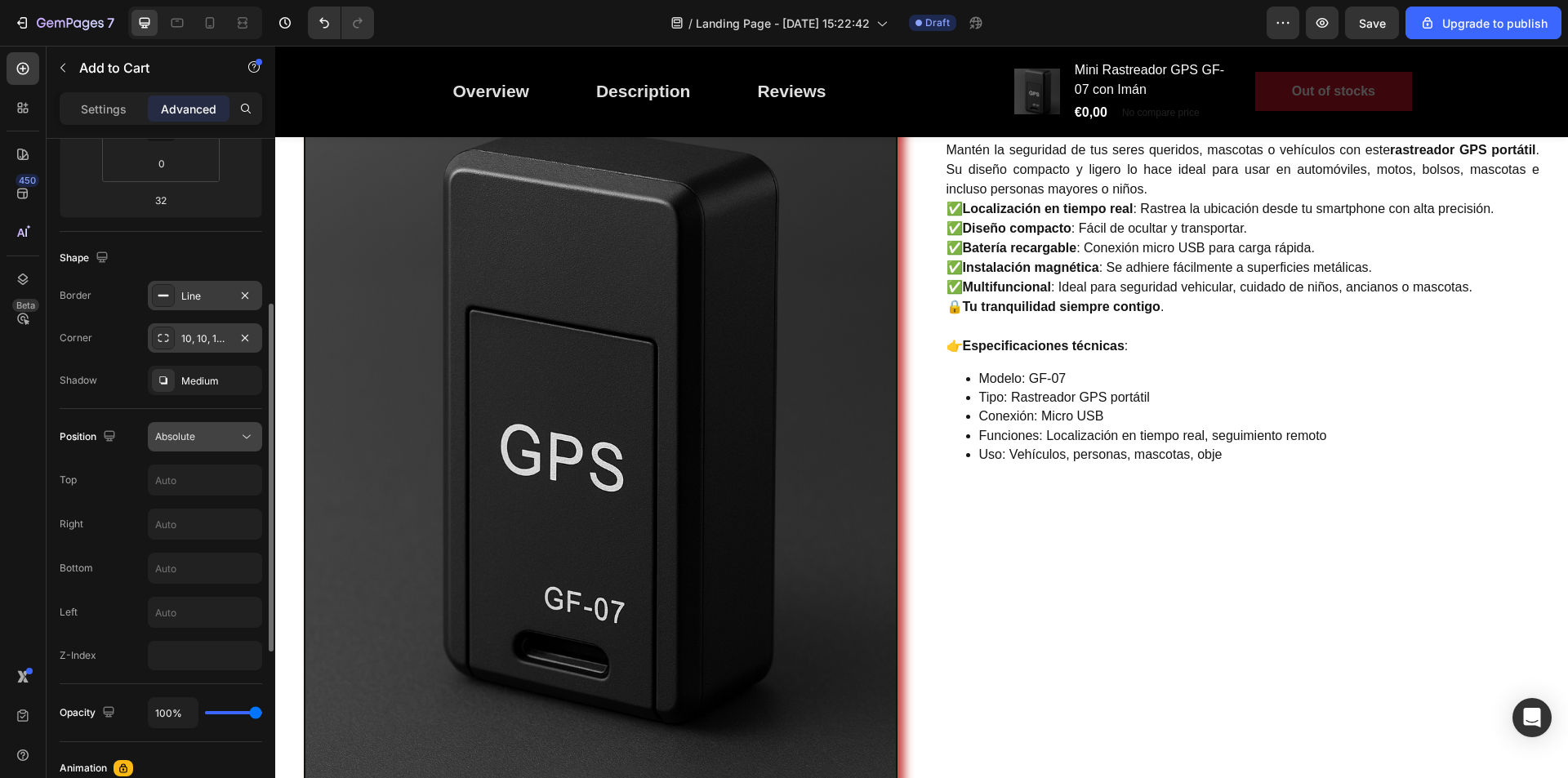
click at [210, 439] on div "Absolute" at bounding box center [196, 437] width 83 height 15
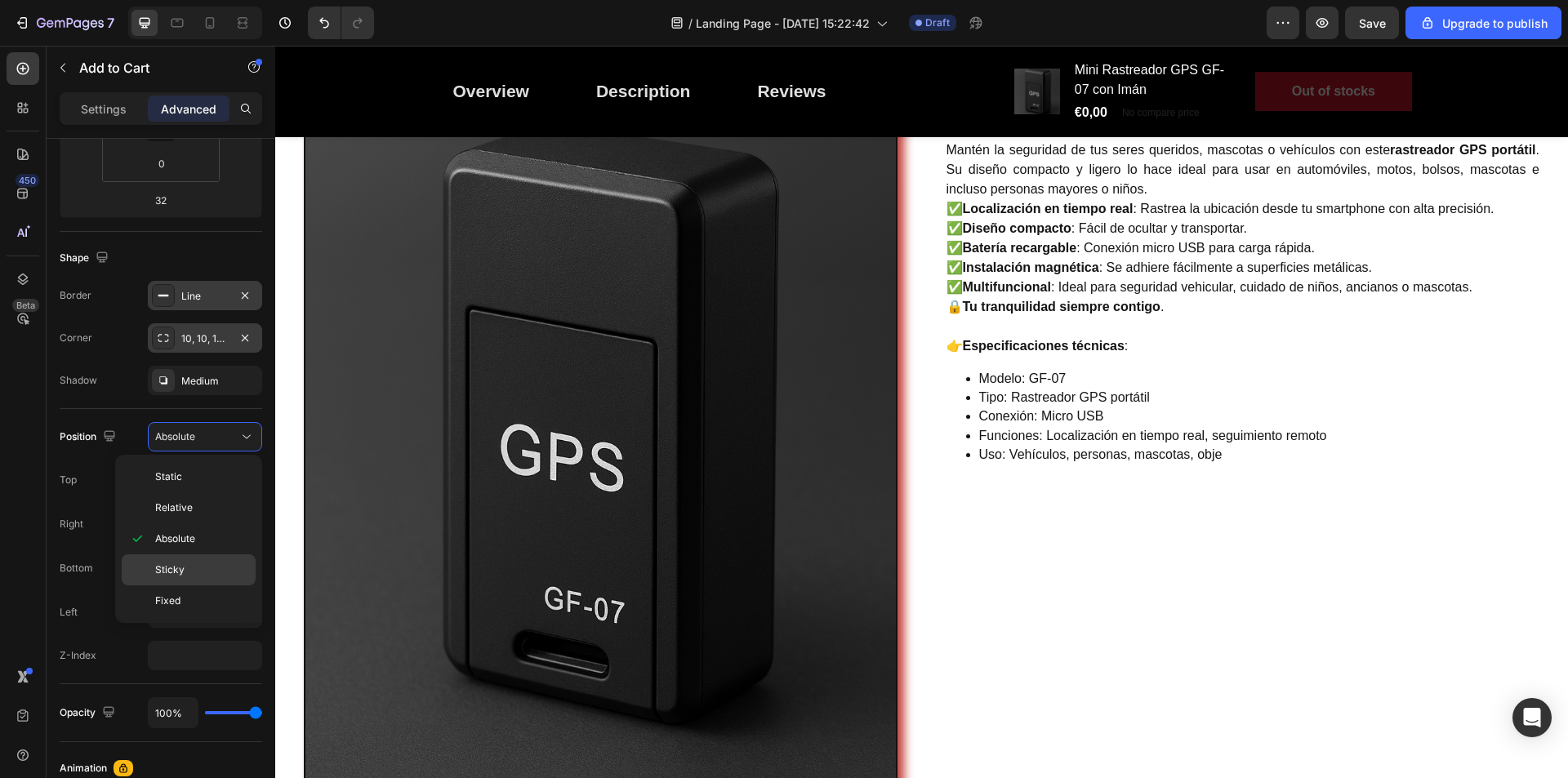
click at [183, 586] on div "Sticky" at bounding box center [188, 601] width 134 height 31
type input "0"
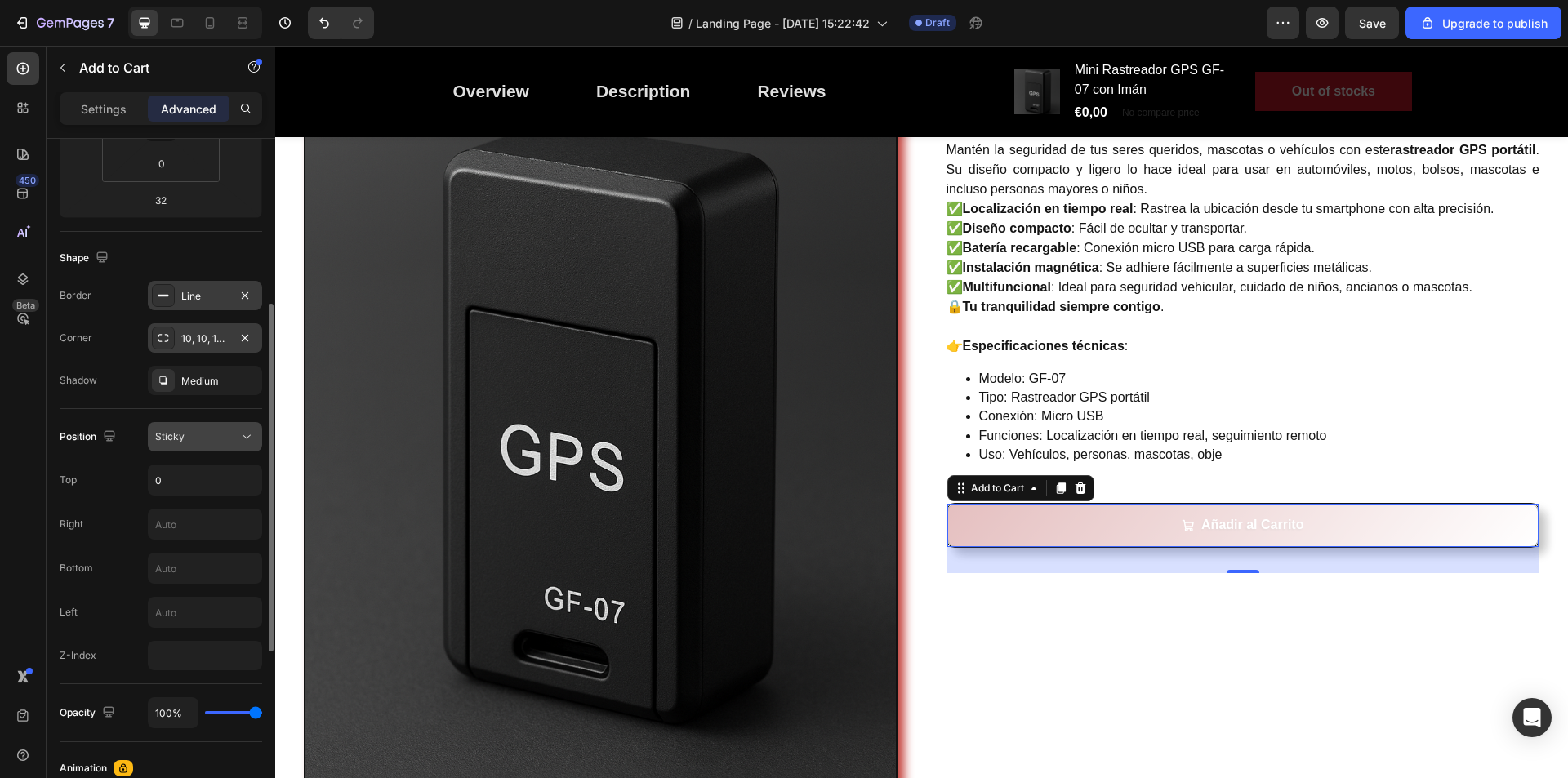
click at [230, 441] on div "Sticky" at bounding box center [196, 437] width 83 height 15
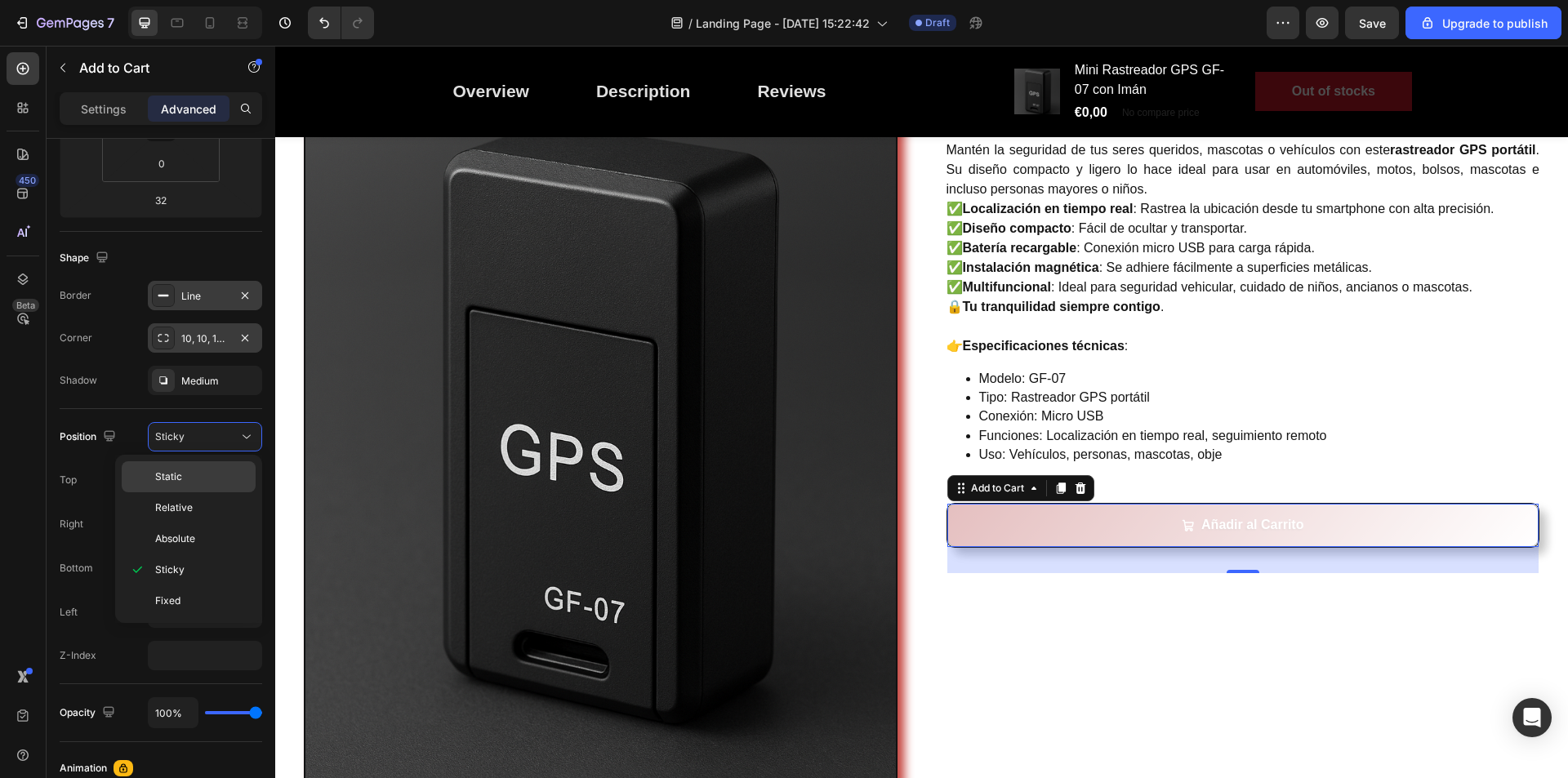
click at [204, 481] on p "Static" at bounding box center [201, 477] width 93 height 15
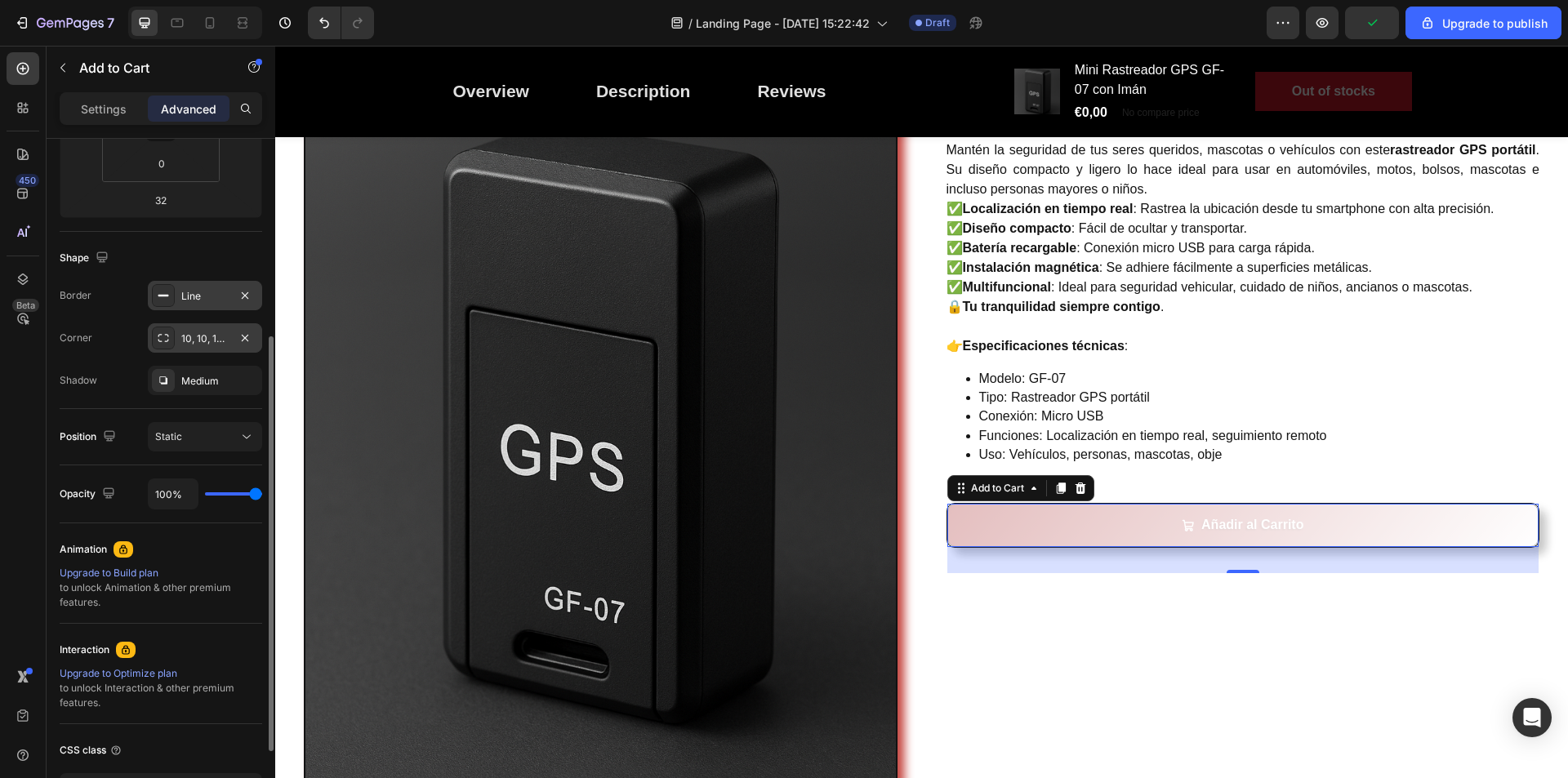
scroll to position [408, 0]
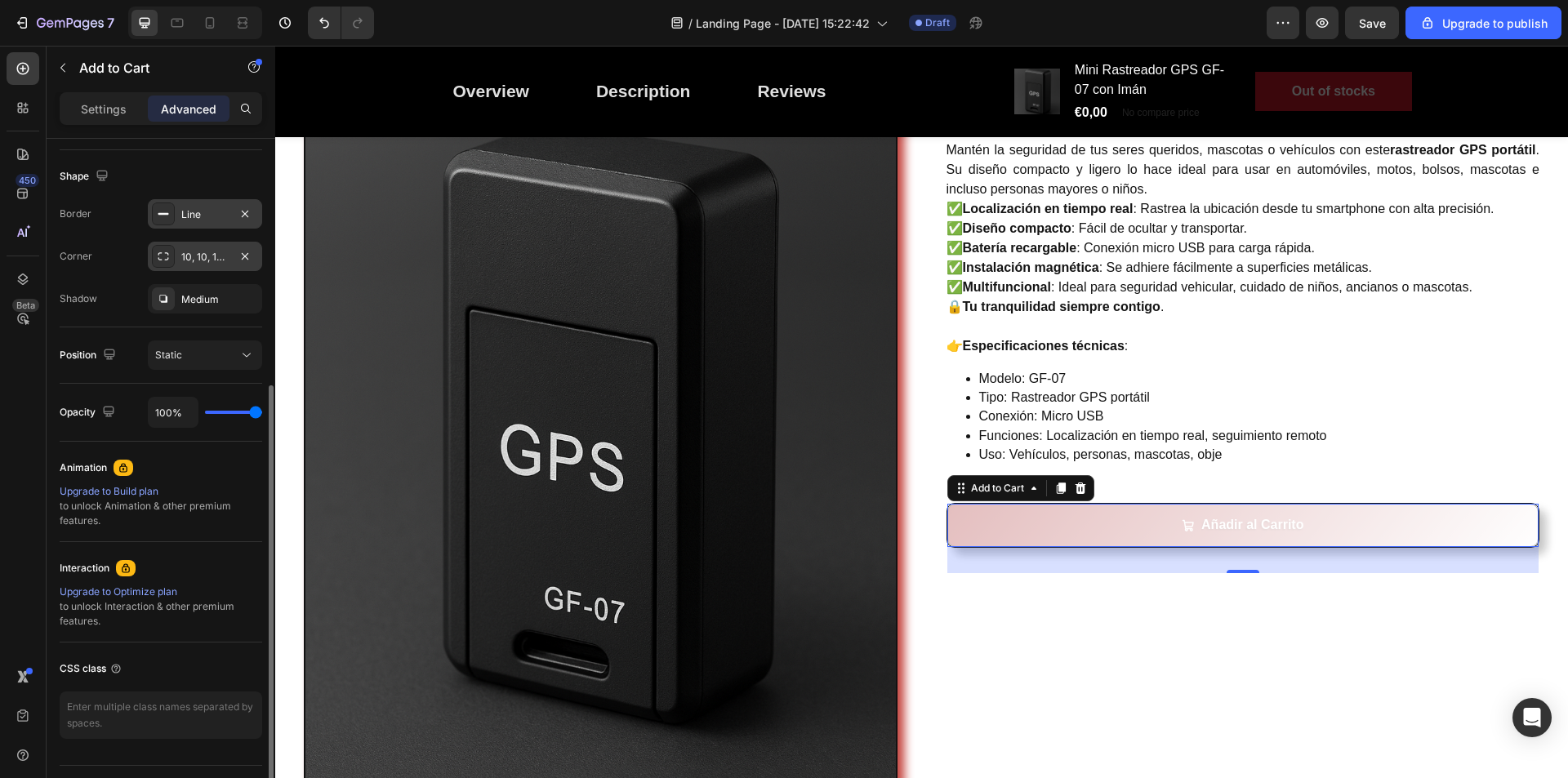
click at [98, 492] on div "Upgrade to Build plan" at bounding box center [161, 492] width 202 height 15
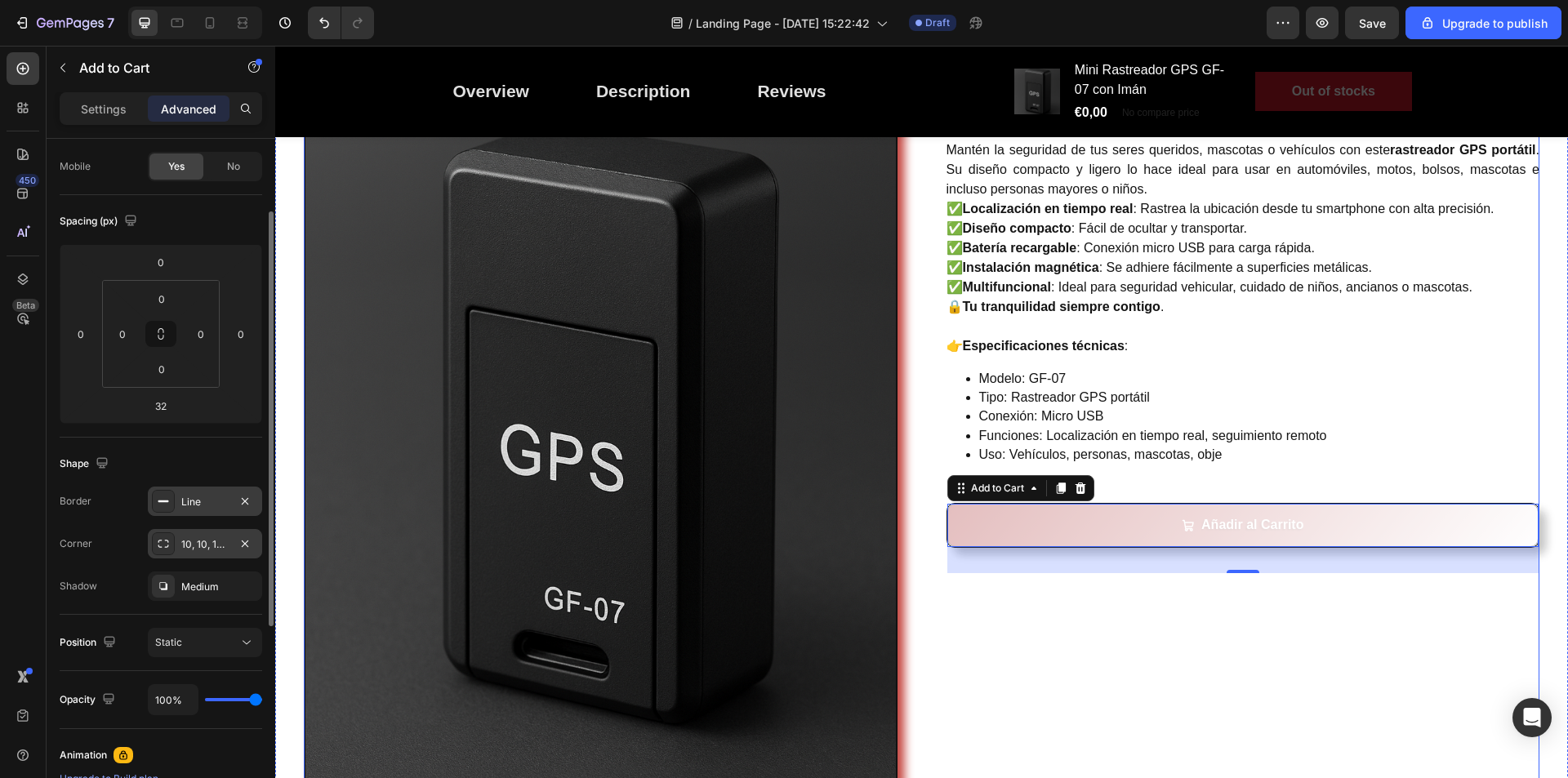
scroll to position [164, 0]
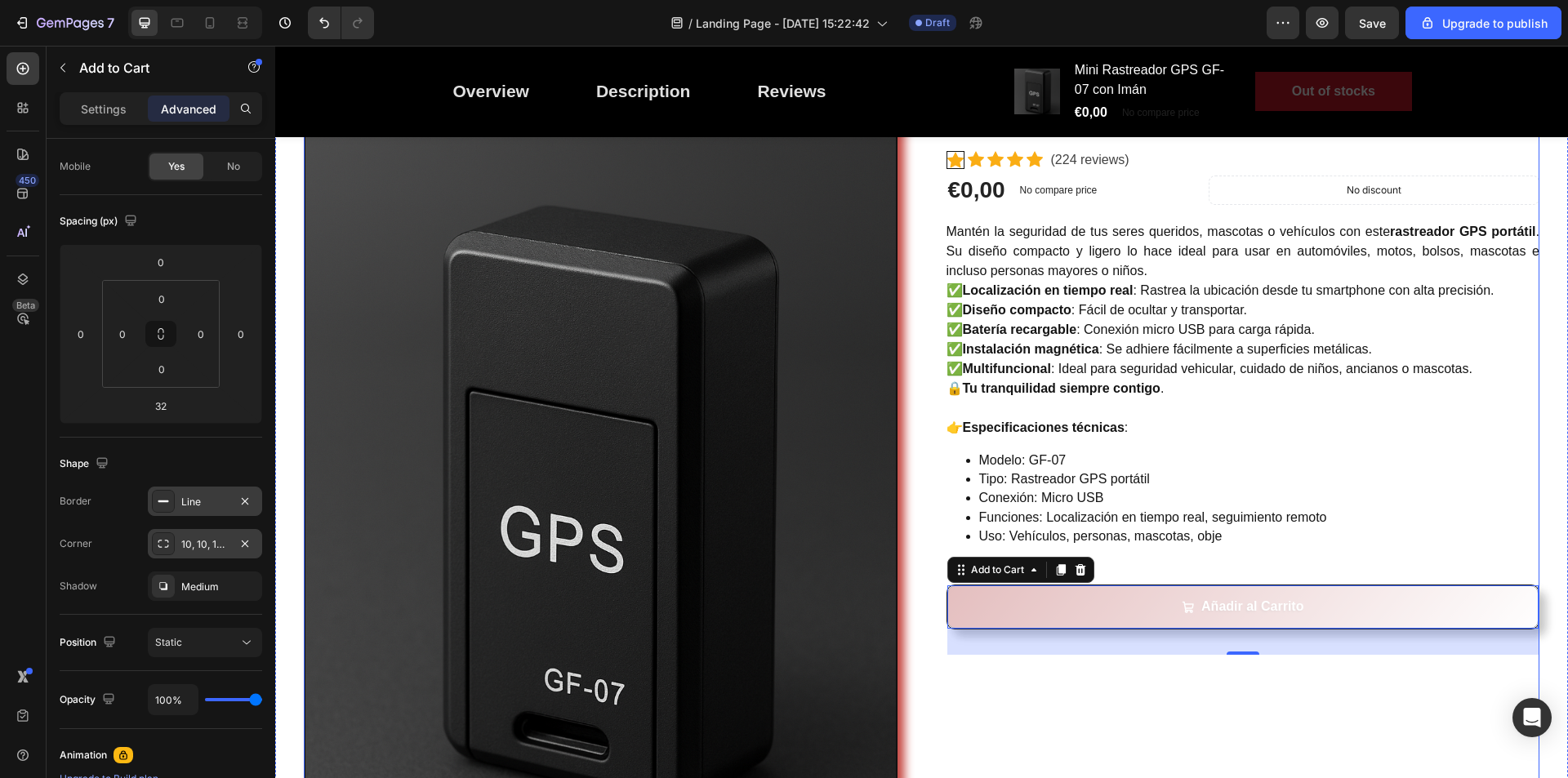
click at [1040, 683] on div "Mini Rastreador GPS GF-07 con Imán (P) Title Controla y protege lo que más quie…" at bounding box center [1243, 510] width 594 height 889
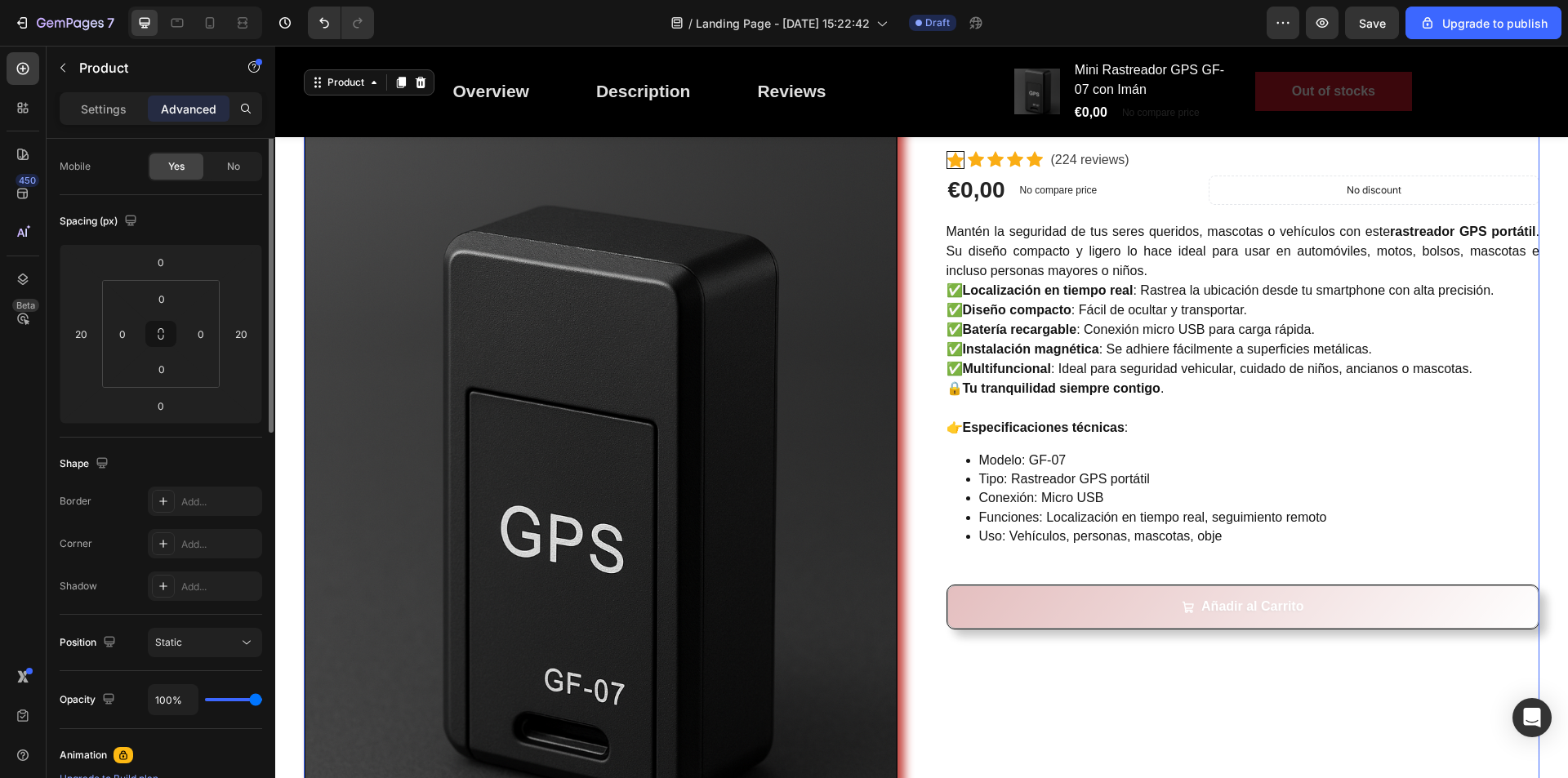
scroll to position [0, 0]
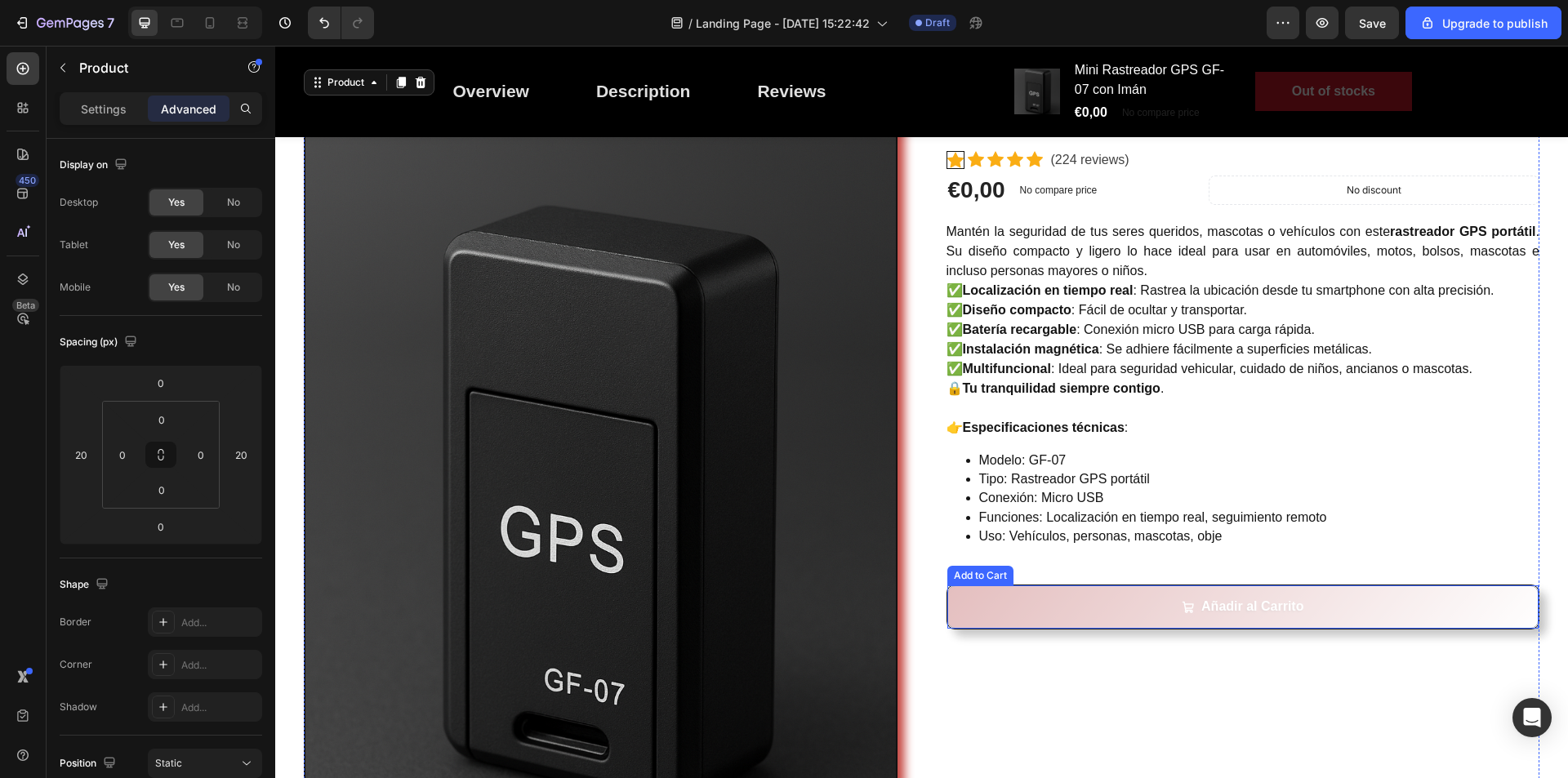
click at [1054, 624] on button "Añadir al Carrito" at bounding box center [1244, 607] width 593 height 43
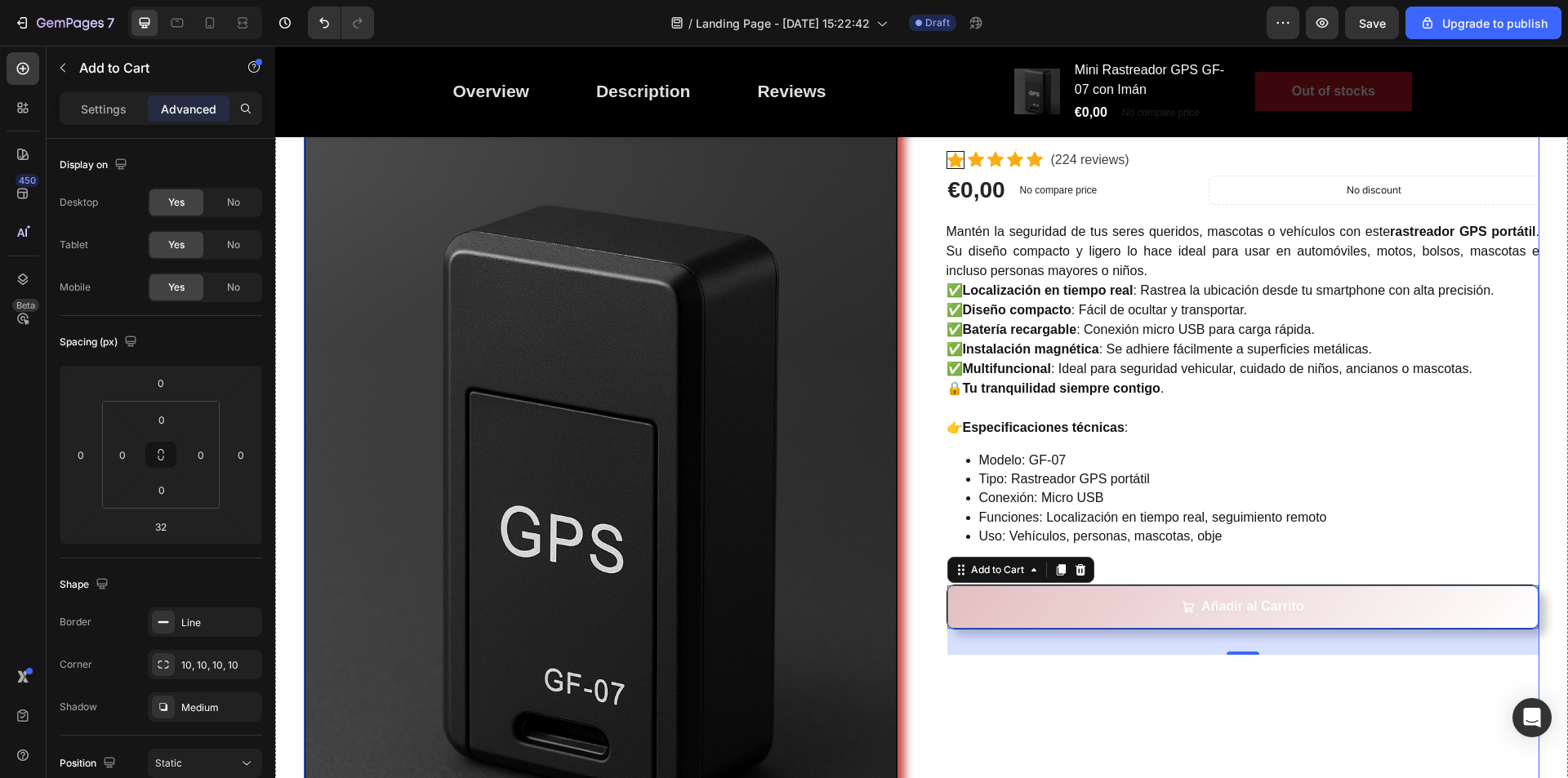
click at [1053, 696] on div "Mini Rastreador GPS GF-07 con Imán (P) Title Controla y protege lo que más quie…" at bounding box center [1243, 510] width 594 height 889
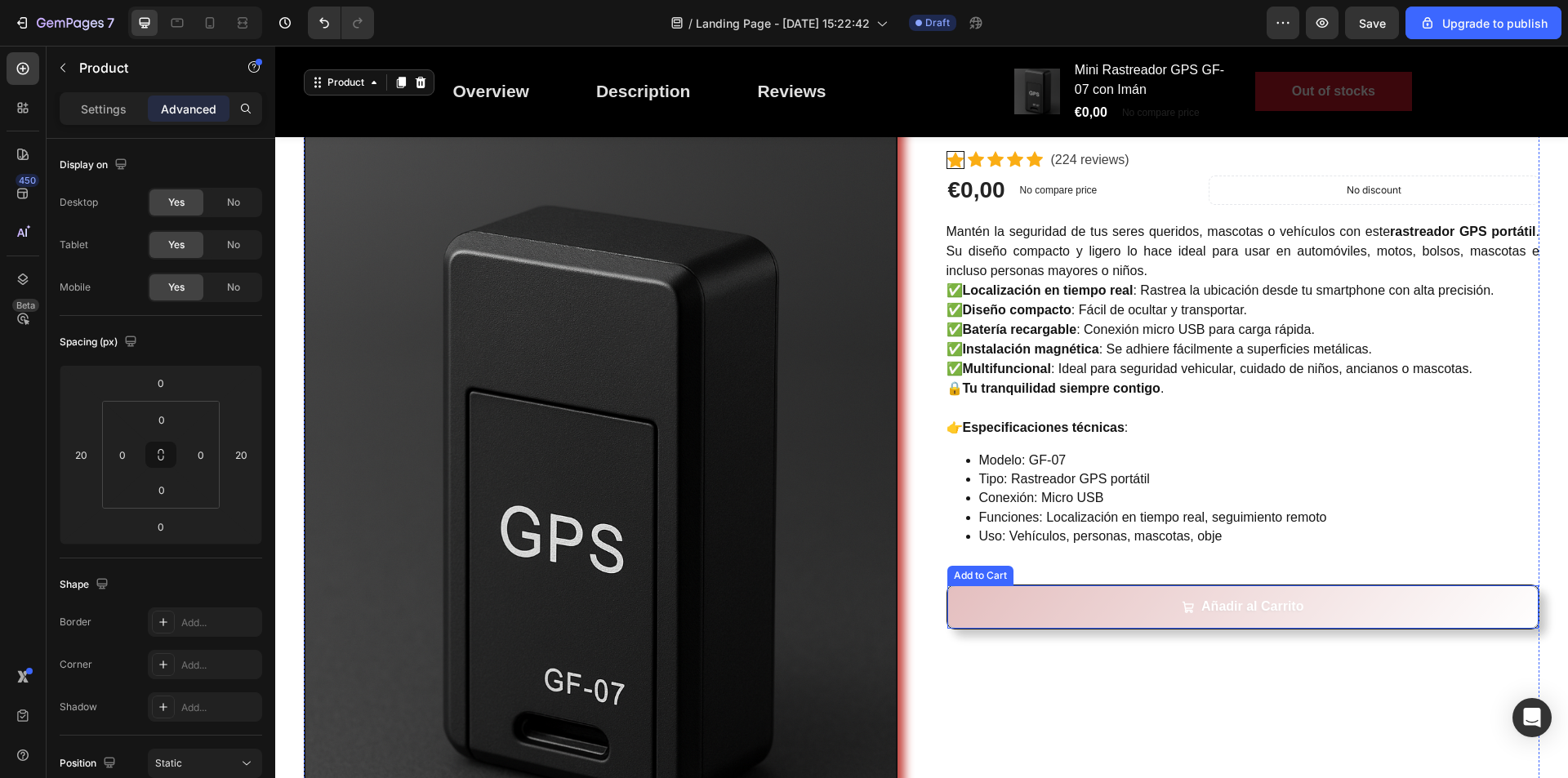
click at [1013, 620] on button "Añadir al Carrito" at bounding box center [1244, 607] width 593 height 43
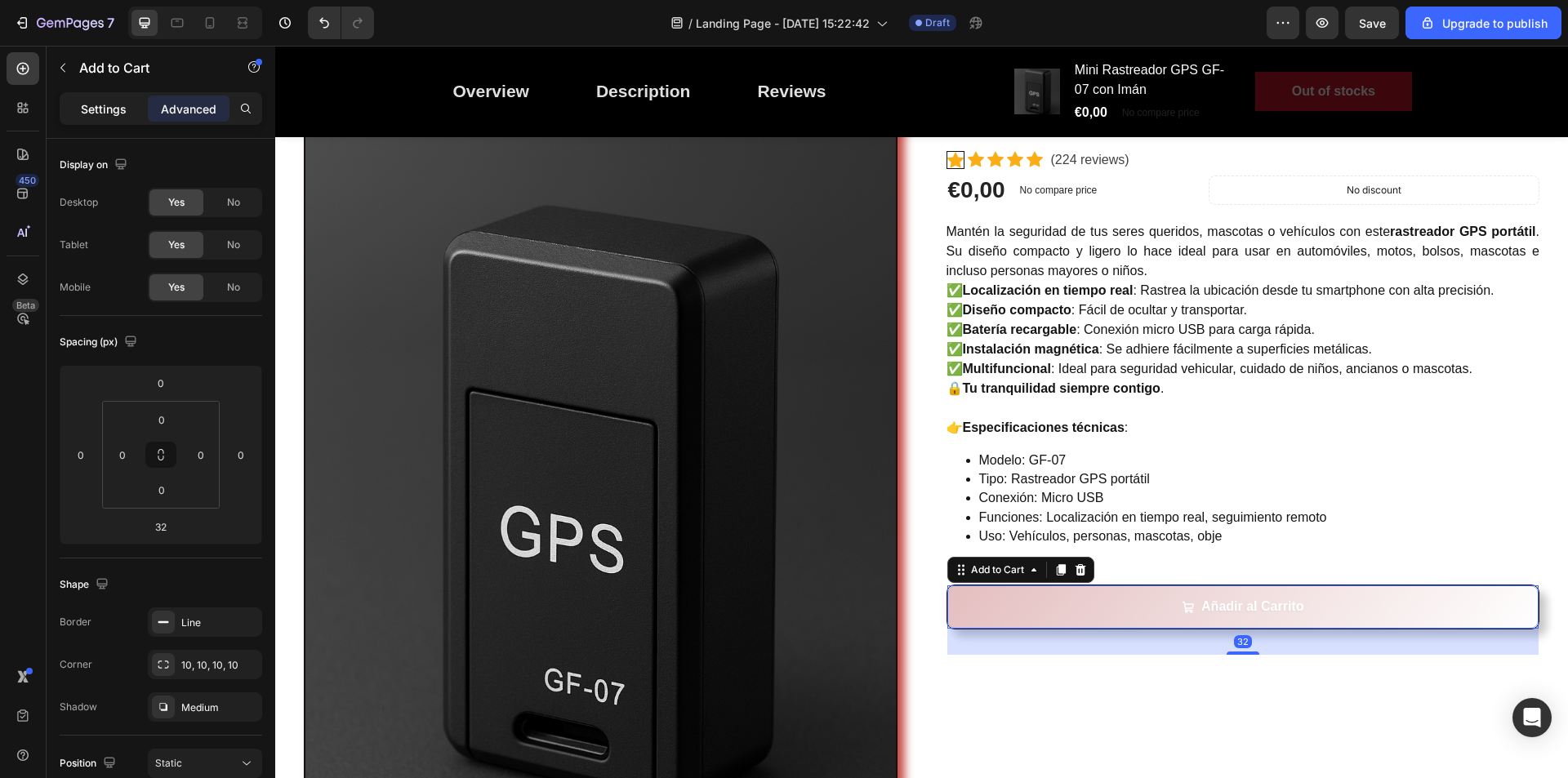
click at [93, 104] on p "Settings" at bounding box center [103, 108] width 46 height 17
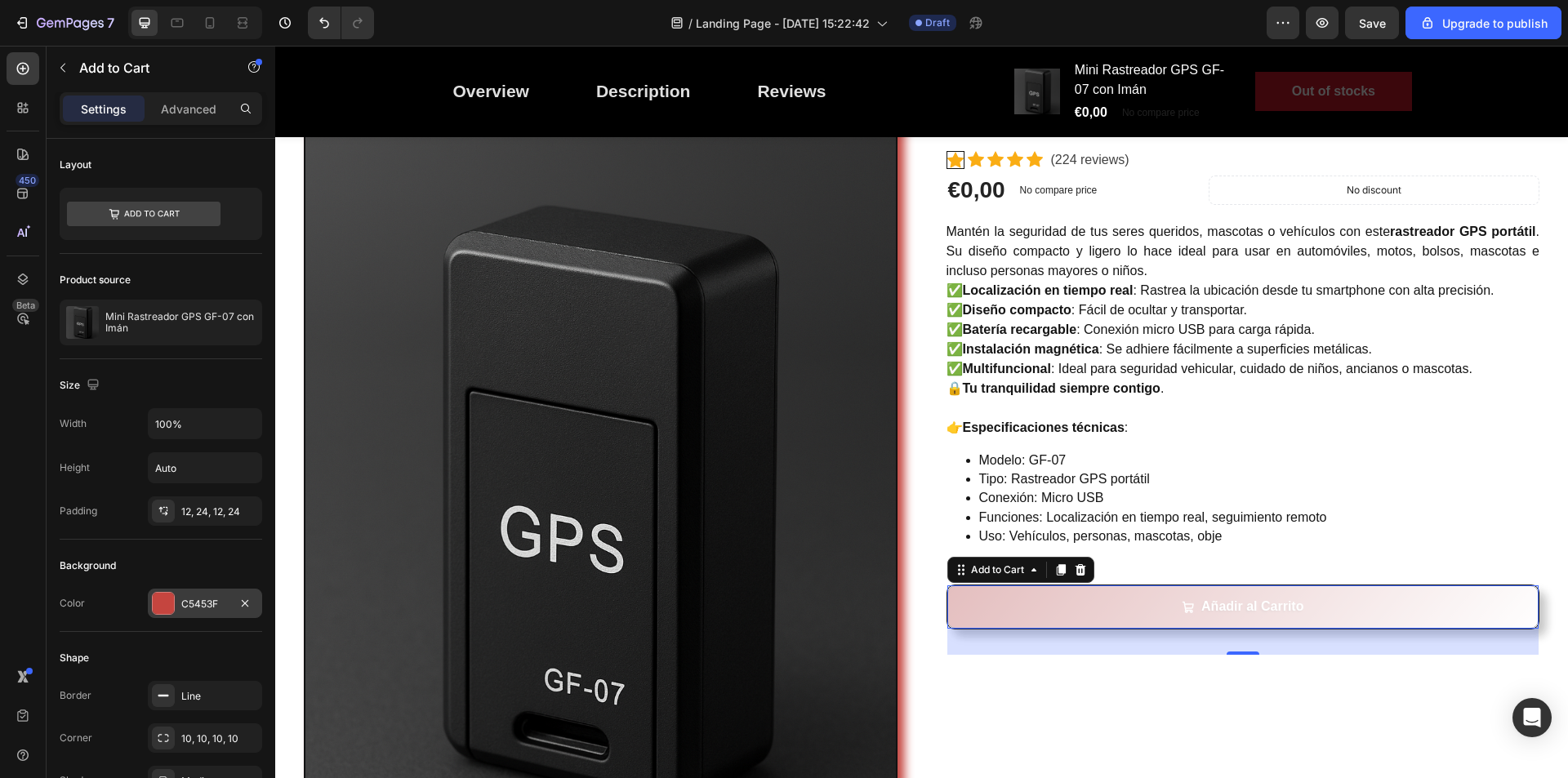
click at [161, 607] on div at bounding box center [164, 603] width 22 height 22
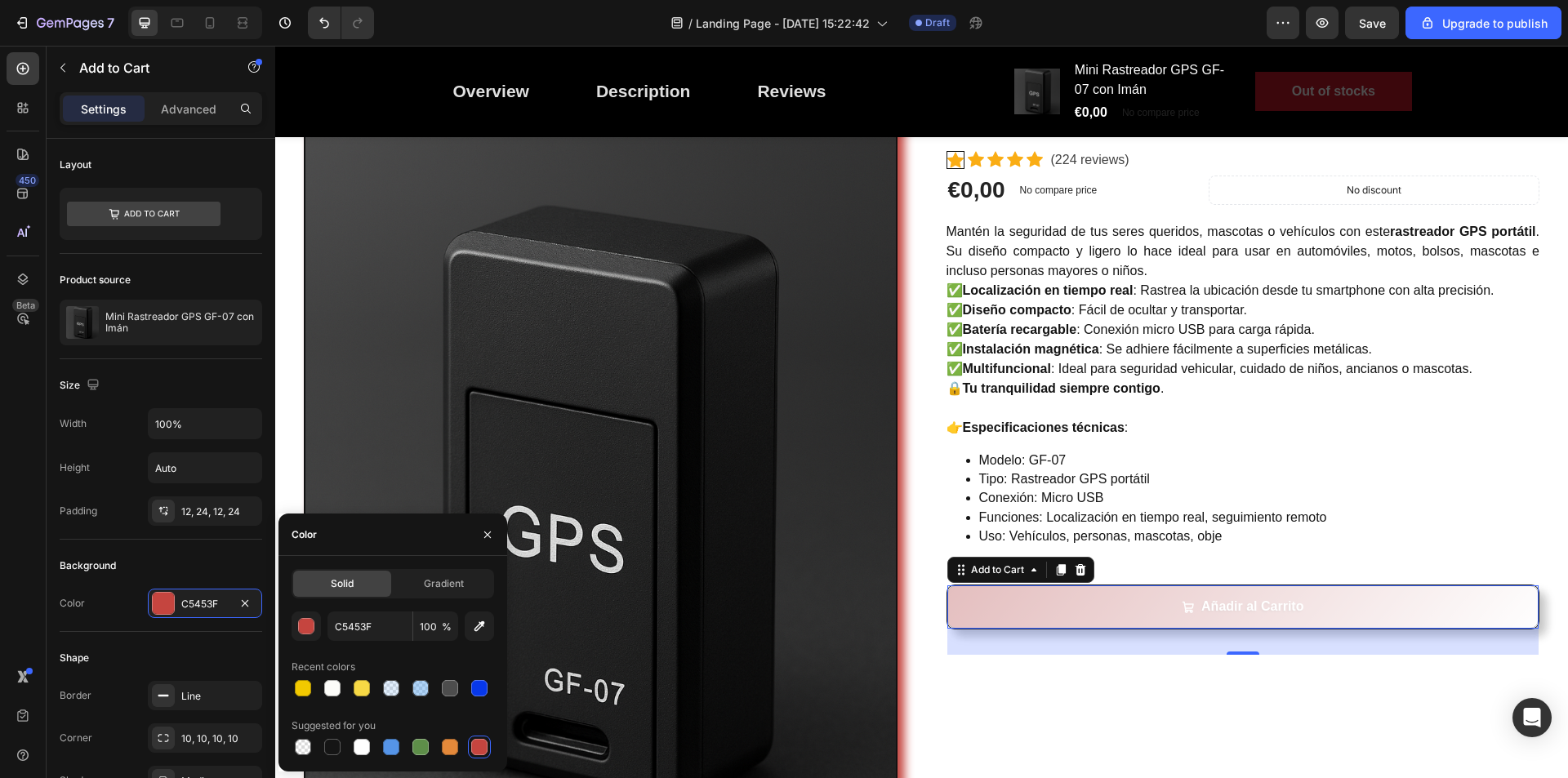
click at [352, 589] on span "Solid" at bounding box center [341, 584] width 23 height 15
click at [307, 627] on div "button" at bounding box center [307, 627] width 17 height 17
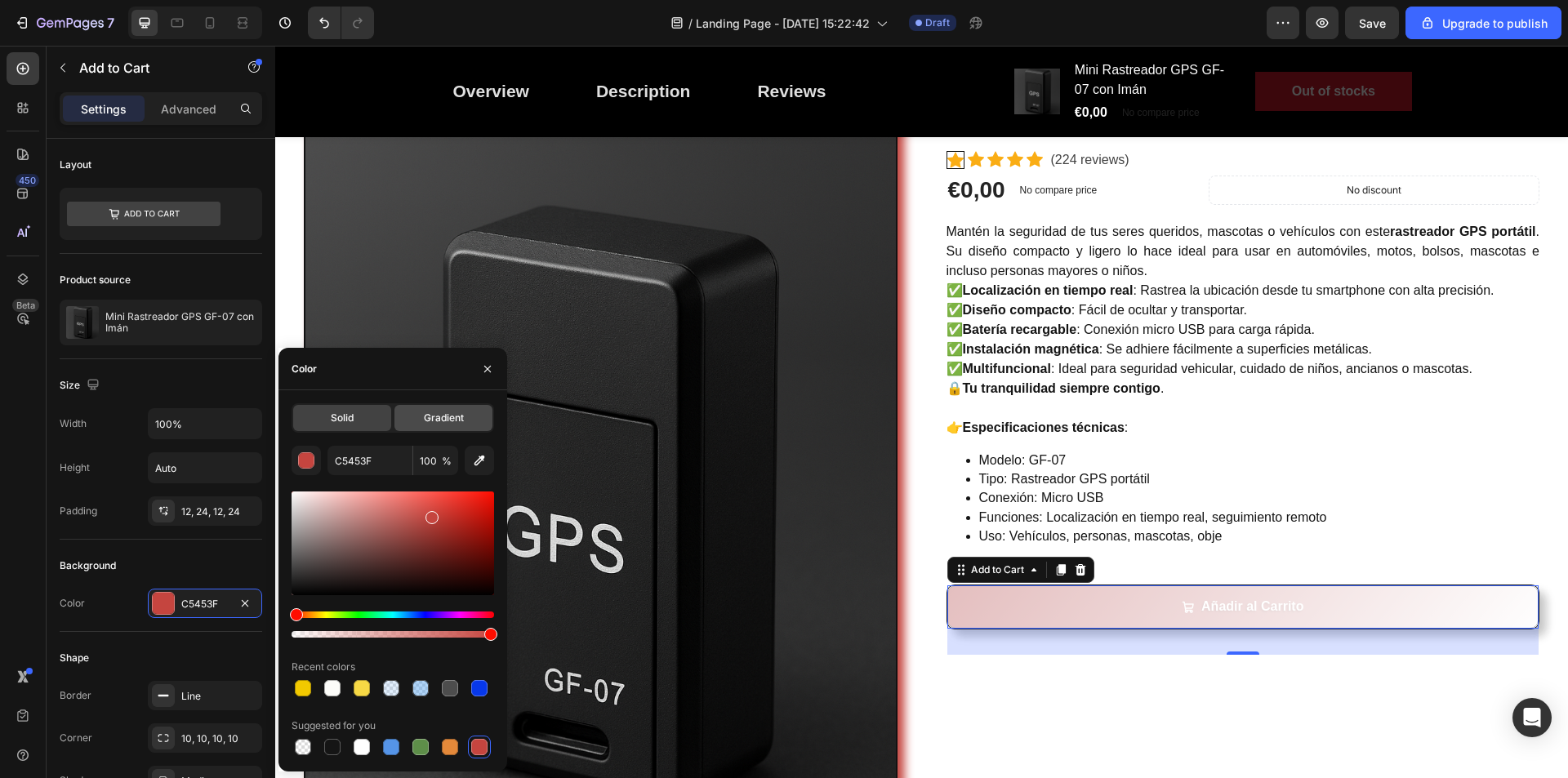
click at [437, 425] on span "Gradient" at bounding box center [444, 418] width 40 height 15
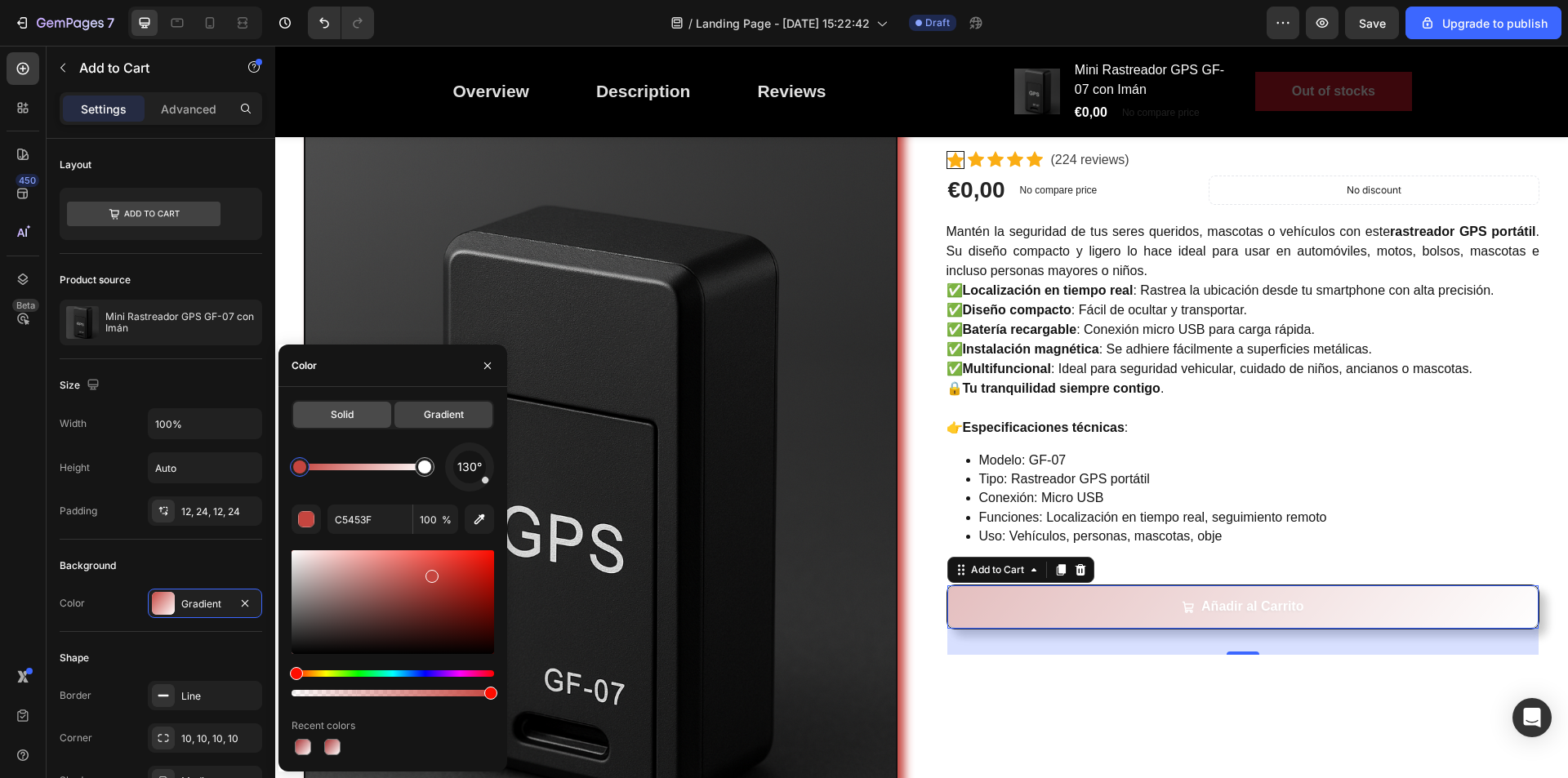
click at [341, 415] on span "Solid" at bounding box center [341, 414] width 23 height 15
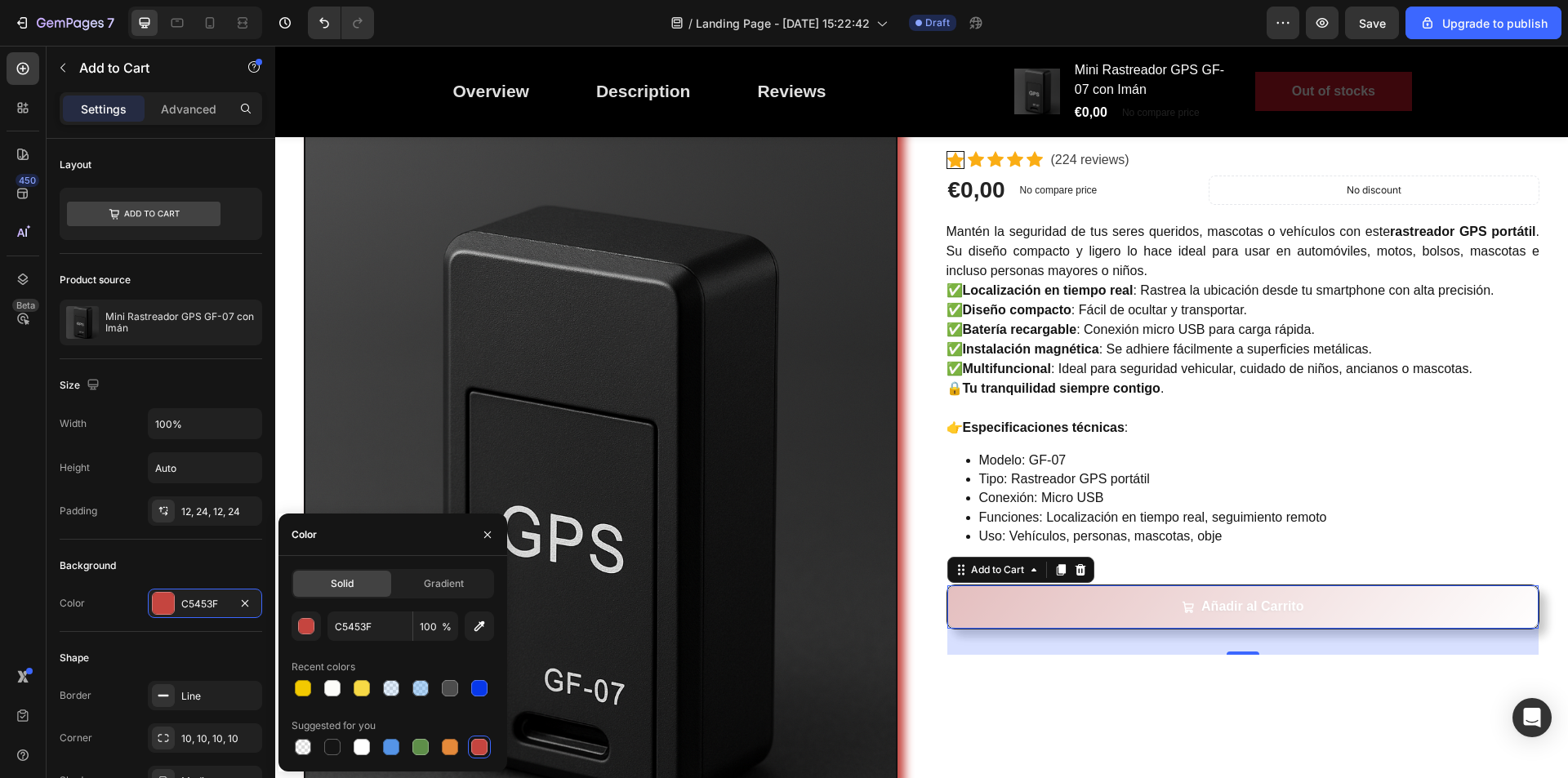
click at [359, 579] on div "Solid" at bounding box center [342, 584] width 98 height 26
click at [314, 630] on div "button" at bounding box center [307, 627] width 17 height 17
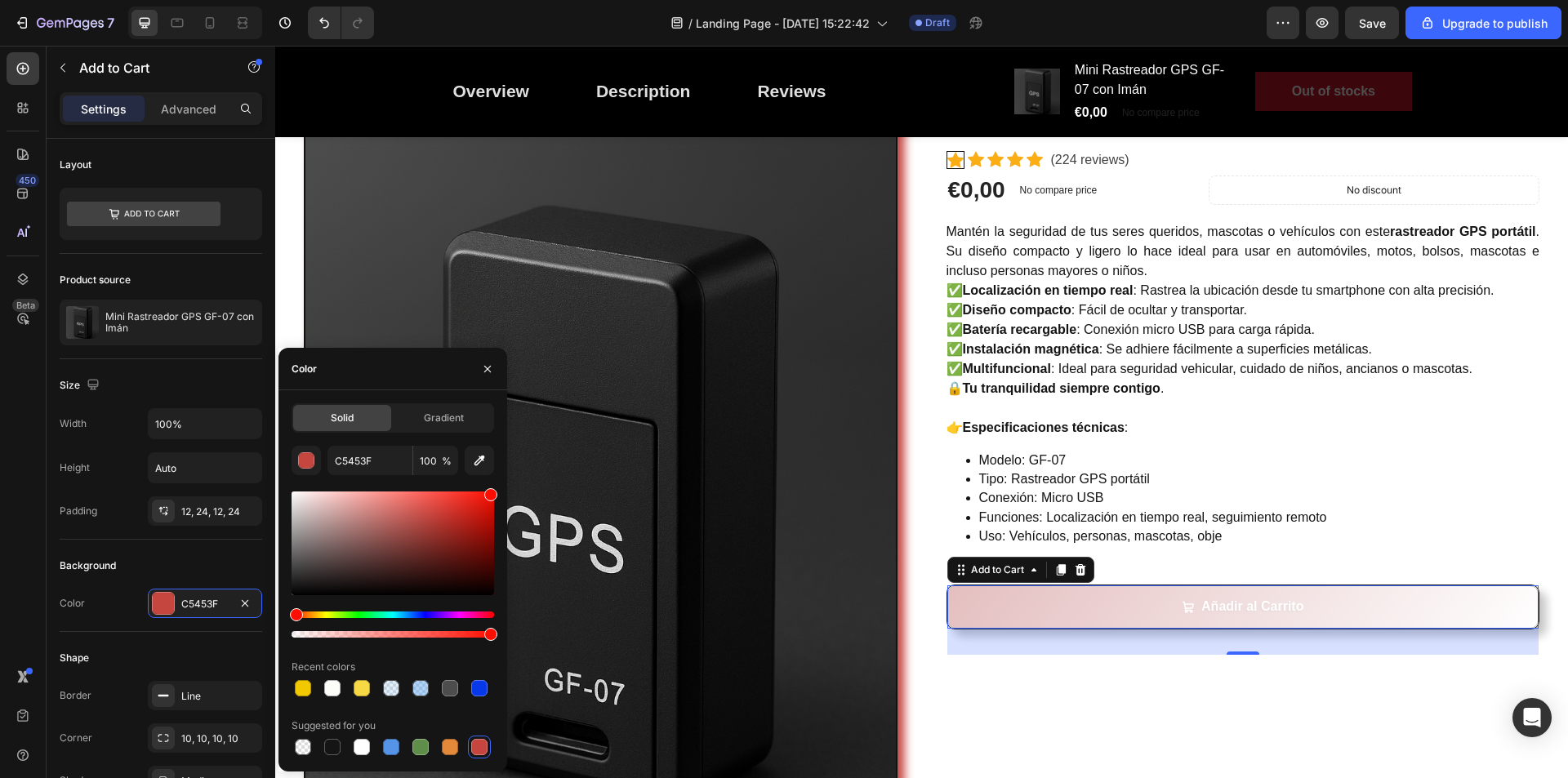
drag, startPoint x: 458, startPoint y: 517, endPoint x: 497, endPoint y: 486, distance: 49.8
click at [497, 486] on div "Solid Gradient C5453F 100 % Recent colors Suggested for you" at bounding box center [392, 581] width 229 height 355
drag, startPoint x: 485, startPoint y: 496, endPoint x: 440, endPoint y: 529, distance: 55.8
click at [441, 529] on div at bounding box center [446, 530] width 13 height 13
type input "A0322C"
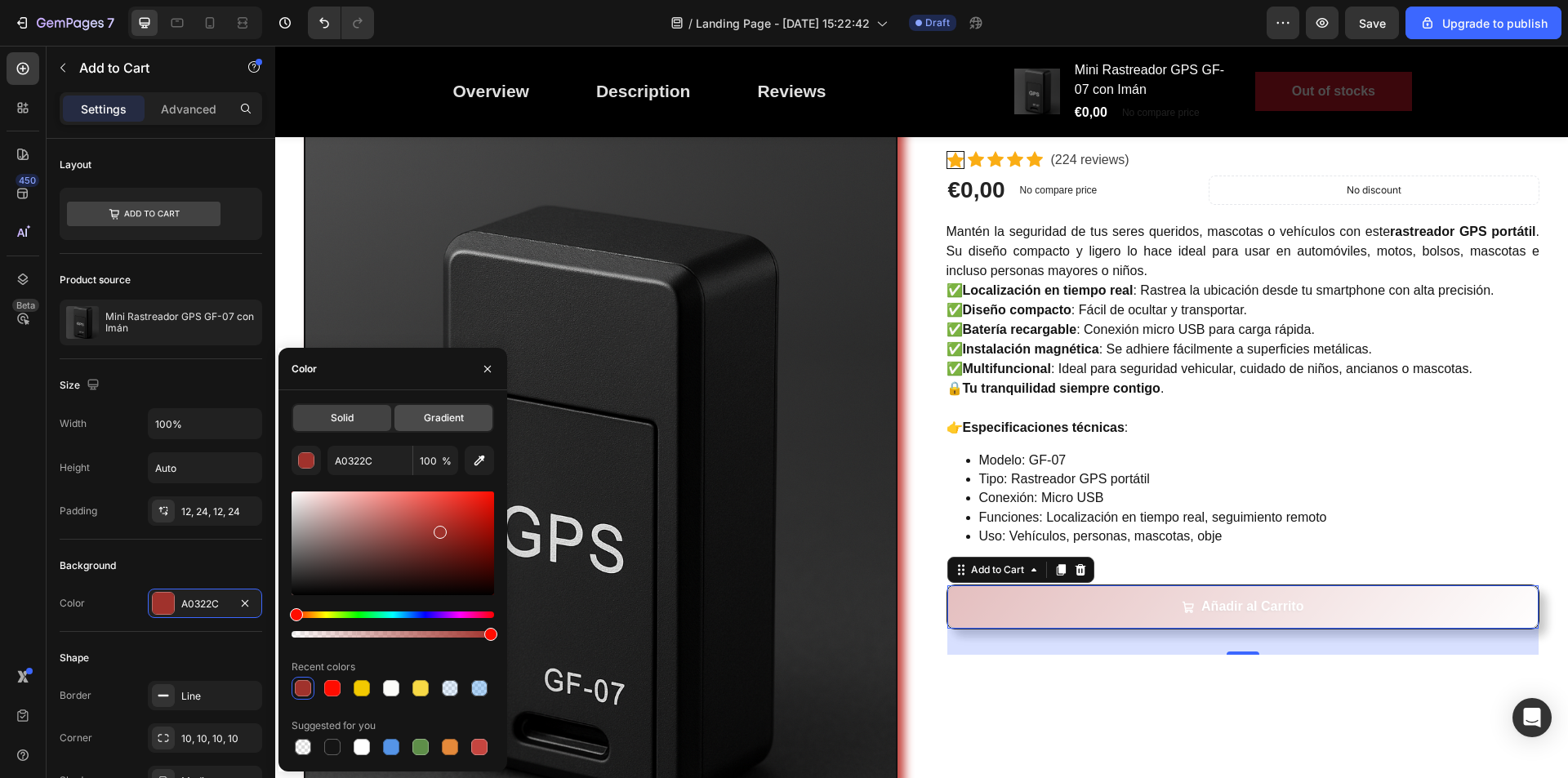
click at [451, 416] on span "Gradient" at bounding box center [444, 418] width 40 height 15
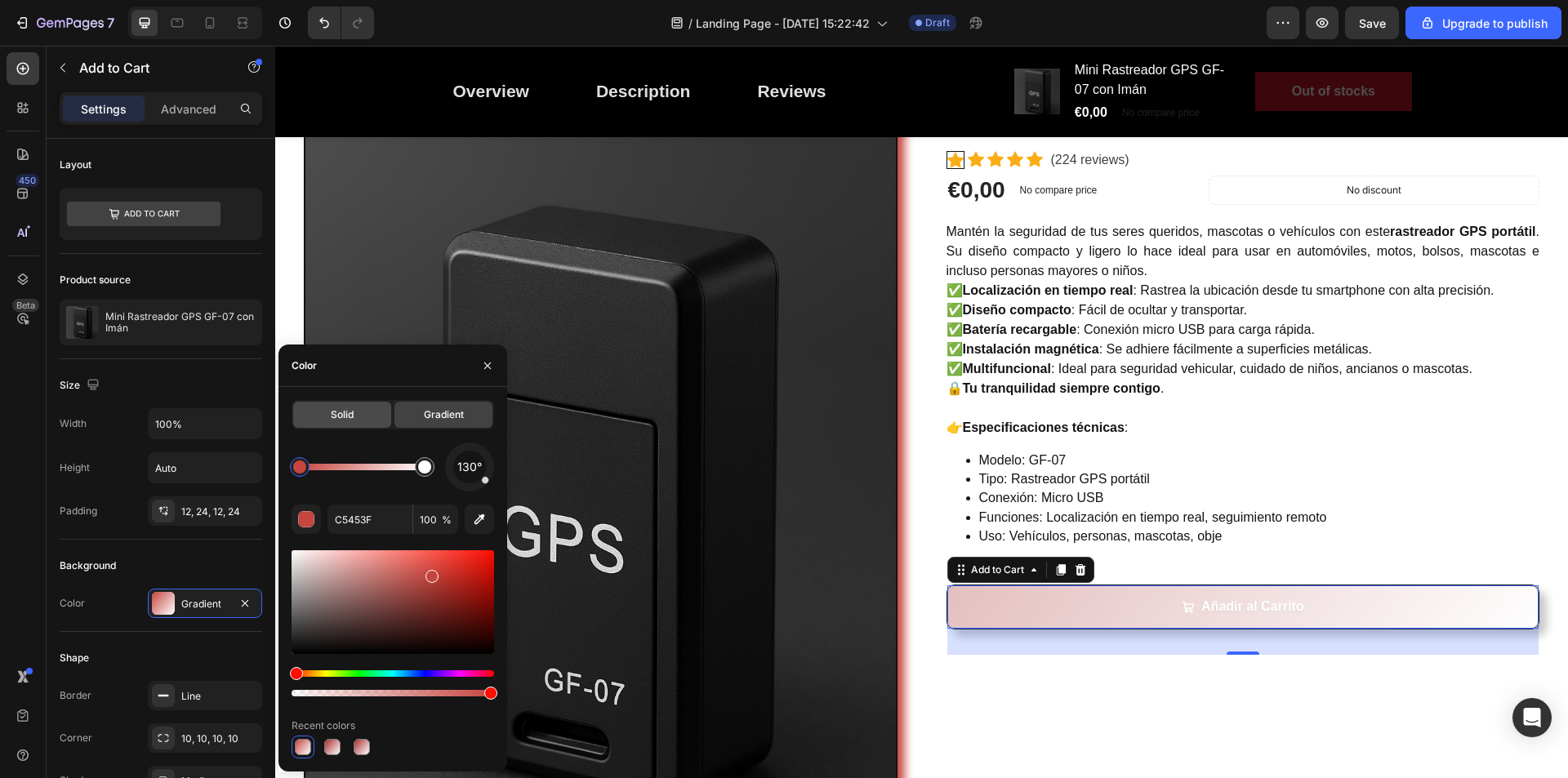
click at [357, 412] on div "Solid" at bounding box center [342, 415] width 98 height 26
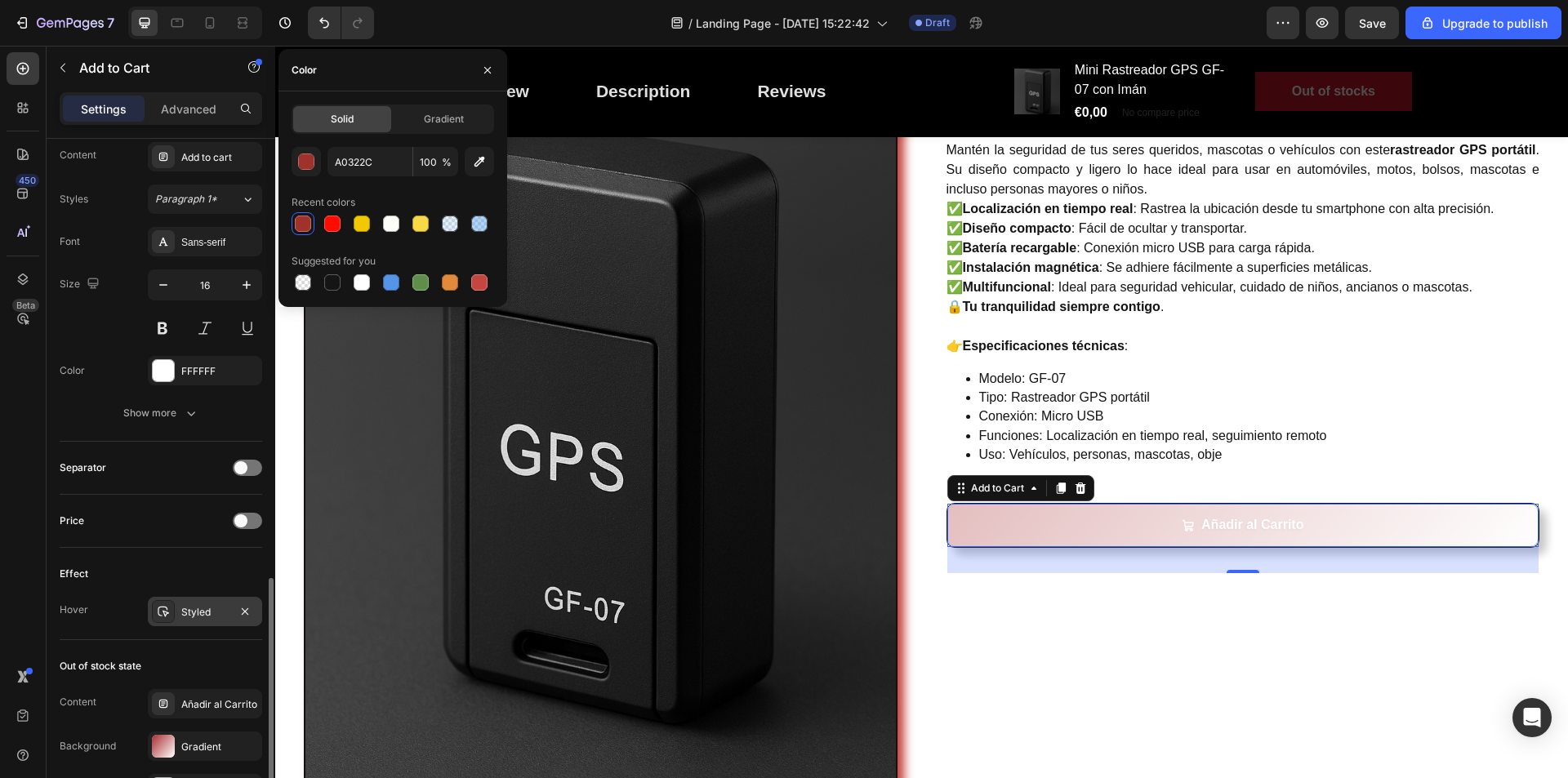
scroll to position [980, 0]
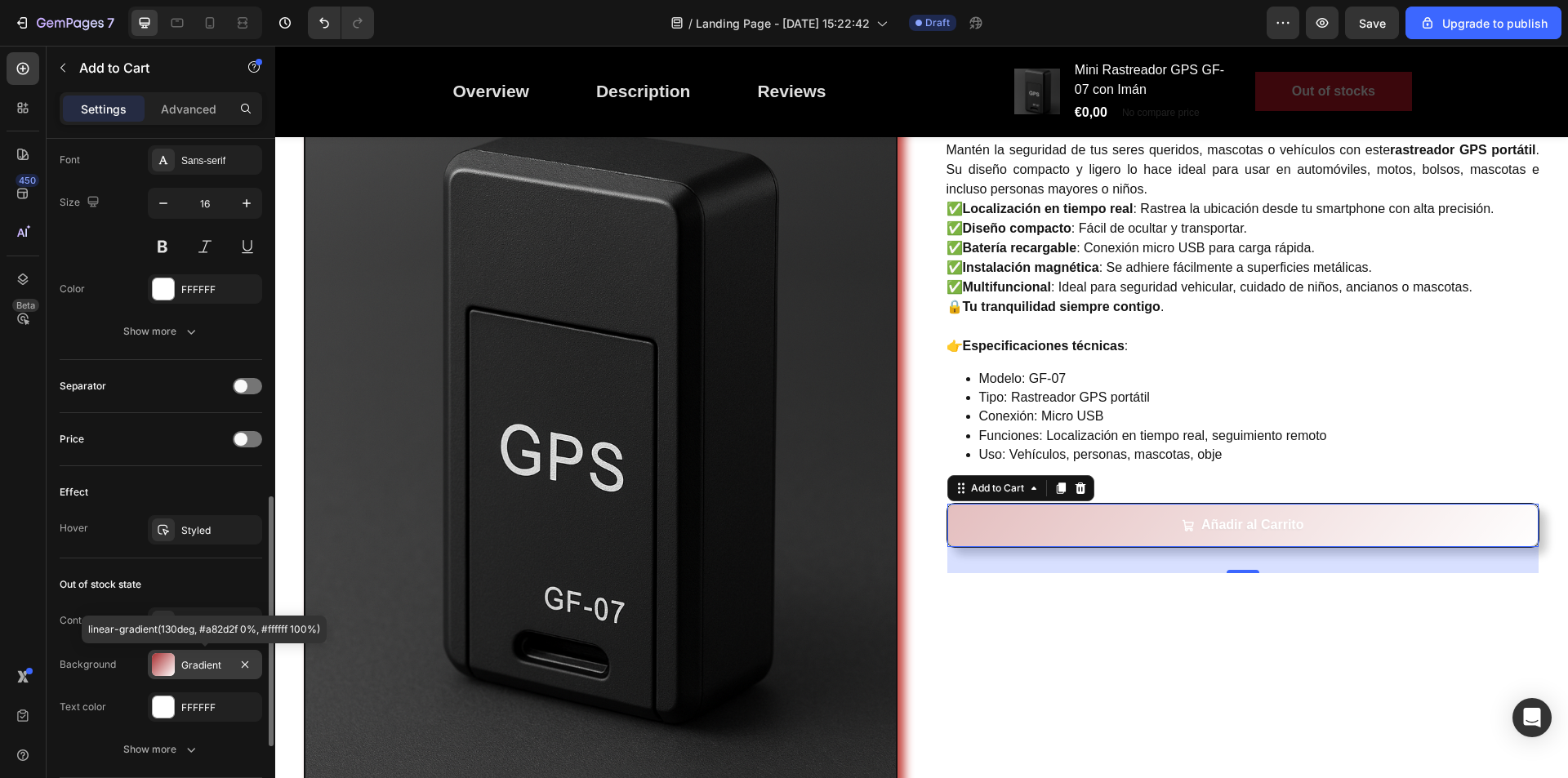
click at [174, 661] on div at bounding box center [163, 664] width 23 height 23
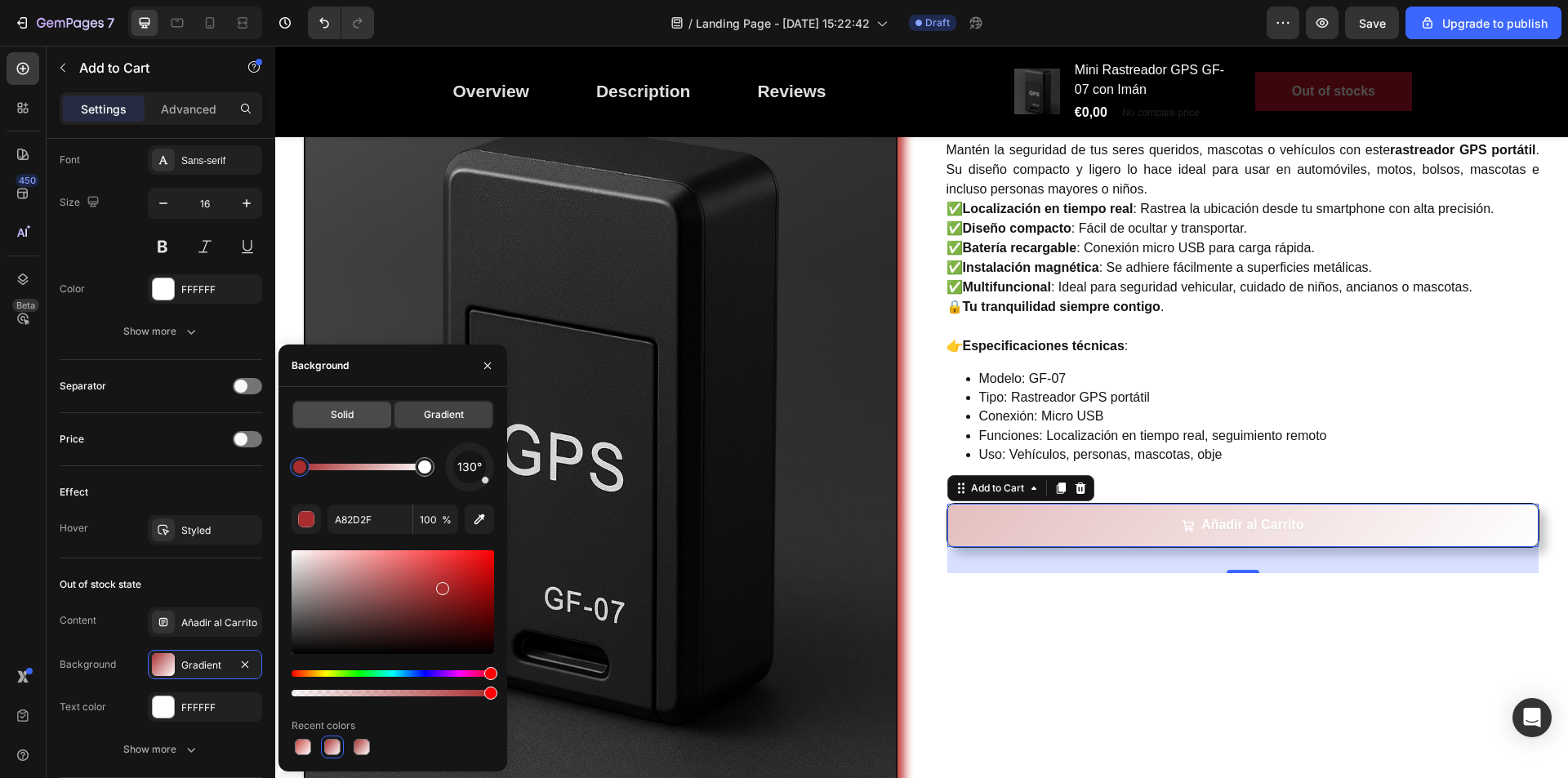
click at [333, 412] on span "Solid" at bounding box center [341, 414] width 23 height 15
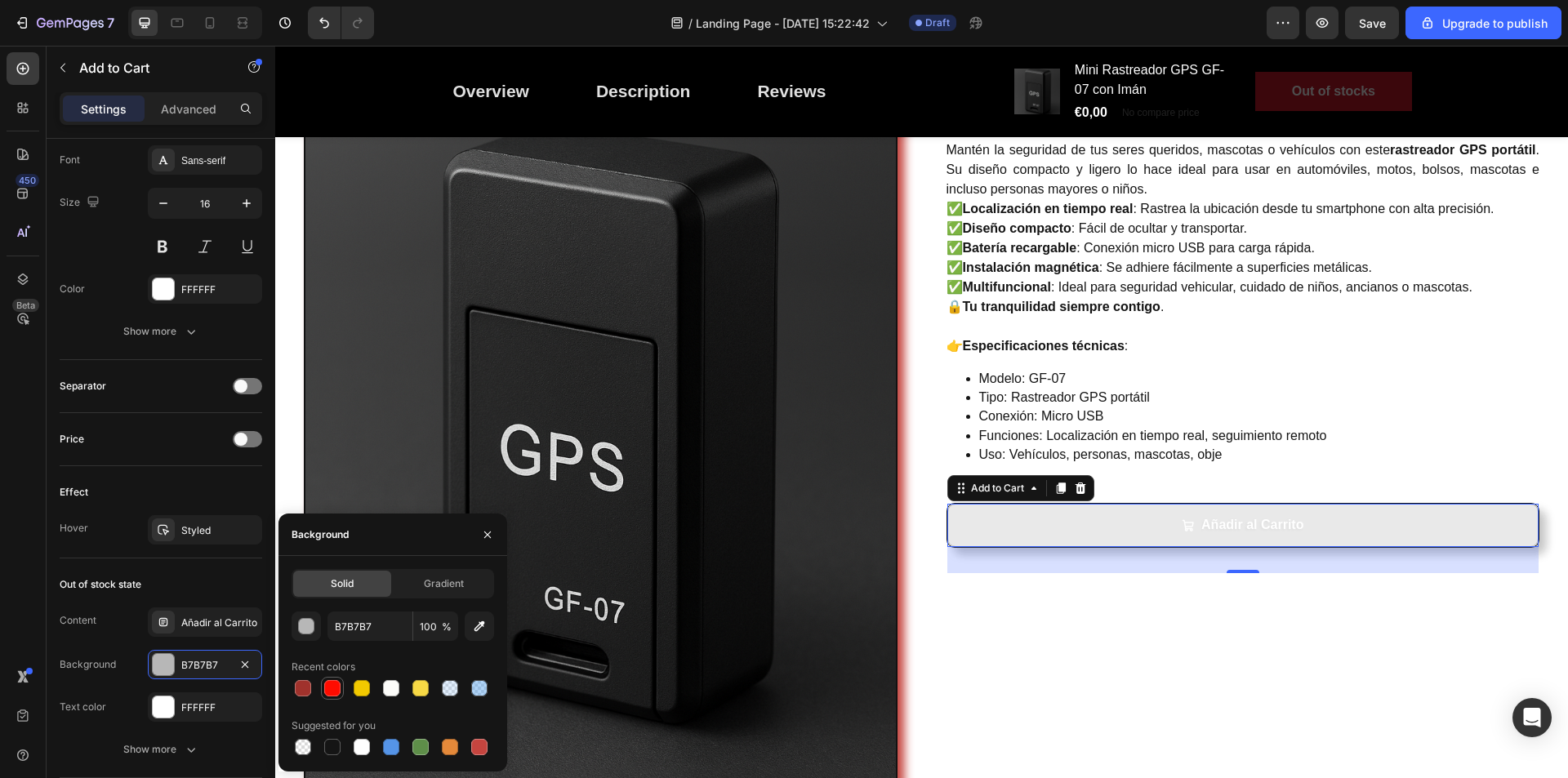
click at [332, 686] on div at bounding box center [333, 689] width 17 height 17
type input "FF0C00"
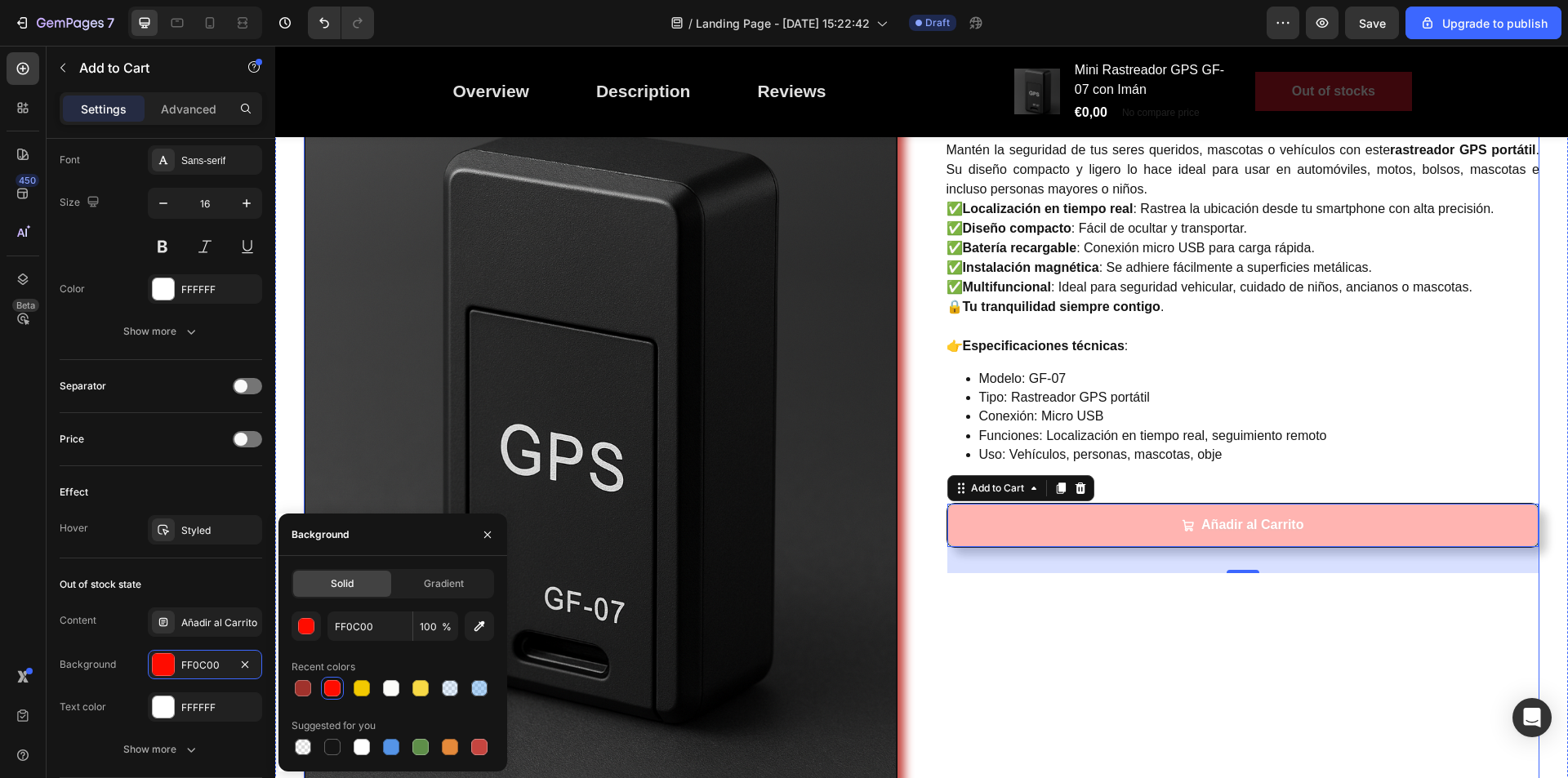
click at [1026, 602] on div "Mini Rastreador GPS GF-07 con Imán (P) Title Controla y protege lo que más quie…" at bounding box center [1243, 429] width 594 height 889
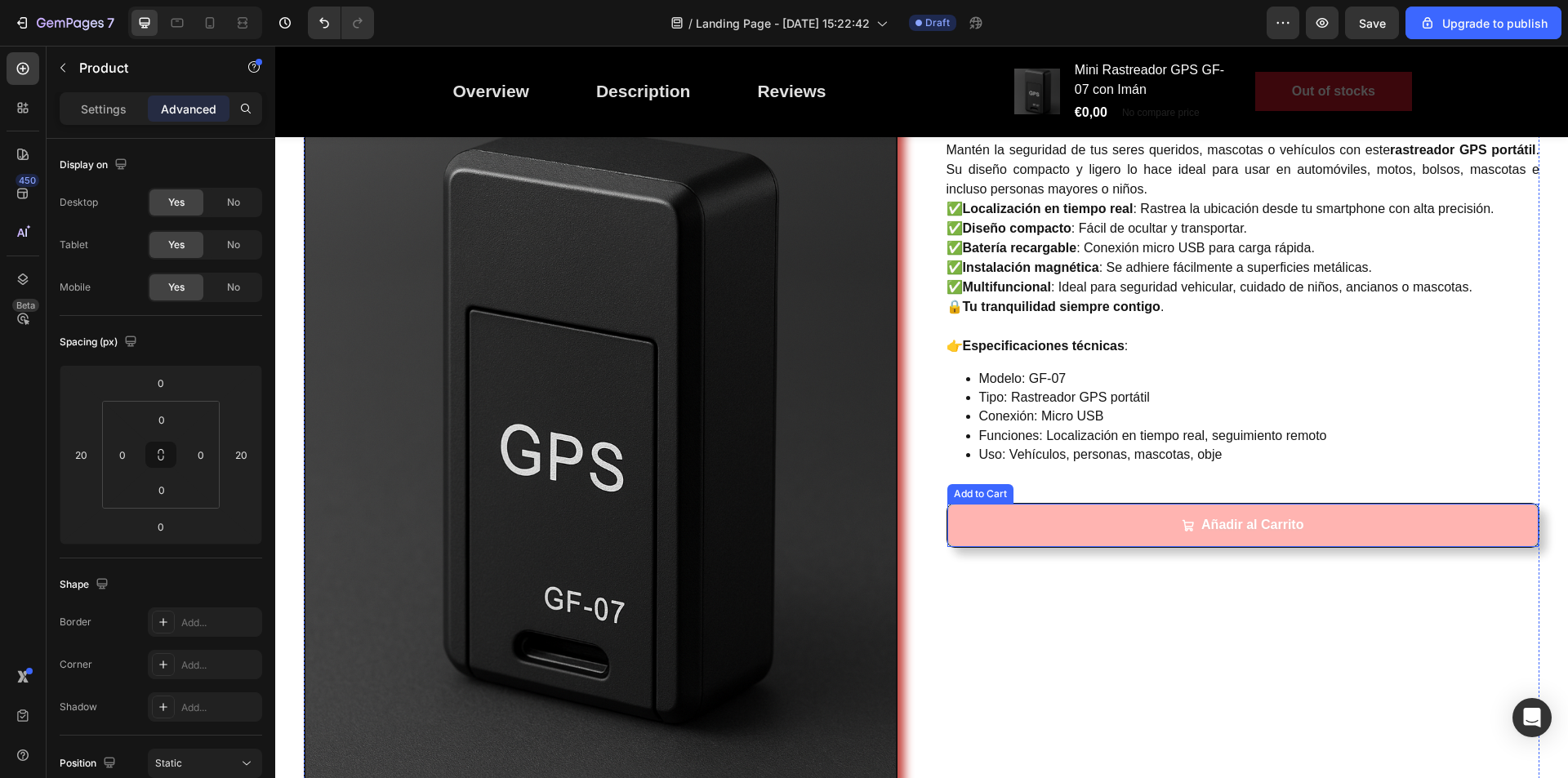
click at [1029, 534] on button "Añadir al Carrito" at bounding box center [1244, 526] width 593 height 43
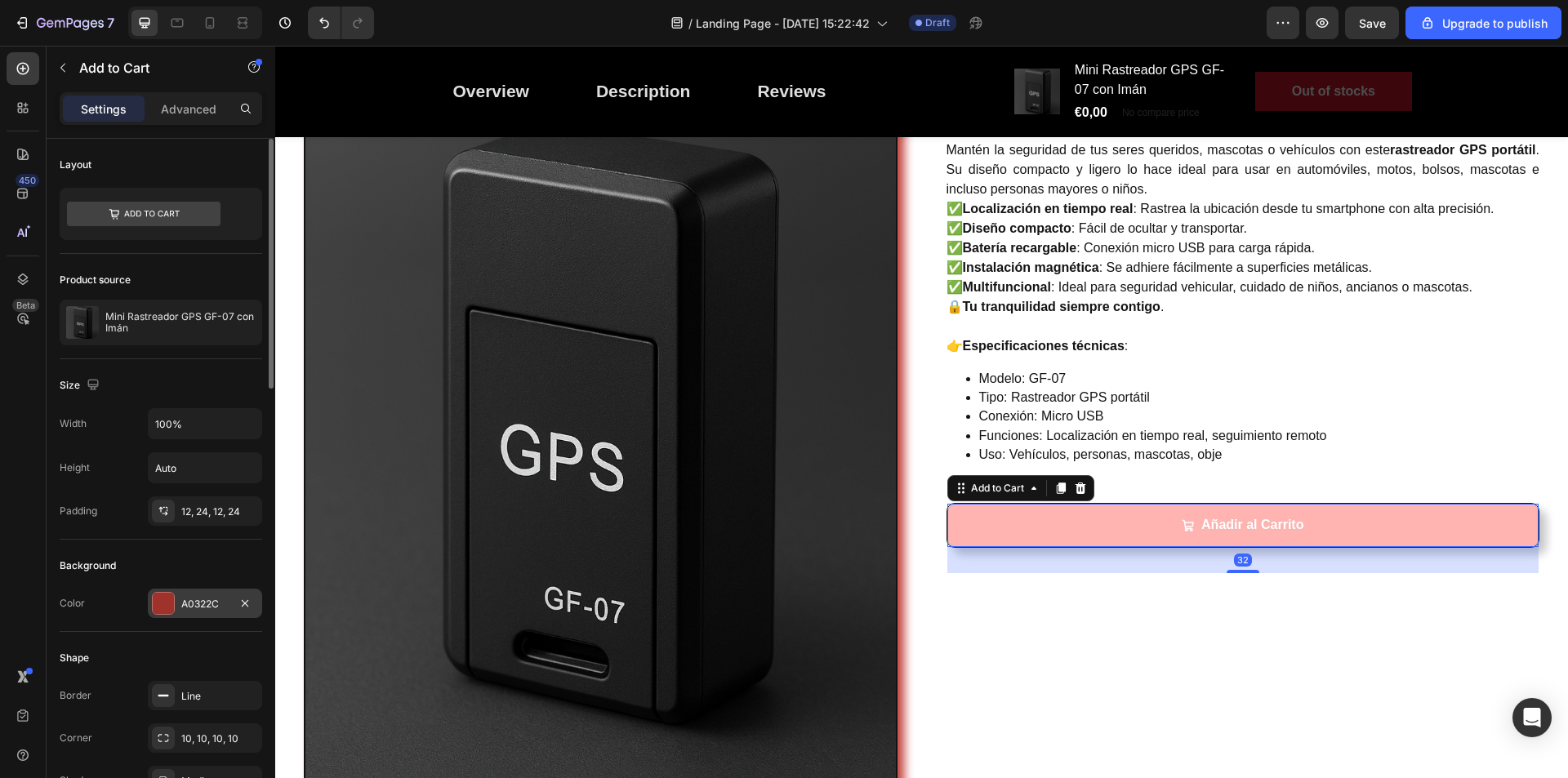
click at [162, 600] on div at bounding box center [164, 603] width 22 height 22
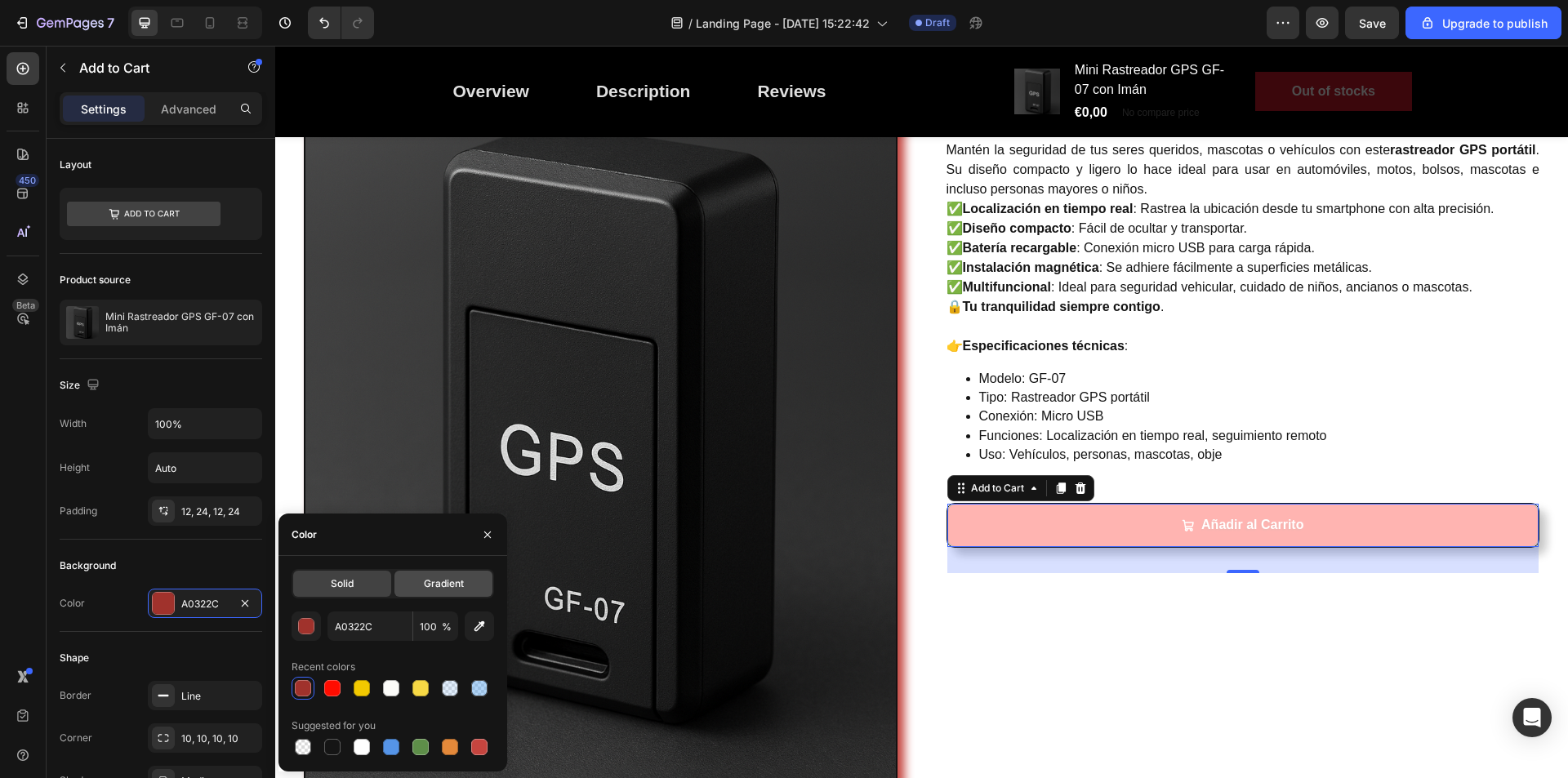
click at [452, 573] on div "Gradient" at bounding box center [444, 584] width 98 height 26
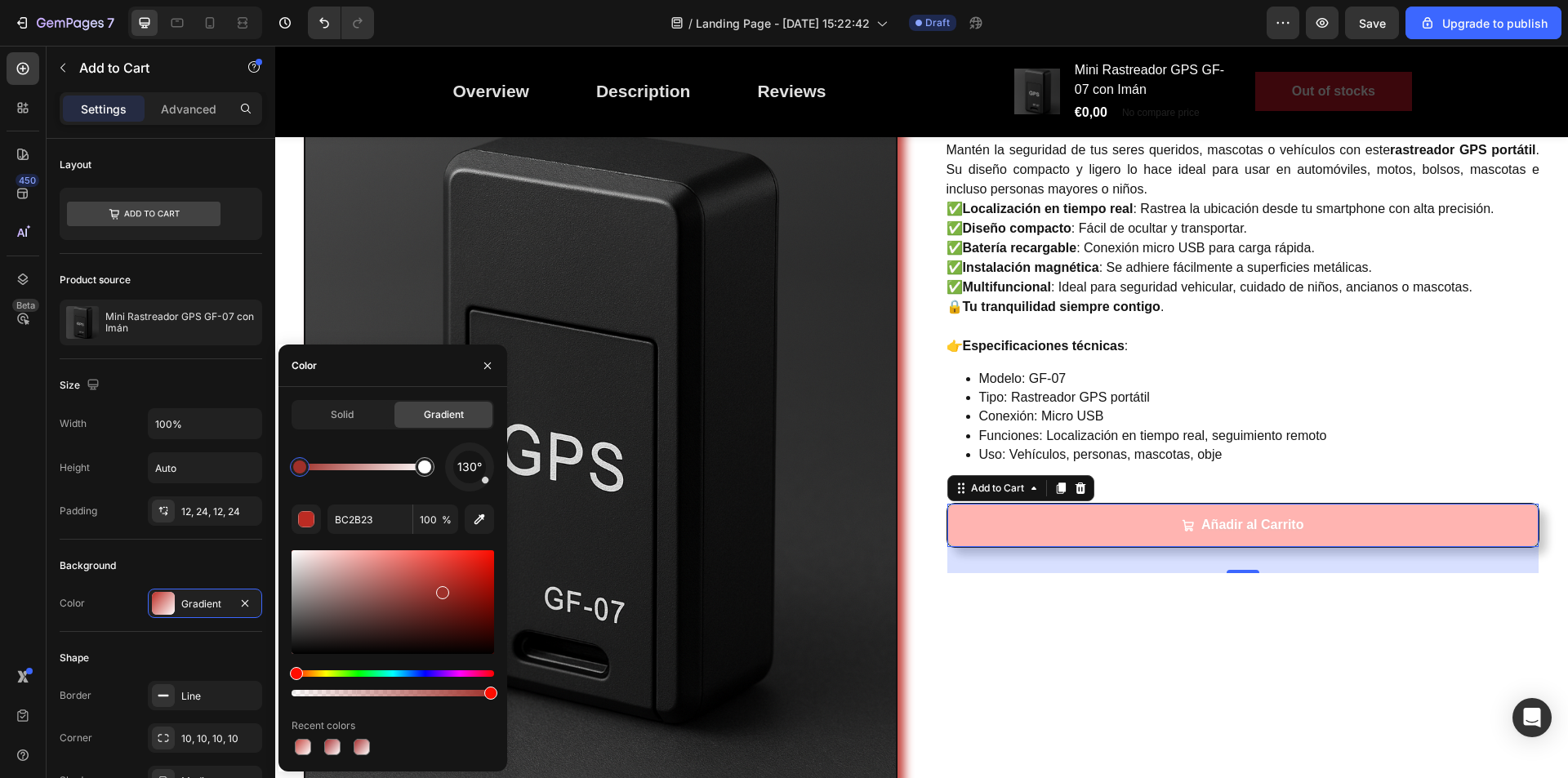
drag, startPoint x: 448, startPoint y: 583, endPoint x: 442, endPoint y: 589, distance: 8.5
click at [442, 589] on div at bounding box center [392, 602] width 202 height 104
type input "9E302A"
click at [484, 363] on icon "button" at bounding box center [487, 365] width 13 height 13
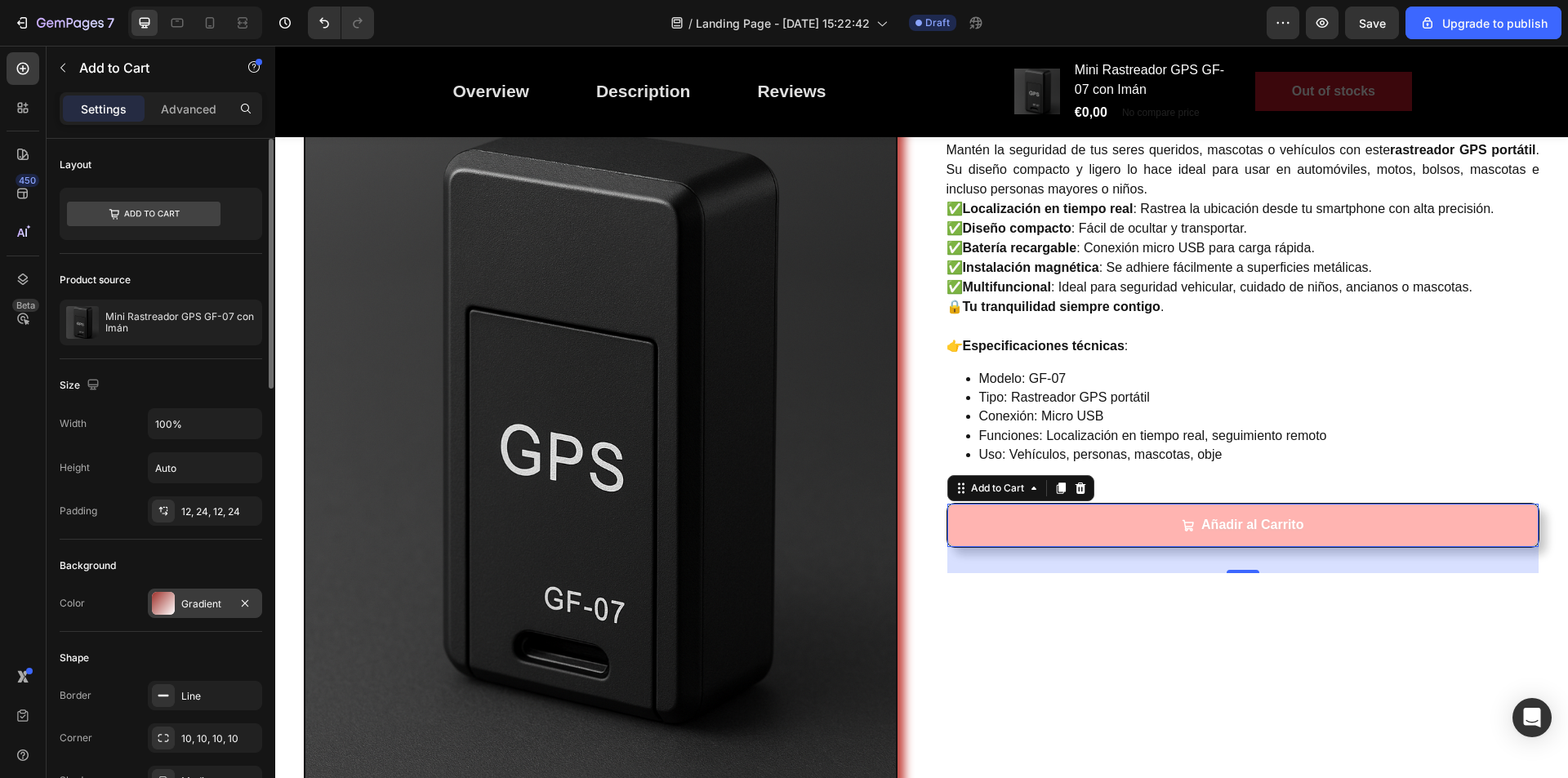
click at [192, 598] on div "Gradient" at bounding box center [205, 604] width 47 height 15
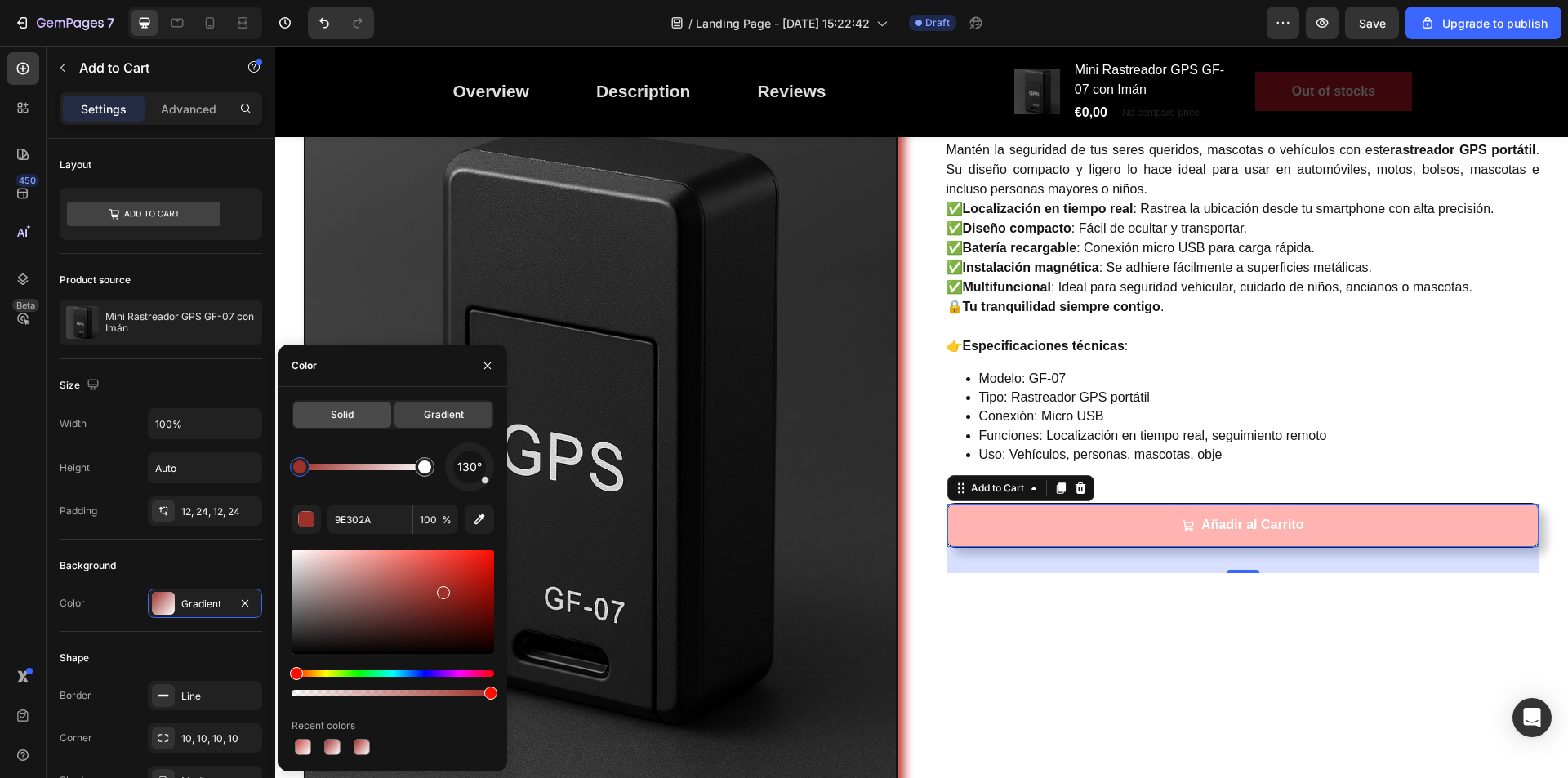
click at [357, 411] on div "Solid" at bounding box center [342, 415] width 98 height 26
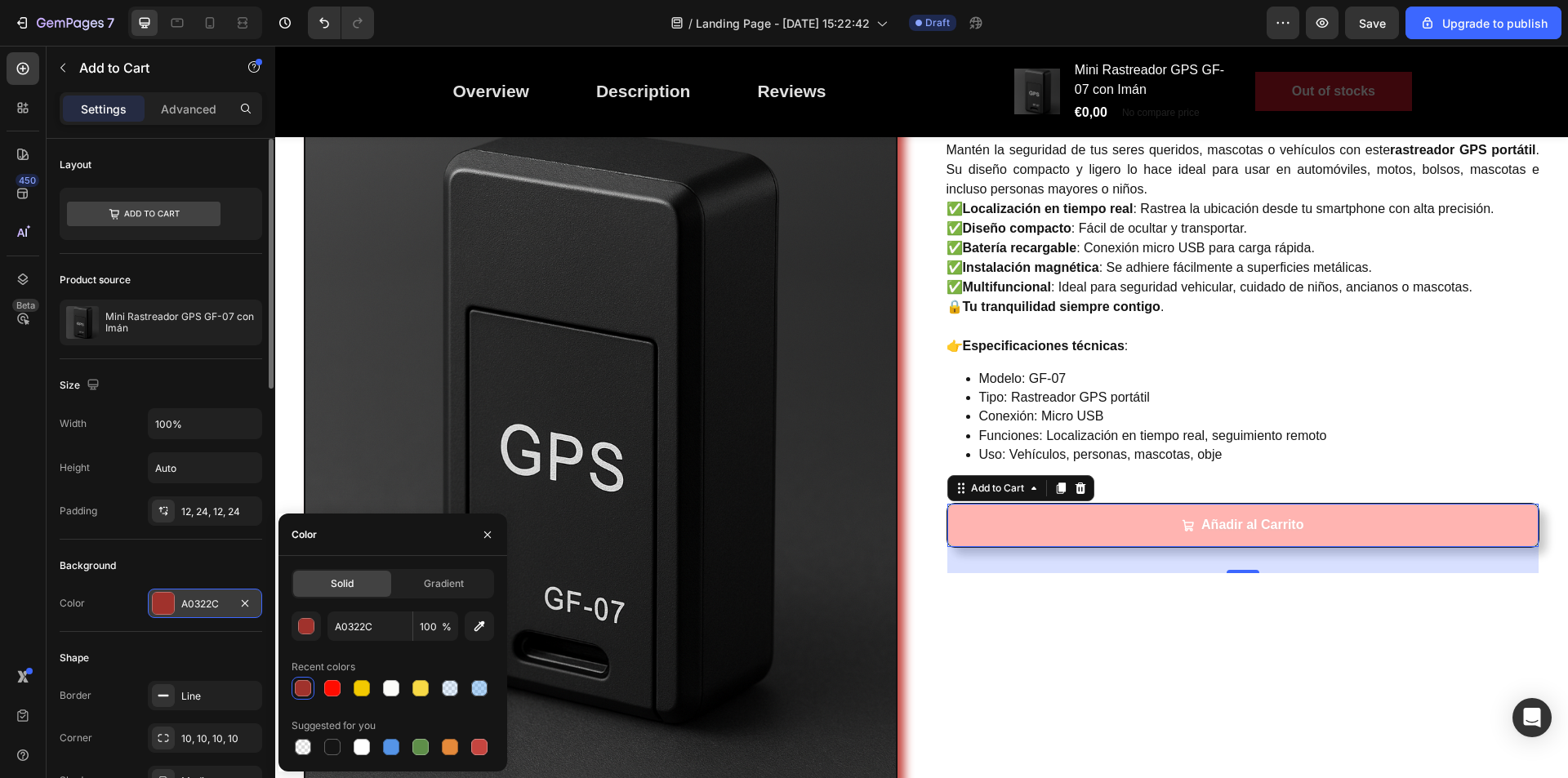
click at [192, 604] on div "A0322C" at bounding box center [205, 604] width 47 height 15
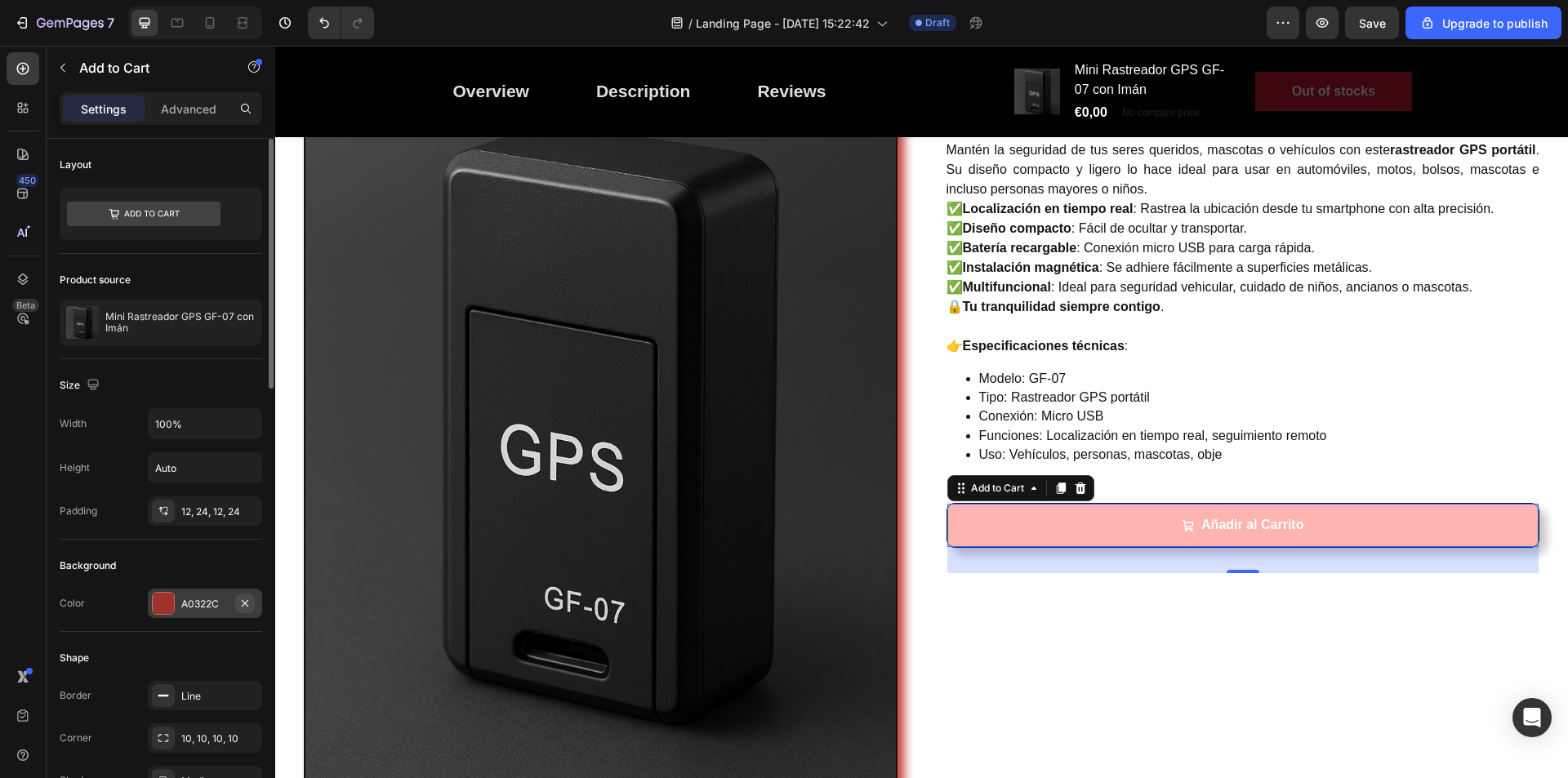
click at [250, 603] on icon "button" at bounding box center [244, 603] width 13 height 13
click at [209, 602] on div "Add..." at bounding box center [220, 604] width 77 height 15
type input "121212"
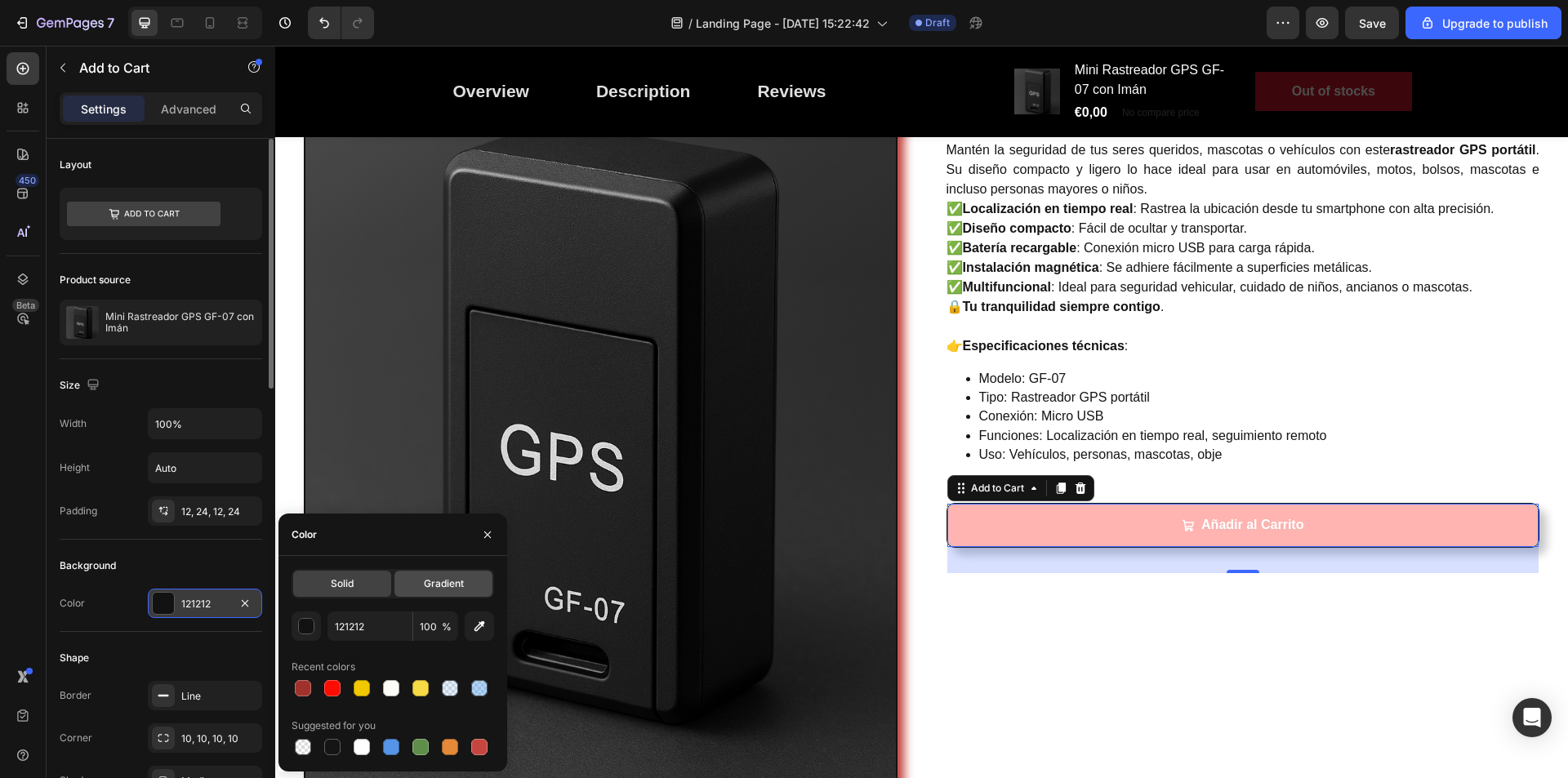
click at [430, 581] on span "Gradient" at bounding box center [444, 584] width 40 height 15
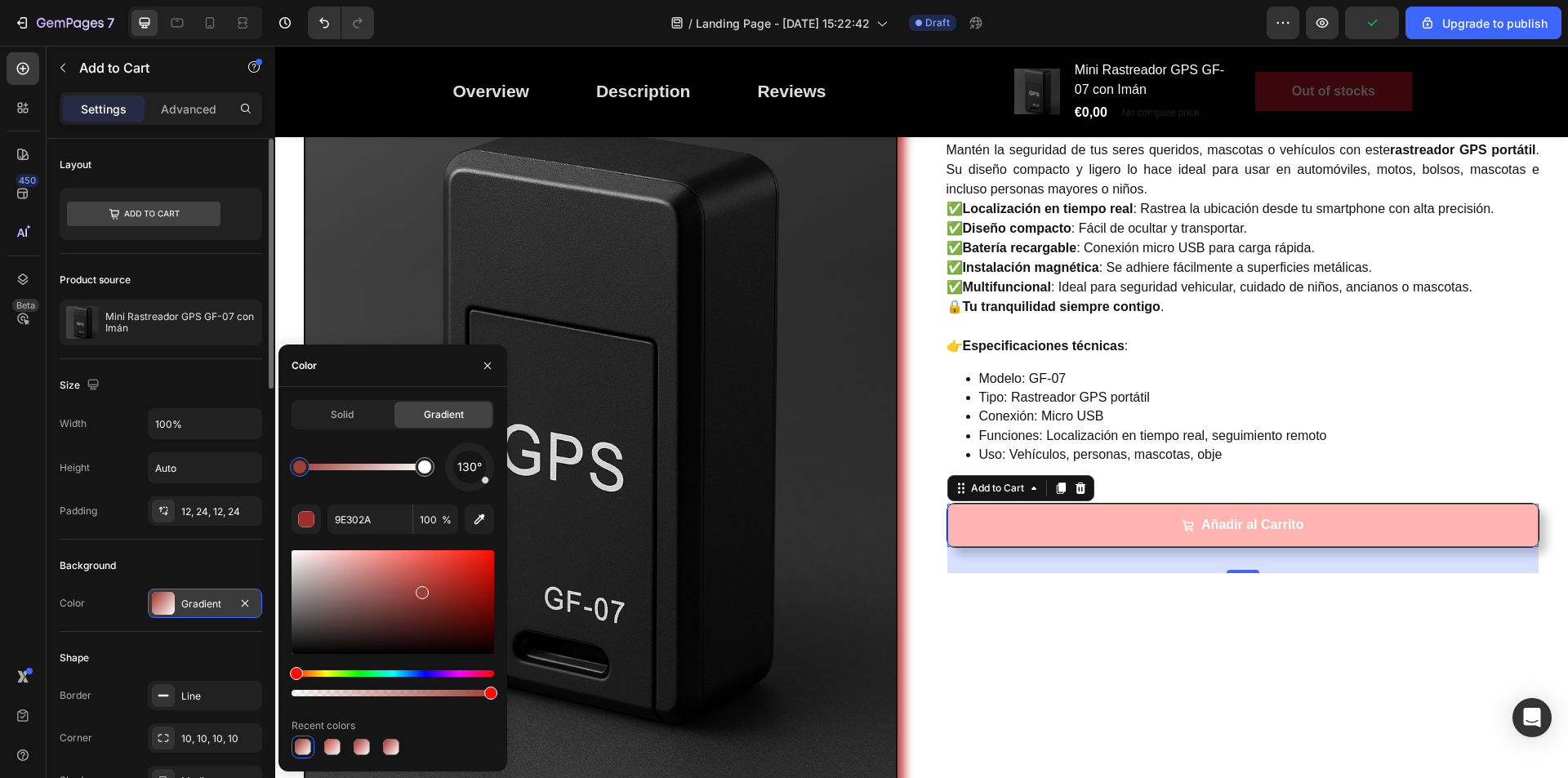
drag, startPoint x: 444, startPoint y: 593, endPoint x: 421, endPoint y: 590, distance: 23.2
click at [421, 590] on div at bounding box center [422, 593] width 13 height 13
click at [390, 747] on div at bounding box center [391, 747] width 17 height 17
click at [310, 750] on div at bounding box center [303, 747] width 17 height 17
click at [387, 749] on div at bounding box center [391, 747] width 17 height 17
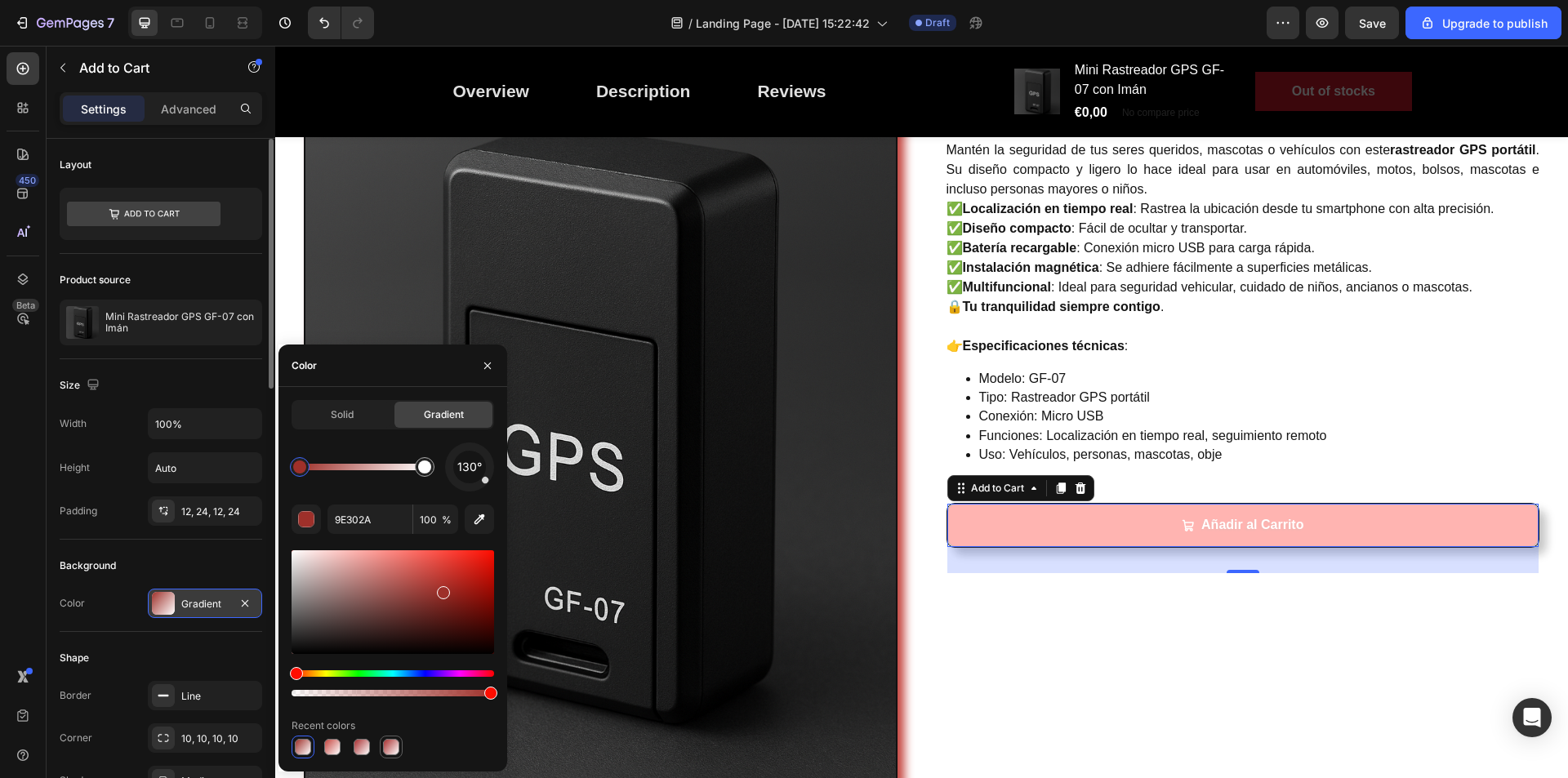
type input "A82F2F"
drag, startPoint x: 305, startPoint y: 471, endPoint x: 316, endPoint y: 468, distance: 11.4
drag, startPoint x: 351, startPoint y: 463, endPoint x: 361, endPoint y: 466, distance: 10.4
click at [344, 466] on div at bounding box center [362, 467] width 125 height 7
drag, startPoint x: 371, startPoint y: 474, endPoint x: 293, endPoint y: 476, distance: 78.0
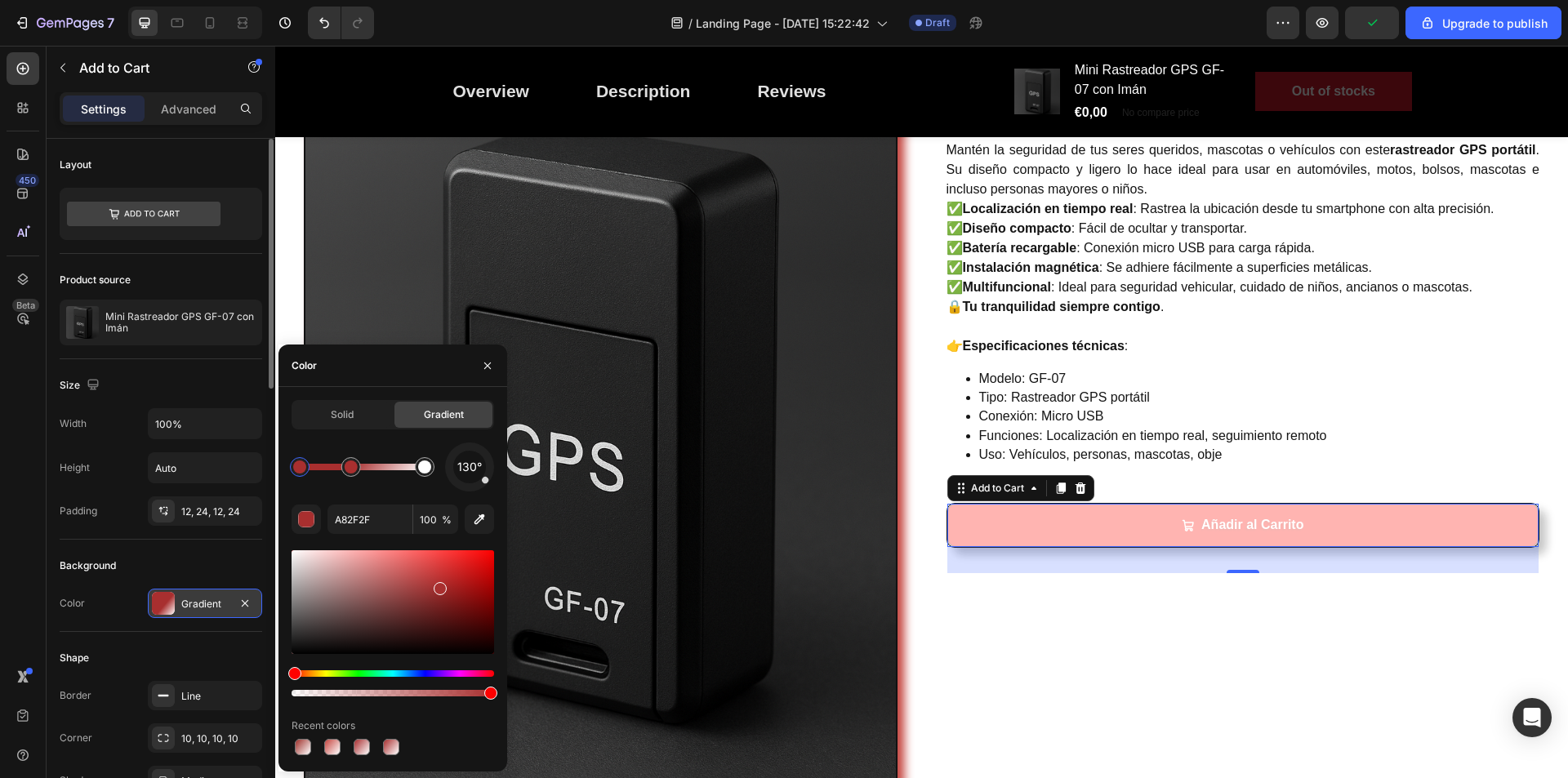
click at [287, 476] on div at bounding box center [300, 467] width 29 height 29
drag, startPoint x: 362, startPoint y: 474, endPoint x: 398, endPoint y: 472, distance: 36.1
drag, startPoint x: 402, startPoint y: 469, endPoint x: 383, endPoint y: 471, distance: 19.1
click at [383, 471] on div at bounding box center [362, 467] width 125 height 7
drag, startPoint x: 404, startPoint y: 469, endPoint x: 355, endPoint y: 472, distance: 49.1
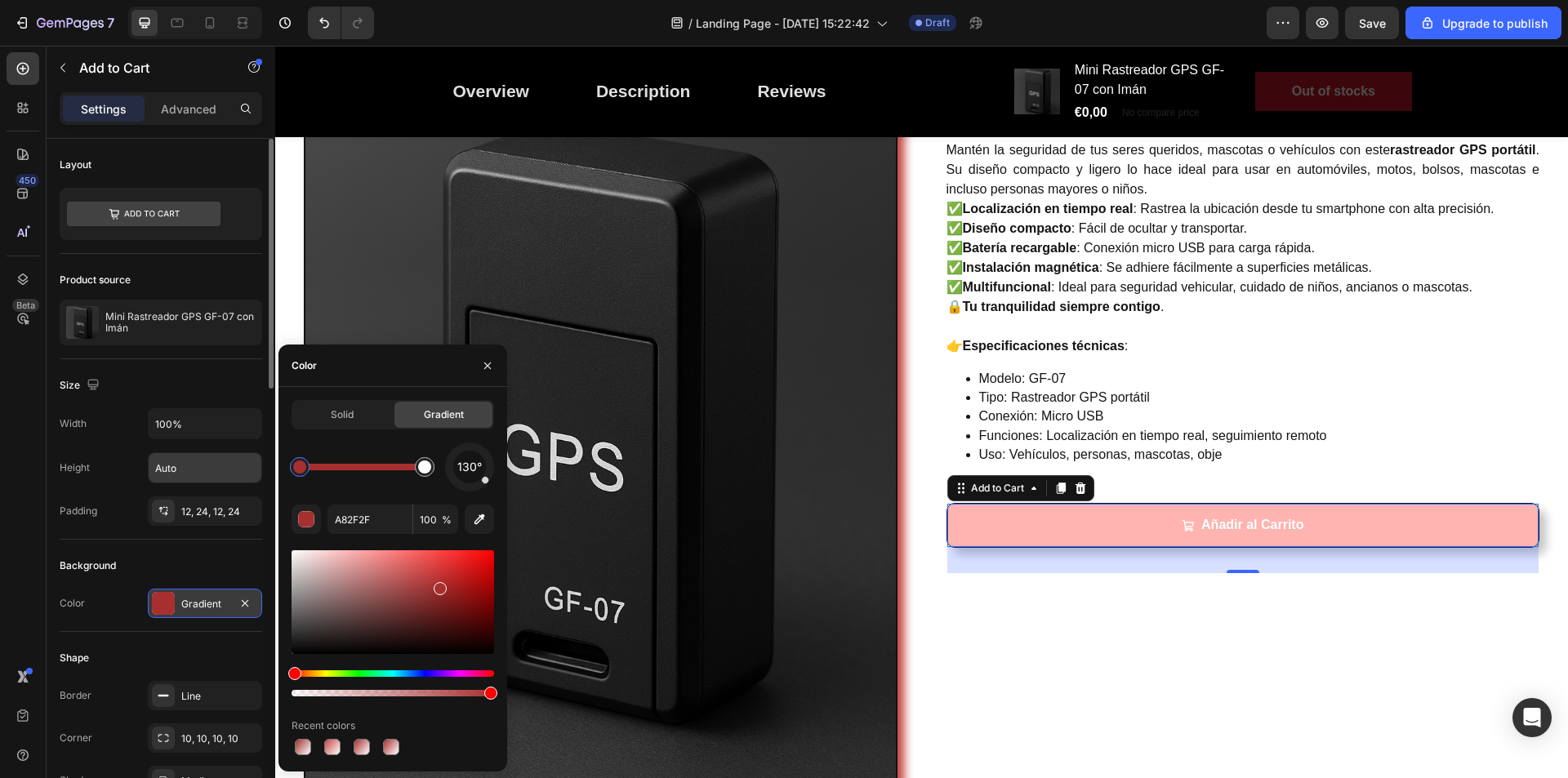
drag, startPoint x: 371, startPoint y: 471, endPoint x: 261, endPoint y: 481, distance: 110.5
click at [264, 481] on div "450 Beta Sections(30) Elements(83) Section Element Hero Section Product Detail …" at bounding box center [137, 412] width 276 height 733
click at [354, 410] on div "Solid" at bounding box center [342, 415] width 98 height 26
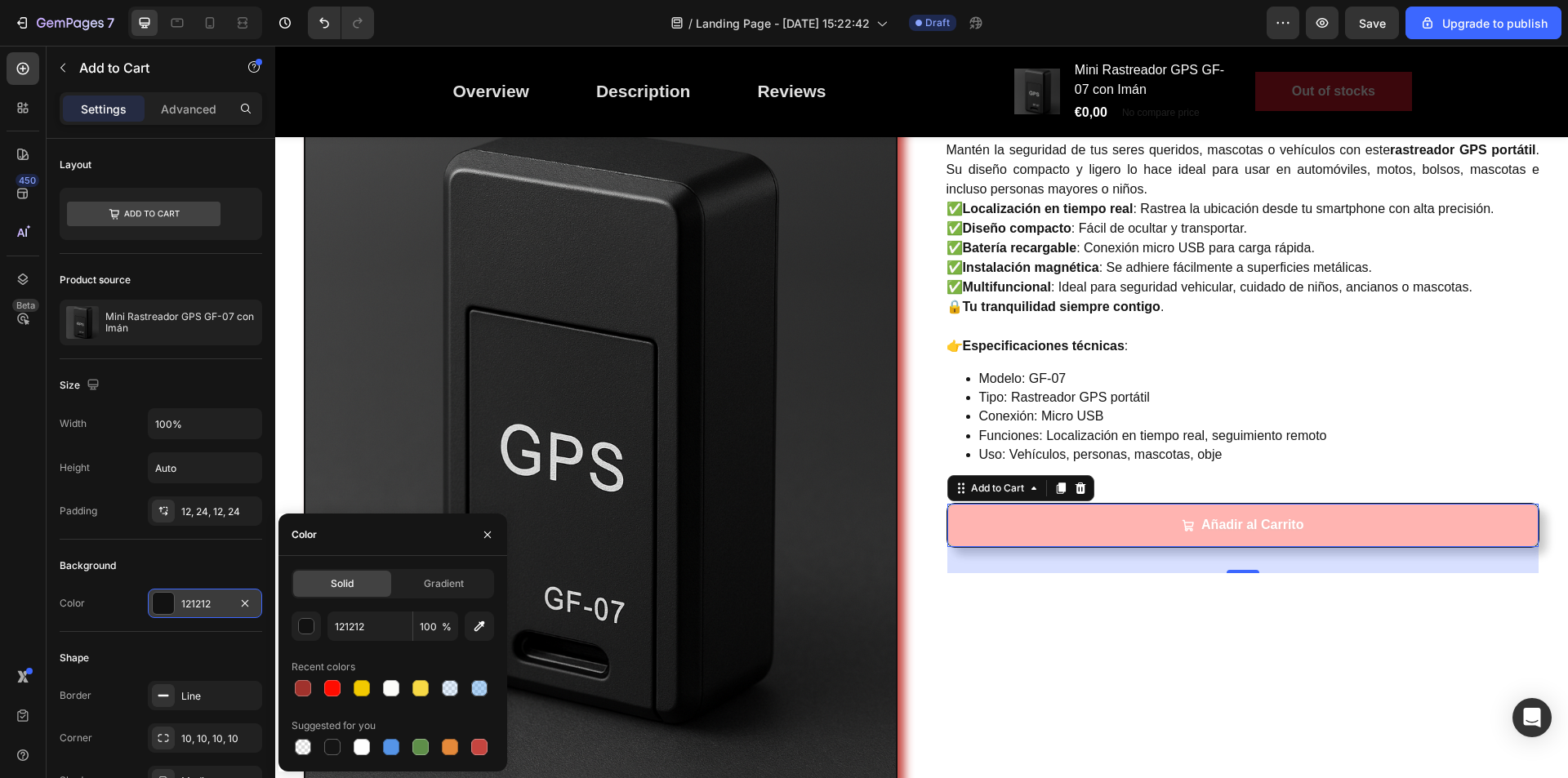
click at [189, 597] on div "121212" at bounding box center [205, 604] width 47 height 15
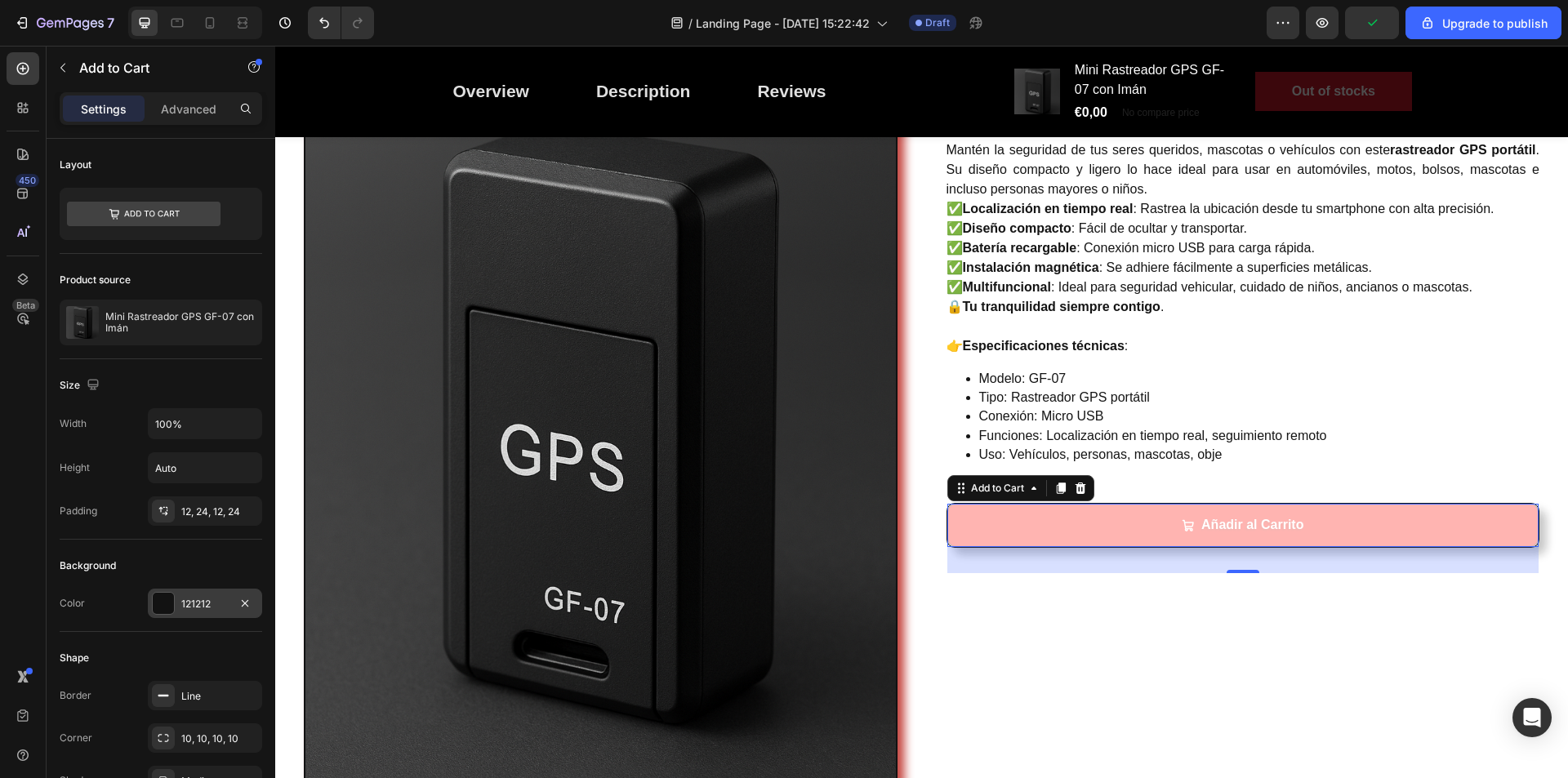
click at [167, 603] on div at bounding box center [164, 603] width 22 height 22
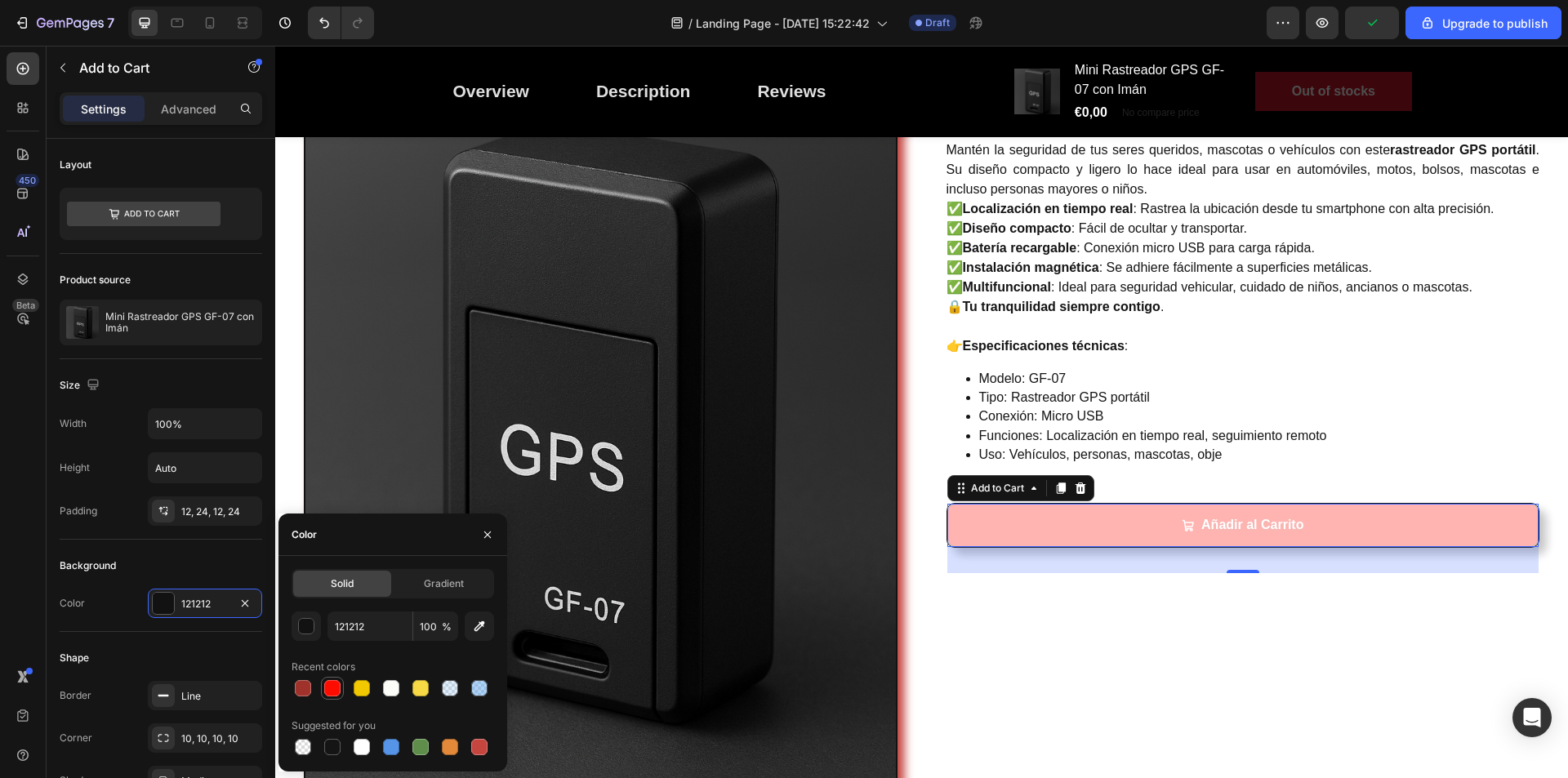
click at [330, 688] on div at bounding box center [333, 689] width 17 height 17
click at [305, 691] on div at bounding box center [303, 689] width 17 height 17
click at [326, 687] on div at bounding box center [333, 689] width 17 height 17
type input "FF0C00"
click at [483, 534] on icon "button" at bounding box center [487, 535] width 13 height 13
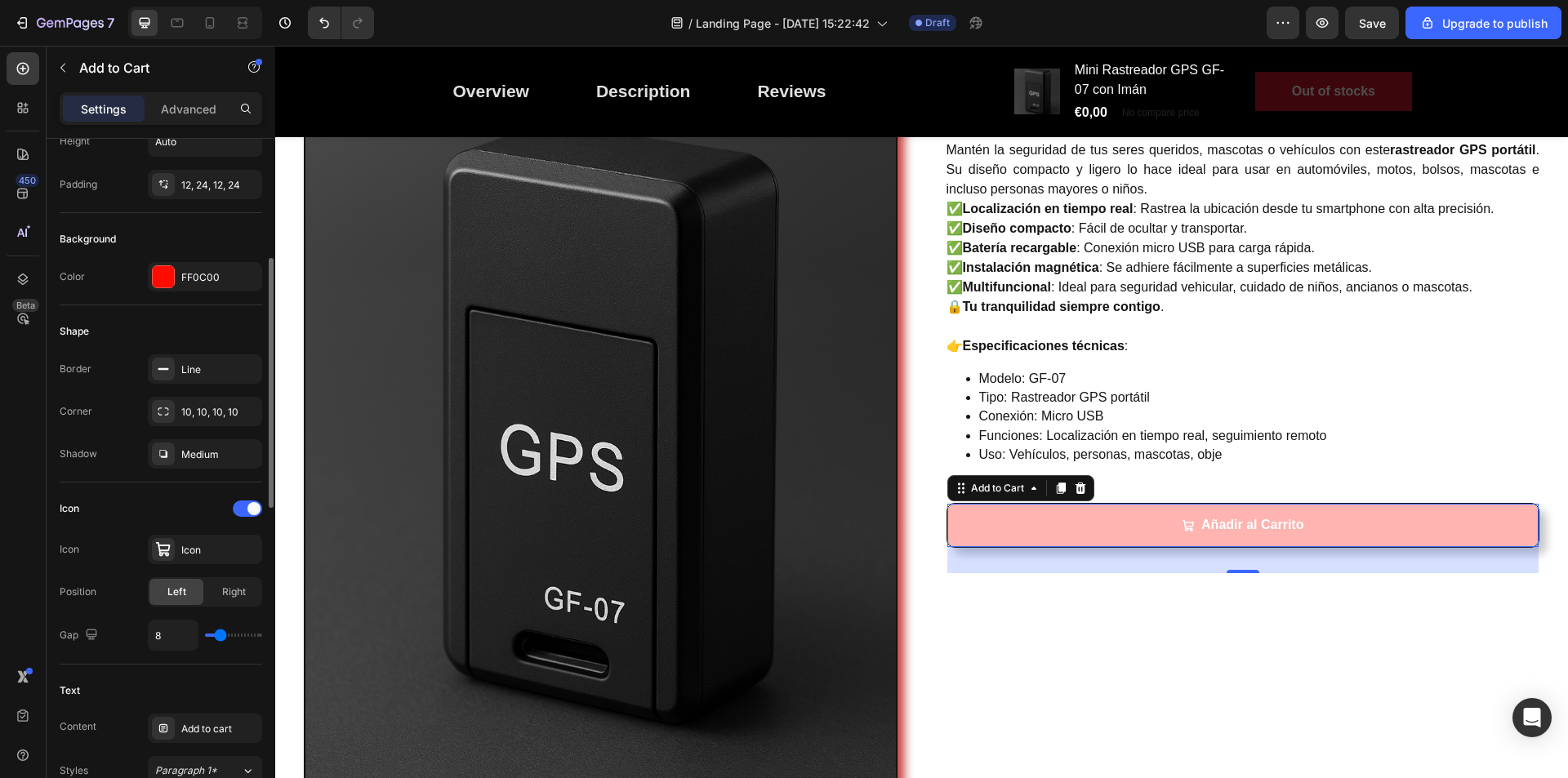
scroll to position [164, 0]
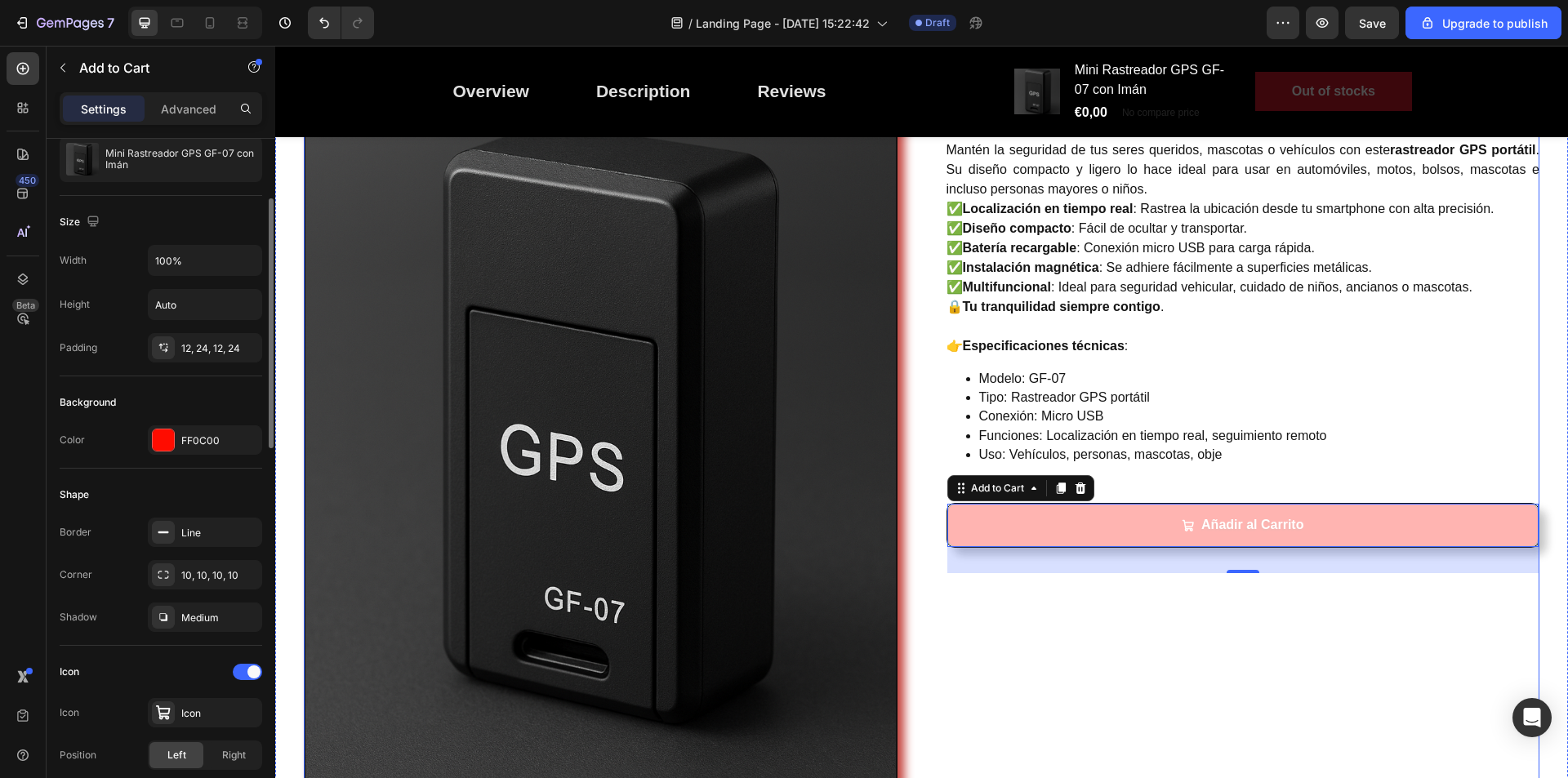
click at [1205, 661] on div "Mini Rastreador GPS GF-07 con Imán (P) Title Controla y protege lo que más quie…" at bounding box center [1243, 429] width 594 height 889
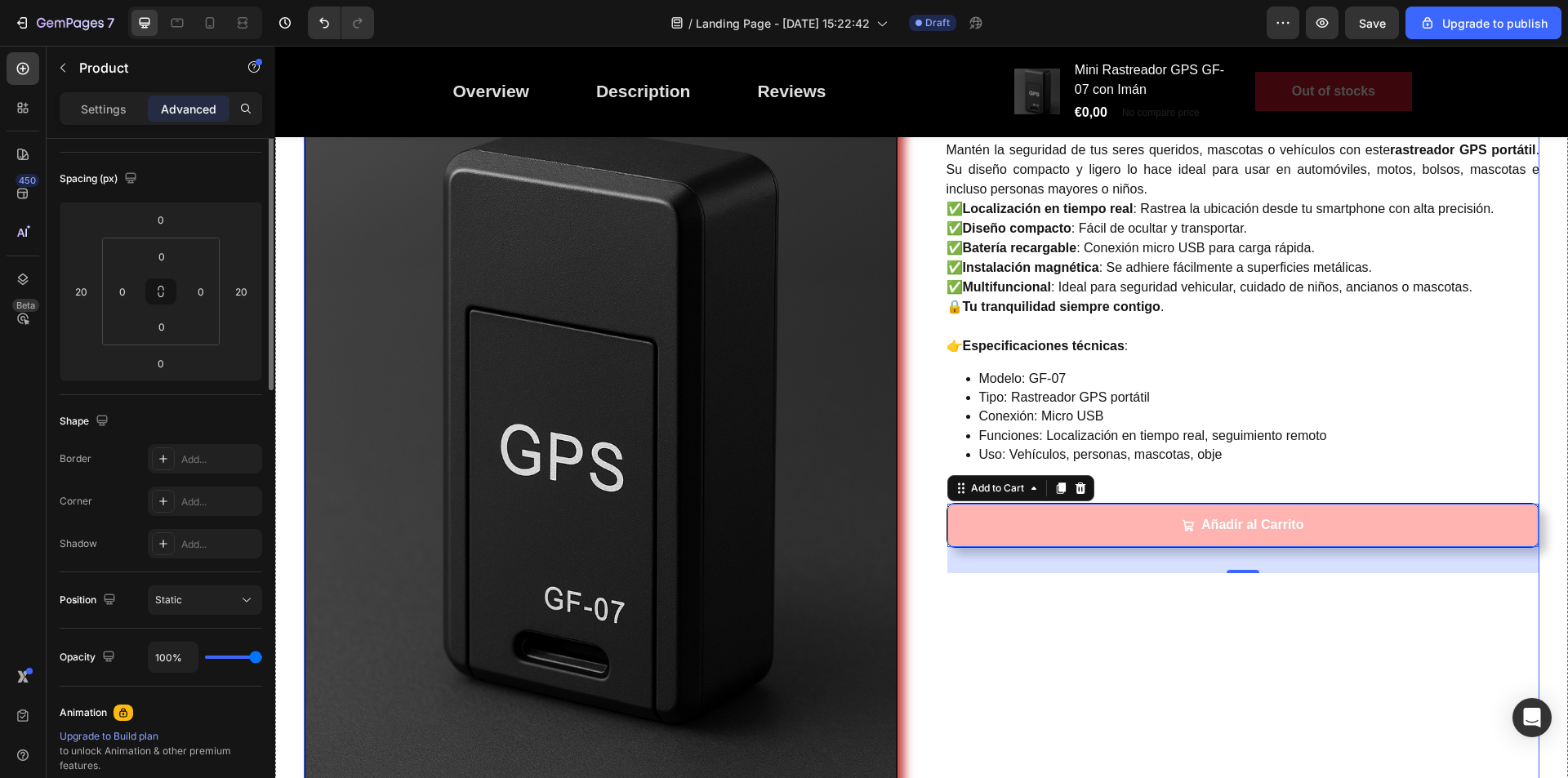
scroll to position [0, 0]
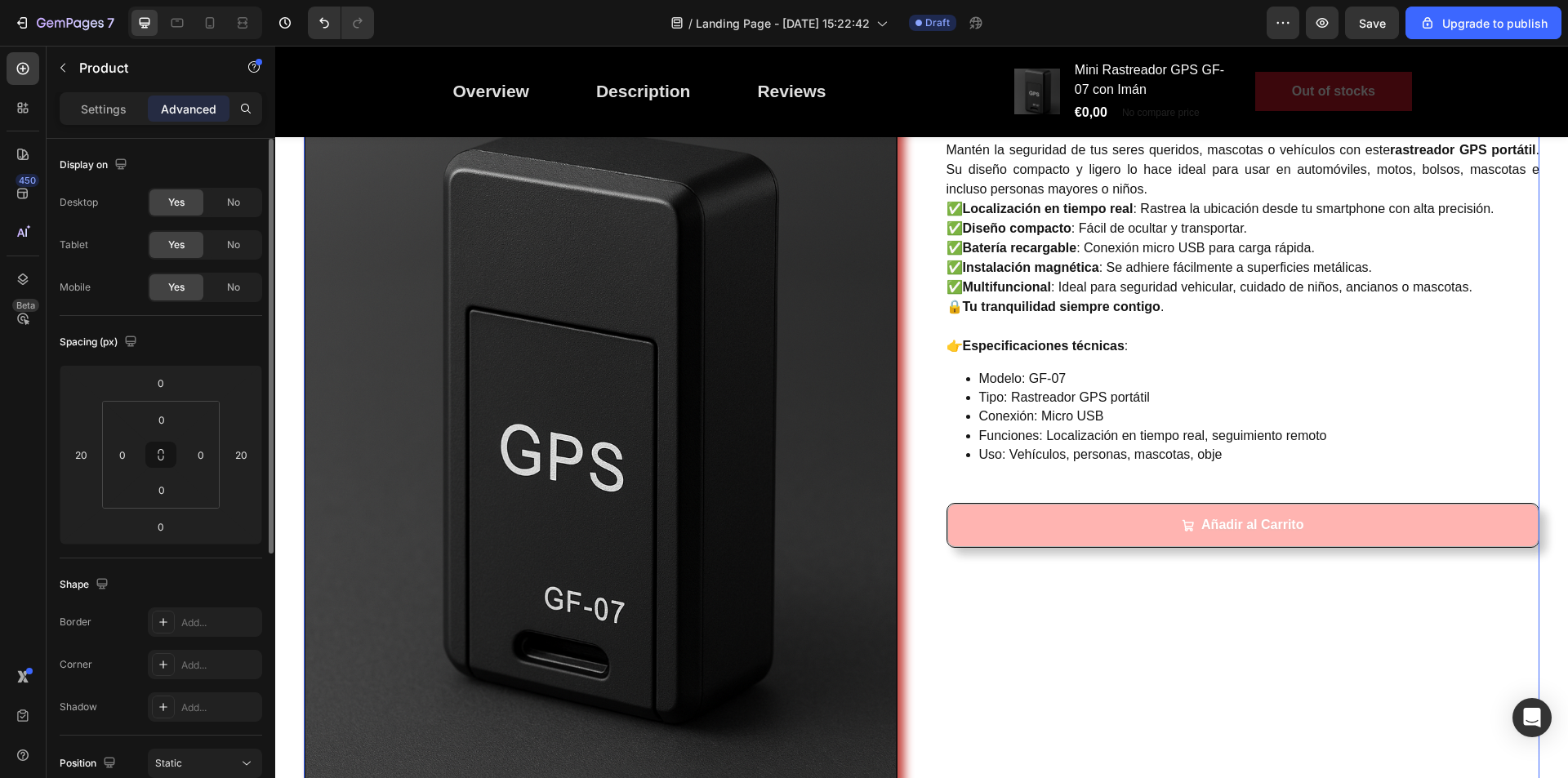
click at [1096, 536] on button "Añadir al Carrito" at bounding box center [1244, 526] width 593 height 43
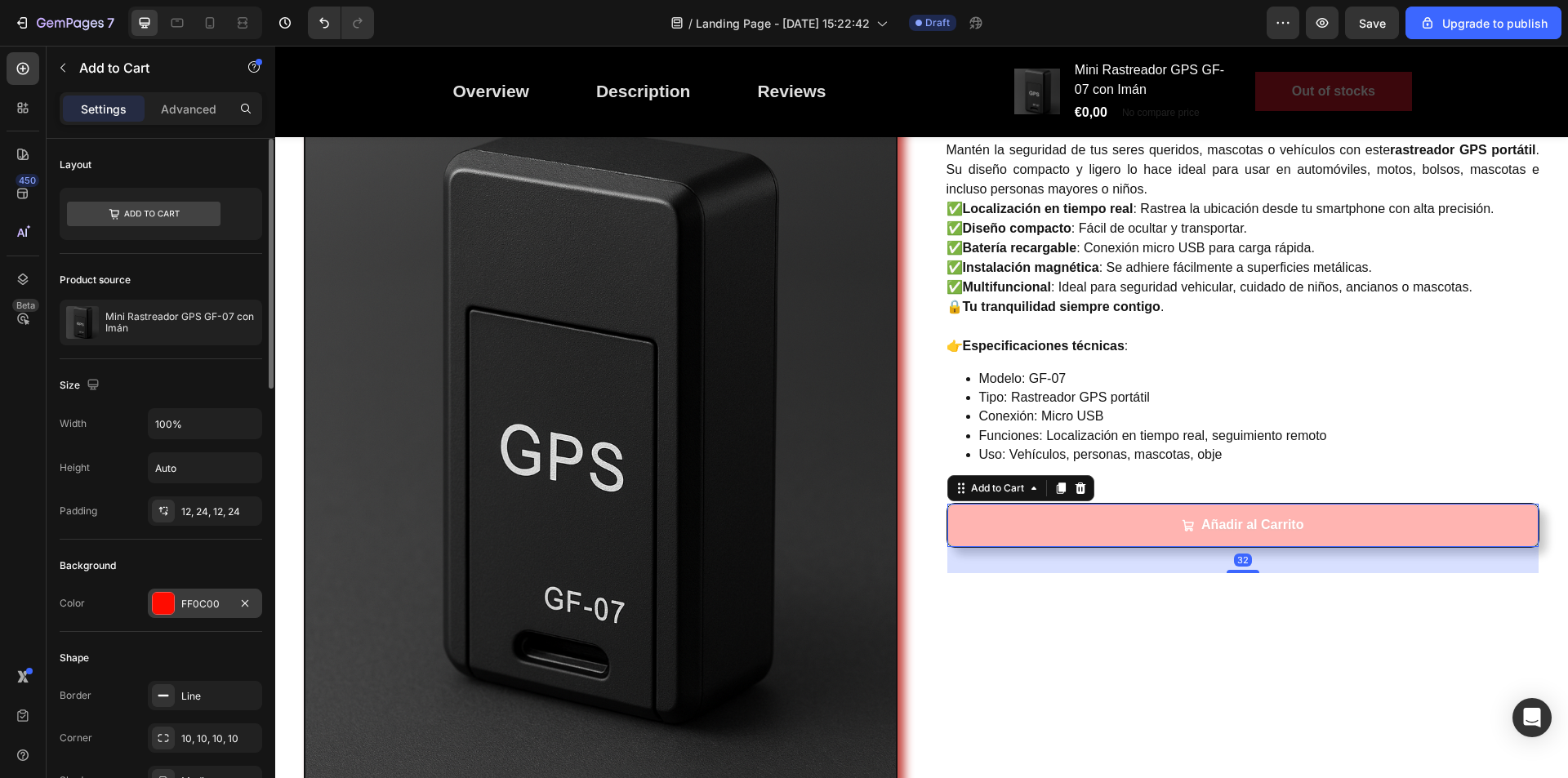
click at [176, 603] on div "FF0C00" at bounding box center [205, 603] width 115 height 29
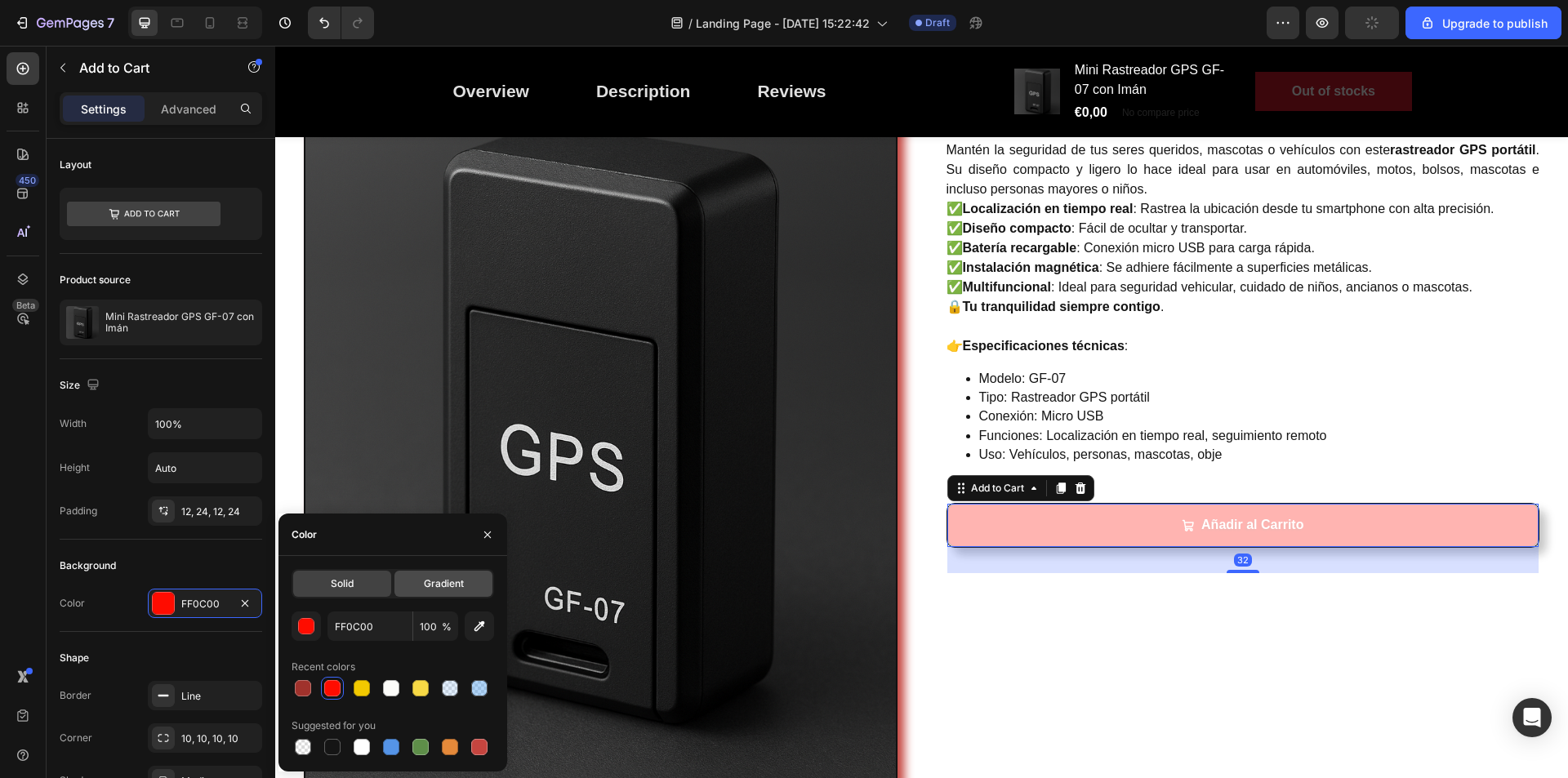
click at [422, 583] on div "Gradient" at bounding box center [444, 584] width 98 height 26
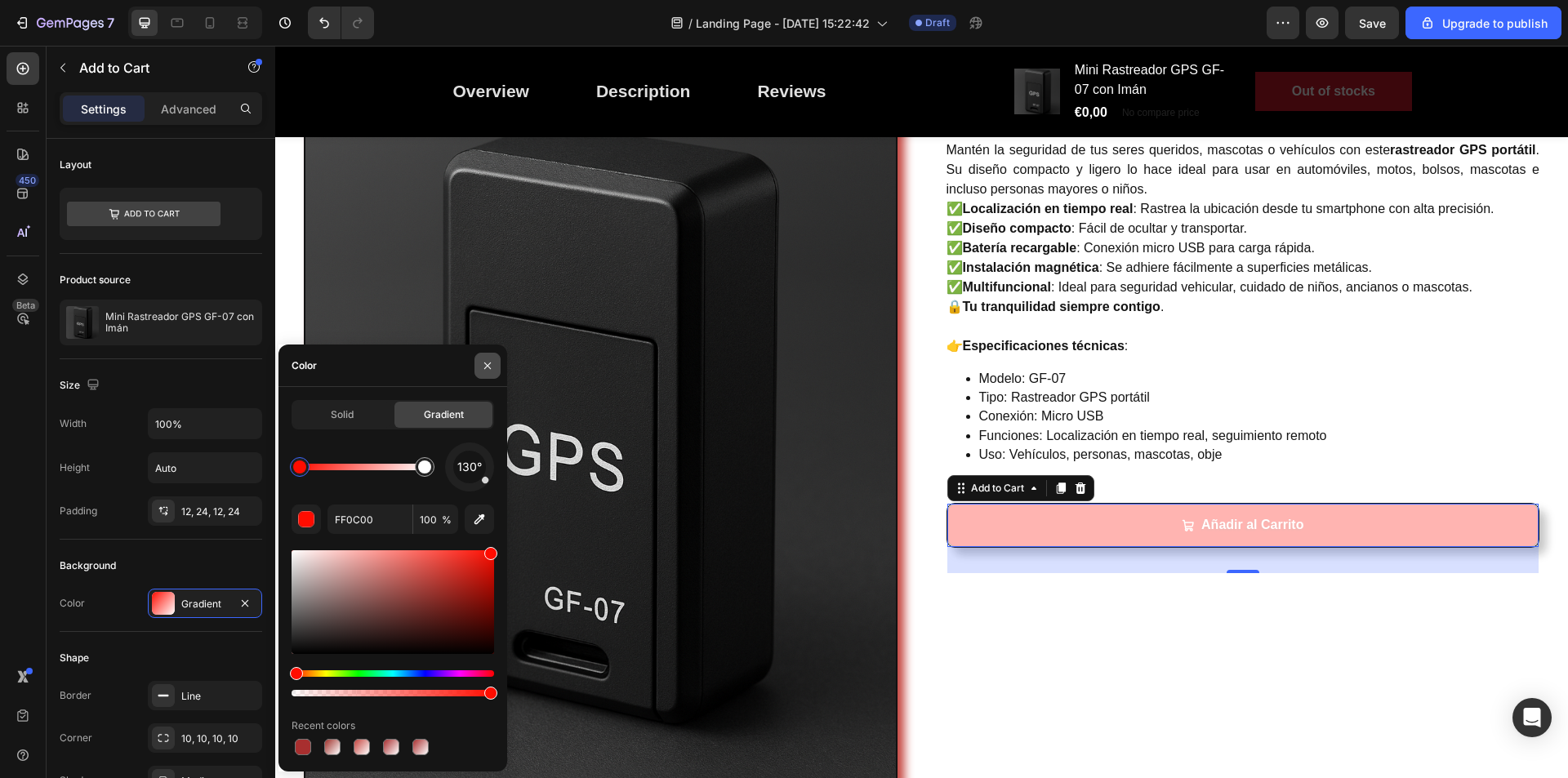
click at [488, 368] on icon "button" at bounding box center [487, 365] width 13 height 13
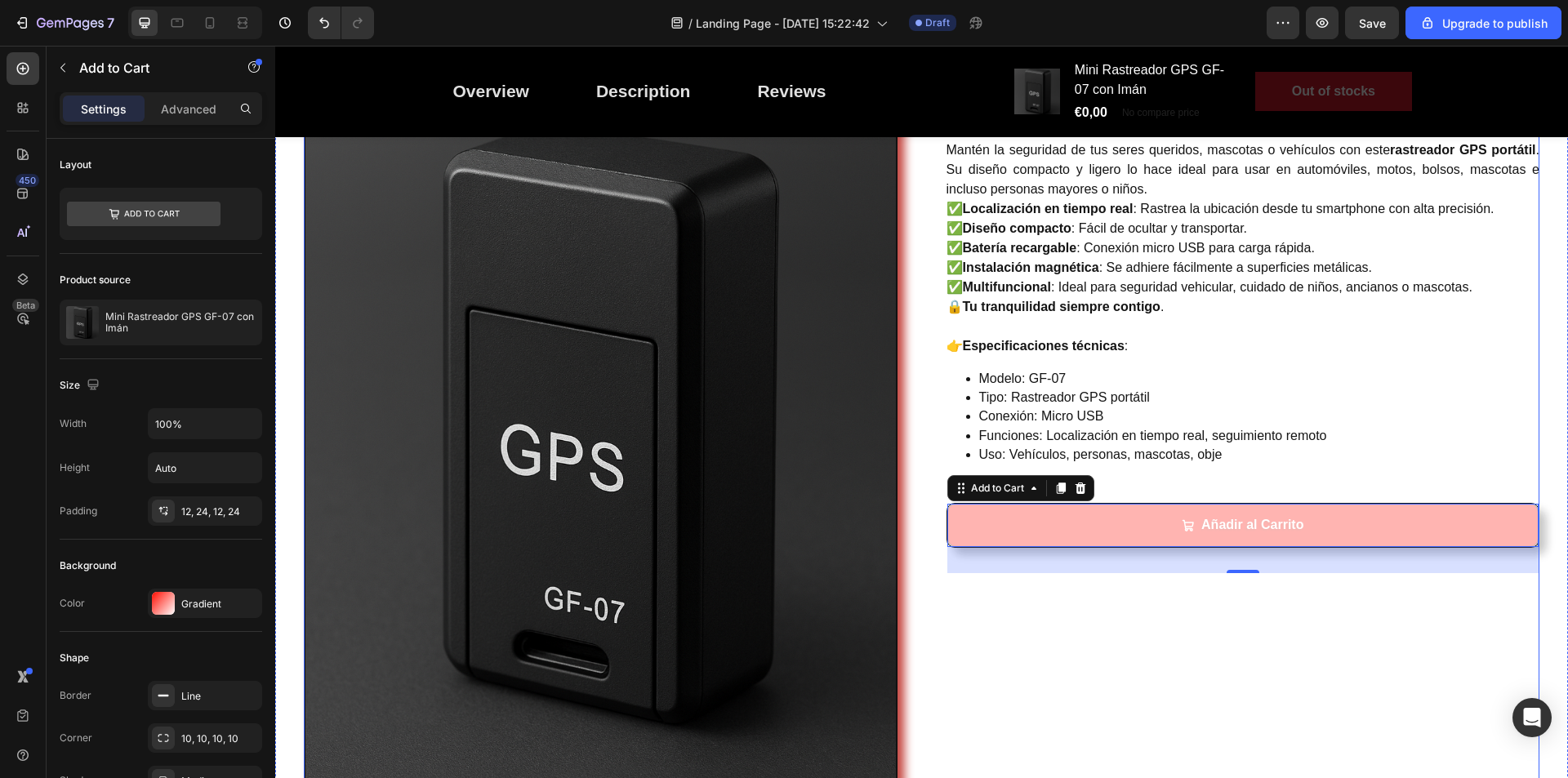
click at [1019, 656] on div "Mini Rastreador GPS GF-07 con Imán (P) Title Controla y protege lo que más quie…" at bounding box center [1243, 429] width 594 height 889
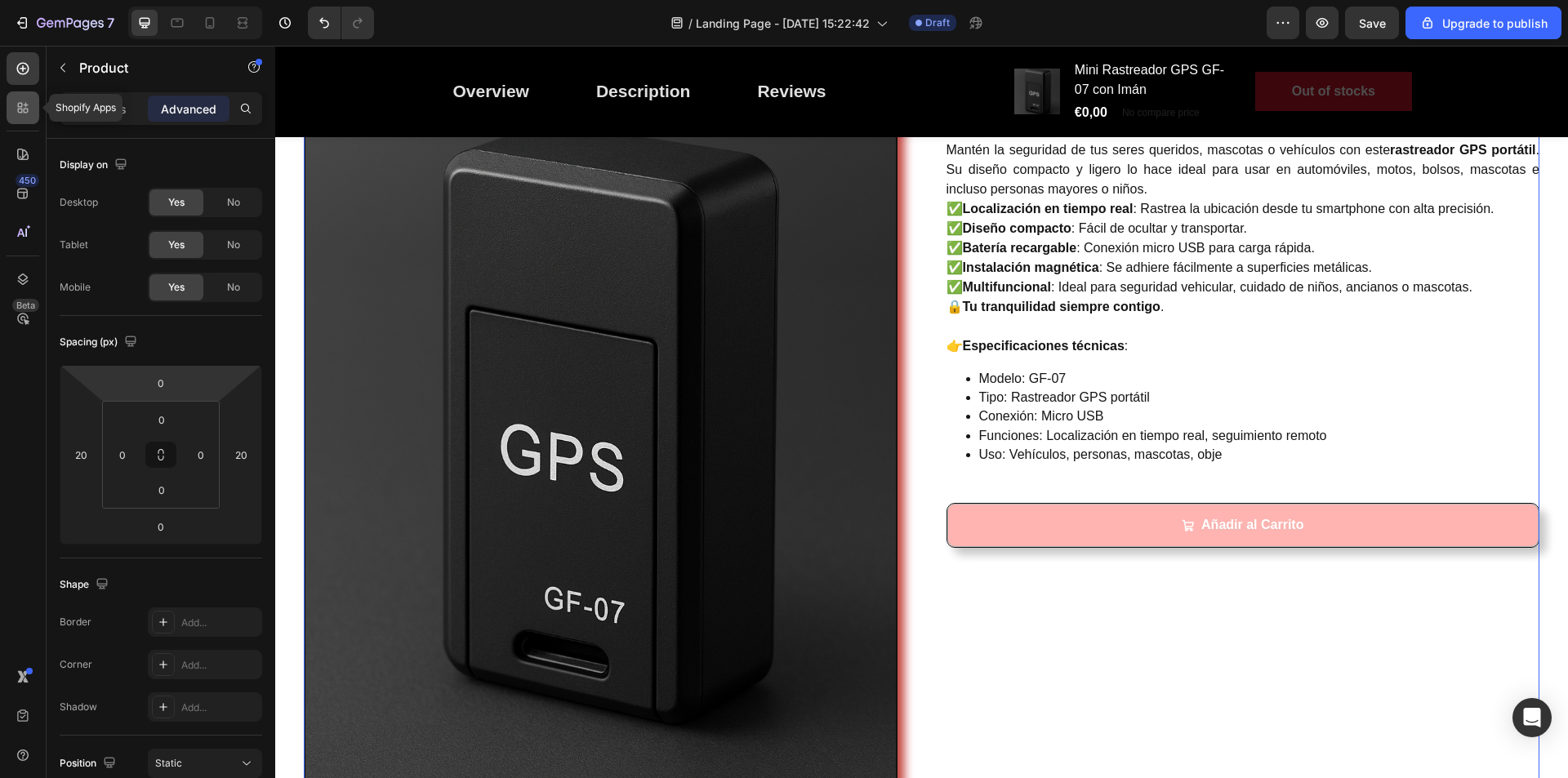
click at [25, 106] on icon at bounding box center [23, 108] width 17 height 17
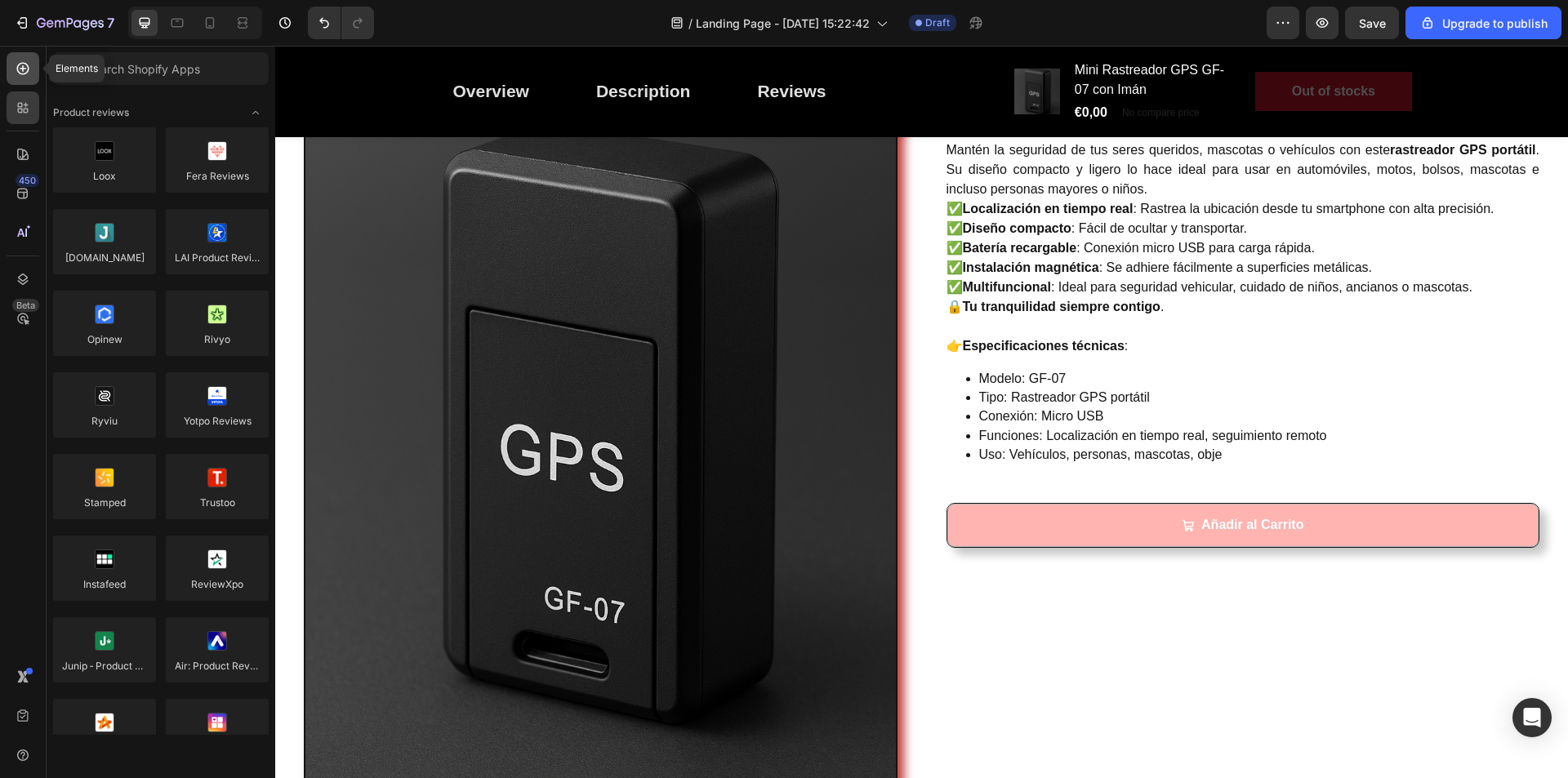
click at [26, 68] on icon at bounding box center [23, 69] width 17 height 17
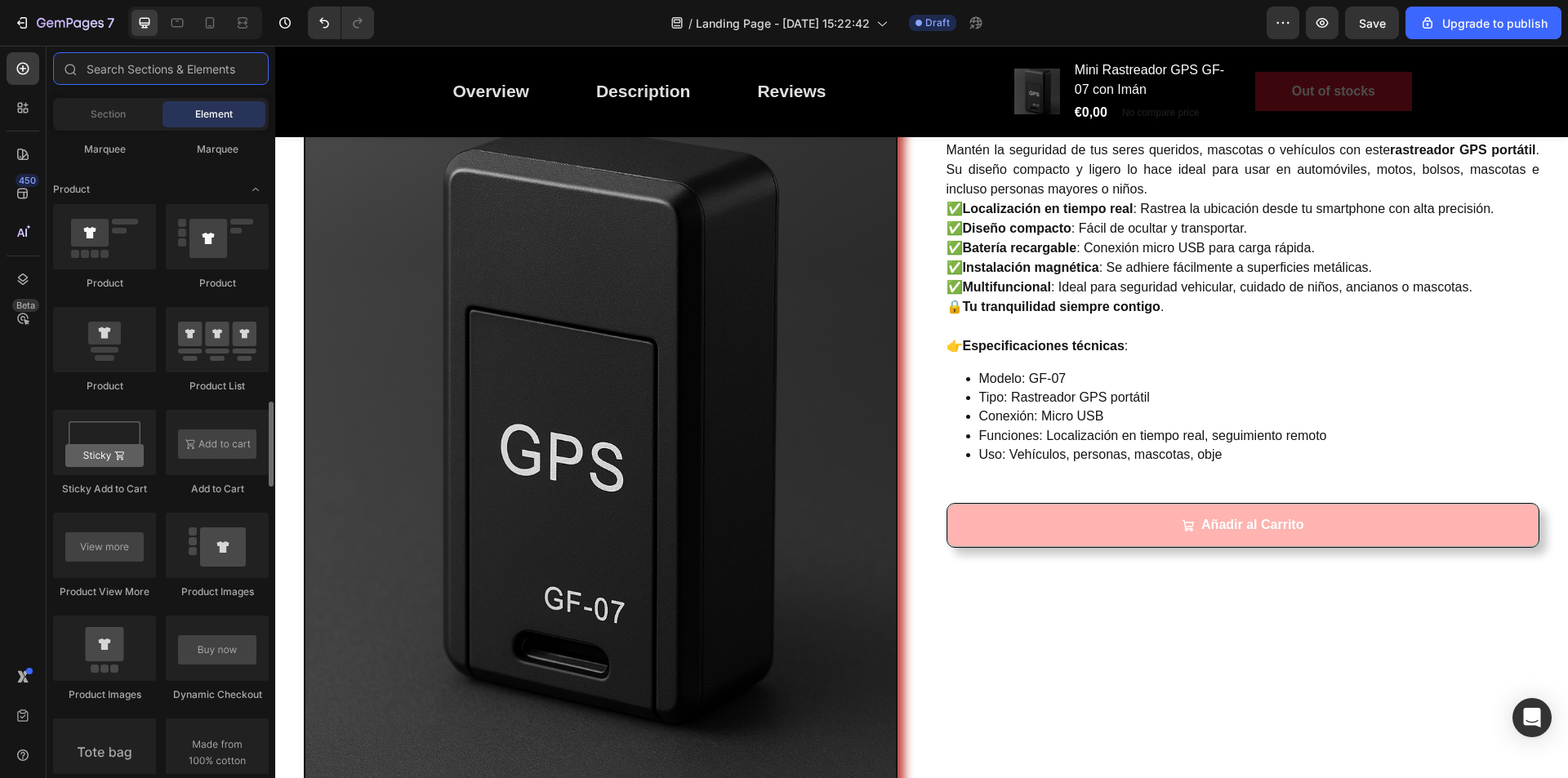
scroll to position [2124, 0]
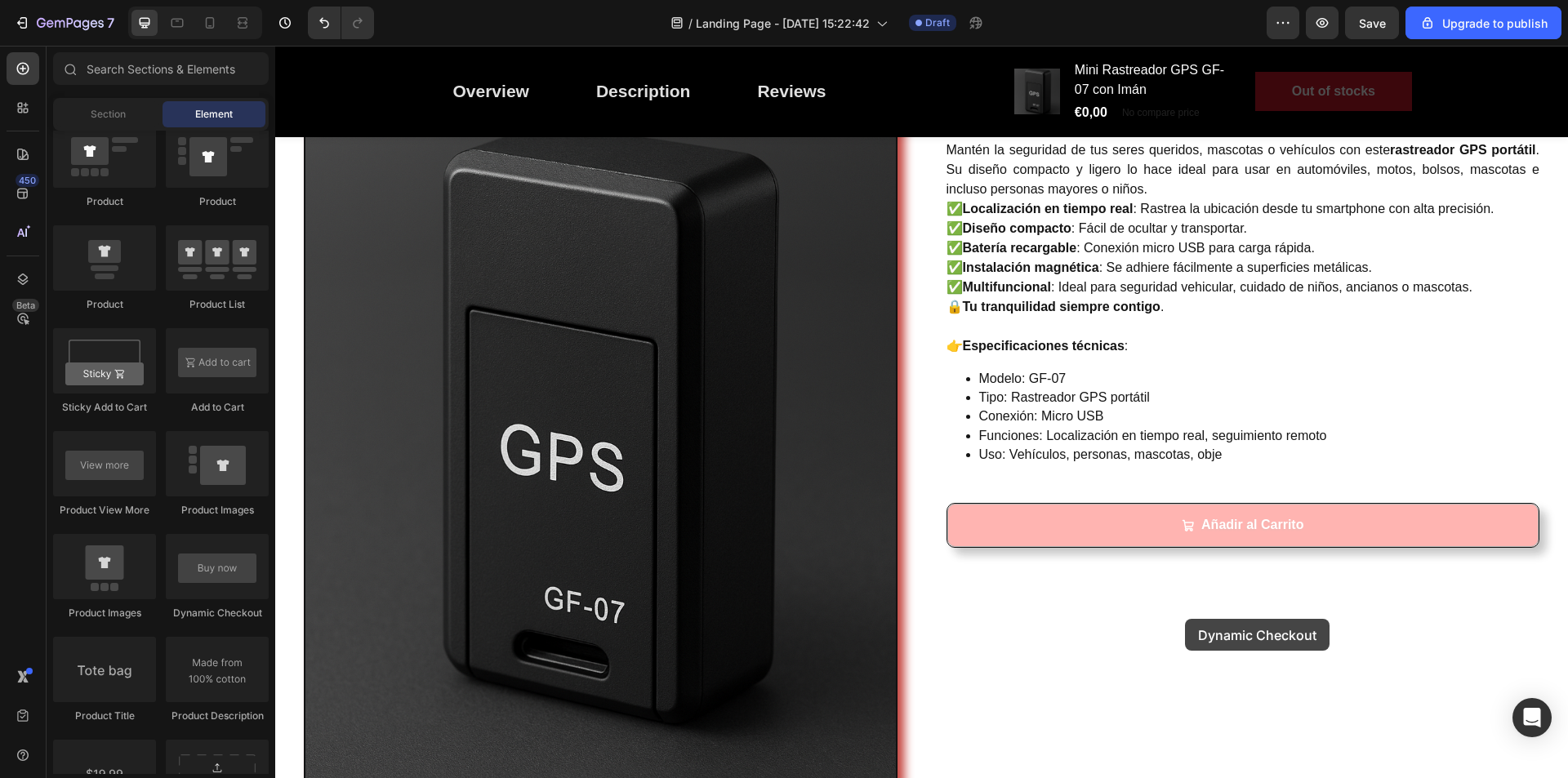
drag, startPoint x: 491, startPoint y: 632, endPoint x: 1215, endPoint y: 607, distance: 724.4
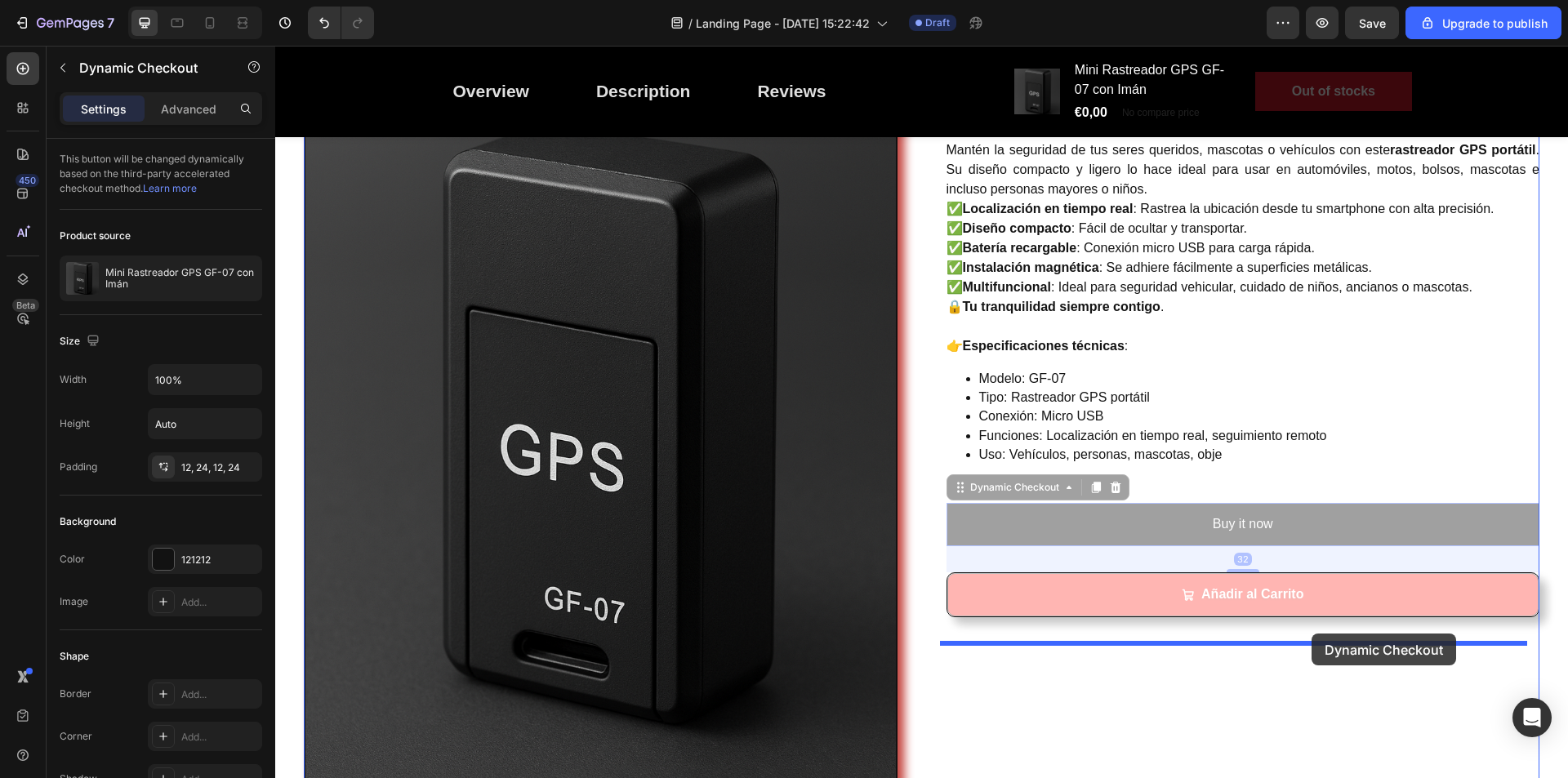
drag, startPoint x: 1308, startPoint y: 519, endPoint x: 1312, endPoint y: 637, distance: 118.1
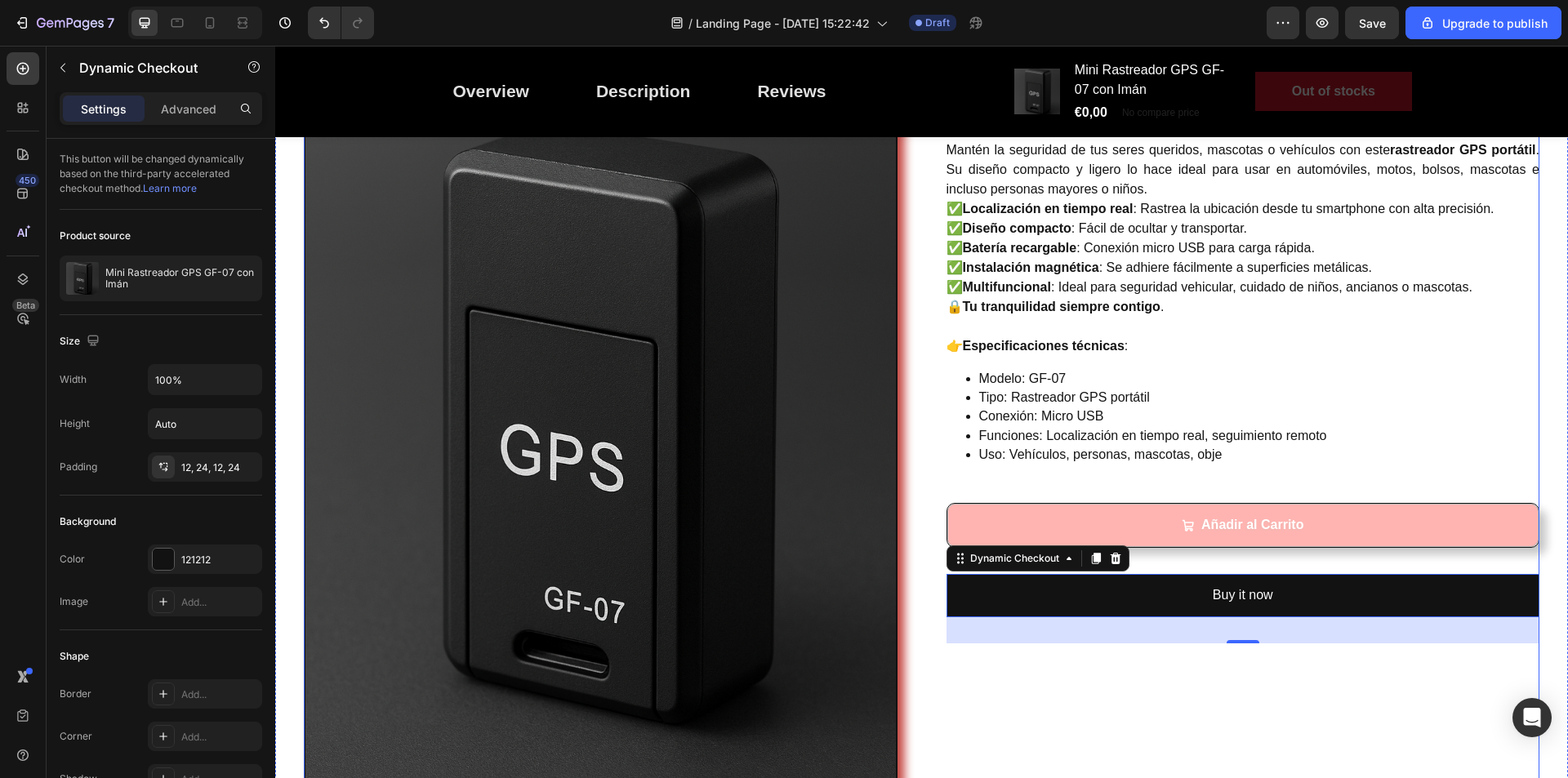
click at [1315, 698] on div "Mini Rastreador GPS GF-07 con Imán (P) Title Controla y protege lo que más quie…" at bounding box center [1243, 429] width 594 height 889
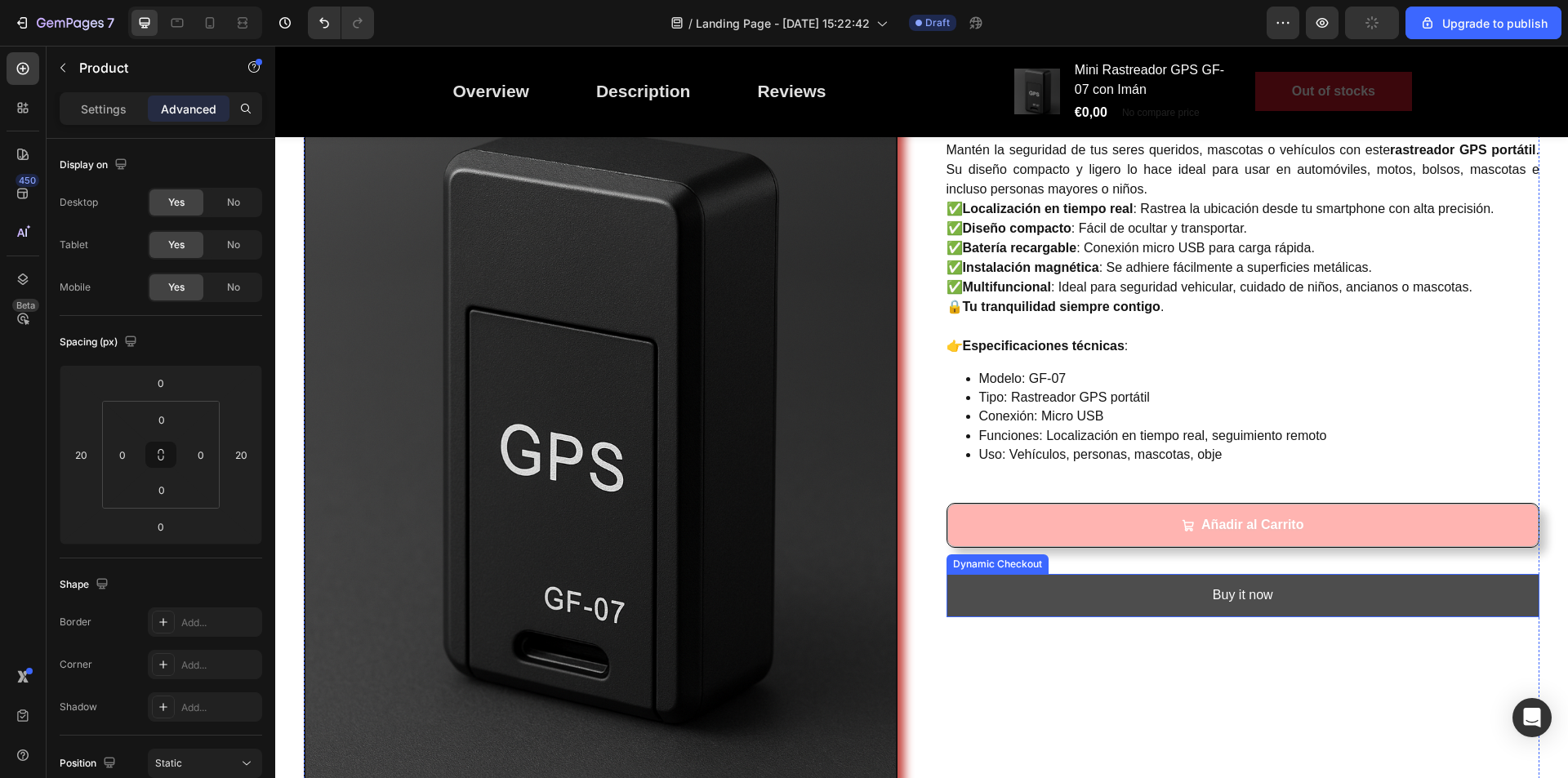
click at [983, 599] on button "Buy it now" at bounding box center [1243, 596] width 594 height 43
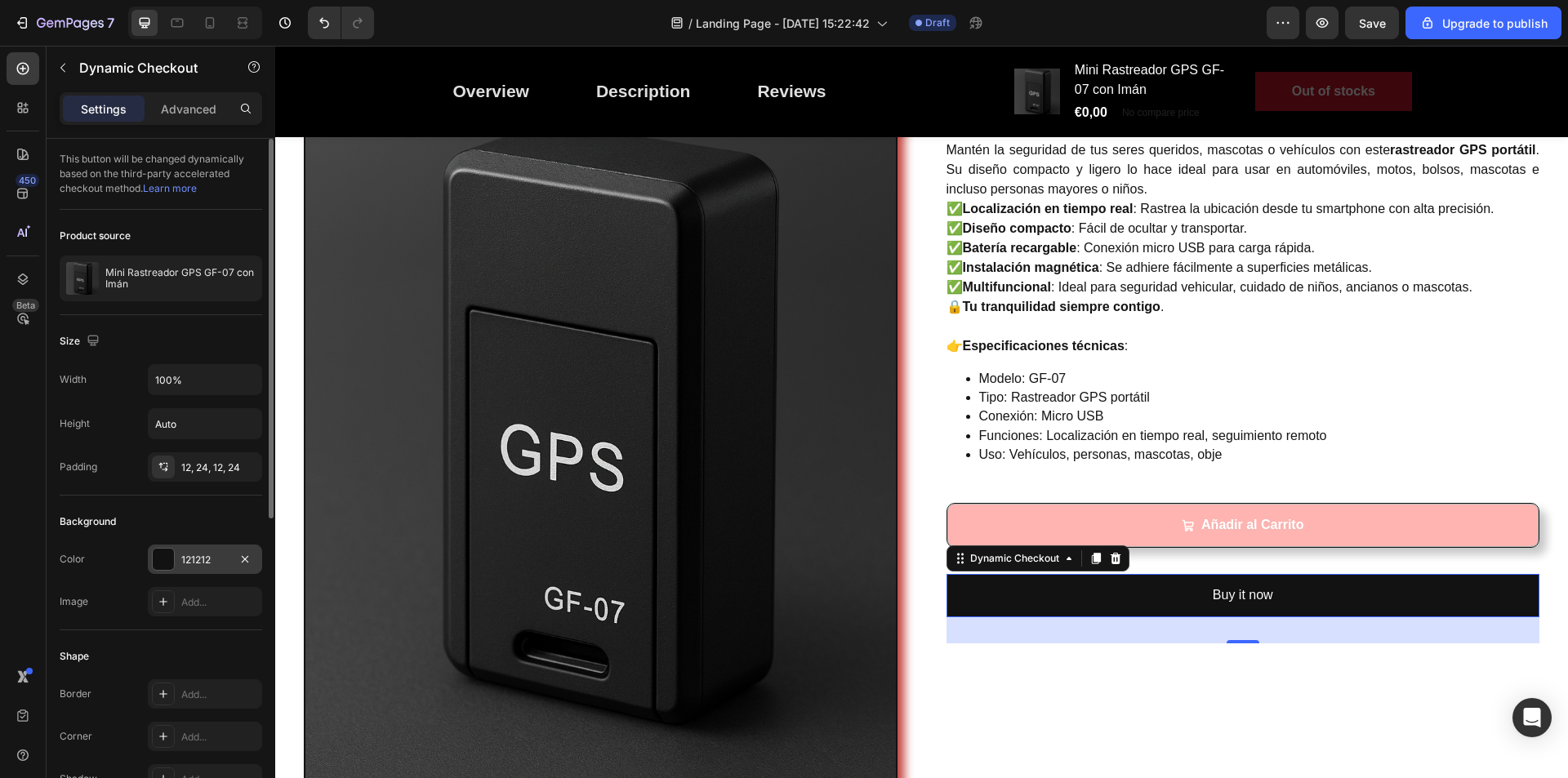
scroll to position [81, 0]
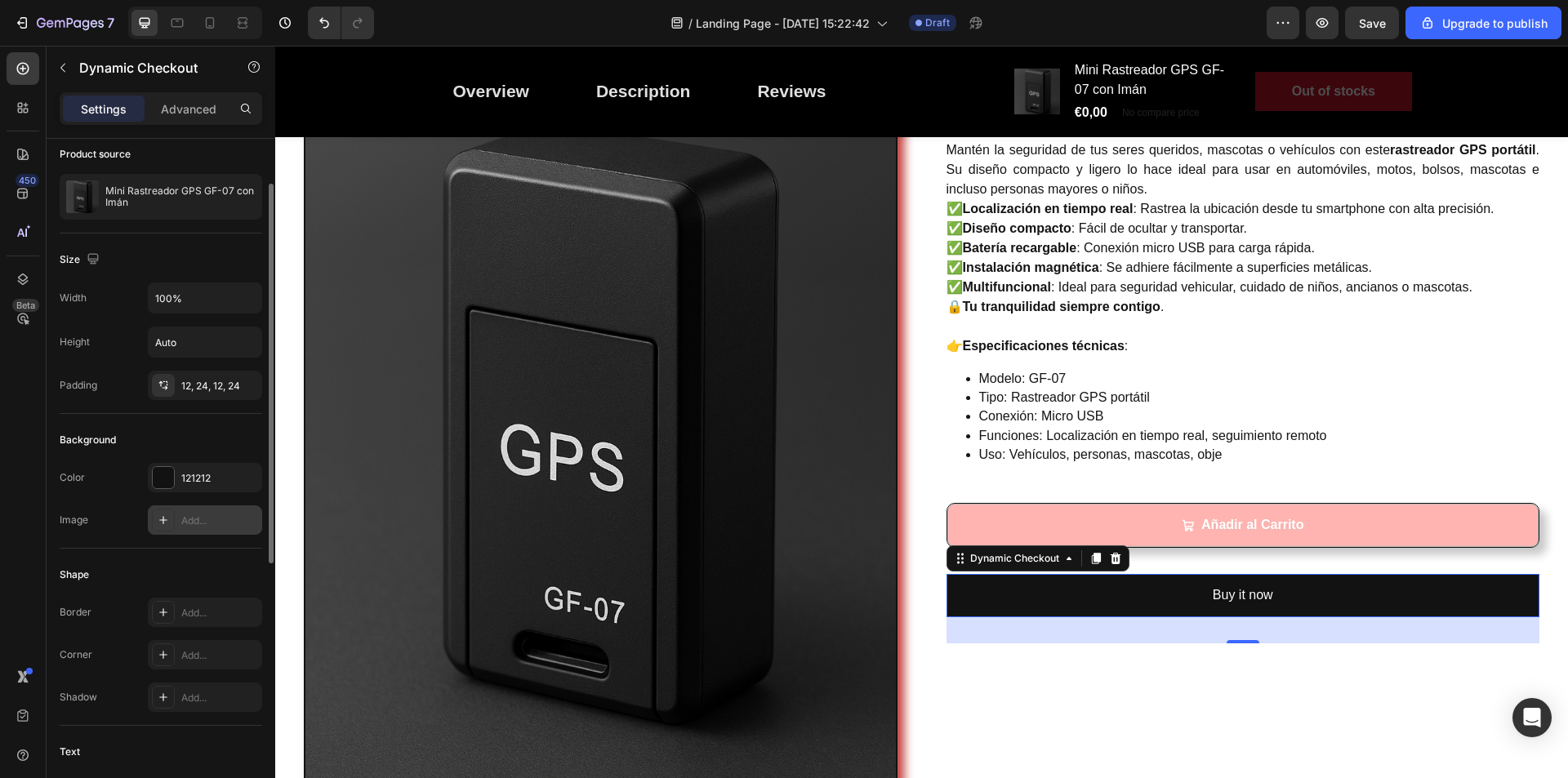
click at [199, 523] on div "Add..." at bounding box center [220, 521] width 77 height 15
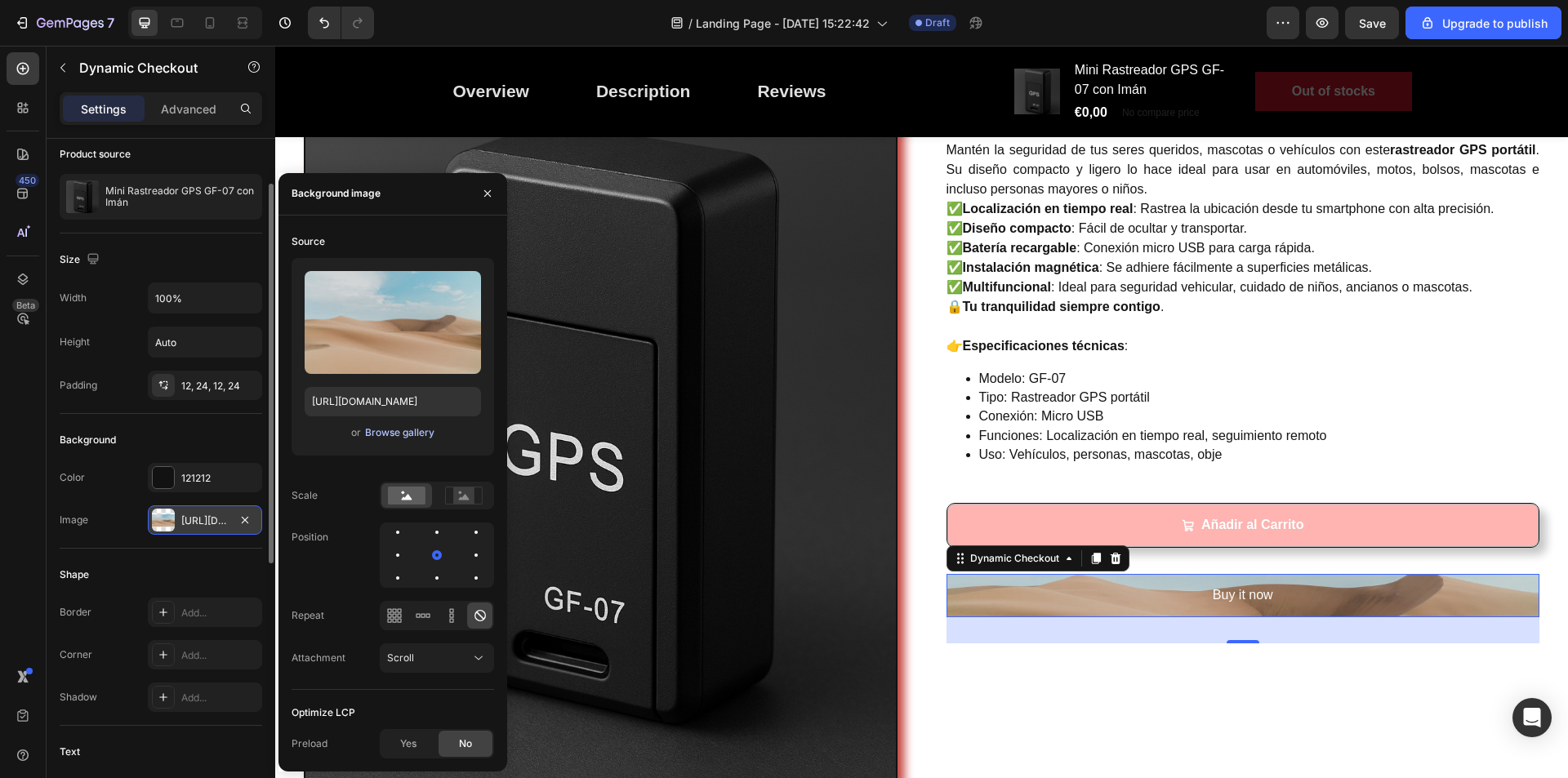
click at [402, 436] on div "Browse gallery" at bounding box center [399, 433] width 70 height 15
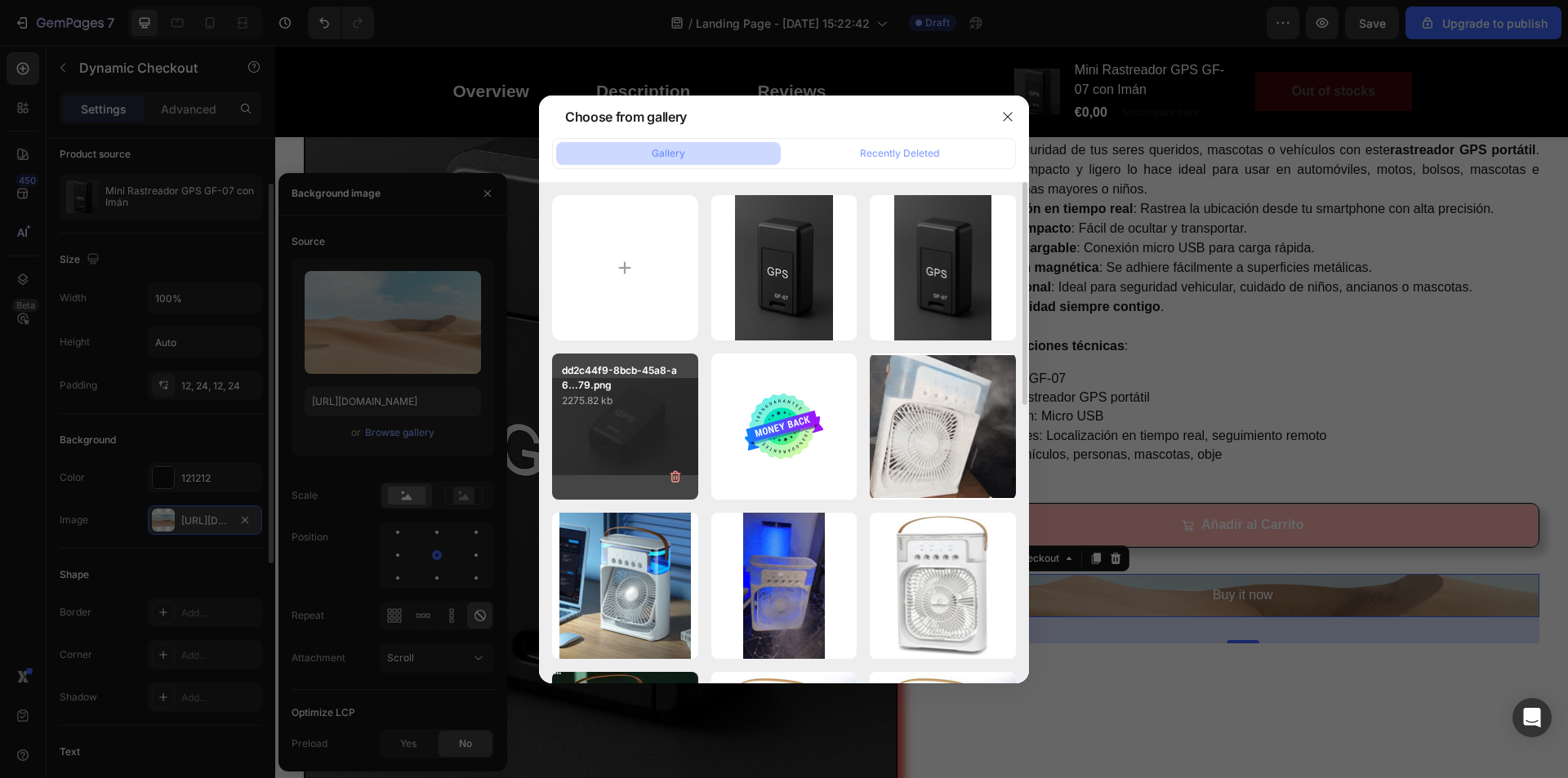
click at [633, 437] on div "dd2c44f9-8bcb-45a8-a6...79.png 2275.82 kb" at bounding box center [625, 426] width 146 height 146
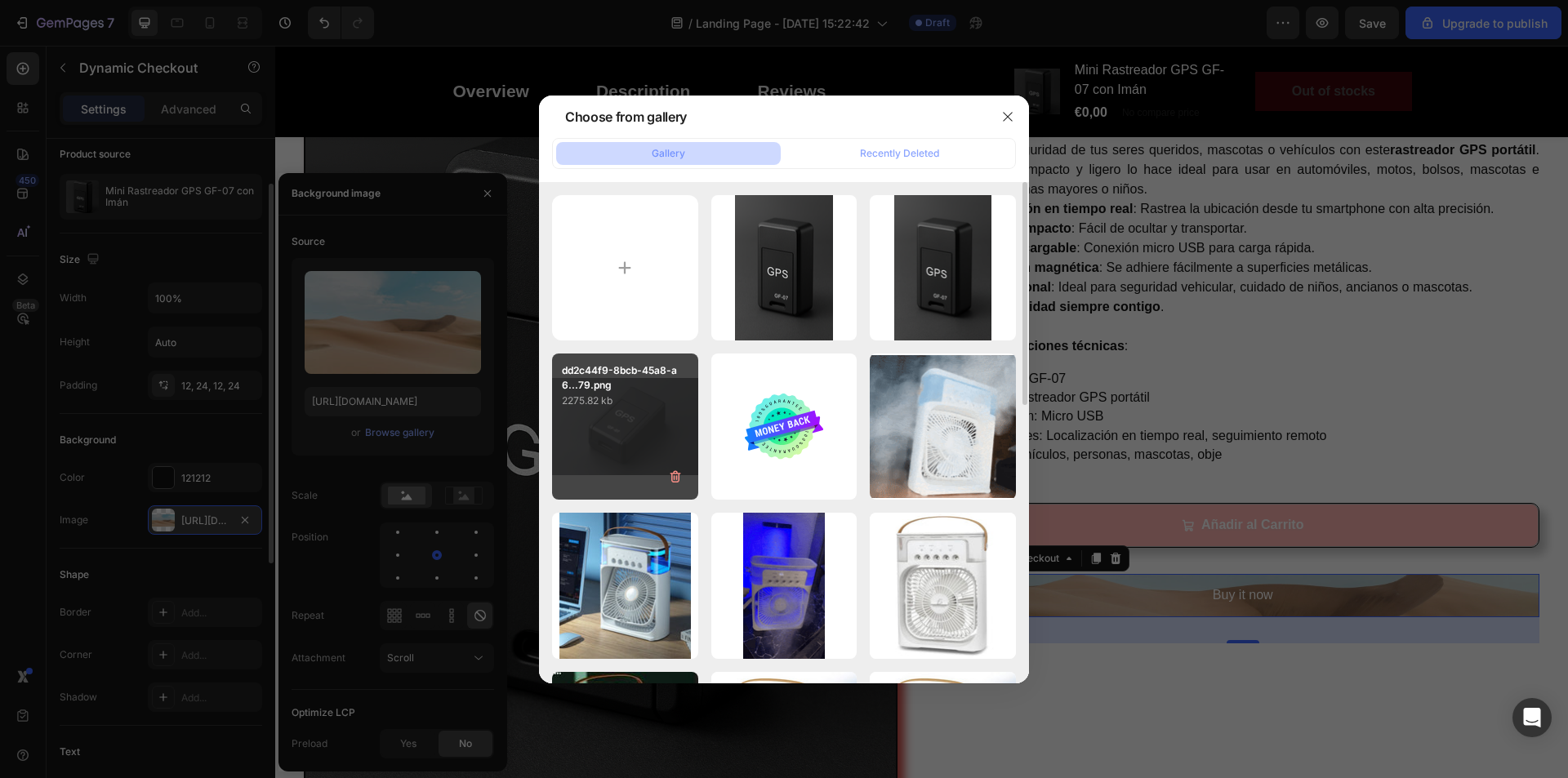
type input "[URL][DOMAIN_NAME]"
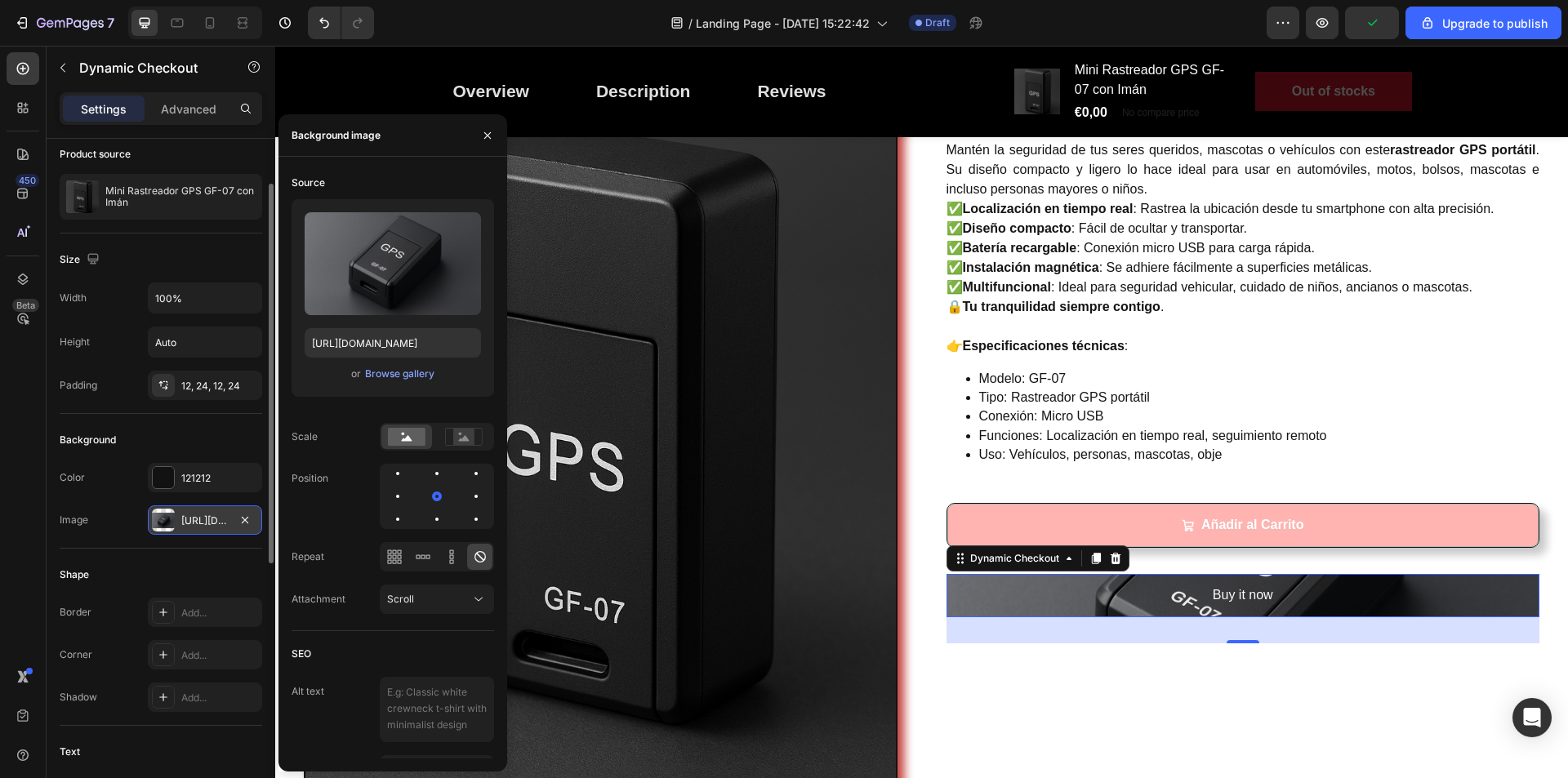
click at [198, 519] on div "[URL][DOMAIN_NAME]" at bounding box center [205, 521] width 47 height 15
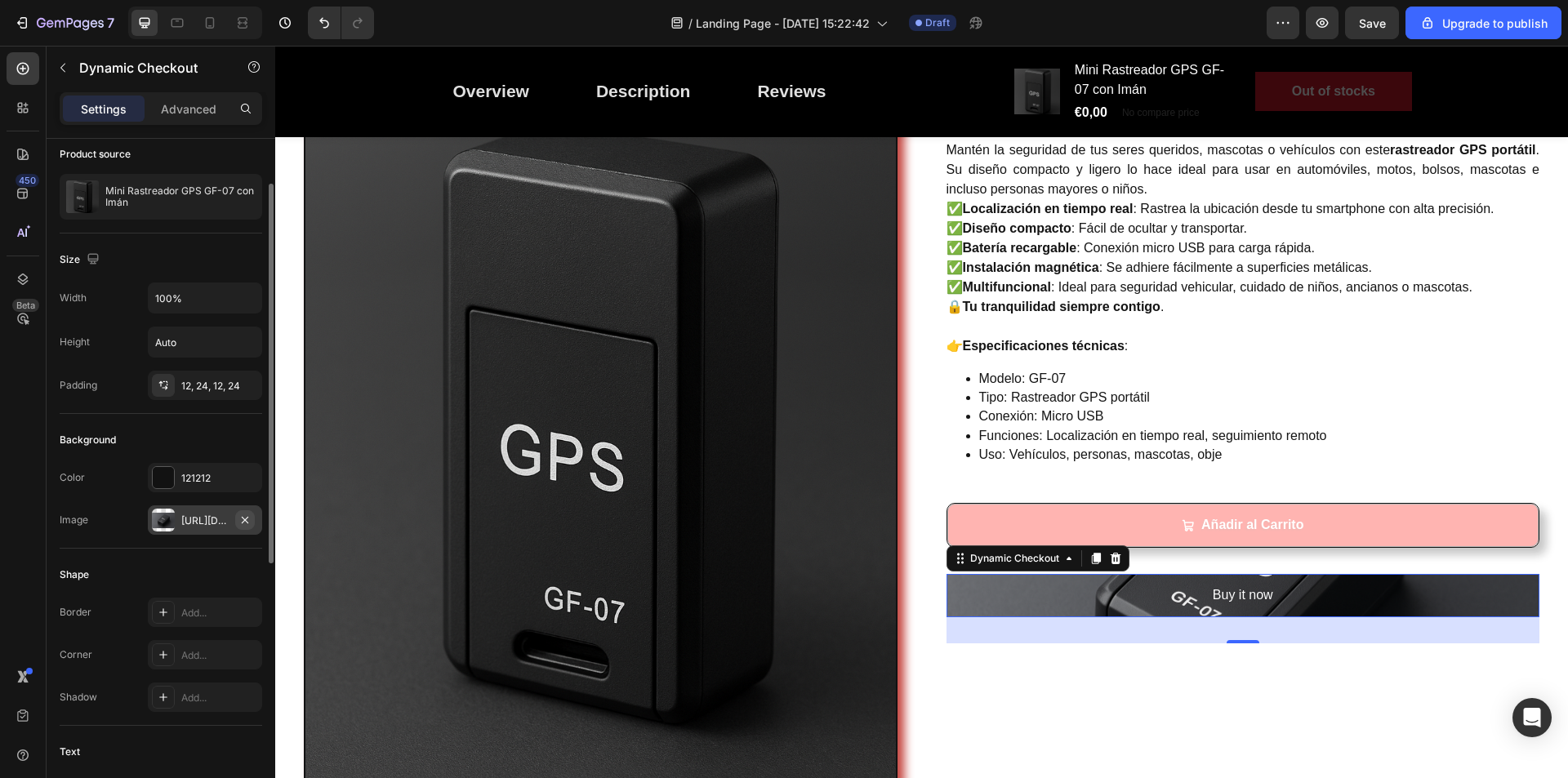
click at [242, 517] on icon "button" at bounding box center [244, 519] width 7 height 7
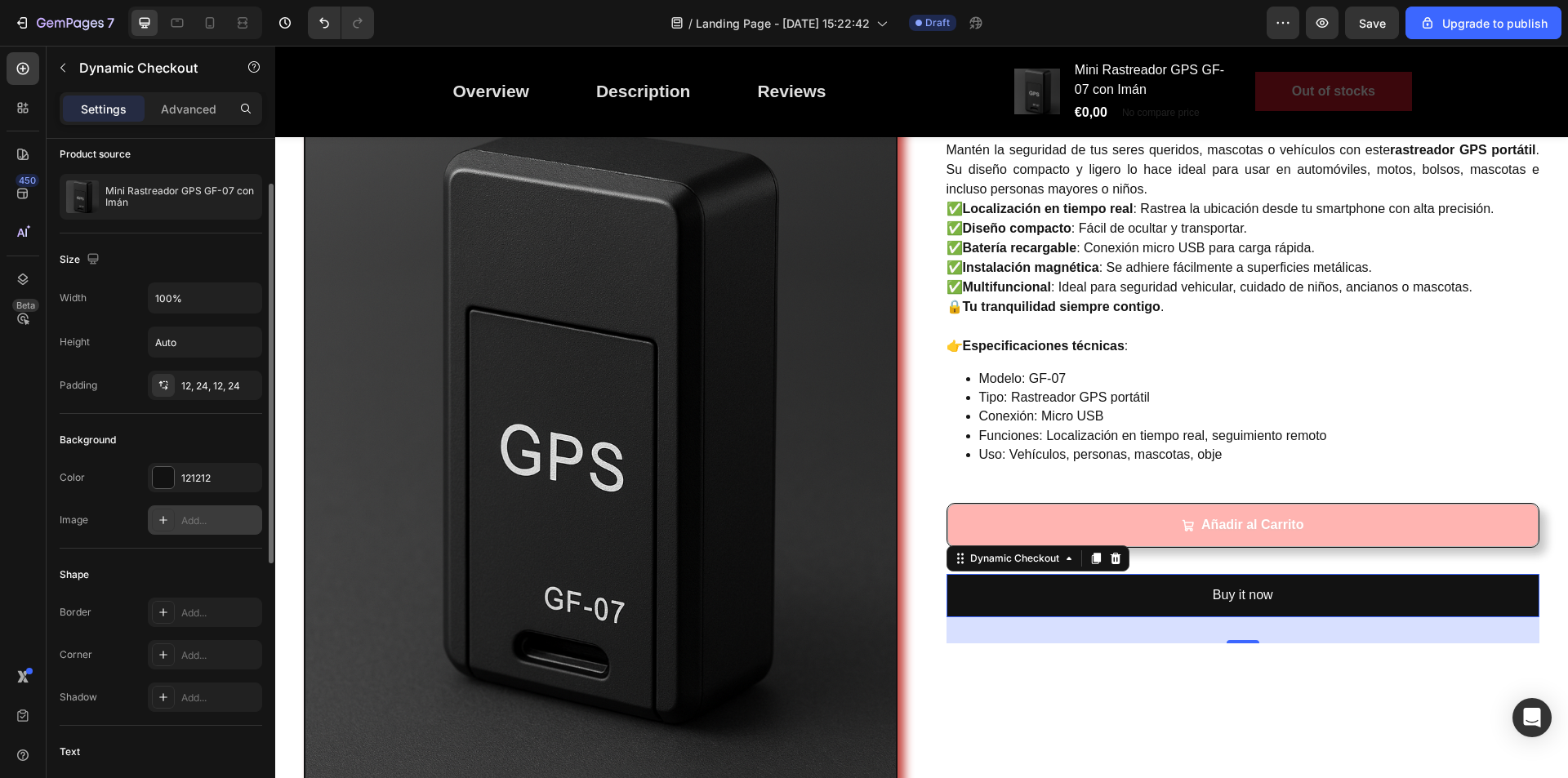
click at [220, 519] on div "Add..." at bounding box center [220, 521] width 77 height 15
type input "[URL][DOMAIN_NAME]"
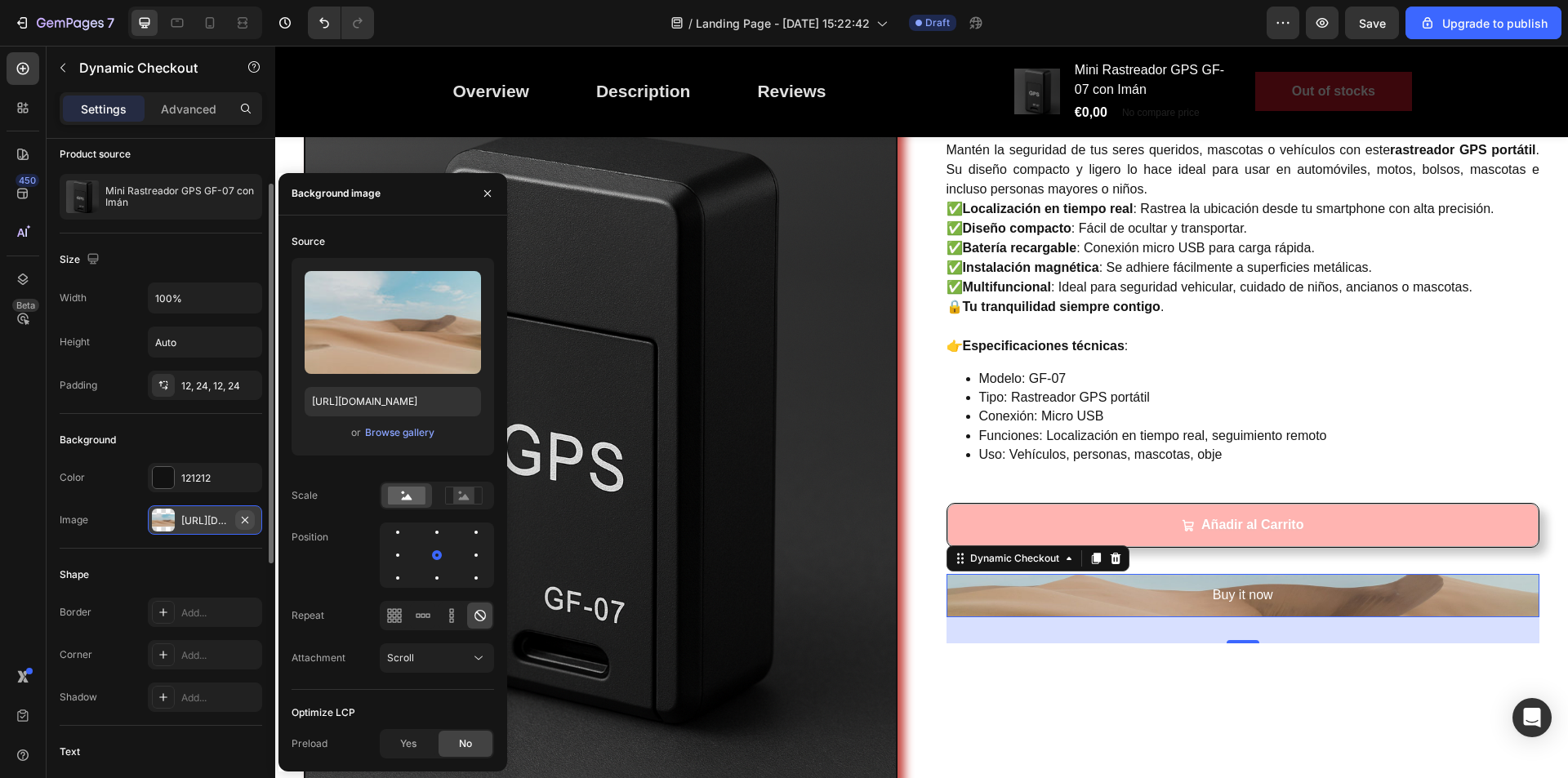
click at [243, 518] on icon "button" at bounding box center [244, 519] width 7 height 7
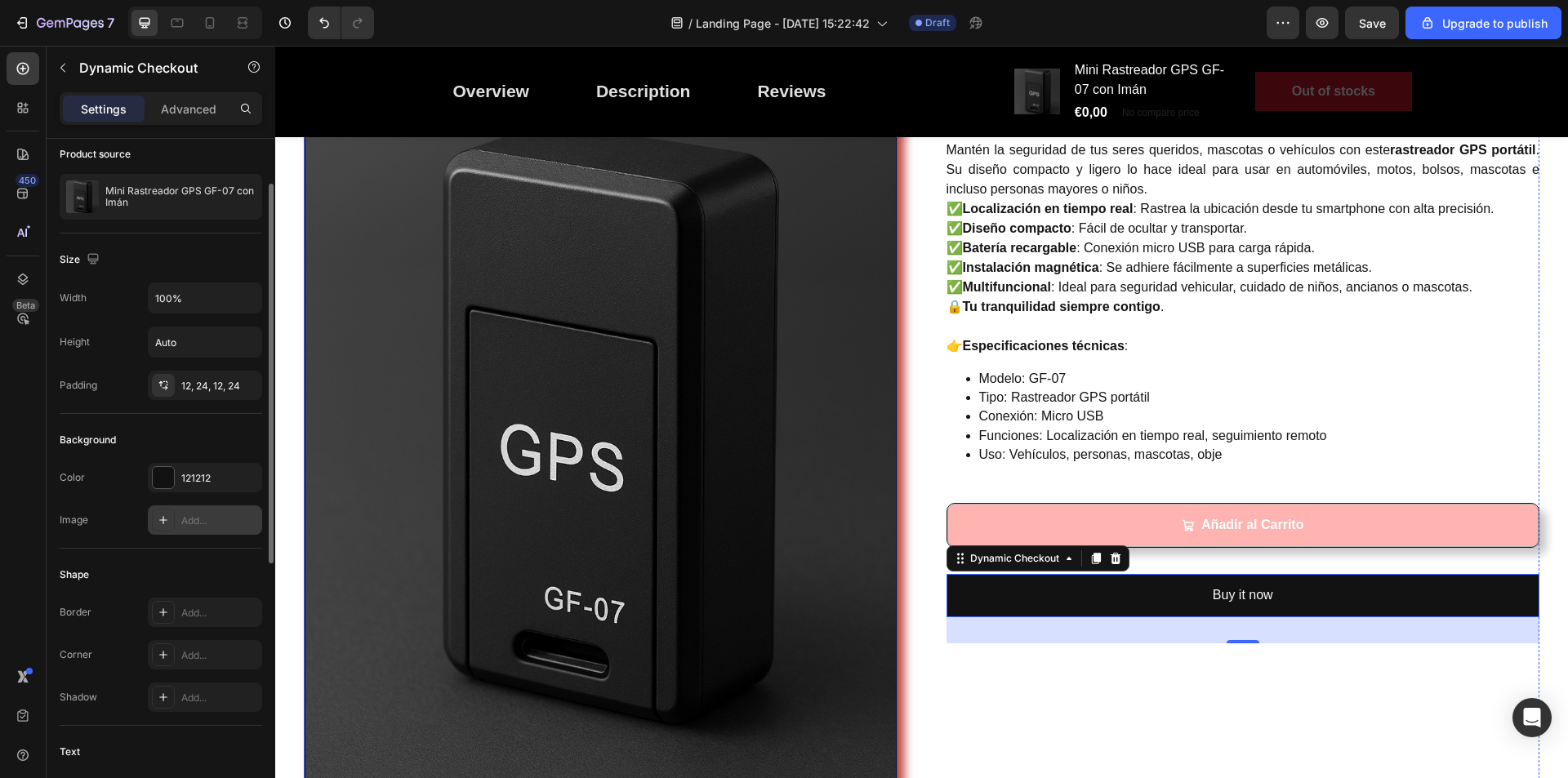
scroll to position [0, 0]
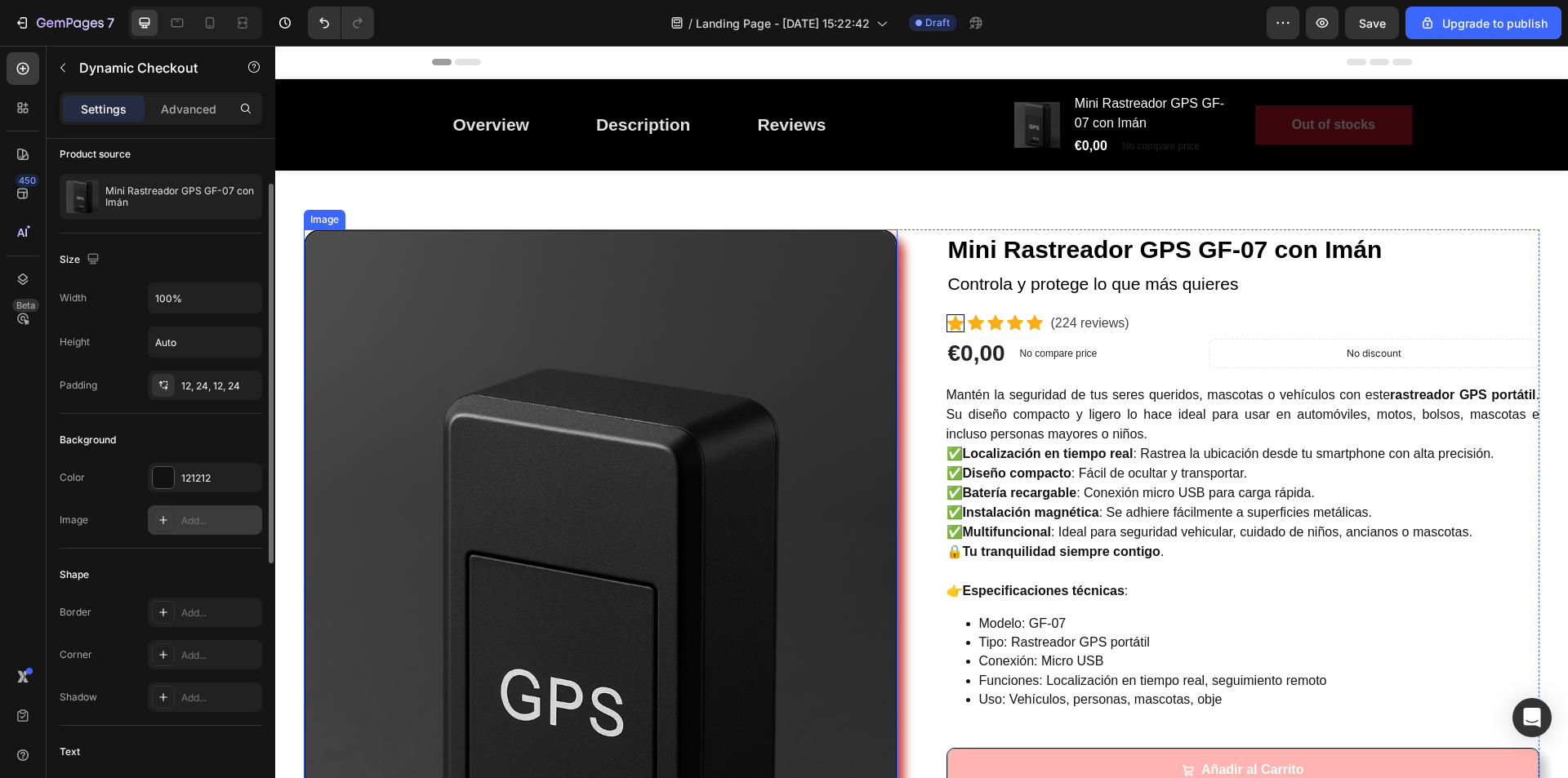
click at [534, 340] on img at bounding box center [601, 674] width 594 height 889
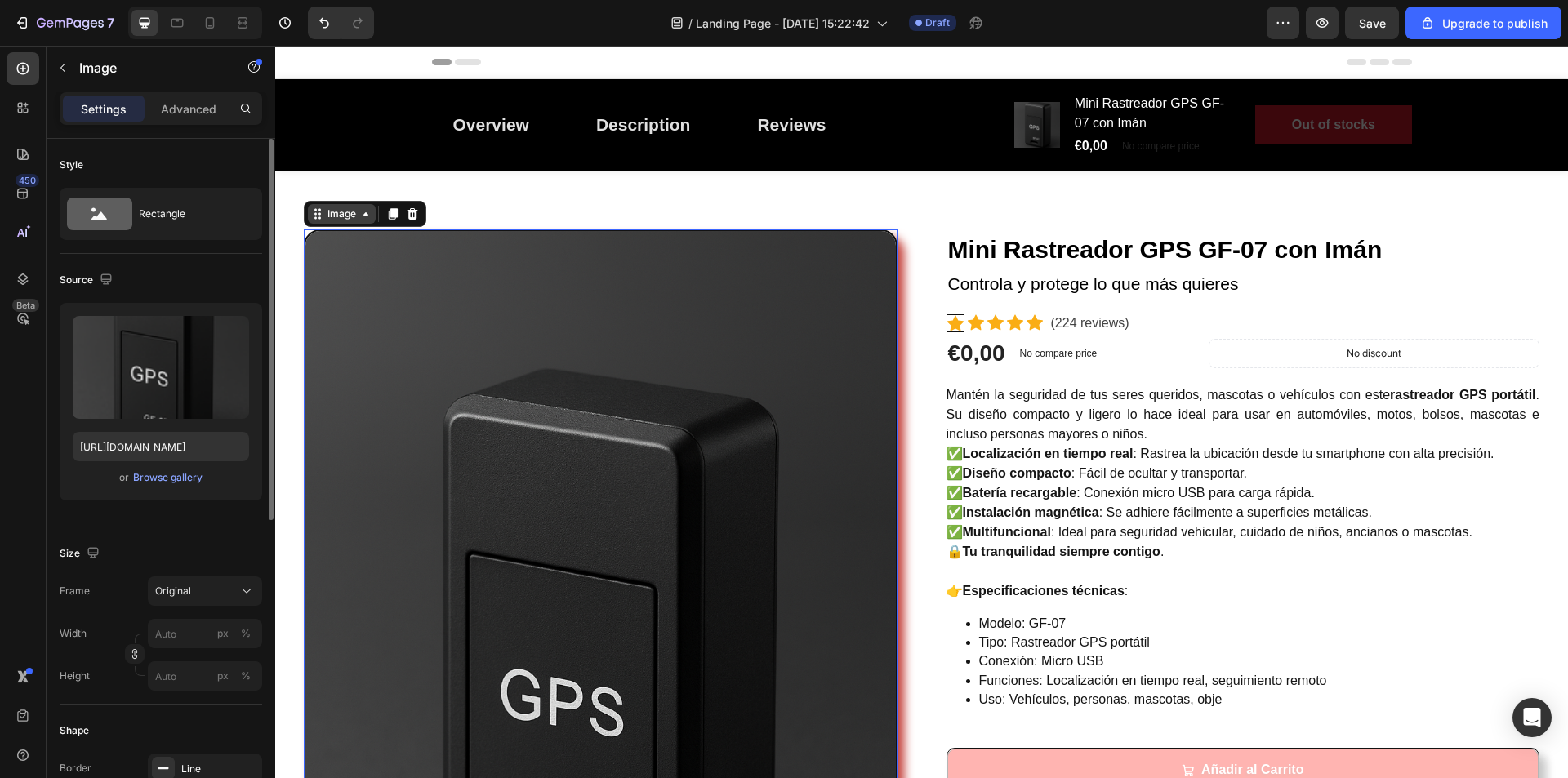
click at [372, 218] on icon at bounding box center [365, 213] width 13 height 13
click at [571, 210] on div "Image Product Section 0 Mini Rastreador GPS GF-07 con Imán (P) Title Controla y…" at bounding box center [922, 674] width 1293 height 1007
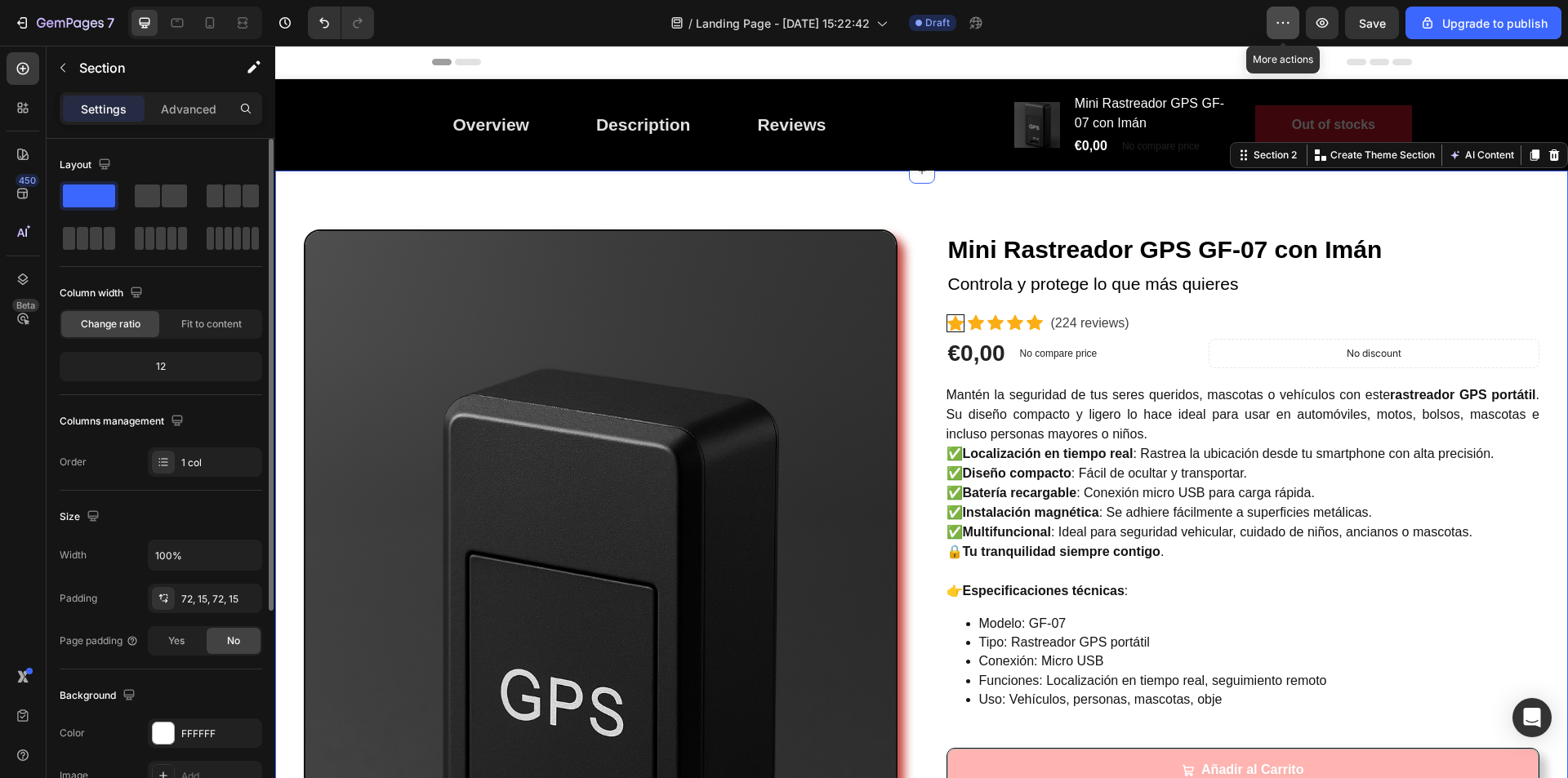
click at [1278, 23] on icon "button" at bounding box center [1283, 23] width 17 height 17
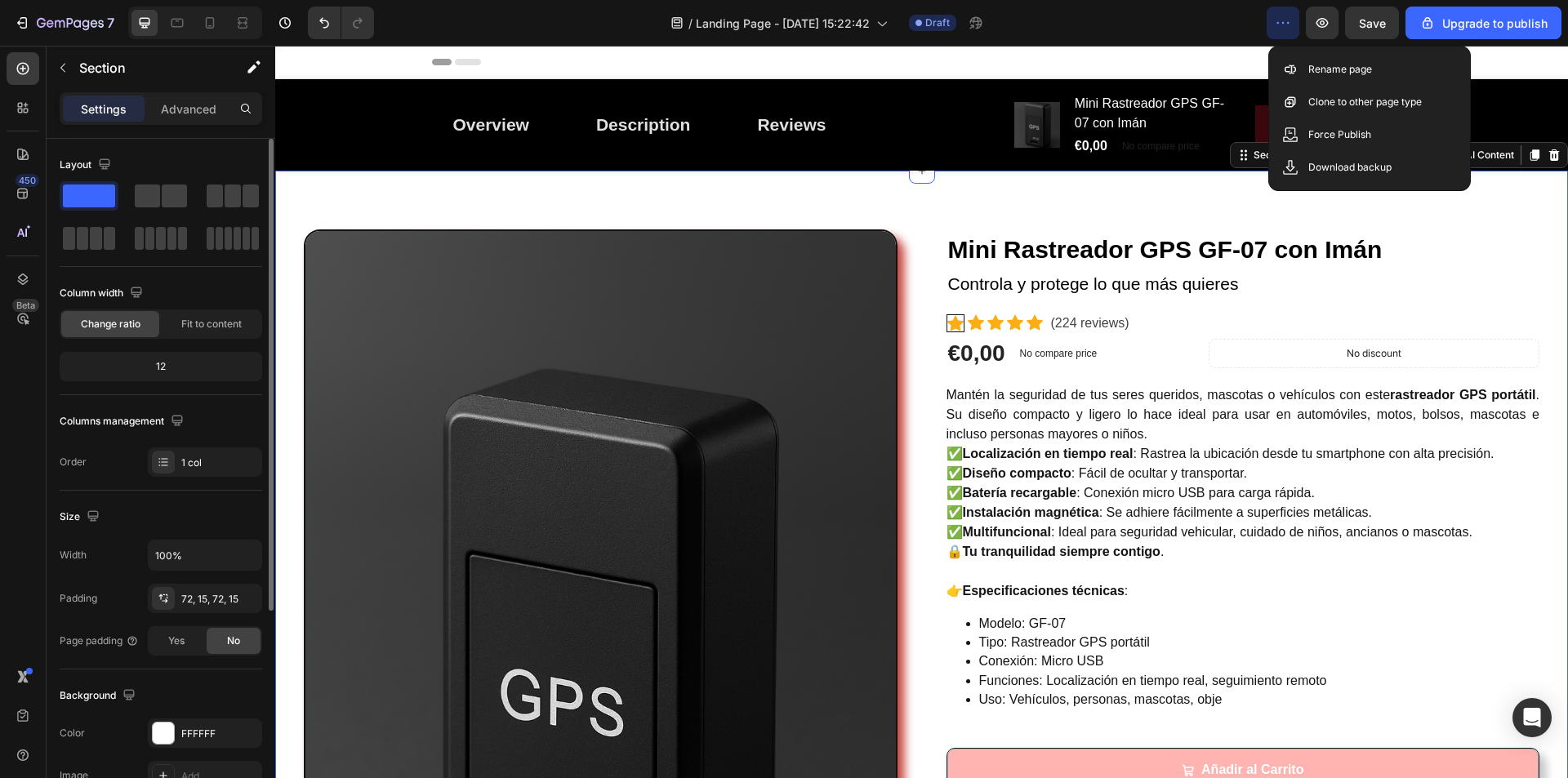
click at [1523, 63] on div "Header" at bounding box center [922, 63] width 1293 height 33
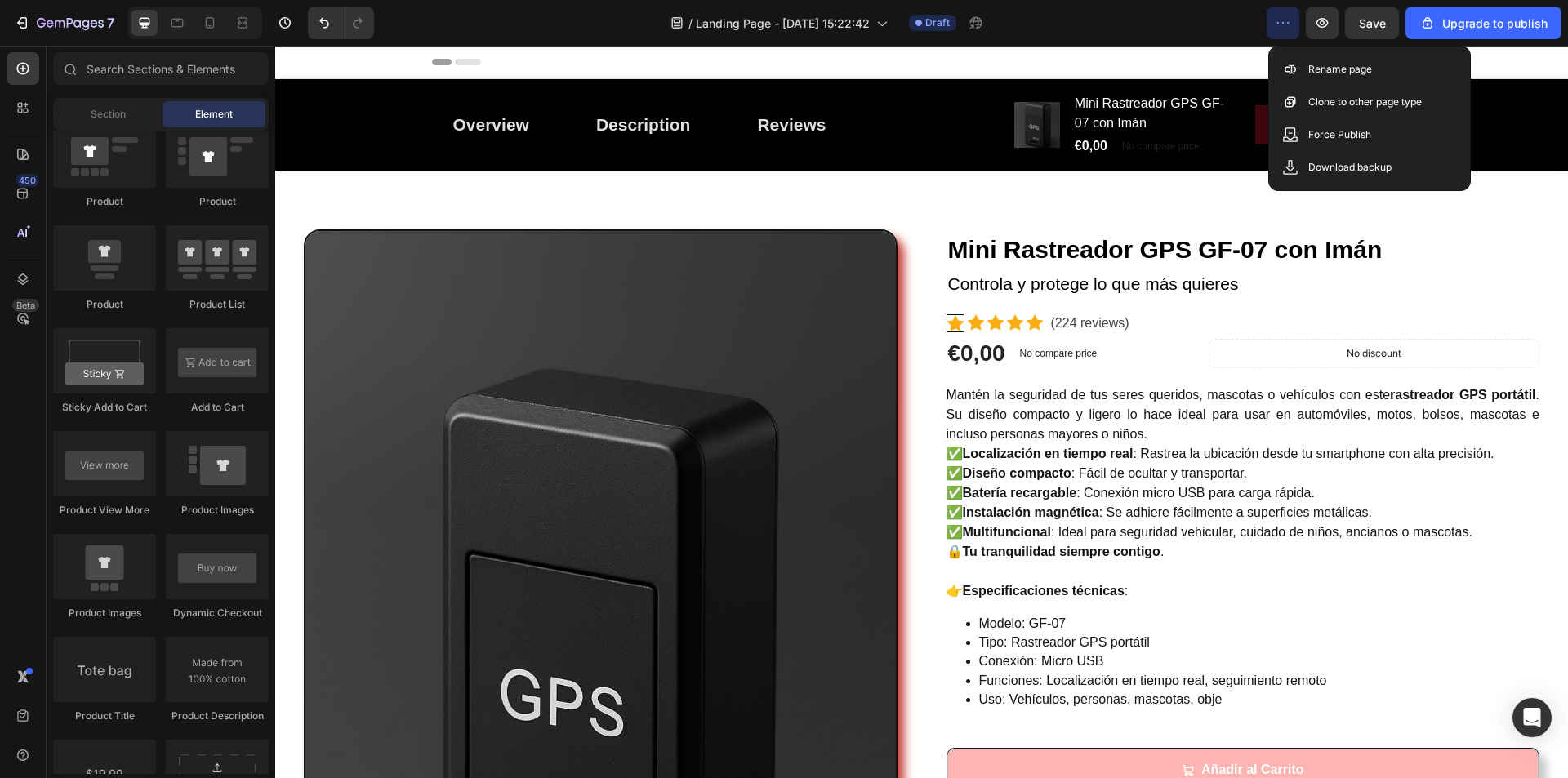
click at [1049, 71] on div "Header" at bounding box center [921, 62] width 980 height 32
click at [1291, 25] on icon "button" at bounding box center [1283, 23] width 17 height 17
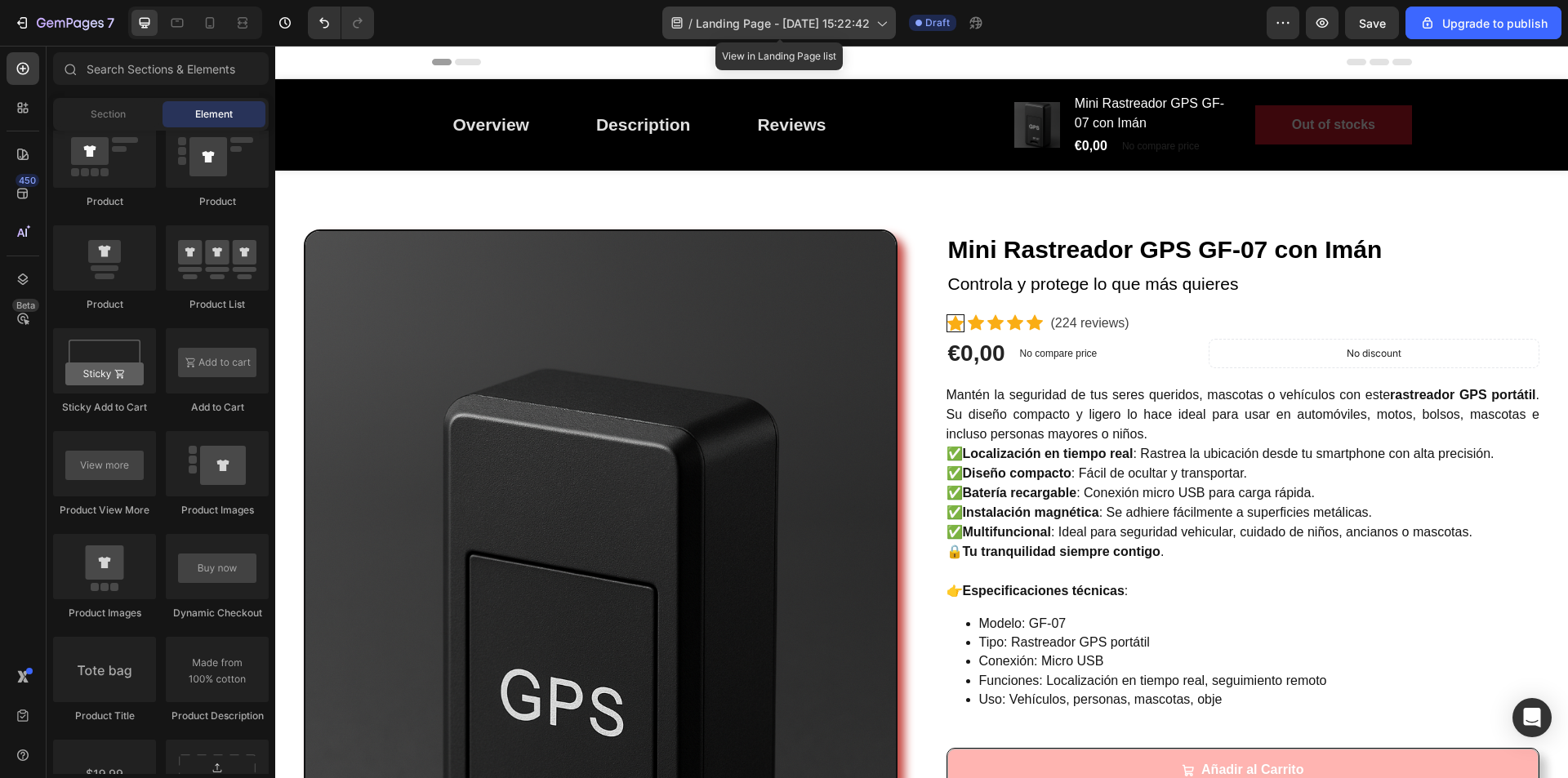
click at [884, 17] on icon at bounding box center [881, 23] width 17 height 17
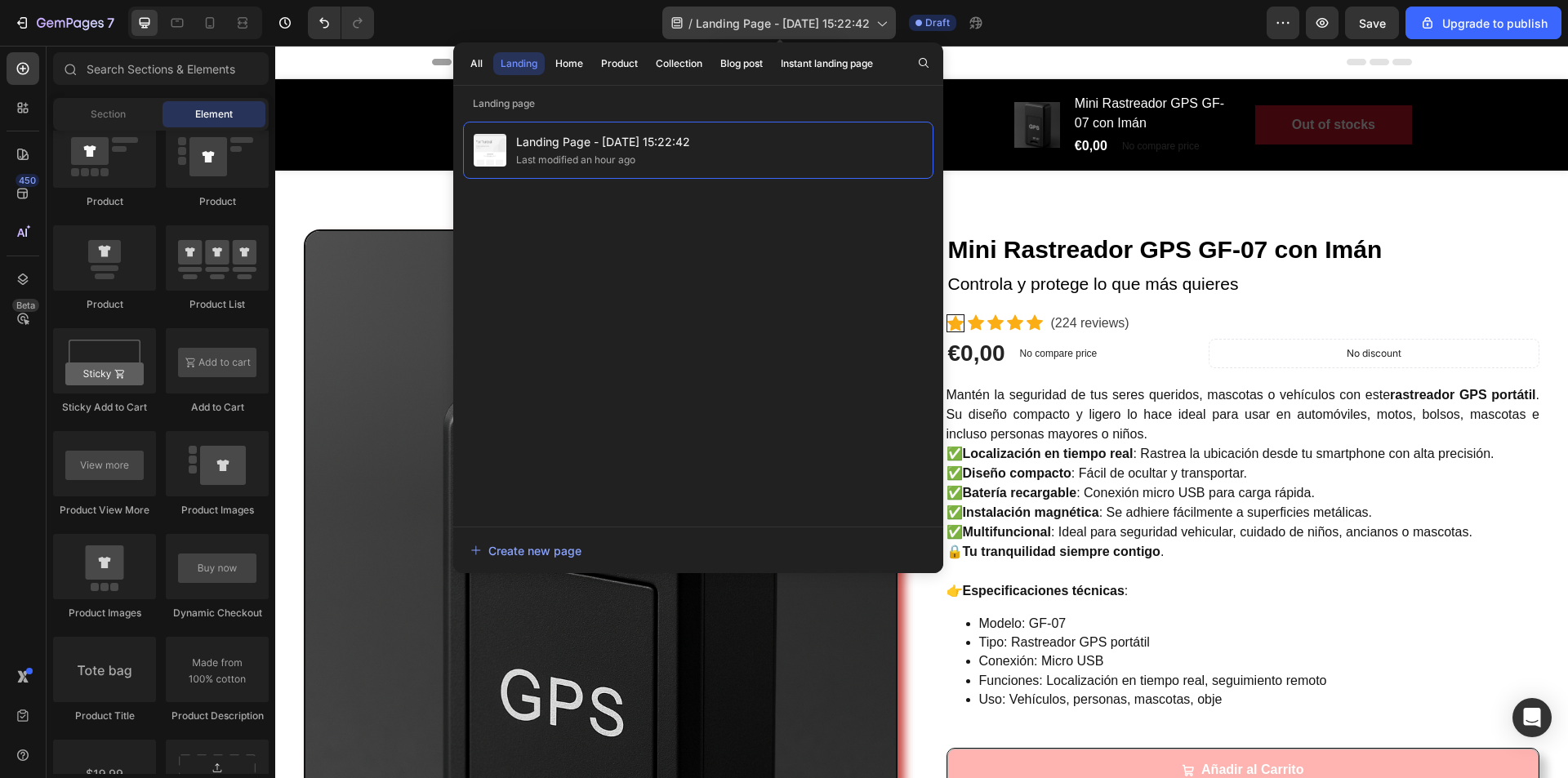
click at [884, 17] on icon at bounding box center [881, 23] width 17 height 17
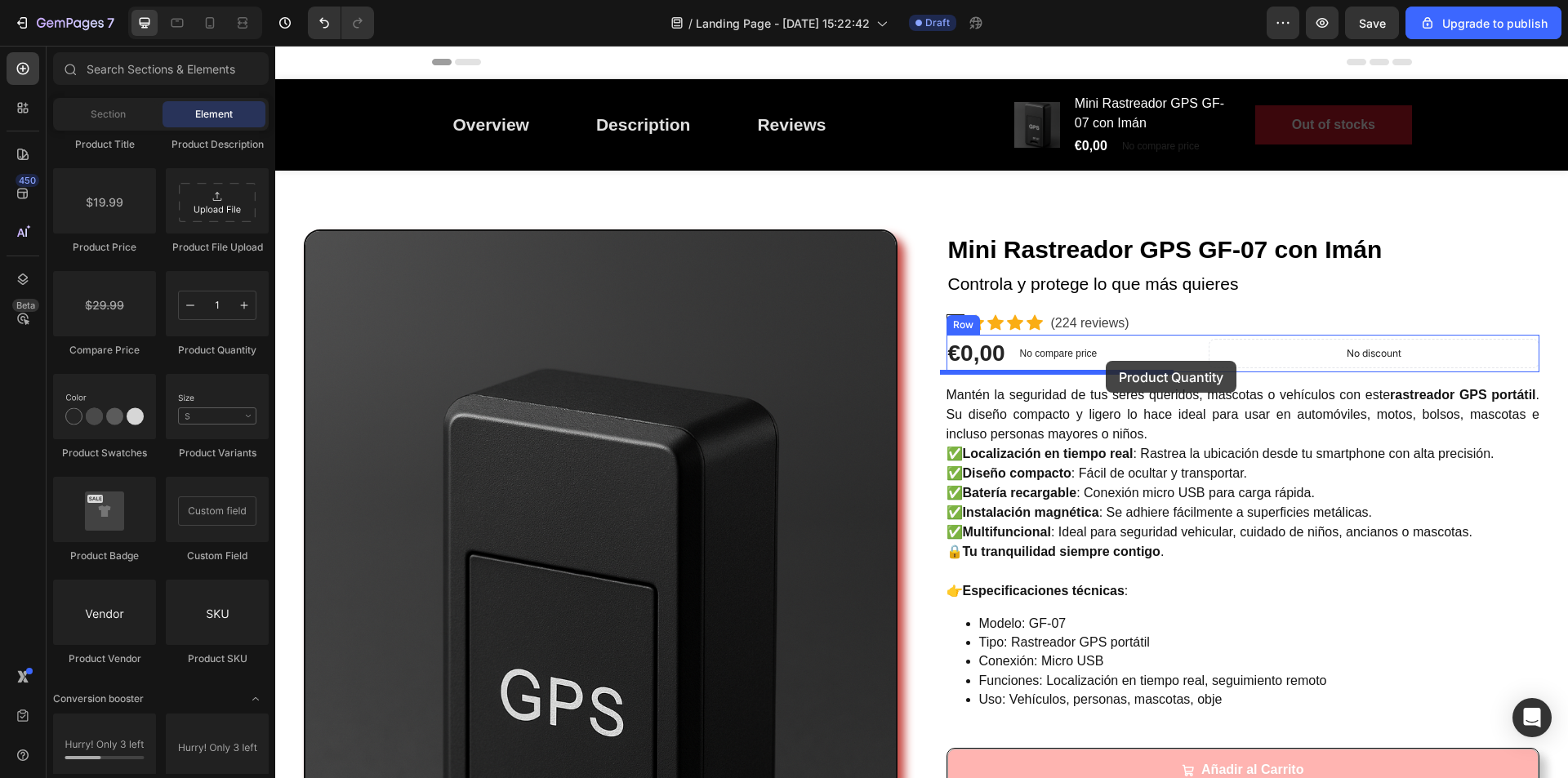
drag, startPoint x: 484, startPoint y: 361, endPoint x: 1106, endPoint y: 361, distance: 622.0
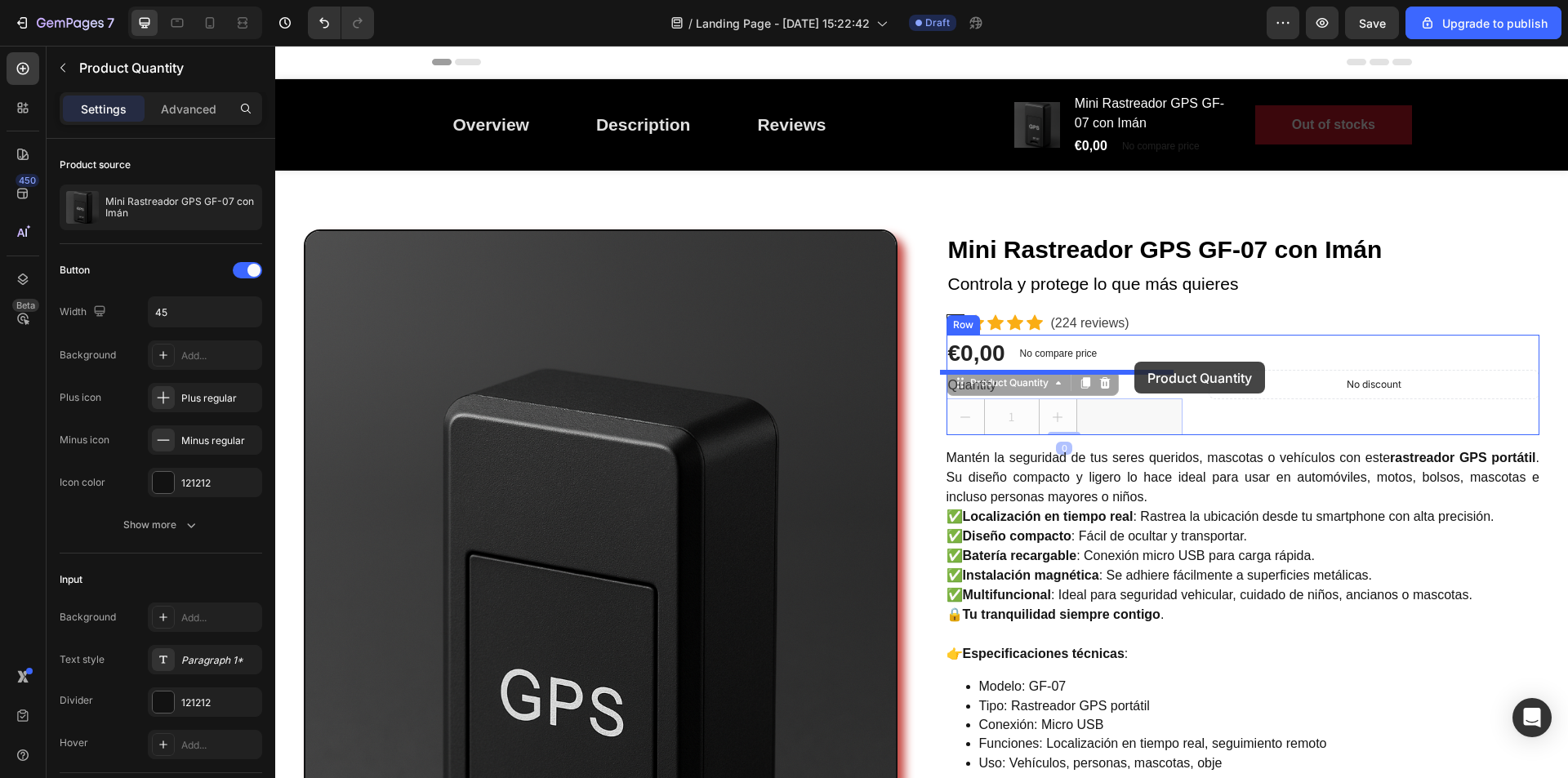
drag, startPoint x: 1108, startPoint y: 412, endPoint x: 1134, endPoint y: 362, distance: 56.4
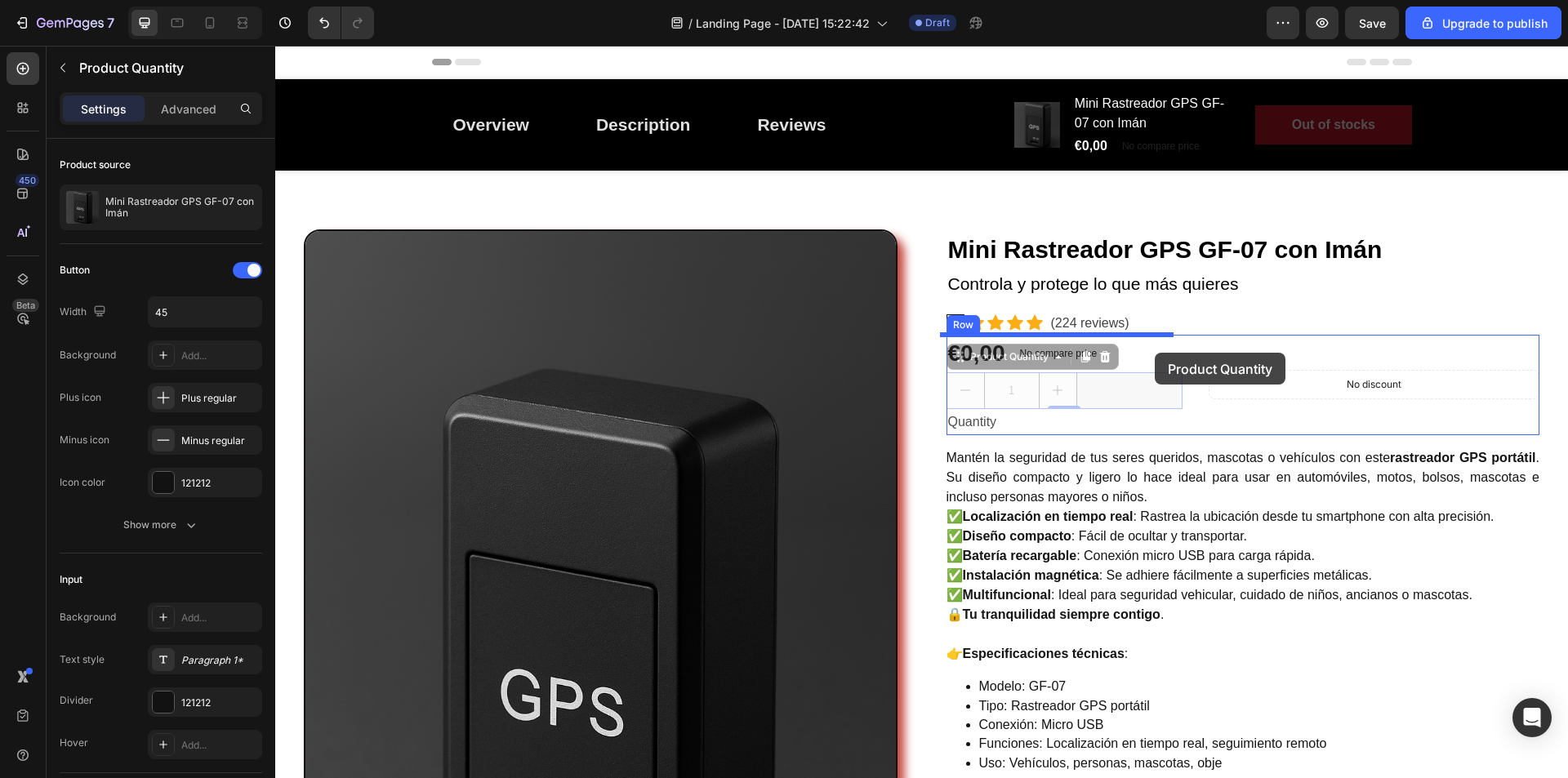
drag, startPoint x: 1114, startPoint y: 392, endPoint x: 1155, endPoint y: 353, distance: 56.6
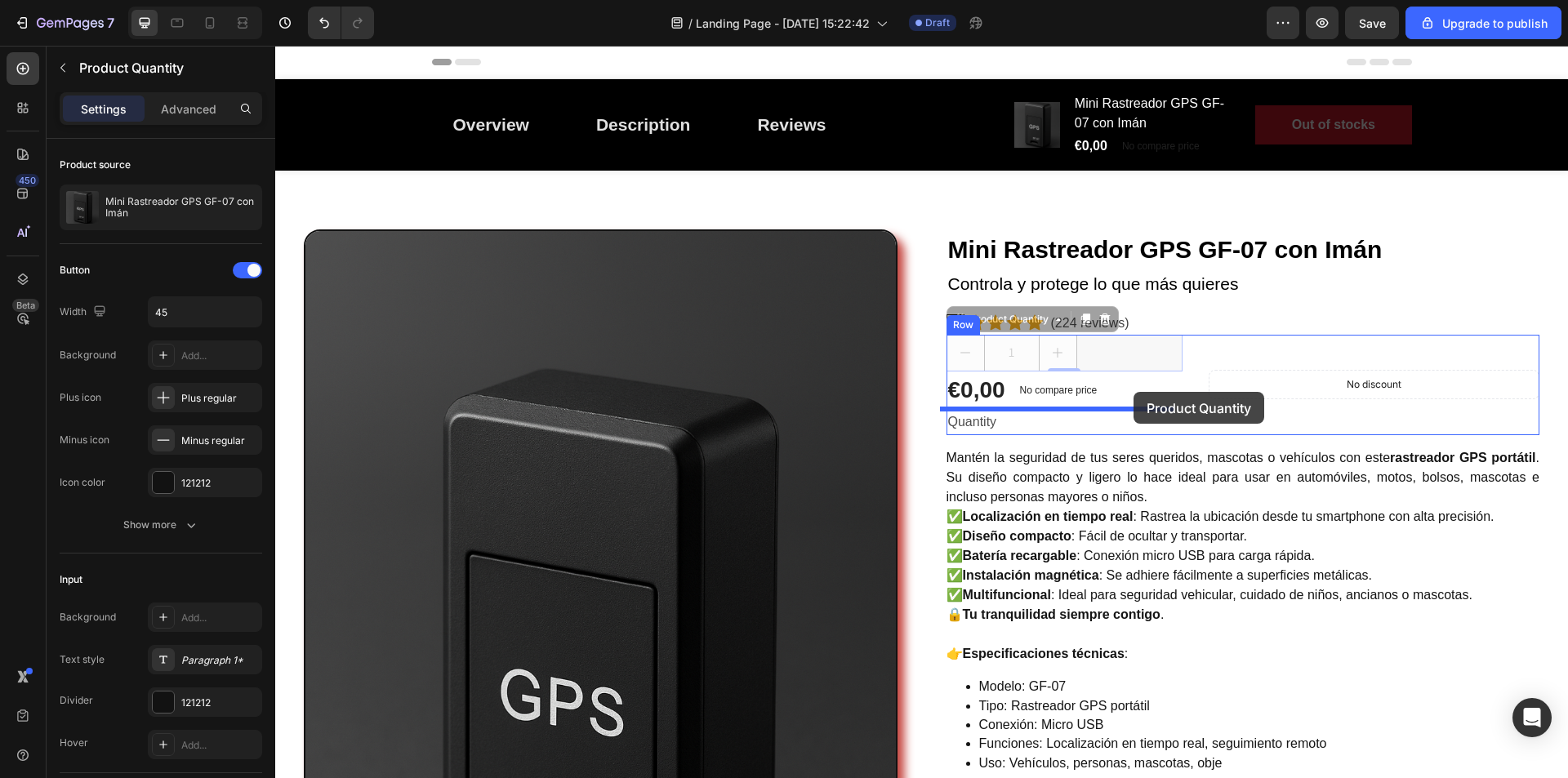
drag, startPoint x: 1110, startPoint y: 348, endPoint x: 1134, endPoint y: 392, distance: 50.1
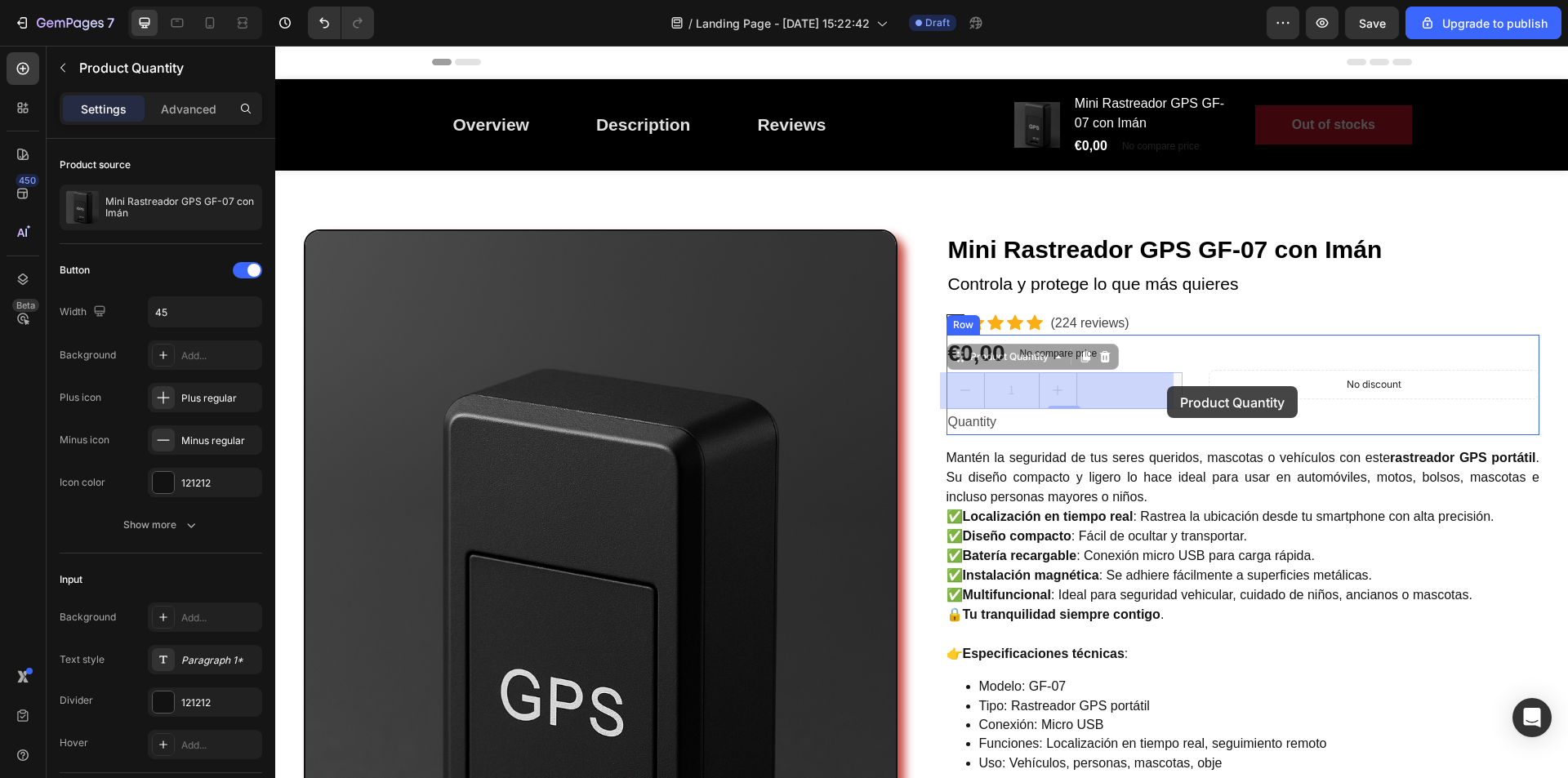
drag, startPoint x: 1118, startPoint y: 392, endPoint x: 1168, endPoint y: 387, distance: 50.2
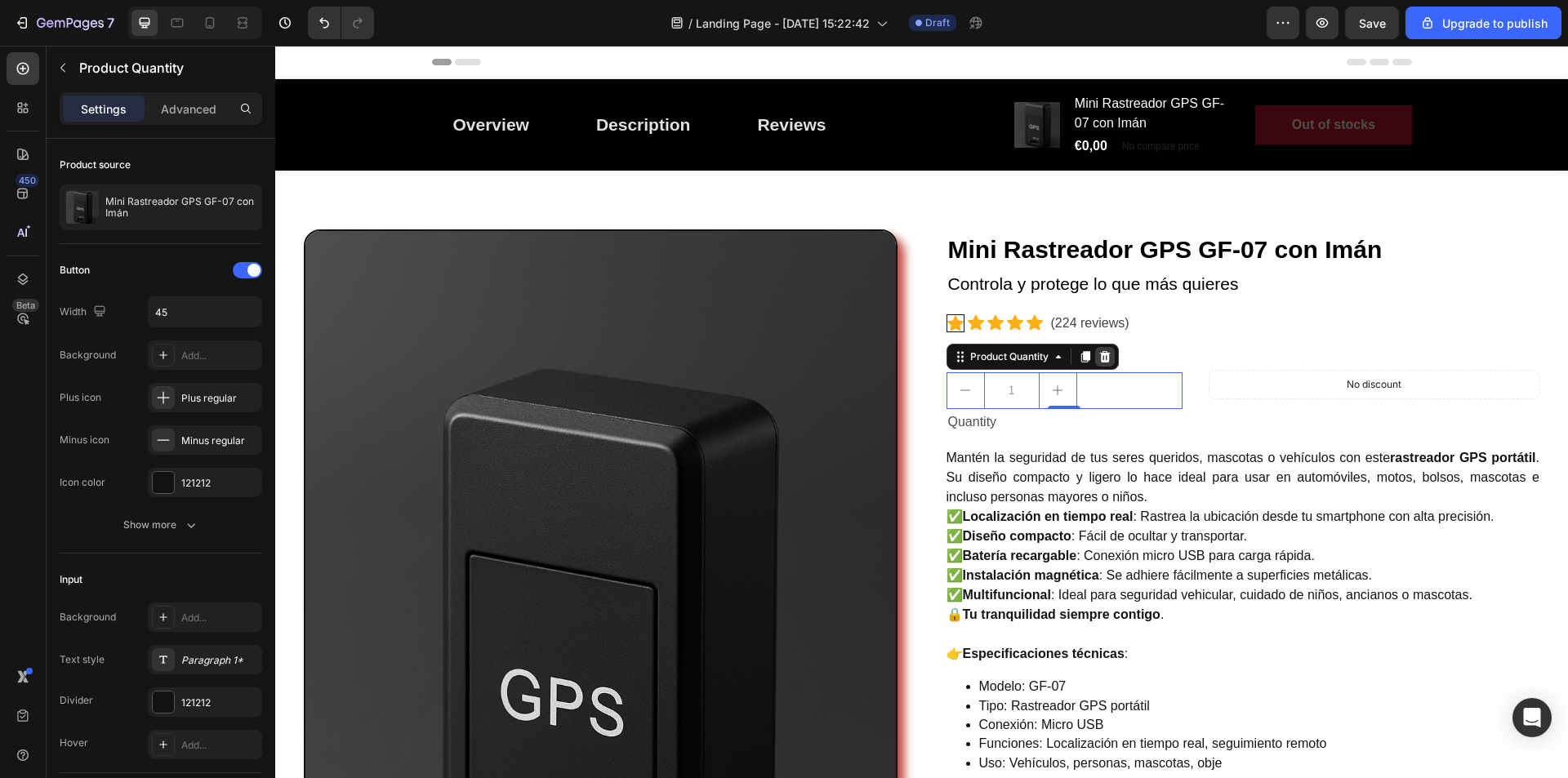
click at [1105, 359] on icon at bounding box center [1105, 356] width 13 height 13
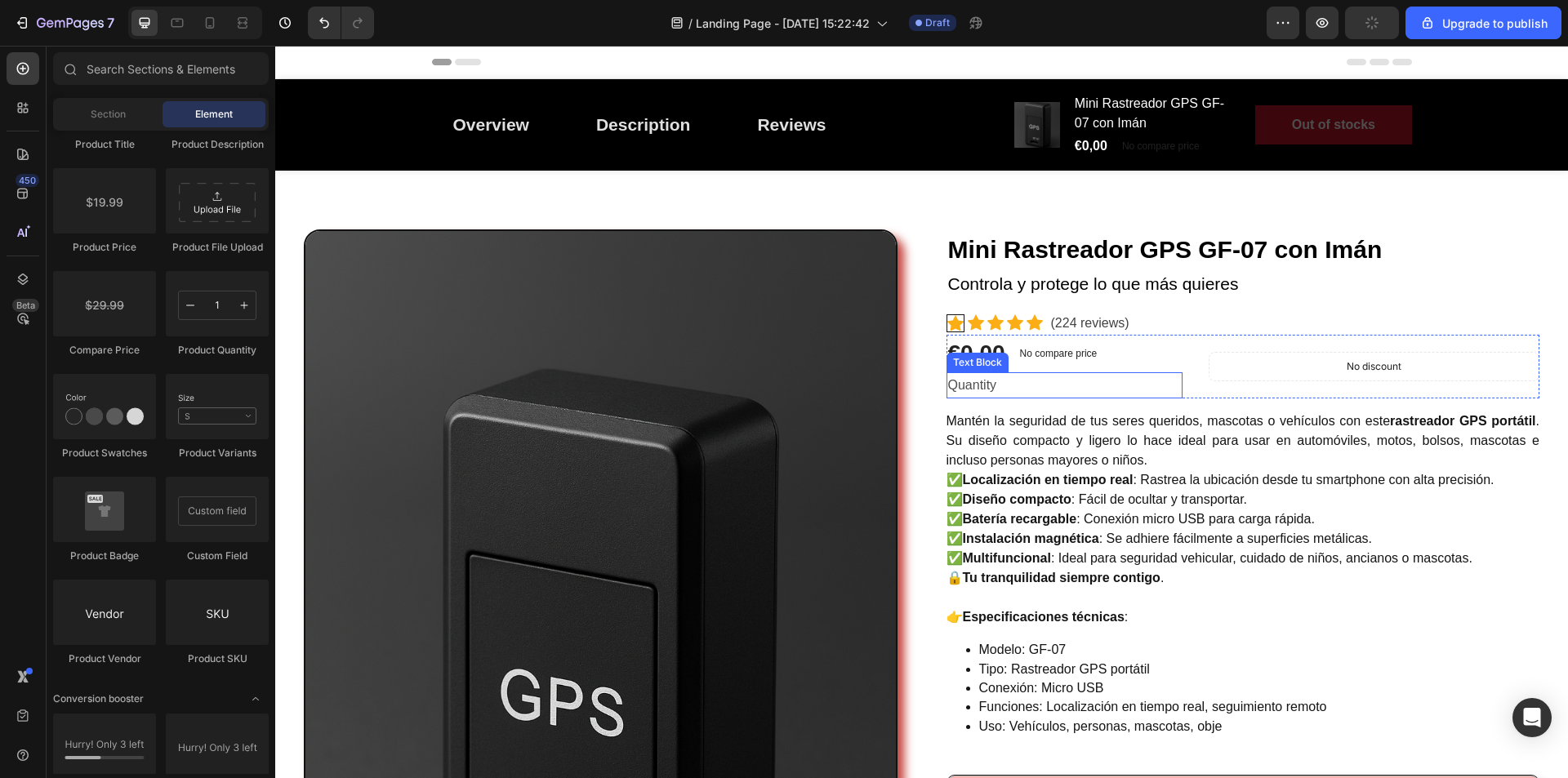
click at [1061, 397] on div "Quantity Text Block" at bounding box center [1065, 386] width 236 height 26
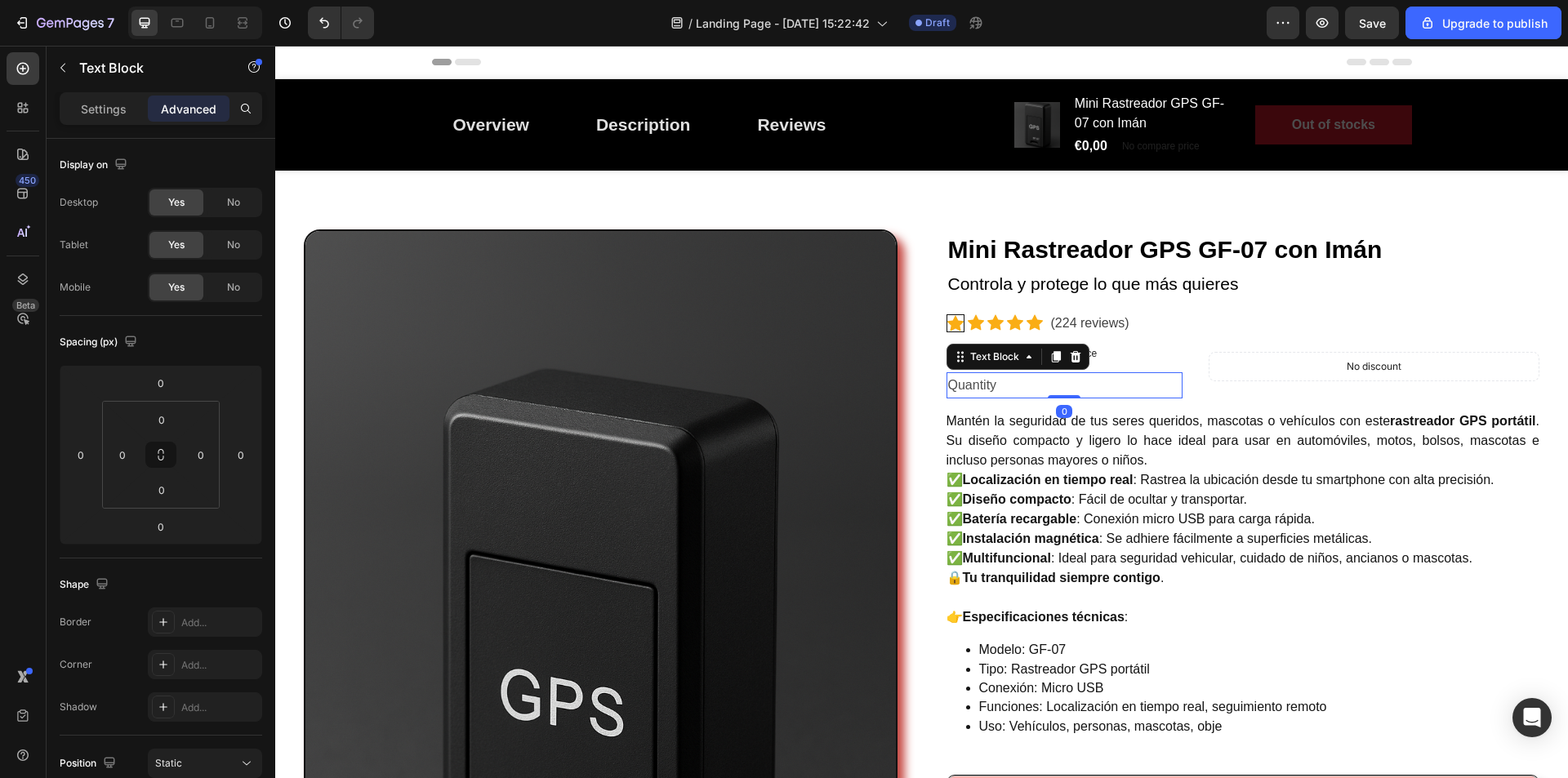
click at [1071, 359] on icon at bounding box center [1075, 356] width 11 height 12
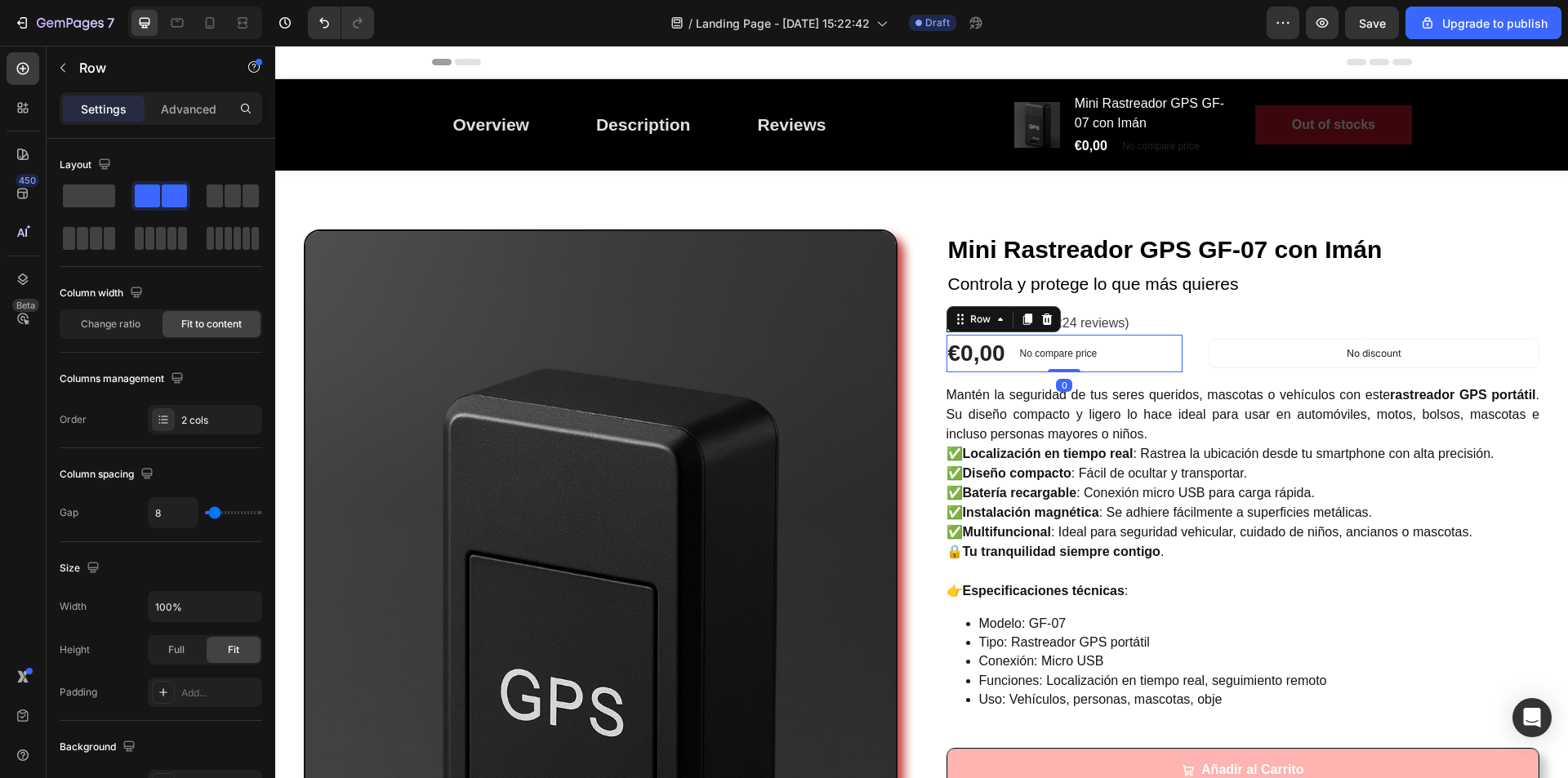
drag, startPoint x: 1112, startPoint y: 353, endPoint x: 1102, endPoint y: 354, distance: 10.0
click at [1110, 353] on div "€0,00 (P) Price (P) Price No compare price (P) Price Row 0" at bounding box center [1065, 353] width 236 height 37
click at [1077, 353] on p "No compare price" at bounding box center [1059, 353] width 78 height 10
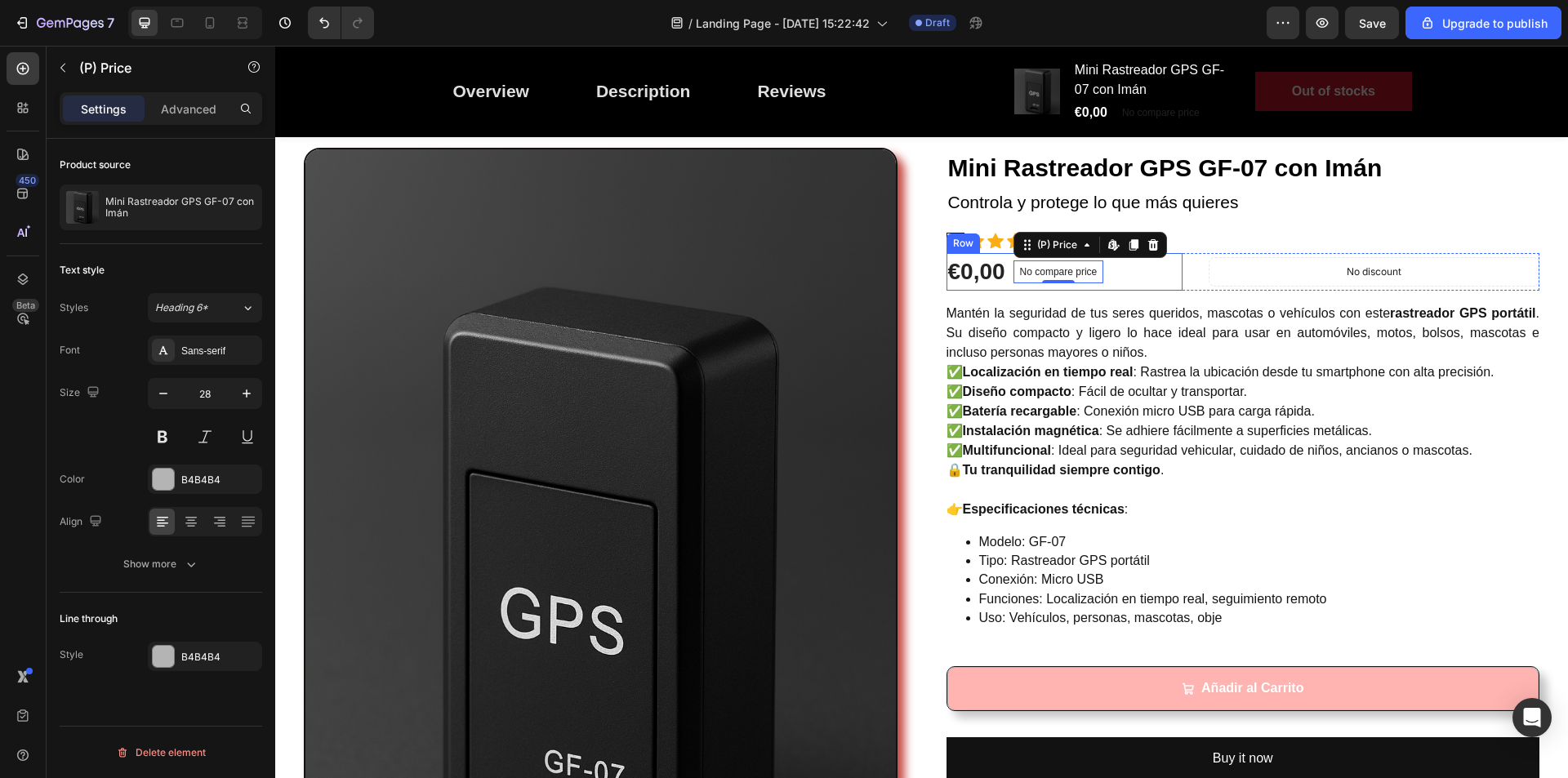
scroll to position [164, 0]
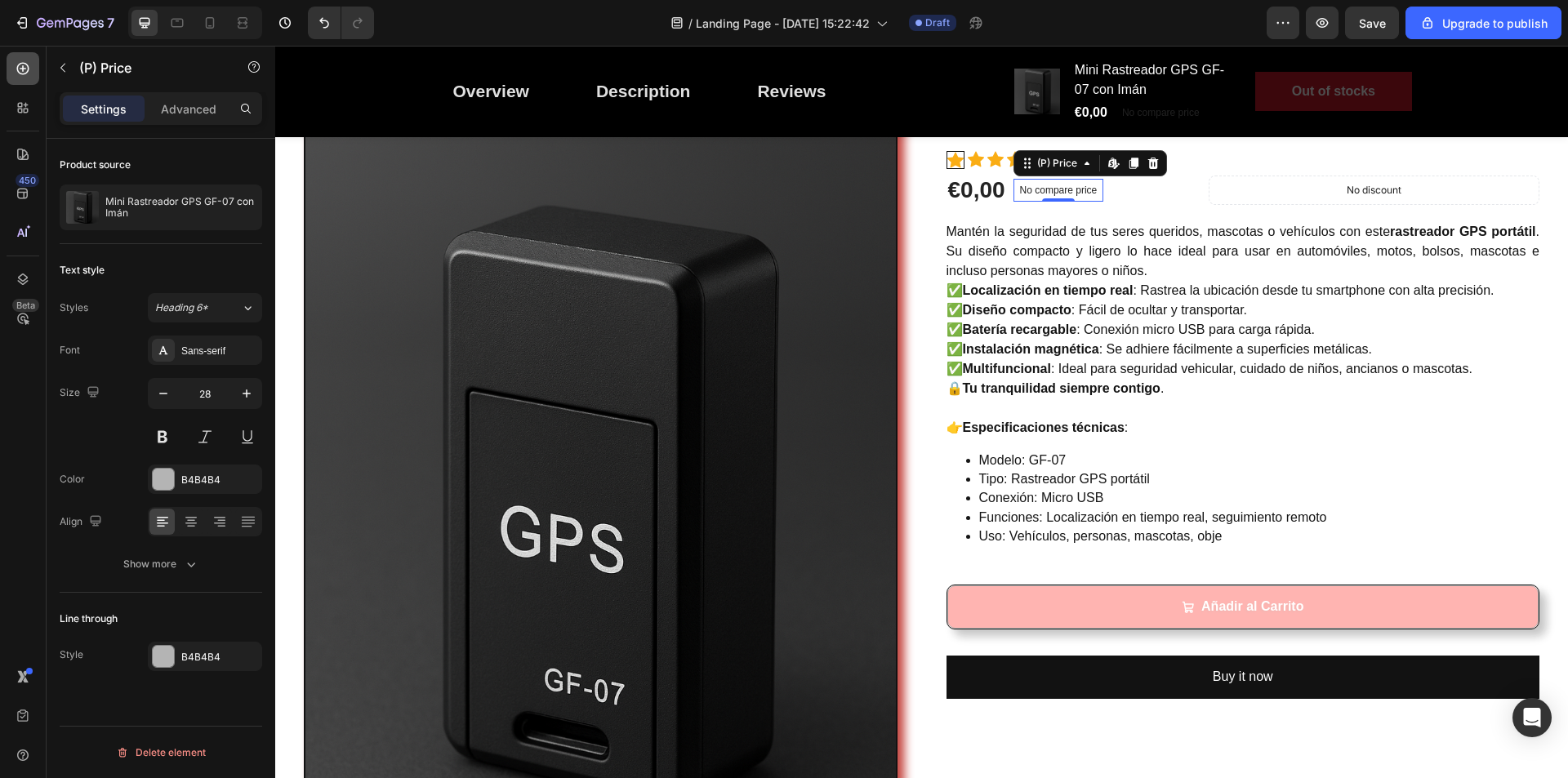
click at [26, 58] on div at bounding box center [23, 68] width 32 height 32
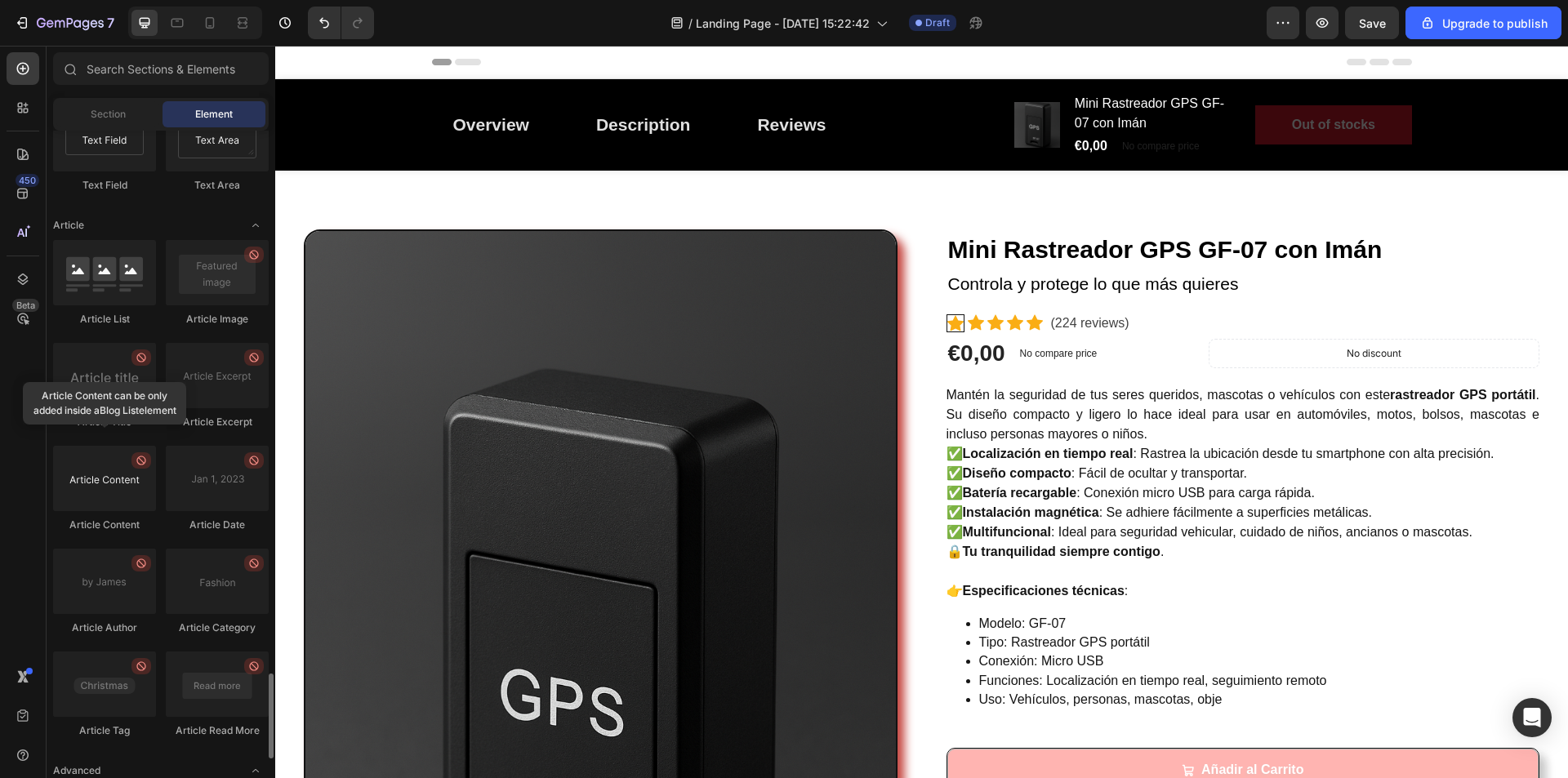
scroll to position [4197, 0]
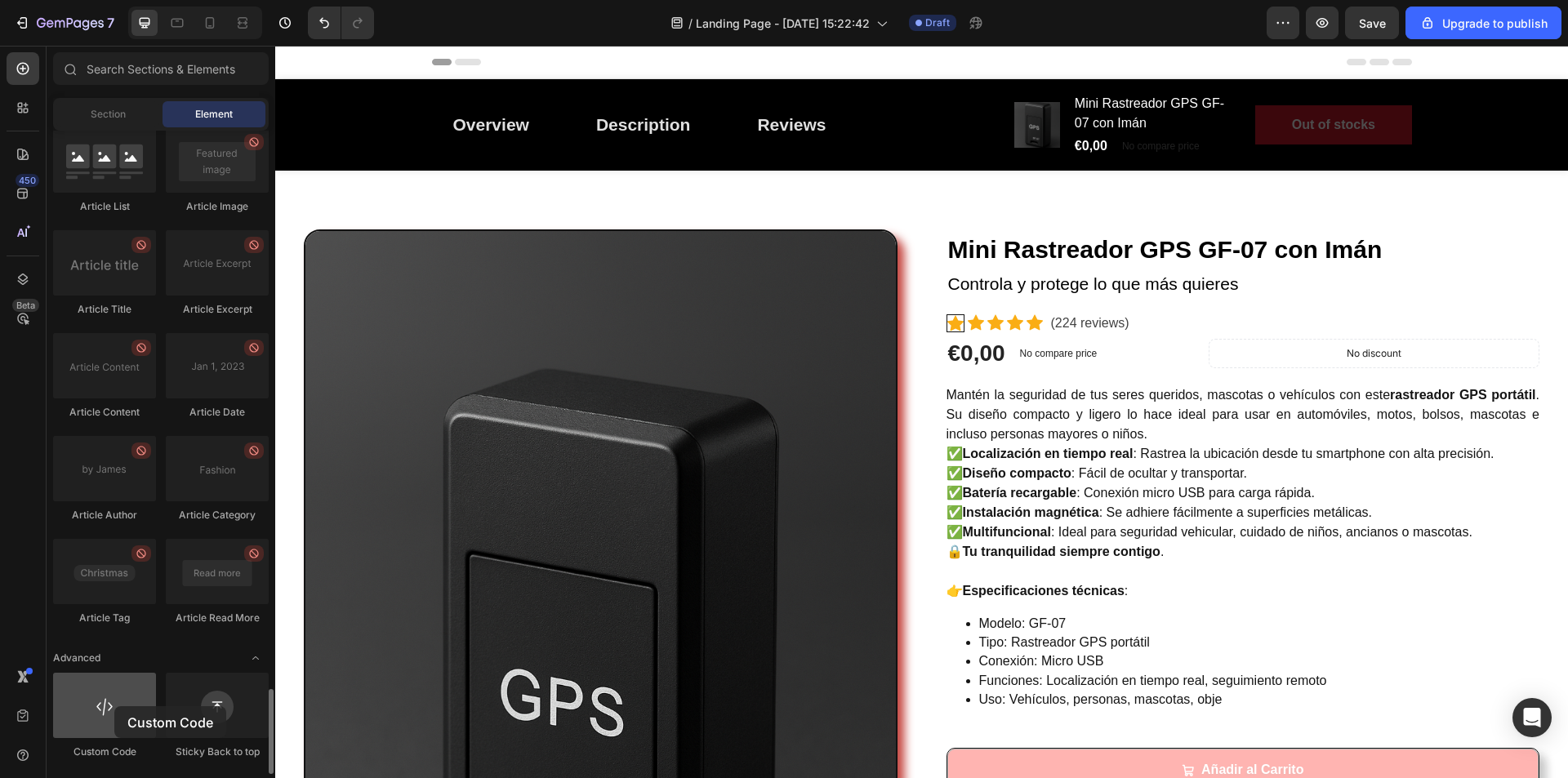
click at [115, 706] on div at bounding box center [104, 705] width 103 height 66
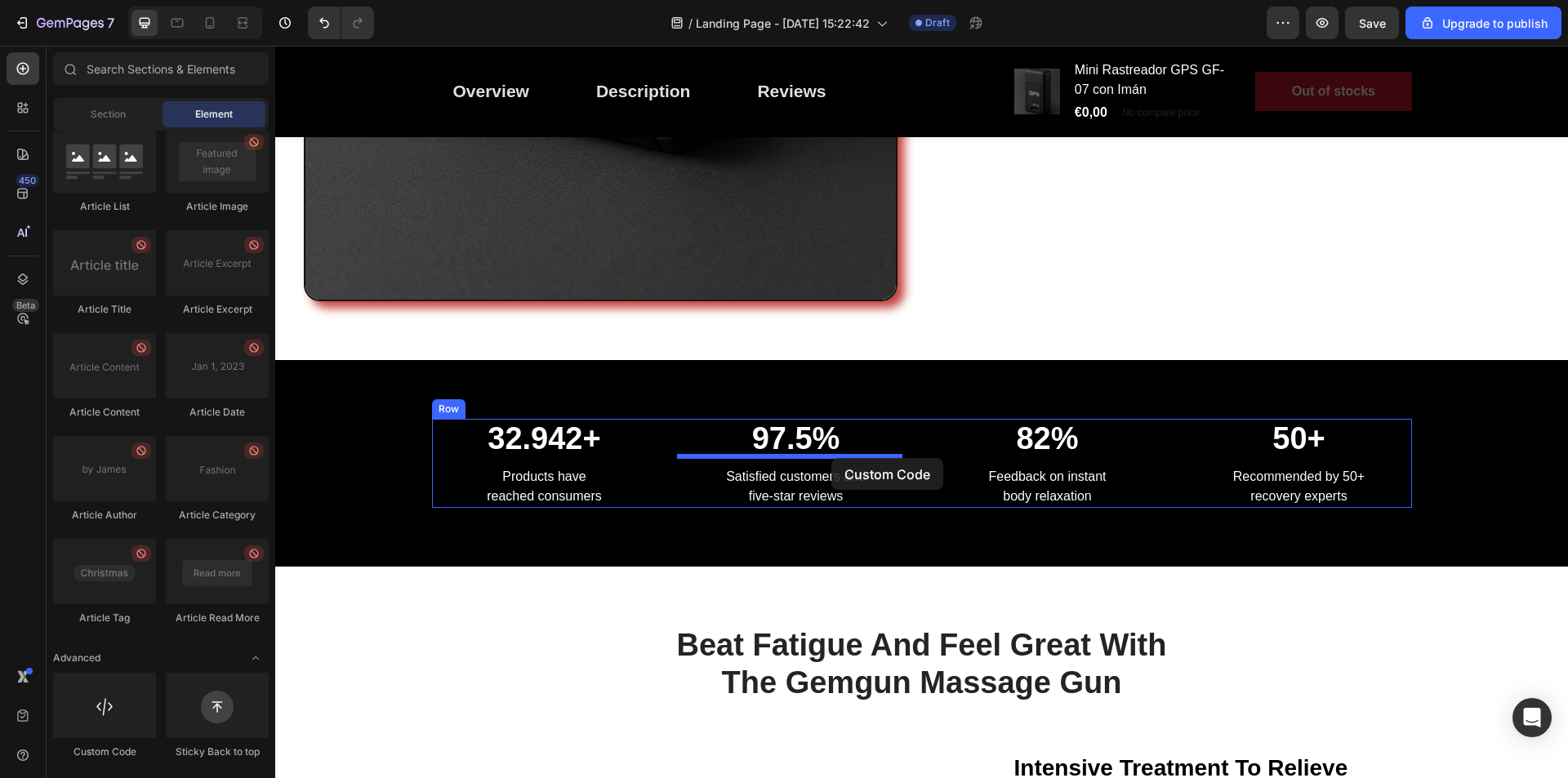
scroll to position [653, 0]
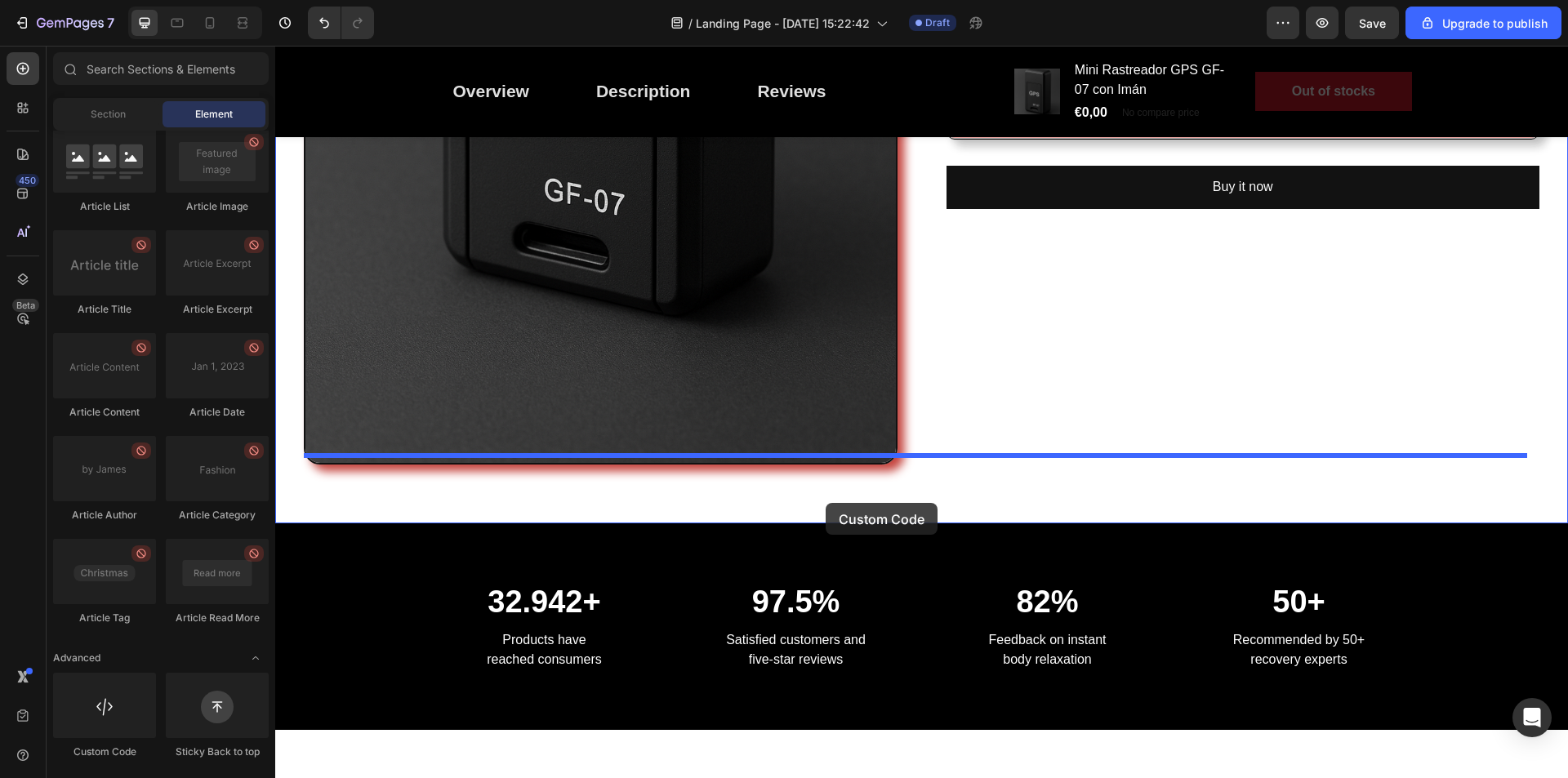
drag, startPoint x: 379, startPoint y: 752, endPoint x: 826, endPoint y: 502, distance: 512.2
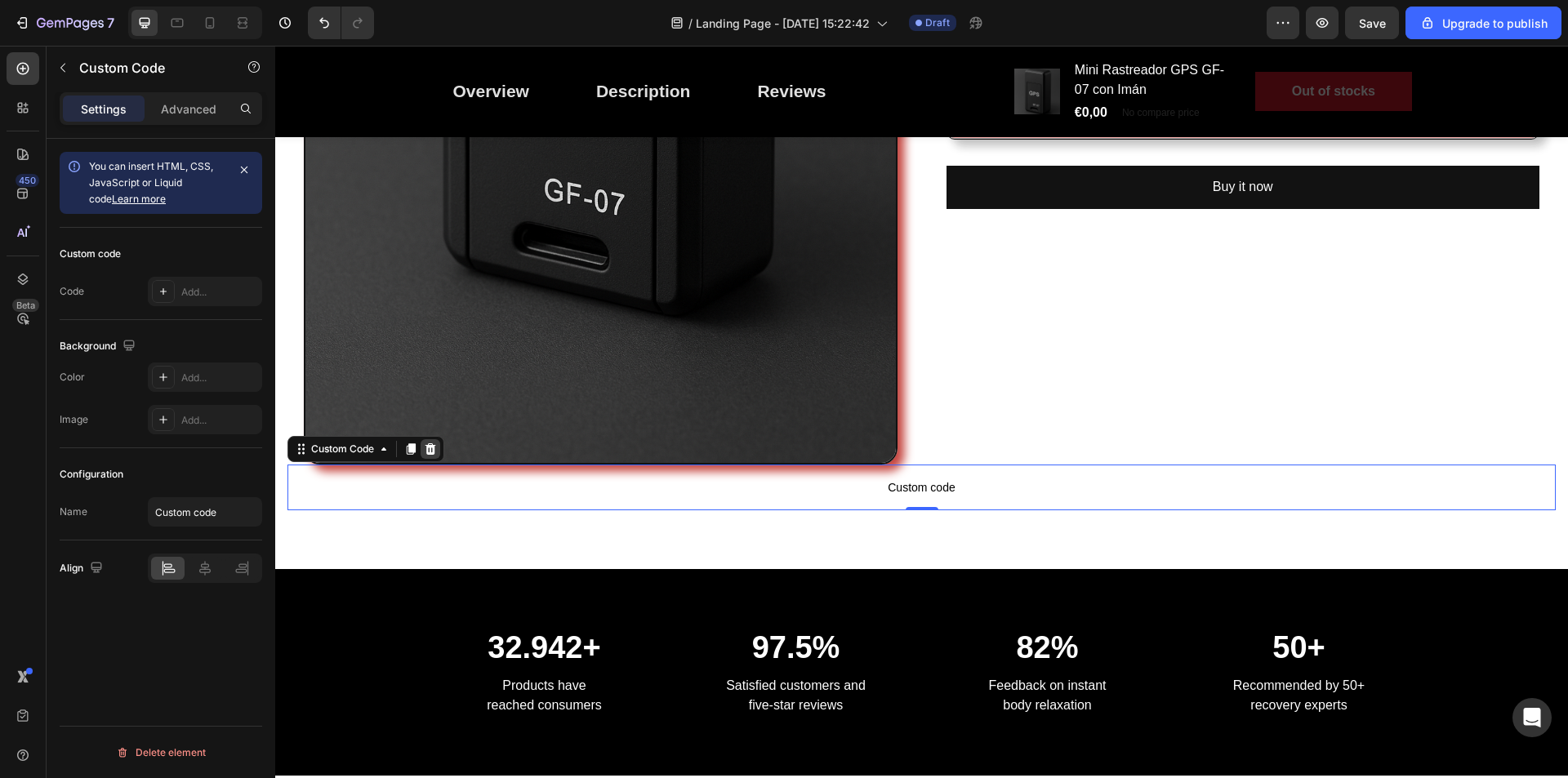
click at [440, 440] on div at bounding box center [431, 449] width 20 height 20
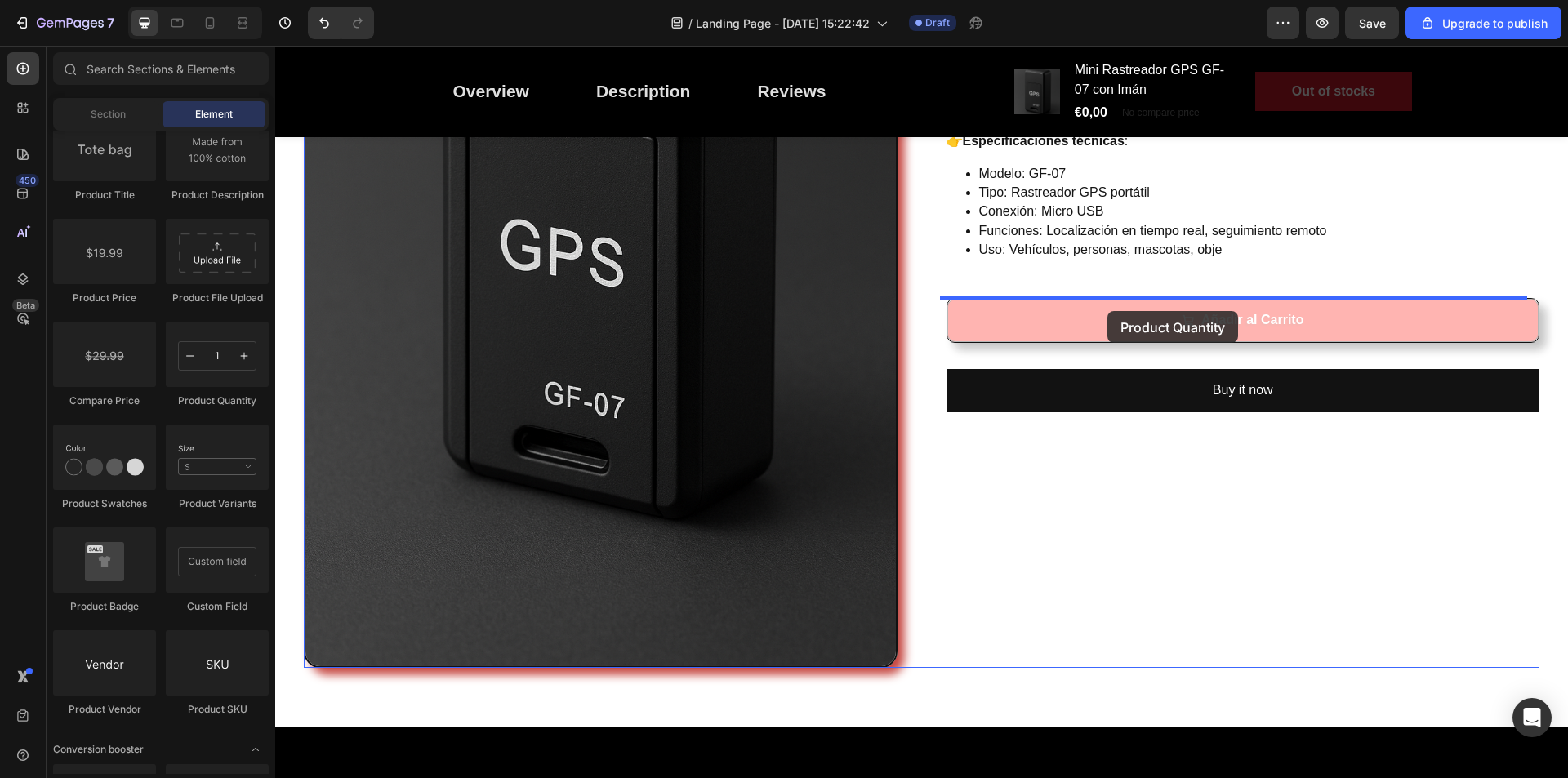
scroll to position [368, 0]
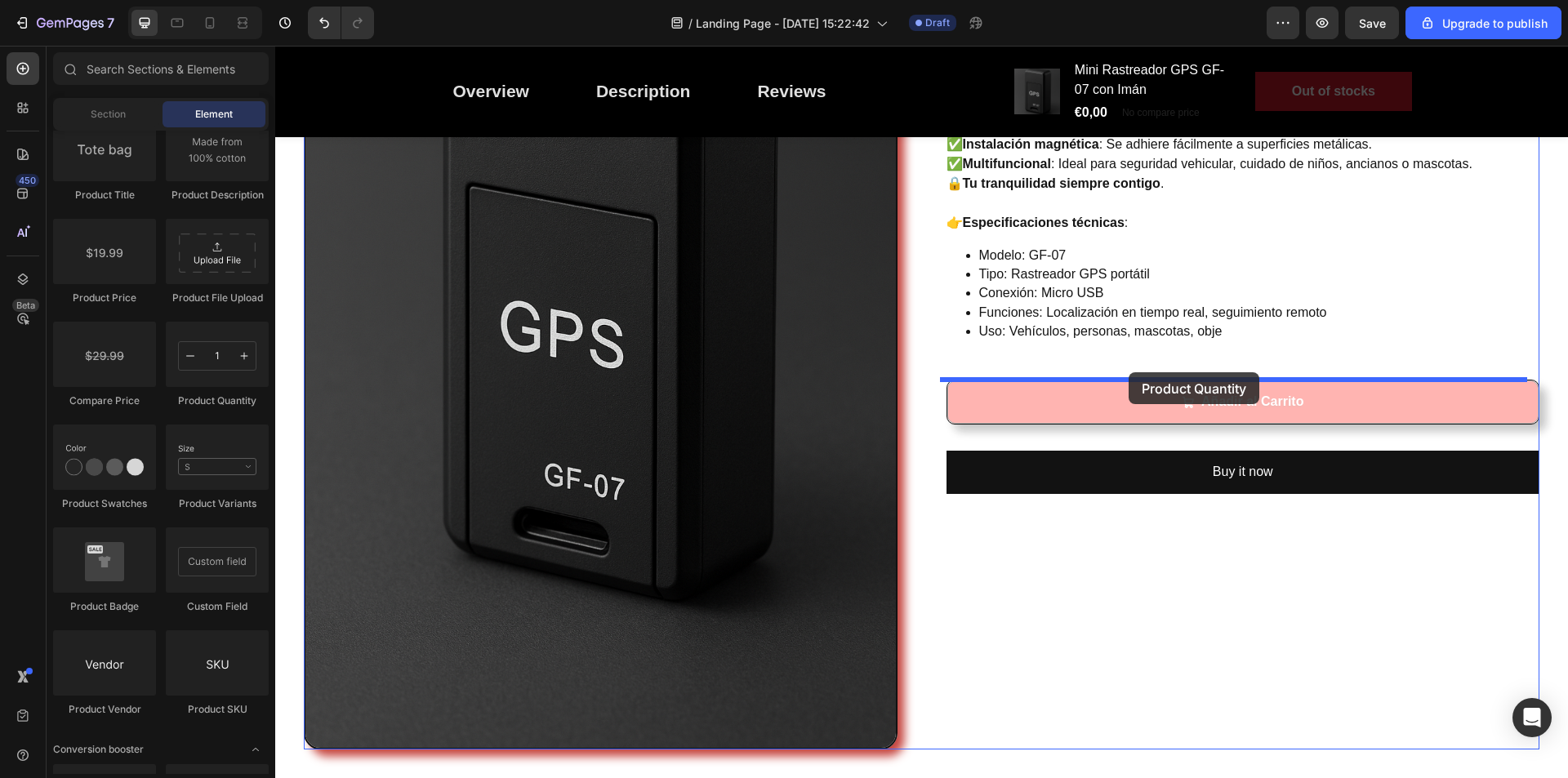
drag, startPoint x: 494, startPoint y: 417, endPoint x: 1129, endPoint y: 373, distance: 636.5
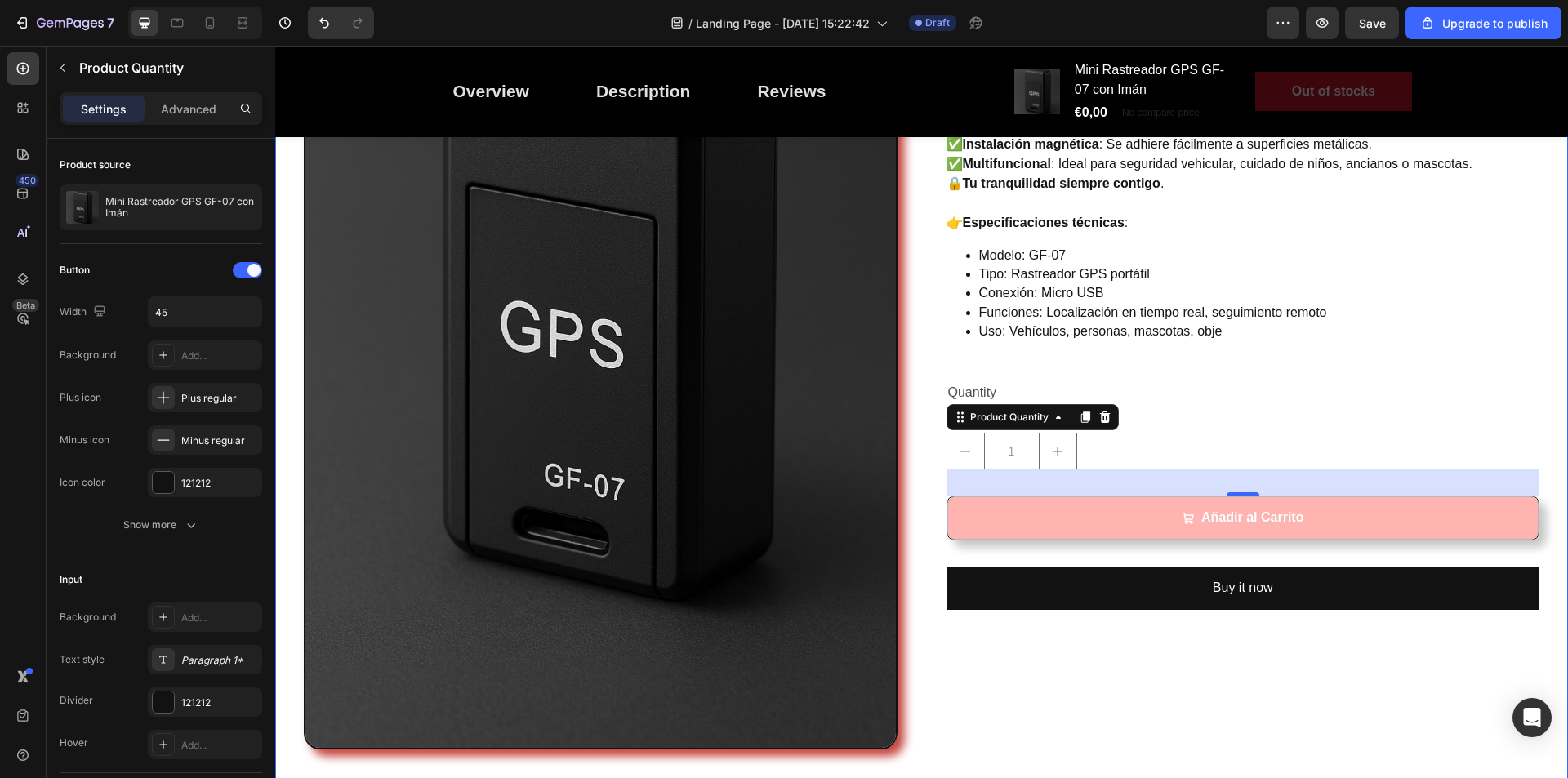
click at [1546, 415] on div "Image Mini Rastreador GPS GF-07 con Imán (P) Title Controla y protege lo que má…" at bounding box center [922, 306] width 1293 height 1007
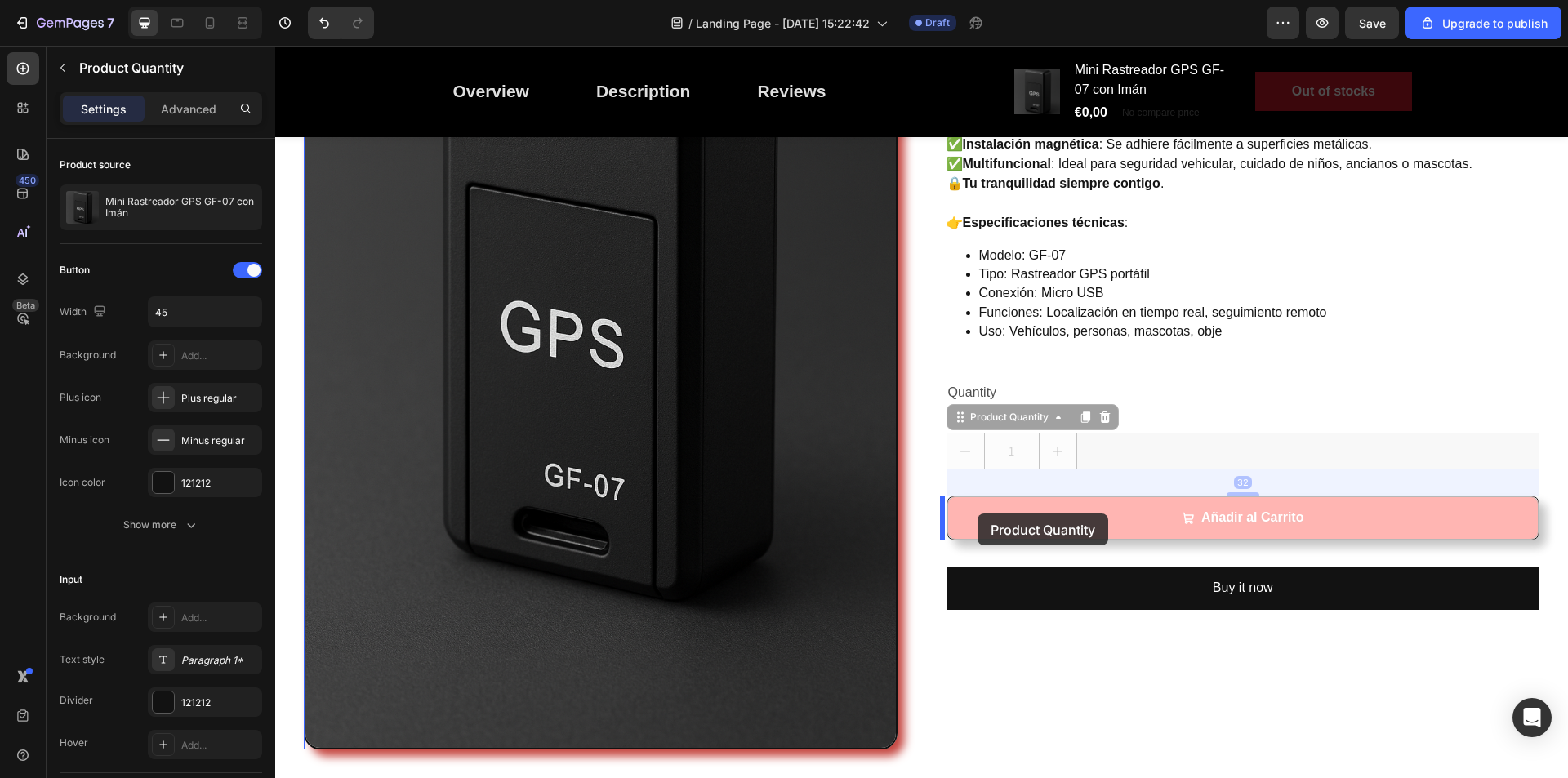
drag, startPoint x: 1013, startPoint y: 459, endPoint x: 978, endPoint y: 514, distance: 65.2
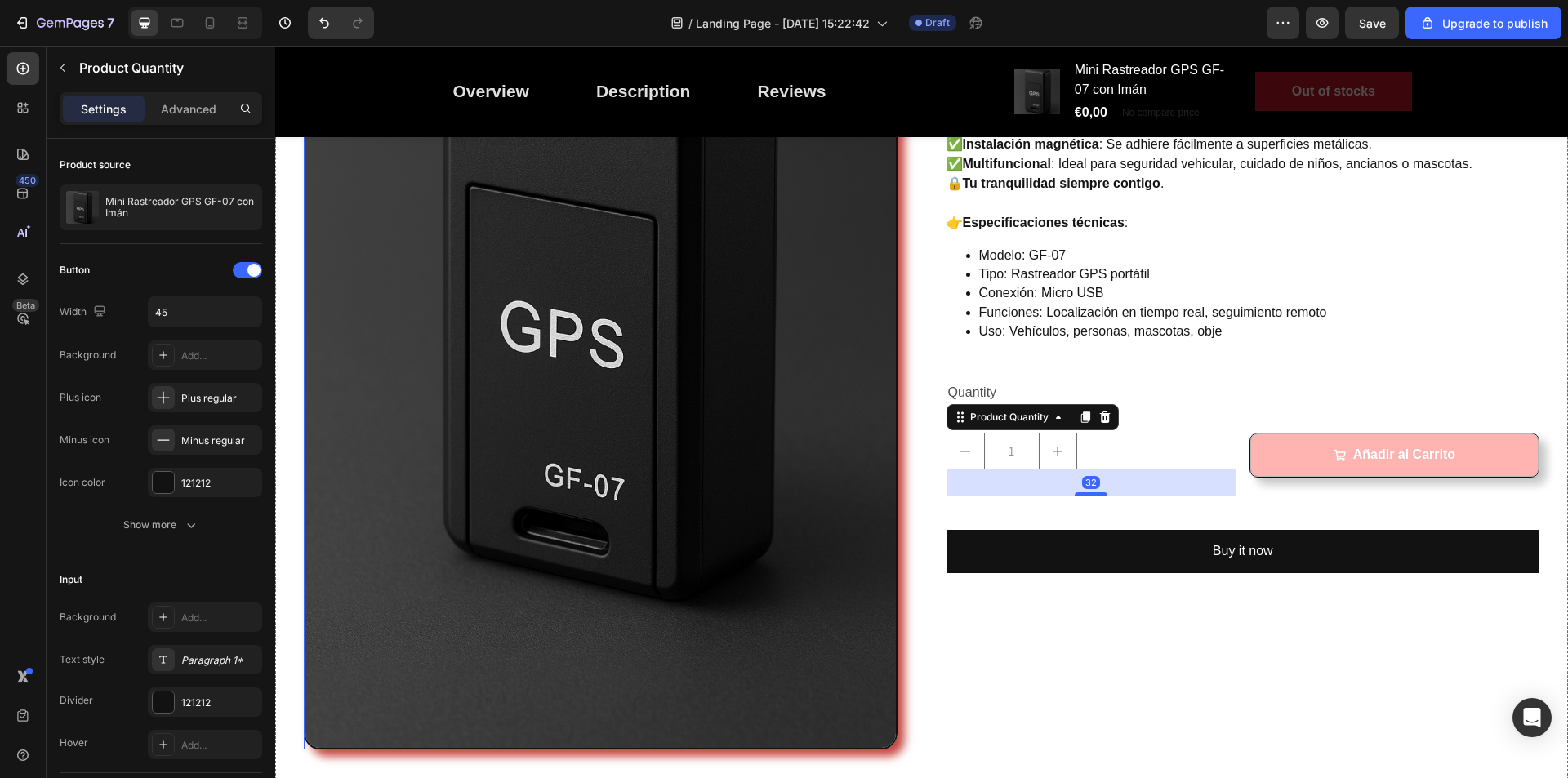
click at [1379, 364] on div "Mini Rastreador GPS GF-07 con Imán (P) Title Controla y protege lo que más quie…" at bounding box center [1243, 305] width 594 height 889
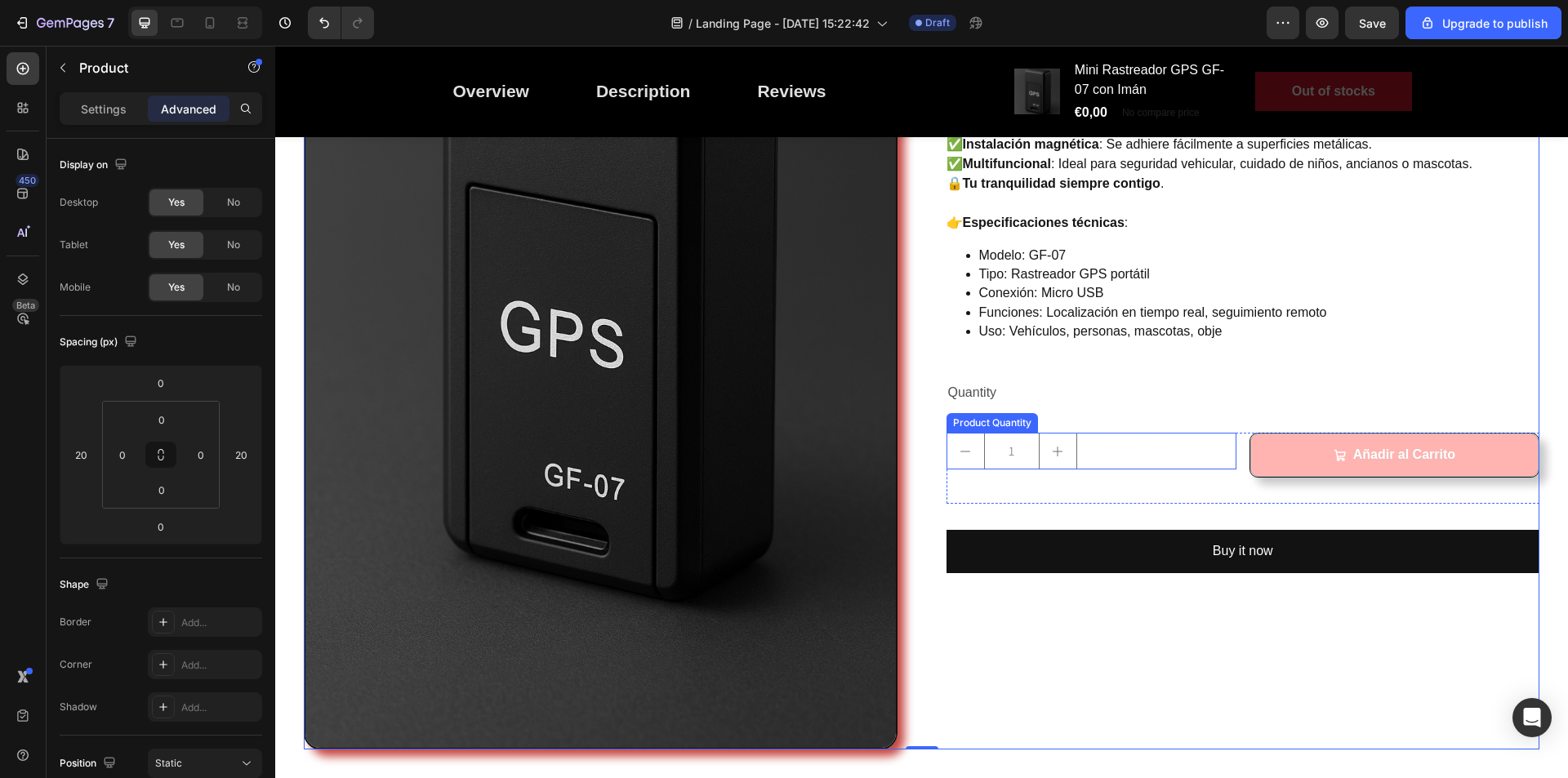
click at [1025, 458] on input "1" at bounding box center [1012, 451] width 56 height 35
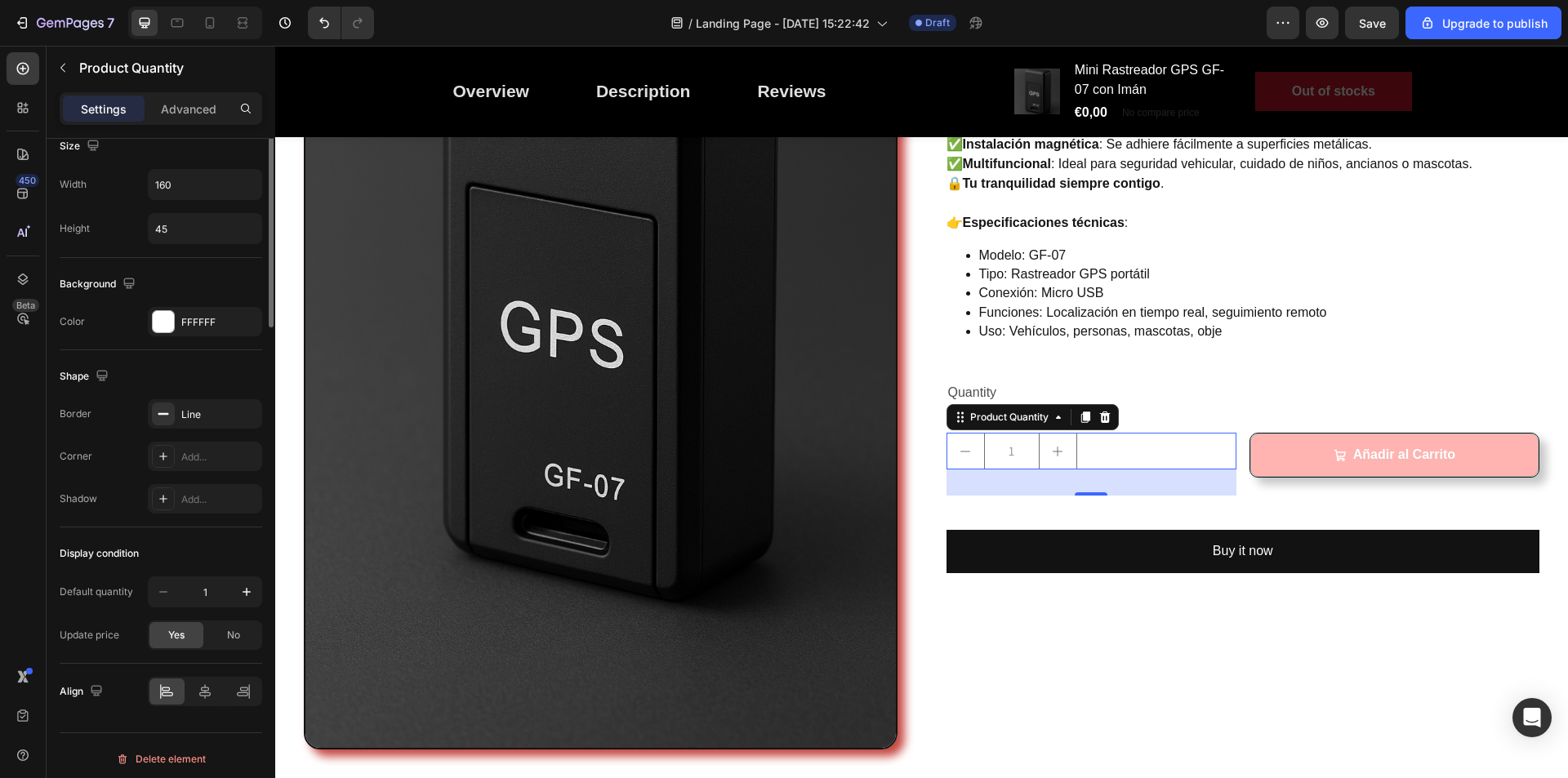
scroll to position [660, 0]
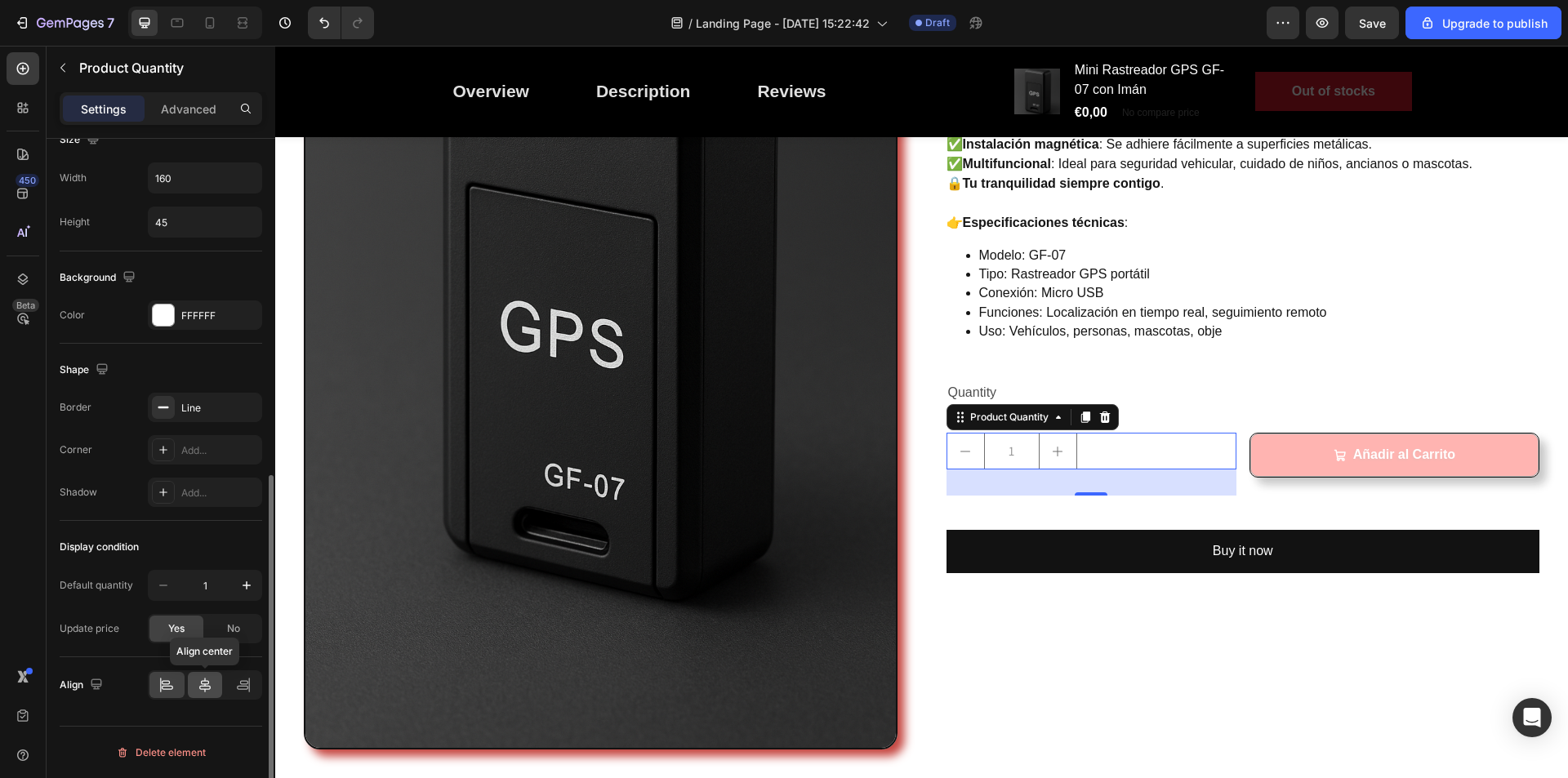
click at [212, 688] on icon at bounding box center [205, 685] width 17 height 17
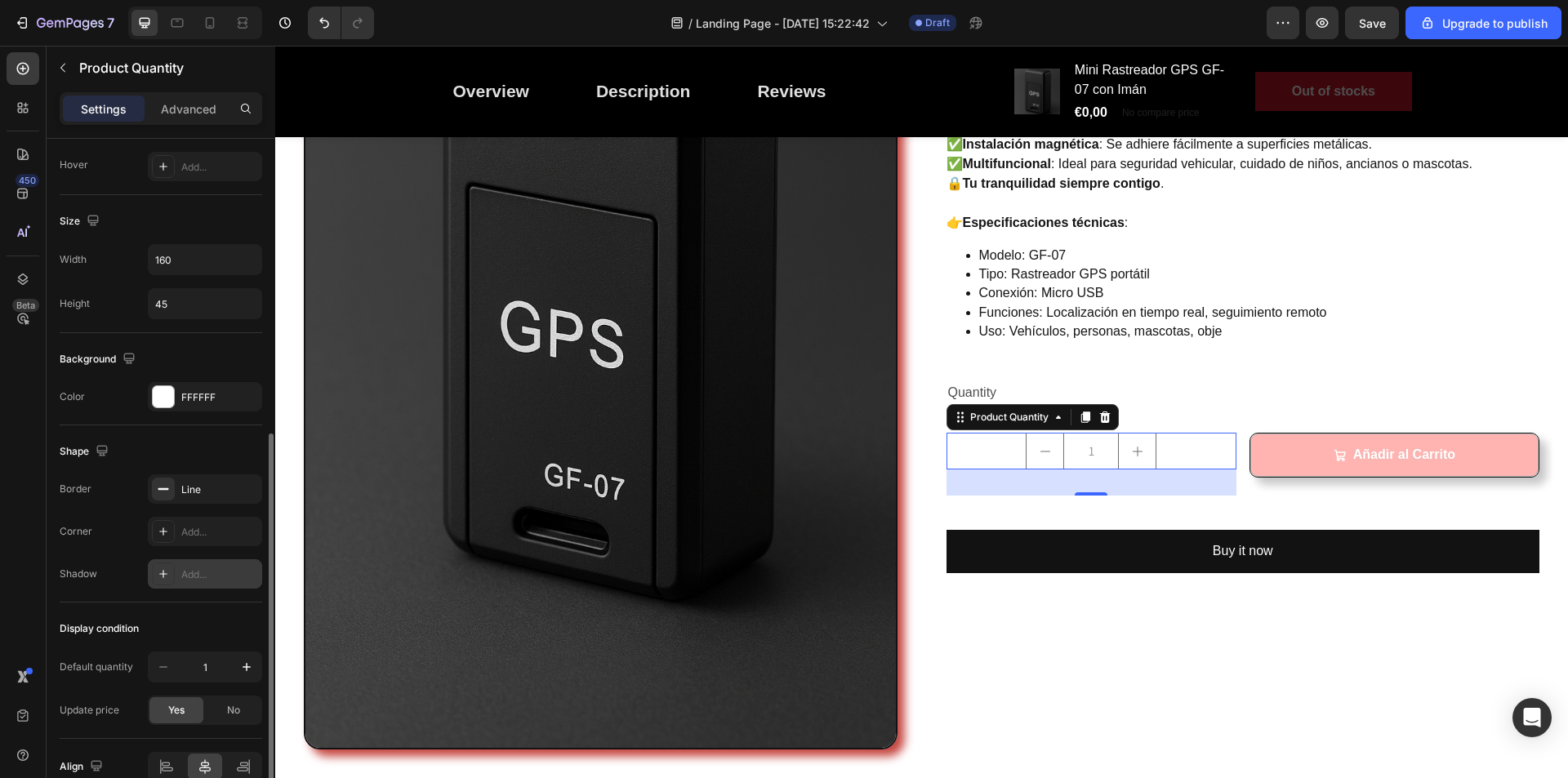
click at [204, 573] on div "Add..." at bounding box center [220, 575] width 77 height 15
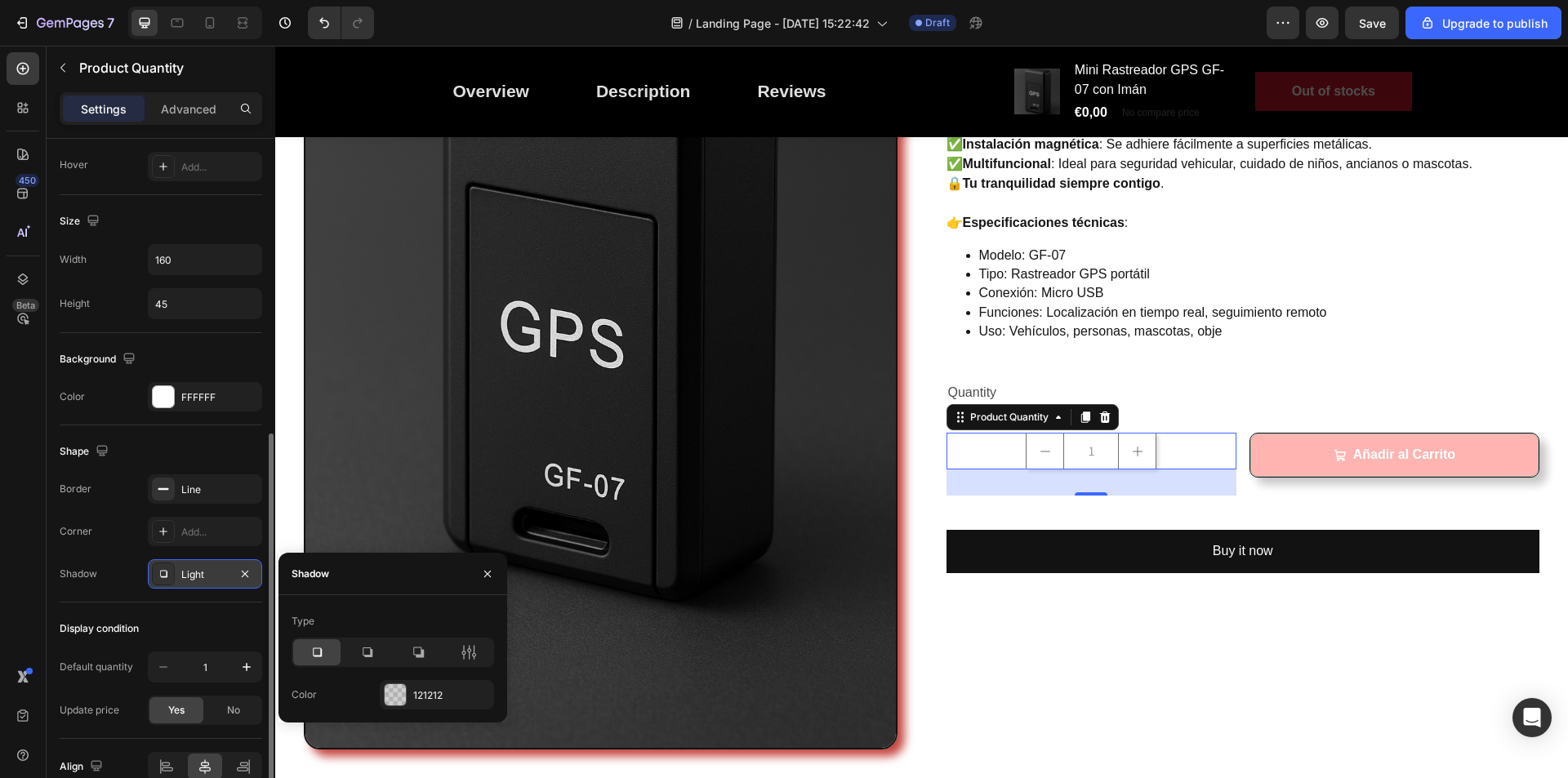
click at [204, 573] on div "Light" at bounding box center [205, 575] width 47 height 15
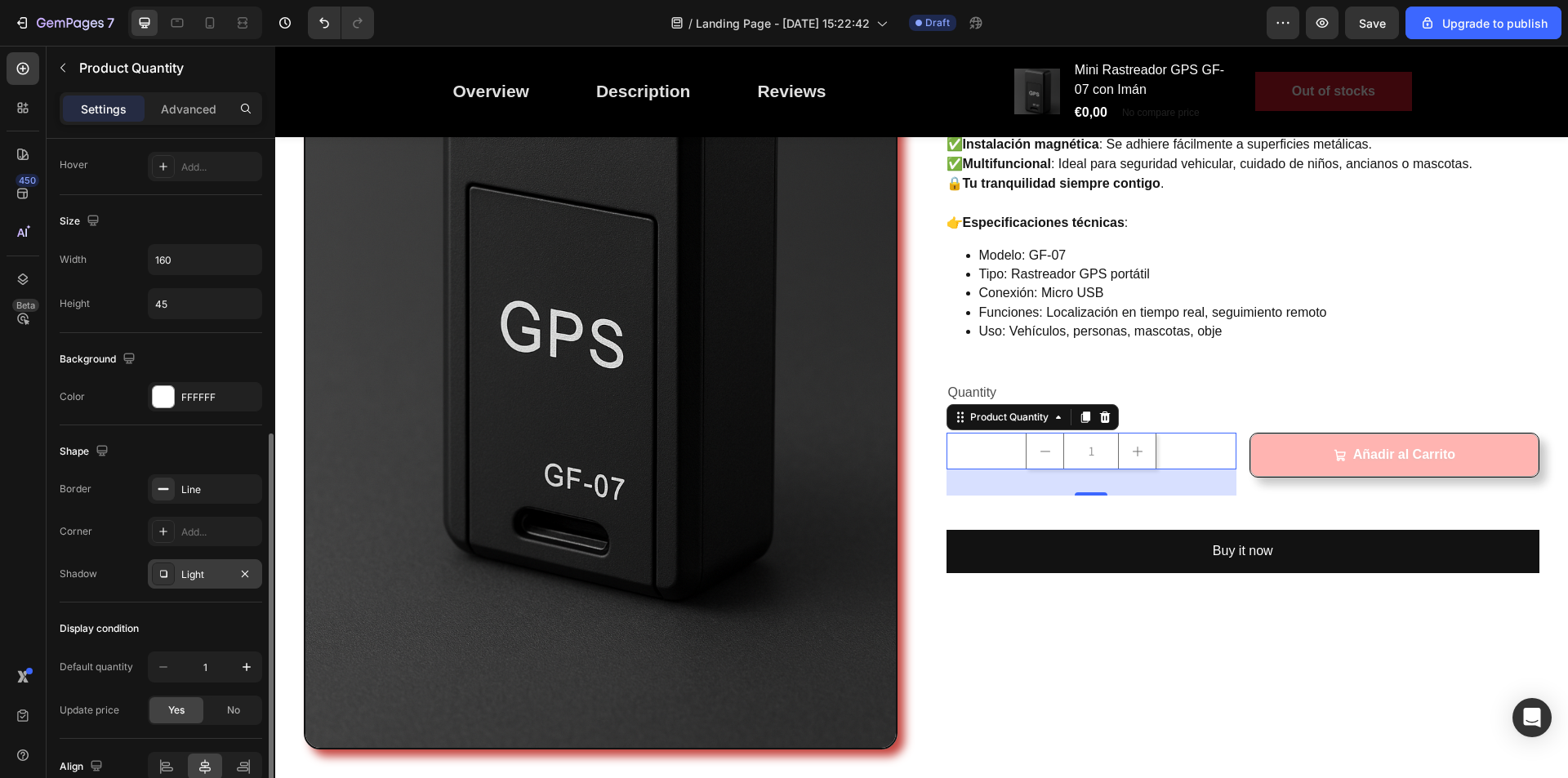
click at [208, 572] on div "Light" at bounding box center [205, 575] width 47 height 15
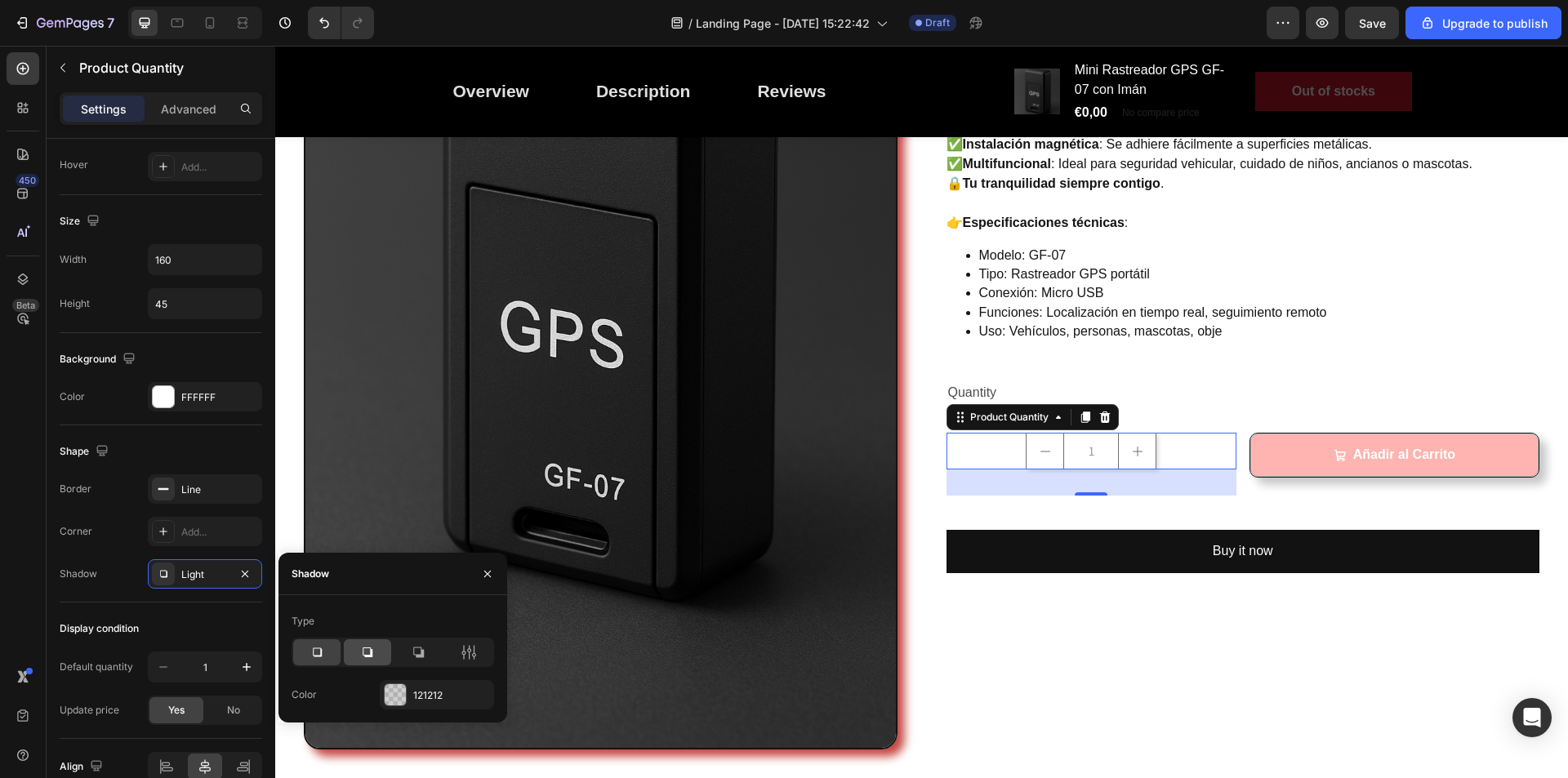
click at [379, 653] on div at bounding box center [368, 652] width 47 height 26
click at [187, 538] on div "Add..." at bounding box center [220, 532] width 77 height 15
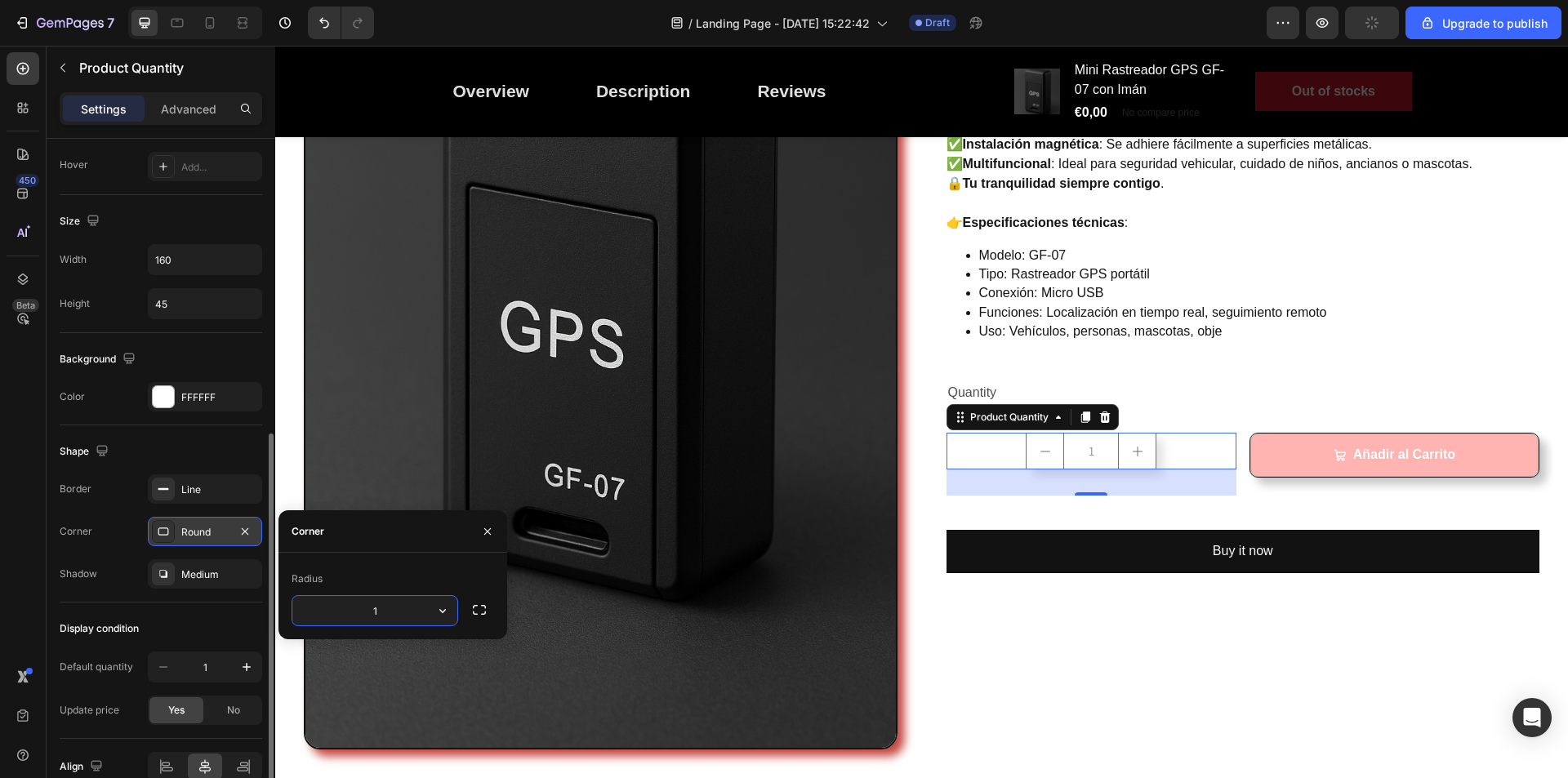
type input "10"
click at [186, 481] on div "Line" at bounding box center [205, 490] width 115 height 29
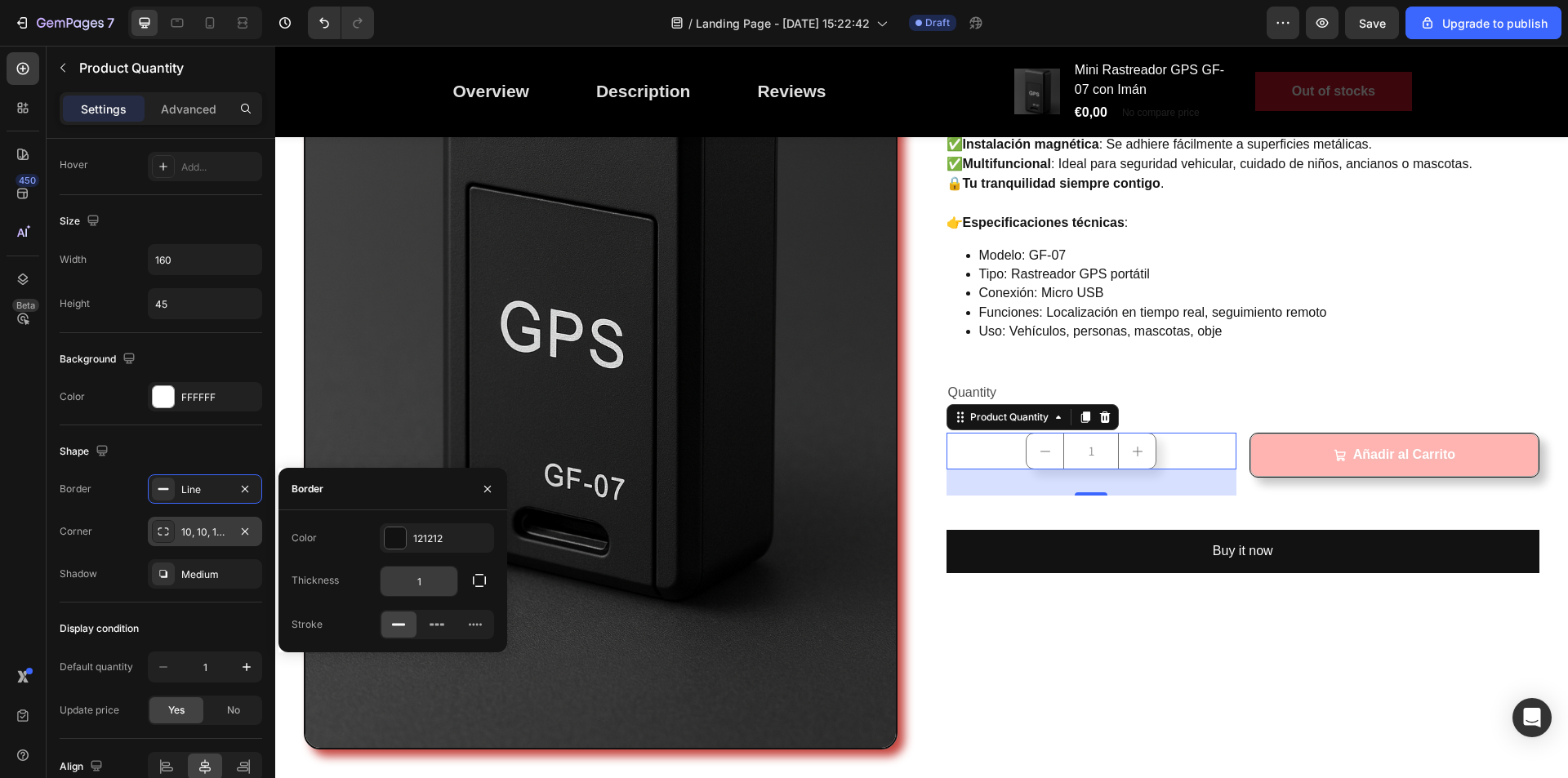
click at [425, 583] on input "1" at bounding box center [419, 582] width 77 height 29
type input "2"
type input "1"
type input "2"
click at [167, 396] on div at bounding box center [164, 397] width 22 height 22
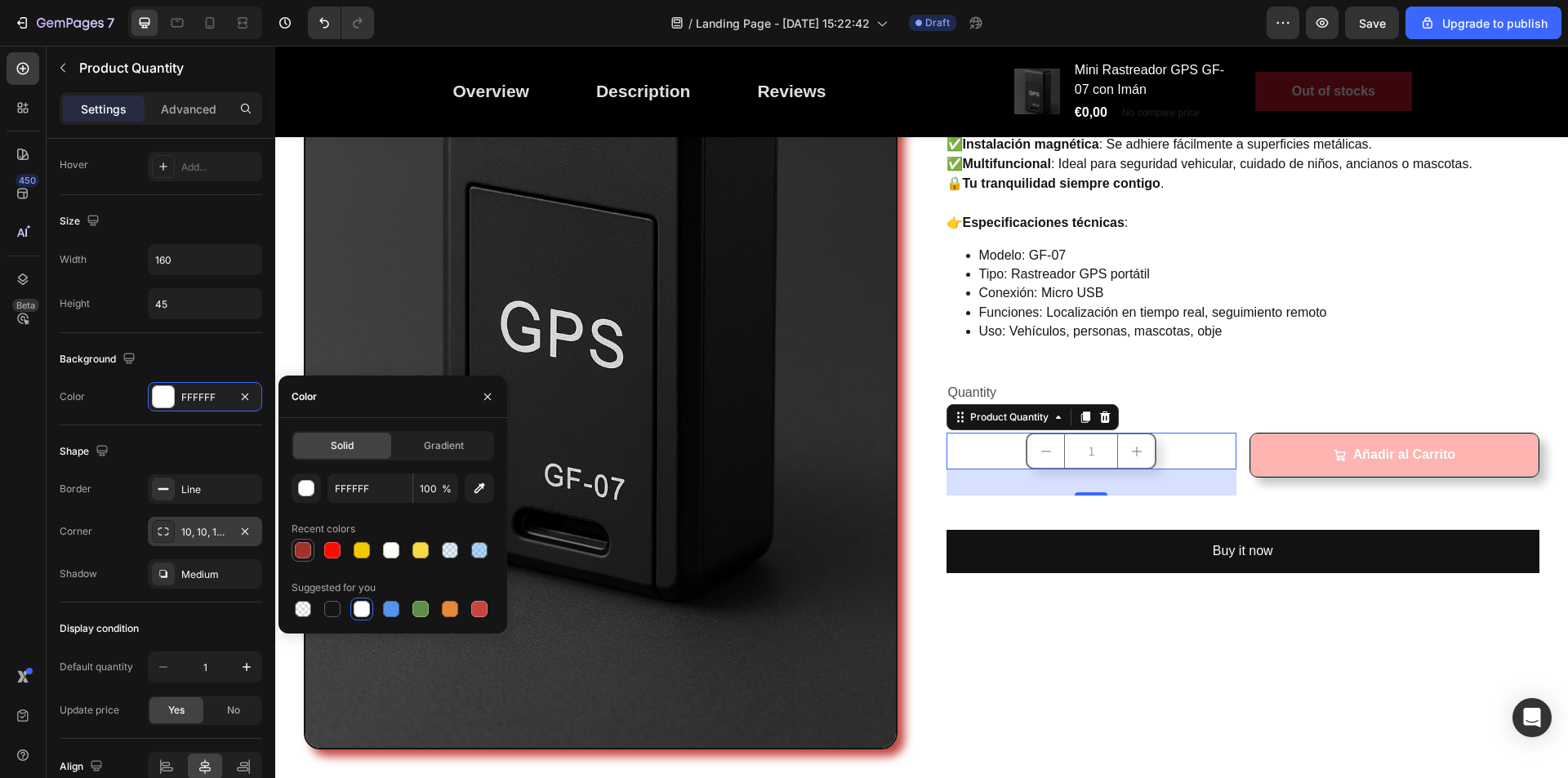
click at [301, 555] on div at bounding box center [303, 550] width 17 height 17
click at [339, 552] on div at bounding box center [333, 550] width 17 height 17
type input "FF0C00"
click at [454, 442] on span "Gradient" at bounding box center [444, 445] width 40 height 15
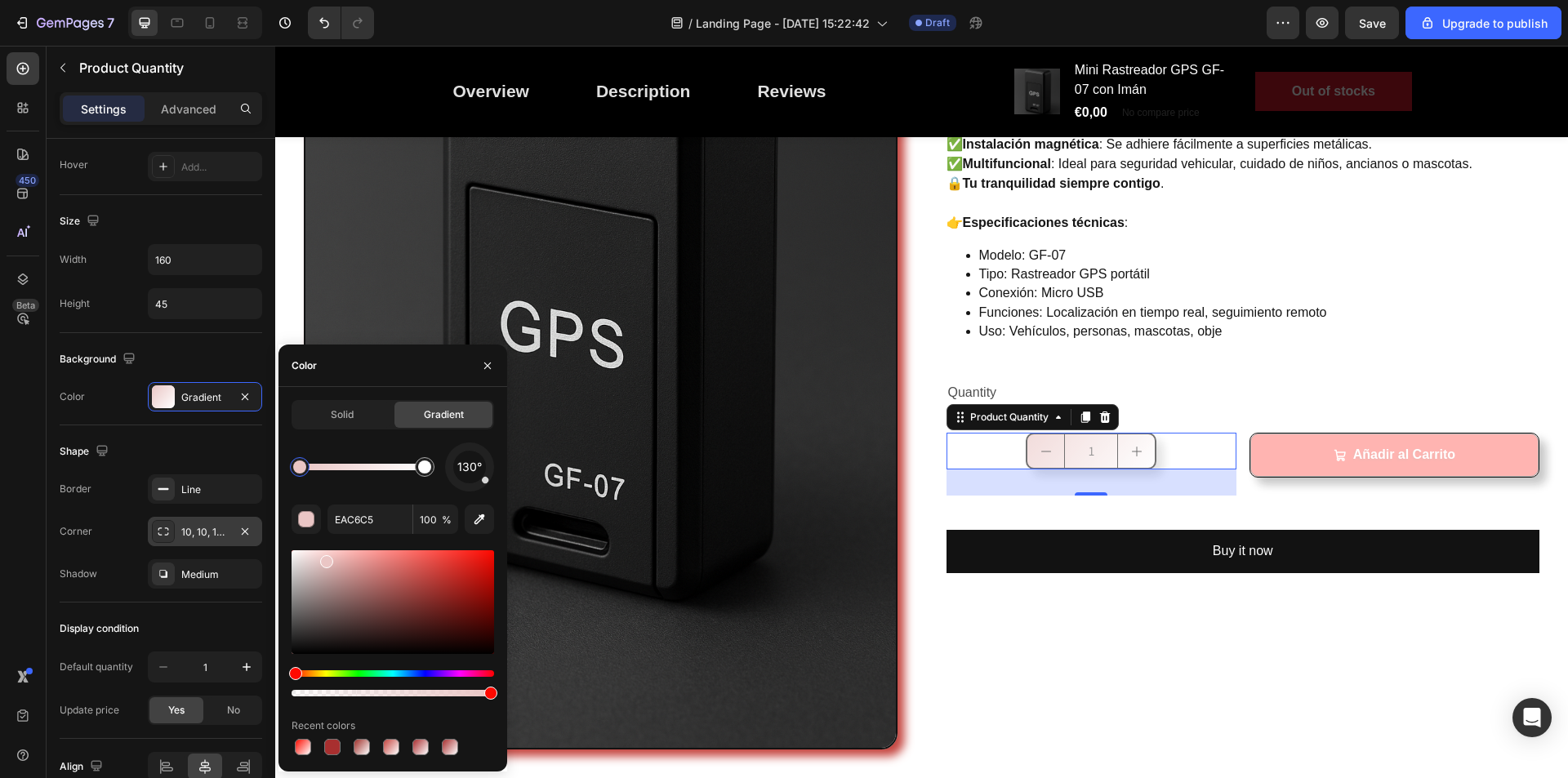
drag, startPoint x: 317, startPoint y: 564, endPoint x: 326, endPoint y: 558, distance: 10.8
drag, startPoint x: 320, startPoint y: 558, endPoint x: 490, endPoint y: 562, distance: 170.0
drag, startPoint x: 477, startPoint y: 568, endPoint x: 496, endPoint y: 550, distance: 26.2
click at [495, 550] on div at bounding box center [392, 602] width 202 height 104
type input "FF0400"
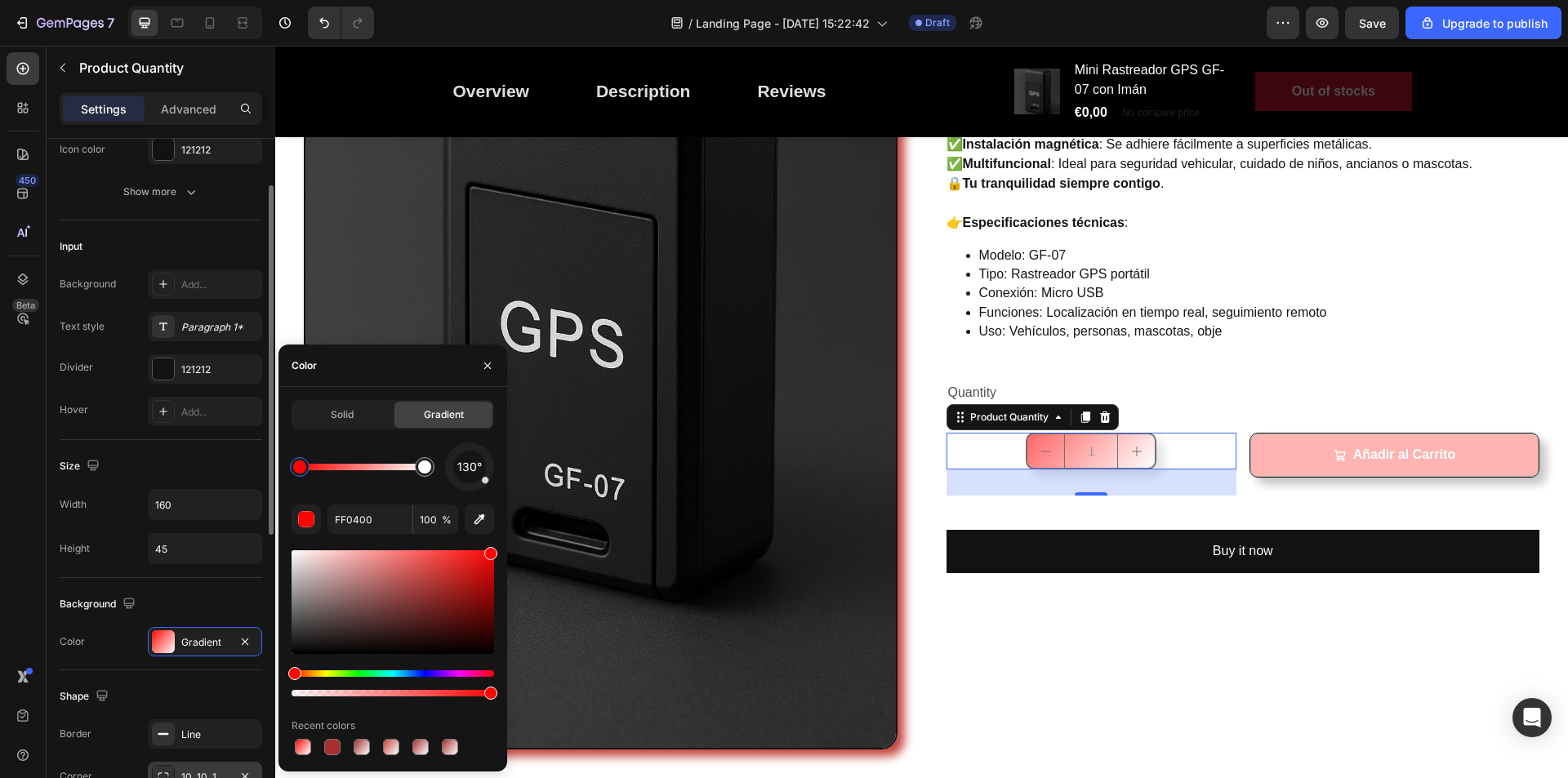
scroll to position [251, 0]
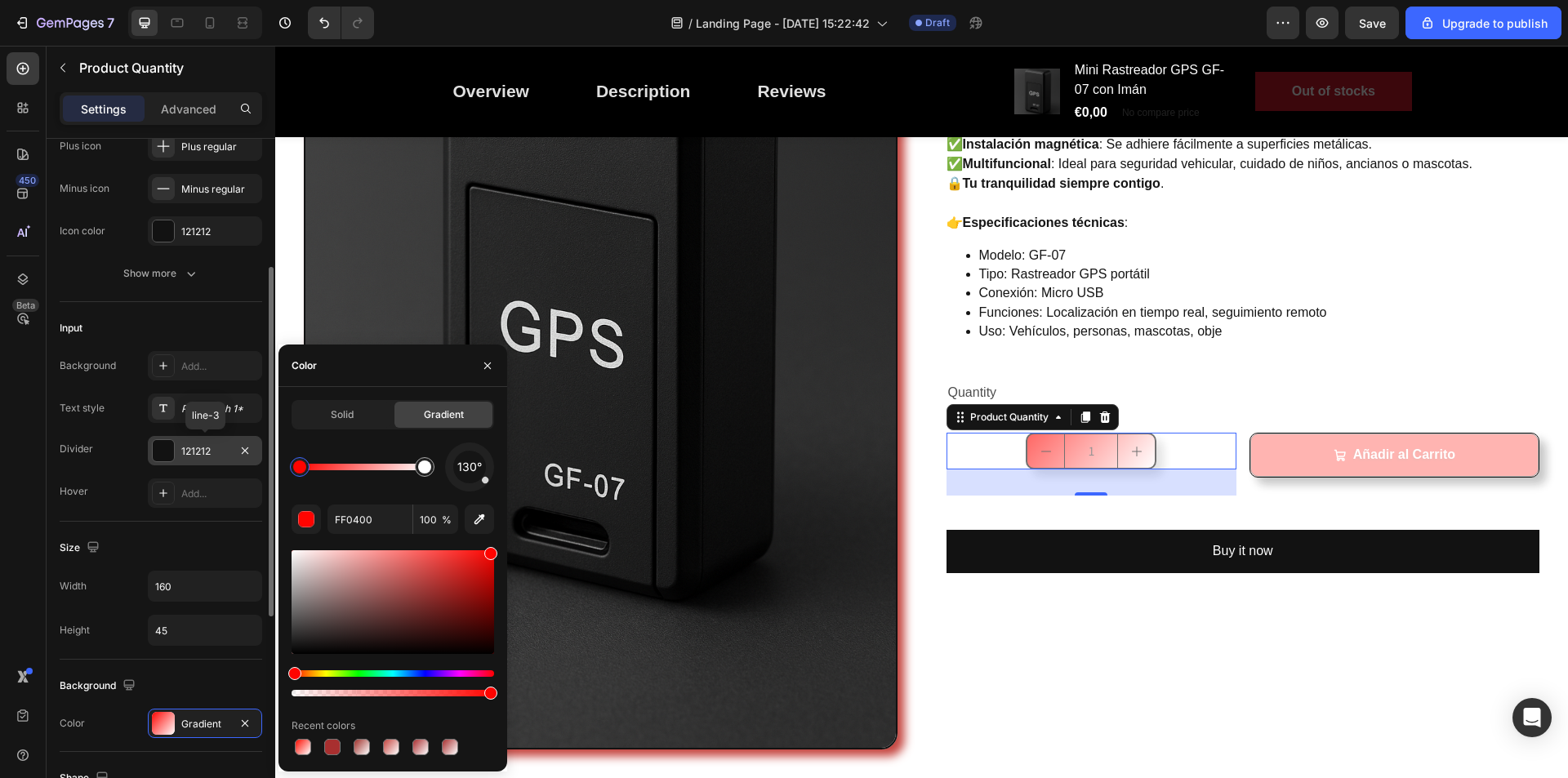
click at [170, 452] on div at bounding box center [164, 451] width 22 height 22
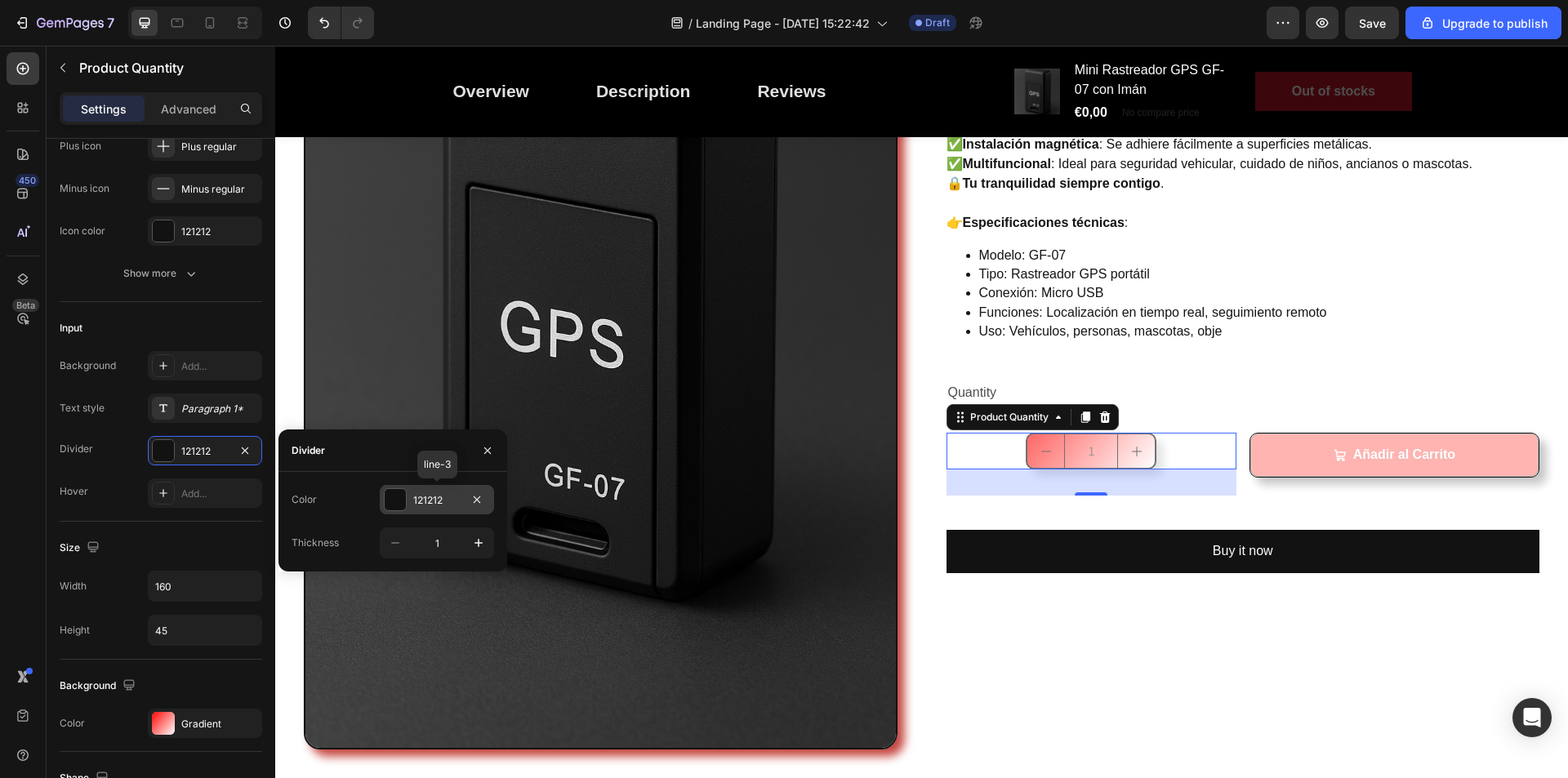
click at [397, 500] on div at bounding box center [395, 500] width 22 height 22
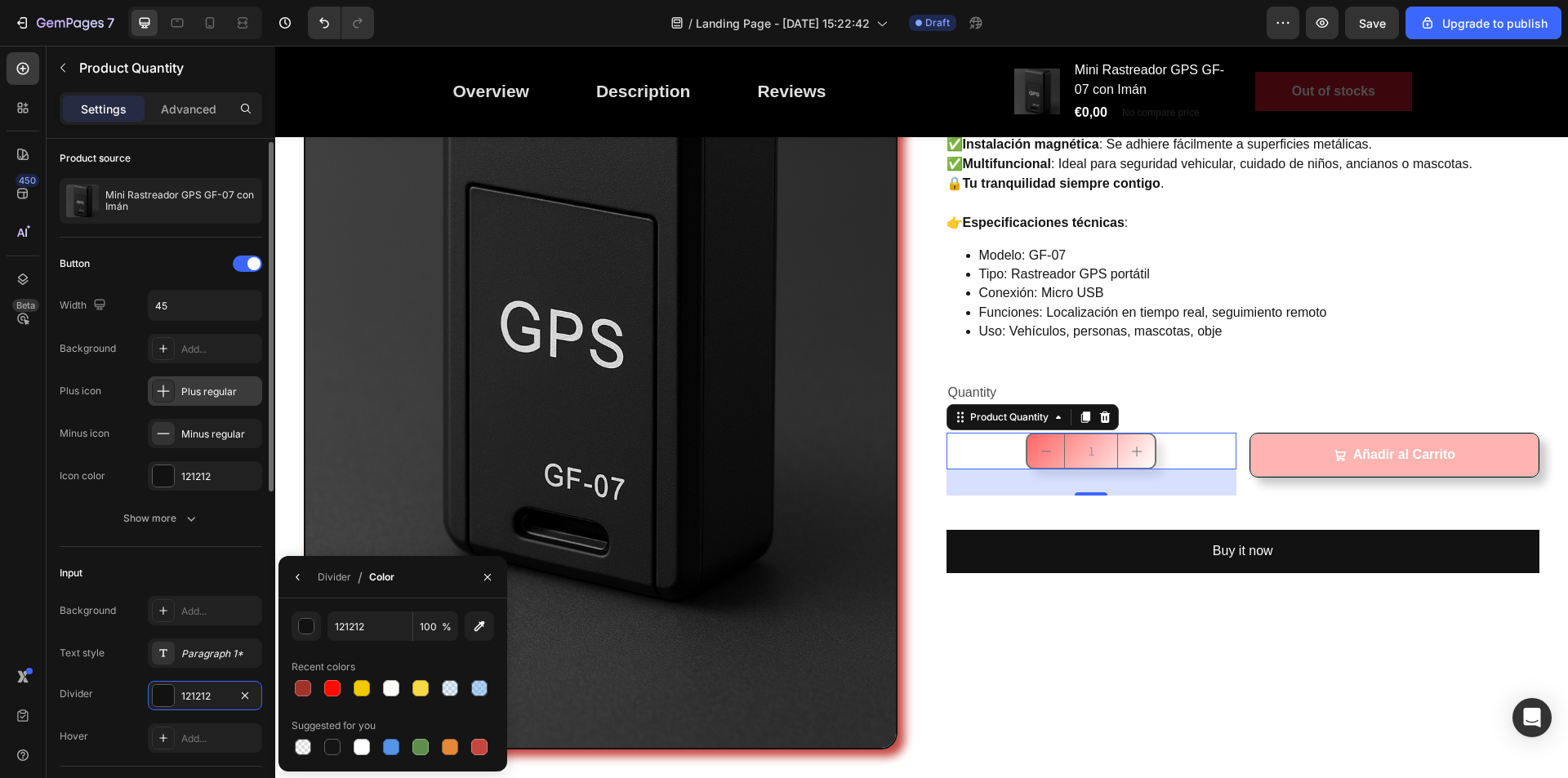
scroll to position [0, 0]
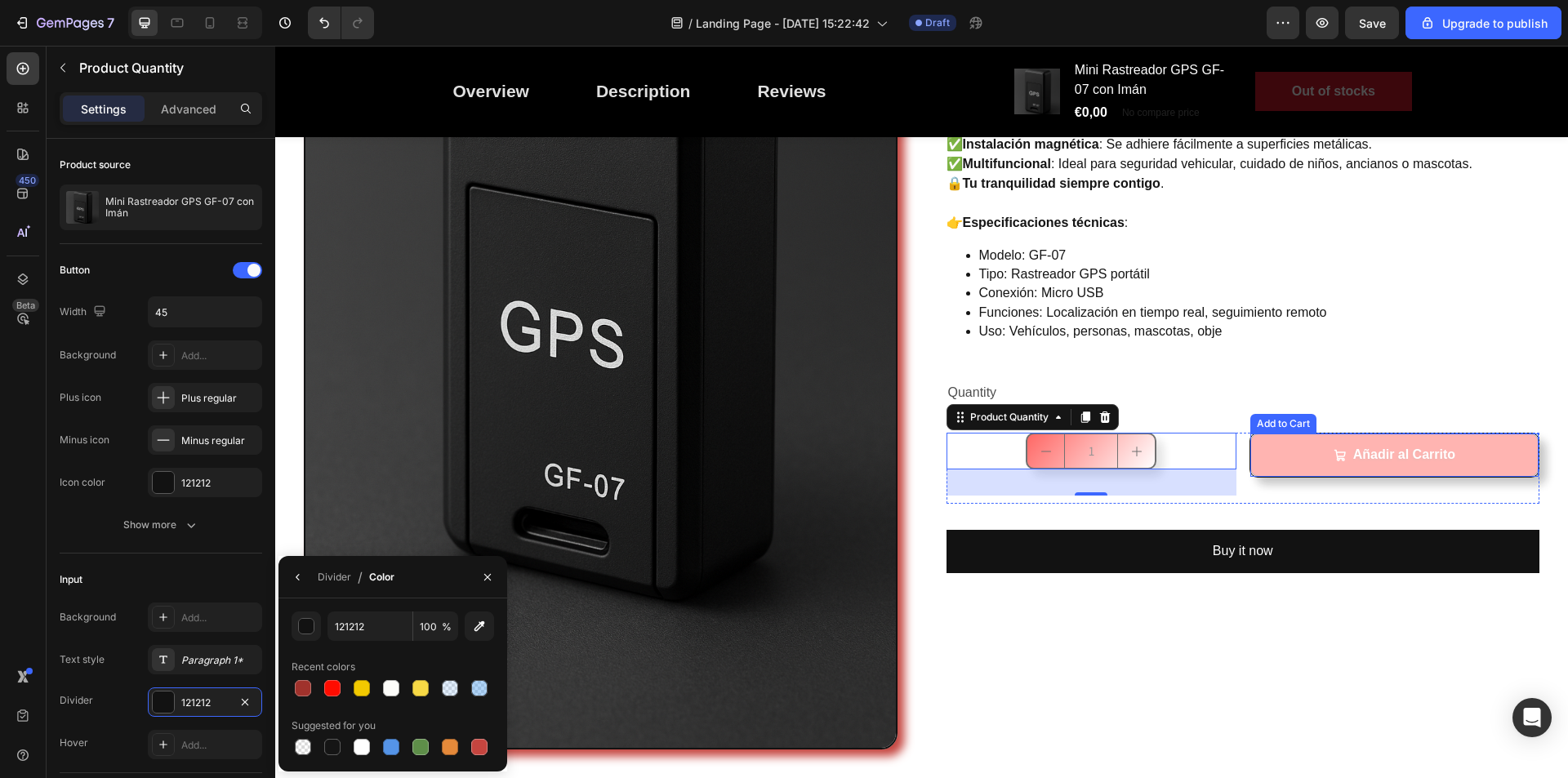
click at [1251, 465] on button "Añadir al Carrito" at bounding box center [1395, 455] width 288 height 43
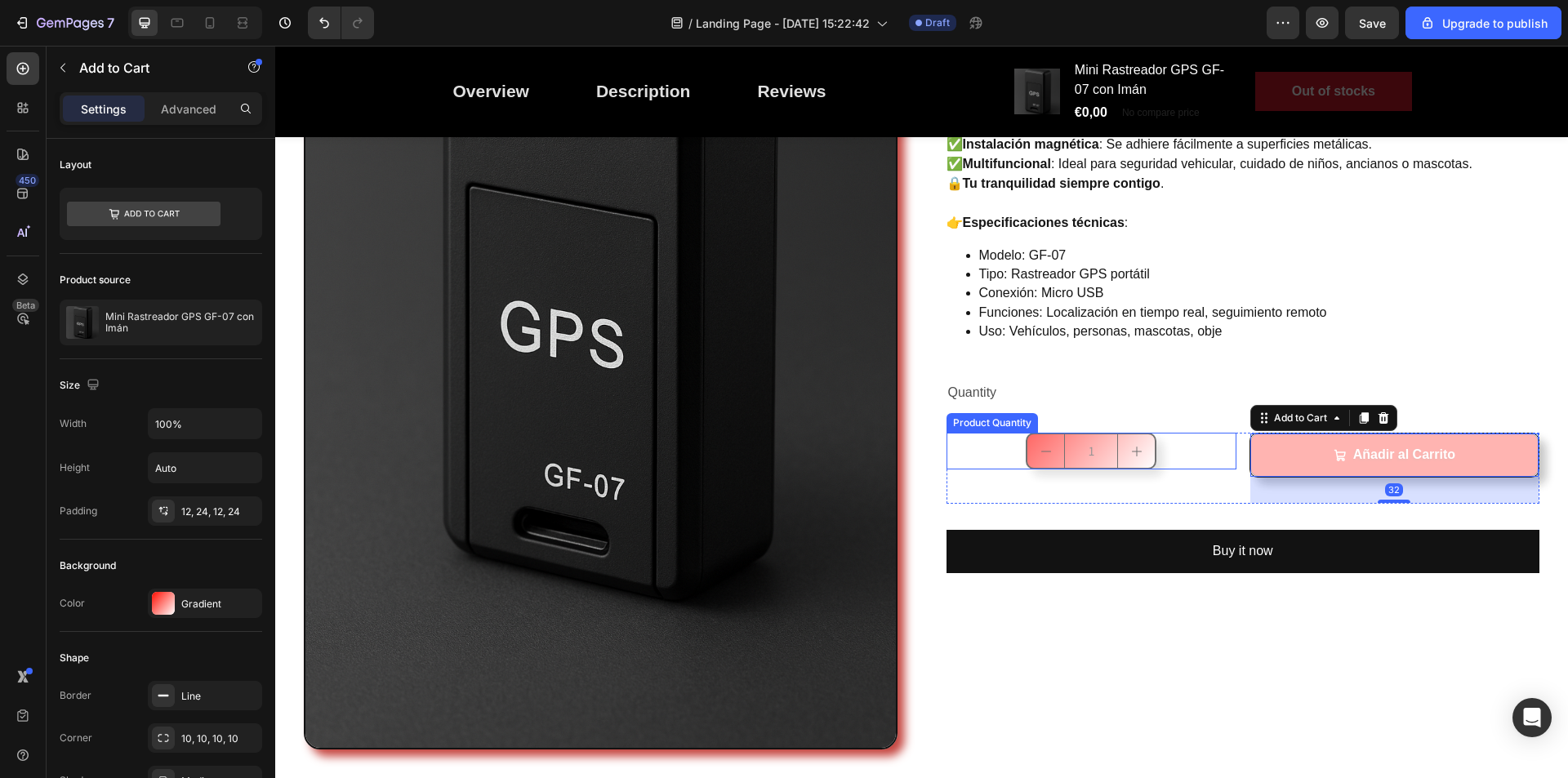
click at [1084, 461] on input "1" at bounding box center [1091, 451] width 54 height 33
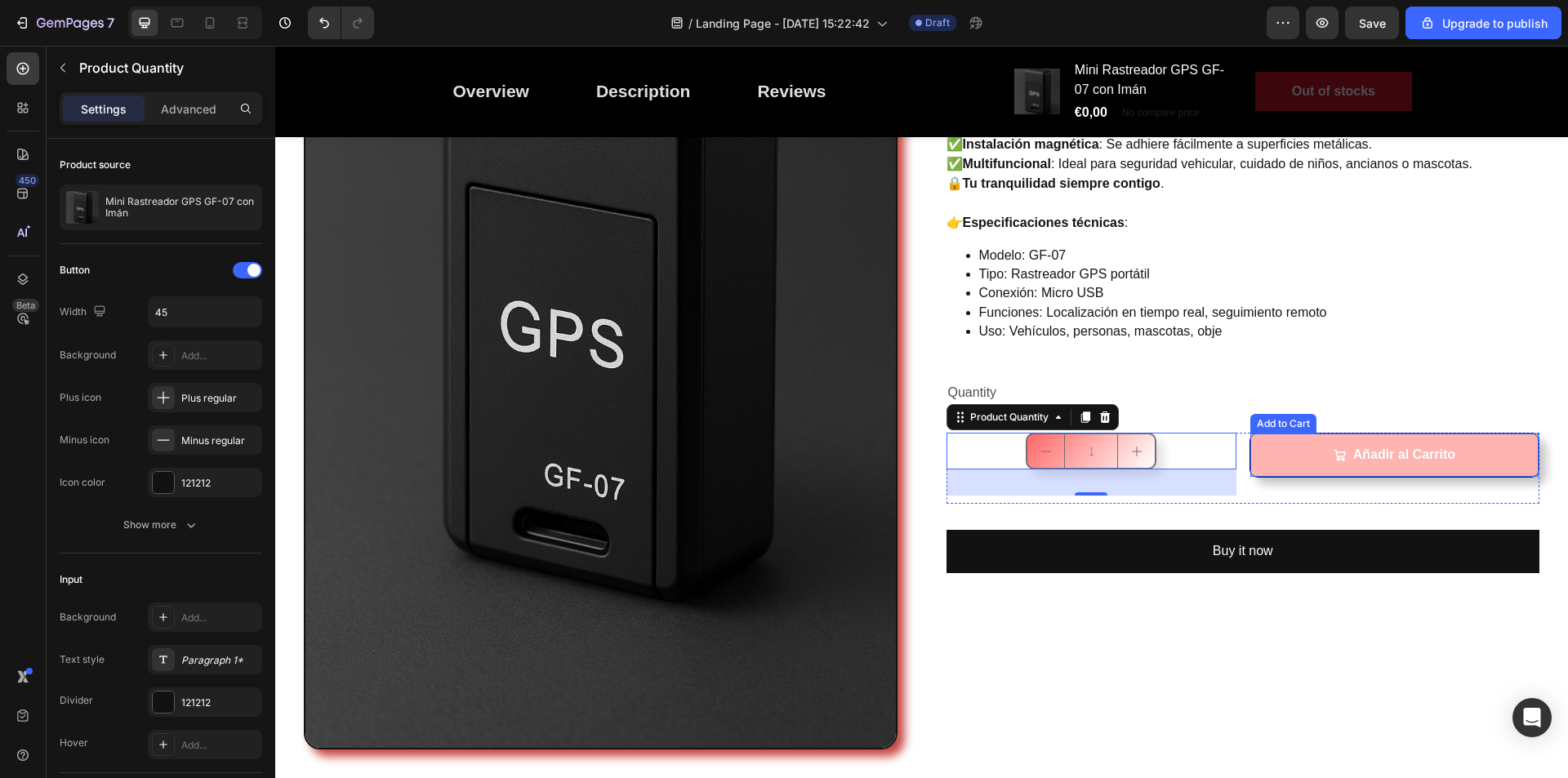
click at [1262, 461] on button "Añadir al Carrito" at bounding box center [1395, 455] width 288 height 43
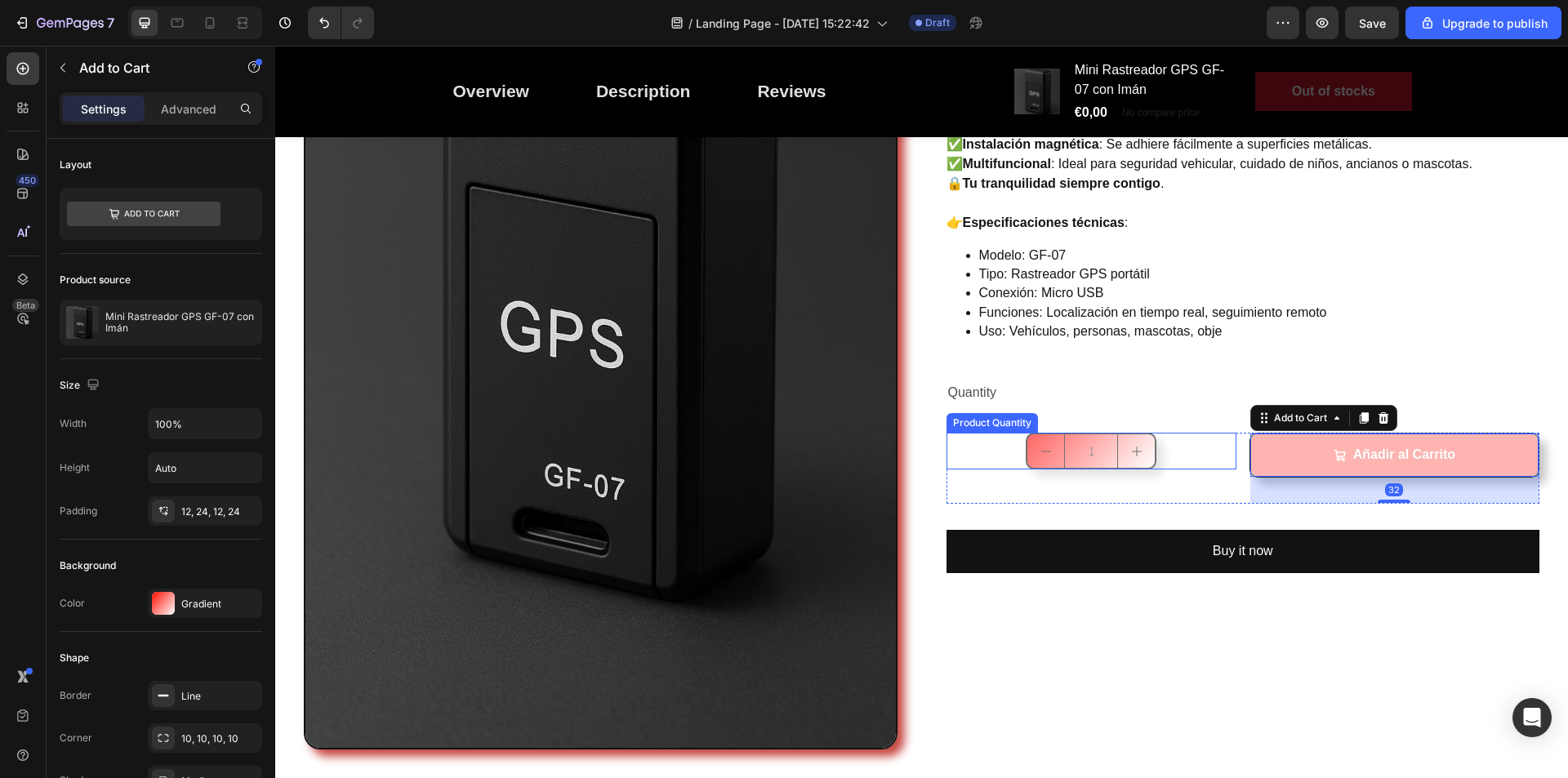
click at [1102, 450] on input "1" at bounding box center [1091, 451] width 54 height 33
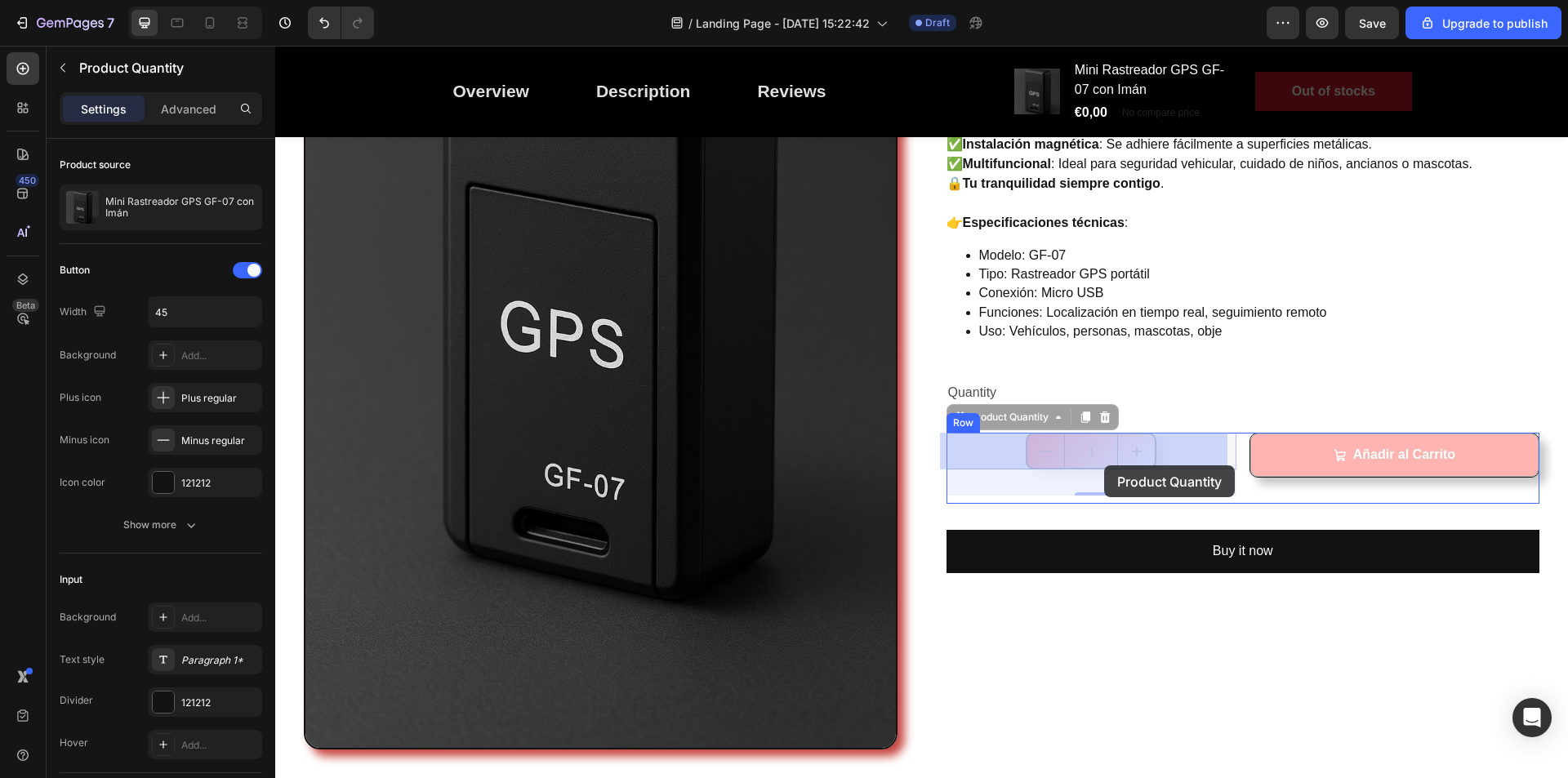
drag, startPoint x: 1106, startPoint y: 457, endPoint x: 1105, endPoint y: 466, distance: 9.1
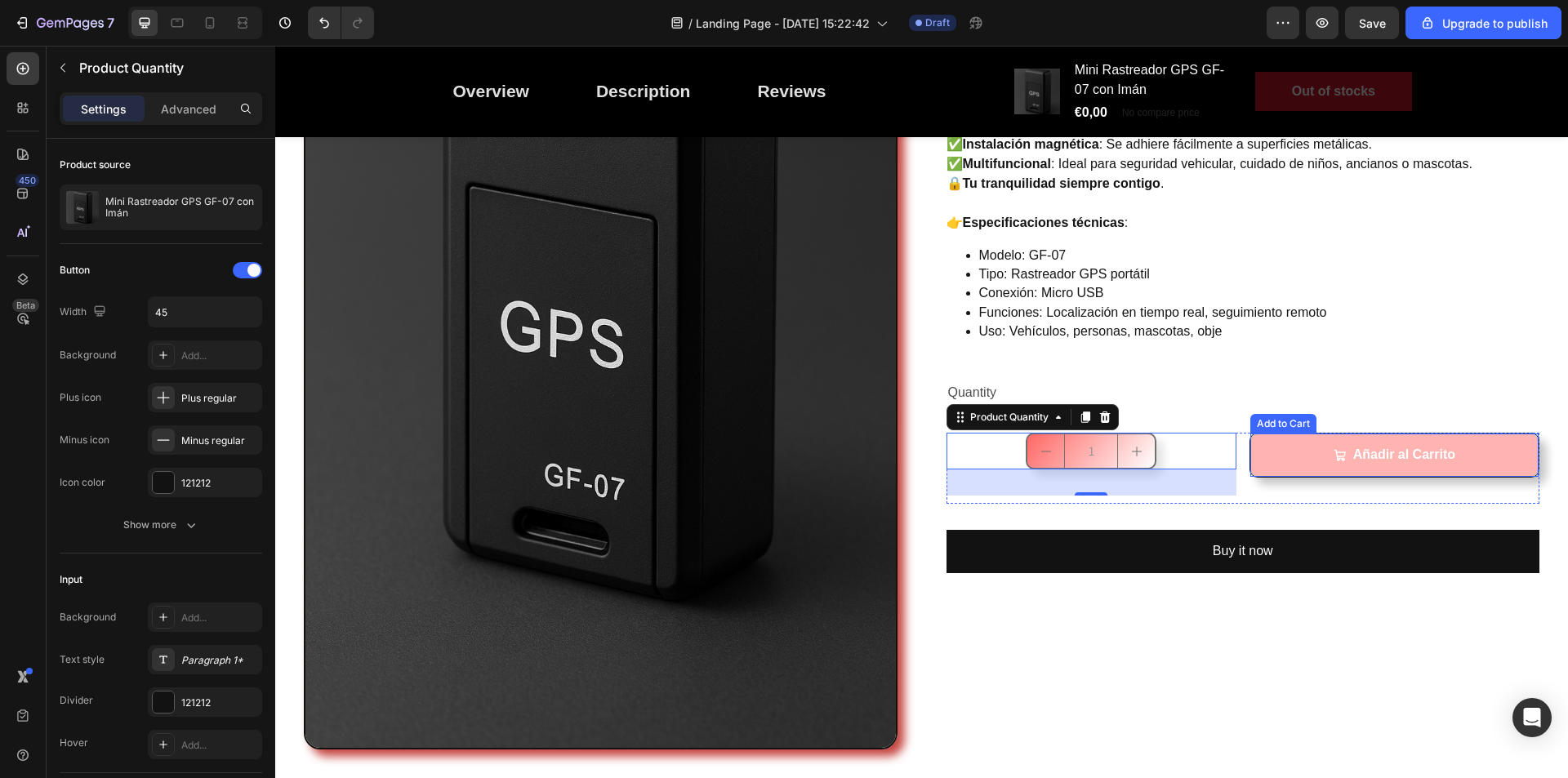
click at [1259, 456] on button "Añadir al Carrito" at bounding box center [1395, 455] width 288 height 43
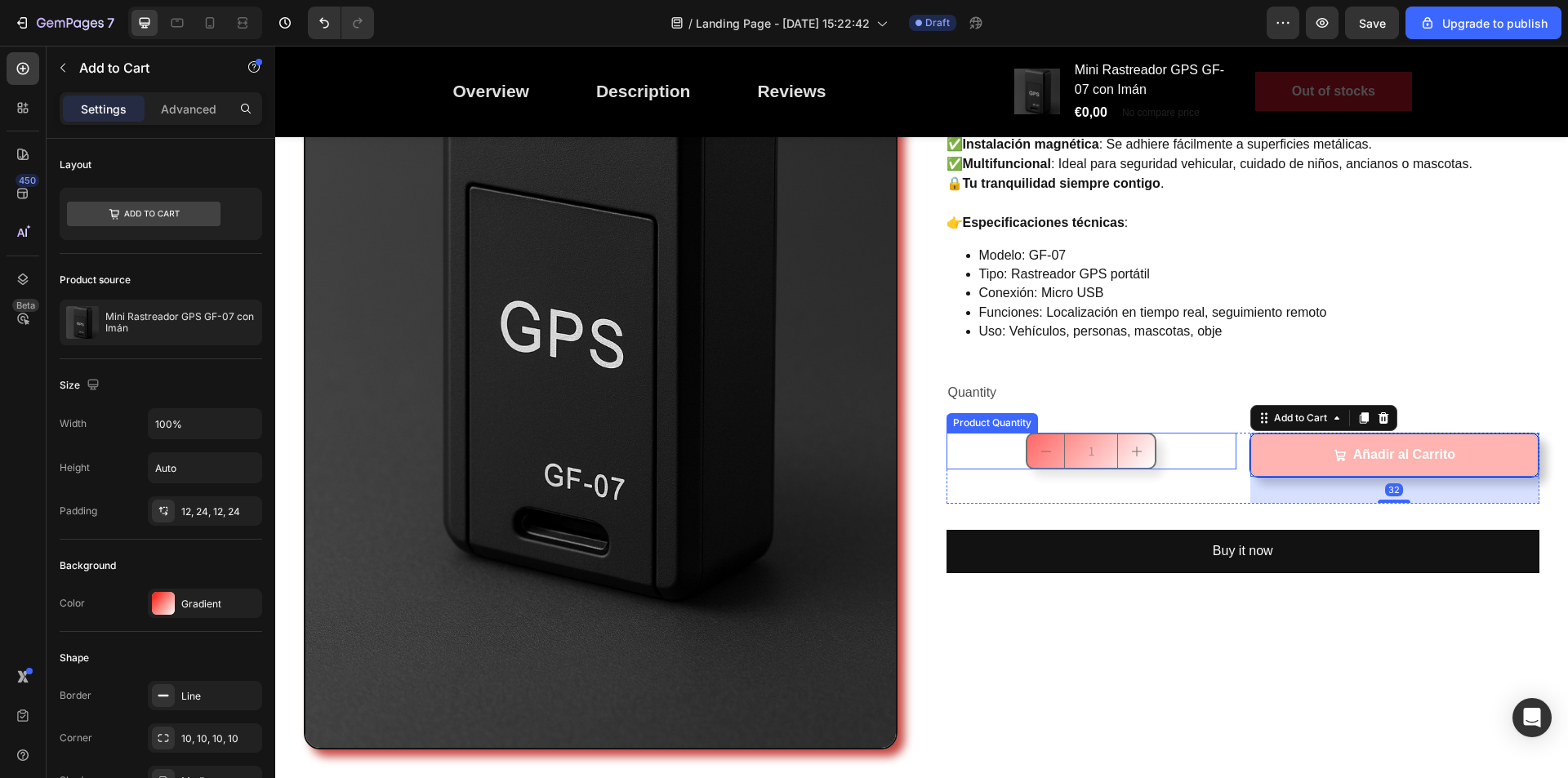
click at [1106, 461] on input "1" at bounding box center [1091, 451] width 54 height 33
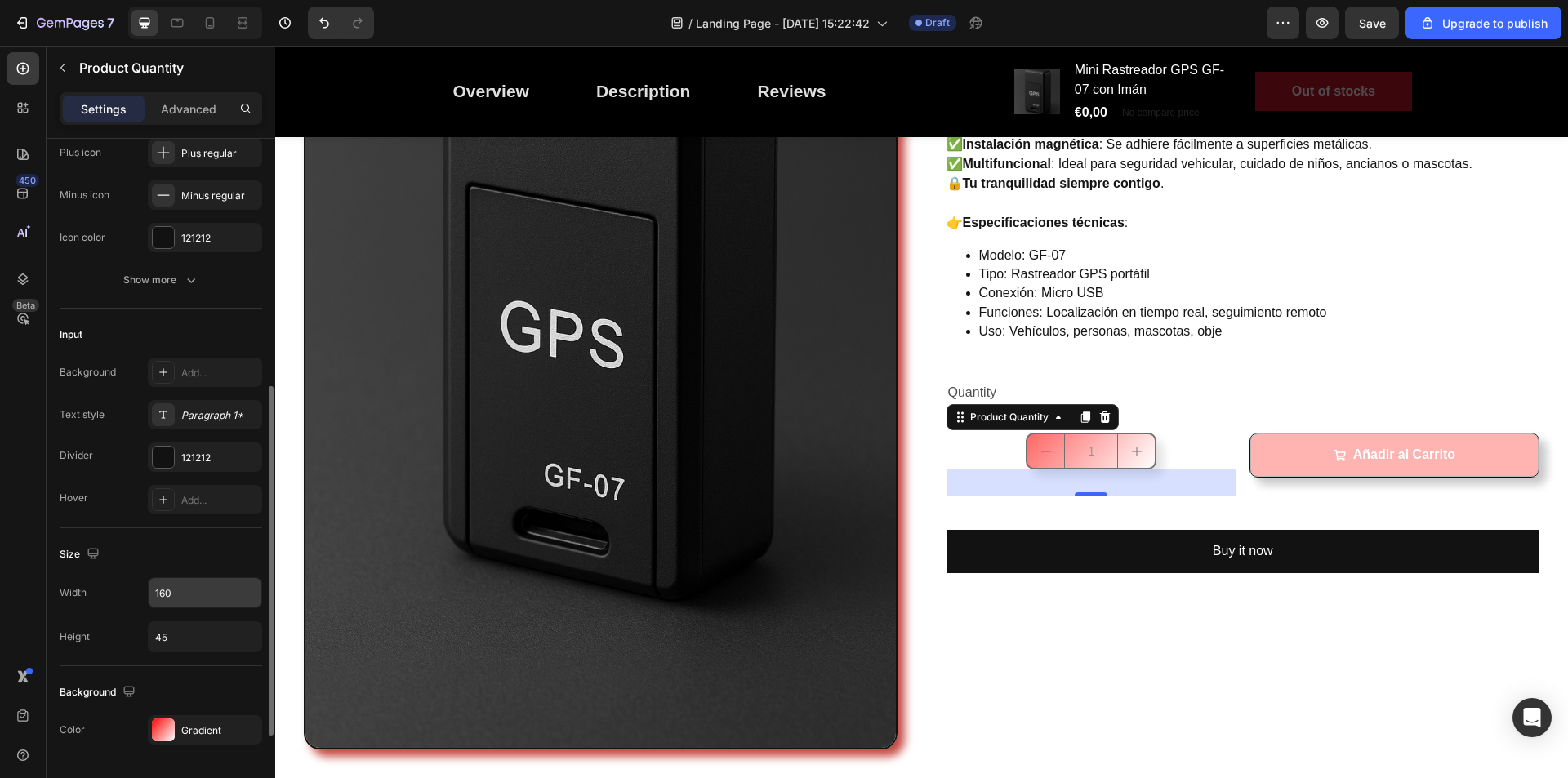
scroll to position [327, 0]
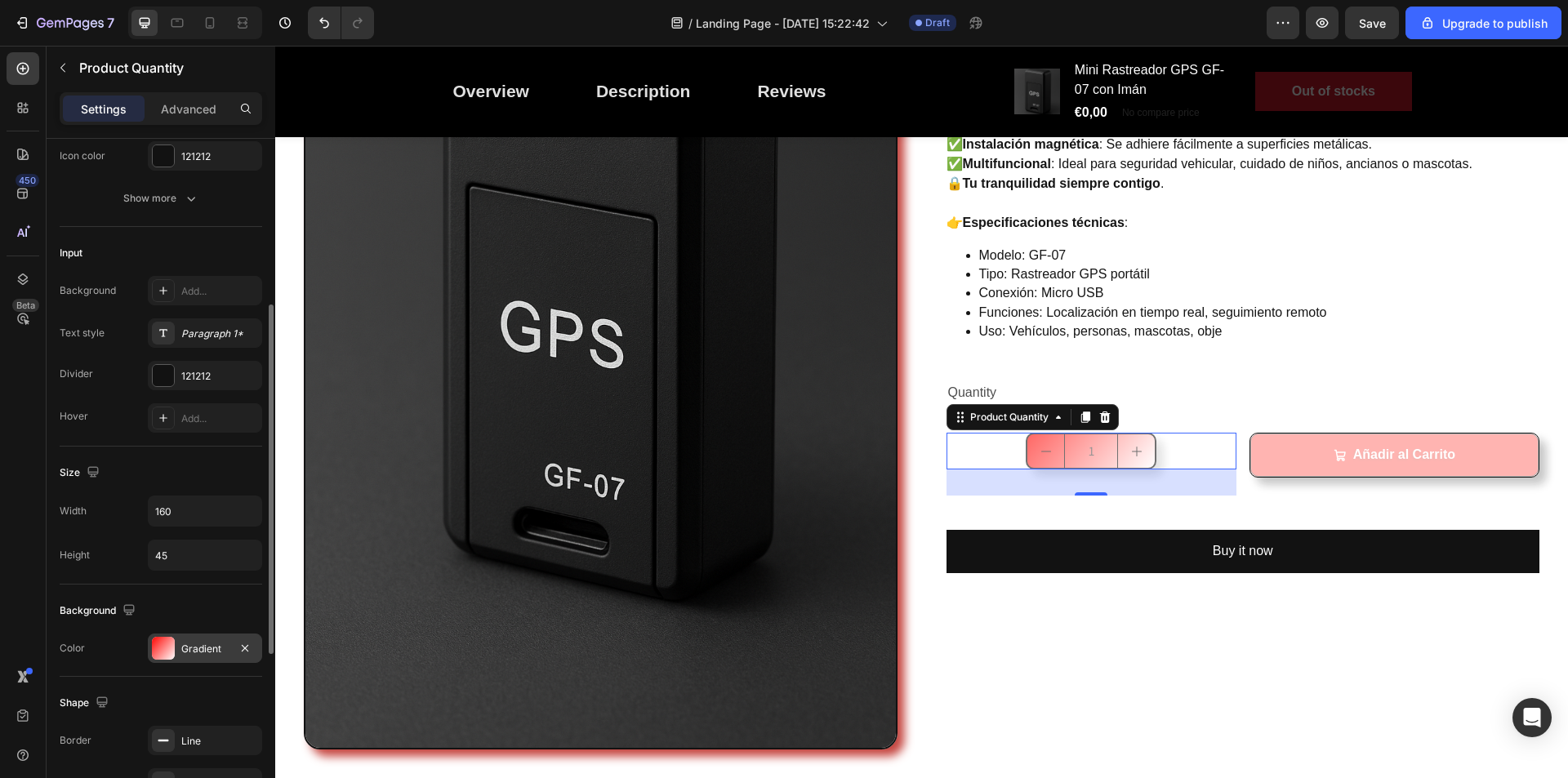
click at [159, 649] on div at bounding box center [163, 648] width 23 height 23
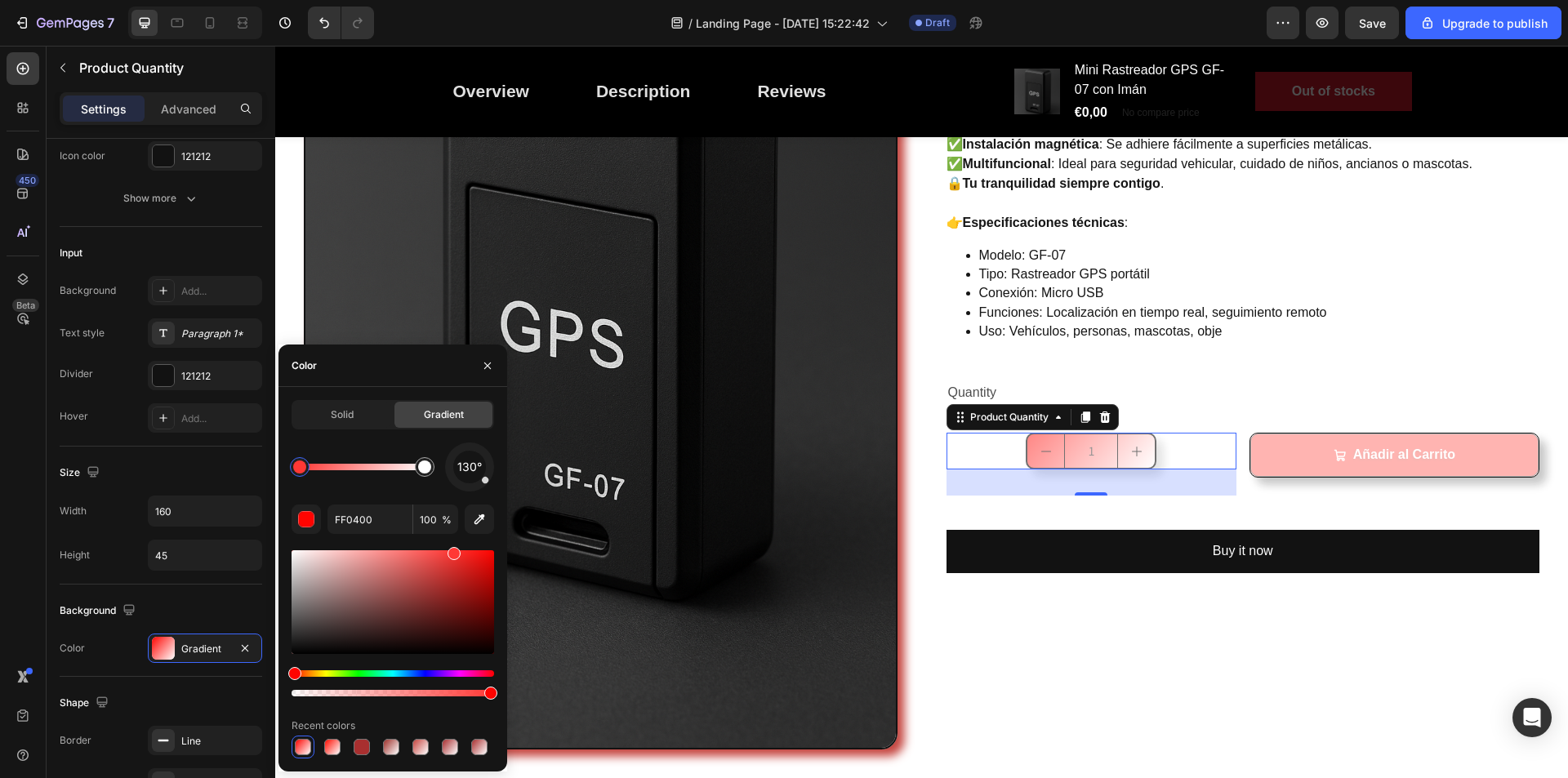
type input "FF3835"
drag, startPoint x: 490, startPoint y: 557, endPoint x: 451, endPoint y: 546, distance: 40.5
click at [1415, 446] on div "Añadir al Carrito" at bounding box center [1405, 455] width 102 height 24
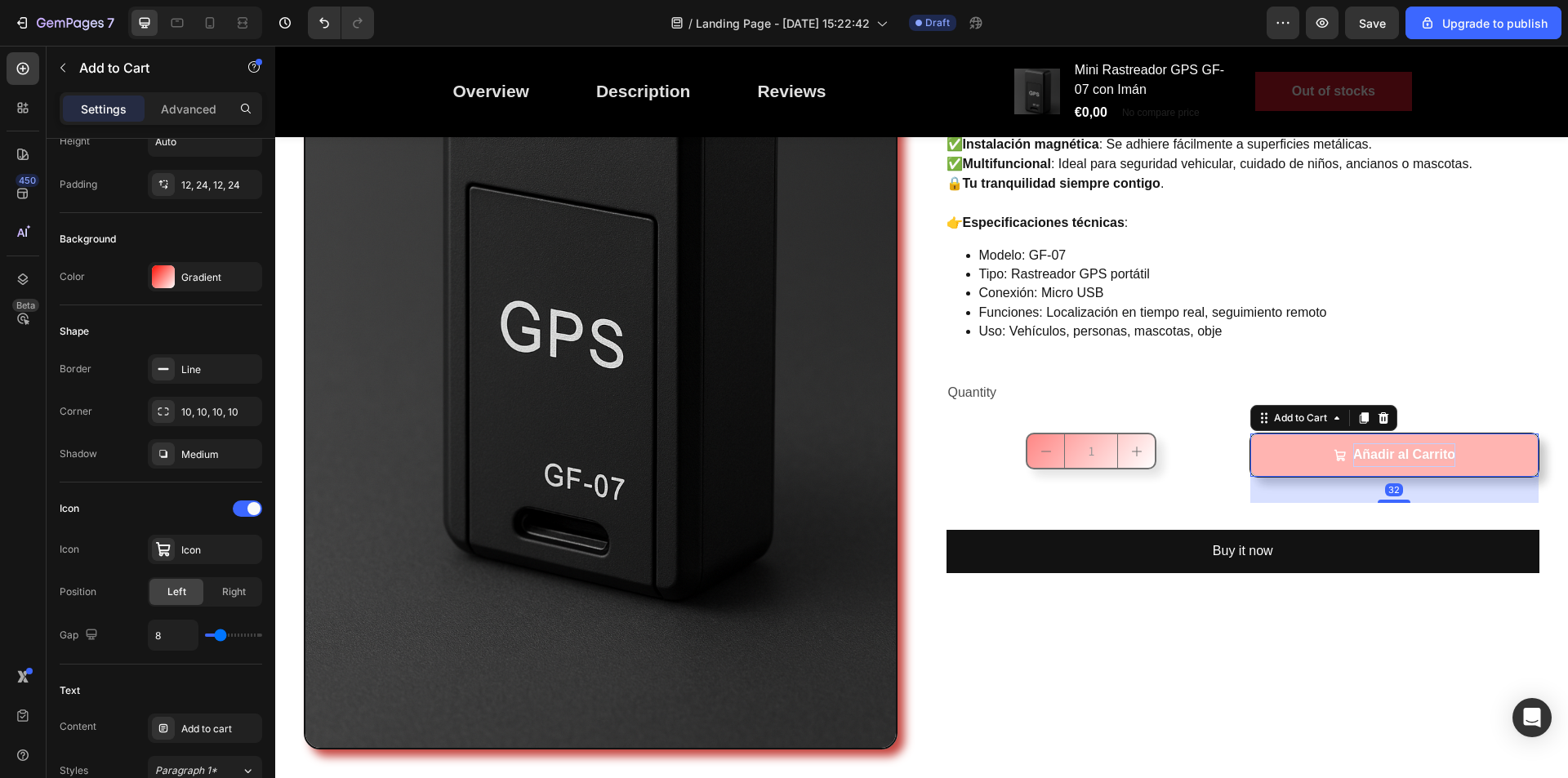
scroll to position [0, 0]
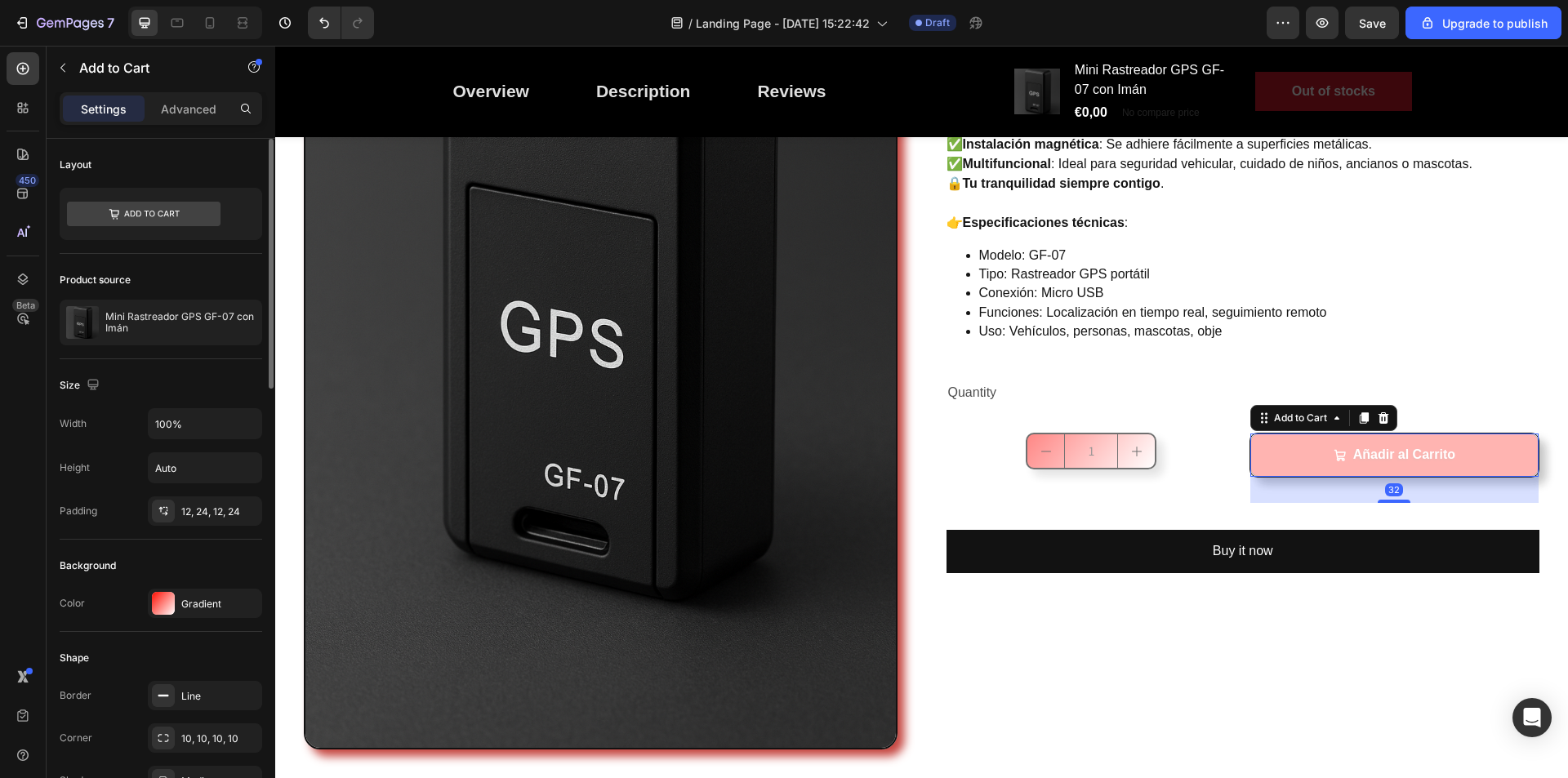
click at [1475, 458] on button "Añadir al Carrito" at bounding box center [1395, 455] width 288 height 43
click at [168, 599] on div at bounding box center [163, 603] width 23 height 23
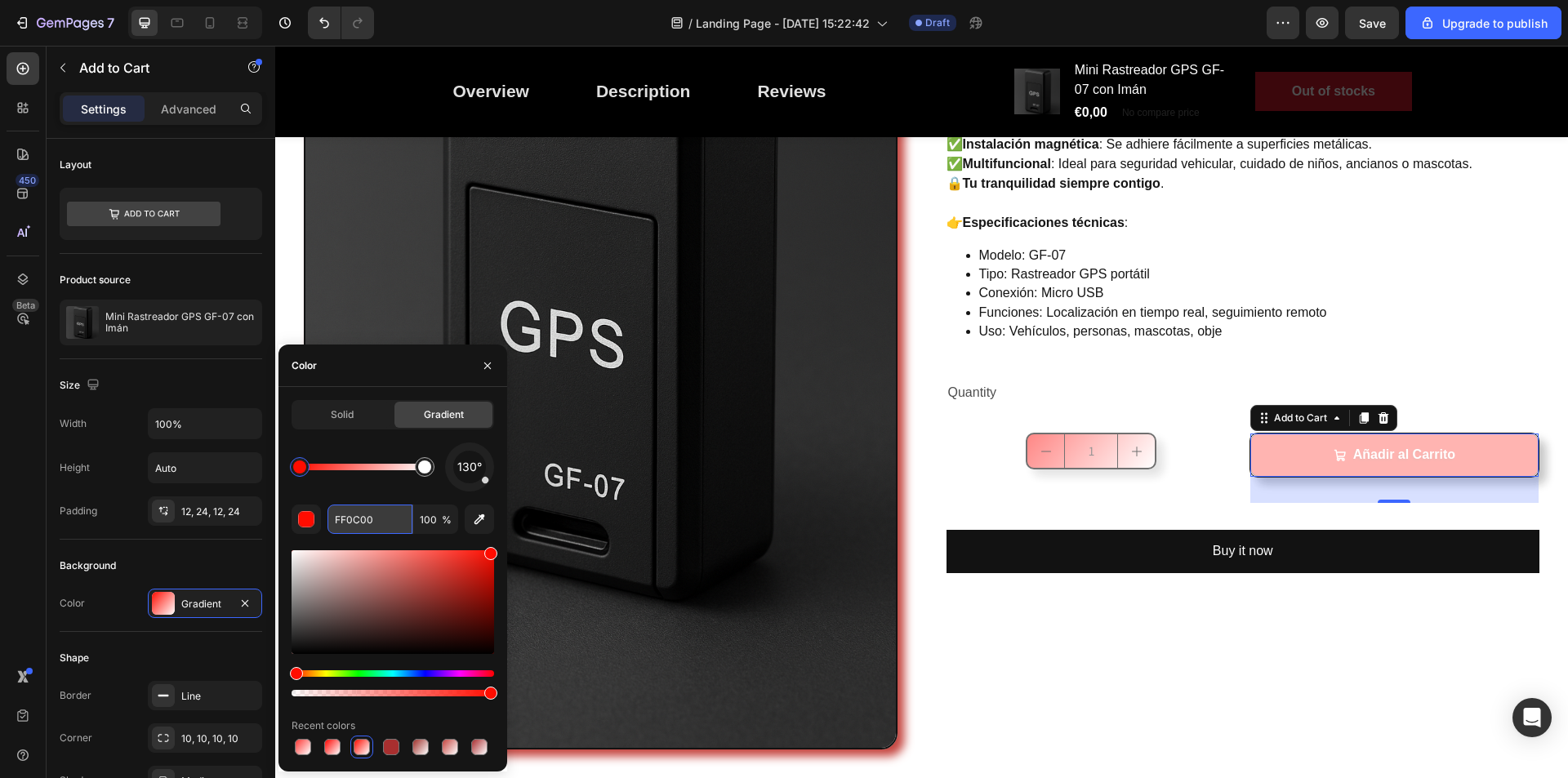
paste input "3835"
type input "FF3835"
click at [486, 362] on icon "button" at bounding box center [487, 365] width 13 height 13
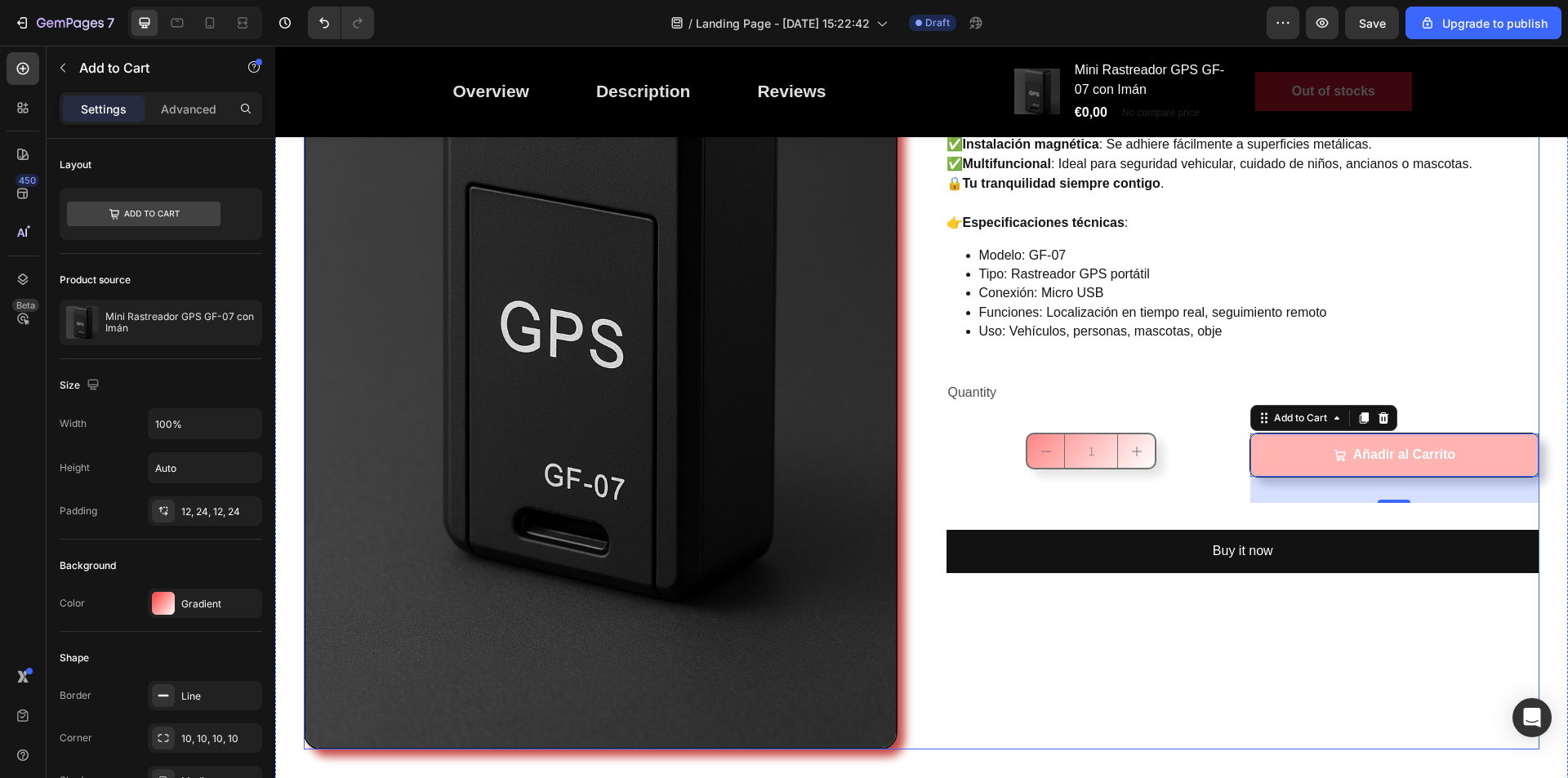
click at [1182, 644] on div "Mini Rastreador GPS GF-07 con Imán (P) Title Controla y protege lo que más quie…" at bounding box center [1243, 305] width 594 height 889
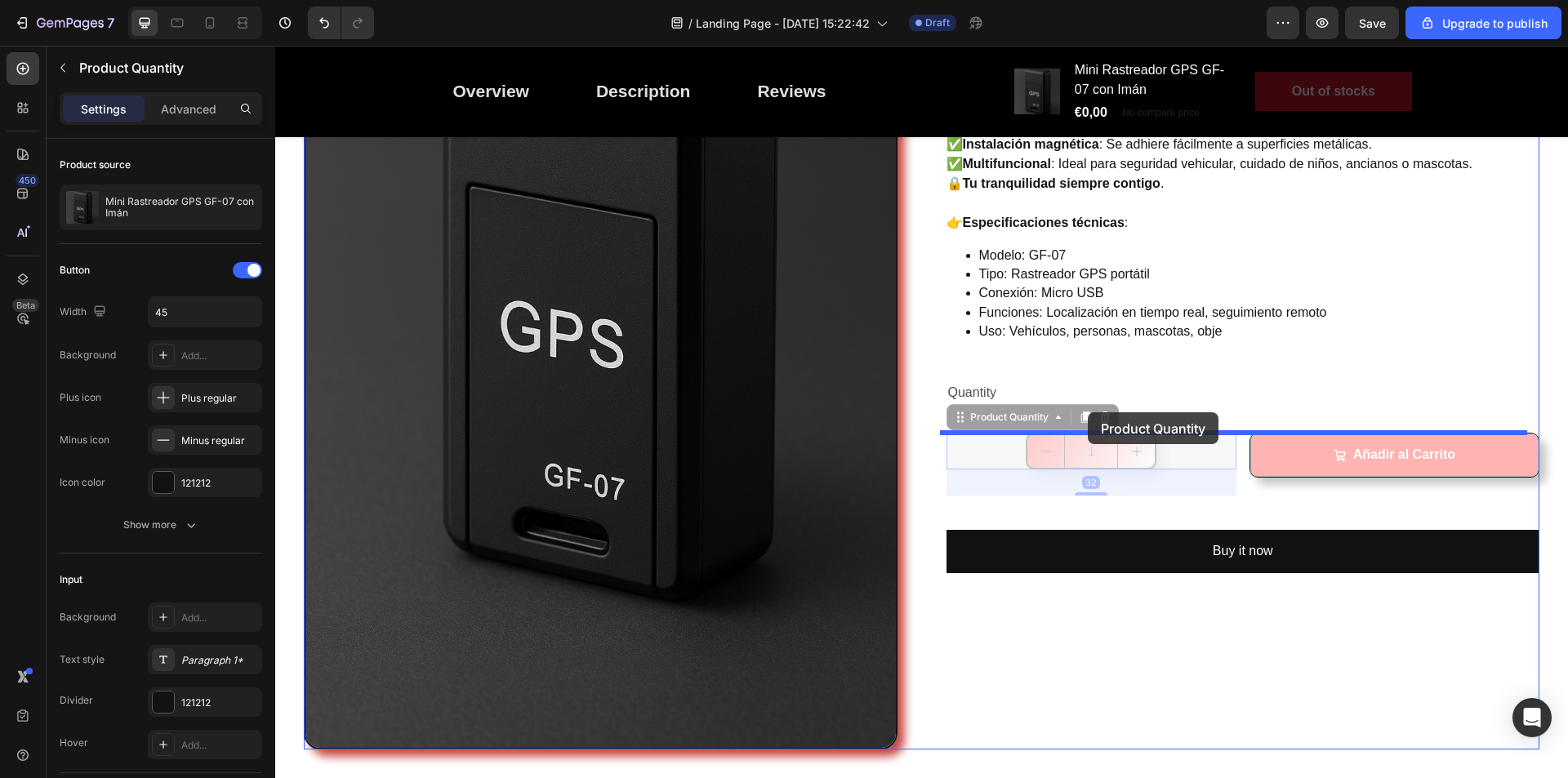
drag, startPoint x: 1088, startPoint y: 451, endPoint x: 1088, endPoint y: 412, distance: 39.0
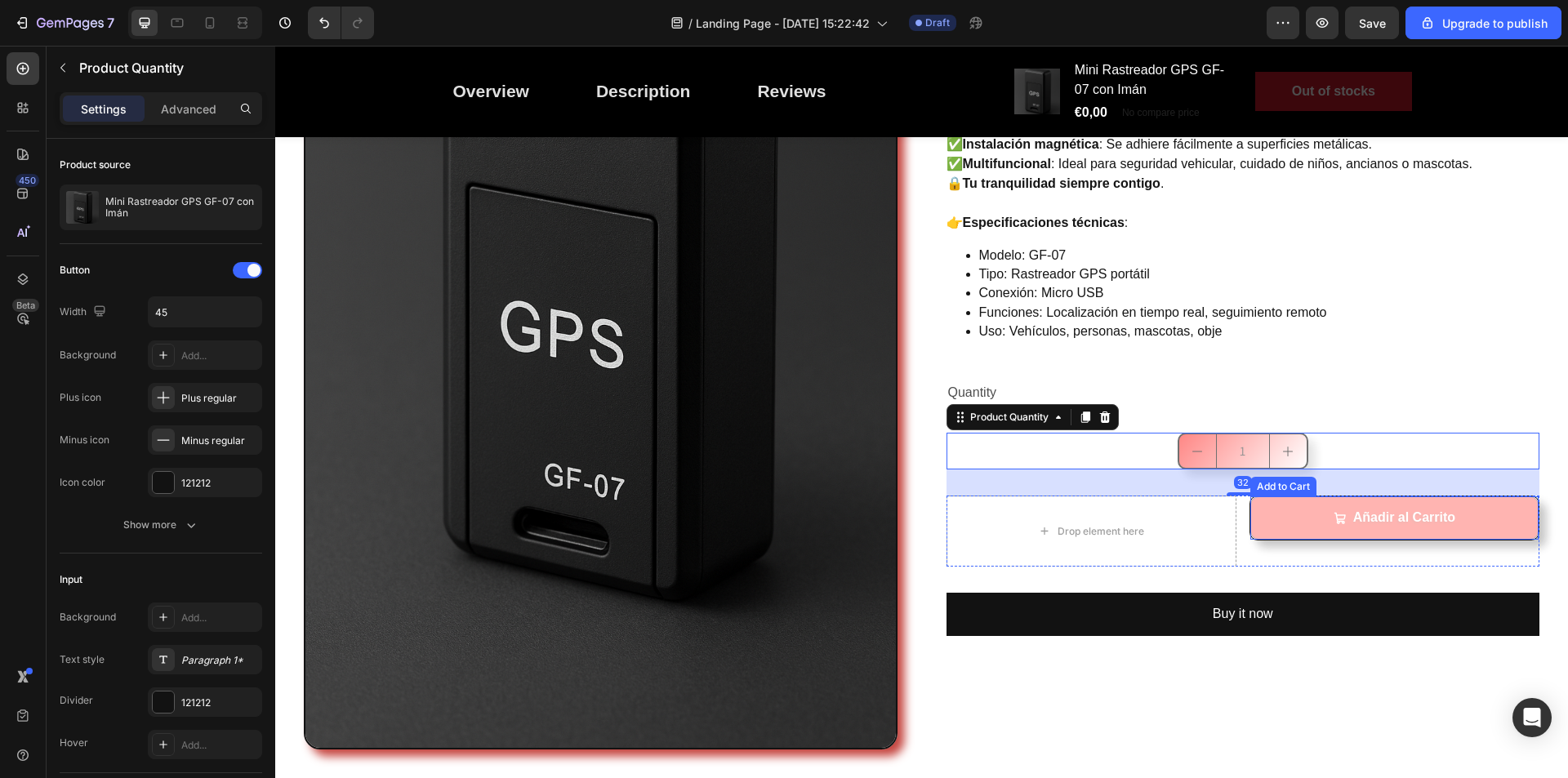
click at [1251, 519] on button "Añadir al Carrito" at bounding box center [1395, 518] width 288 height 43
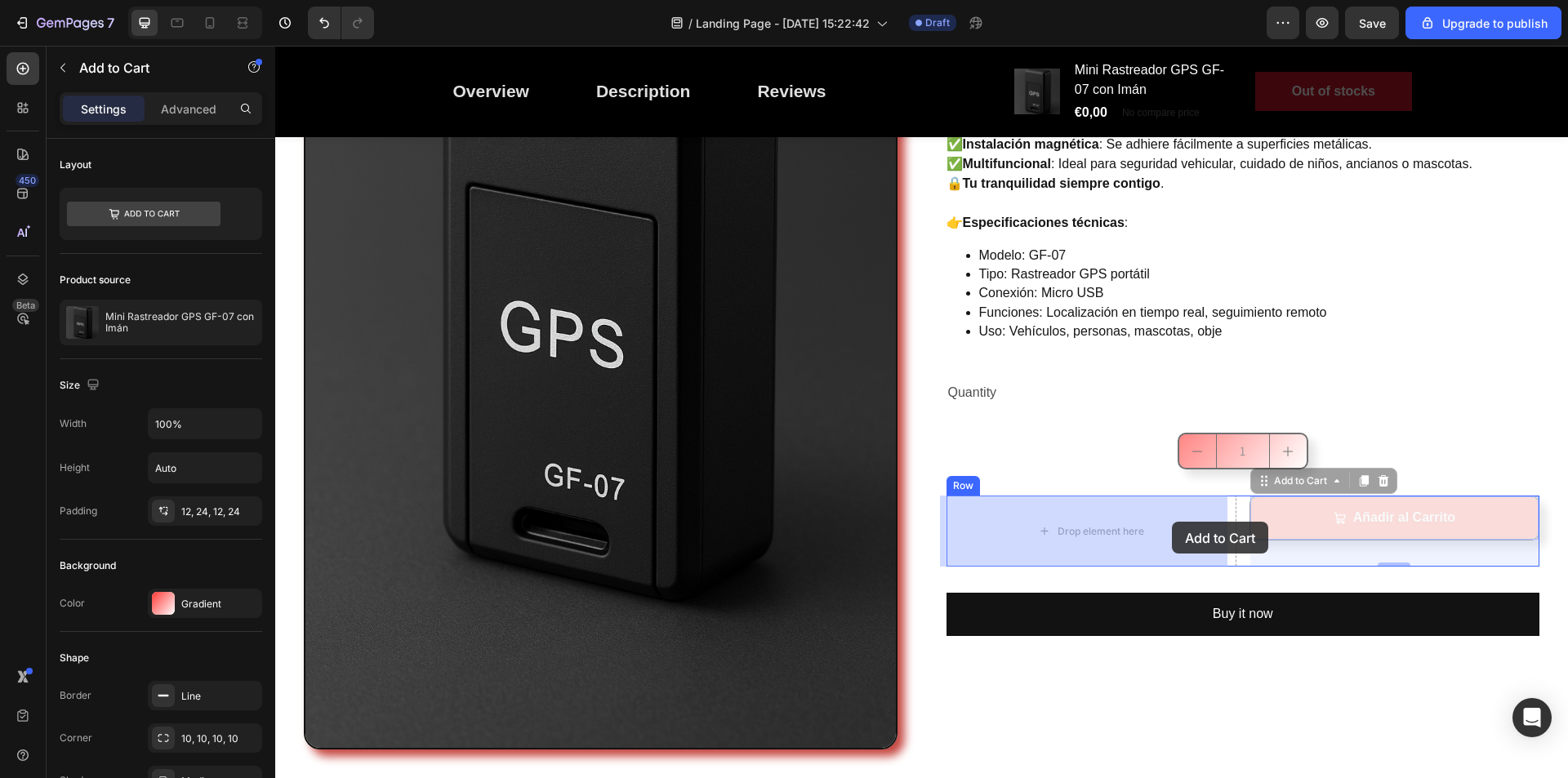
drag, startPoint x: 1264, startPoint y: 521, endPoint x: 1173, endPoint y: 522, distance: 91.0
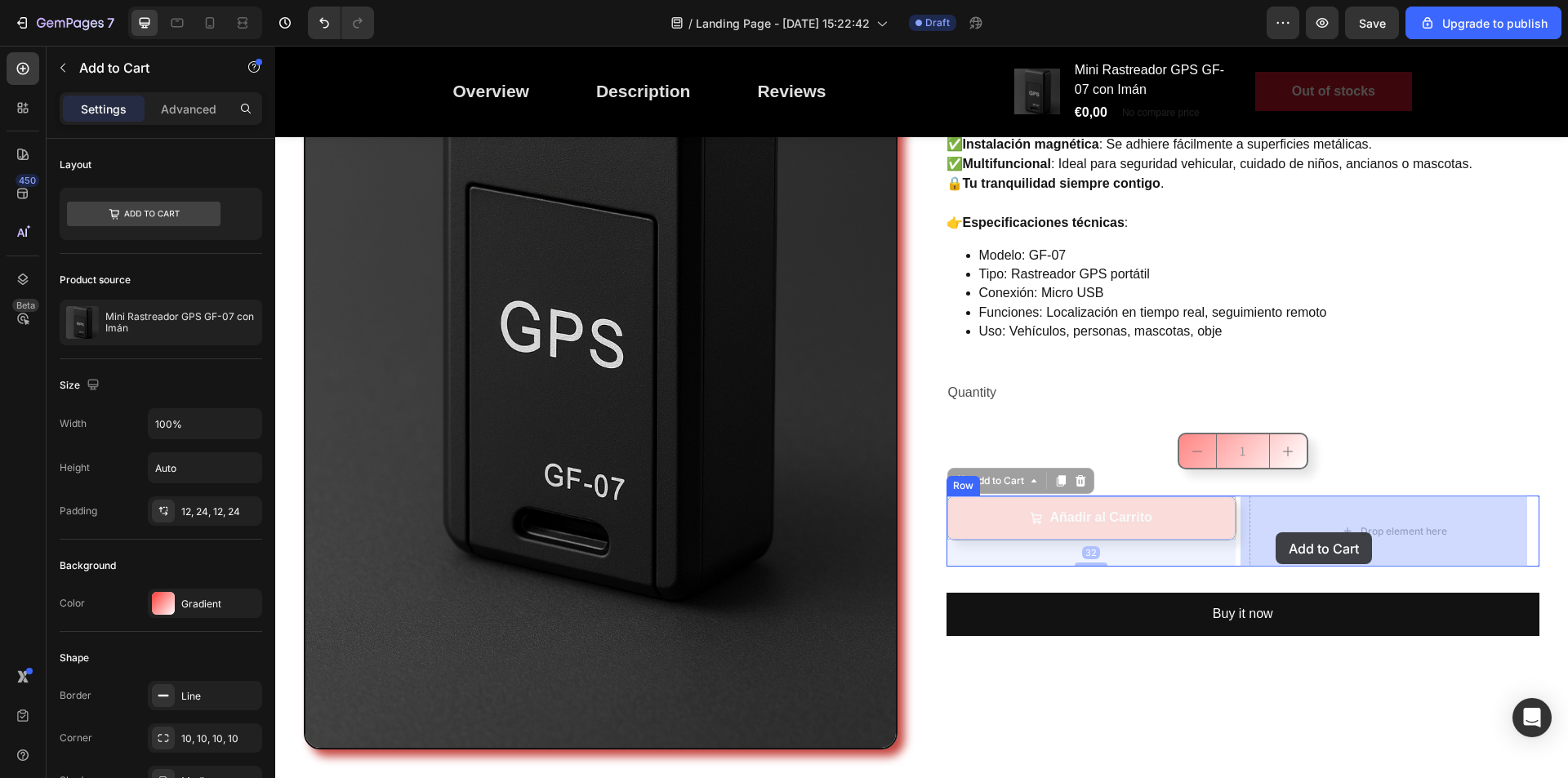
drag, startPoint x: 1179, startPoint y: 522, endPoint x: 1276, endPoint y: 533, distance: 97.6
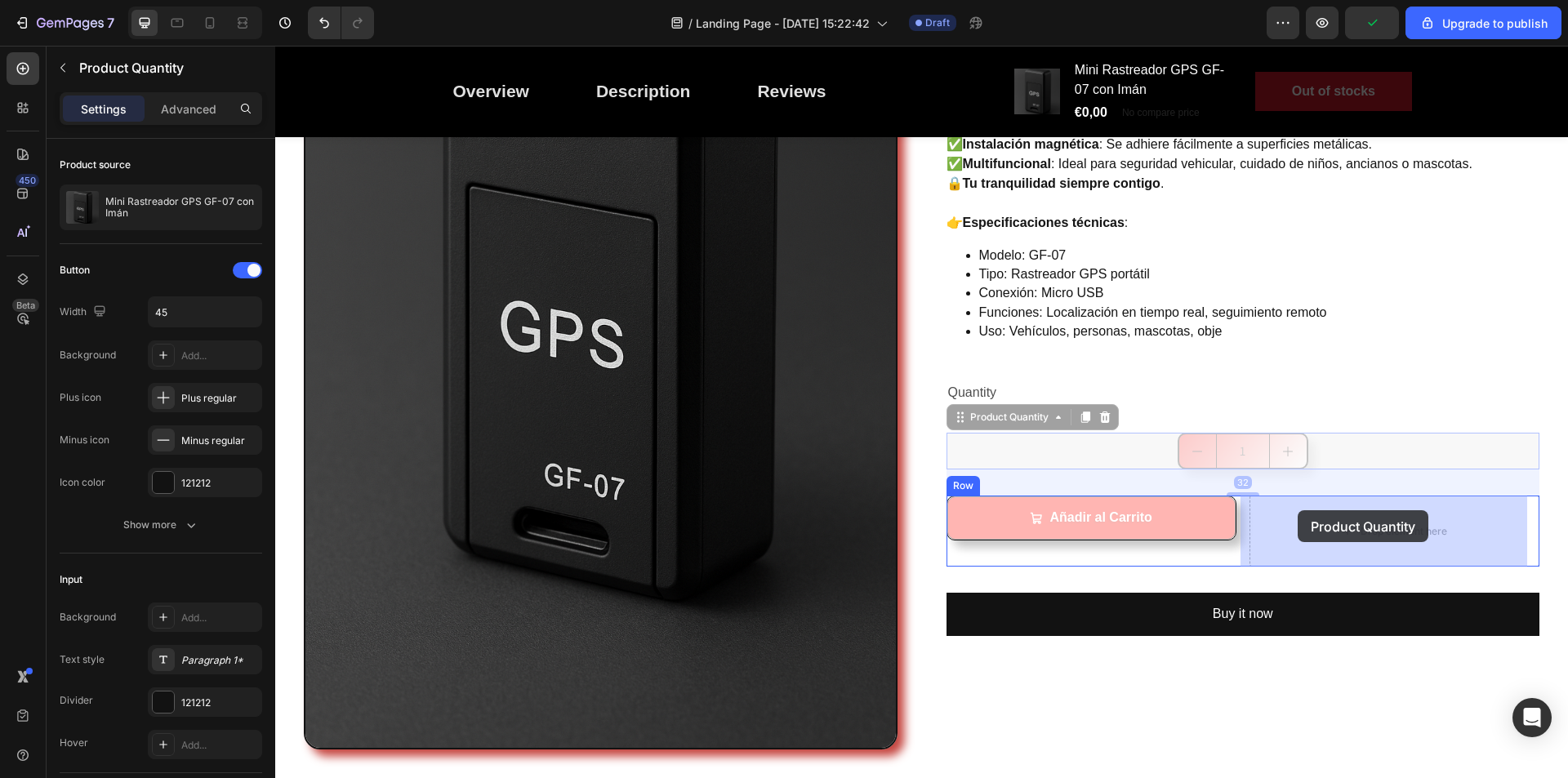
drag, startPoint x: 1241, startPoint y: 455, endPoint x: 1298, endPoint y: 510, distance: 79.2
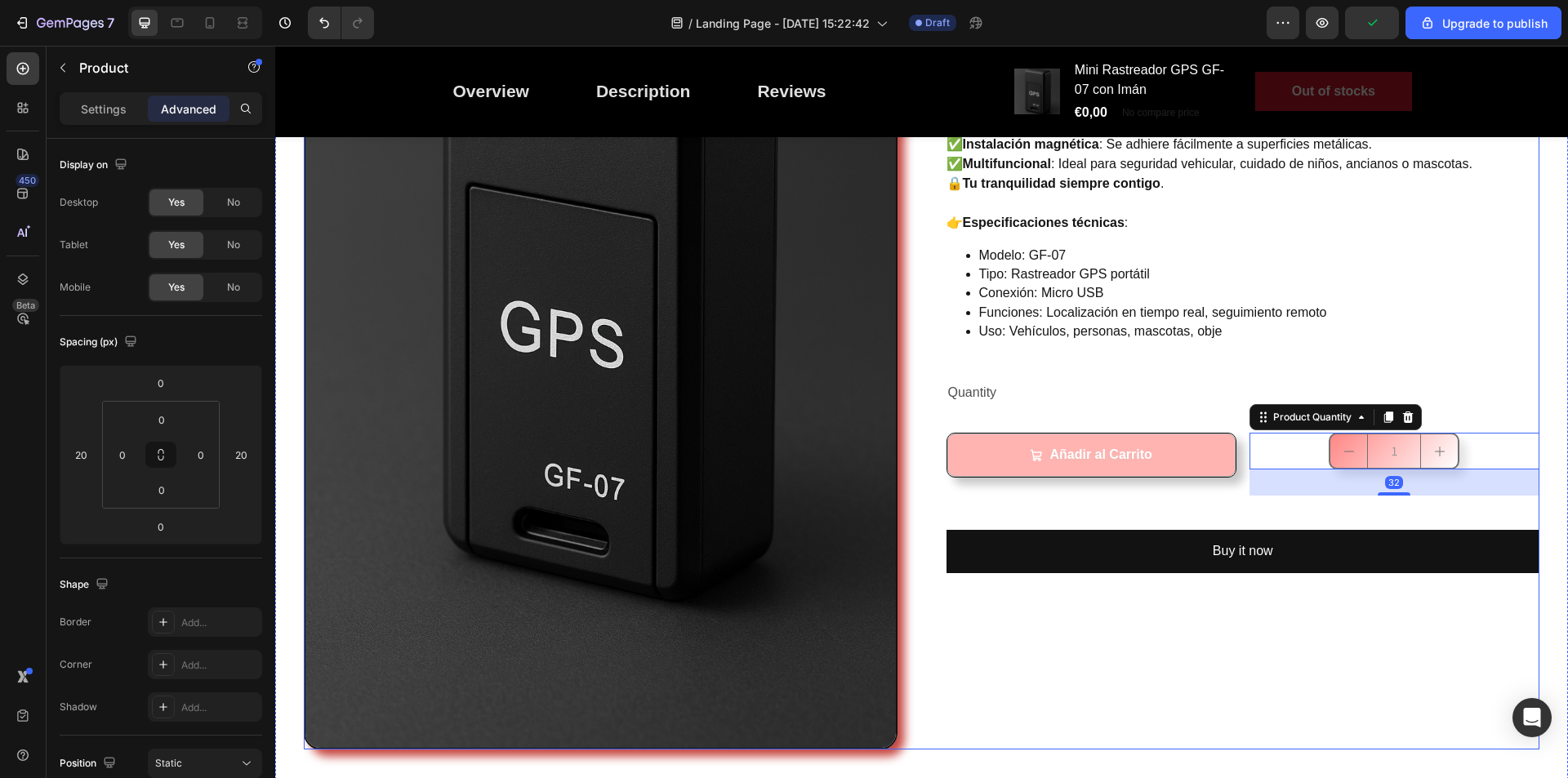
click at [1301, 639] on div "Mini Rastreador GPS GF-07 con Imán (P) Title Controla y protege lo que más quie…" at bounding box center [1243, 305] width 594 height 889
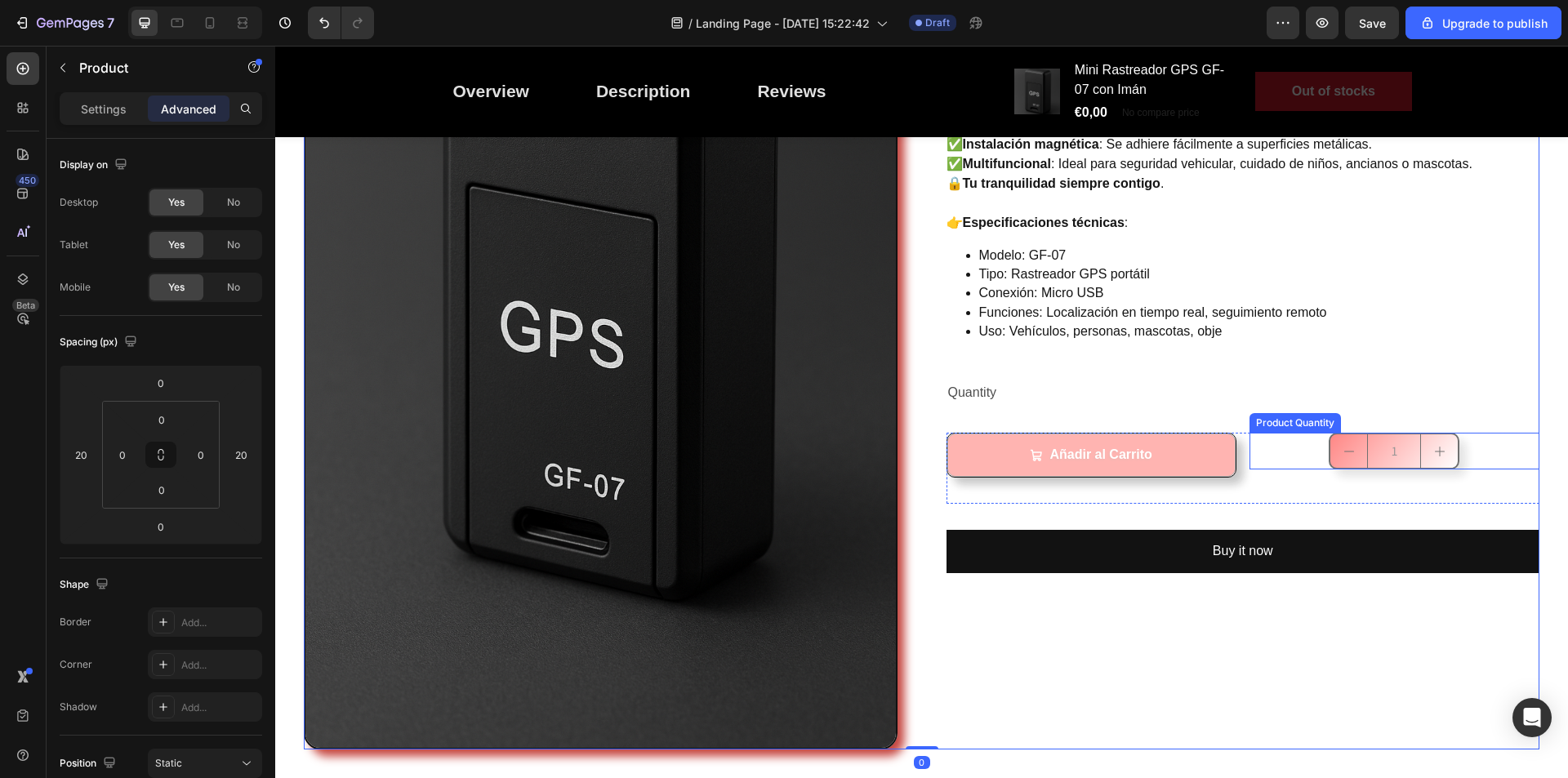
click at [1354, 459] on button "decrement" at bounding box center [1348, 451] width 36 height 33
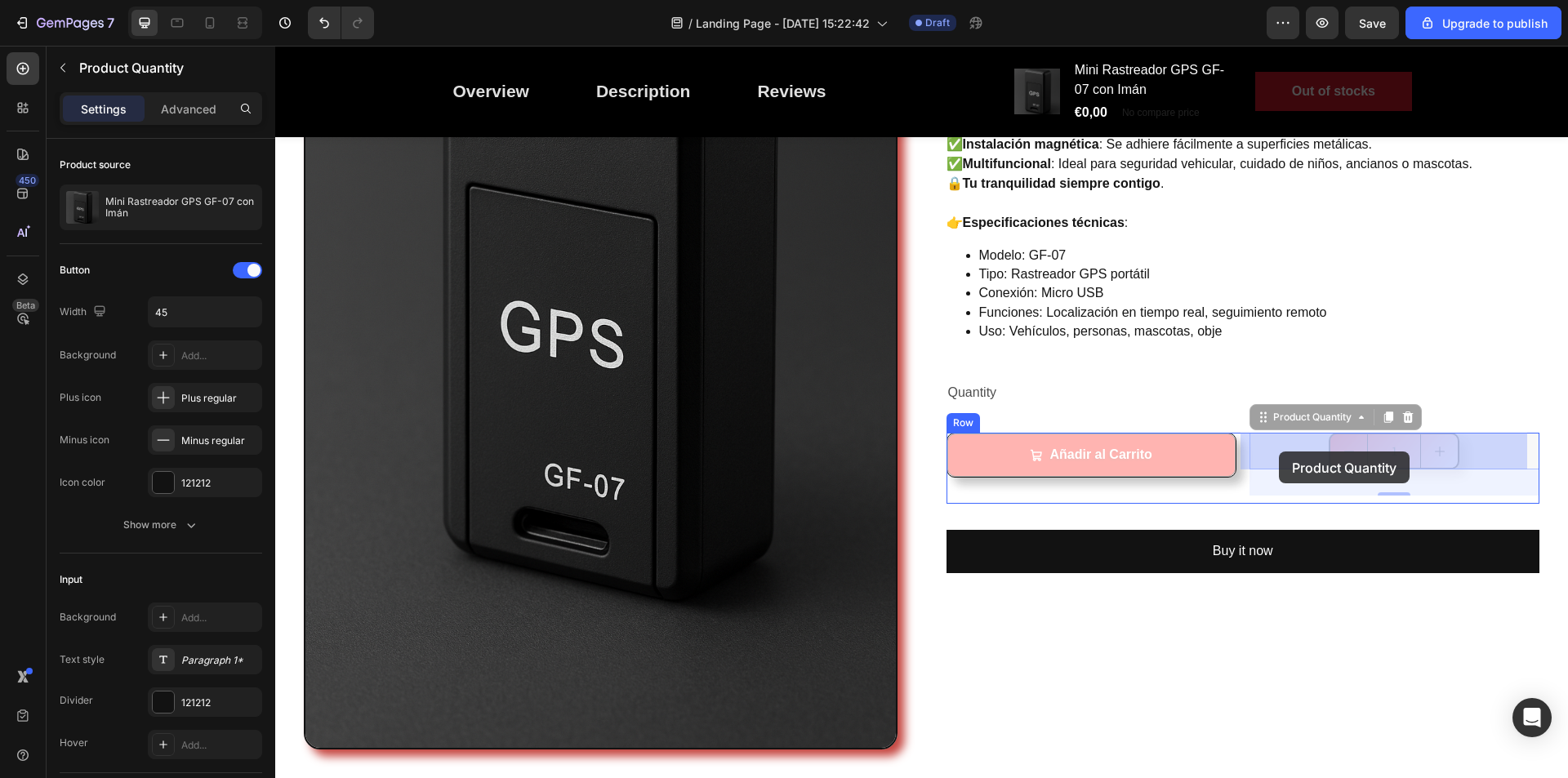
drag, startPoint x: 1267, startPoint y: 448, endPoint x: 1280, endPoint y: 451, distance: 13.3
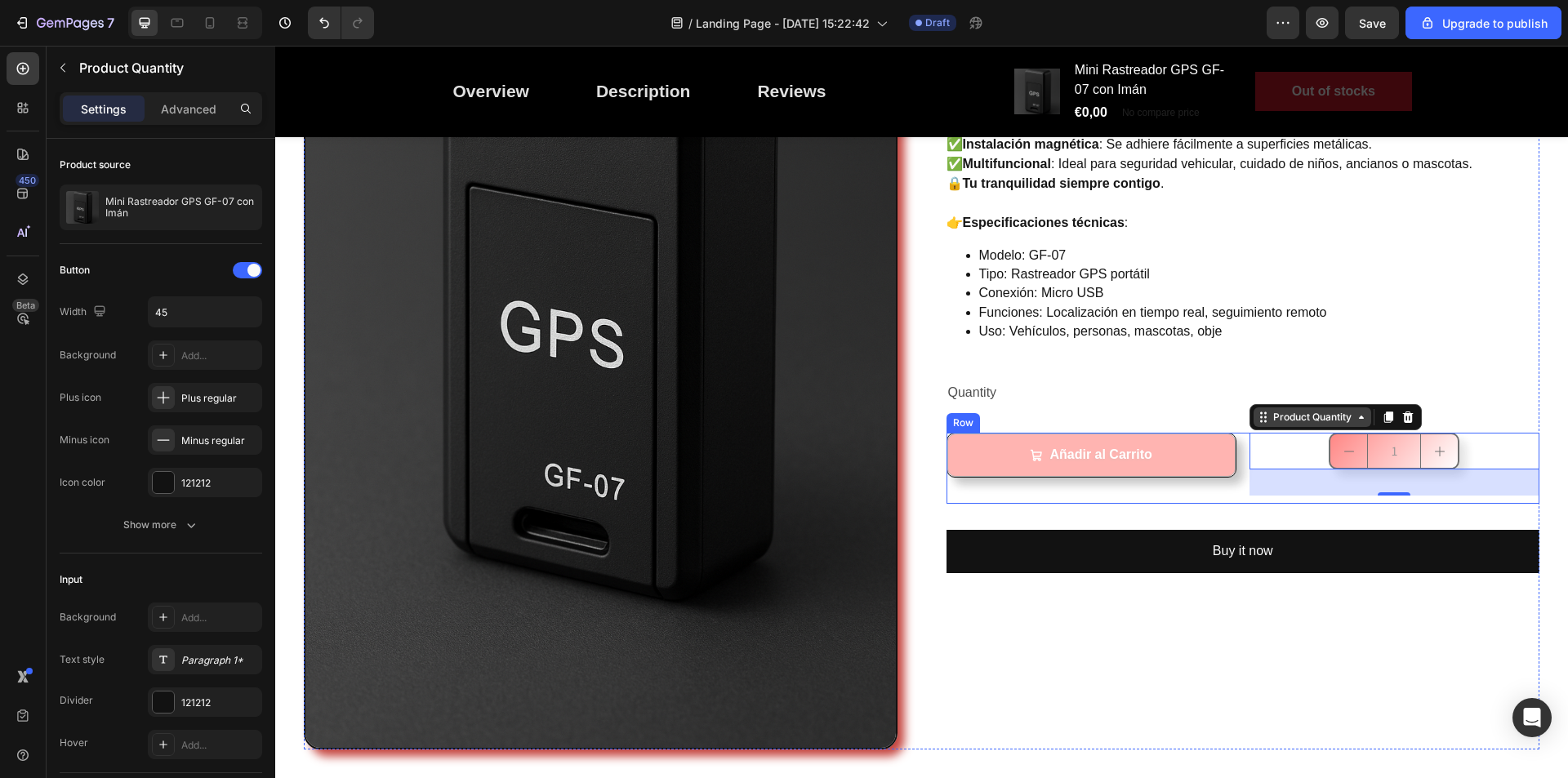
scroll to position [286, 0]
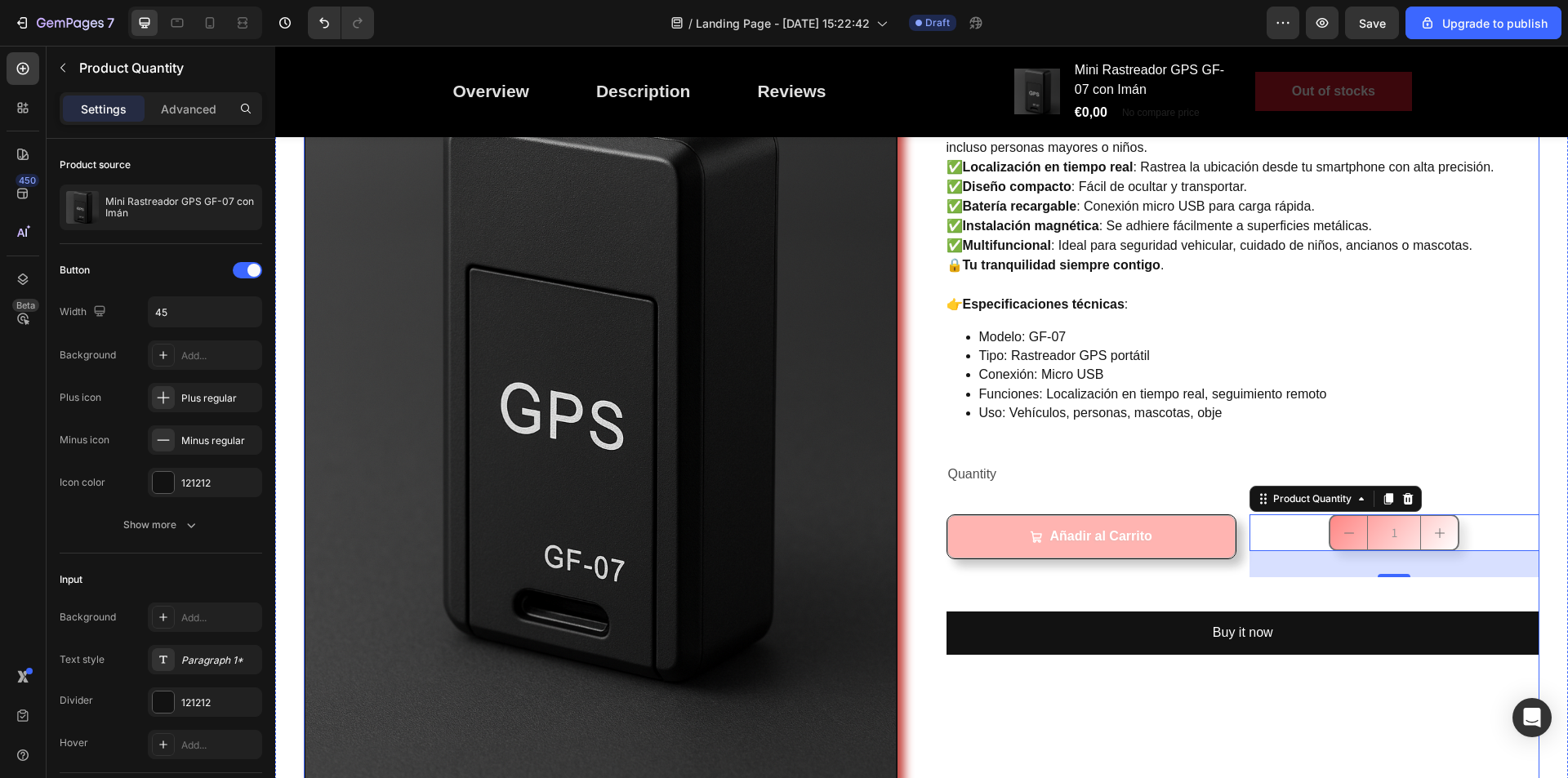
click at [1165, 589] on div "Mini Rastreador GPS GF-07 con Imán (P) Title Controla y protege lo que más quie…" at bounding box center [1243, 388] width 594 height 889
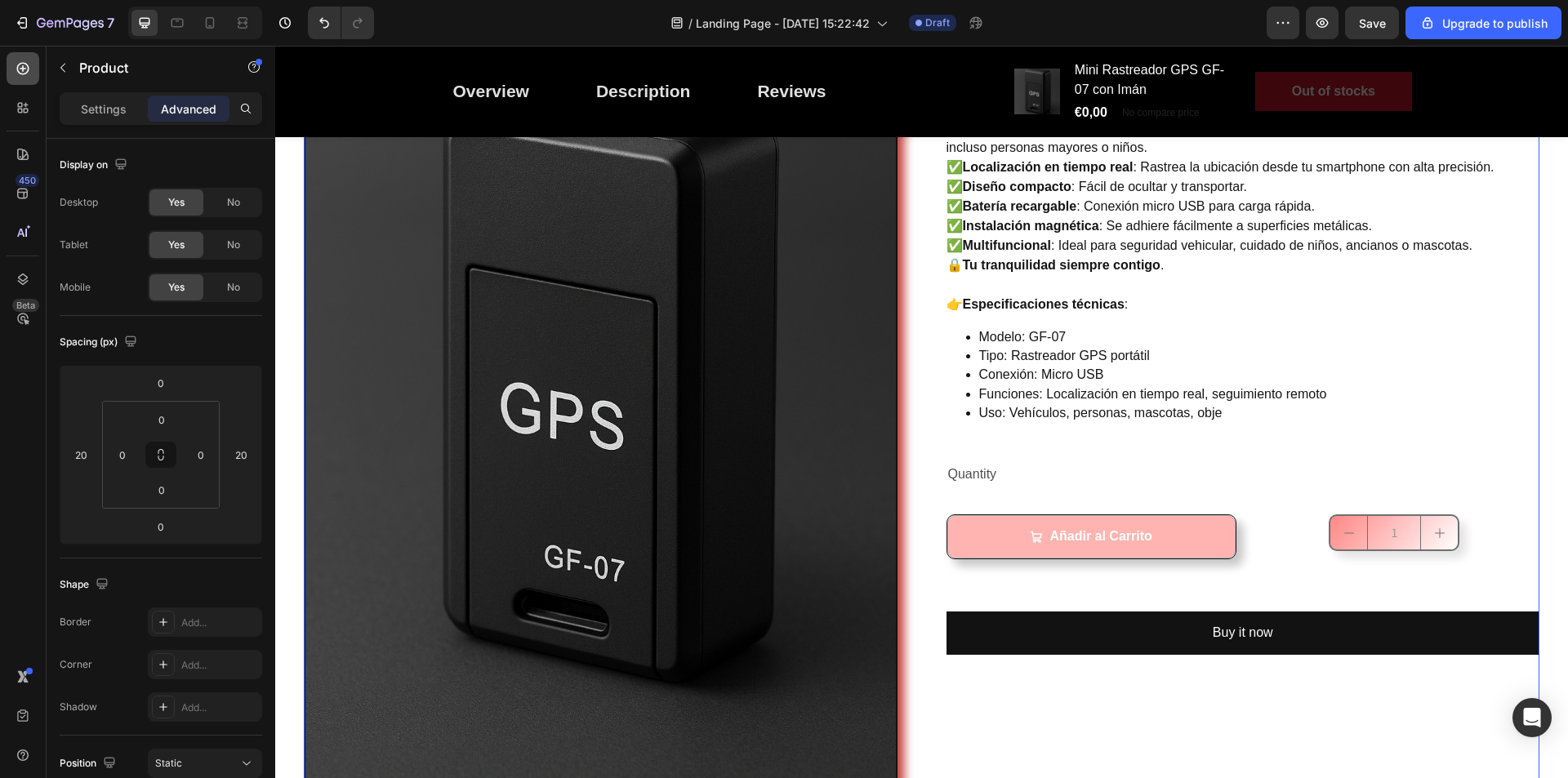
click at [25, 71] on icon at bounding box center [23, 69] width 17 height 17
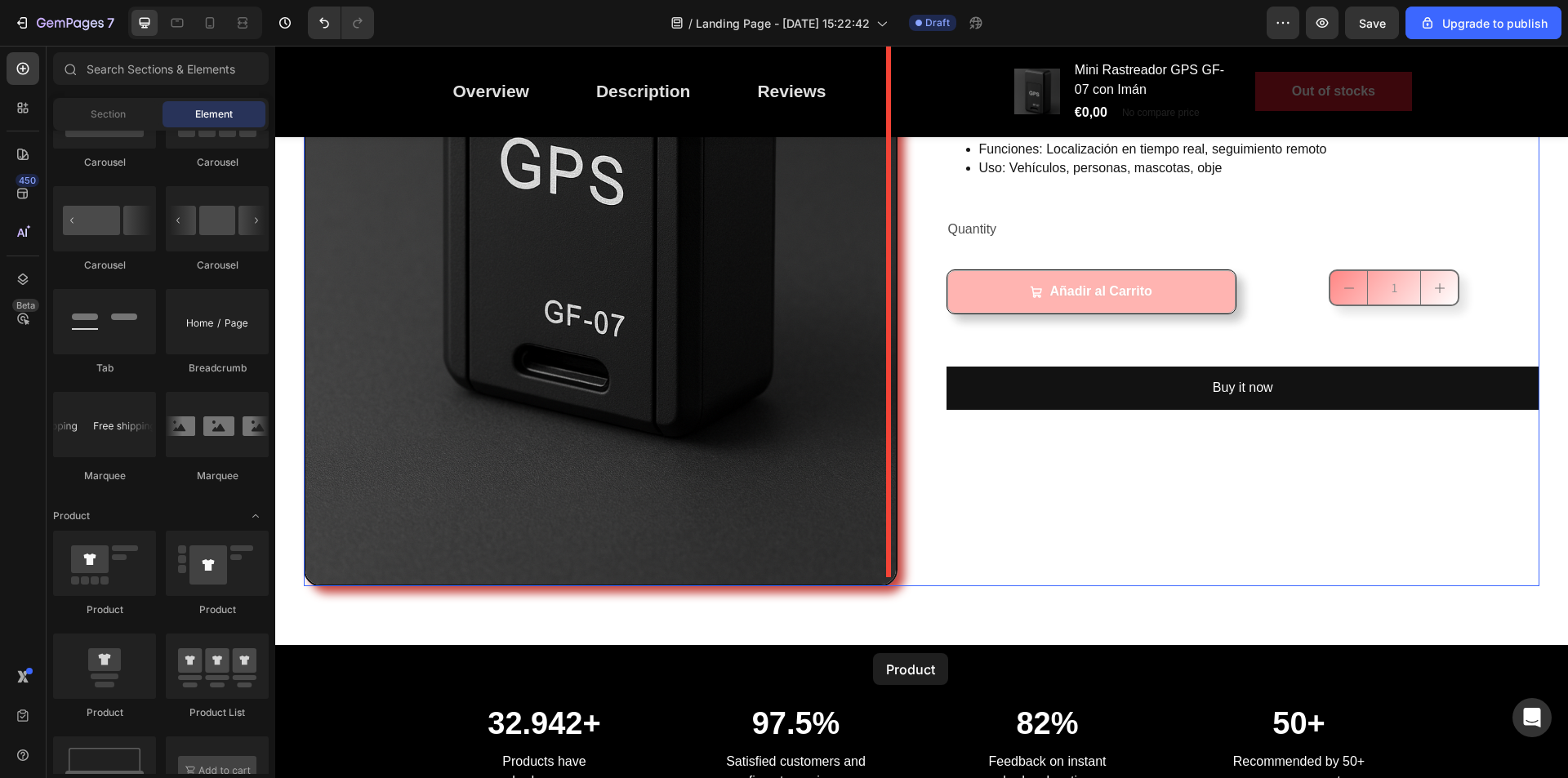
scroll to position [695, 0]
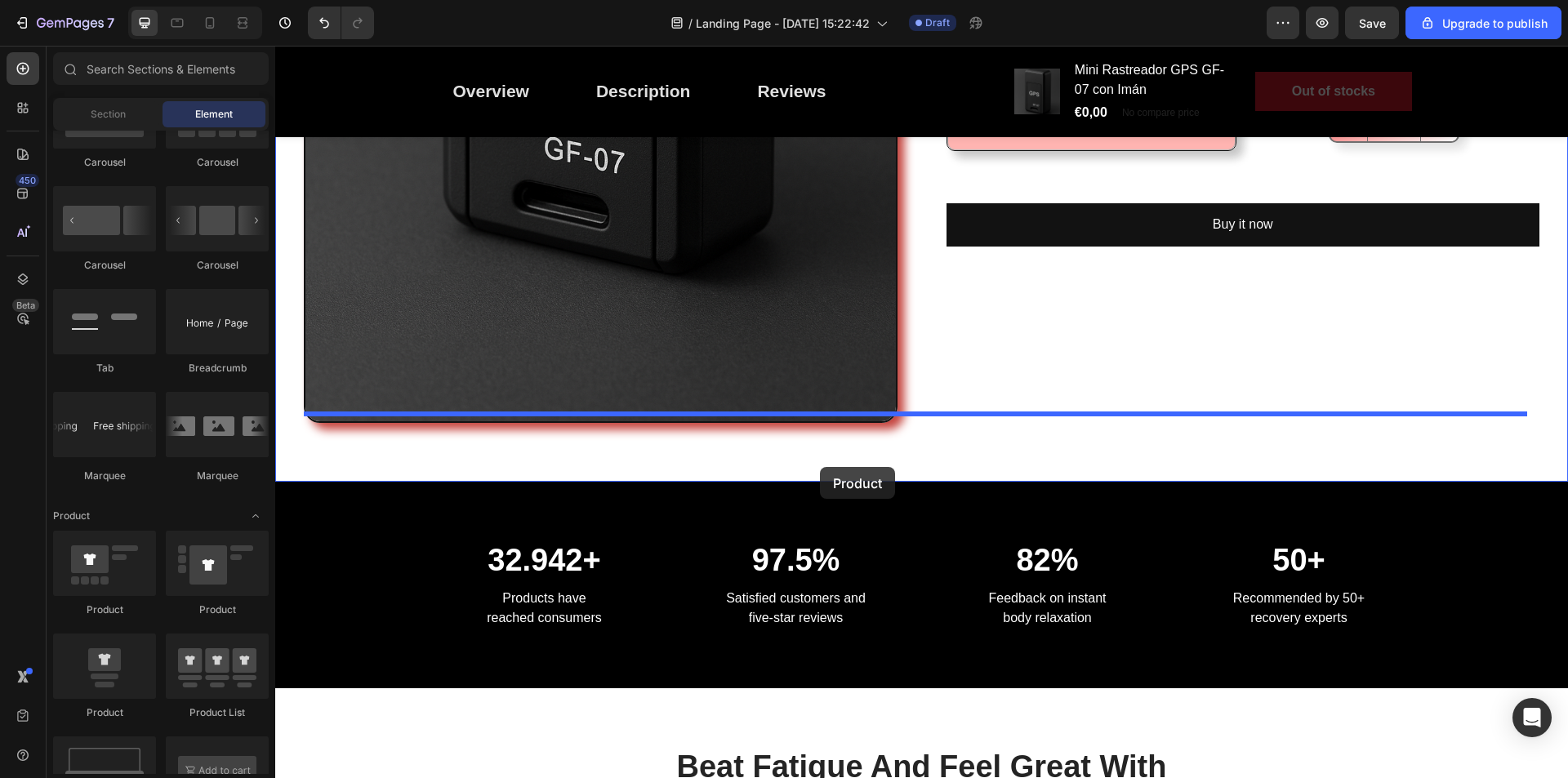
drag, startPoint x: 460, startPoint y: 616, endPoint x: 819, endPoint y: 466, distance: 389.1
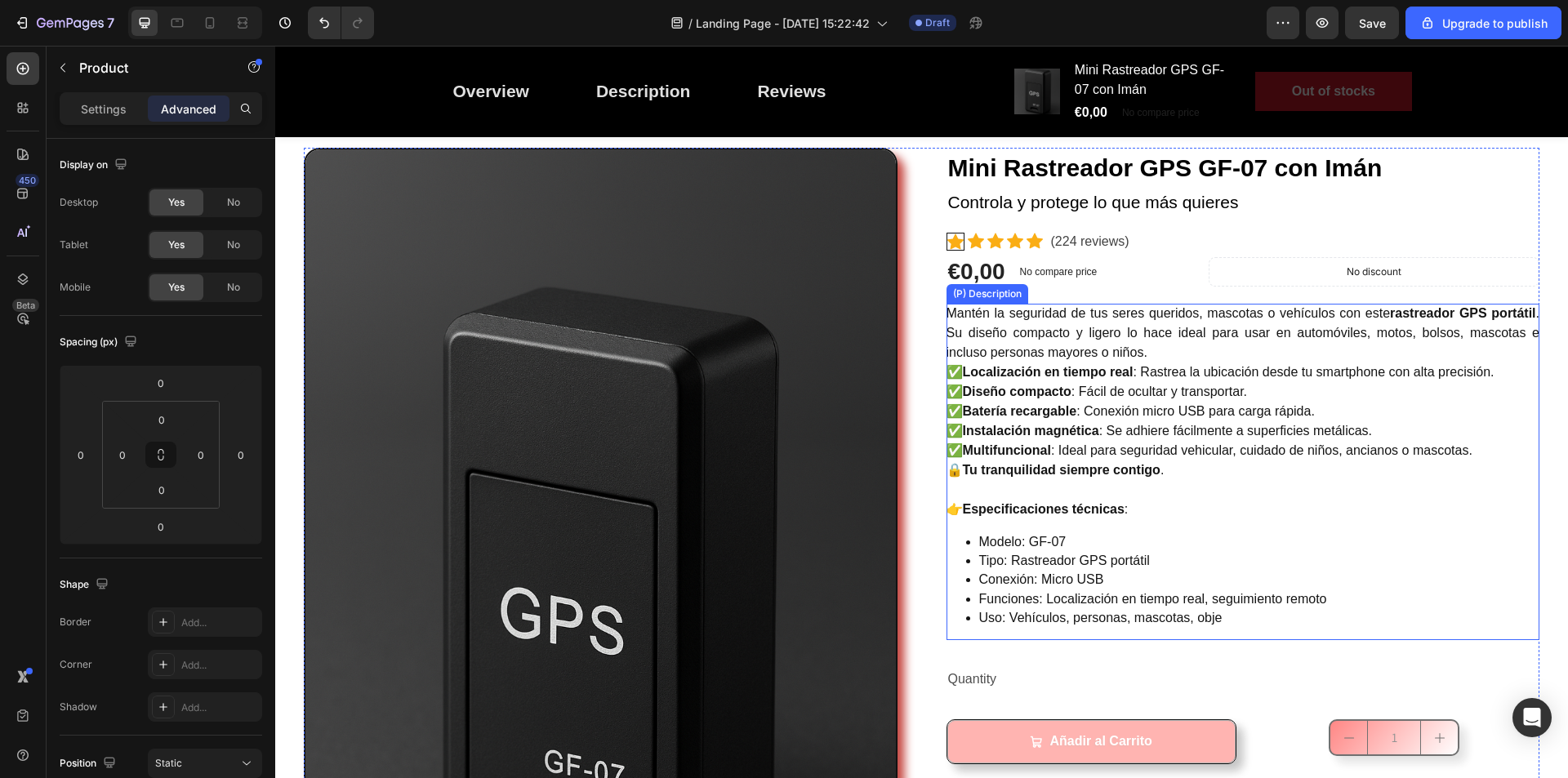
scroll to position [0, 0]
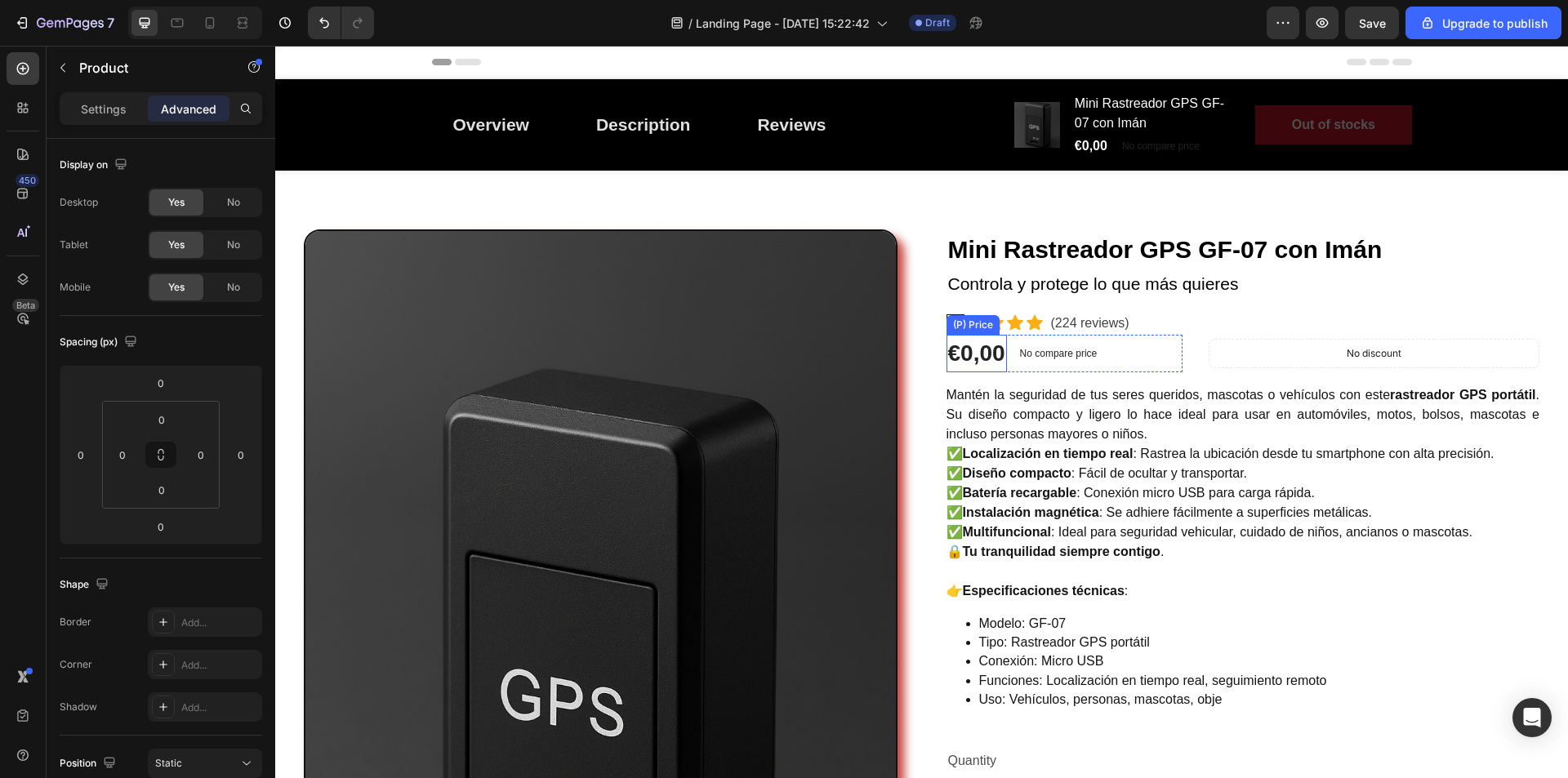
click at [995, 353] on div "€0,00" at bounding box center [977, 353] width 61 height 37
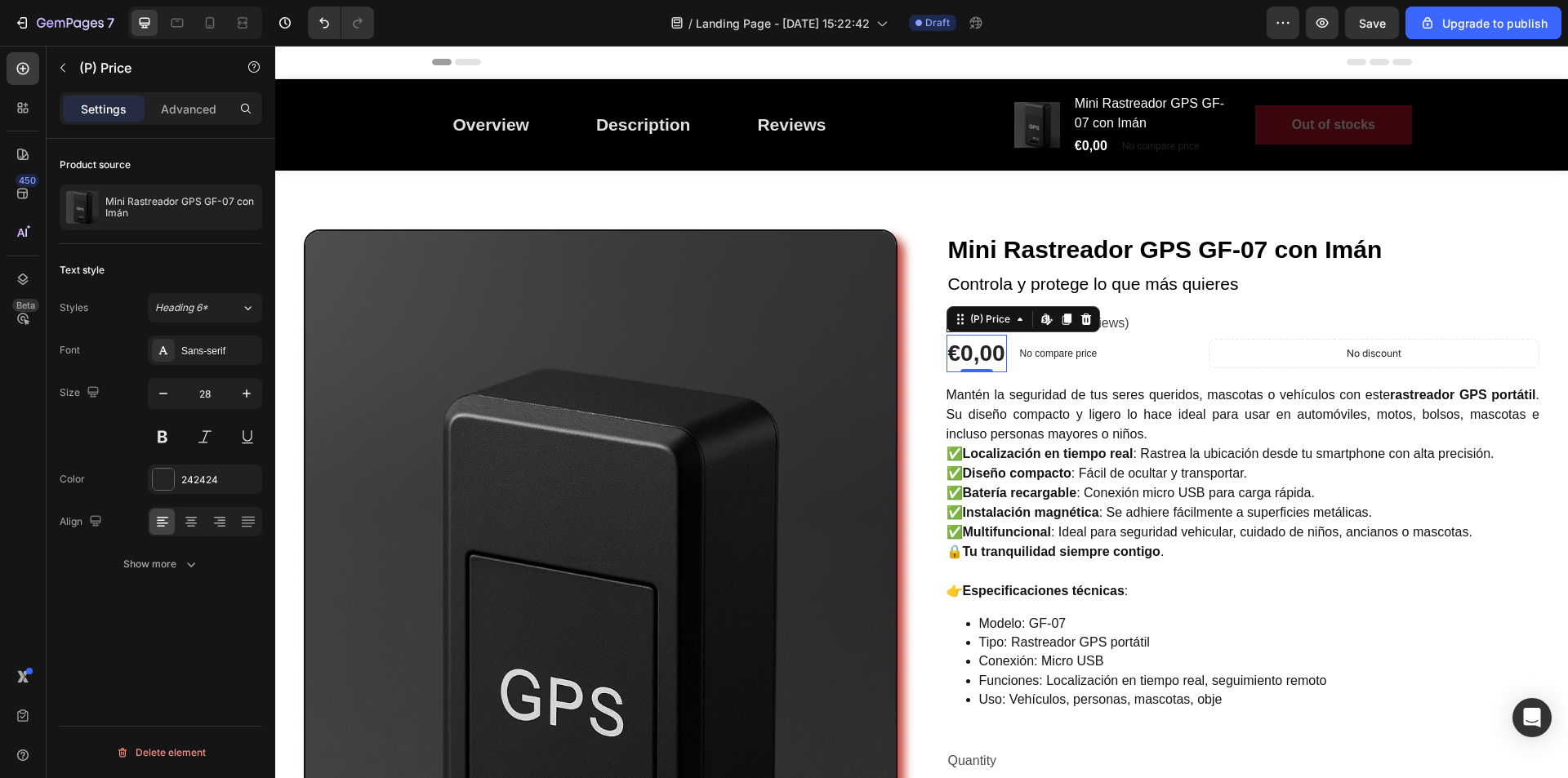
click at [992, 353] on div "€0,00" at bounding box center [977, 353] width 61 height 37
click at [978, 352] on div "€0,00" at bounding box center [977, 353] width 61 height 37
click at [997, 351] on div "€0,00" at bounding box center [977, 353] width 61 height 37
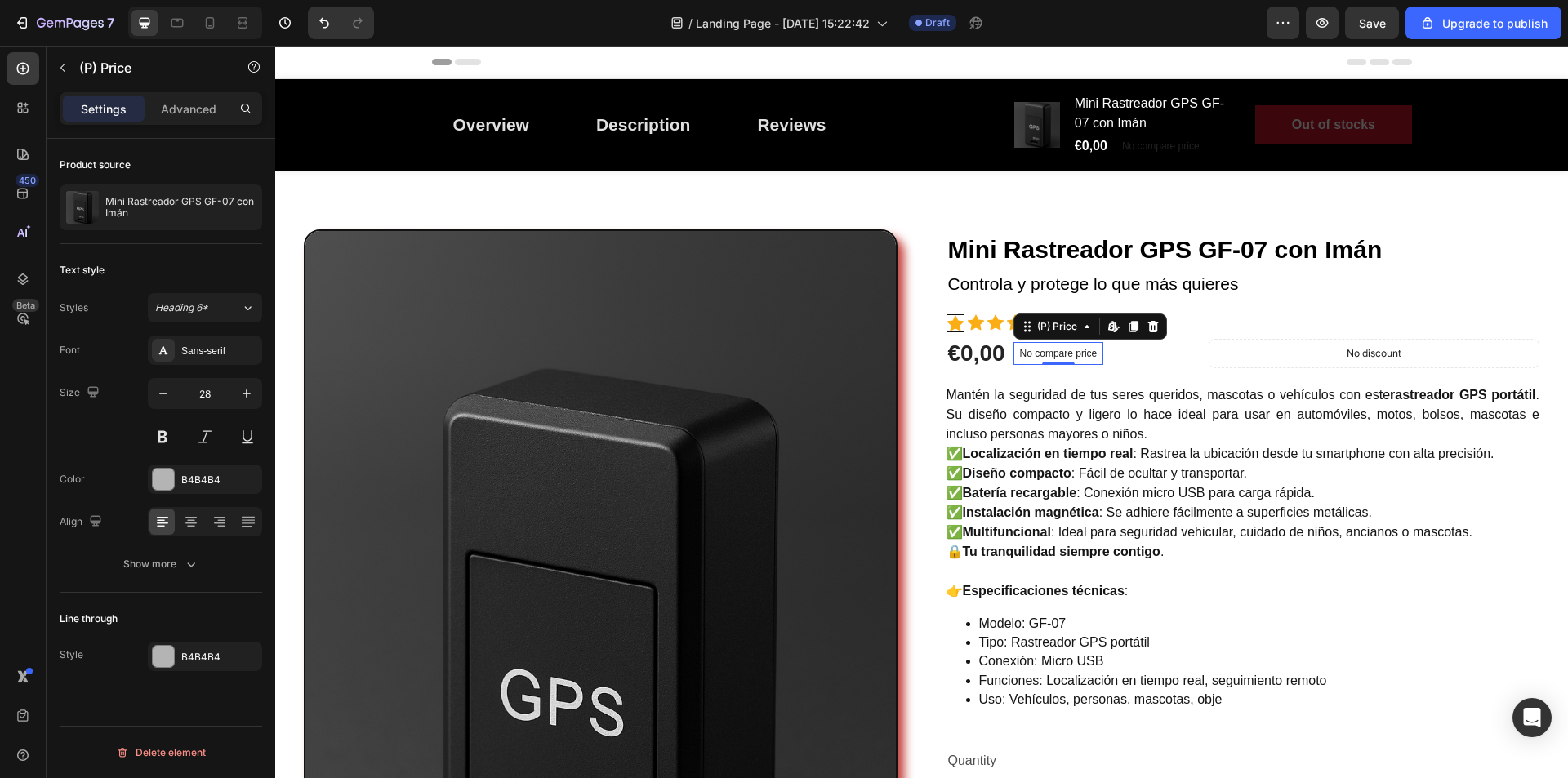
click at [1024, 354] on p "No compare price" at bounding box center [1059, 353] width 78 height 10
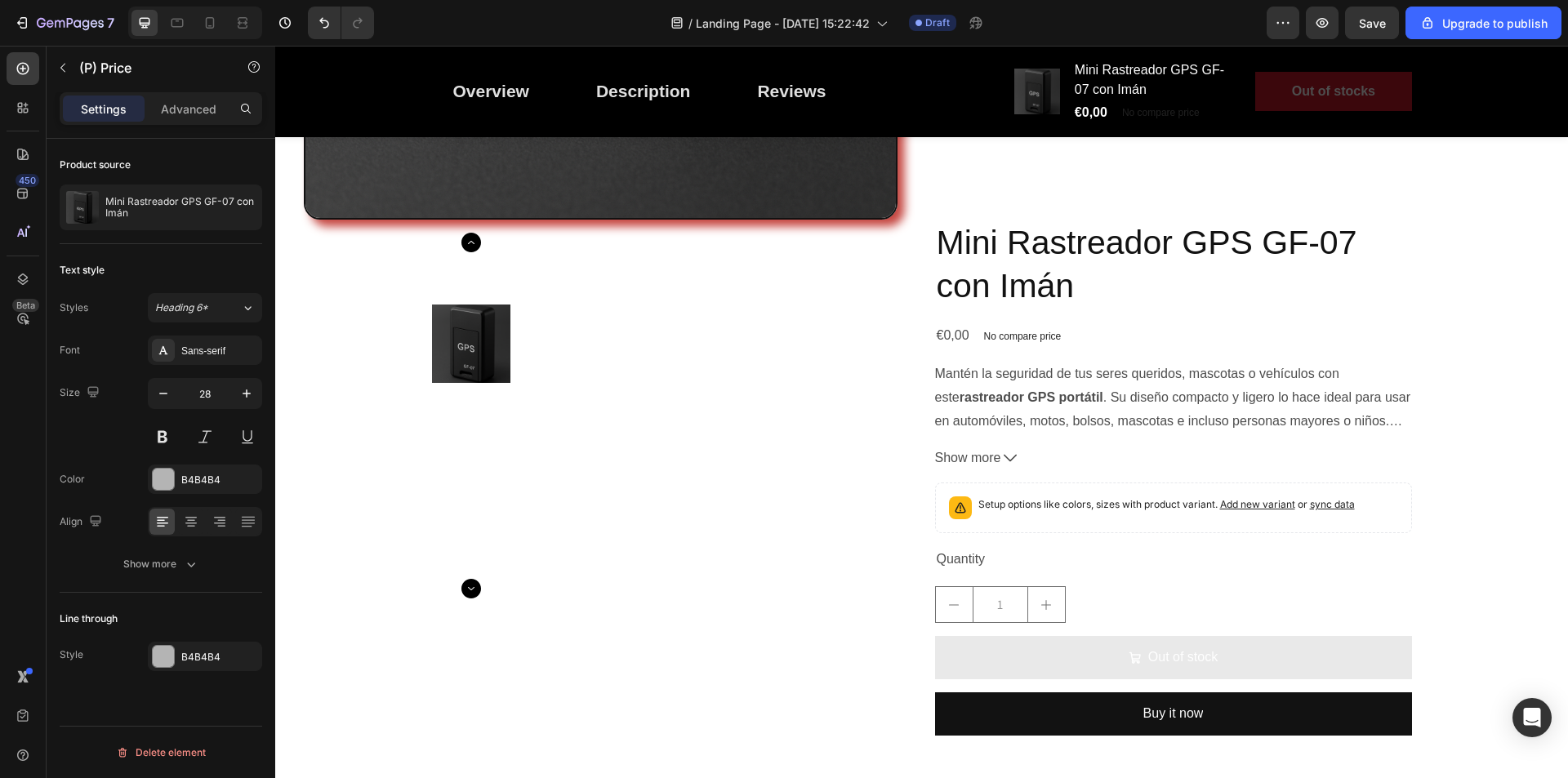
scroll to position [817, 0]
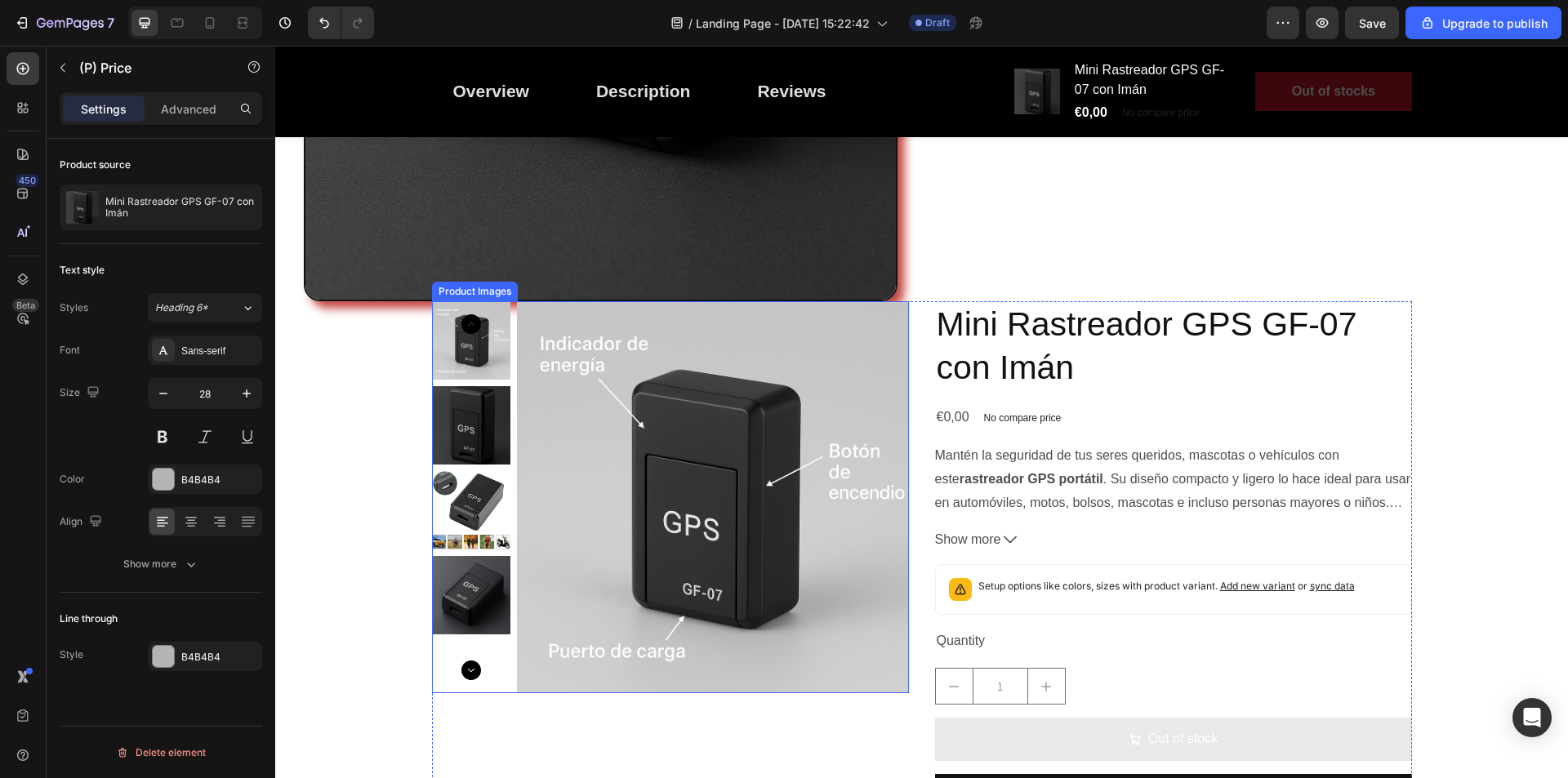
click at [473, 418] on img at bounding box center [471, 426] width 78 height 78
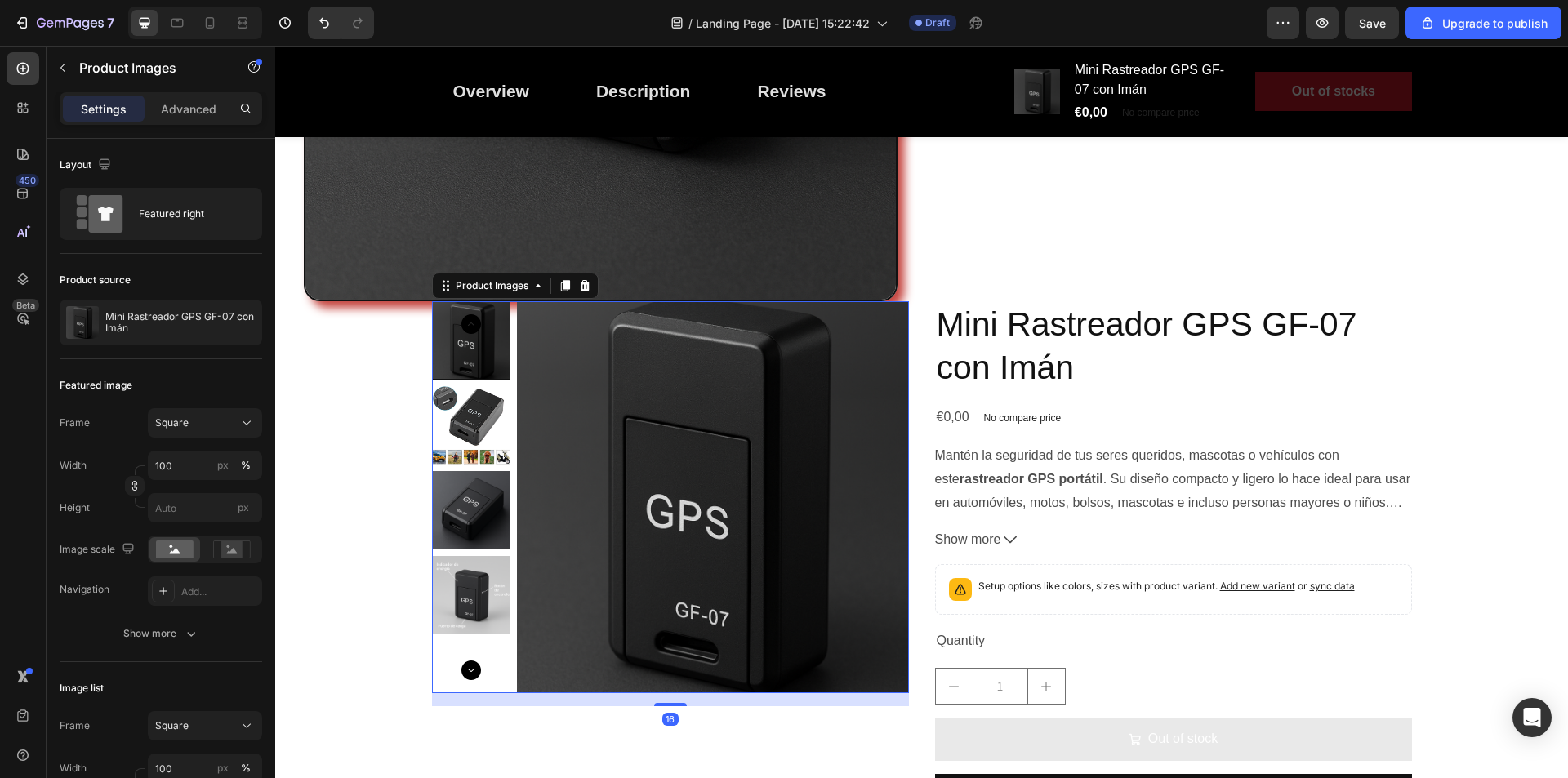
click at [477, 473] on img at bounding box center [471, 510] width 78 height 78
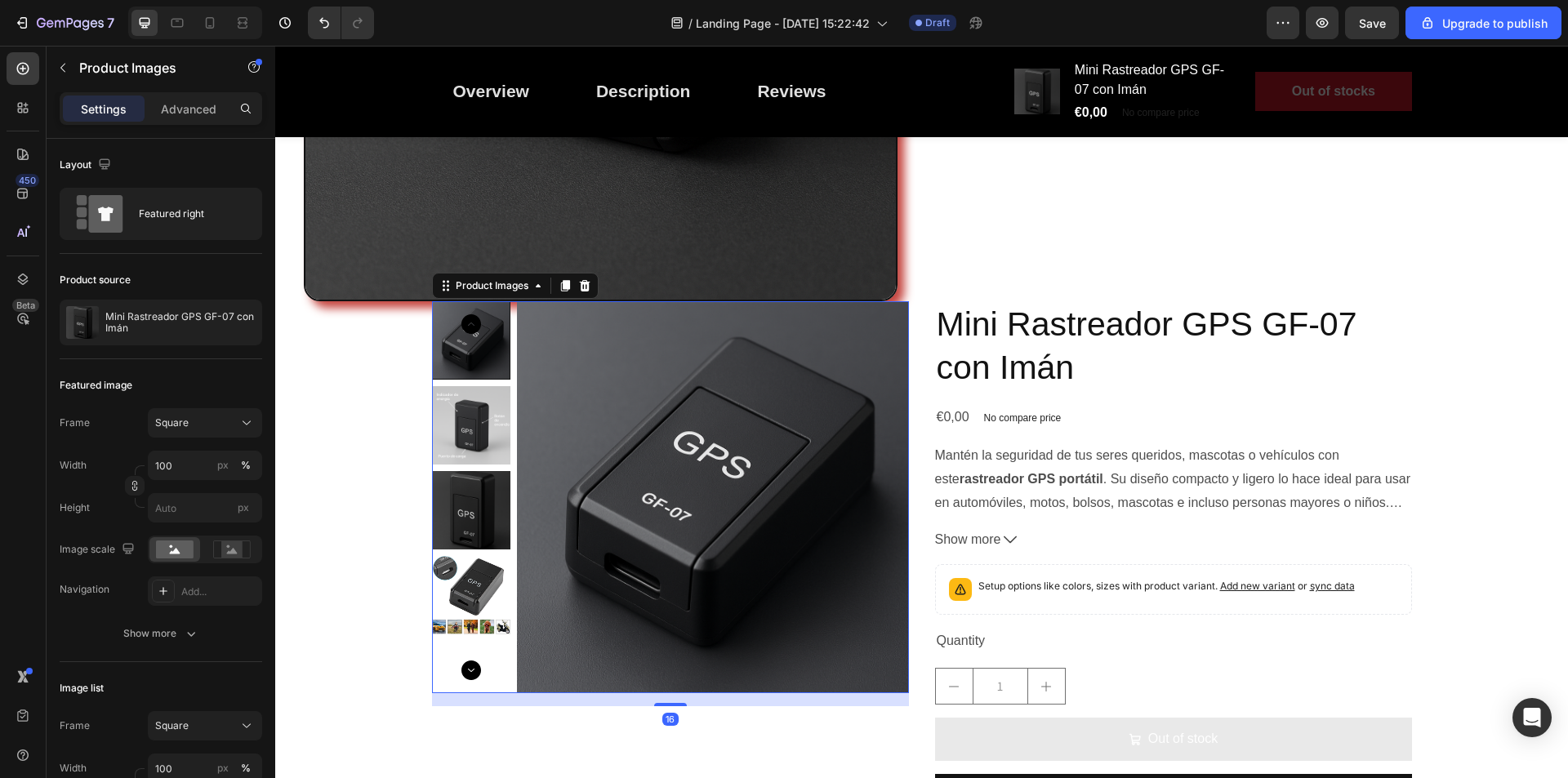
click at [470, 597] on img at bounding box center [471, 596] width 78 height 78
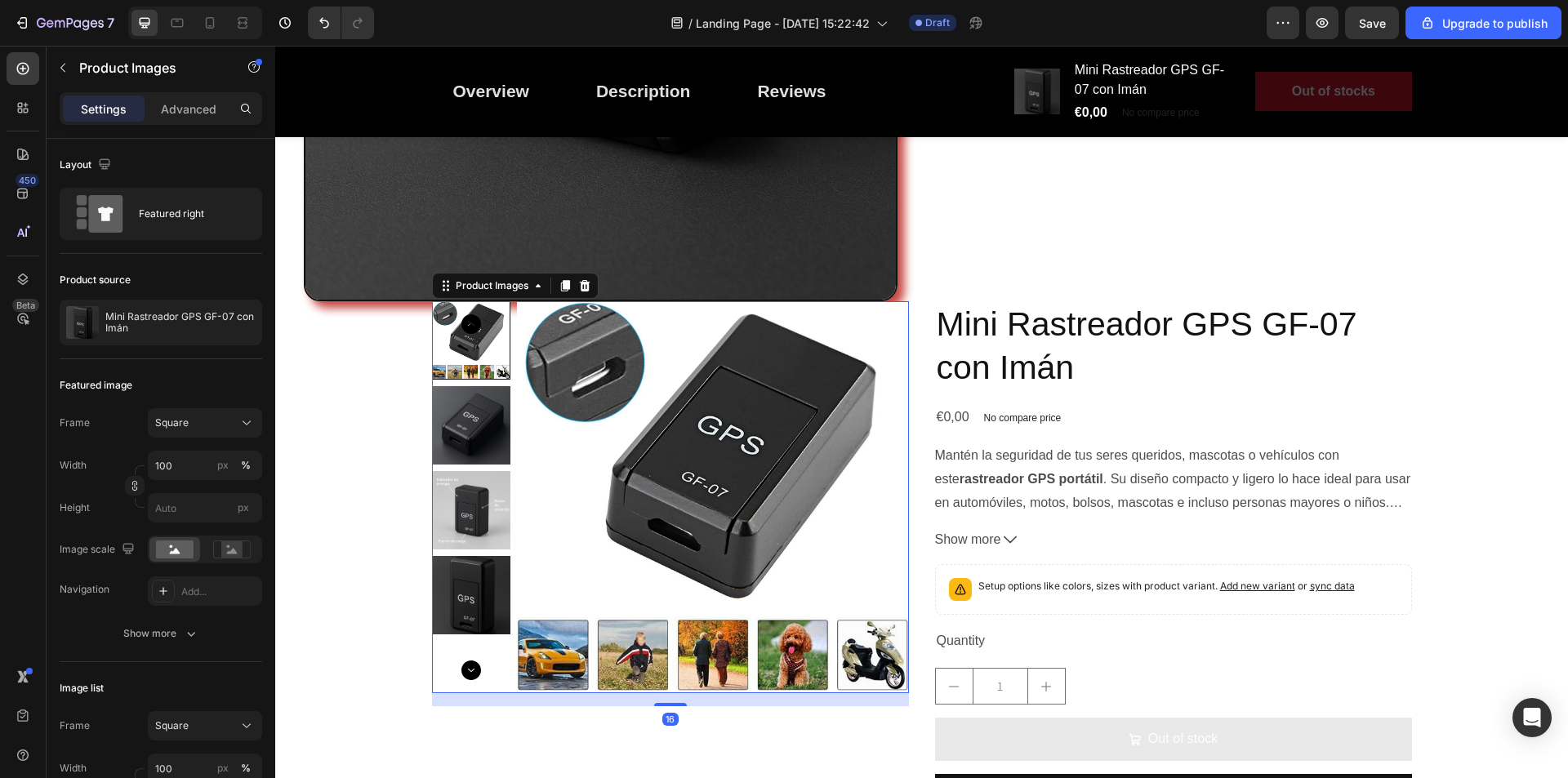
click at [555, 471] on img at bounding box center [713, 497] width 392 height 392
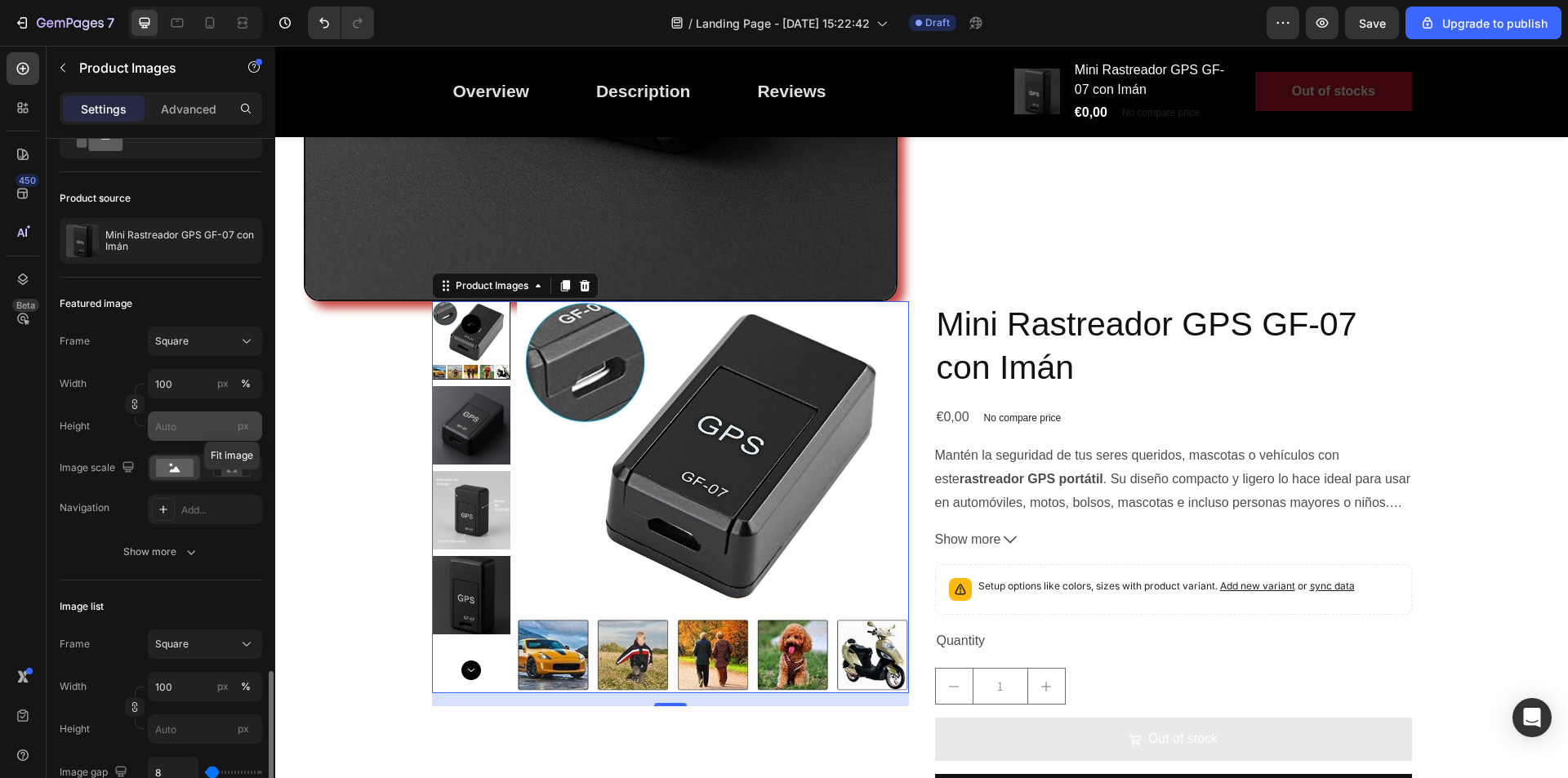
scroll to position [0, 0]
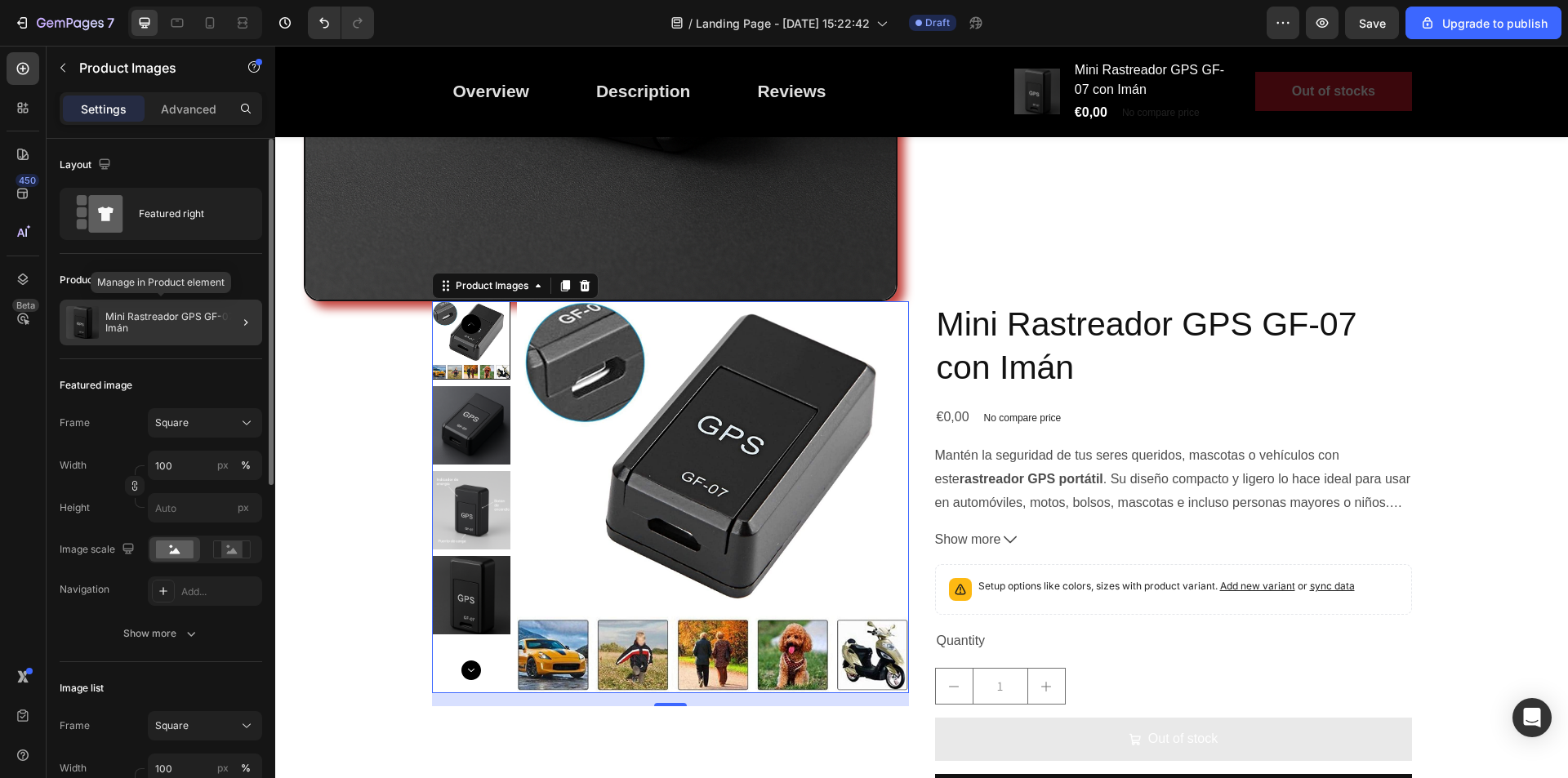
click at [171, 338] on div "Mini Rastreador GPS GF-07 con Imán" at bounding box center [161, 323] width 202 height 46
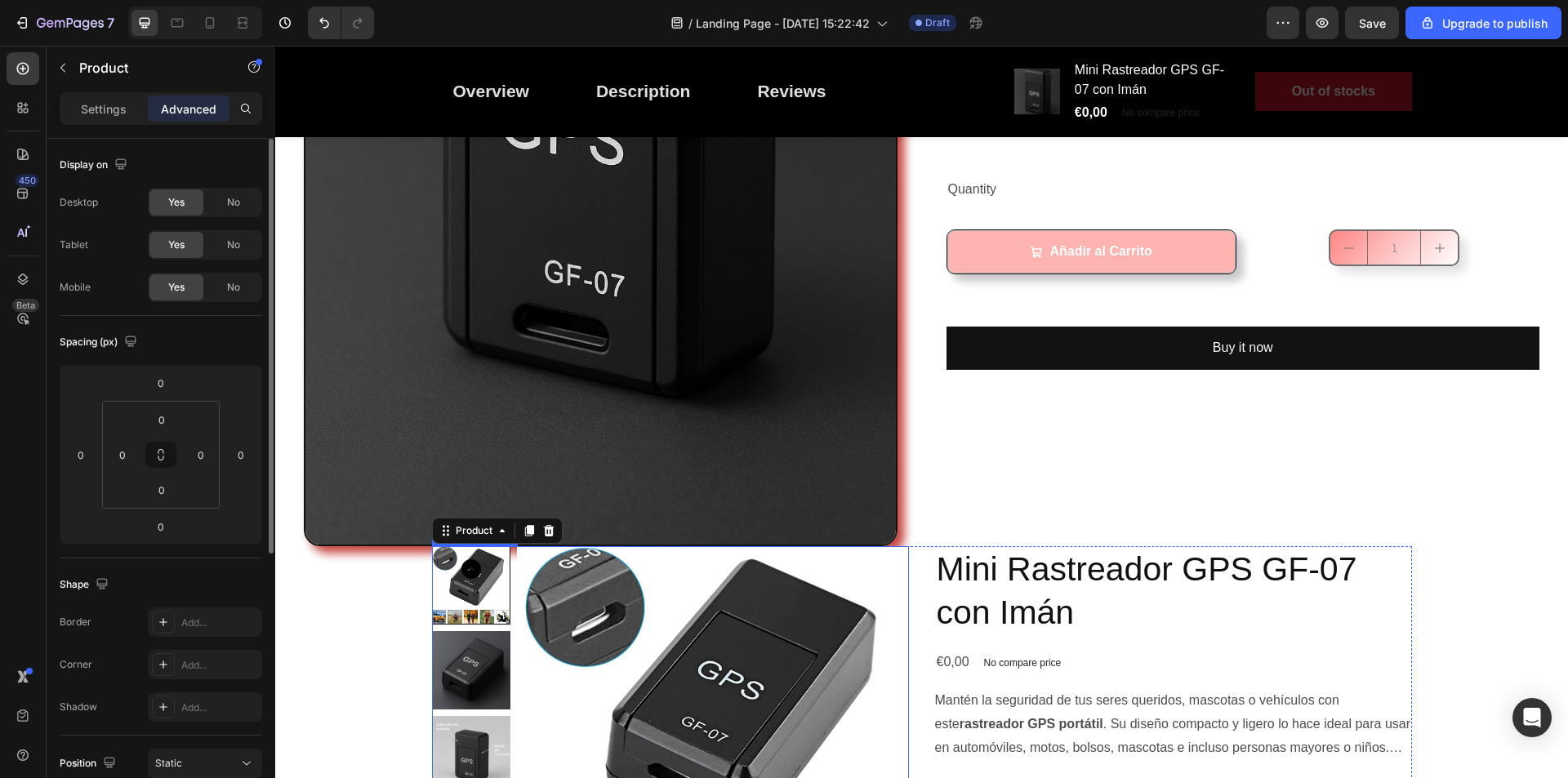
scroll to position [899, 0]
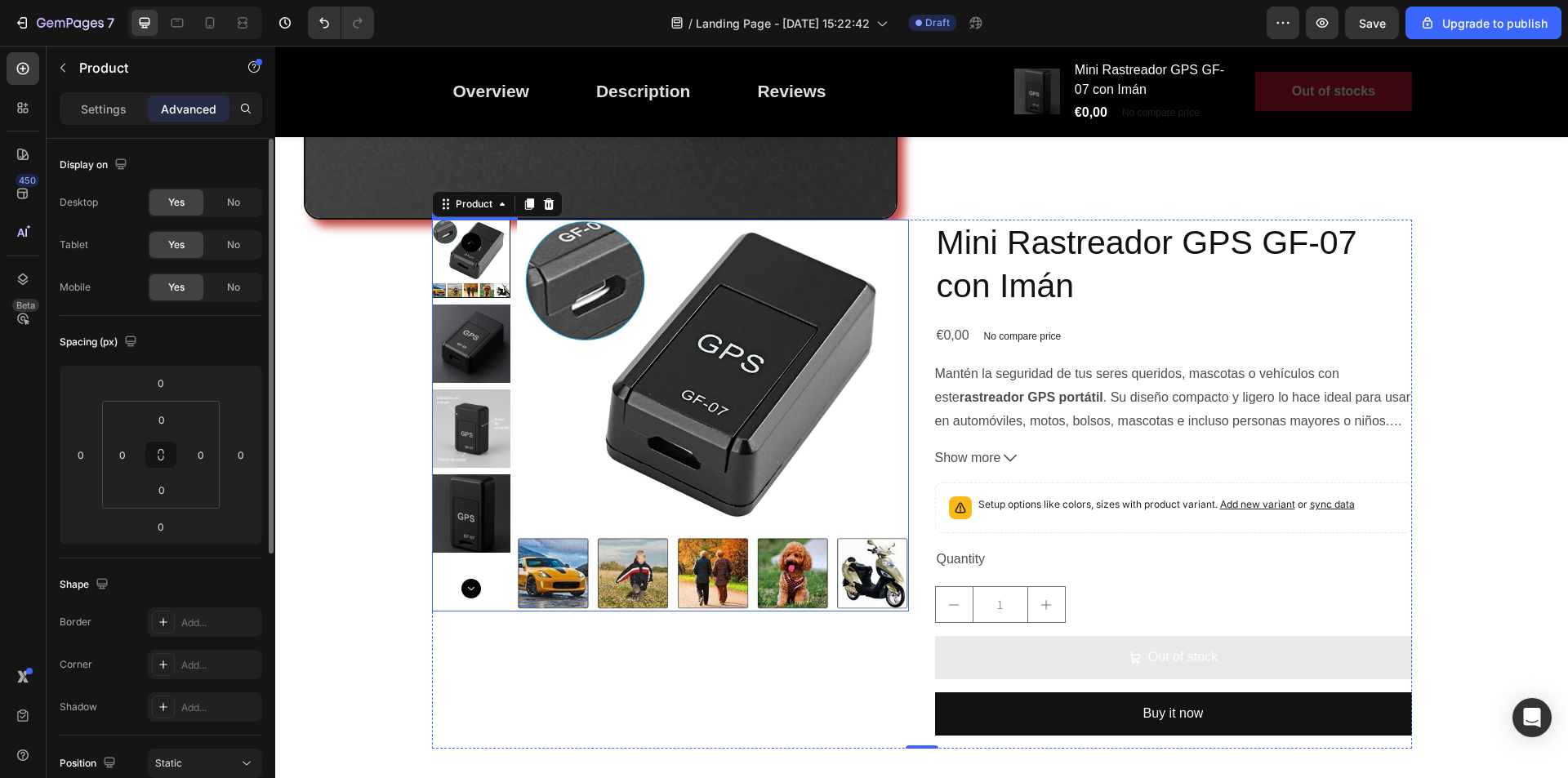
click at [649, 404] on img at bounding box center [713, 416] width 392 height 392
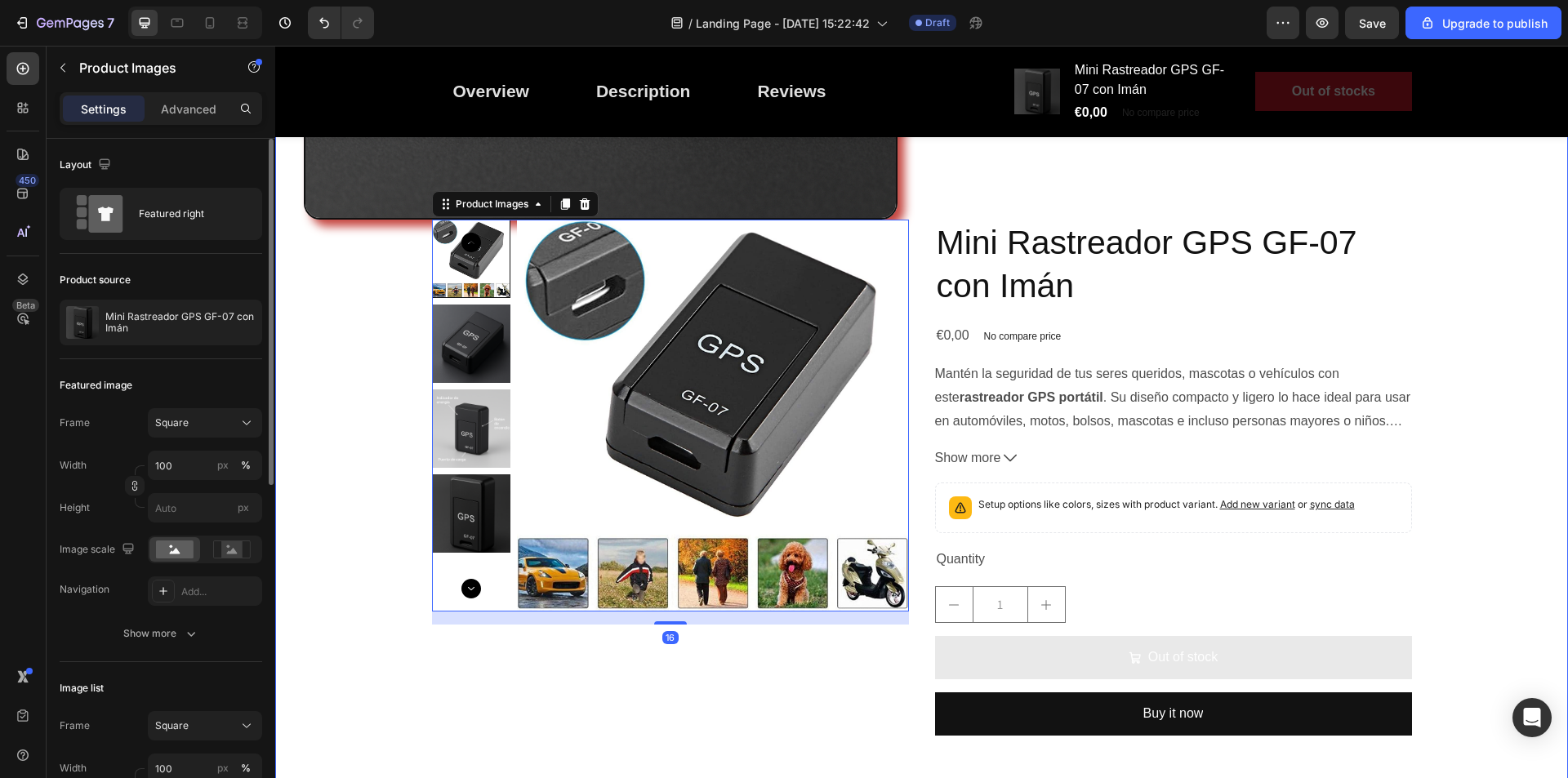
scroll to position [735, 0]
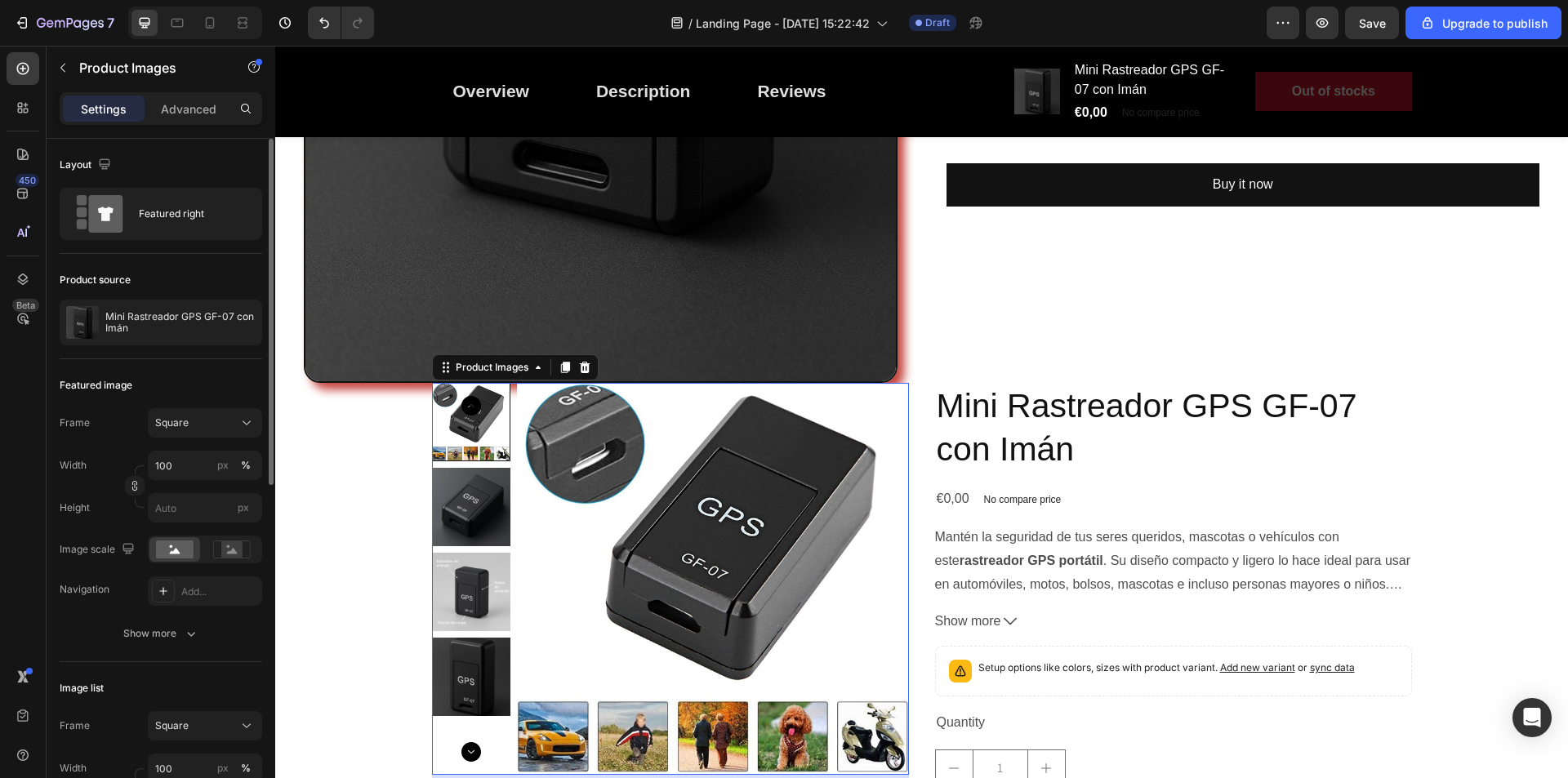
click at [625, 485] on img at bounding box center [713, 579] width 392 height 392
click at [482, 505] on img at bounding box center [471, 507] width 78 height 78
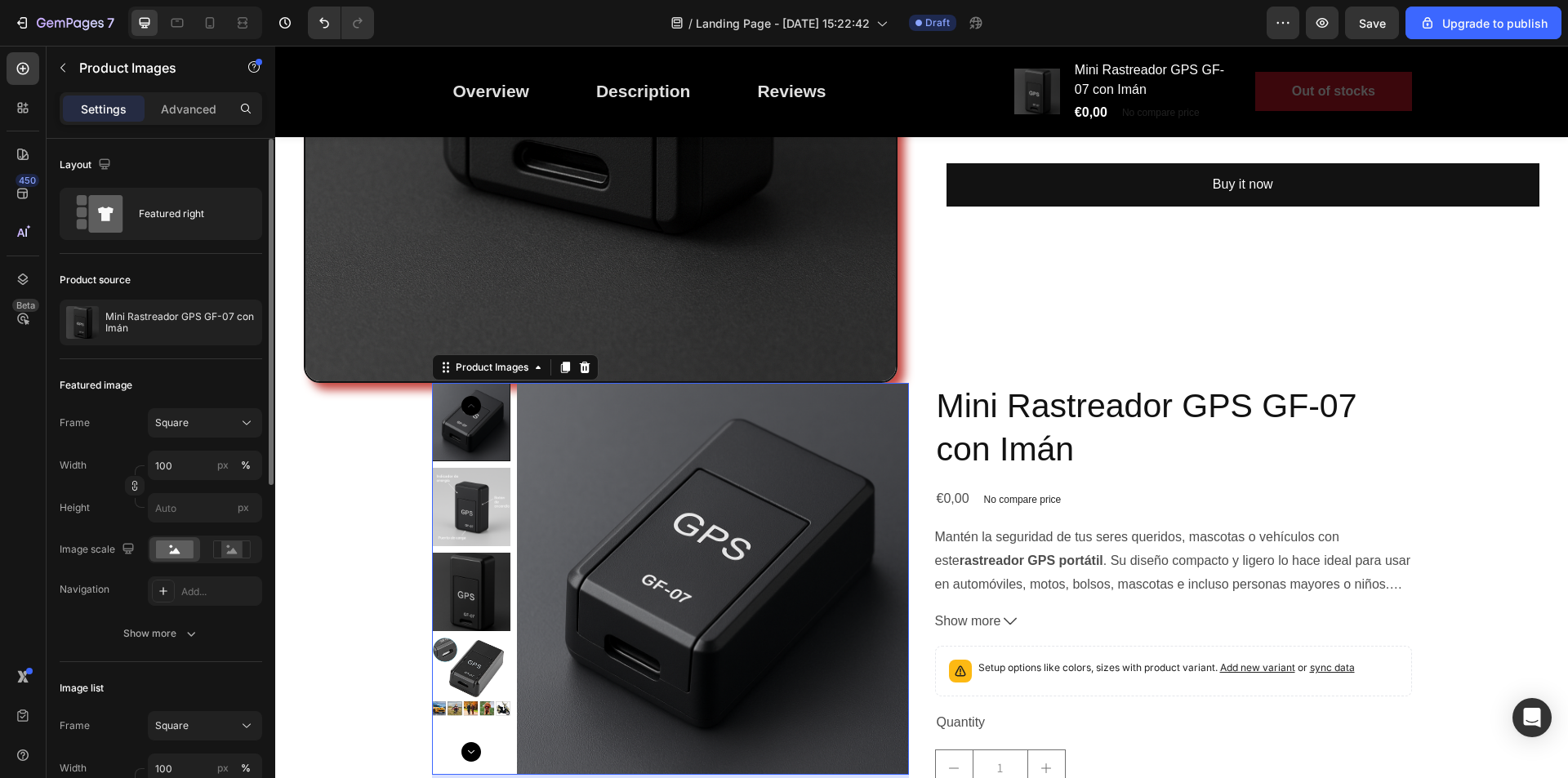
click at [602, 530] on img at bounding box center [713, 579] width 392 height 392
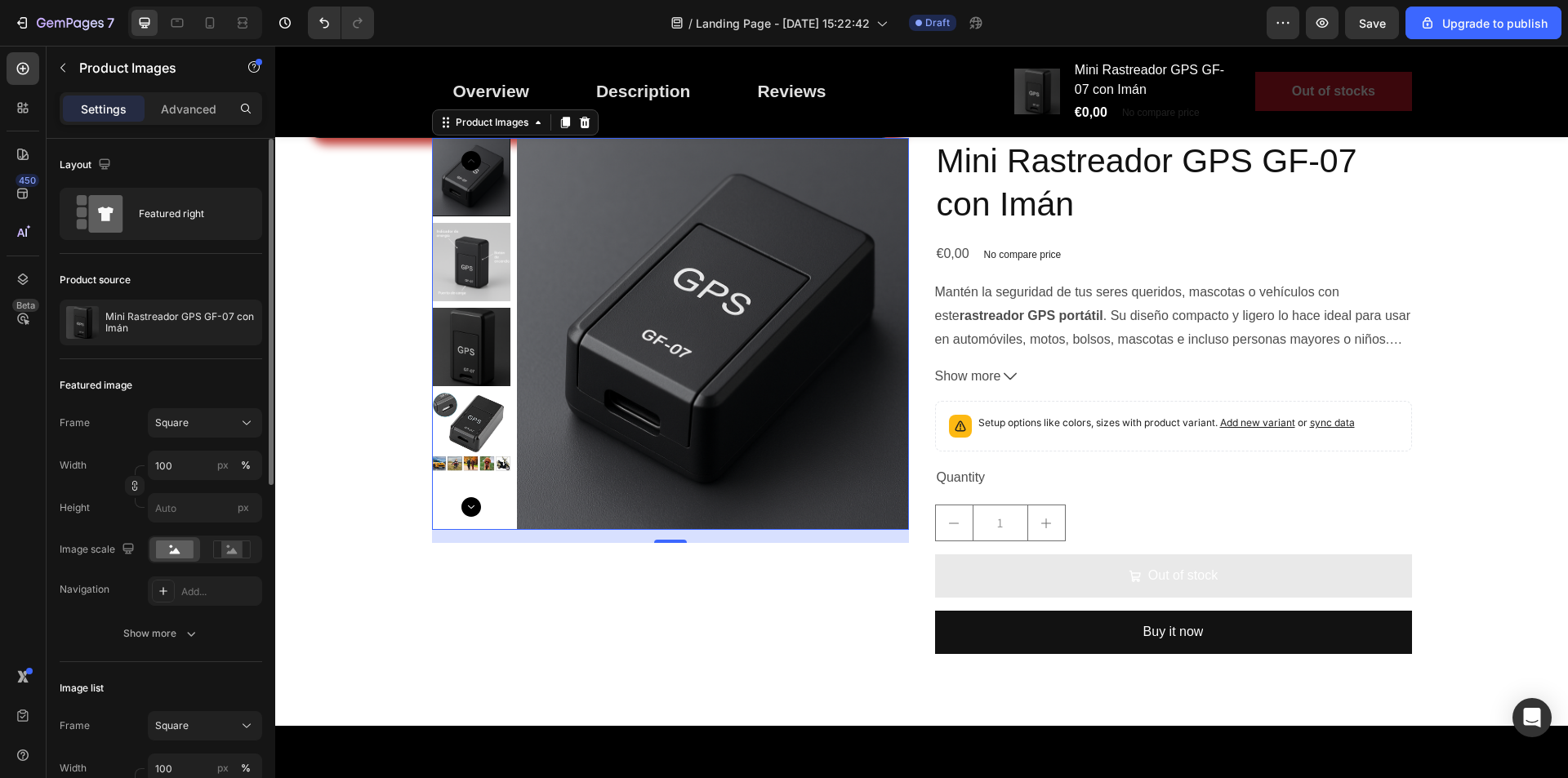
scroll to position [1062, 0]
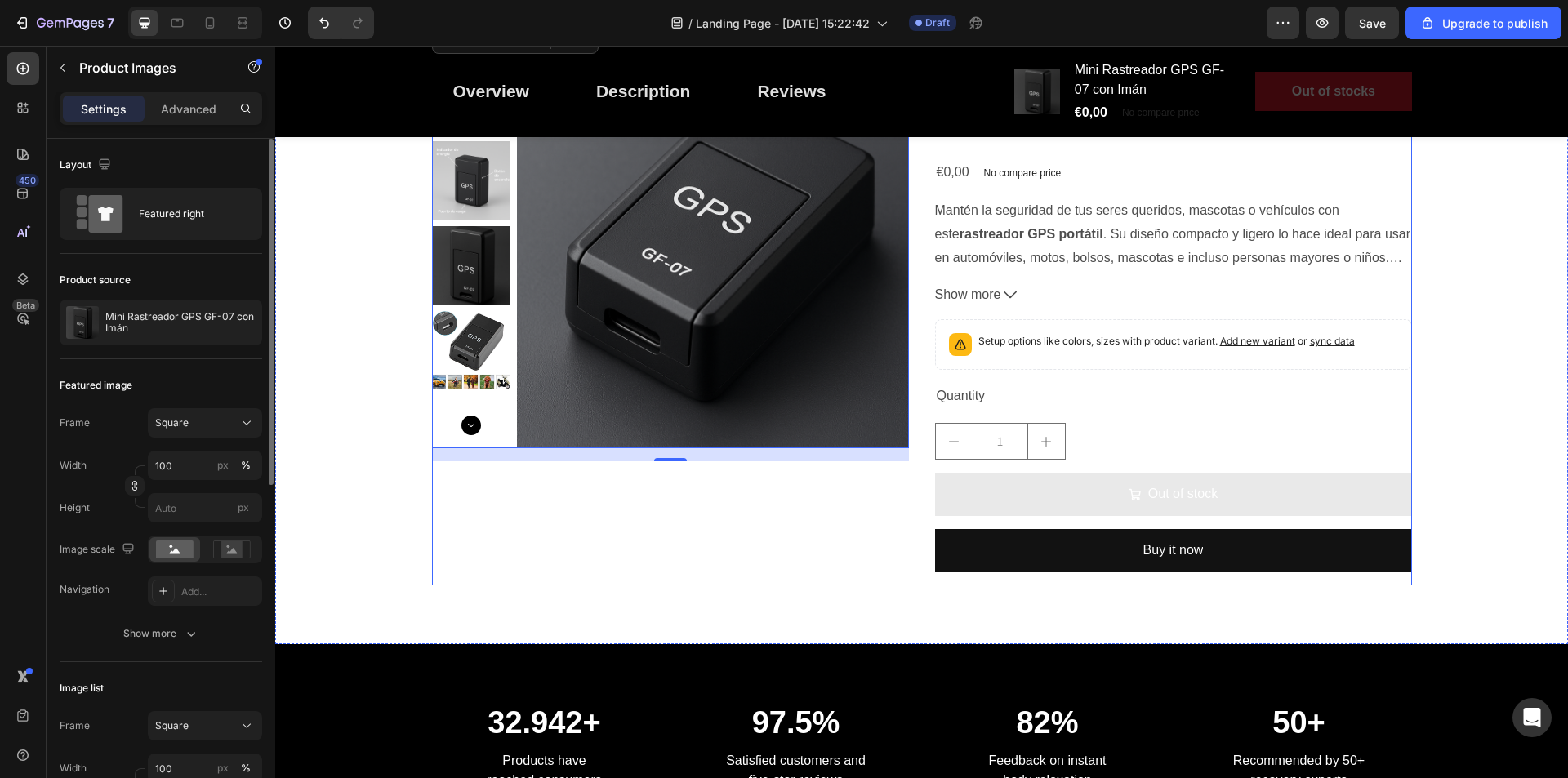
click at [617, 538] on div "Product Images 16" at bounding box center [670, 320] width 477 height 529
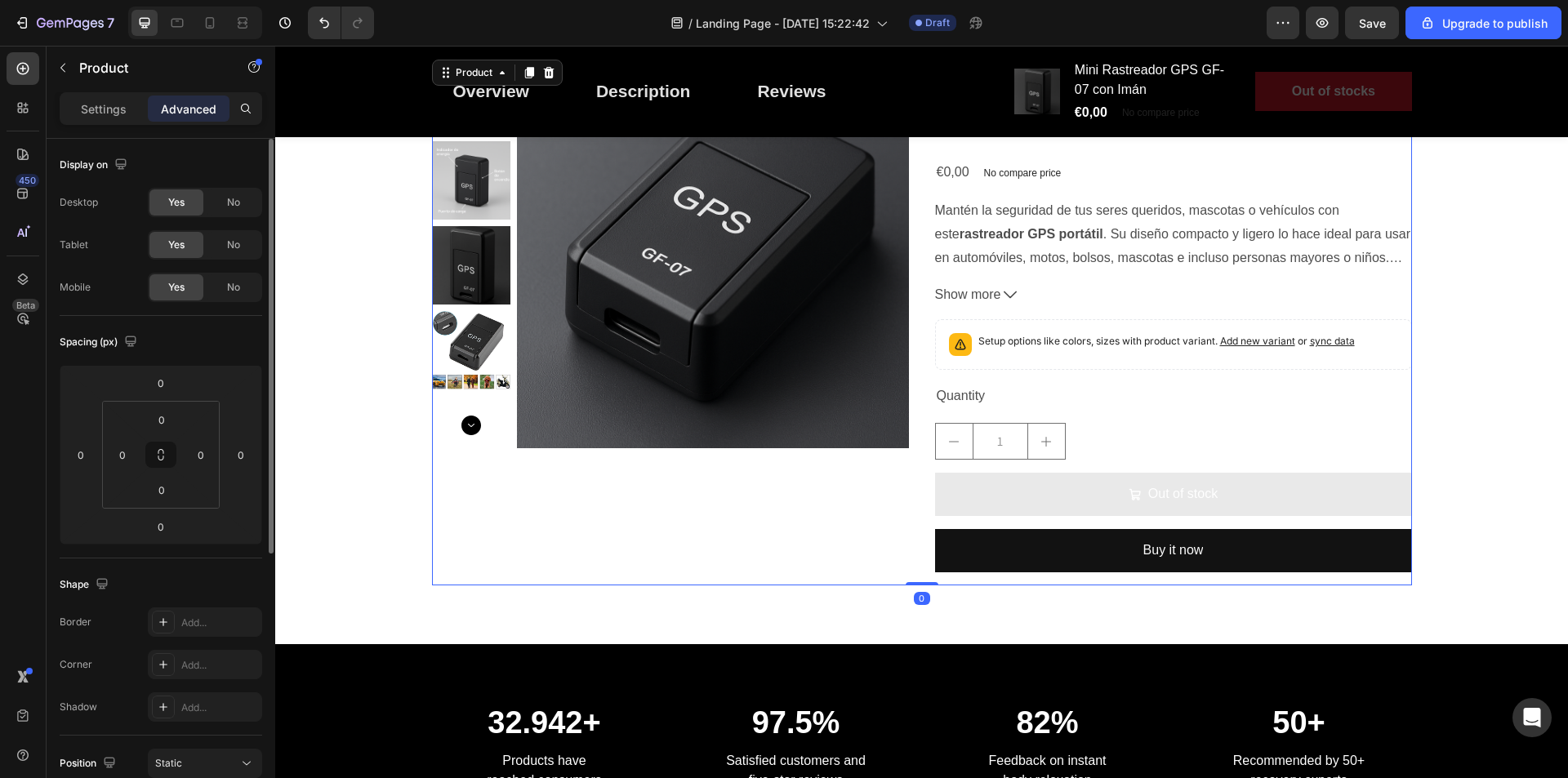
scroll to position [899, 0]
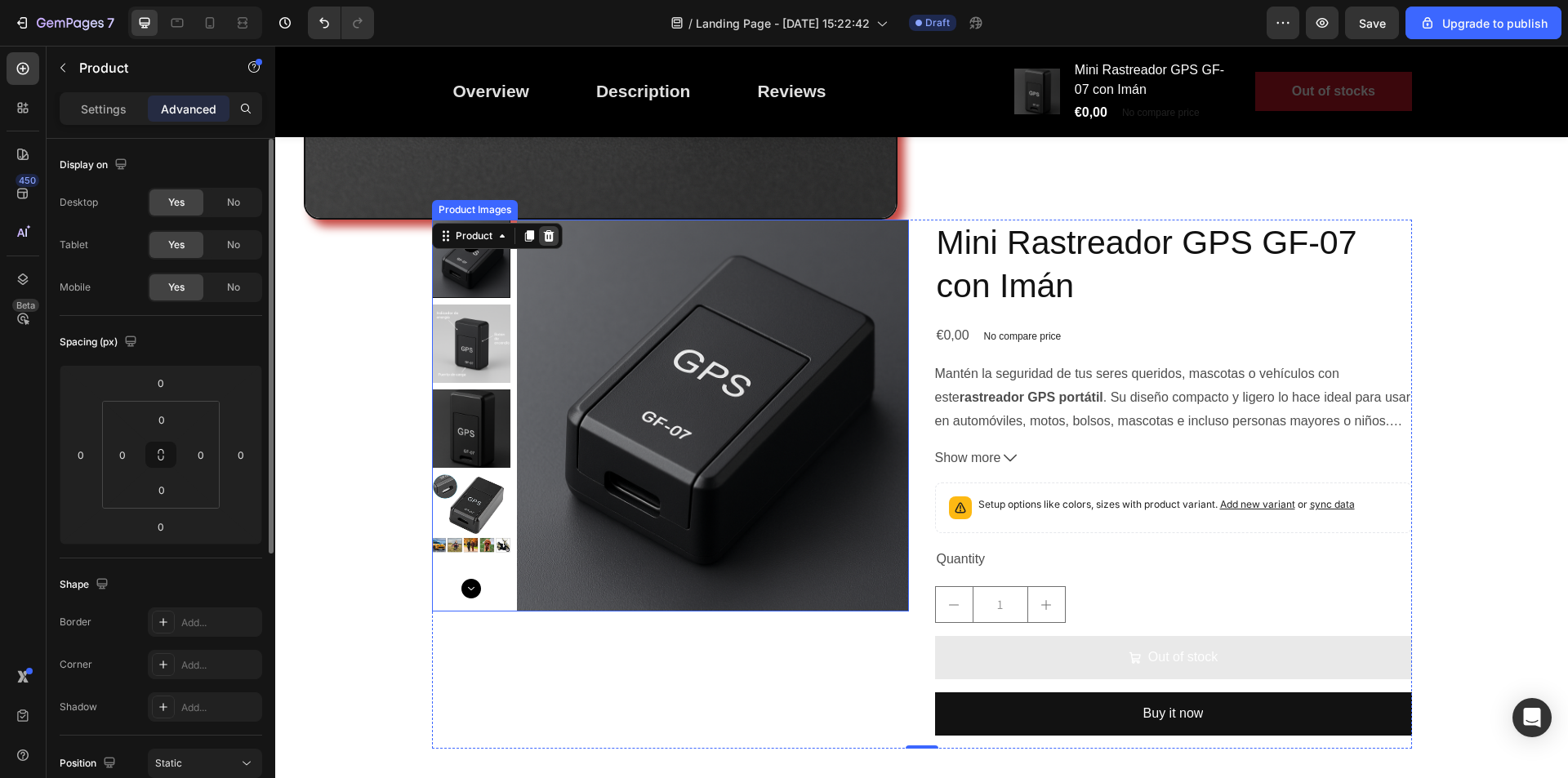
click at [544, 232] on icon at bounding box center [549, 236] width 11 height 12
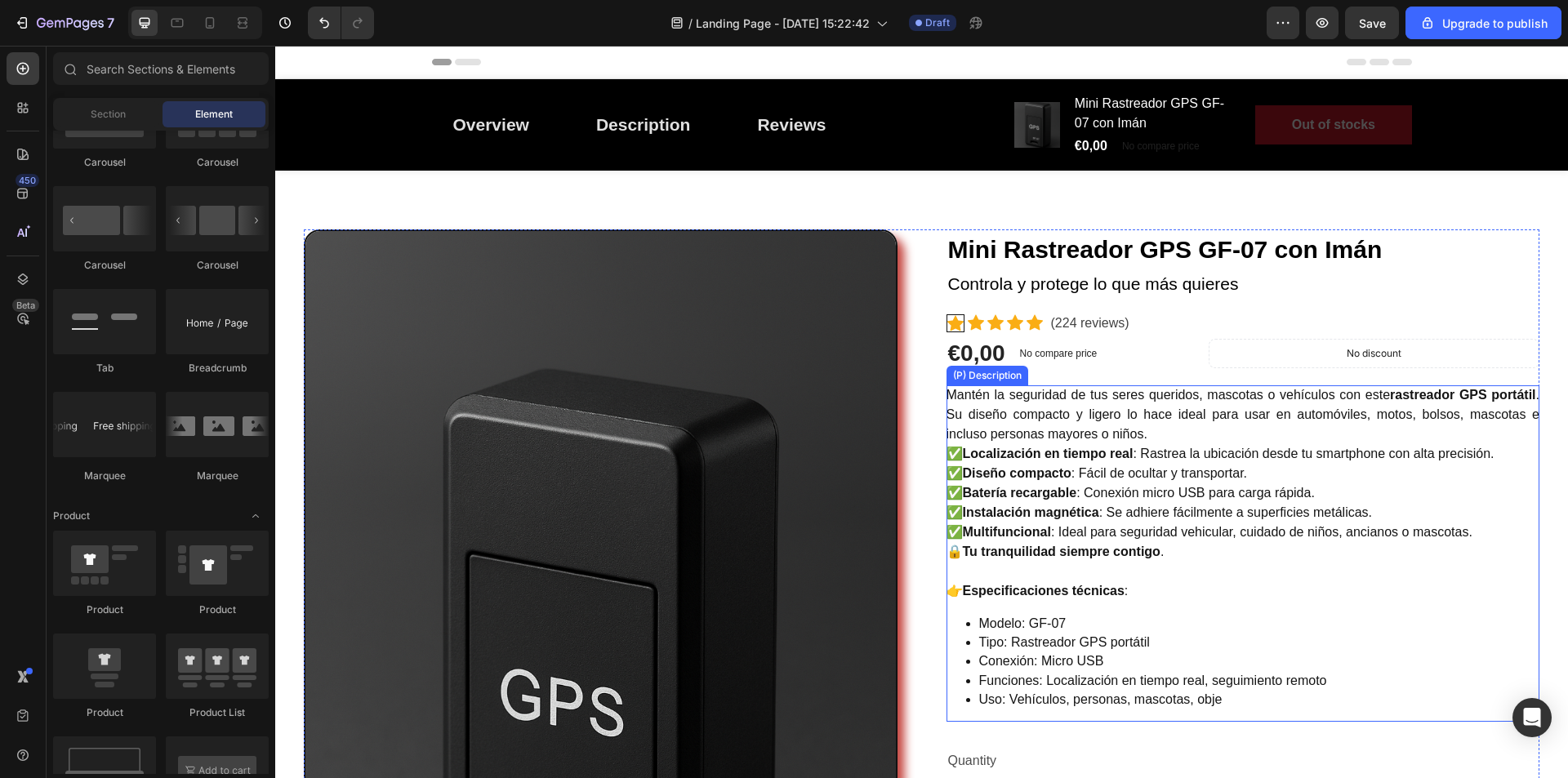
scroll to position [81, 0]
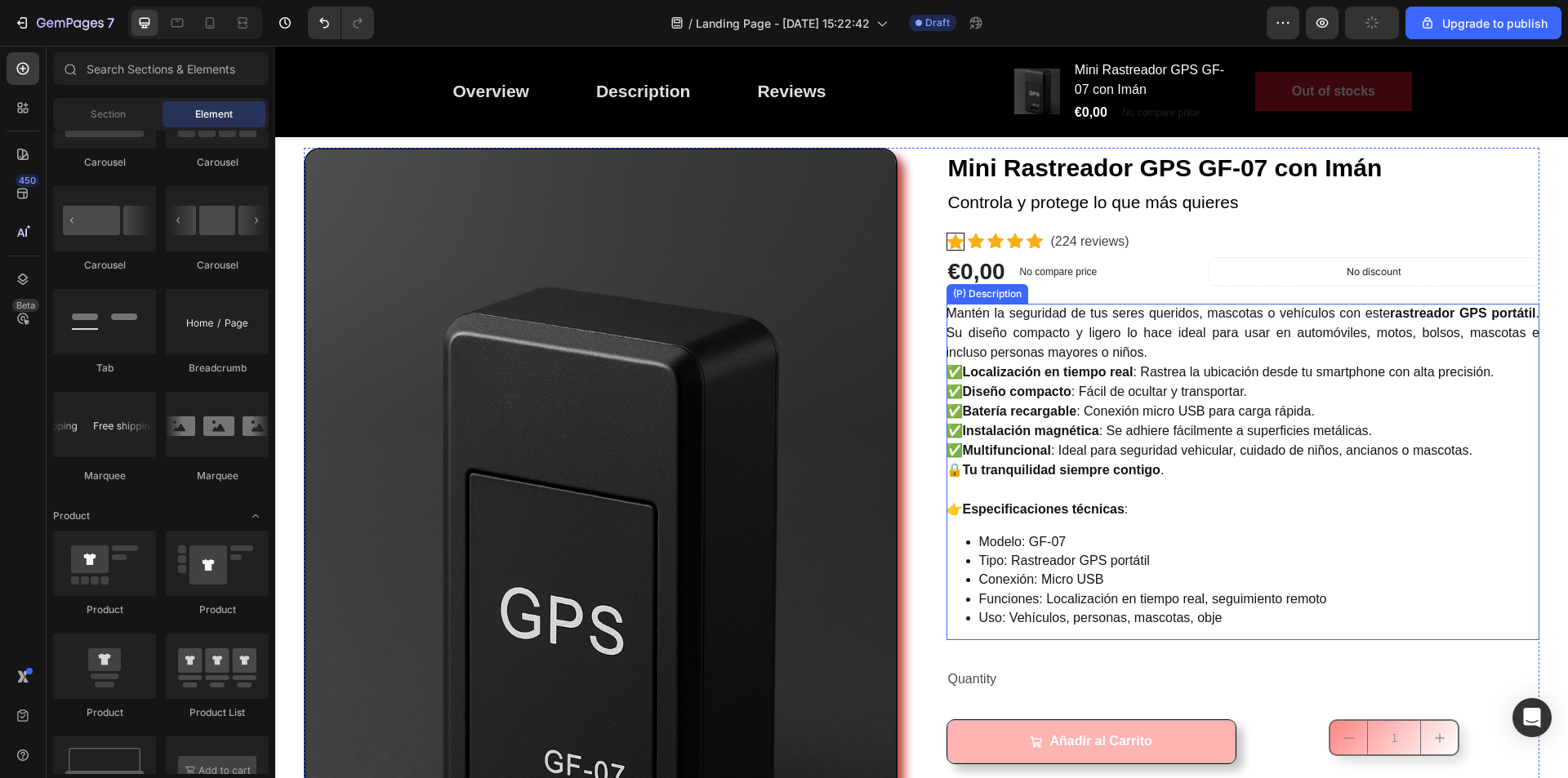
click at [1374, 423] on div "Mantén la seguridad de tus seres queridos, mascotas o vehículos con este rastre…" at bounding box center [1243, 473] width 594 height 337
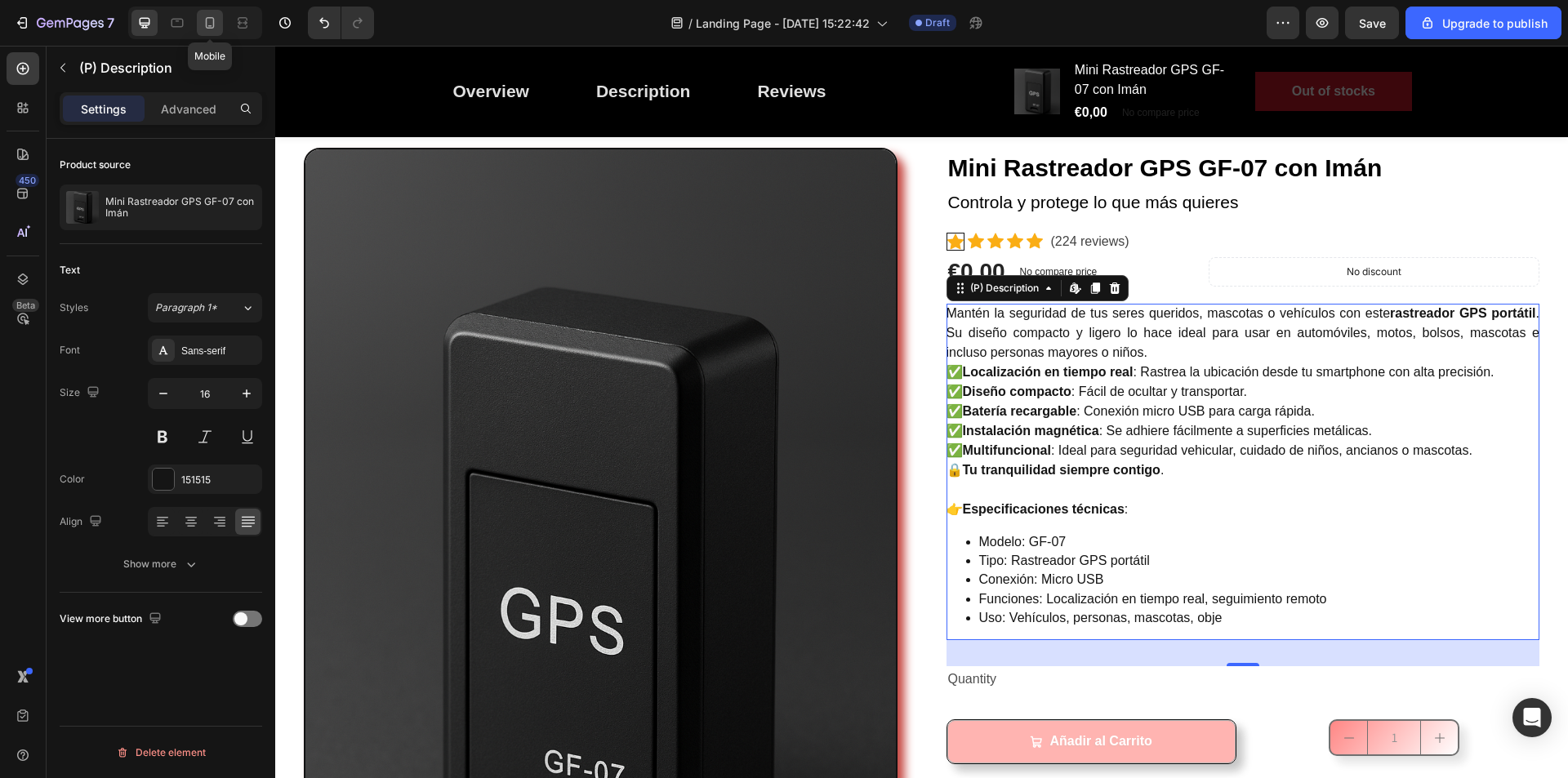
click at [207, 18] on icon at bounding box center [210, 23] width 17 height 17
type input "14"
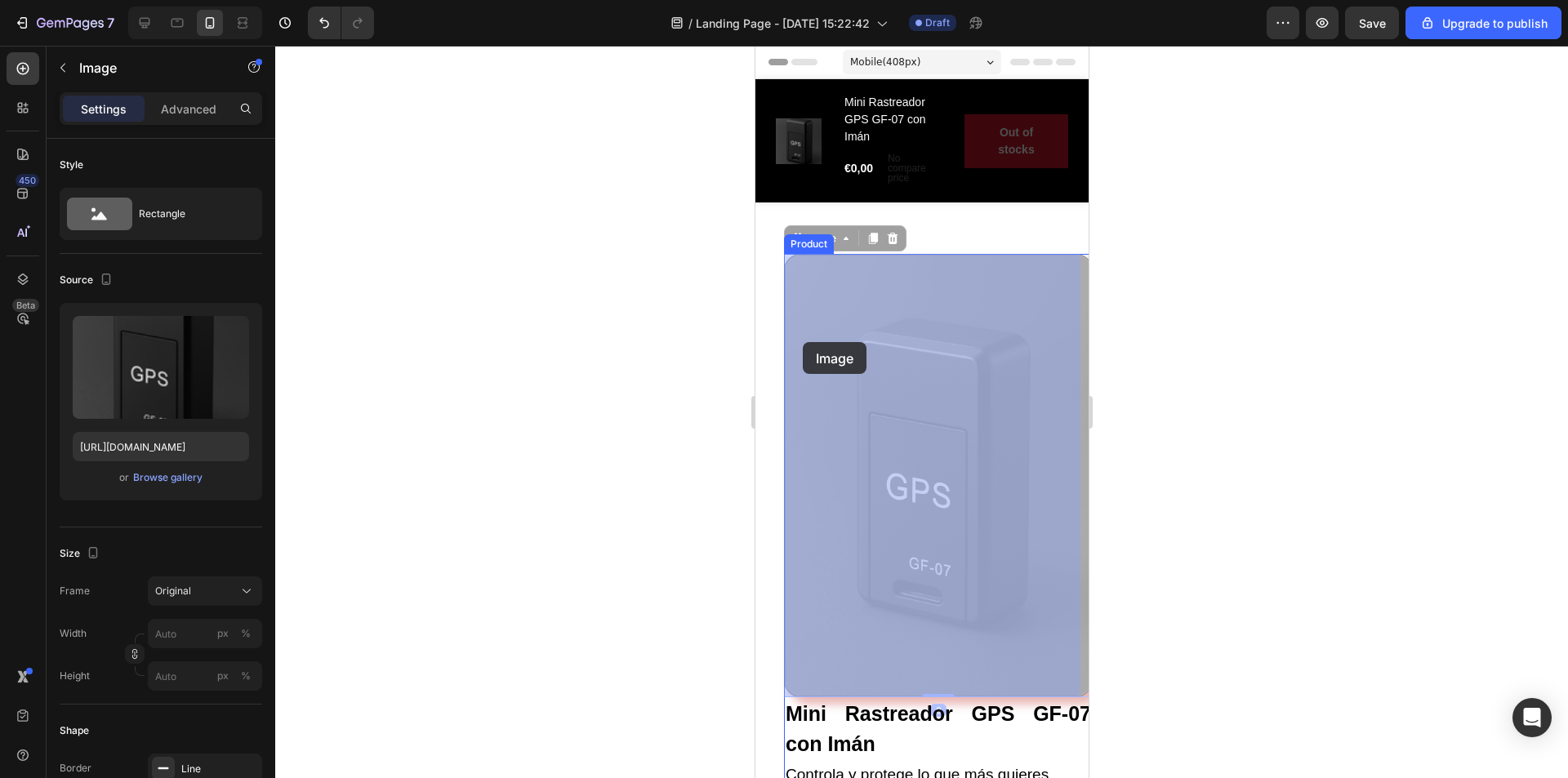
drag, startPoint x: 826, startPoint y: 342, endPoint x: 814, endPoint y: 342, distance: 12.0
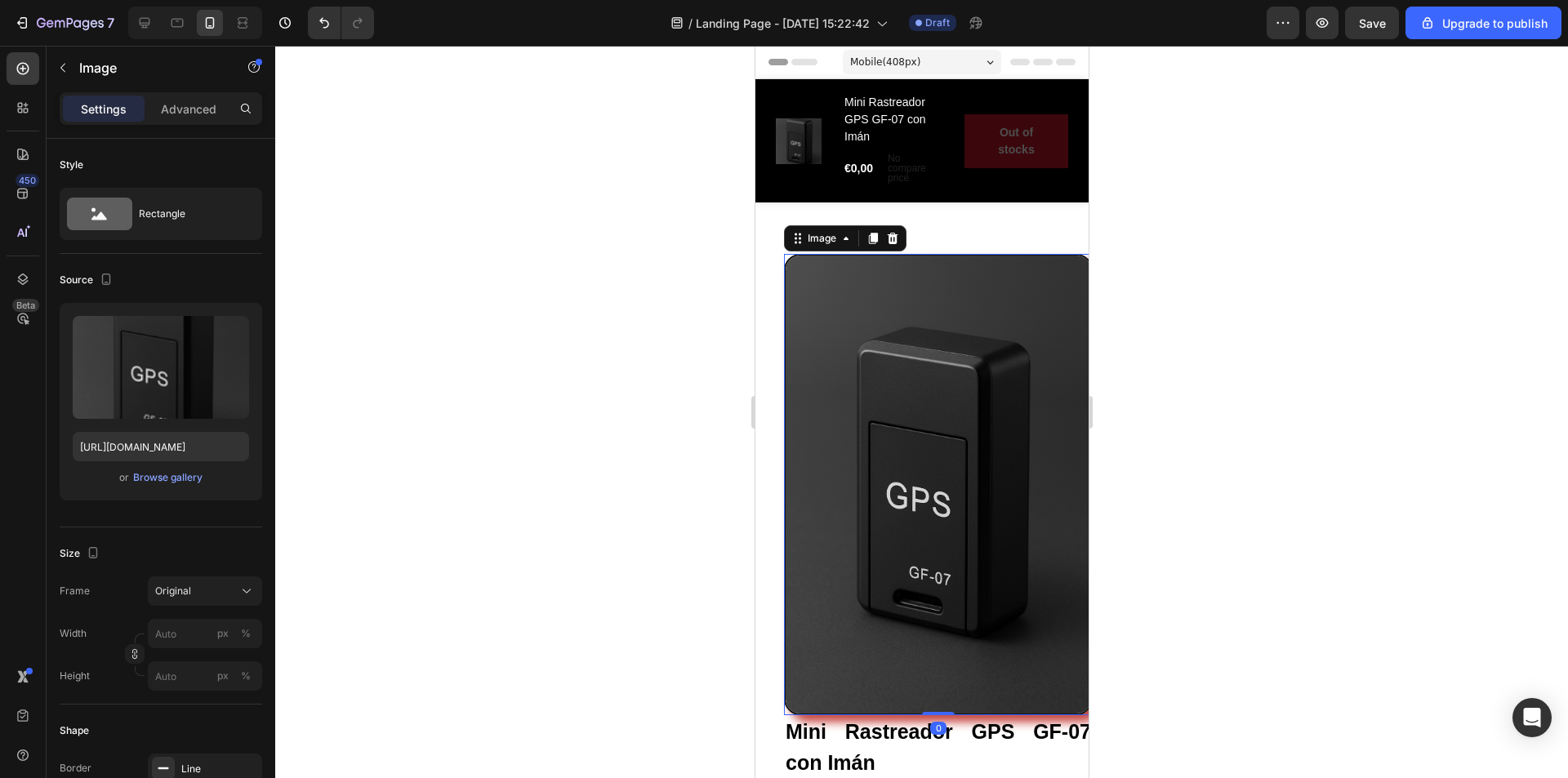
click at [1159, 320] on div at bounding box center [922, 412] width 1293 height 733
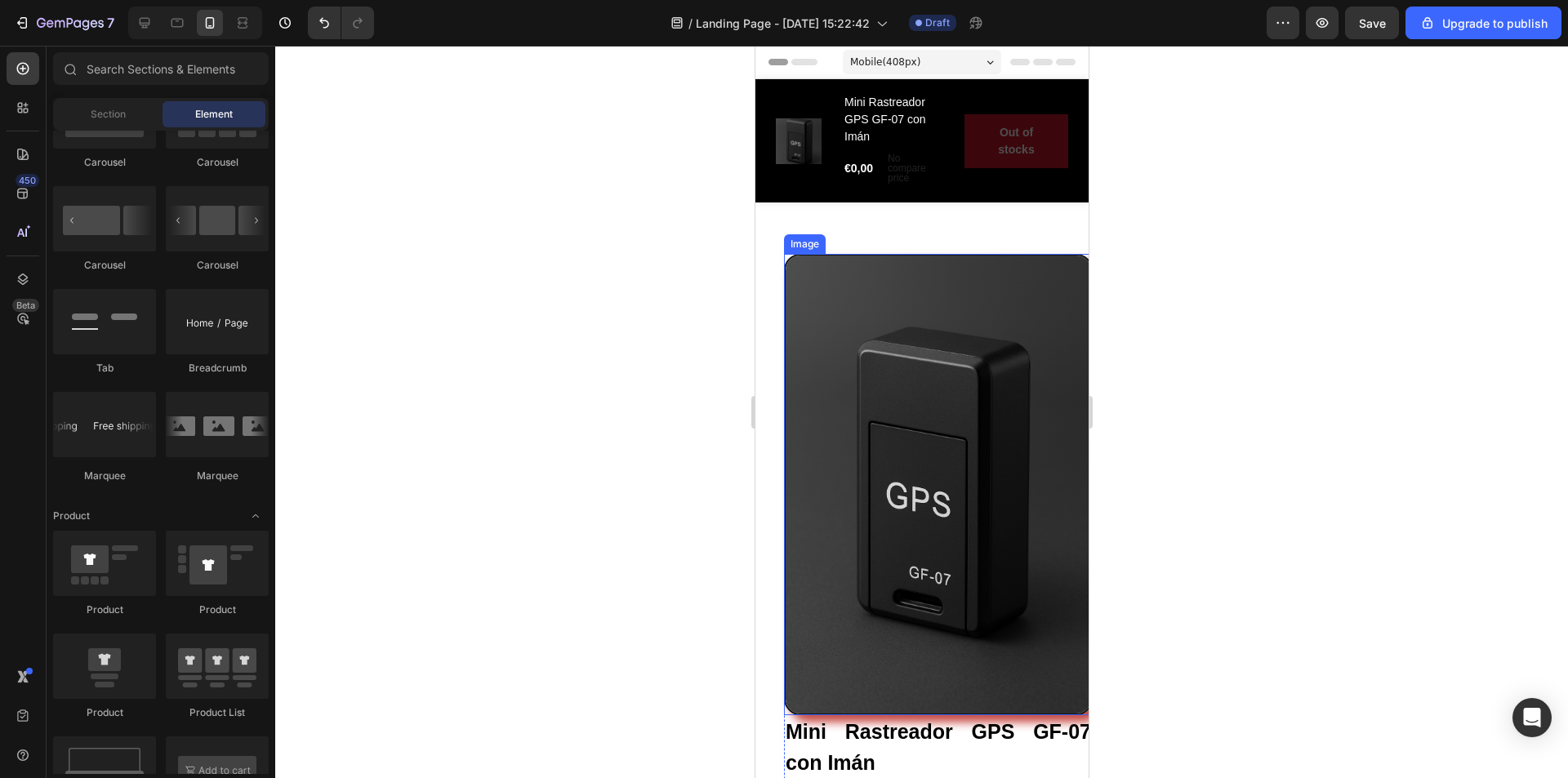
click at [1055, 346] on img at bounding box center [937, 485] width 309 height 461
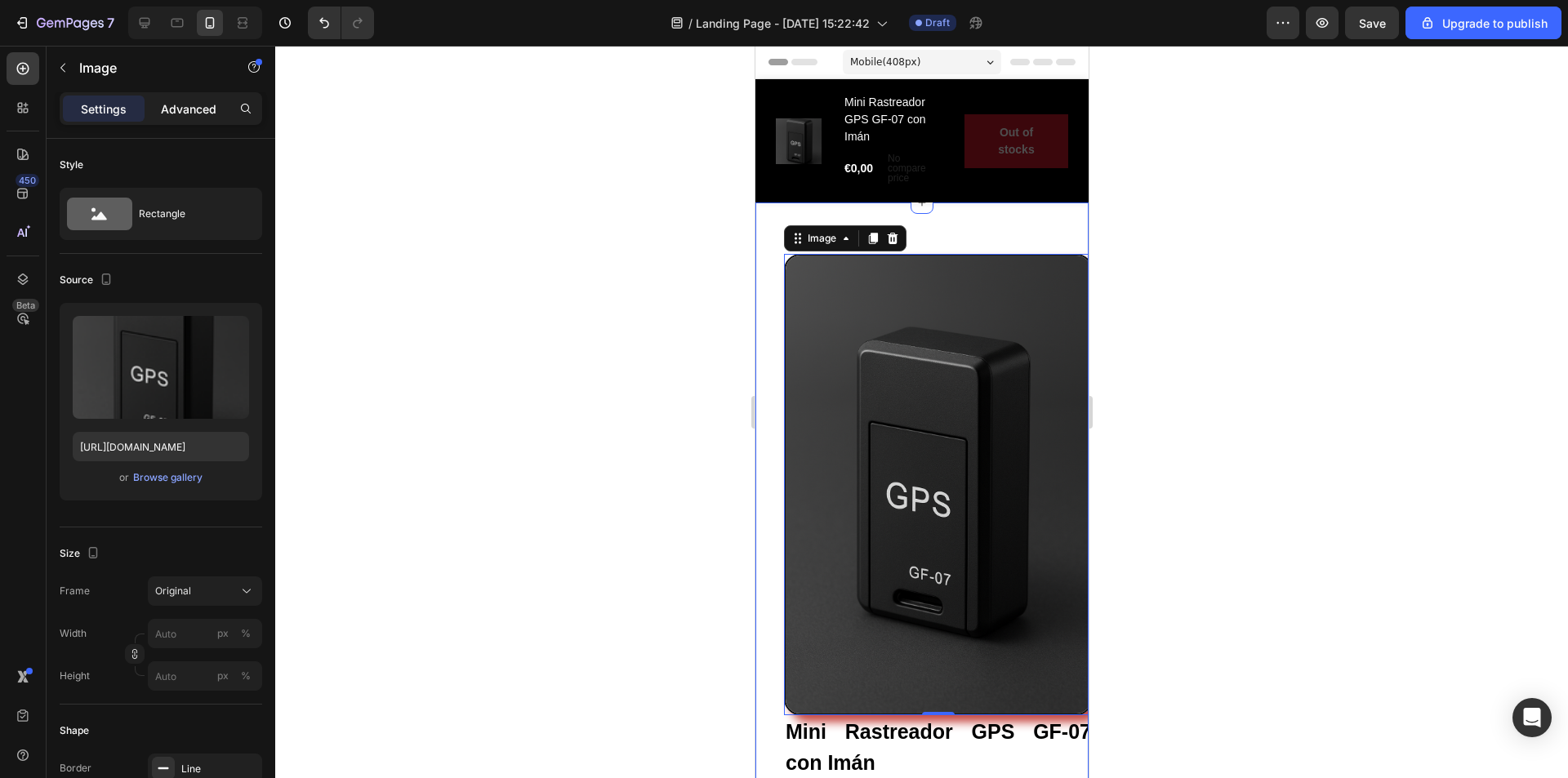
click at [192, 108] on p "Advanced" at bounding box center [188, 108] width 56 height 17
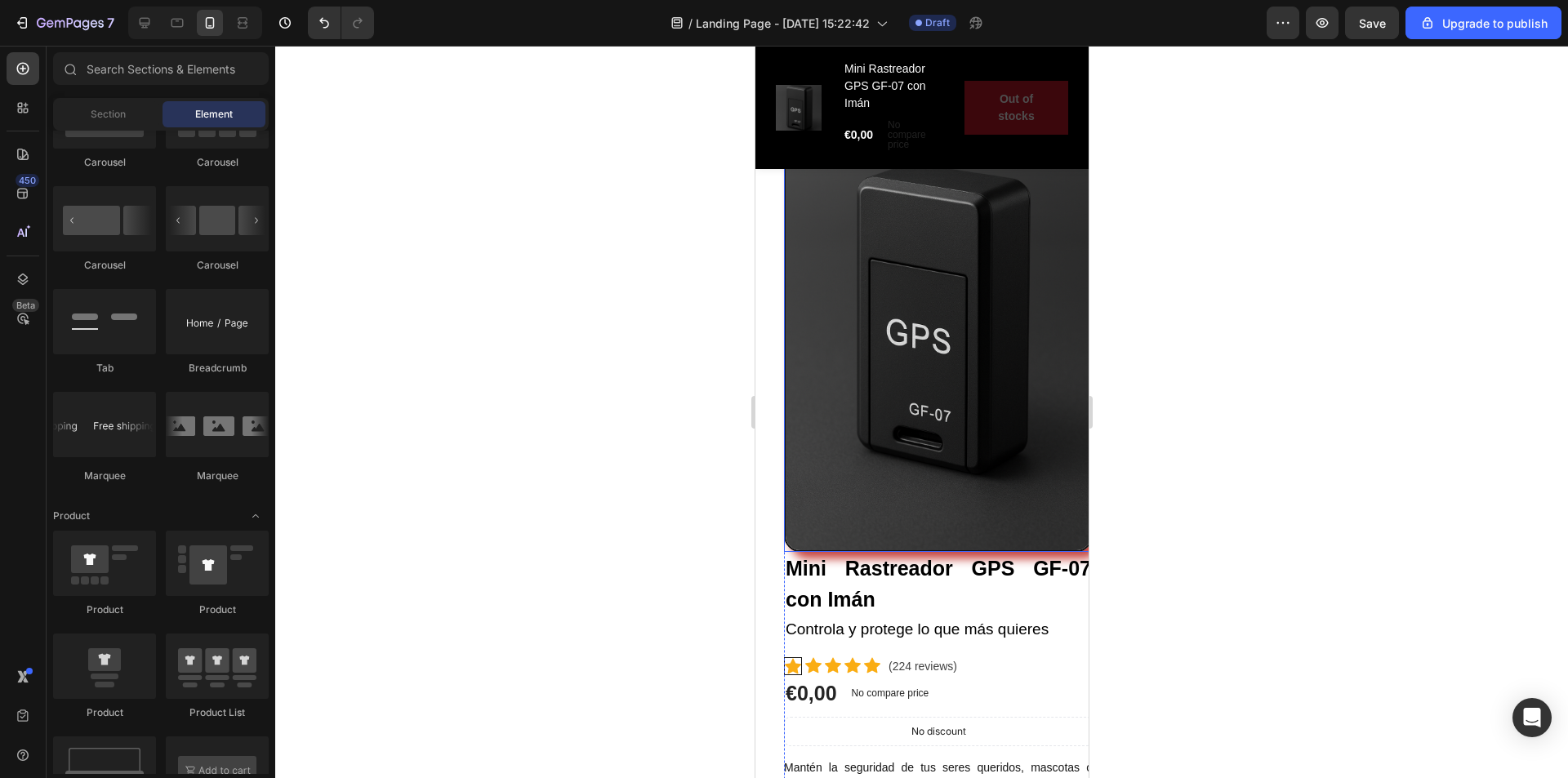
scroll to position [245, 0]
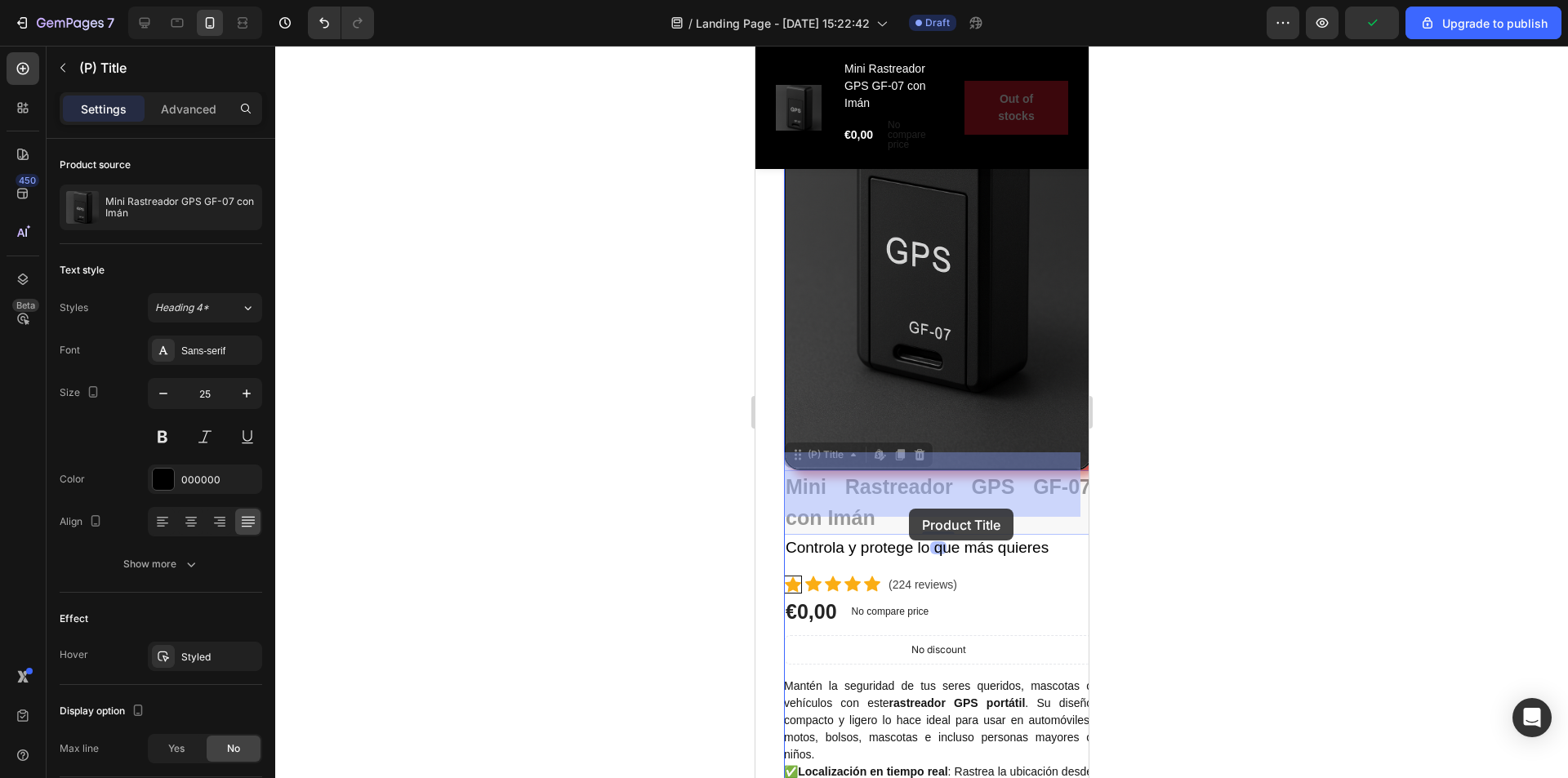
drag, startPoint x: 910, startPoint y: 493, endPoint x: 909, endPoint y: 510, distance: 17.0
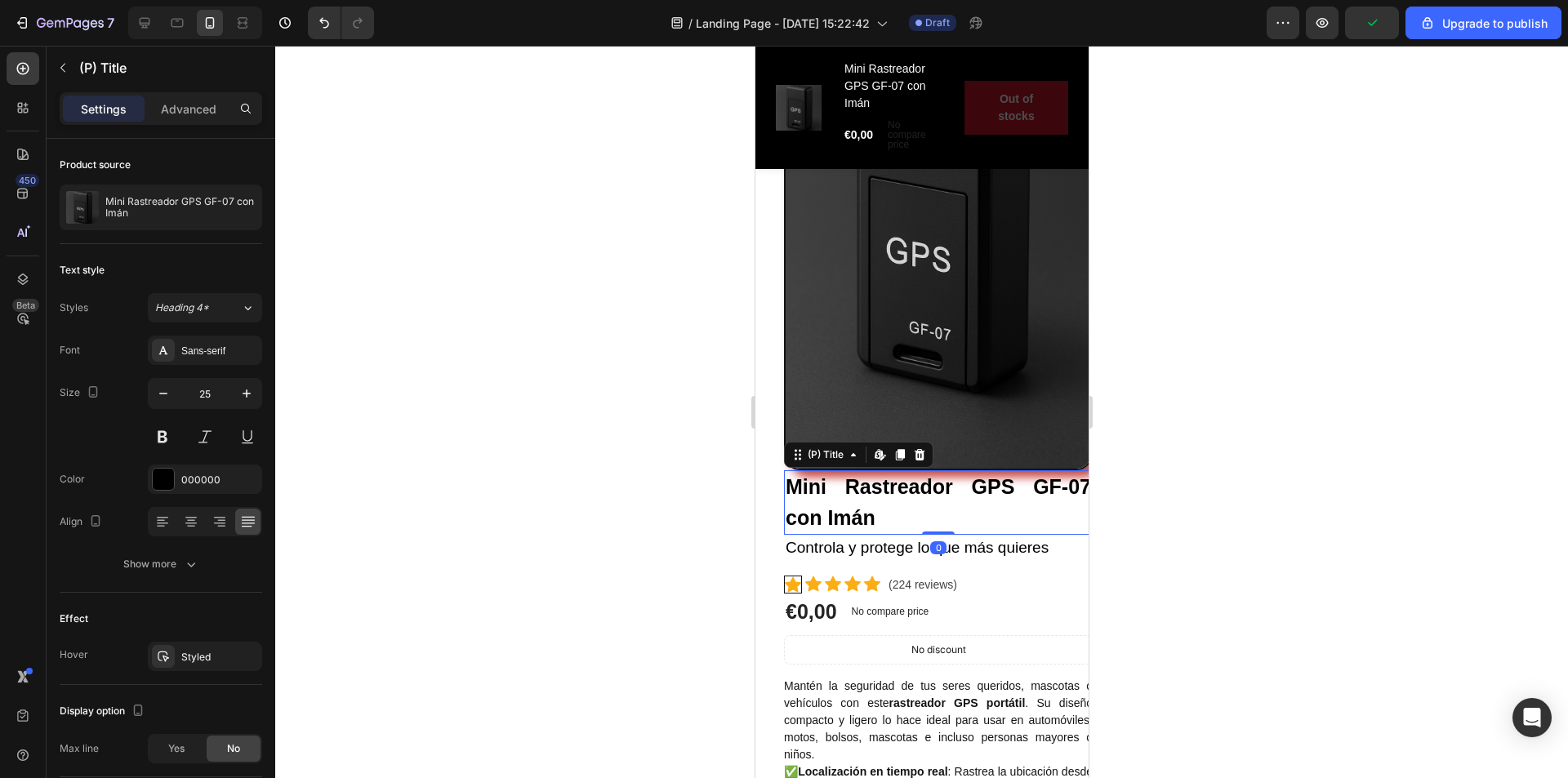
click at [924, 478] on h2 "Mini Rastreador GPS GF-07 con Imán" at bounding box center [937, 503] width 309 height 65
click at [182, 96] on div "Advanced" at bounding box center [188, 108] width 81 height 26
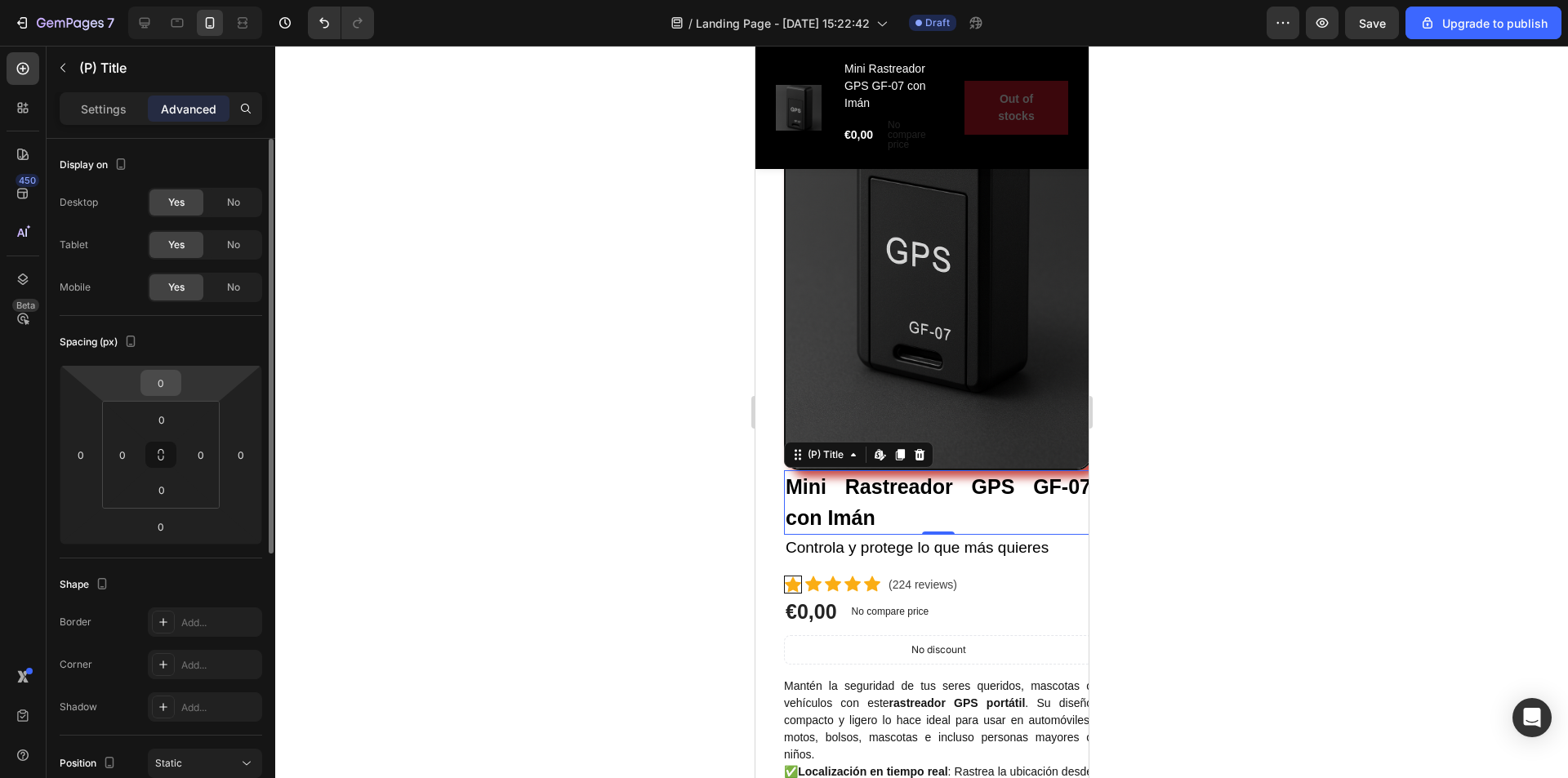
click at [180, 388] on div "0" at bounding box center [161, 383] width 41 height 26
click at [172, 376] on input "0" at bounding box center [160, 383] width 32 height 25
type input "32"
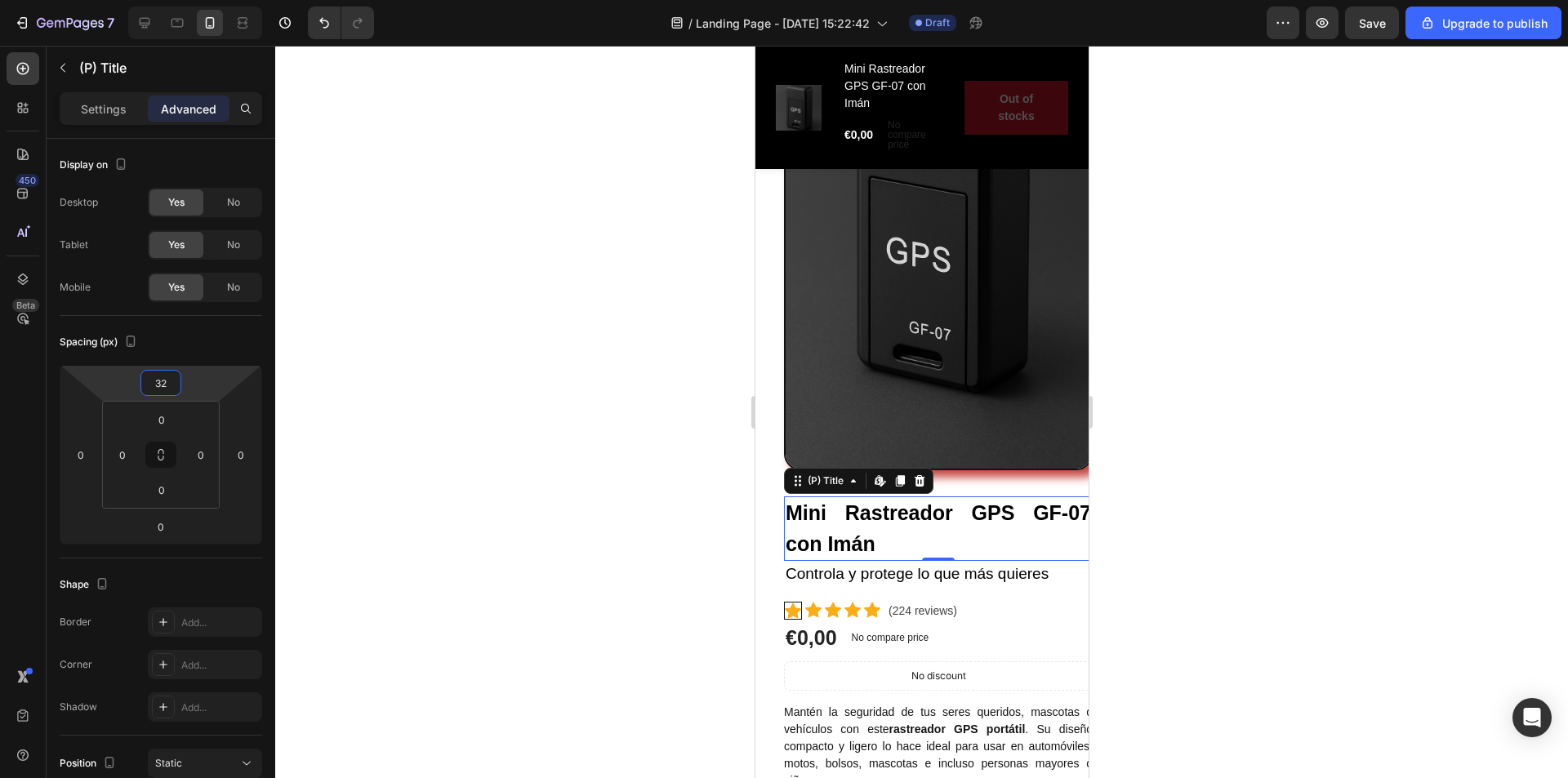
click at [1182, 558] on div at bounding box center [922, 412] width 1293 height 733
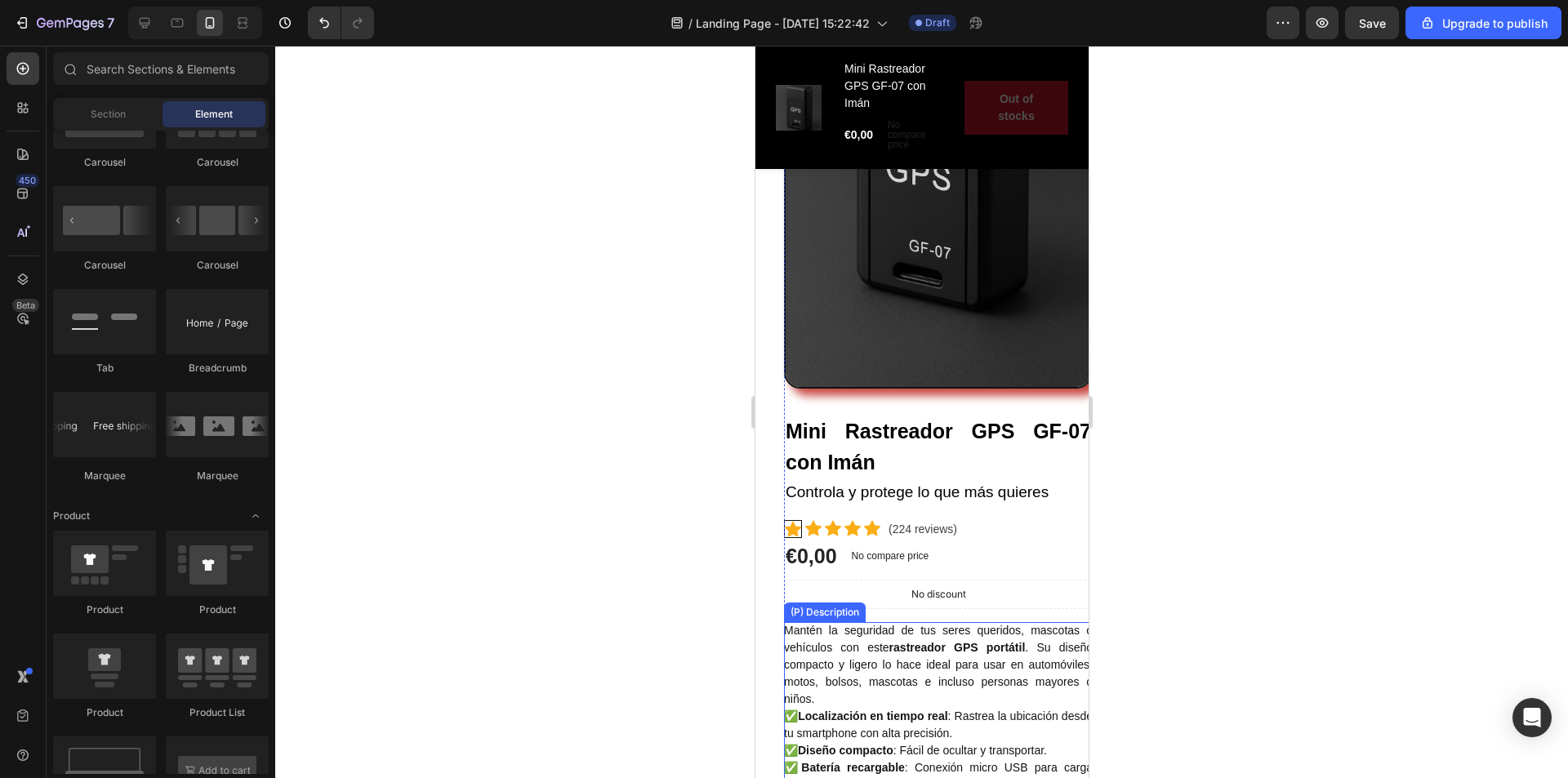
scroll to position [653, 0]
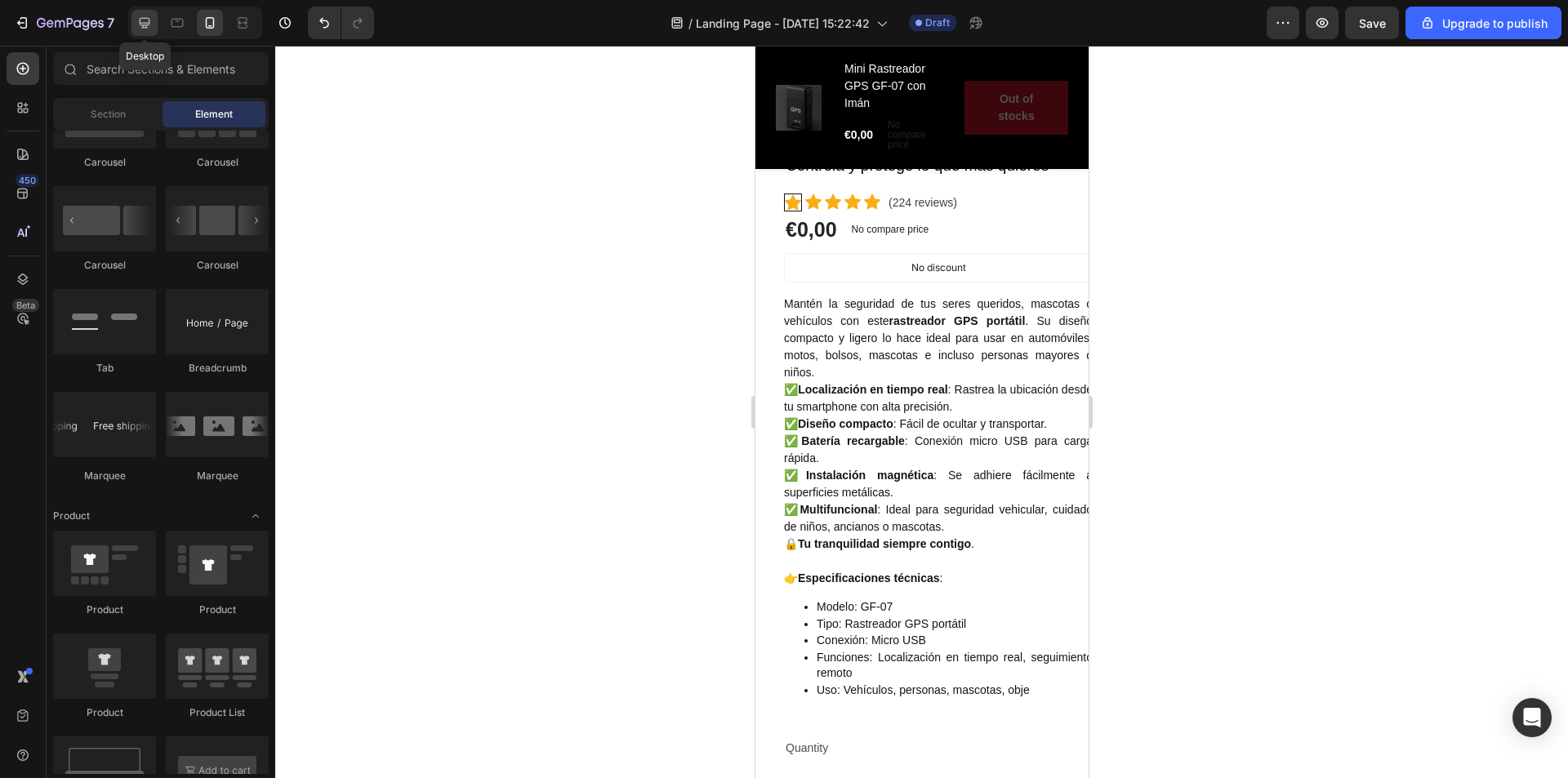
click at [152, 23] on icon at bounding box center [144, 23] width 17 height 17
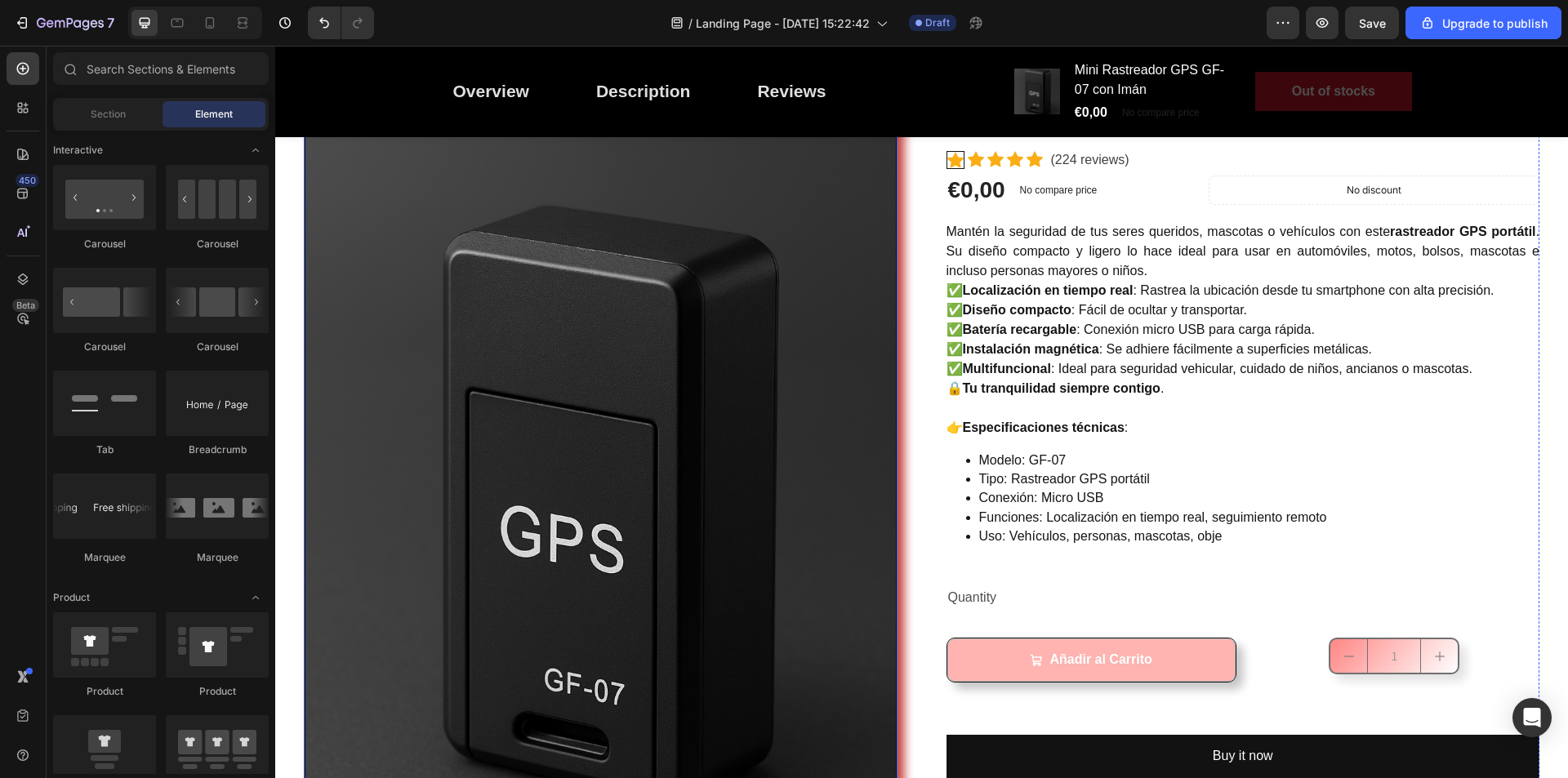
scroll to position [81, 0]
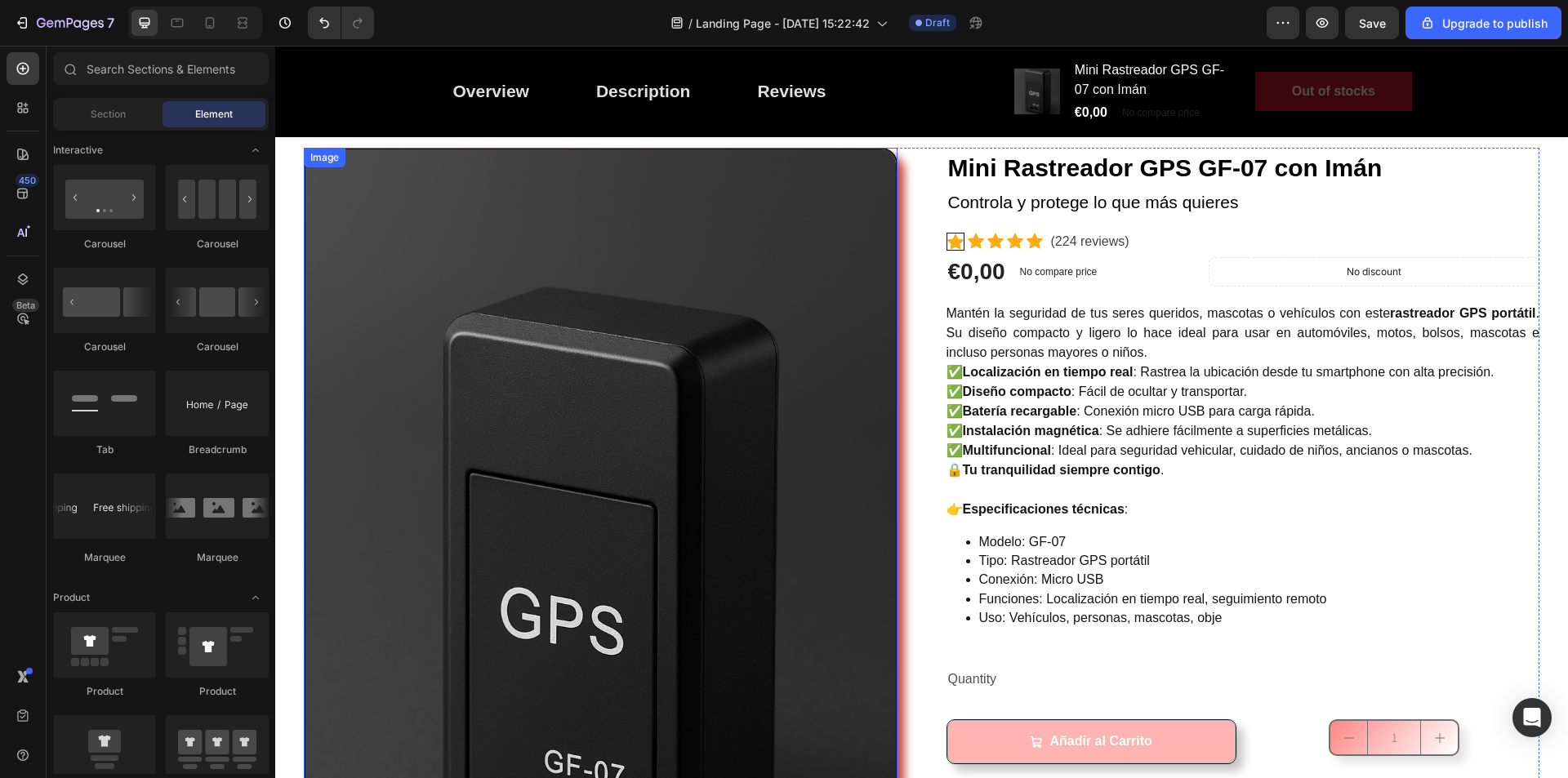
click at [417, 476] on img at bounding box center [601, 593] width 594 height 889
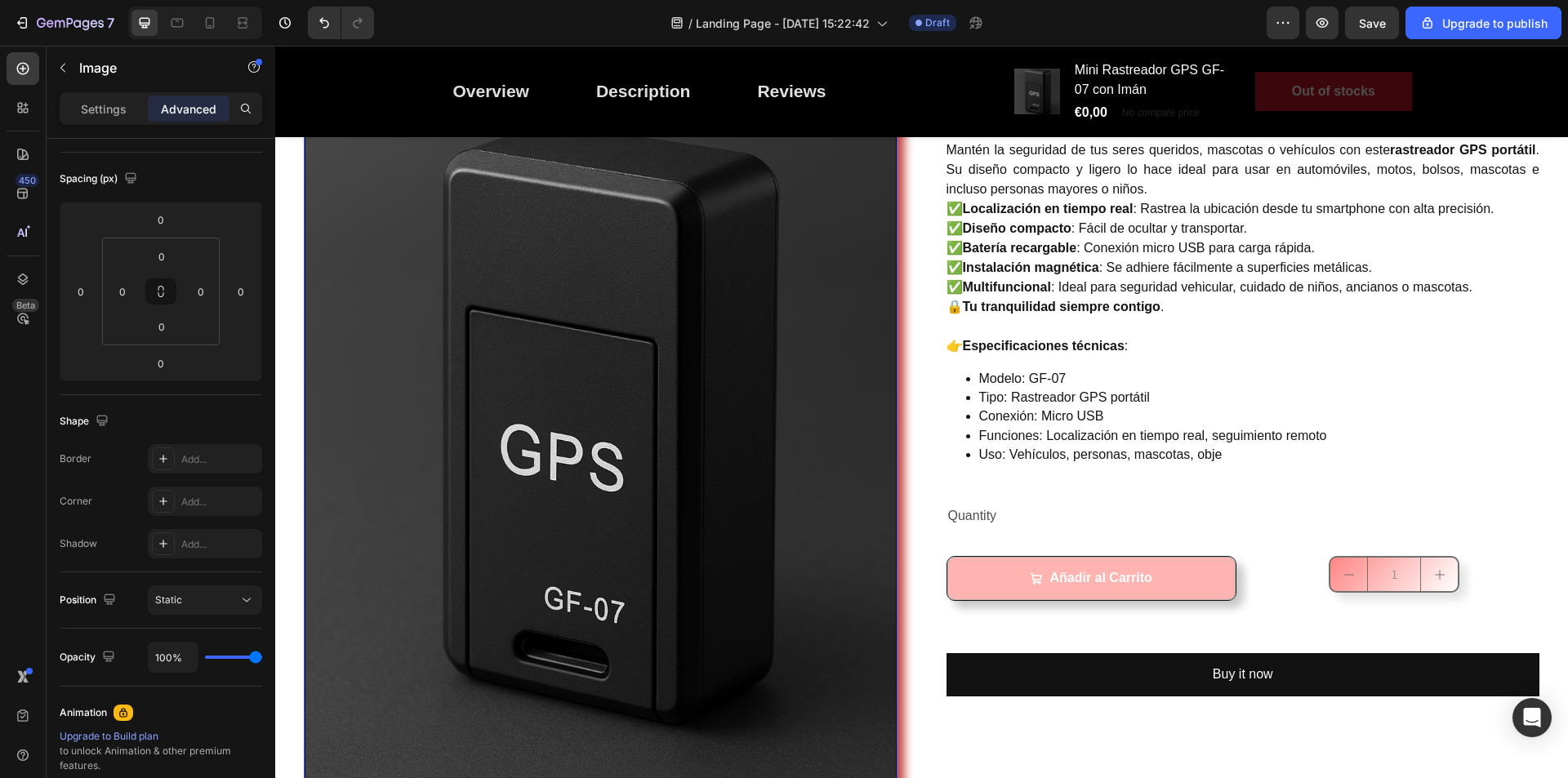
scroll to position [408, 0]
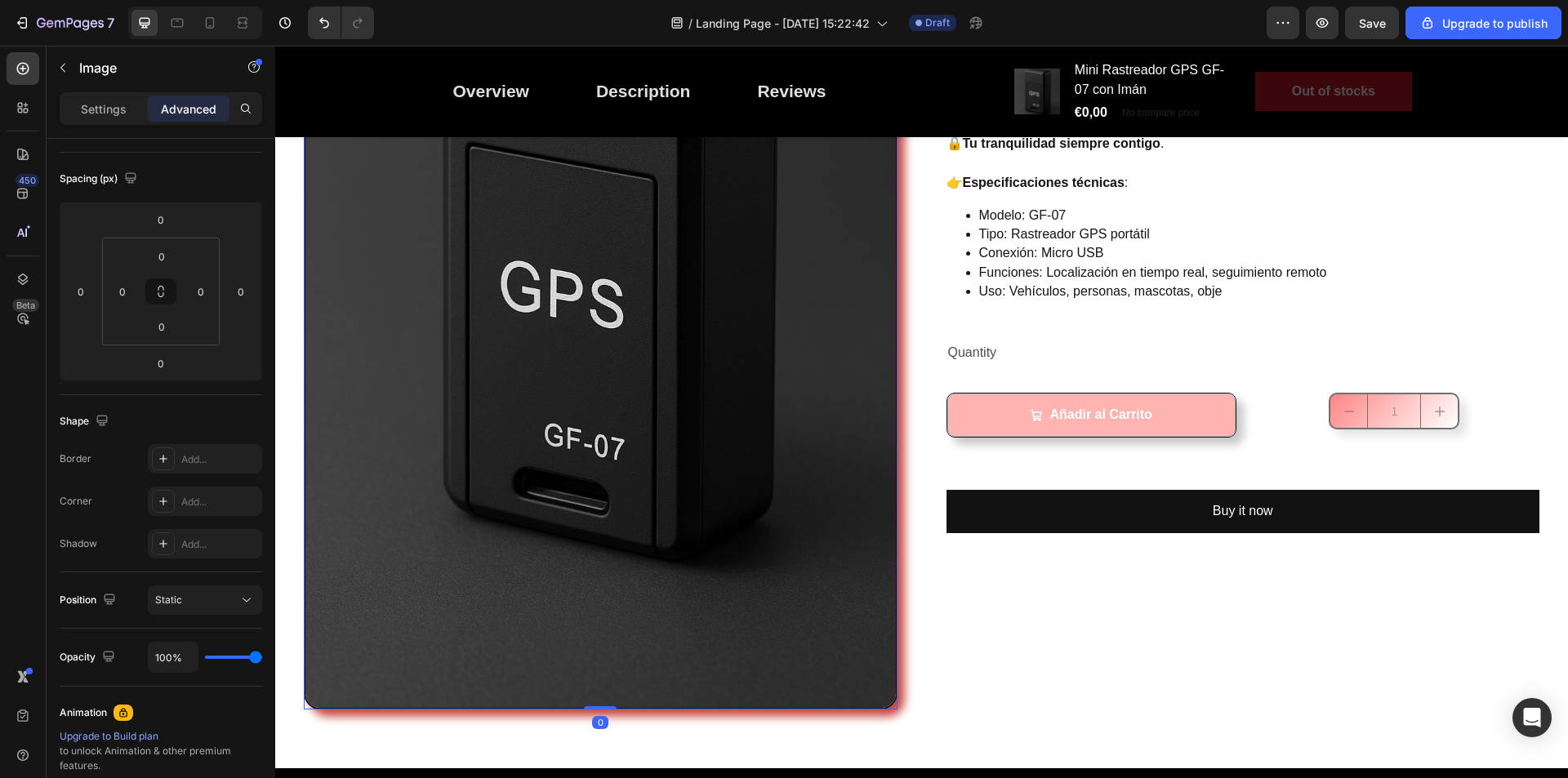
drag, startPoint x: 599, startPoint y: 695, endPoint x: 598, endPoint y: 624, distance: 71.0
click at [598, 624] on div "Image 0" at bounding box center [601, 266] width 594 height 889
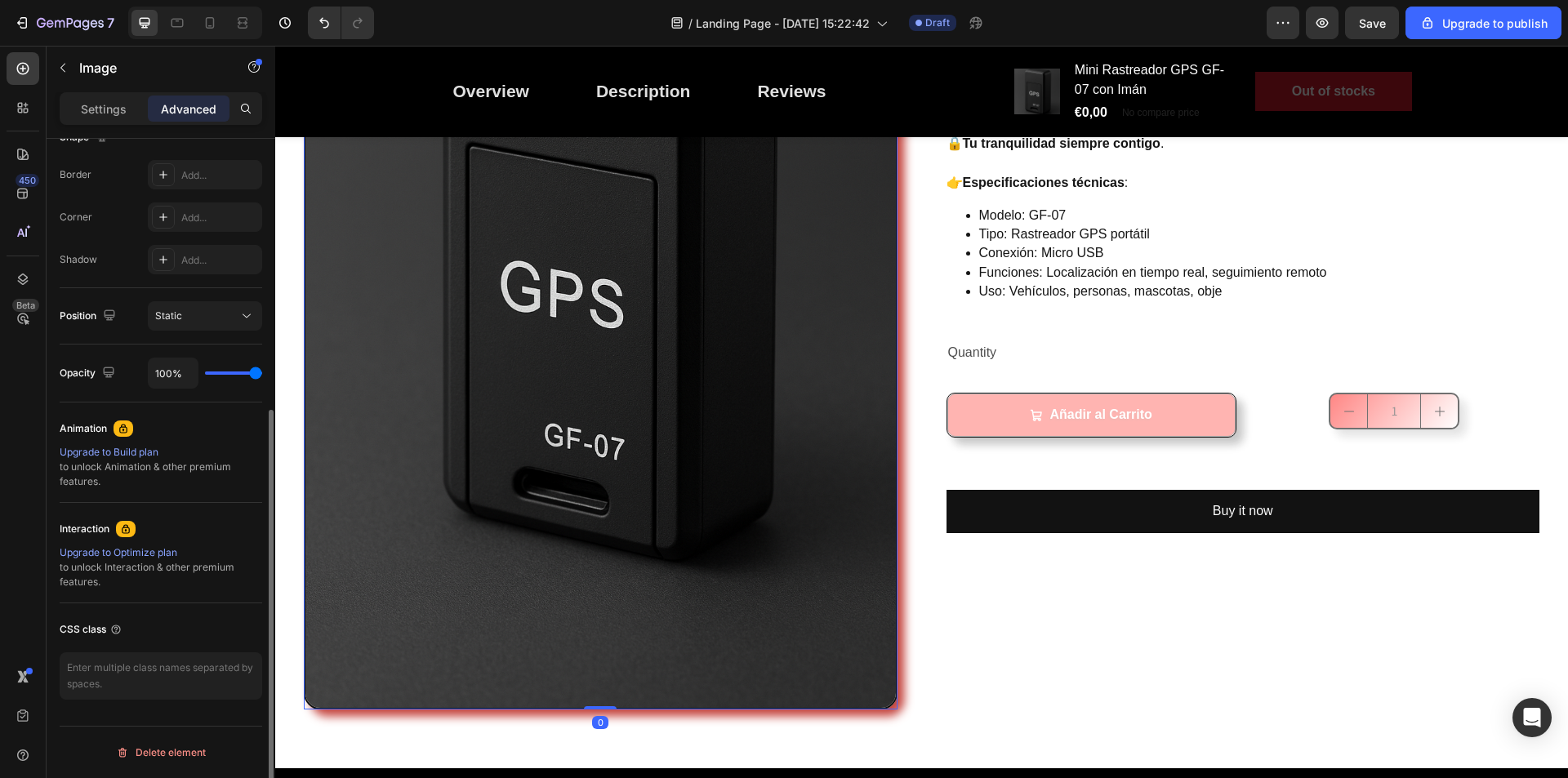
scroll to position [0, 0]
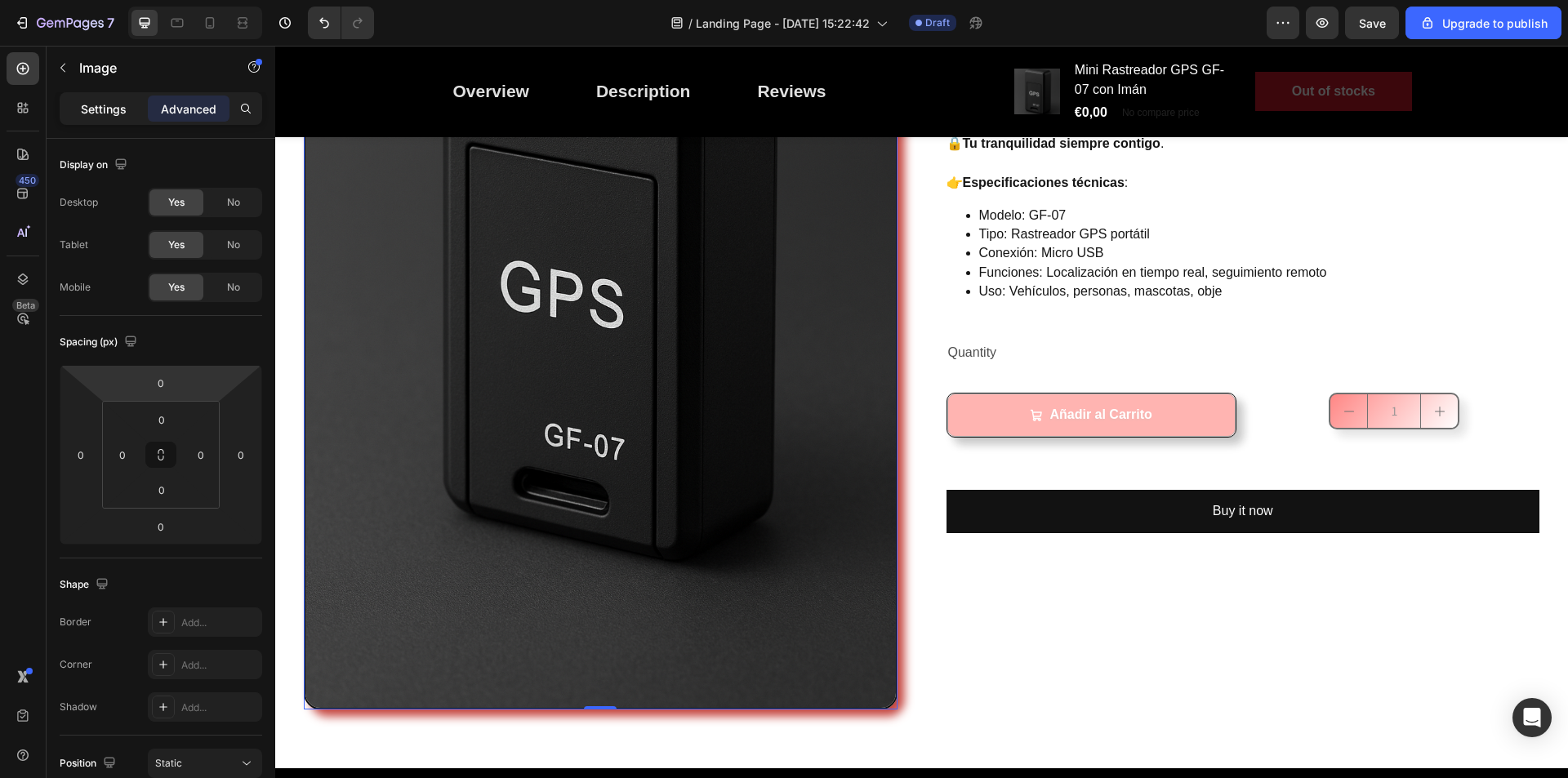
click at [91, 109] on p "Settings" at bounding box center [103, 108] width 46 height 17
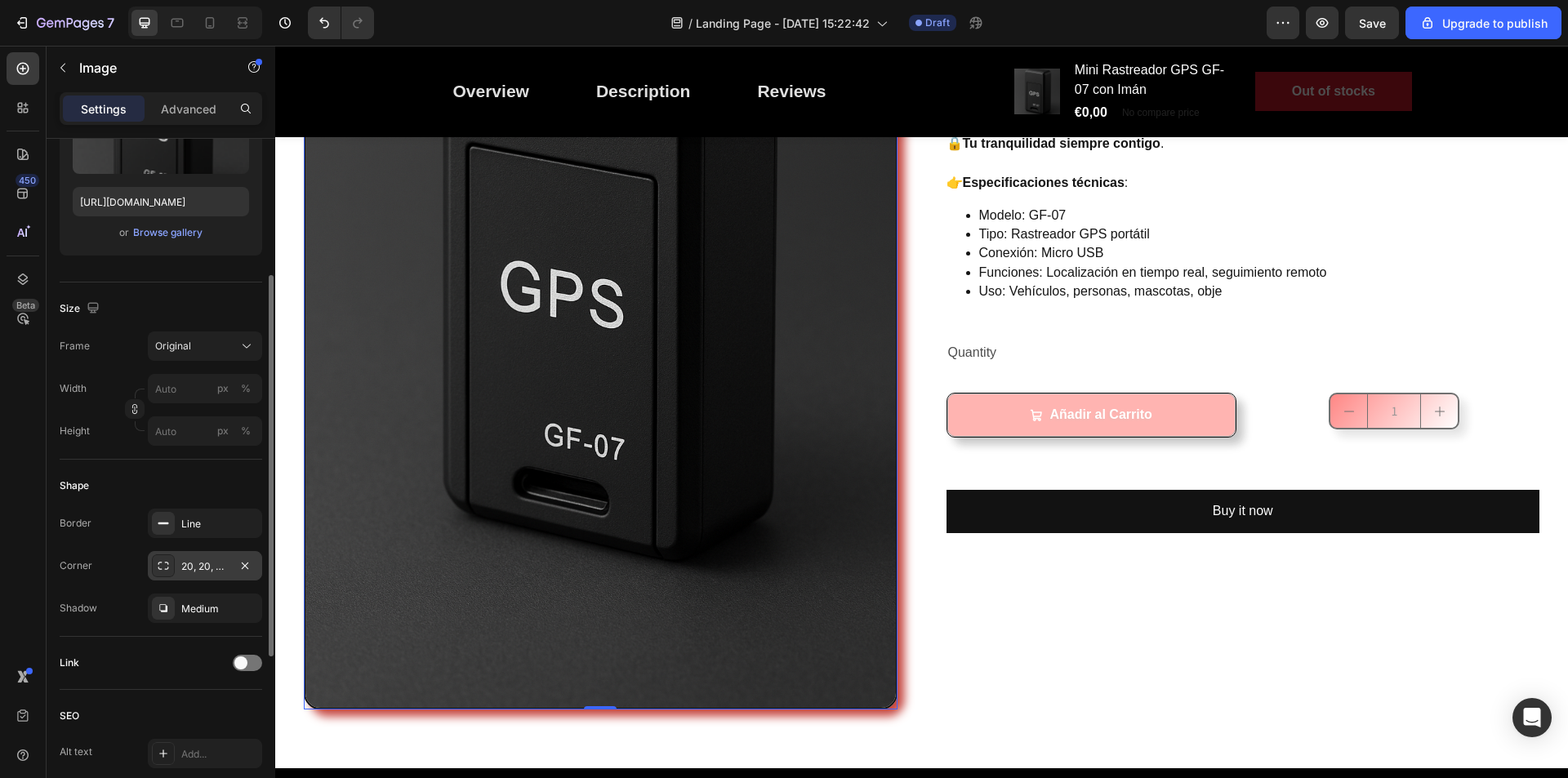
scroll to position [327, 0]
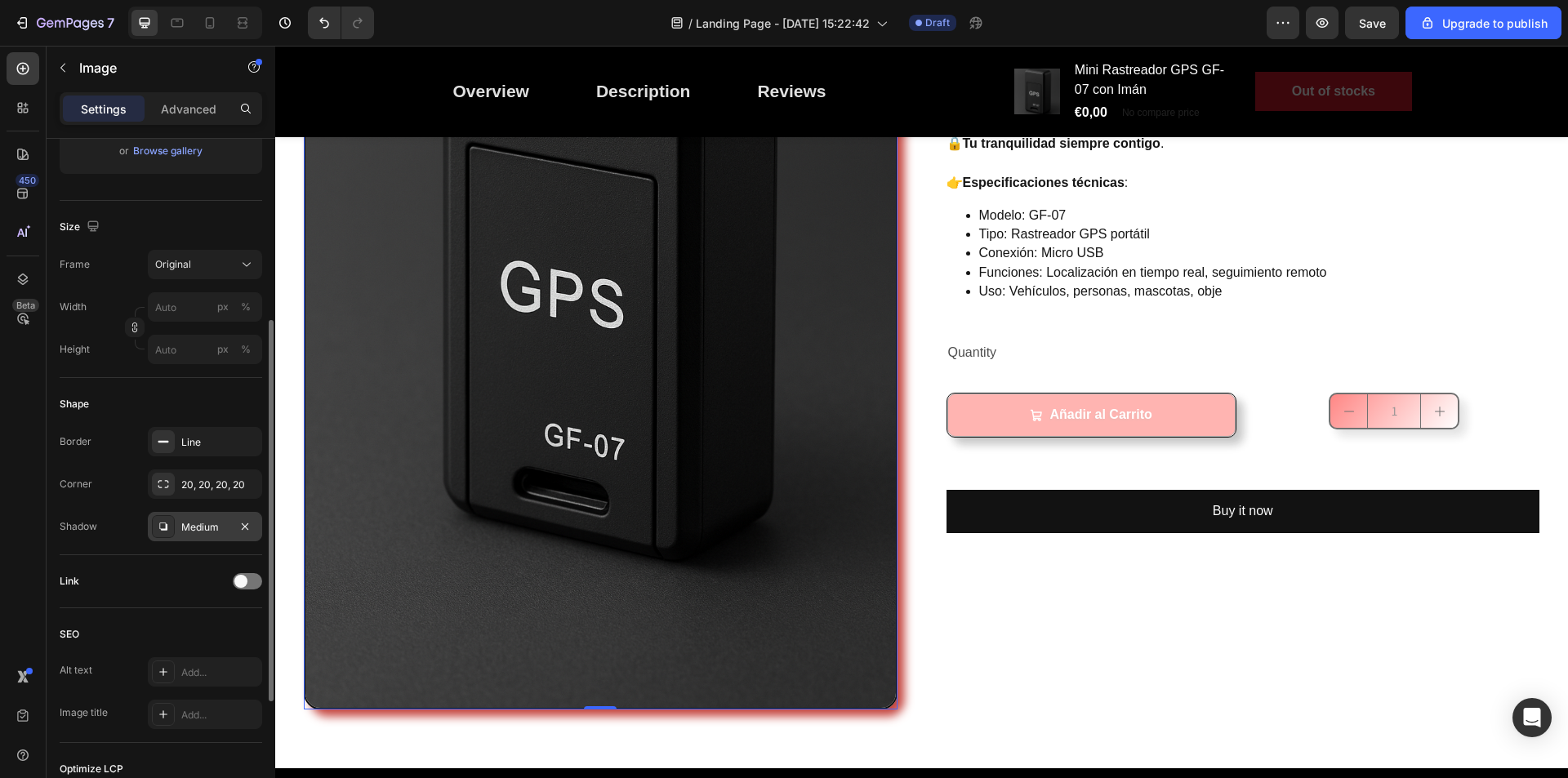
click at [218, 527] on div "Medium" at bounding box center [205, 527] width 47 height 15
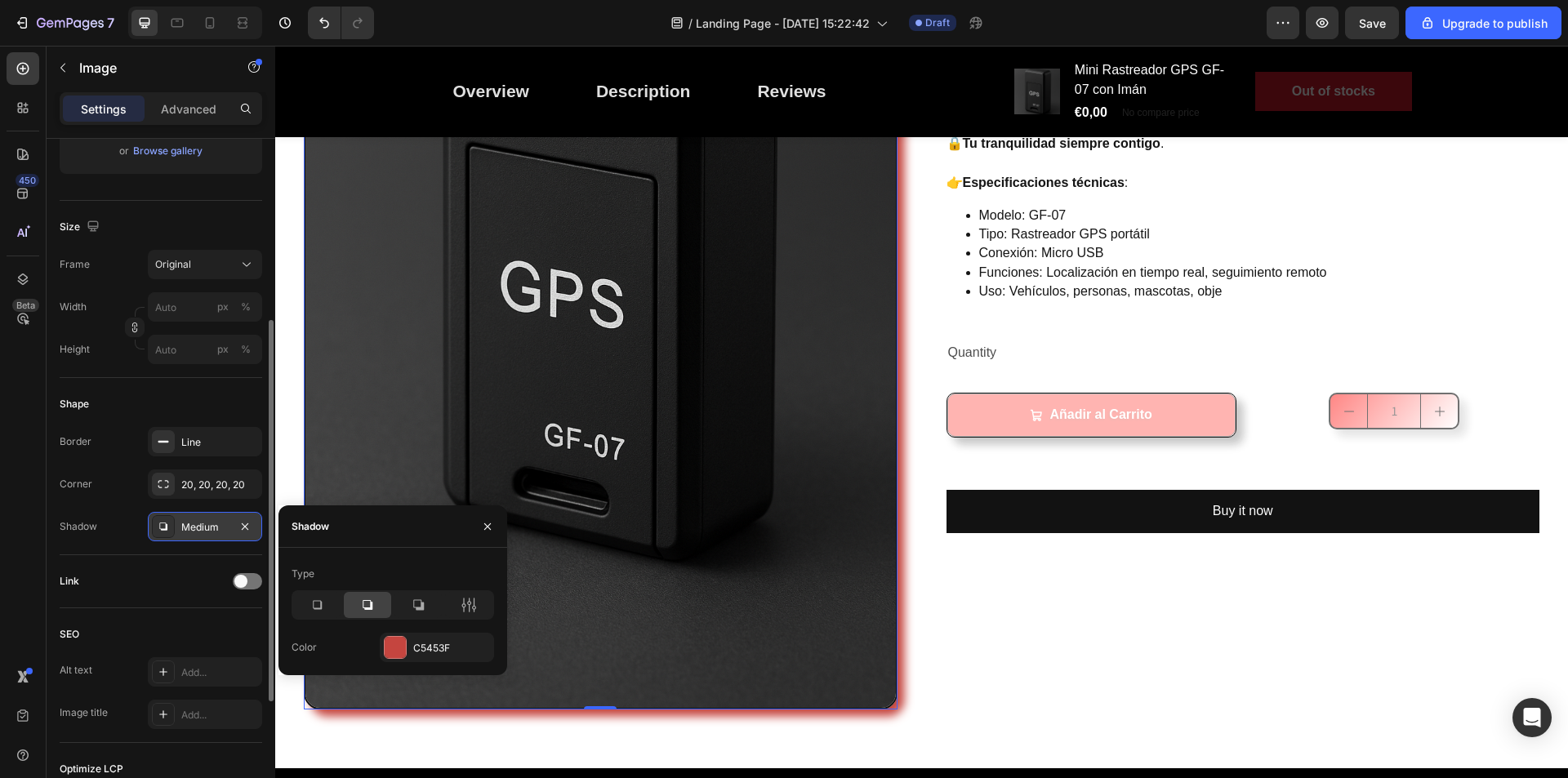
click at [218, 527] on div "Medium" at bounding box center [205, 527] width 47 height 15
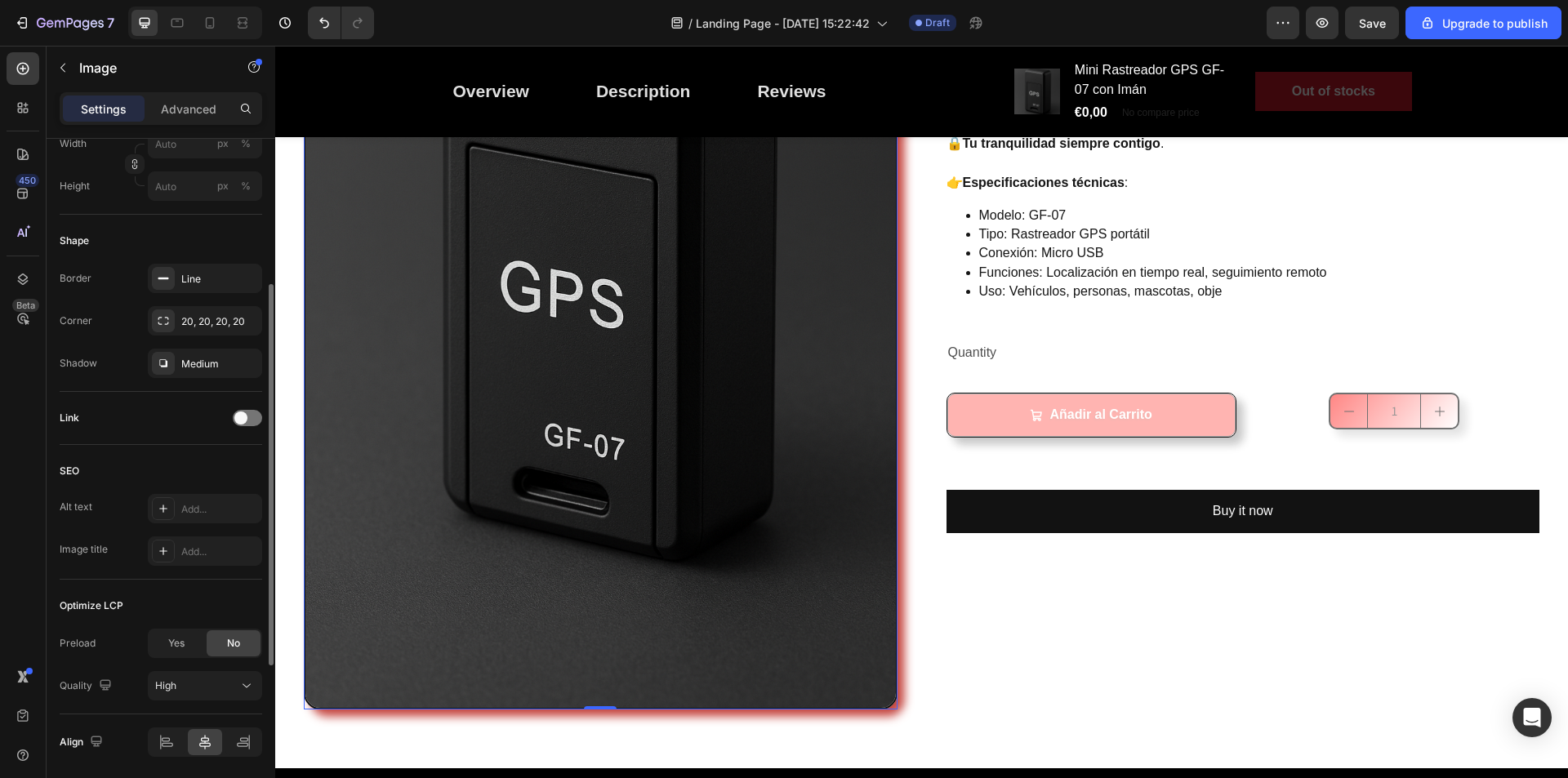
scroll to position [547, 0]
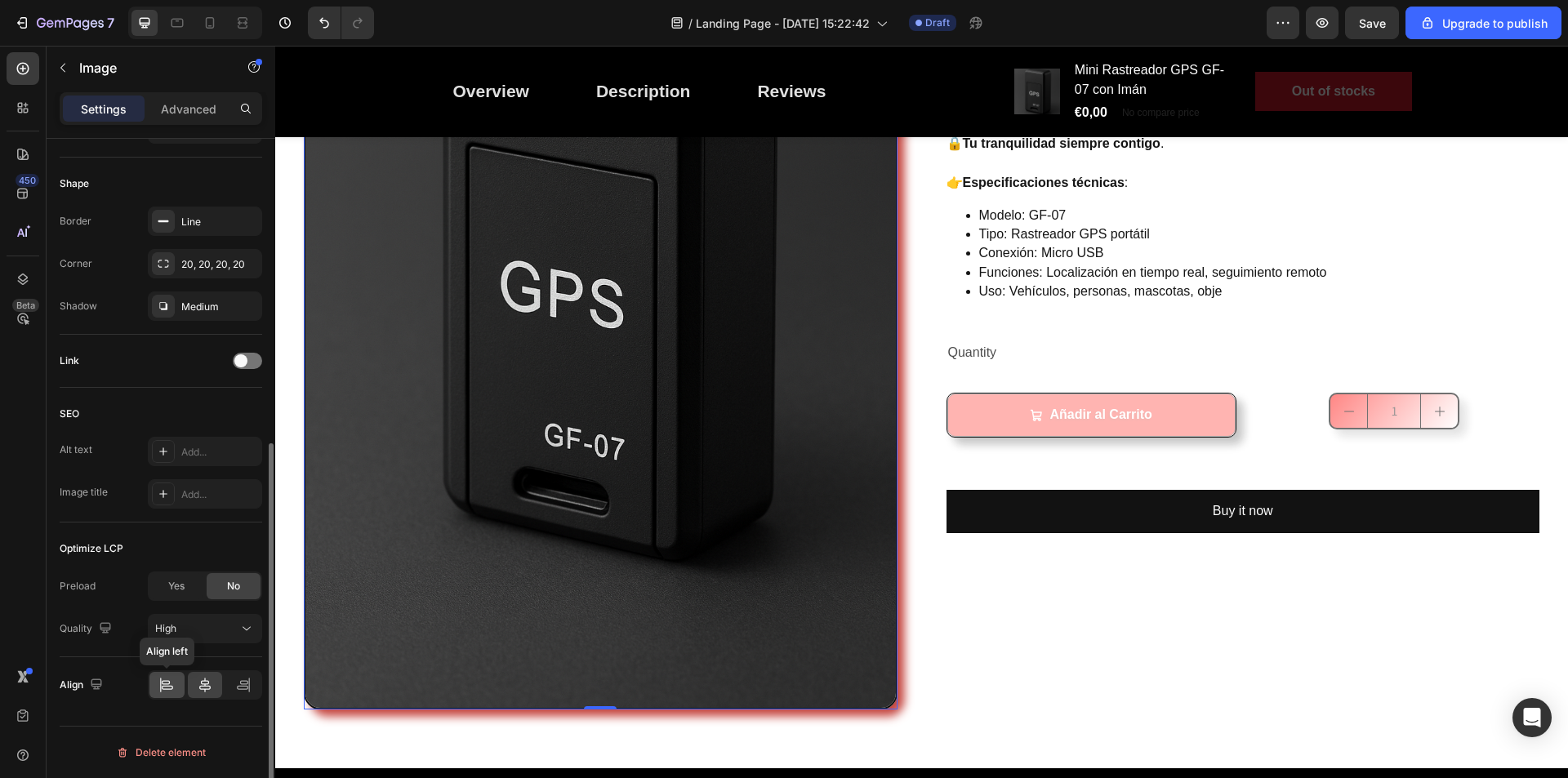
click at [170, 685] on icon at bounding box center [167, 685] width 17 height 17
click at [245, 687] on icon at bounding box center [243, 685] width 17 height 17
click at [345, 650] on img at bounding box center [601, 266] width 594 height 889
click at [205, 686] on icon at bounding box center [205, 685] width 12 height 15
click at [178, 686] on div at bounding box center [167, 685] width 35 height 26
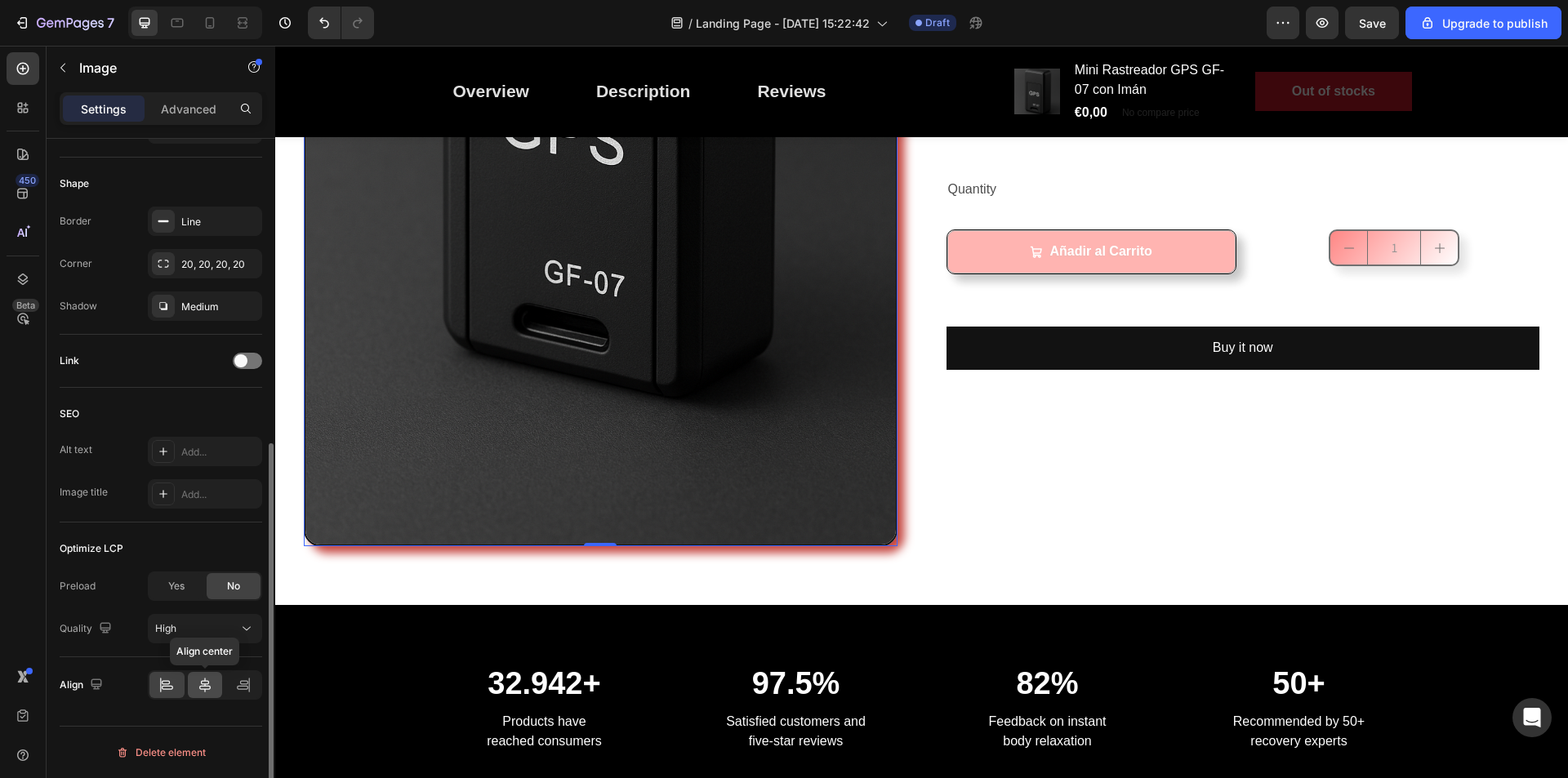
click at [197, 685] on icon at bounding box center [205, 685] width 17 height 17
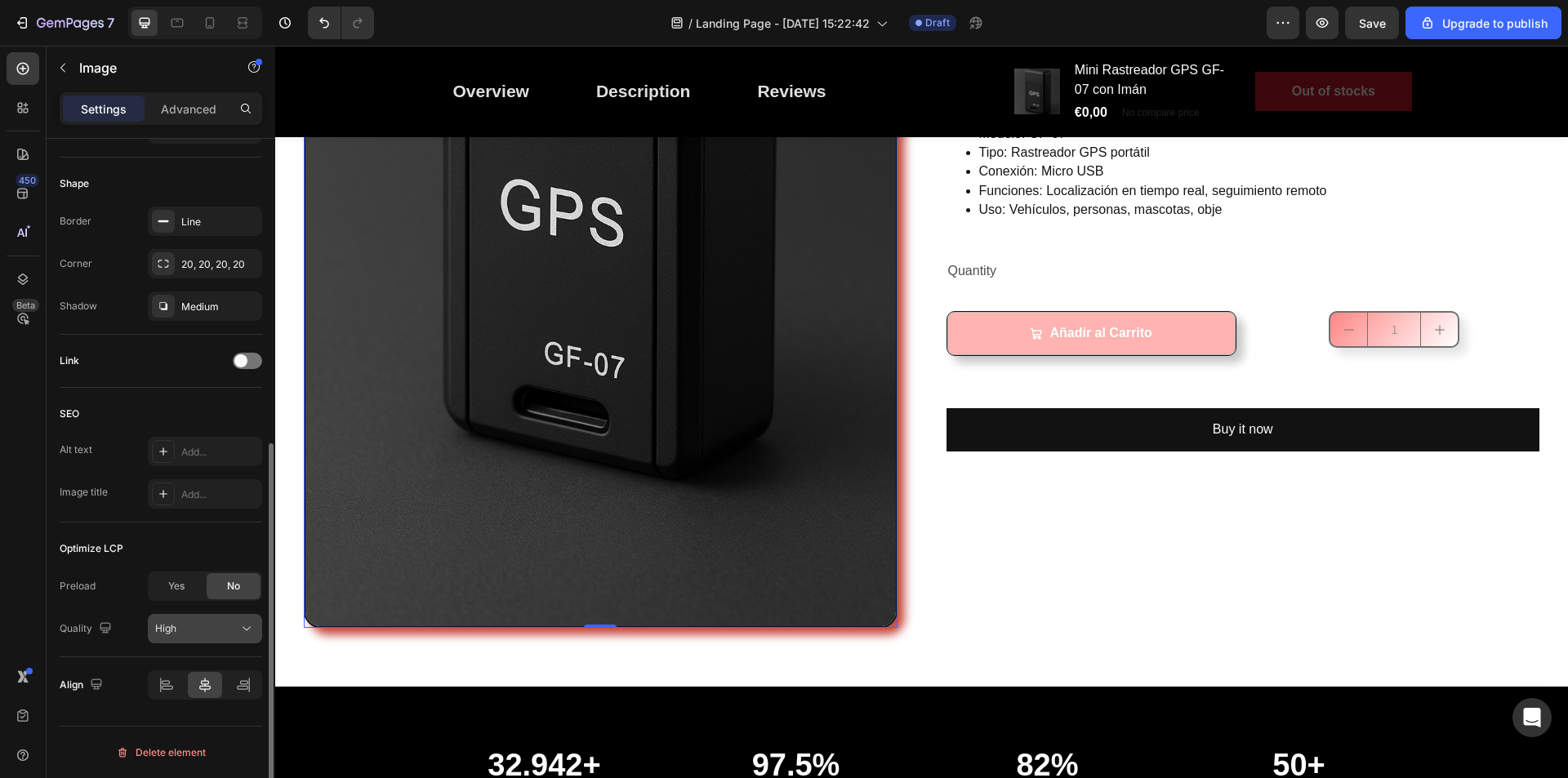
click at [226, 634] on div "High" at bounding box center [196, 629] width 83 height 15
click at [229, 631] on div "High" at bounding box center [196, 629] width 83 height 15
click at [230, 631] on div "High" at bounding box center [196, 629] width 83 height 15
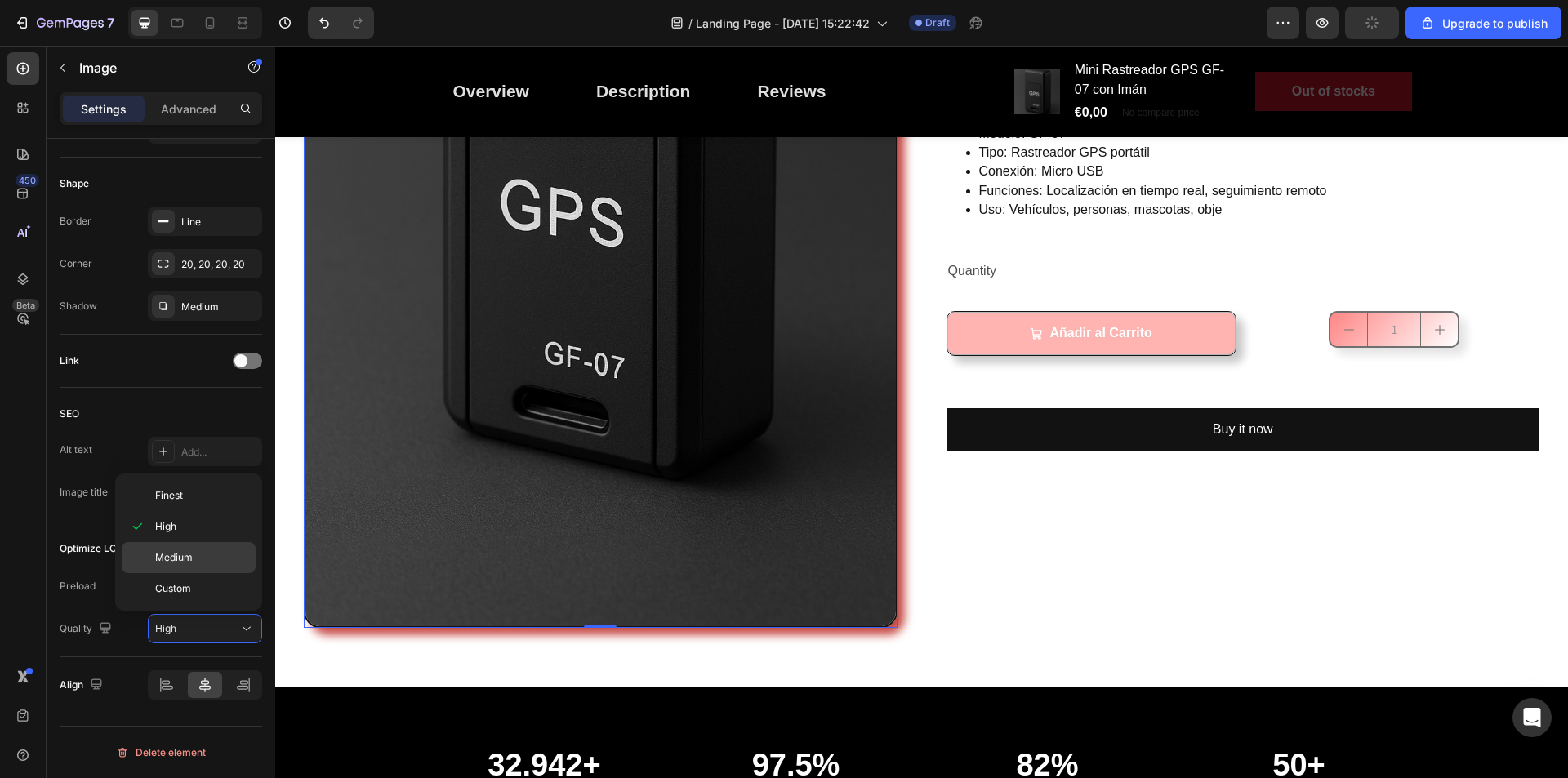
click at [190, 562] on span "Medium" at bounding box center [174, 557] width 37 height 15
click at [393, 526] on img at bounding box center [601, 183] width 594 height 889
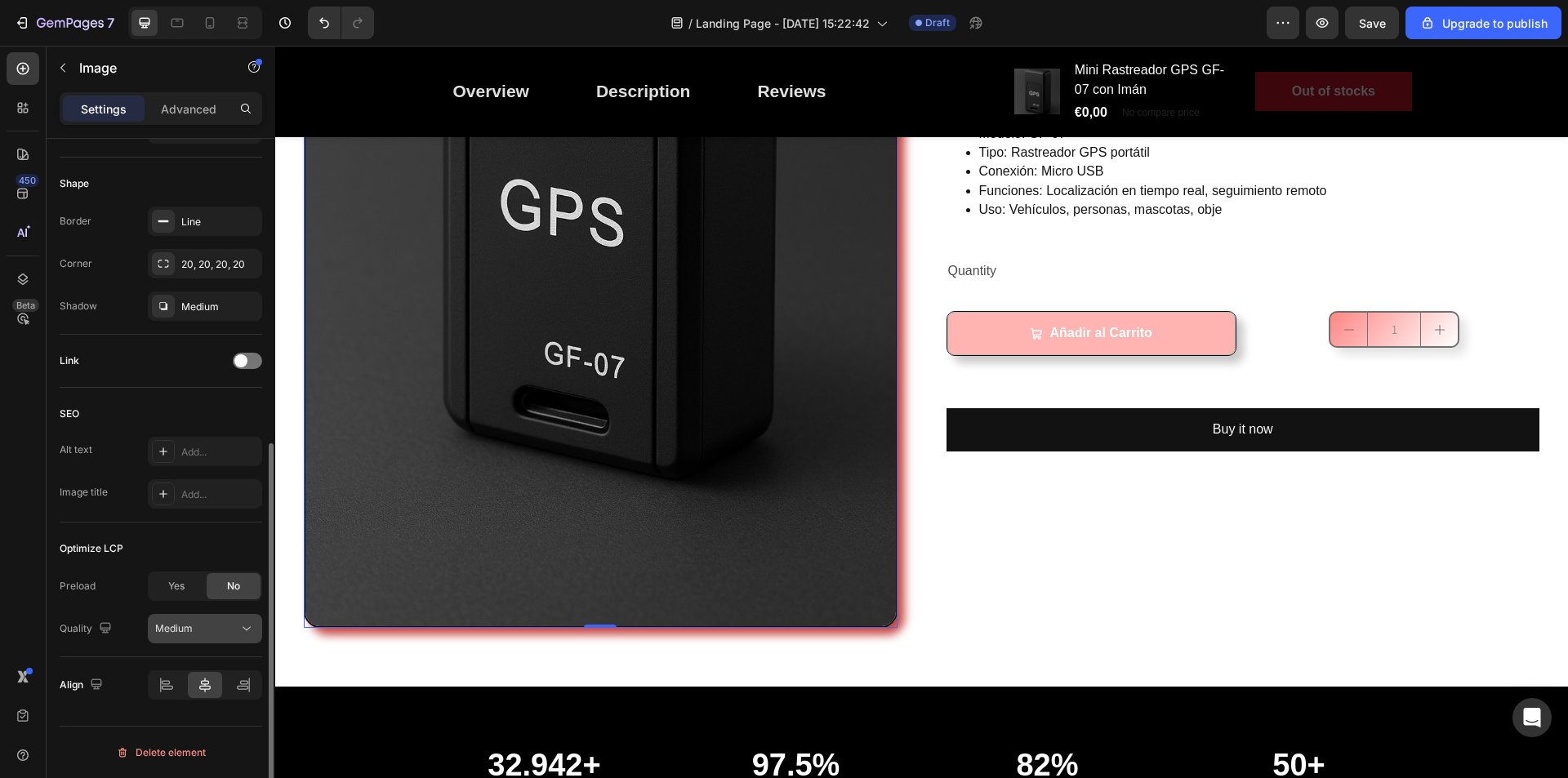
click at [243, 628] on icon at bounding box center [246, 629] width 8 height 4
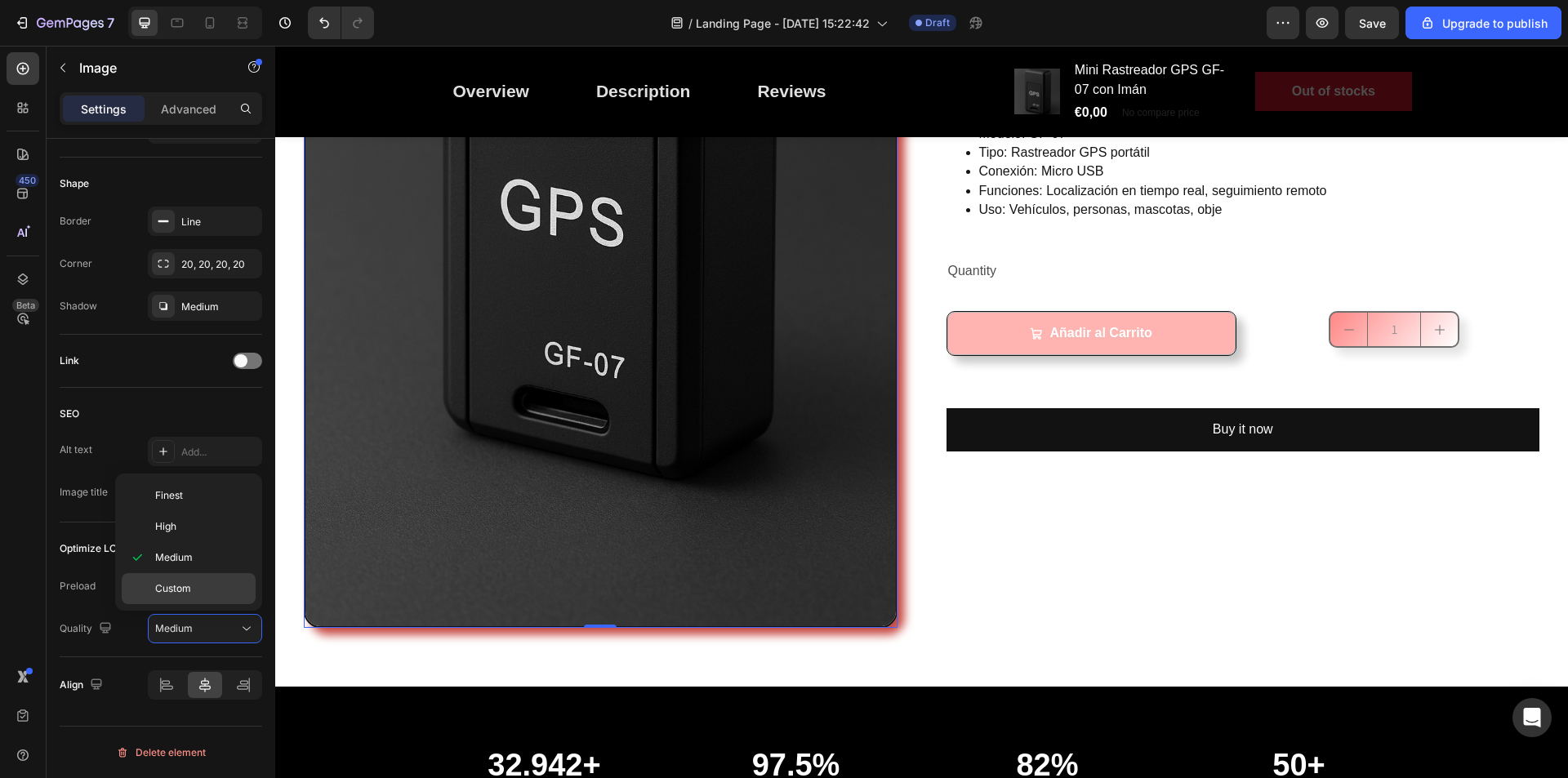
click at [195, 583] on p "Custom" at bounding box center [201, 589] width 93 height 15
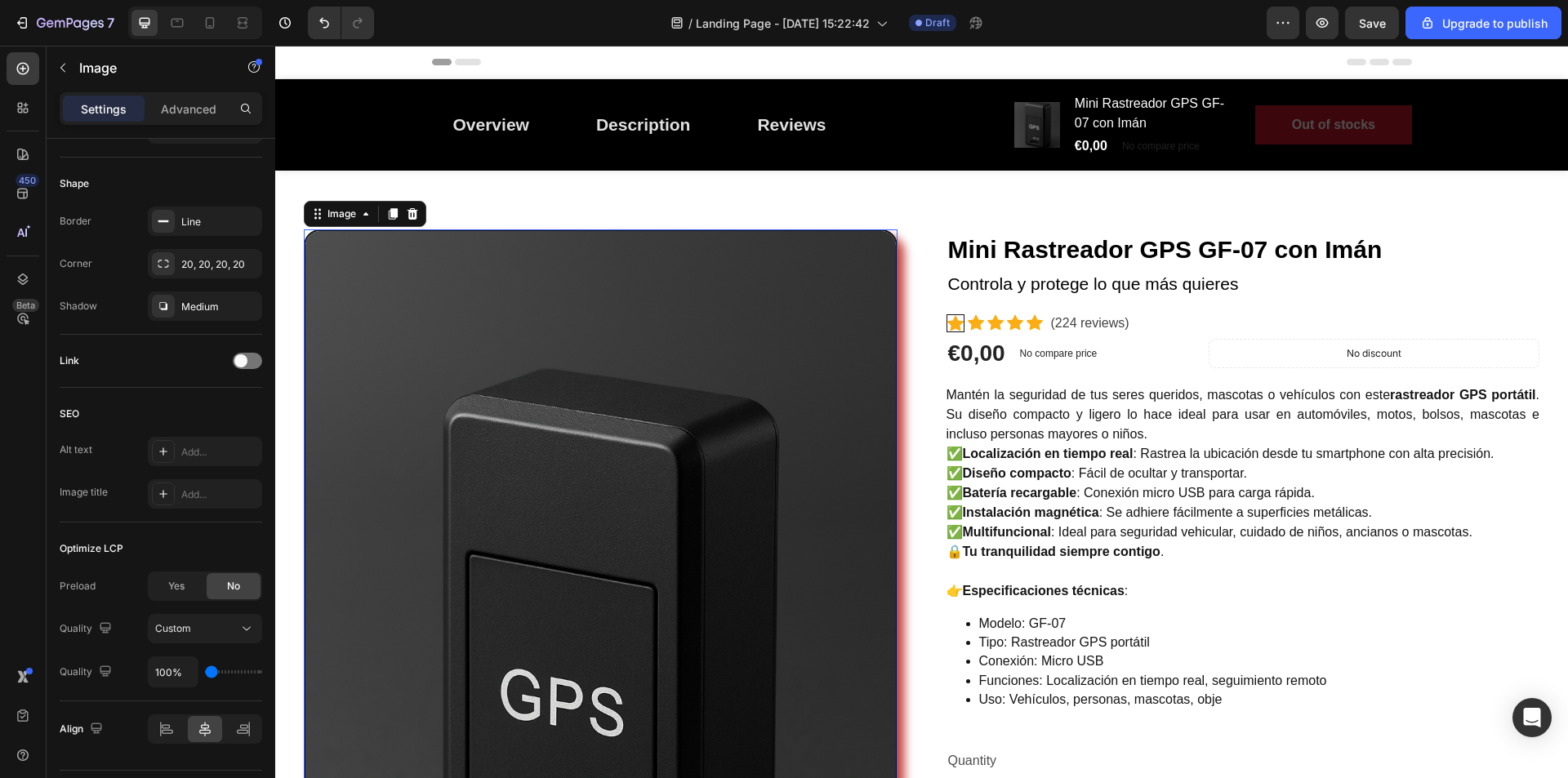
scroll to position [408, 0]
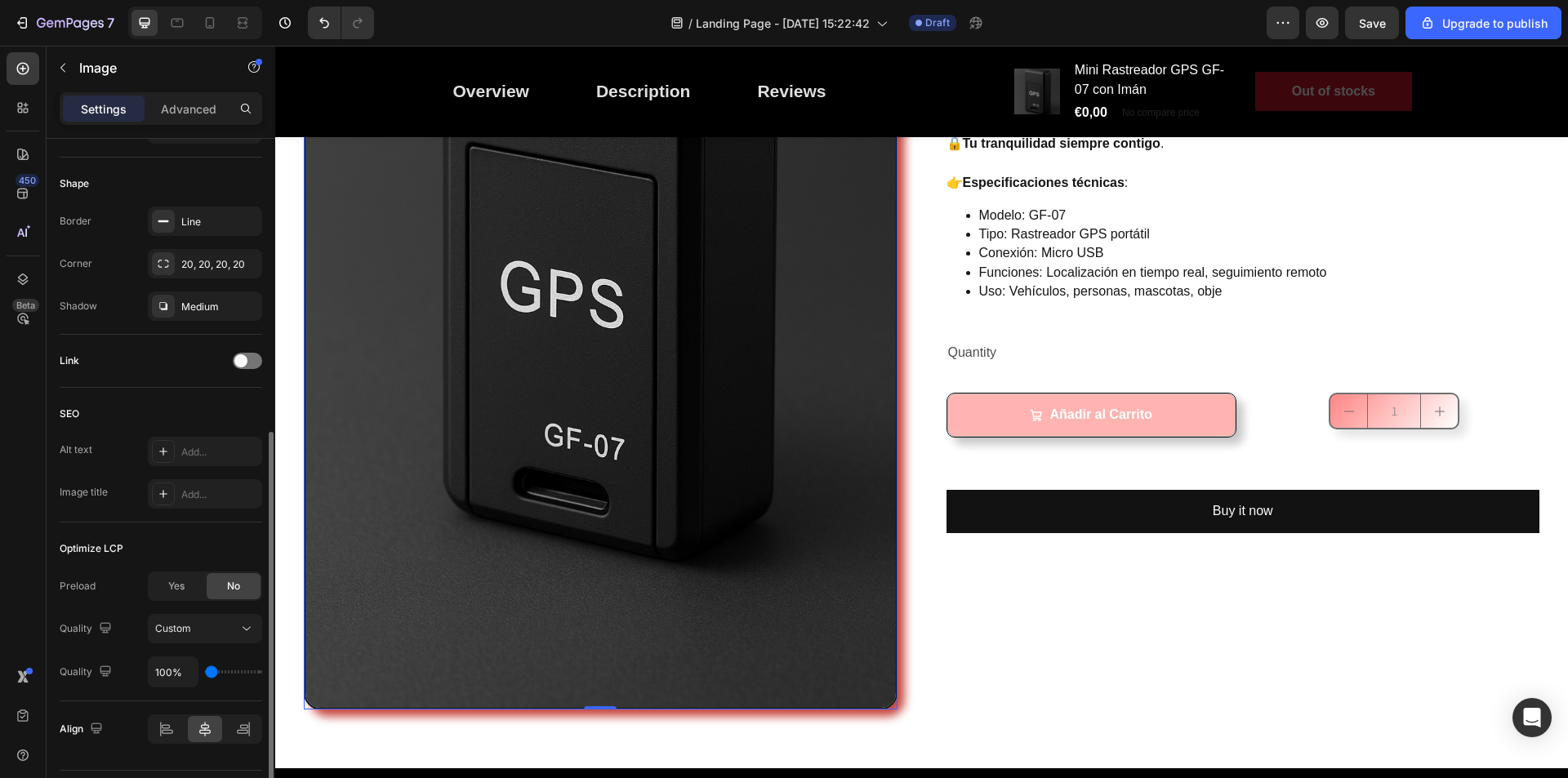
type input "150%"
type input "150"
type input "200%"
type input "200"
type input "250%"
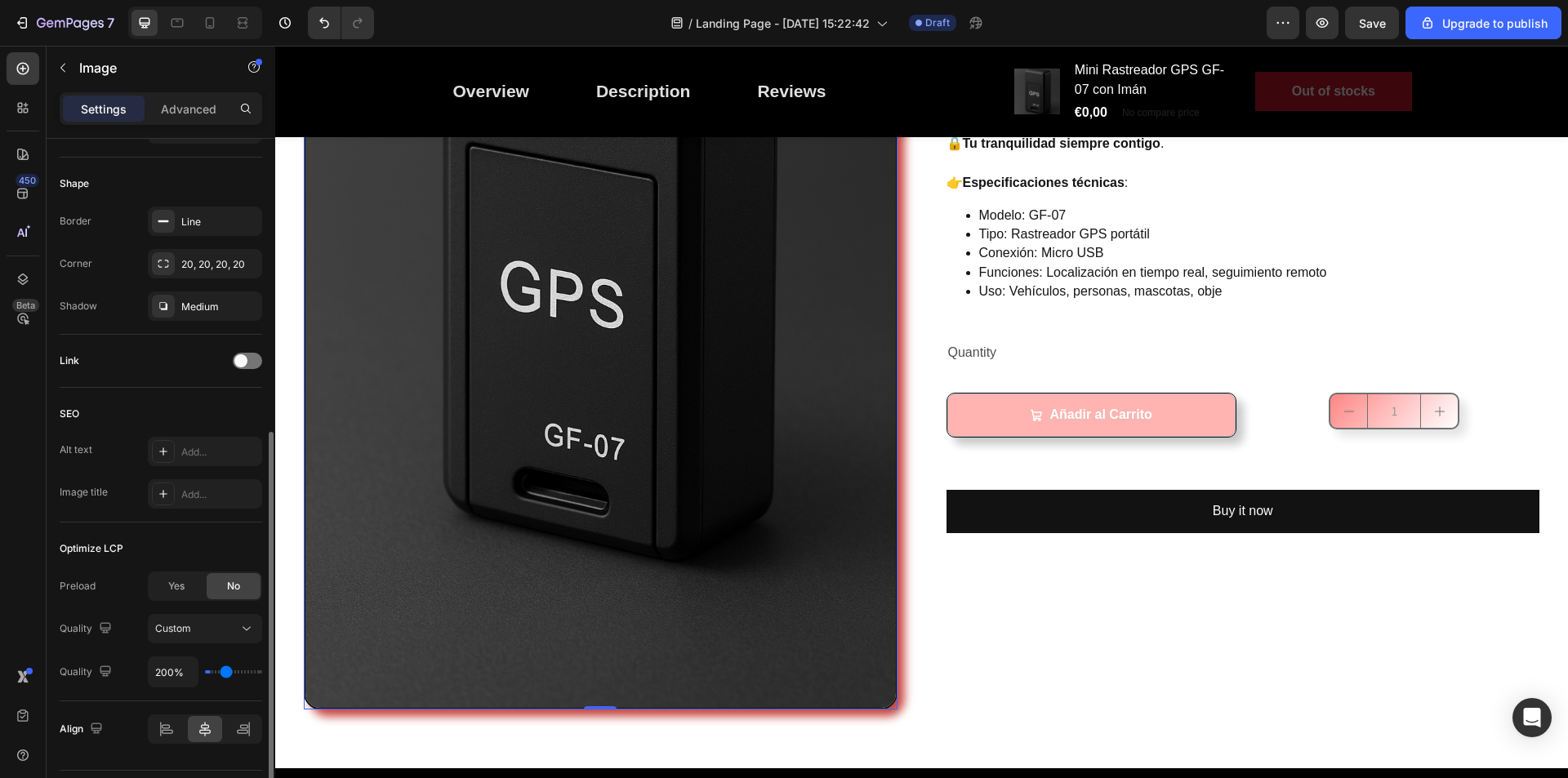
type input "250"
type input "300%"
type input "300"
type input "350%"
type input "350"
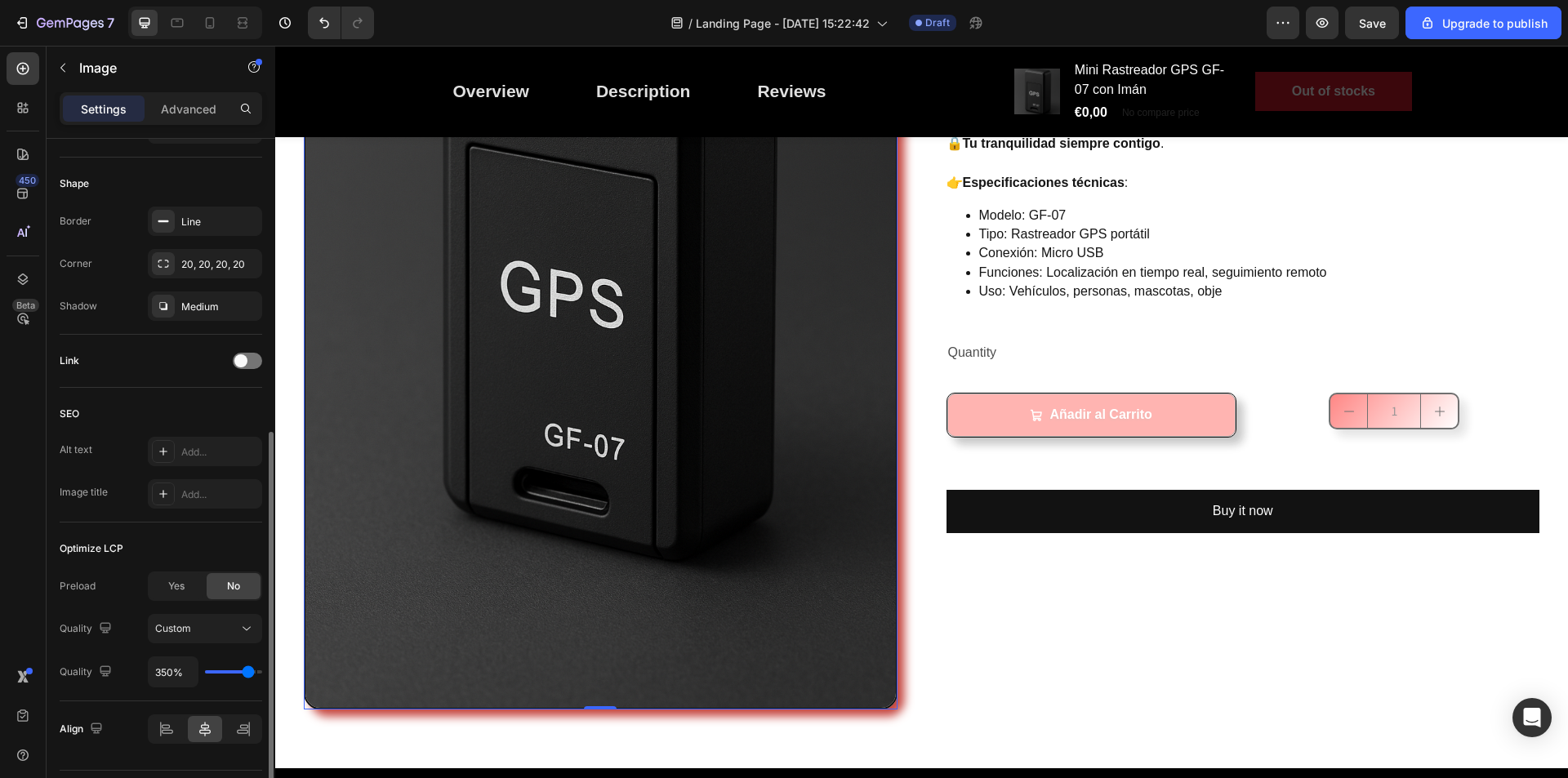
type input "400%"
type input "400"
type input "350%"
type input "350"
type input "300%"
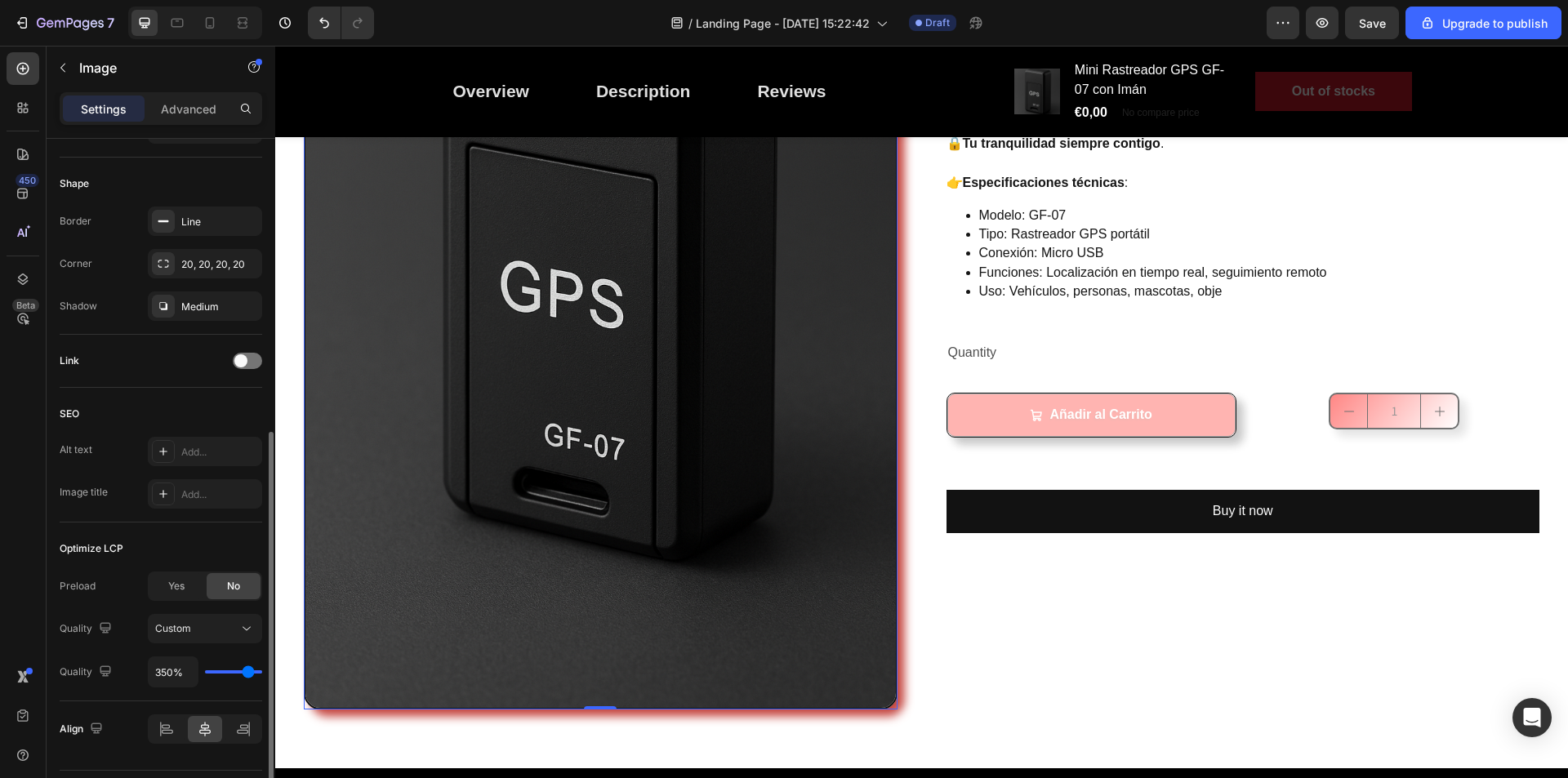
type input "300"
type input "250%"
type input "250"
type input "200%"
type input "200"
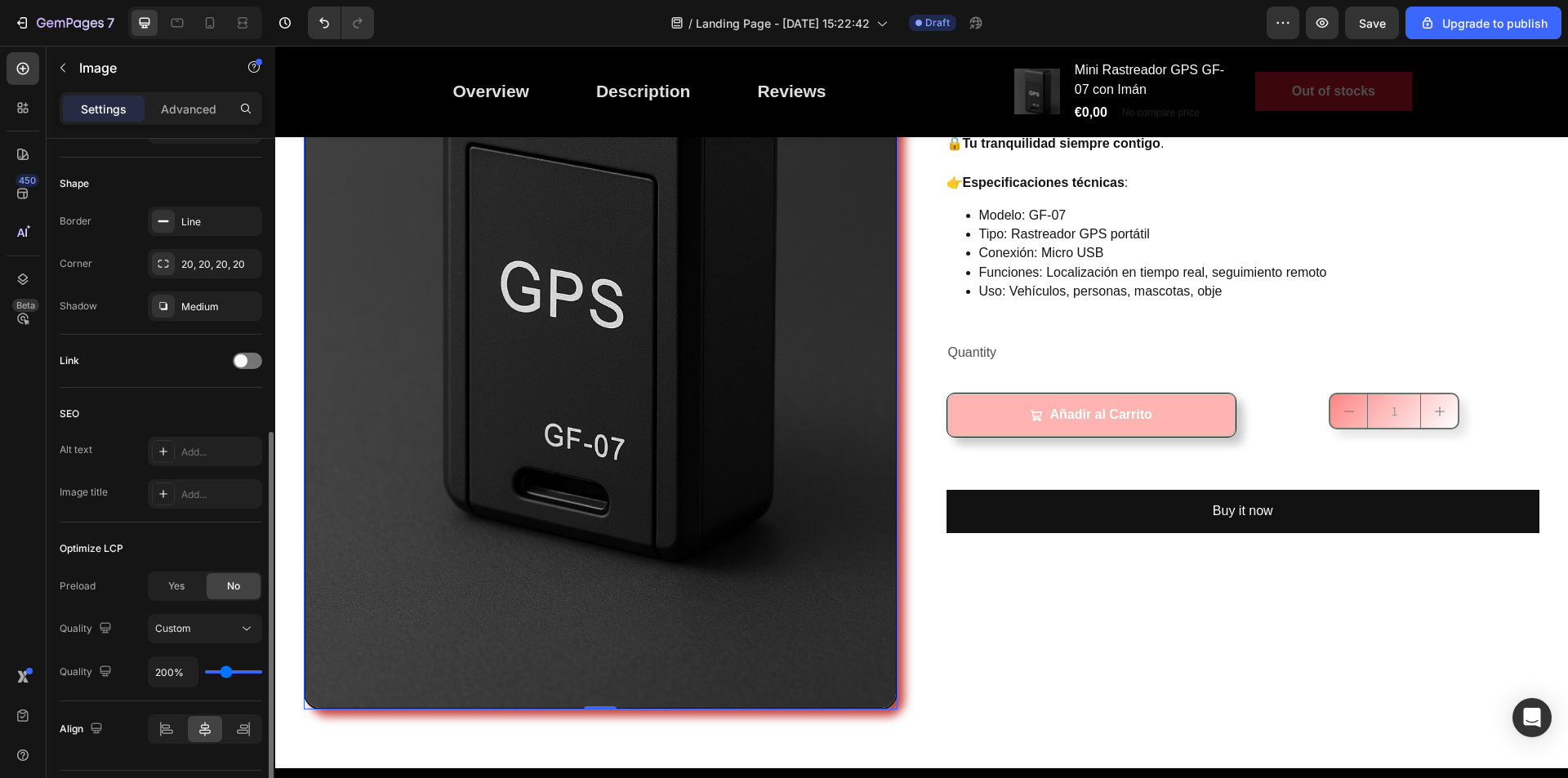
type input "150%"
type input "150"
type input "100%"
type input "100"
drag, startPoint x: 211, startPoint y: 674, endPoint x: 202, endPoint y: 675, distance: 9.1
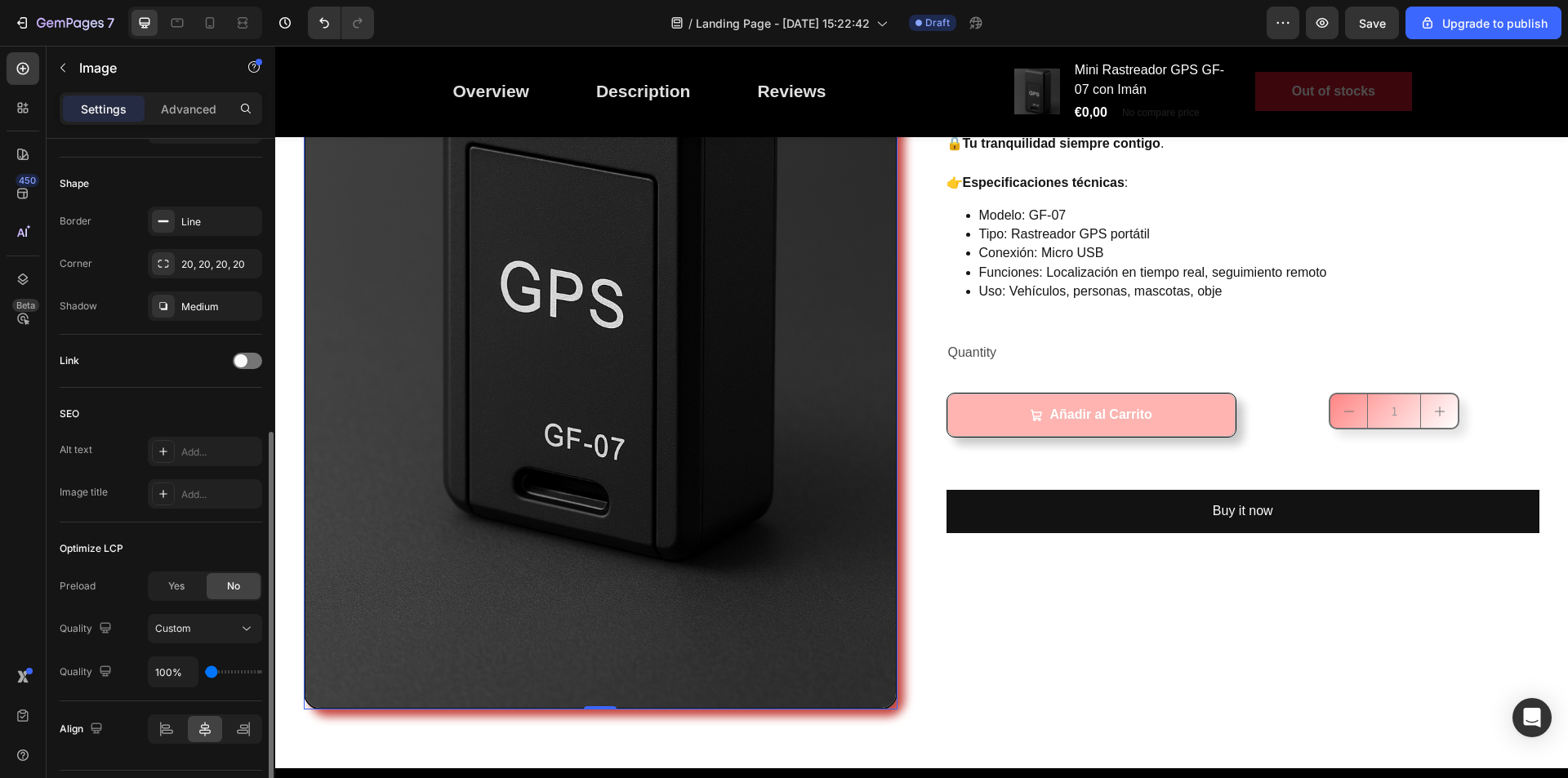
click at [205, 674] on input "range" at bounding box center [234, 672] width 57 height 3
click at [246, 624] on icon at bounding box center [246, 629] width 17 height 17
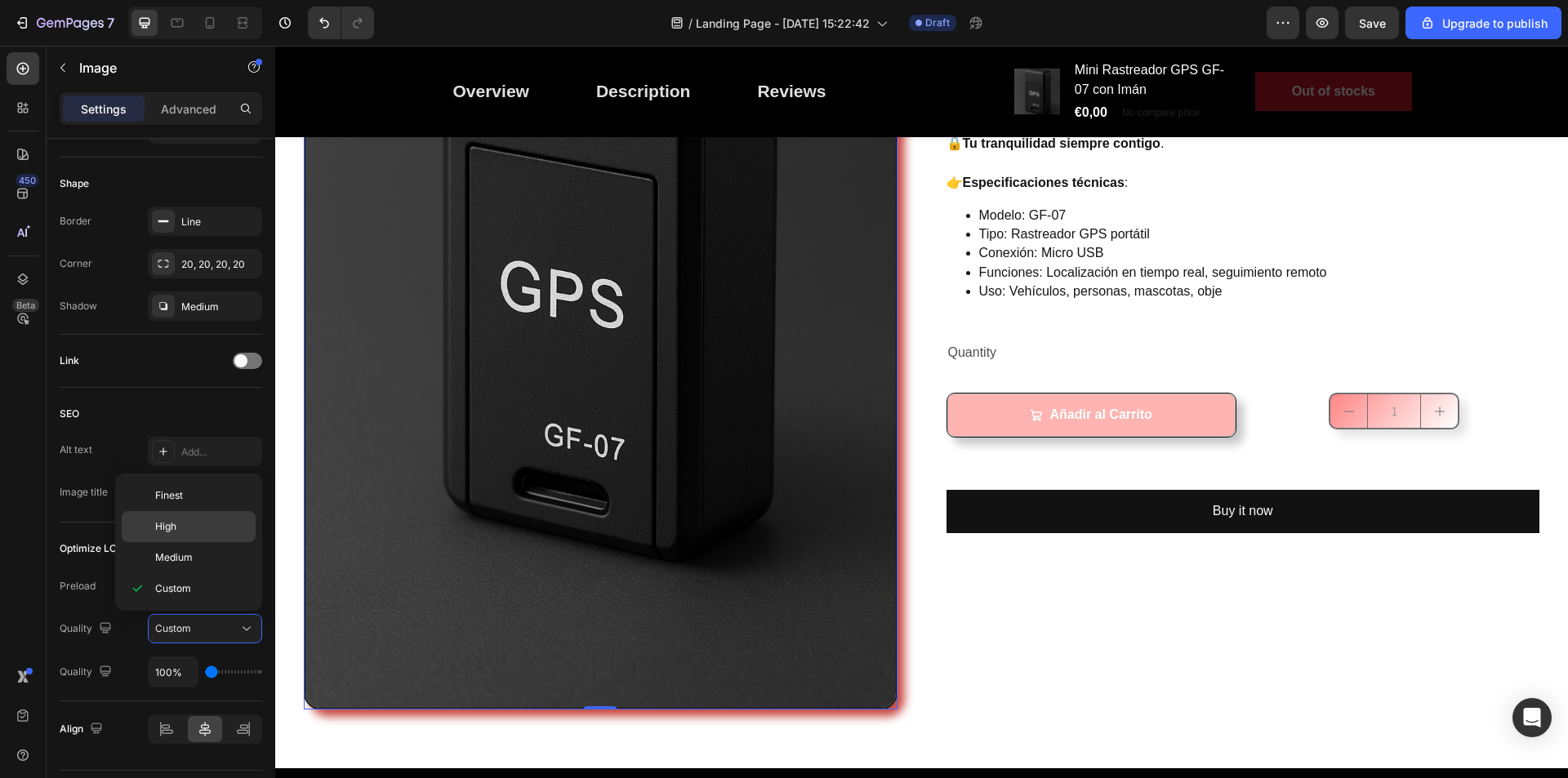
click at [187, 532] on p "High" at bounding box center [201, 526] width 93 height 15
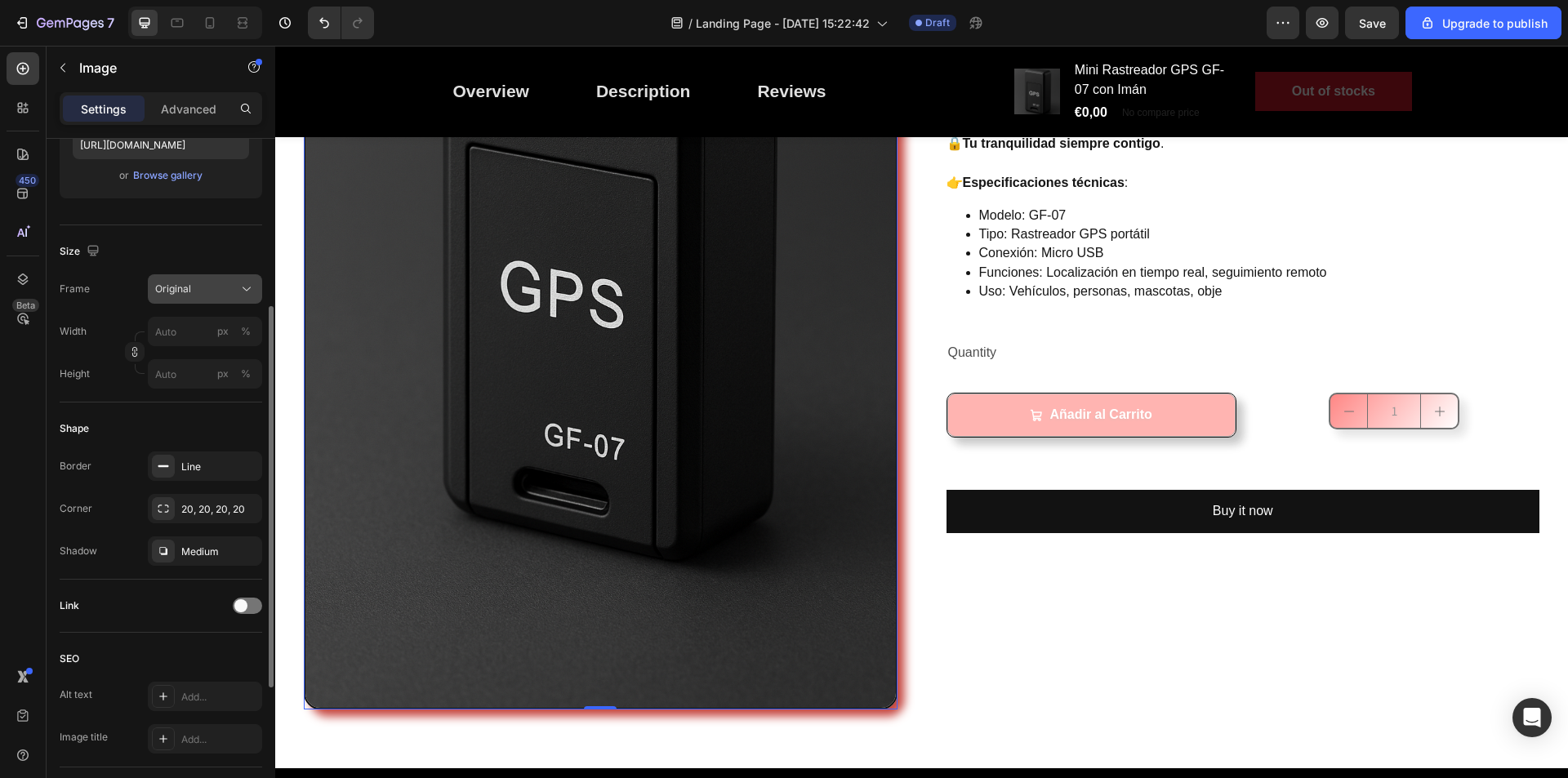
scroll to position [221, 0]
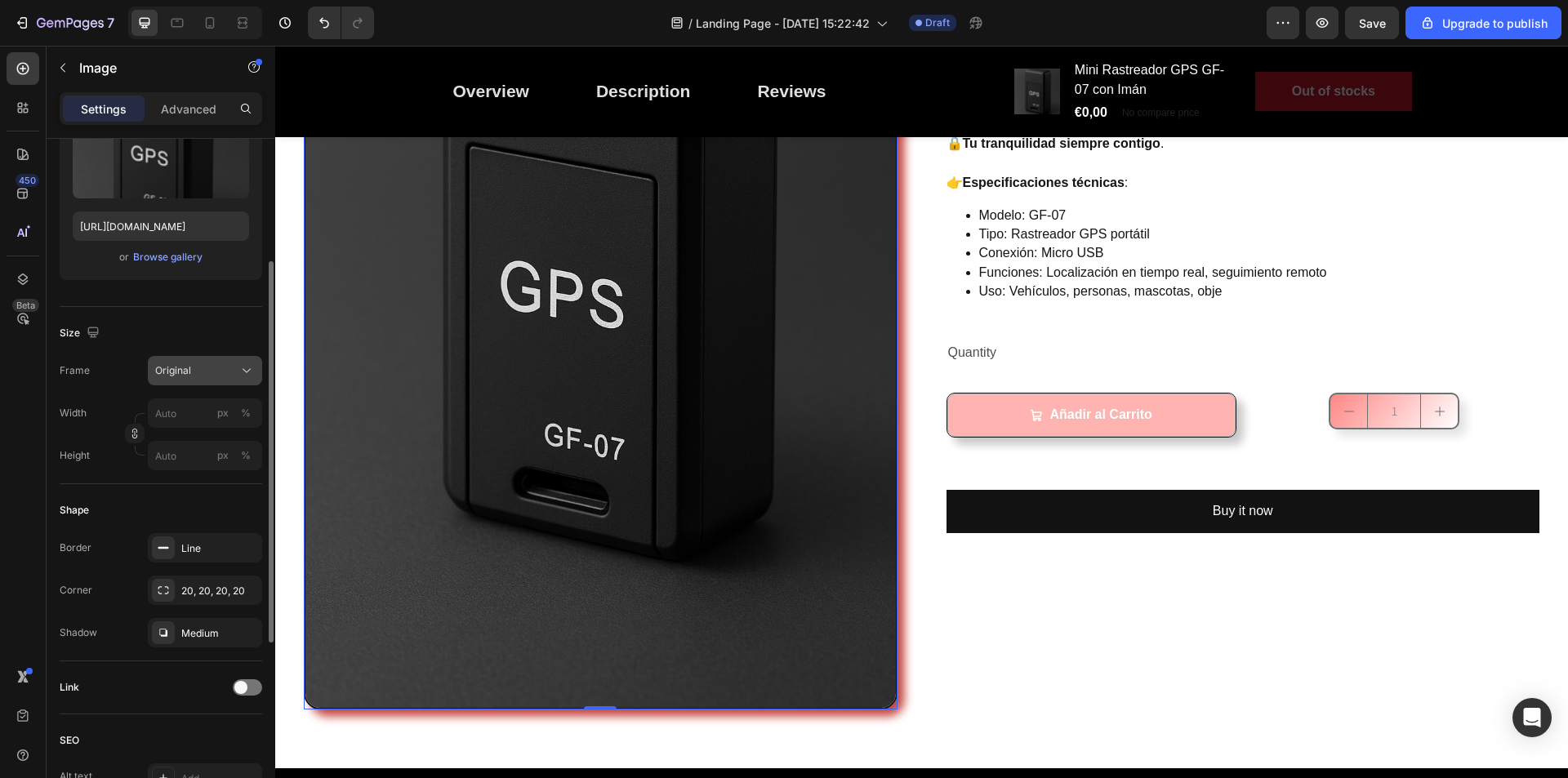
click at [208, 380] on button "Original" at bounding box center [205, 371] width 115 height 29
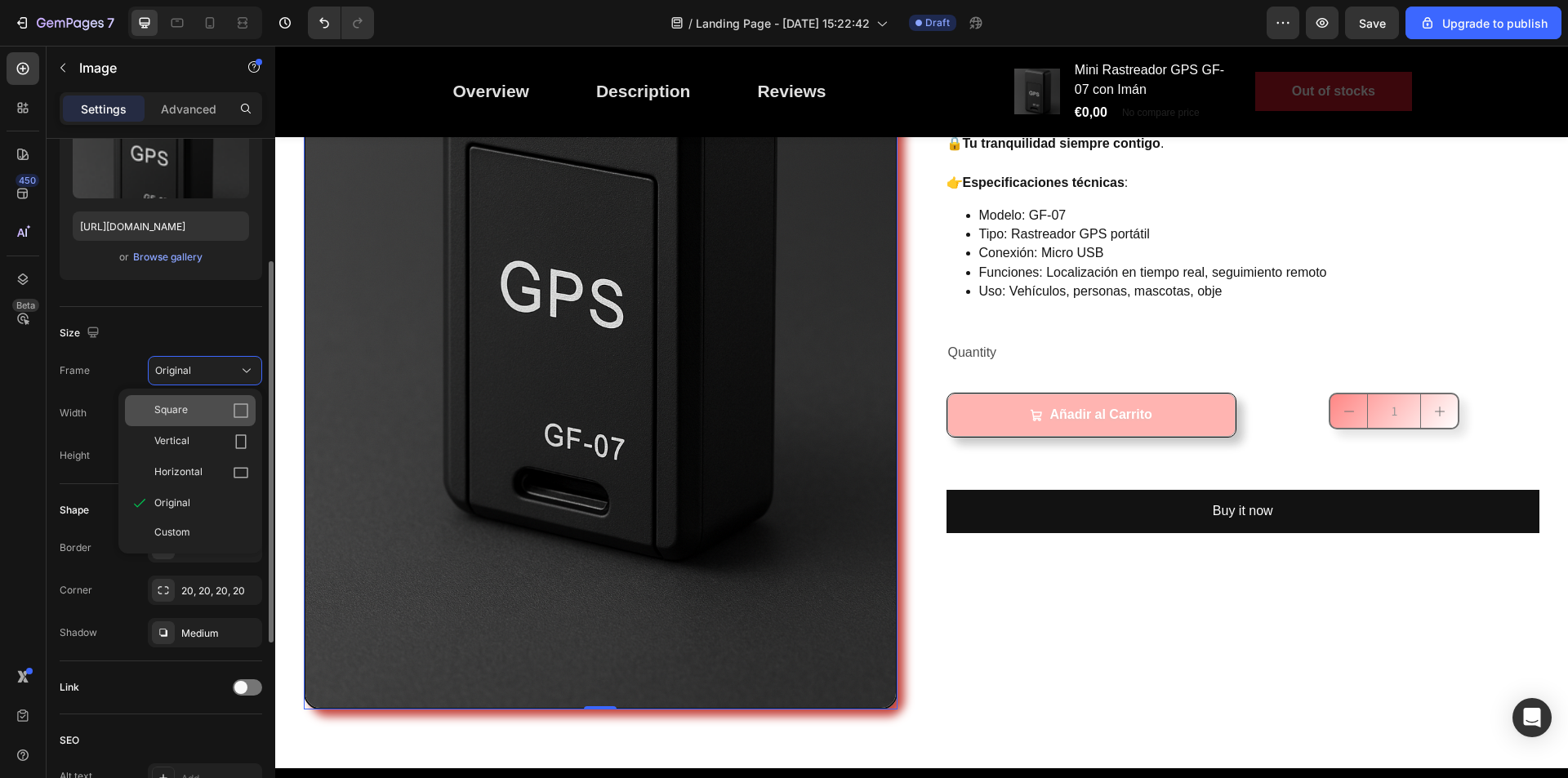
click at [202, 407] on div "Square" at bounding box center [201, 410] width 95 height 17
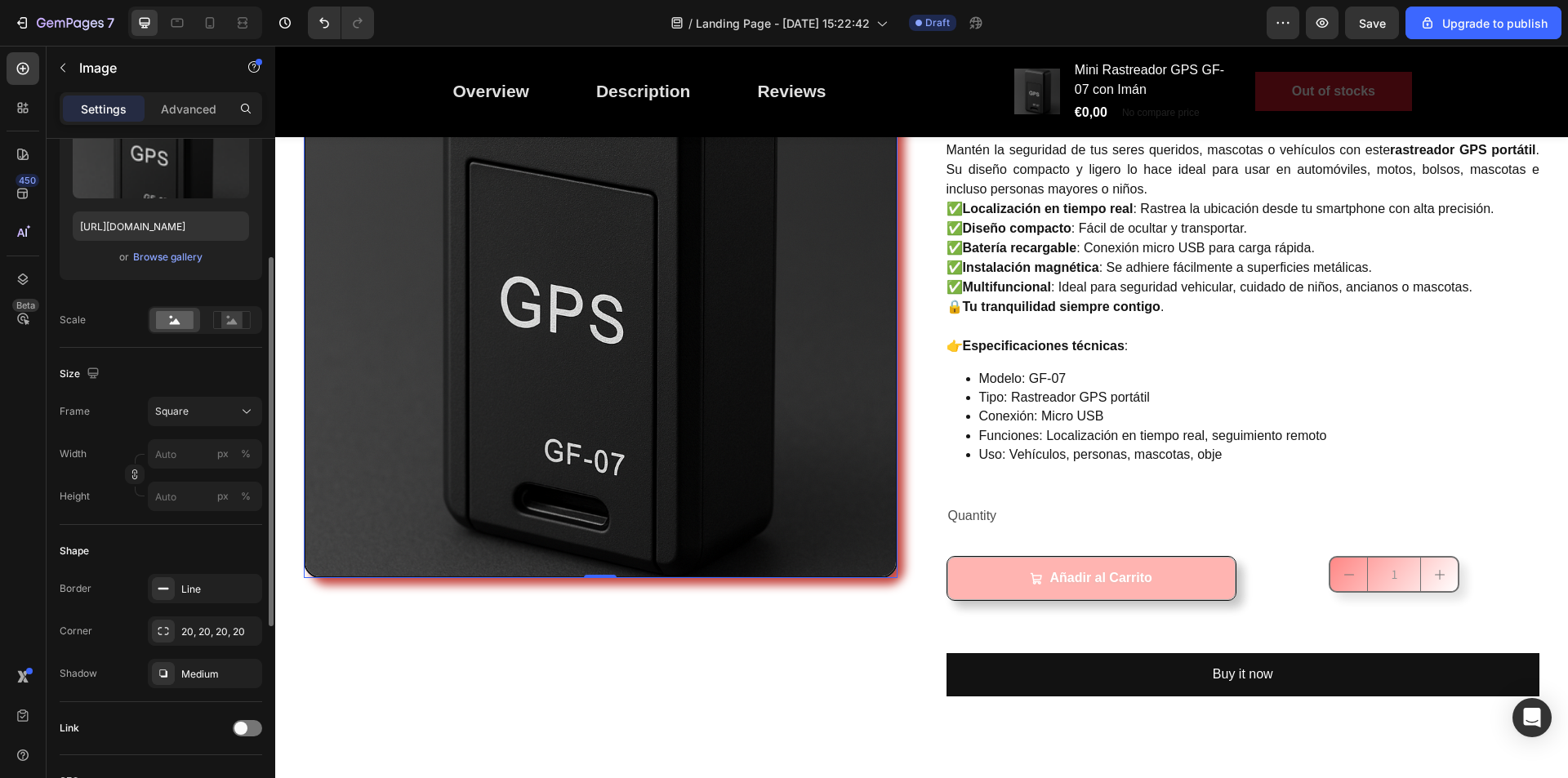
scroll to position [327, 0]
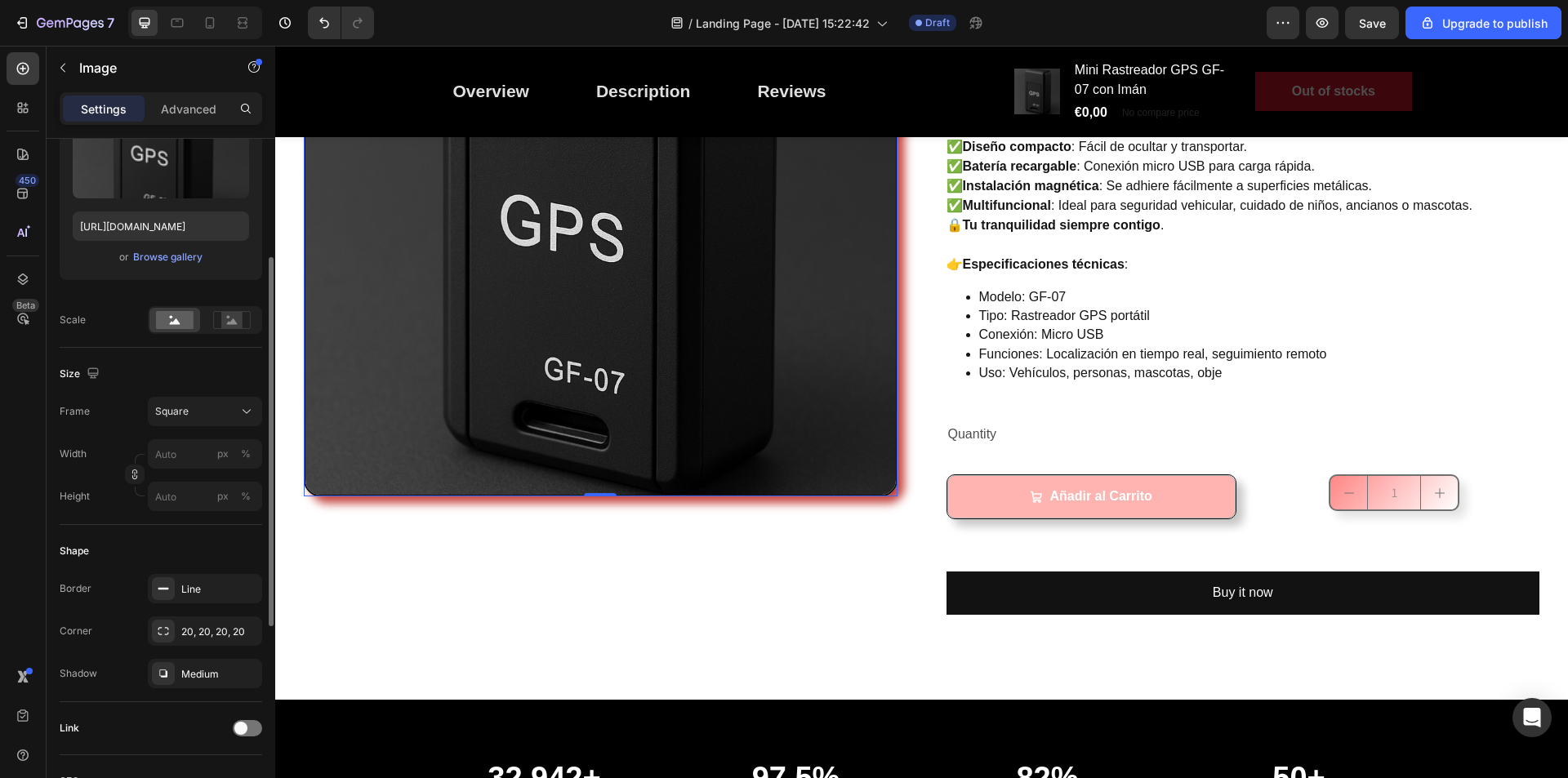
click at [214, 394] on div "Size Frame Square Width px % Height px %" at bounding box center [161, 437] width 202 height 178
click at [211, 405] on div "Square" at bounding box center [195, 411] width 80 height 15
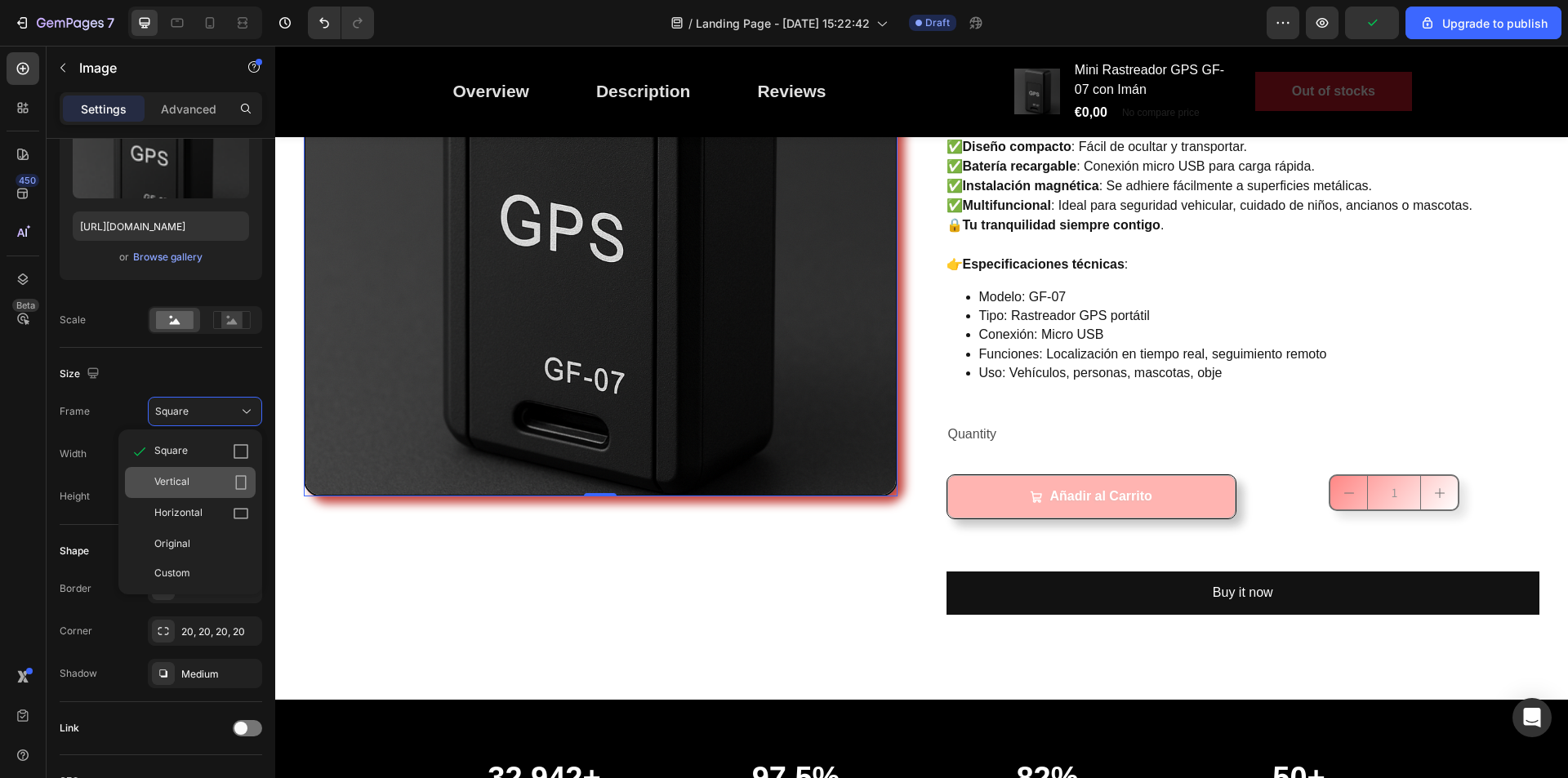
click at [194, 481] on div "Vertical" at bounding box center [201, 483] width 95 height 17
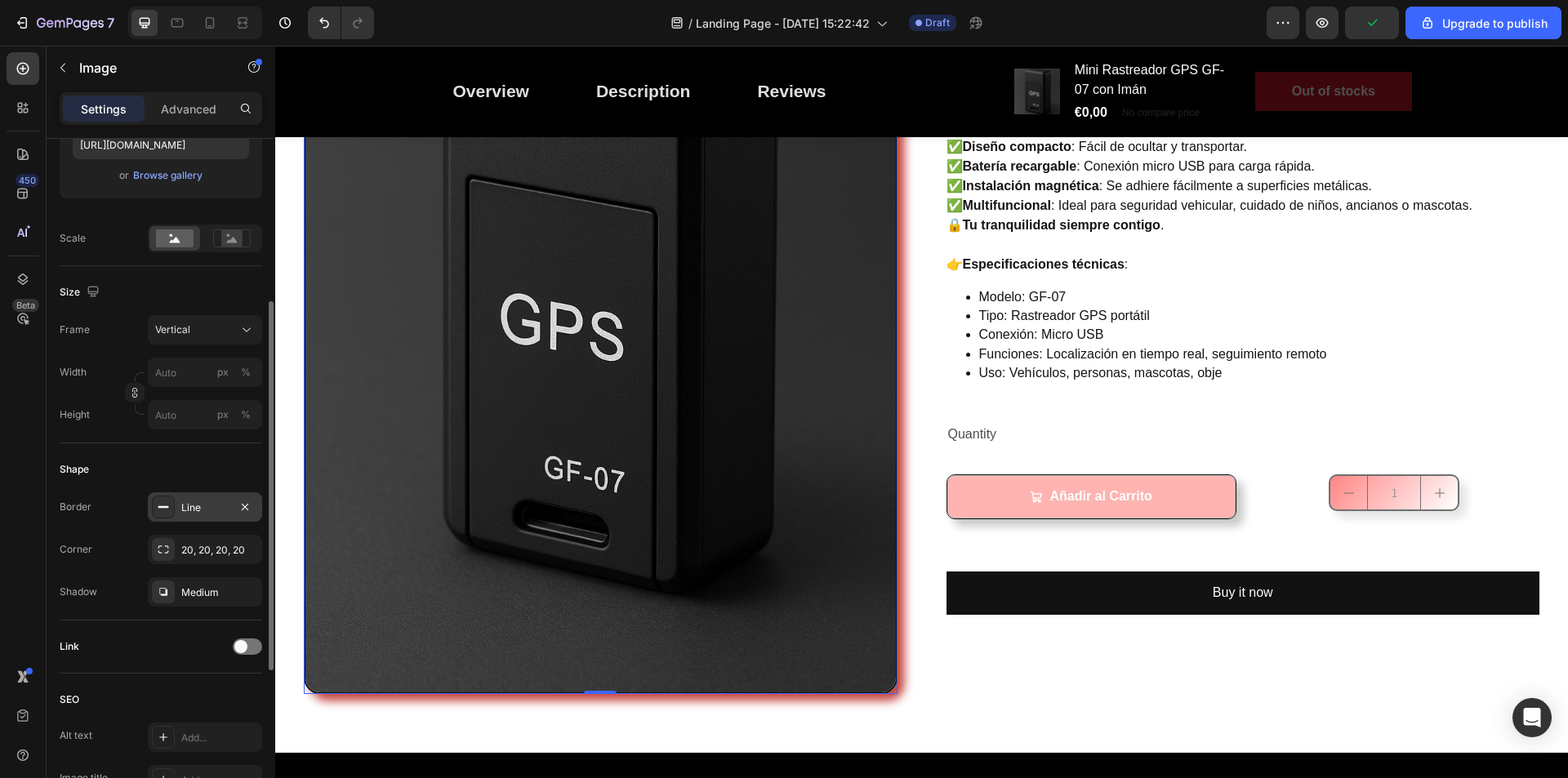
scroll to position [221, 0]
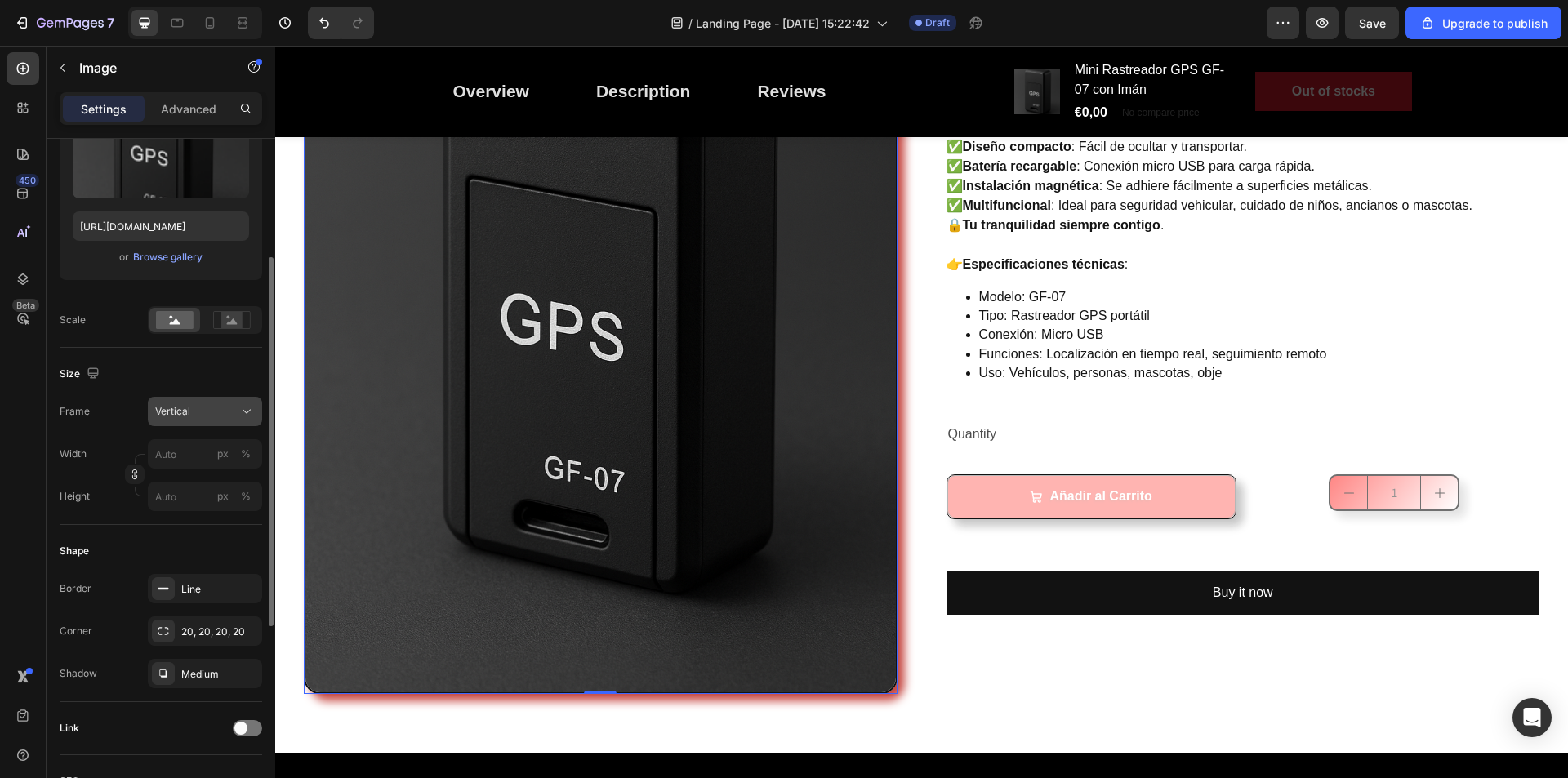
click at [222, 398] on button "Vertical" at bounding box center [205, 412] width 115 height 29
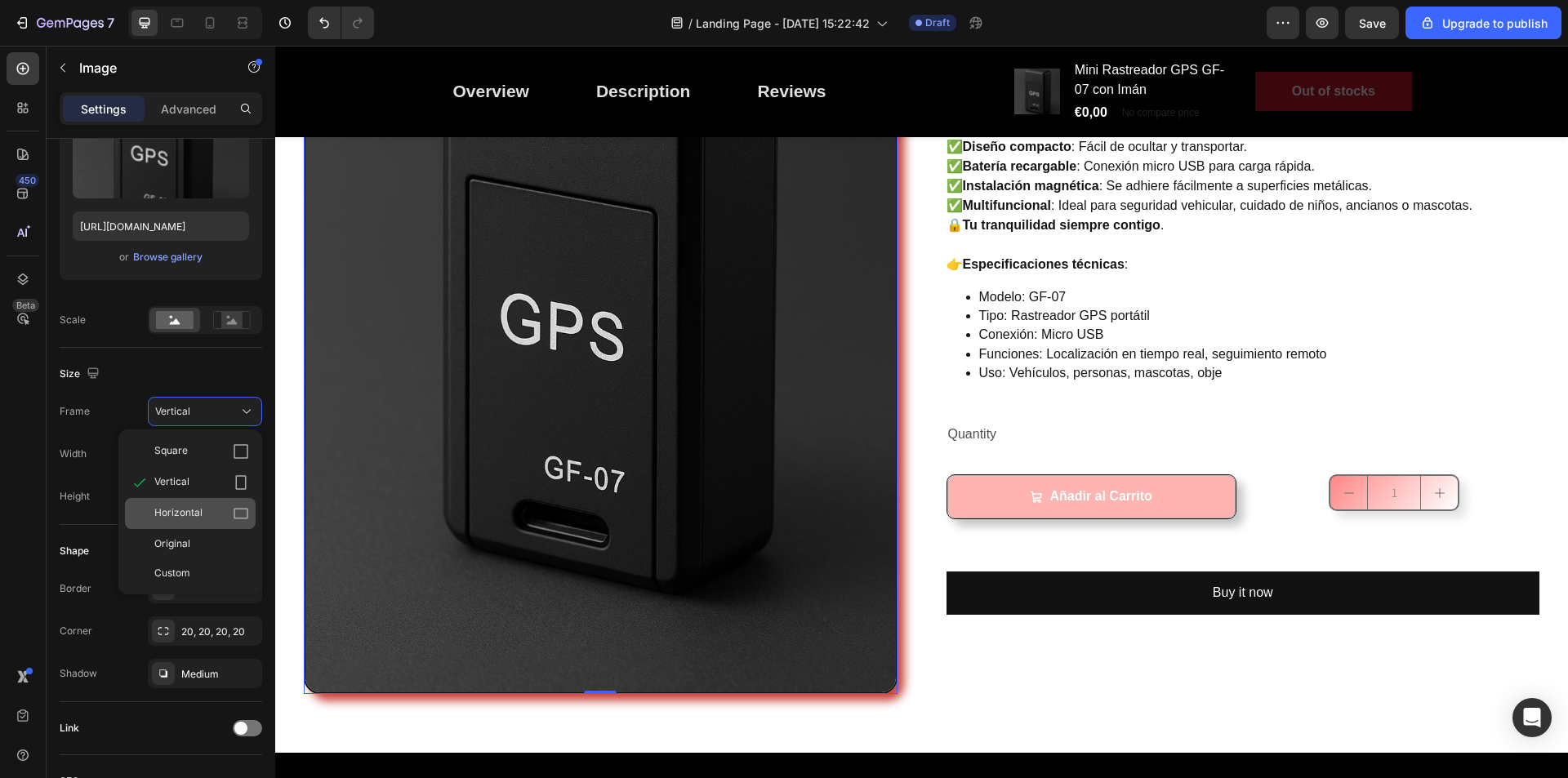
click at [207, 512] on div "Horizontal" at bounding box center [201, 513] width 95 height 17
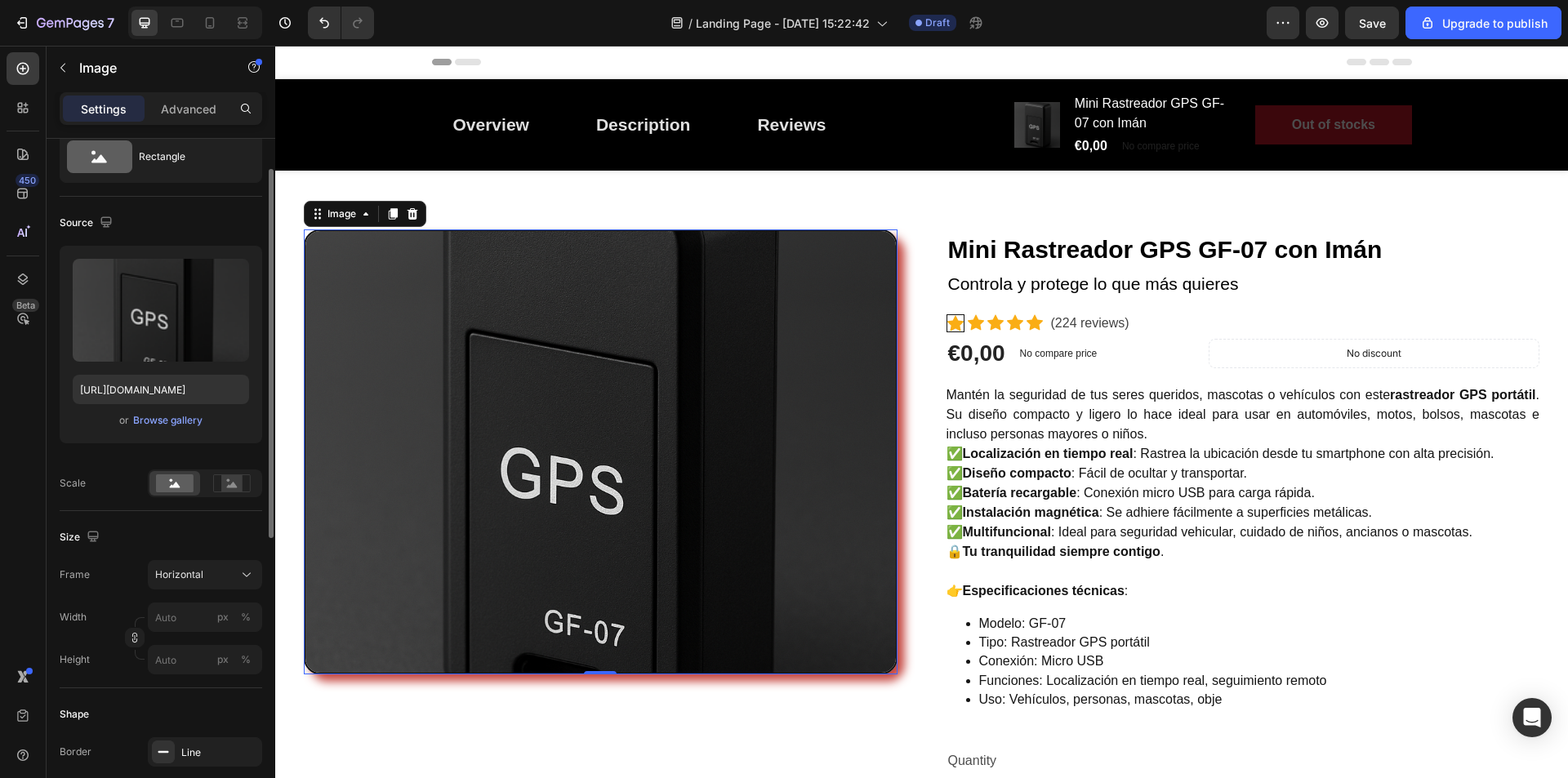
scroll to position [81, 0]
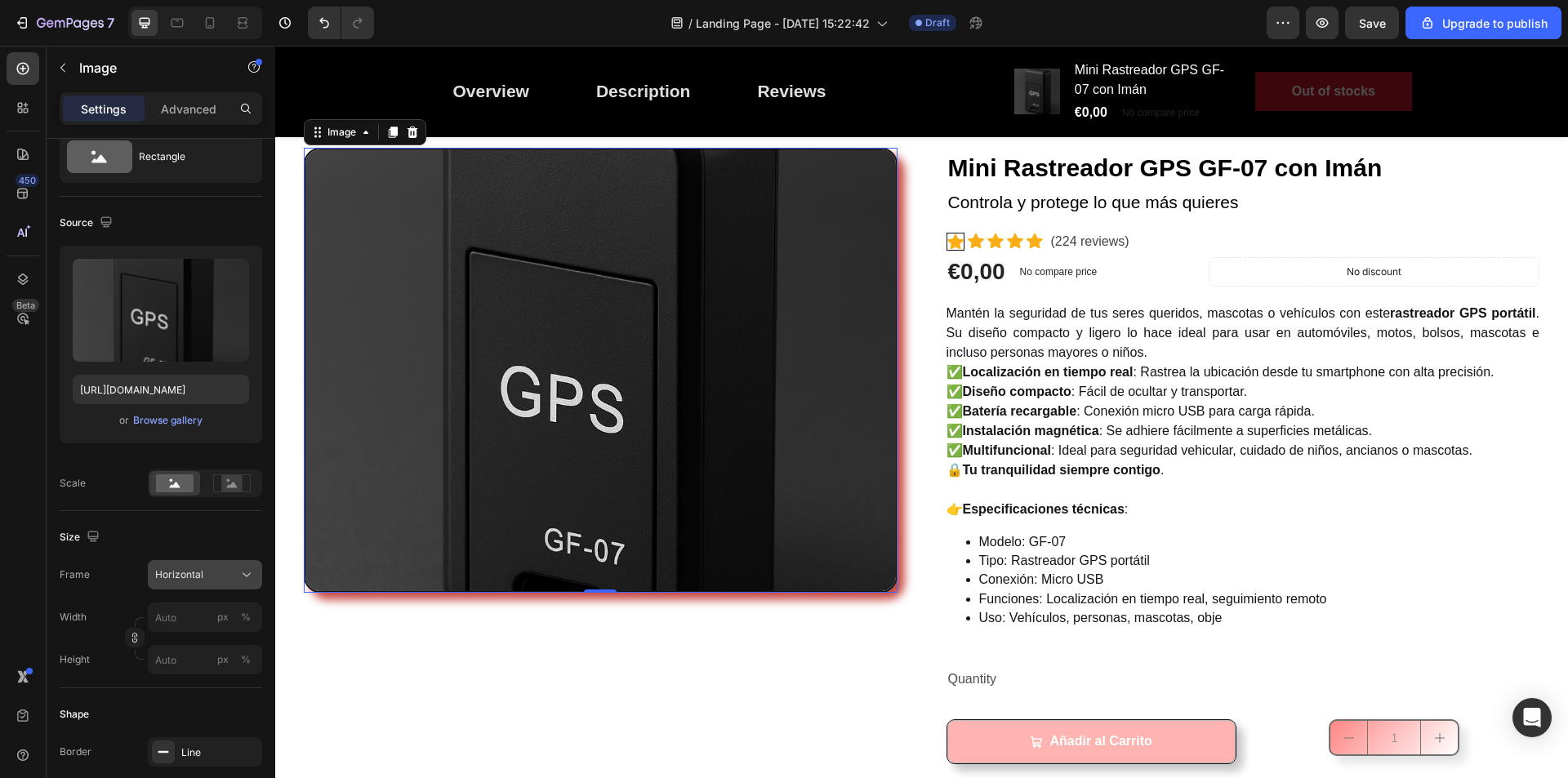
click at [203, 576] on div "Horizontal" at bounding box center [195, 575] width 80 height 15
click at [189, 703] on span "Original" at bounding box center [172, 706] width 36 height 15
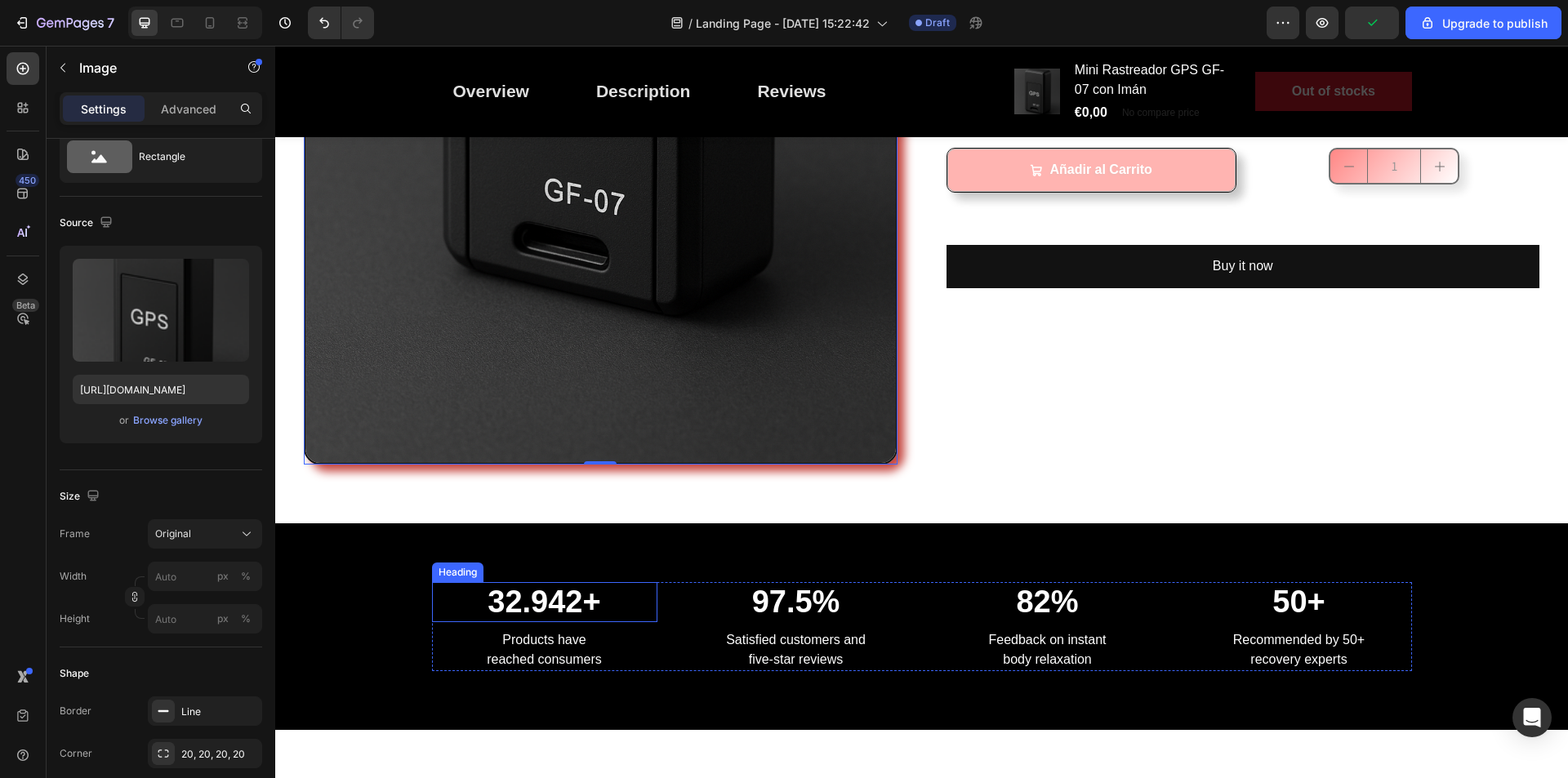
scroll to position [572, 0]
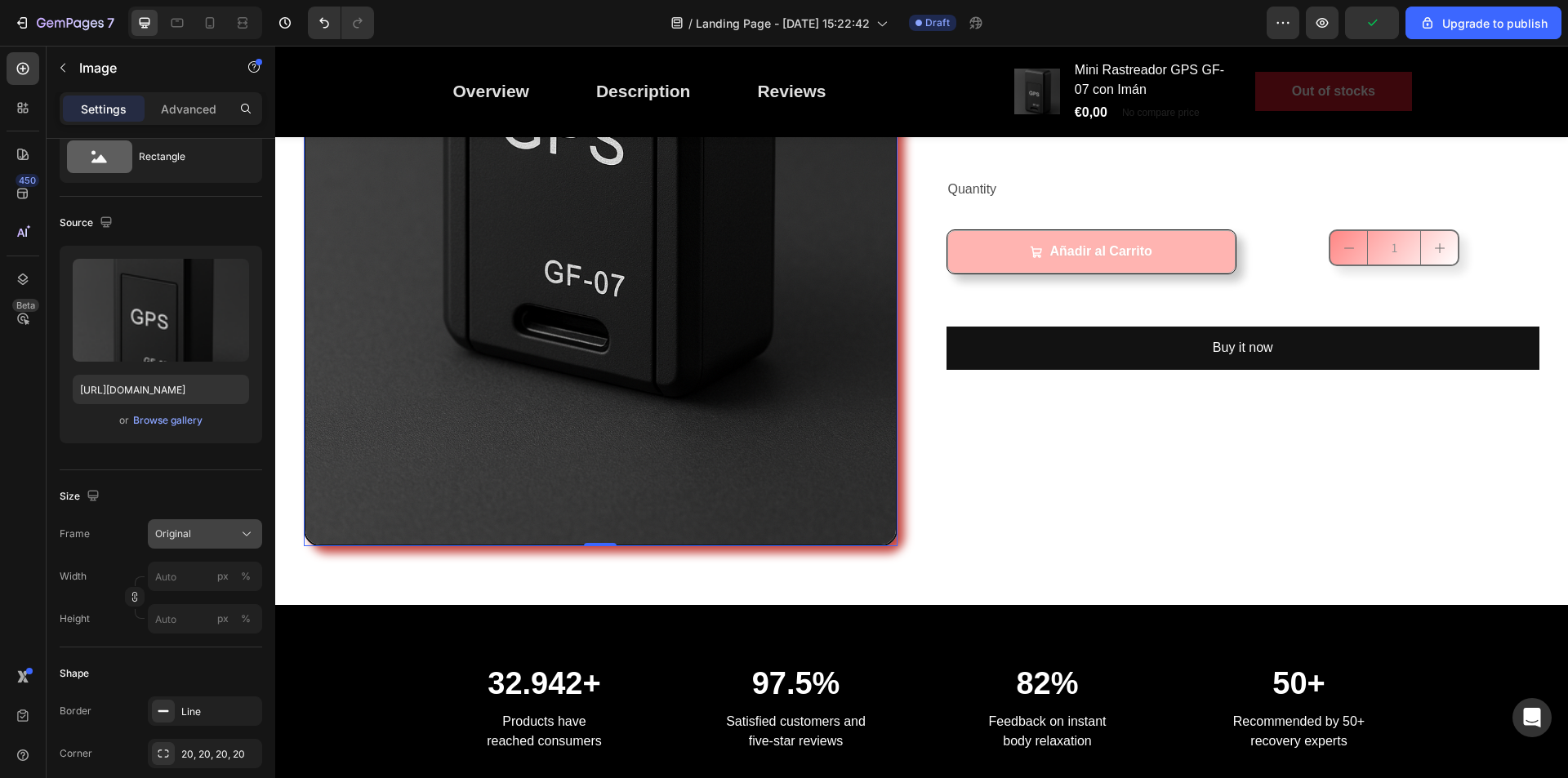
click at [211, 532] on div "Original" at bounding box center [195, 534] width 80 height 15
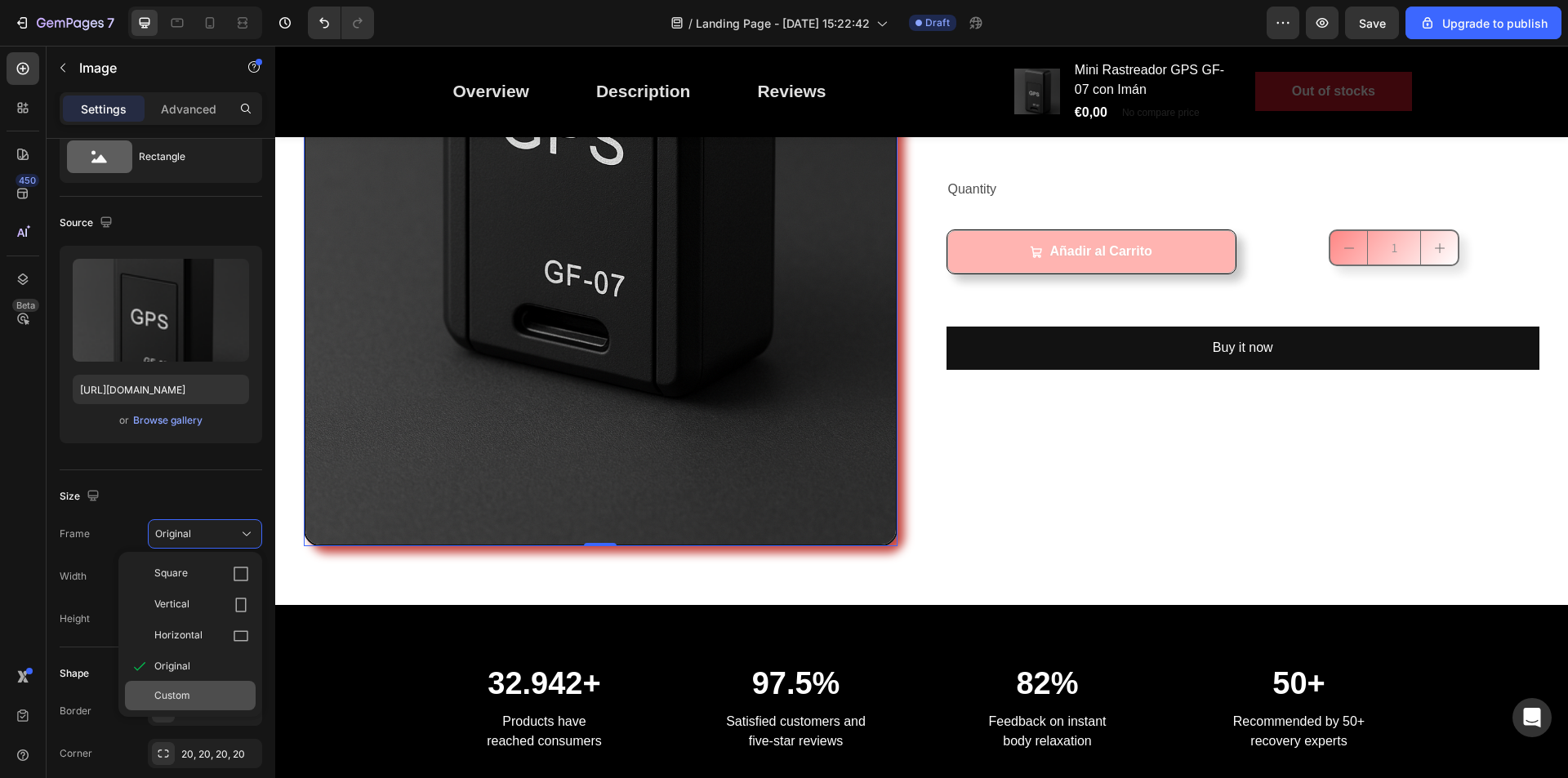
click at [200, 689] on div "Custom" at bounding box center [201, 696] width 95 height 15
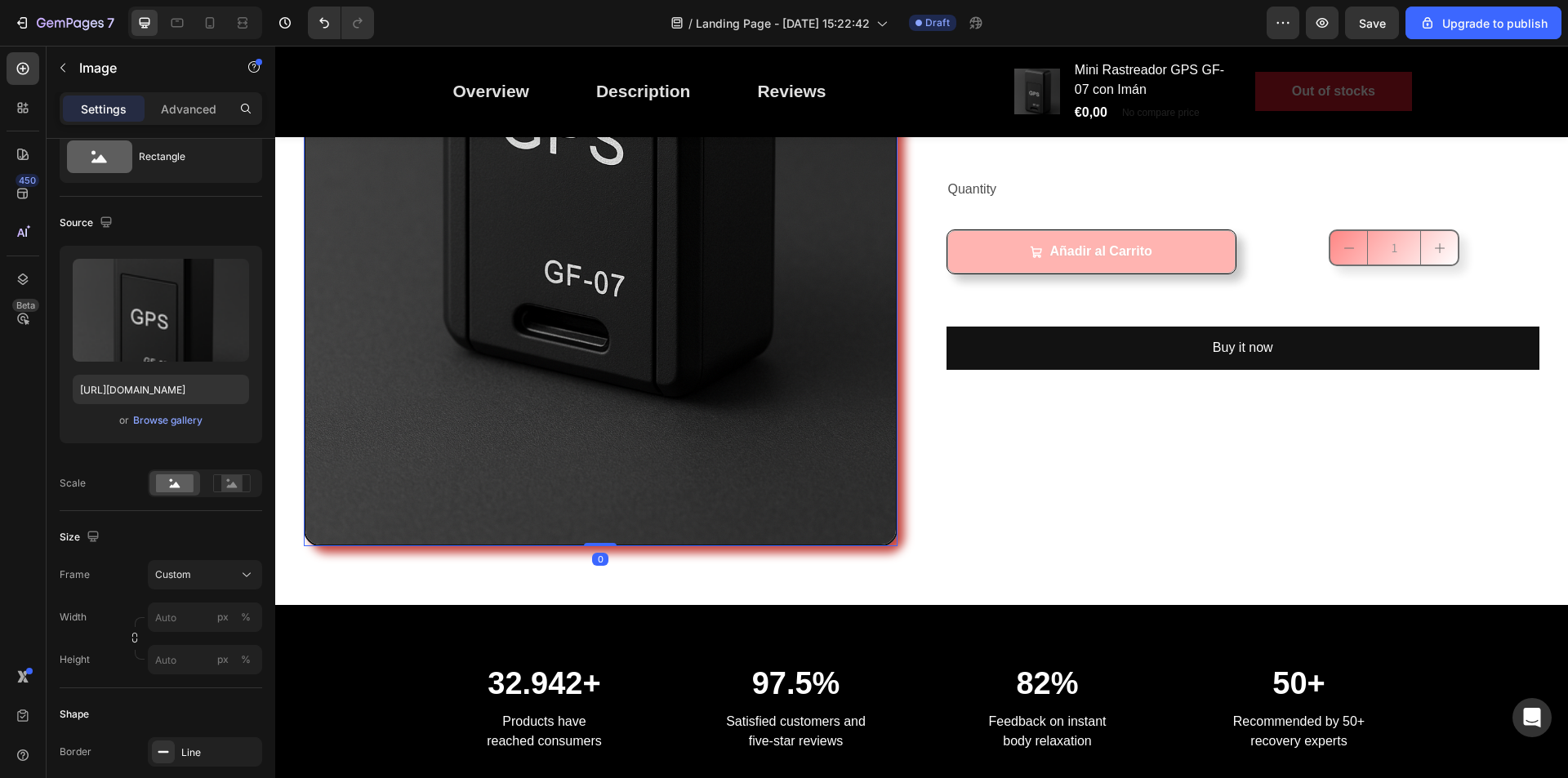
drag, startPoint x: 602, startPoint y: 534, endPoint x: 602, endPoint y: 508, distance: 26.0
click at [602, 508] on div "Image 0" at bounding box center [601, 102] width 594 height 889
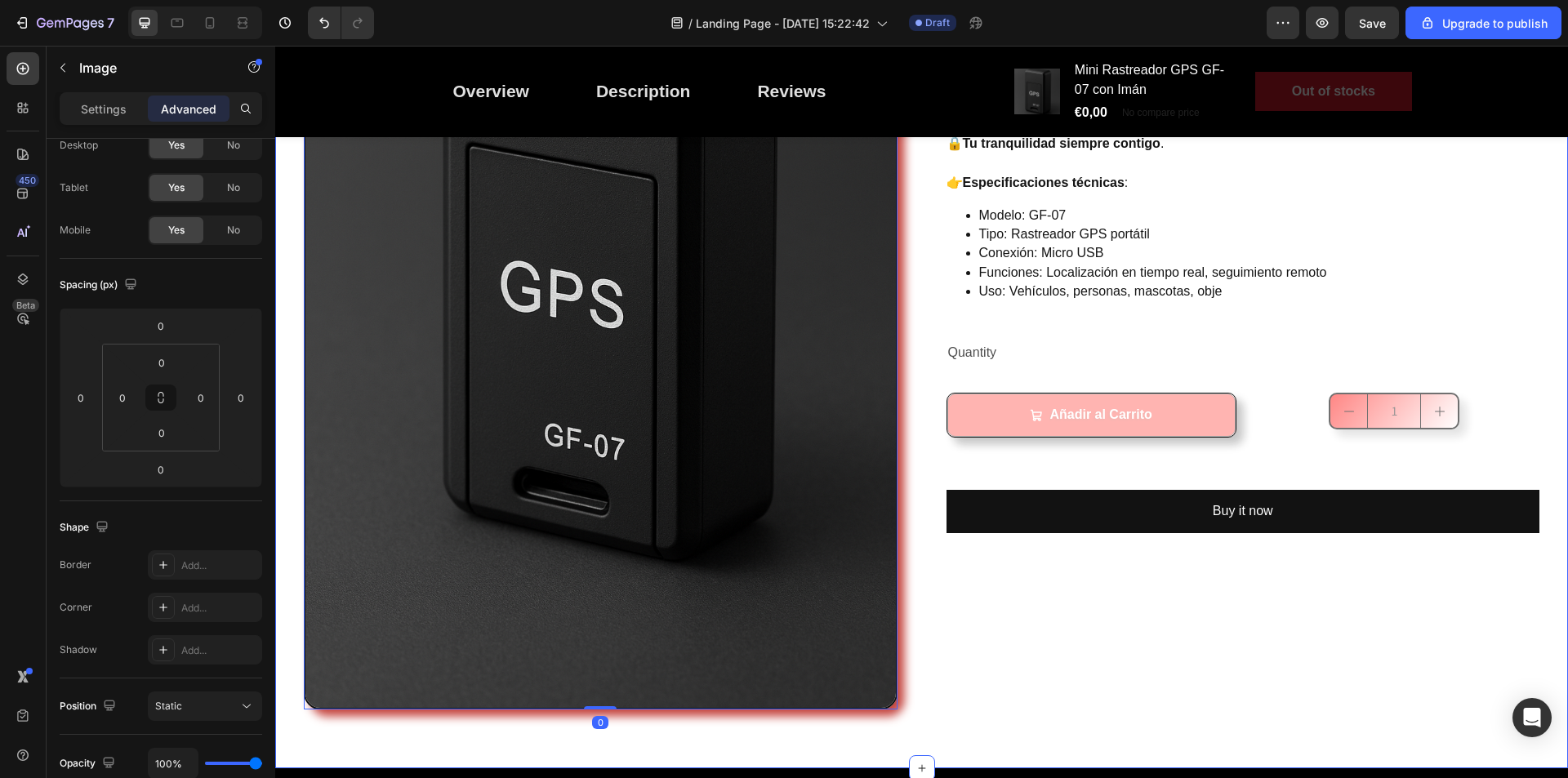
scroll to position [327, 0]
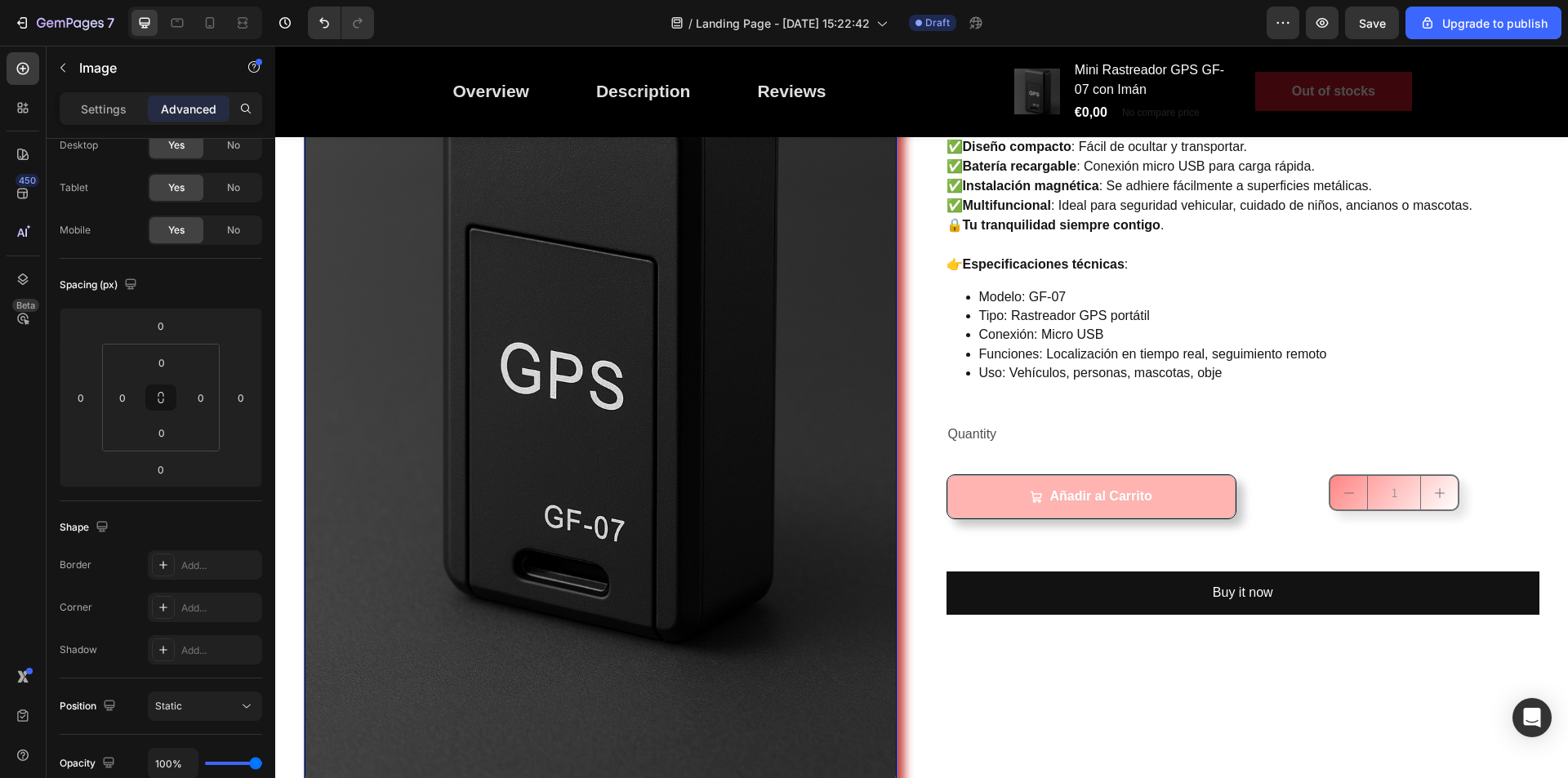
click at [405, 426] on img at bounding box center [601, 347] width 594 height 889
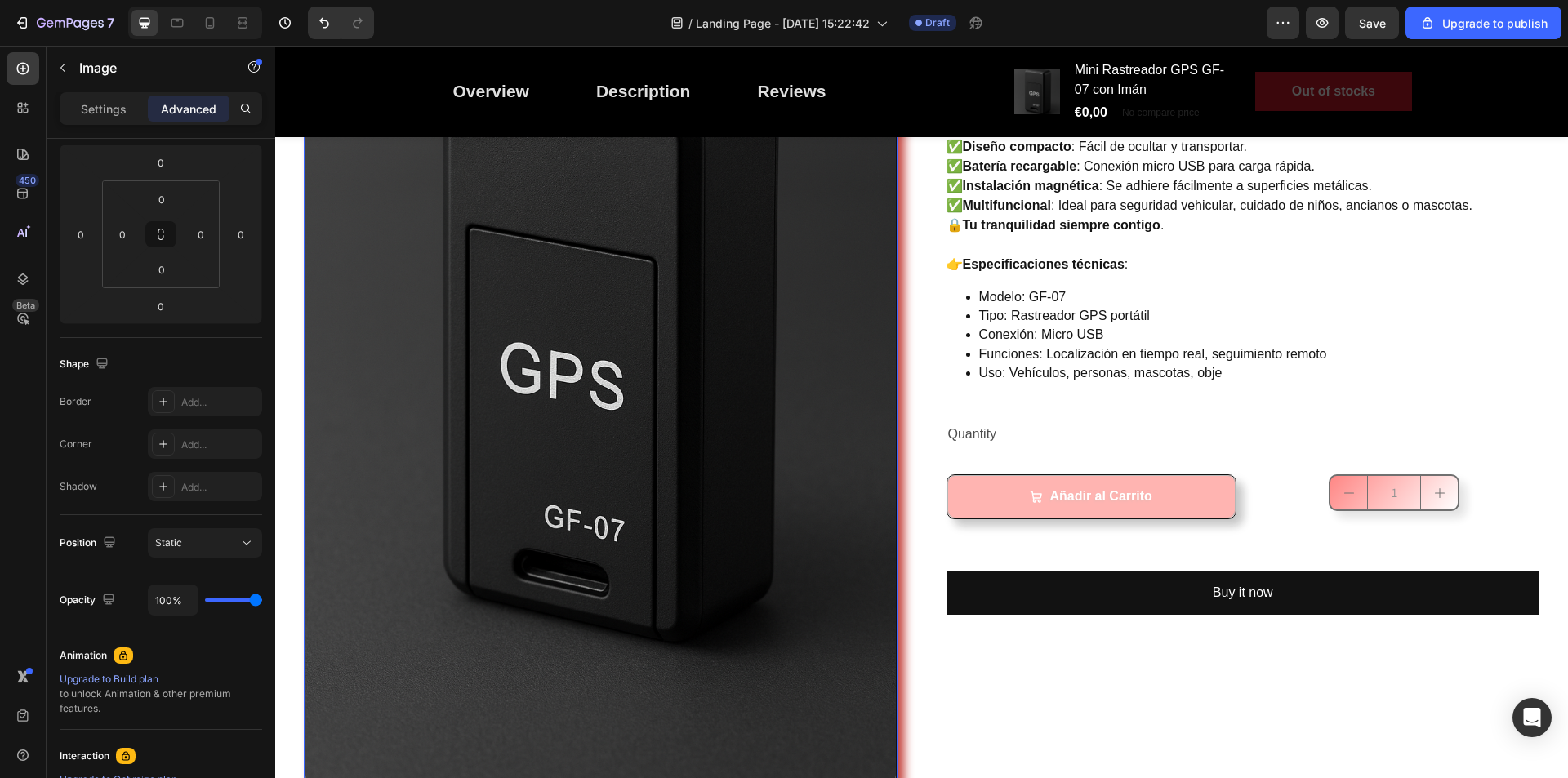
scroll to position [0, 0]
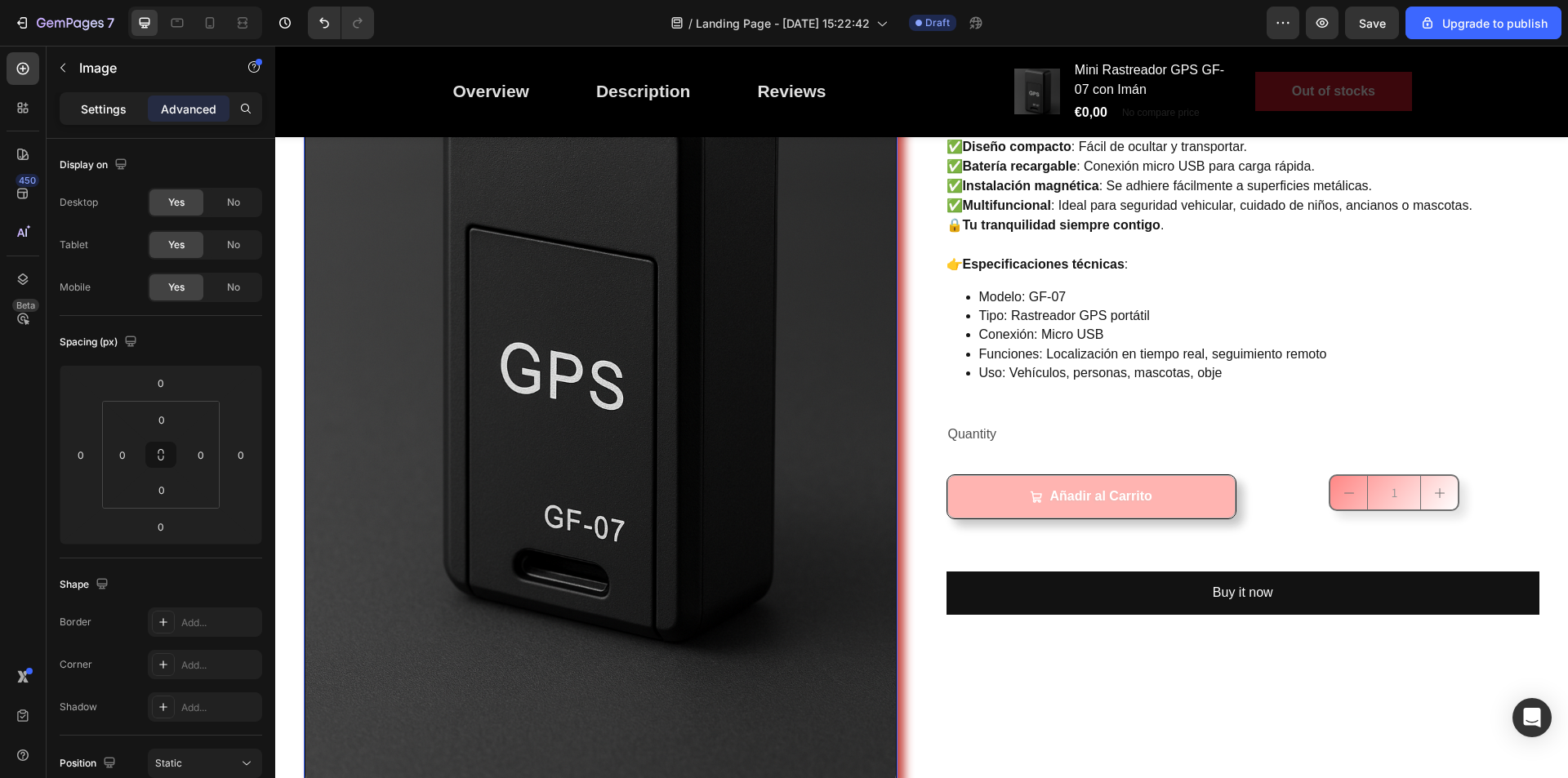
click at [106, 105] on p "Settings" at bounding box center [103, 108] width 46 height 17
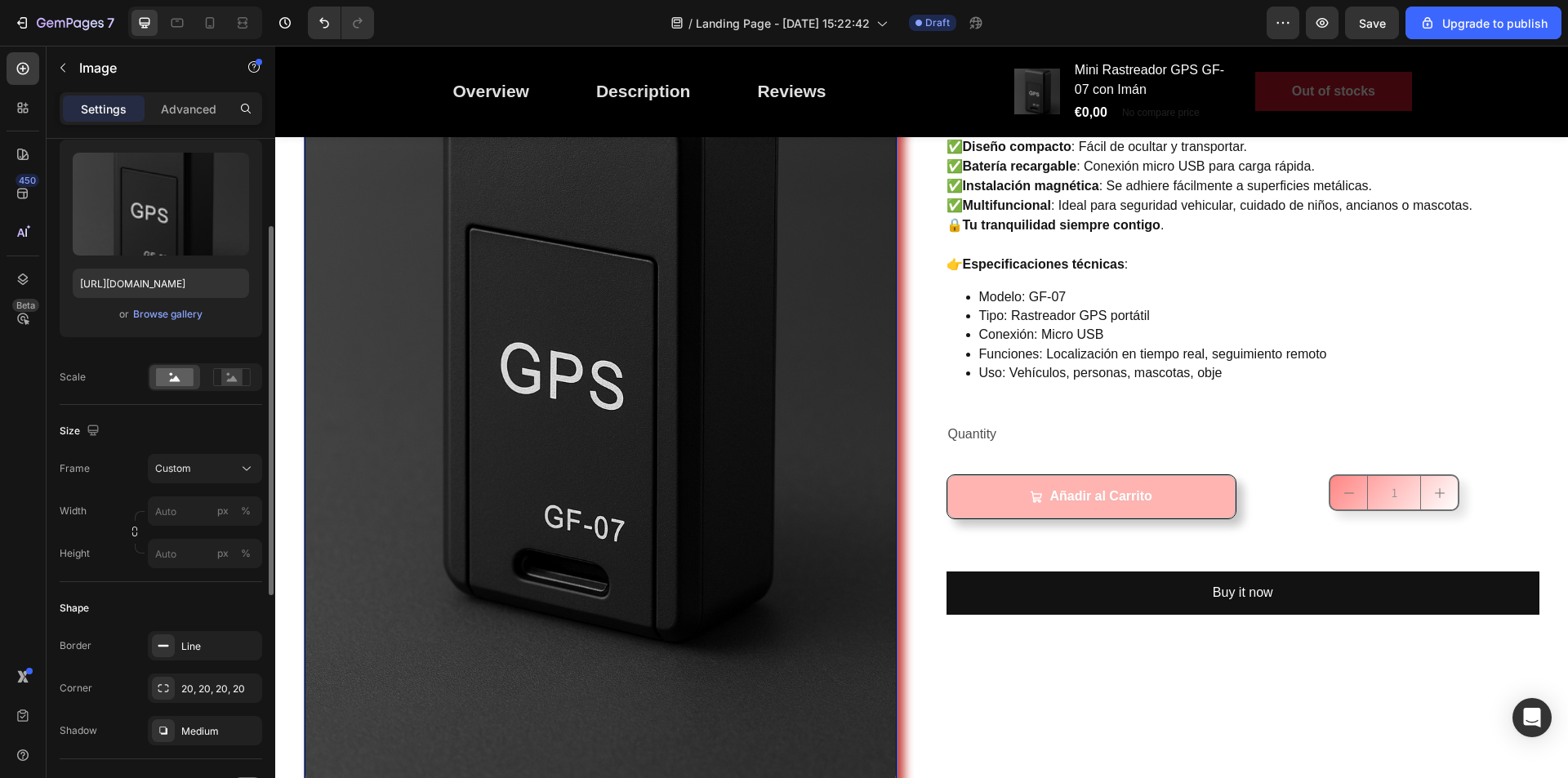
scroll to position [327, 0]
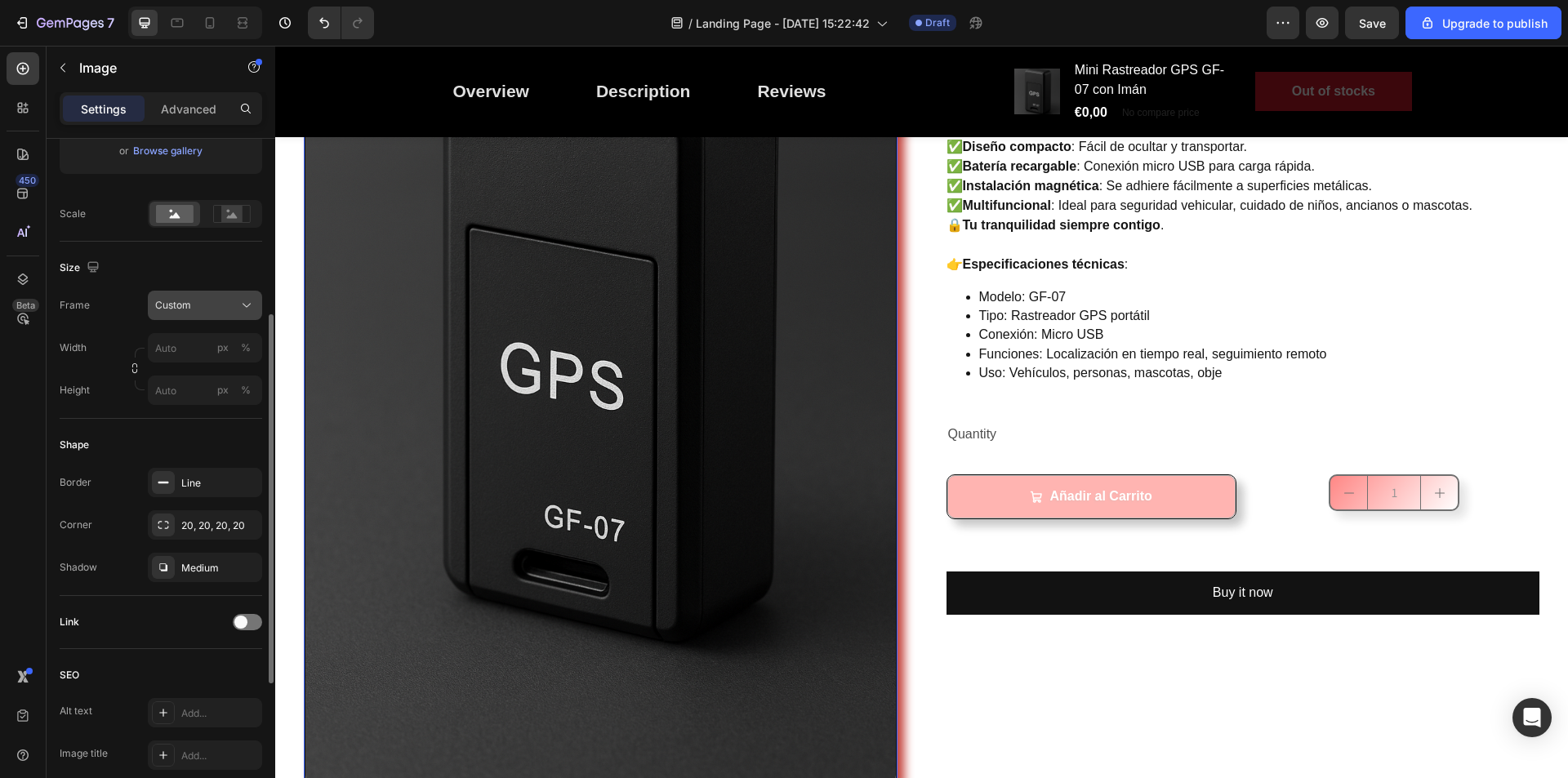
click at [220, 299] on div "Custom" at bounding box center [195, 305] width 80 height 15
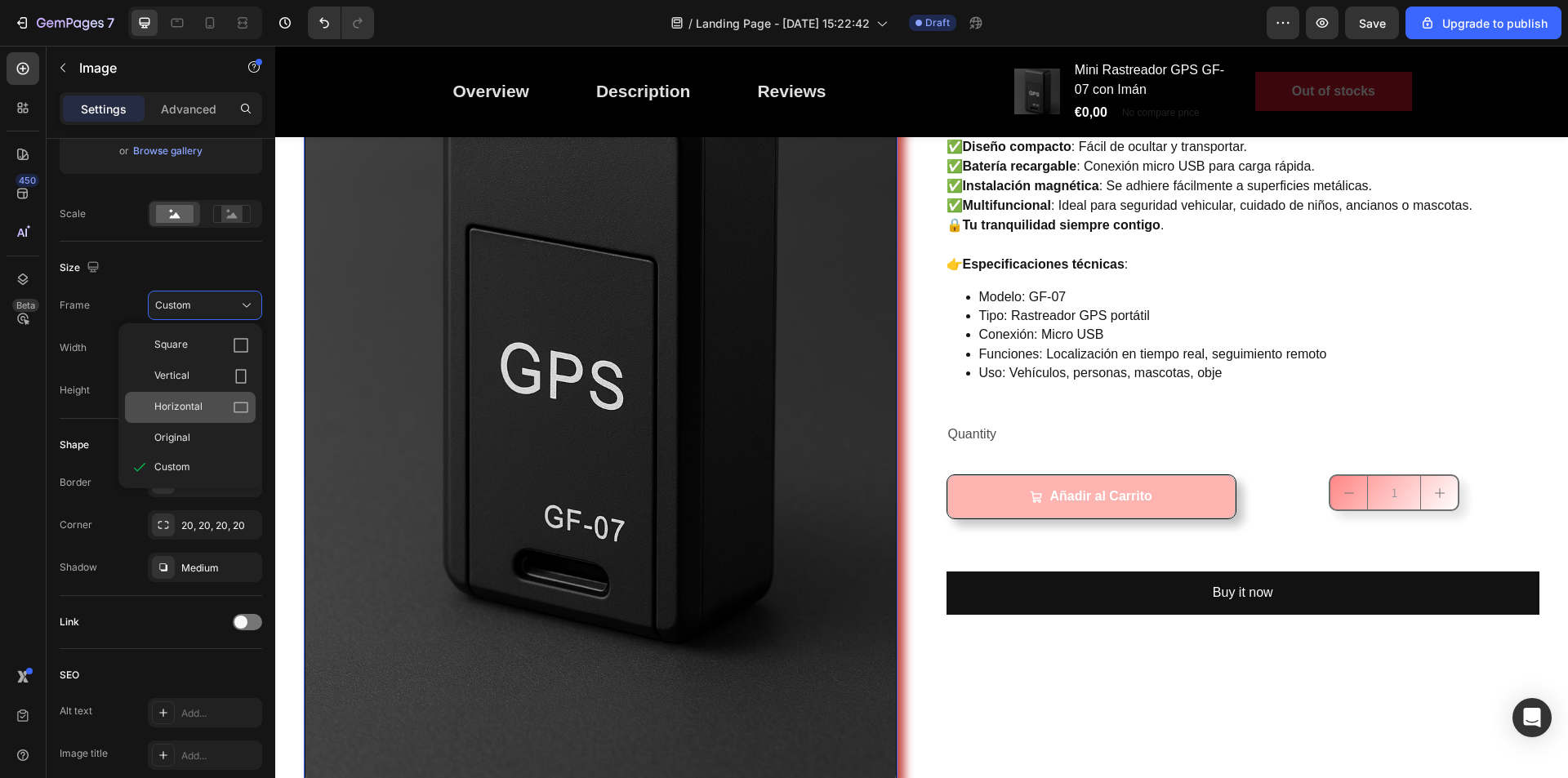
click at [192, 409] on span "Horizontal" at bounding box center [178, 407] width 48 height 17
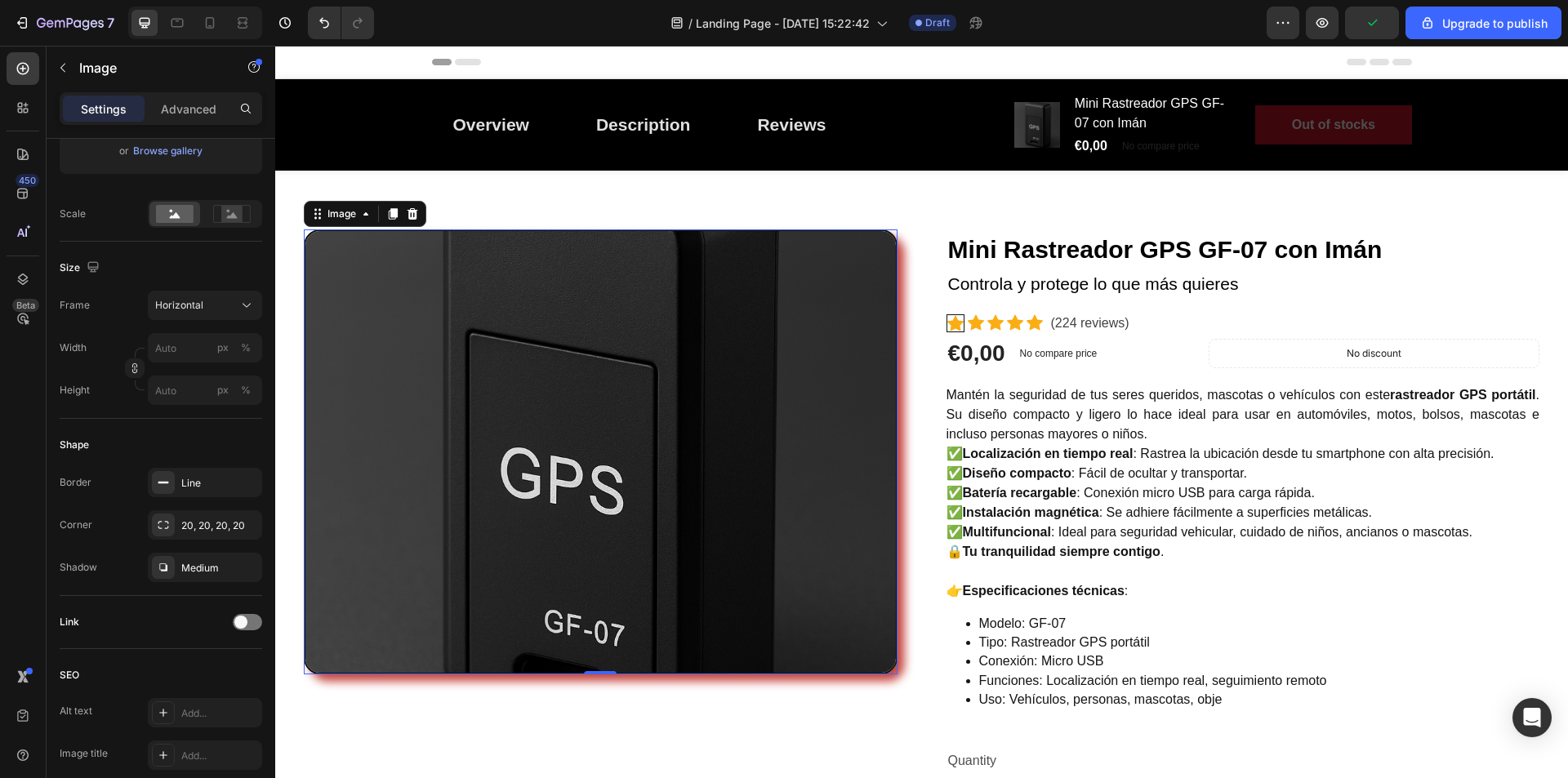
scroll to position [81, 0]
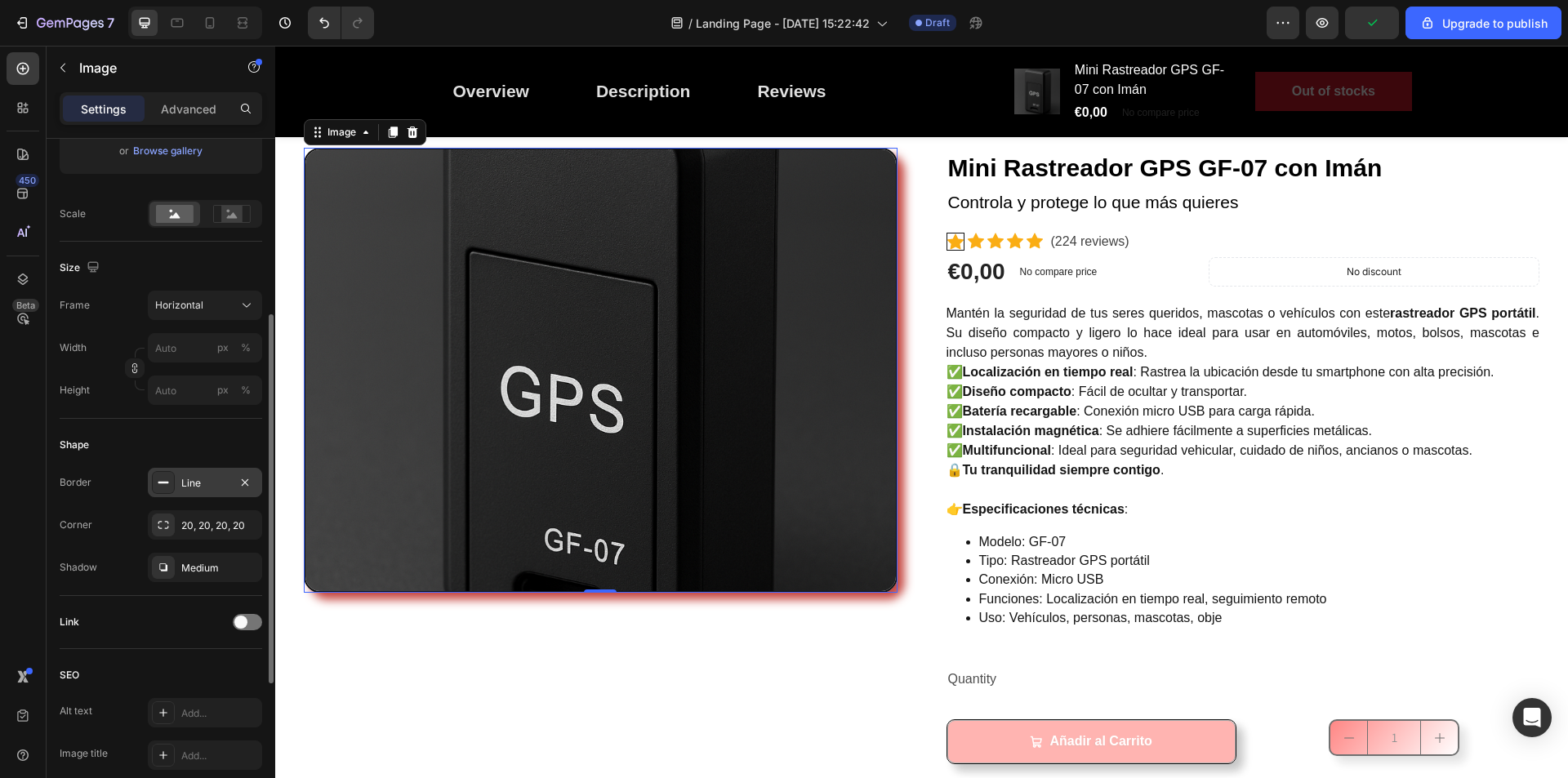
click at [207, 483] on div "Line" at bounding box center [205, 483] width 47 height 15
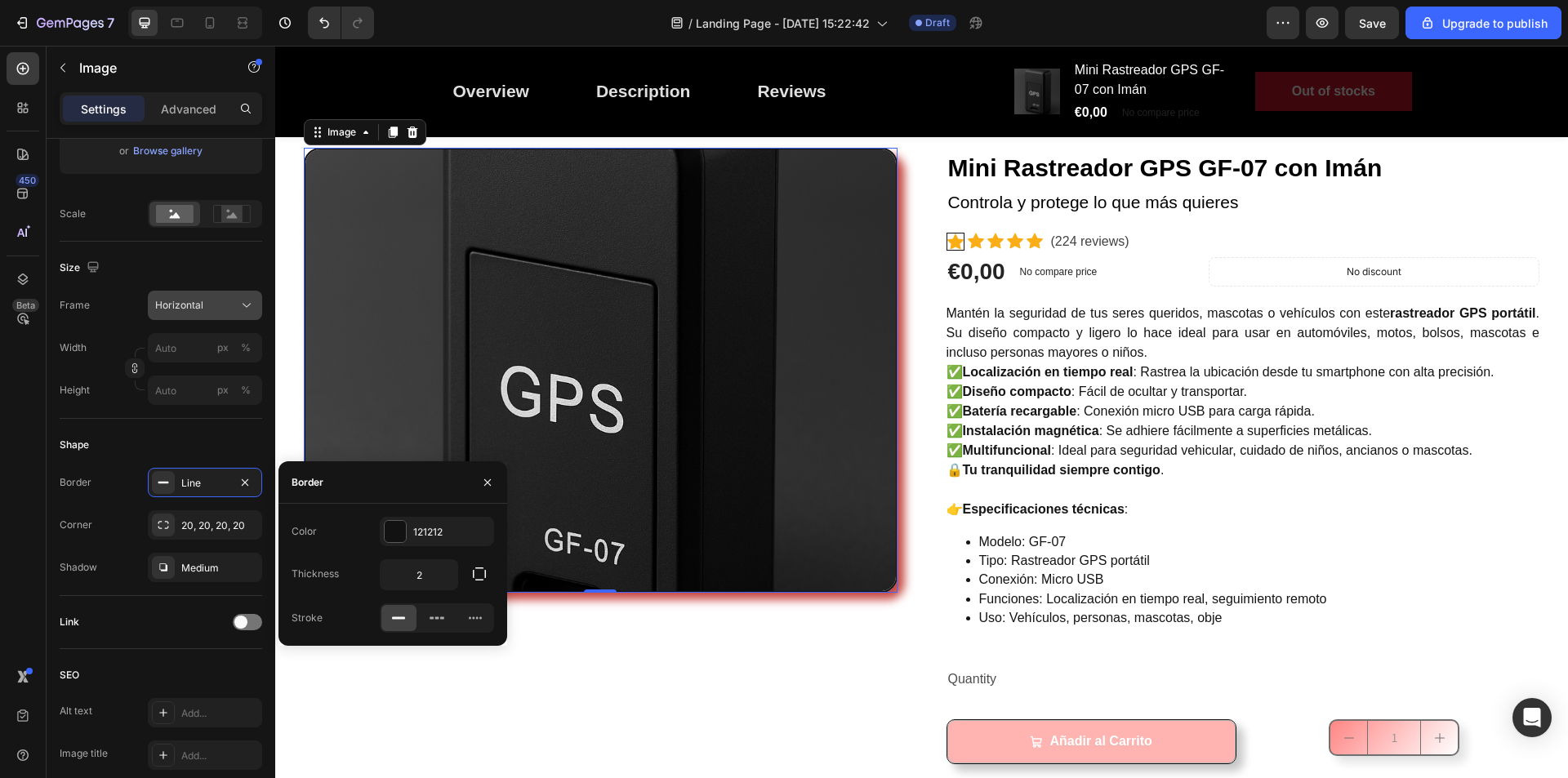
click at [196, 305] on span "Horizontal" at bounding box center [179, 305] width 48 height 15
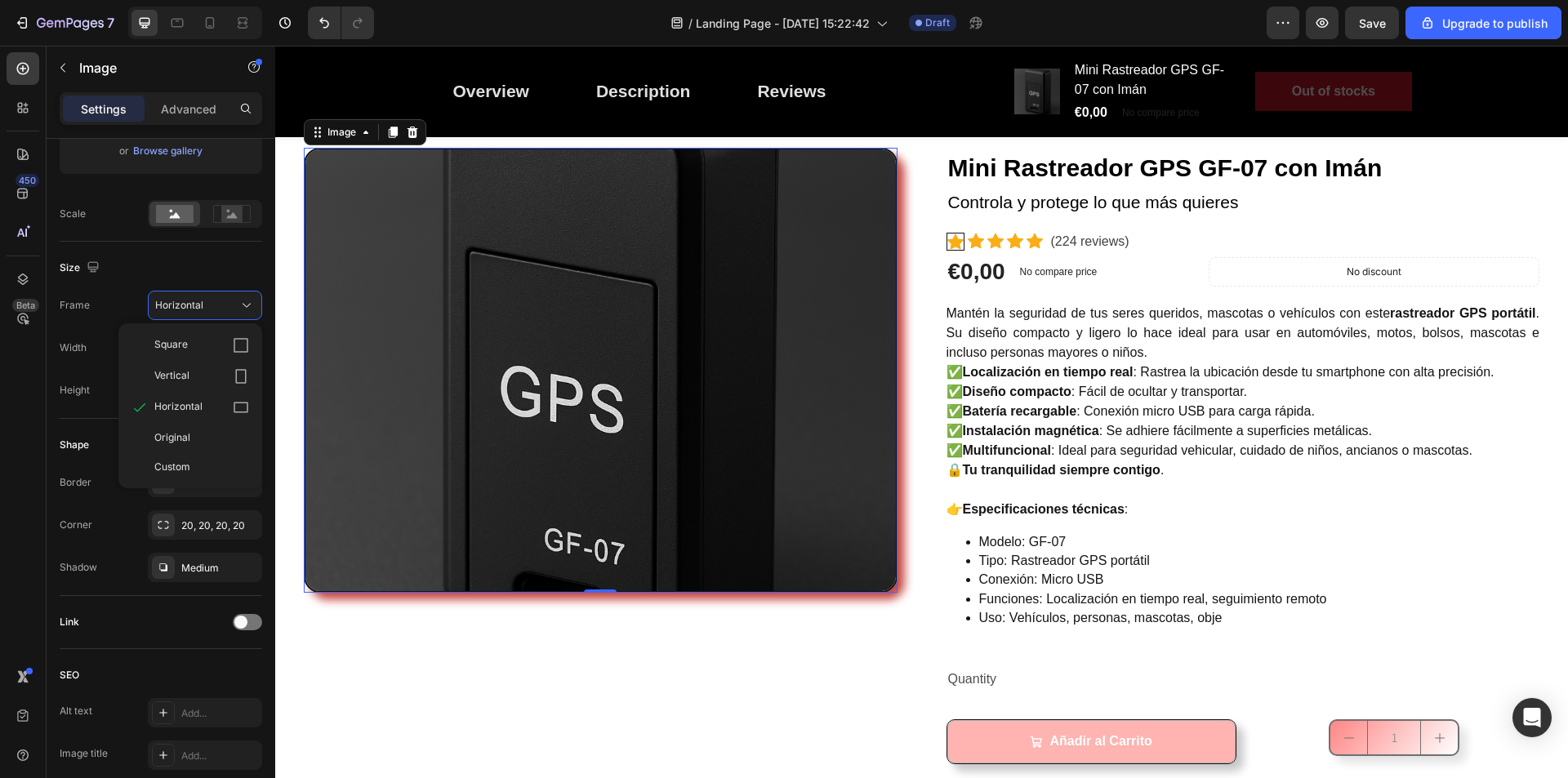
click at [189, 344] on div "Square" at bounding box center [201, 345] width 95 height 17
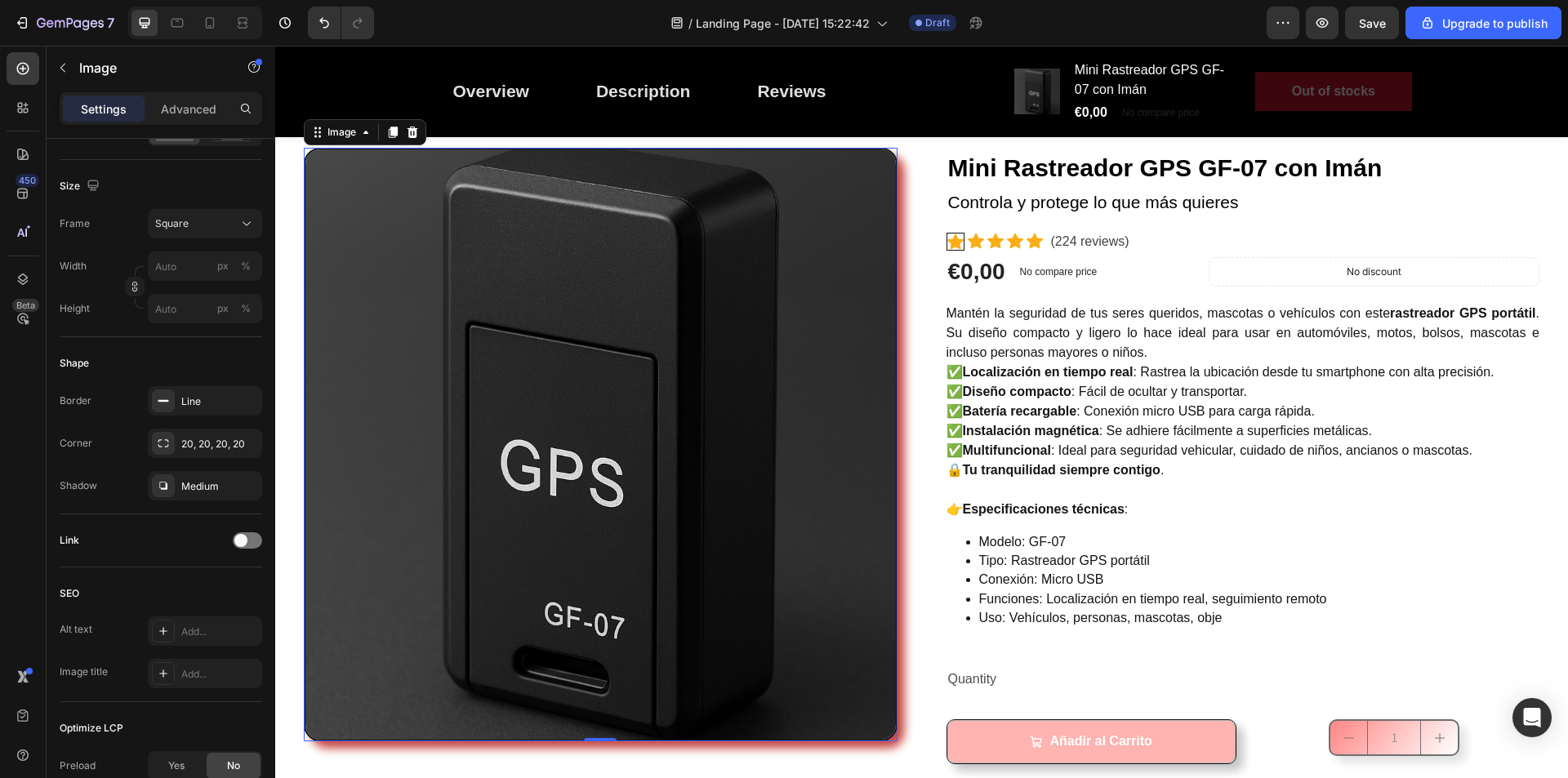
scroll to position [0, 0]
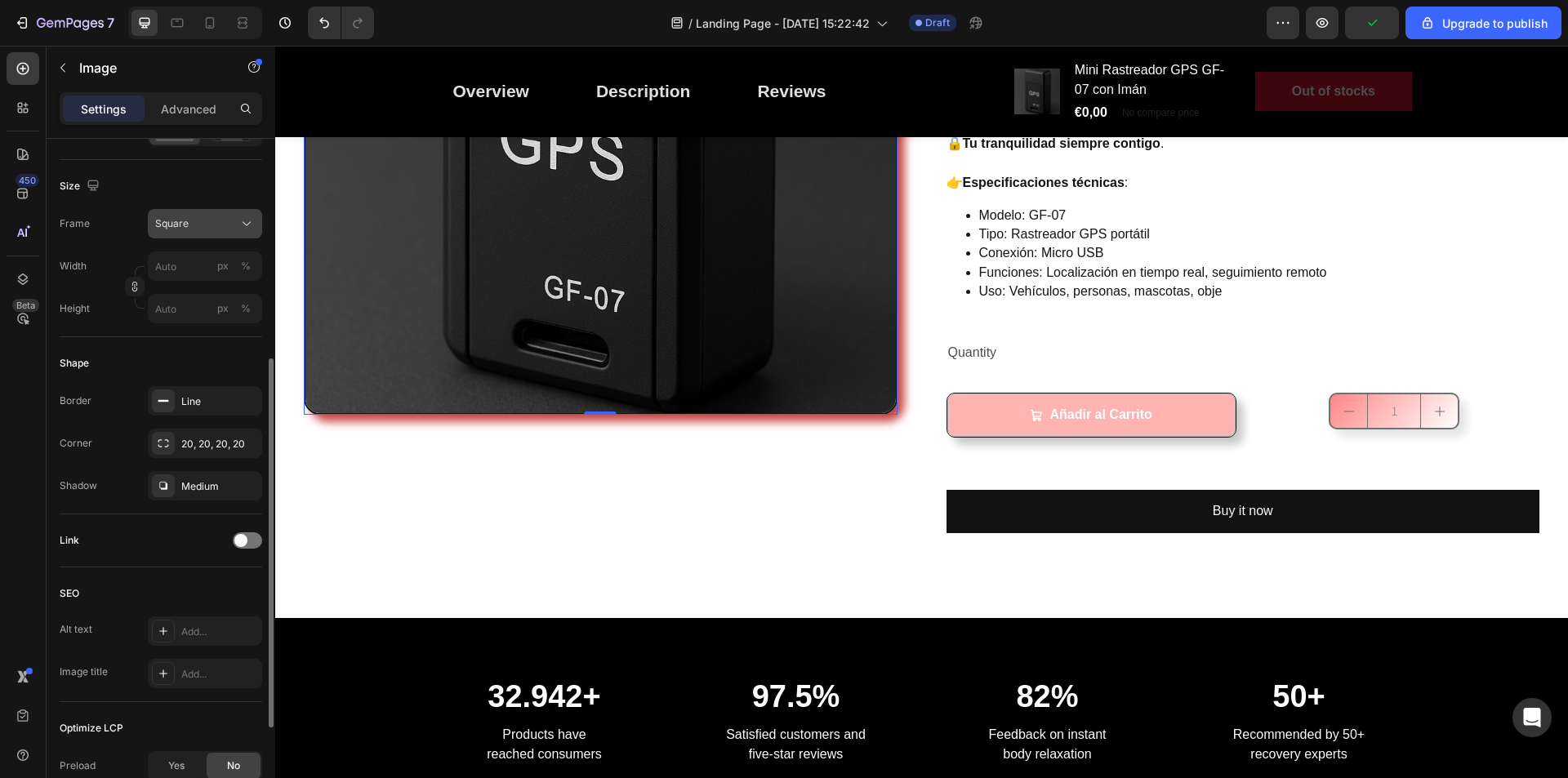
click at [190, 222] on div "Square" at bounding box center [195, 224] width 80 height 15
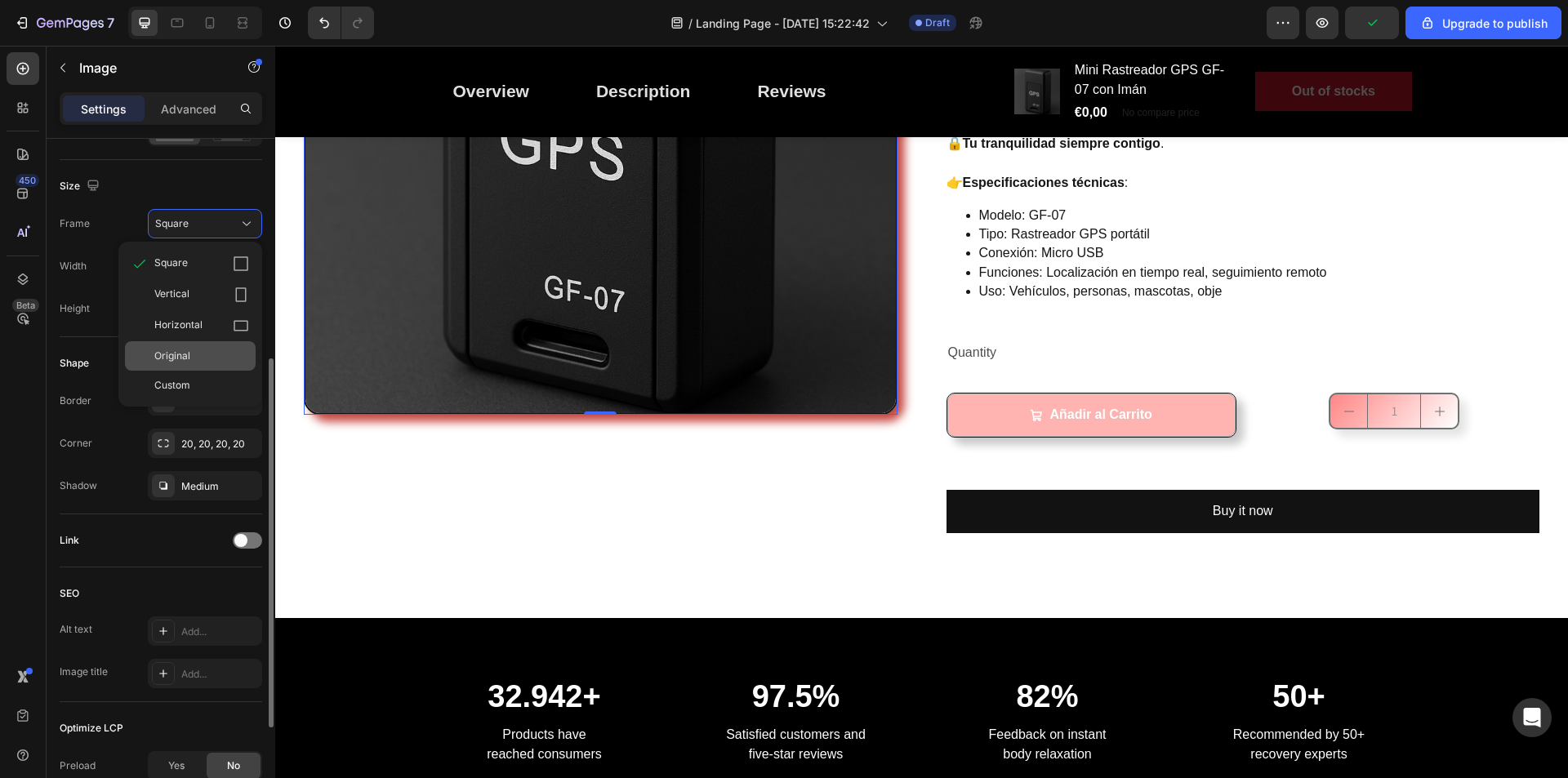
click at [202, 358] on div "Original" at bounding box center [201, 355] width 95 height 15
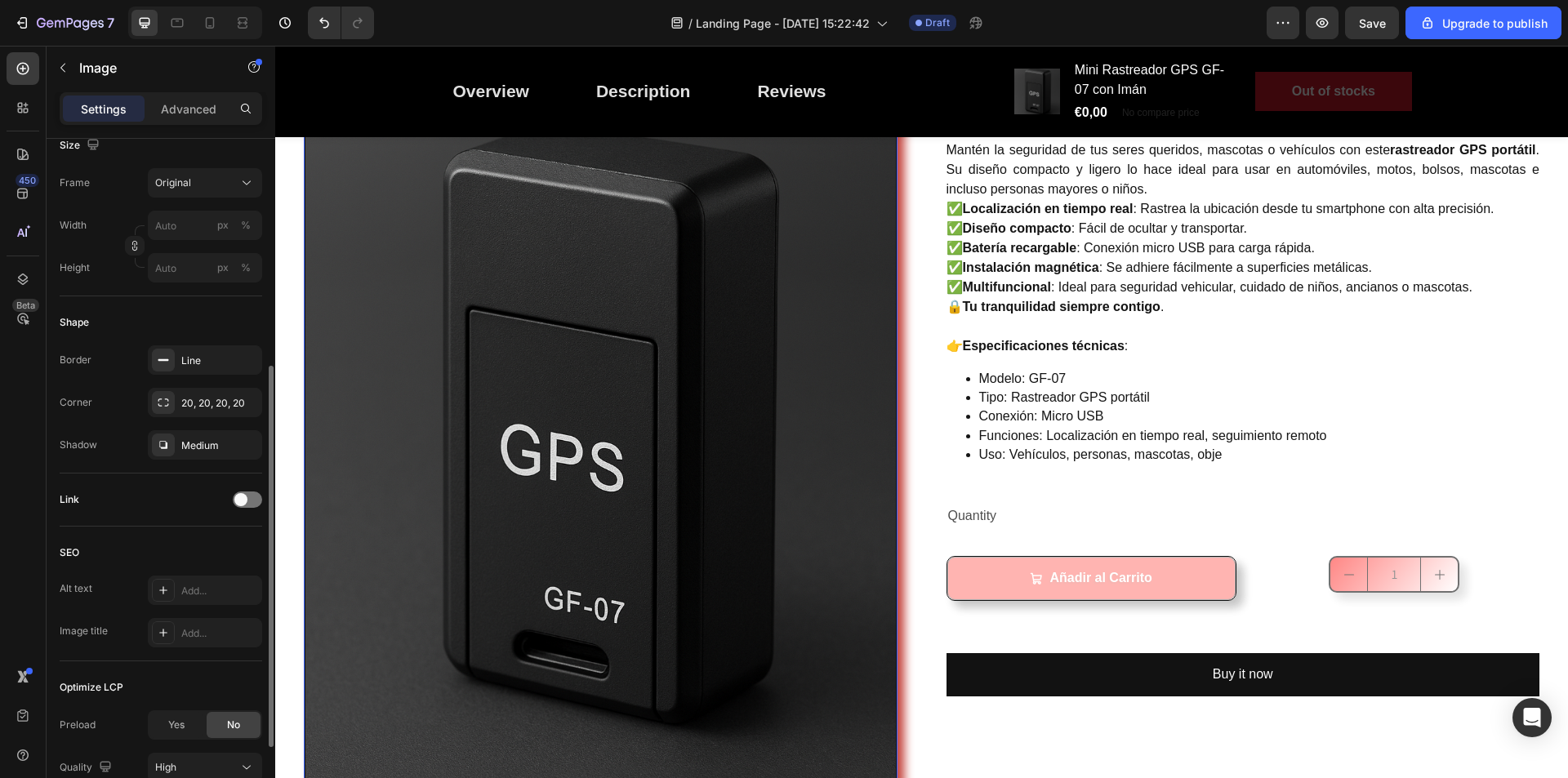
scroll to position [164, 0]
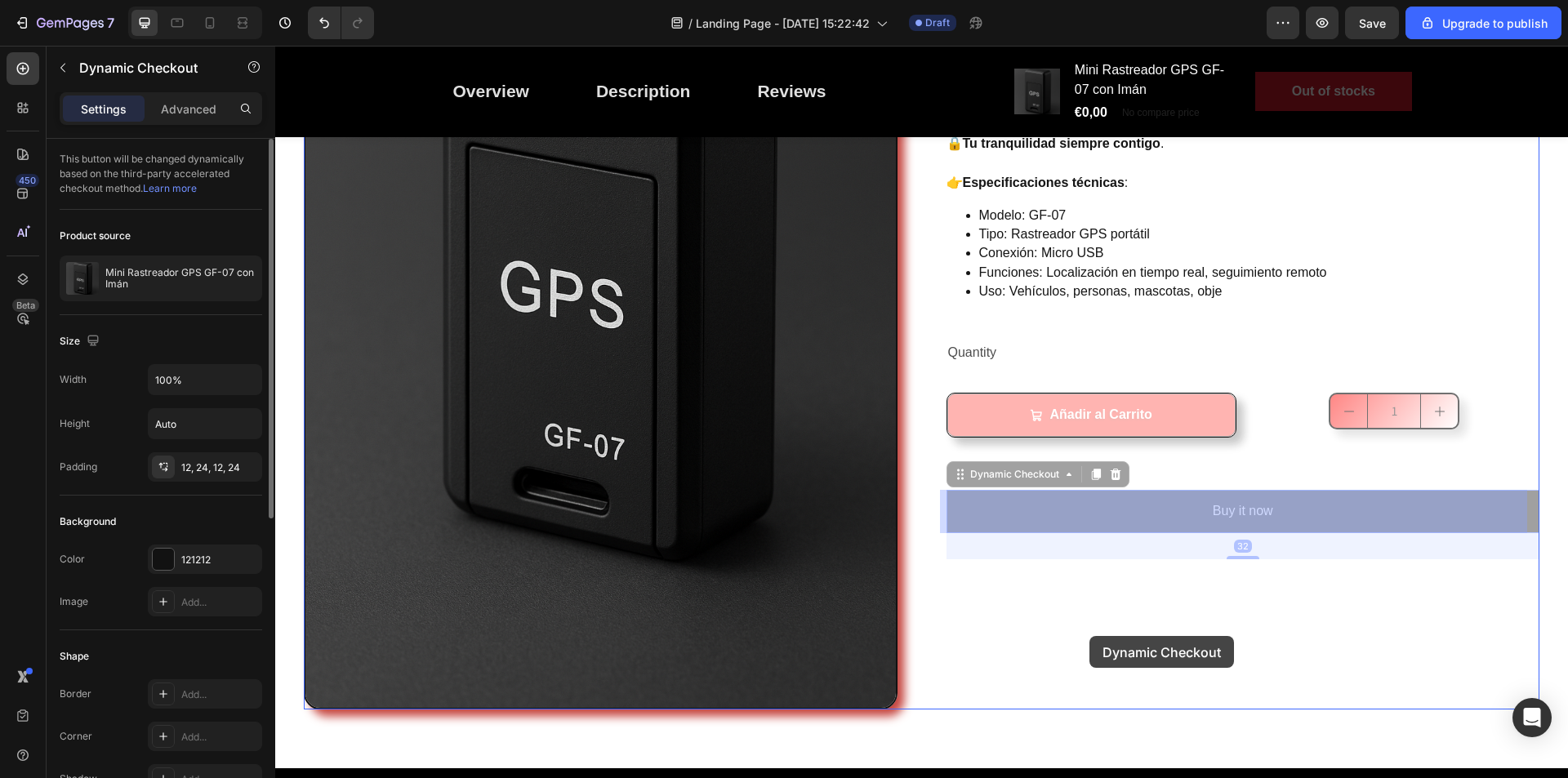
drag, startPoint x: 1086, startPoint y: 519, endPoint x: 1090, endPoint y: 637, distance: 118.1
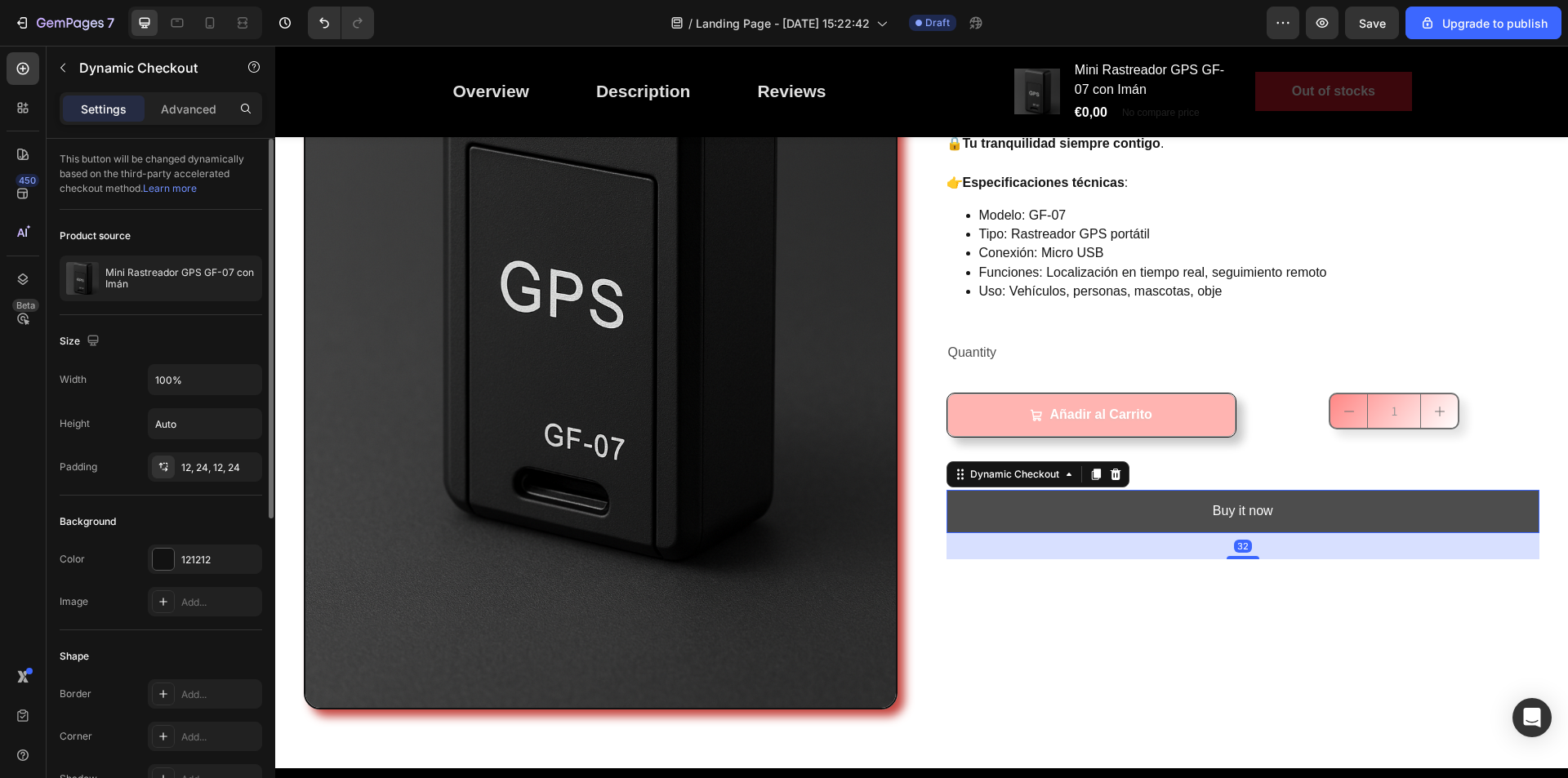
click at [1115, 507] on button "Buy it now" at bounding box center [1243, 512] width 594 height 43
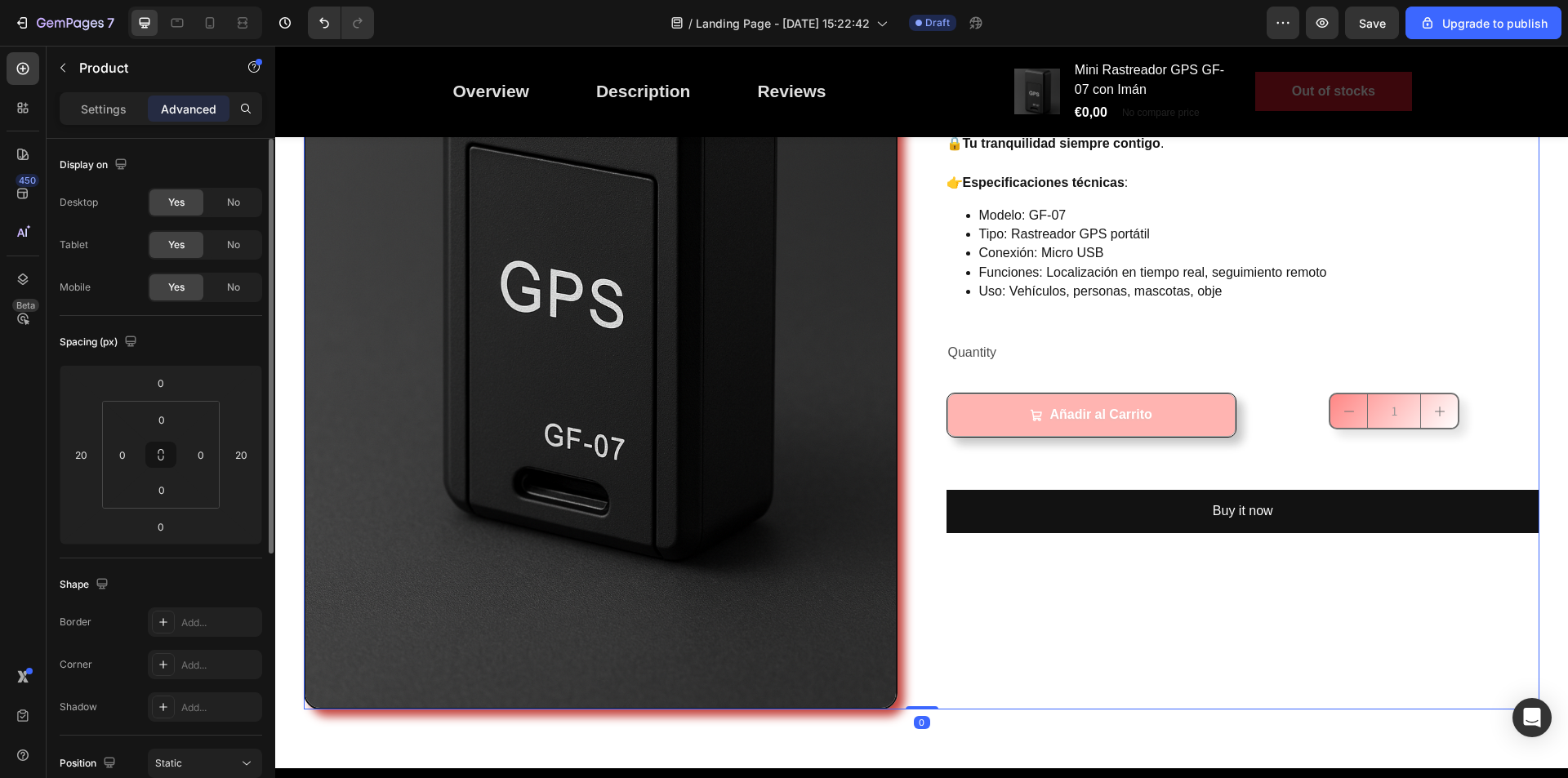
click at [1142, 612] on div "Mini Rastreador GPS GF-07 con Imán (P) Title Controla y protege lo que más quie…" at bounding box center [1243, 266] width 594 height 889
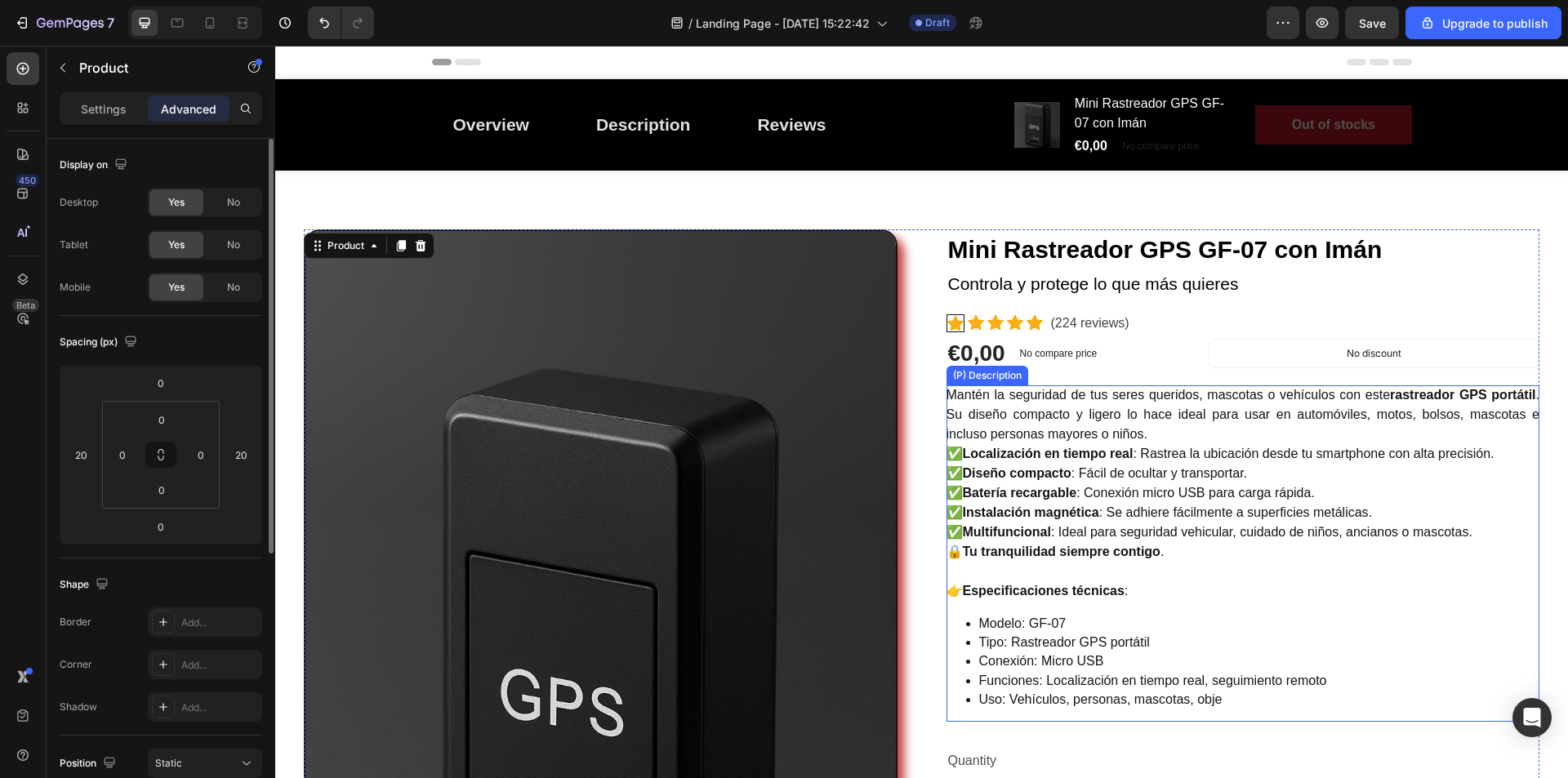
scroll to position [81, 0]
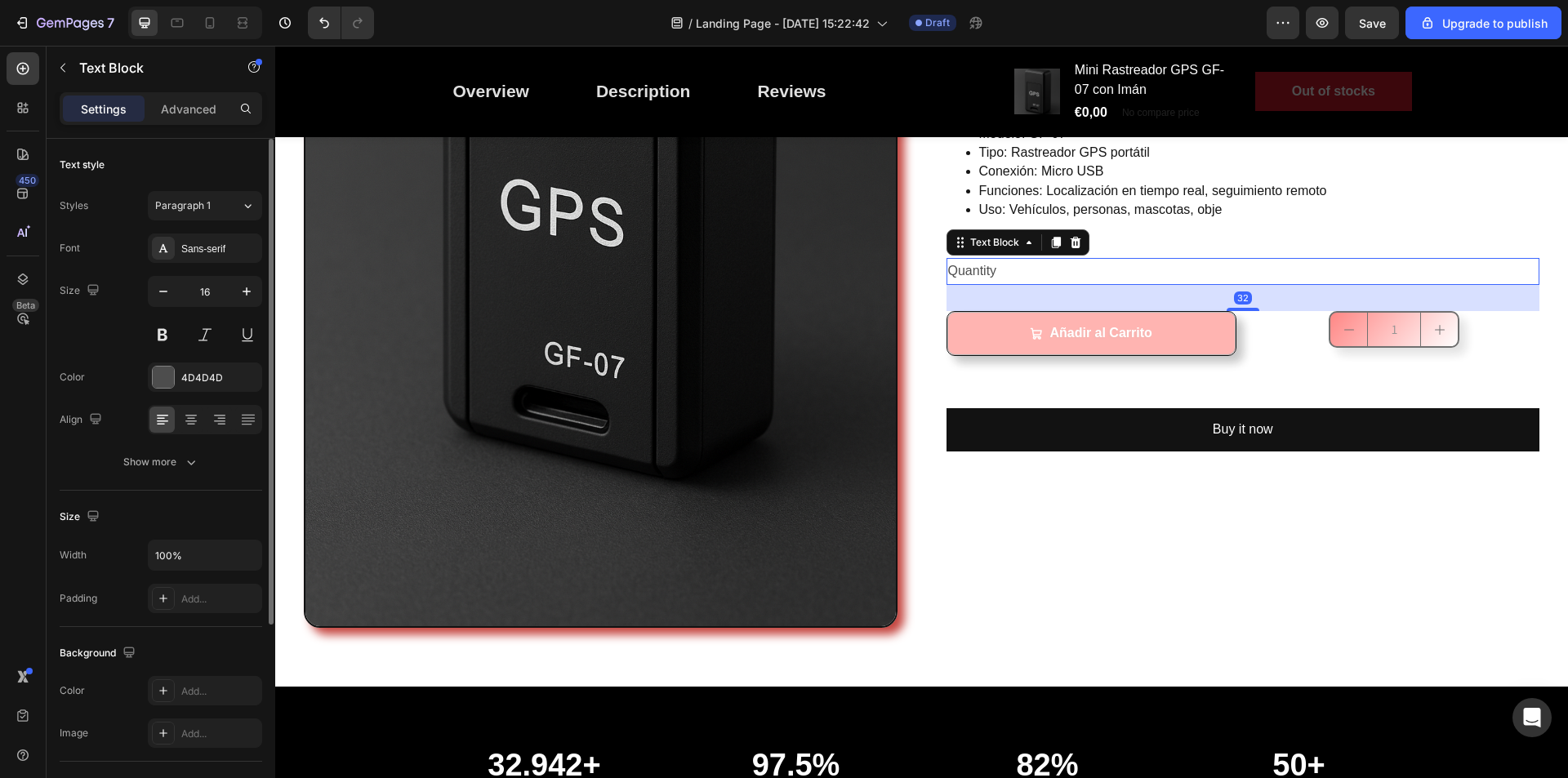
click at [1002, 271] on div "Quantity" at bounding box center [1243, 271] width 594 height 26
click at [1073, 245] on icon at bounding box center [1075, 242] width 13 height 13
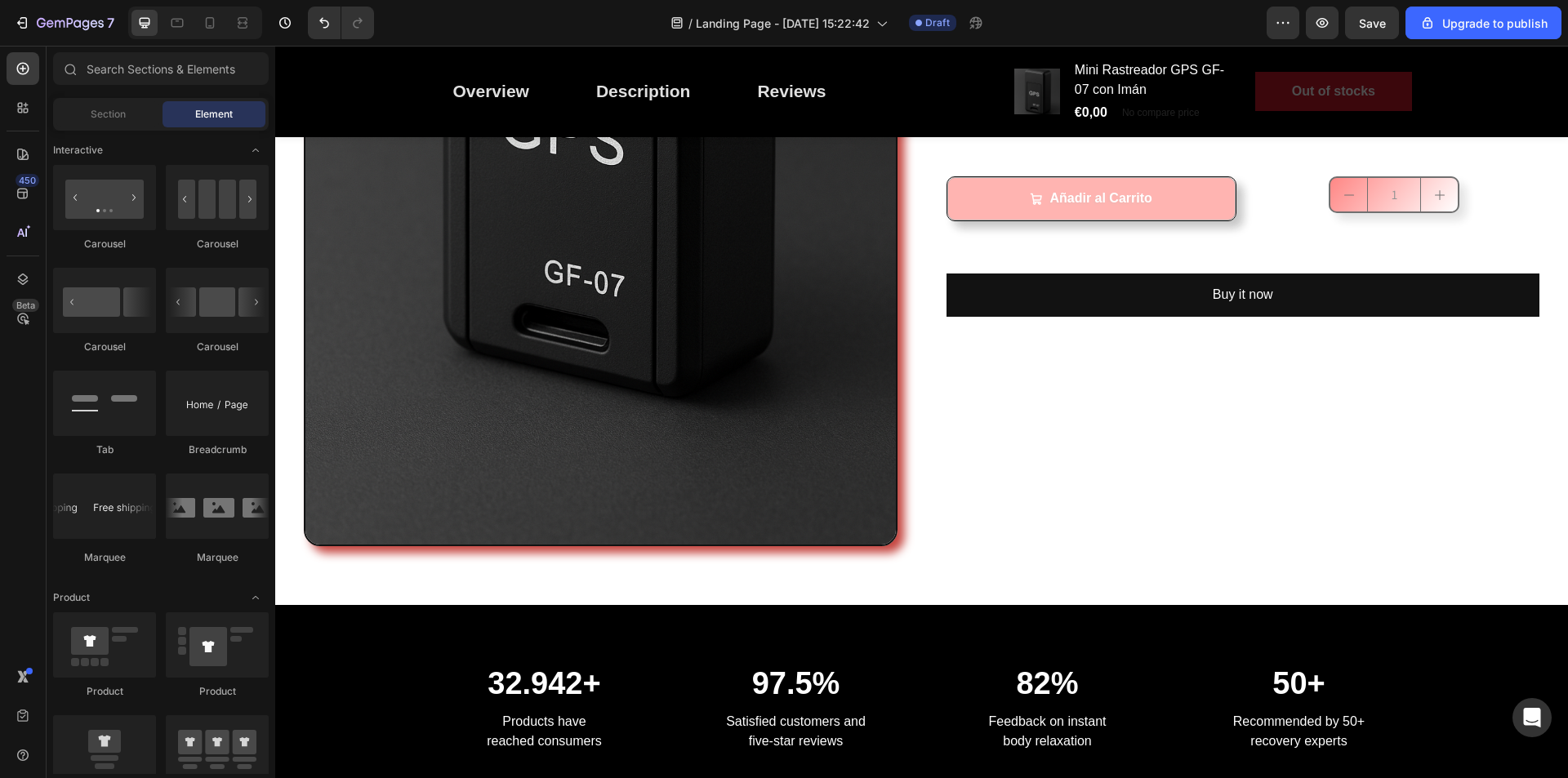
scroll to position [1552, 0]
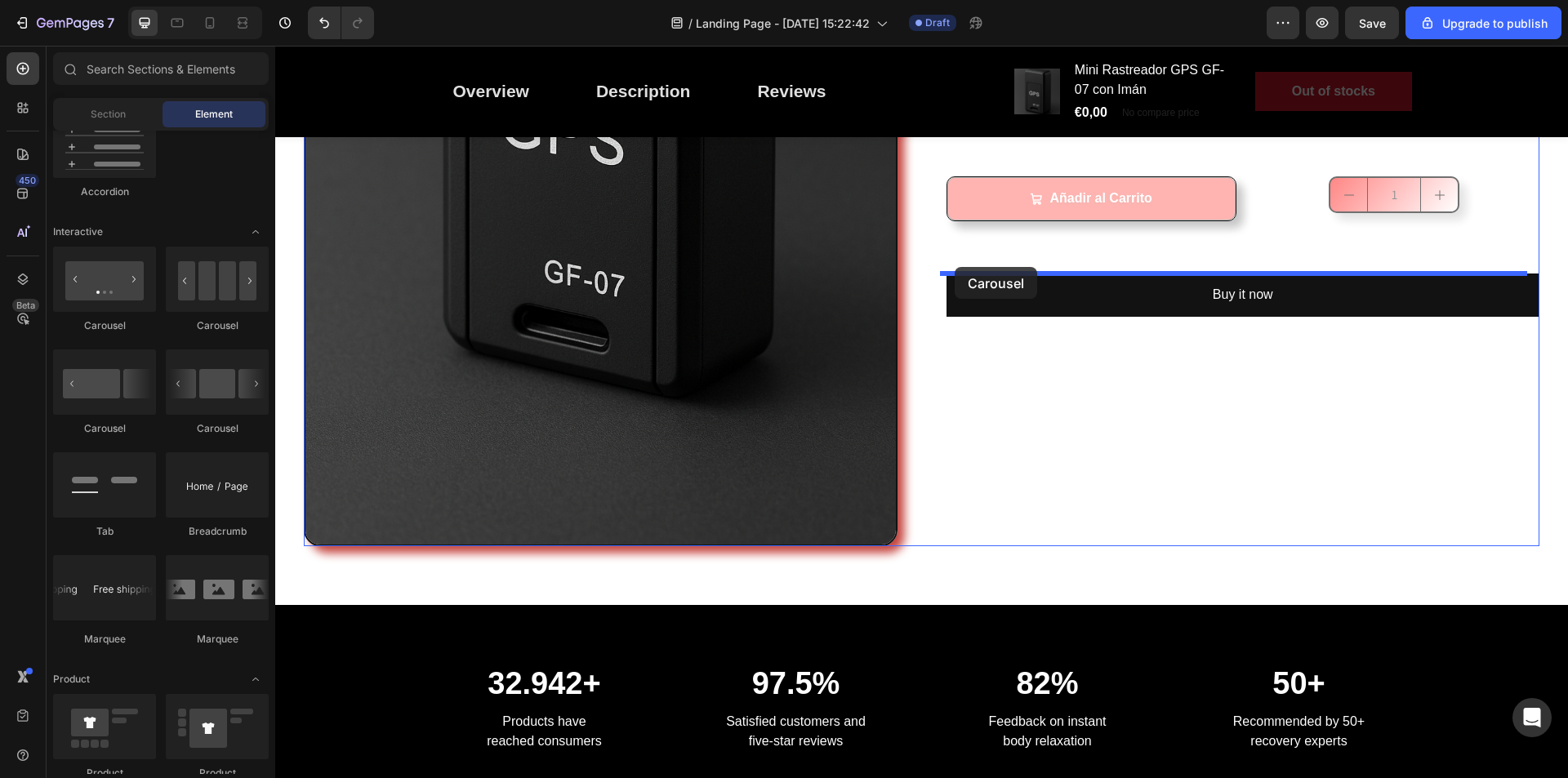
drag, startPoint x: 493, startPoint y: 337, endPoint x: 955, endPoint y: 267, distance: 467.3
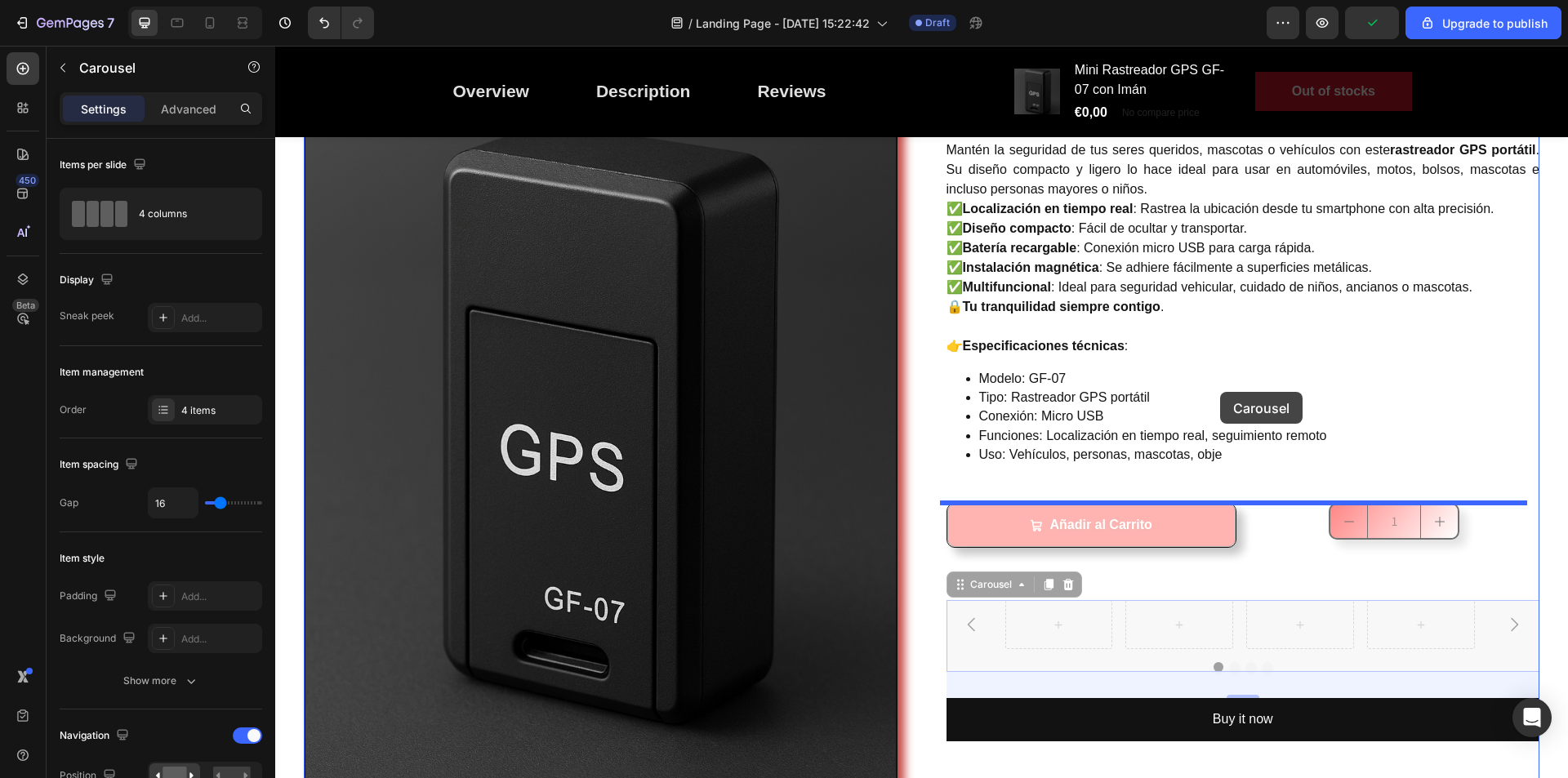
scroll to position [0, 0]
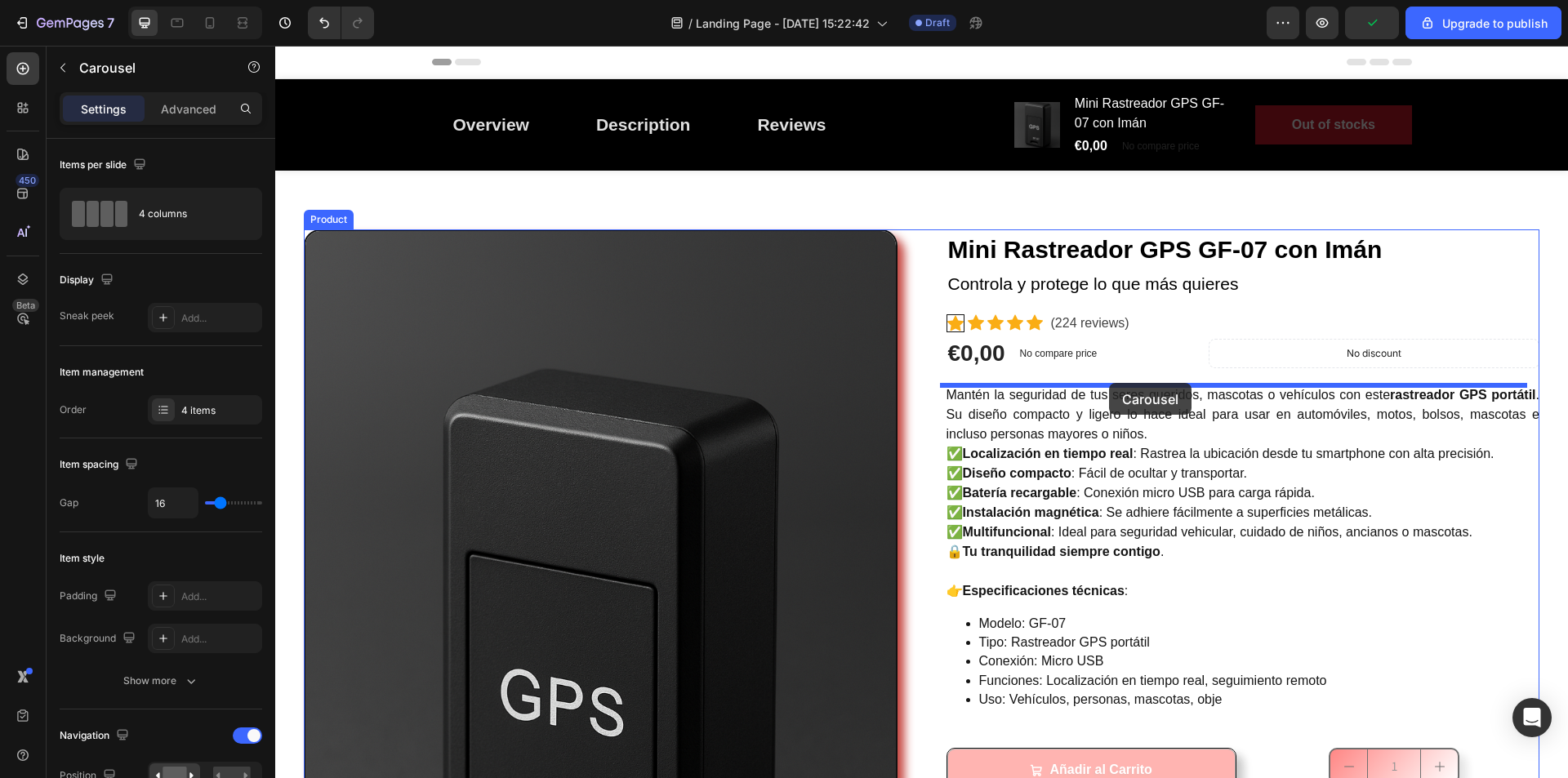
drag, startPoint x: 1313, startPoint y: 498, endPoint x: 1108, endPoint y: 382, distance: 235.5
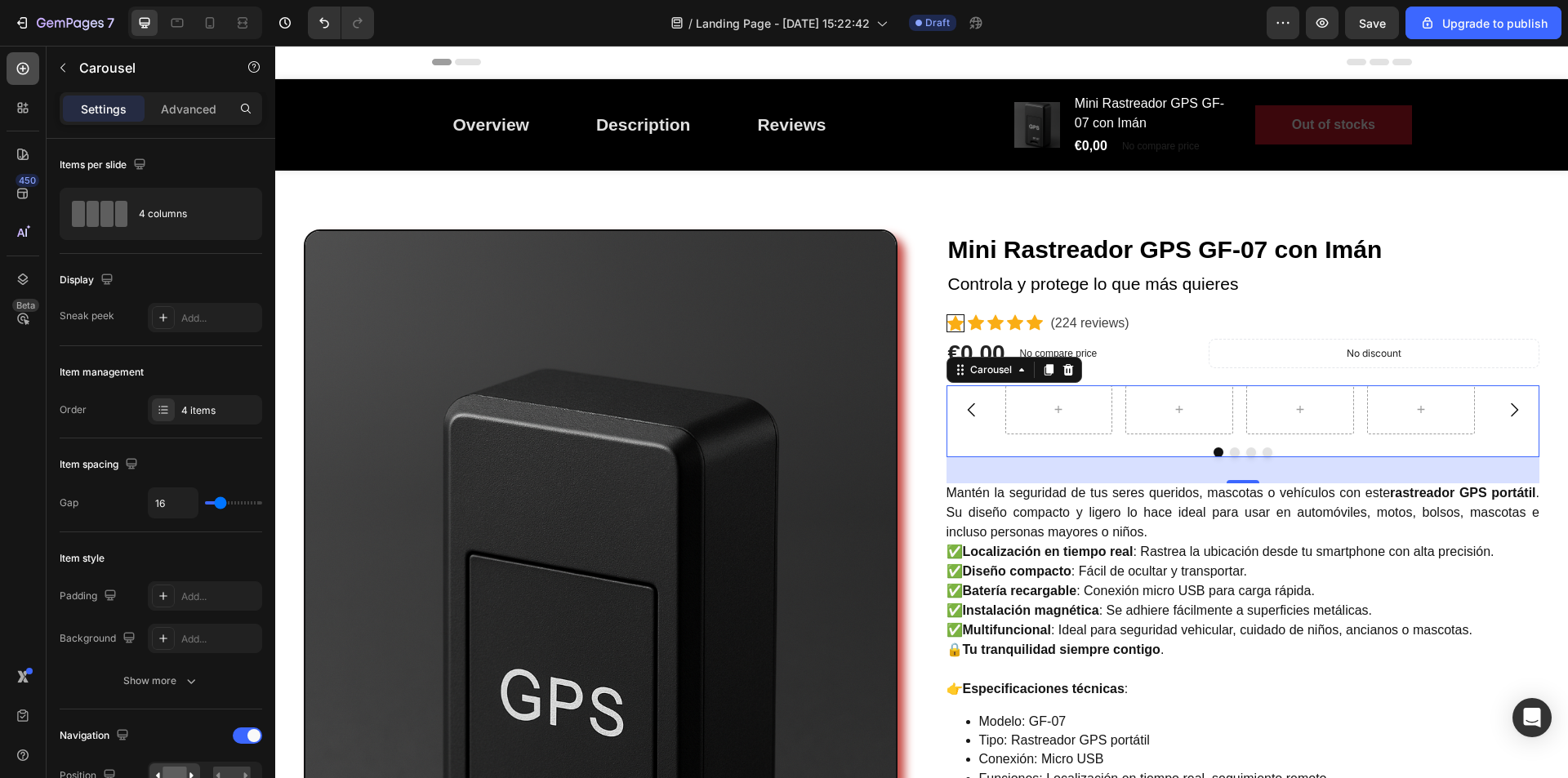
click at [23, 71] on icon at bounding box center [23, 69] width 12 height 12
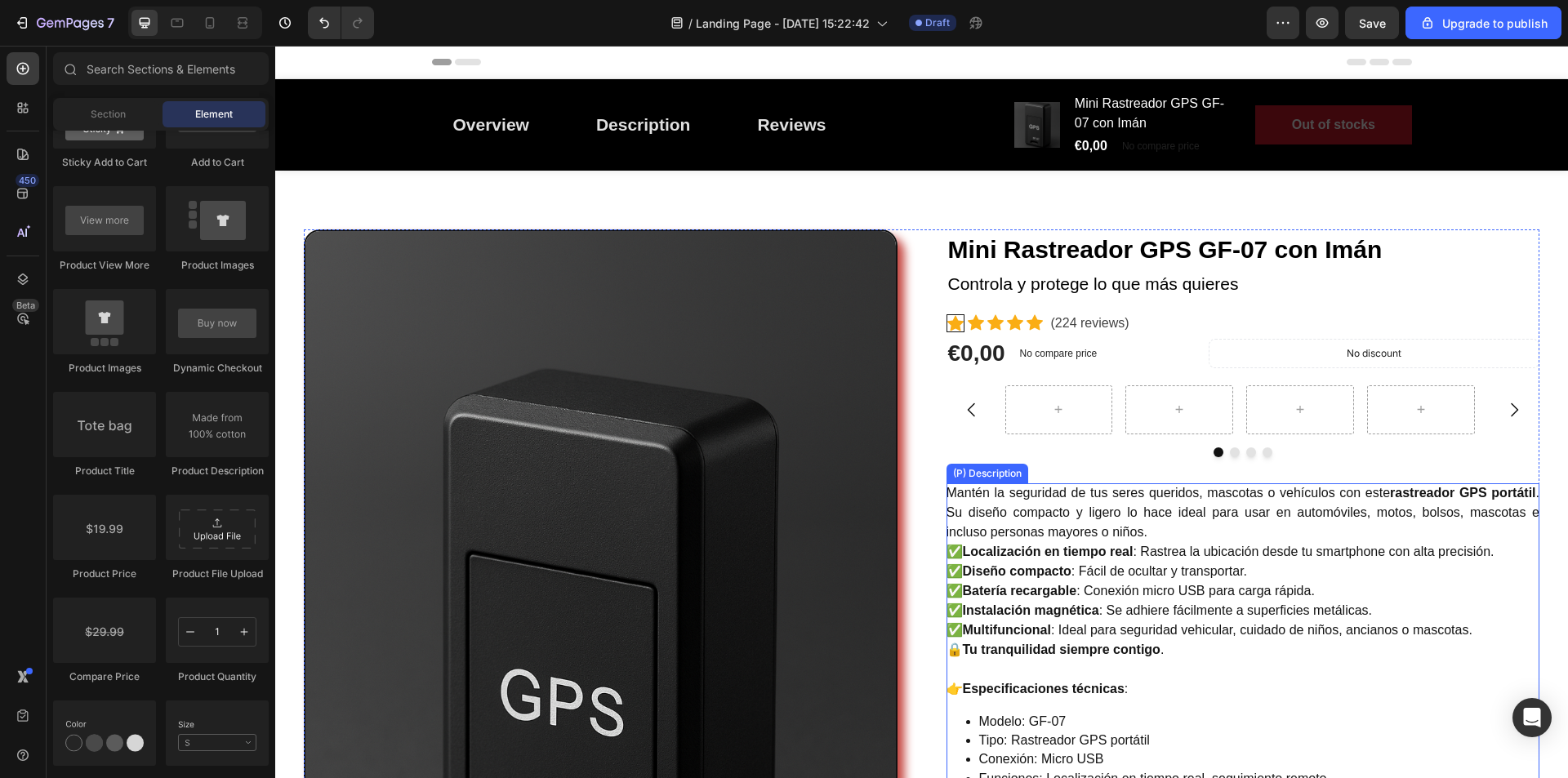
scroll to position [81, 0]
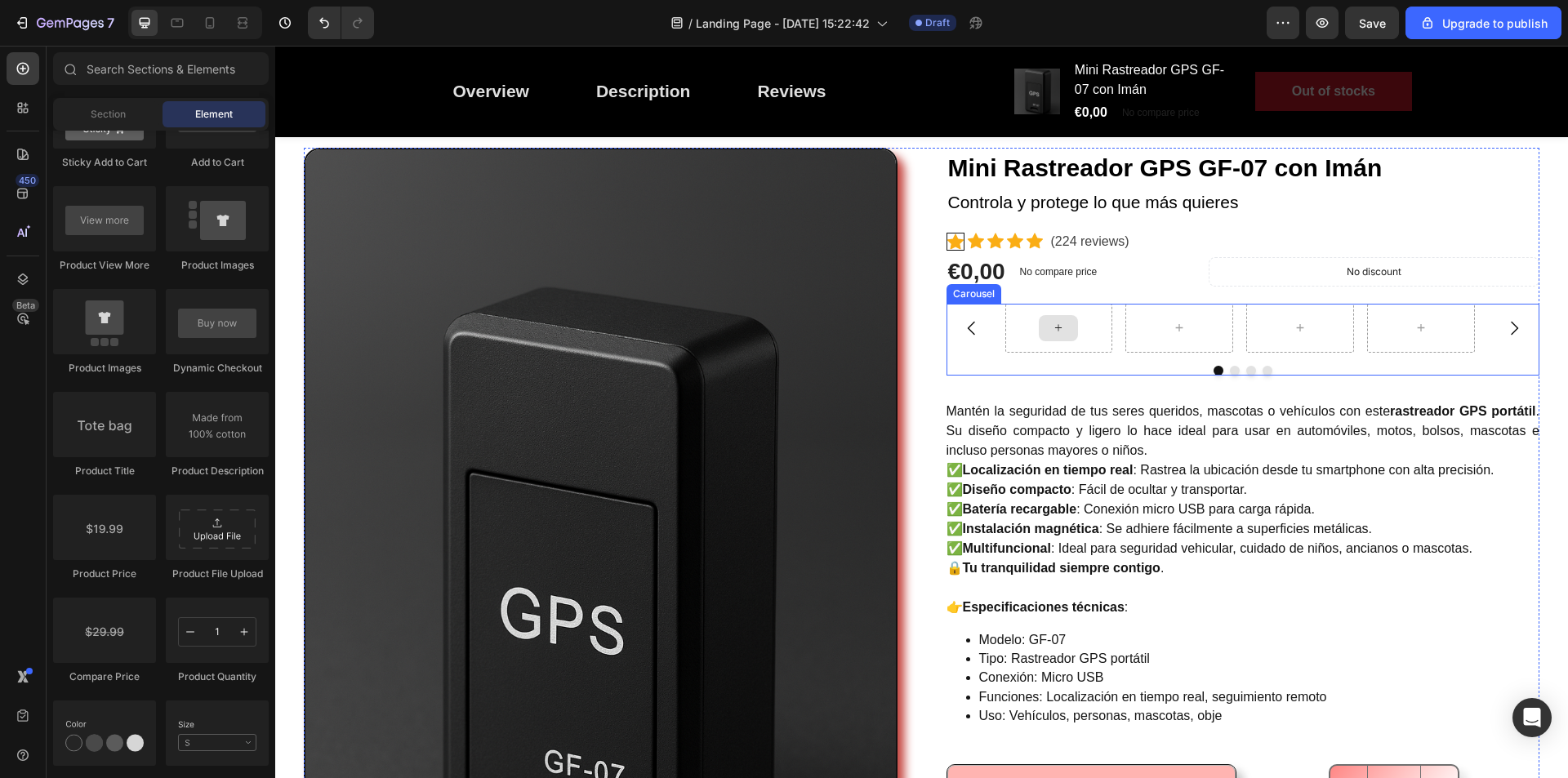
click at [1051, 340] on div at bounding box center [1059, 328] width 39 height 26
click at [1060, 330] on div at bounding box center [1059, 328] width 39 height 26
click at [1055, 330] on icon at bounding box center [1058, 328] width 13 height 14
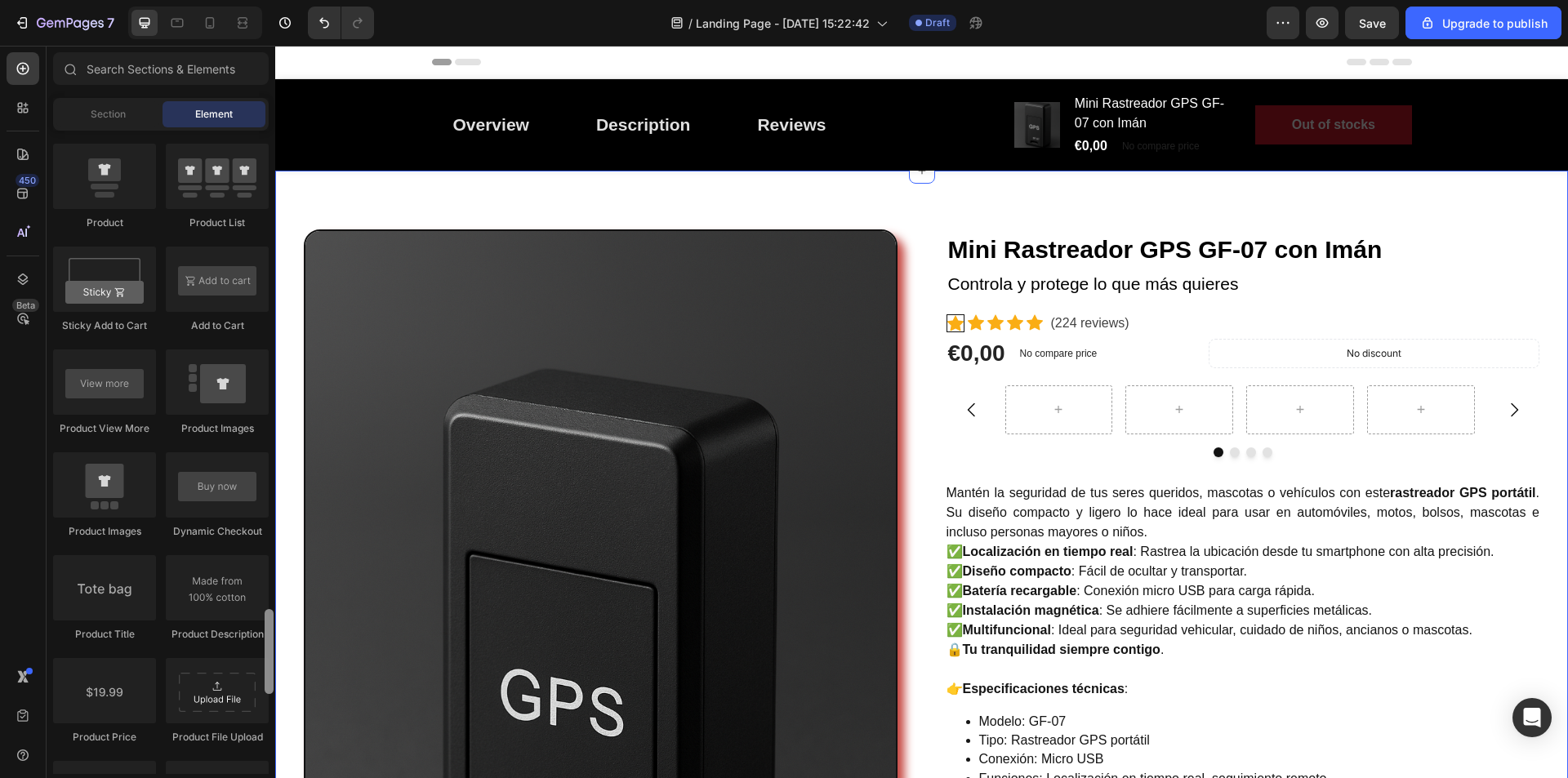
scroll to position [2124, 0]
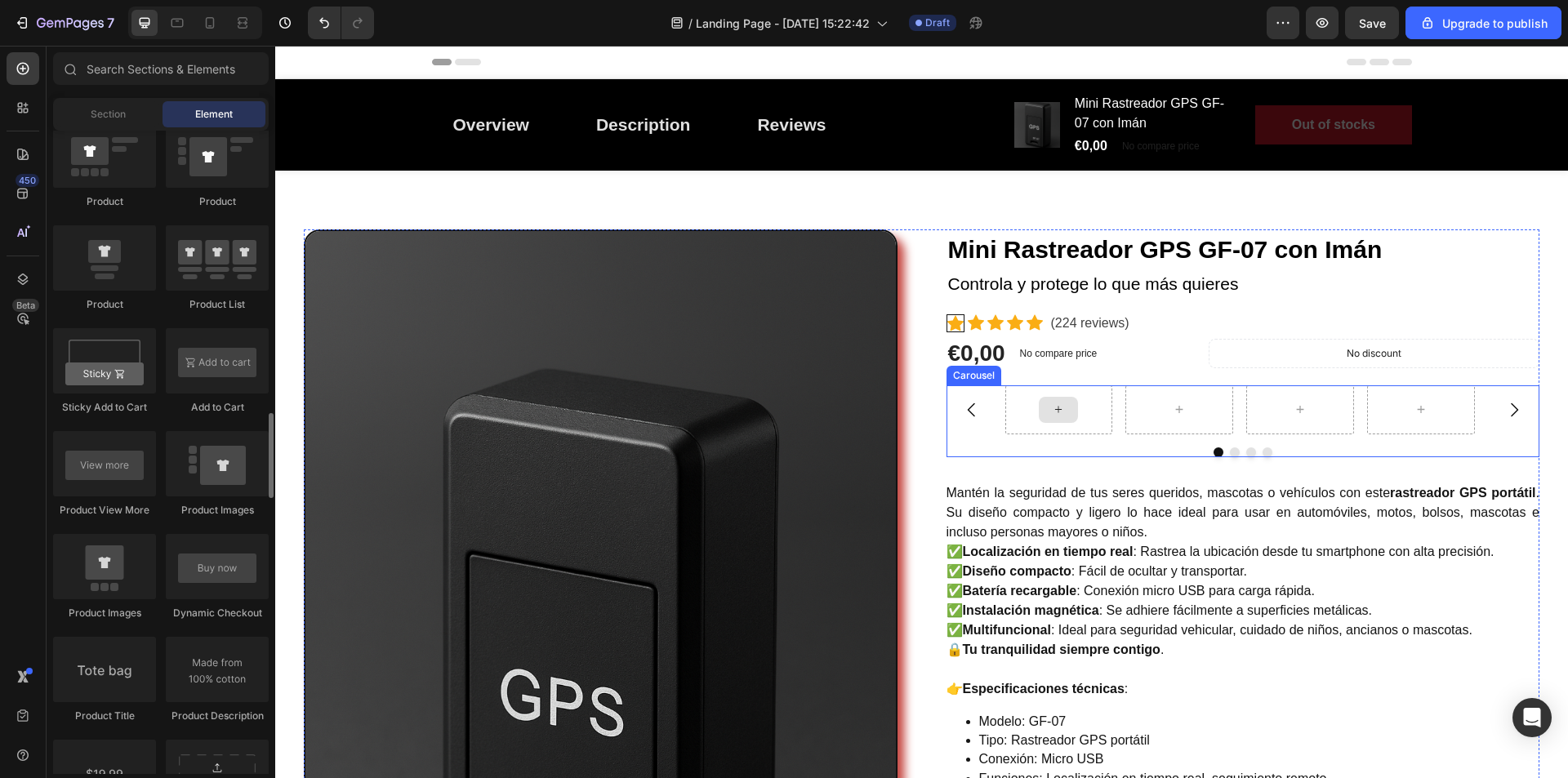
click at [1014, 408] on div at bounding box center [1060, 410] width 108 height 49
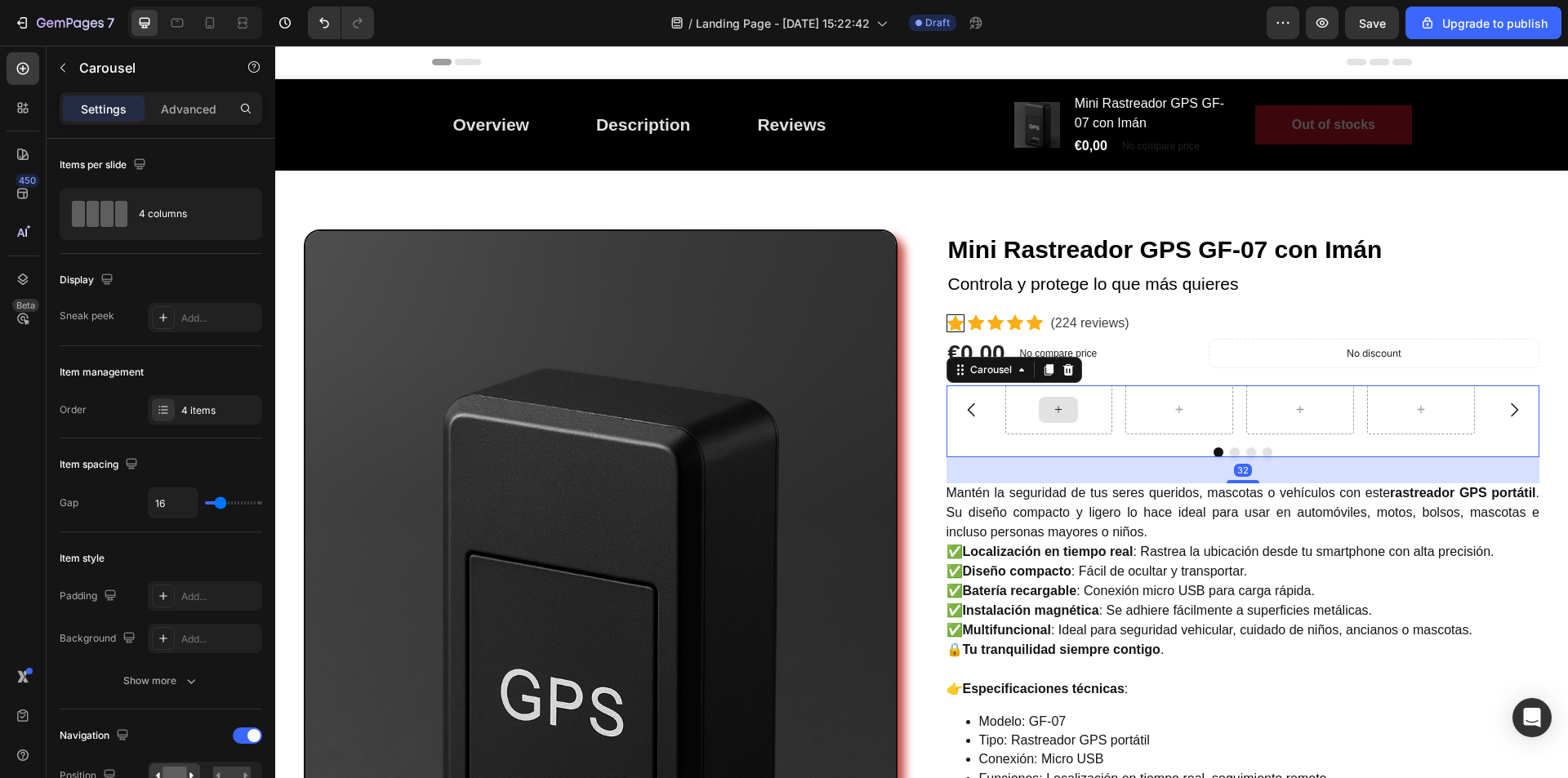
click at [1056, 414] on icon at bounding box center [1058, 409] width 13 height 14
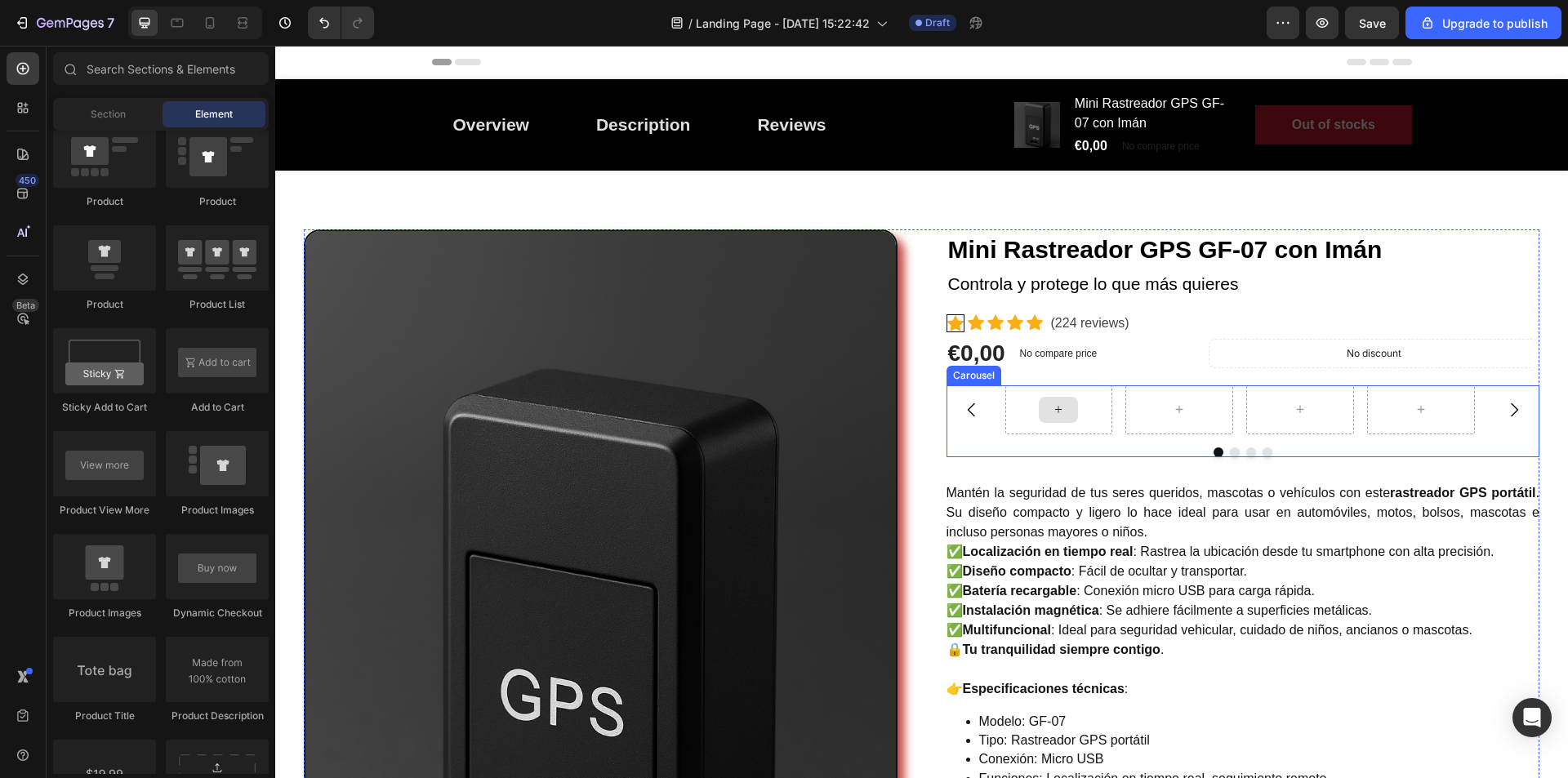
click at [1052, 414] on icon at bounding box center [1058, 409] width 13 height 14
click at [1055, 407] on icon at bounding box center [1058, 409] width 13 height 14
click at [1006, 411] on div at bounding box center [1060, 410] width 108 height 49
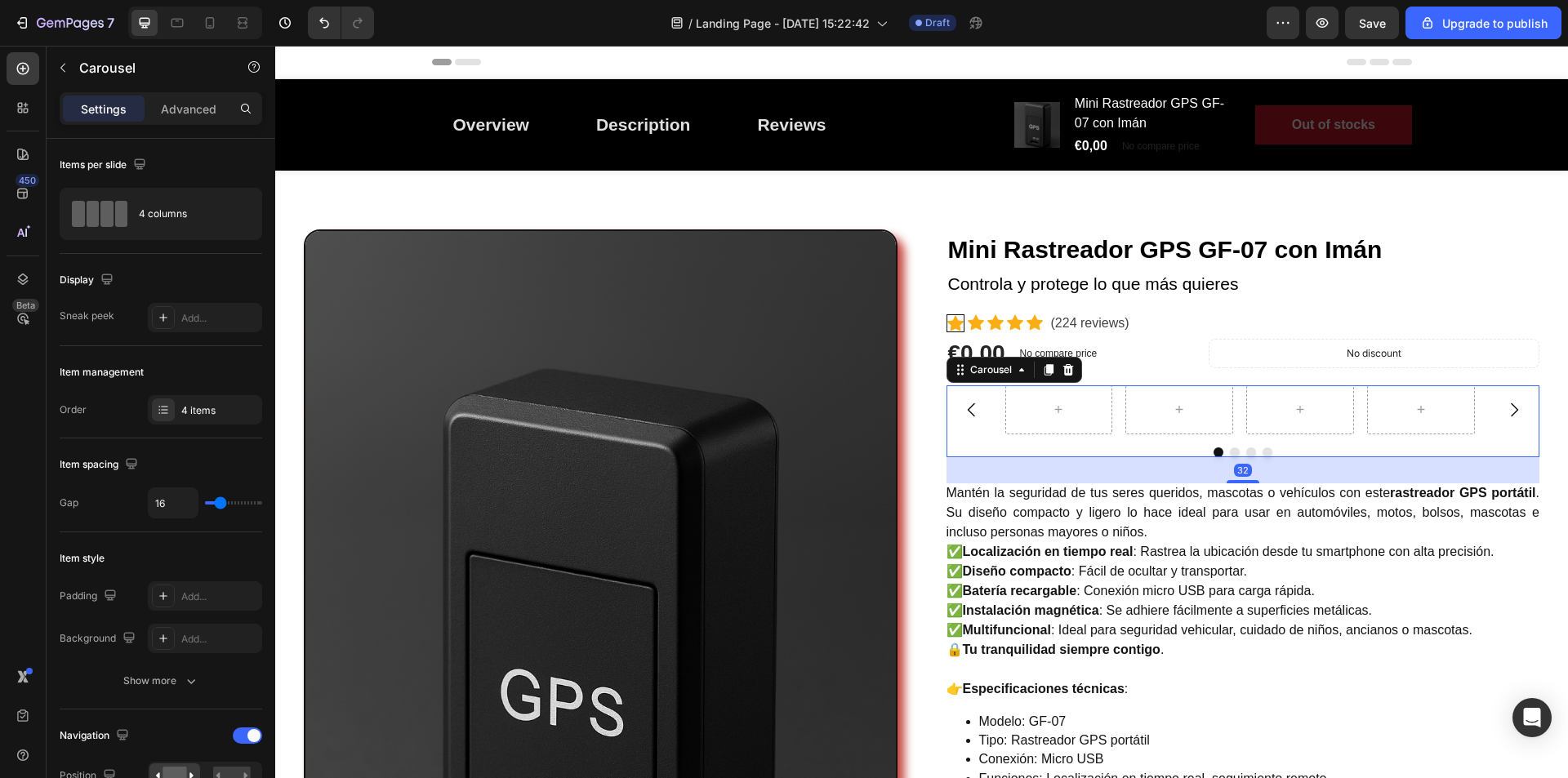
click at [980, 422] on button "Carousel Back Arrow" at bounding box center [971, 410] width 46 height 46
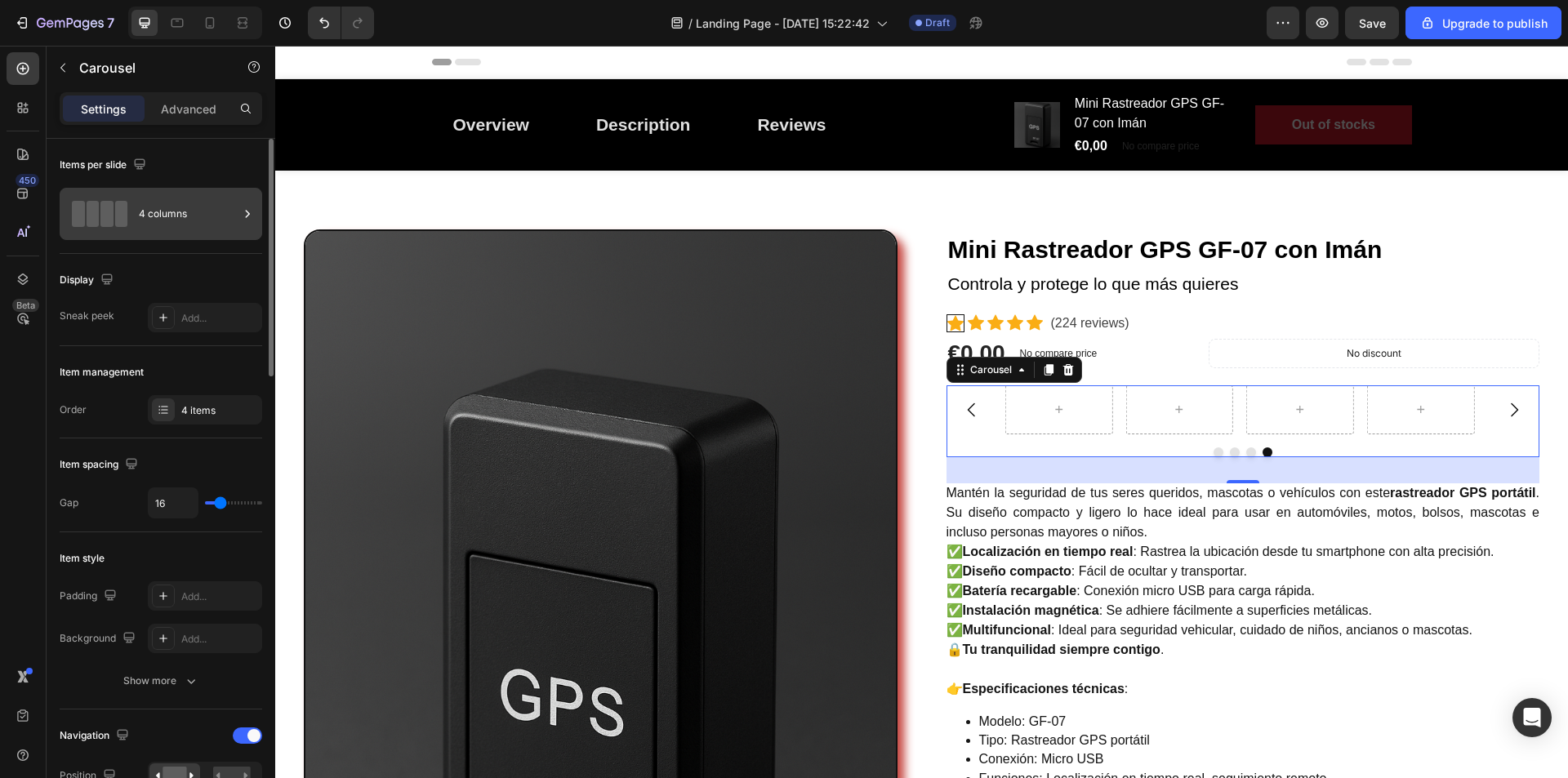
click at [116, 202] on span at bounding box center [121, 214] width 13 height 26
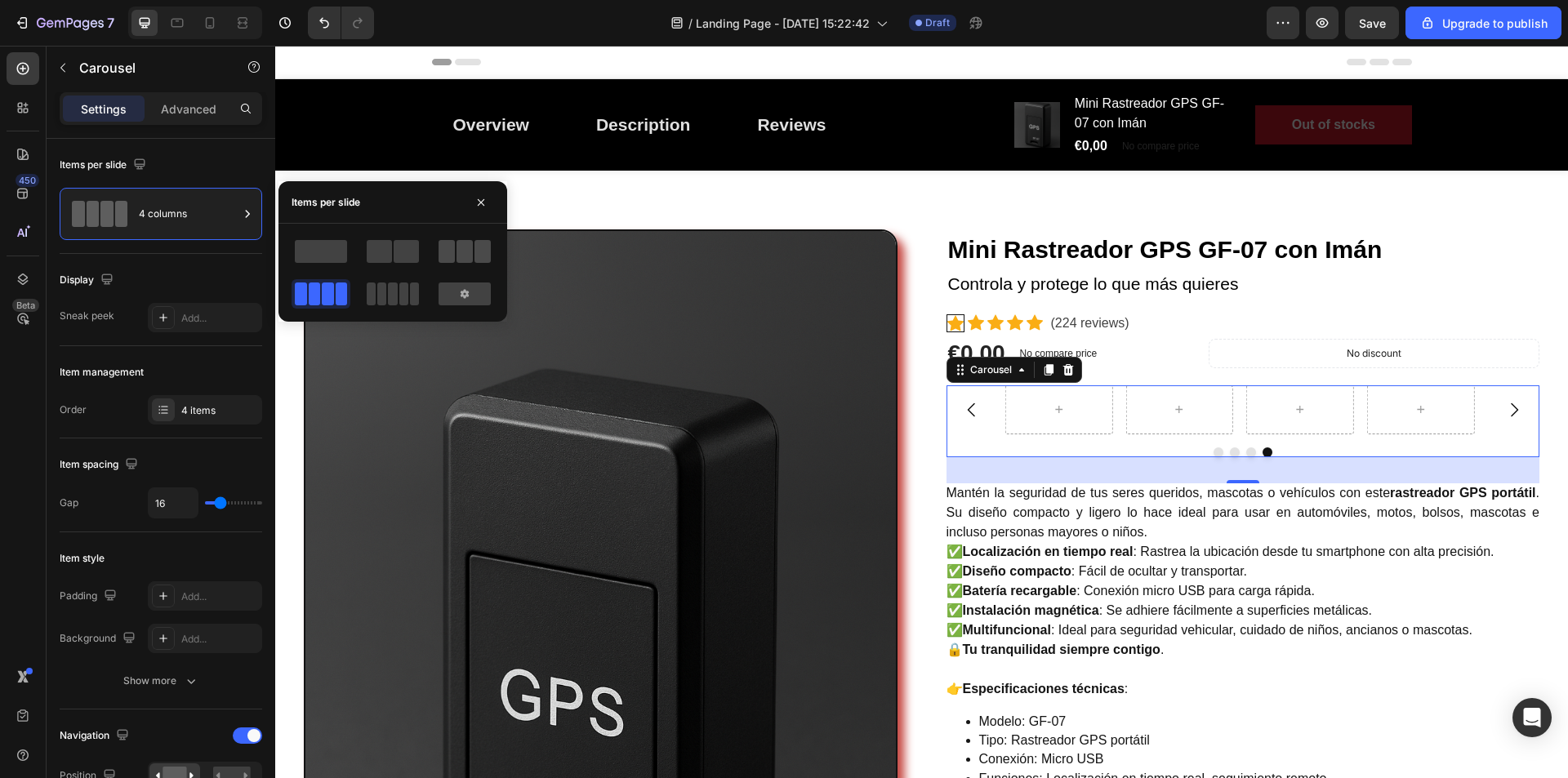
click at [471, 256] on span at bounding box center [464, 251] width 17 height 23
click at [1030, 413] on icon at bounding box center [1032, 409] width 13 height 14
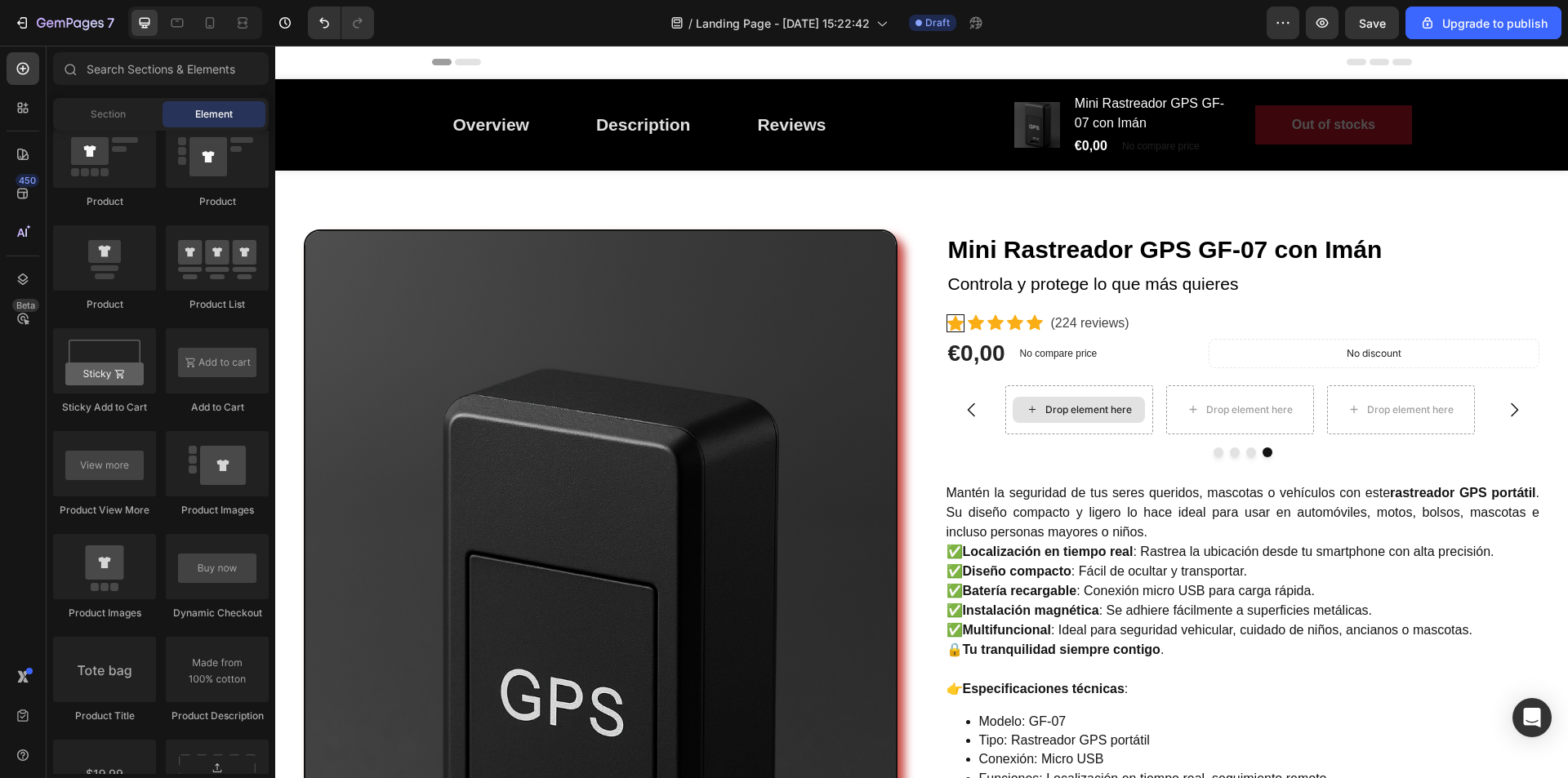
click at [1030, 413] on icon at bounding box center [1032, 409] width 13 height 14
click at [22, 73] on icon at bounding box center [23, 69] width 17 height 17
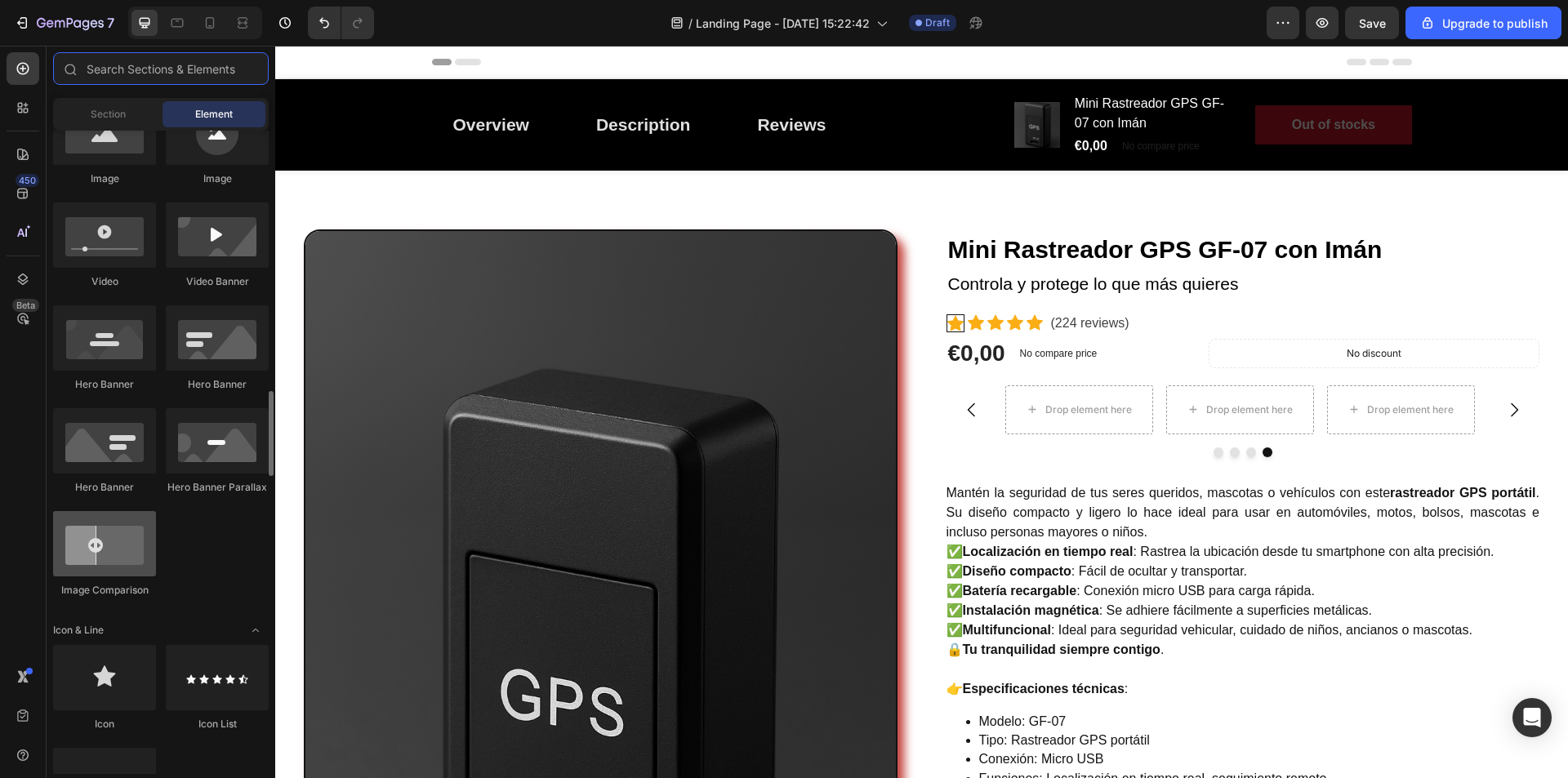
scroll to position [491, 0]
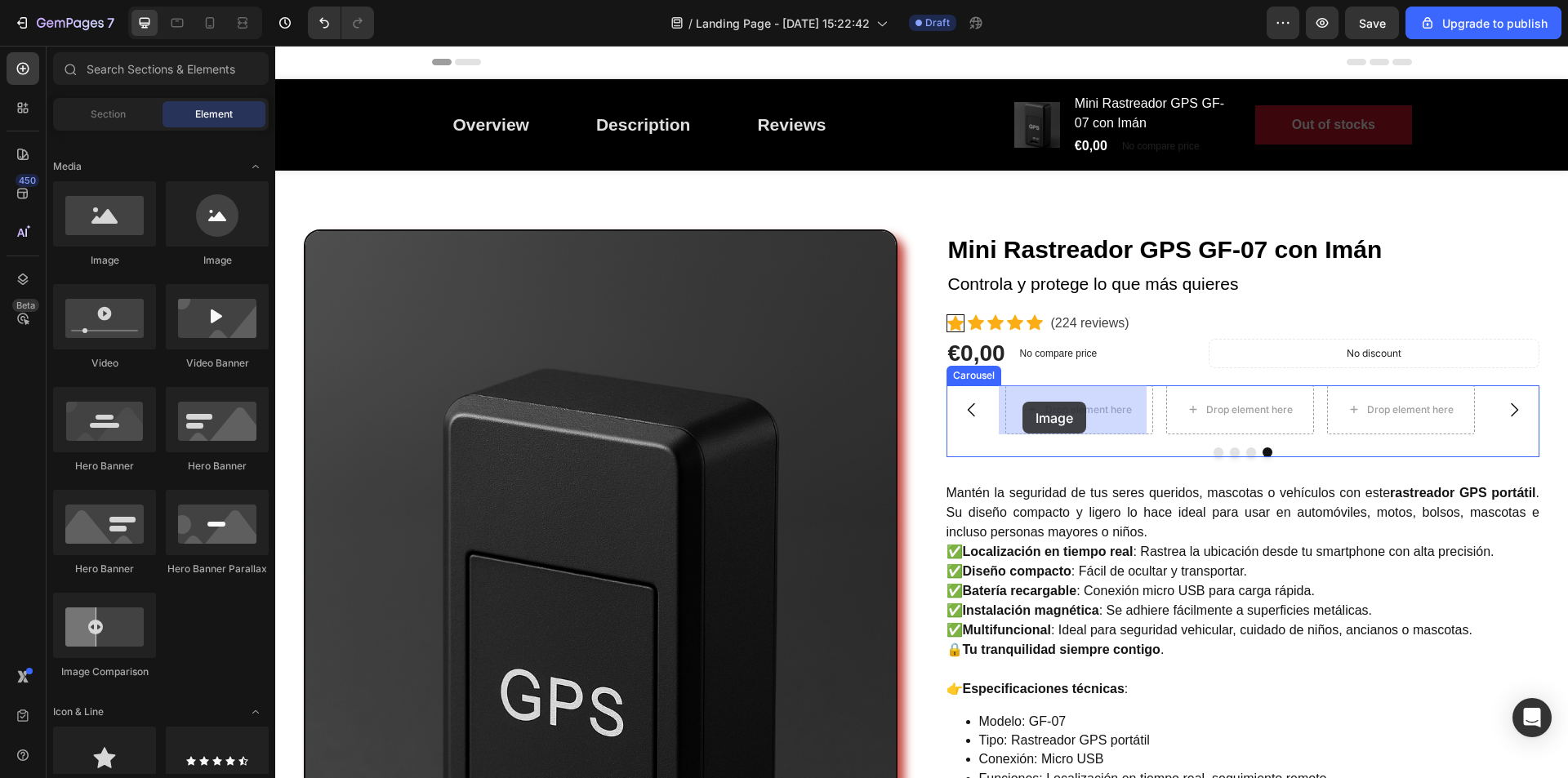
drag, startPoint x: 388, startPoint y: 273, endPoint x: 1022, endPoint y: 402, distance: 647.0
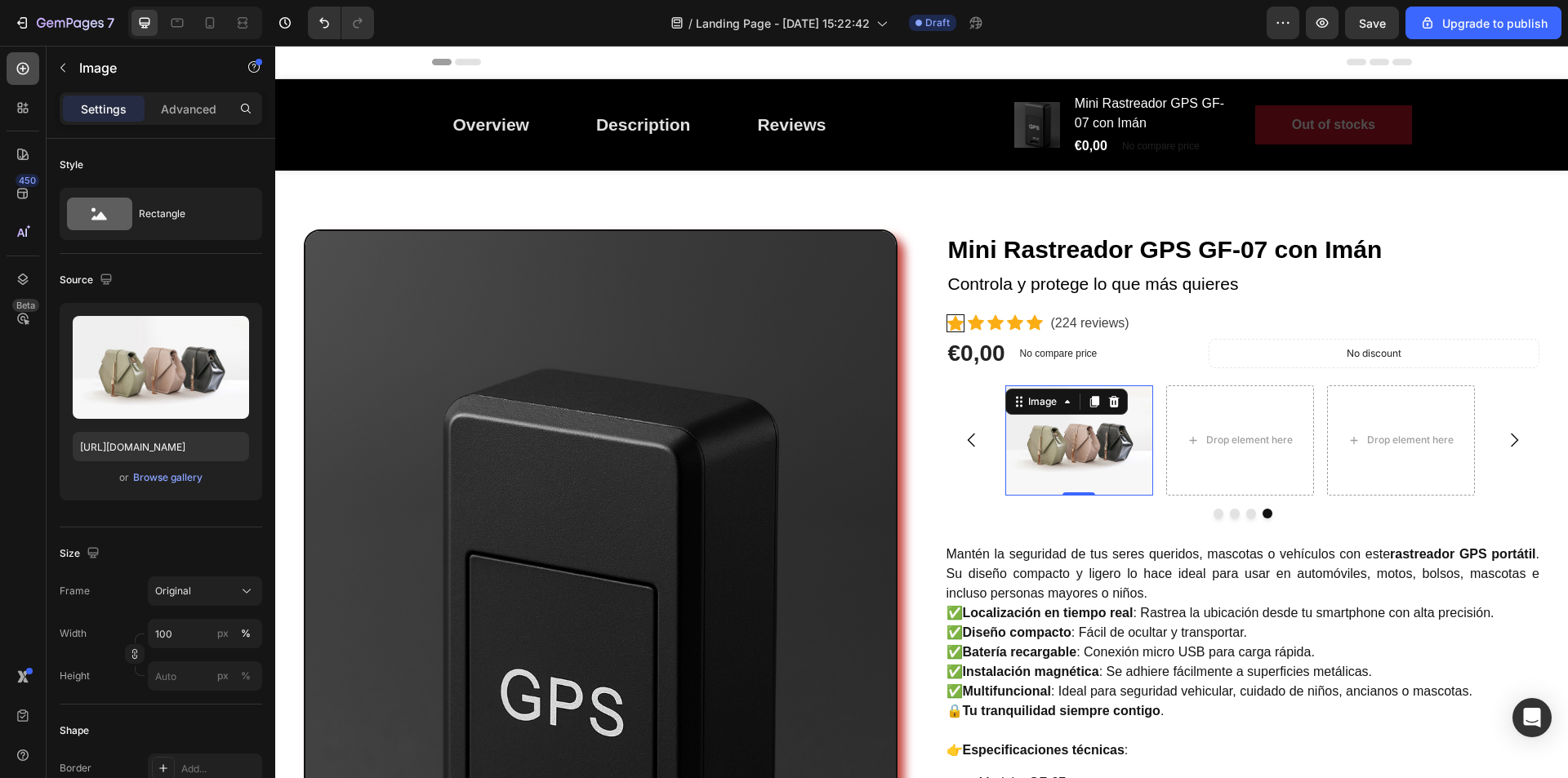
click at [18, 75] on icon at bounding box center [23, 69] width 17 height 17
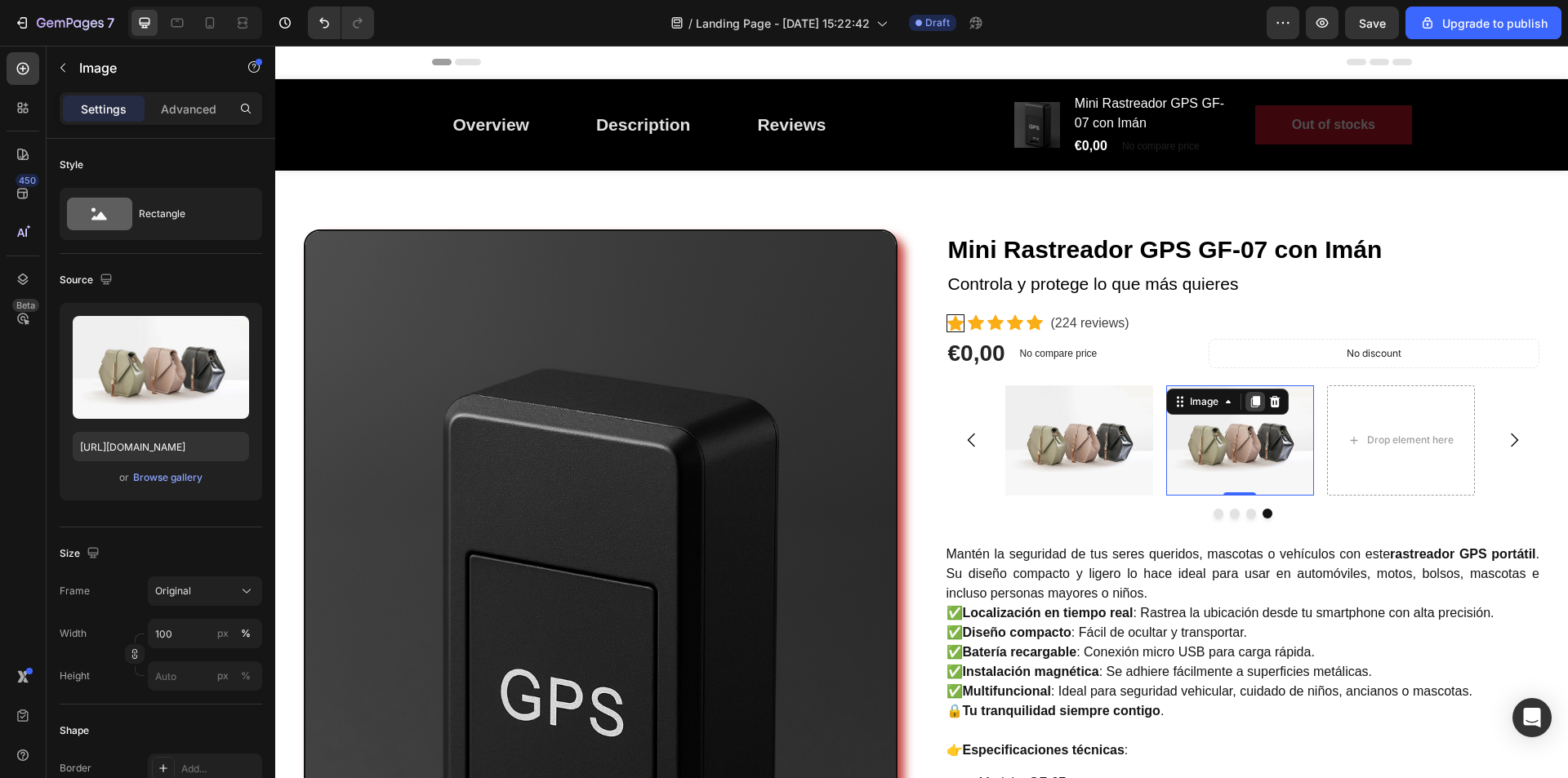
click at [1251, 401] on icon at bounding box center [1255, 402] width 9 height 12
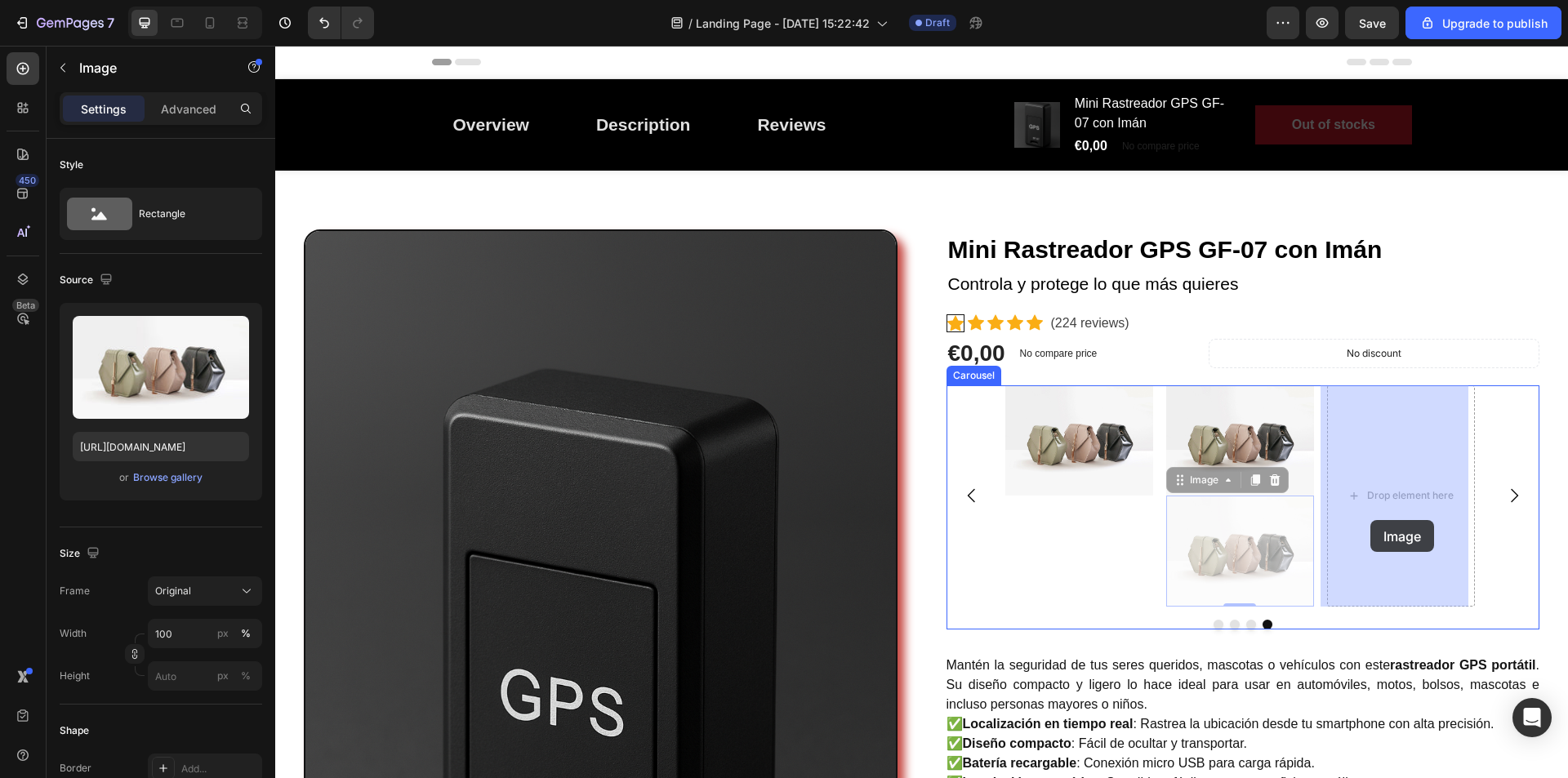
drag, startPoint x: 1251, startPoint y: 572, endPoint x: 1371, endPoint y: 520, distance: 130.8
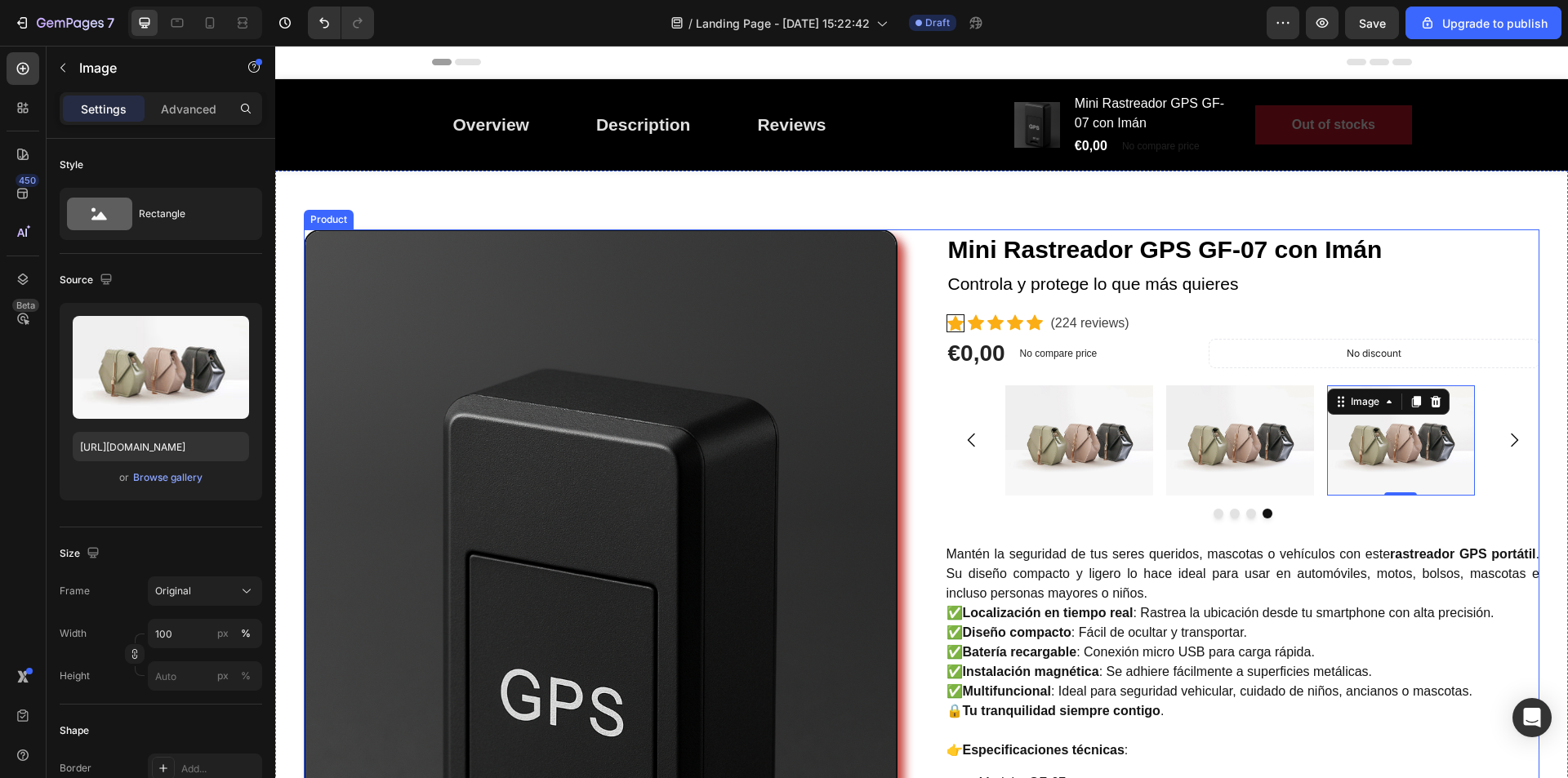
scroll to position [81, 0]
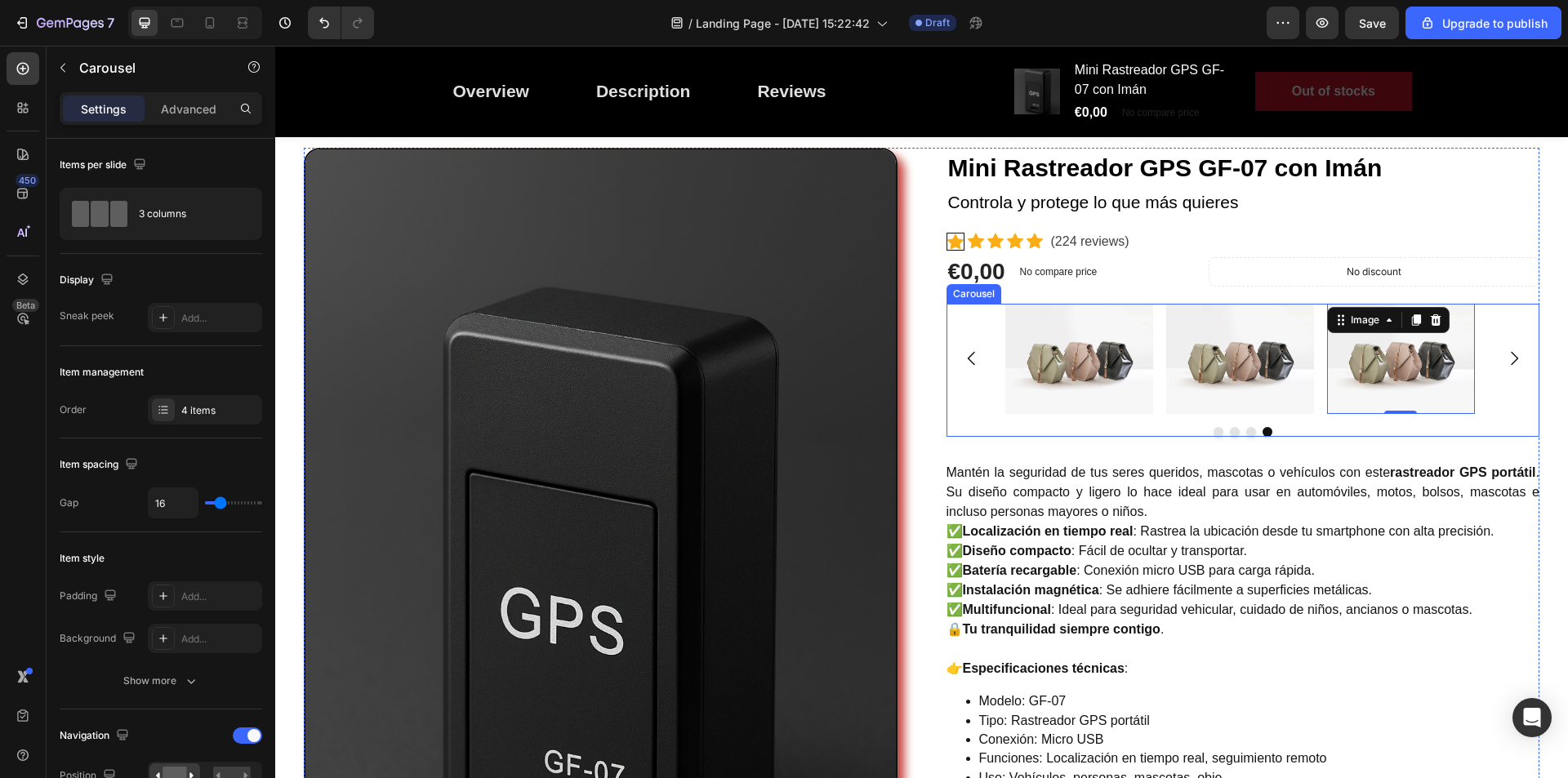
click at [963, 355] on icon "Carousel Back Arrow" at bounding box center [972, 358] width 20 height 20
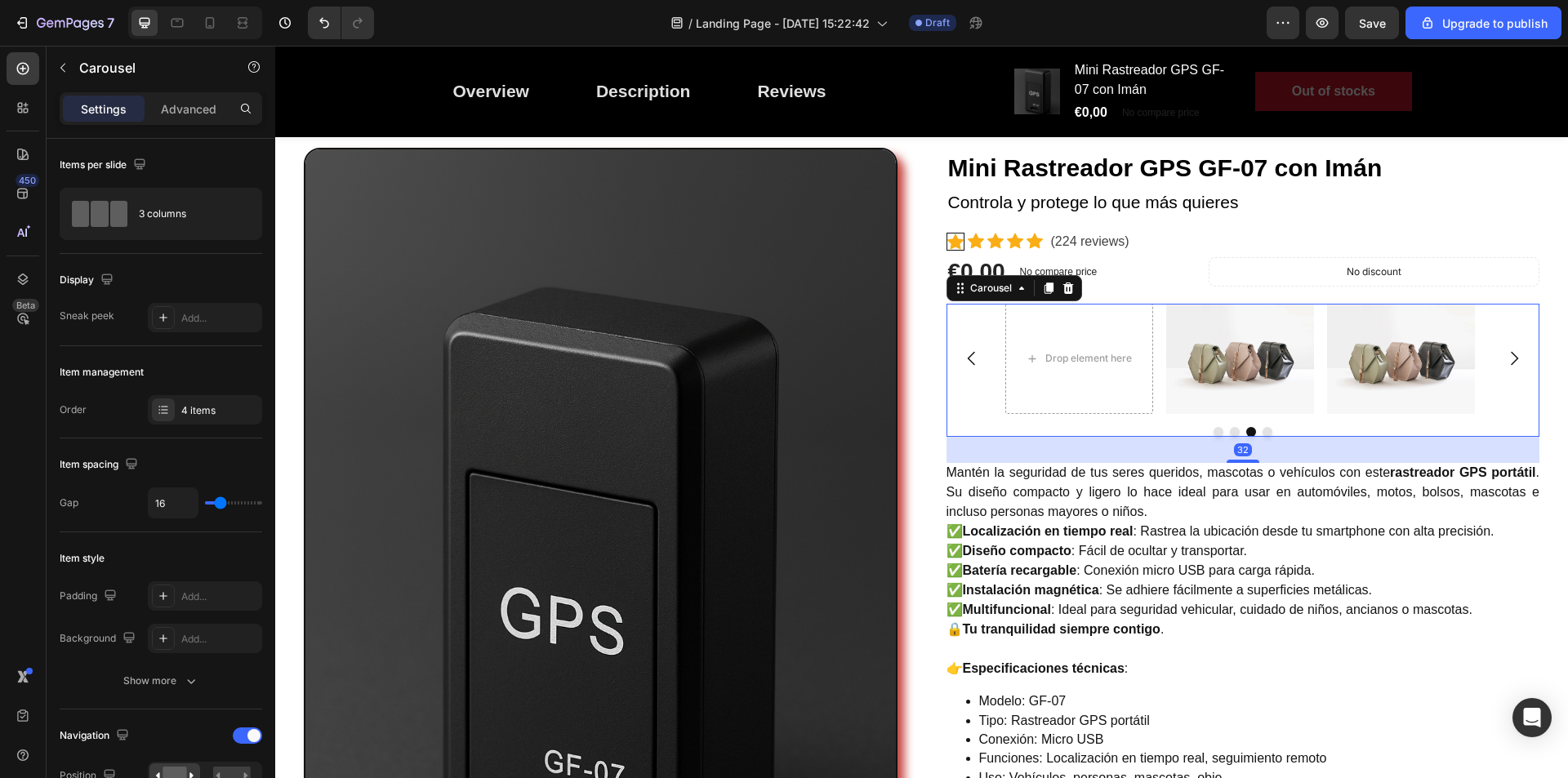
click at [963, 355] on icon "Carousel Back Arrow" at bounding box center [972, 358] width 20 height 20
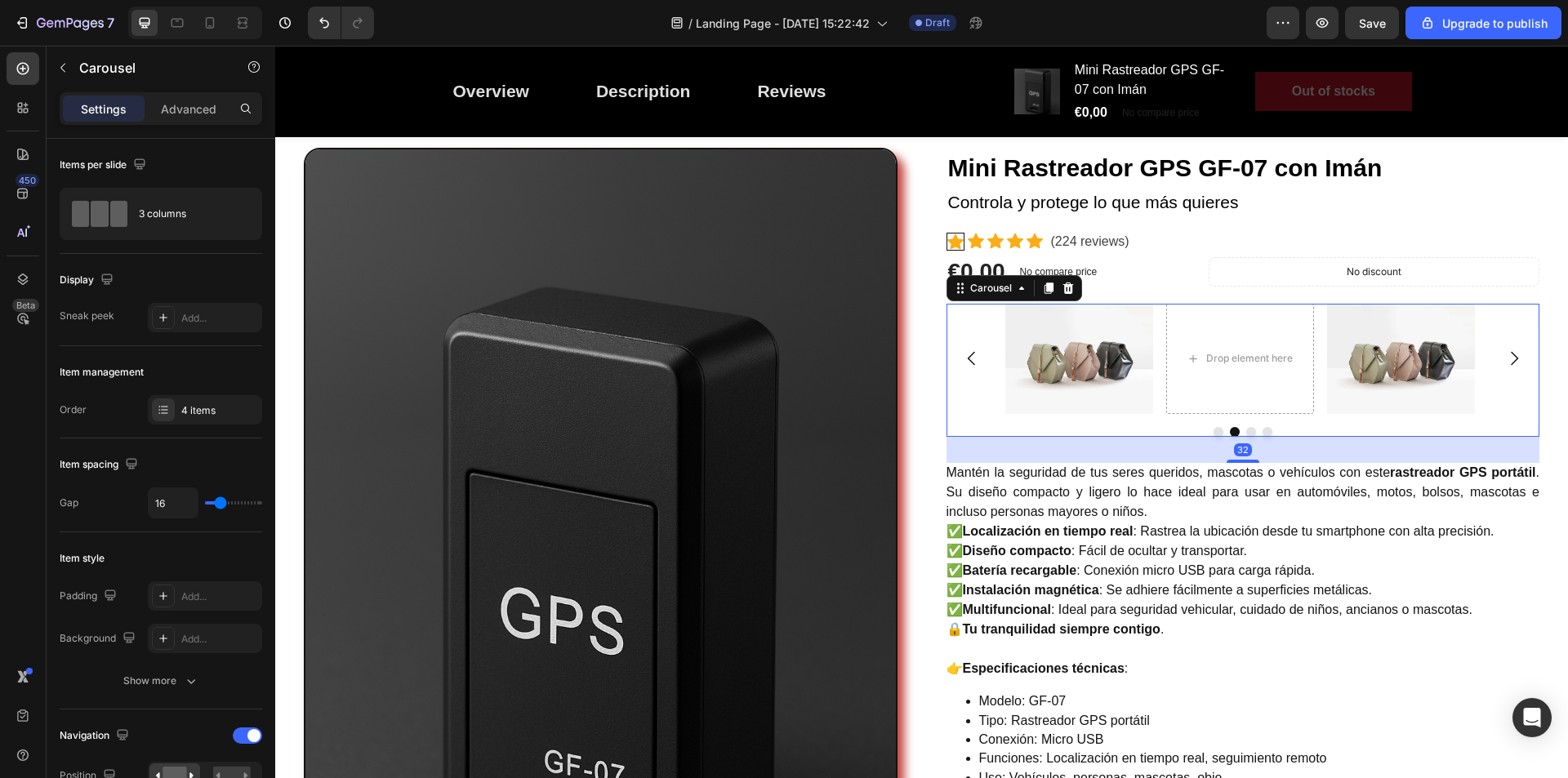
click at [963, 355] on icon "Carousel Back Arrow" at bounding box center [972, 358] width 20 height 20
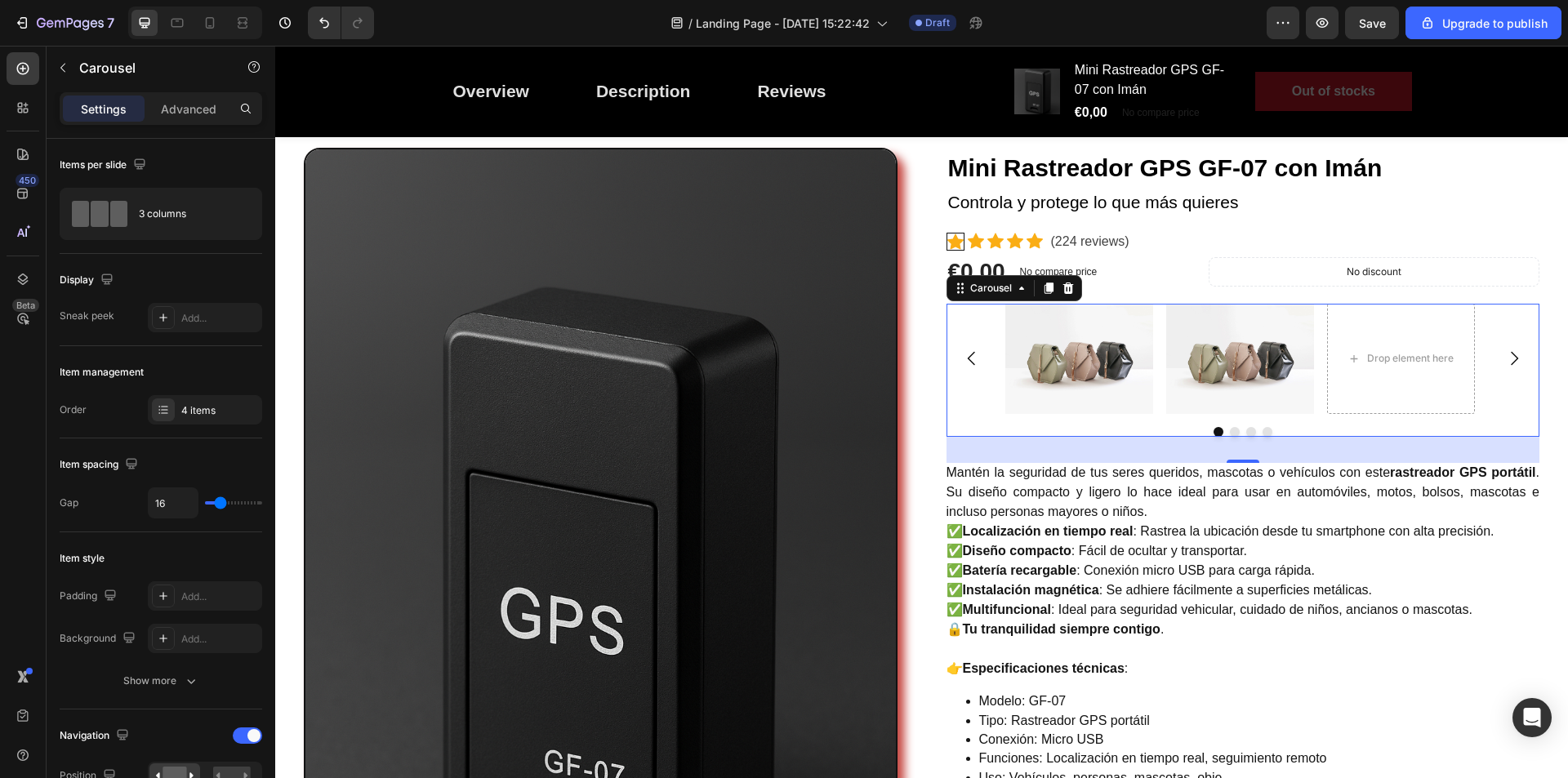
click at [1505, 350] on icon "Carousel Next Arrow" at bounding box center [1515, 358] width 20 height 20
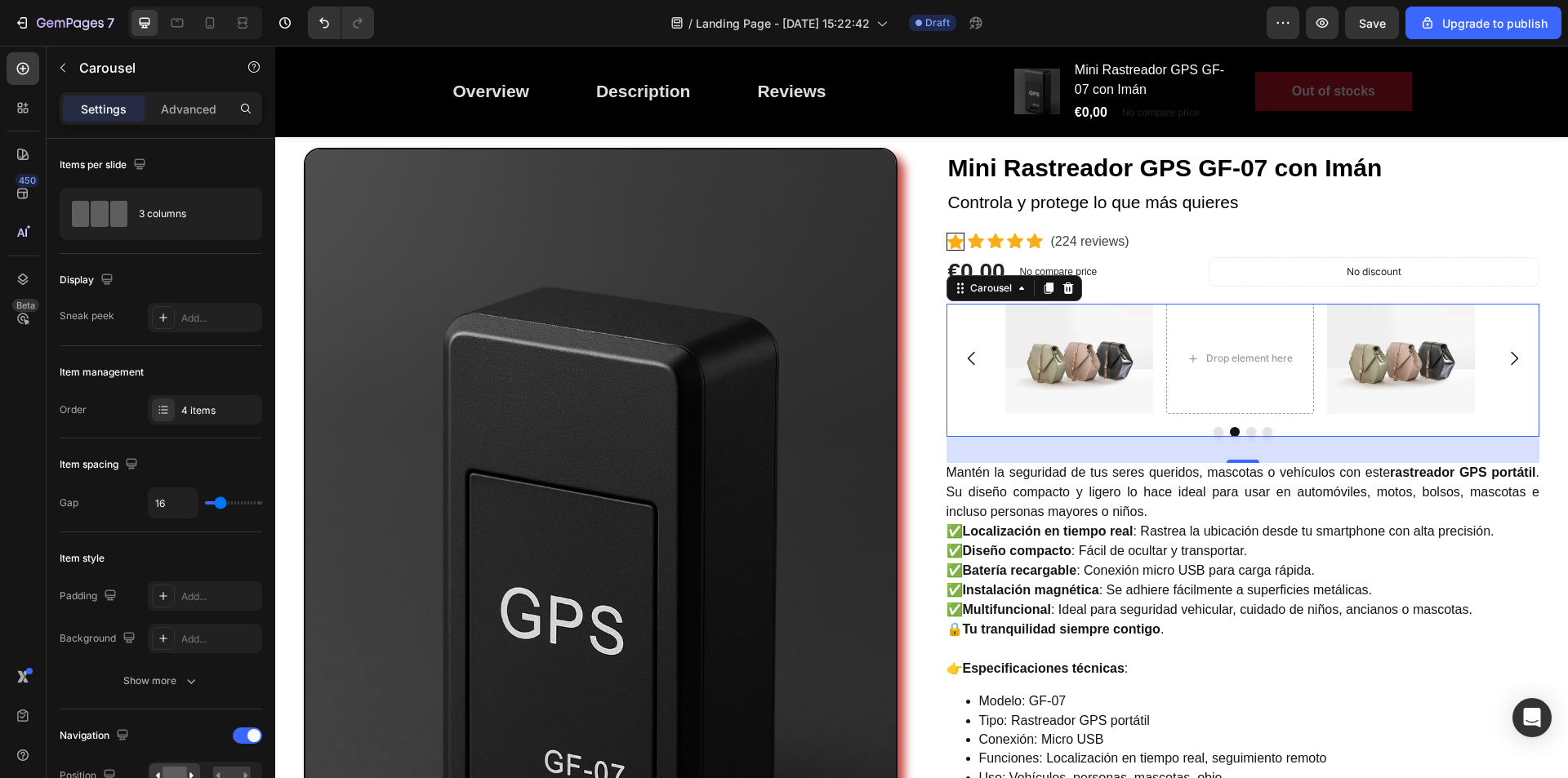
click at [1505, 353] on icon "Carousel Next Arrow" at bounding box center [1515, 358] width 20 height 20
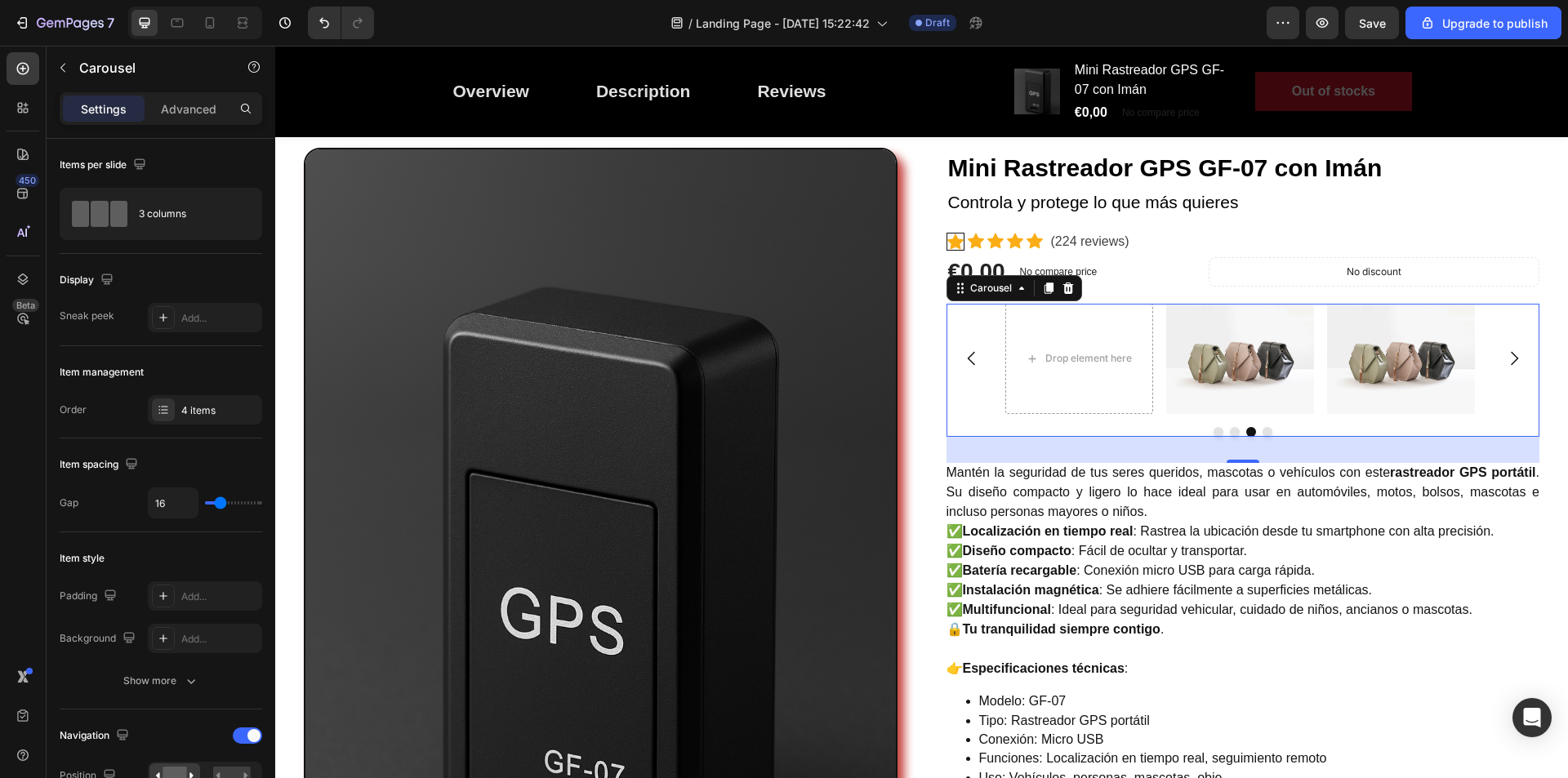
click at [1505, 353] on icon "Carousel Next Arrow" at bounding box center [1515, 358] width 20 height 20
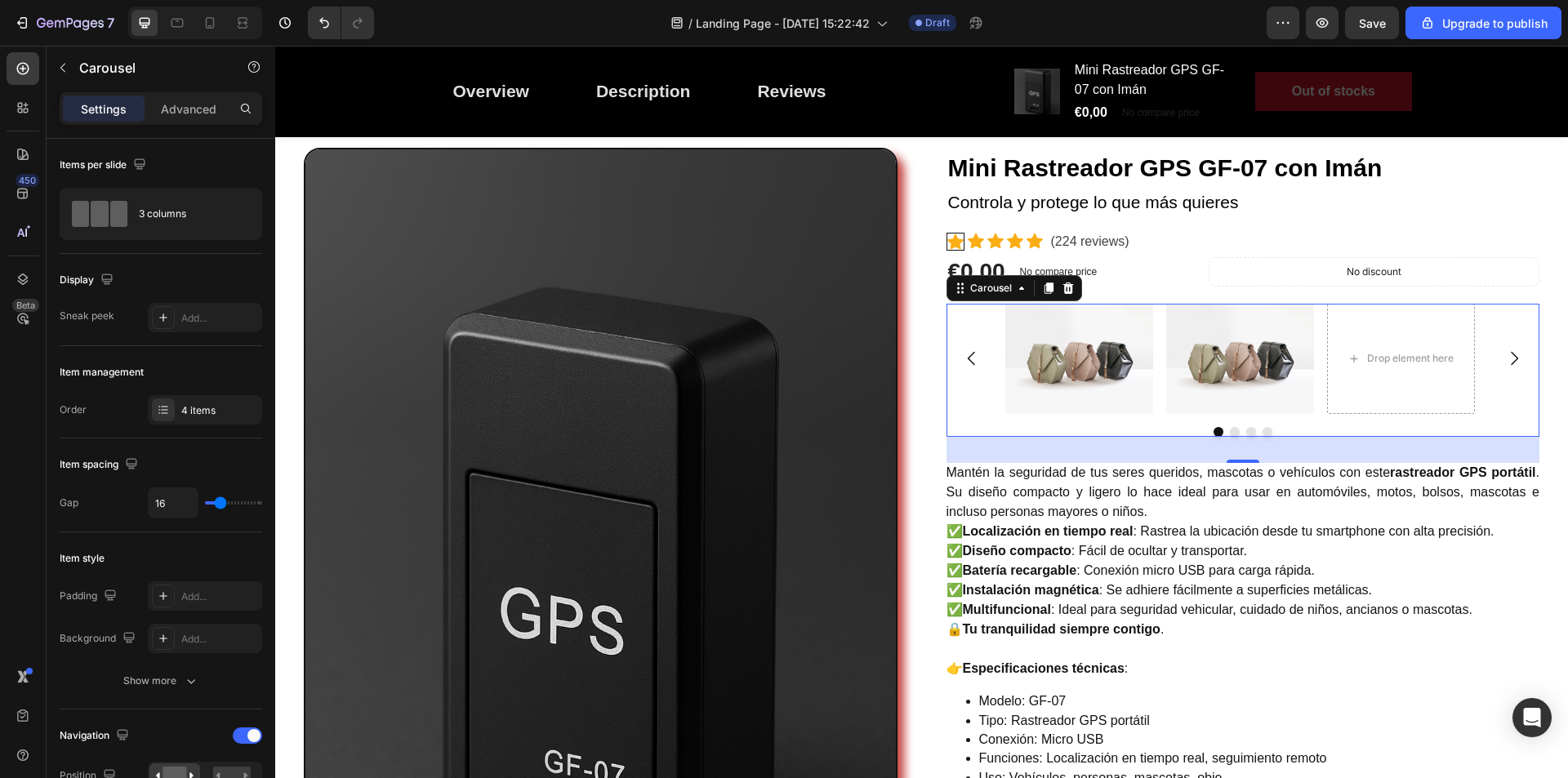
click at [1505, 353] on icon "Carousel Next Arrow" at bounding box center [1515, 358] width 20 height 20
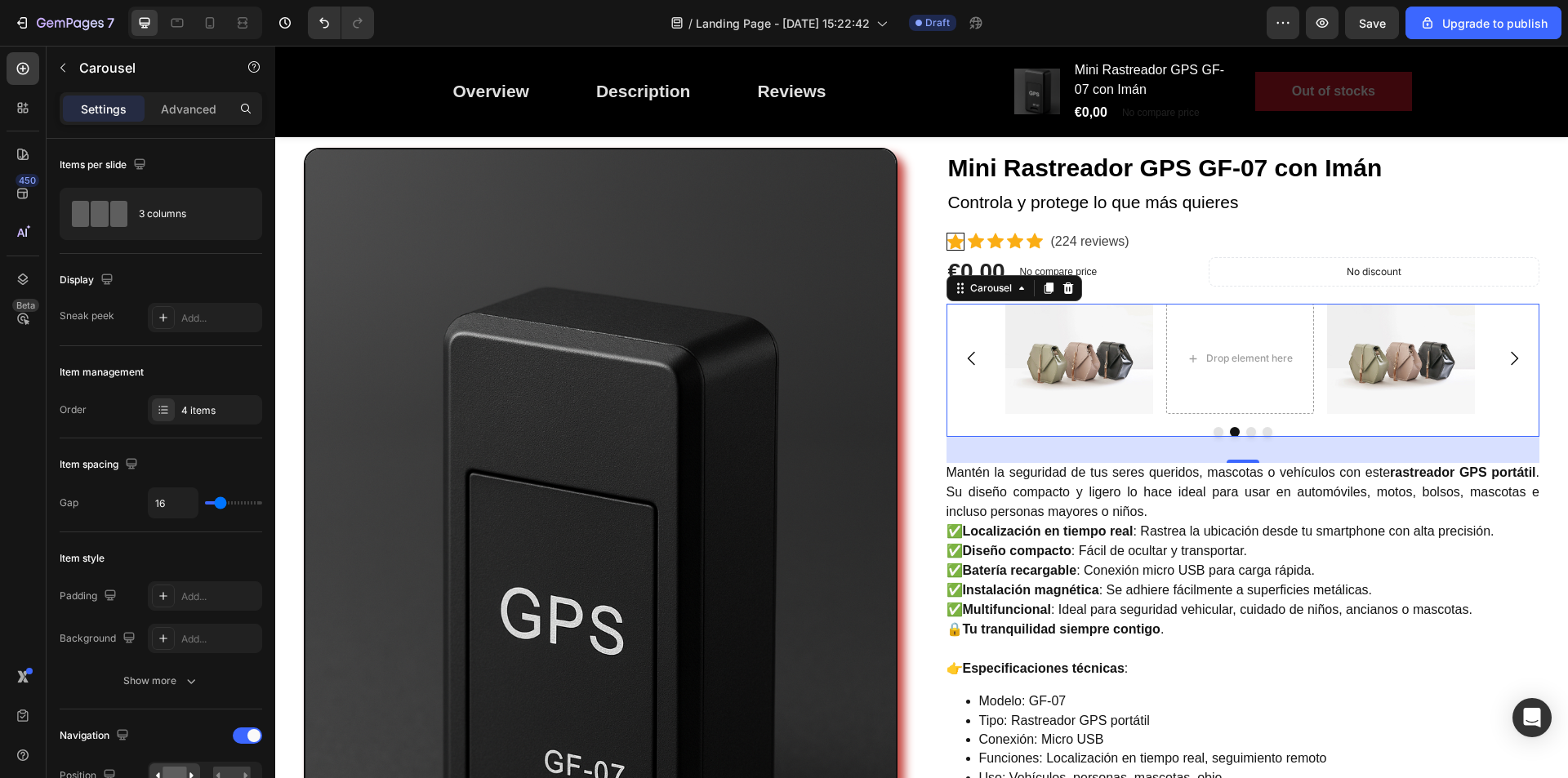
click at [1505, 353] on icon "Carousel Next Arrow" at bounding box center [1515, 358] width 20 height 20
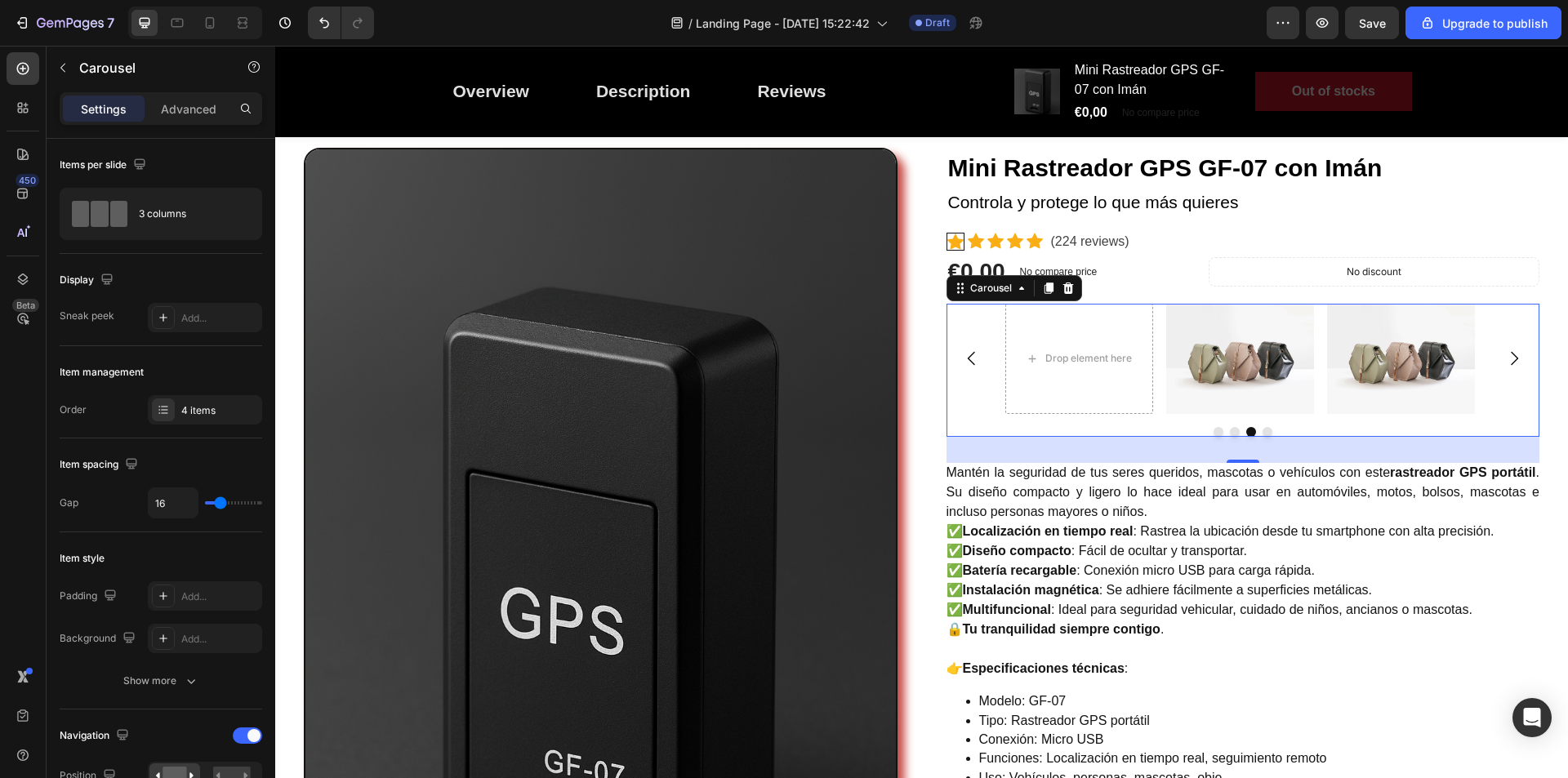
click at [1505, 353] on icon "Carousel Next Arrow" at bounding box center [1515, 358] width 20 height 20
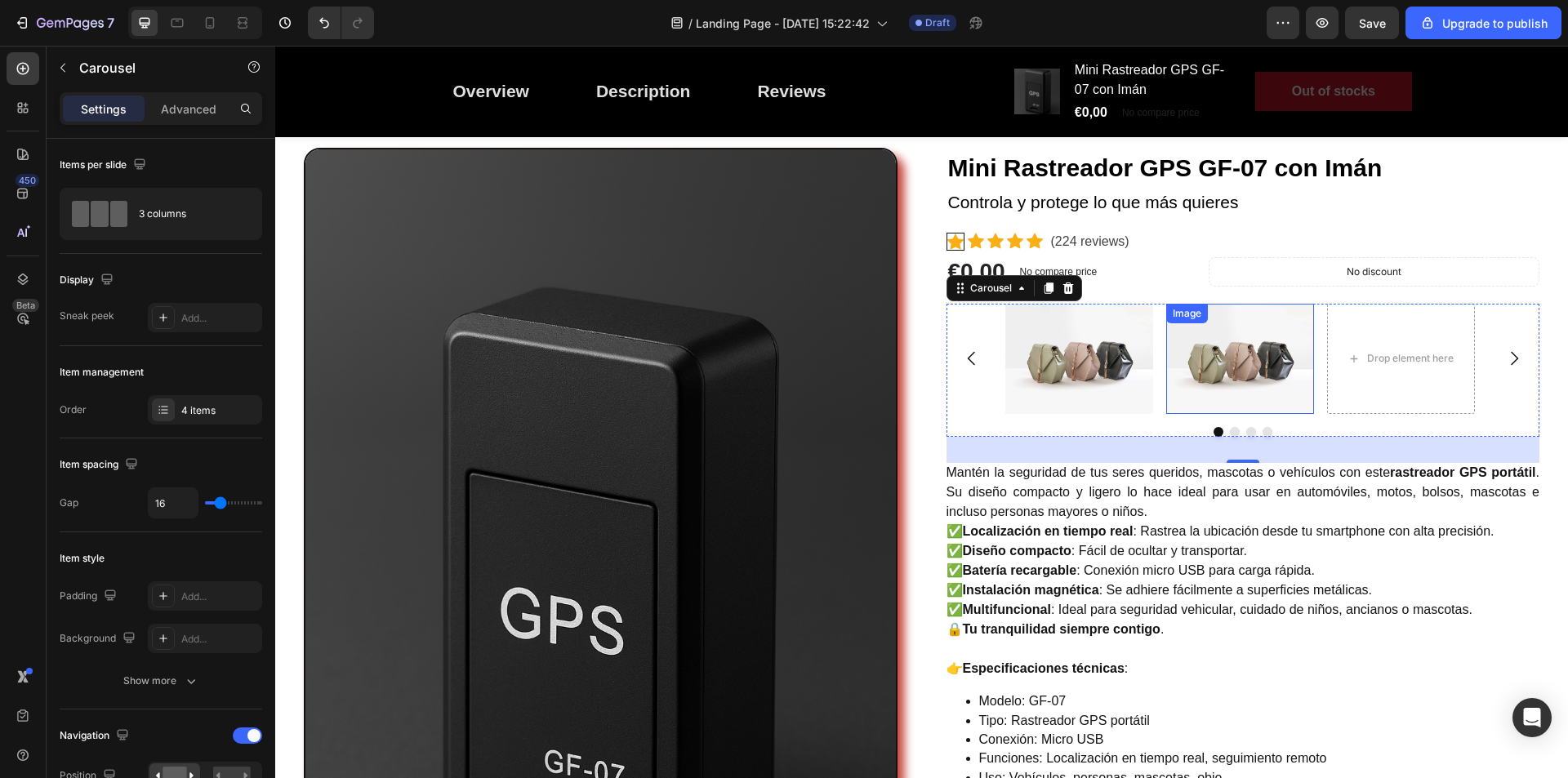
click at [1208, 365] on img at bounding box center [1240, 359] width 148 height 111
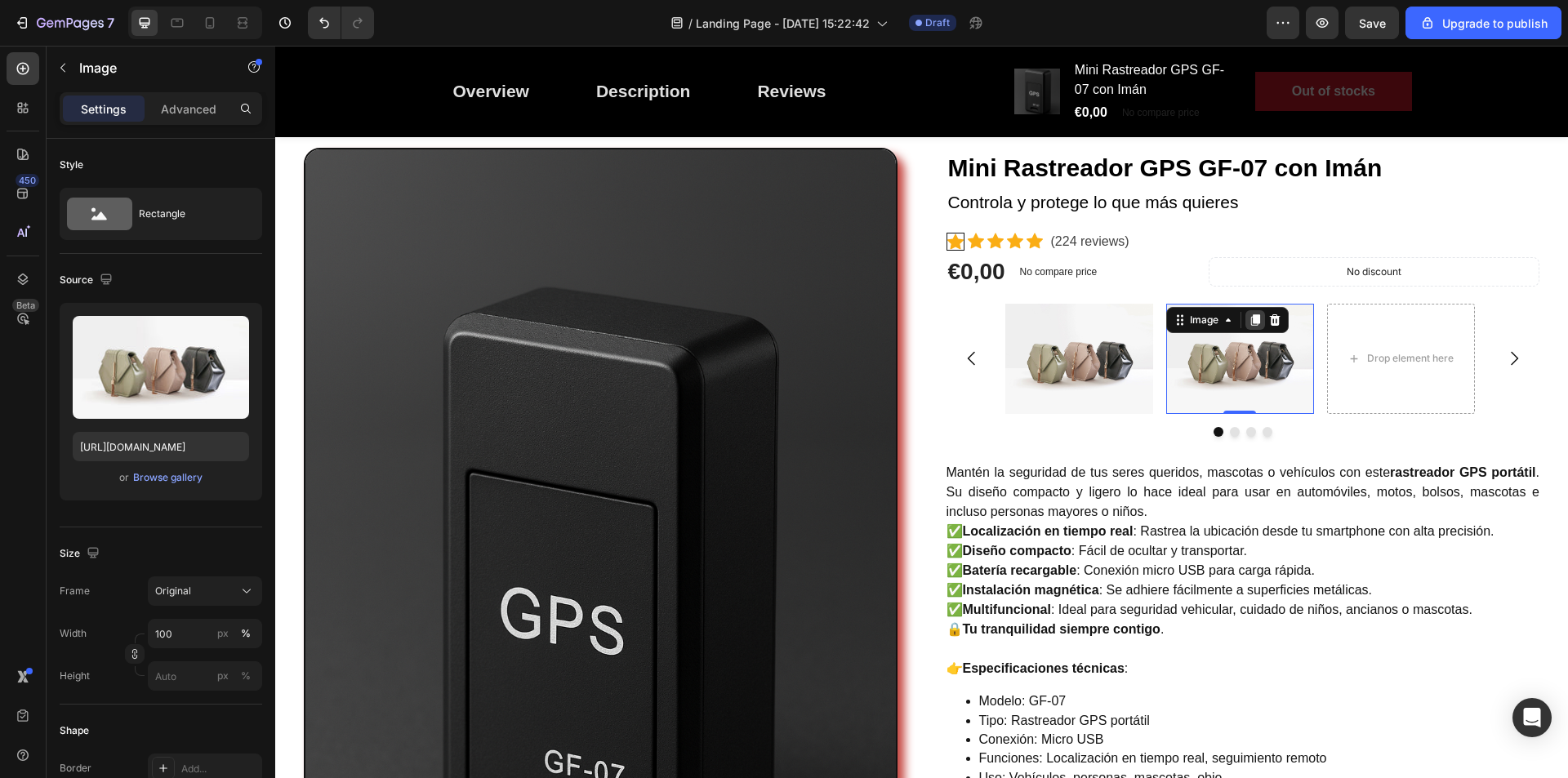
click at [1258, 325] on div at bounding box center [1256, 320] width 20 height 20
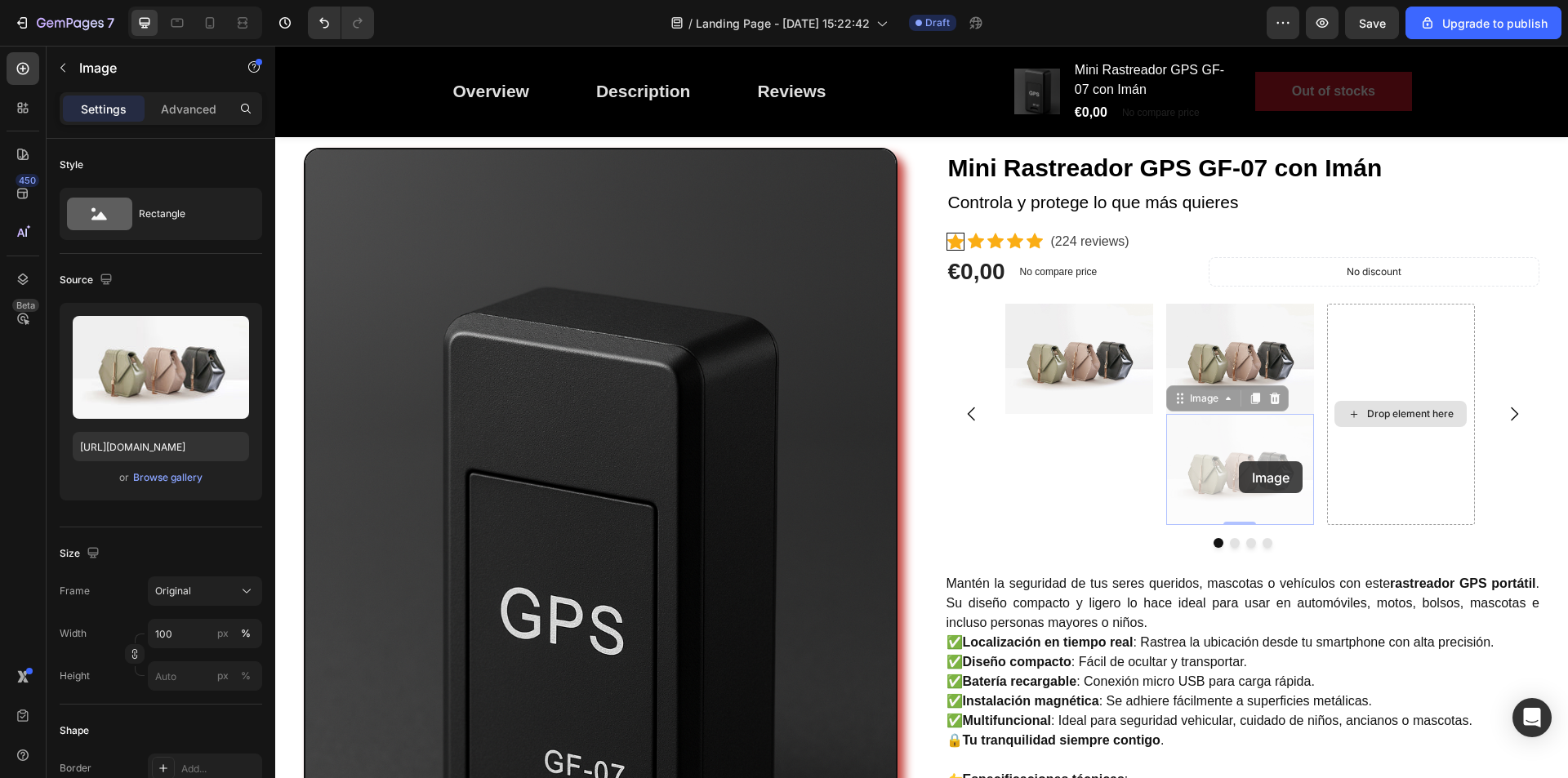
drag, startPoint x: 1239, startPoint y: 461, endPoint x: 1387, endPoint y: 424, distance: 152.6
click at [1387, 424] on div "Image Image Image 0 Image 0 Drop element here Image" at bounding box center [1243, 415] width 476 height 222
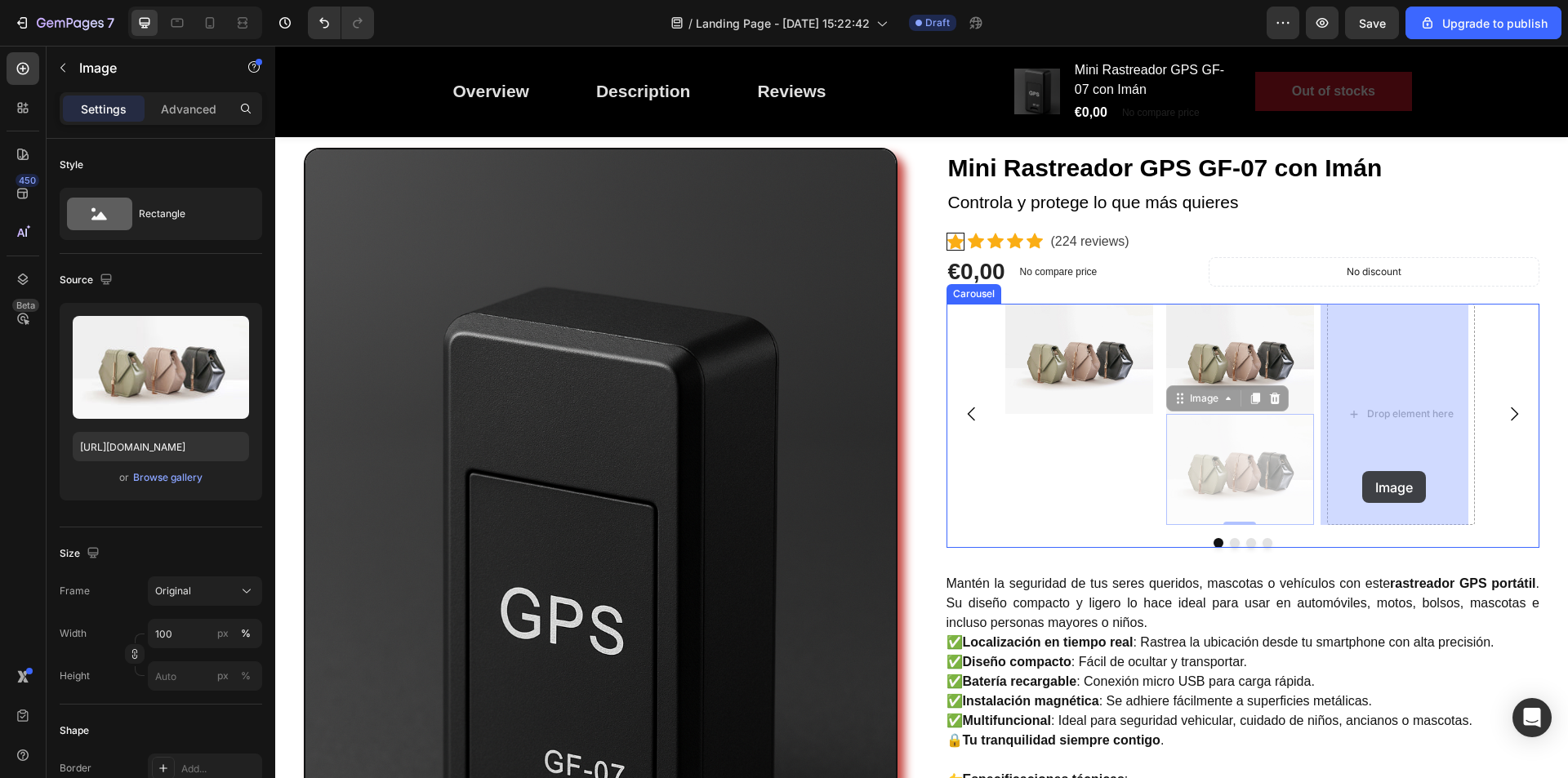
drag, startPoint x: 1259, startPoint y: 491, endPoint x: 1363, endPoint y: 471, distance: 105.9
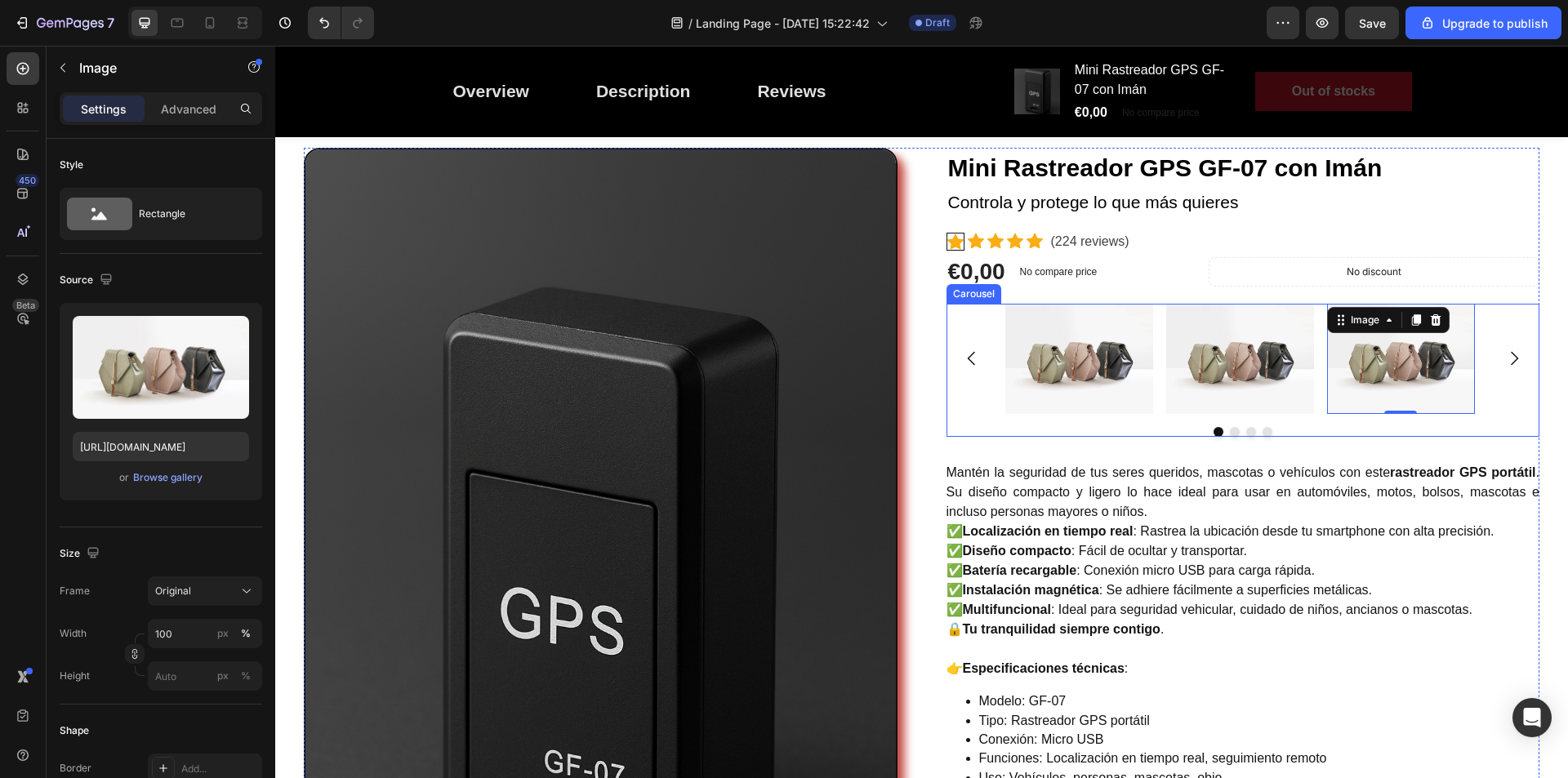
click at [1510, 355] on icon "Carousel Next Arrow" at bounding box center [1515, 358] width 20 height 20
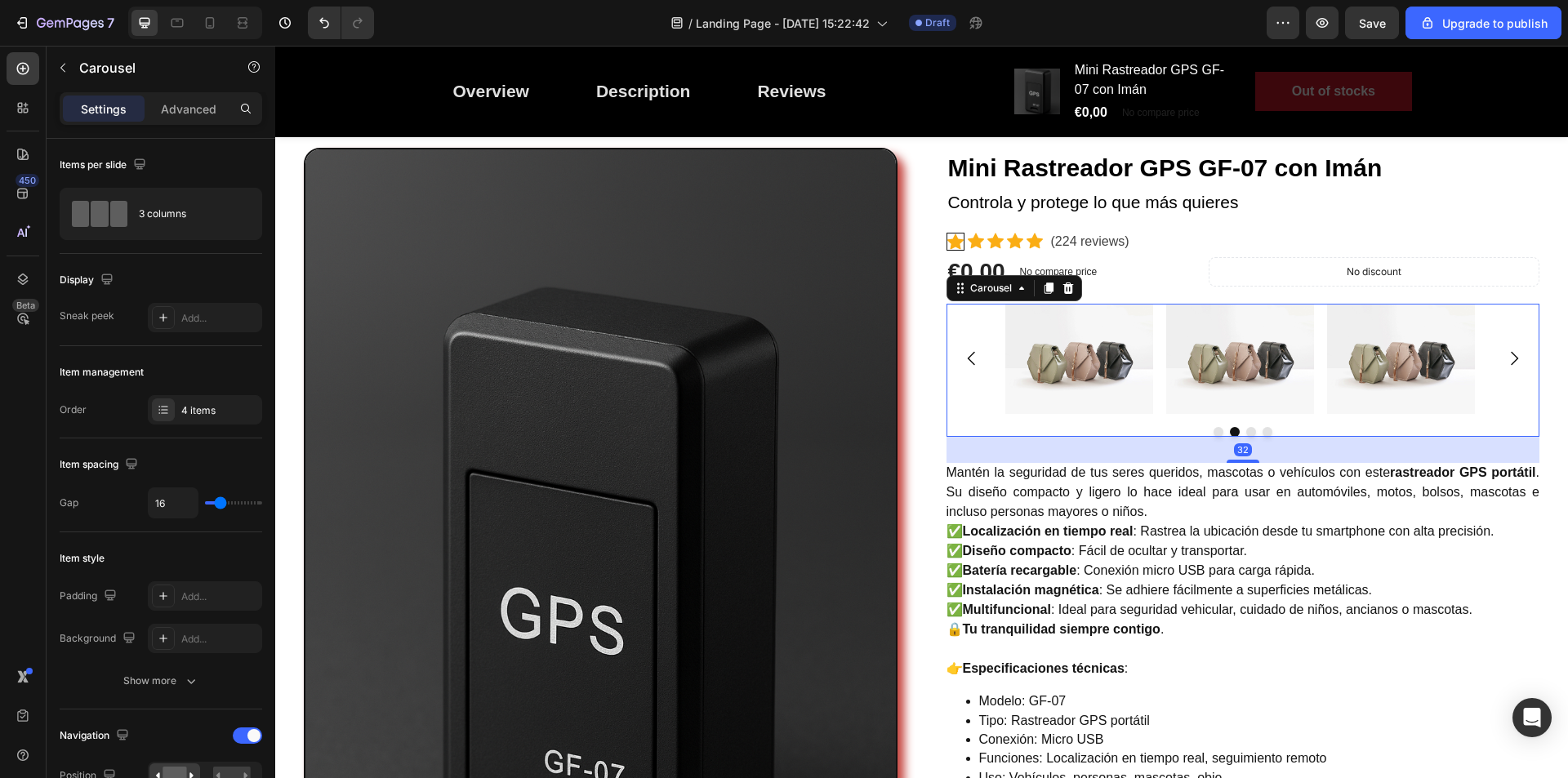
click at [1510, 356] on icon "Carousel Next Arrow" at bounding box center [1515, 358] width 20 height 20
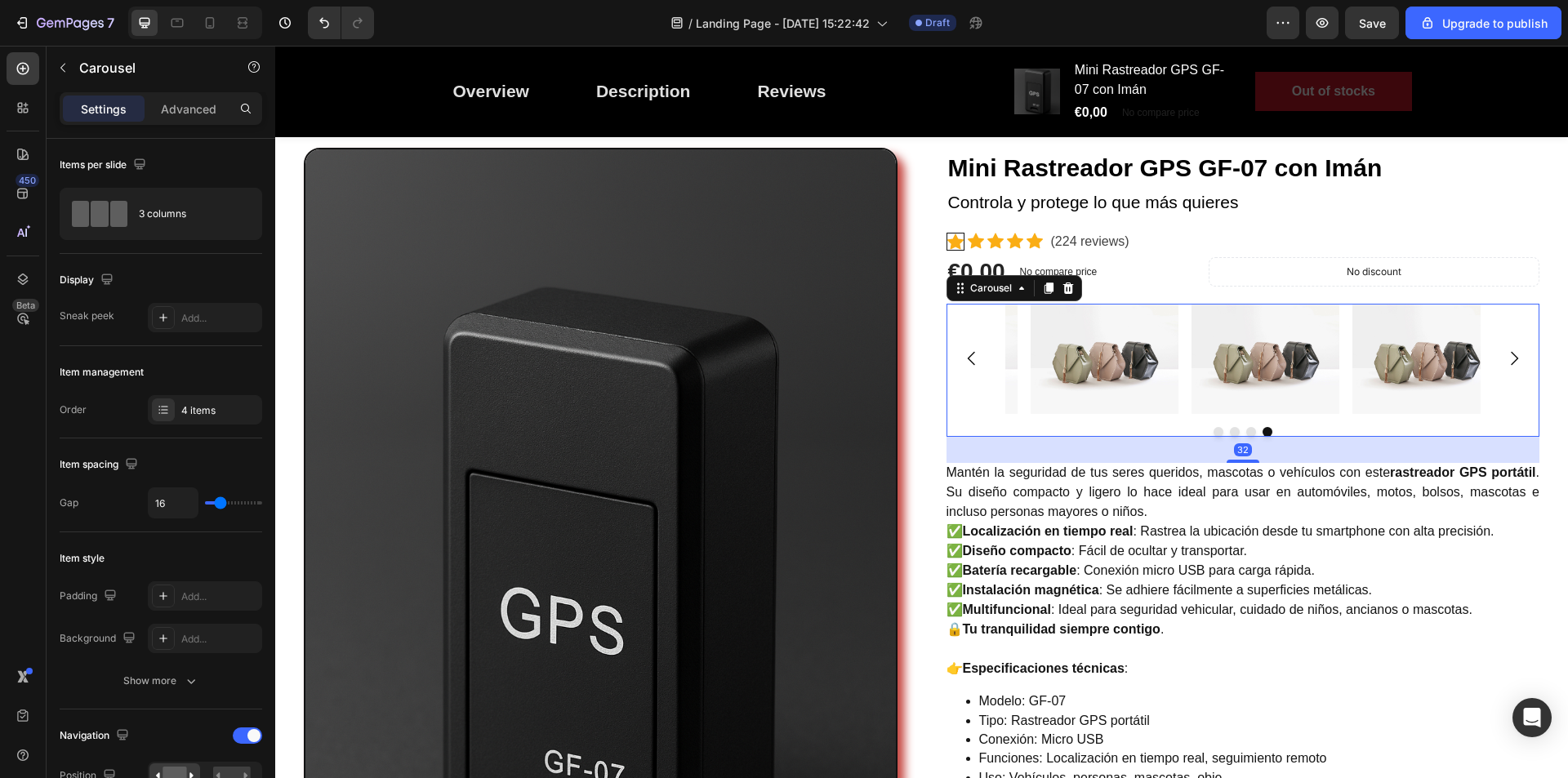
click at [1510, 356] on icon "Carousel Next Arrow" at bounding box center [1515, 358] width 20 height 20
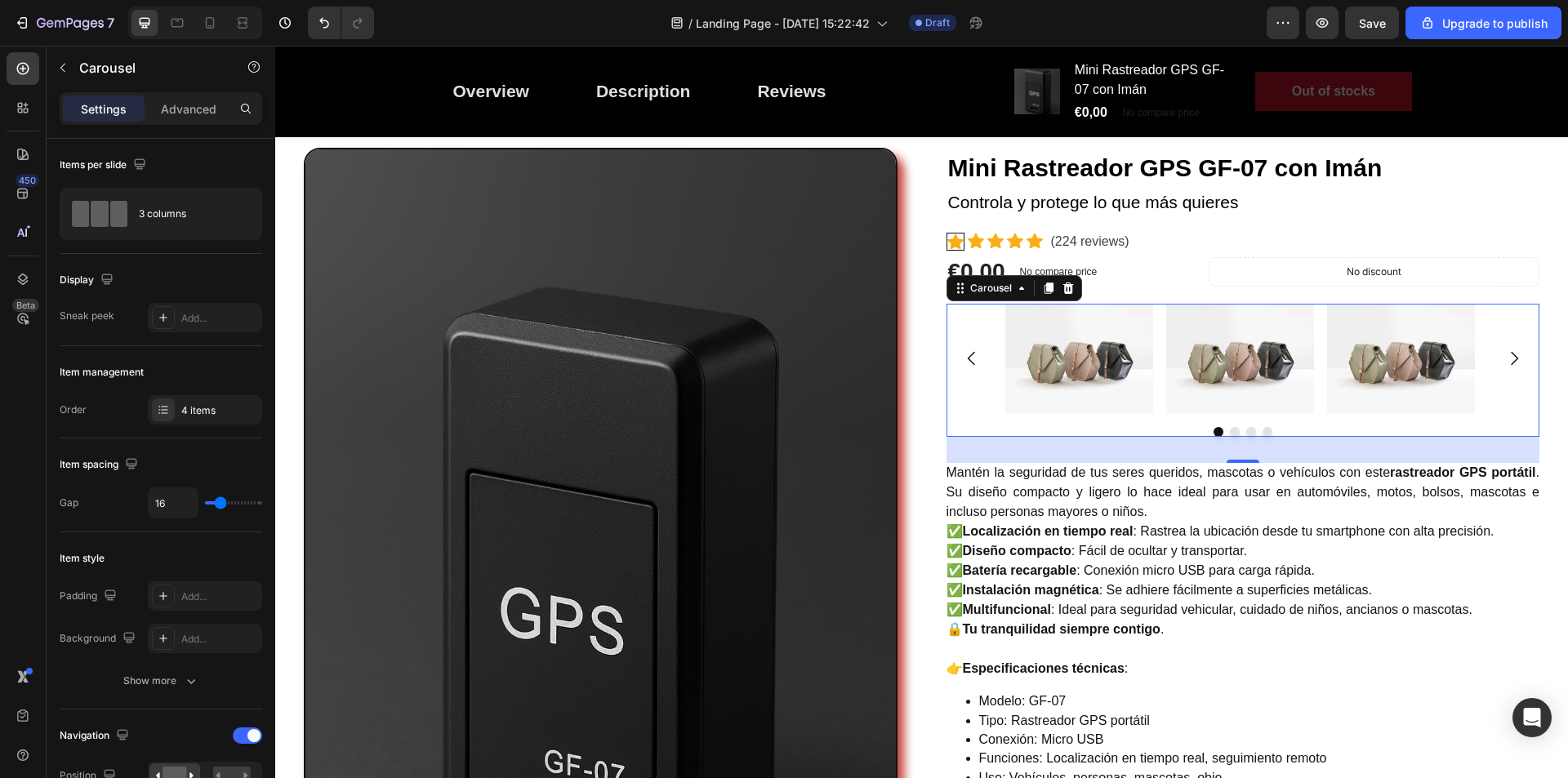
click at [1510, 356] on icon "Carousel Next Arrow" at bounding box center [1515, 358] width 20 height 20
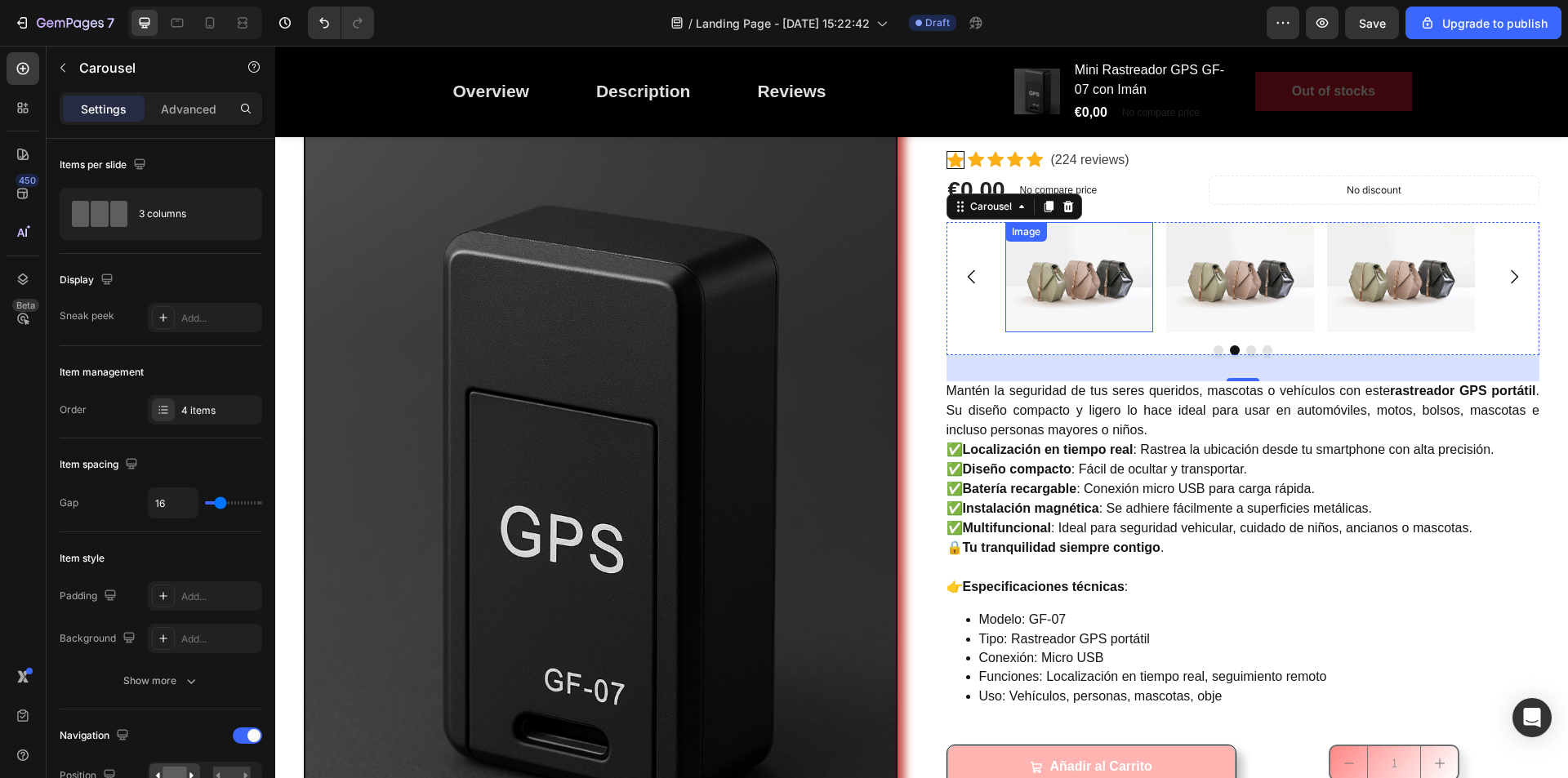
click at [1063, 290] on img at bounding box center [1079, 277] width 148 height 111
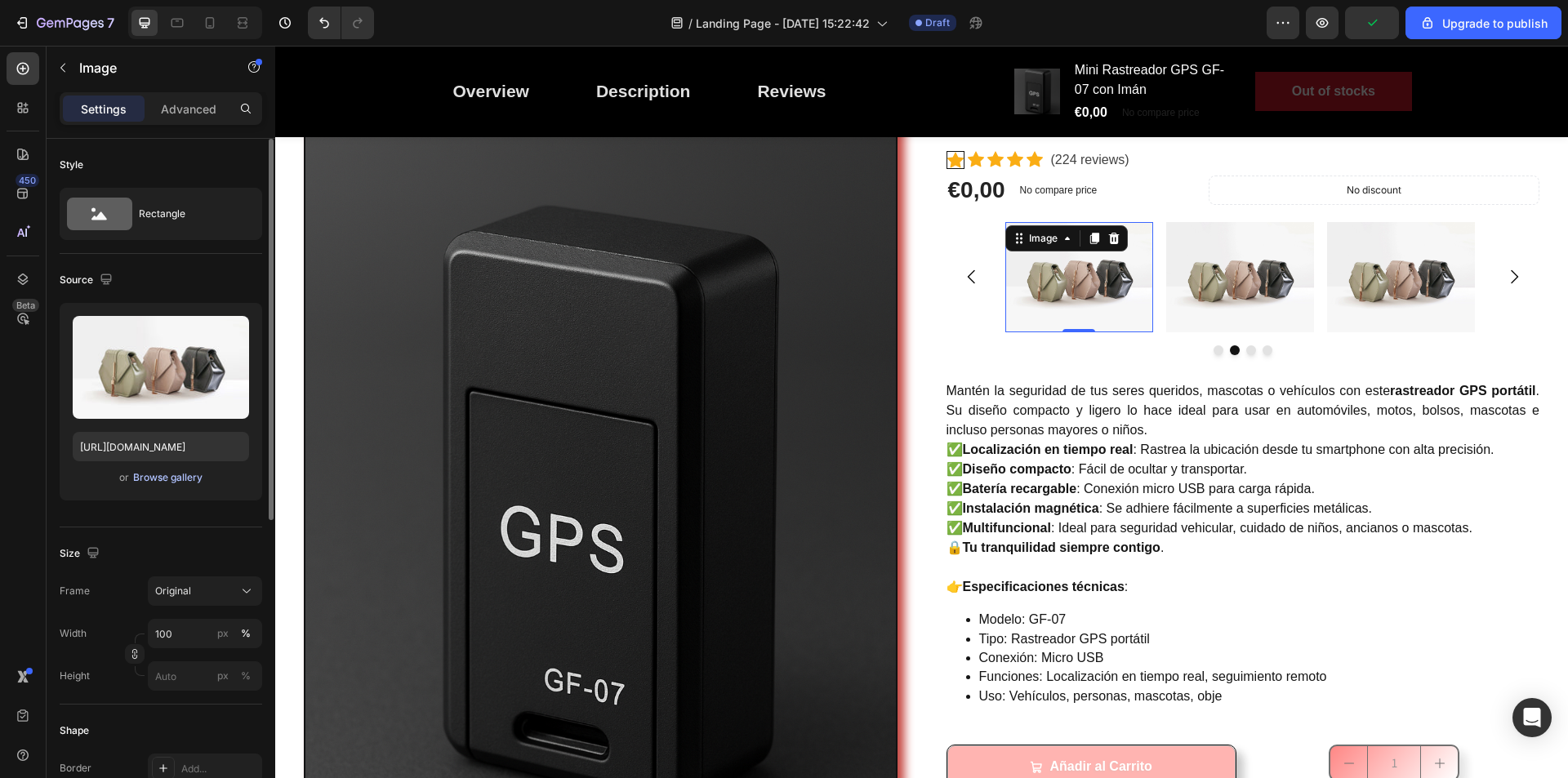
click at [181, 476] on div "Browse gallery" at bounding box center [168, 478] width 70 height 15
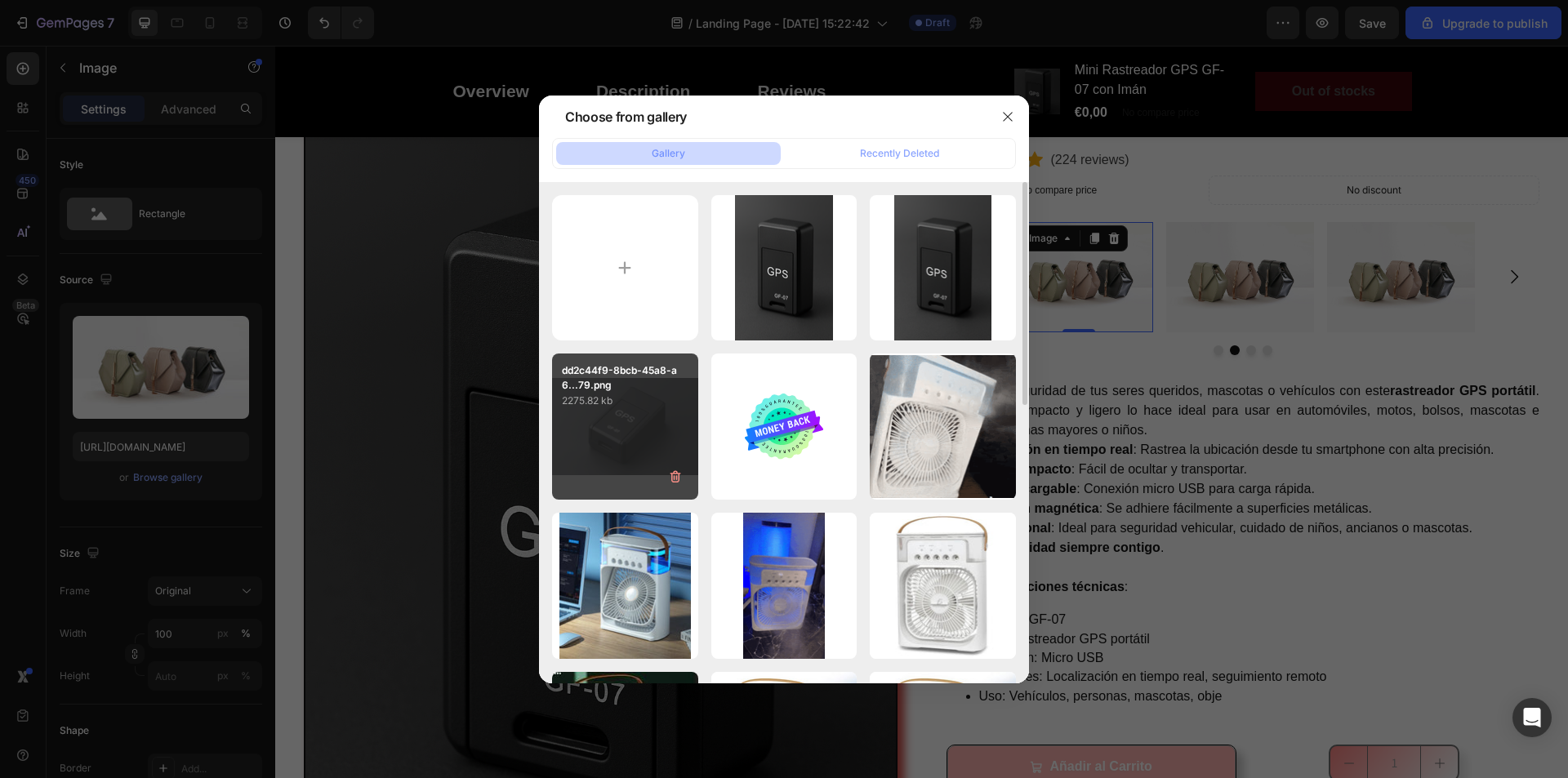
click at [642, 422] on div "dd2c44f9-8bcb-45a8-a6...79.png 2275.82 kb" at bounding box center [625, 426] width 146 height 146
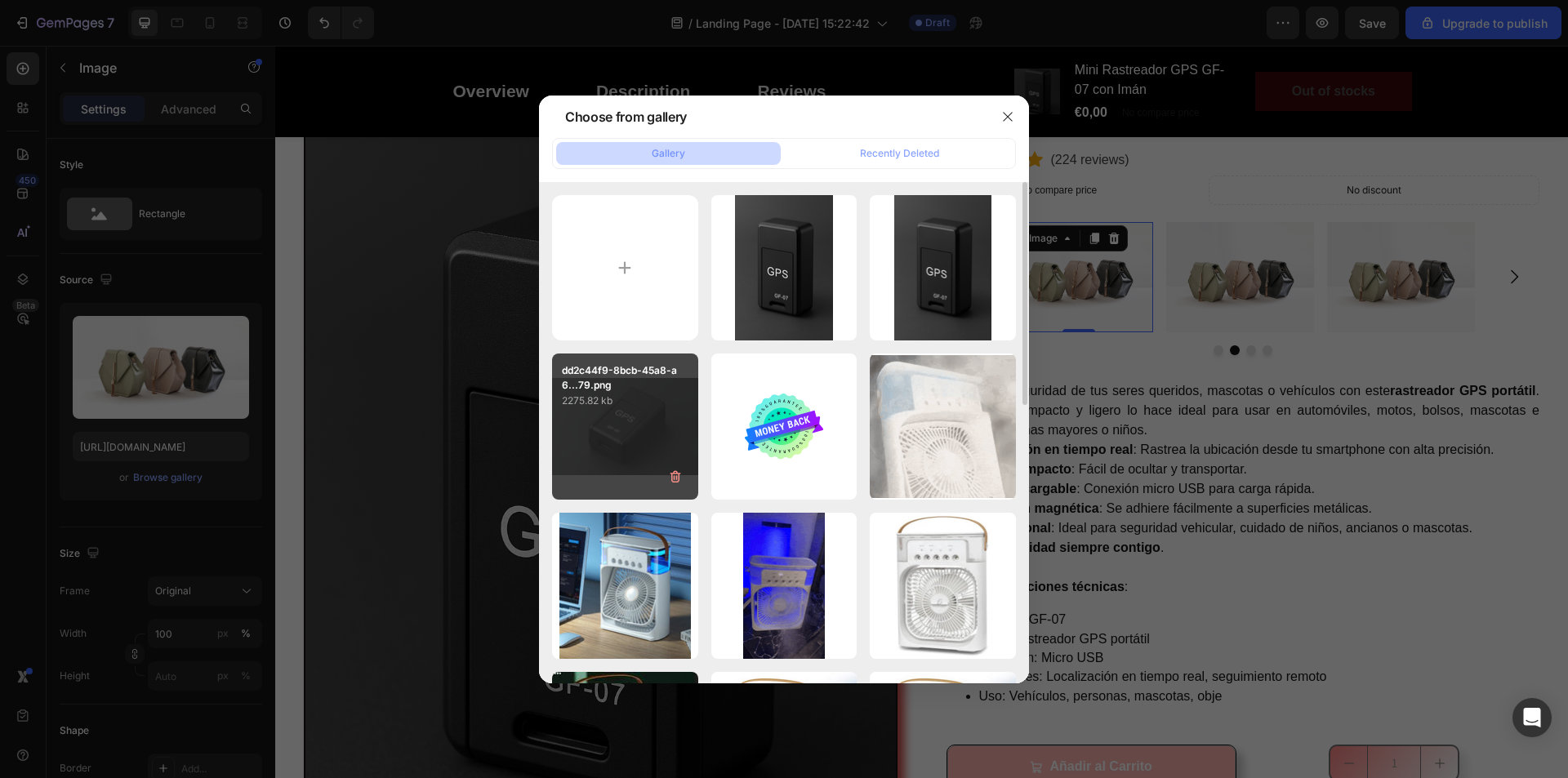
type input "[URL][DOMAIN_NAME]"
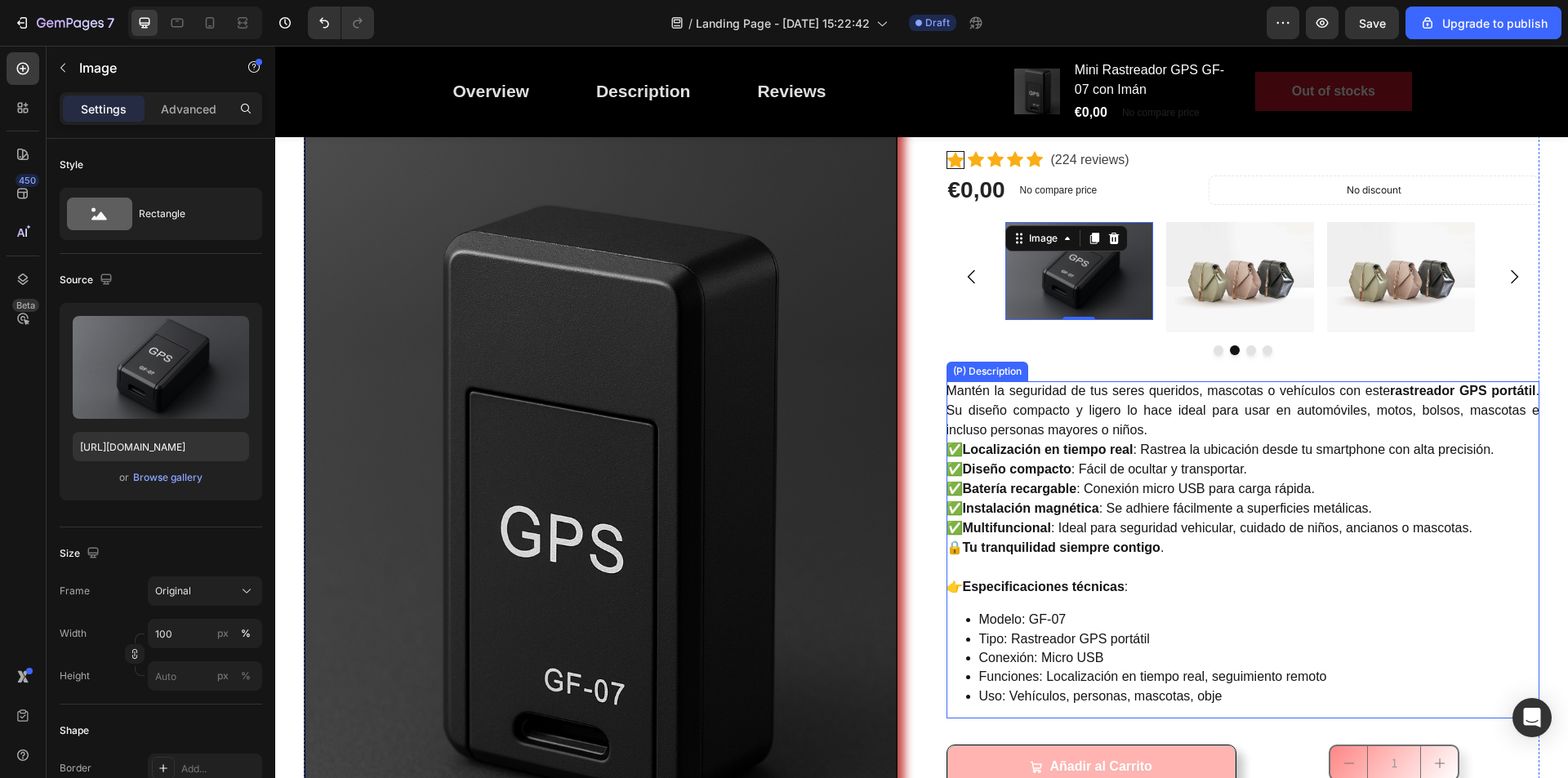
scroll to position [81, 0]
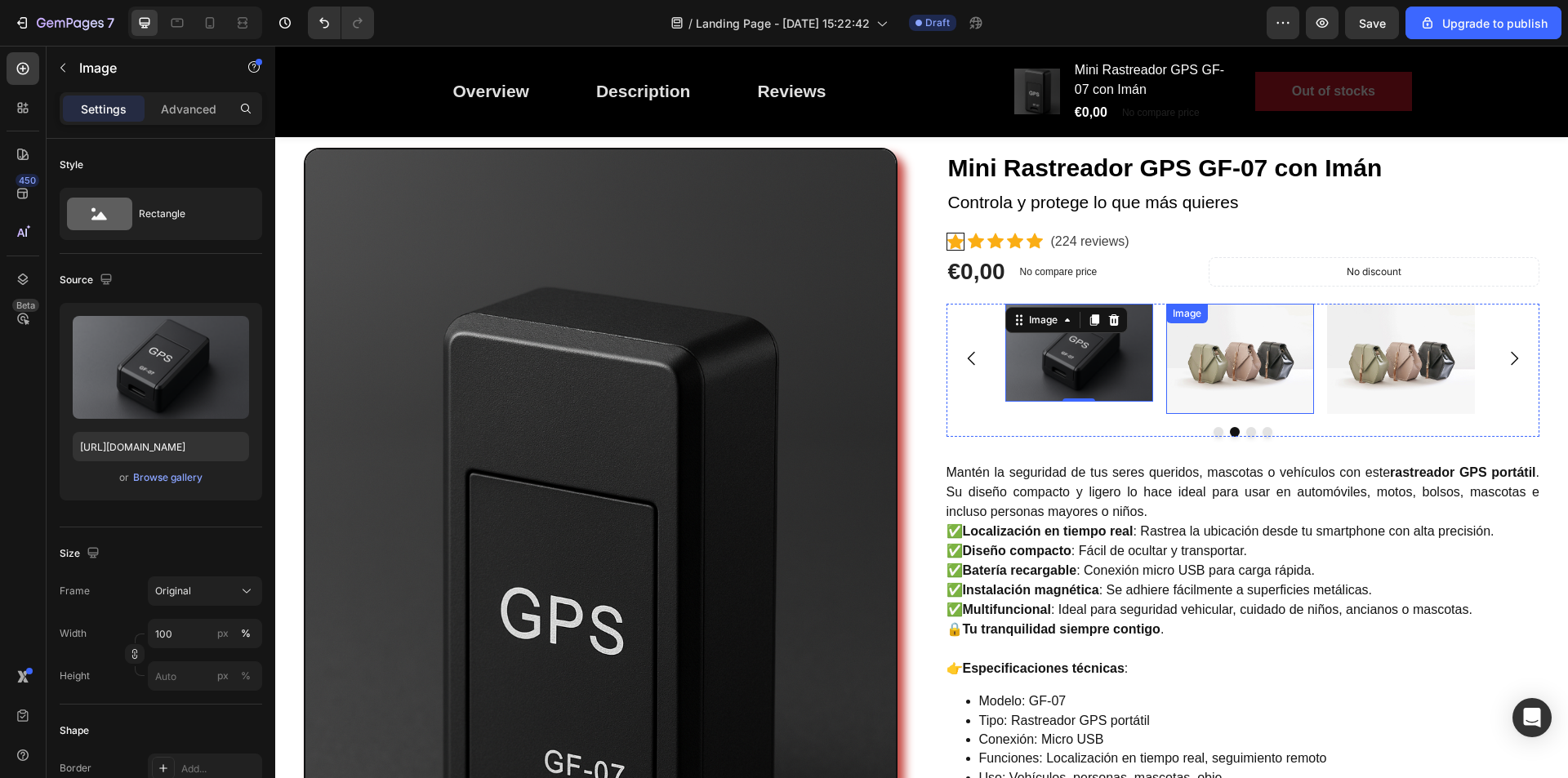
click at [1220, 368] on img at bounding box center [1240, 359] width 148 height 111
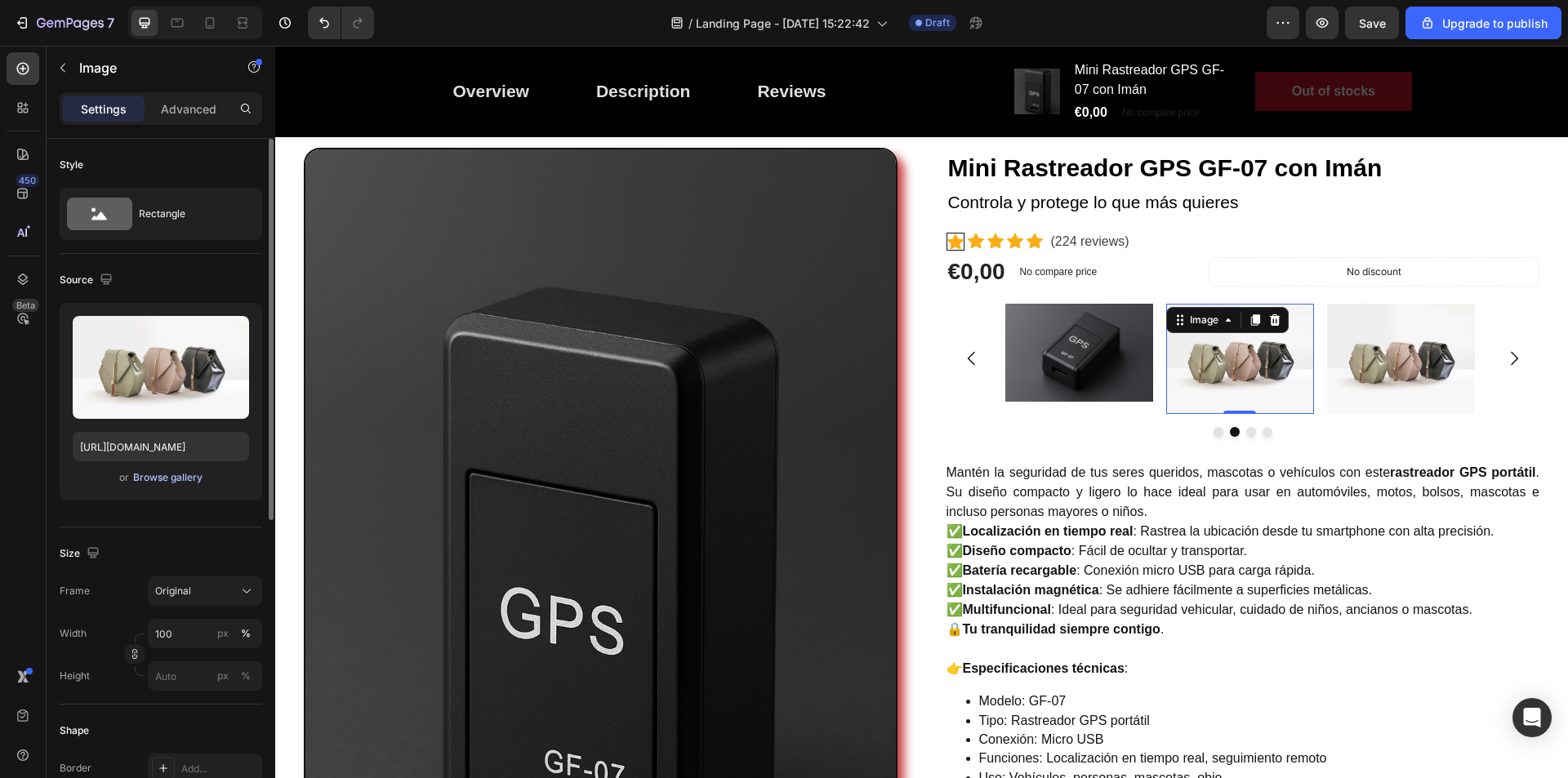
click at [178, 477] on div "Browse gallery" at bounding box center [168, 478] width 70 height 15
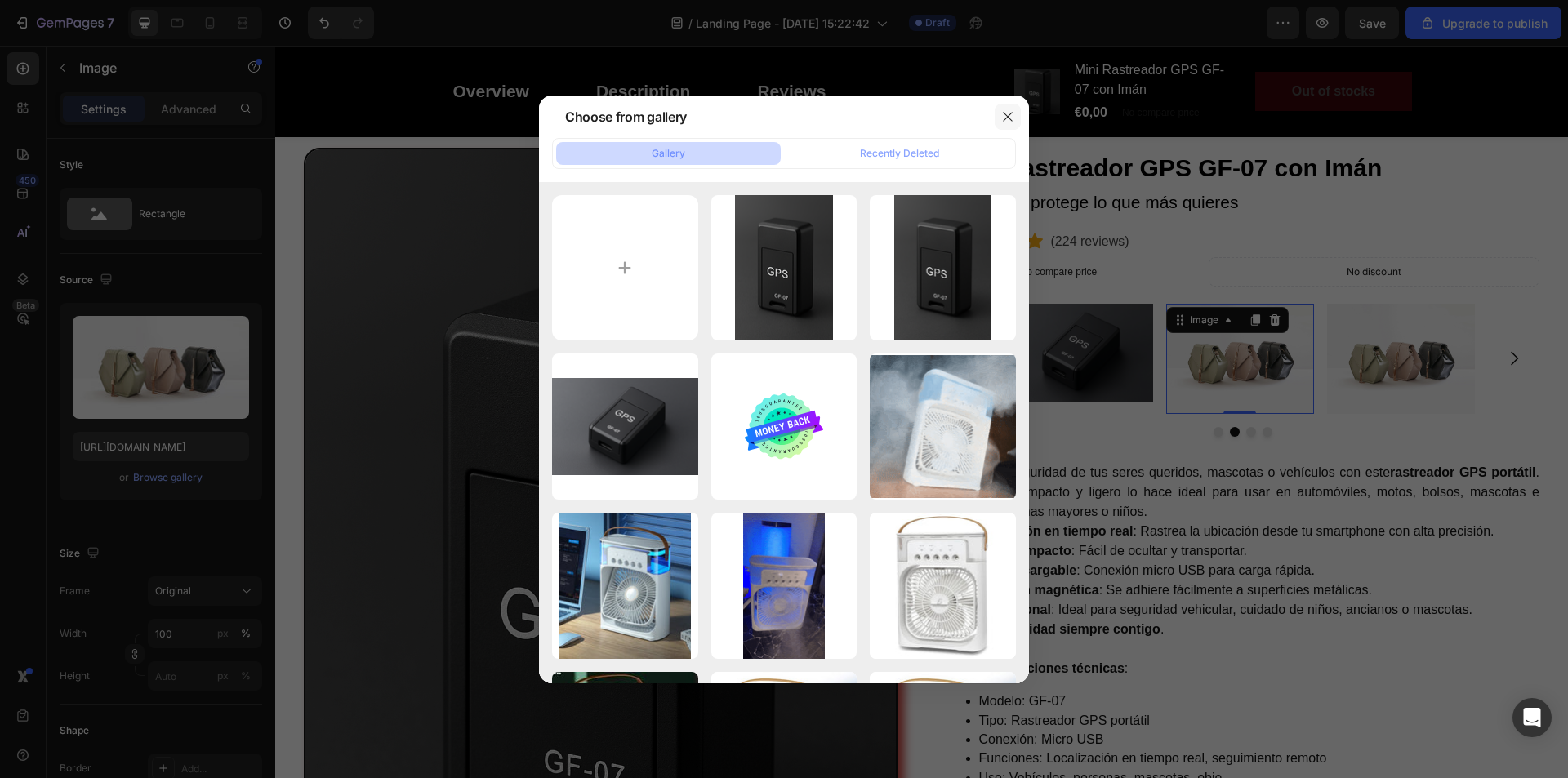
click at [1011, 115] on icon "button" at bounding box center [1007, 116] width 9 height 9
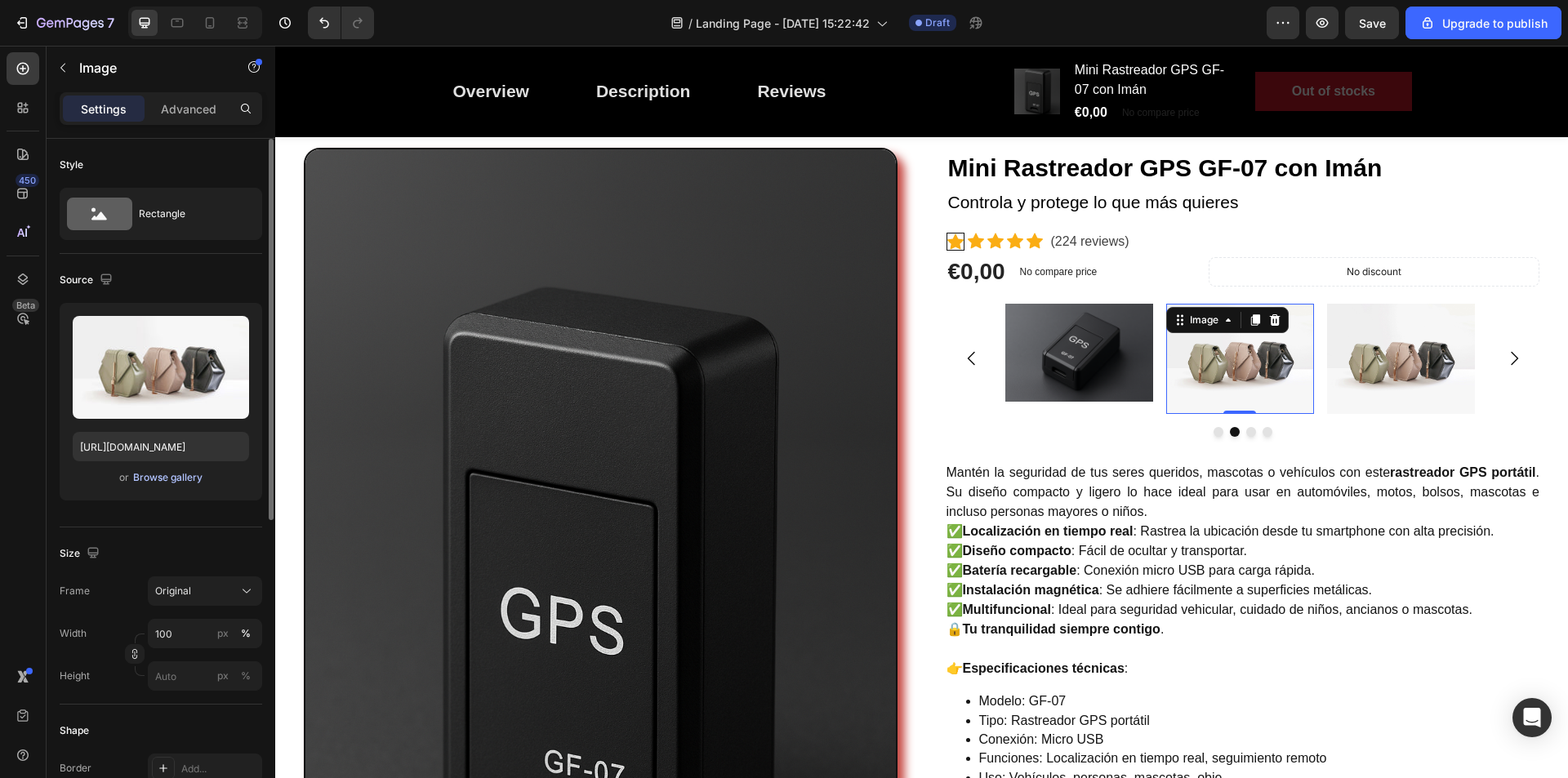
click at [154, 481] on div "Browse gallery" at bounding box center [168, 478] width 70 height 15
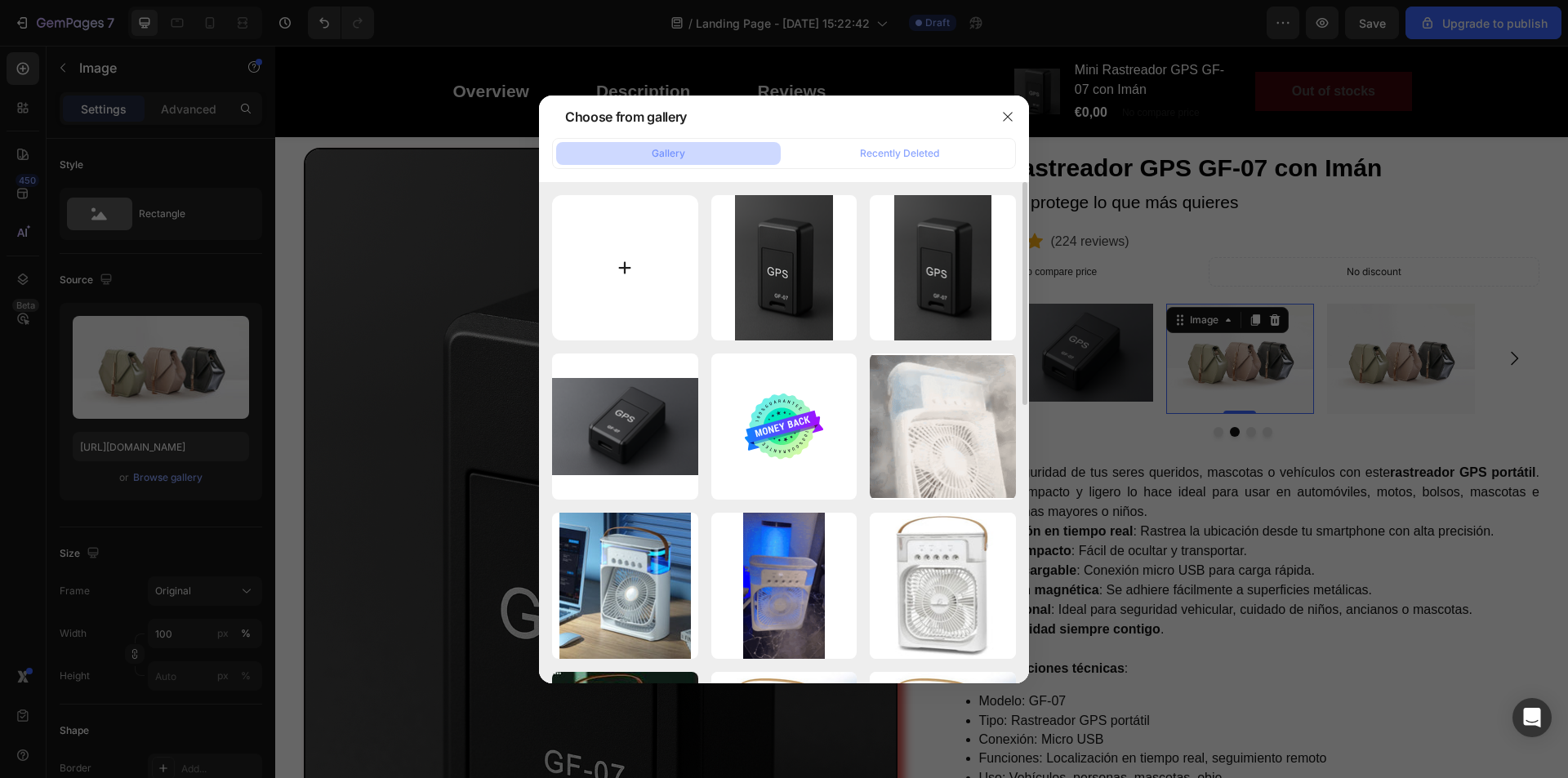
click at [649, 250] on input "file" at bounding box center [625, 268] width 146 height 146
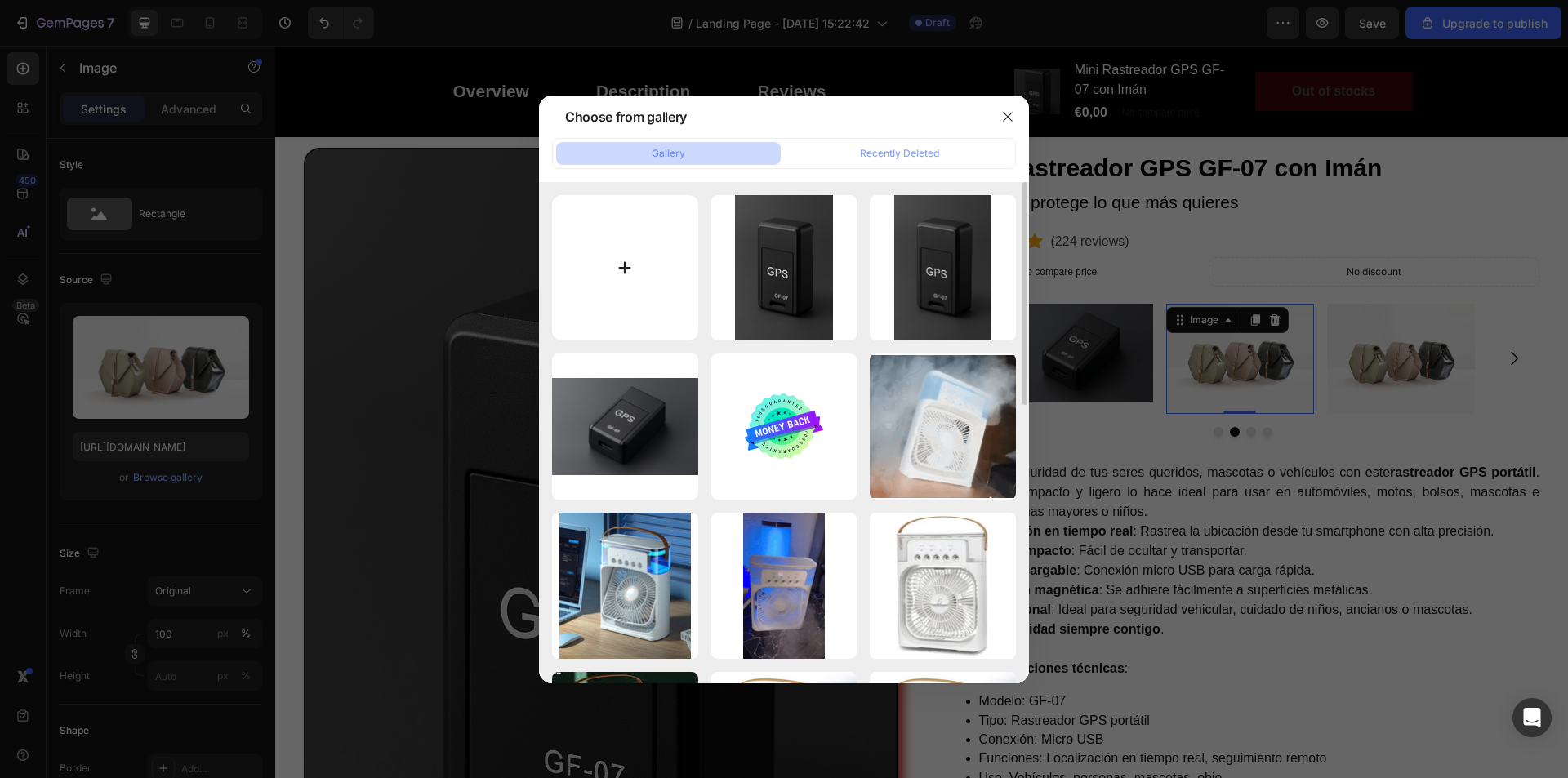
type input "C:\fakepath\3cce331c-a5a2-4b23-bc24-c2df95ab5970.png"
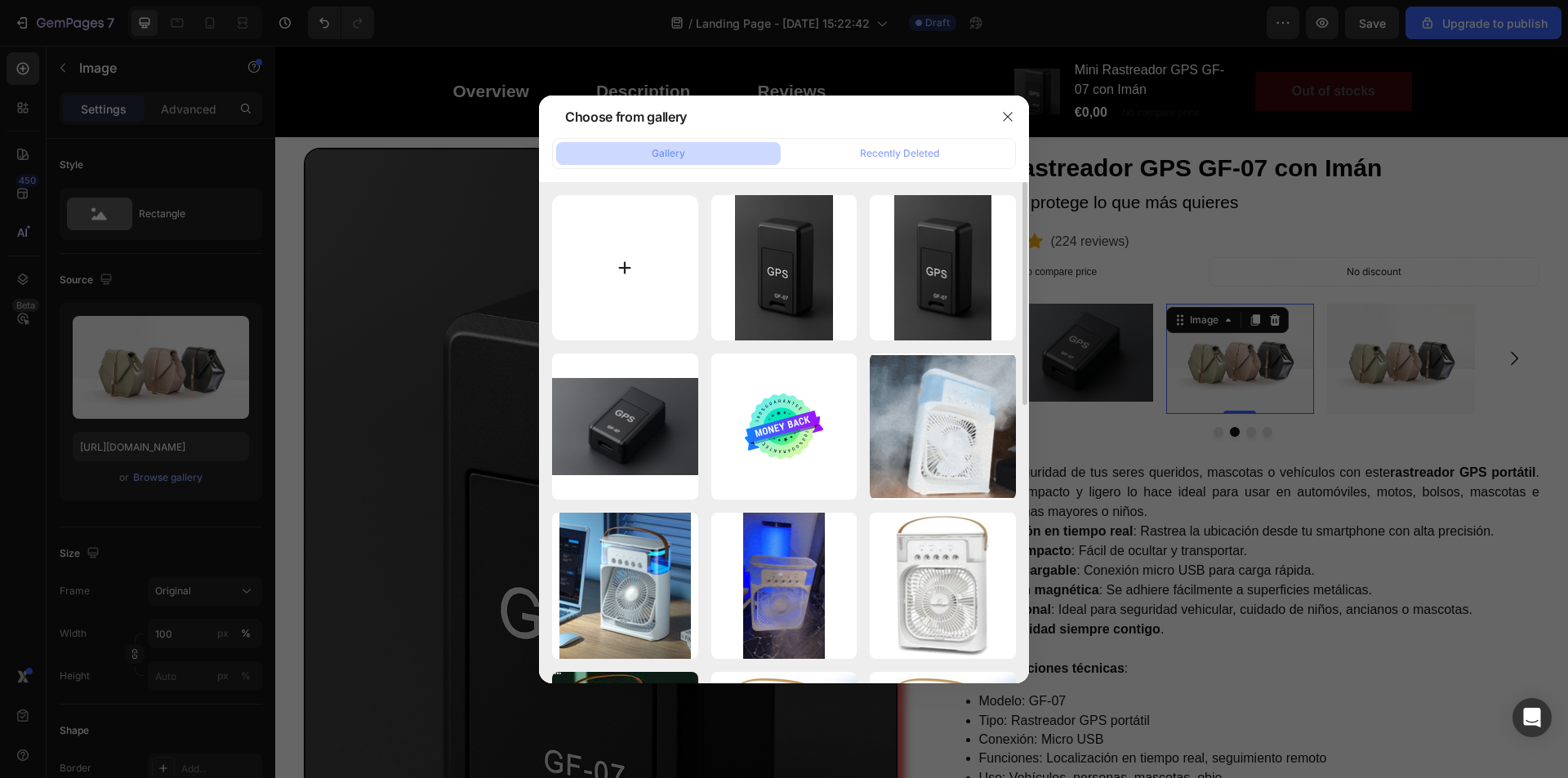
click at [296, 41] on div at bounding box center [784, 389] width 1568 height 778
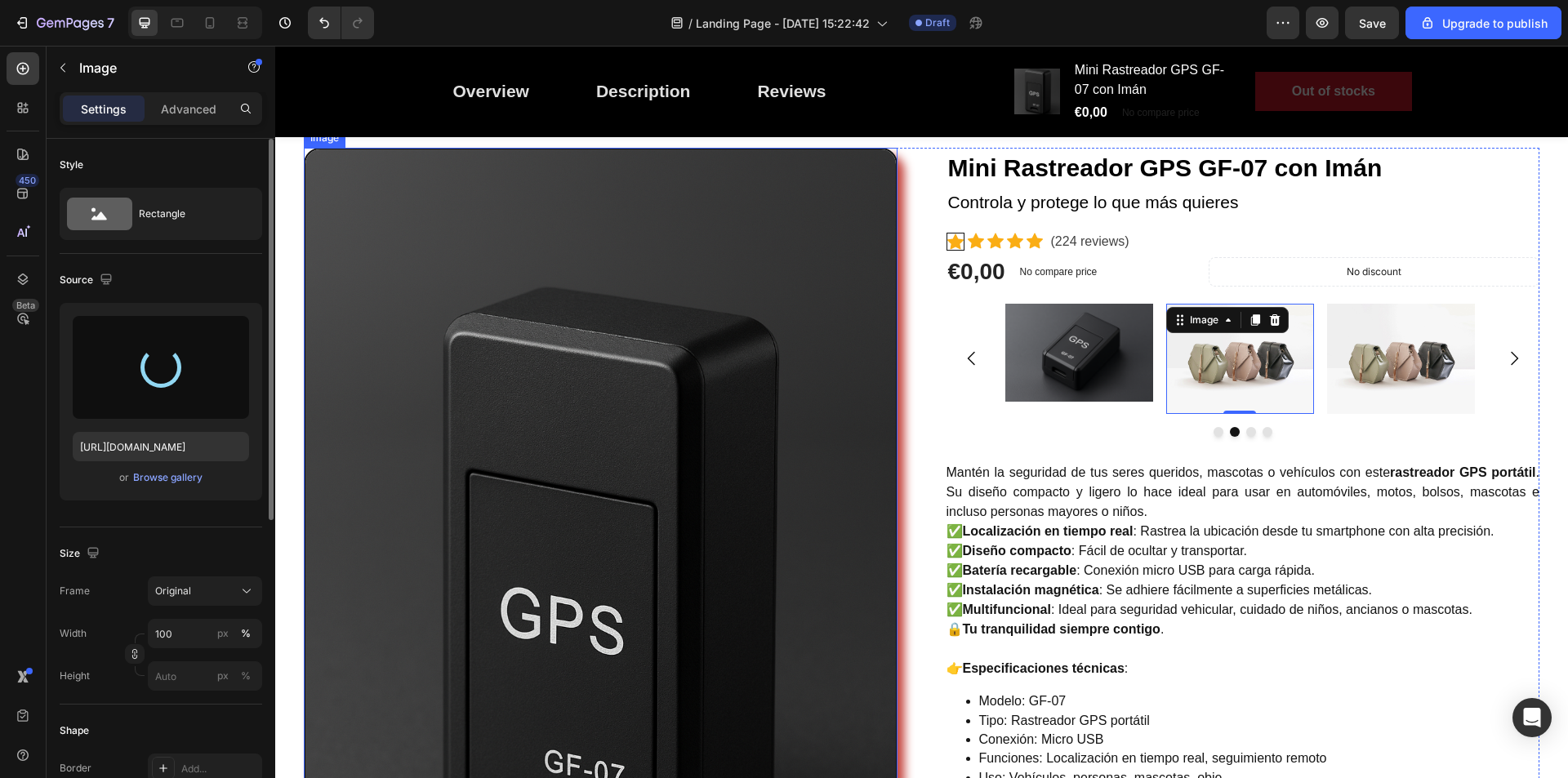
type input "[URL][DOMAIN_NAME]"
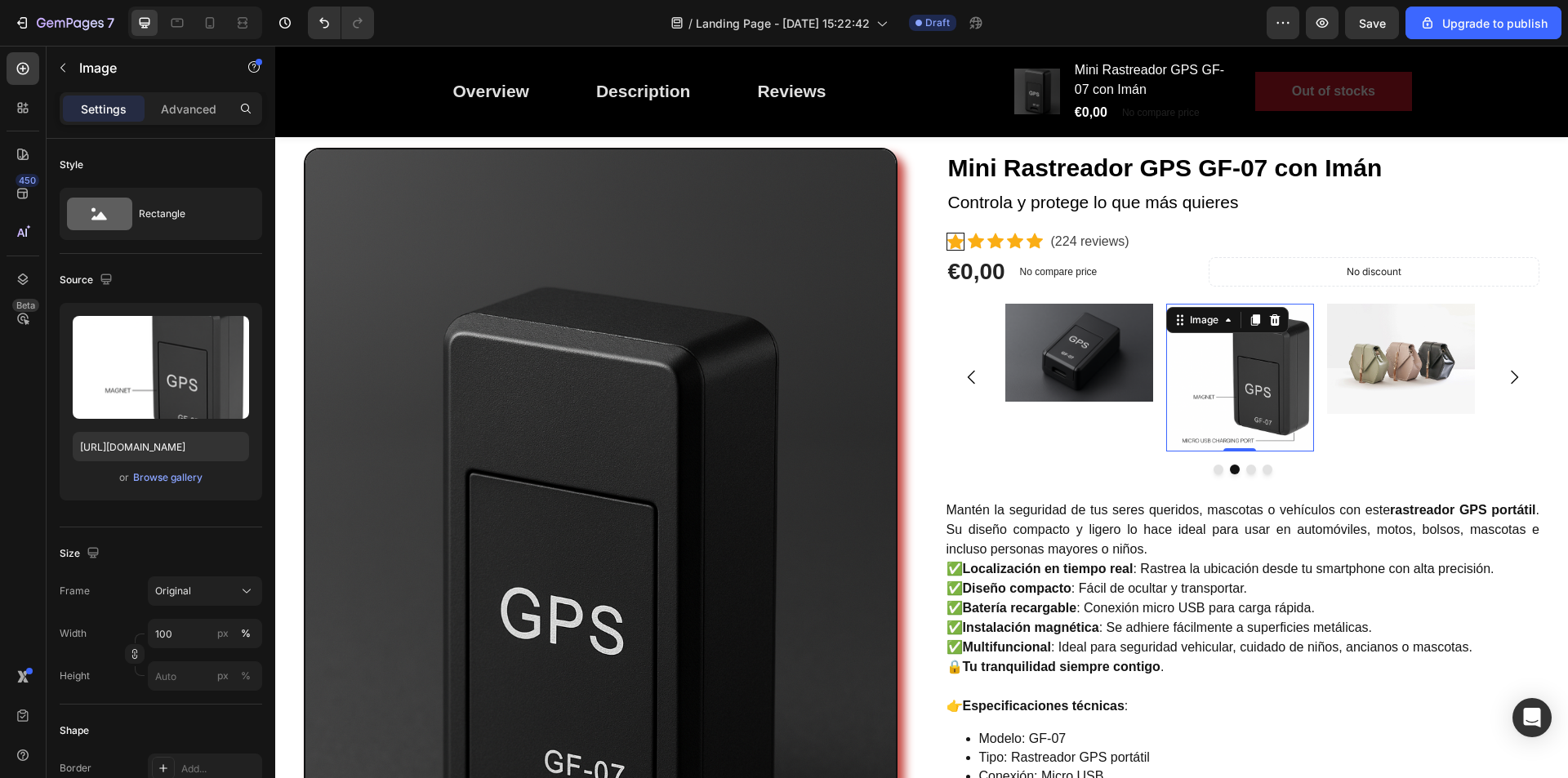
drag, startPoint x: 1231, startPoint y: 448, endPoint x: 1231, endPoint y: 417, distance: 31.0
click at [1231, 417] on div "Image 0" at bounding box center [1240, 378] width 148 height 148
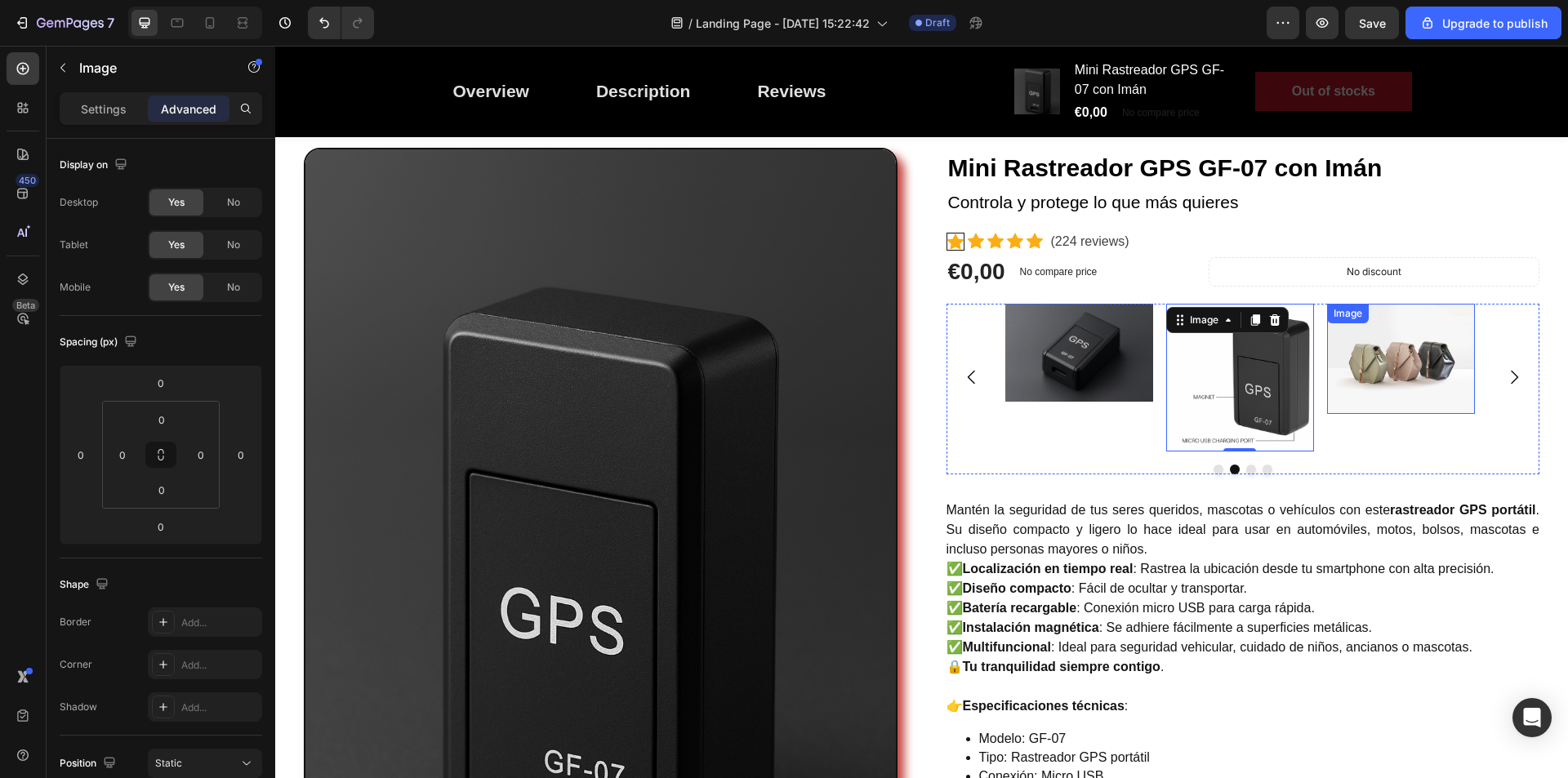
click at [1406, 358] on img at bounding box center [1401, 359] width 148 height 111
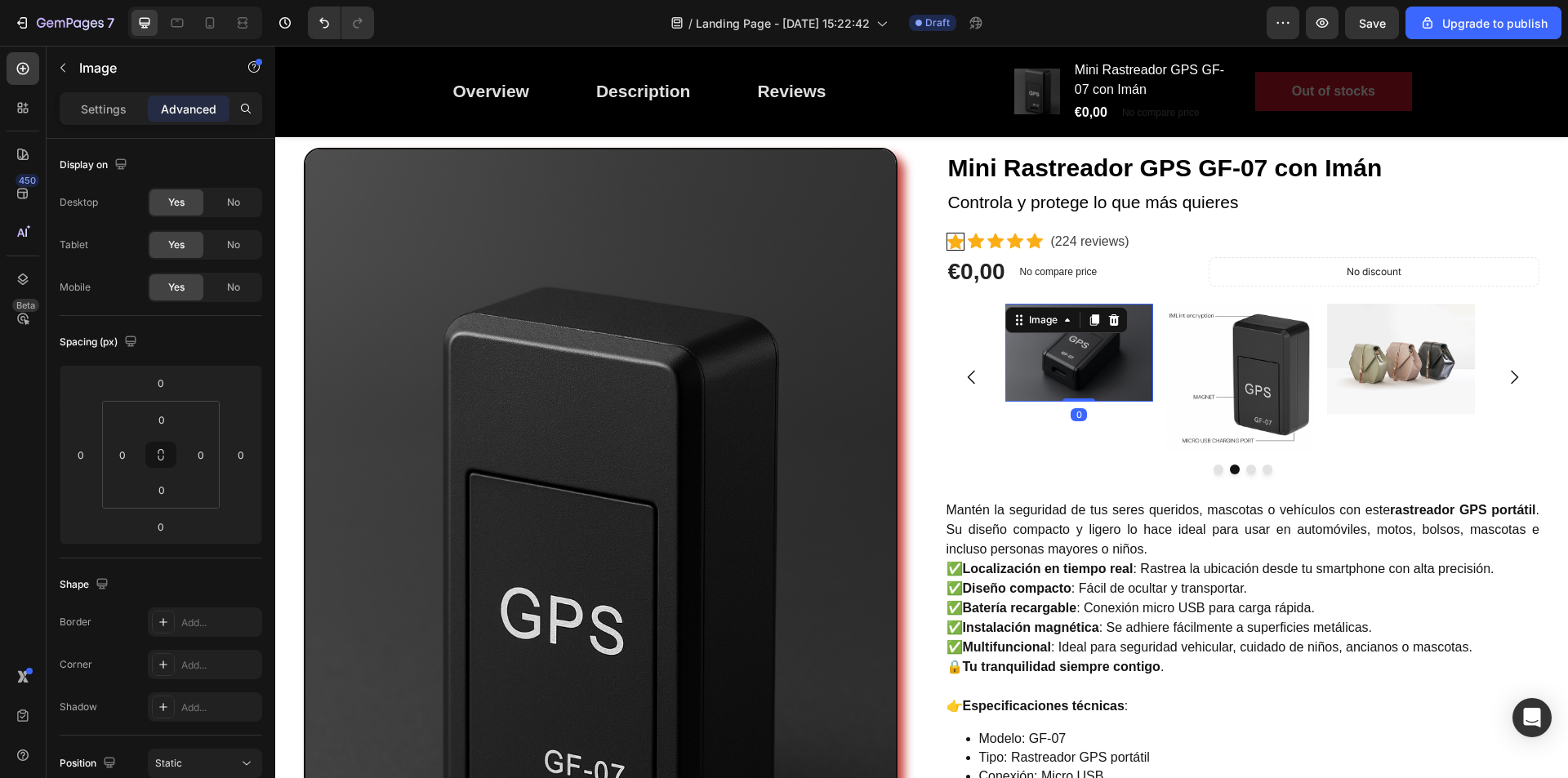
click at [1101, 394] on img at bounding box center [1079, 353] width 148 height 99
drag, startPoint x: 1071, startPoint y: 400, endPoint x: 1084, endPoint y: 397, distance: 13.3
click at [1084, 397] on div at bounding box center [1078, 399] width 32 height 5
click at [1237, 363] on img at bounding box center [1240, 378] width 148 height 148
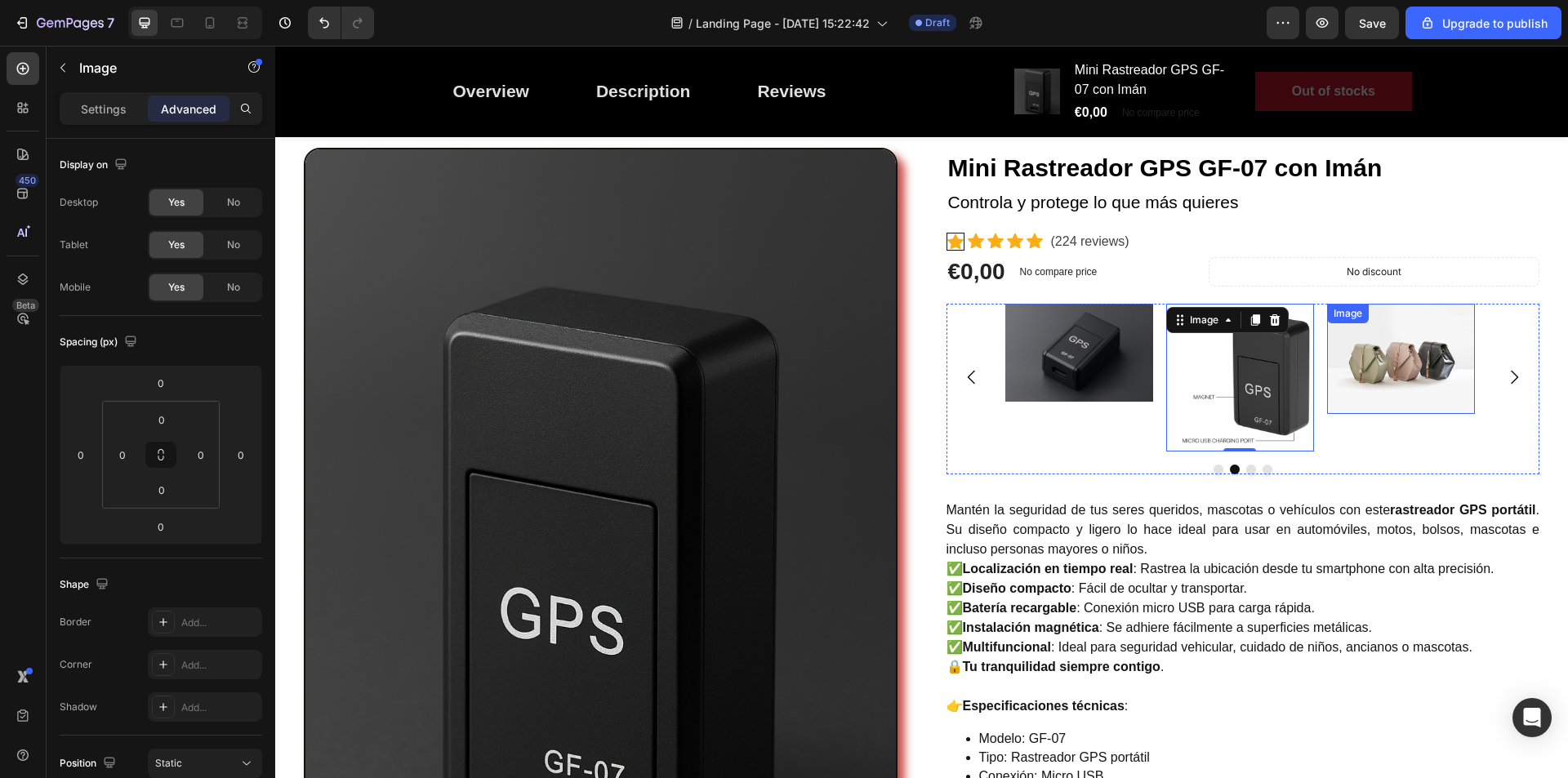
click at [1381, 349] on img at bounding box center [1401, 359] width 148 height 111
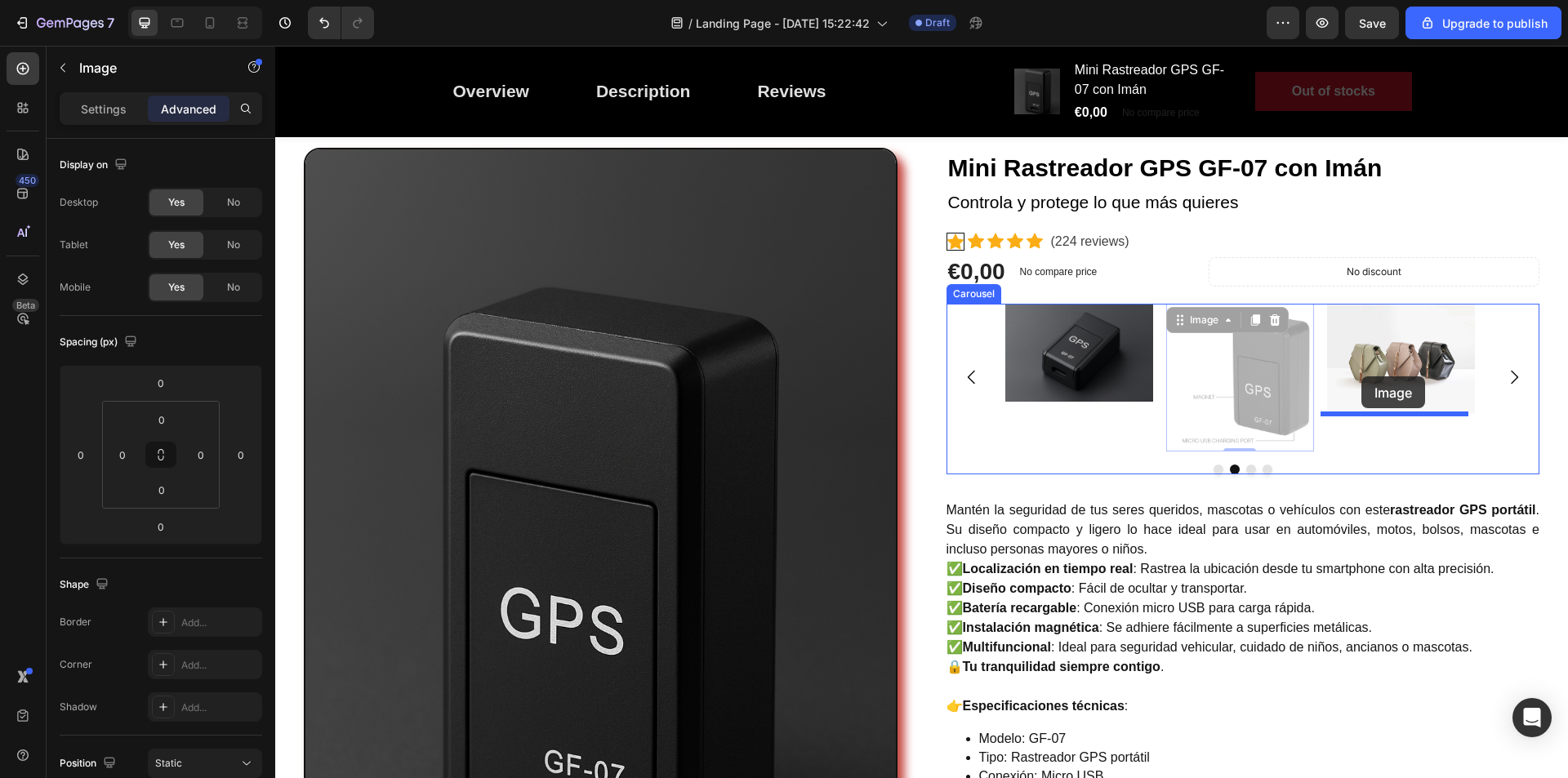
drag, startPoint x: 1225, startPoint y: 389, endPoint x: 1362, endPoint y: 377, distance: 137.5
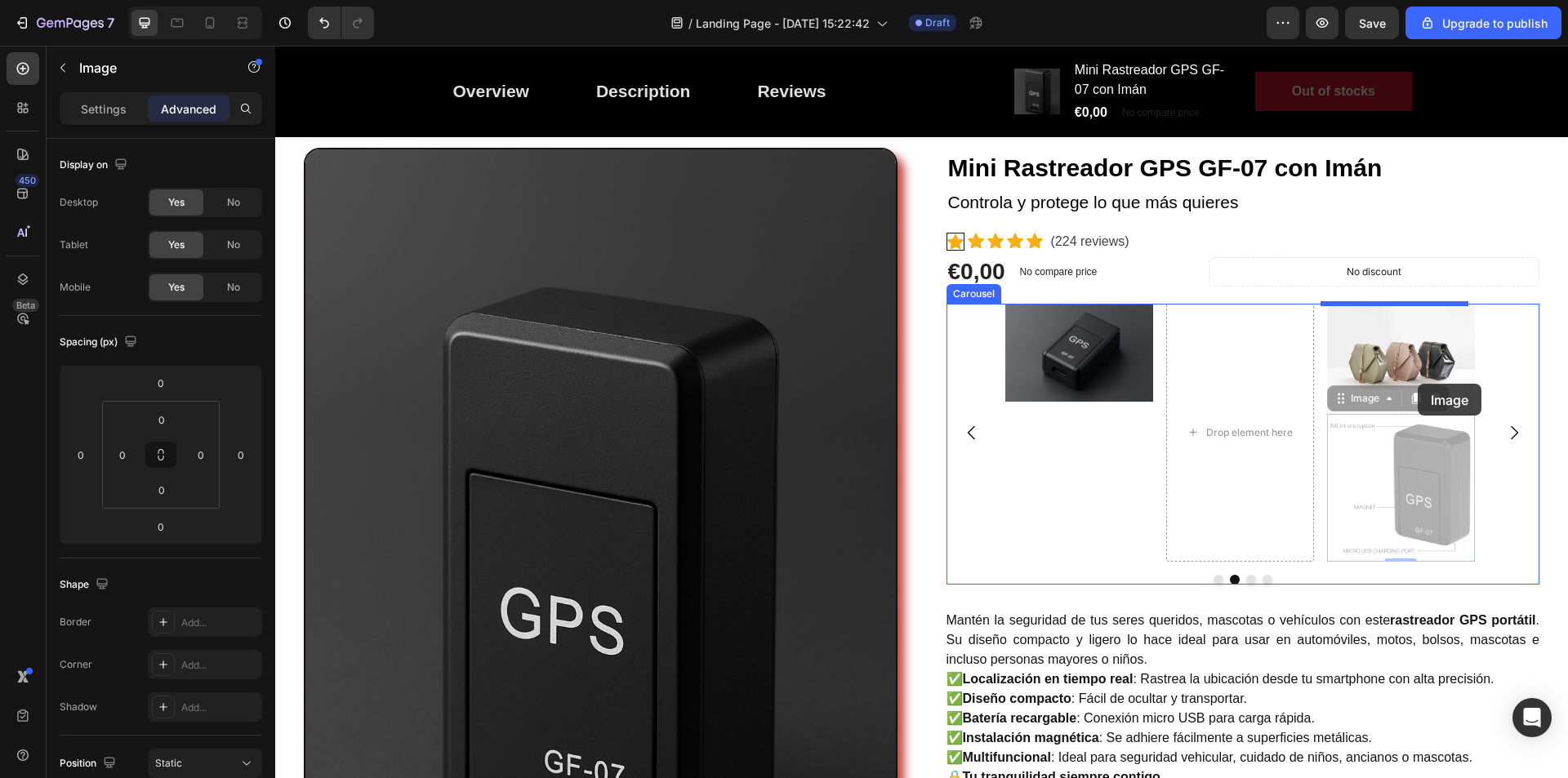
drag, startPoint x: 1414, startPoint y: 492, endPoint x: 1418, endPoint y: 384, distance: 108.1
type input "16"
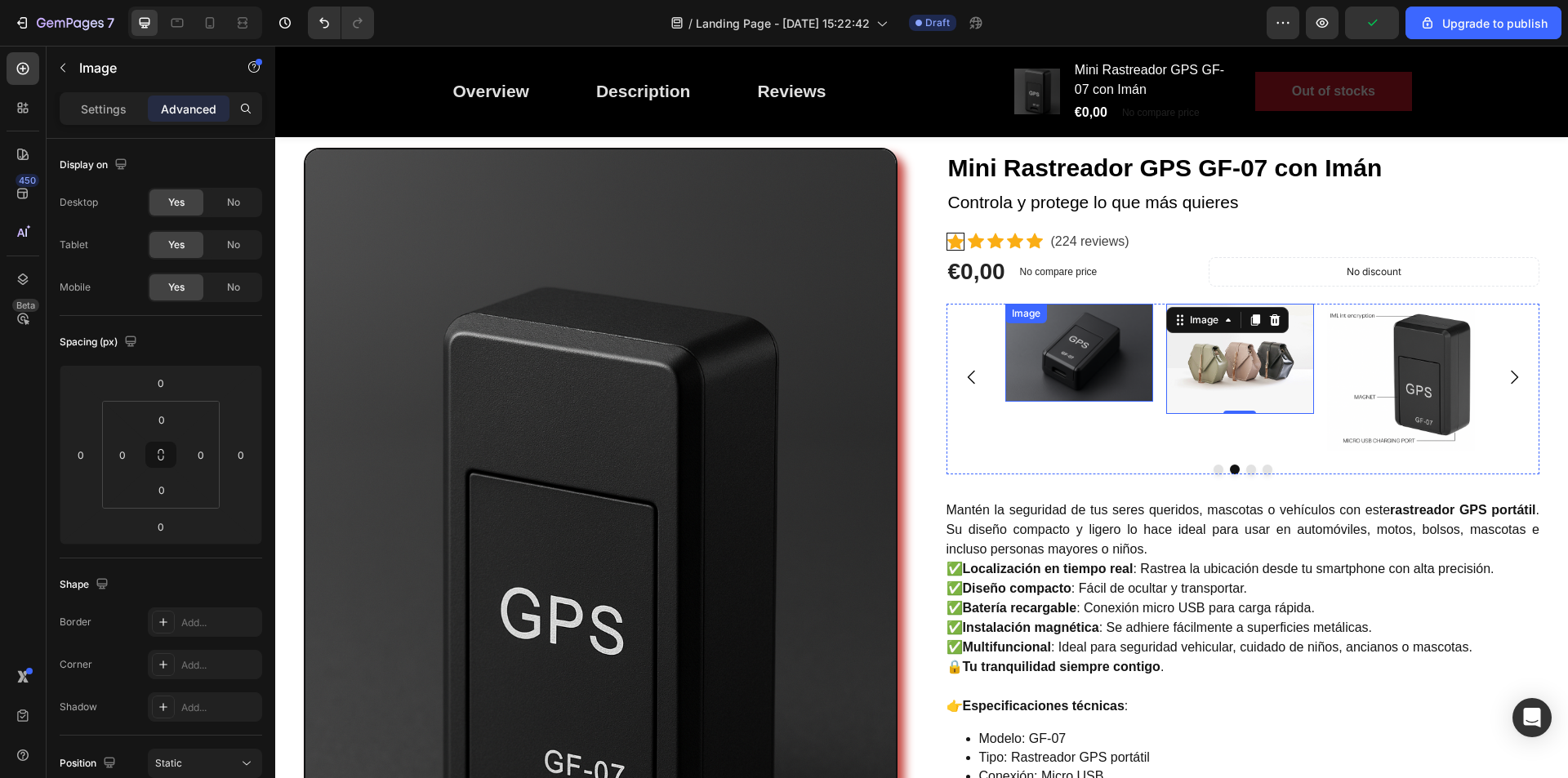
click at [1206, 368] on img at bounding box center [1240, 359] width 148 height 111
click at [87, 111] on p "Settings" at bounding box center [103, 108] width 46 height 17
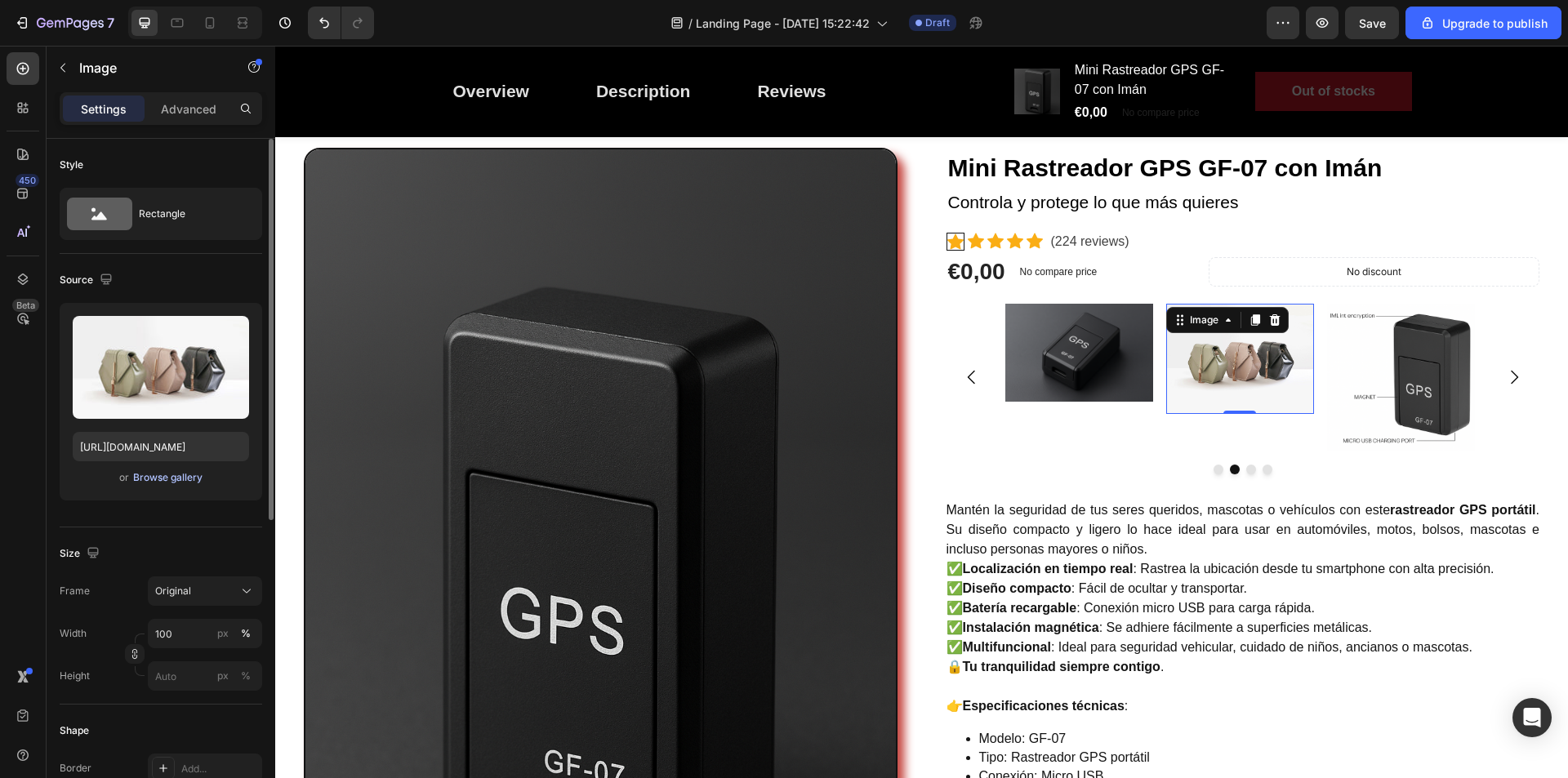
click at [164, 478] on div "Browse gallery" at bounding box center [168, 478] width 70 height 15
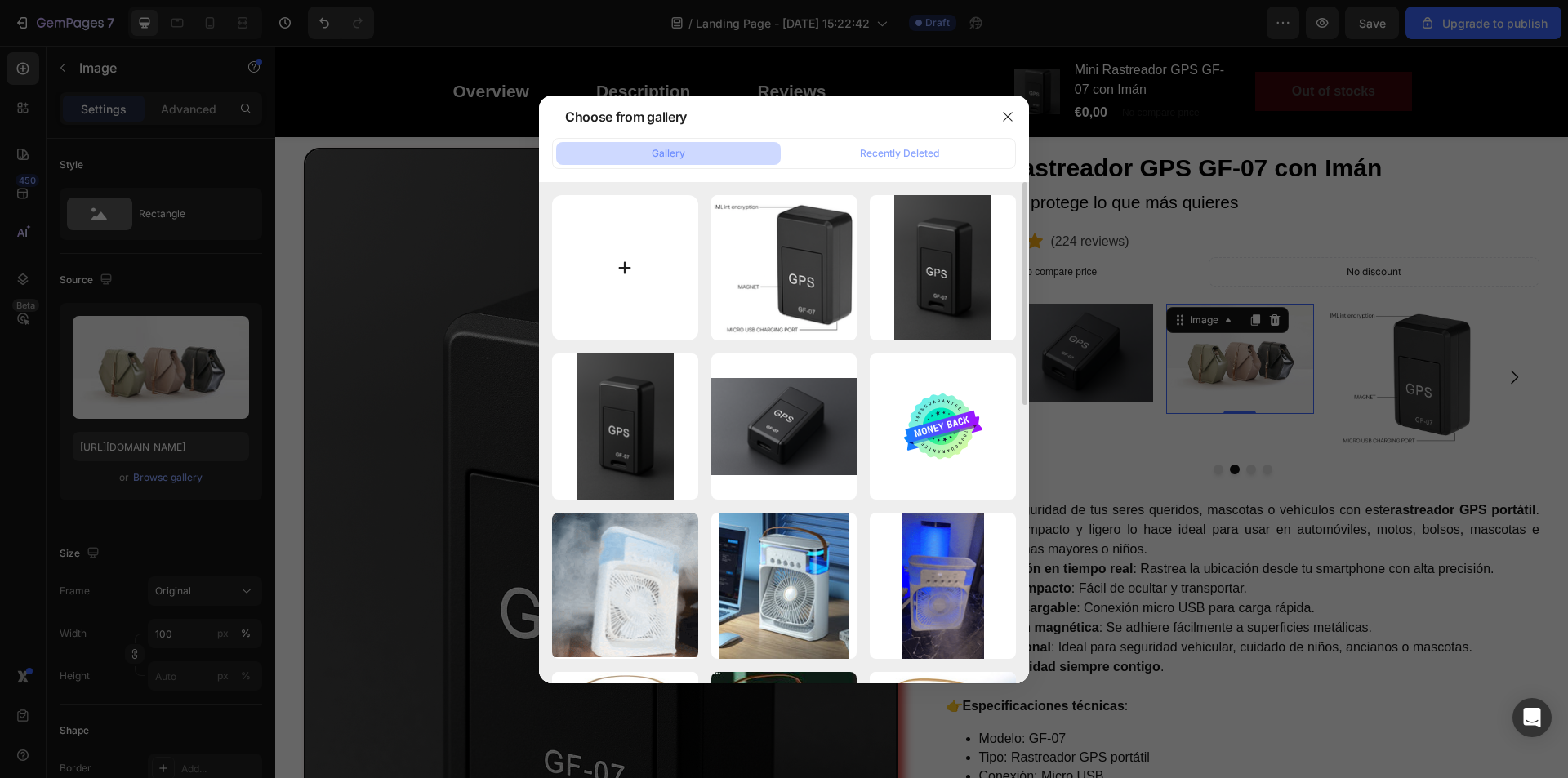
click at [610, 253] on input "file" at bounding box center [625, 268] width 146 height 146
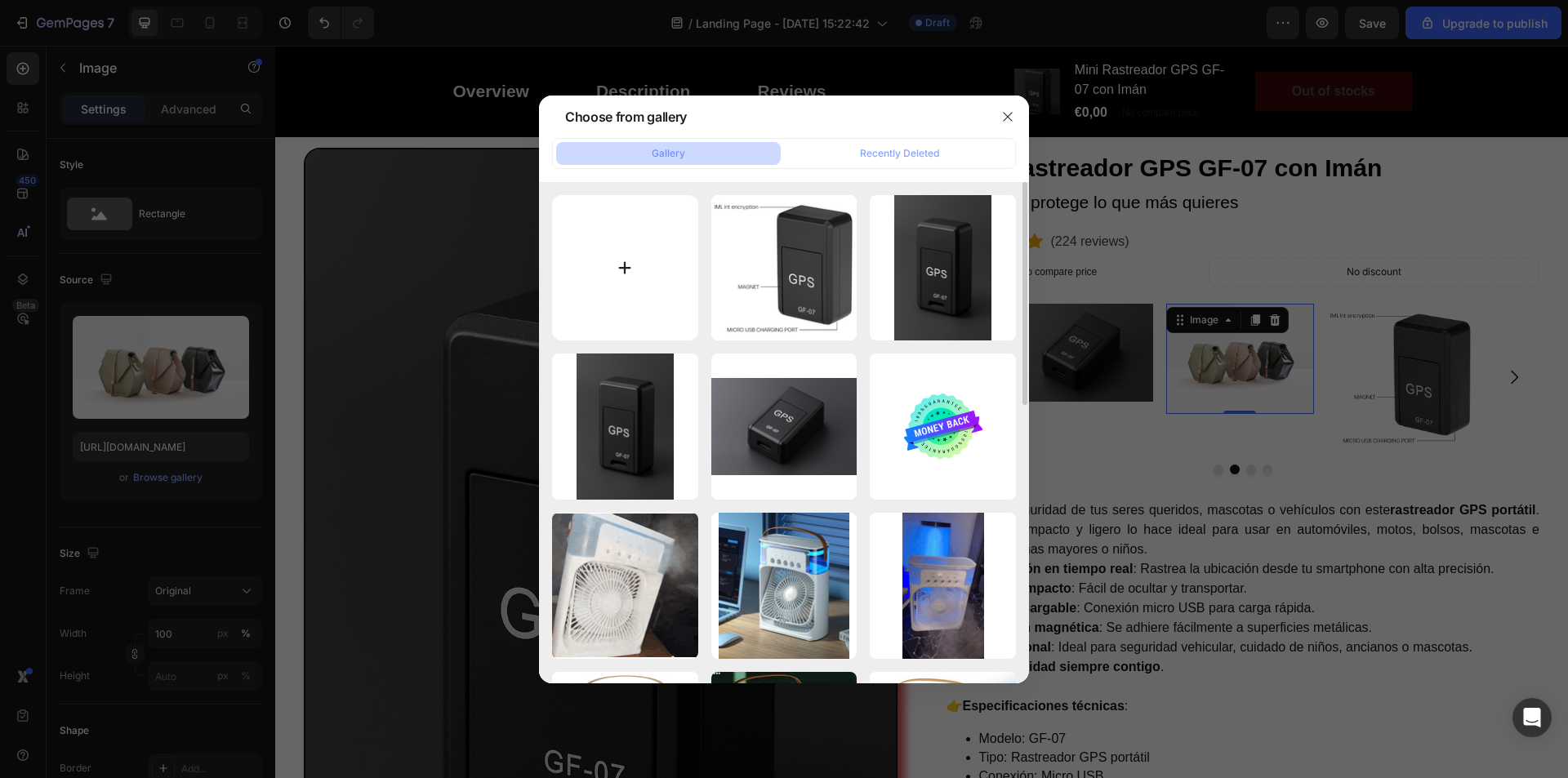
type input "C:\fakepath\8434143041842_1.jpg"
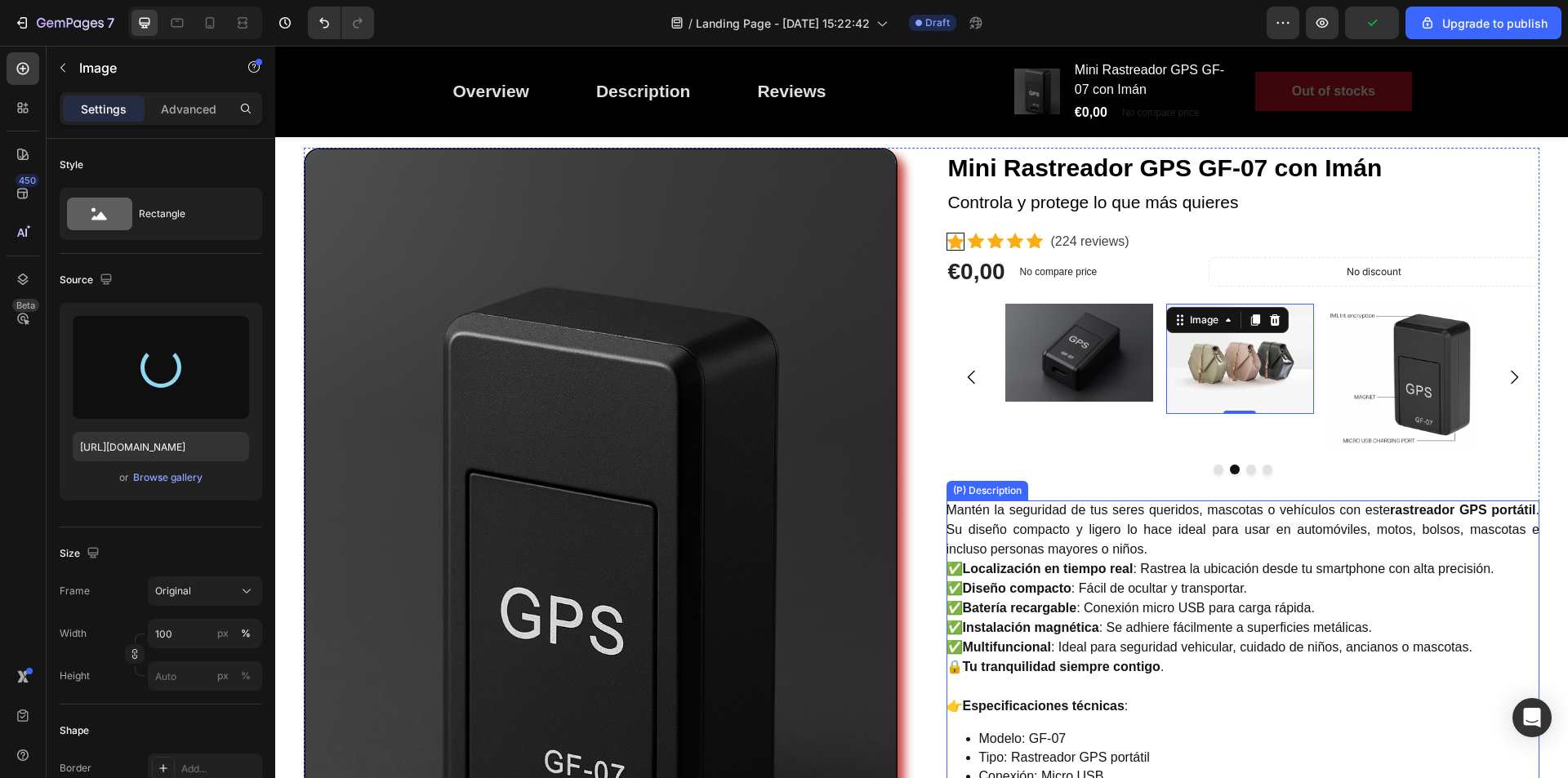
type input "[URL][DOMAIN_NAME]"
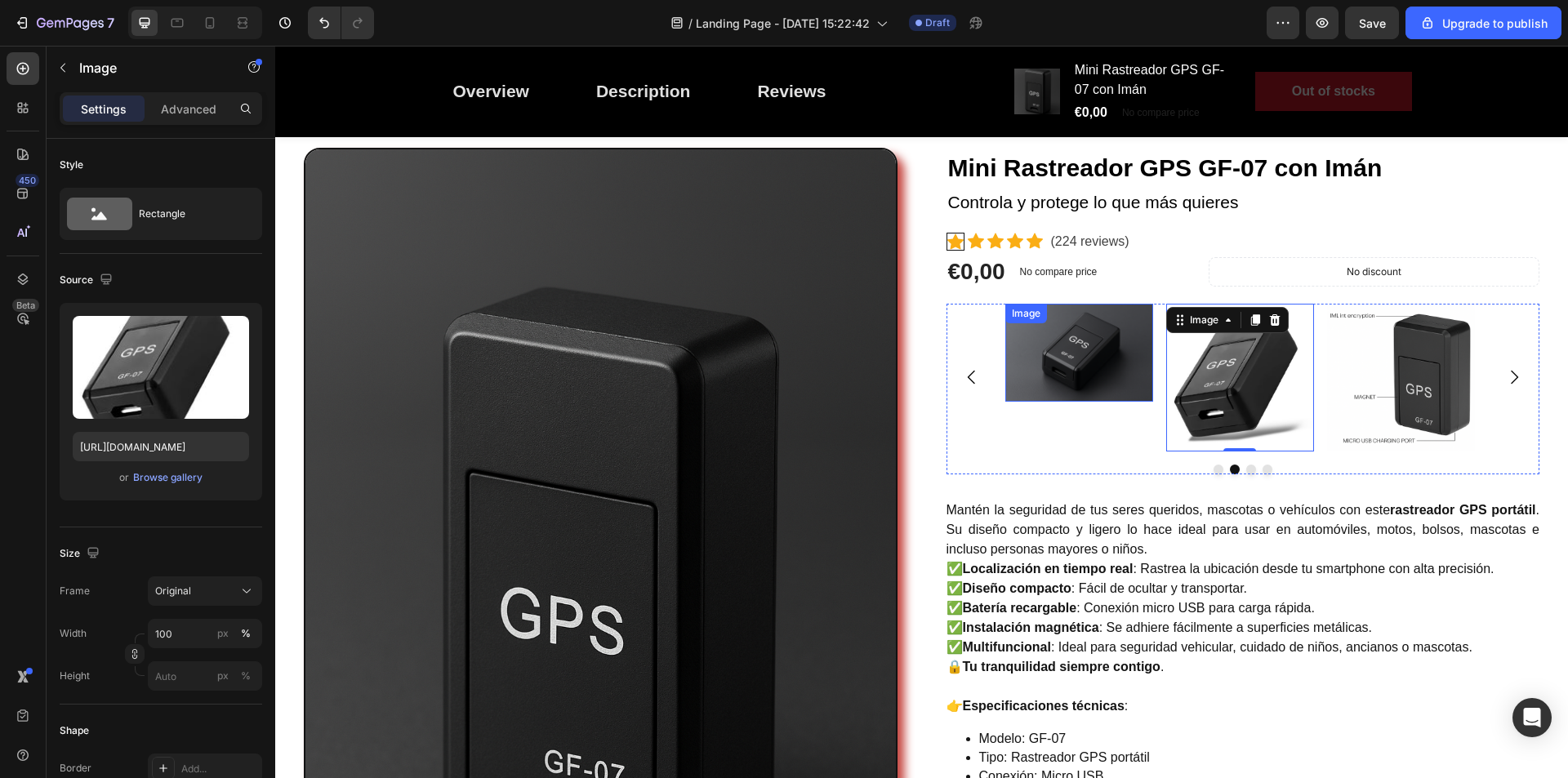
click at [1100, 387] on img at bounding box center [1079, 353] width 148 height 99
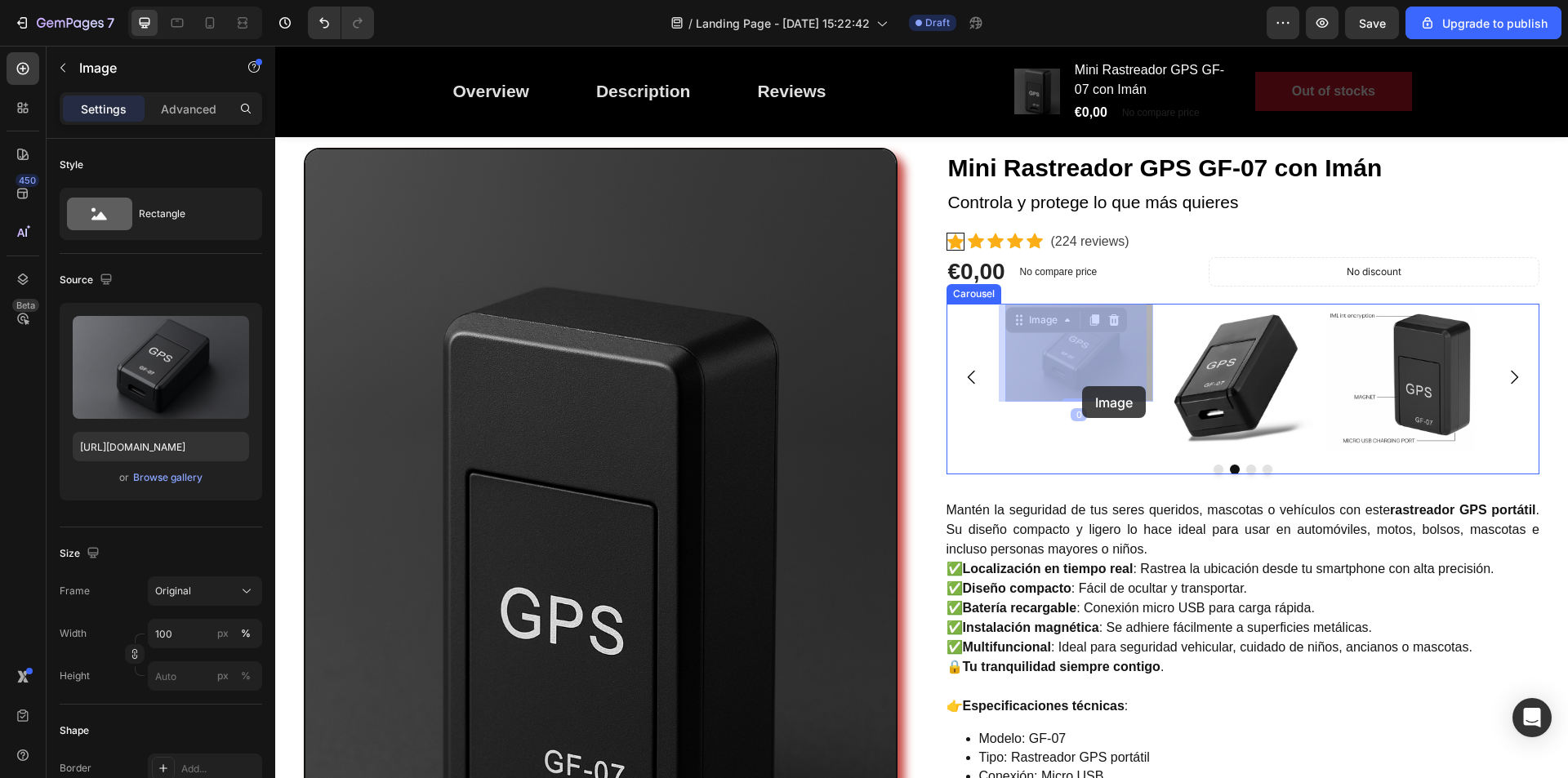
drag, startPoint x: 1074, startPoint y: 397, endPoint x: 1082, endPoint y: 387, distance: 12.8
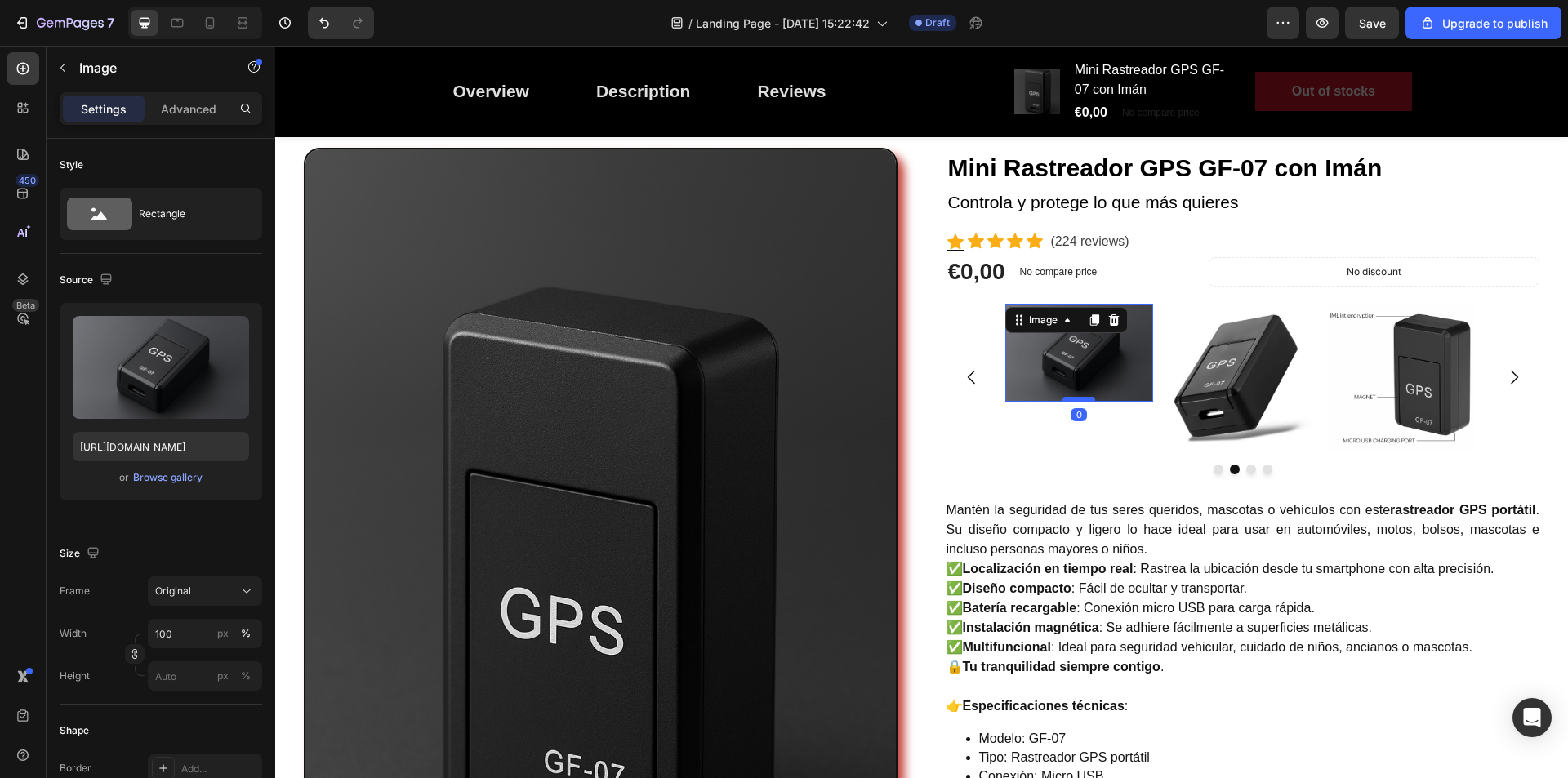
click at [1080, 401] on div at bounding box center [1078, 399] width 32 height 5
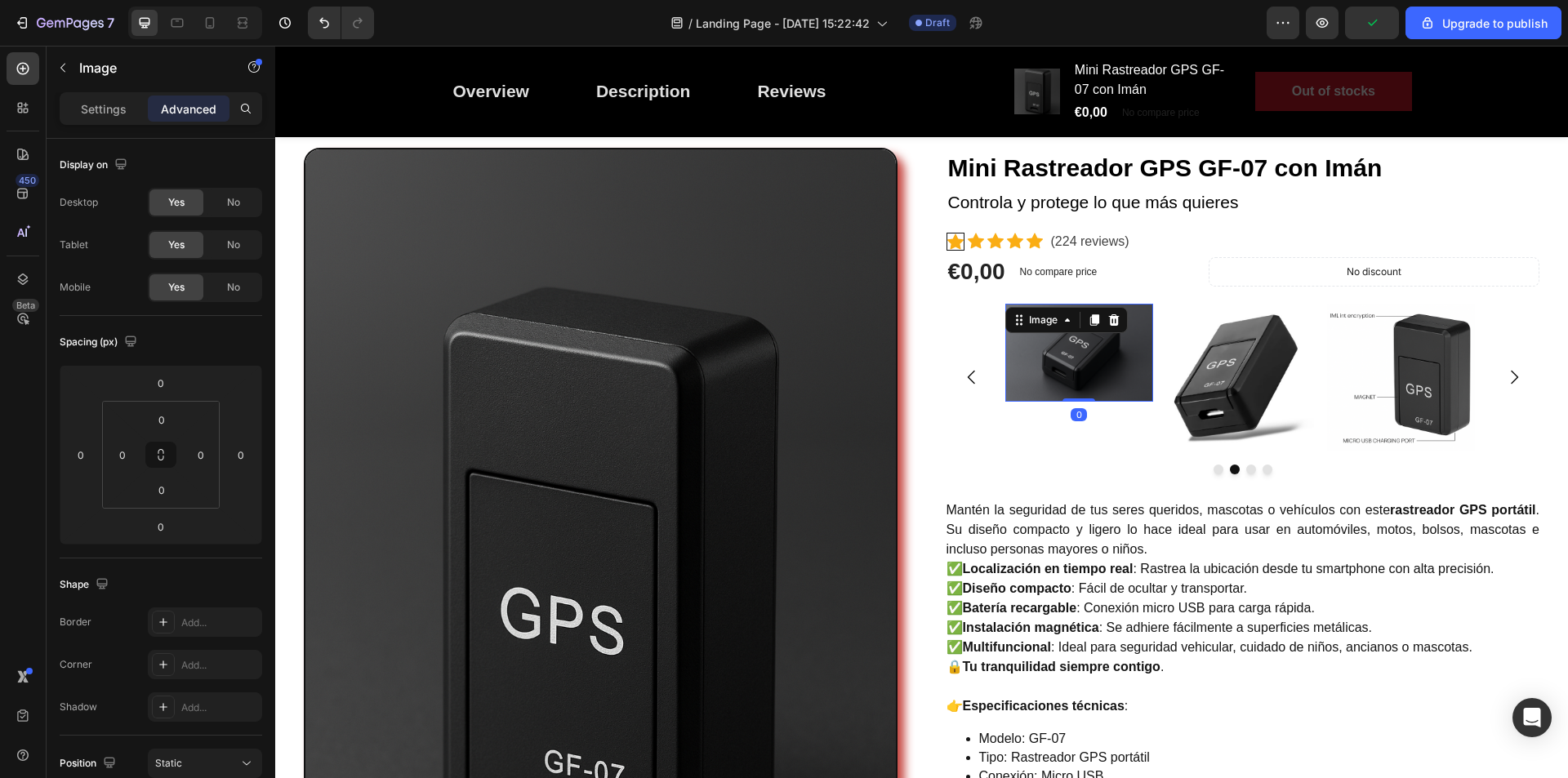
click at [1115, 373] on img at bounding box center [1079, 353] width 148 height 99
click at [1511, 380] on icon "Carousel Next Arrow" at bounding box center [1514, 378] width 7 height 14
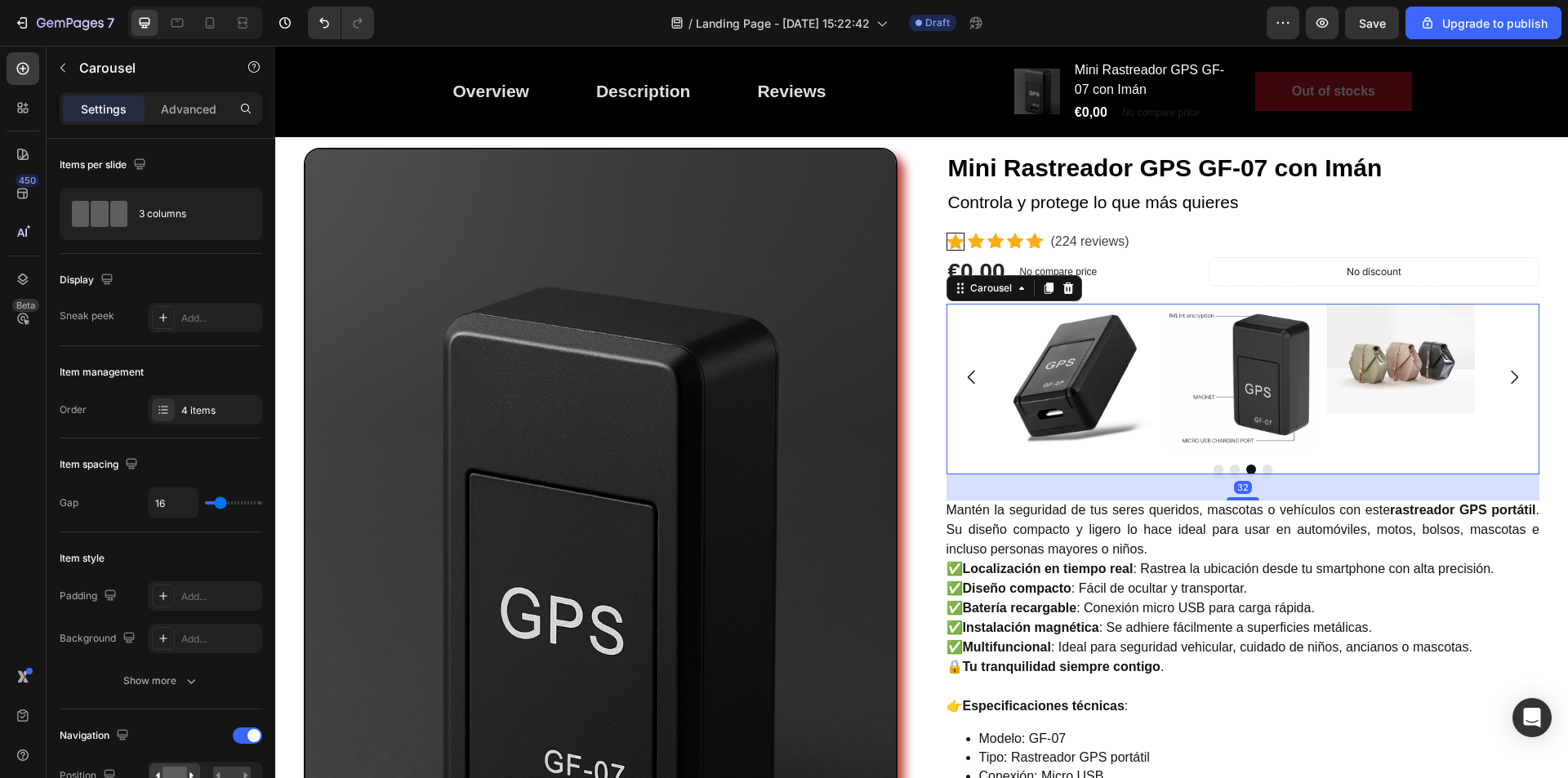
click at [964, 372] on icon "Carousel Back Arrow" at bounding box center [972, 378] width 20 height 20
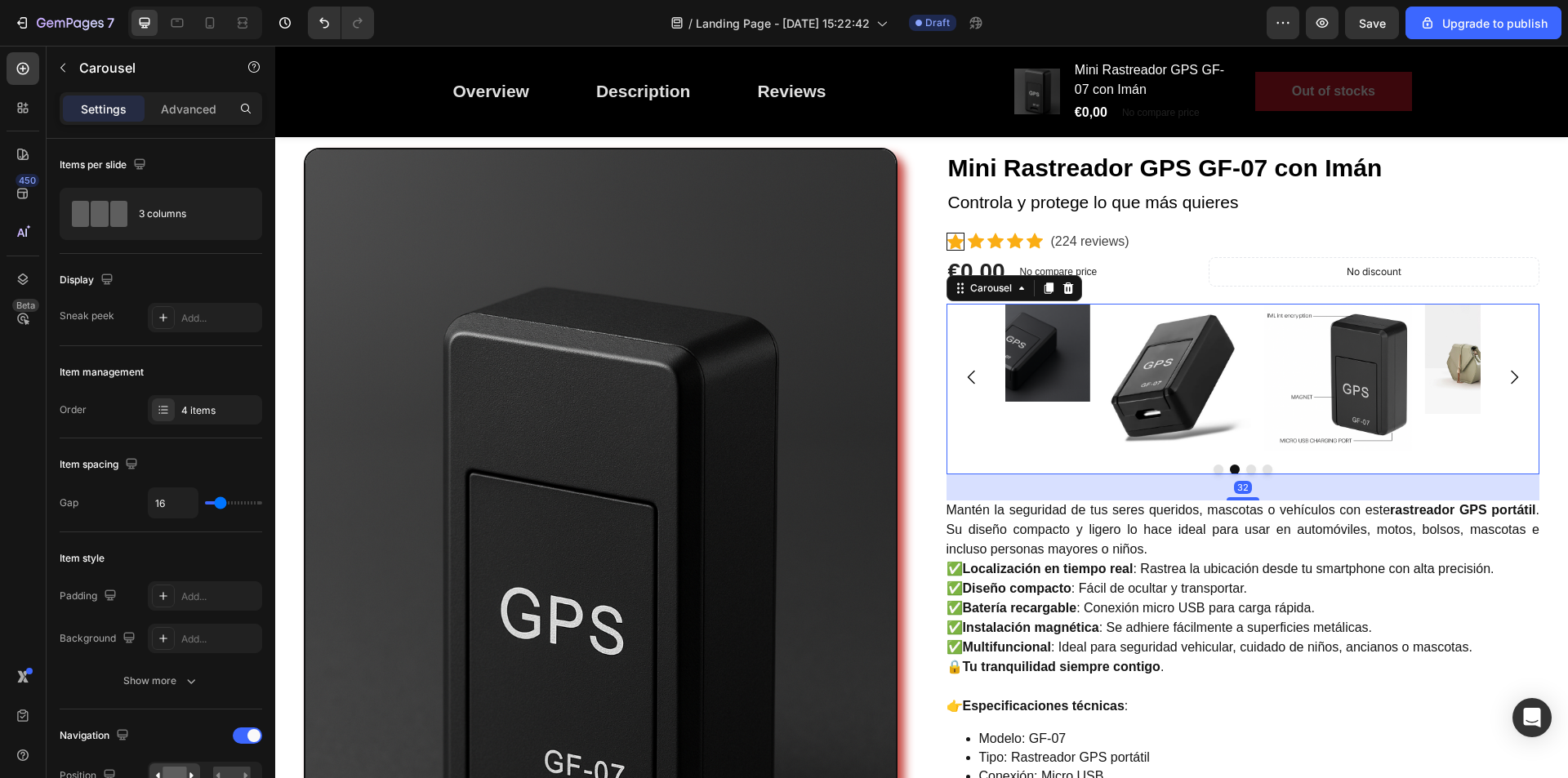
click at [964, 373] on icon "Carousel Back Arrow" at bounding box center [972, 378] width 20 height 20
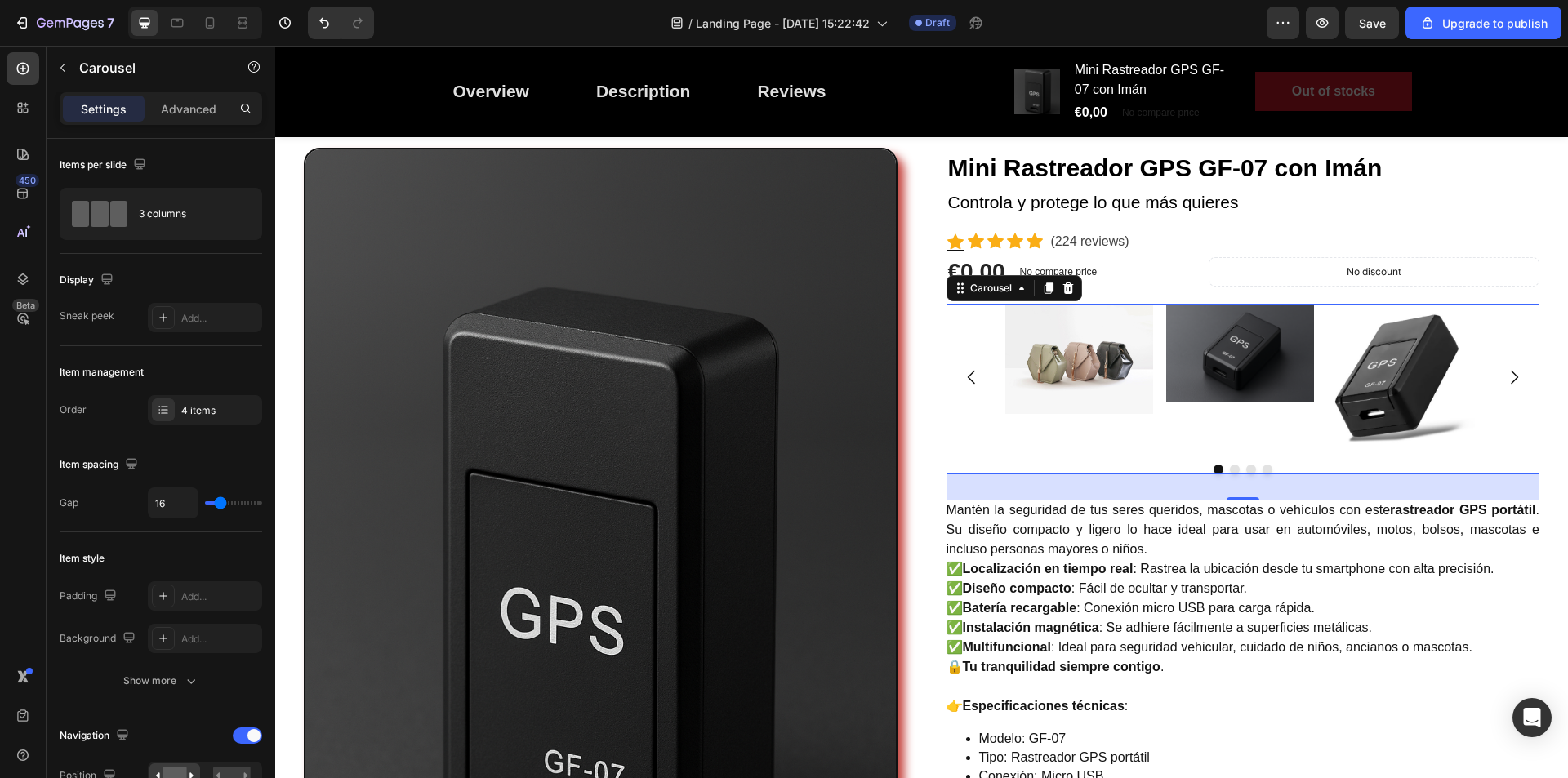
click at [1505, 374] on icon "Carousel Next Arrow" at bounding box center [1515, 378] width 20 height 20
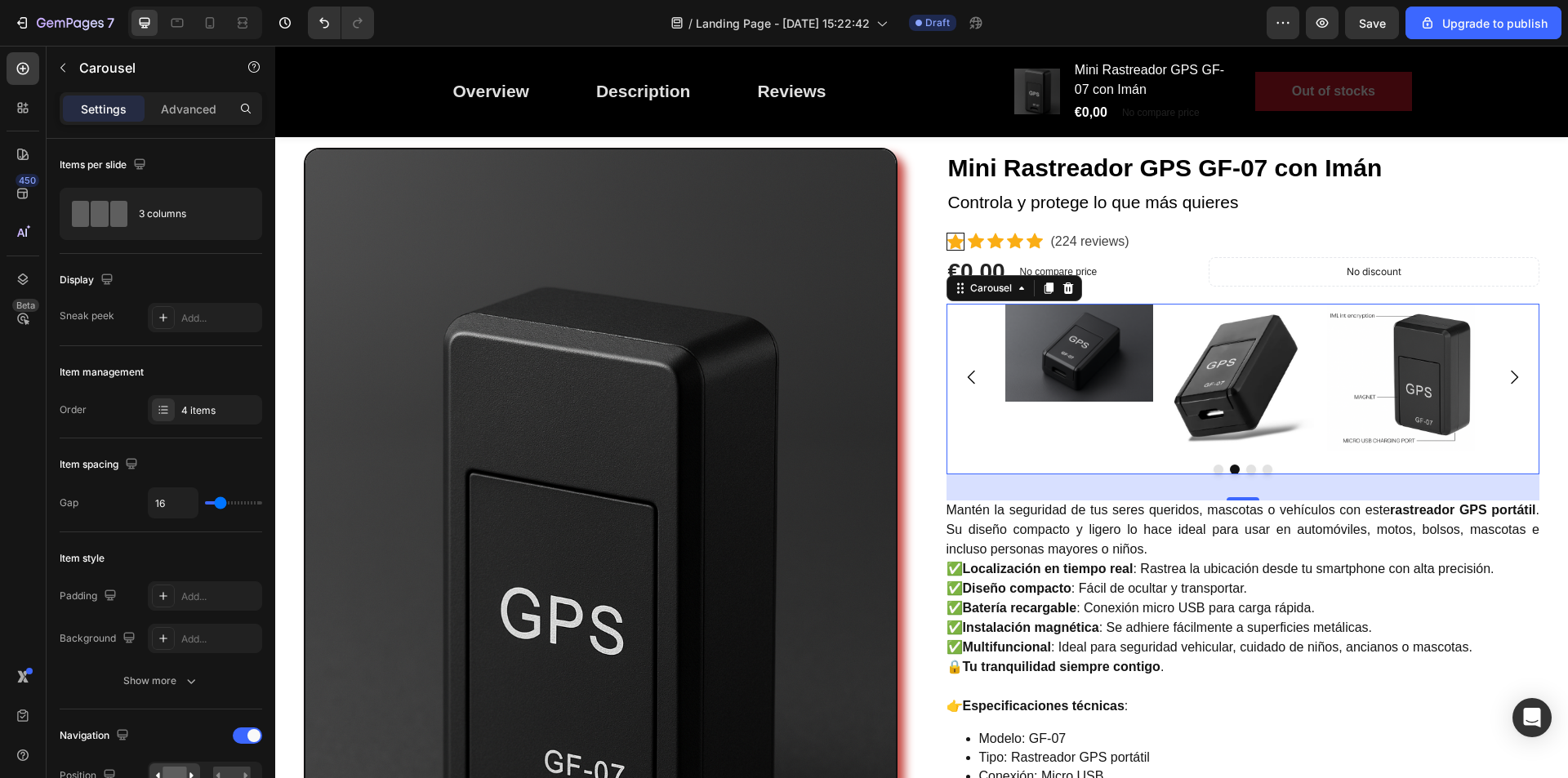
click at [1505, 374] on icon "Carousel Next Arrow" at bounding box center [1515, 378] width 20 height 20
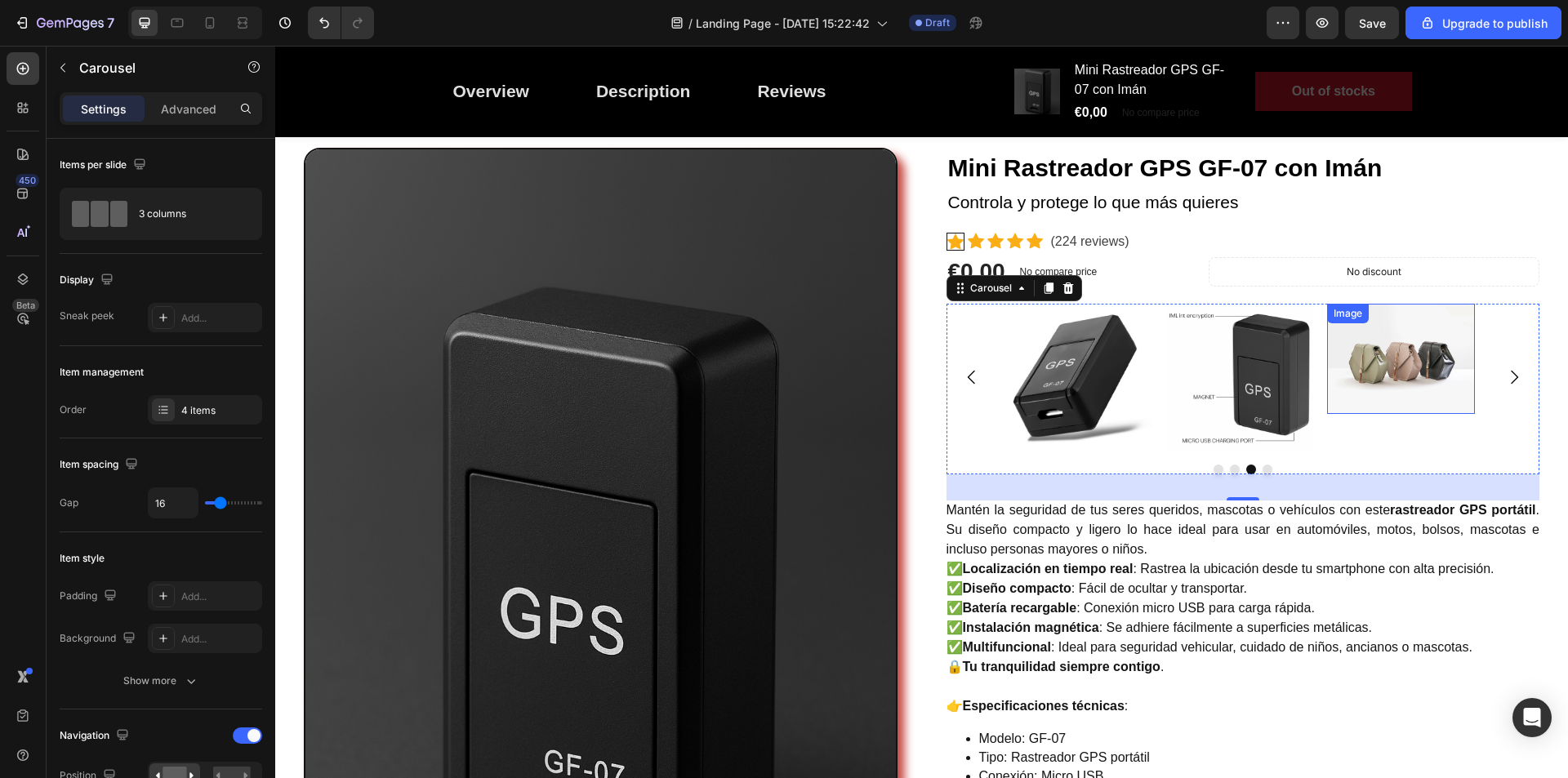
click at [1353, 363] on img at bounding box center [1401, 359] width 148 height 111
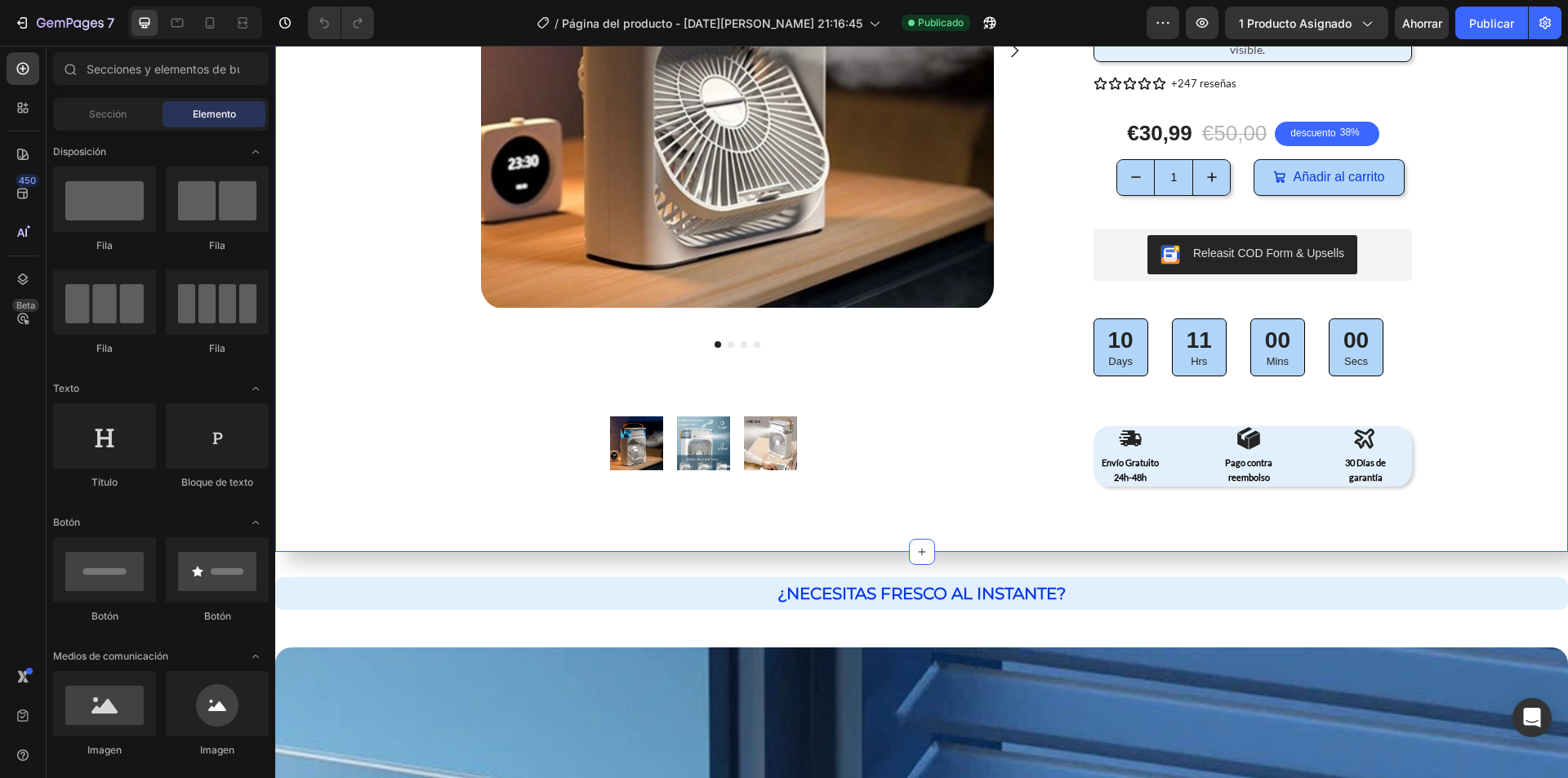
scroll to position [81, 0]
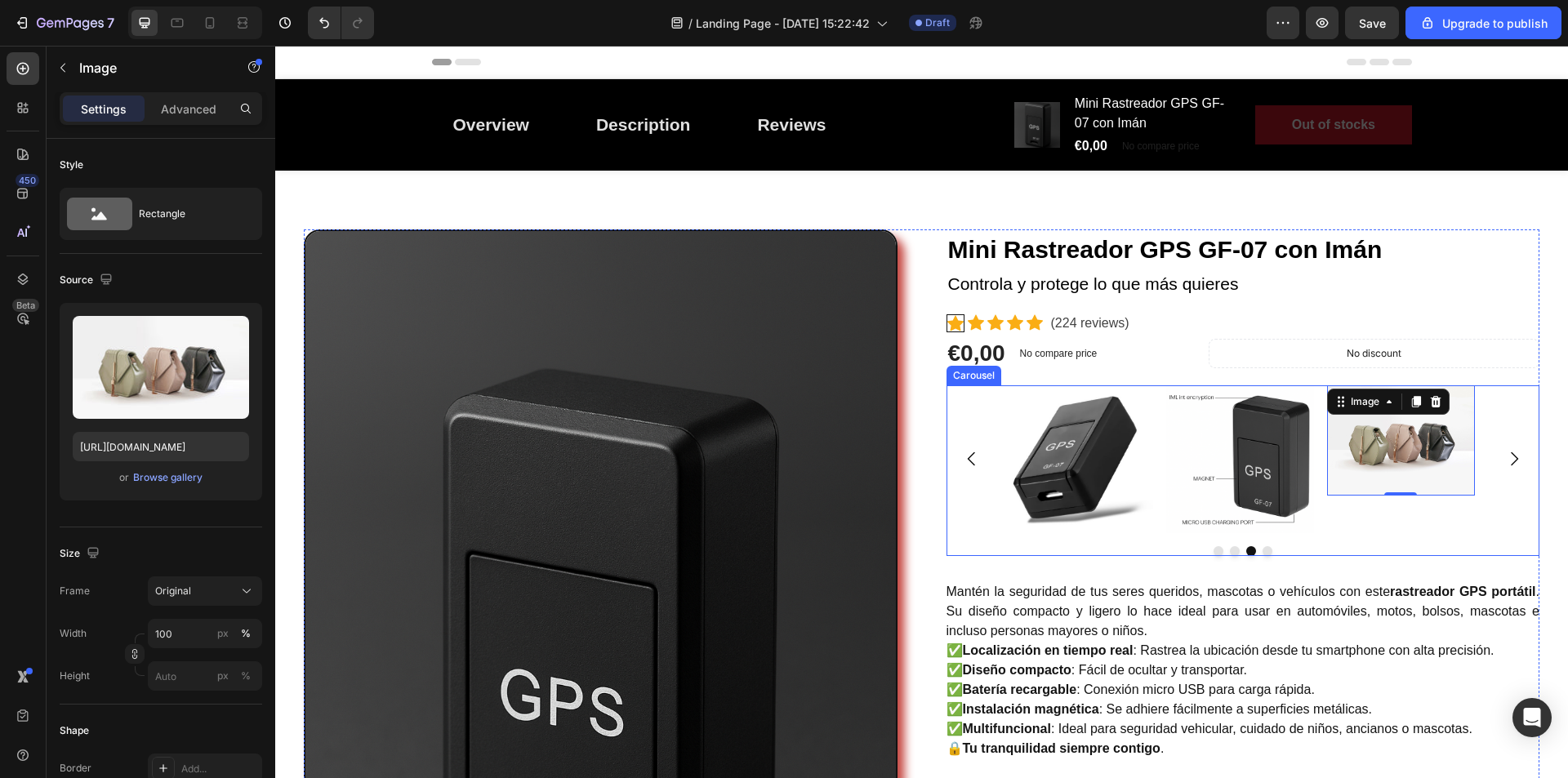
scroll to position [81, 0]
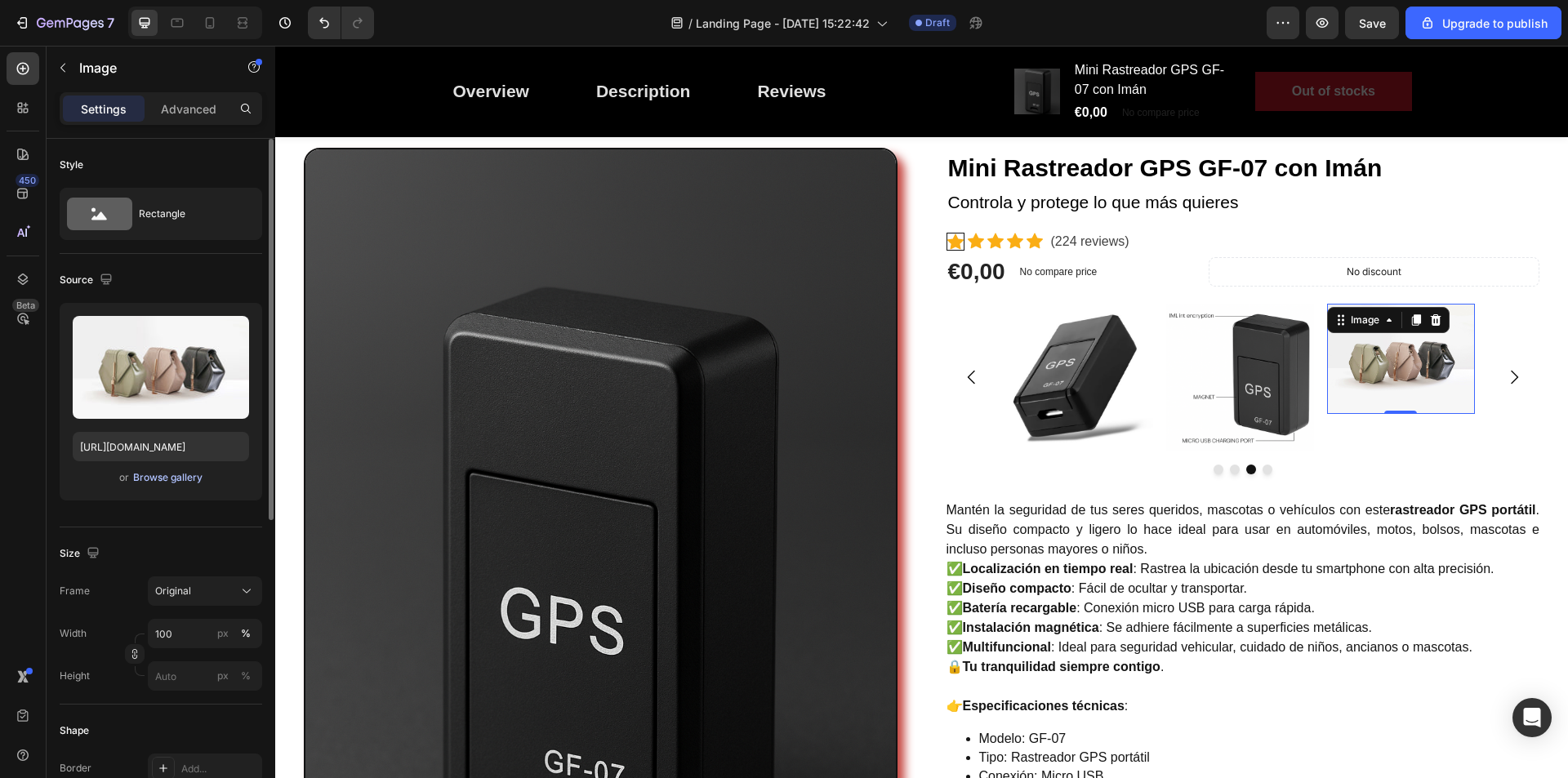
click at [173, 477] on div "Browse gallery" at bounding box center [168, 478] width 70 height 15
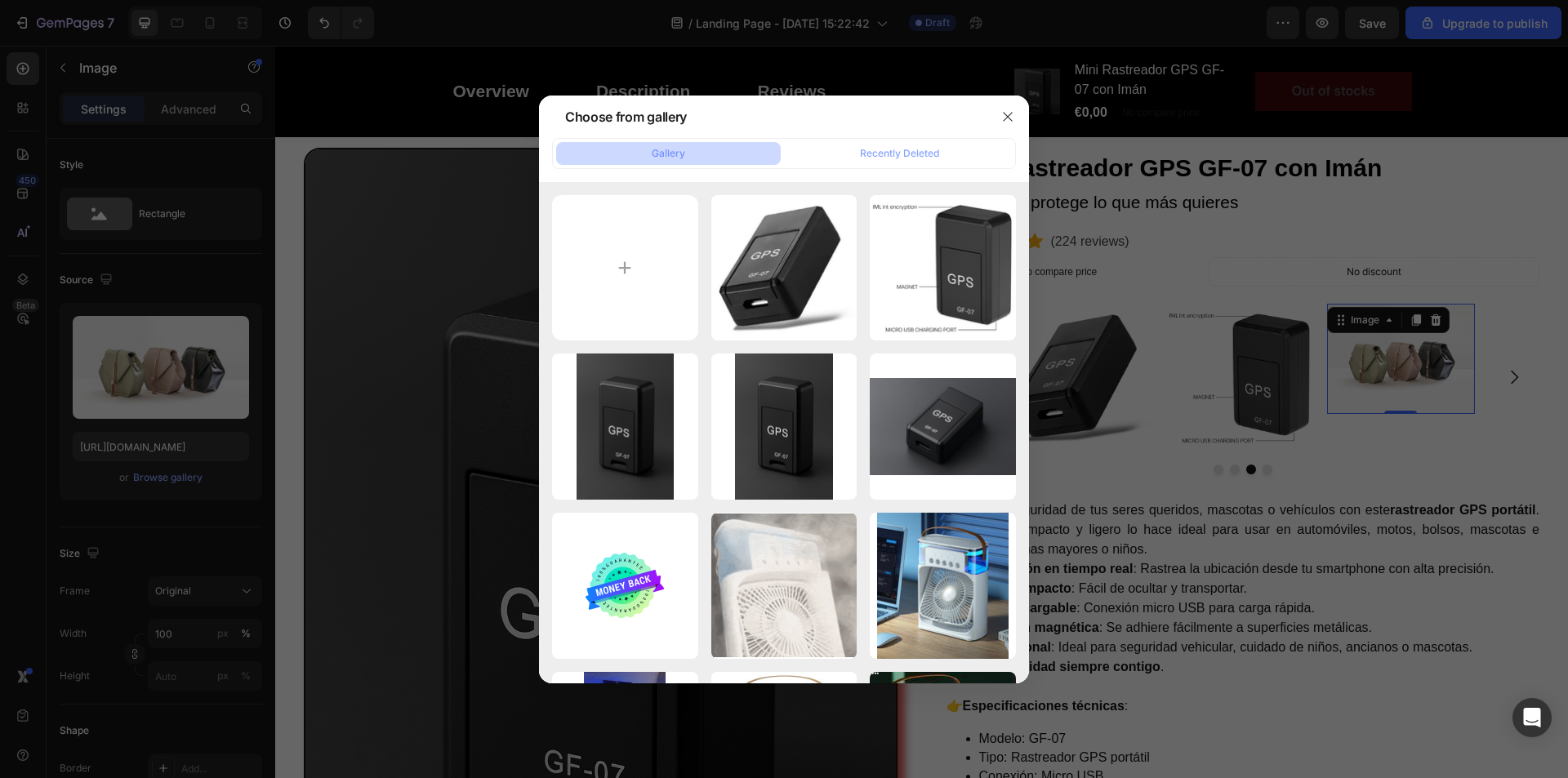
click at [527, 282] on div at bounding box center [784, 389] width 1568 height 778
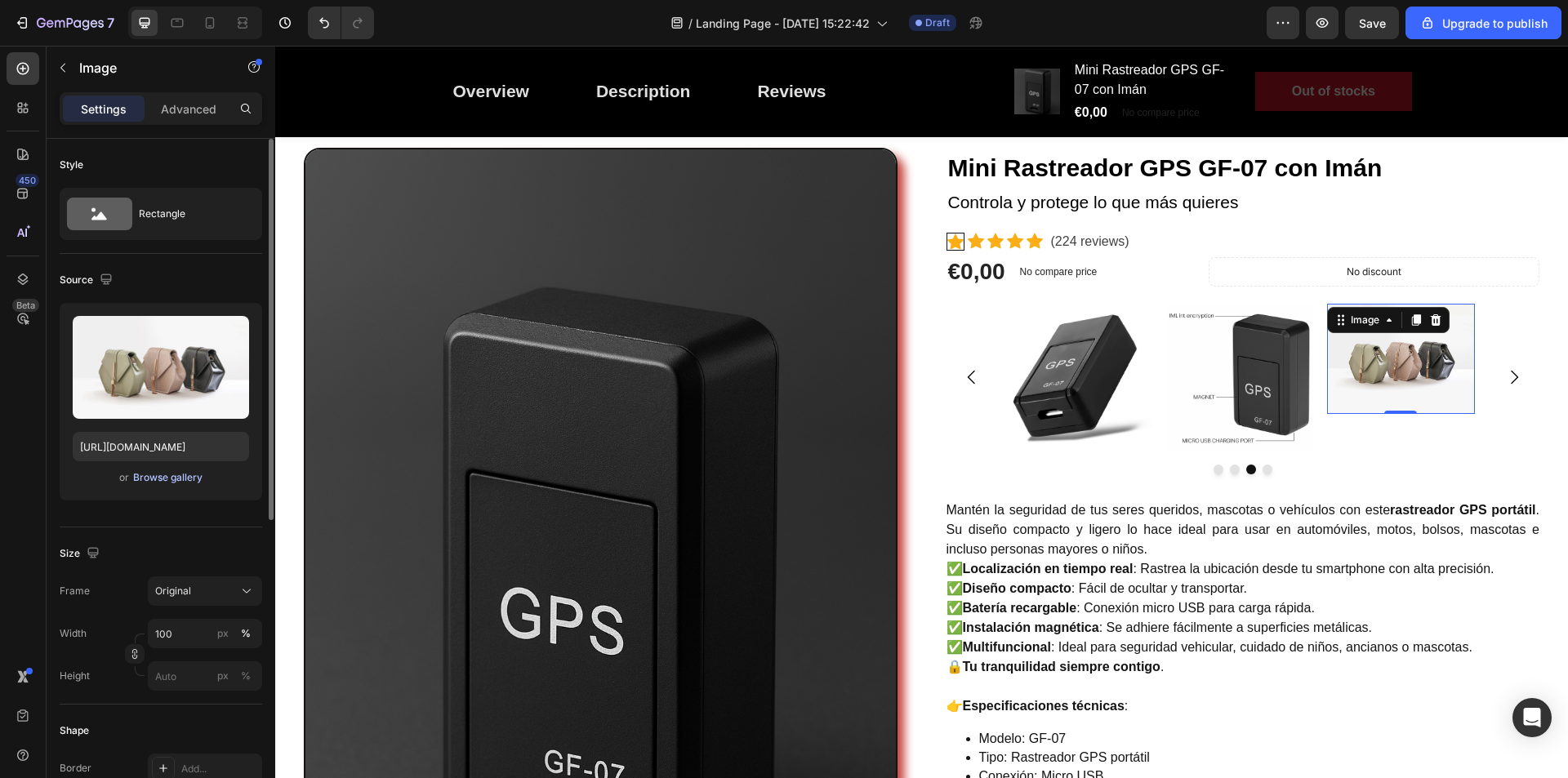
click at [148, 478] on div "Browse gallery" at bounding box center [168, 478] width 70 height 15
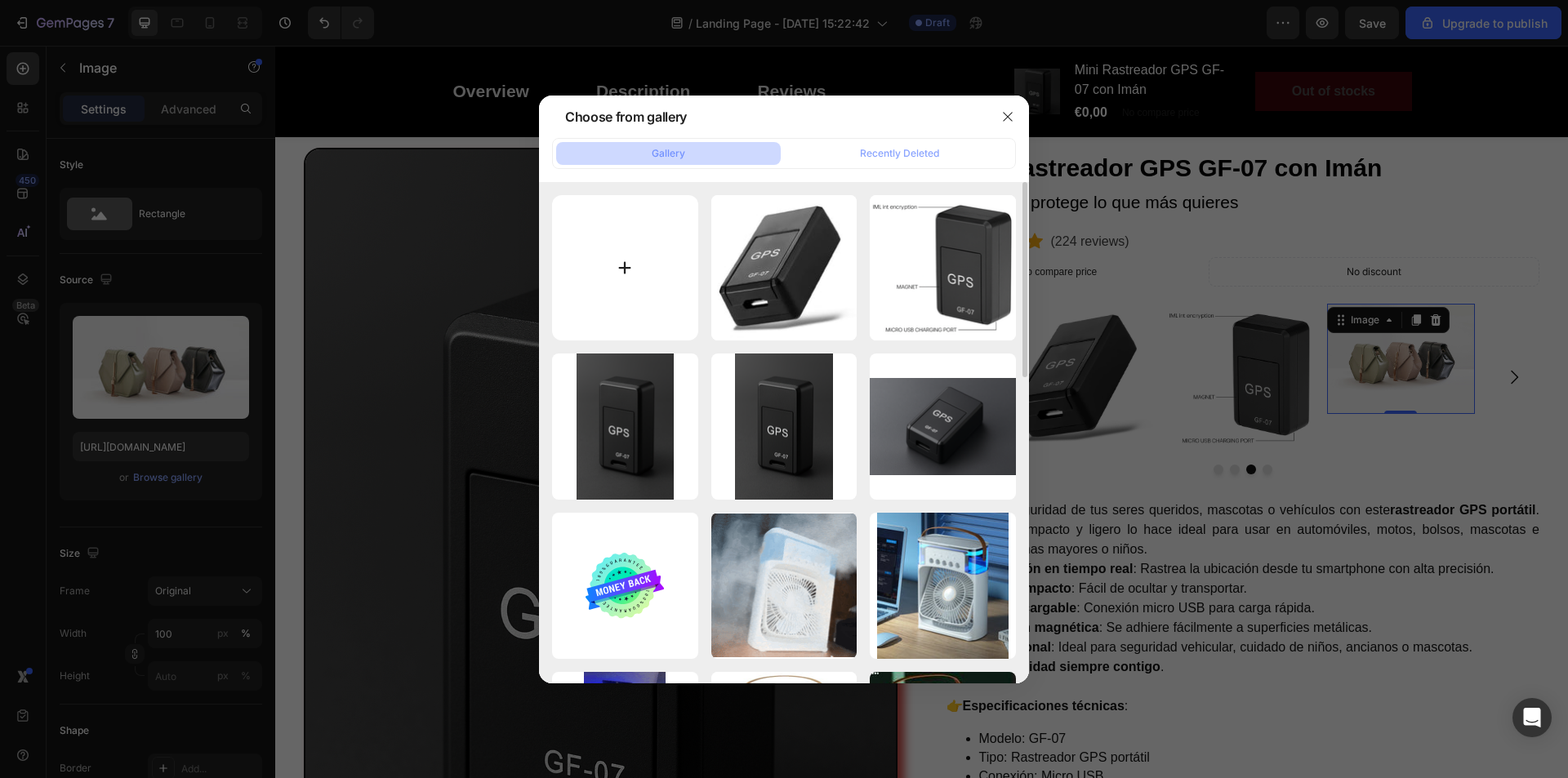
click at [609, 300] on input "file" at bounding box center [625, 268] width 146 height 146
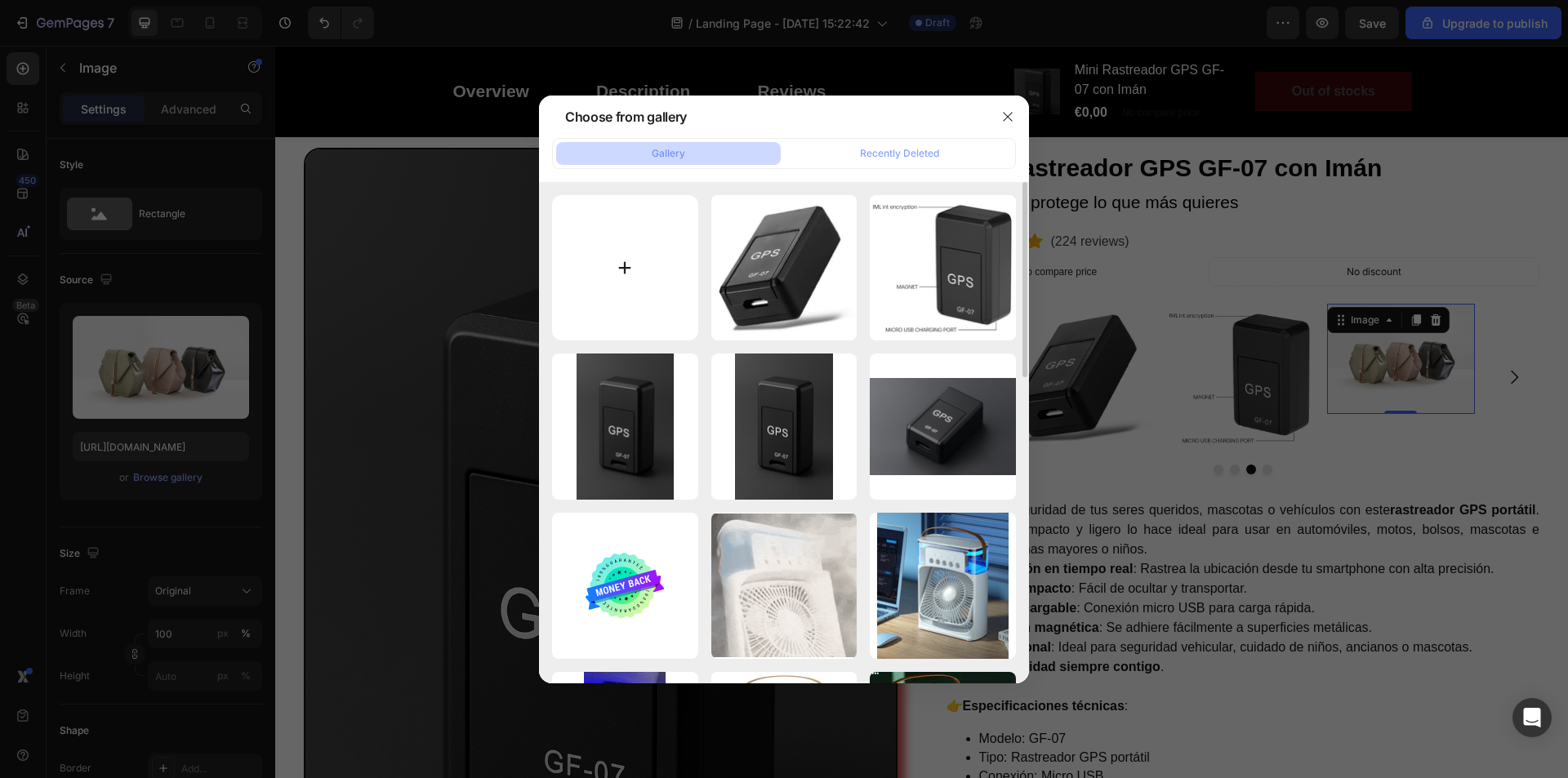
type input "C:\fakepath\b602f4d3-831f-4038-81e9-cd13899ea978.png"
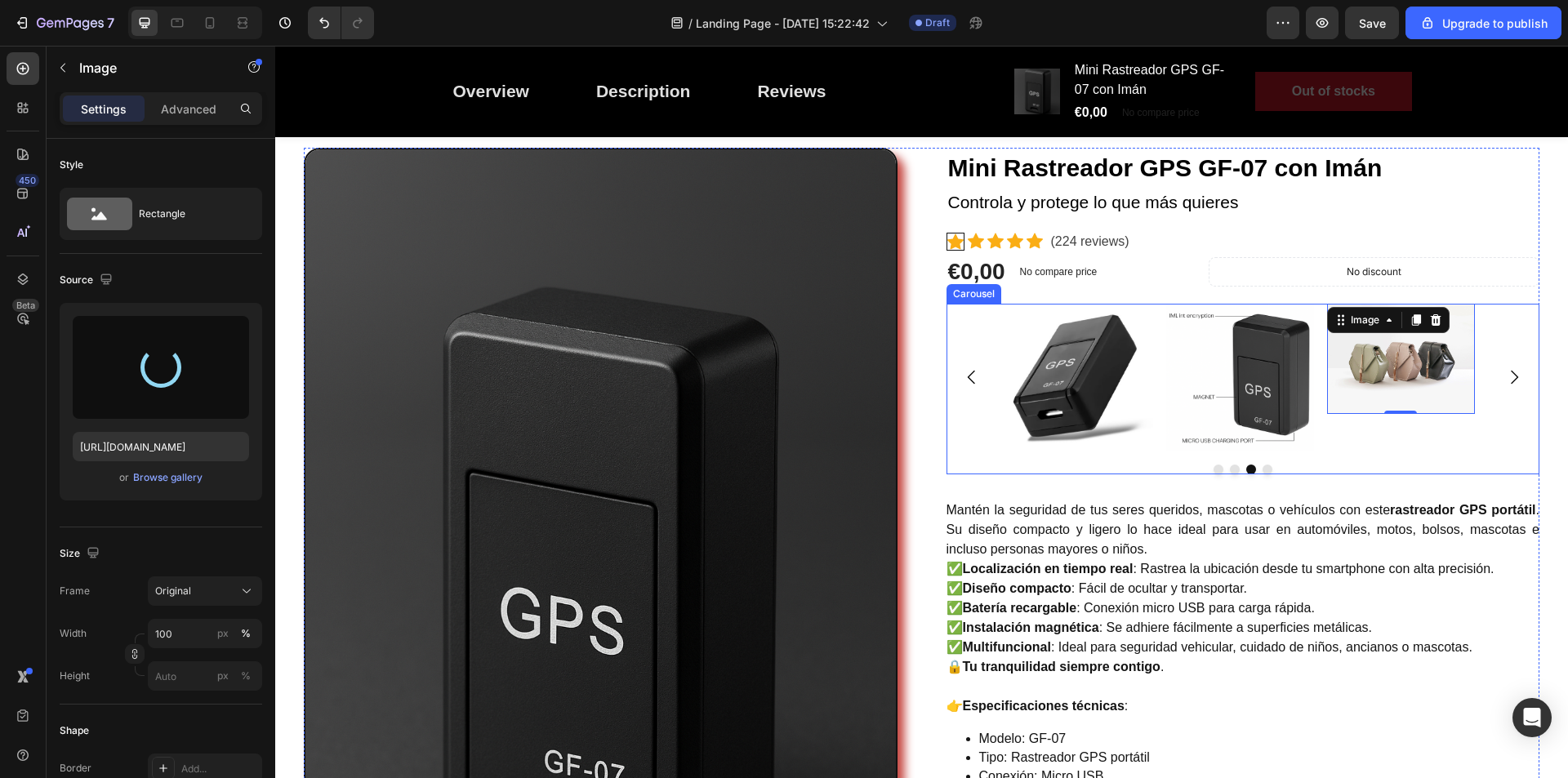
type input "https://cdn.shopify.com/s/files/1/0942/6508/2186/files/gempages_572978816561972…"
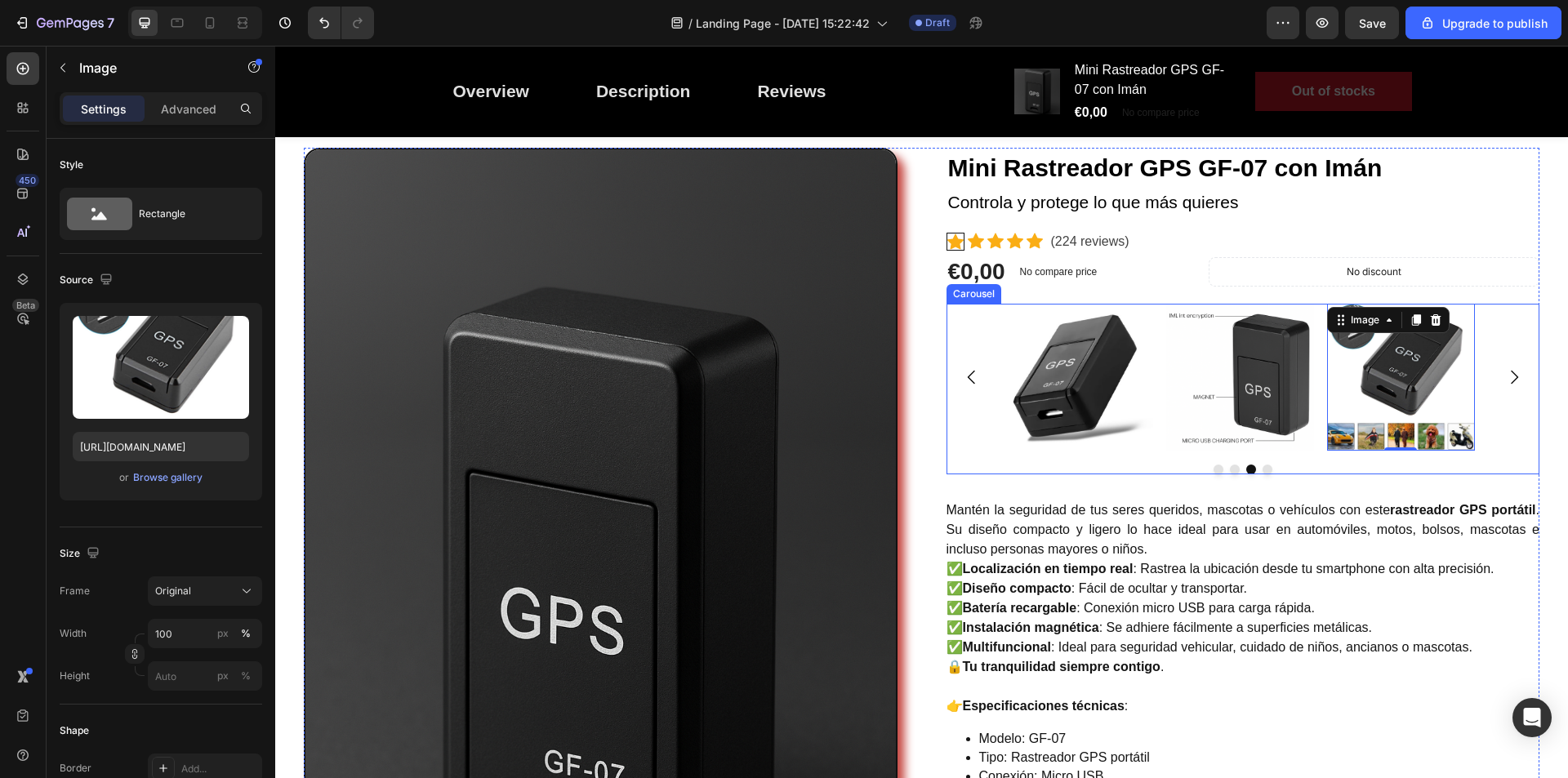
click at [1505, 378] on icon "Carousel Next Arrow" at bounding box center [1515, 378] width 20 height 20
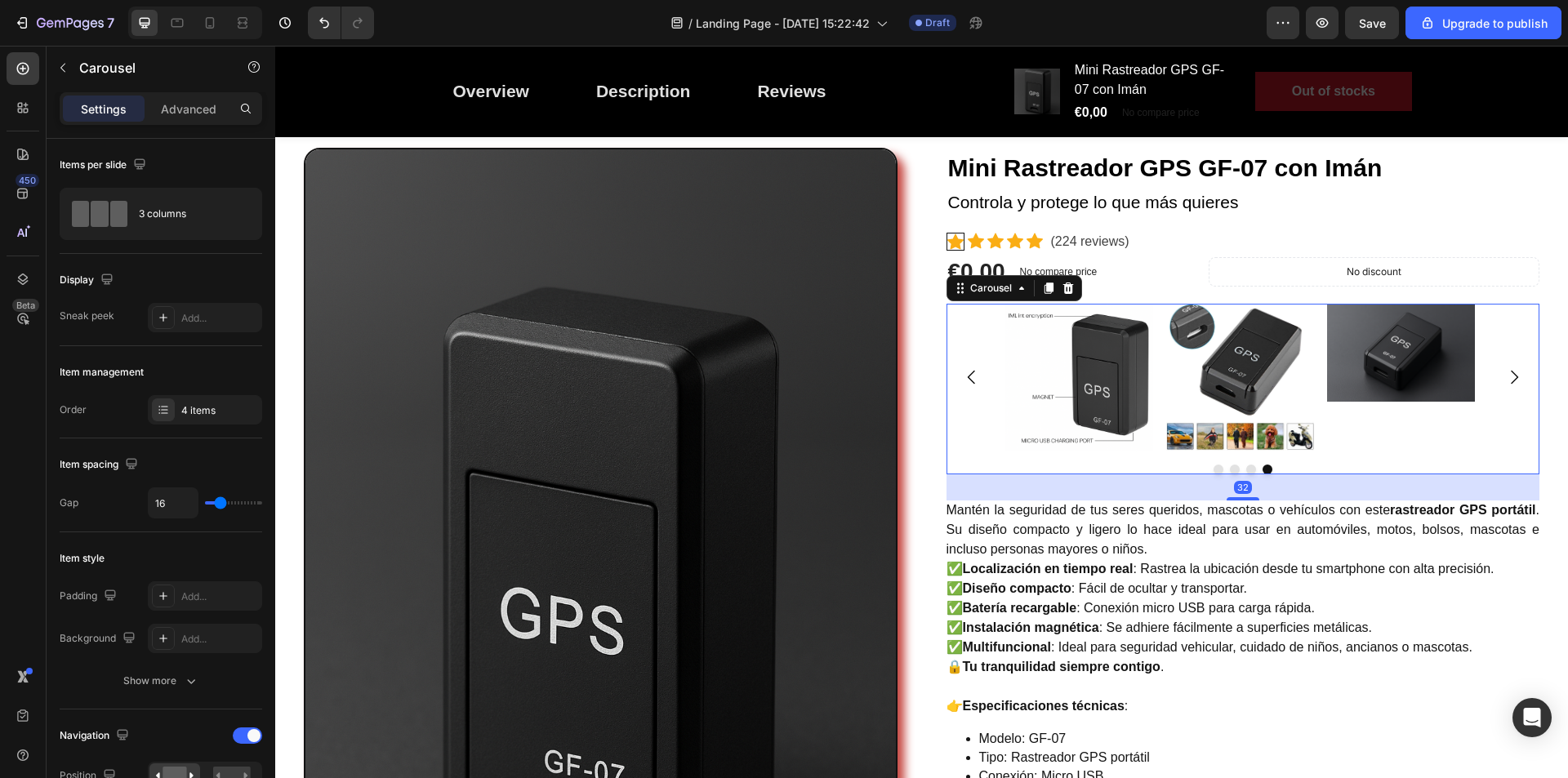
click at [1505, 376] on icon "Carousel Next Arrow" at bounding box center [1515, 378] width 20 height 20
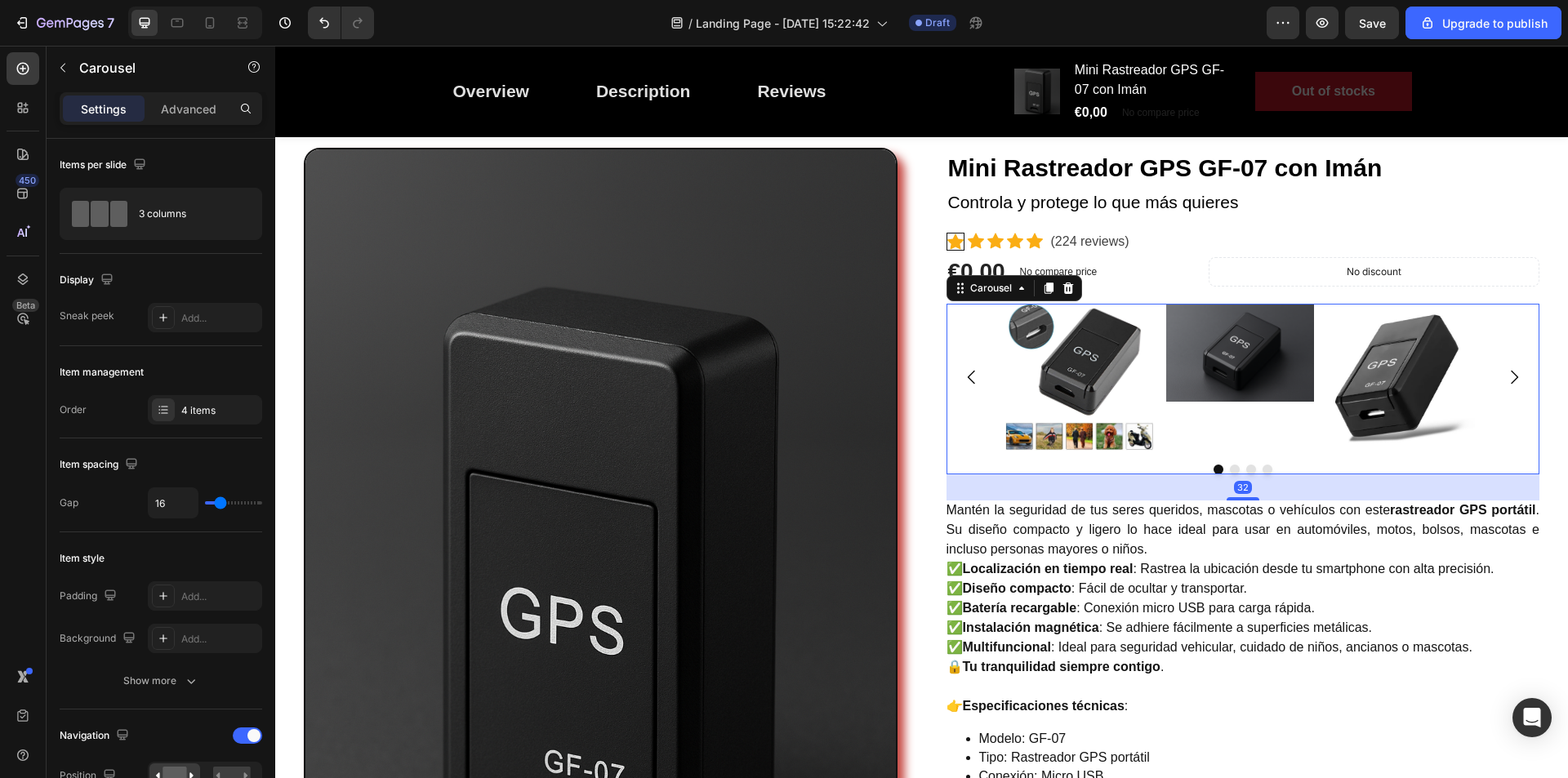
click at [1505, 376] on icon "Carousel Next Arrow" at bounding box center [1515, 378] width 20 height 20
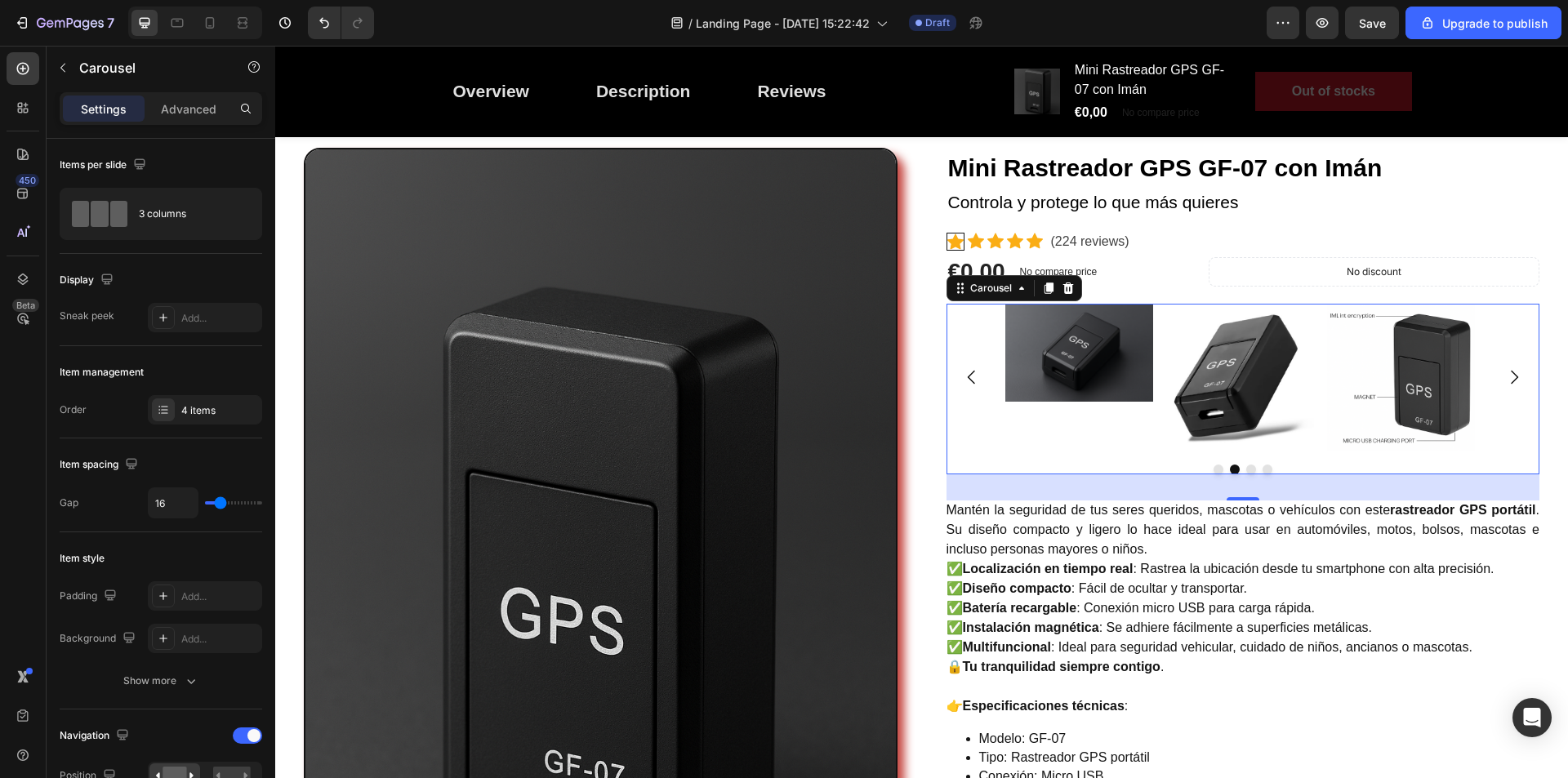
click at [1505, 376] on icon "Carousel Next Arrow" at bounding box center [1515, 378] width 20 height 20
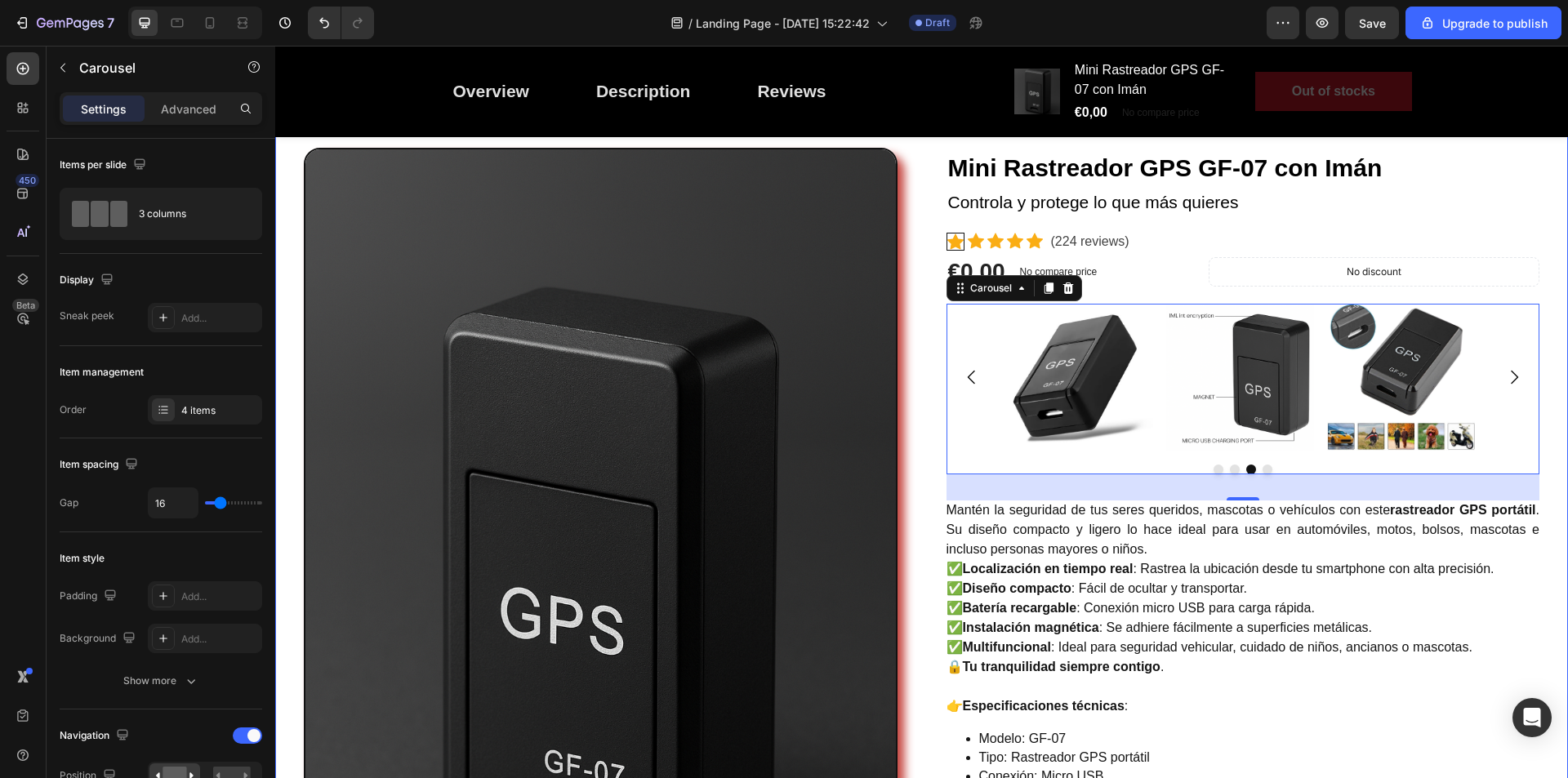
click at [1542, 325] on div "Image Mini Rastreador GPS GF-07 con Imán (P) Title Controla y protege lo que má…" at bounding box center [921, 593] width 1269 height 889
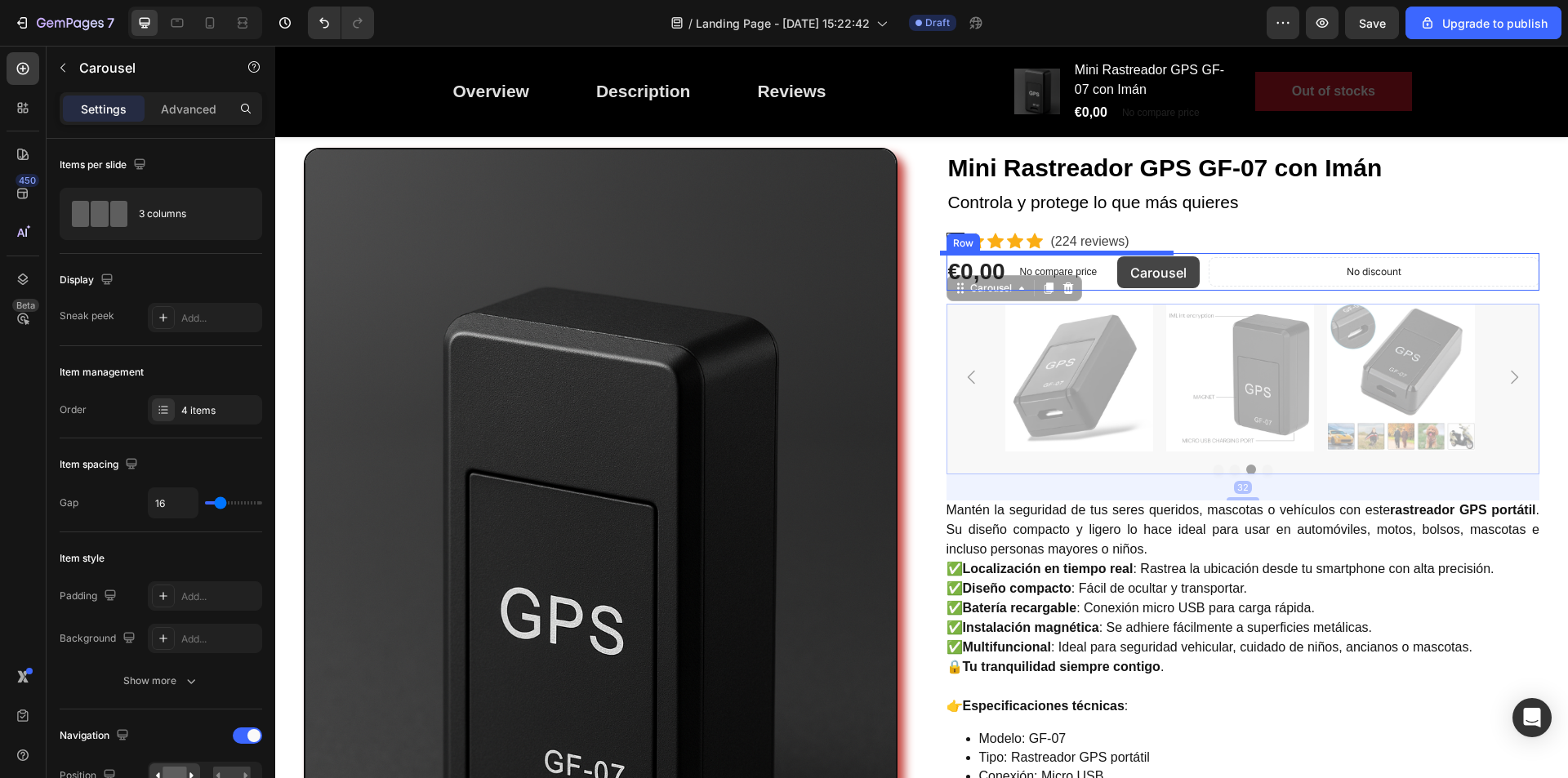
drag, startPoint x: 1149, startPoint y: 456, endPoint x: 1118, endPoint y: 256, distance: 202.4
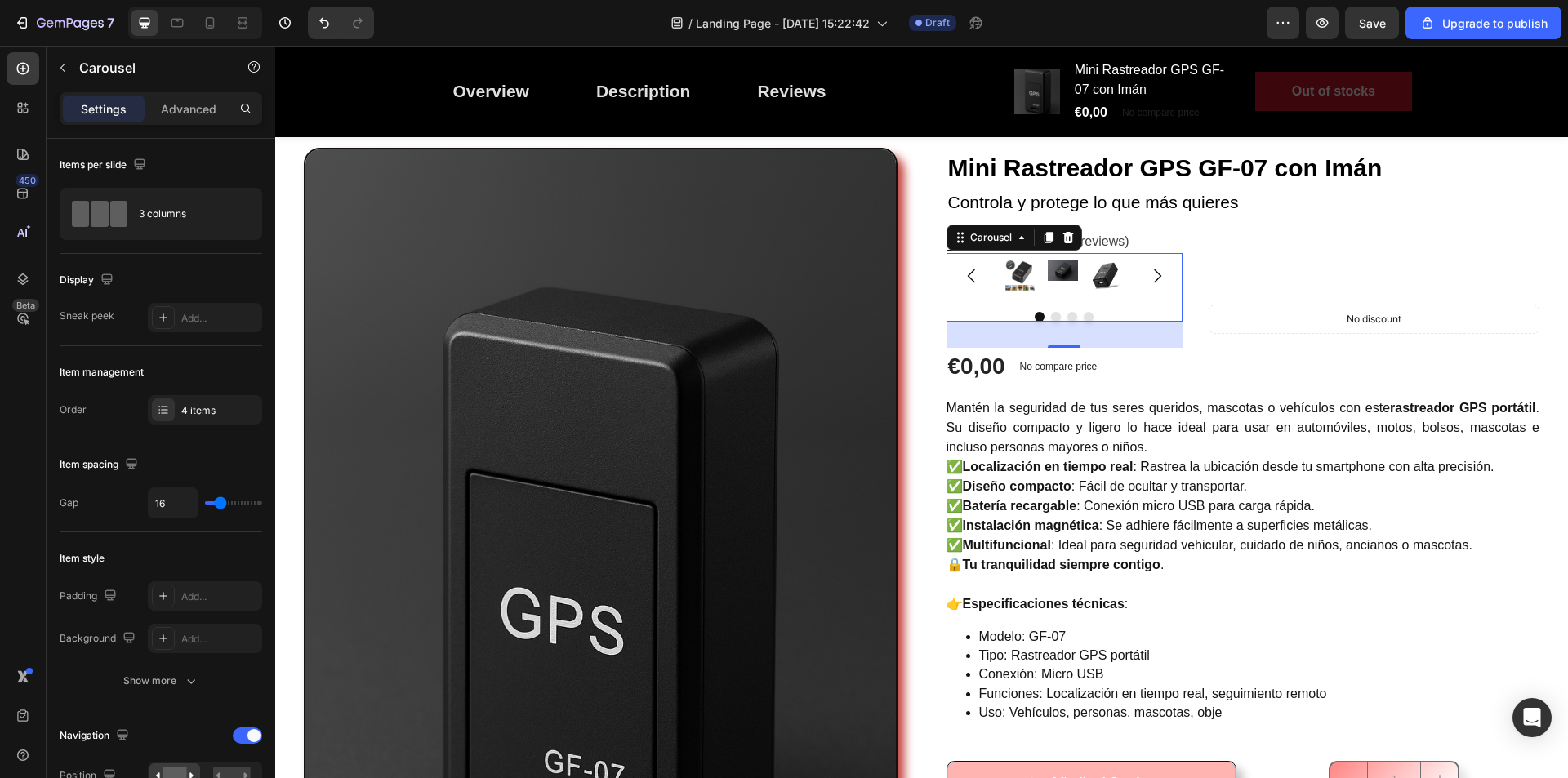
scroll to position [0, 0]
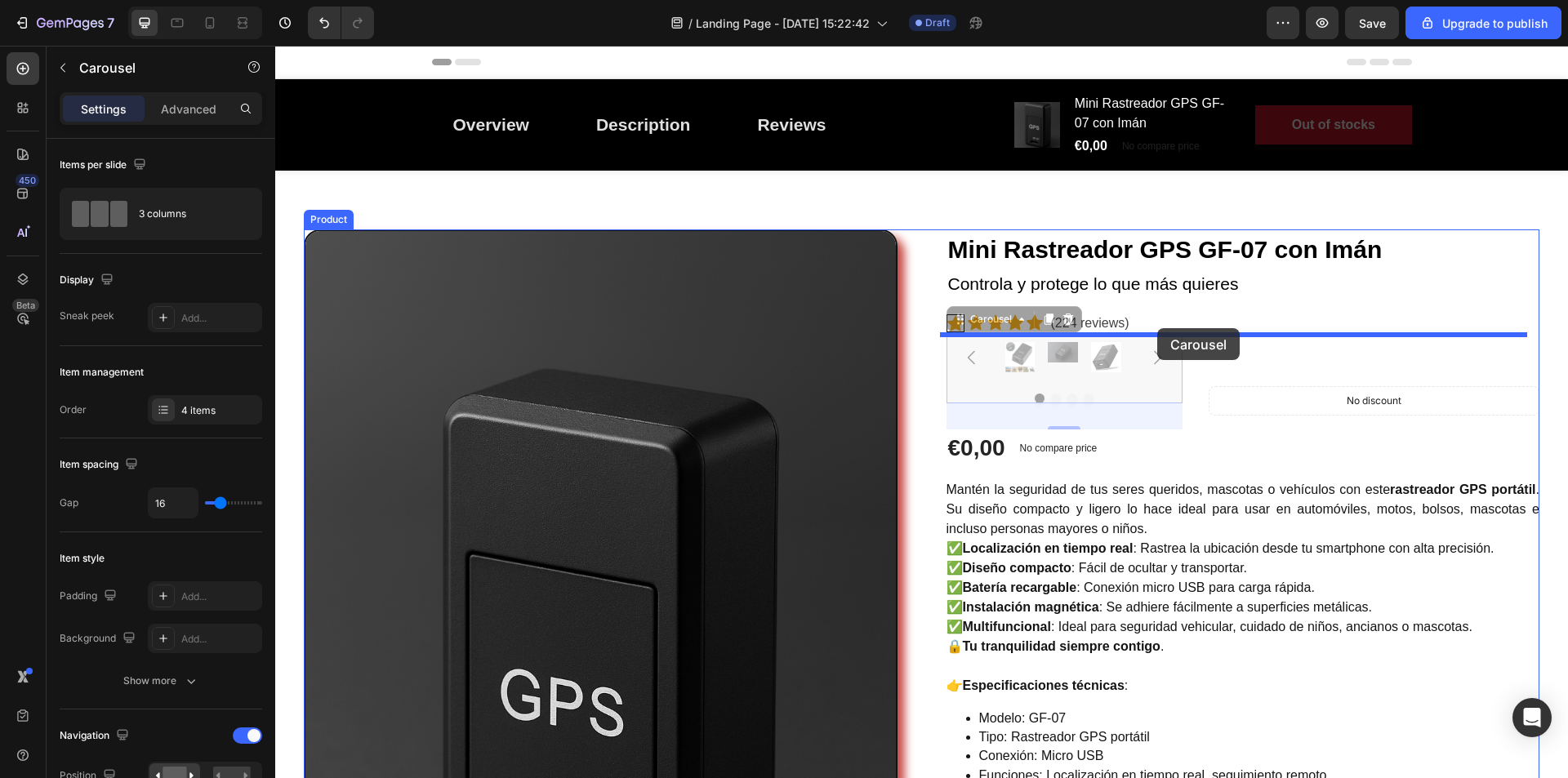
drag, startPoint x: 1159, startPoint y: 370, endPoint x: 1158, endPoint y: 329, distance: 41.0
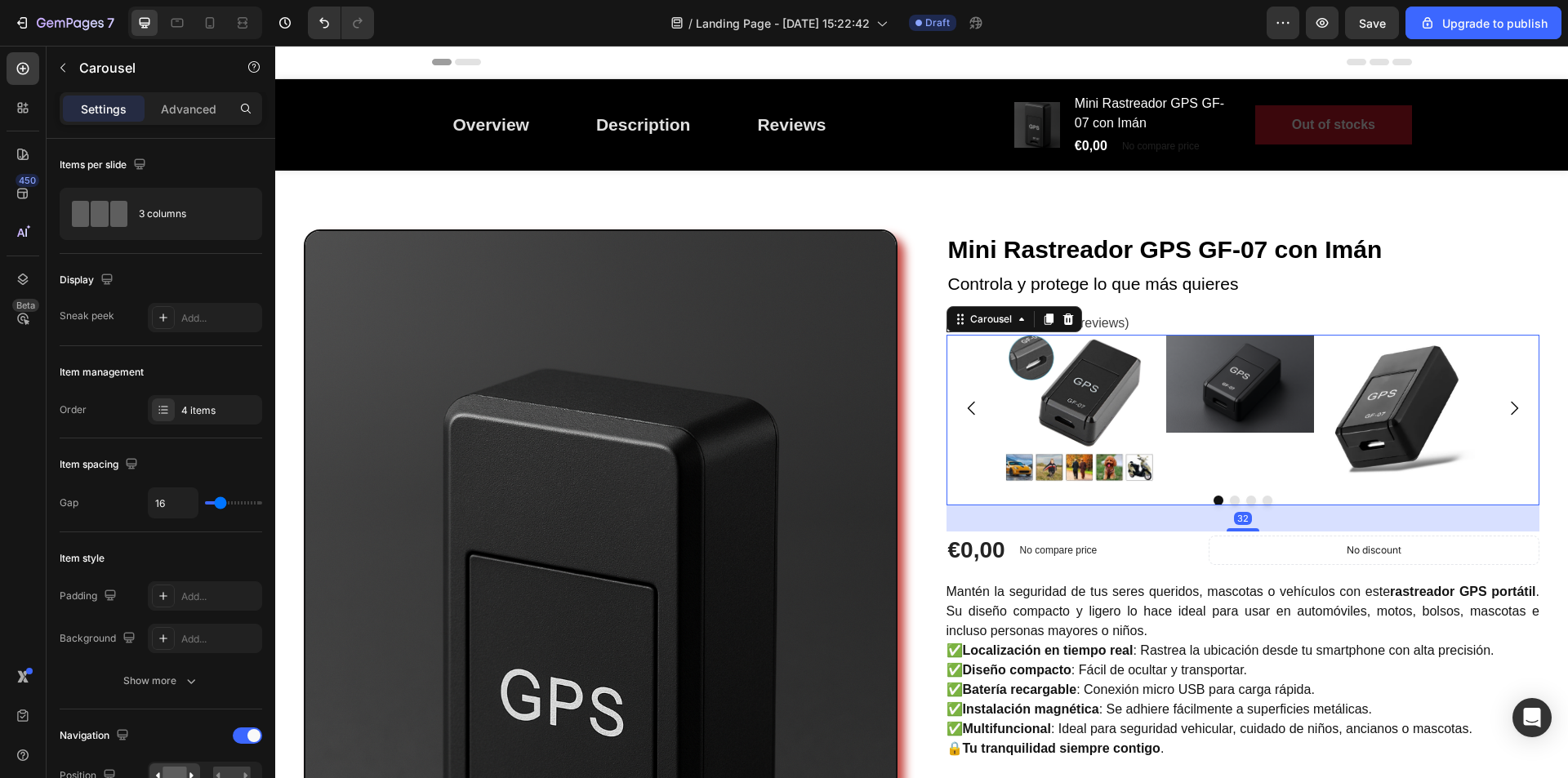
scroll to position [81, 0]
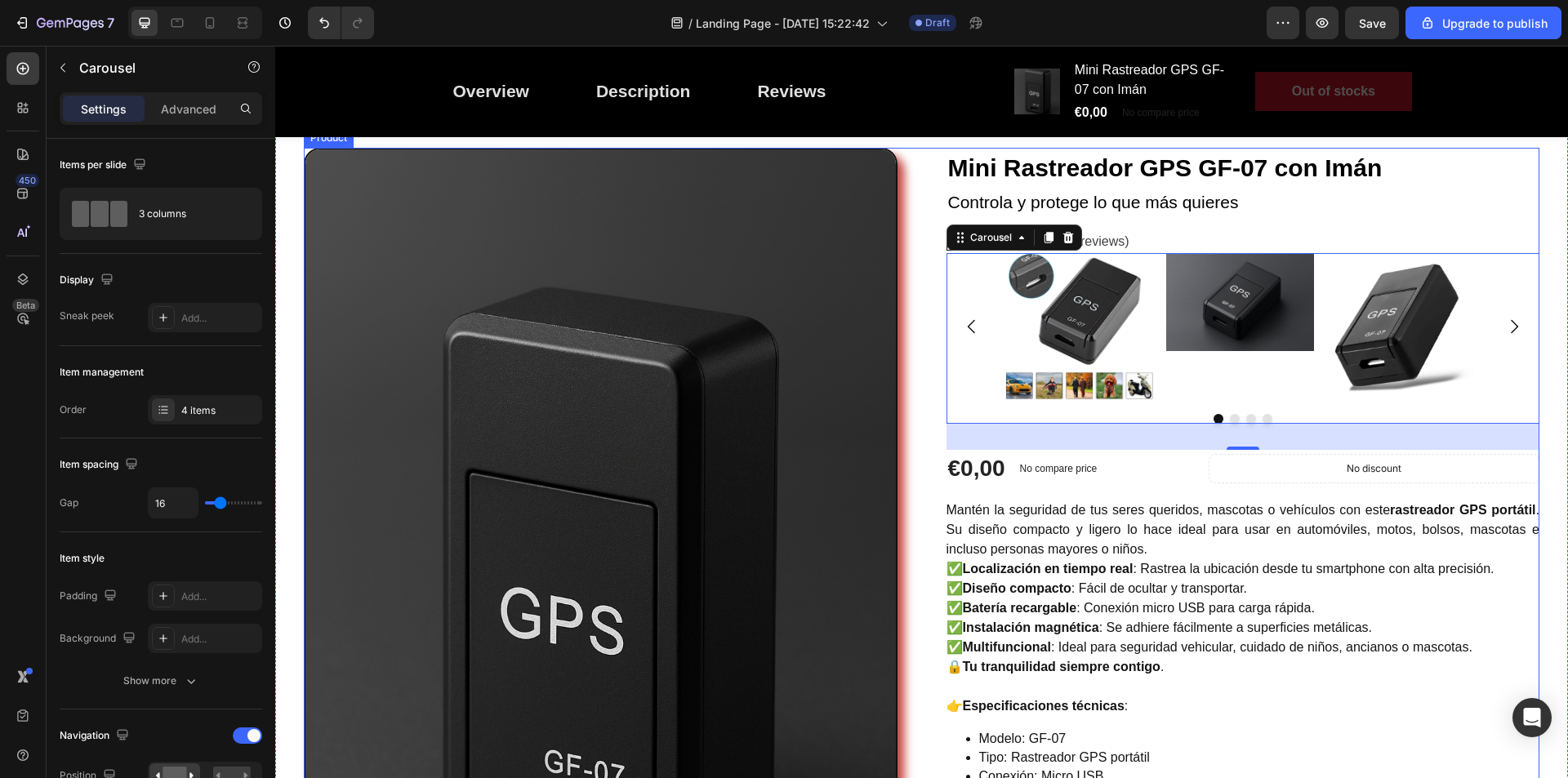
click at [934, 420] on div "Image Mini Rastreador GPS GF-07 con Imán (P) Title Controla y protege lo que má…" at bounding box center [922, 593] width 1236 height 889
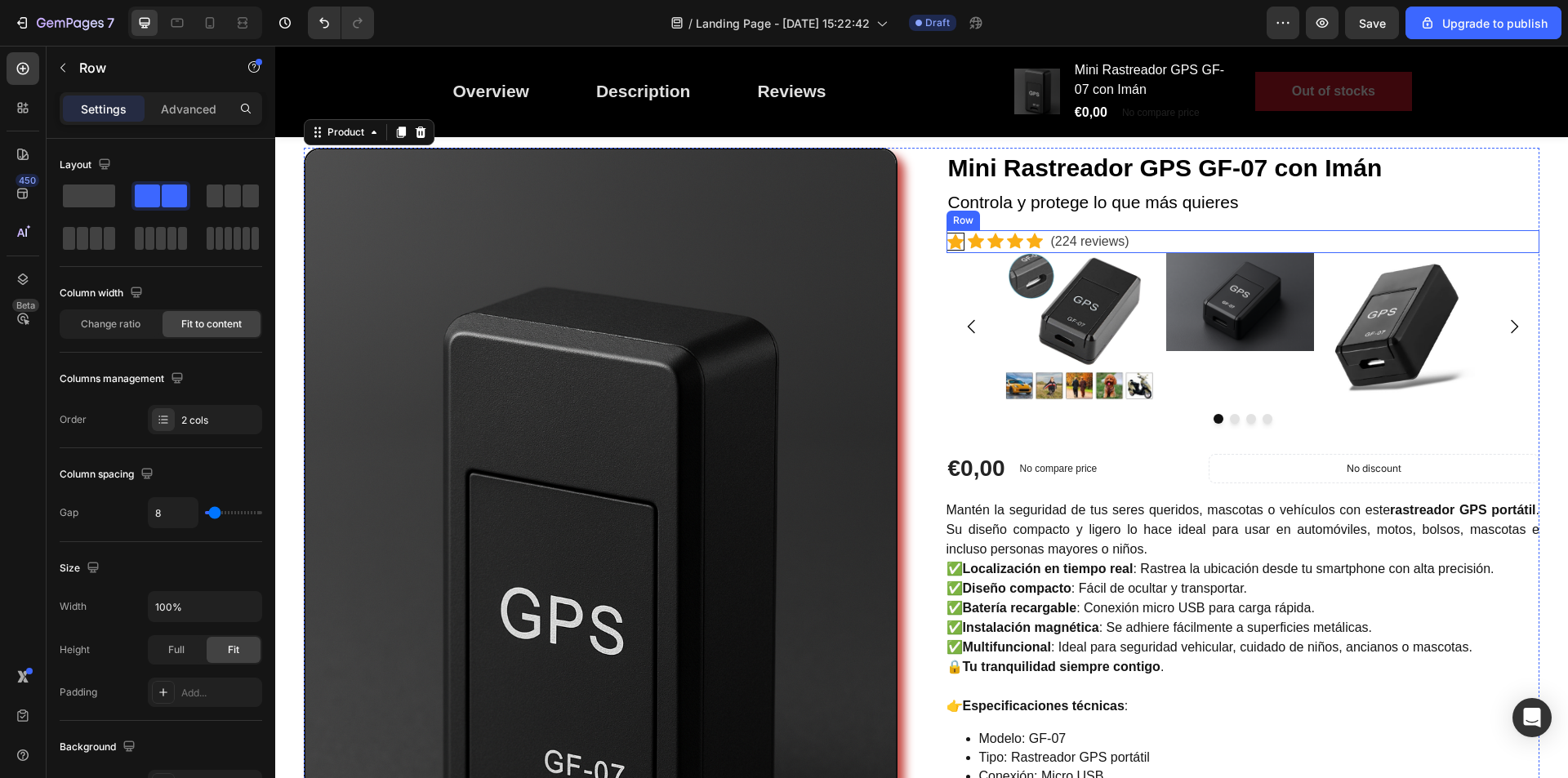
click at [1043, 246] on div "Icon Icon Icon Icon Icon Icon List Hoz (224 reviews) Text block Row" at bounding box center [1243, 241] width 594 height 23
click at [1240, 238] on div "Icon Icon Icon Icon Icon Icon List Hoz (224 reviews) Text block Row 0" at bounding box center [1243, 241] width 594 height 23
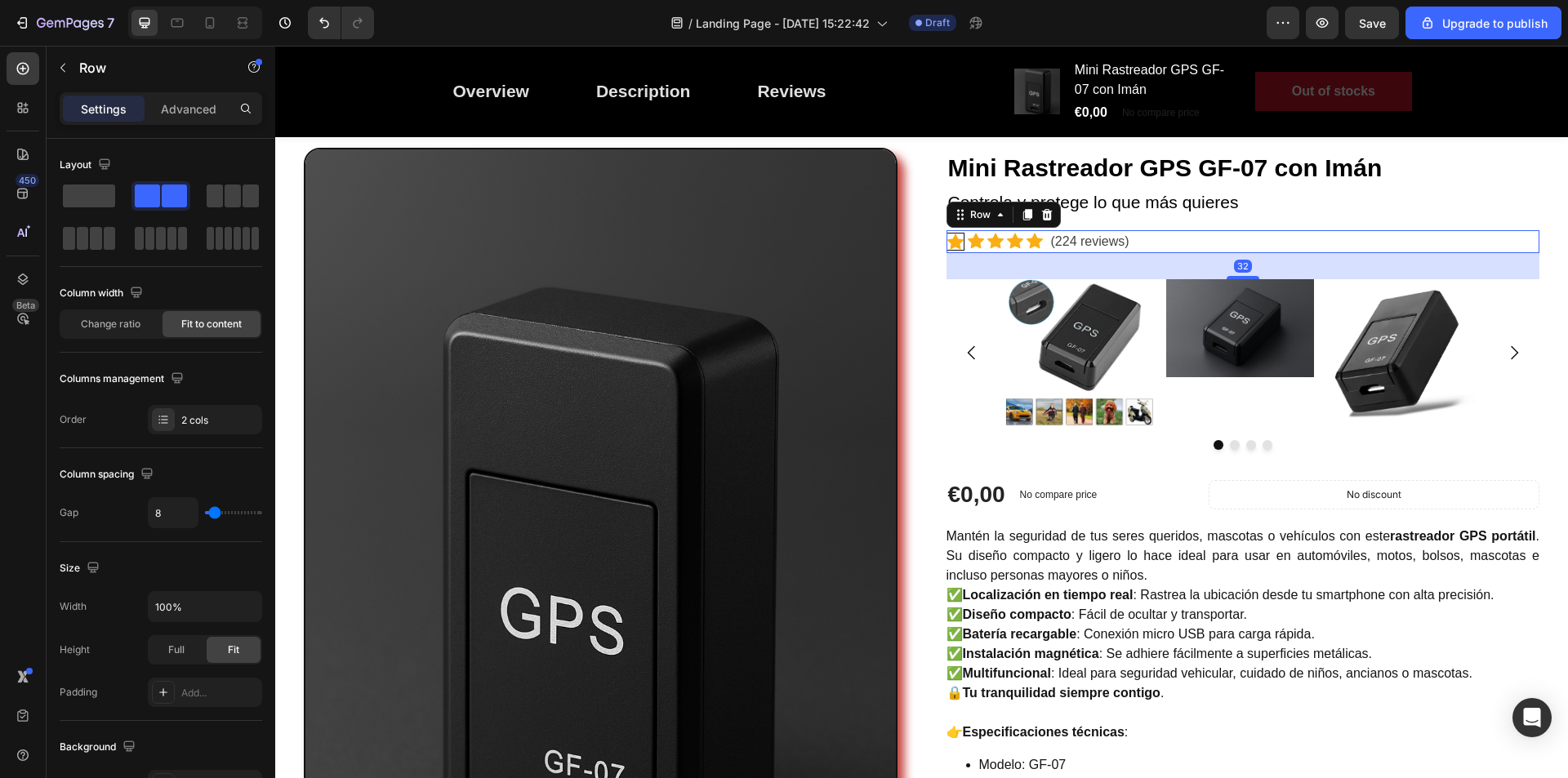
drag, startPoint x: 1238, startPoint y: 252, endPoint x: 1241, endPoint y: 279, distance: 27.2
click at [1241, 279] on div at bounding box center [1242, 277] width 32 height 3
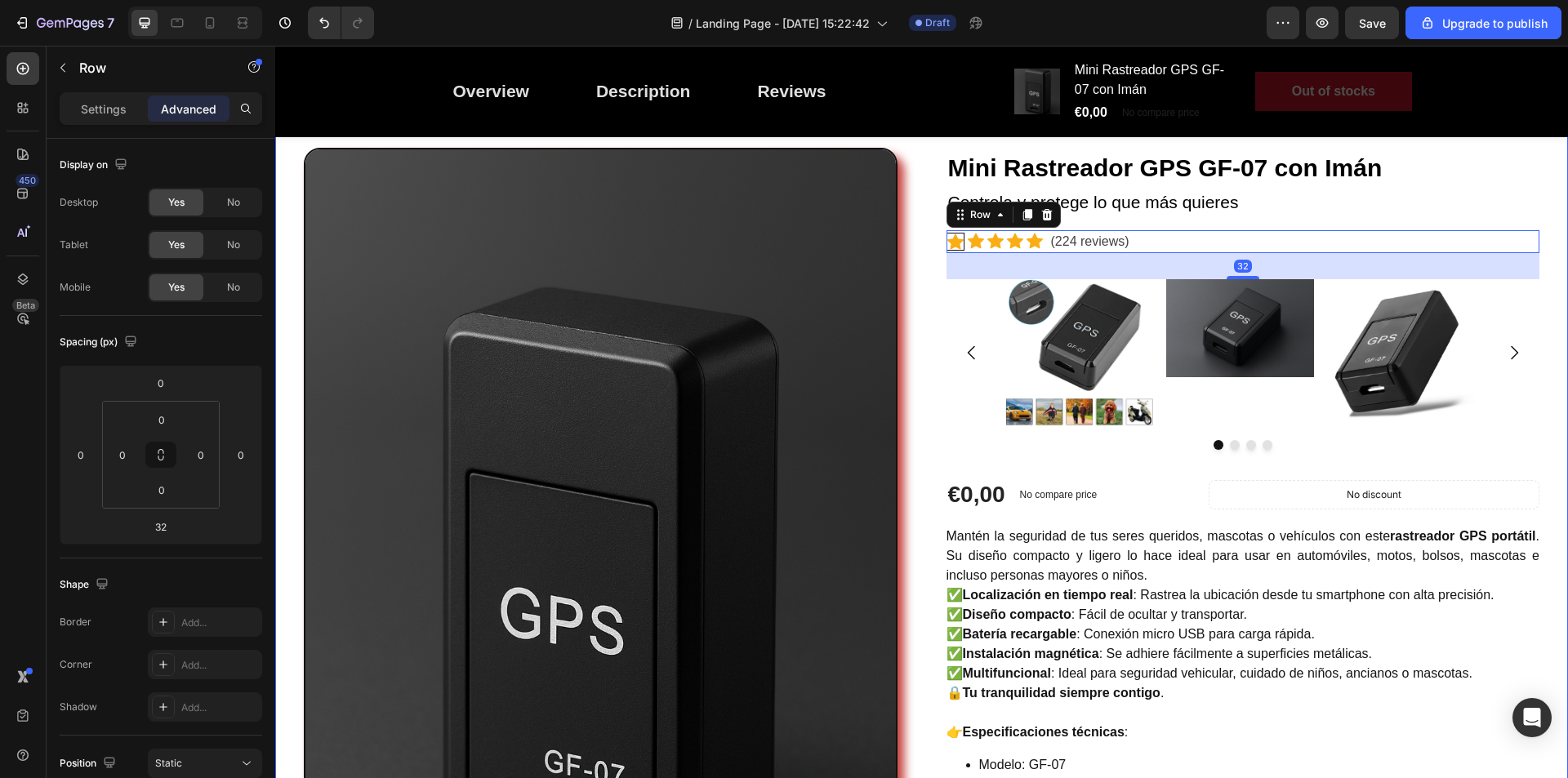
click at [1547, 207] on div "Image Mini Rastreador GPS GF-07 con Imán (P) Title Controla y protege lo que má…" at bounding box center [922, 602] width 1293 height 1026
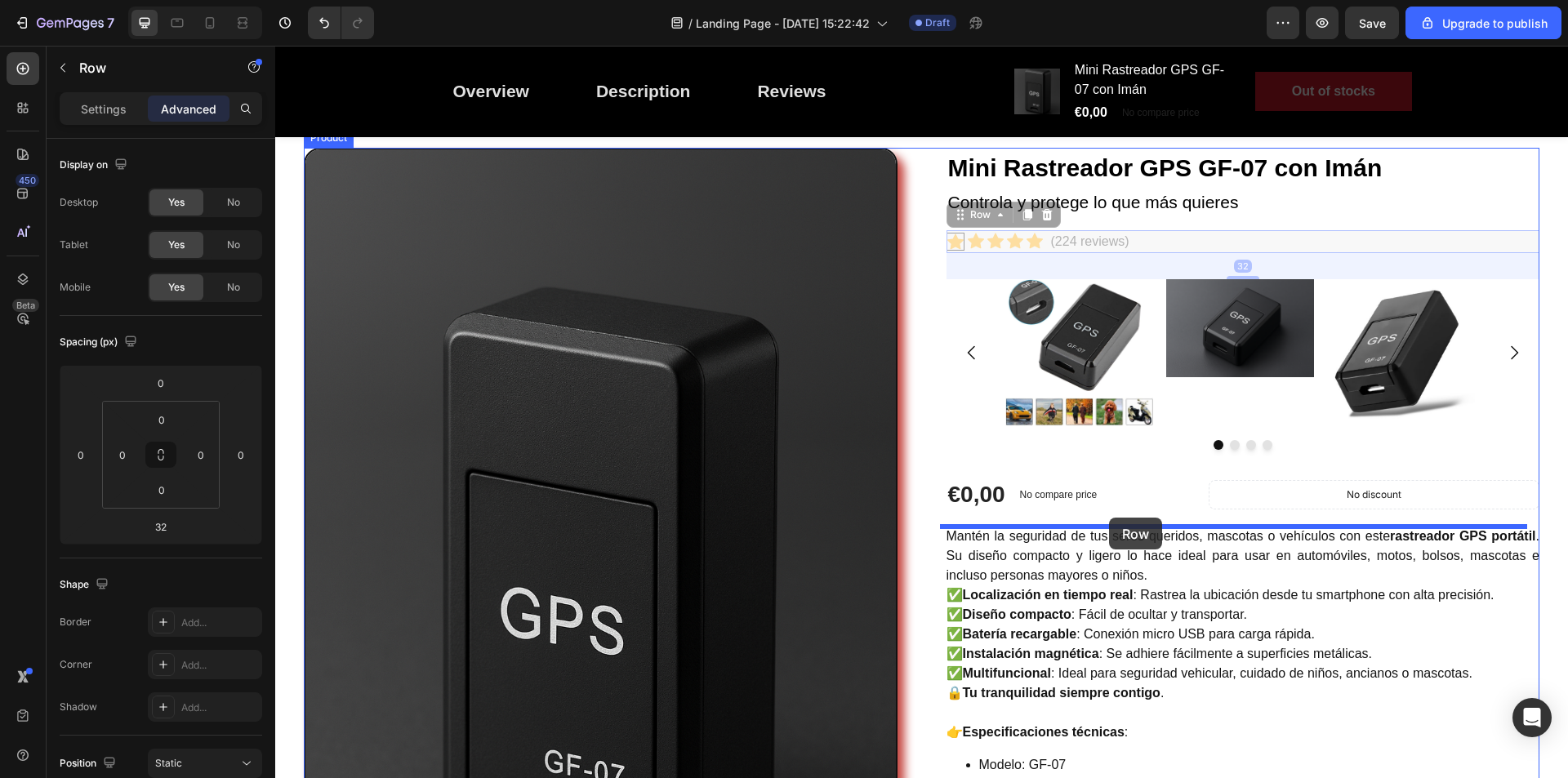
drag, startPoint x: 1164, startPoint y: 238, endPoint x: 1110, endPoint y: 518, distance: 285.2
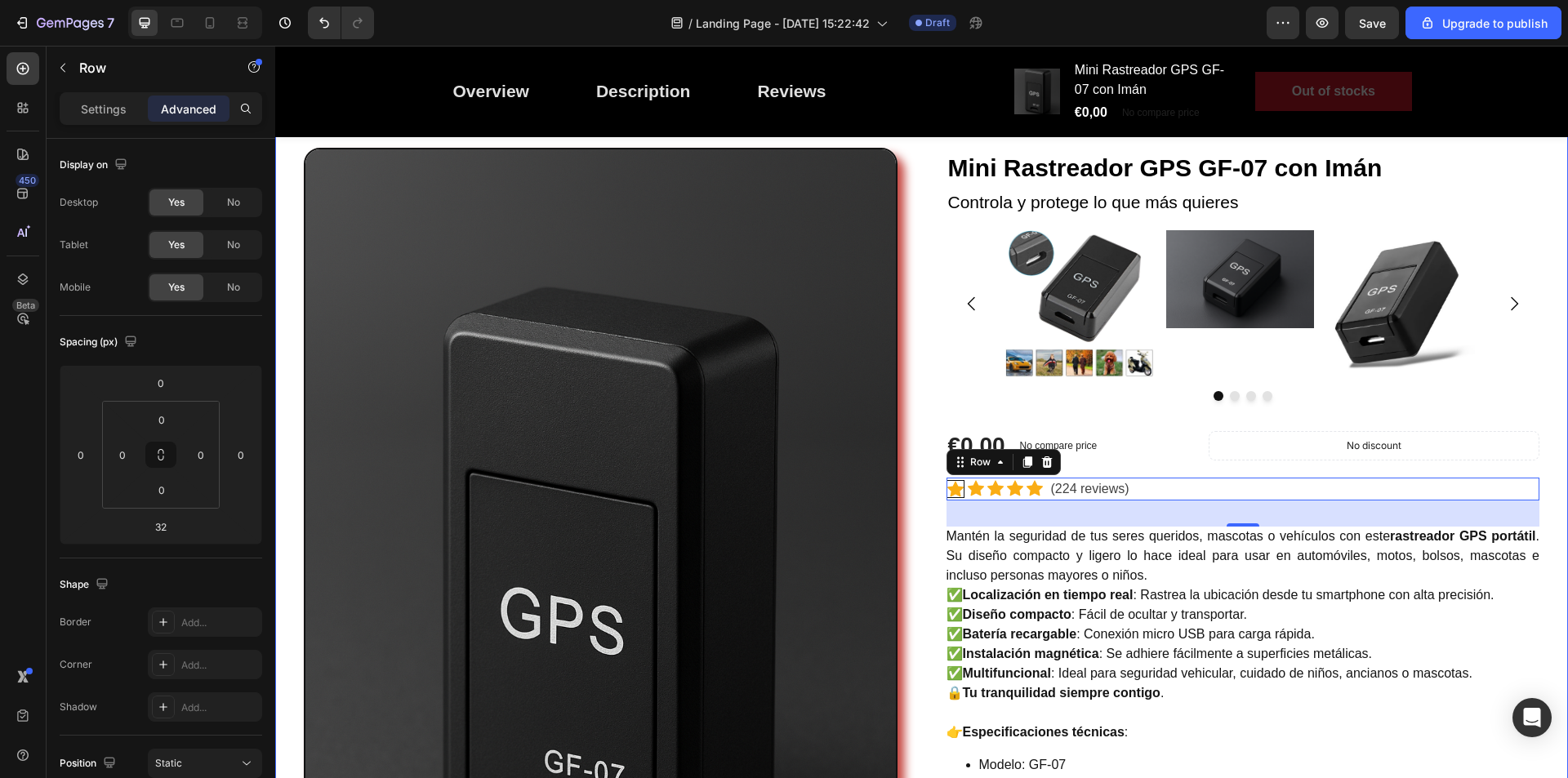
click at [1550, 446] on div "Image Mini Rastreador GPS GF-07 con Imán (P) Title Controla y protege lo que má…" at bounding box center [922, 602] width 1293 height 1026
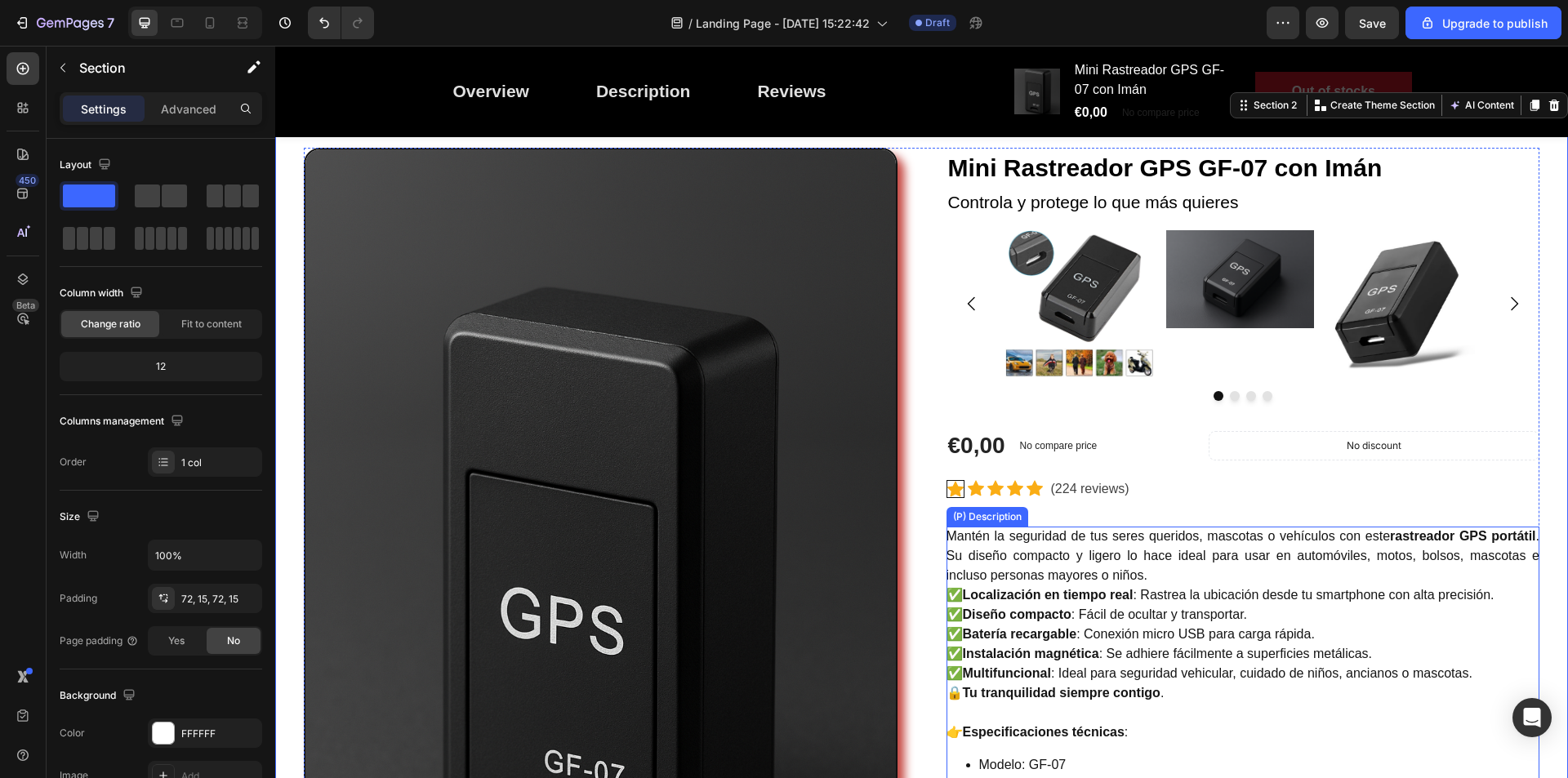
scroll to position [0, 0]
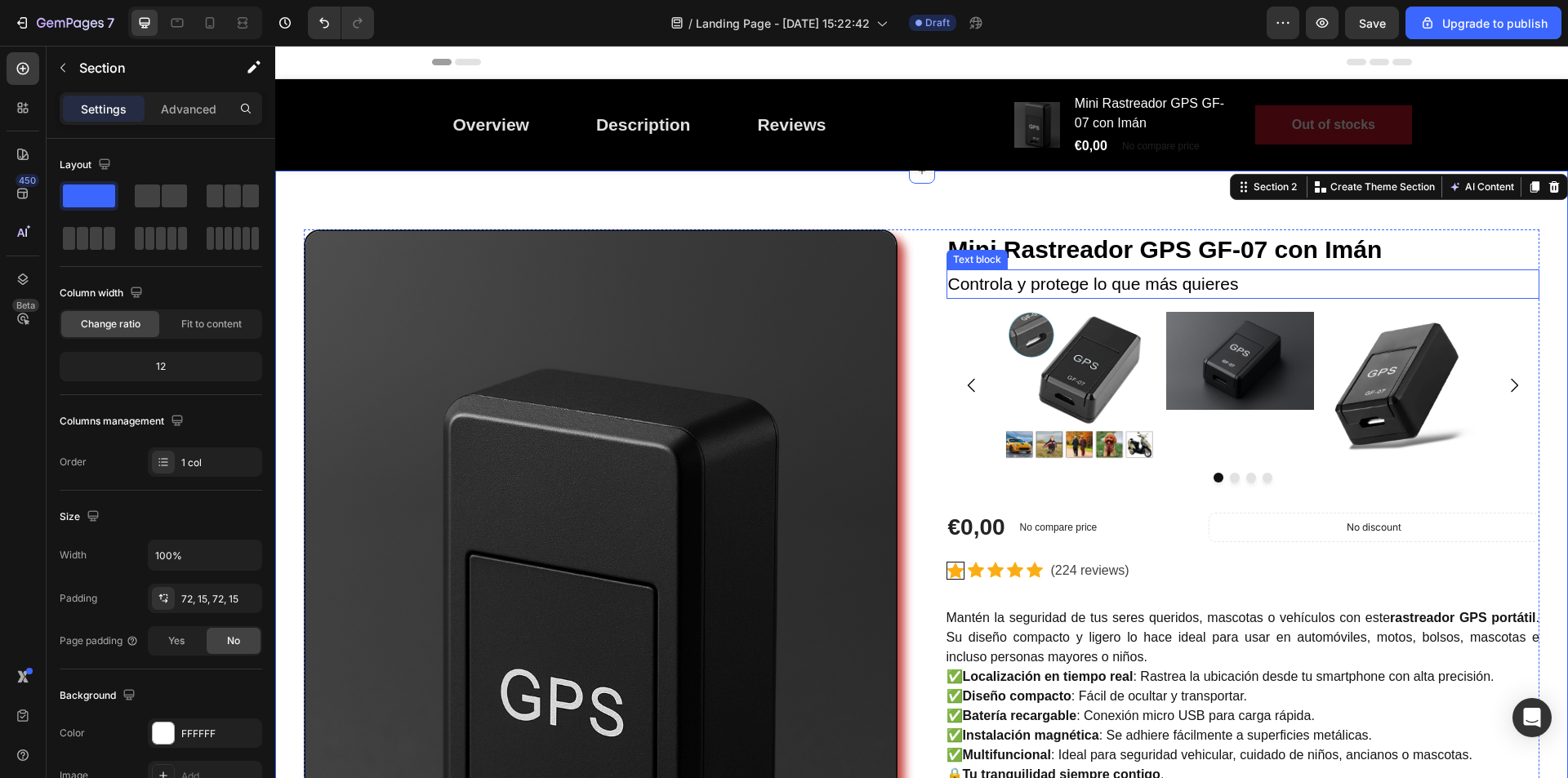
click at [1066, 285] on p "Controla y protege lo que más quieres" at bounding box center [1244, 284] width 591 height 26
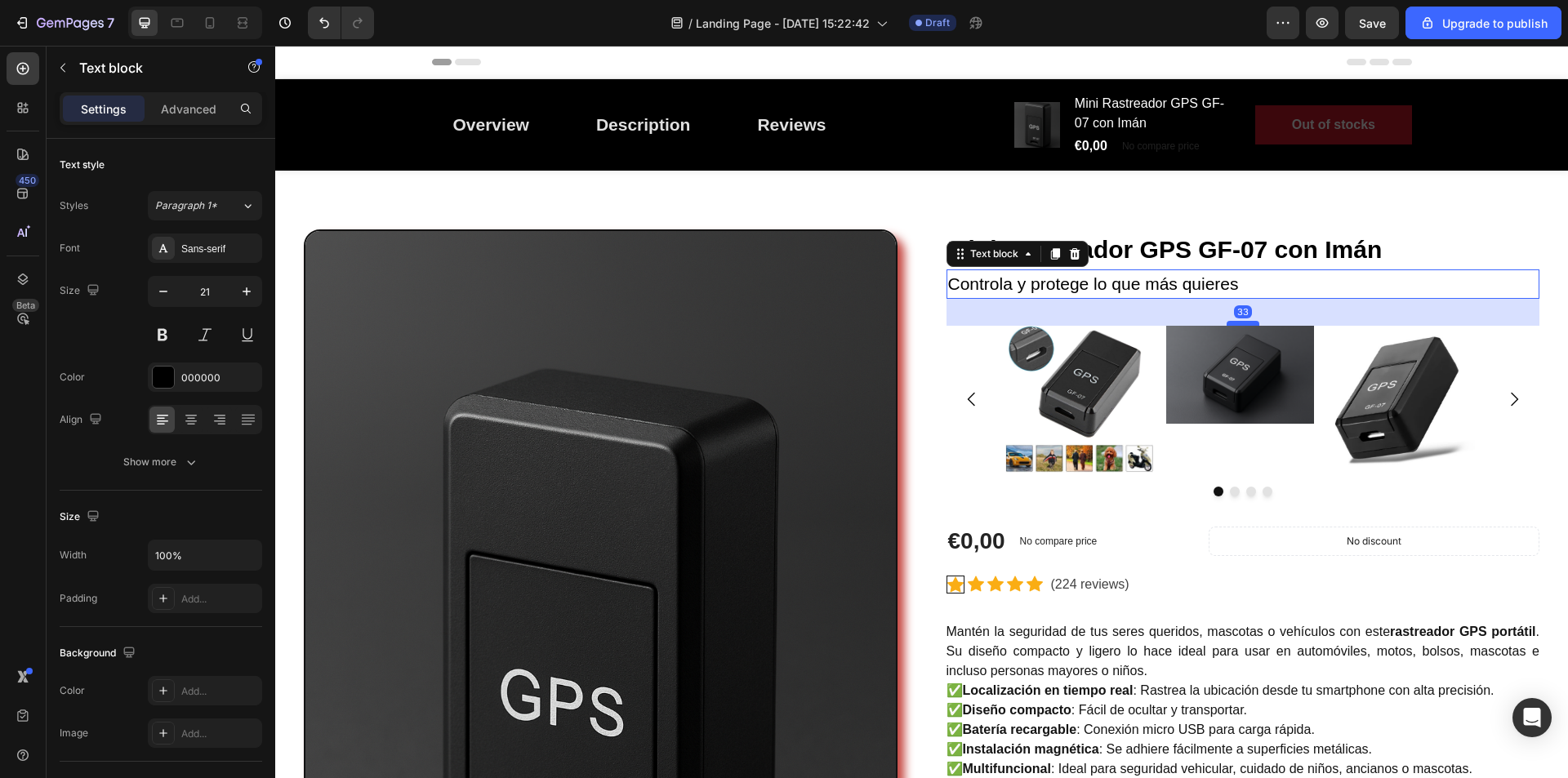
drag, startPoint x: 1231, startPoint y: 309, endPoint x: 1235, endPoint y: 323, distance: 14.6
click at [1235, 323] on div at bounding box center [1242, 323] width 32 height 5
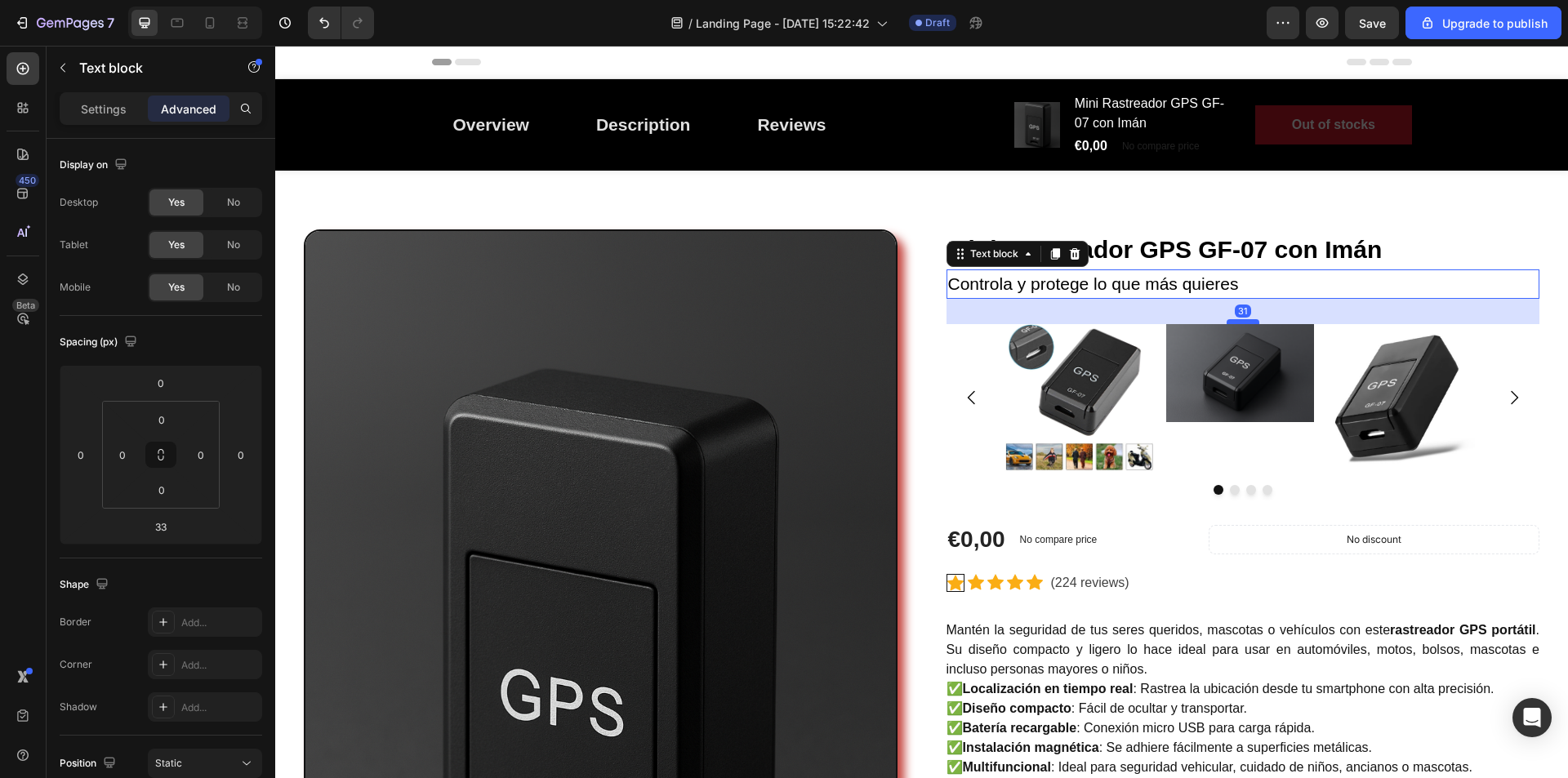
click at [1238, 321] on div at bounding box center [1242, 322] width 32 height 5
click at [1240, 320] on div at bounding box center [1242, 322] width 32 height 5
click at [1245, 322] on div at bounding box center [1242, 322] width 32 height 5
type input "32"
click at [1542, 362] on div "Image Mini Rastreador GPS GF-07 con Imán (P) Title Controla y protege lo que má…" at bounding box center [921, 690] width 1269 height 921
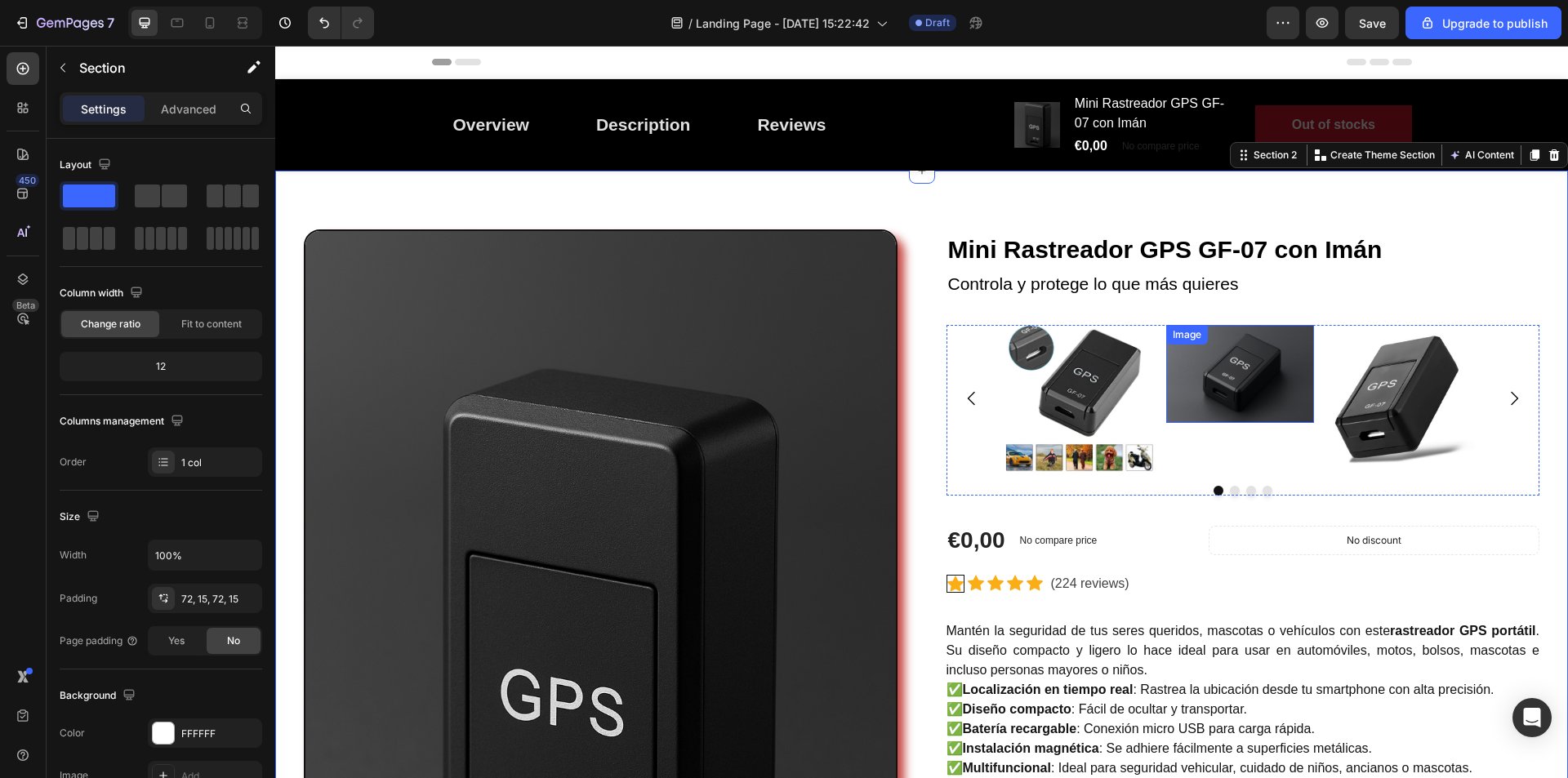
scroll to position [81, 0]
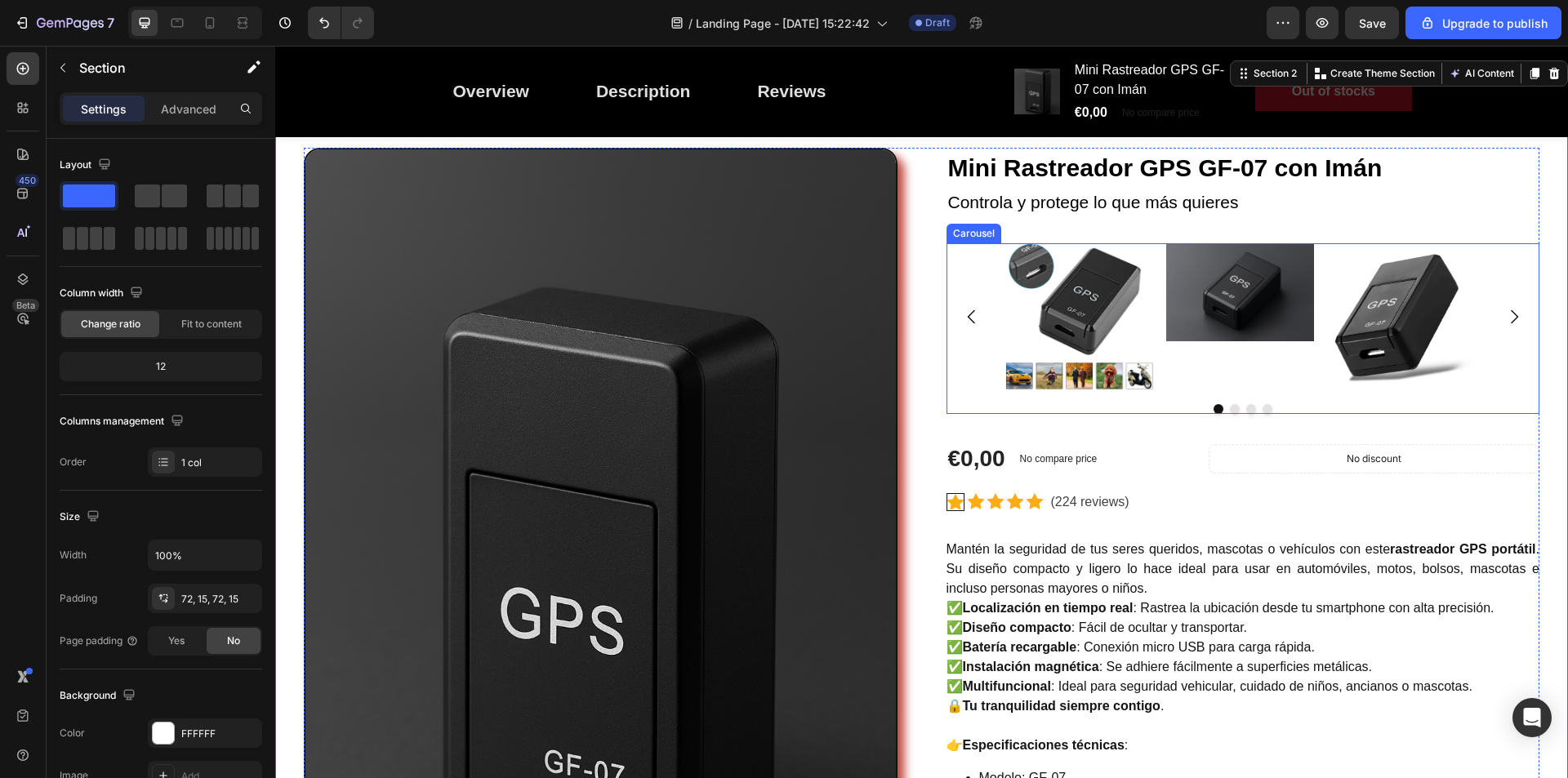
click at [1167, 383] on div "Image" at bounding box center [1240, 317] width 148 height 148
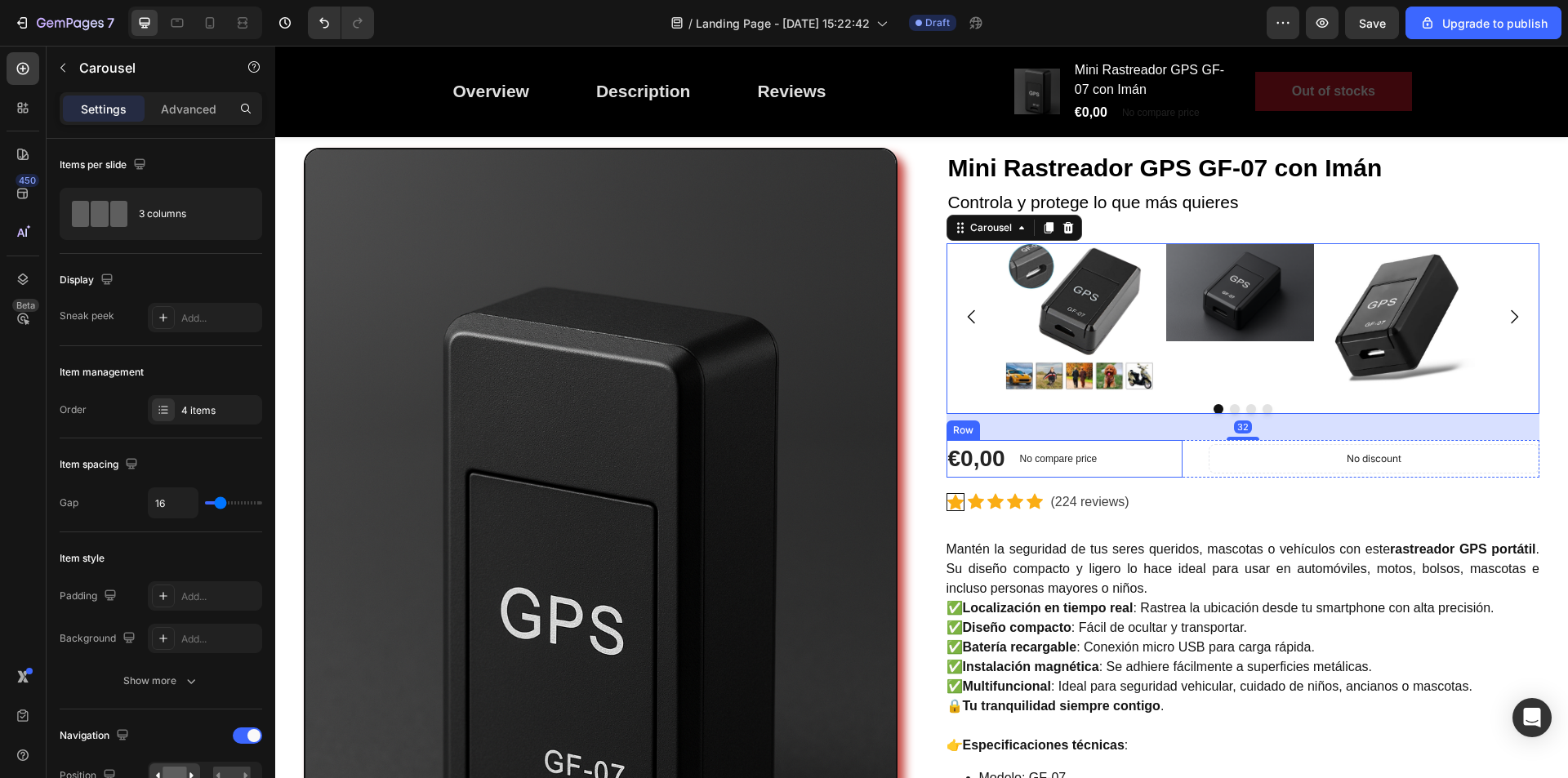
click at [1152, 453] on div "€0,00 (P) Price (P) Price No compare price (P) Price Row" at bounding box center [1065, 459] width 236 height 37
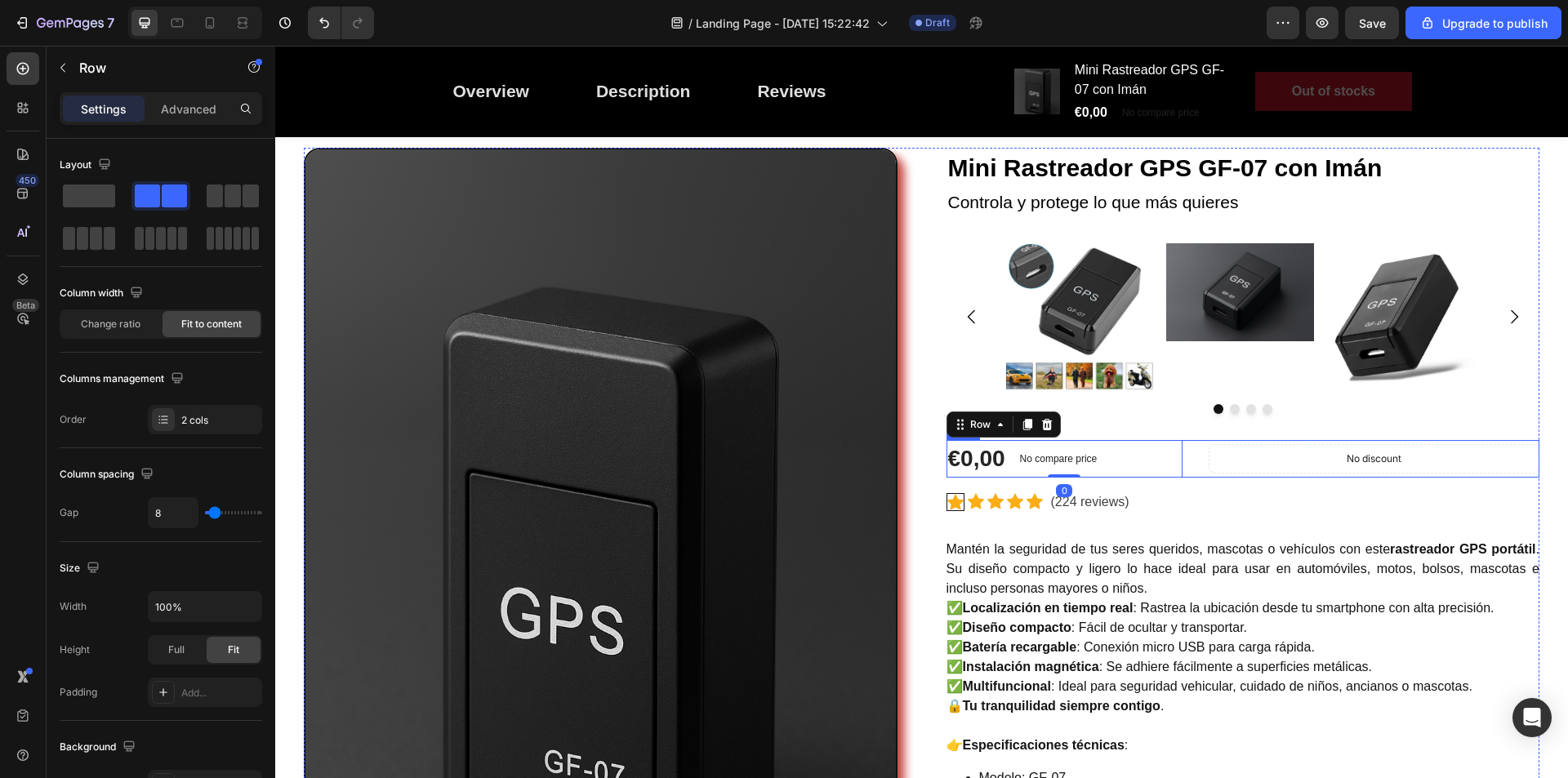
click at [1188, 473] on div "€0,00 (P) Price (P) Price No compare price (P) Price Row 0 No discount Not be d…" at bounding box center [1243, 459] width 594 height 37
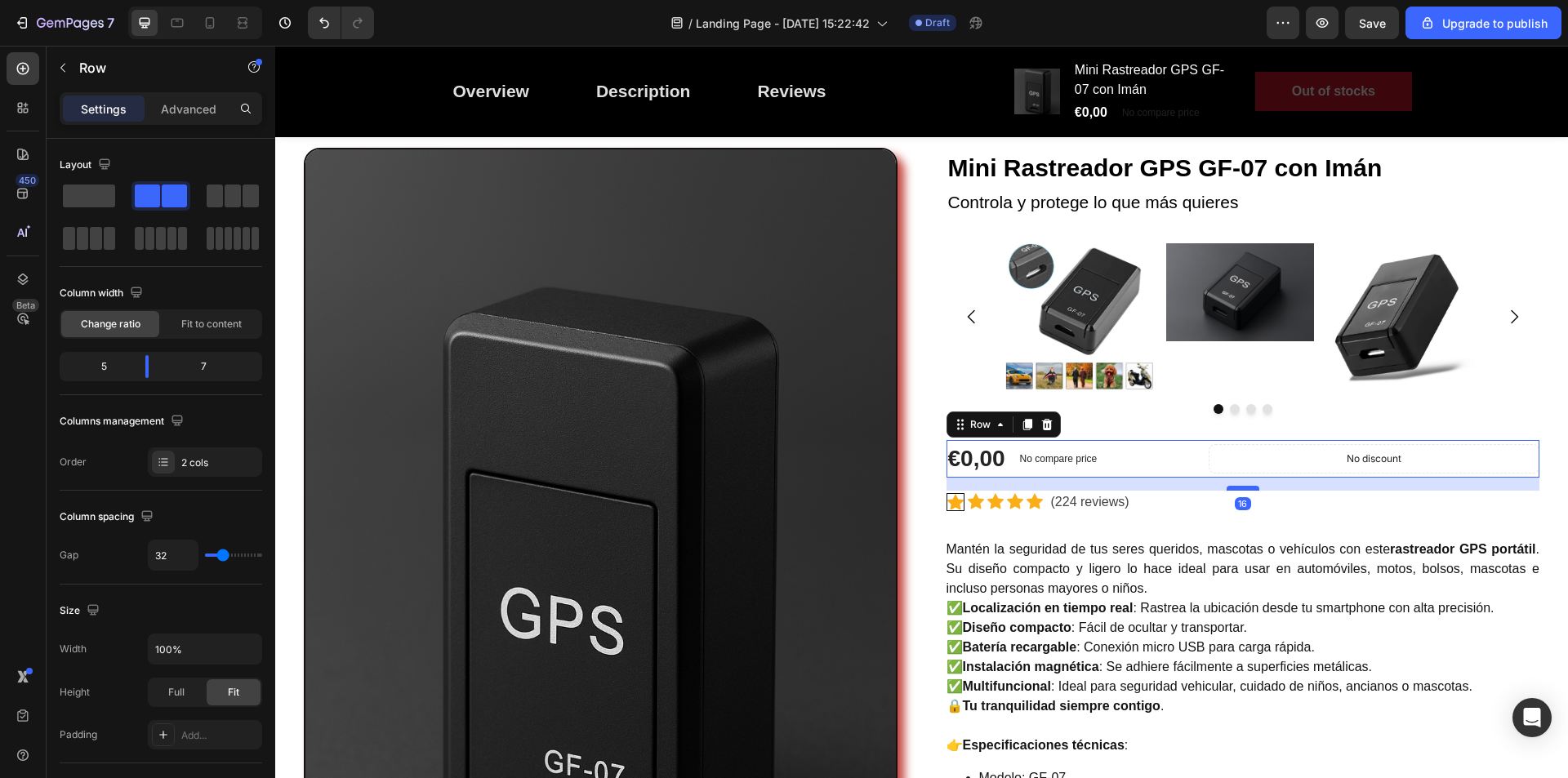
click at [1232, 489] on div at bounding box center [1242, 488] width 32 height 5
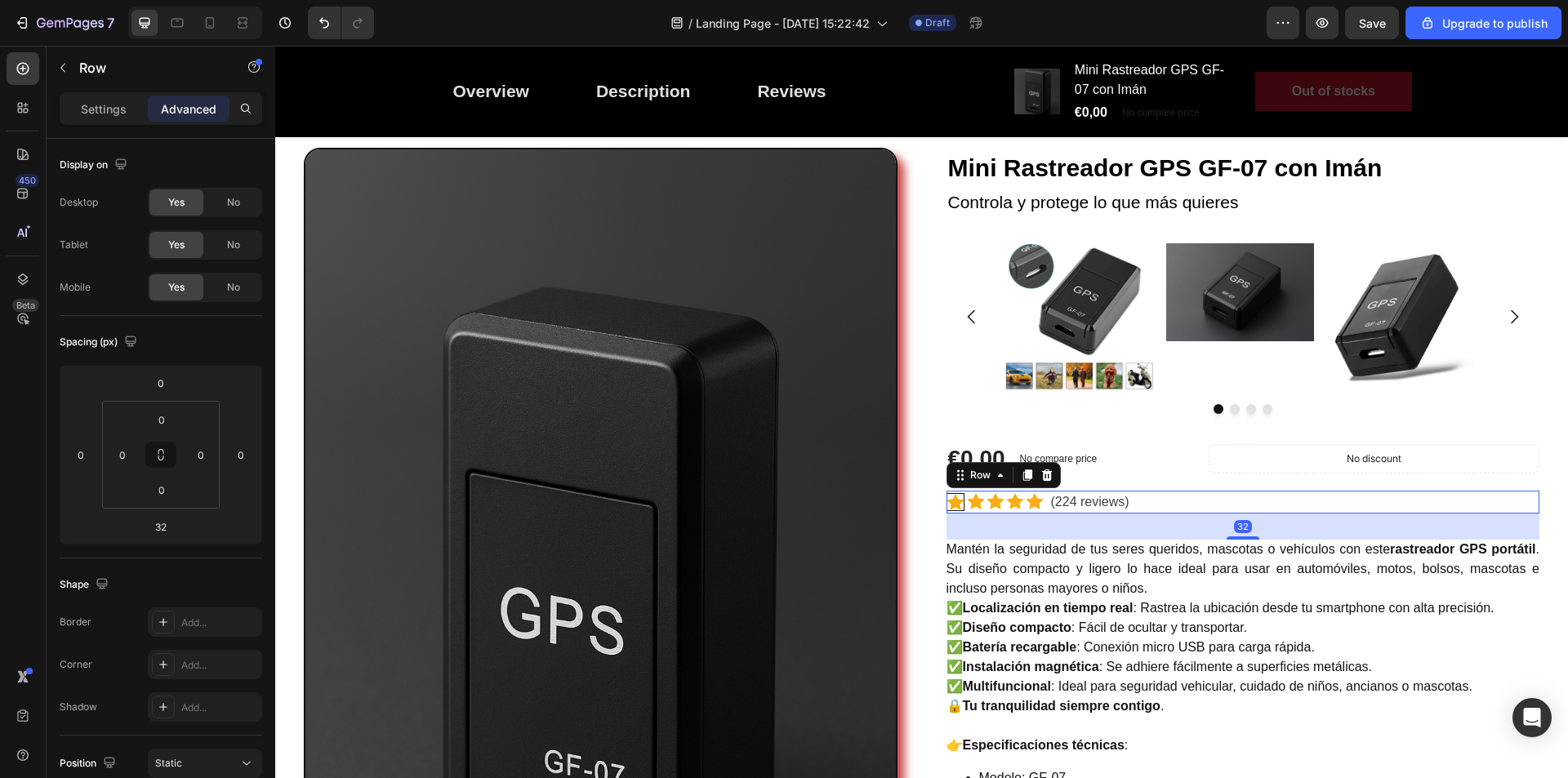
click at [1167, 508] on div "Icon Icon Icon Icon Icon Icon List Hoz (224 reviews) Text block Row 32" at bounding box center [1243, 501] width 594 height 23
click at [1542, 493] on div "Image Mini Rastreador GPS GF-07 con Imán (P) Title Controla y protege lo que má…" at bounding box center [921, 608] width 1269 height 921
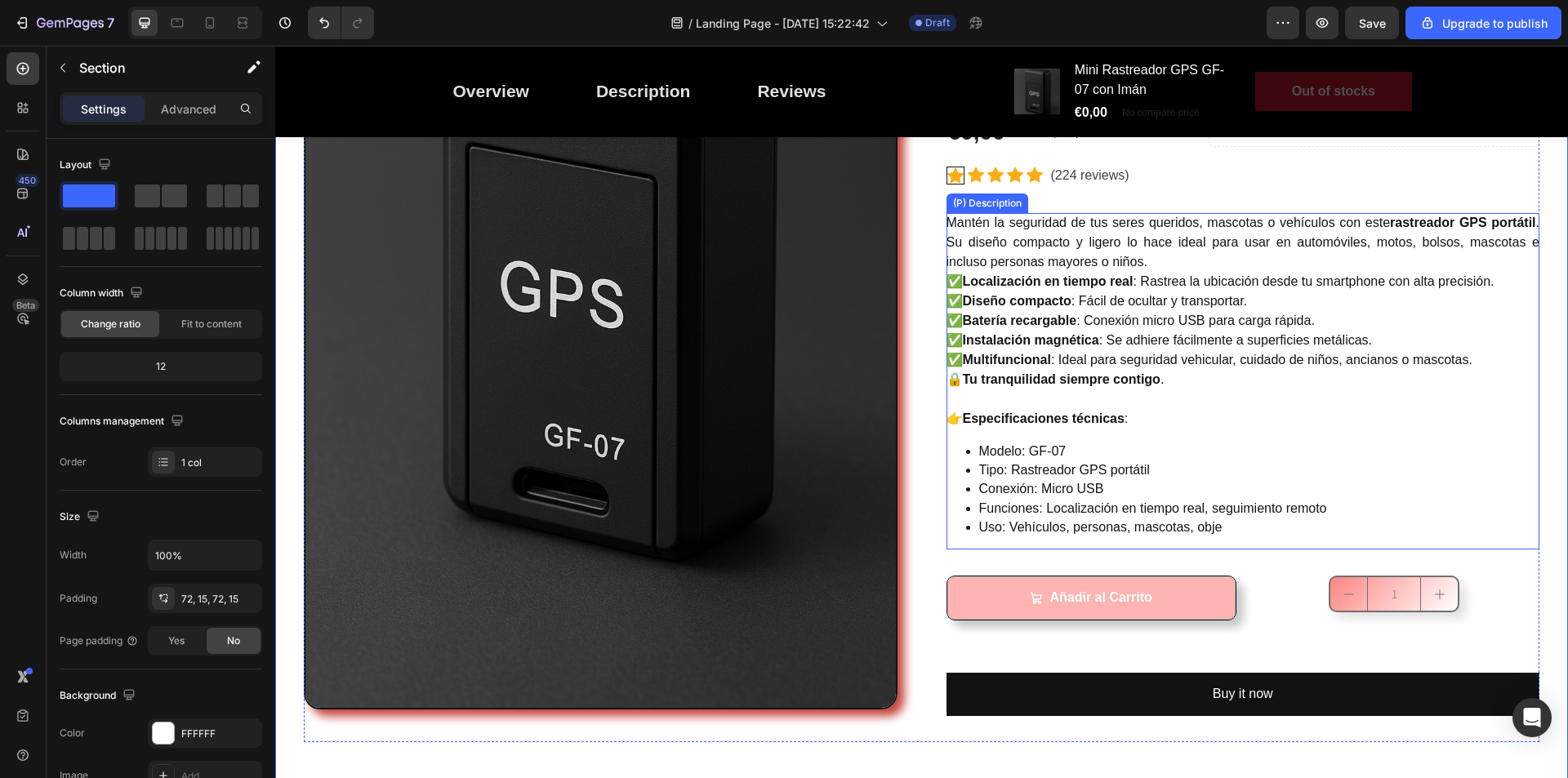
scroll to position [491, 0]
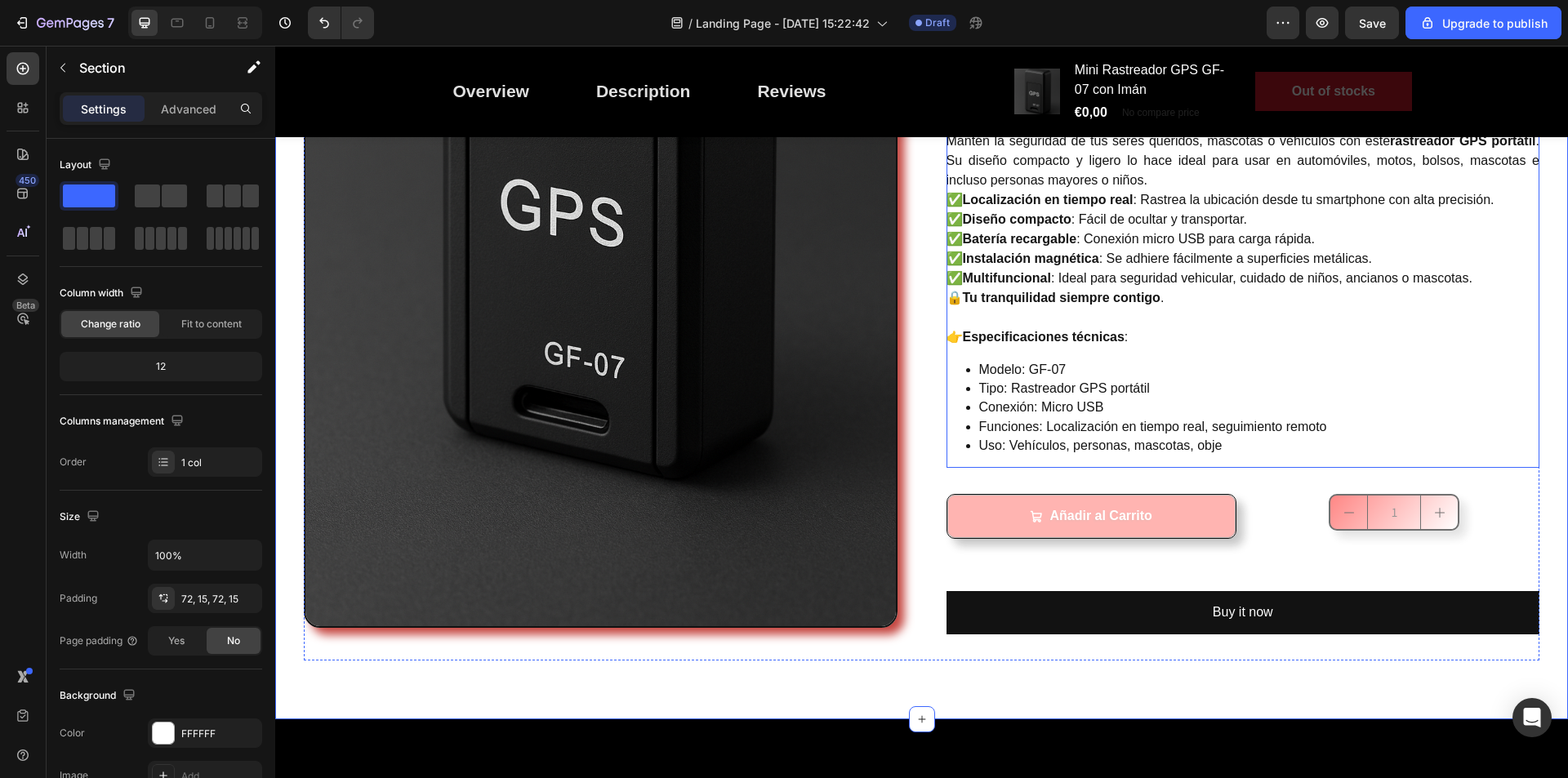
click at [1230, 451] on p "Uso: Vehículos, personas, mascotas, obje" at bounding box center [1260, 445] width 561 height 18
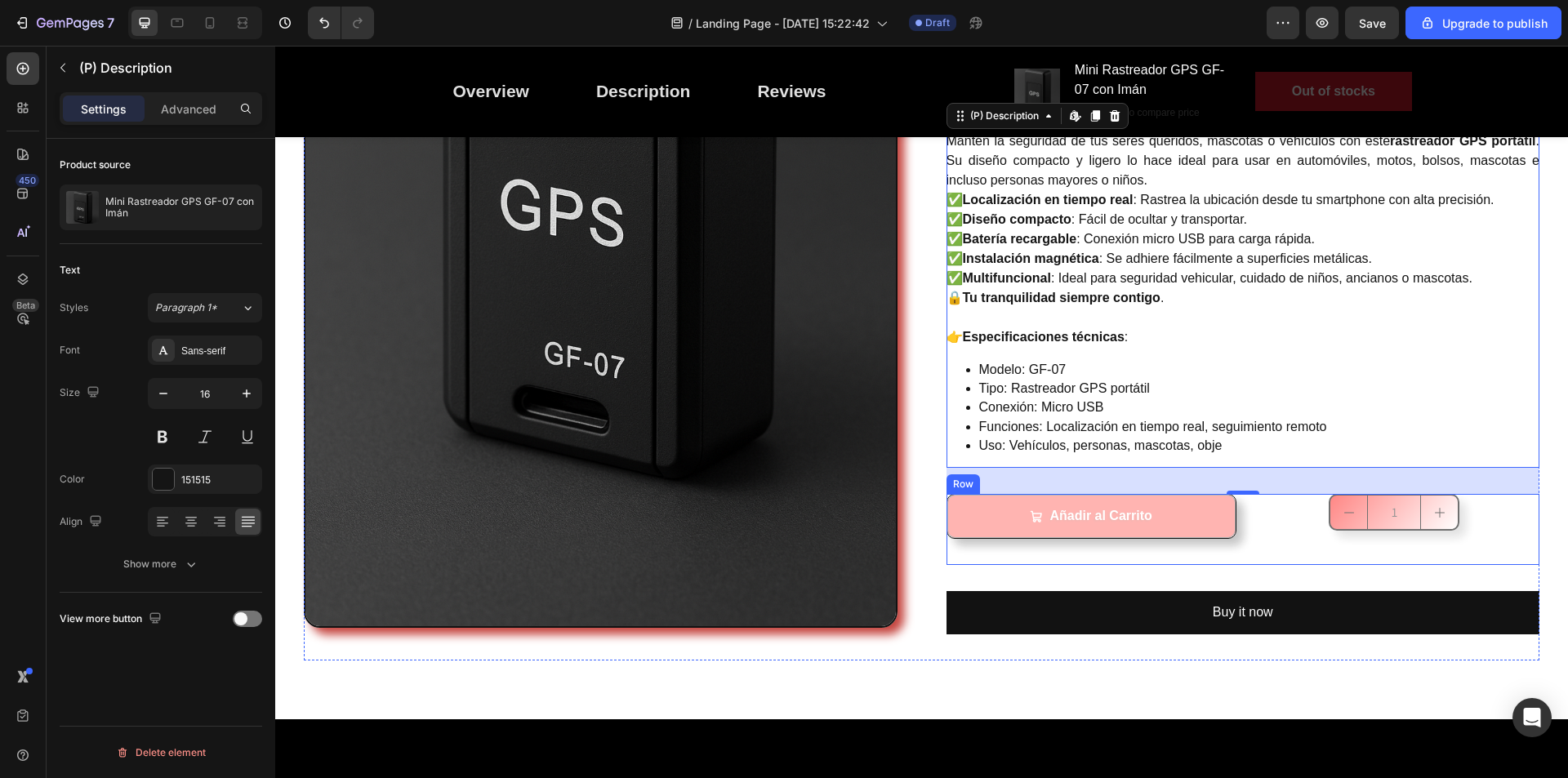
click at [1255, 534] on div "1 Product Quantity" at bounding box center [1395, 530] width 290 height 71
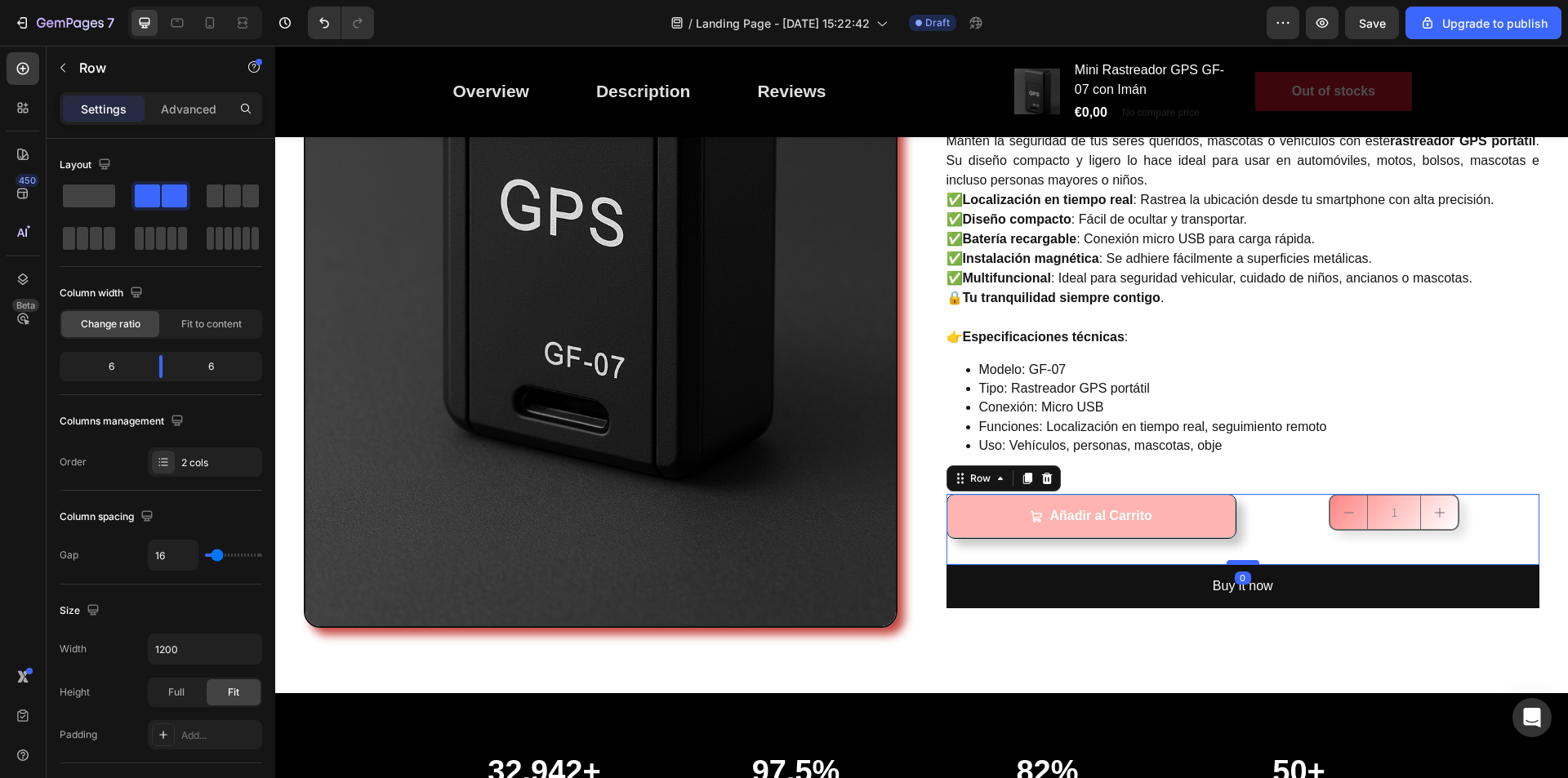
drag, startPoint x: 1236, startPoint y: 591, endPoint x: 1235, endPoint y: 564, distance: 27.0
click at [1235, 564] on div at bounding box center [1242, 562] width 32 height 5
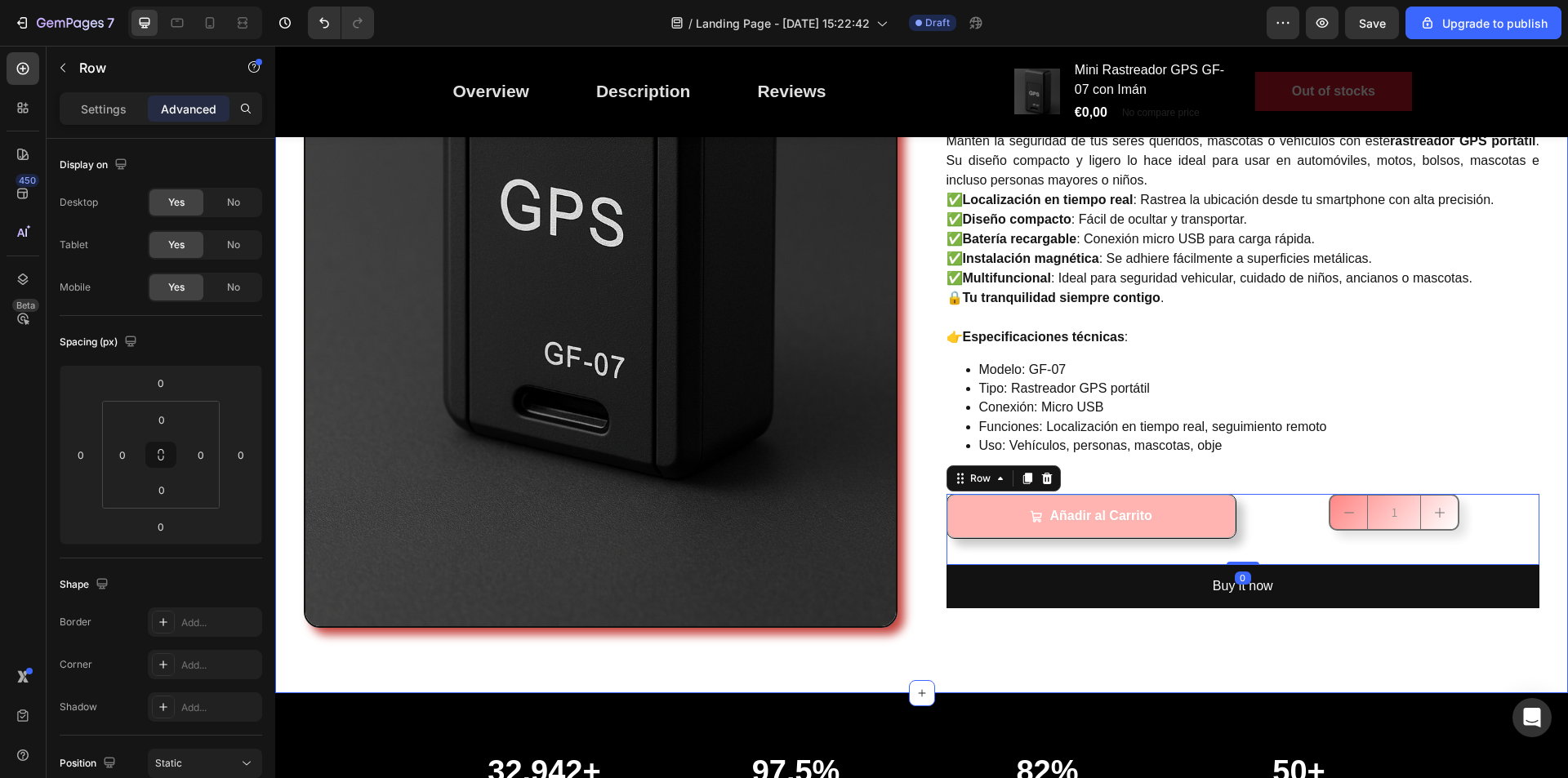
click at [1547, 472] on div "Image Mini Rastreador GPS GF-07 con Imán (P) Title Controla y protege lo que má…" at bounding box center [922, 186] width 1293 height 1012
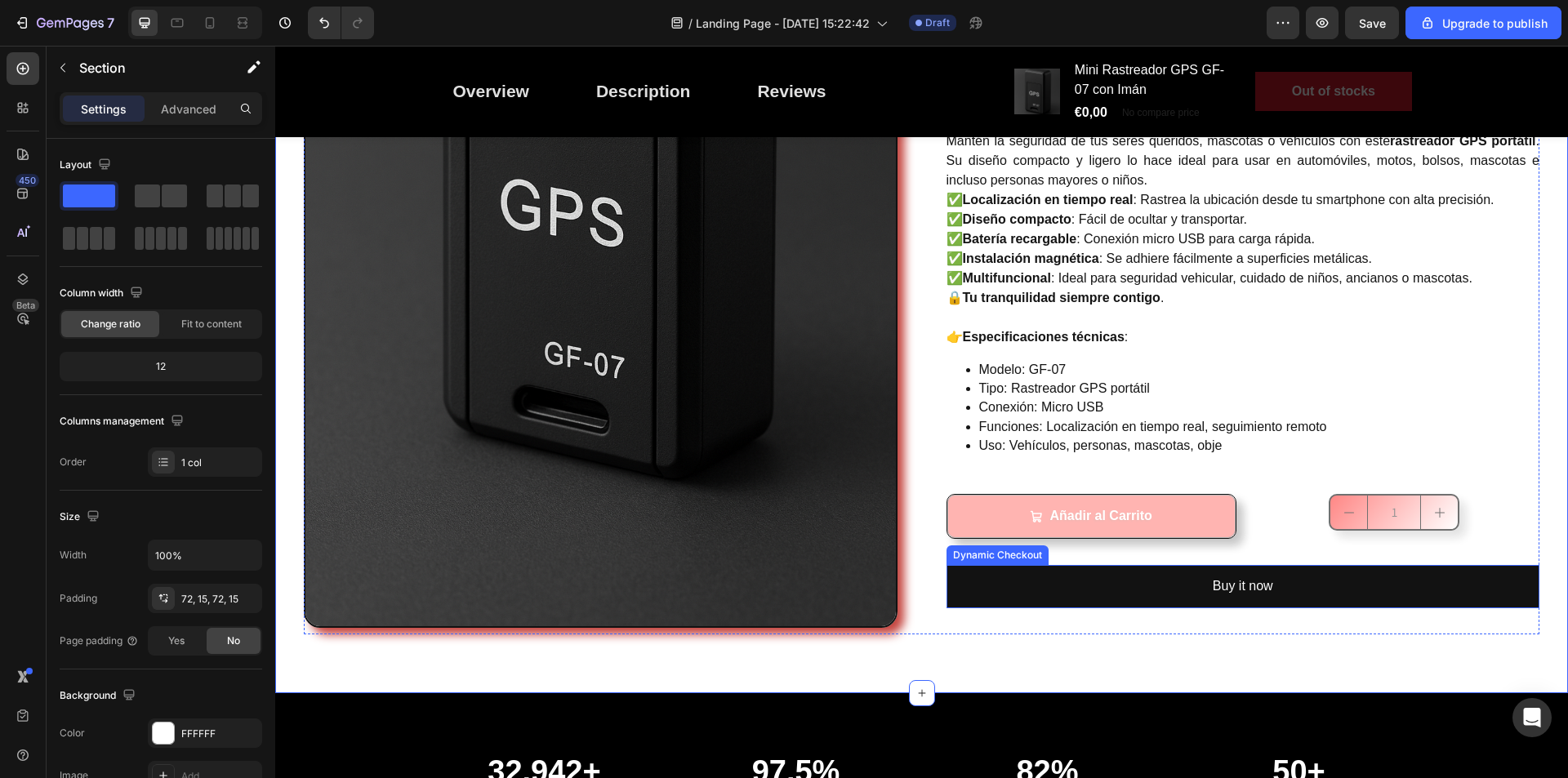
scroll to position [572, 0]
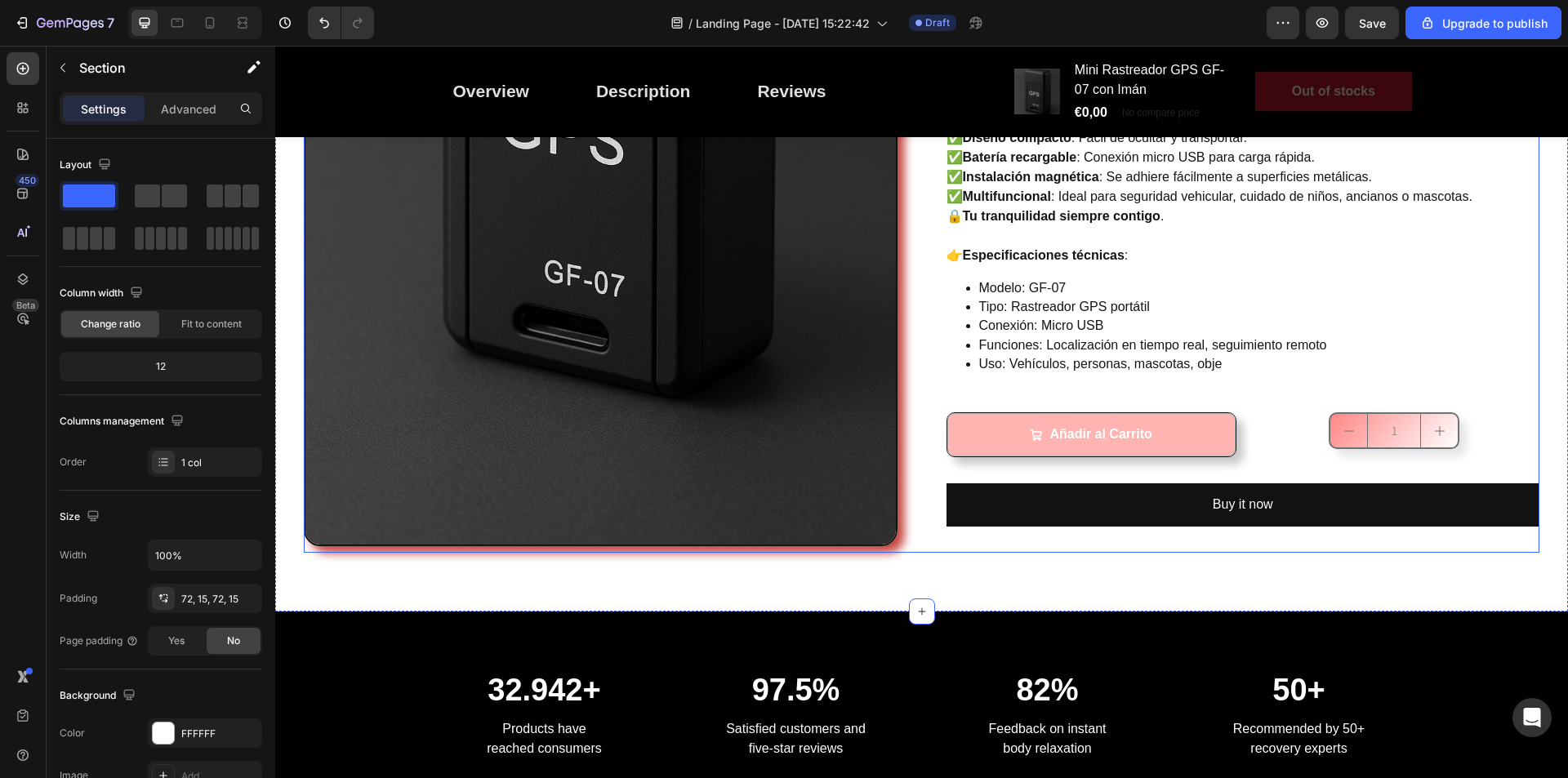
click at [1090, 388] on div "Mini Rastreador GPS GF-07 con Imán (P) Title Controla y protege lo que más quie…" at bounding box center [1243, 105] width 594 height 895
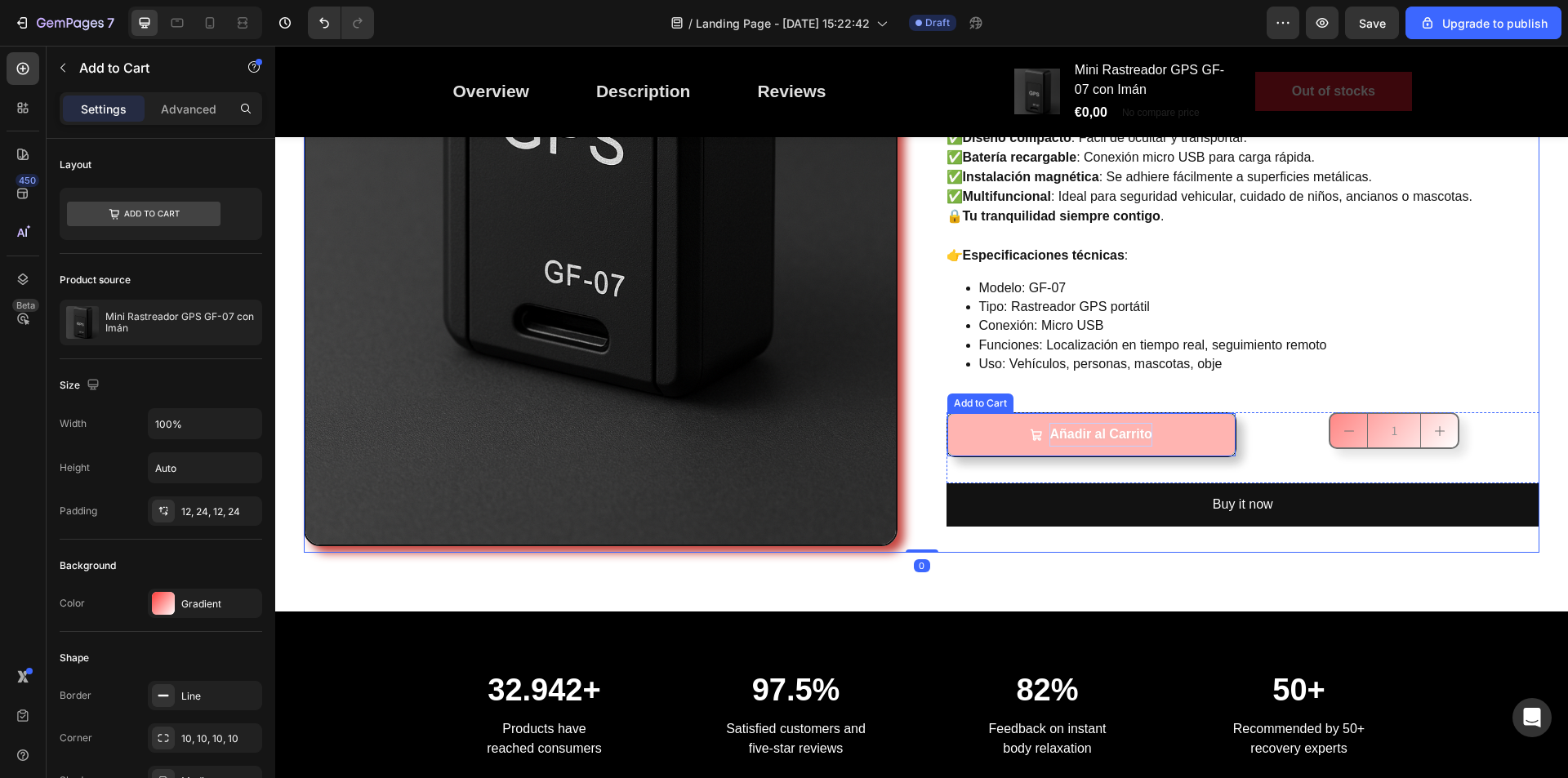
click at [1104, 431] on div "Añadir al Carrito" at bounding box center [1101, 435] width 102 height 24
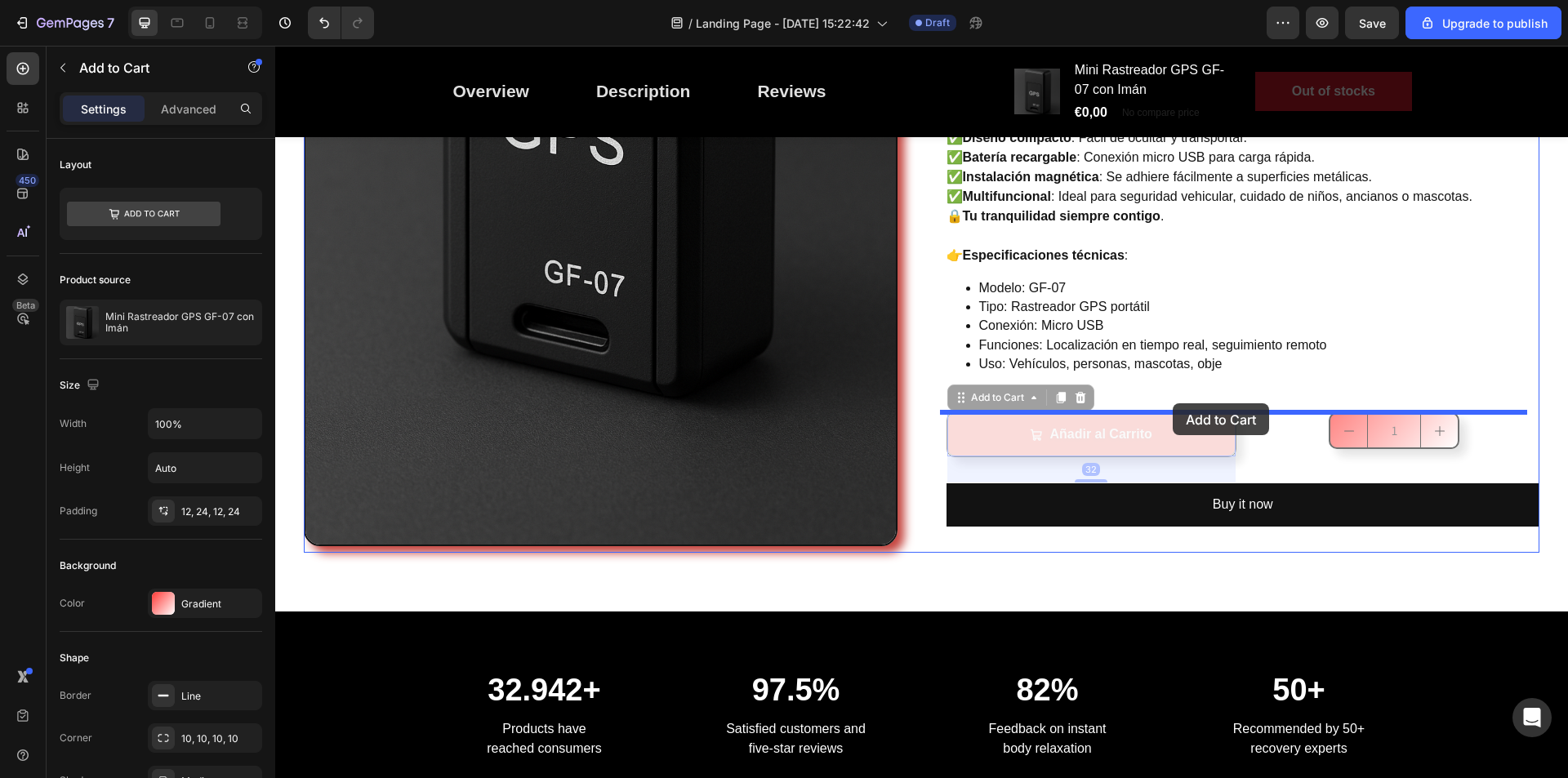
drag, startPoint x: 1175, startPoint y: 432, endPoint x: 1174, endPoint y: 403, distance: 29.0
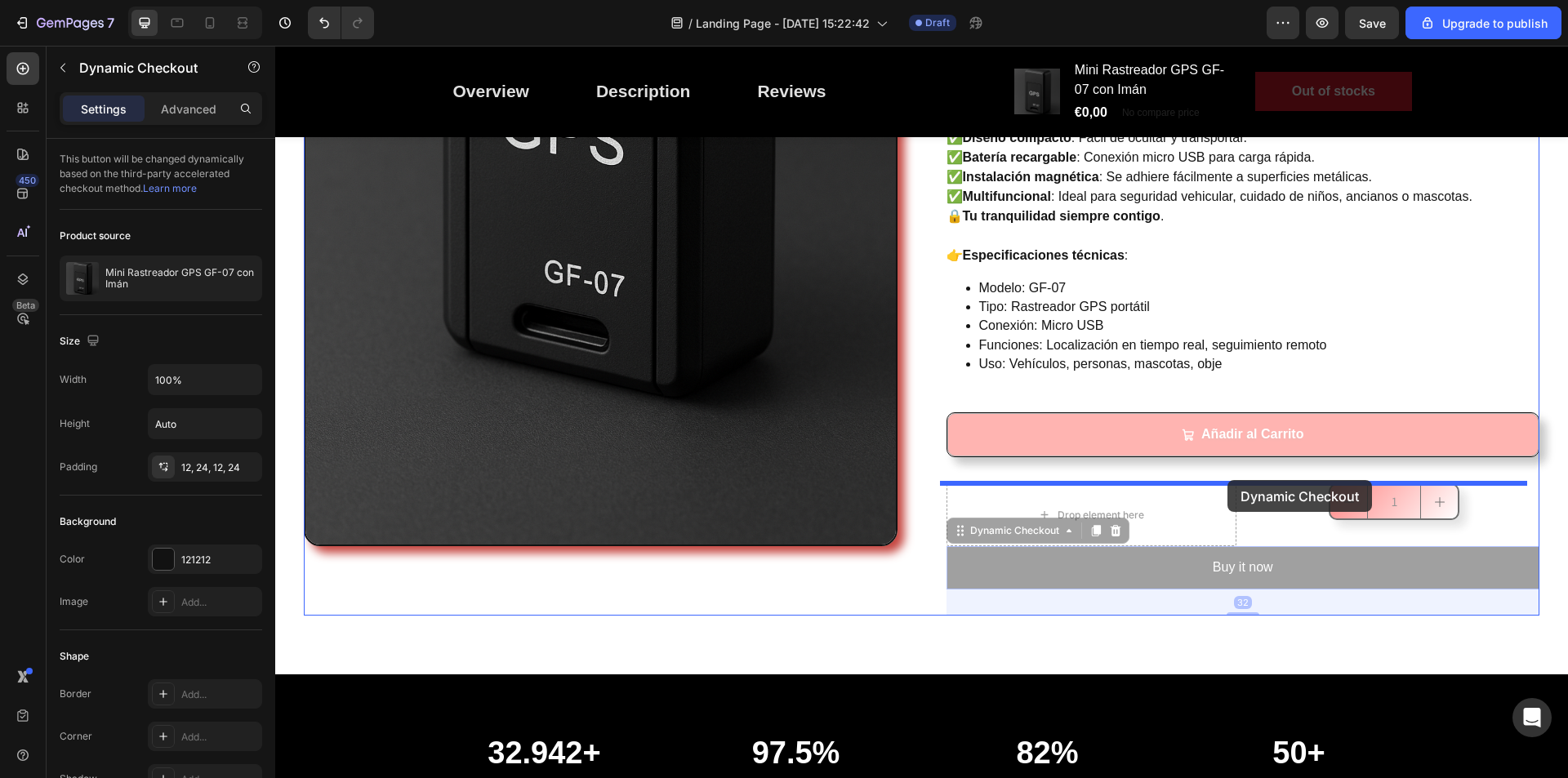
drag, startPoint x: 1238, startPoint y: 557, endPoint x: 1228, endPoint y: 481, distance: 76.7
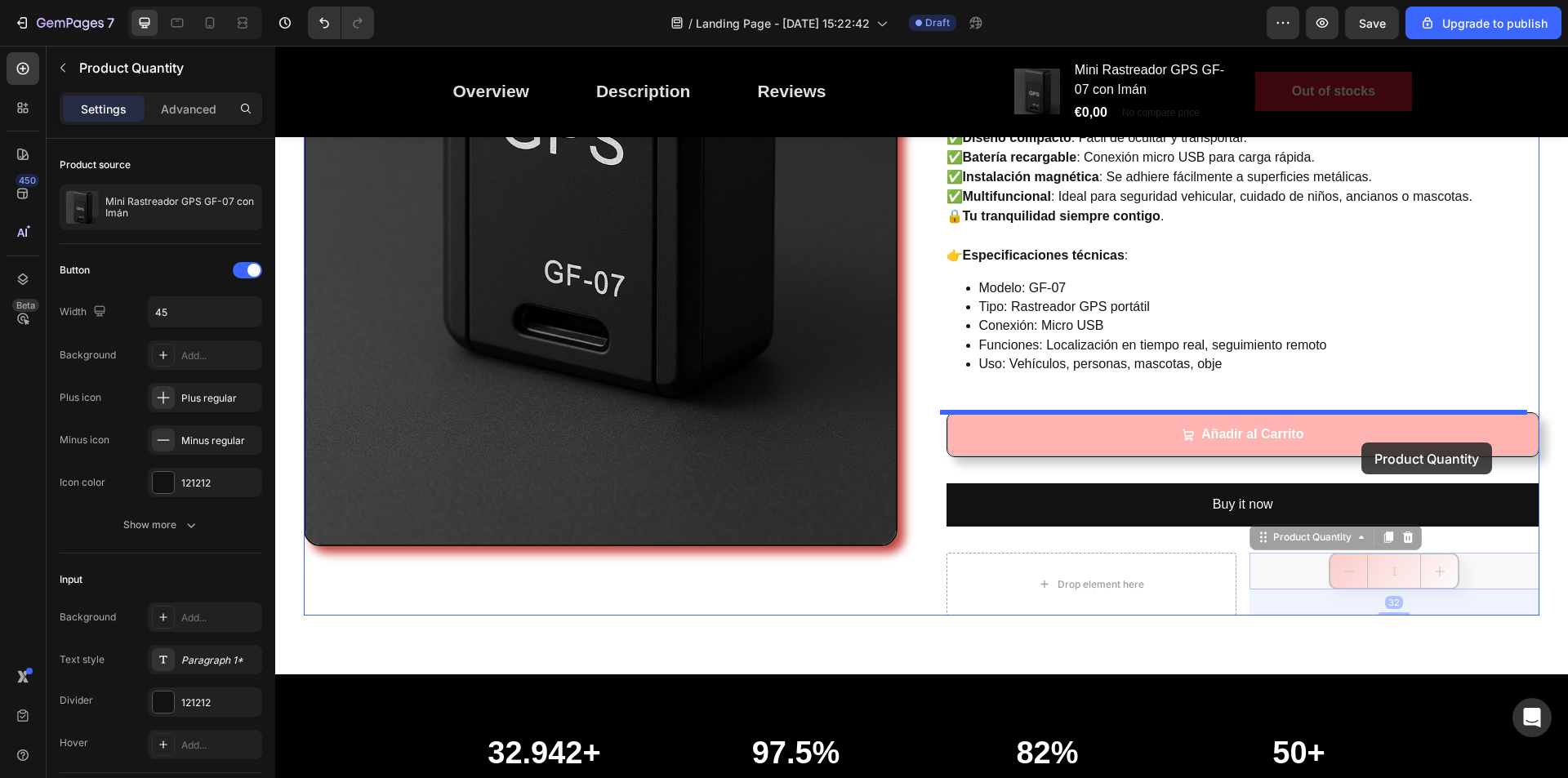
drag, startPoint x: 1369, startPoint y: 578, endPoint x: 1362, endPoint y: 442, distance: 136.2
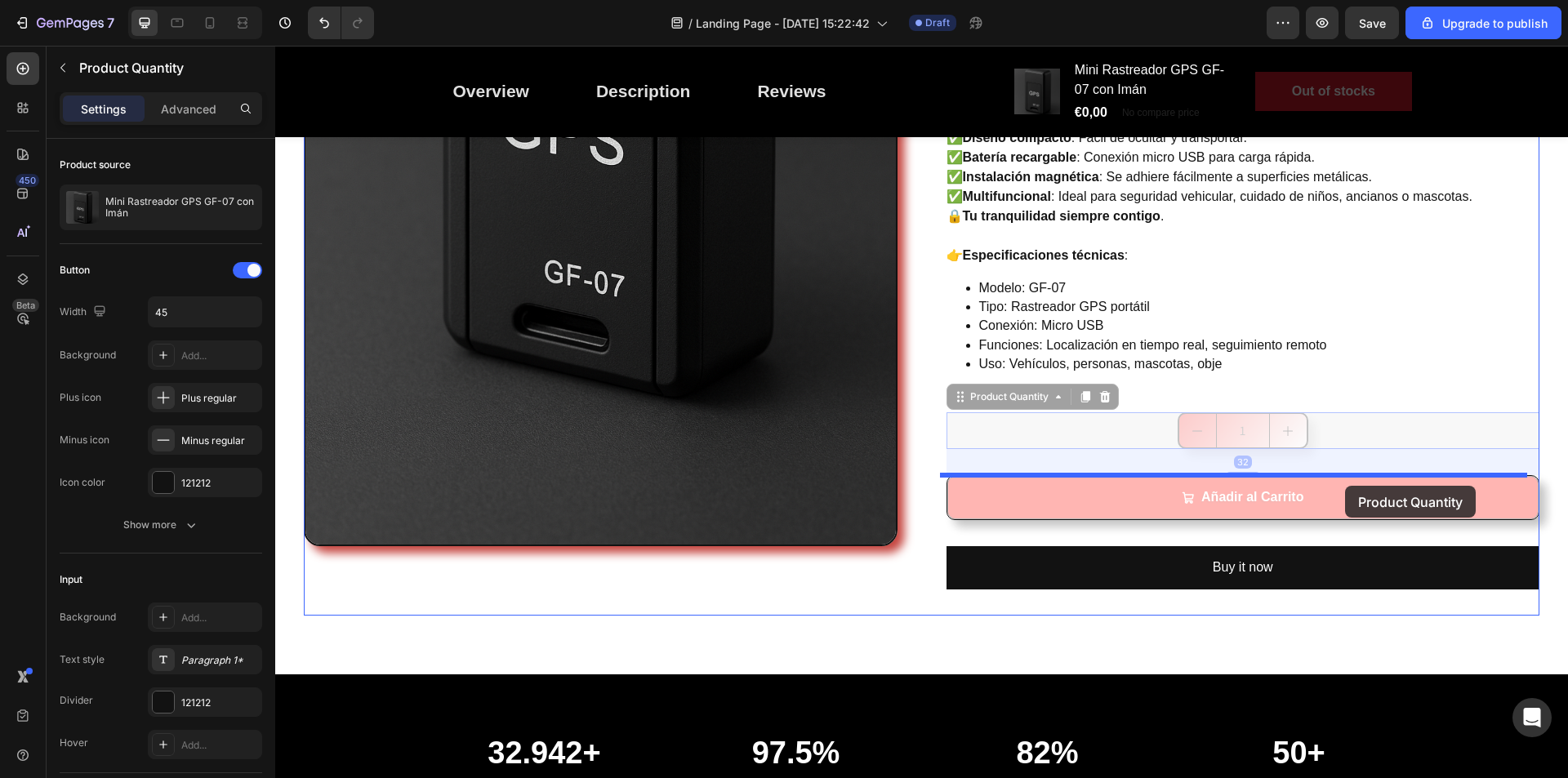
drag, startPoint x: 1231, startPoint y: 436, endPoint x: 1345, endPoint y: 486, distance: 124.5
drag, startPoint x: 1235, startPoint y: 439, endPoint x: 1317, endPoint y: 493, distance: 98.2
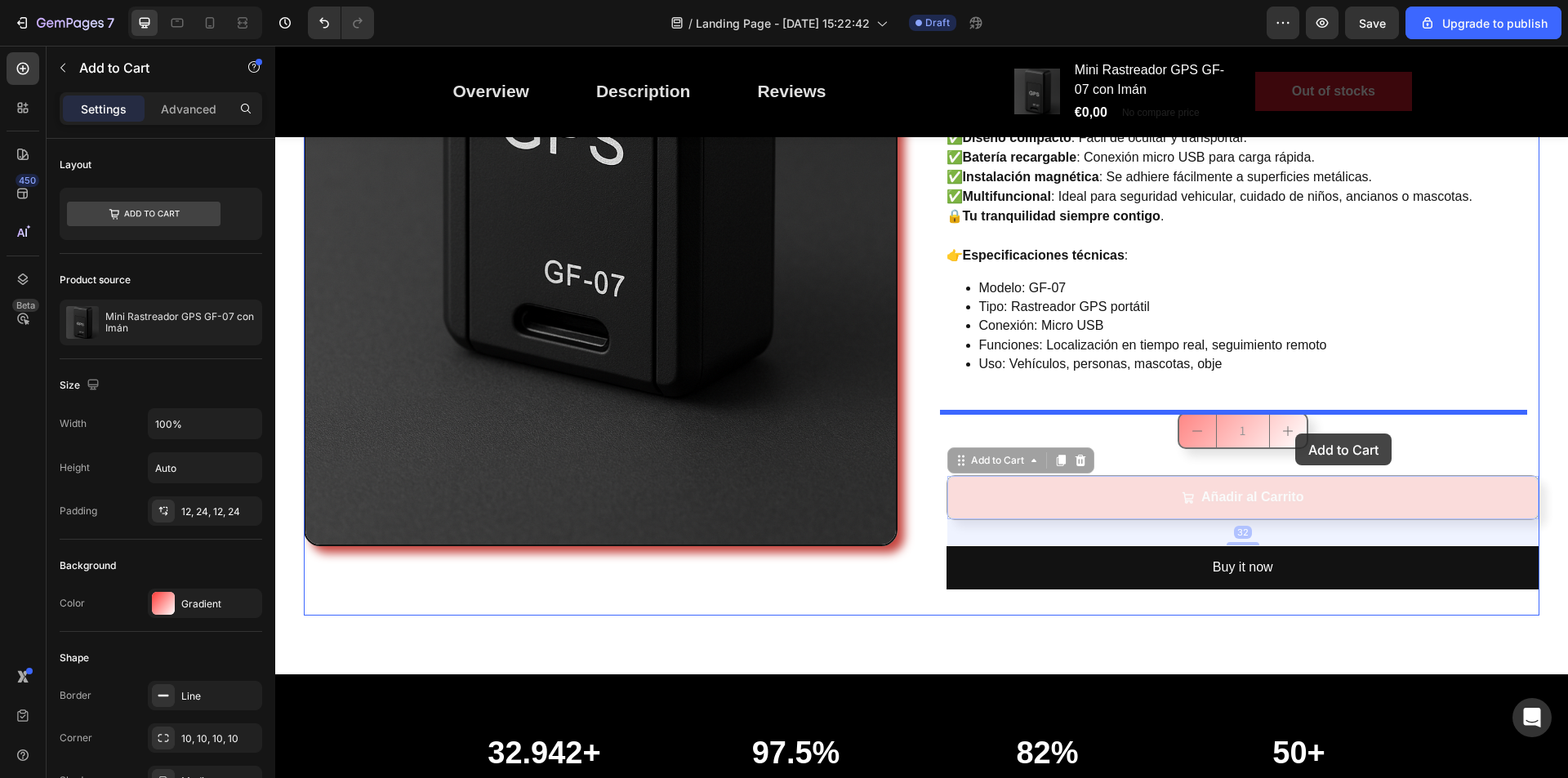
drag, startPoint x: 1248, startPoint y: 500, endPoint x: 1295, endPoint y: 434, distance: 81.0
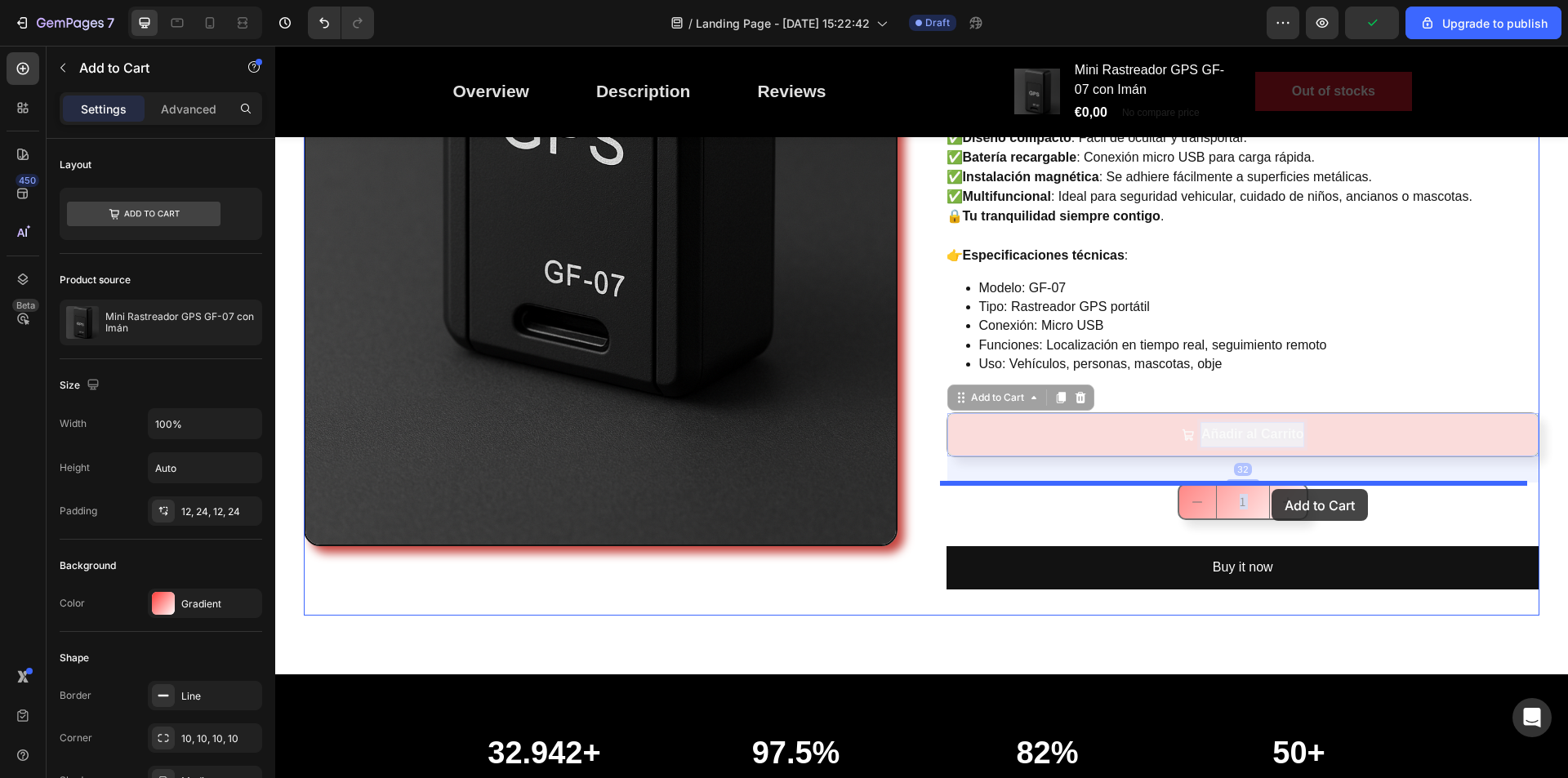
drag, startPoint x: 1254, startPoint y: 441, endPoint x: 1273, endPoint y: 491, distance: 53.5
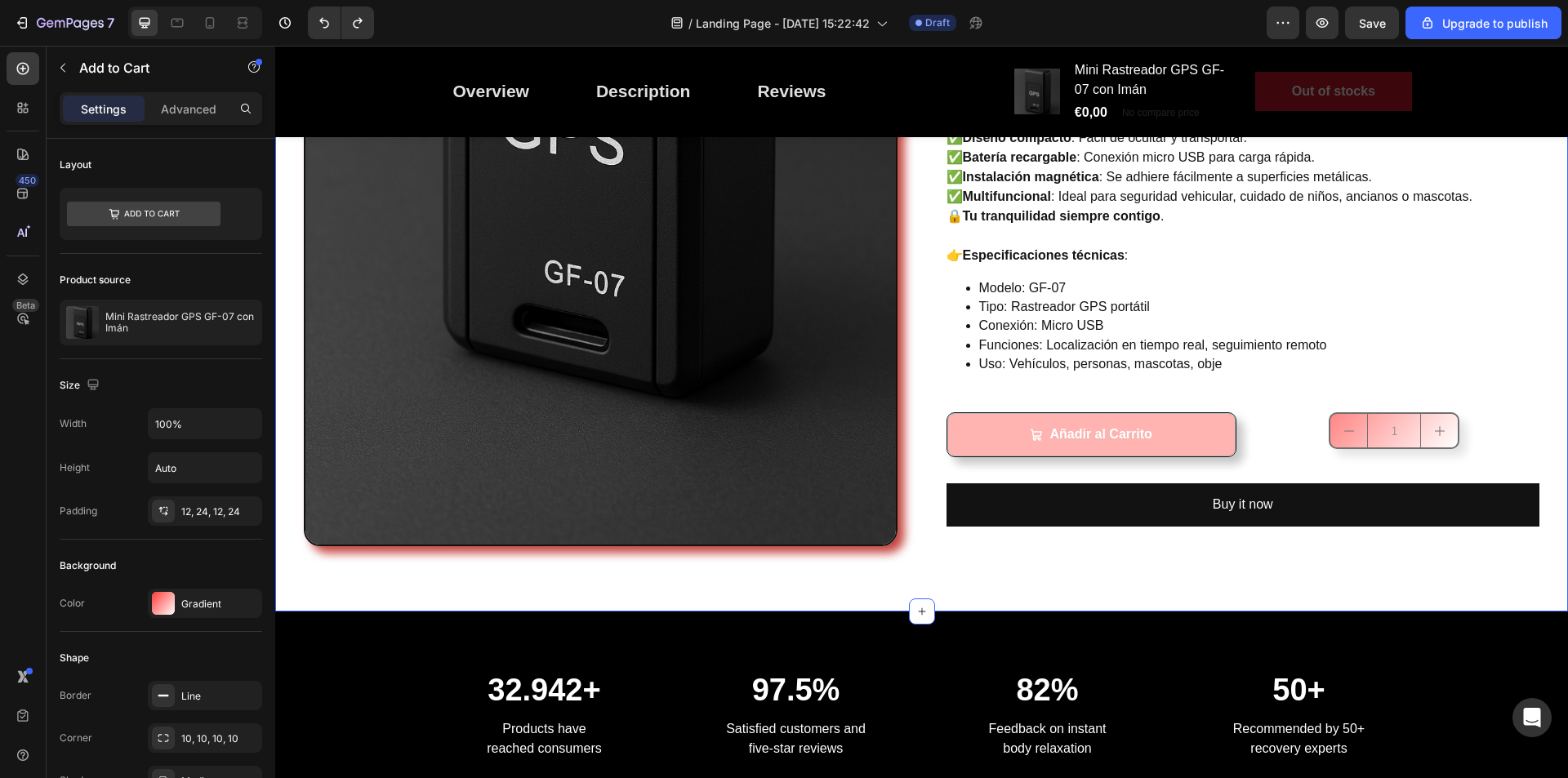
click at [1544, 406] on div "Image Mini Rastreador GPS GF-07 con Imán (P) Title Controla y protege lo que má…" at bounding box center [922, 105] width 1293 height 1012
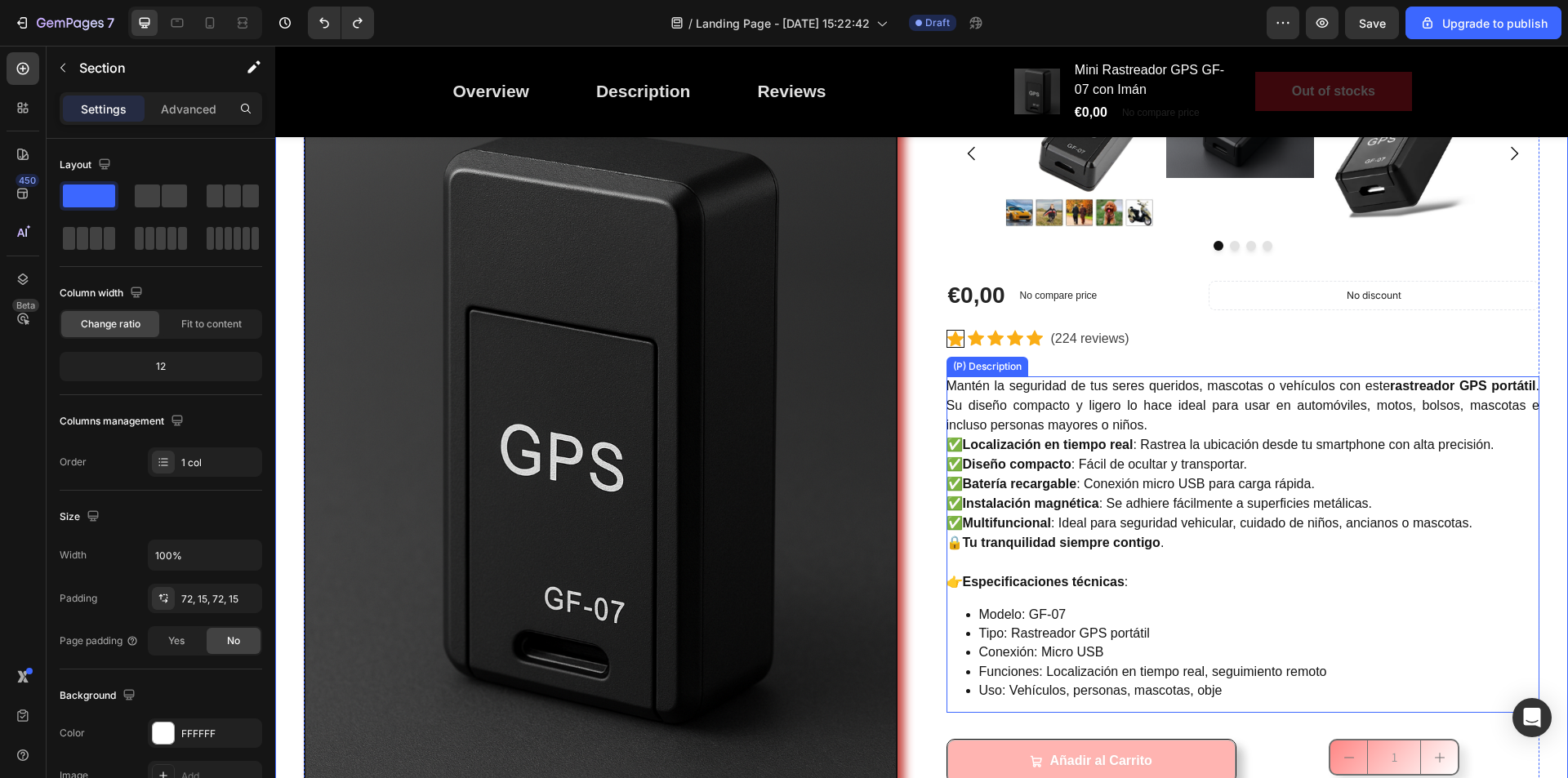
scroll to position [0, 0]
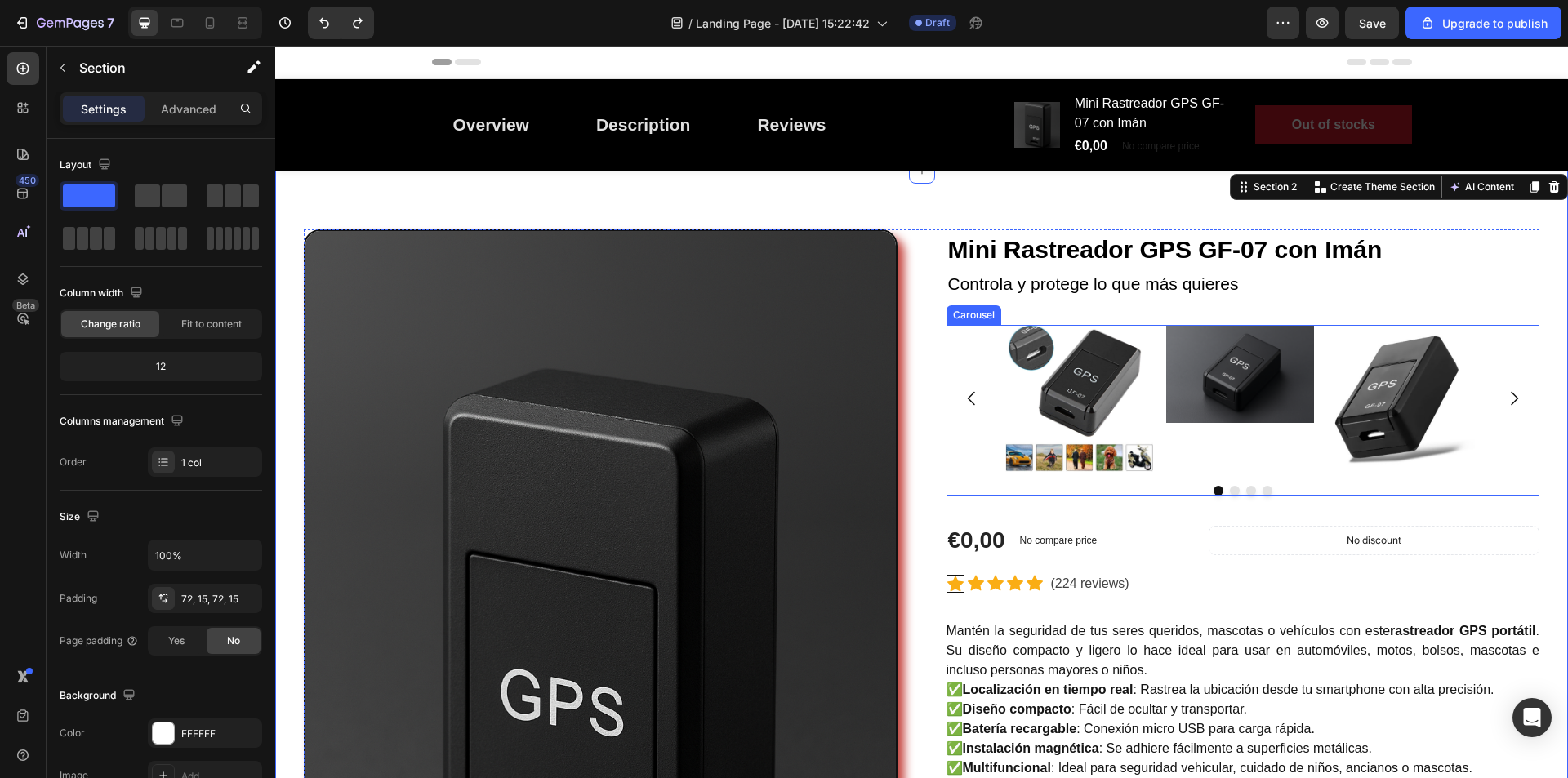
click at [964, 396] on icon "Carousel Back Arrow" at bounding box center [972, 398] width 20 height 20
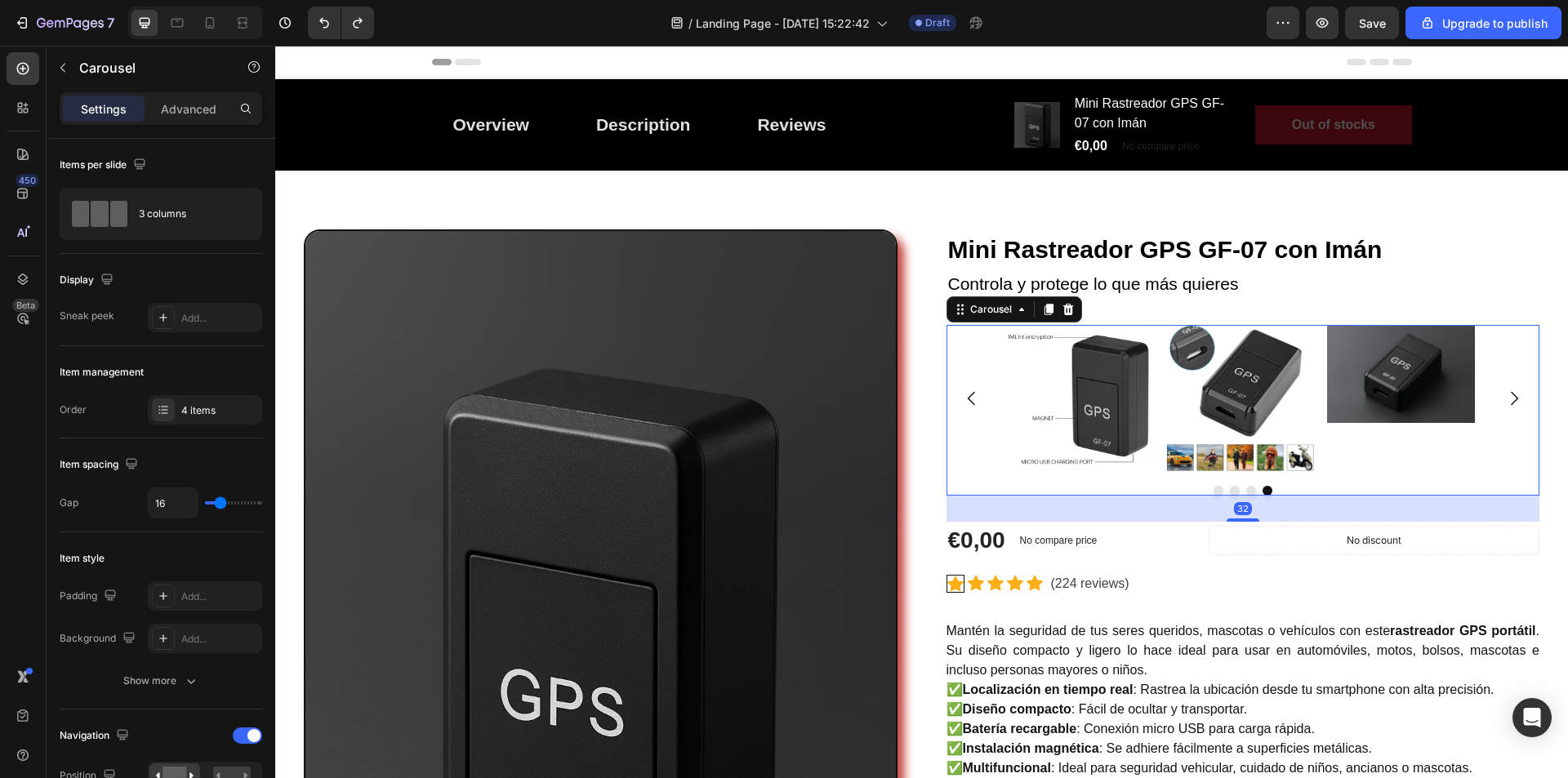
click at [964, 396] on icon "Carousel Back Arrow" at bounding box center [972, 398] width 20 height 20
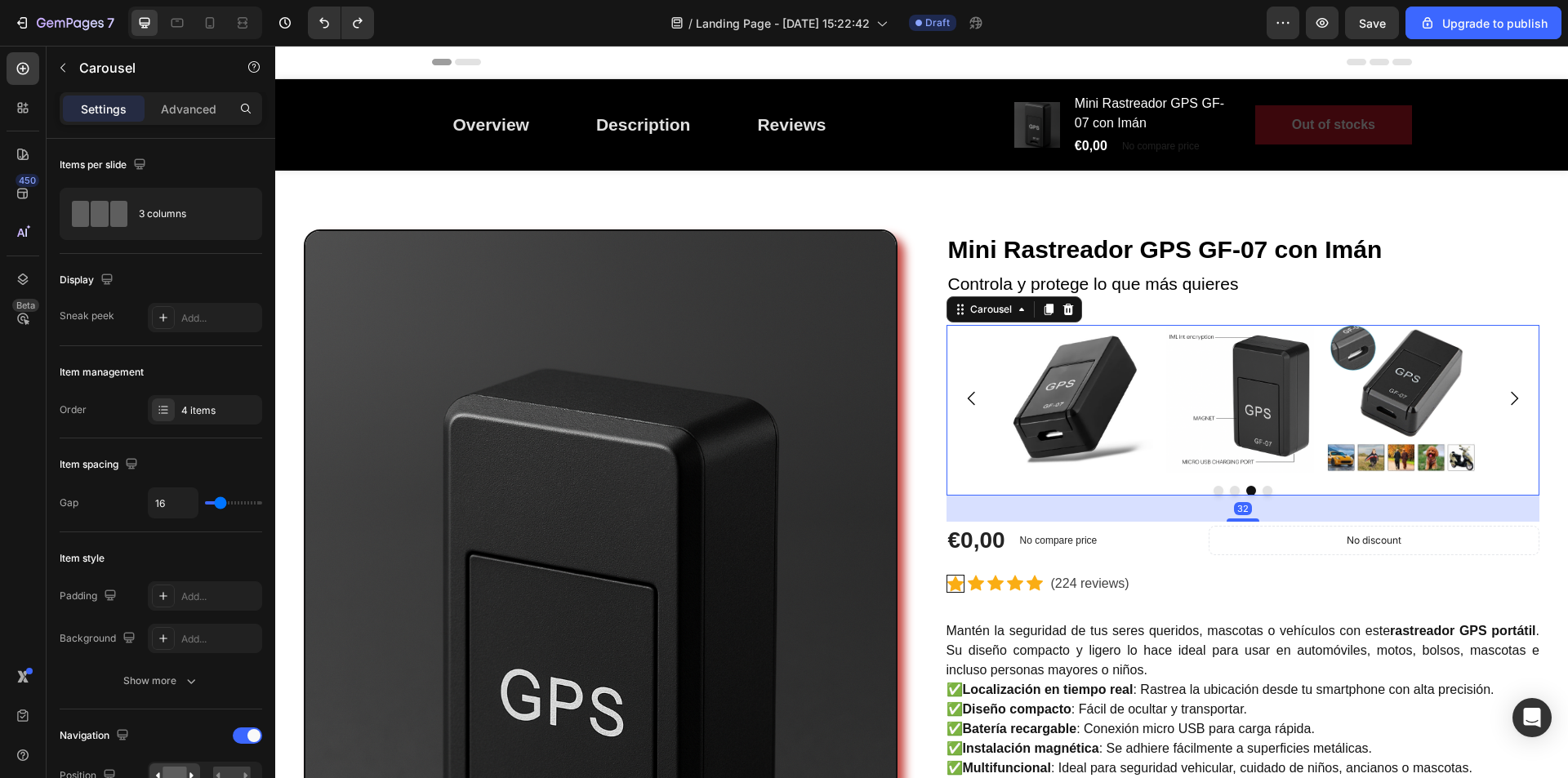
click at [964, 396] on icon "Carousel Back Arrow" at bounding box center [972, 398] width 20 height 20
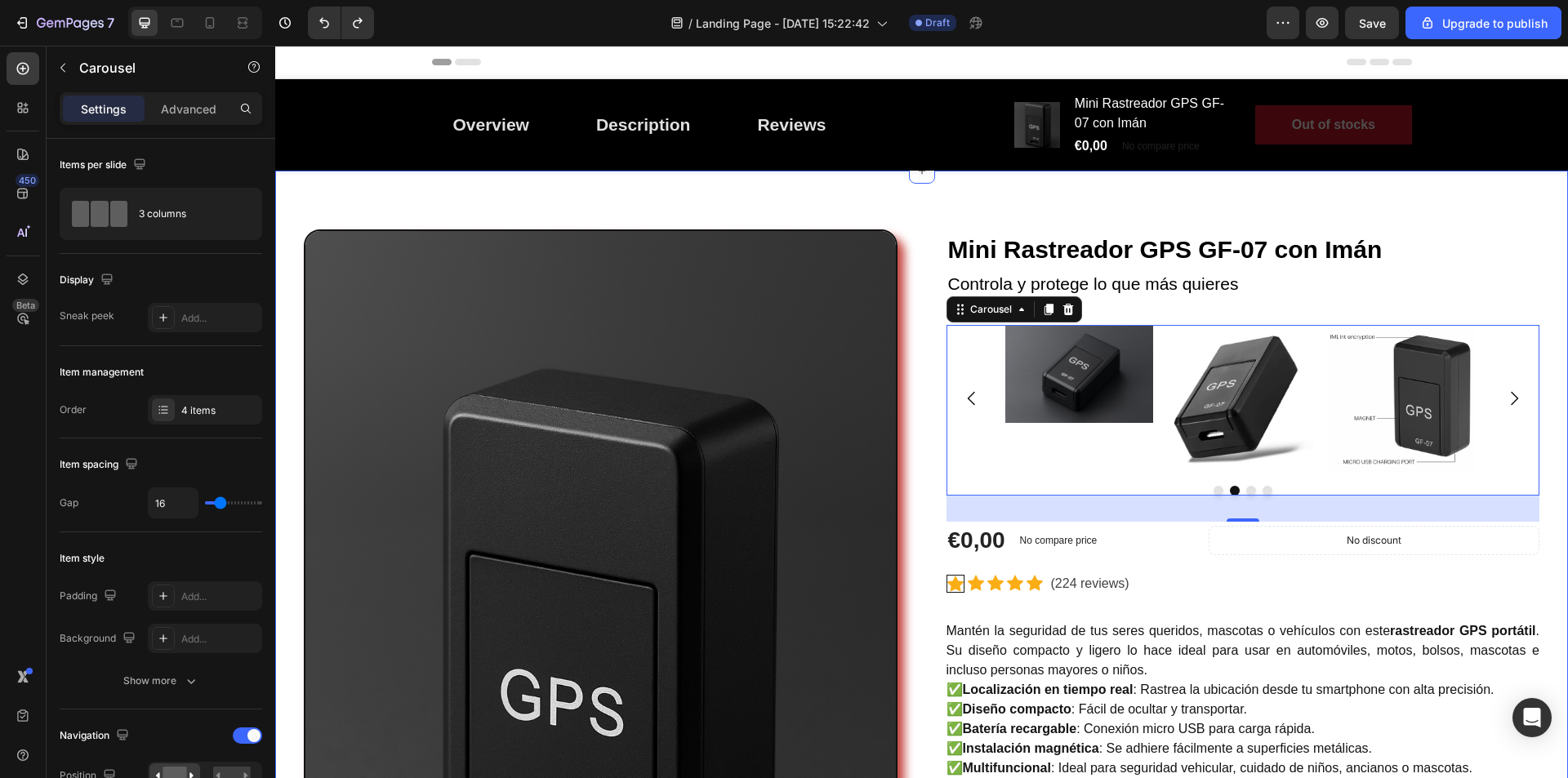
click at [1540, 253] on div "Image Mini Rastreador GPS GF-07 con Imán (P) Title Controla y protege lo que má…" at bounding box center [921, 677] width 1269 height 895
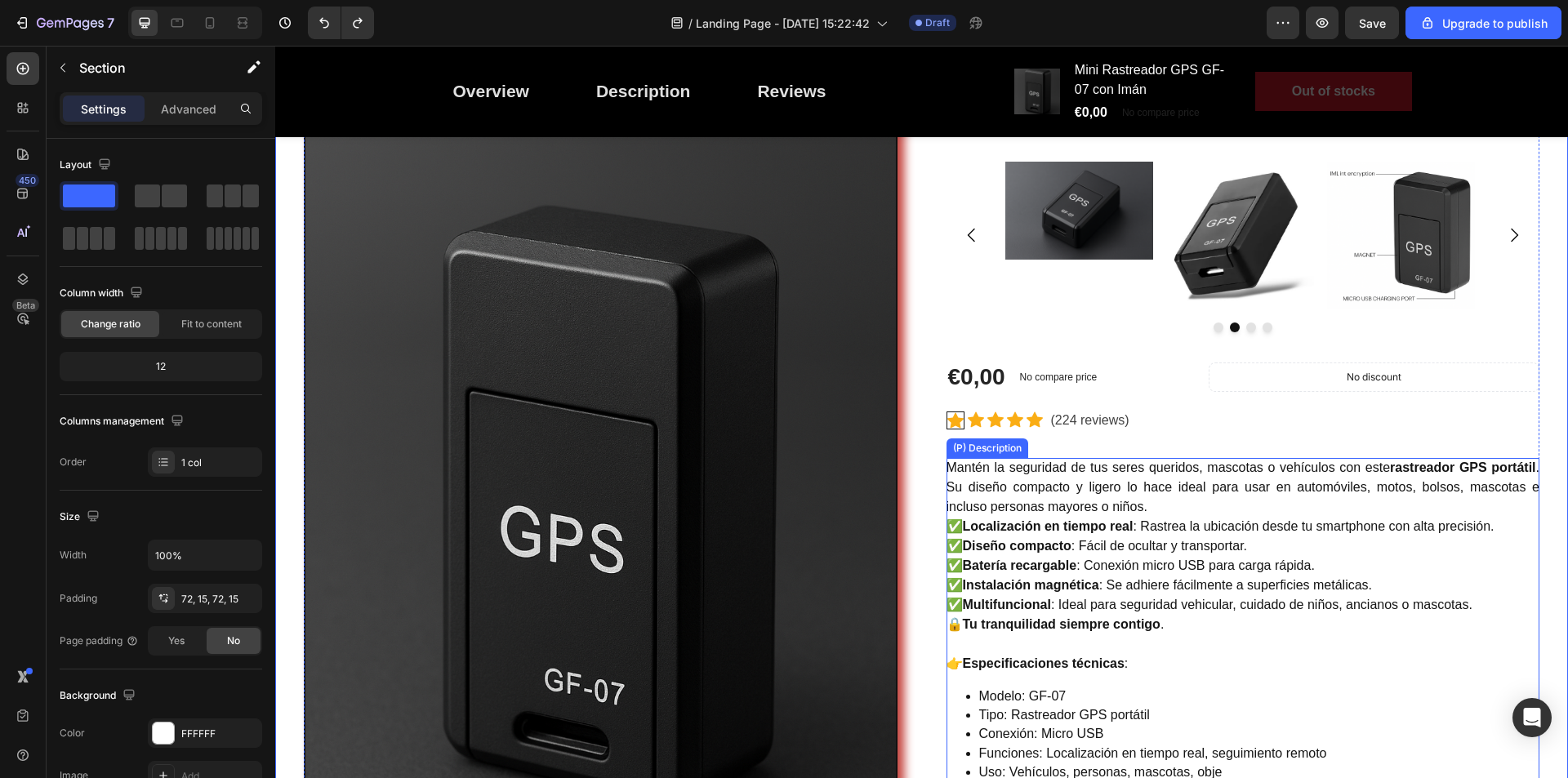
scroll to position [81, 0]
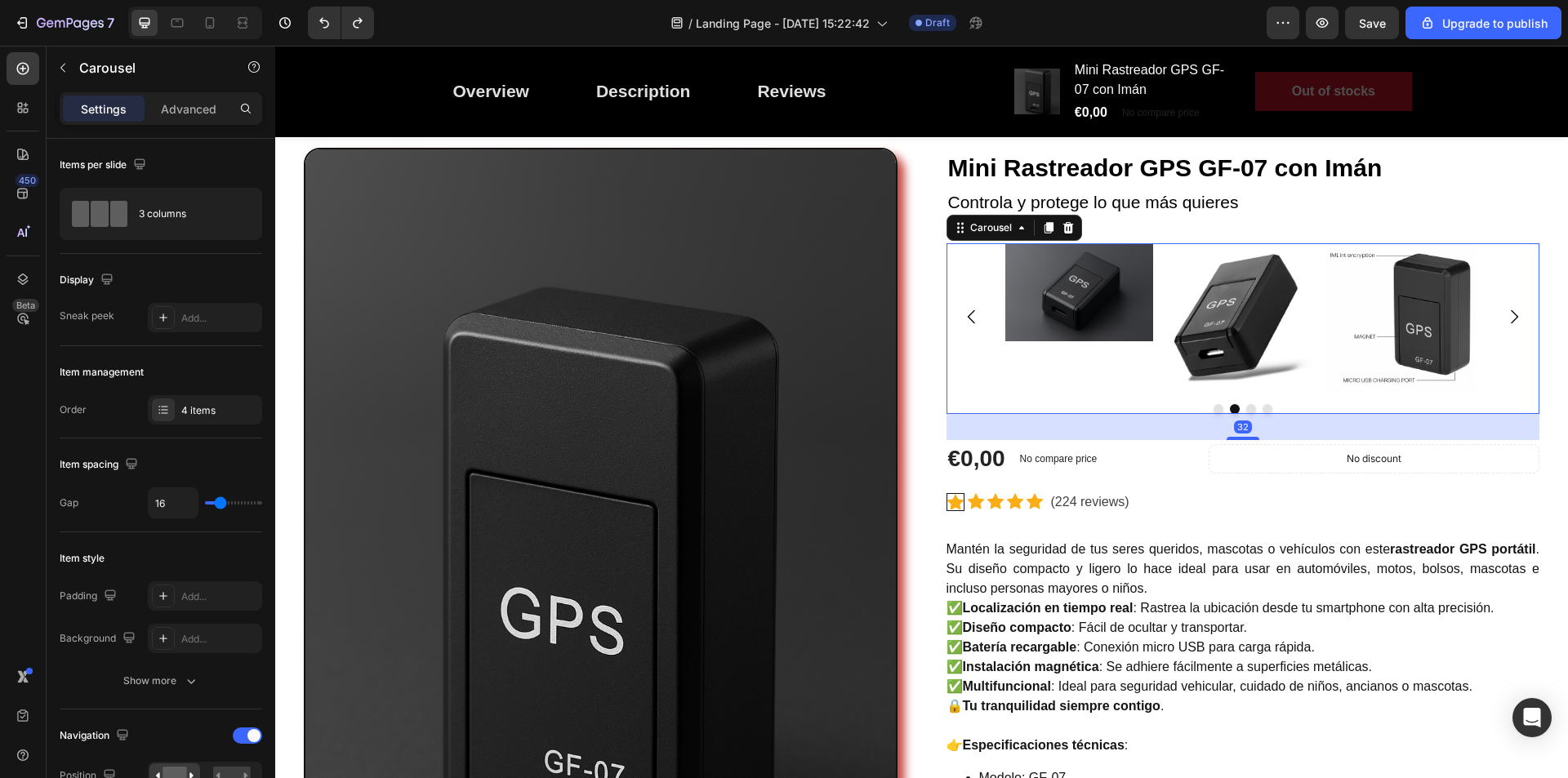
click at [963, 319] on icon "Carousel Back Arrow" at bounding box center [972, 317] width 20 height 20
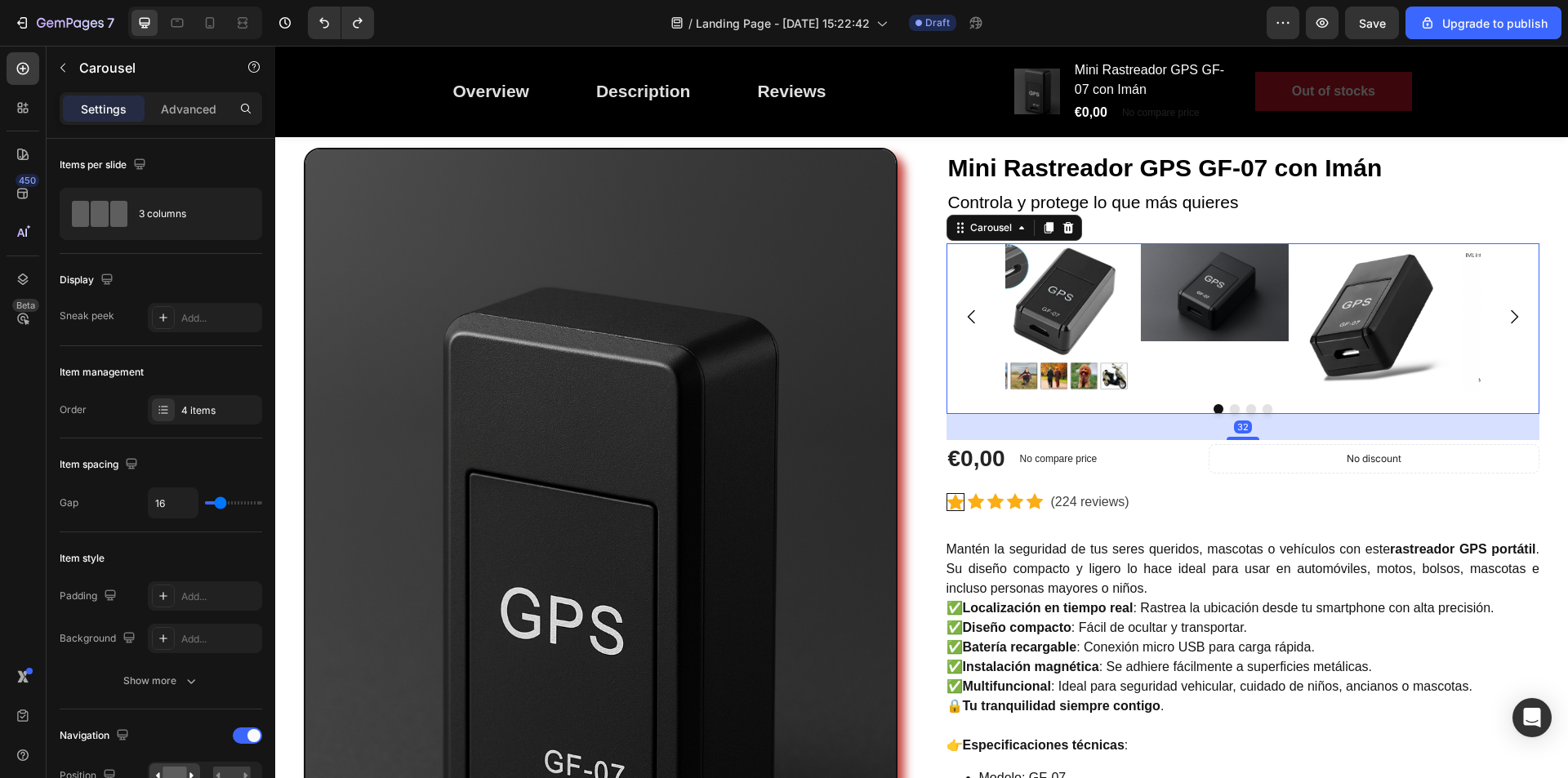
click at [963, 319] on icon "Carousel Back Arrow" at bounding box center [972, 317] width 20 height 20
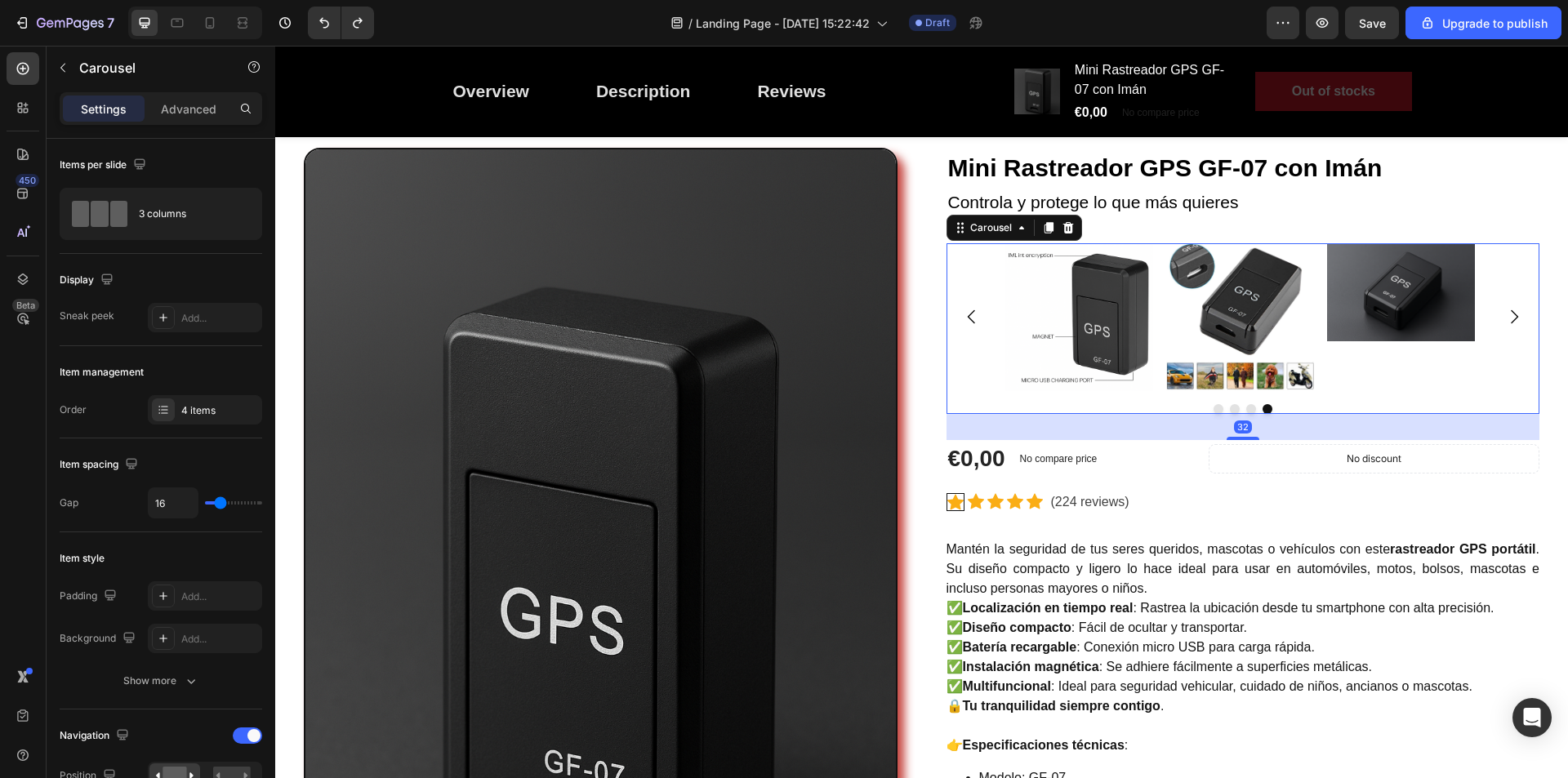
click at [963, 319] on icon "Carousel Back Arrow" at bounding box center [972, 317] width 20 height 20
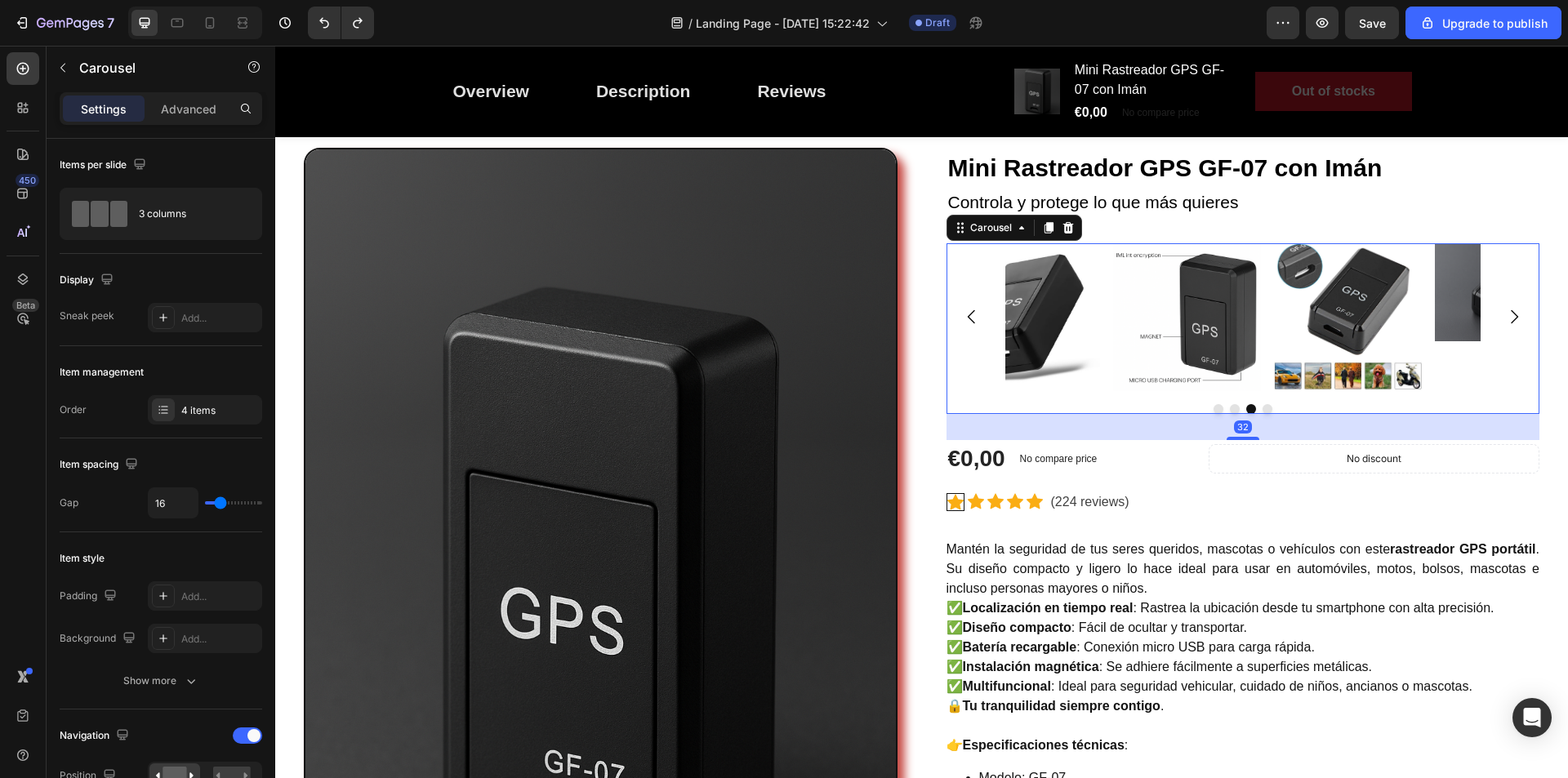
click at [963, 319] on icon "Carousel Back Arrow" at bounding box center [972, 317] width 20 height 20
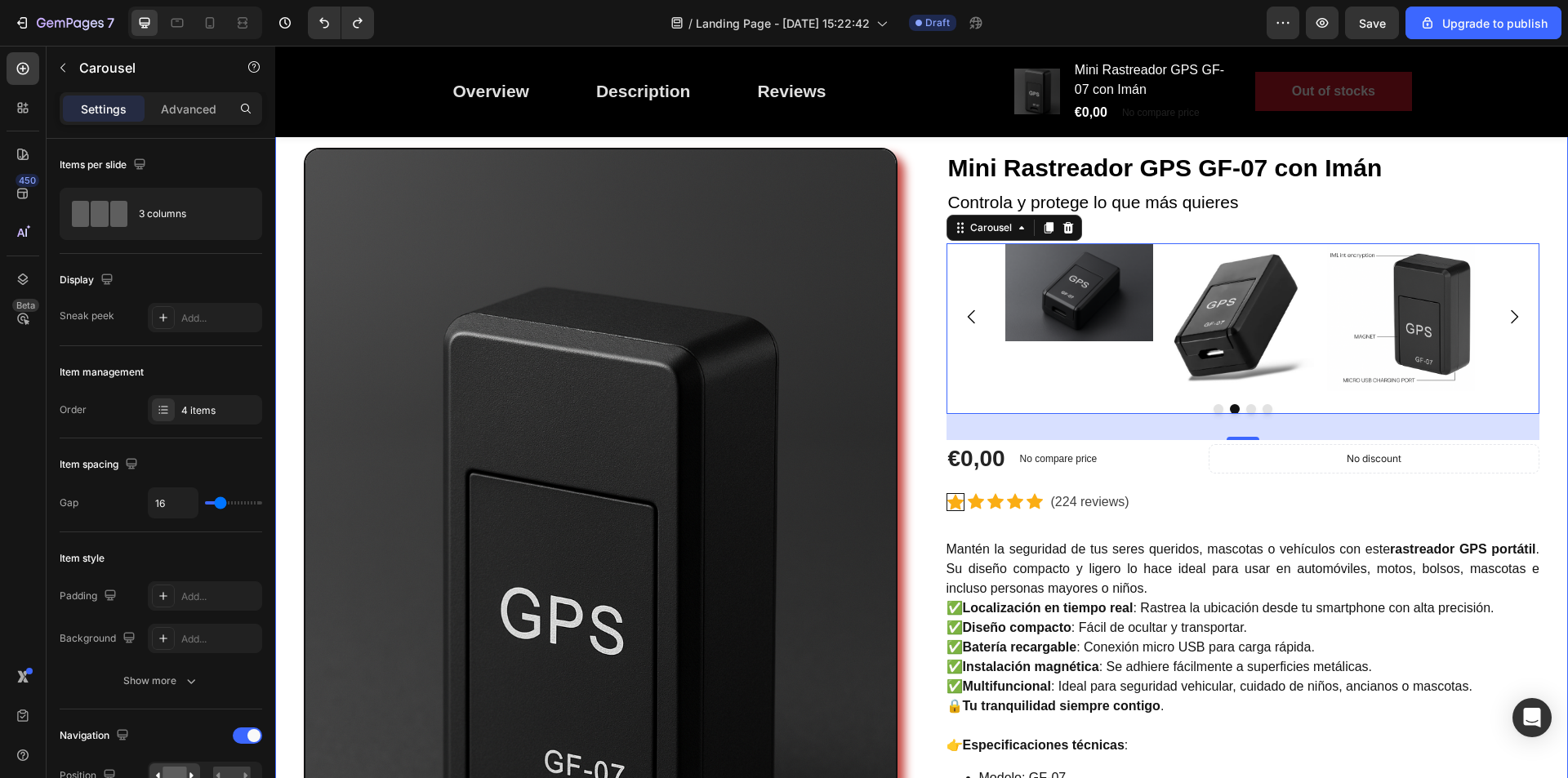
click at [1549, 479] on div "Image Mini Rastreador GPS GF-07 con Imán (P) Title Controla y protege lo que má…" at bounding box center [922, 596] width 1293 height 1012
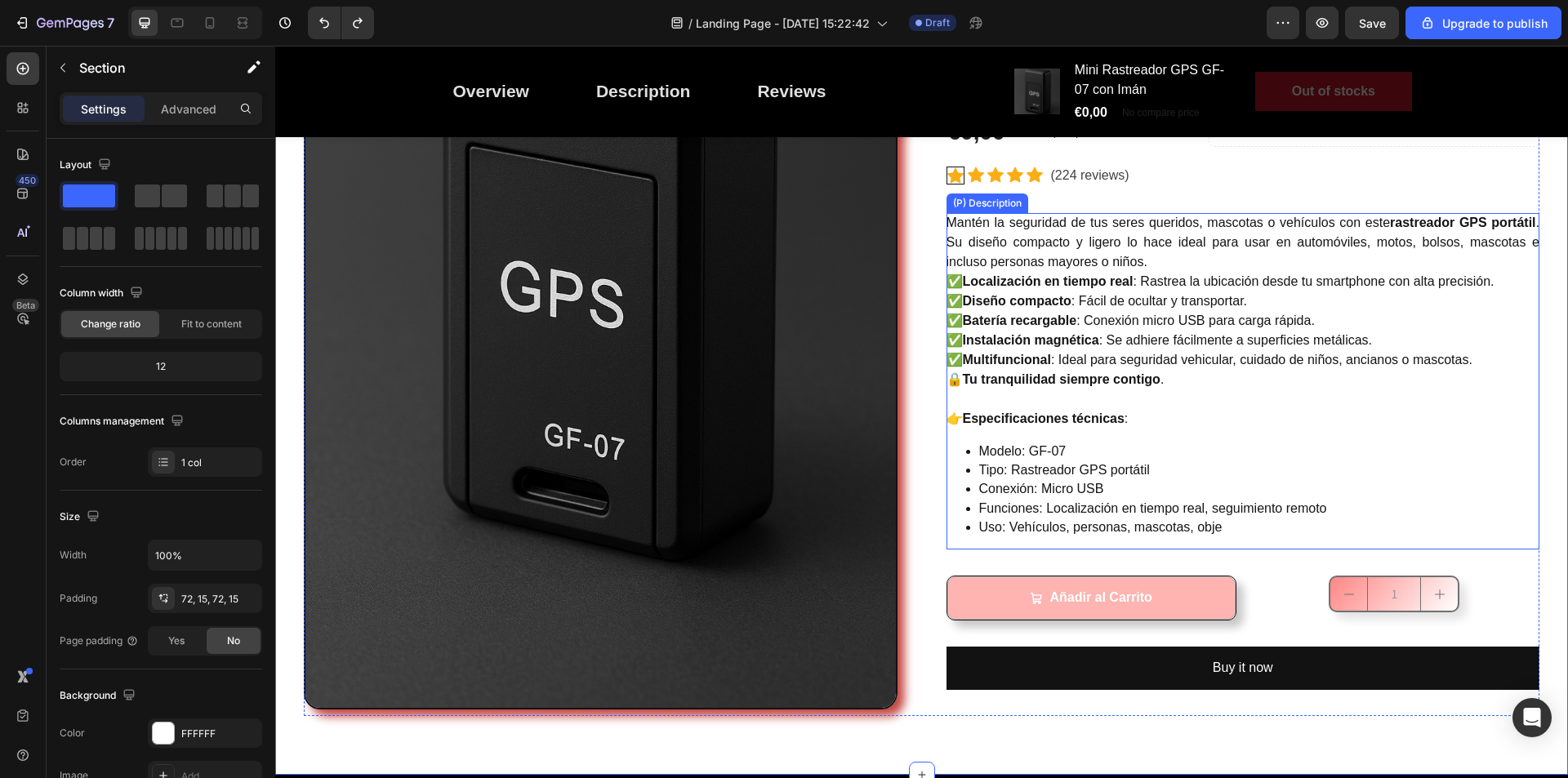
scroll to position [735, 0]
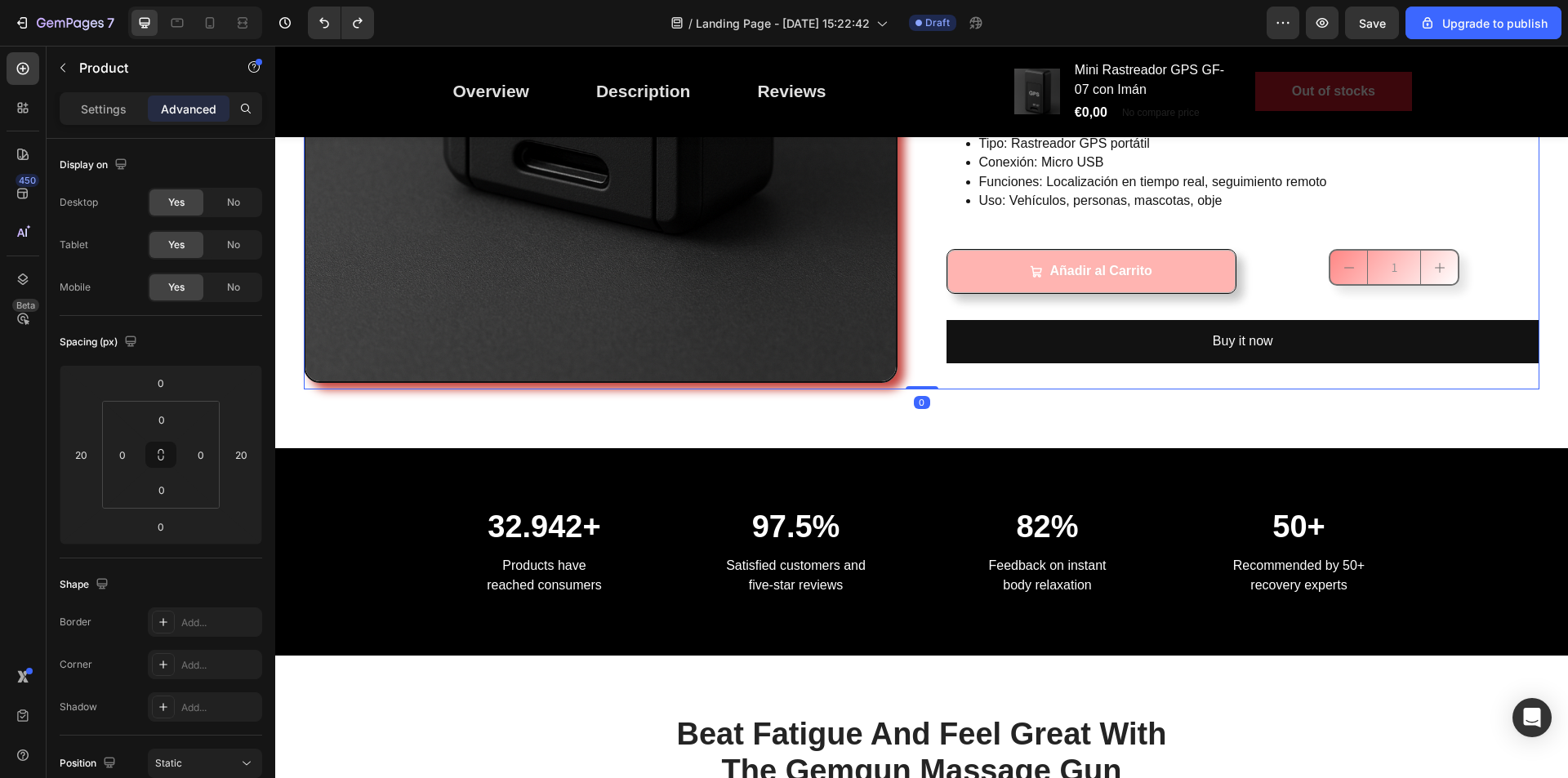
drag, startPoint x: 924, startPoint y: 389, endPoint x: 927, endPoint y: 374, distance: 15.3
click at [245, 450] on input "20" at bounding box center [240, 454] width 25 height 25
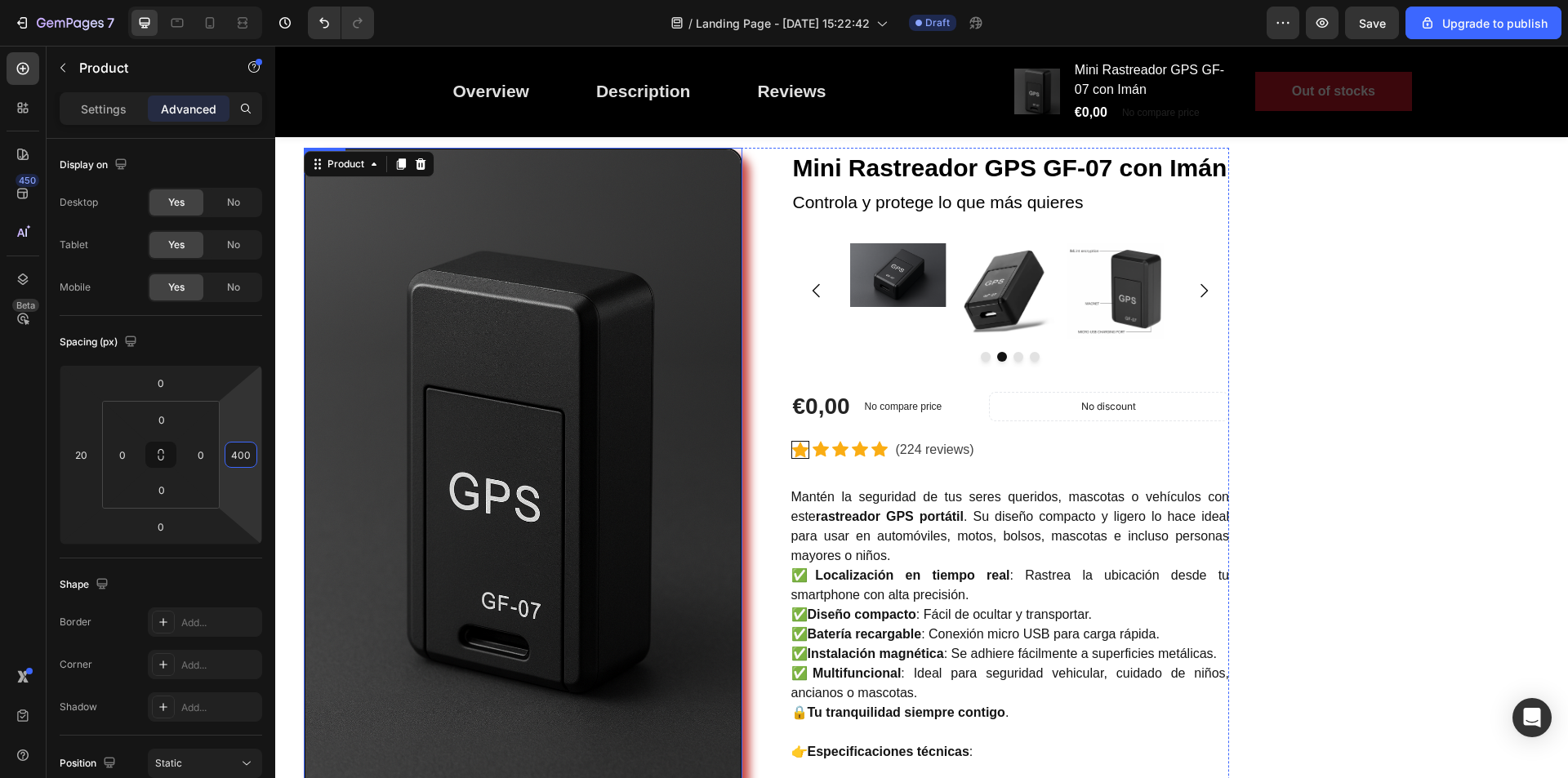
scroll to position [164, 0]
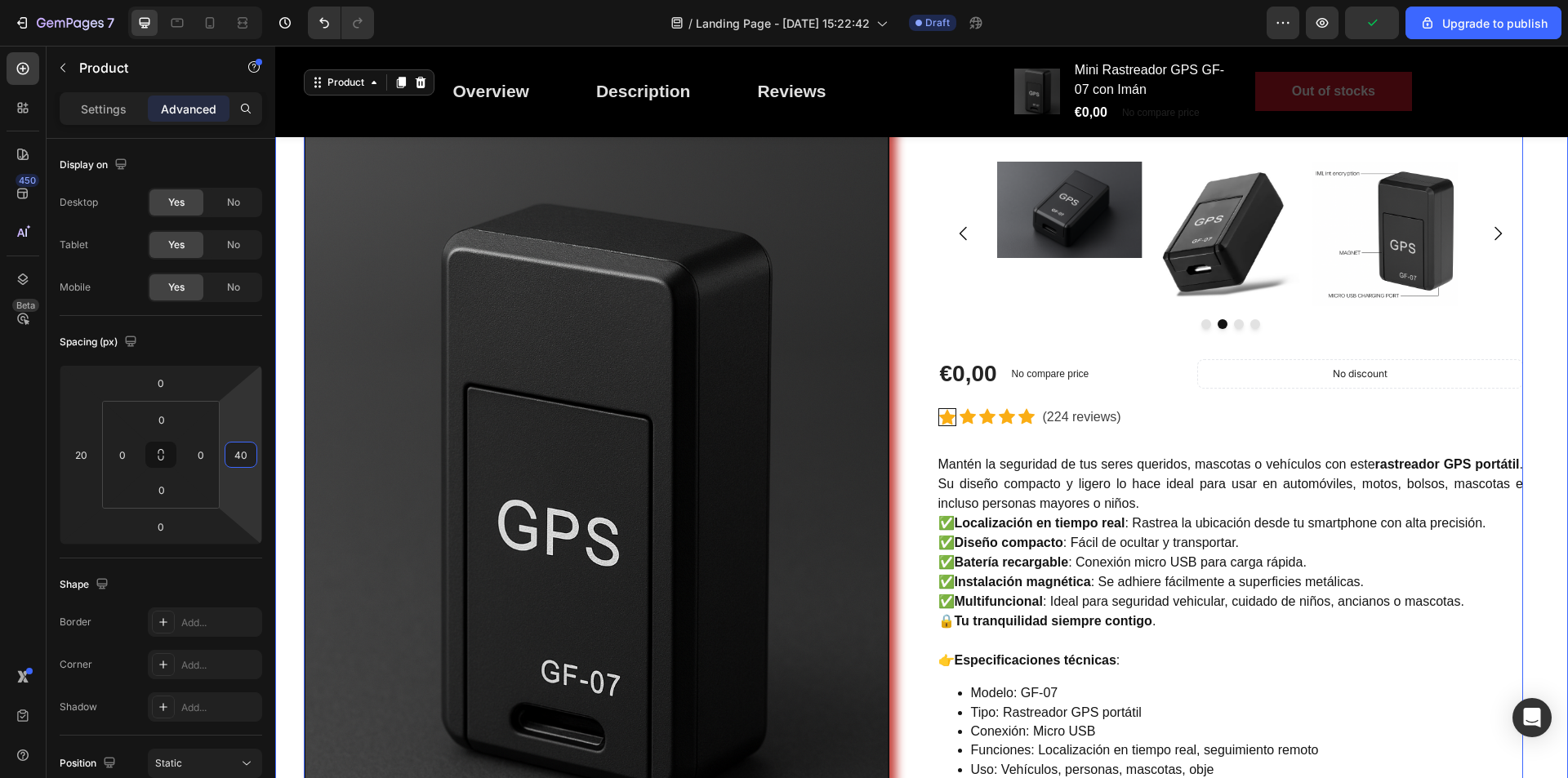
type input "4"
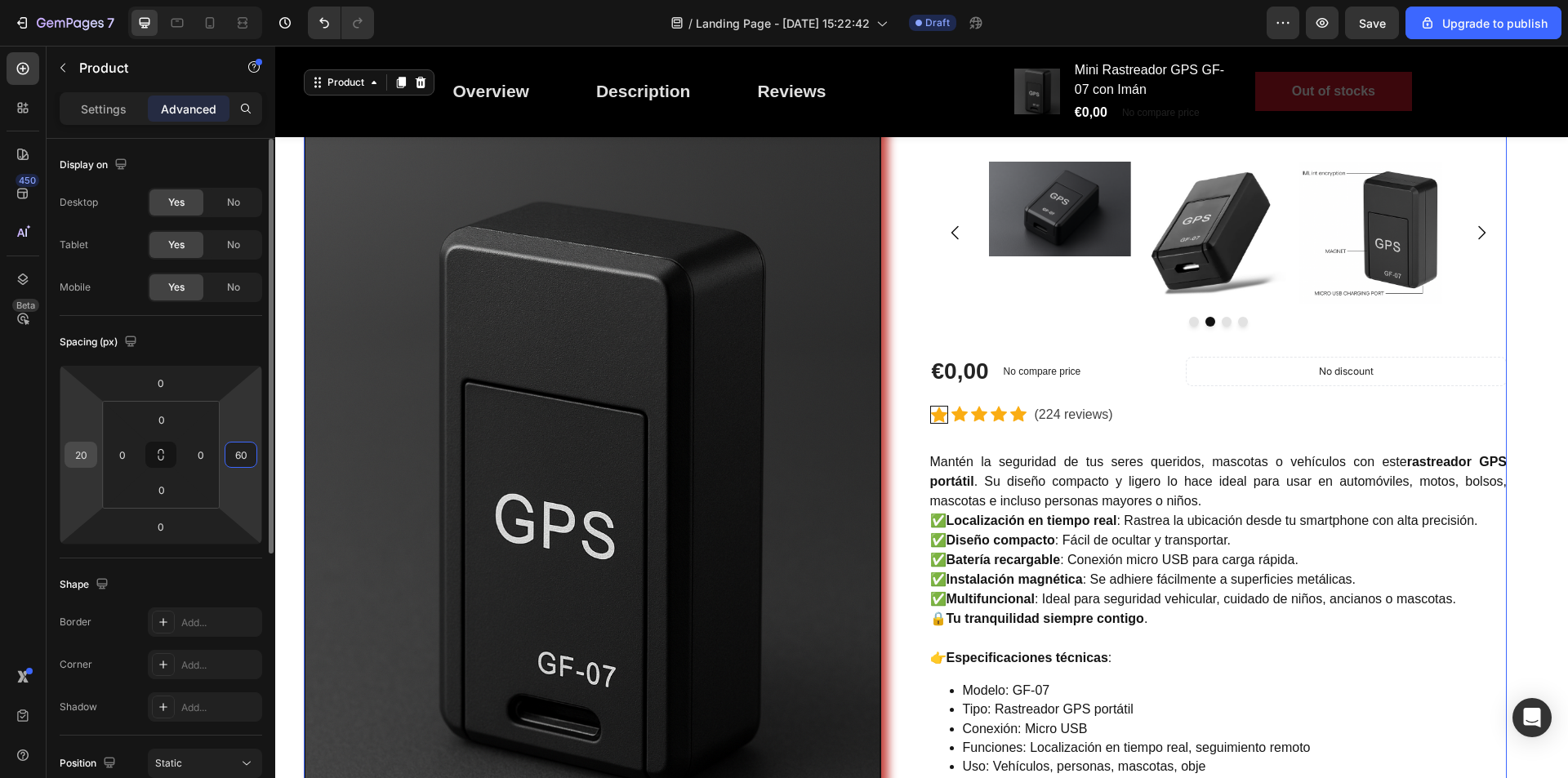
type input "60"
click at [92, 455] on input "20" at bounding box center [80, 454] width 25 height 25
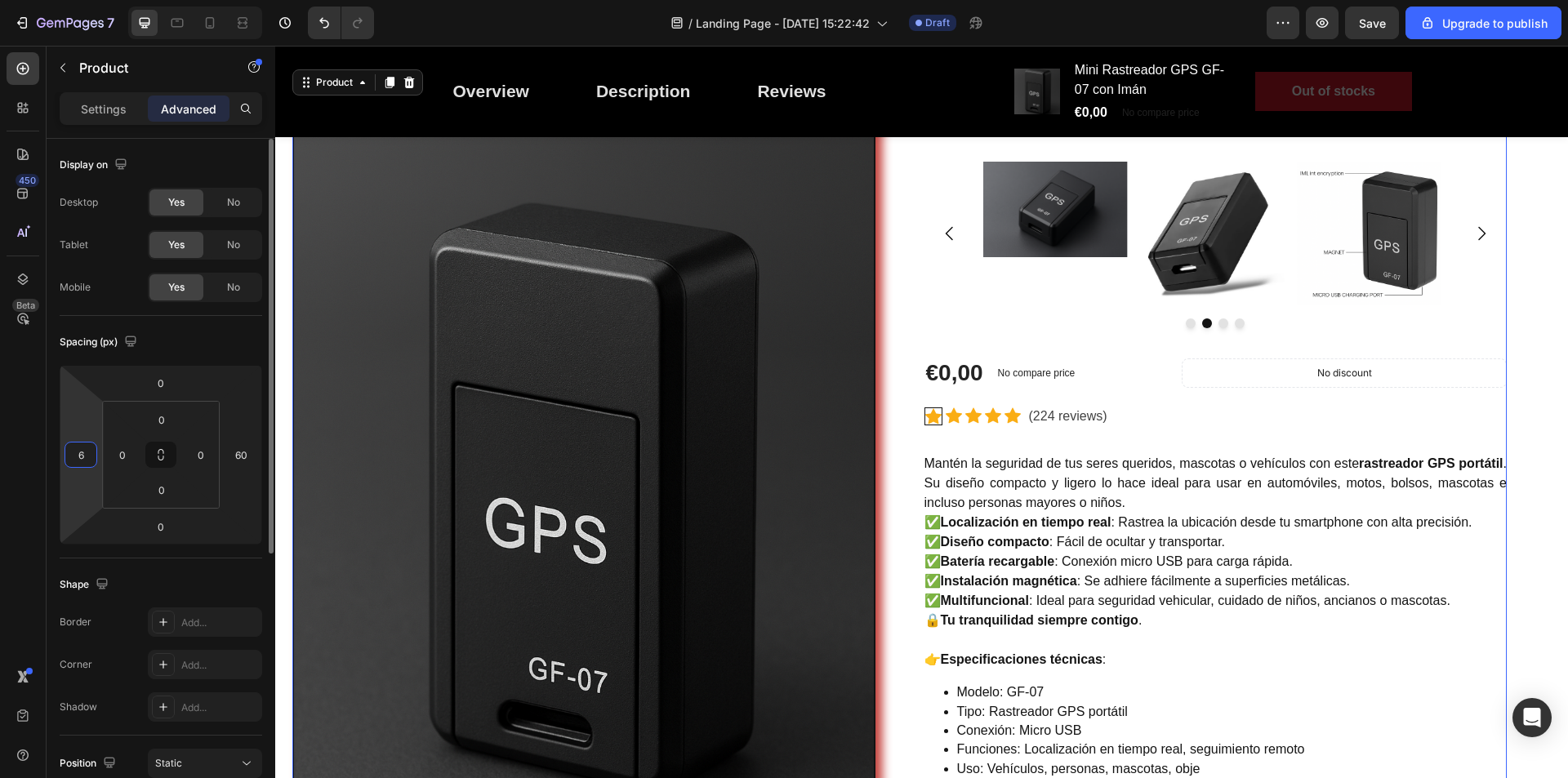
type input "60"
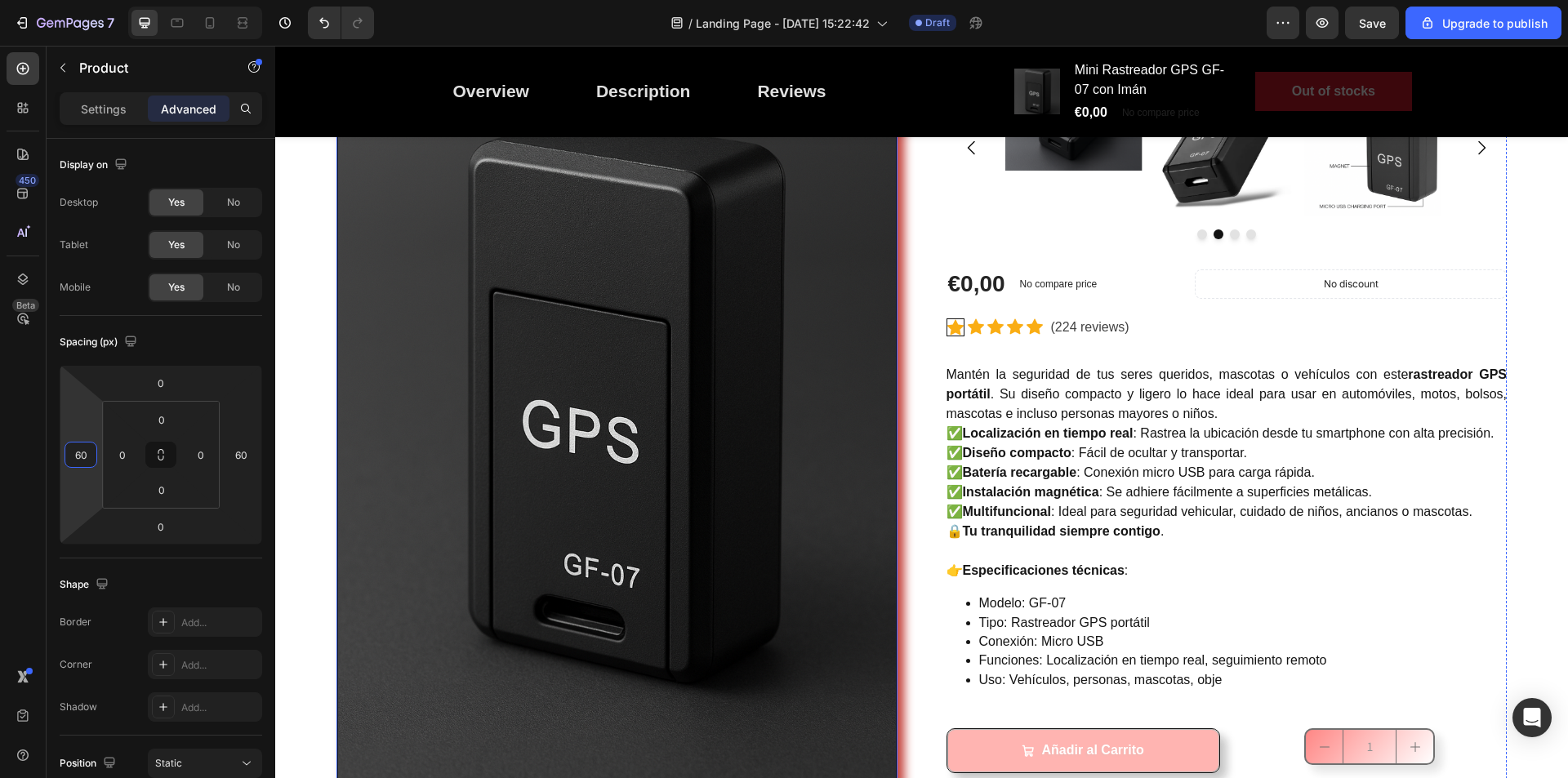
scroll to position [0, 0]
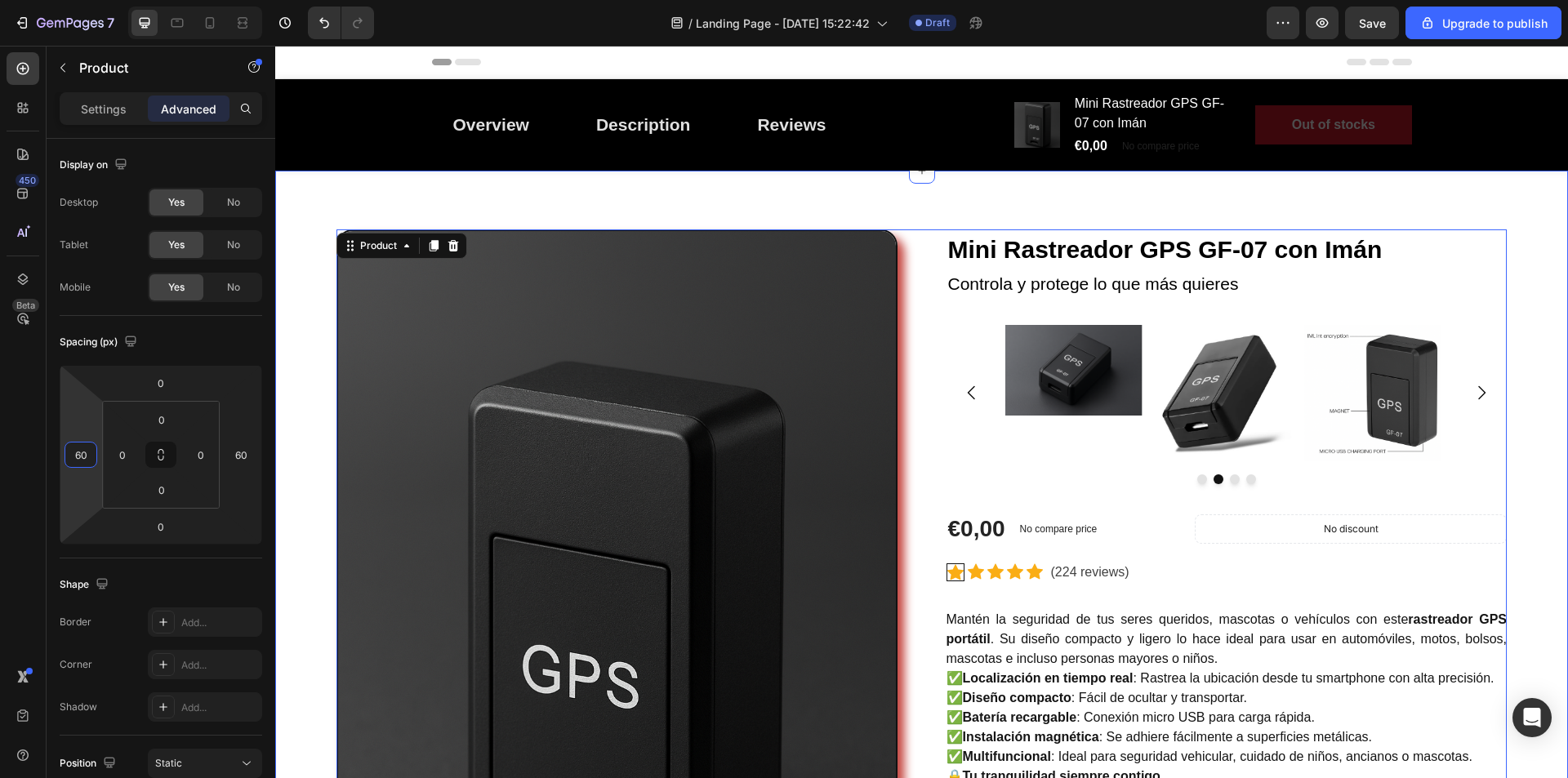
click at [1538, 320] on div "Image Mini Rastreador GPS GF-07 con Imán (P) Title Controla y protege lo que má…" at bounding box center [921, 672] width 1269 height 885
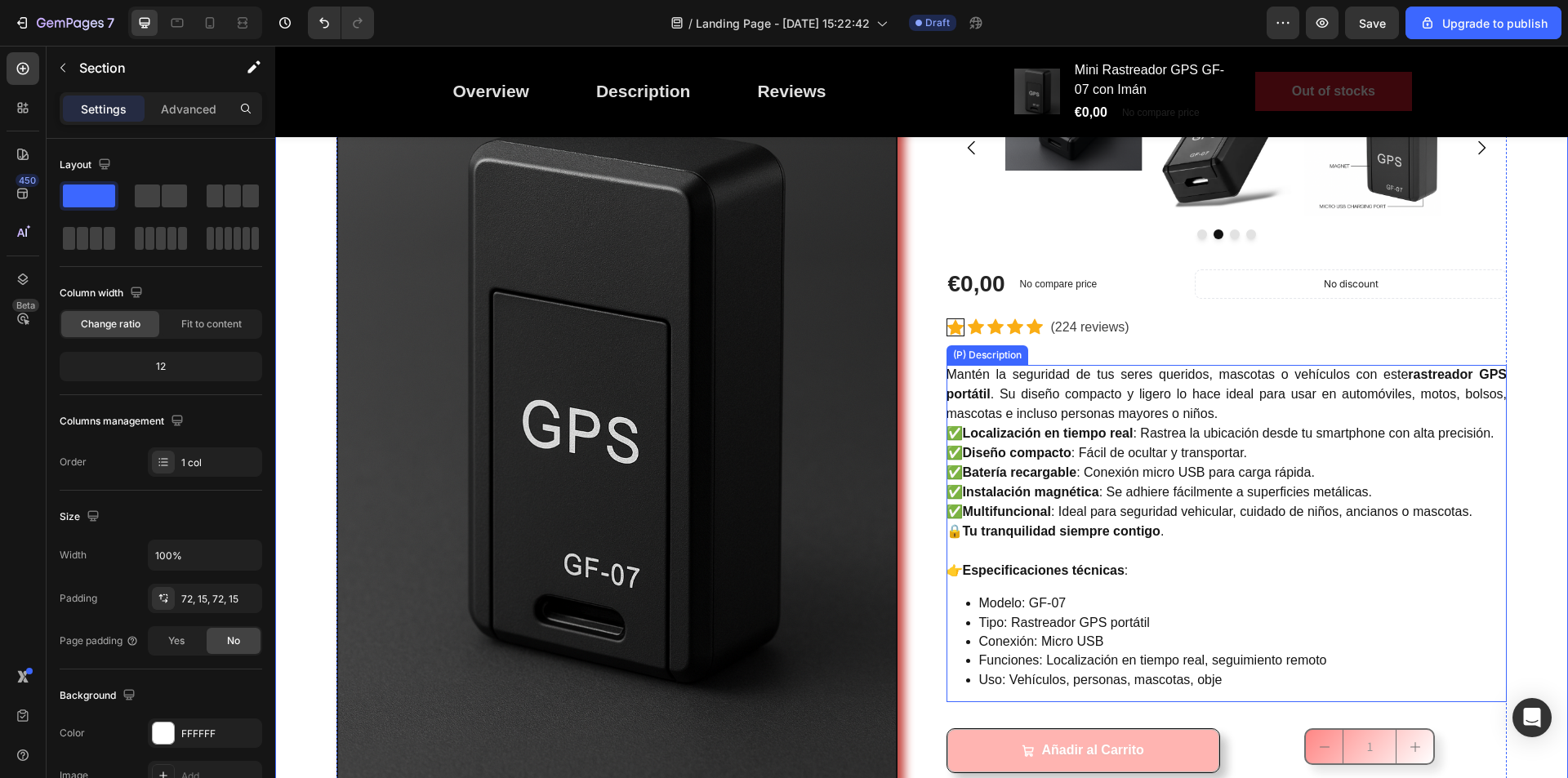
scroll to position [572, 0]
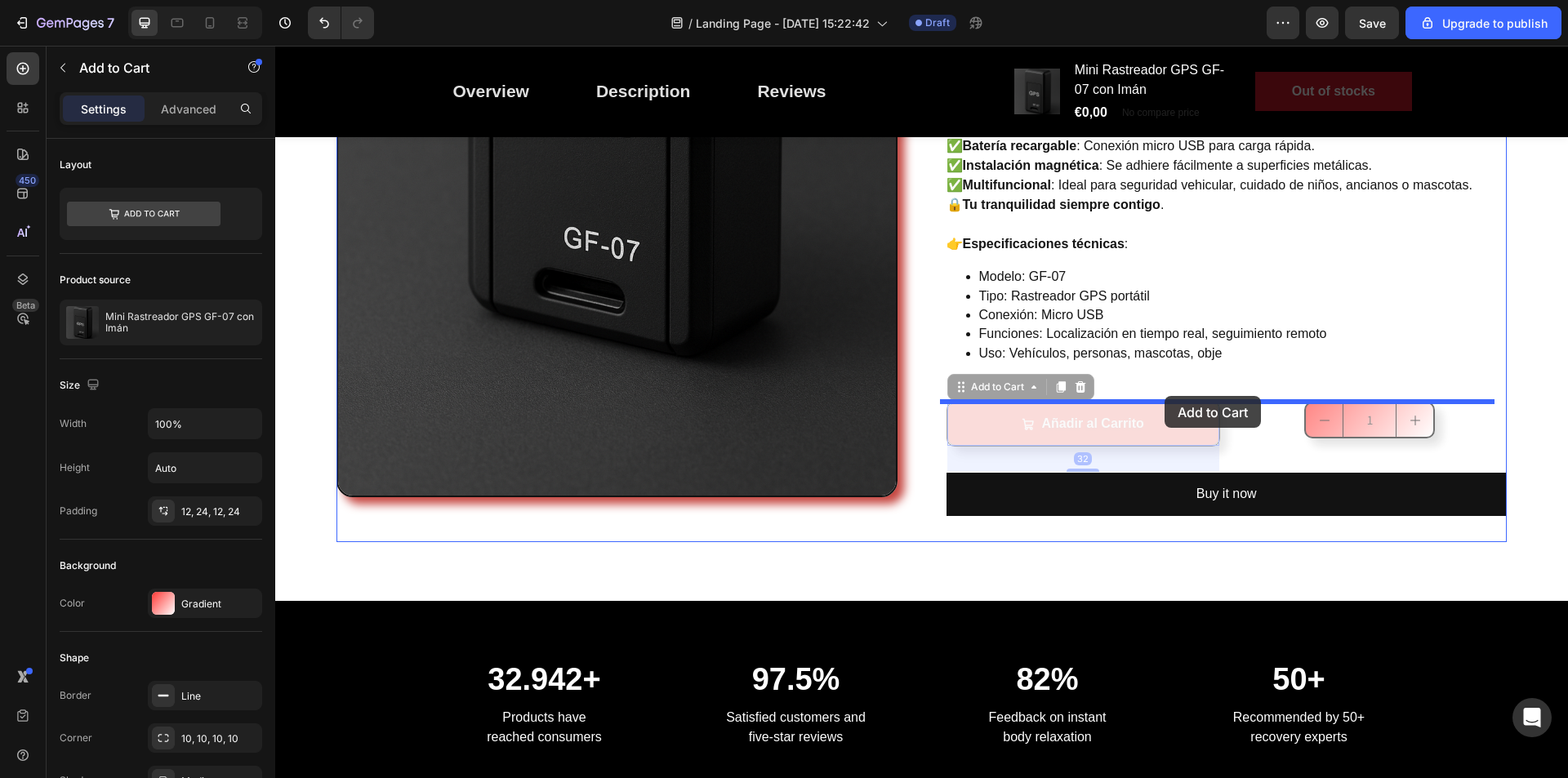
drag, startPoint x: 1169, startPoint y: 439, endPoint x: 1165, endPoint y: 396, distance: 43.2
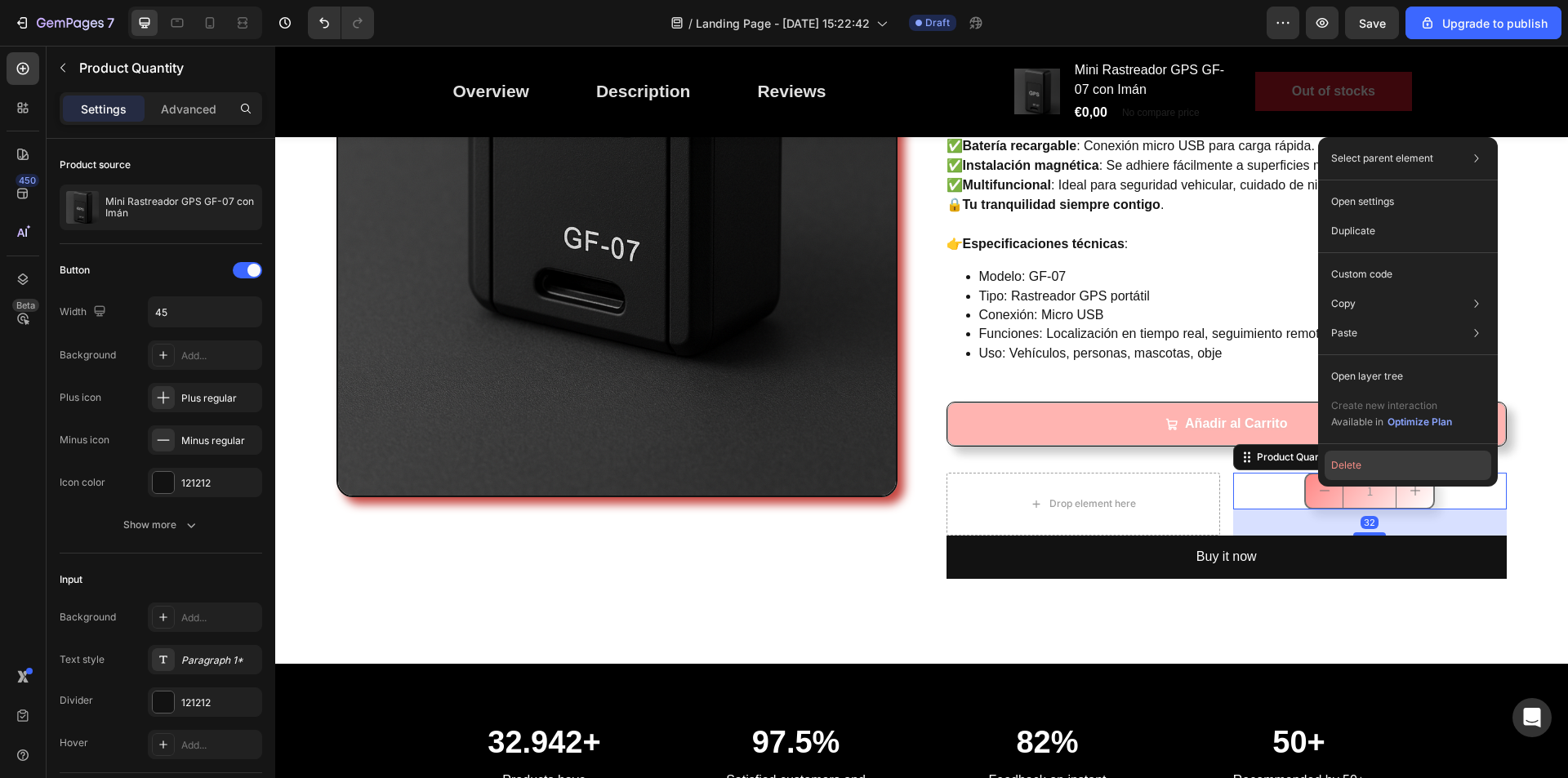
click at [1362, 463] on button "Delete" at bounding box center [1408, 466] width 167 height 29
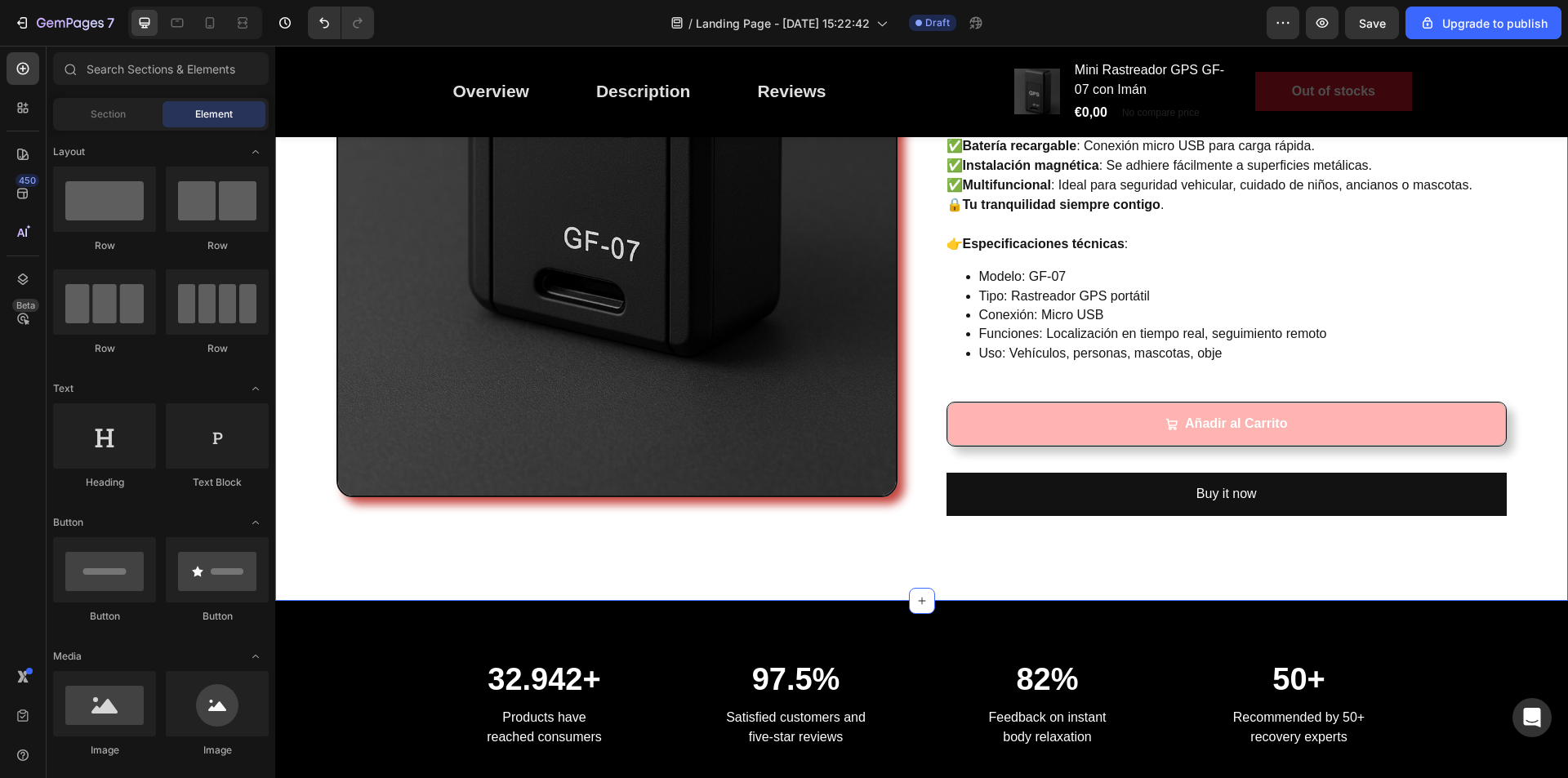
click at [1539, 421] on div "Image Mini Rastreador GPS GF-07 con Imán (P) Title Controla y protege lo que má…" at bounding box center [921, 100] width 1269 height 885
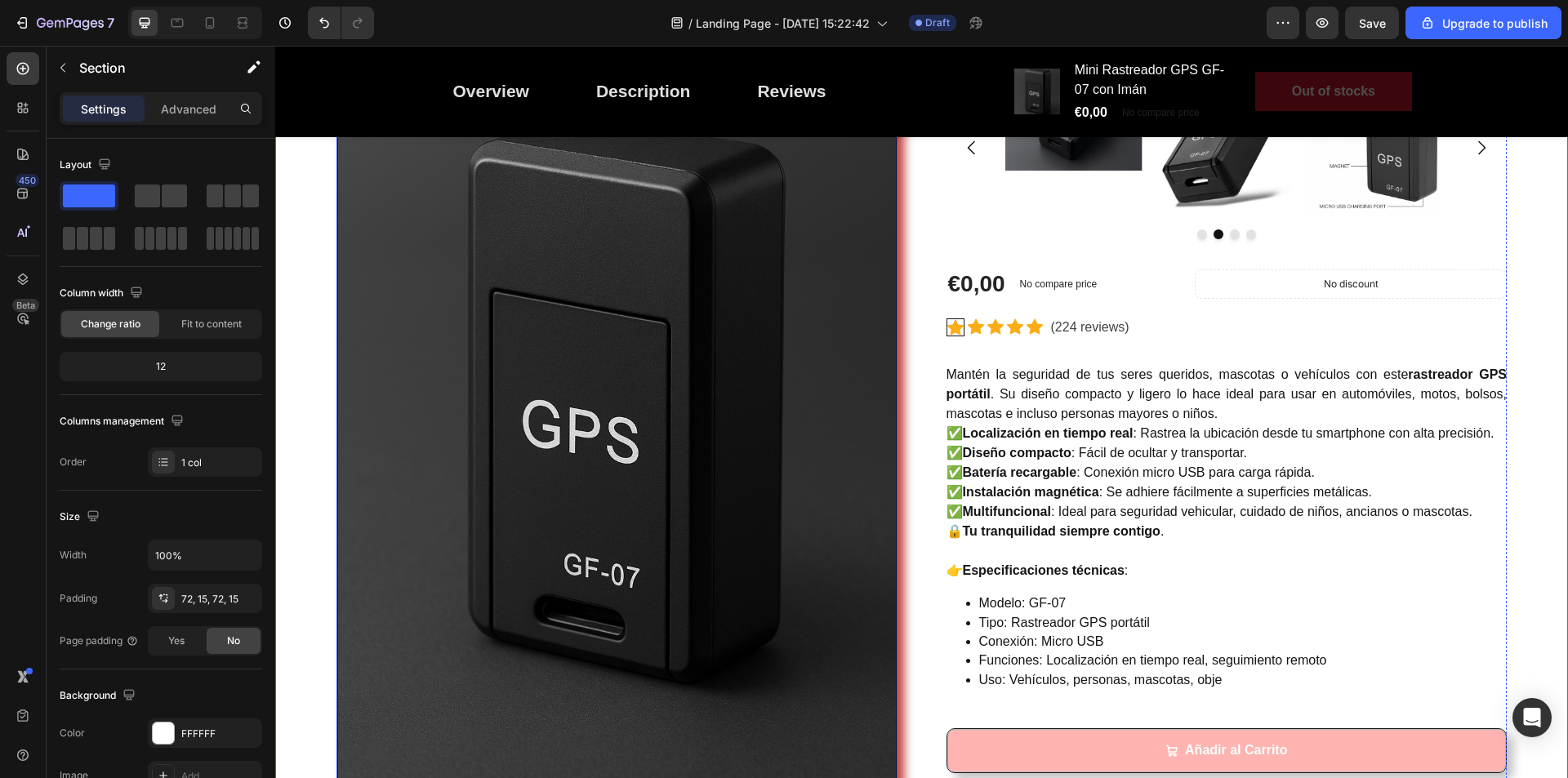
scroll to position [491, 0]
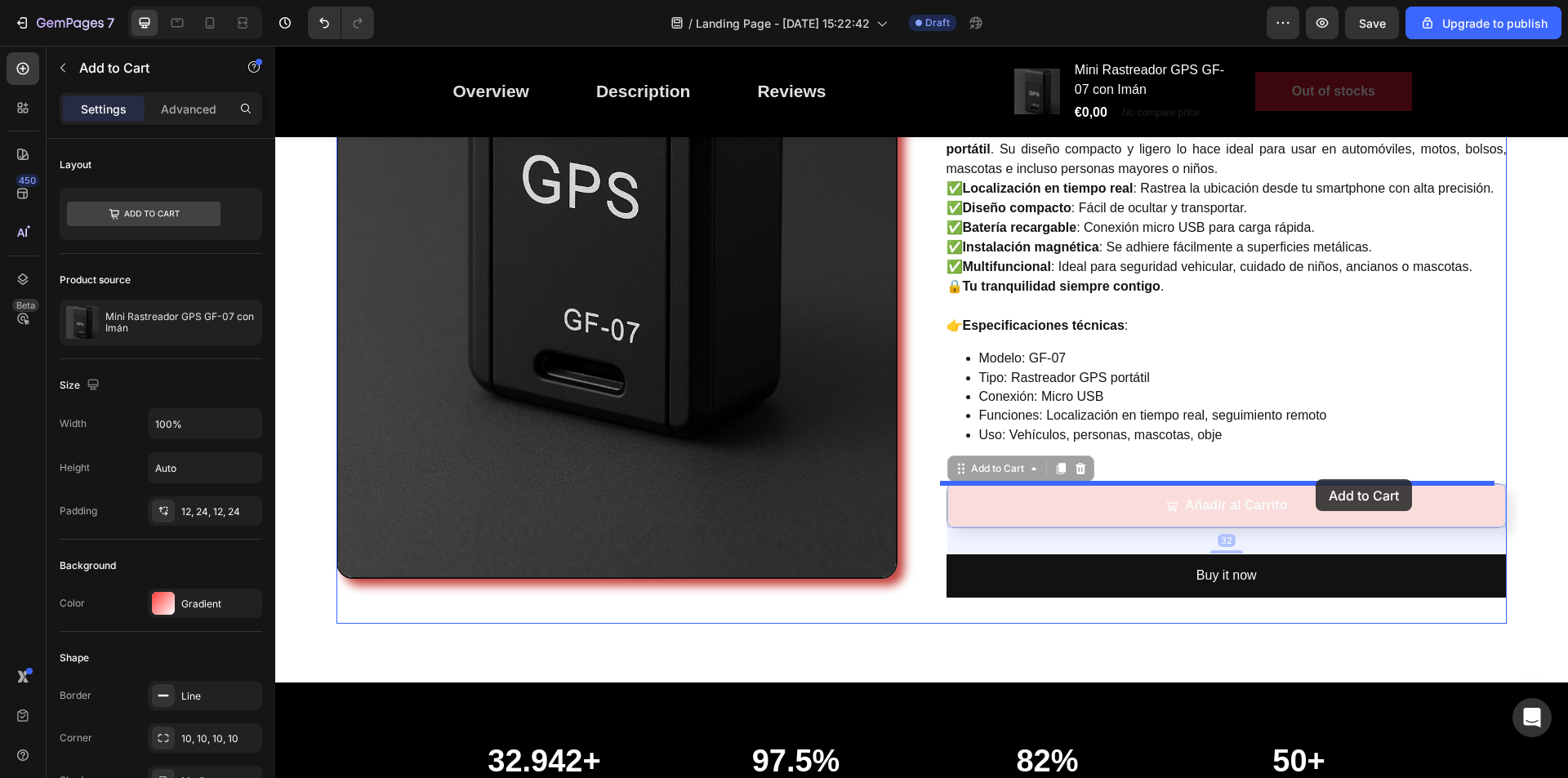
drag, startPoint x: 1315, startPoint y: 504, endPoint x: 1316, endPoint y: 480, distance: 24.0
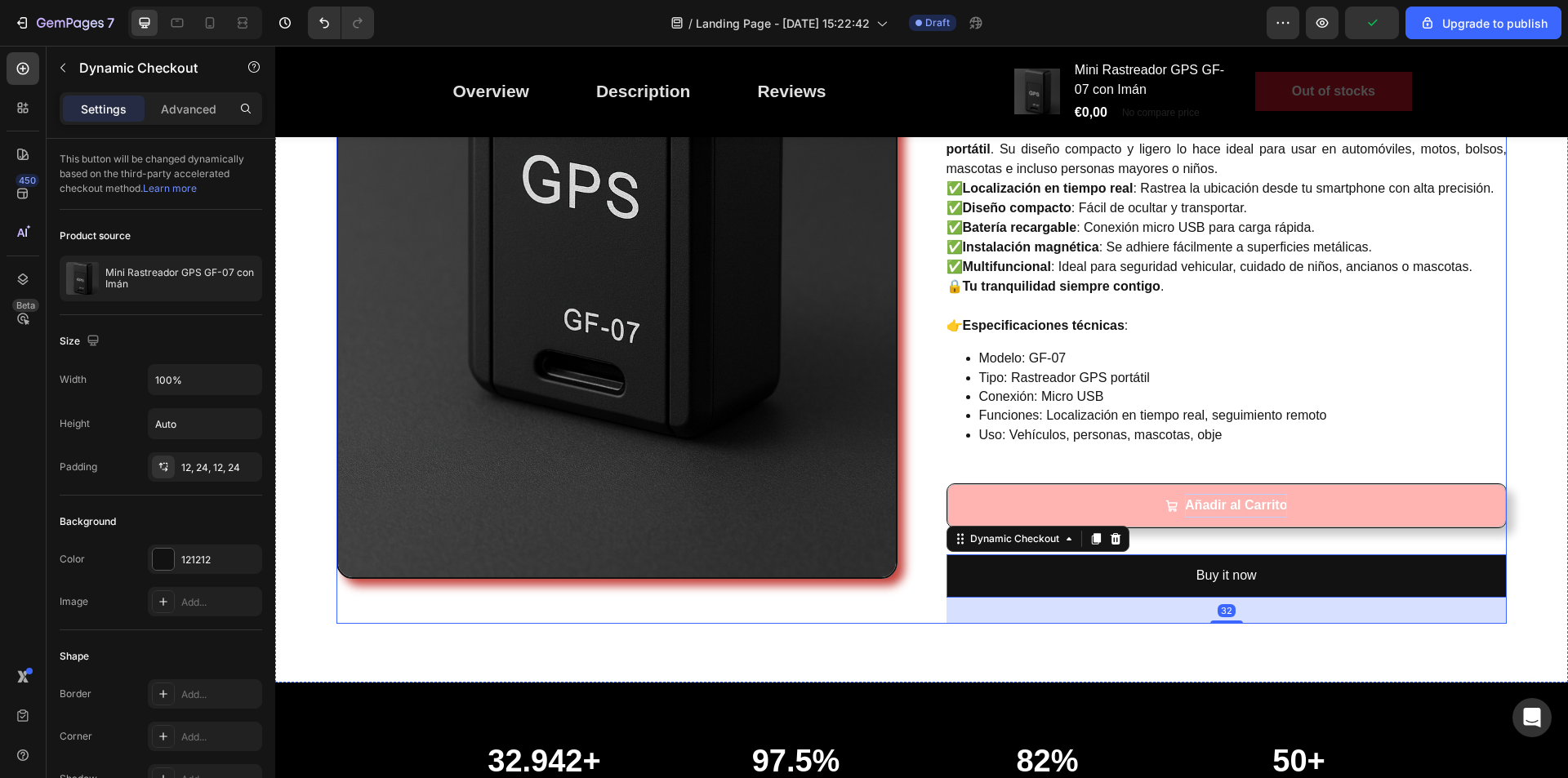
click at [1227, 514] on div "Añadir al Carrito" at bounding box center [1236, 506] width 102 height 24
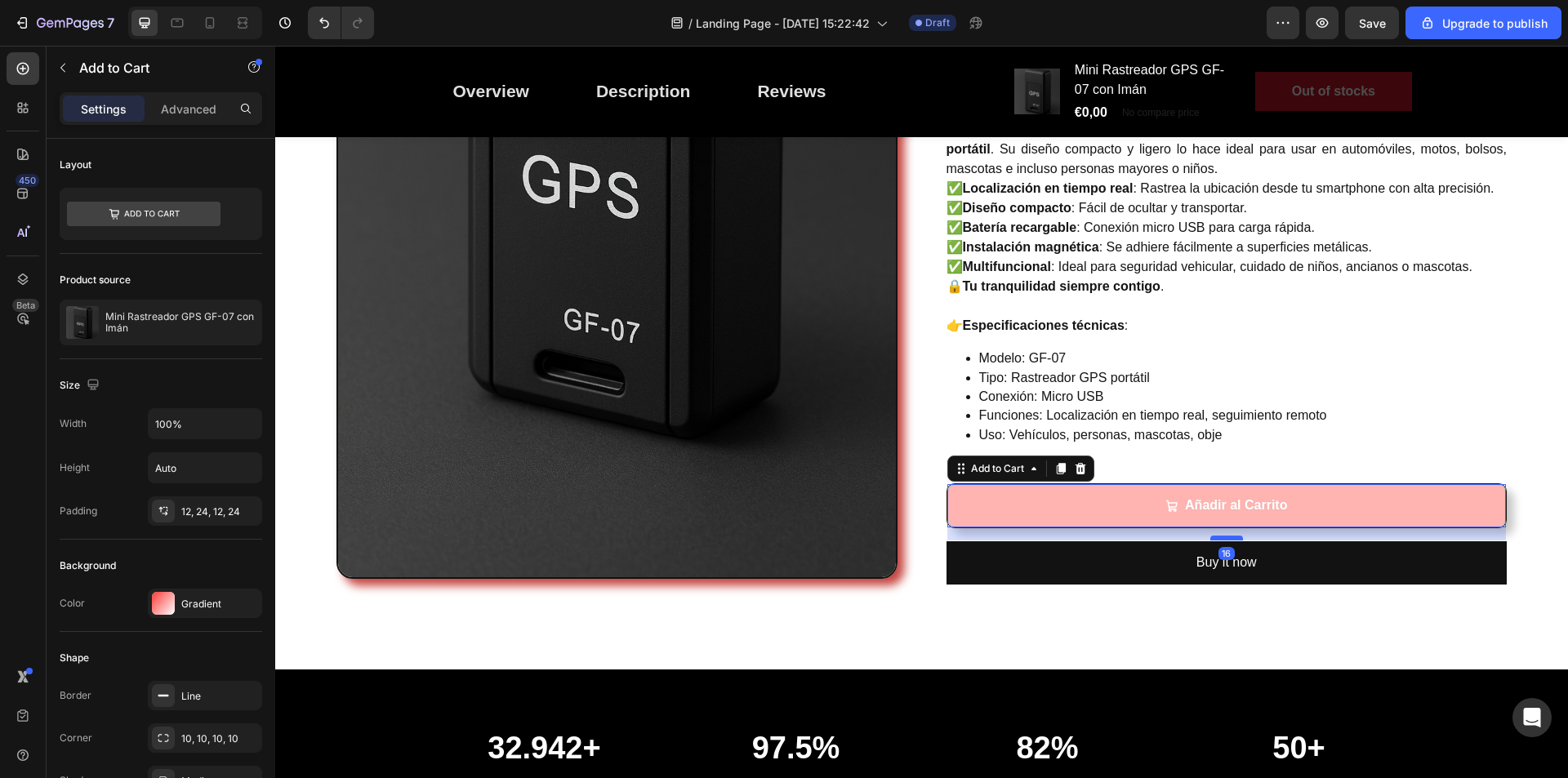
drag, startPoint x: 1222, startPoint y: 551, endPoint x: 1223, endPoint y: 539, distance: 12.0
click at [1223, 539] on div at bounding box center [1227, 538] width 32 height 5
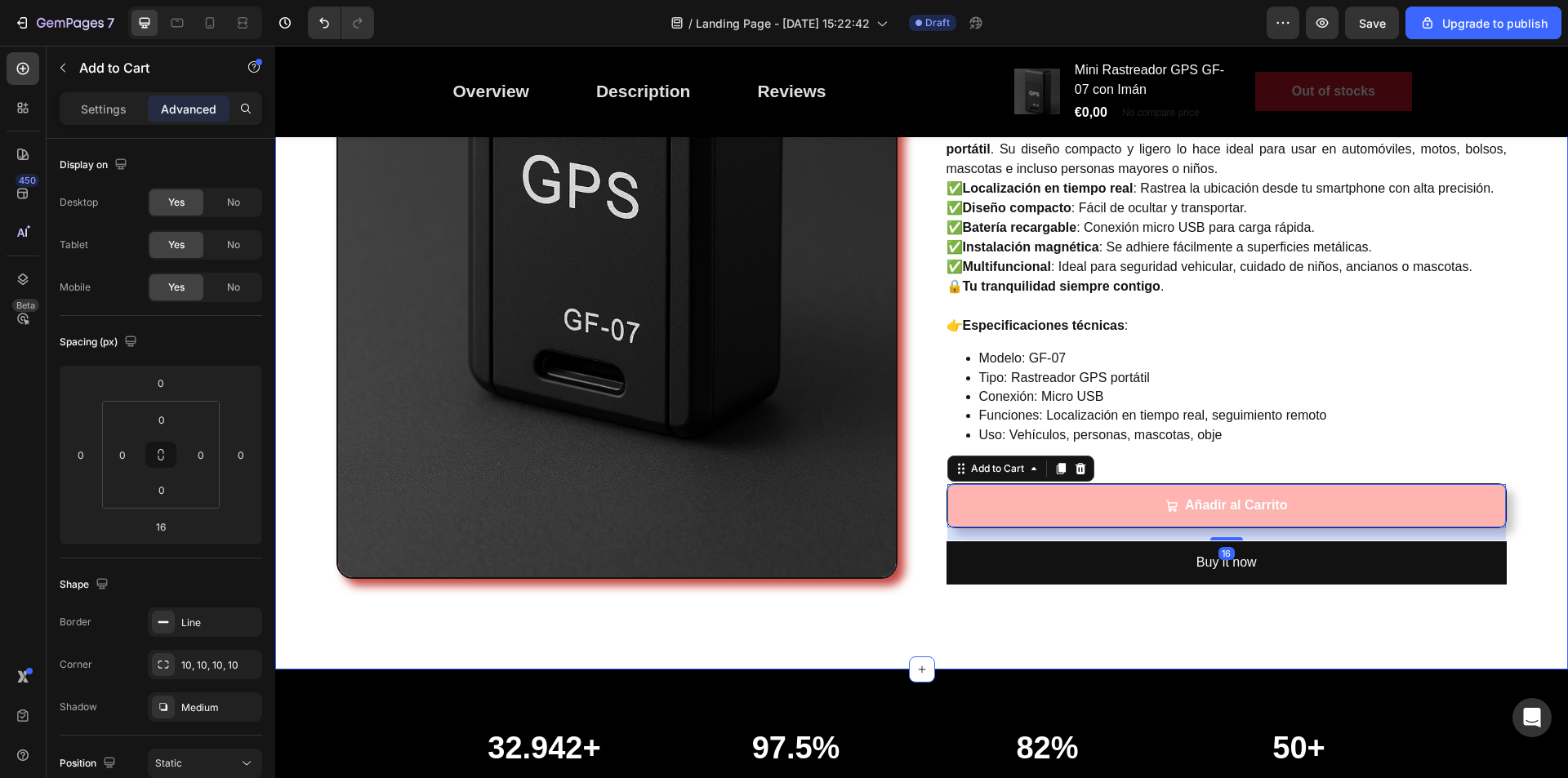
click at [1539, 532] on div "Image Mini Rastreador GPS GF-07 con Imán (P) Title Controla y protege lo que má…" at bounding box center [921, 175] width 1269 height 871
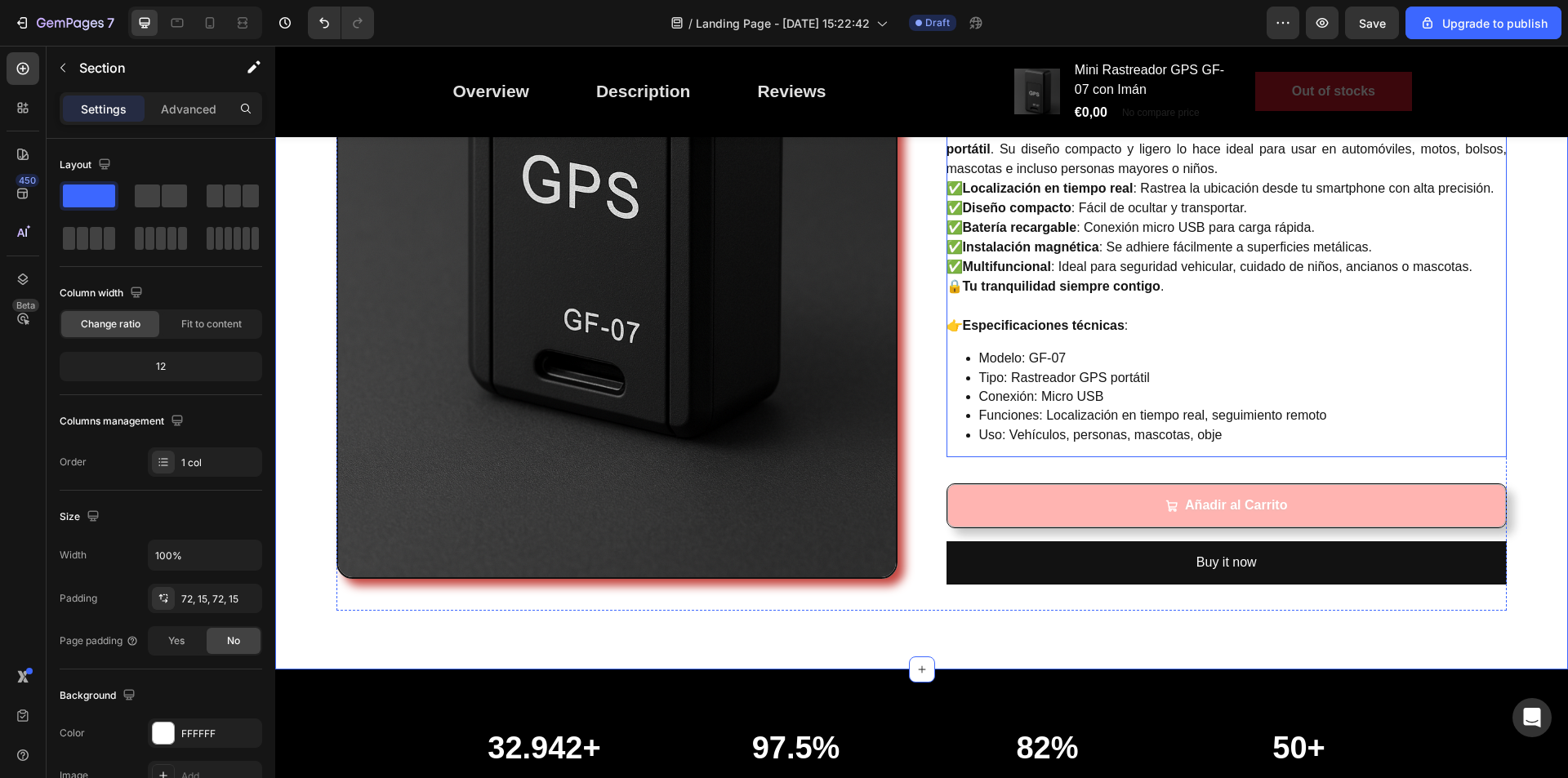
click at [1165, 432] on p "Uso: Vehículos, personas, mascotas, obje" at bounding box center [1243, 436] width 529 height 18
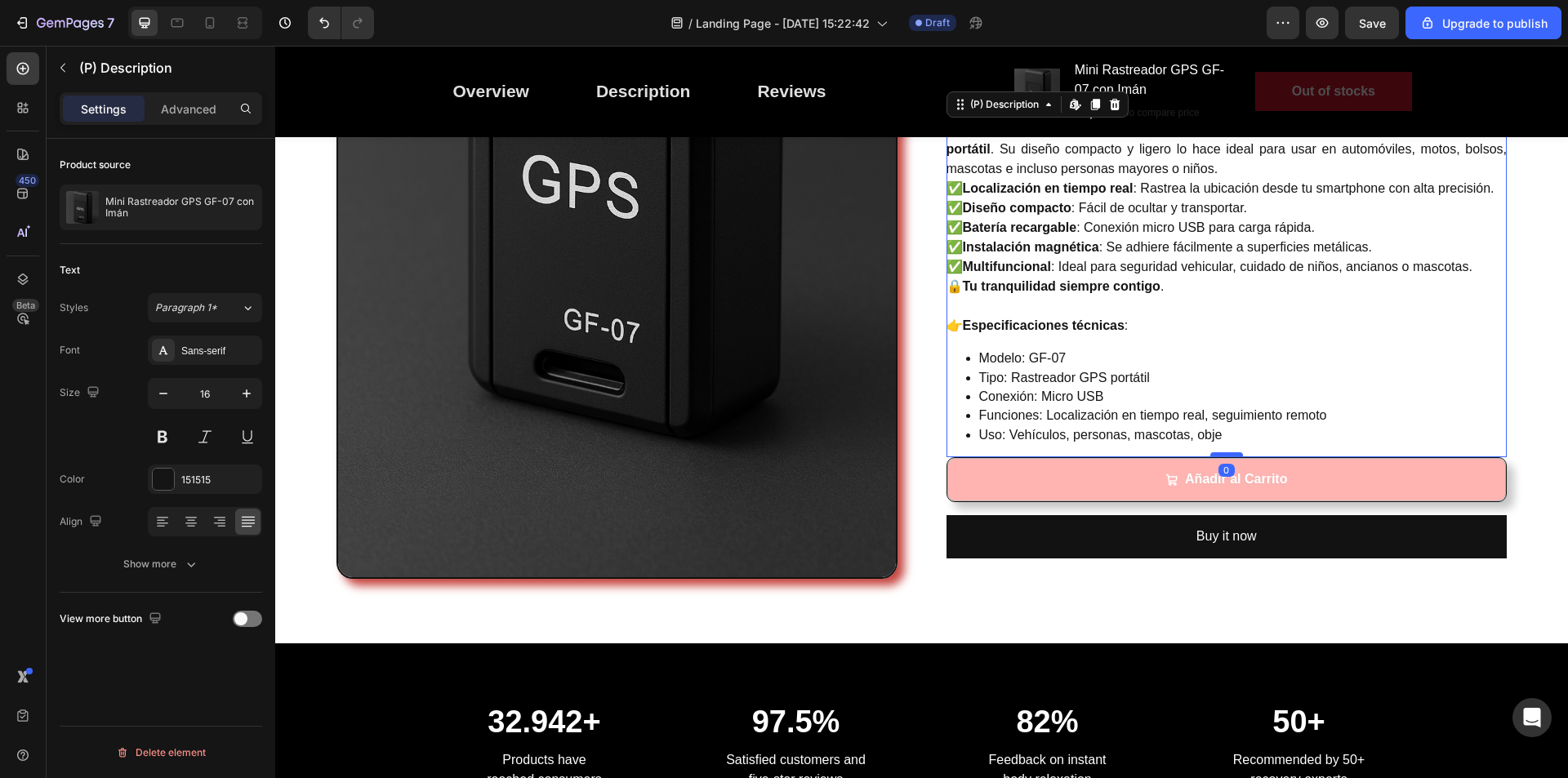
drag, startPoint x: 1217, startPoint y: 481, endPoint x: 1219, endPoint y: 455, distance: 26.1
click at [1219, 455] on div at bounding box center [1227, 454] width 32 height 5
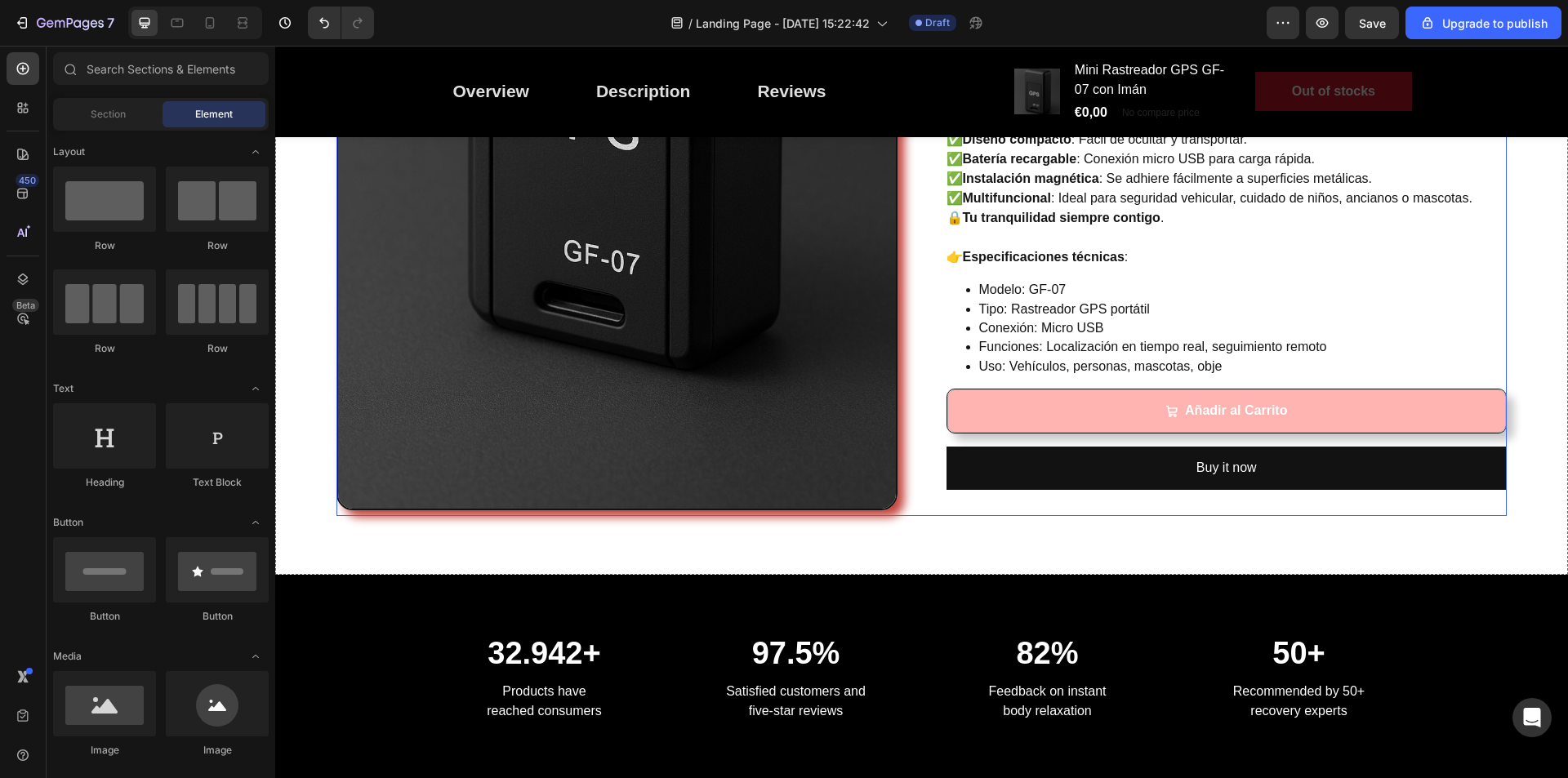
scroll to position [477, 0]
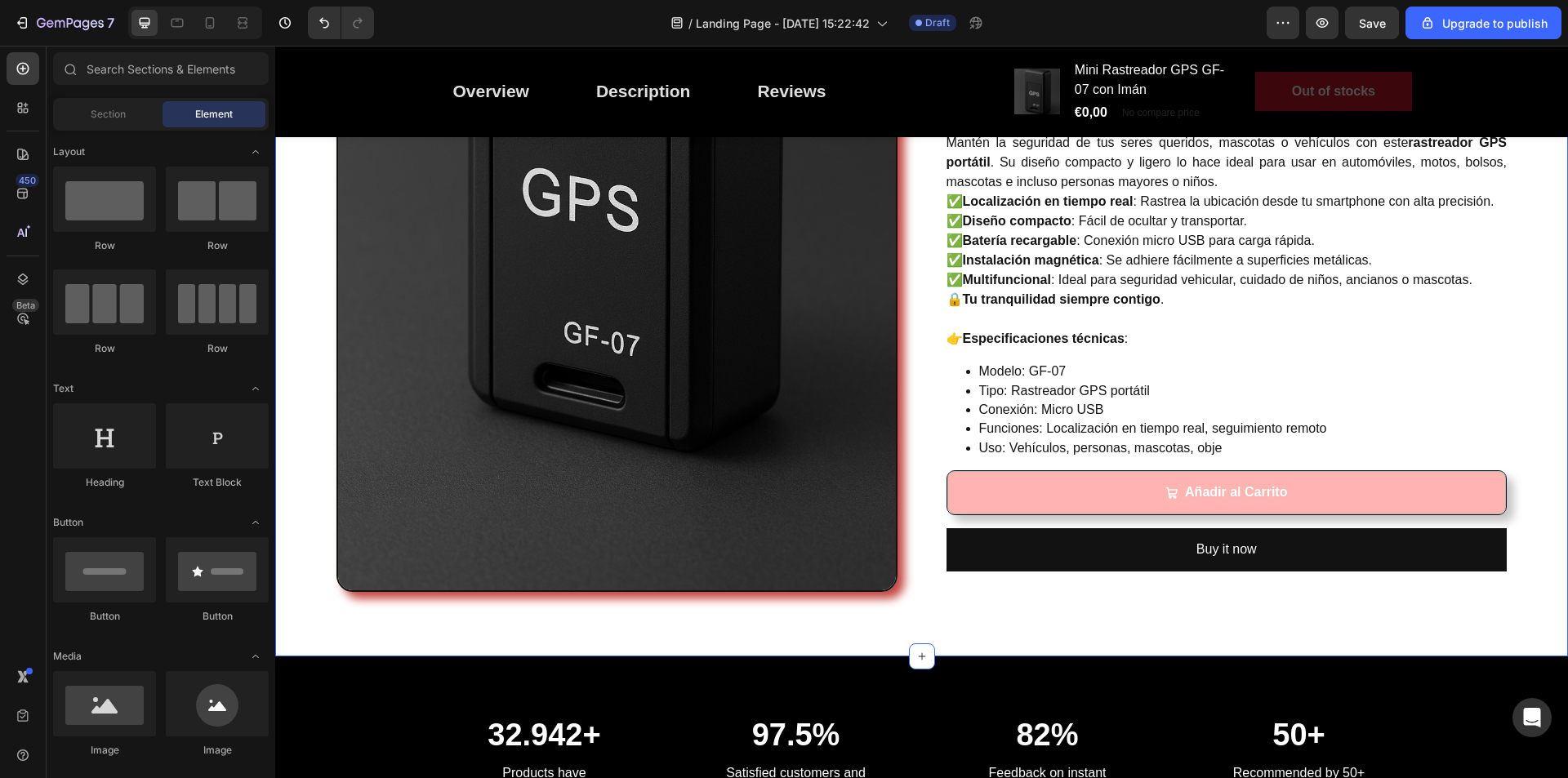
click at [1527, 450] on div "Image Mini Rastreador GPS GF-07 con Imán (P) Title Controla y protege lo que má…" at bounding box center [921, 176] width 1269 height 846
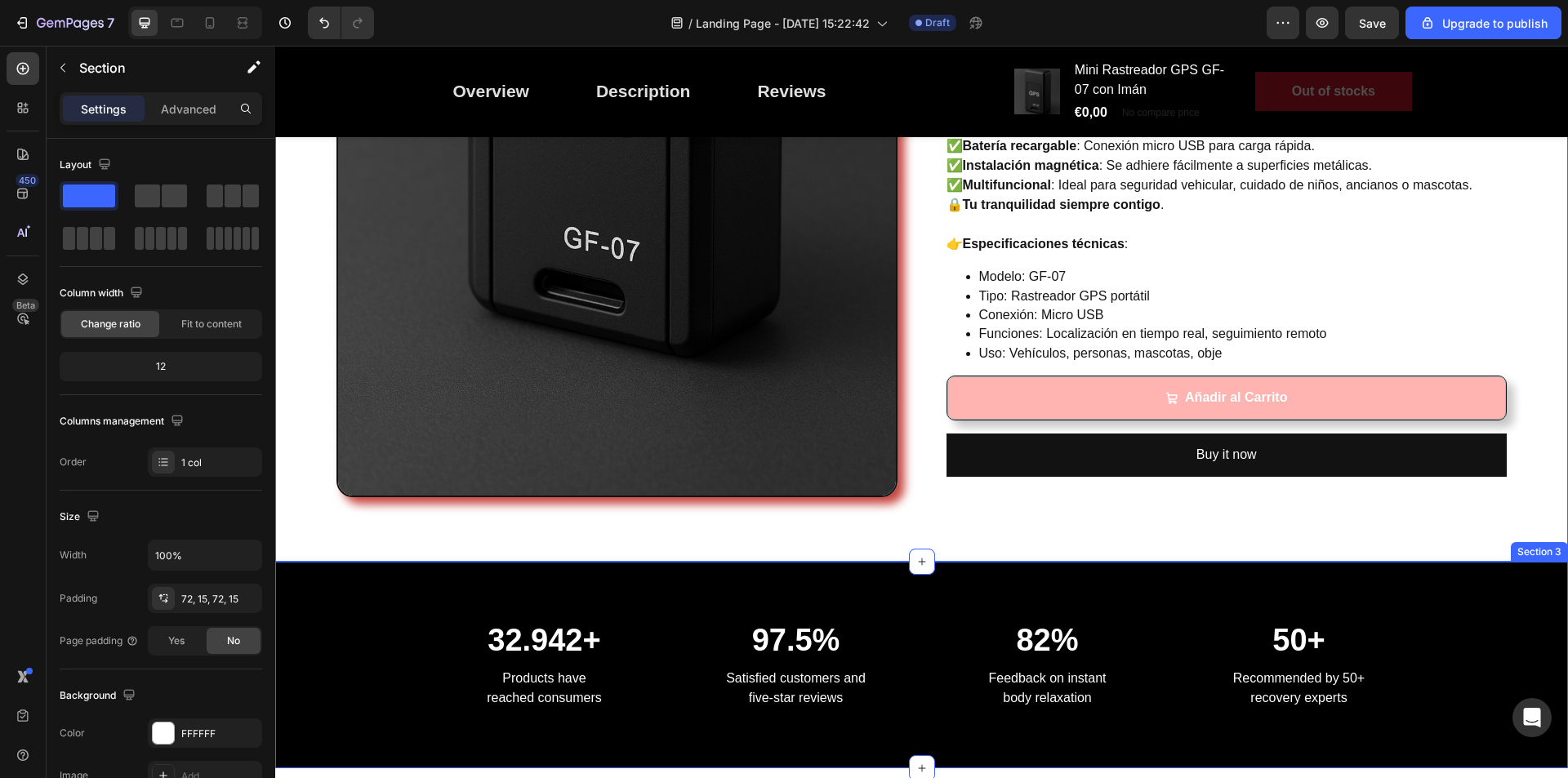
scroll to position [408, 0]
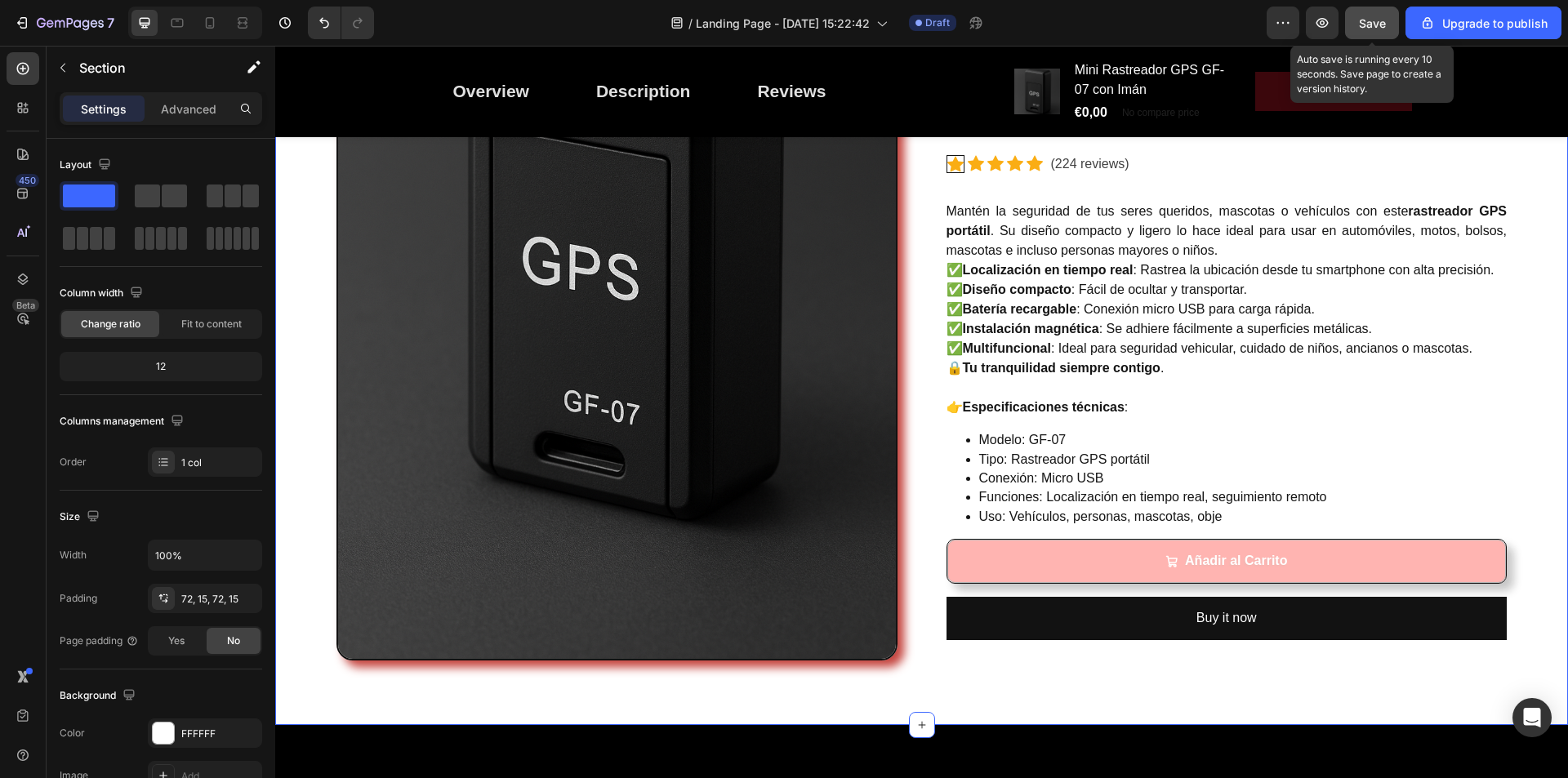
click at [1374, 21] on span "Save" at bounding box center [1372, 24] width 26 height 14
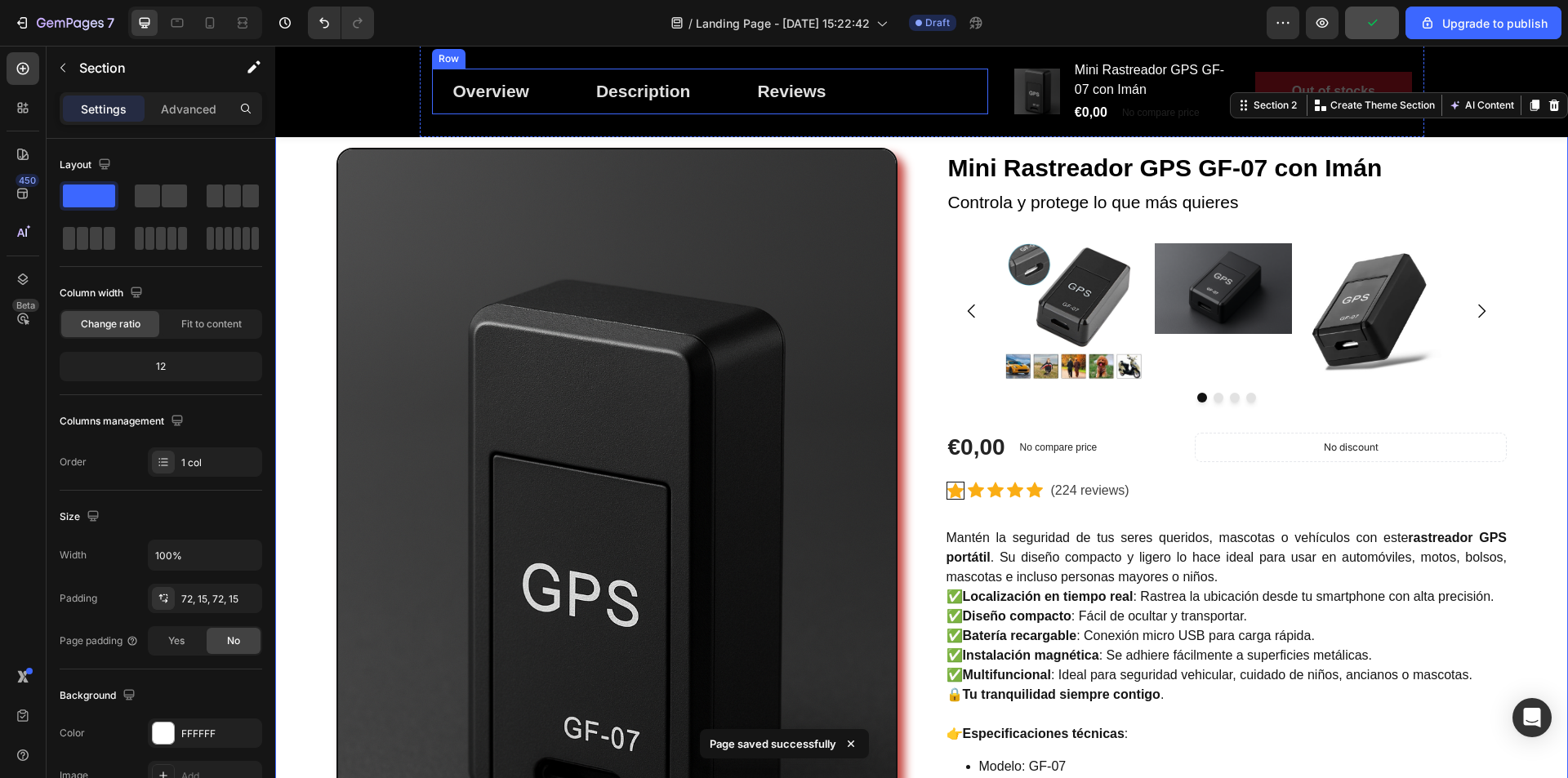
scroll to position [0, 0]
